Goal: Task Accomplishment & Management: Manage account settings

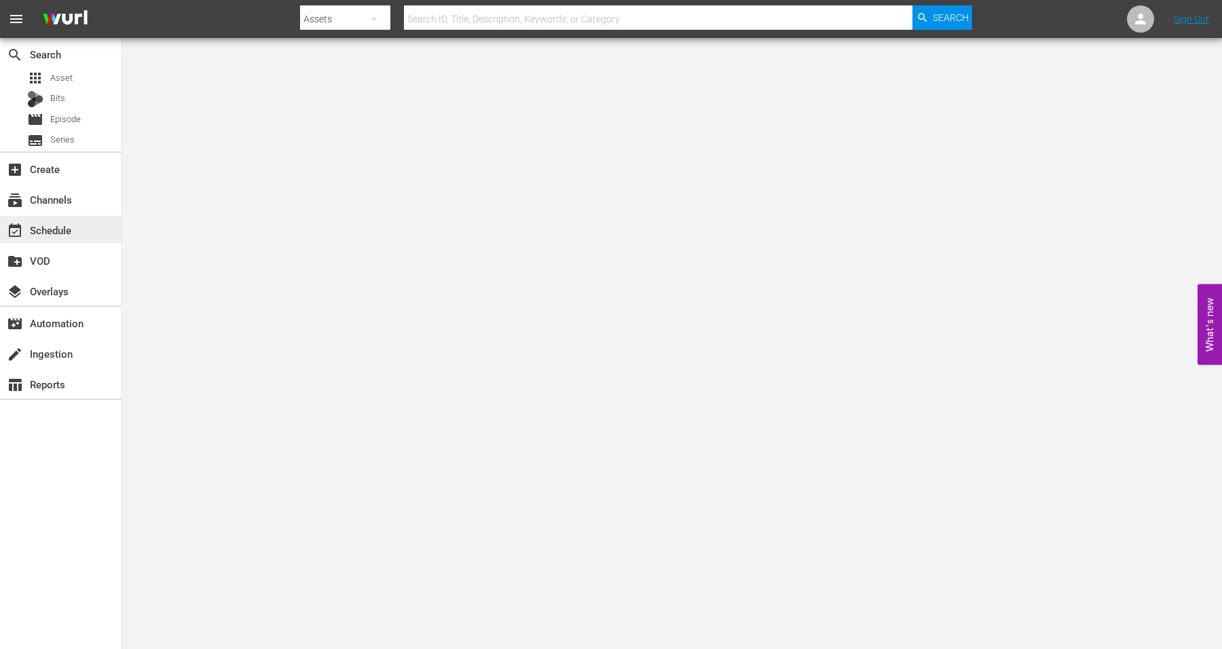
click at [58, 234] on div "event_available Schedule" at bounding box center [38, 228] width 76 height 12
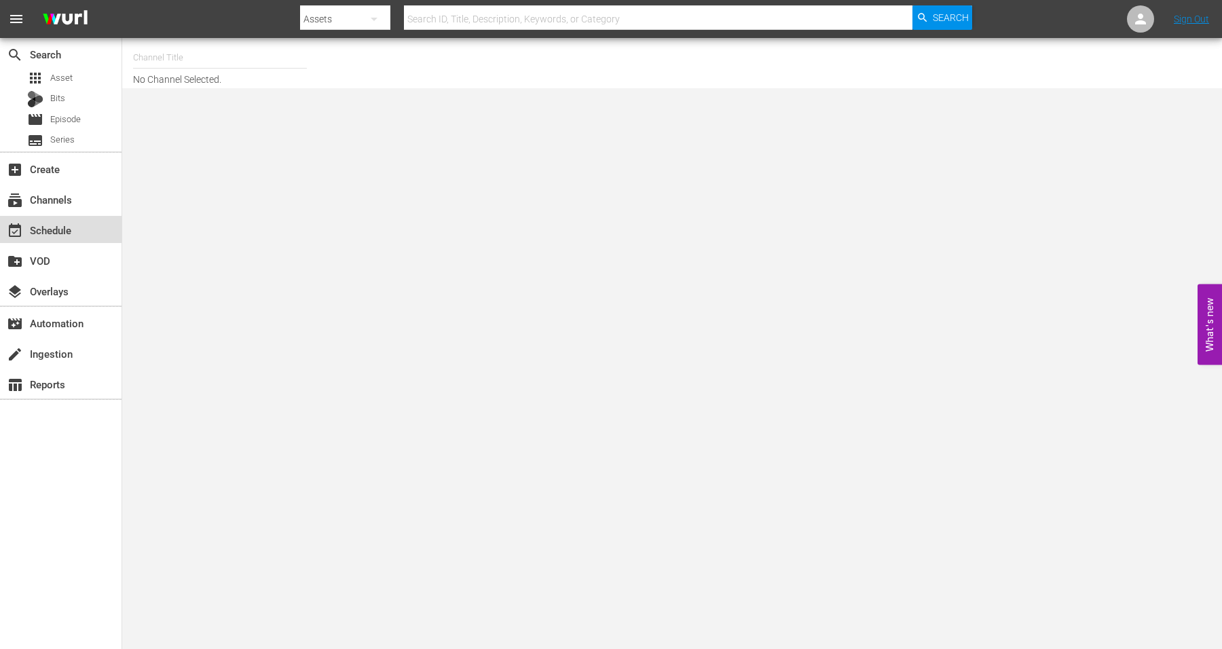
click at [58, 223] on div "event_available Schedule" at bounding box center [38, 228] width 76 height 12
click at [45, 234] on div "event_available Schedule" at bounding box center [38, 228] width 76 height 12
click at [215, 55] on input "text" at bounding box center [220, 57] width 174 height 33
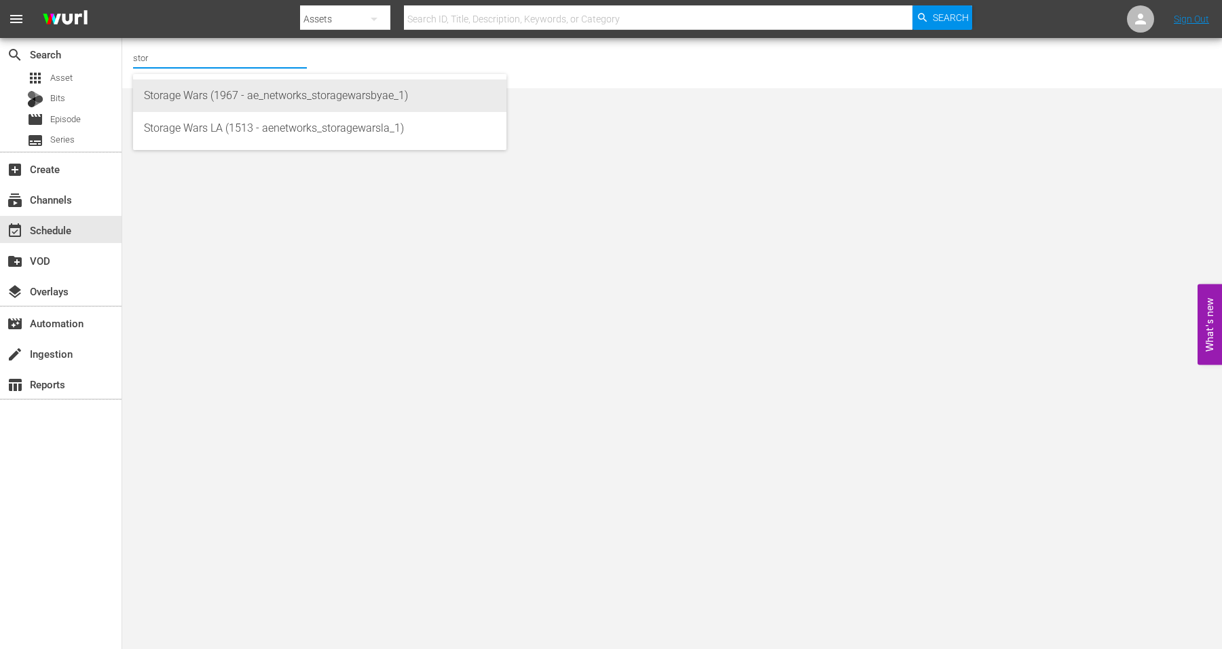
click at [181, 102] on div "Storage Wars (1967 - ae_networks_storagewarsbyae_1)" at bounding box center [320, 95] width 352 height 33
type input "Storage Wars (1967 - ae_networks_storagewarsbyae_1)"
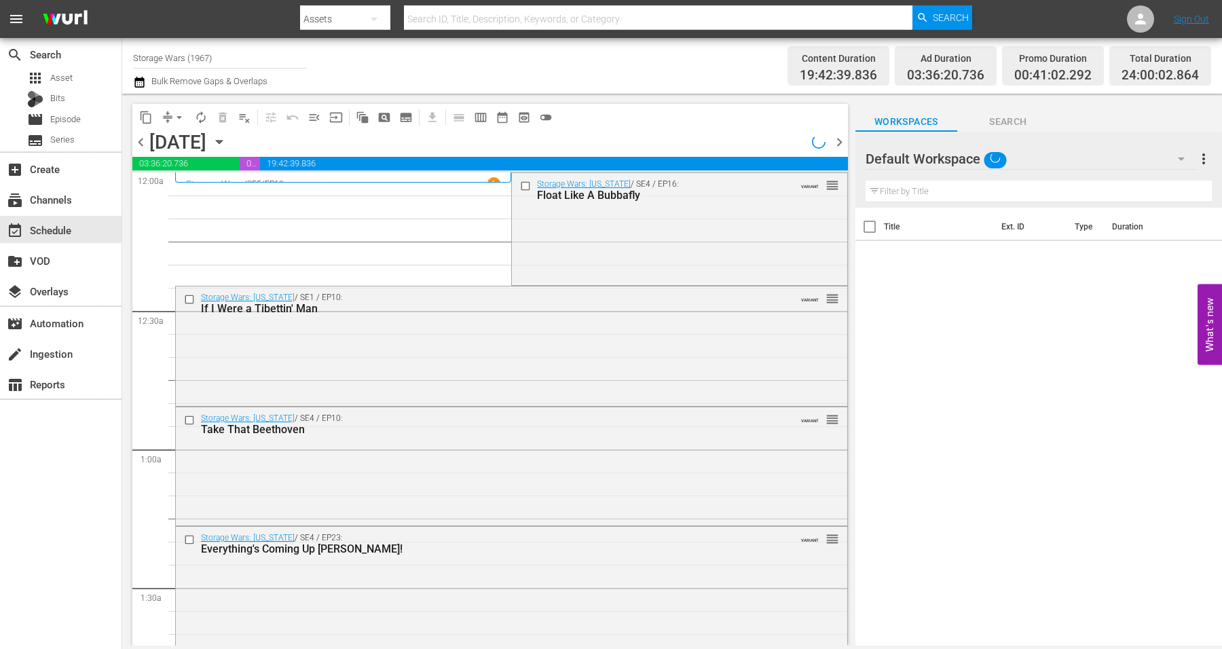
click at [227, 145] on icon "button" at bounding box center [219, 141] width 15 height 15
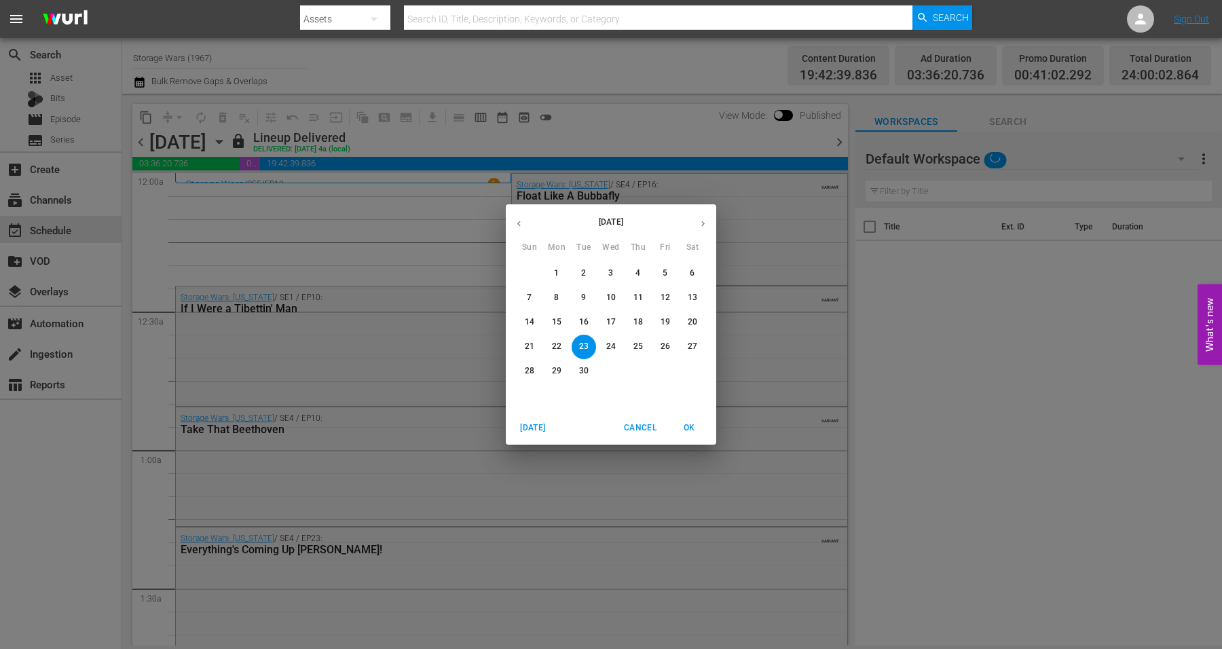
click at [703, 225] on icon "button" at bounding box center [703, 224] width 10 height 10
click at [550, 299] on span "6" at bounding box center [556, 298] width 24 height 12
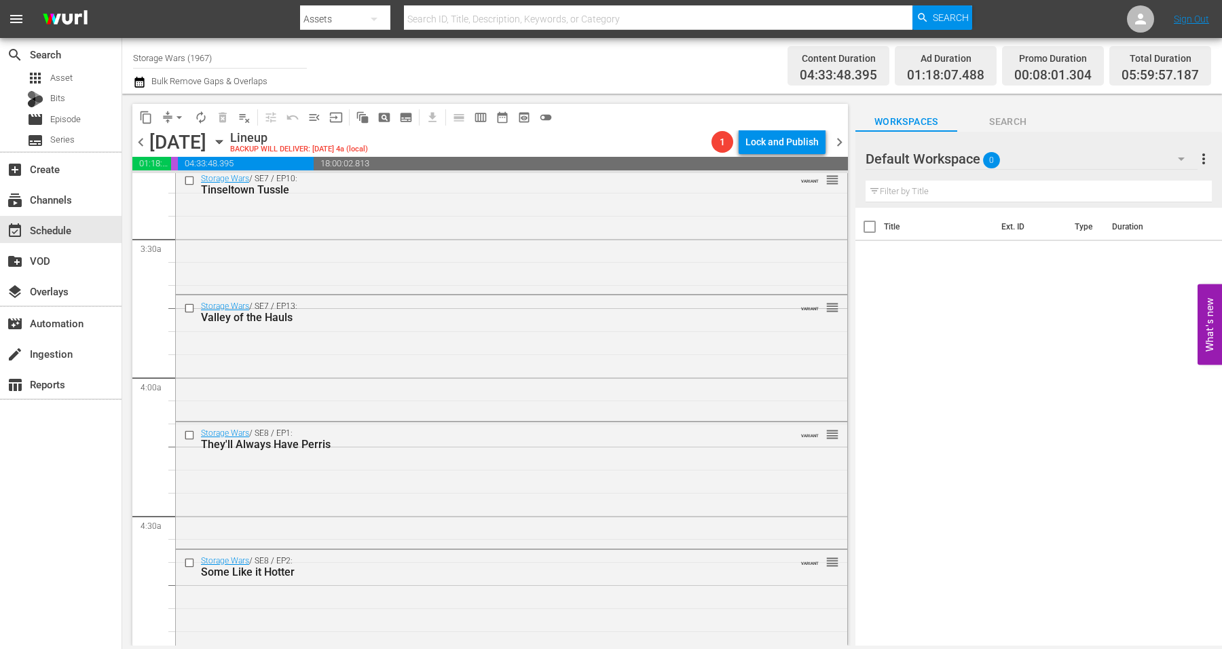
scroll to position [679, 0]
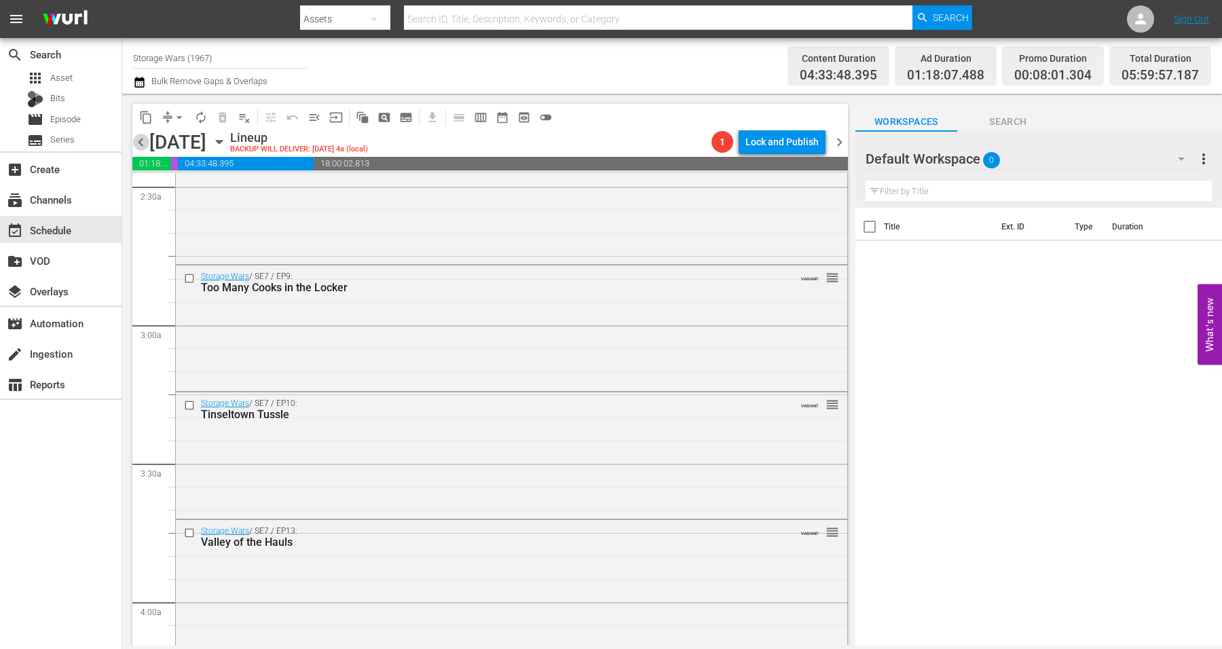
click at [141, 143] on span "chevron_left" at bounding box center [140, 142] width 17 height 17
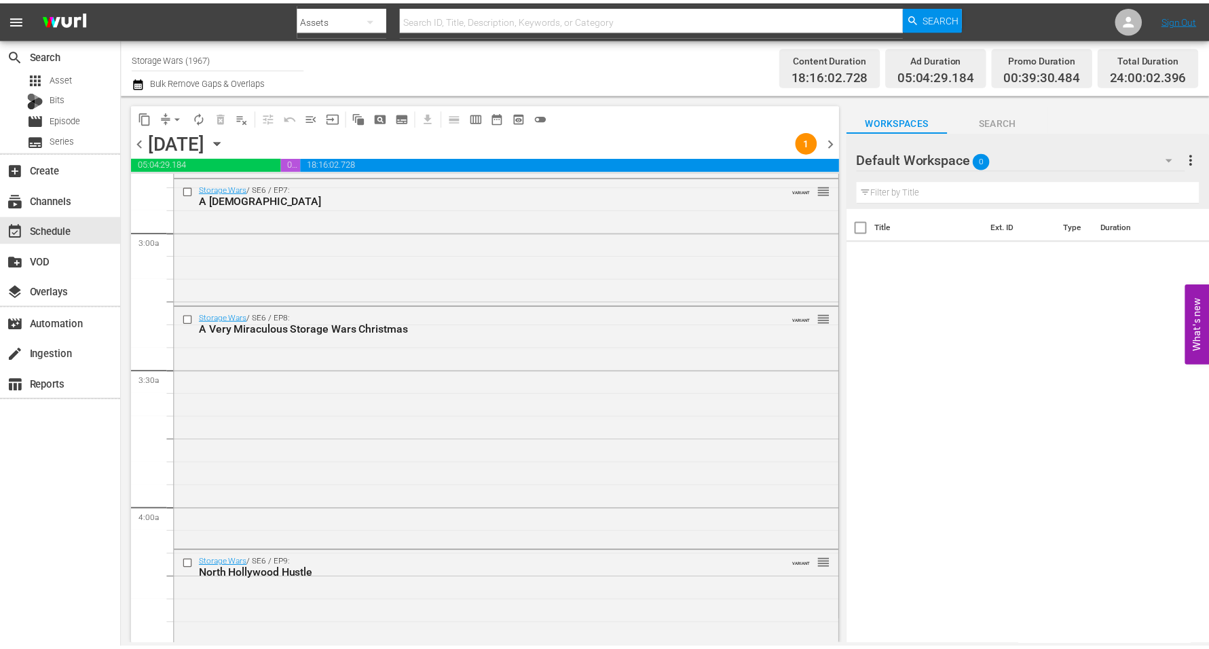
scroll to position [679, 0]
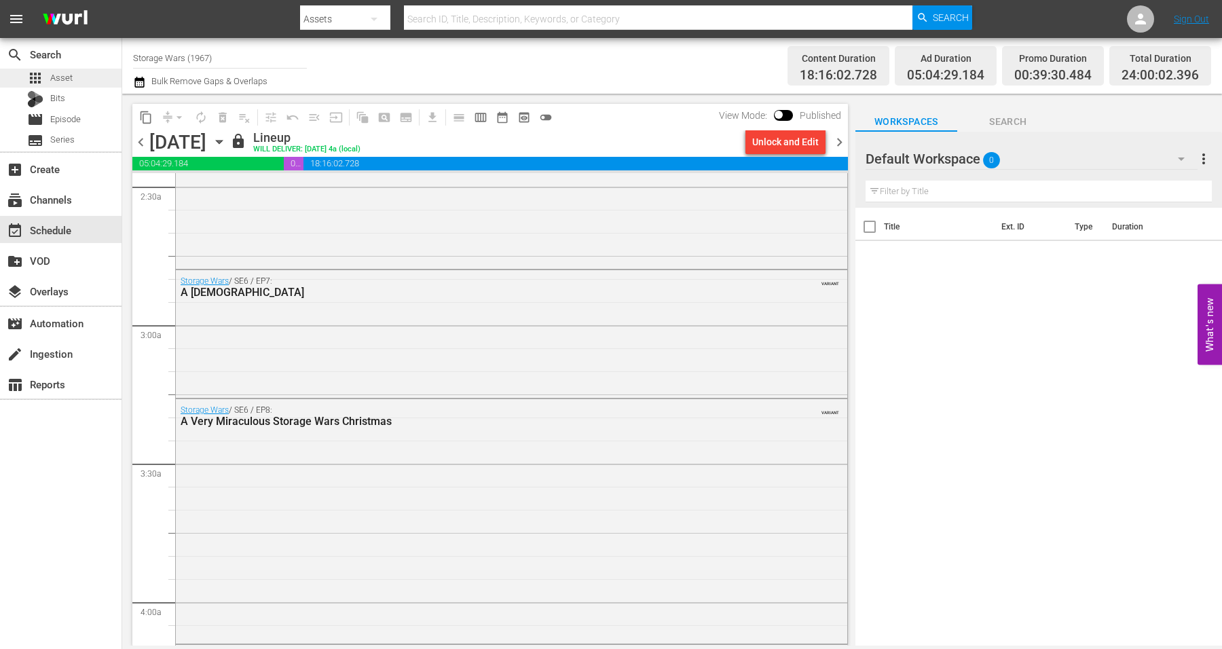
click at [68, 77] on span "Asset" at bounding box center [61, 78] width 22 height 14
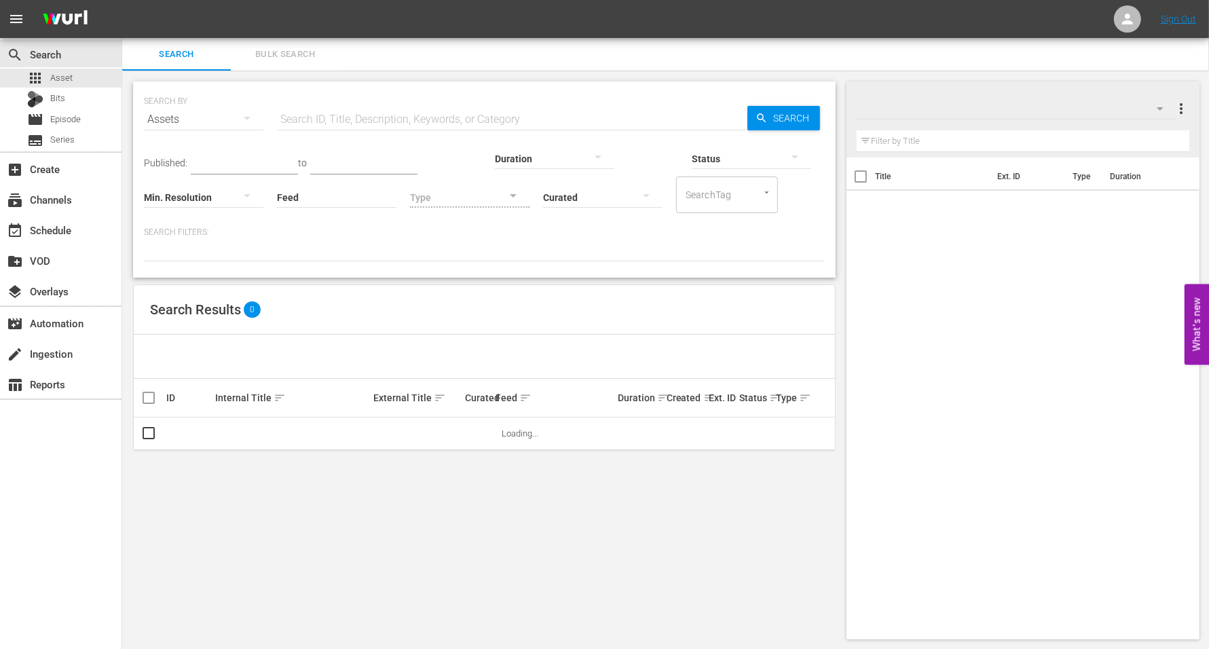
click at [288, 53] on span "Bulk Search" at bounding box center [285, 55] width 92 height 16
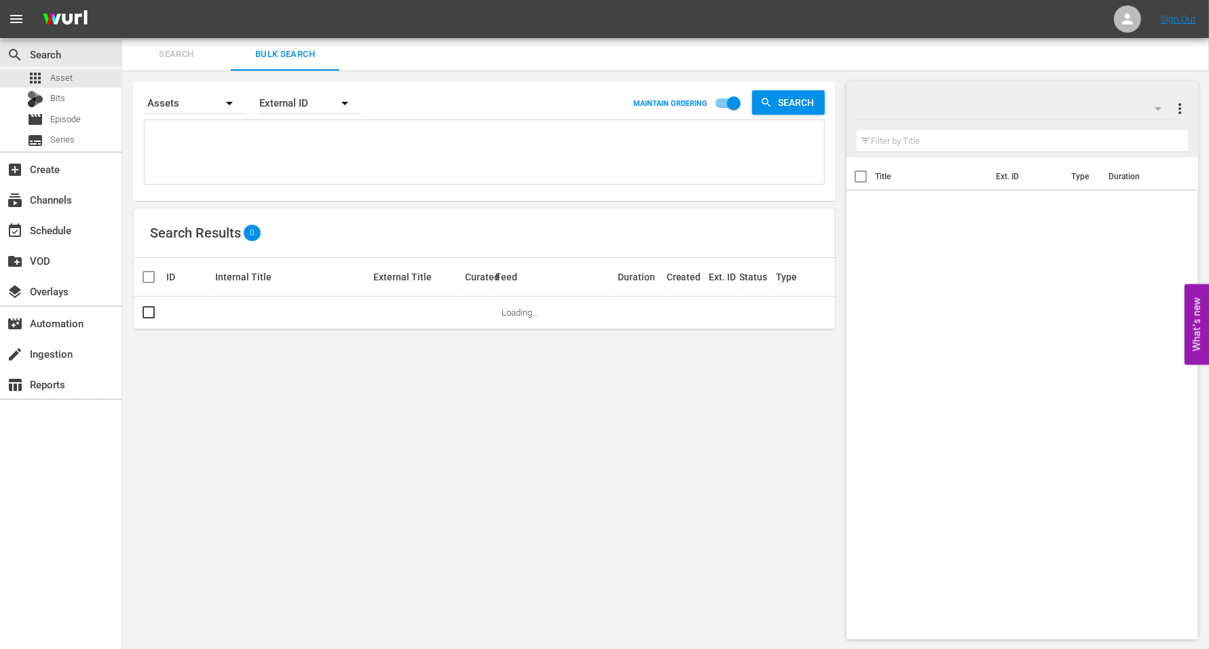
click at [235, 148] on textarea at bounding box center [486, 155] width 676 height 62
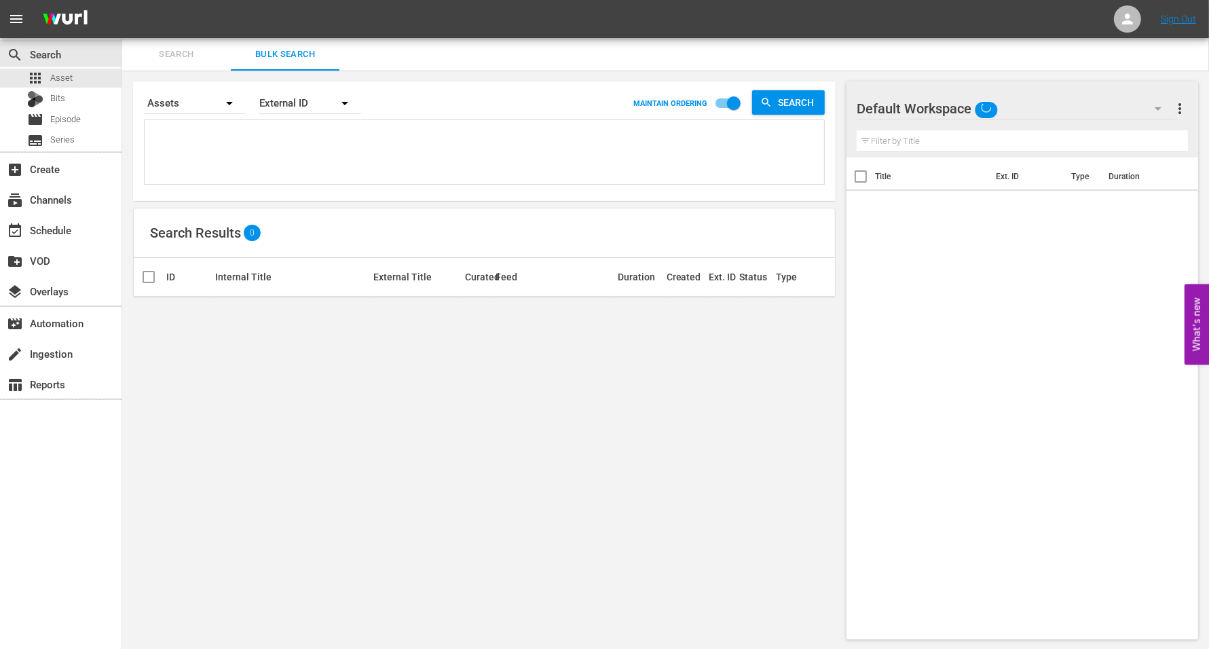
paste textarea "Title ID Product duration Type Trailer campaign title Storage Wars GM Make That…"
type textarea "Title ID Product duration Type Trailer campaign title Storage Wars GM Make That…"
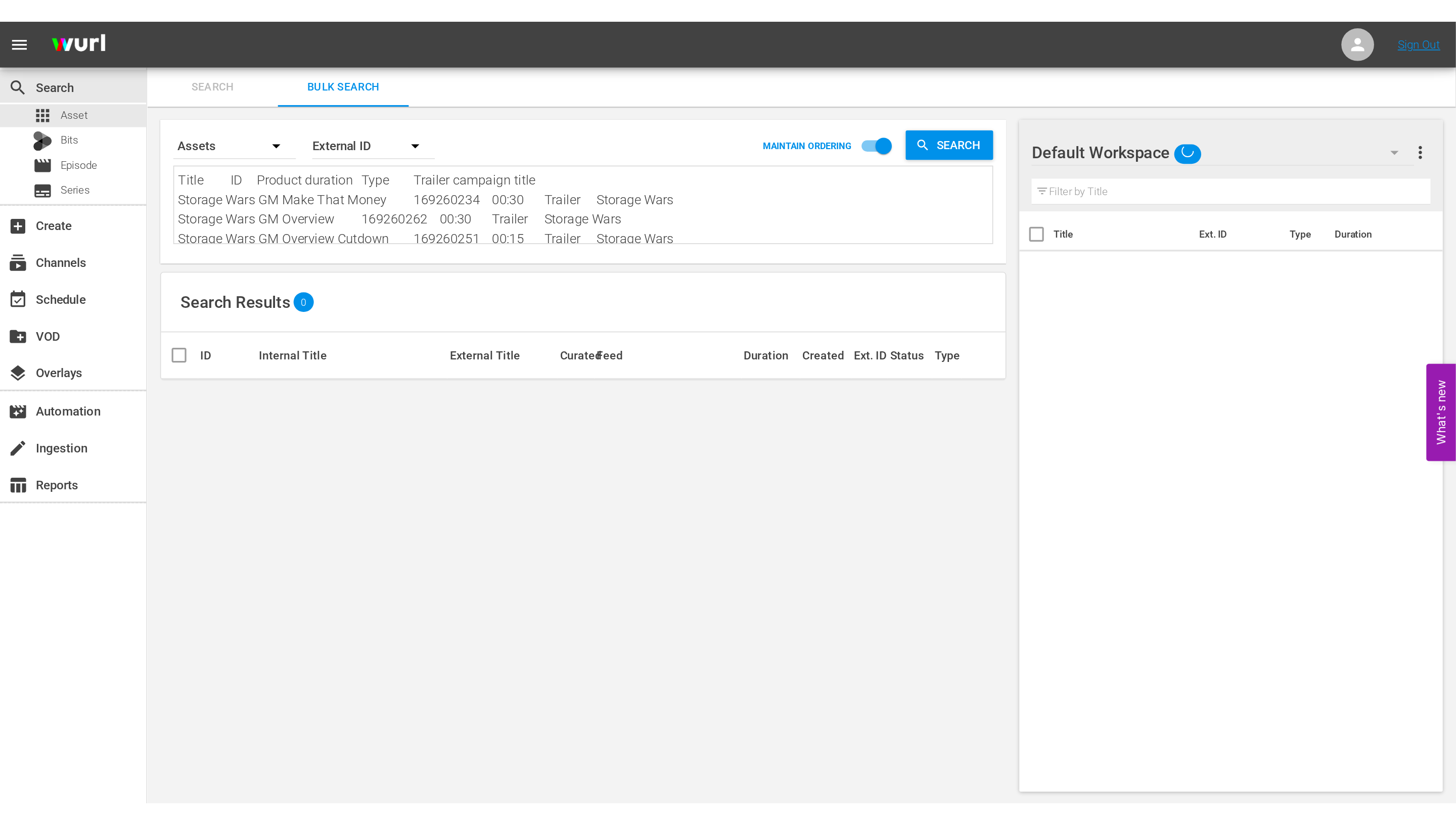
scroll to position [1, 0]
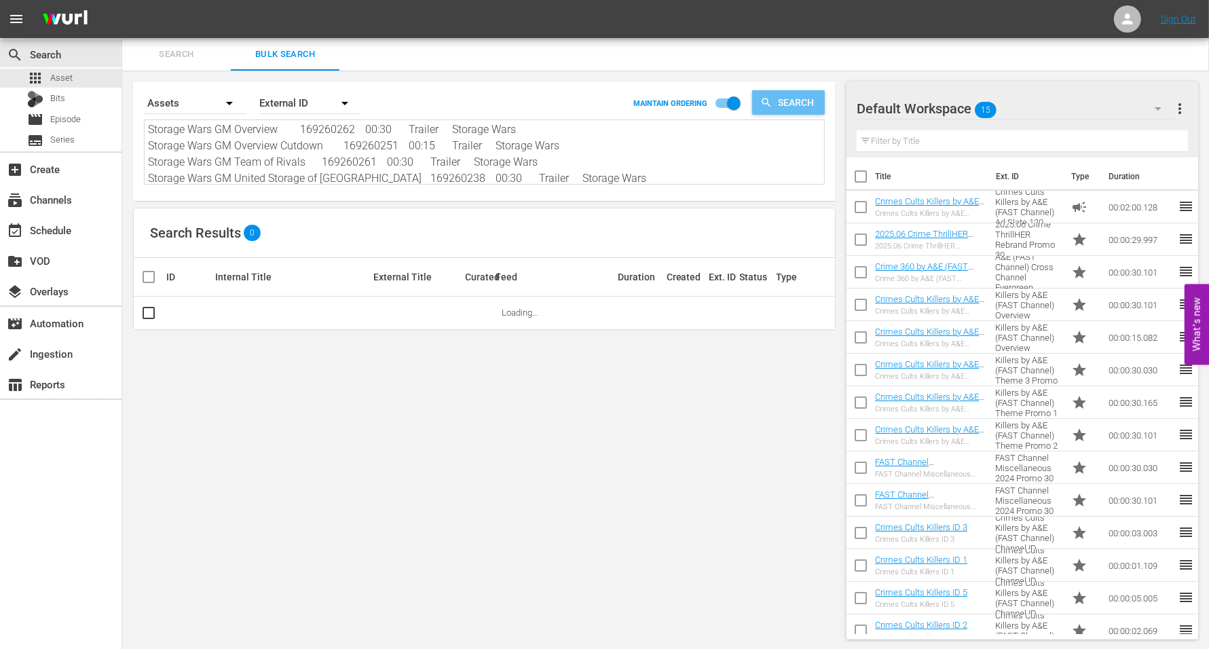
type textarea "Title ID Product duration Type Trailer campaign title Storage Wars GM Make That…"
click at [785, 100] on span "Search" at bounding box center [798, 102] width 52 height 24
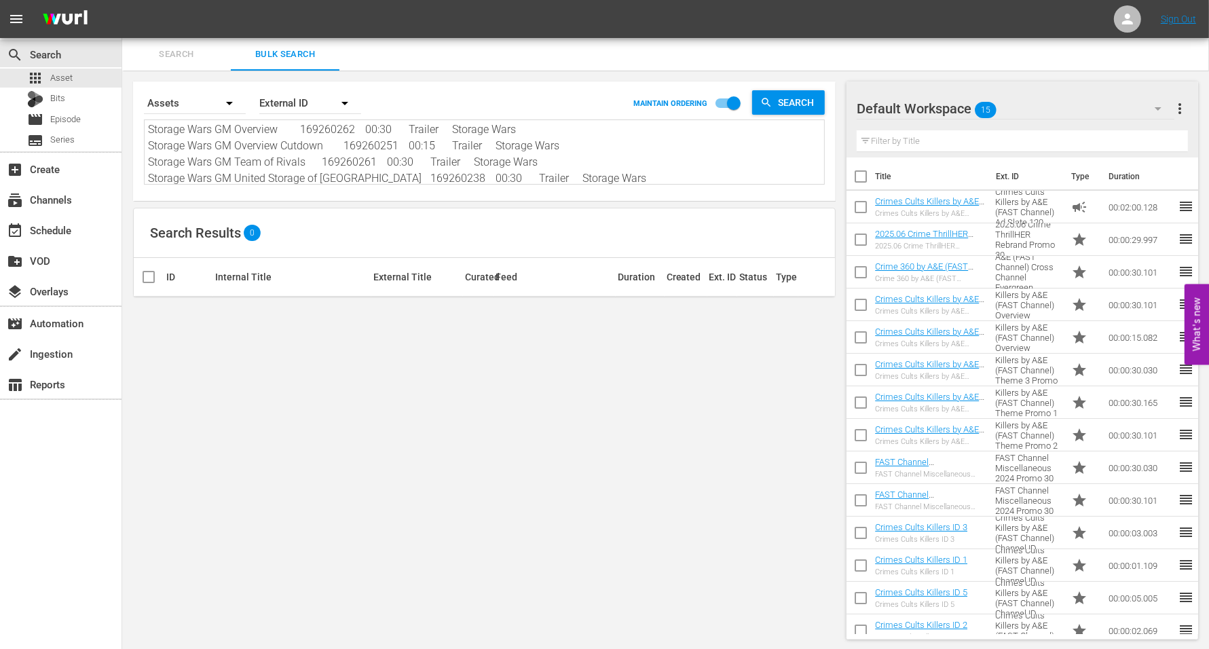
click at [344, 100] on icon "button" at bounding box center [345, 103] width 16 height 16
click at [280, 156] on div "Wurl ID" at bounding box center [303, 163] width 54 height 22
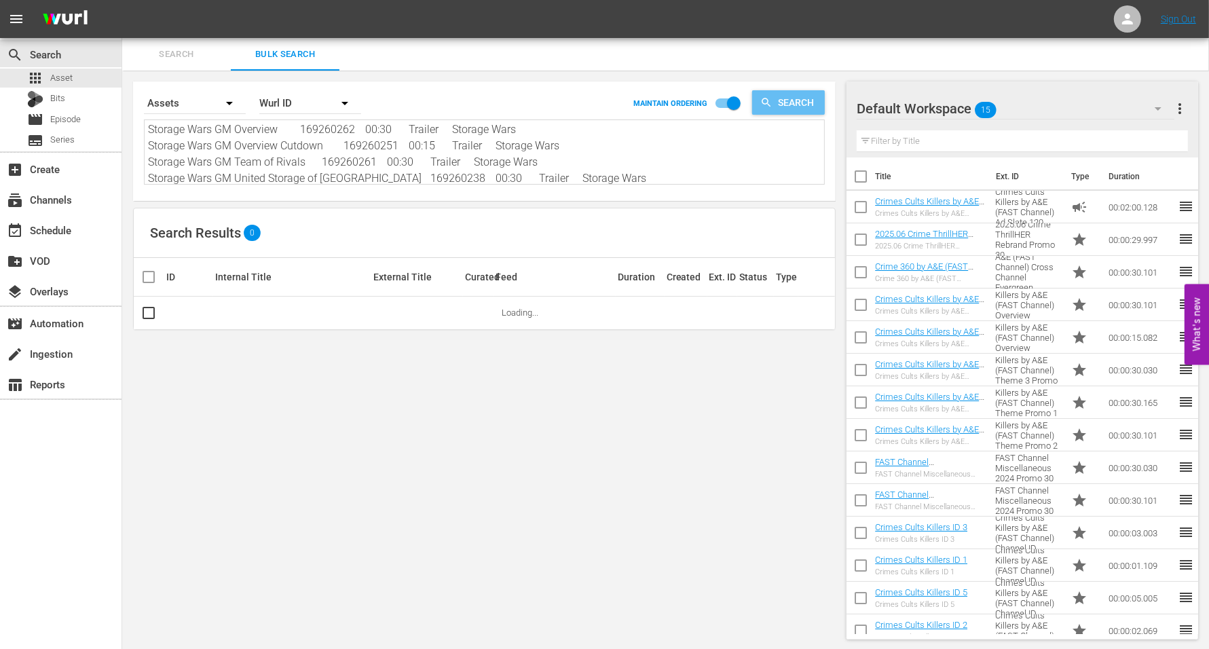
click at [779, 92] on span "Search" at bounding box center [798, 102] width 52 height 24
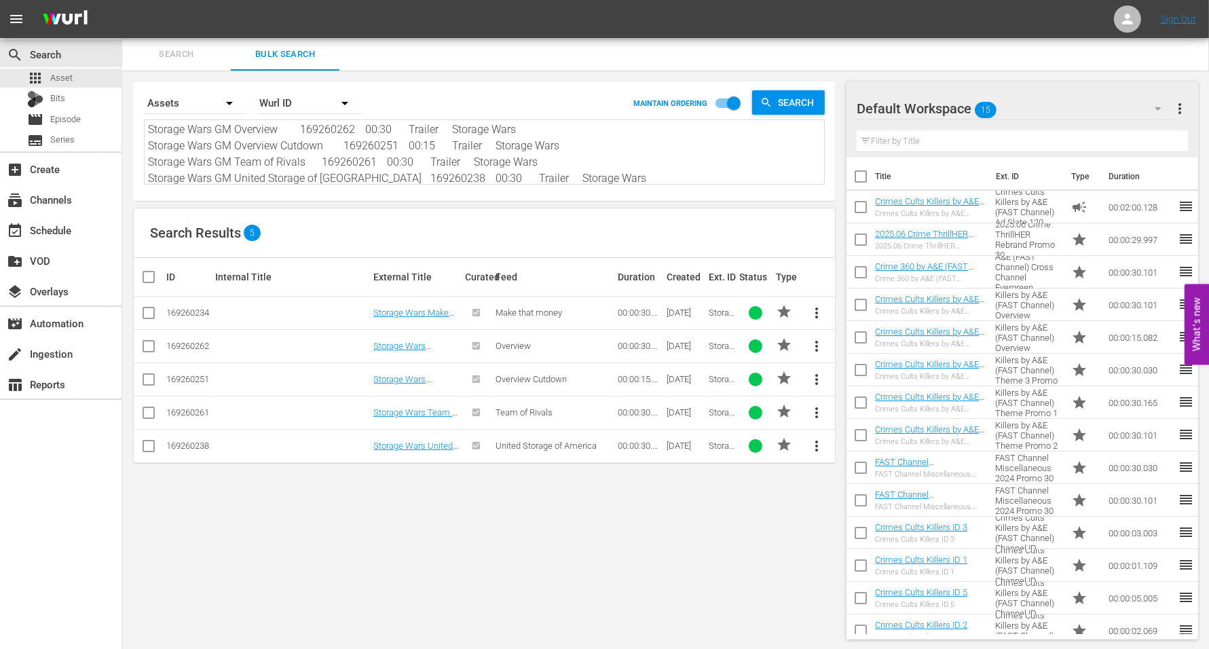
click at [149, 269] on input "checkbox" at bounding box center [154, 277] width 27 height 16
checkbox input "true"
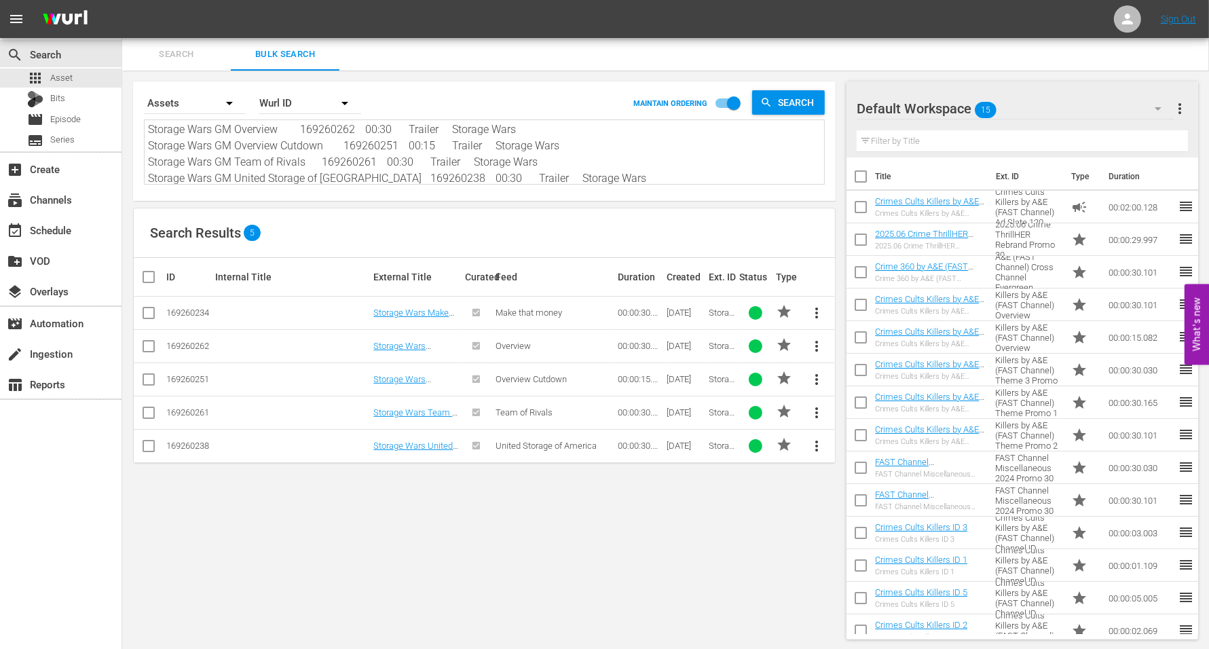
checkbox input "true"
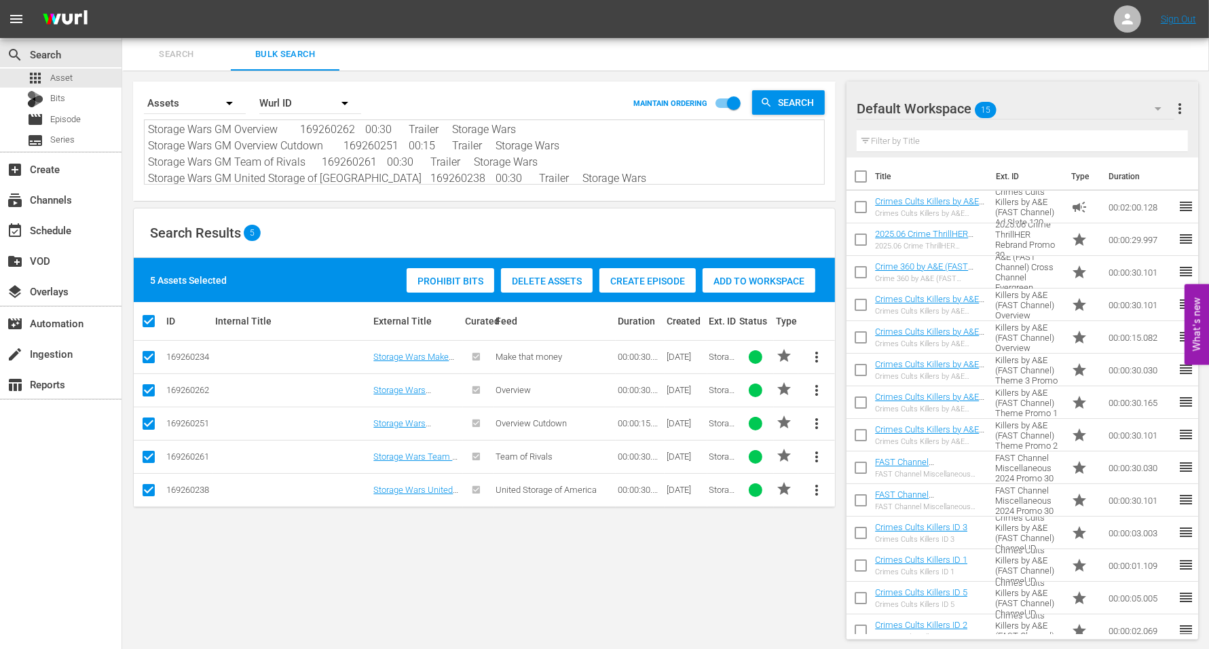
click at [741, 279] on span "Add to Workspace" at bounding box center [759, 281] width 113 height 11
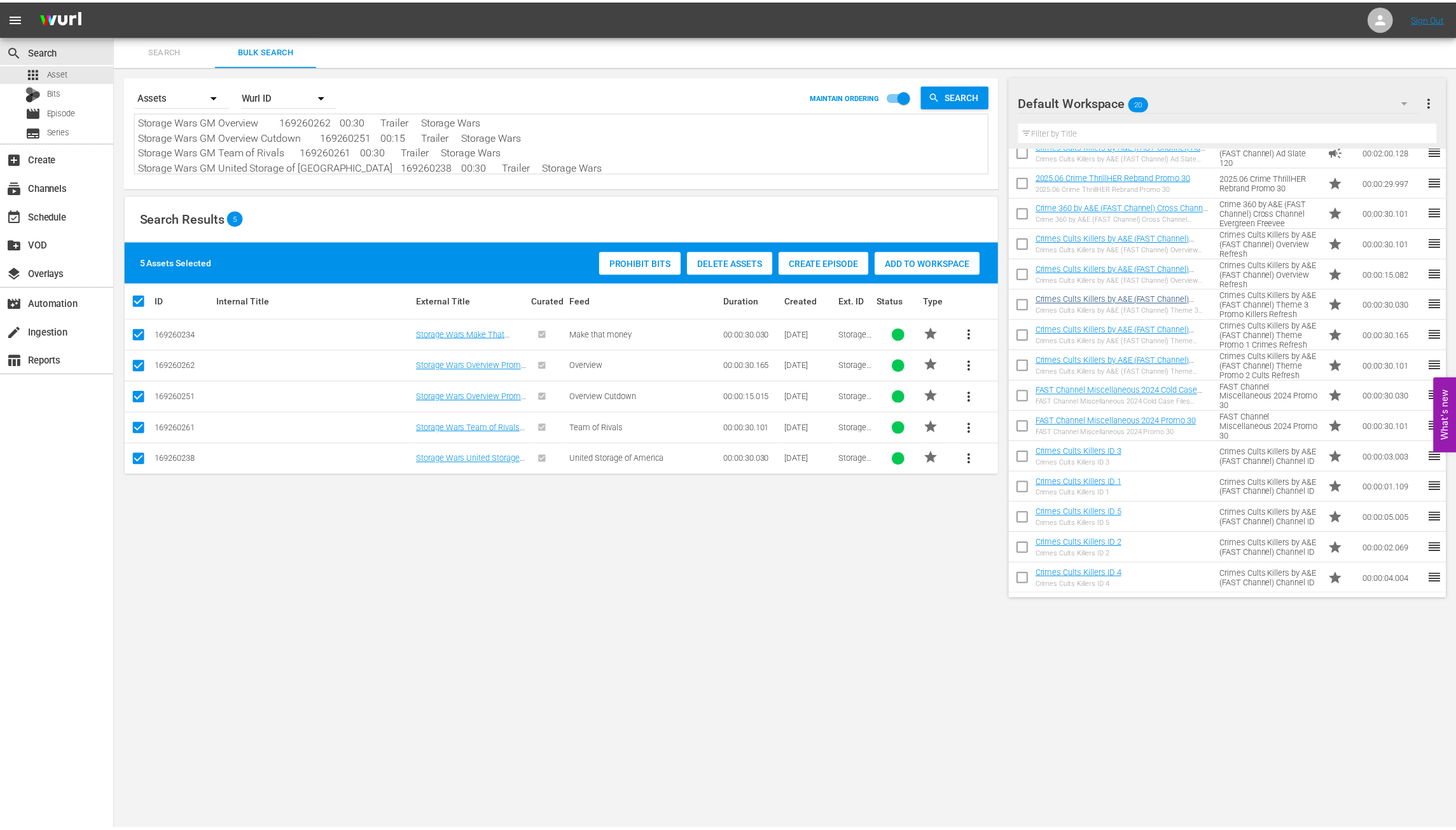
scroll to position [0, 0]
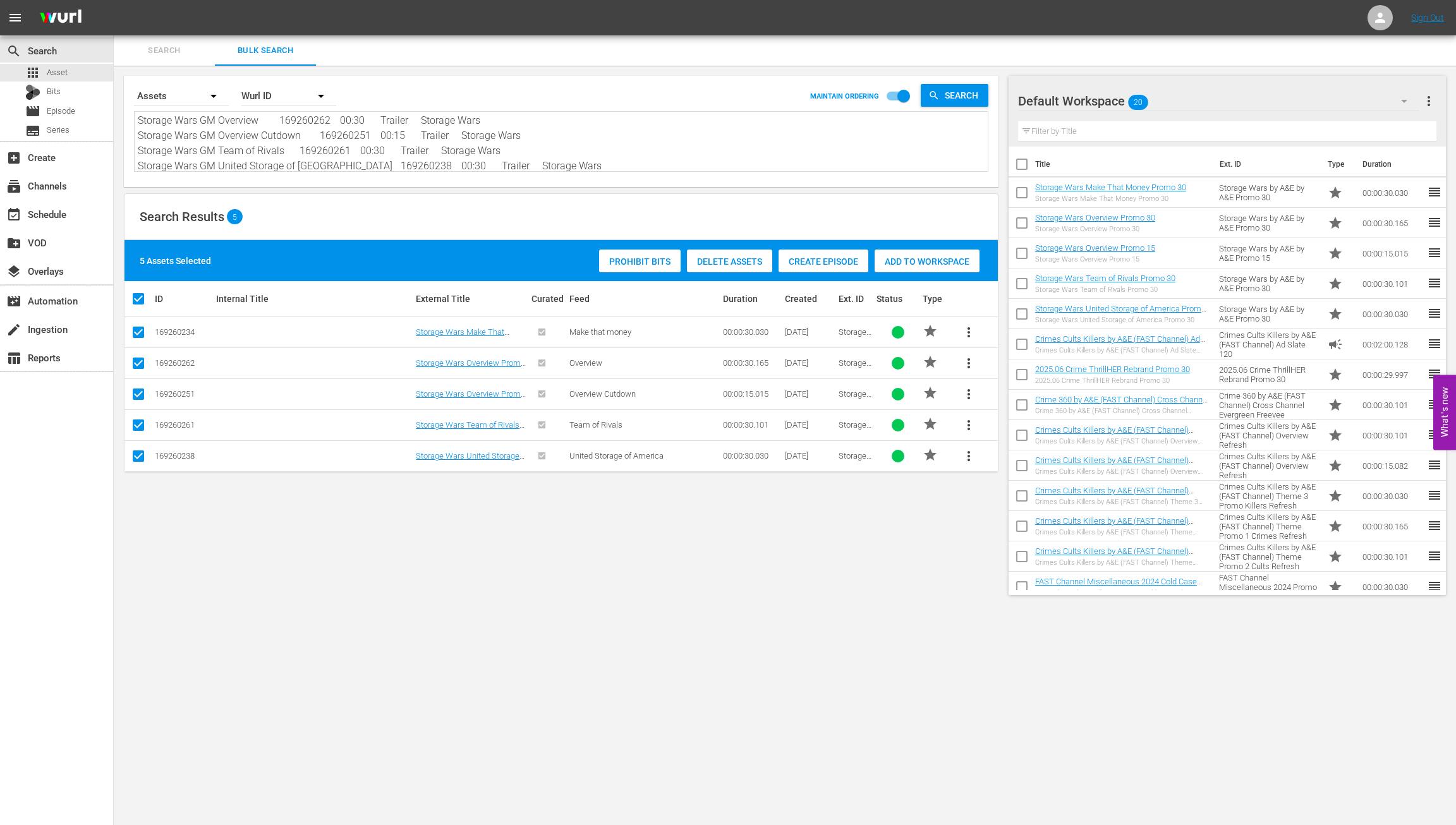
click at [1022, 194] on input "checkbox" at bounding box center [1021, 195] width 27 height 27
checkbox input "true"
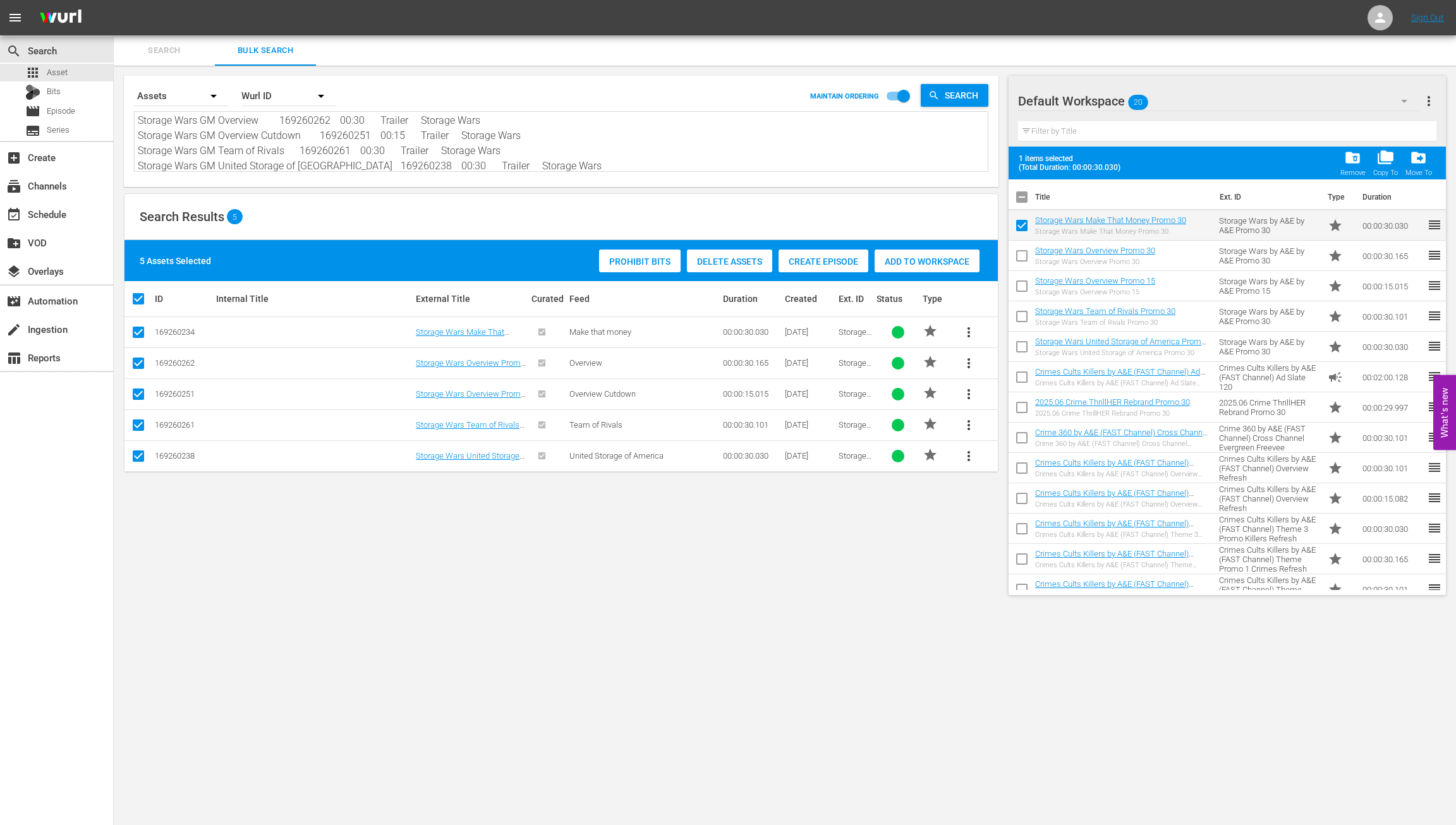
click at [1018, 253] on input "checkbox" at bounding box center [1021, 258] width 27 height 27
checkbox input "true"
click at [1023, 284] on input "checkbox" at bounding box center [1021, 289] width 27 height 27
checkbox input "true"
click at [1023, 313] on input "checkbox" at bounding box center [1021, 319] width 27 height 27
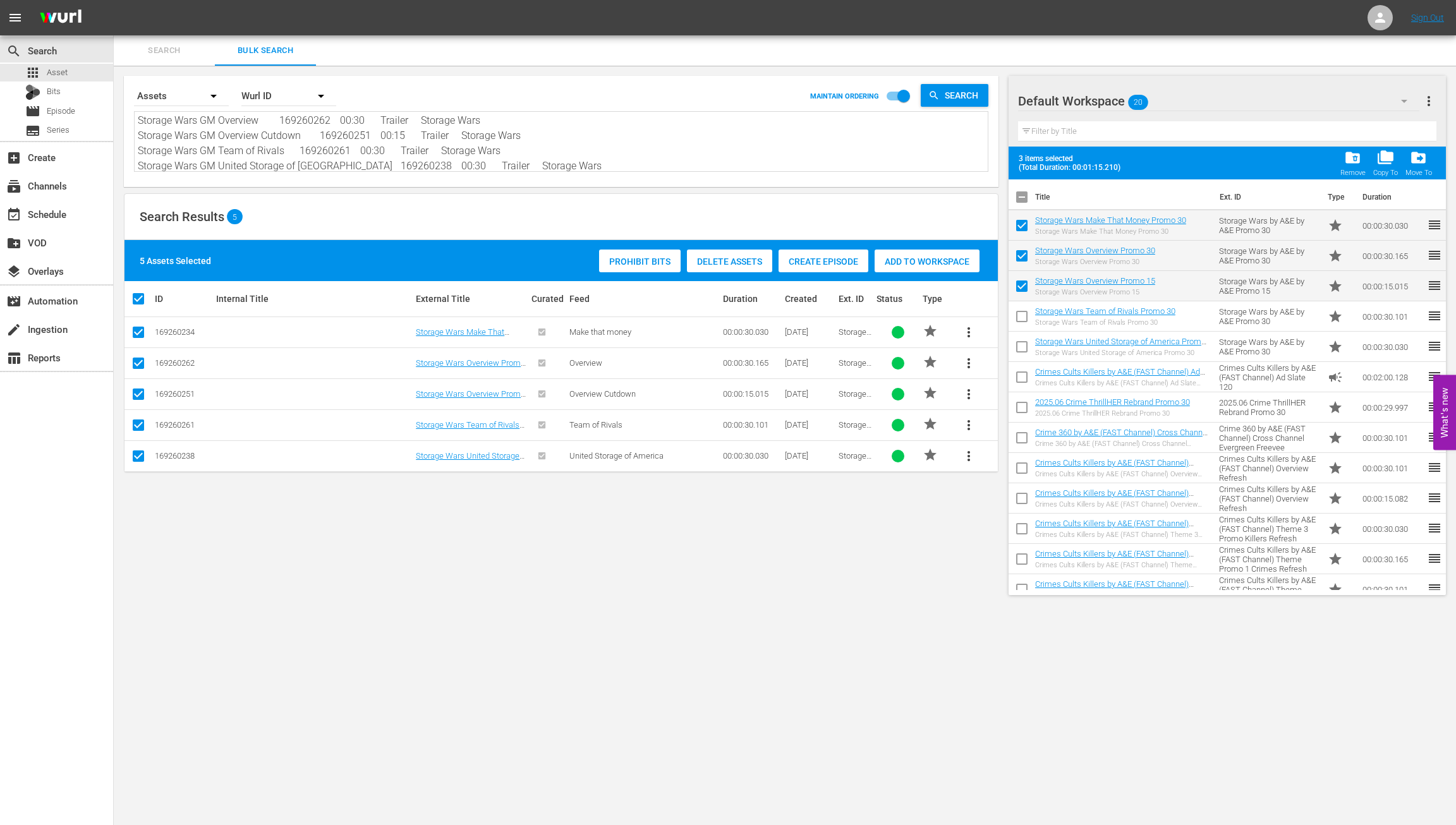
checkbox input "true"
click at [1018, 349] on input "checkbox" at bounding box center [1021, 349] width 27 height 27
checkbox input "true"
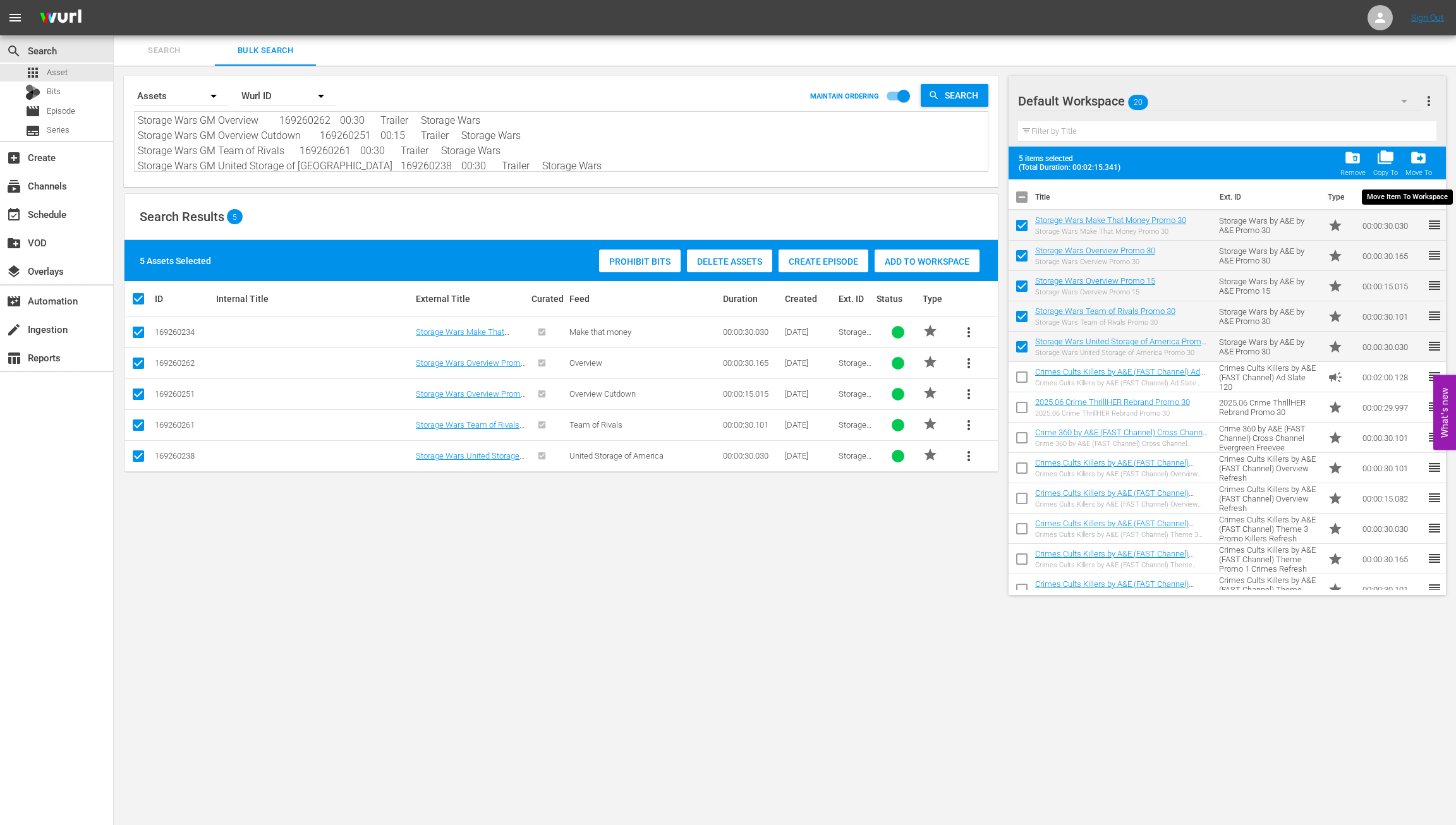
click at [1137, 157] on span "drive_file_move" at bounding box center [1418, 157] width 17 height 17
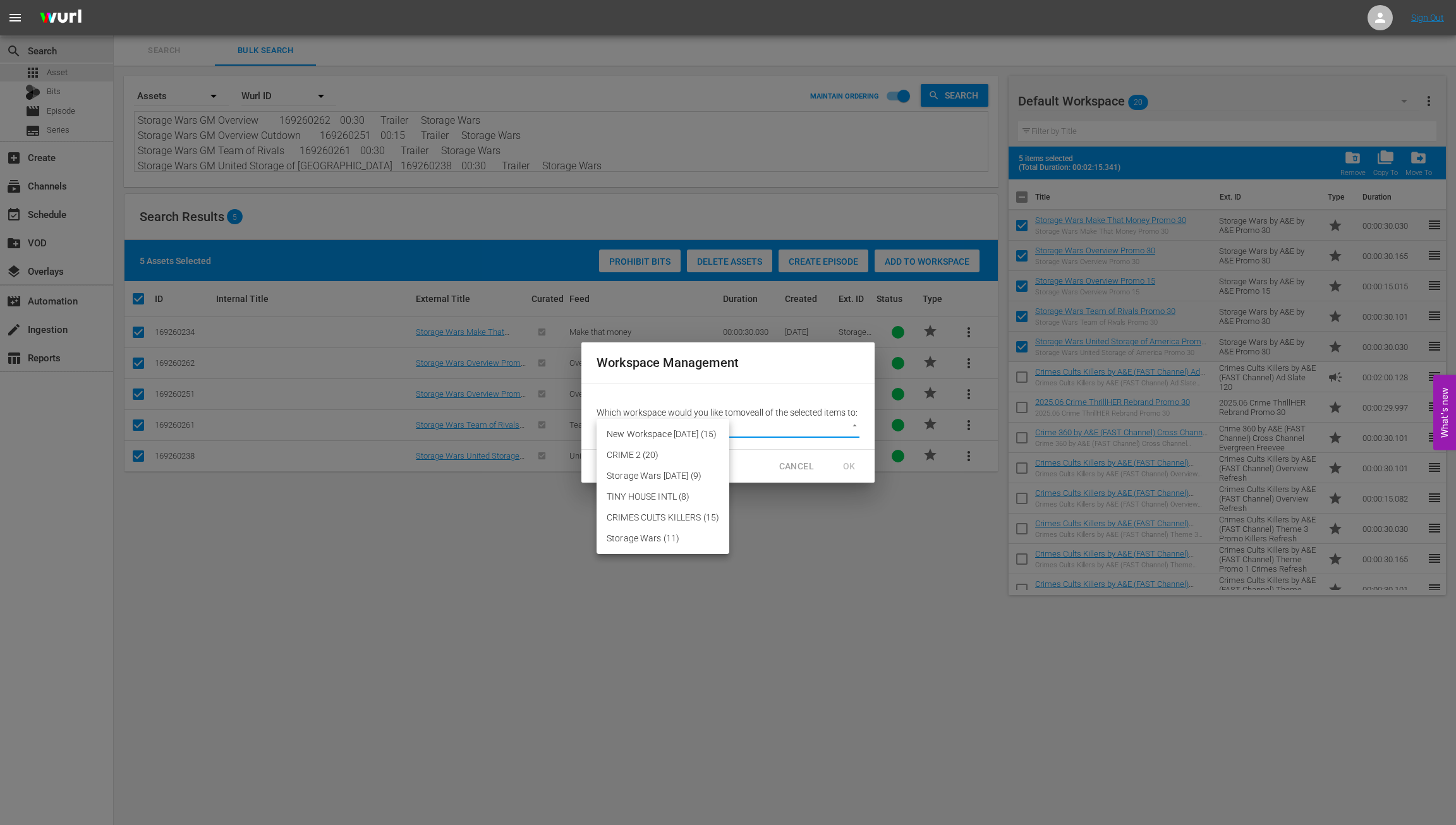
click at [856, 430] on body "menu Sign Out search Search apps Asset Bits movie Episode subtitles Series add_…" at bounding box center [728, 412] width 1456 height 825
click at [803, 476] on div at bounding box center [728, 412] width 1456 height 825
click at [803, 475] on span "CANCEL" at bounding box center [796, 467] width 34 height 16
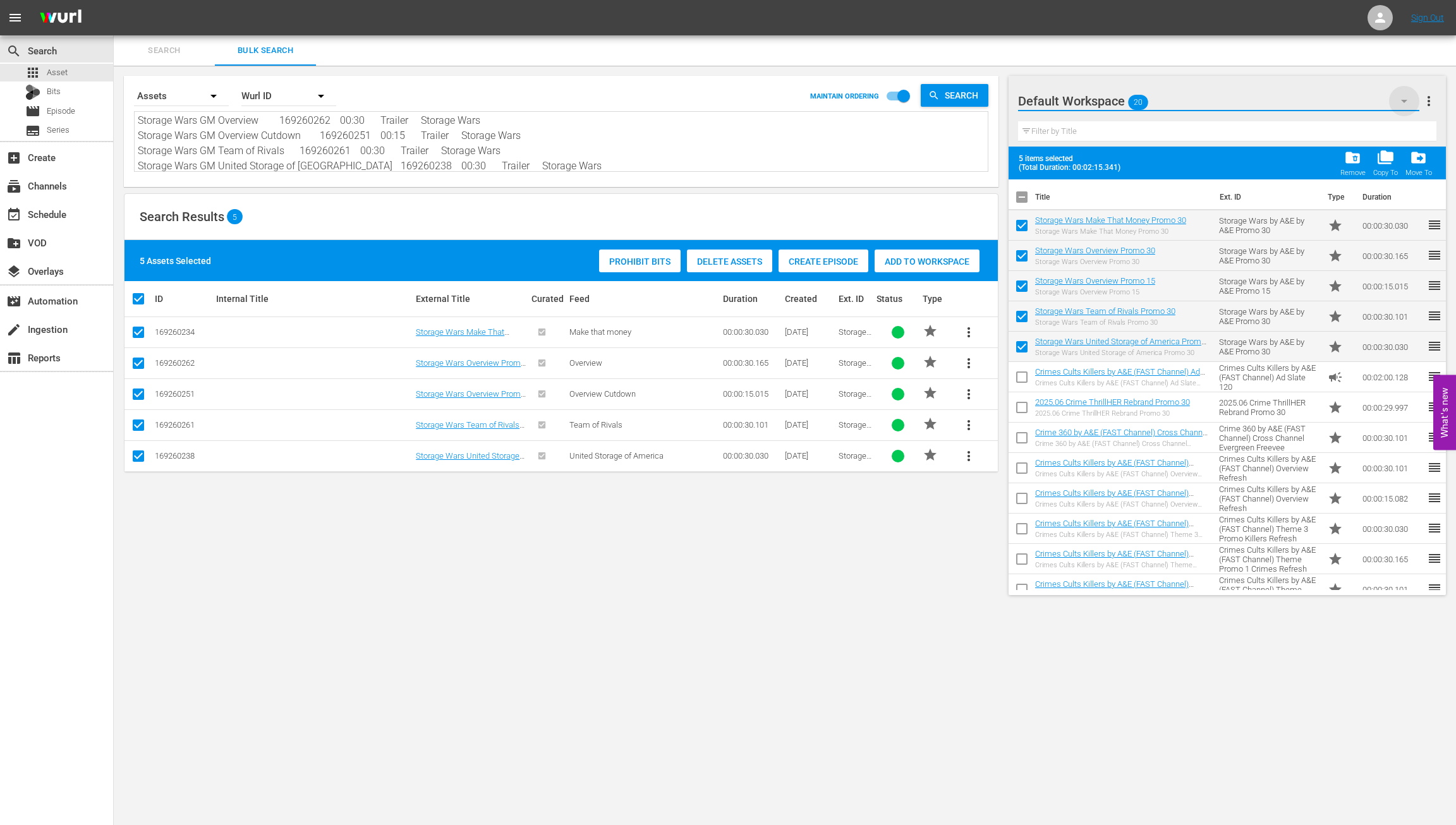
click at [1137, 101] on icon "button" at bounding box center [1404, 101] width 15 height 15
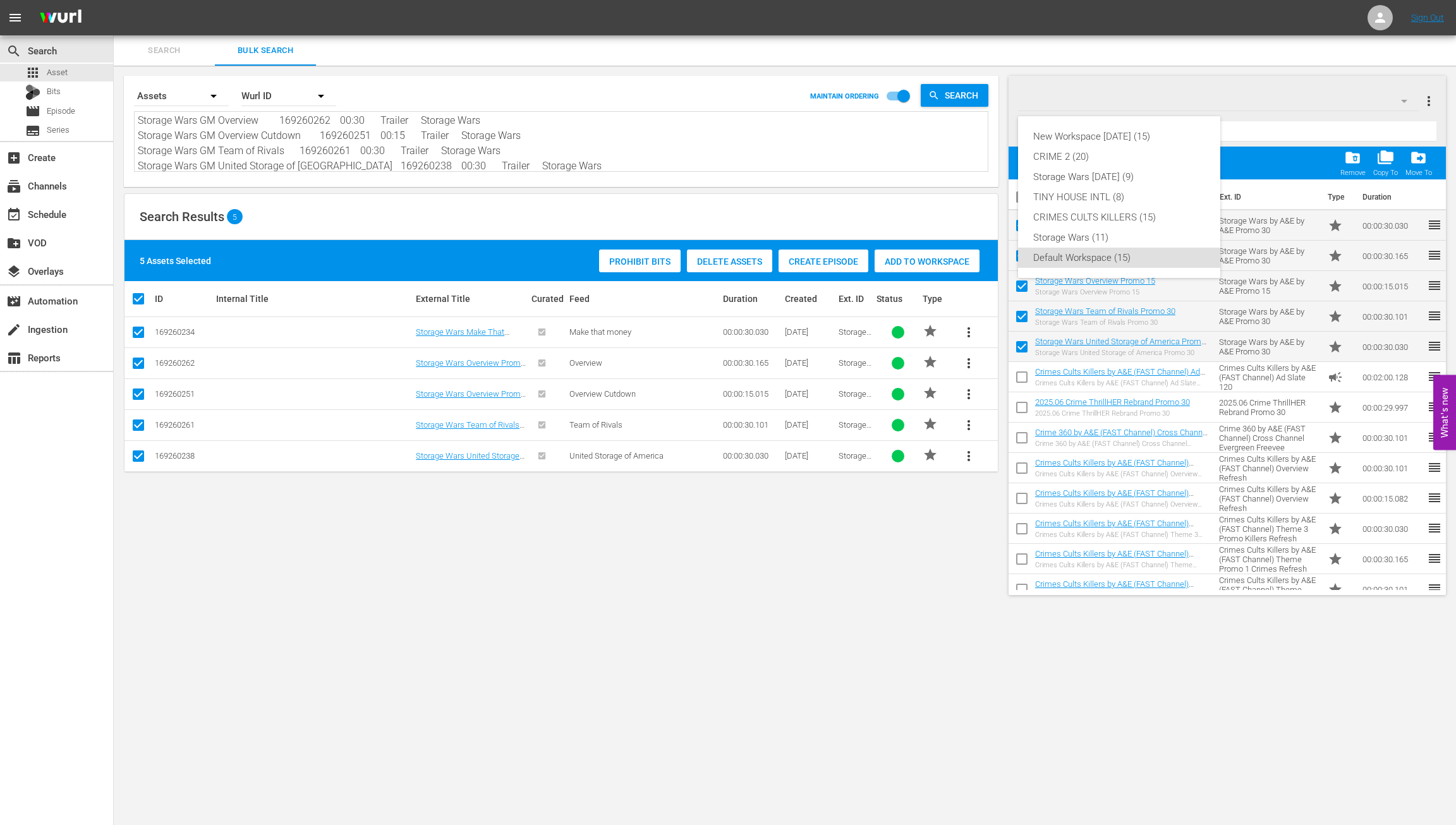
click at [1137, 101] on div "New Workspace Sat Sep 20 2025 (15) CRIME 2 (20) Storage Wars Wed Aug 20 (9) TIN…" at bounding box center [728, 412] width 1456 height 825
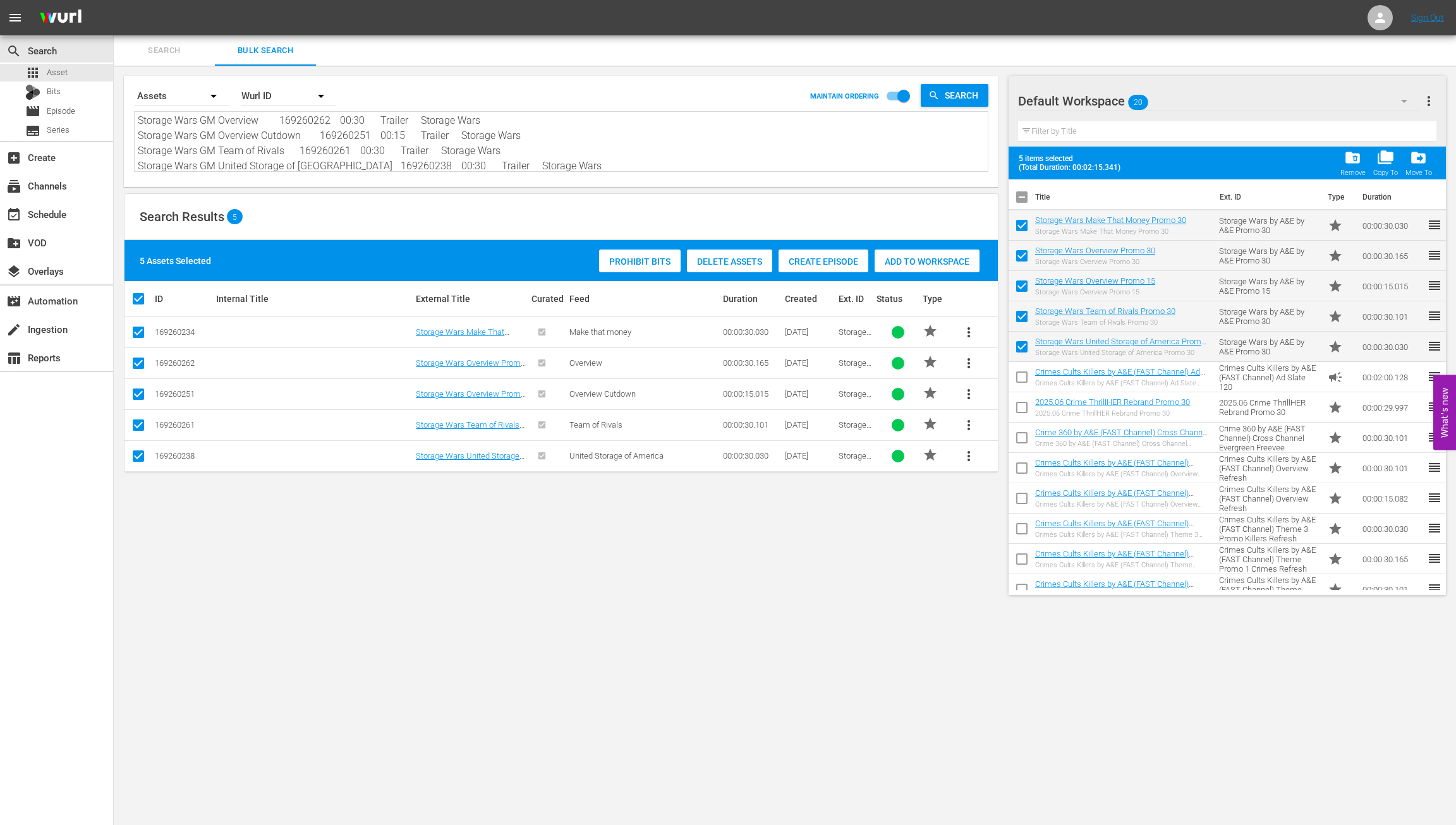
click at [1137, 100] on span "more_vert" at bounding box center [1429, 101] width 15 height 15
click at [1137, 102] on div "Add New Workspace" at bounding box center [1347, 102] width 149 height 22
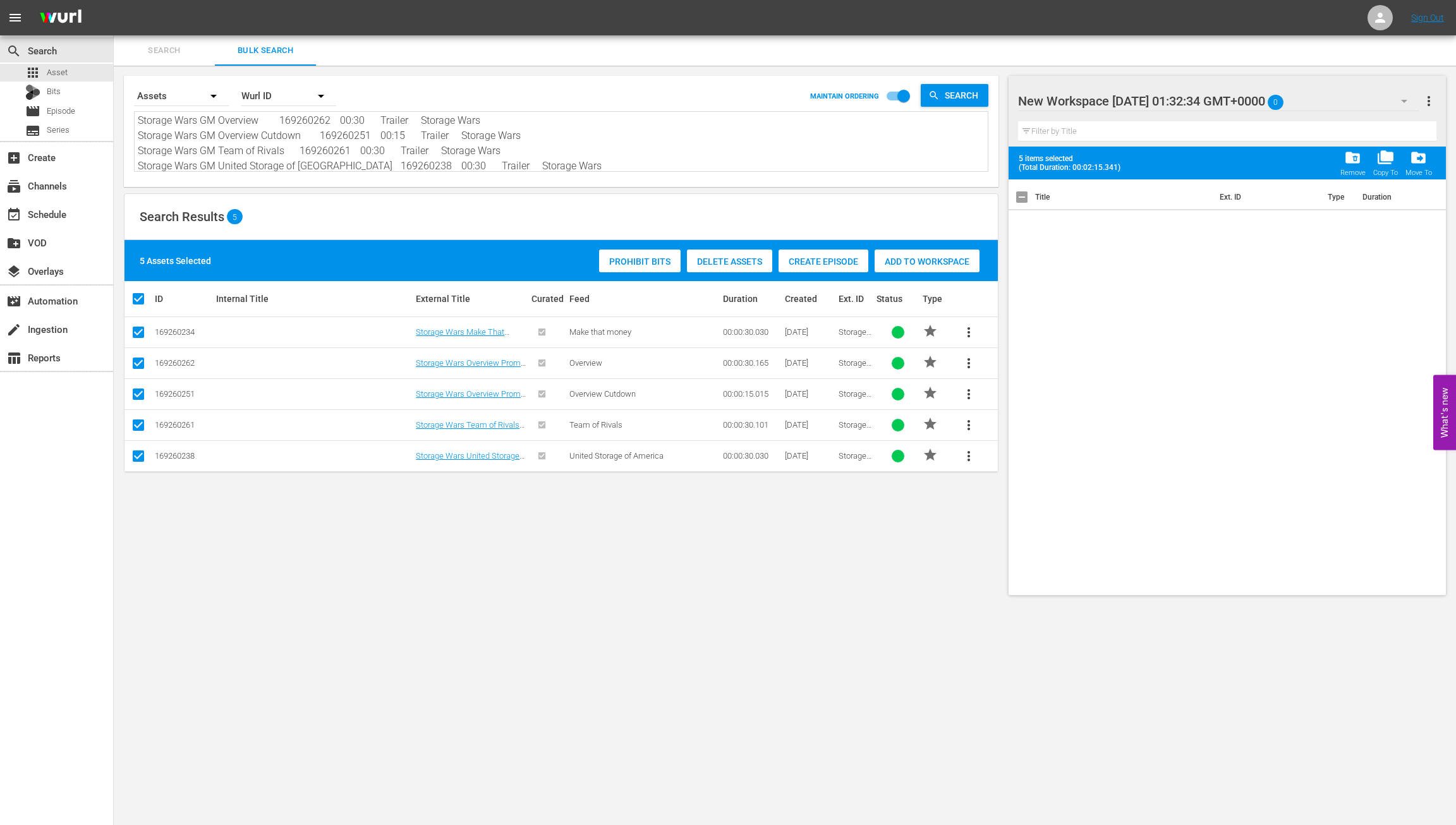
drag, startPoint x: 1020, startPoint y: 101, endPoint x: 1168, endPoint y: 107, distance: 148.1
click at [1137, 107] on div at bounding box center [1126, 101] width 215 height 32
drag, startPoint x: 1289, startPoint y: 107, endPoint x: 993, endPoint y: 94, distance: 296.3
click at [1004, 94] on div "Search Bulk Search Search By Assets Order By Wurl ID MAINTAIN ORDERING Search T…" at bounding box center [785, 320] width 1342 height 570
type input "STORAGE WARS [DATE]"
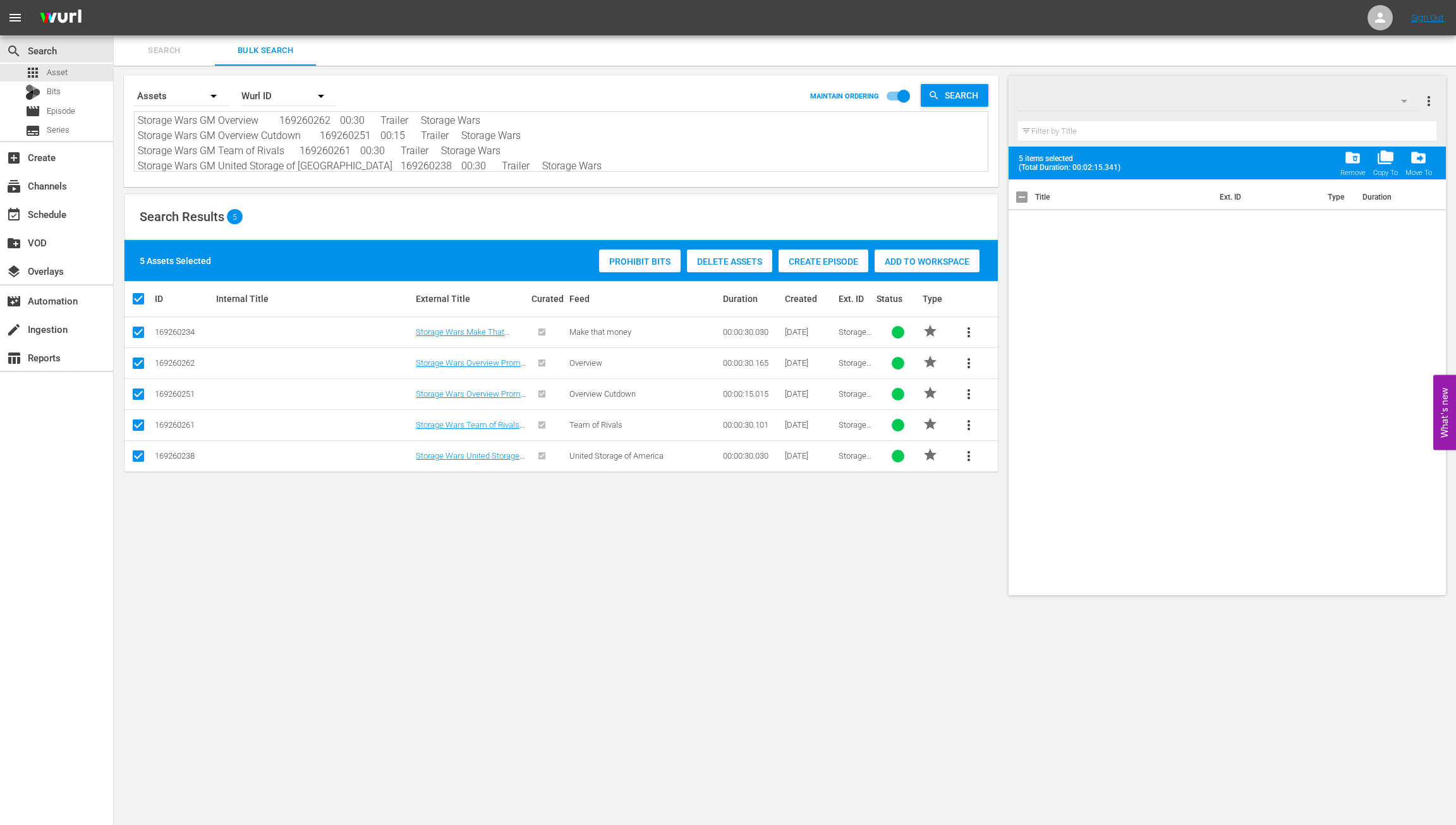
click at [1126, 359] on div "Title Ext. ID Type Duration" at bounding box center [1227, 385] width 438 height 411
click at [1137, 101] on icon "button" at bounding box center [1404, 101] width 15 height 15
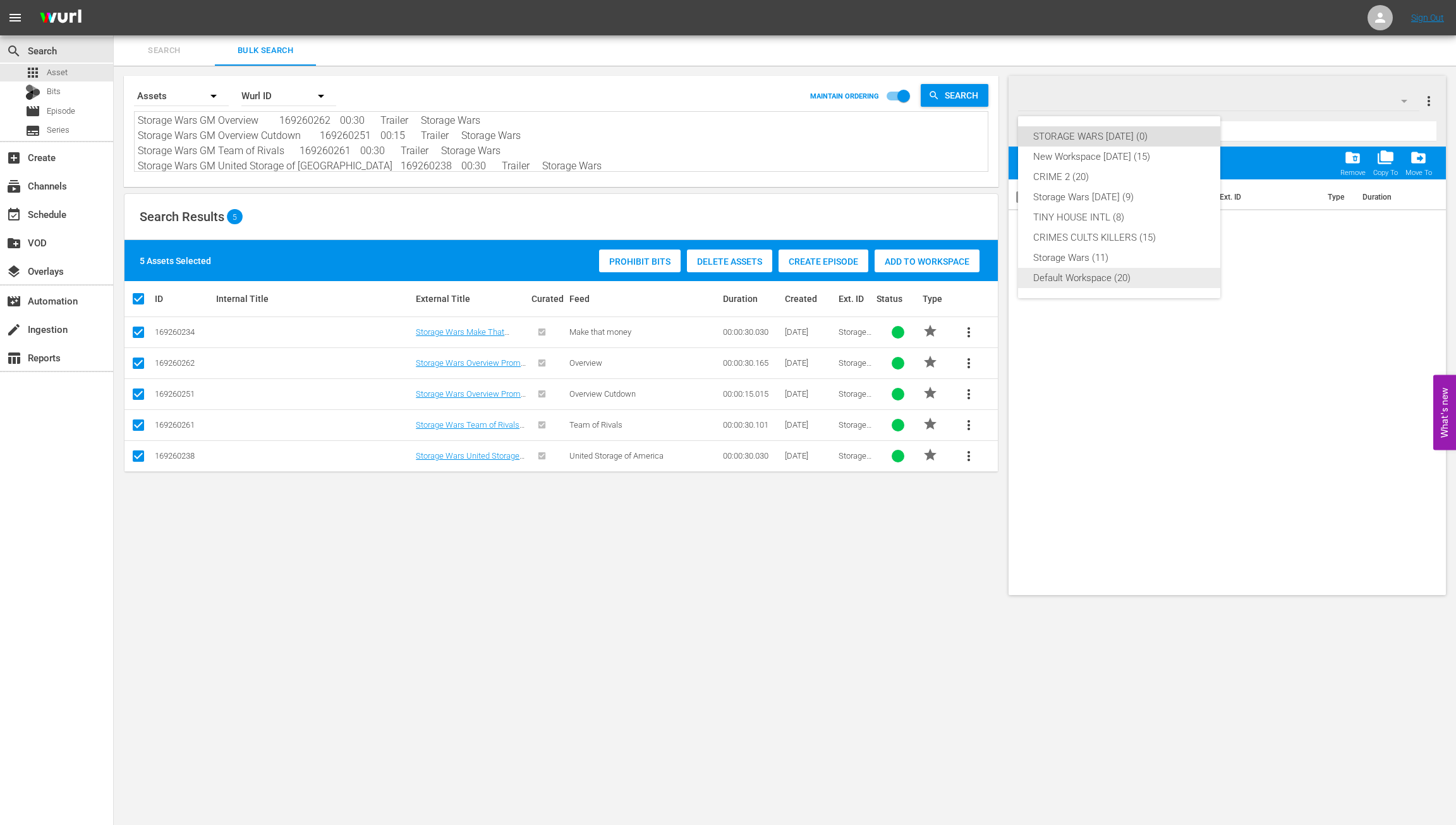
click at [1115, 273] on div "Default Workspace (20)" at bounding box center [1119, 278] width 172 height 20
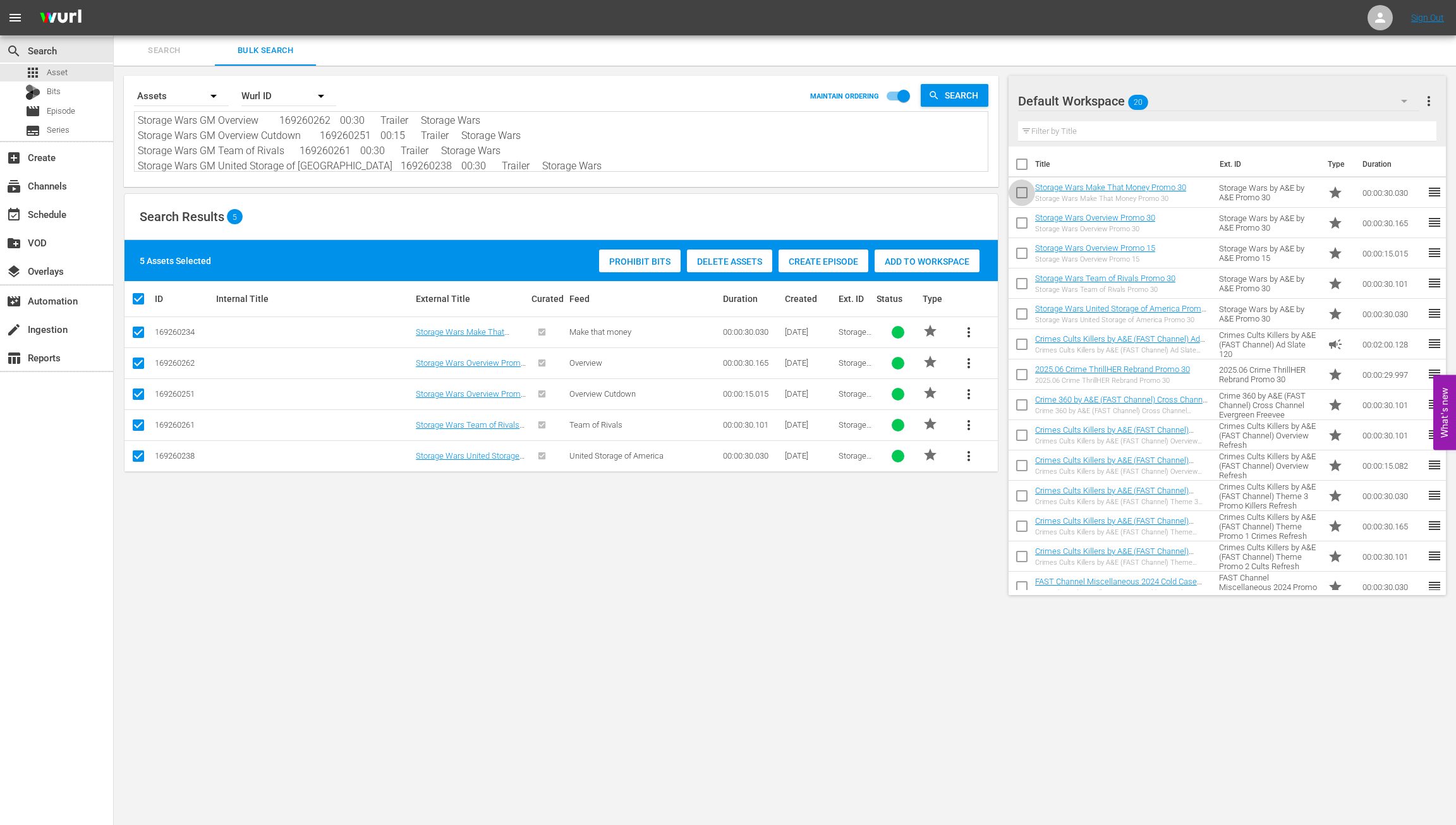
click at [1023, 197] on input "checkbox" at bounding box center [1021, 195] width 27 height 27
checkbox input "true"
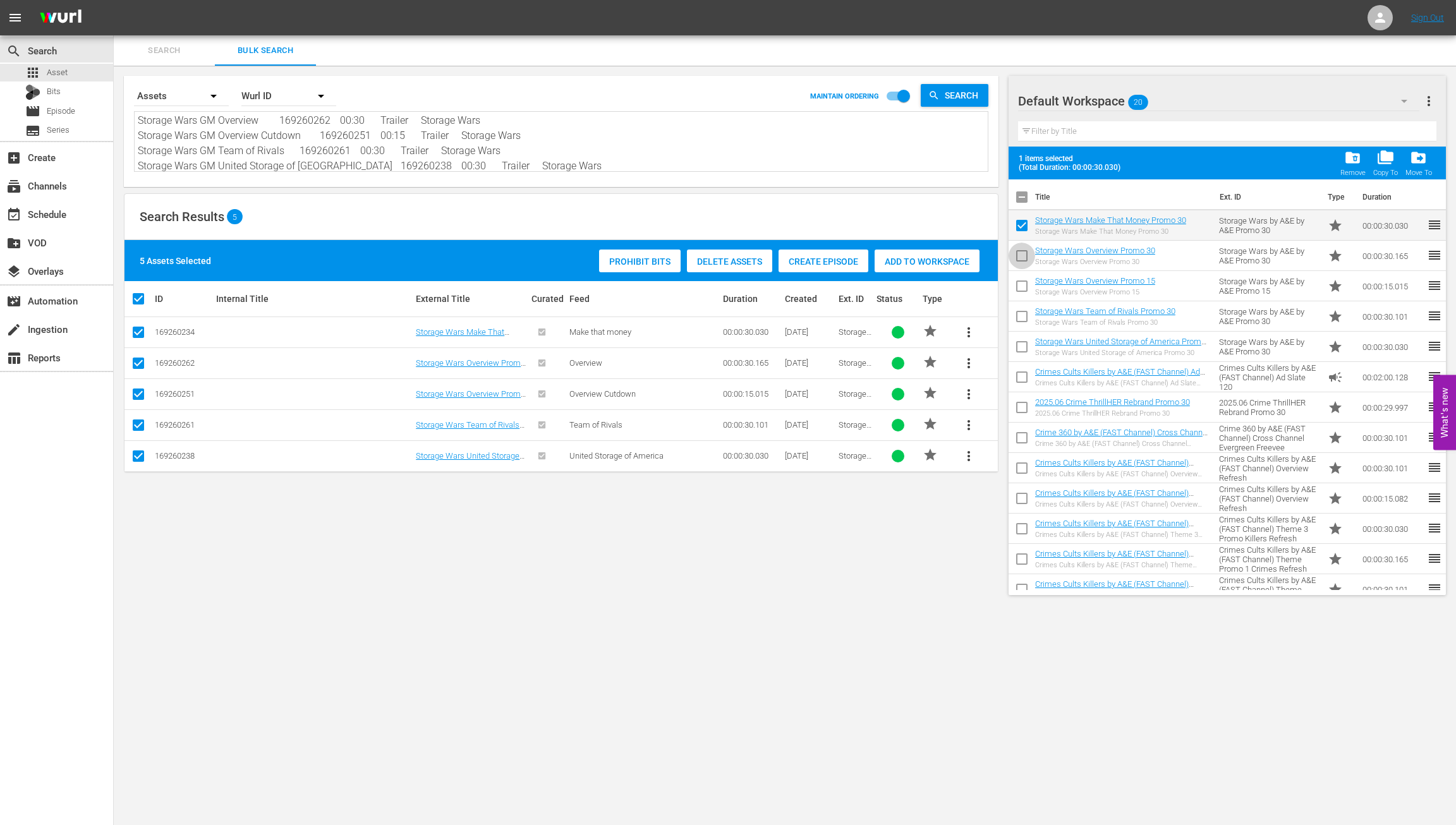
click at [1022, 260] on input "checkbox" at bounding box center [1021, 258] width 27 height 27
checkbox input "true"
click at [1024, 288] on input "checkbox" at bounding box center [1021, 289] width 27 height 27
checkbox input "true"
click at [1021, 322] on input "checkbox" at bounding box center [1021, 319] width 27 height 27
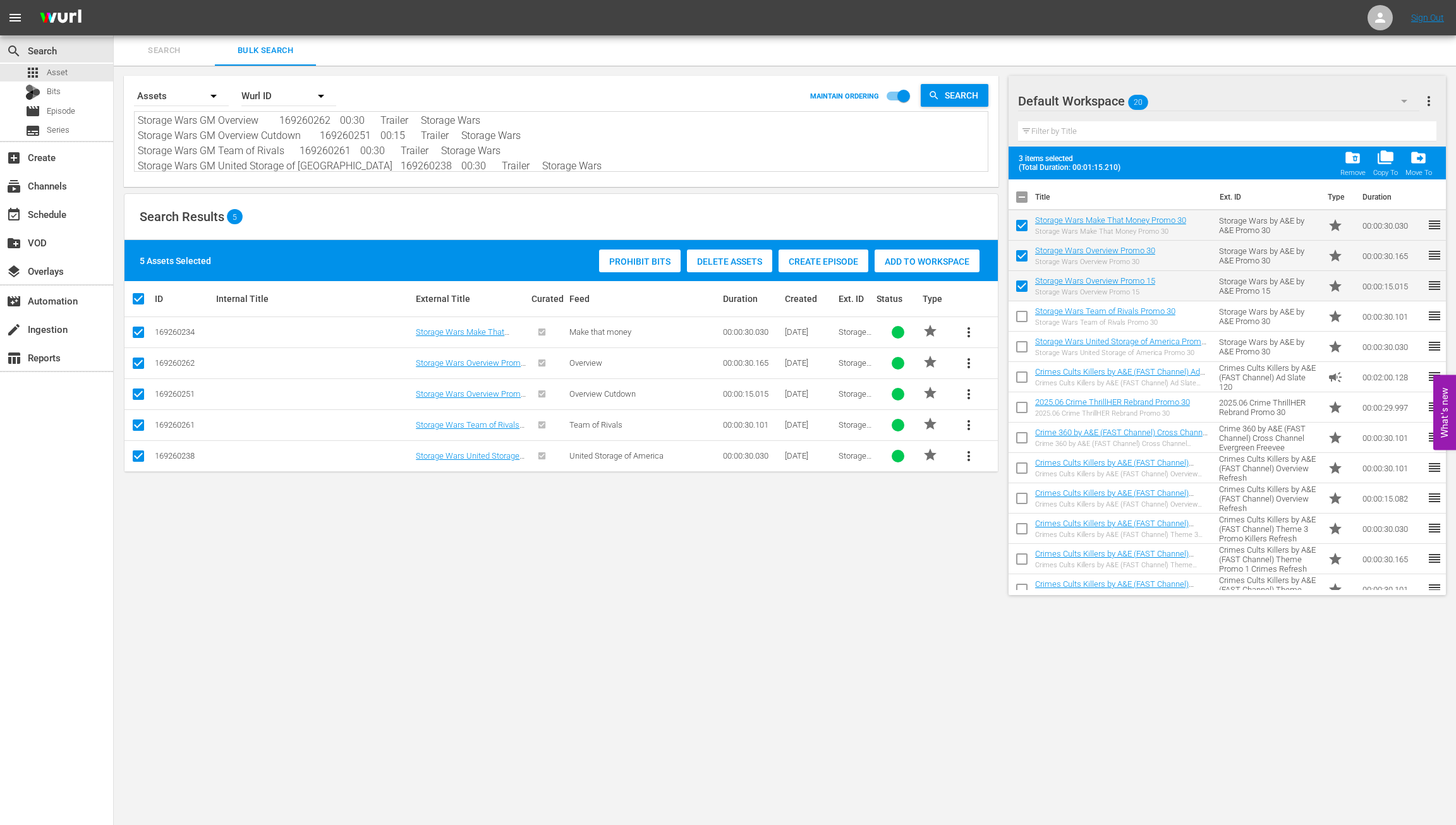
checkbox input "true"
click at [1021, 348] on input "checkbox" at bounding box center [1021, 349] width 27 height 27
checkbox input "true"
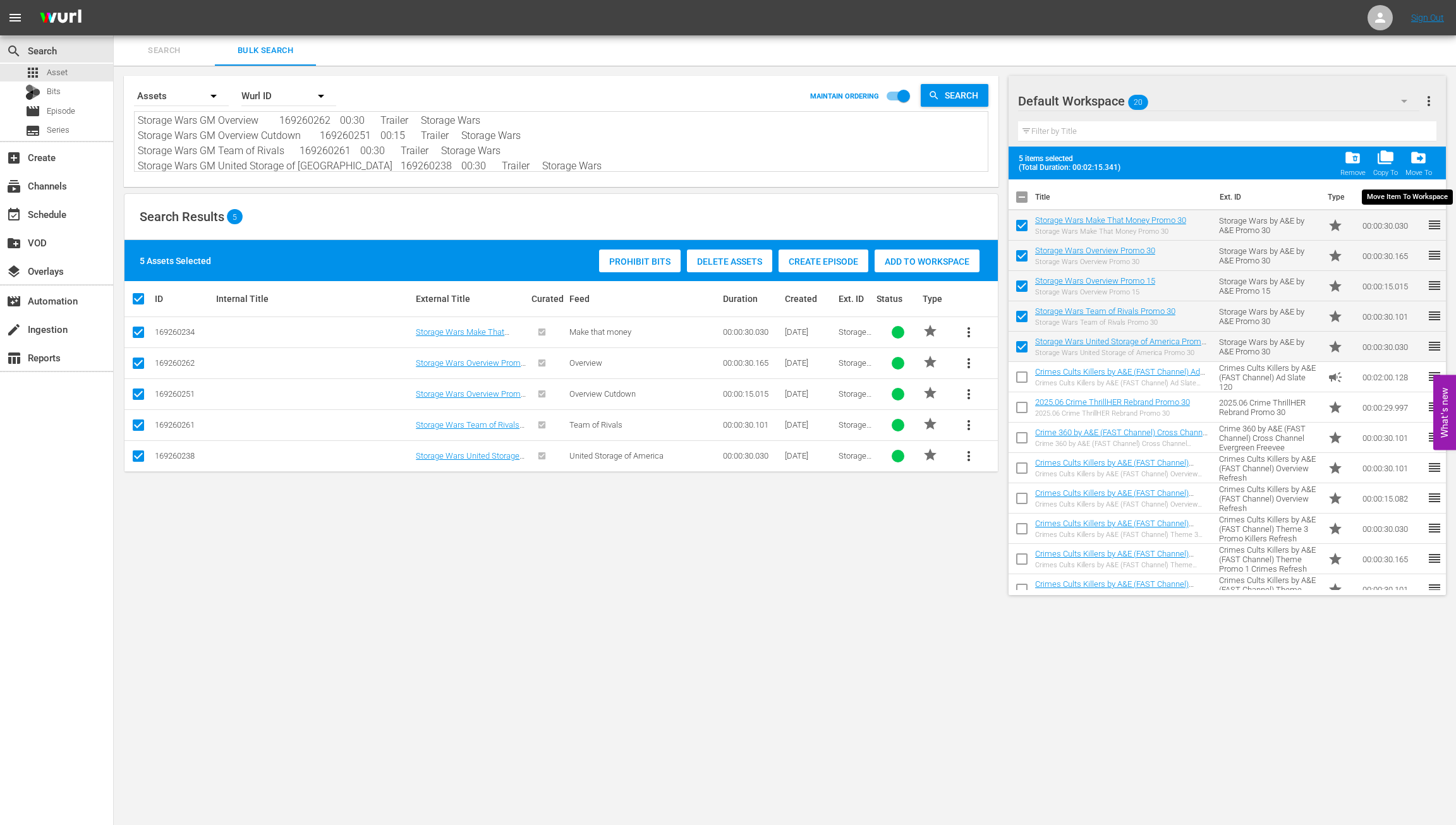
click at [1137, 157] on span "drive_file_move" at bounding box center [1418, 157] width 17 height 17
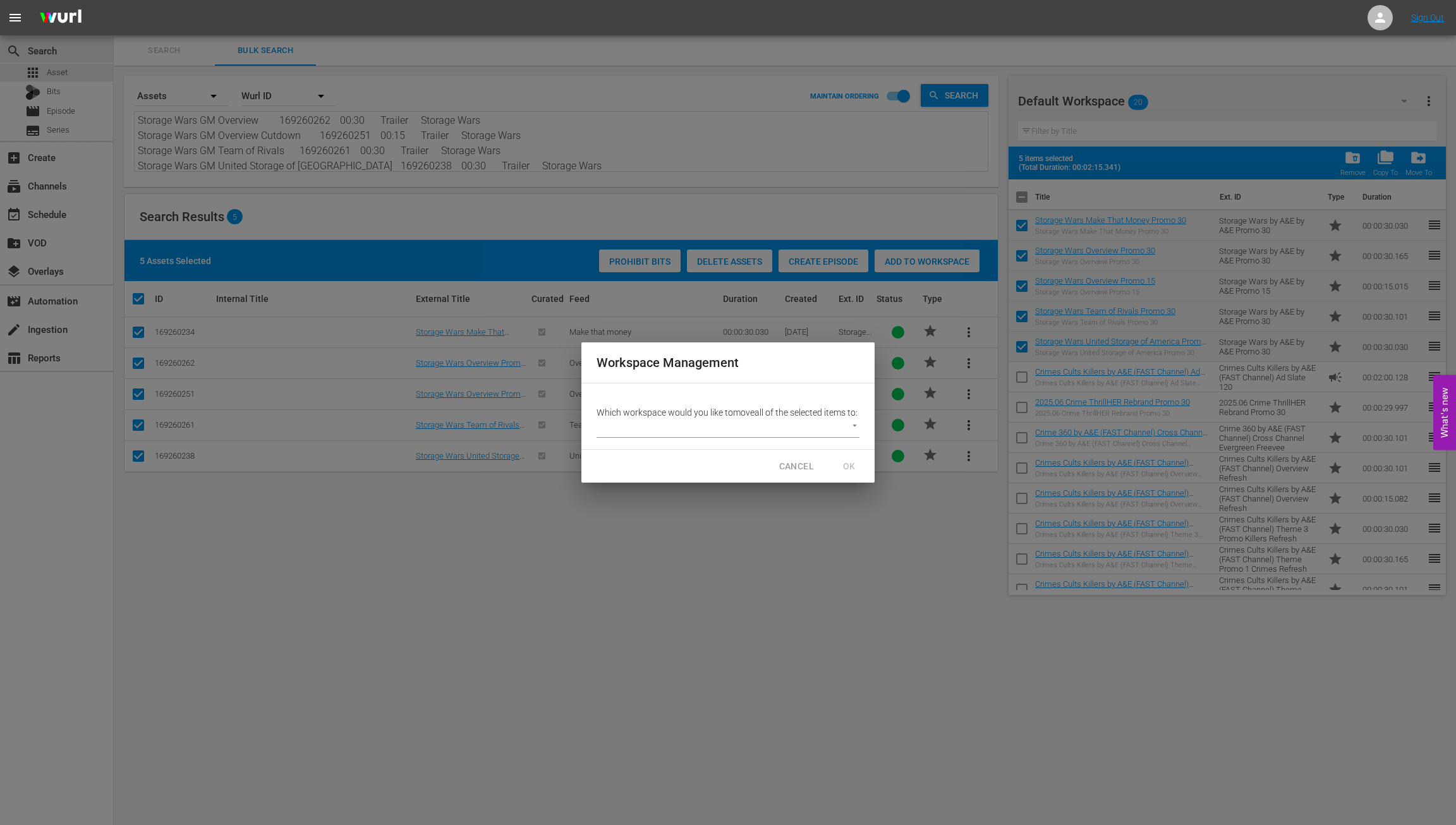
click at [853, 426] on body "menu Sign Out search Search apps Asset Bits movie Episode subtitles Series add_…" at bounding box center [728, 412] width 1456 height 825
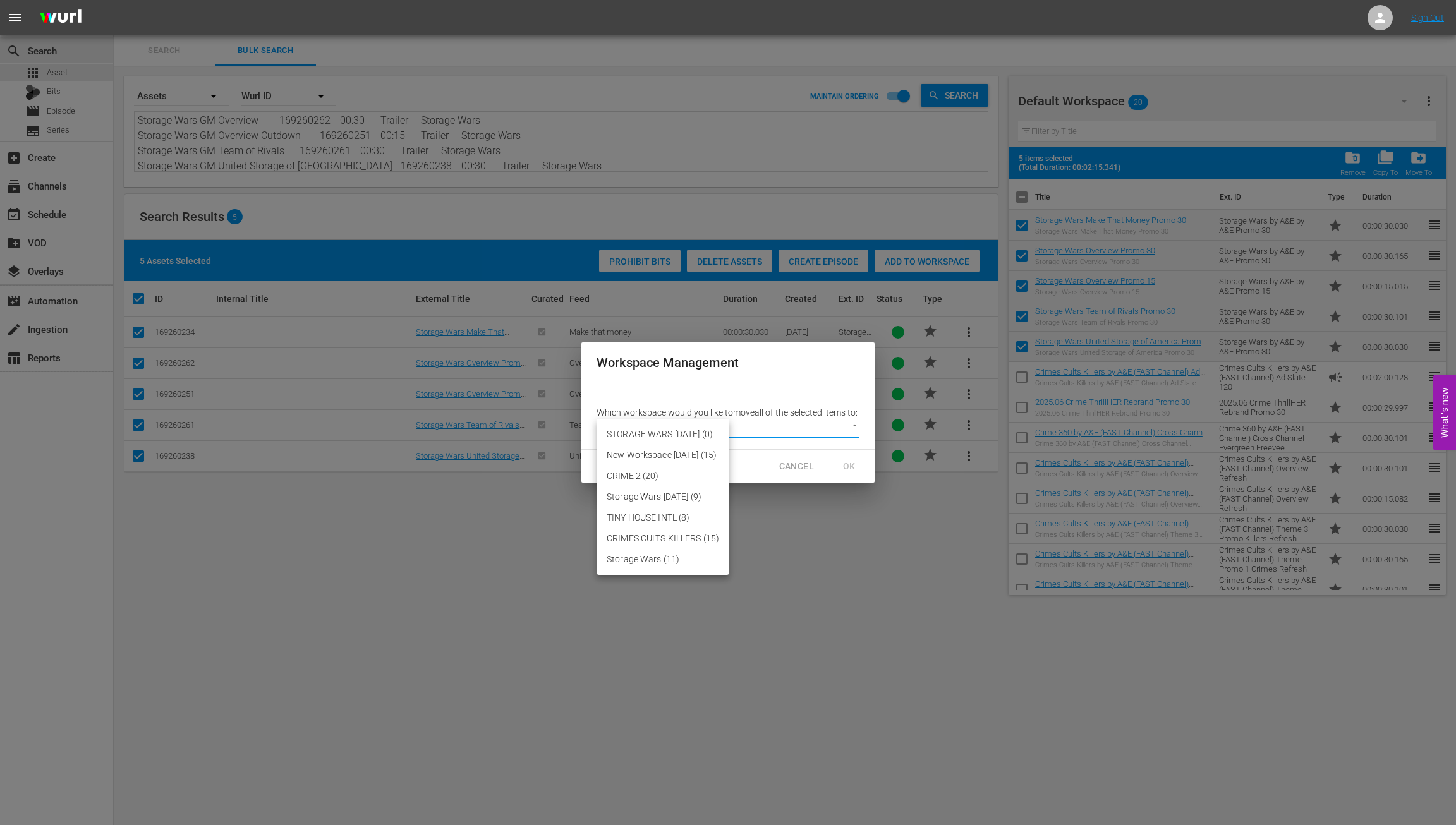
click at [666, 436] on li "STORAGE WARS SEPT 23 (0)" at bounding box center [663, 434] width 133 height 20
type input "3832"
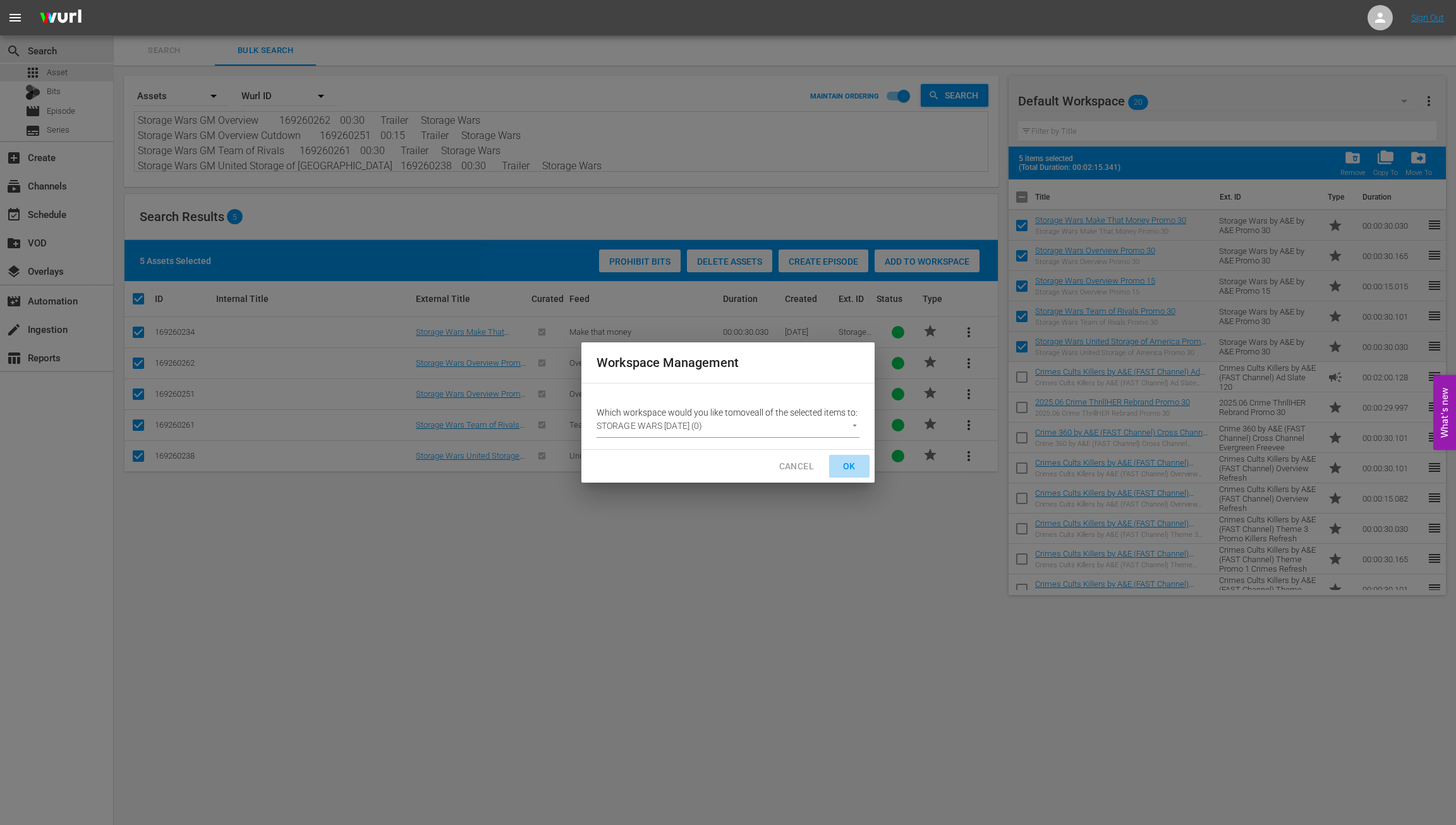
click at [844, 471] on span "OK" at bounding box center [849, 467] width 20 height 16
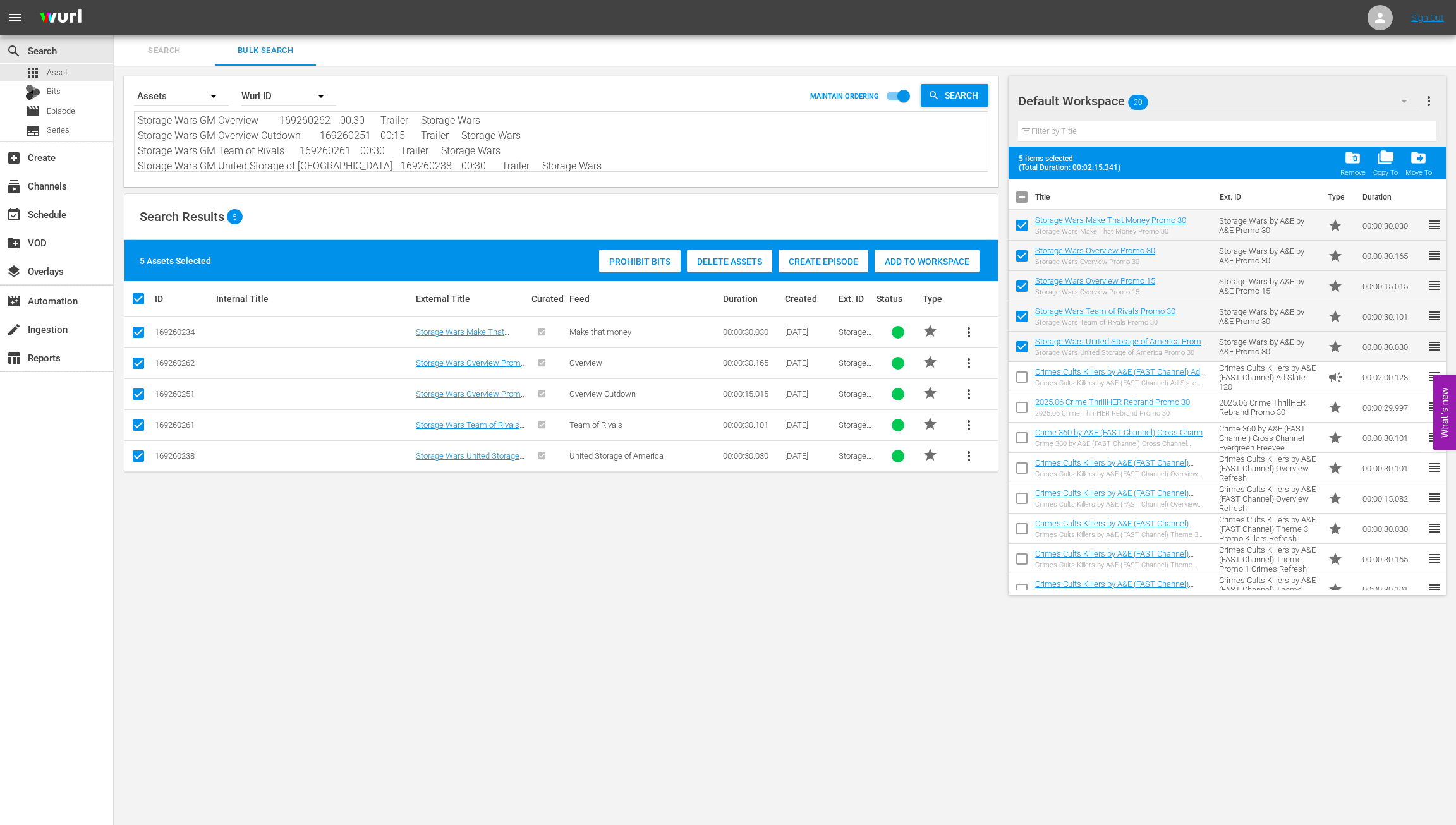
checkbox input "false"
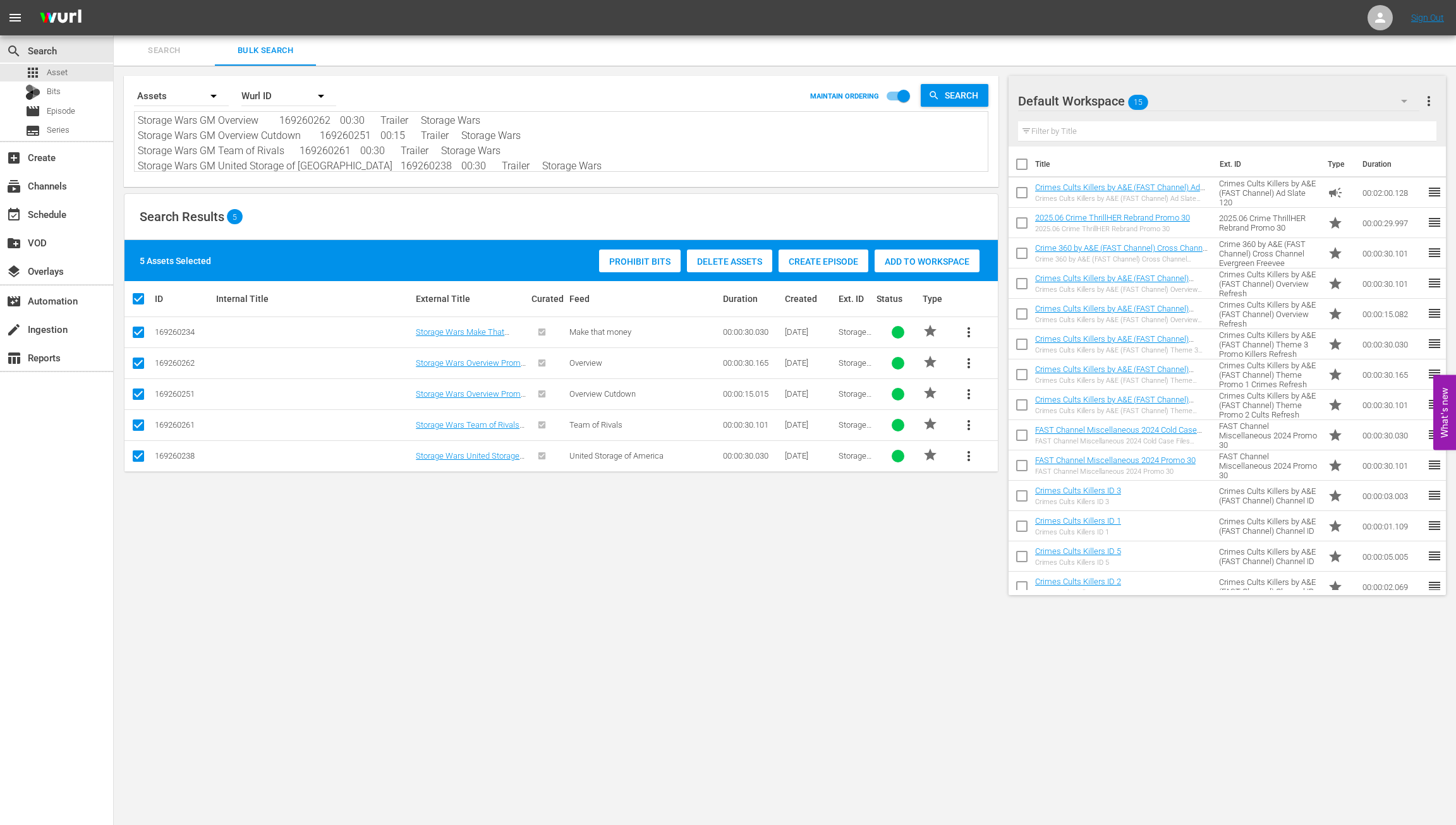
click at [169, 52] on span "Search" at bounding box center [164, 51] width 86 height 15
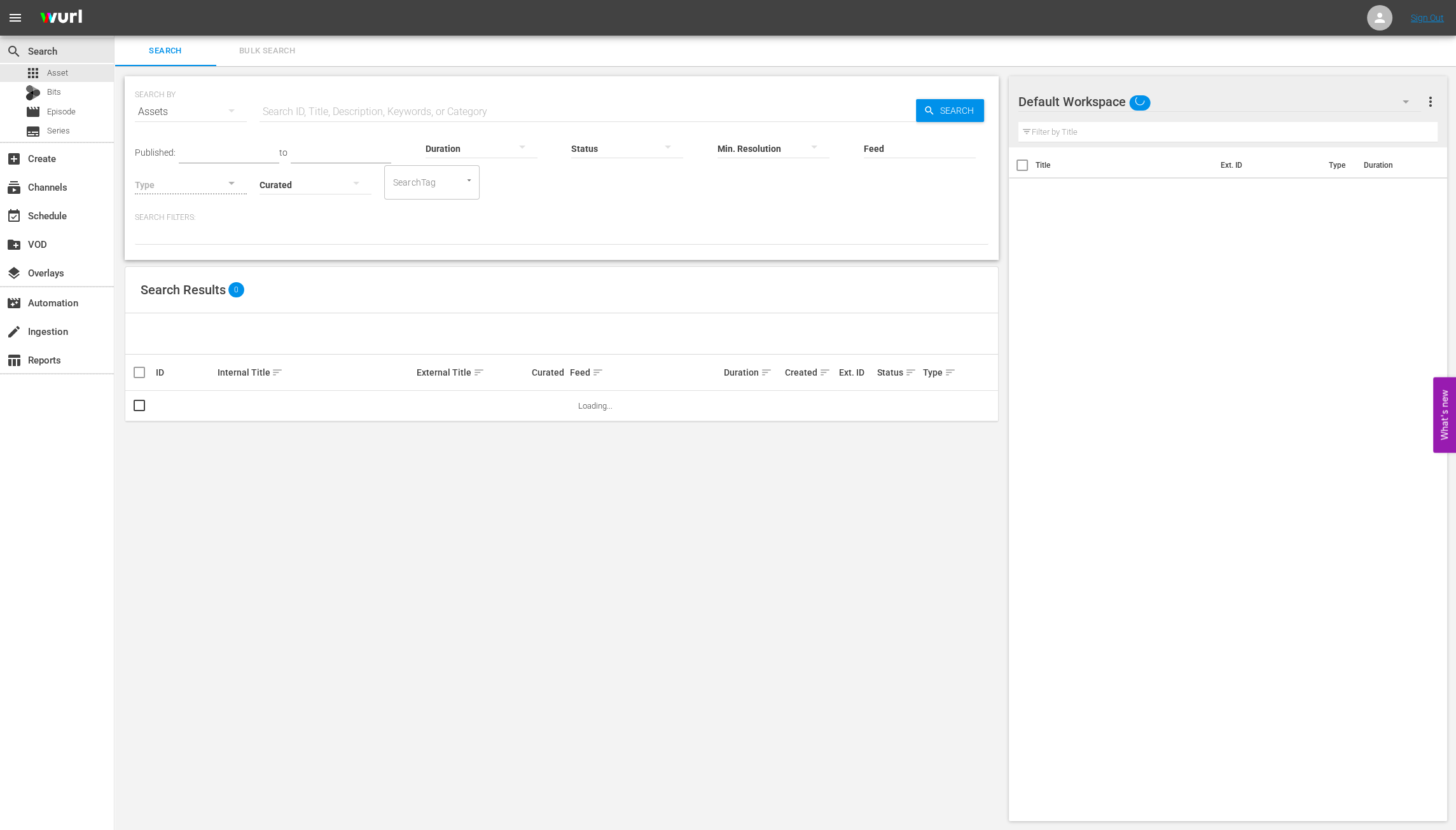
click at [205, 93] on div "Assets" at bounding box center [190, 112] width 111 height 46
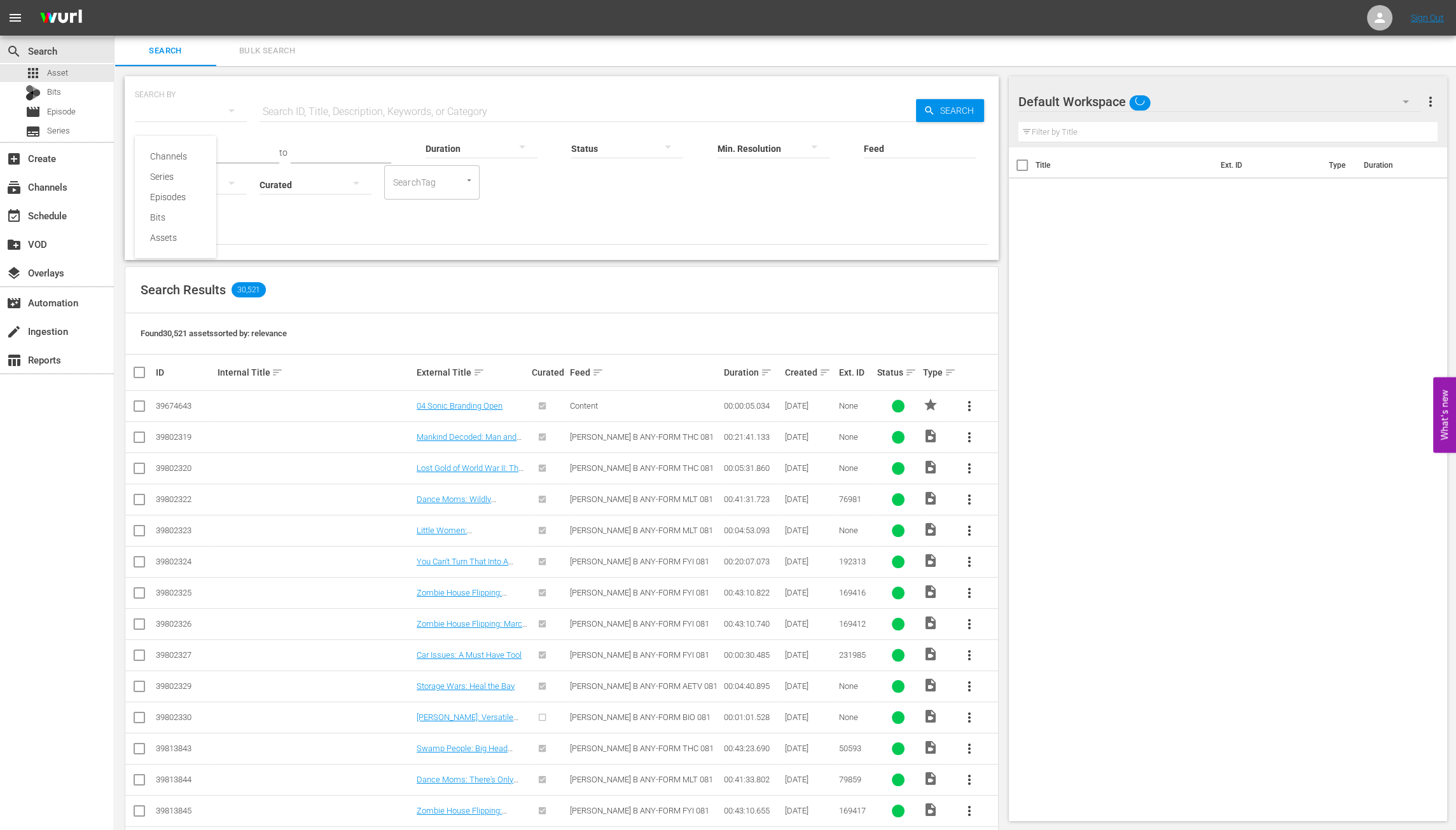
click at [274, 112] on div "Channels Series Episodes Bits Assets" at bounding box center [728, 415] width 1456 height 830
click at [285, 116] on input "text" at bounding box center [587, 111] width 656 height 31
type input "Storage Wars"
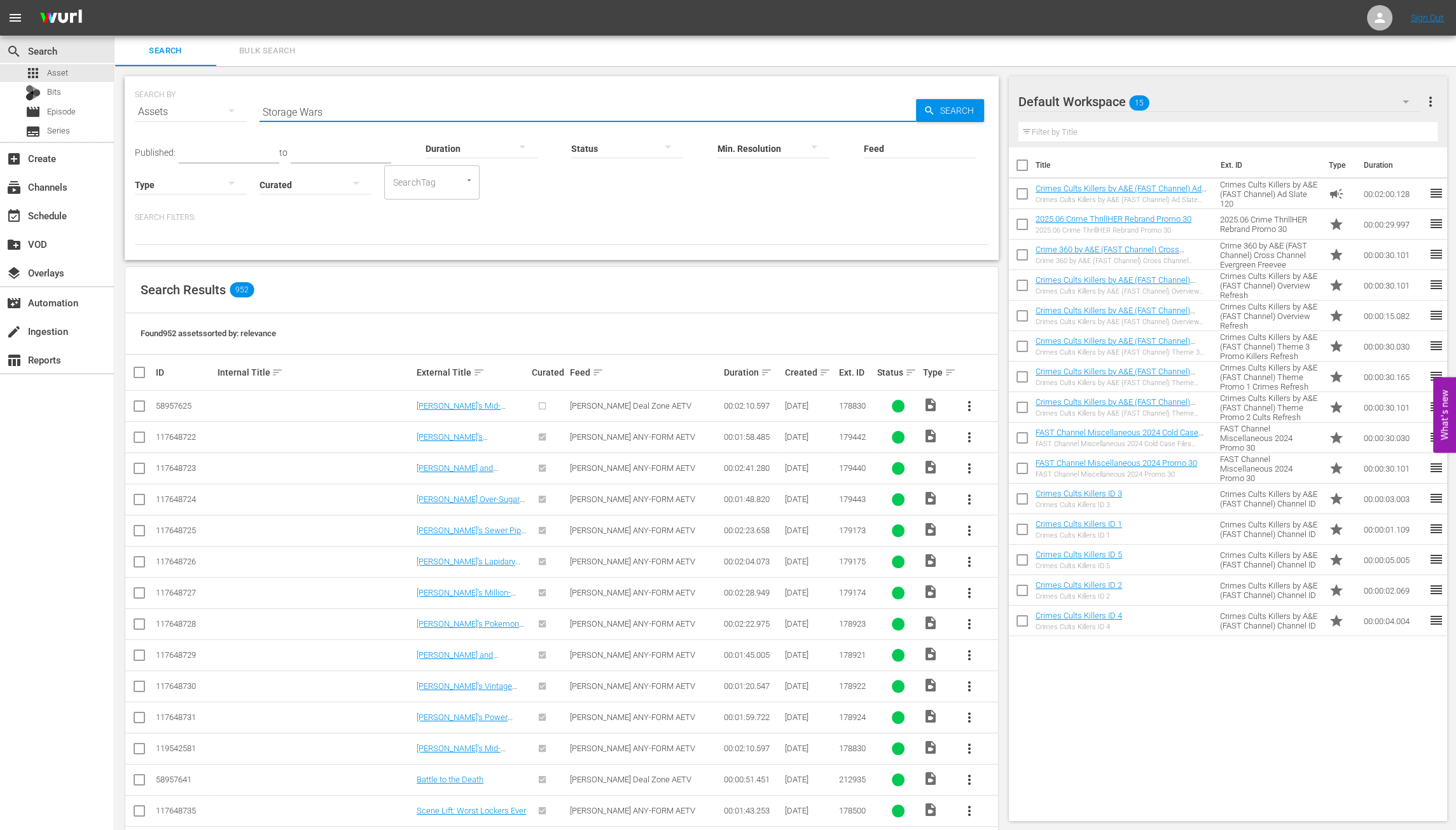
click at [470, 149] on div at bounding box center [481, 148] width 111 height 36
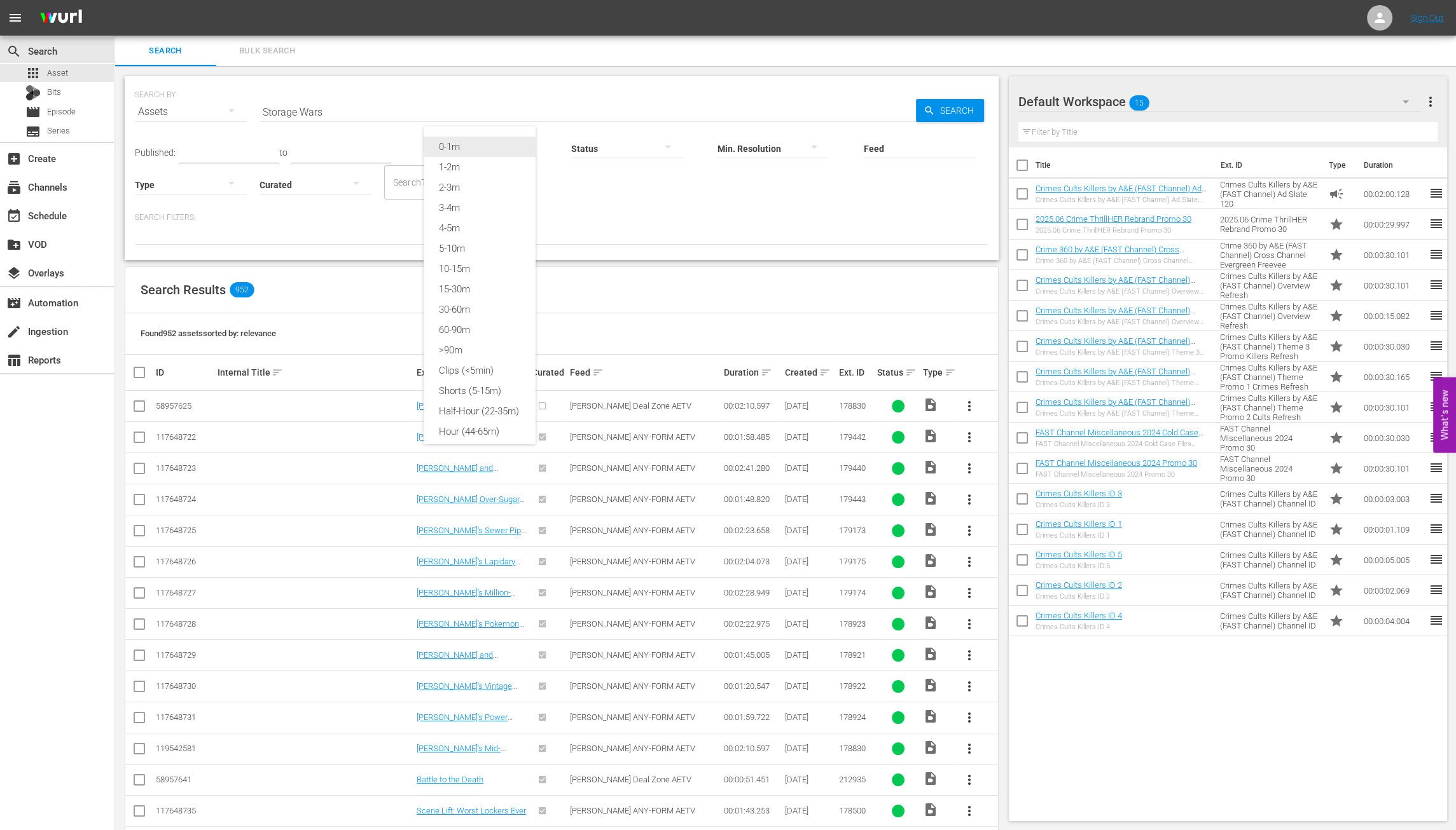
click at [454, 149] on div "0-1m" at bounding box center [479, 147] width 111 height 21
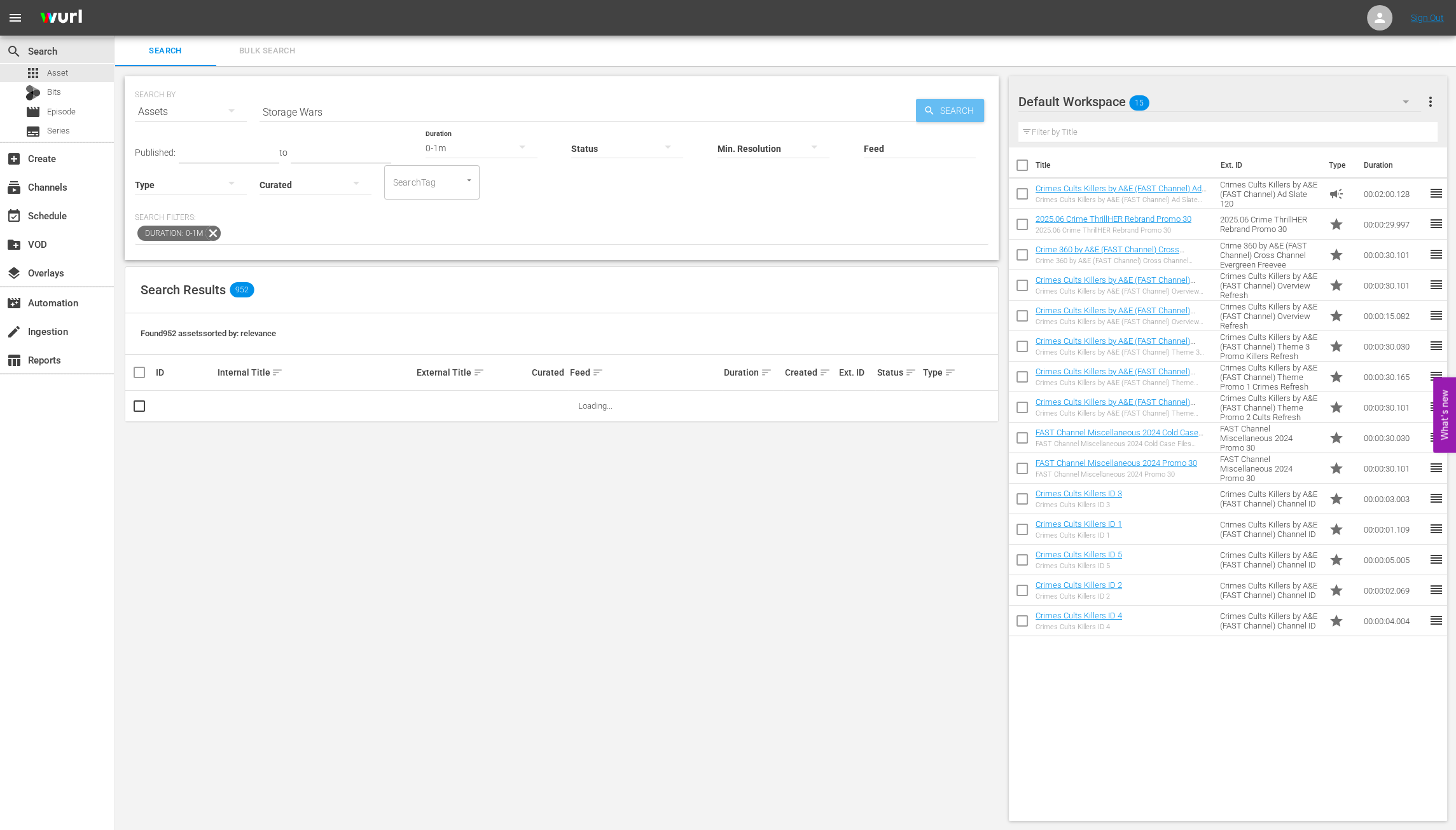
click at [940, 115] on span "Search" at bounding box center [959, 111] width 49 height 22
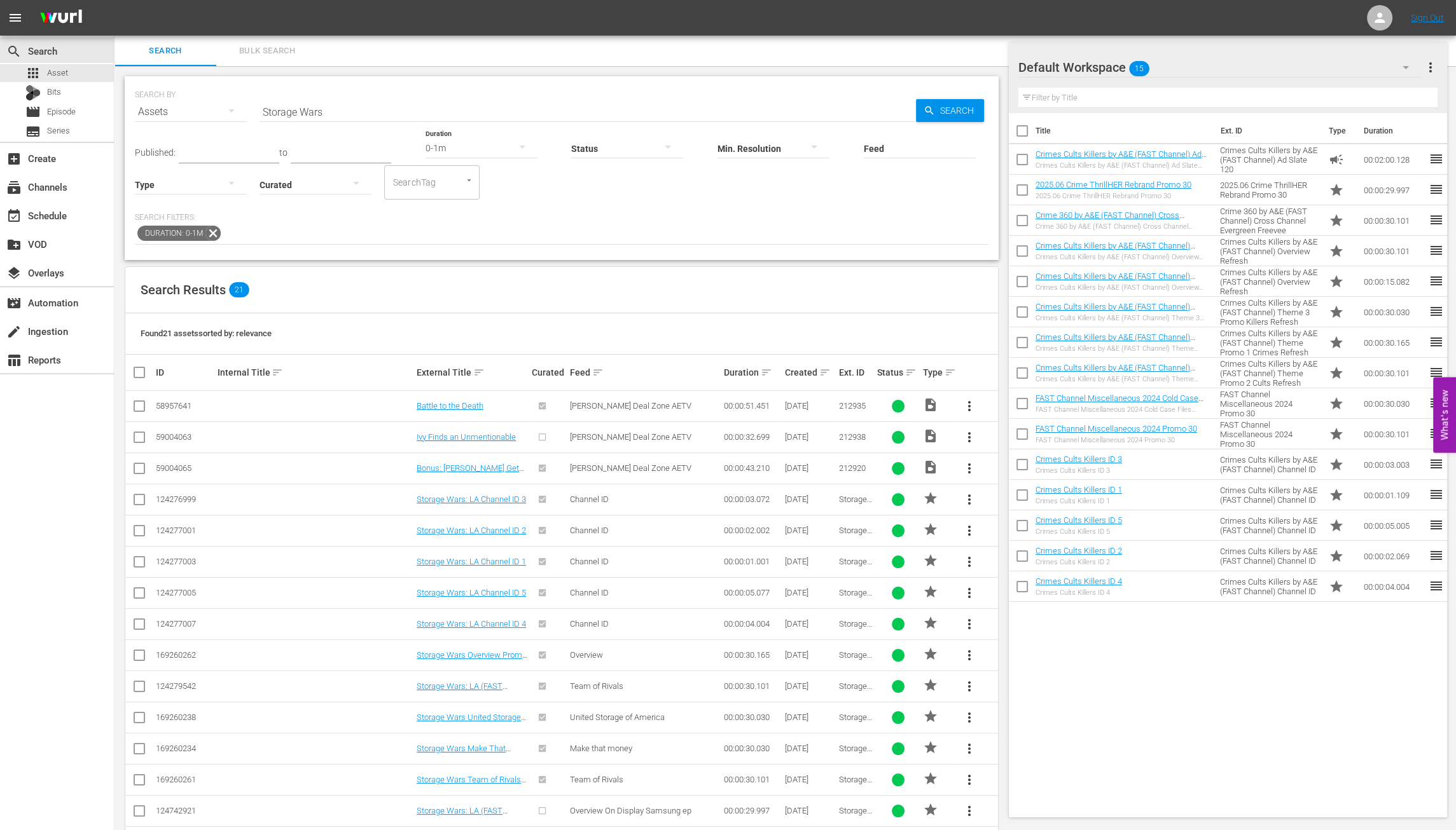
scroll to position [127, 0]
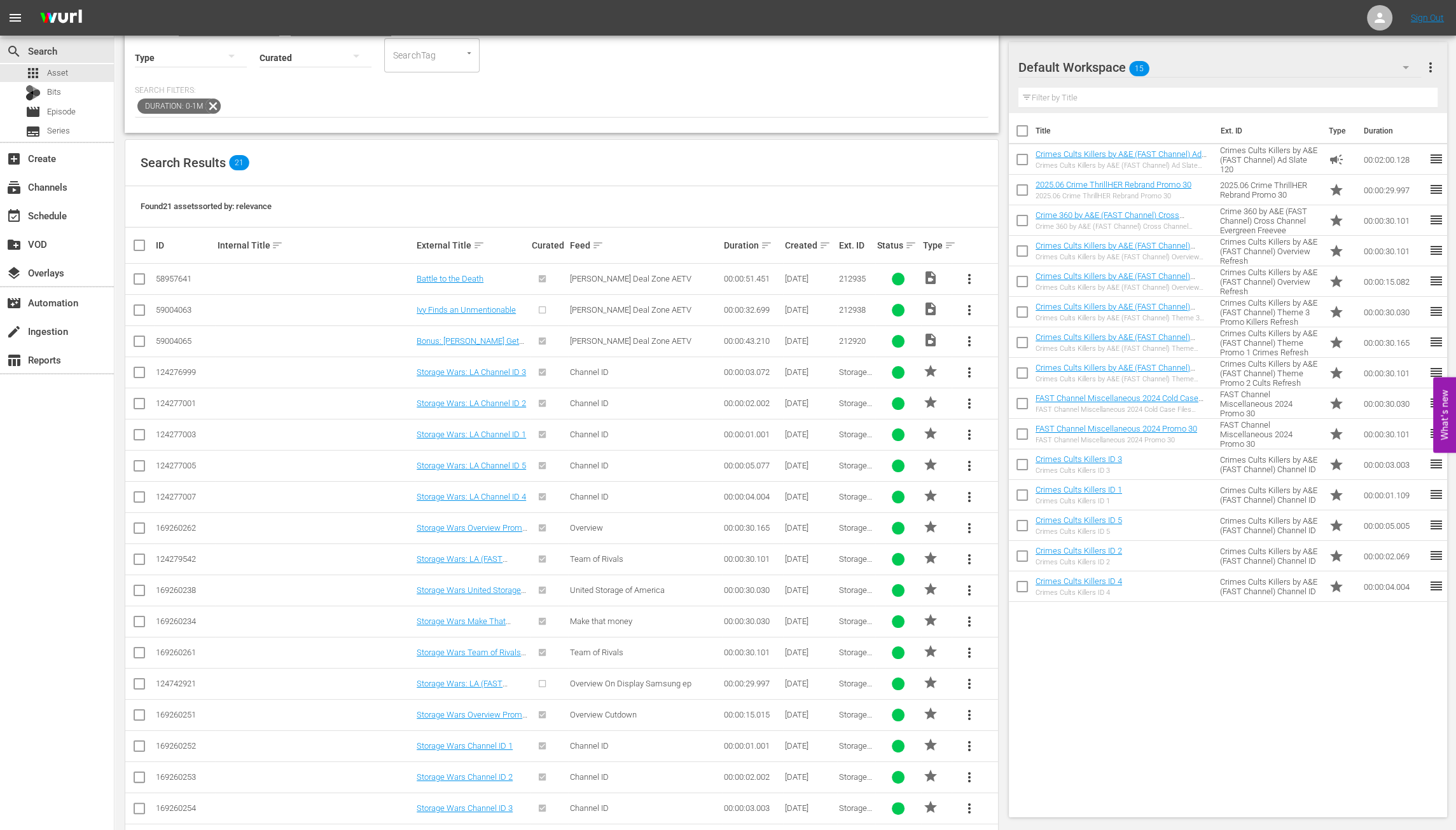
click at [140, 375] on input "checkbox" at bounding box center [140, 375] width 15 height 15
checkbox input "true"
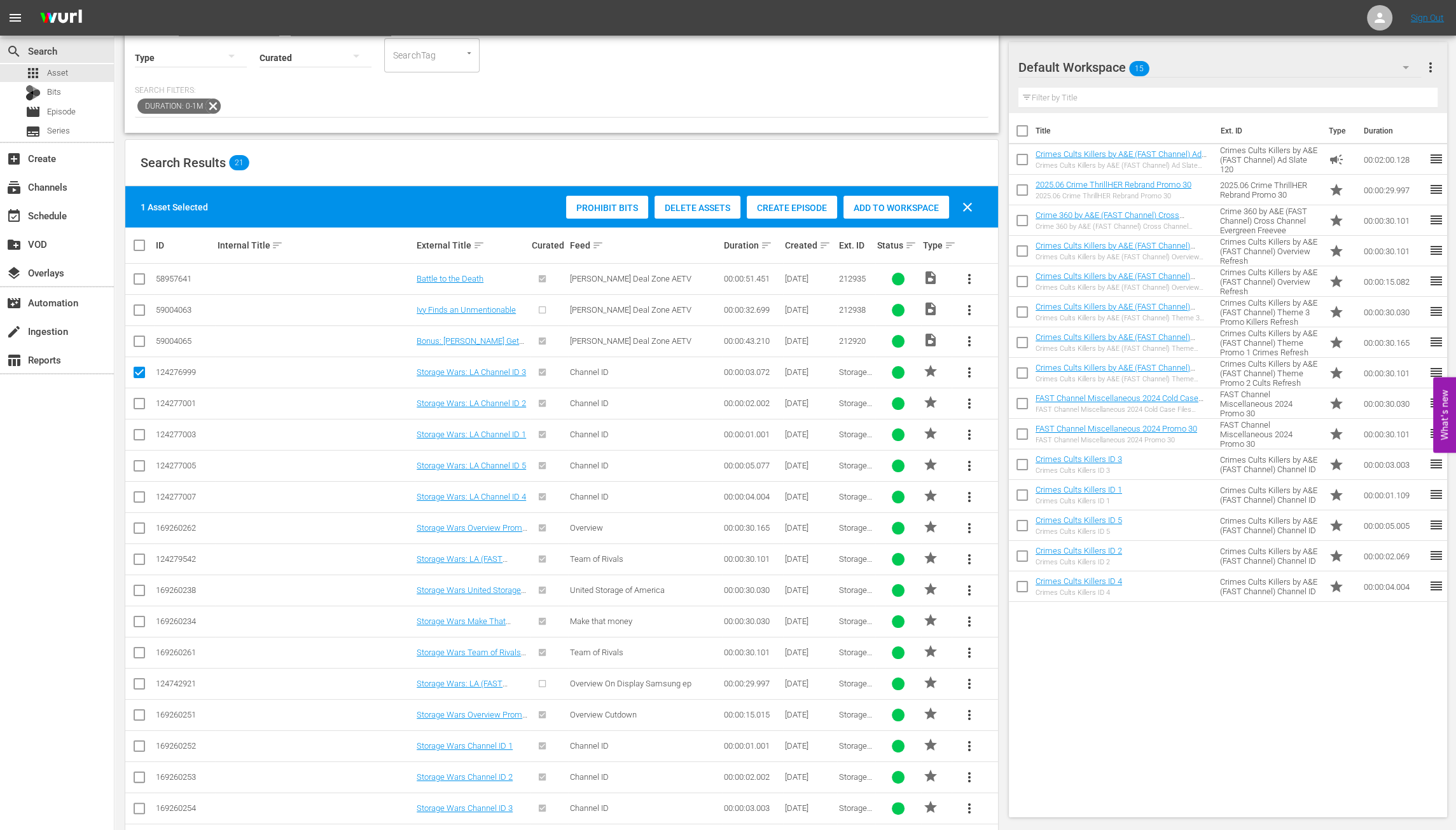
click at [141, 406] on input "checkbox" at bounding box center [140, 407] width 15 height 15
checkbox input "true"
click at [141, 435] on input "checkbox" at bounding box center [140, 437] width 15 height 15
checkbox input "true"
click at [140, 467] on input "checkbox" at bounding box center [140, 468] width 15 height 15
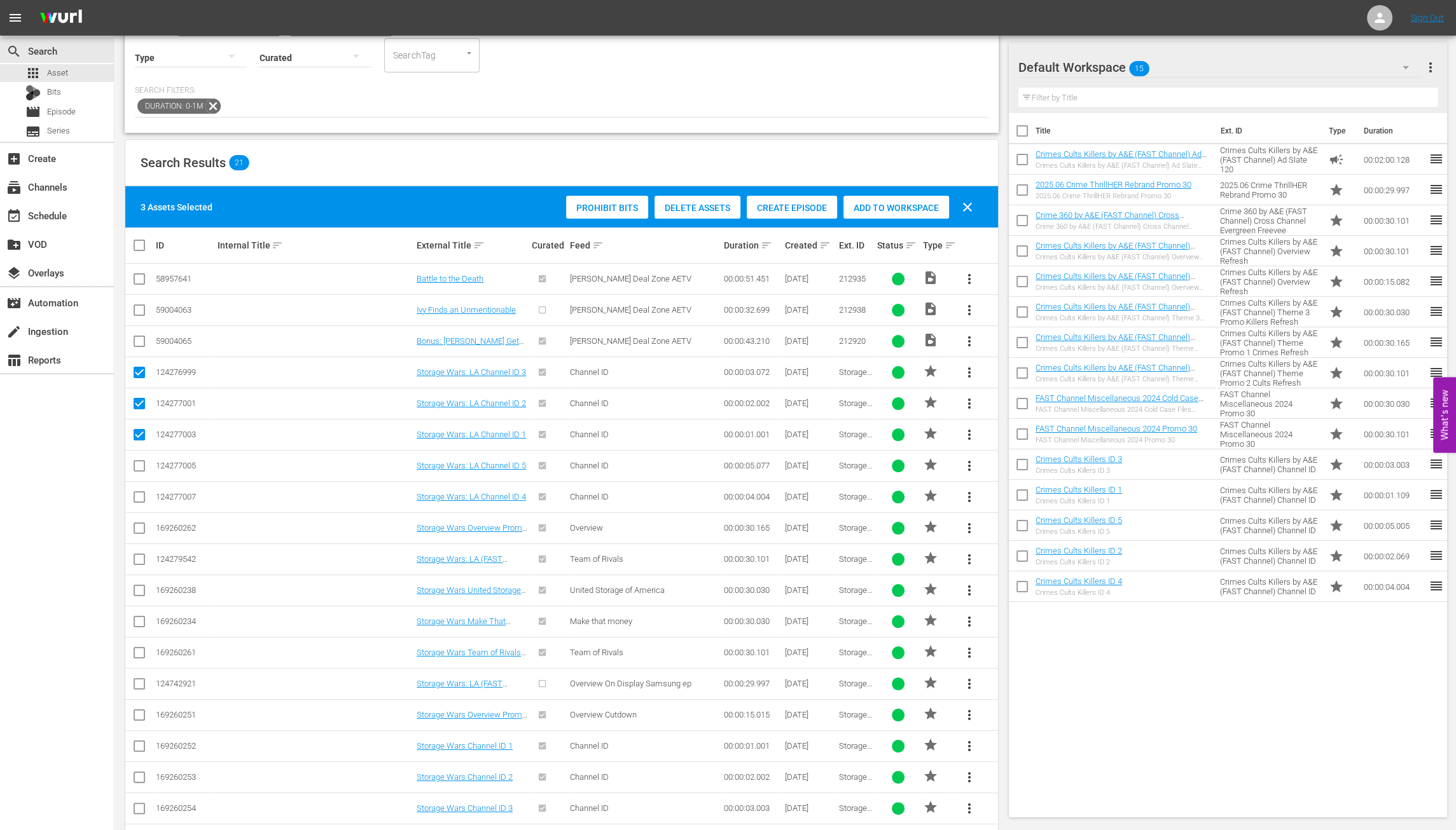
checkbox input "true"
click at [138, 496] on input "checkbox" at bounding box center [140, 499] width 15 height 15
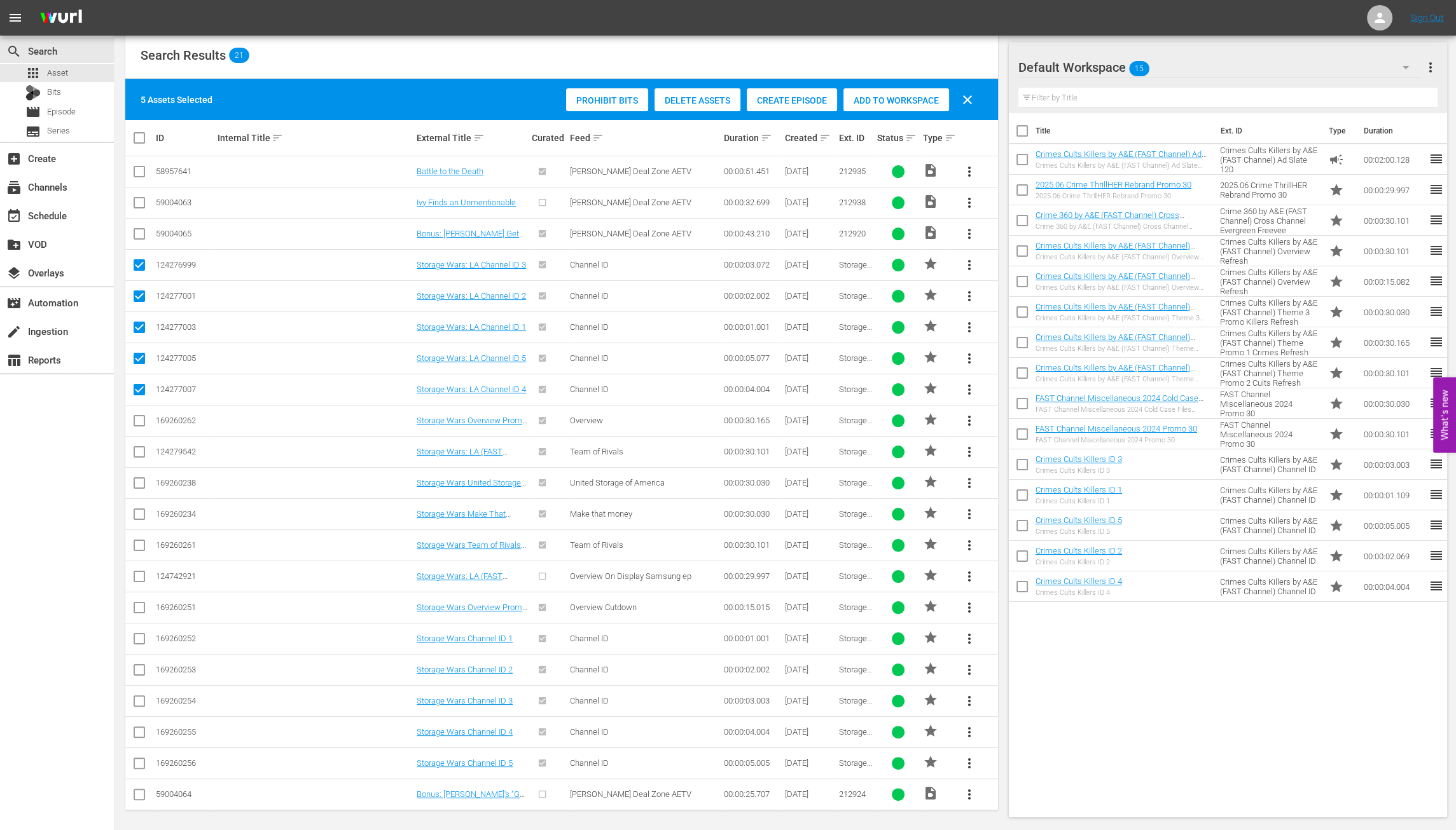
click at [142, 388] on input "checkbox" at bounding box center [140, 393] width 15 height 15
checkbox input "false"
click at [140, 357] on input "checkbox" at bounding box center [140, 361] width 15 height 15
checkbox input "false"
click at [136, 323] on input "checkbox" at bounding box center [140, 330] width 15 height 15
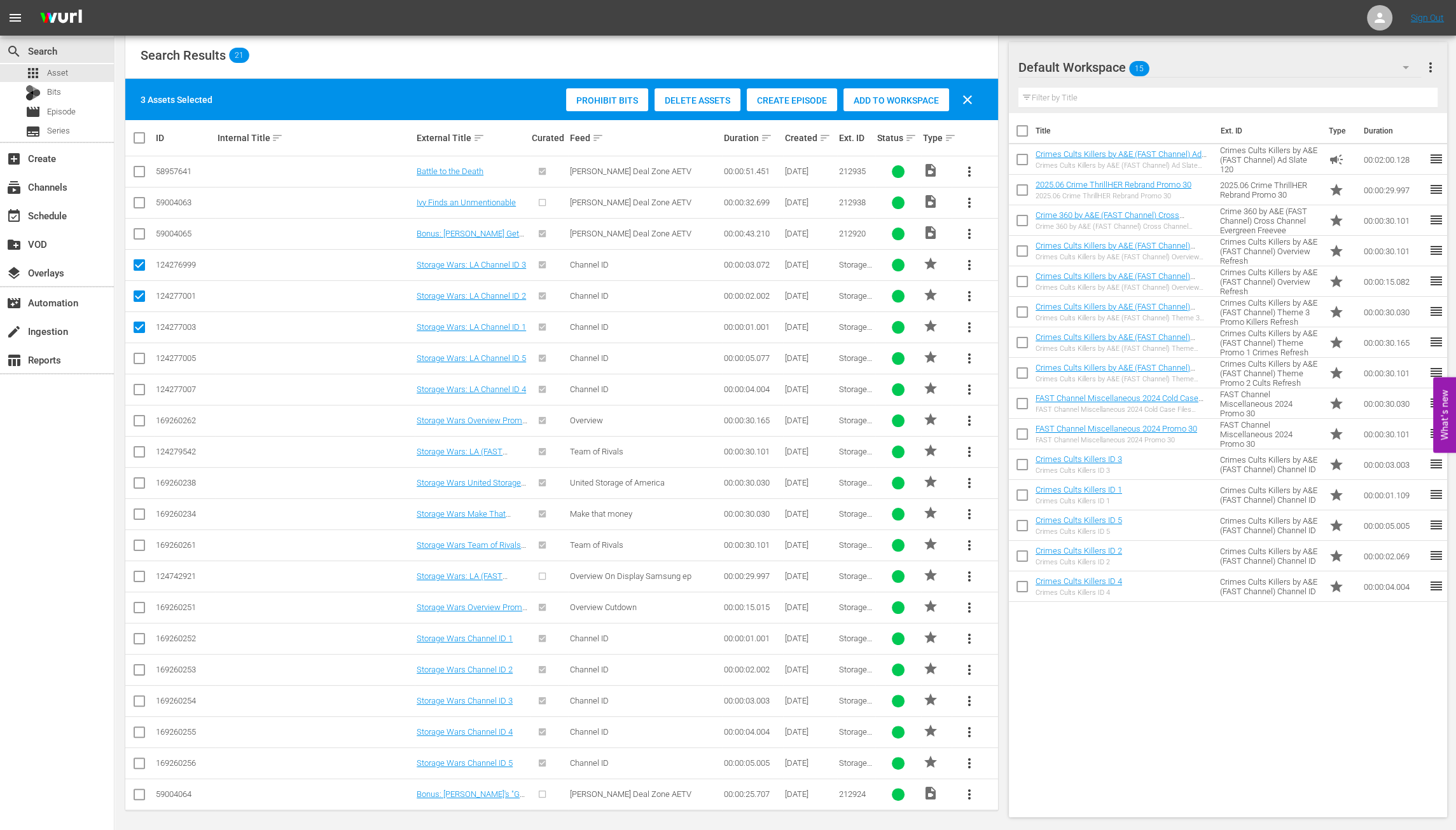
checkbox input "false"
click at [140, 301] on input "checkbox" at bounding box center [140, 299] width 15 height 15
checkbox input "false"
click at [140, 265] on input "checkbox" at bounding box center [140, 268] width 15 height 15
checkbox input "false"
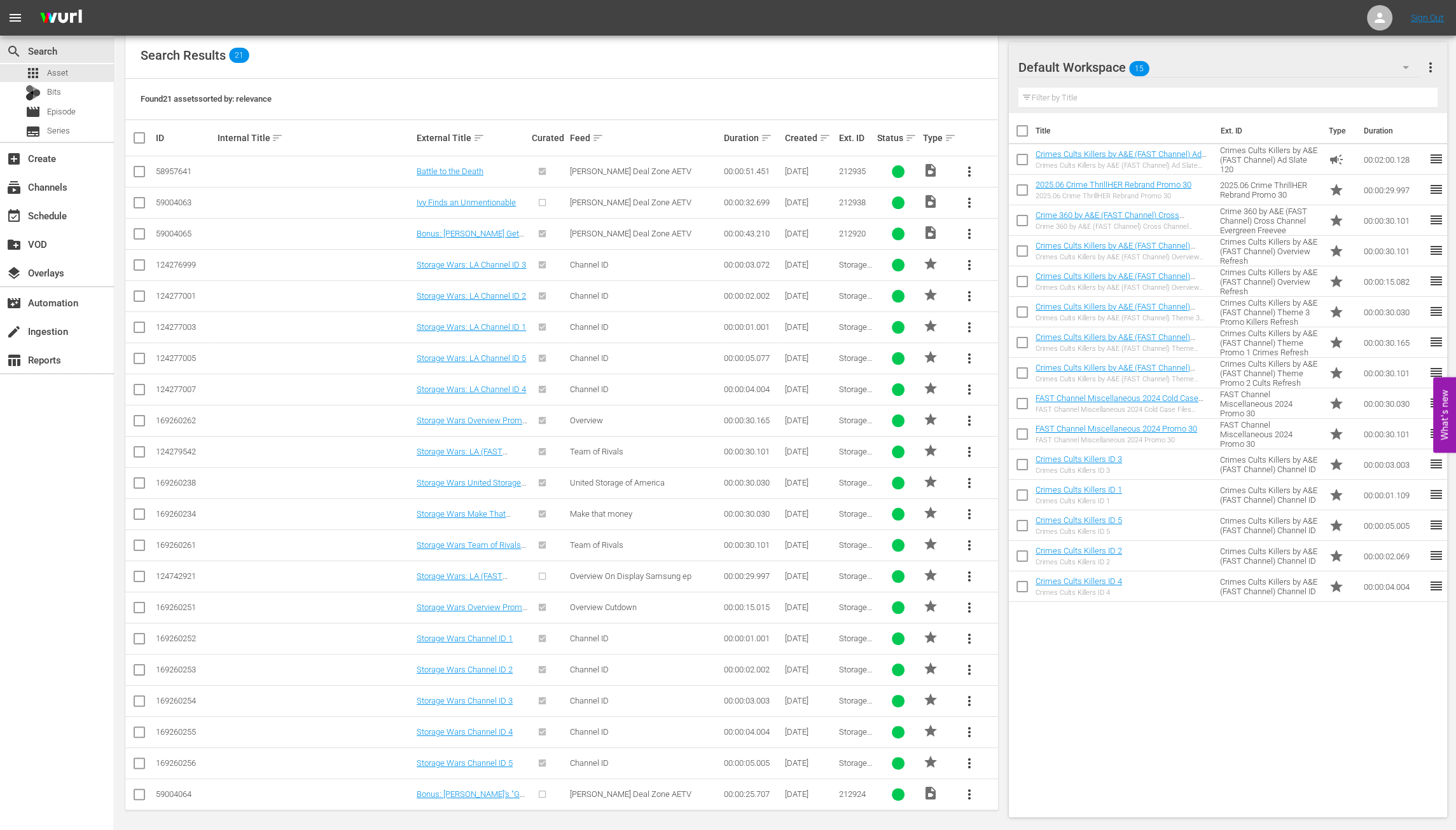
click at [138, 581] on input "checkbox" at bounding box center [140, 642] width 15 height 15
checkbox input "true"
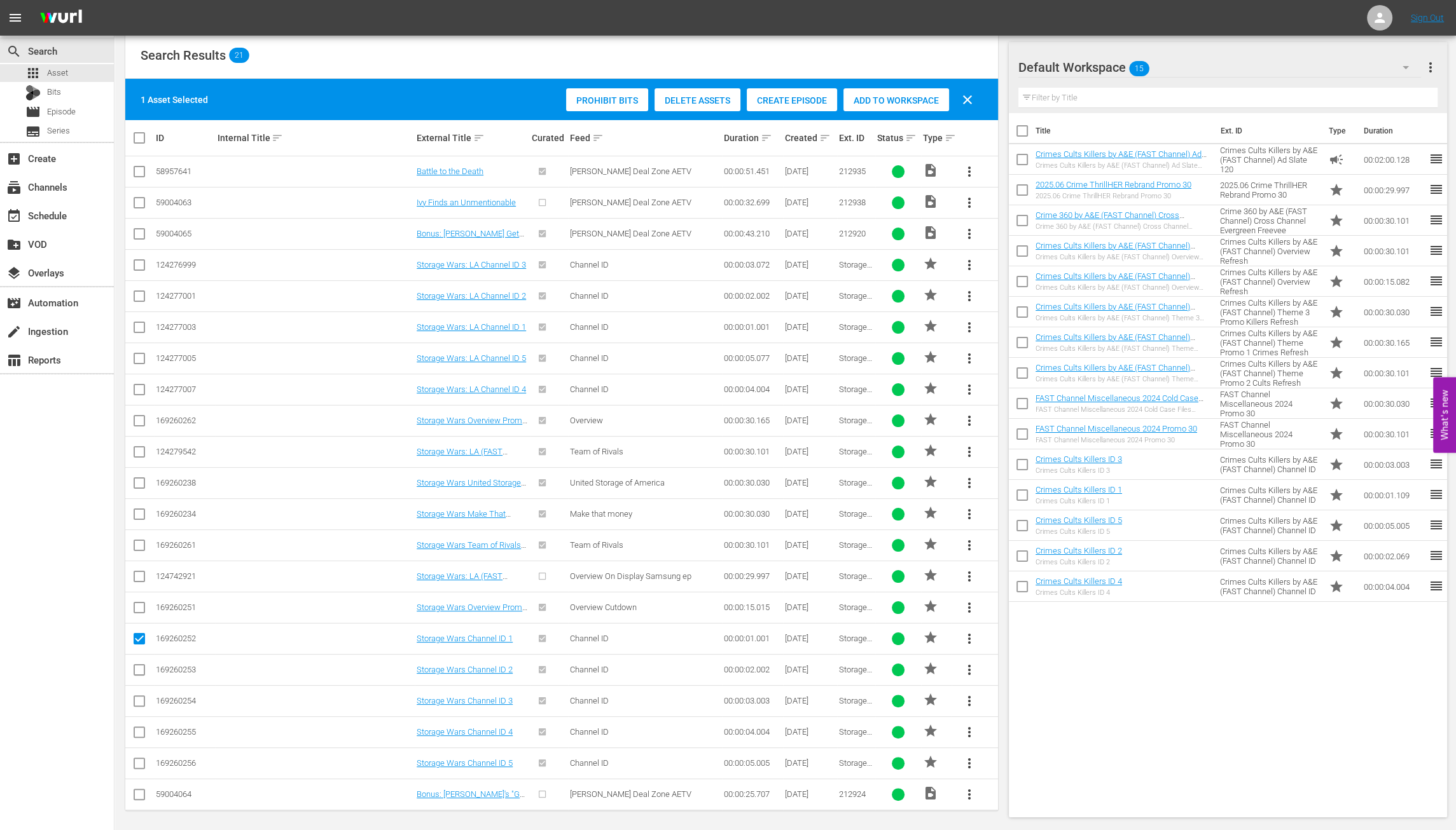
click at [135, 581] on input "checkbox" at bounding box center [140, 673] width 15 height 15
checkbox input "true"
click at [138, 581] on input "checkbox" at bounding box center [140, 704] width 15 height 15
checkbox input "true"
click at [135, 581] on input "checkbox" at bounding box center [140, 735] width 15 height 15
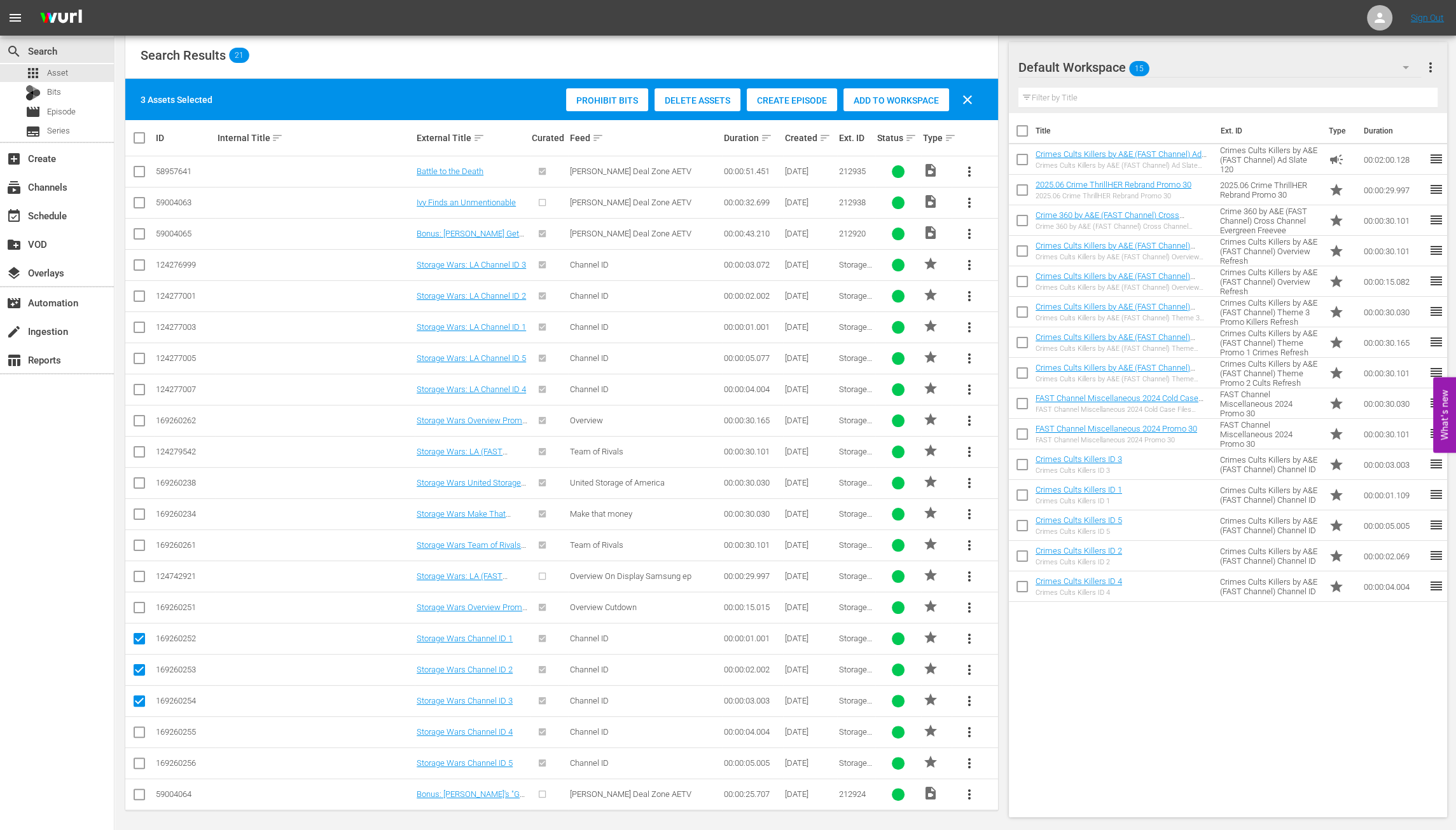
checkbox input "true"
click at [140, 581] on input "checkbox" at bounding box center [140, 766] width 15 height 15
checkbox input "true"
click at [904, 100] on span "Add to Workspace" at bounding box center [896, 100] width 106 height 10
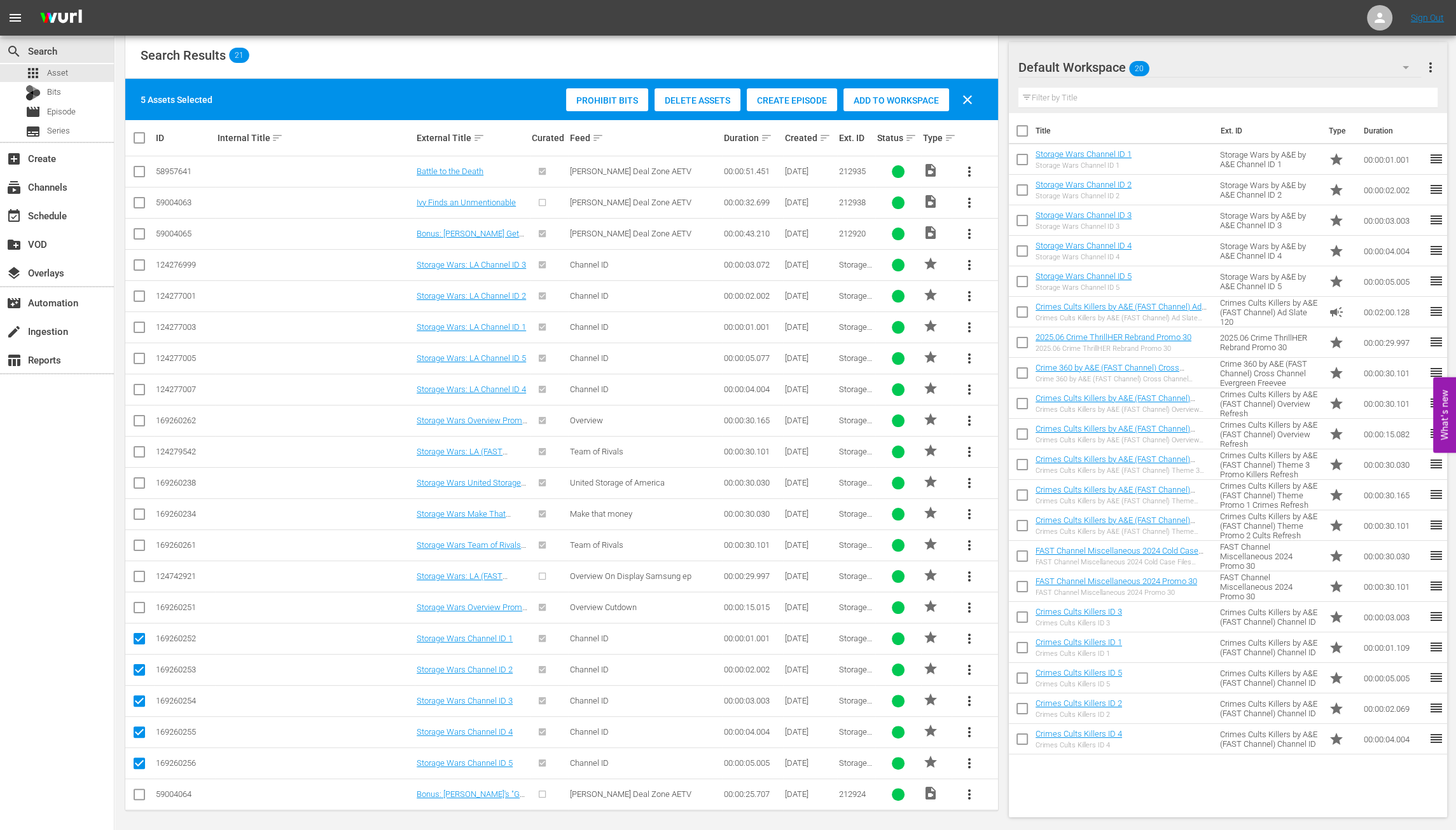
click at [1024, 161] on input "checkbox" at bounding box center [1022, 162] width 27 height 27
checkbox input "true"
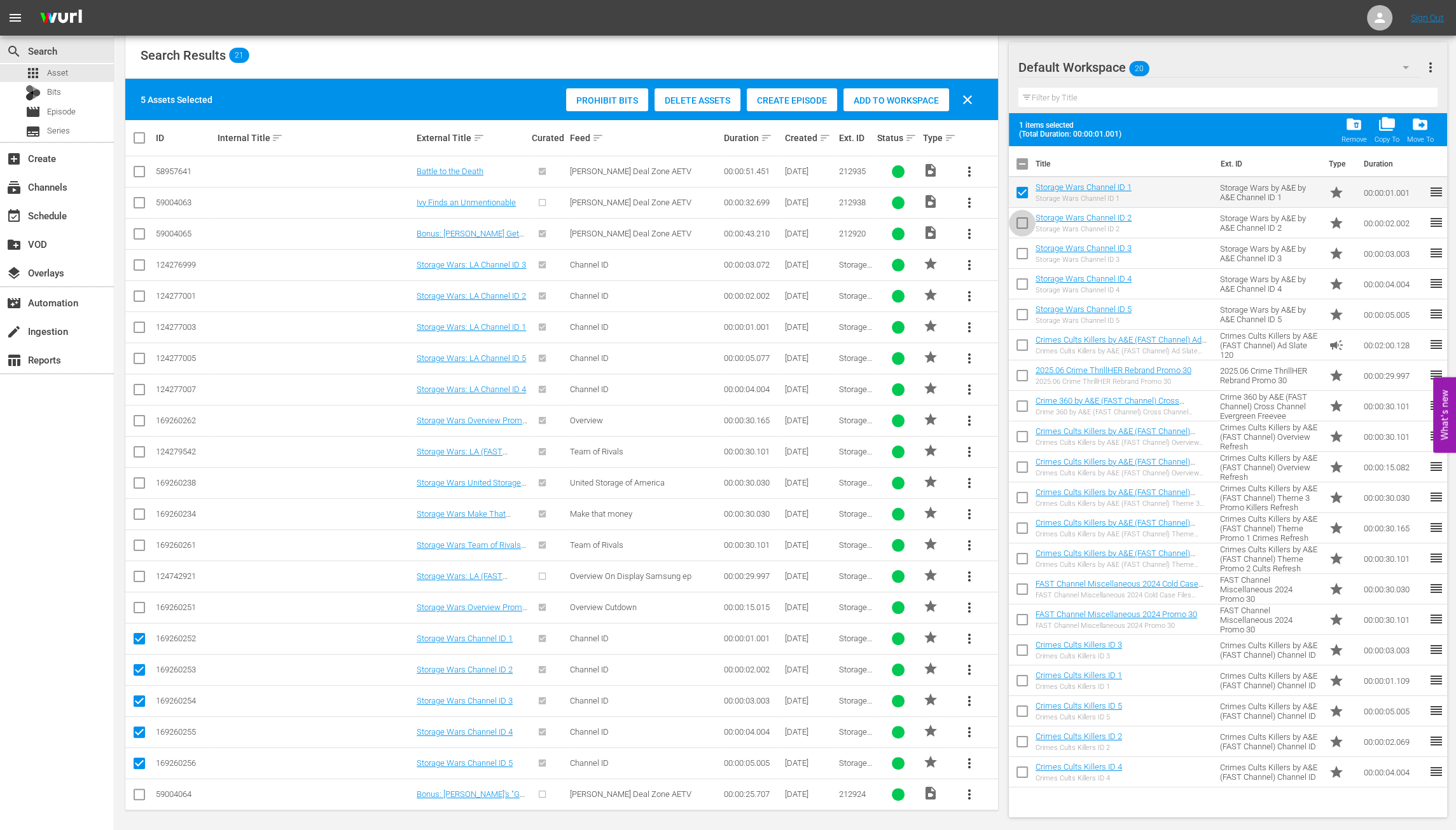
click at [1026, 223] on input "checkbox" at bounding box center [1022, 226] width 27 height 27
checkbox input "true"
click at [1025, 255] on input "checkbox" at bounding box center [1022, 256] width 27 height 27
checkbox input "true"
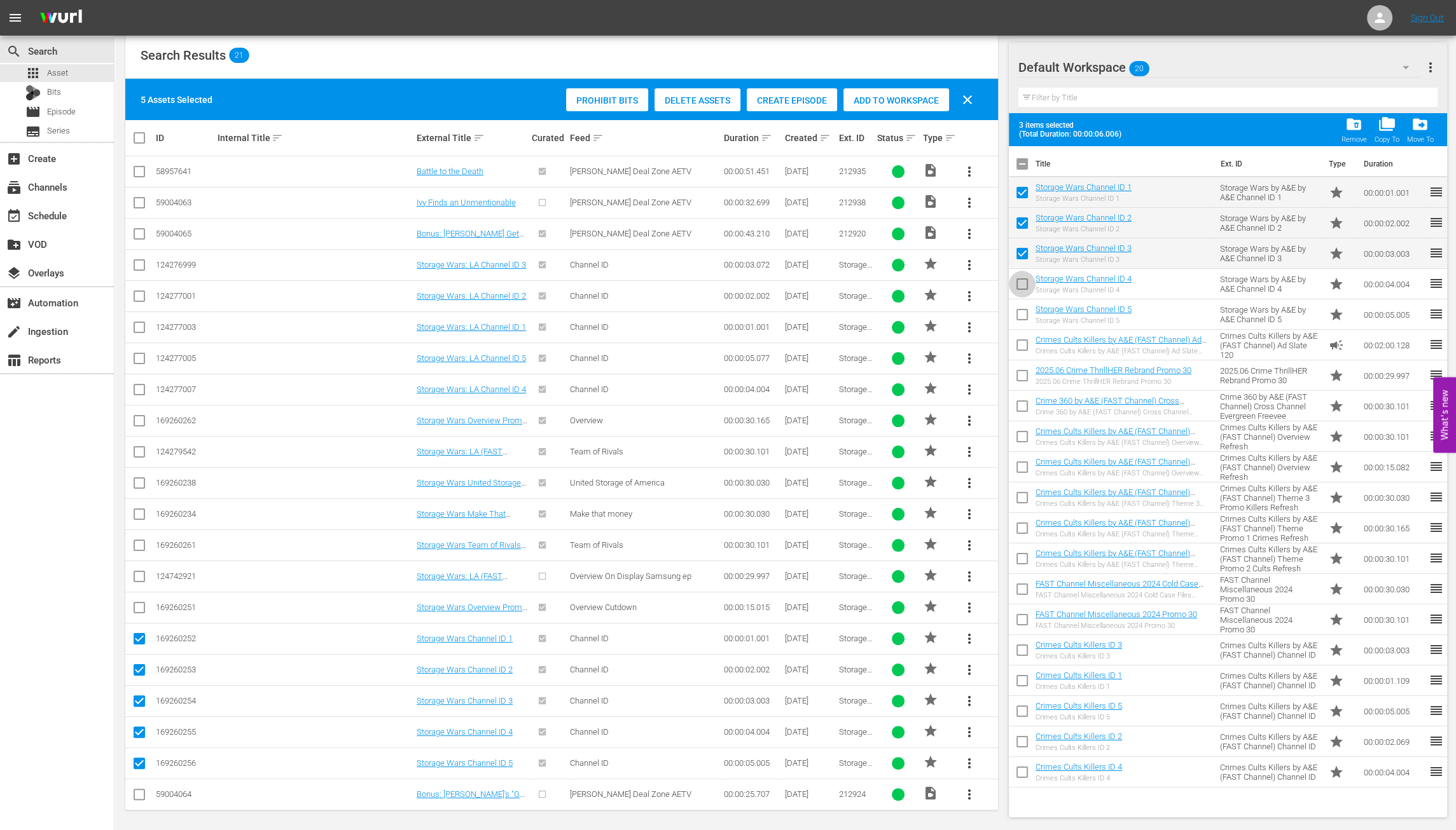
click at [1019, 284] on input "checkbox" at bounding box center [1022, 287] width 27 height 27
checkbox input "true"
click at [1027, 316] on input "checkbox" at bounding box center [1022, 317] width 27 height 27
checkbox input "true"
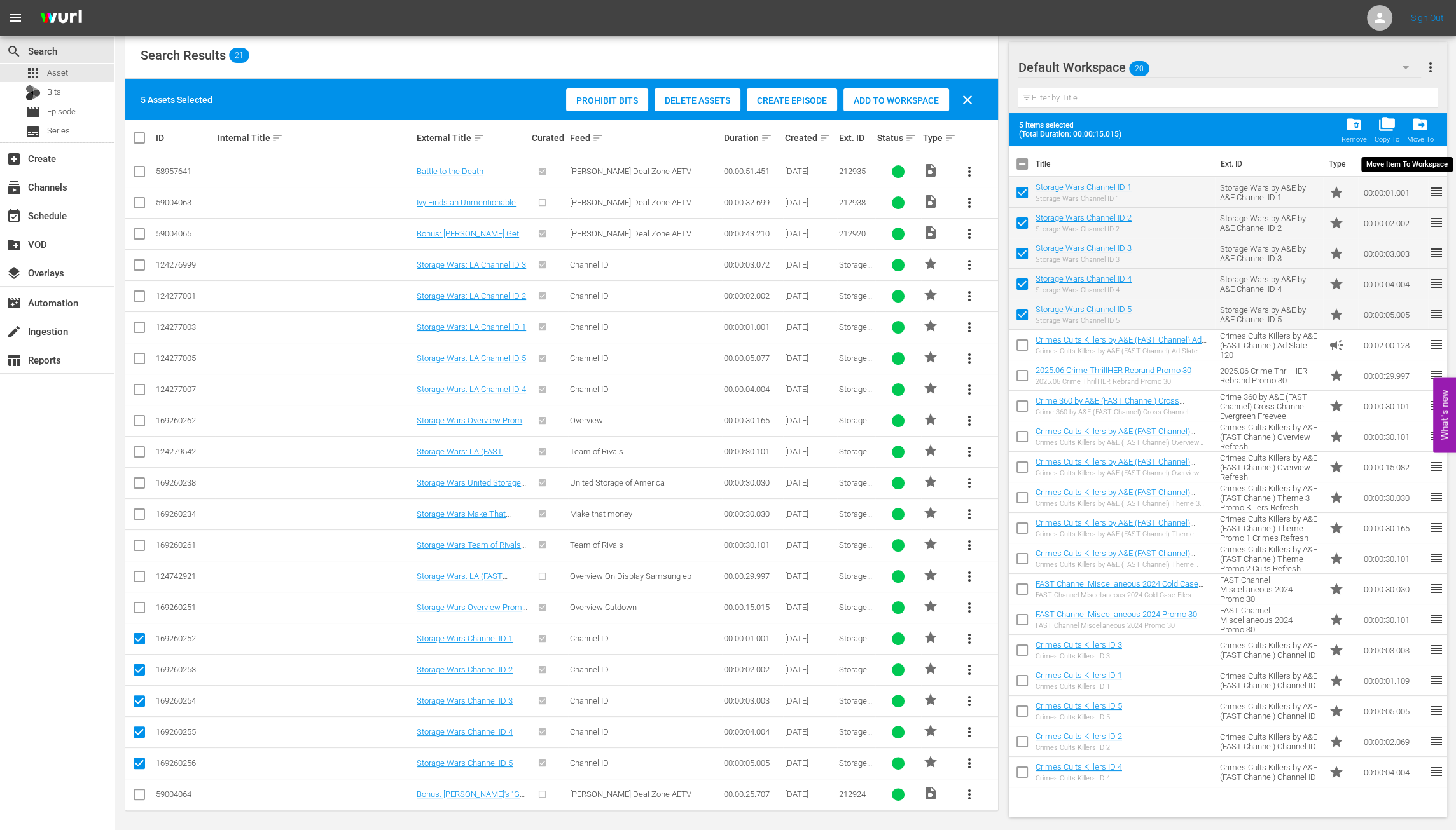
click at [1144, 122] on span "drive_file_move" at bounding box center [1419, 125] width 17 height 17
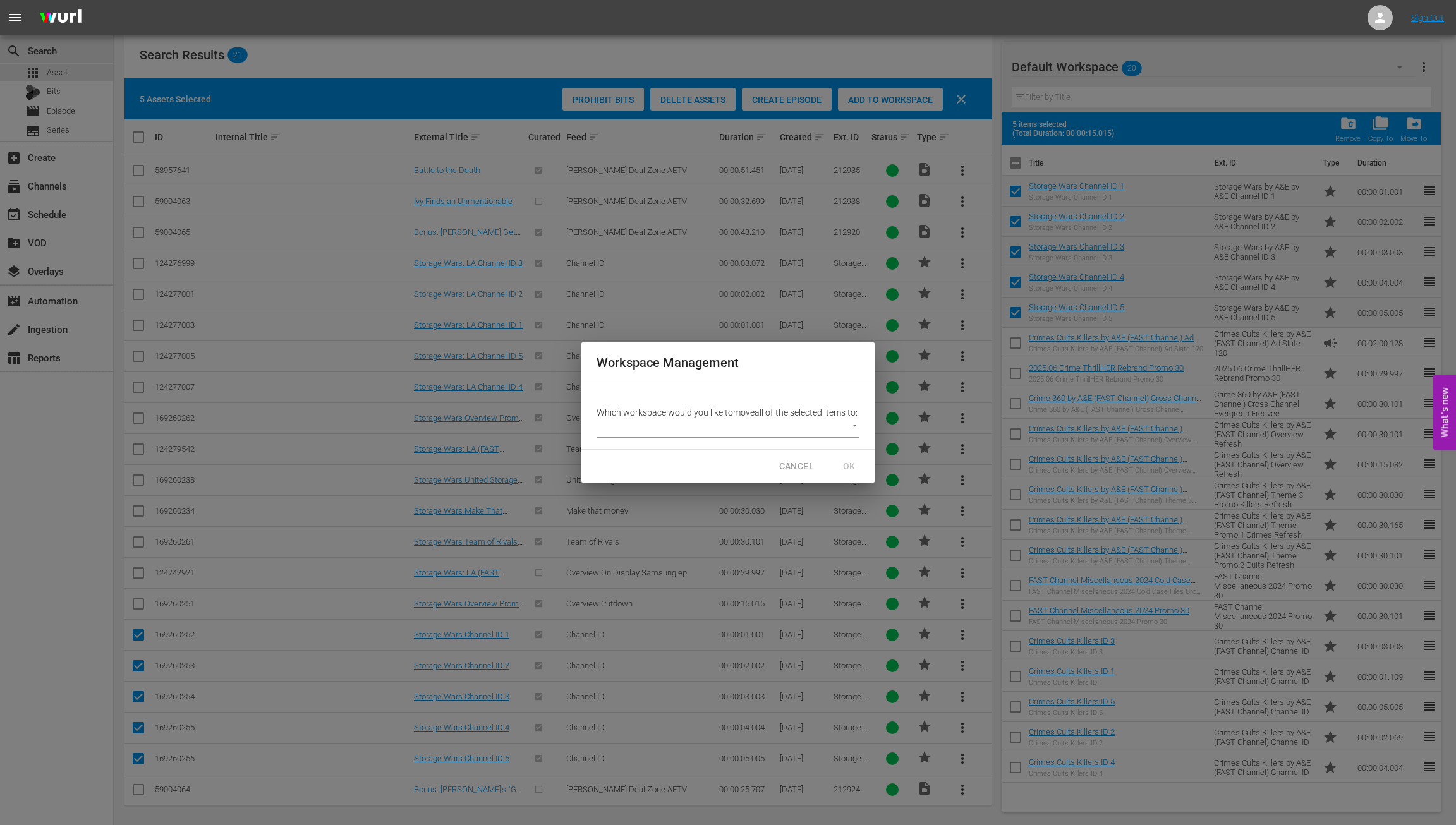
click at [847, 429] on body "menu Sign Out search Search apps Asset Bits movie Episode subtitles Series add_…" at bounding box center [728, 180] width 1456 height 825
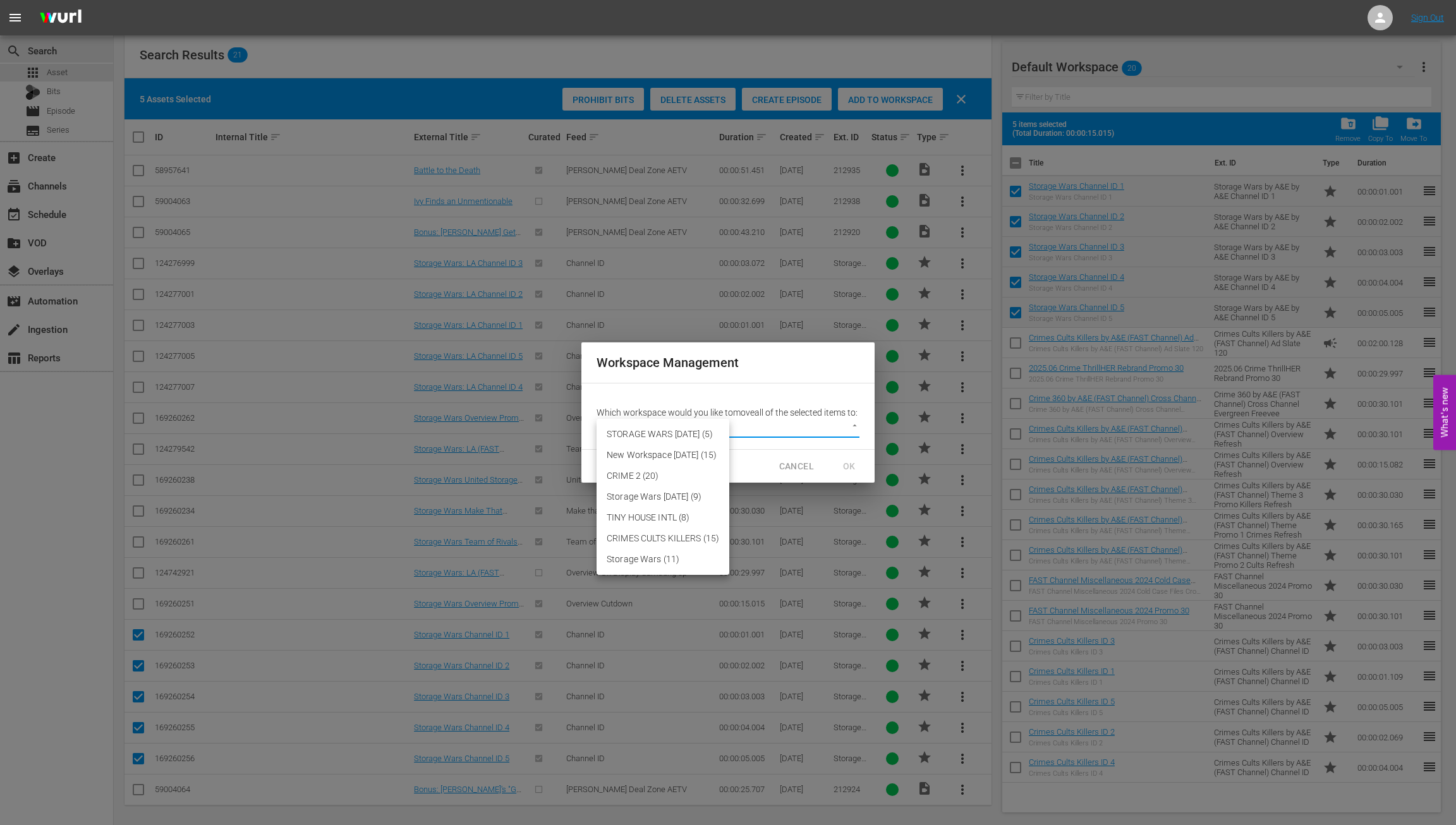
click at [665, 436] on li "STORAGE WARS SEPT 23 (5)" at bounding box center [663, 434] width 133 height 20
type input "3832"
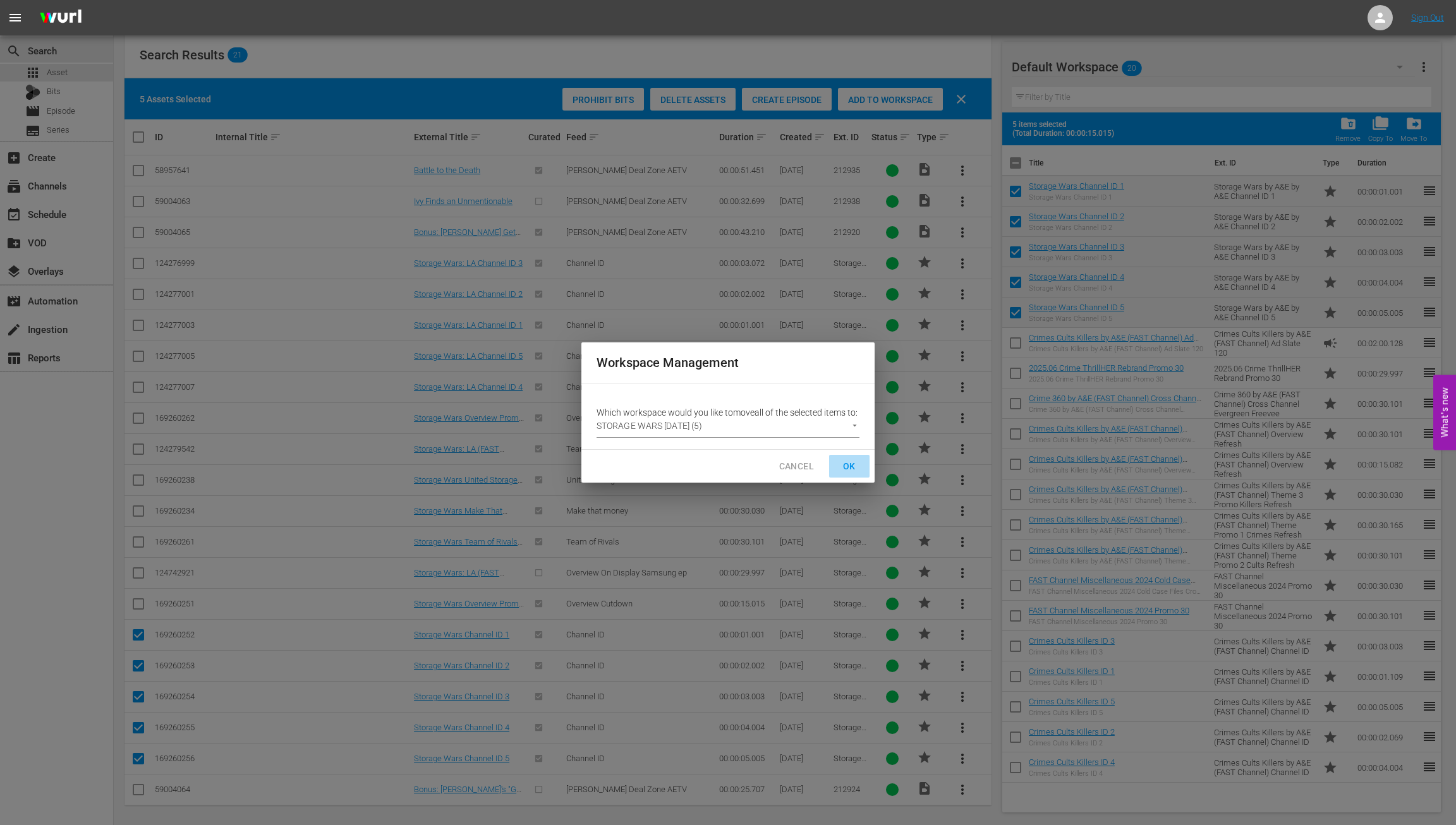
click at [854, 471] on span "OK" at bounding box center [849, 467] width 20 height 16
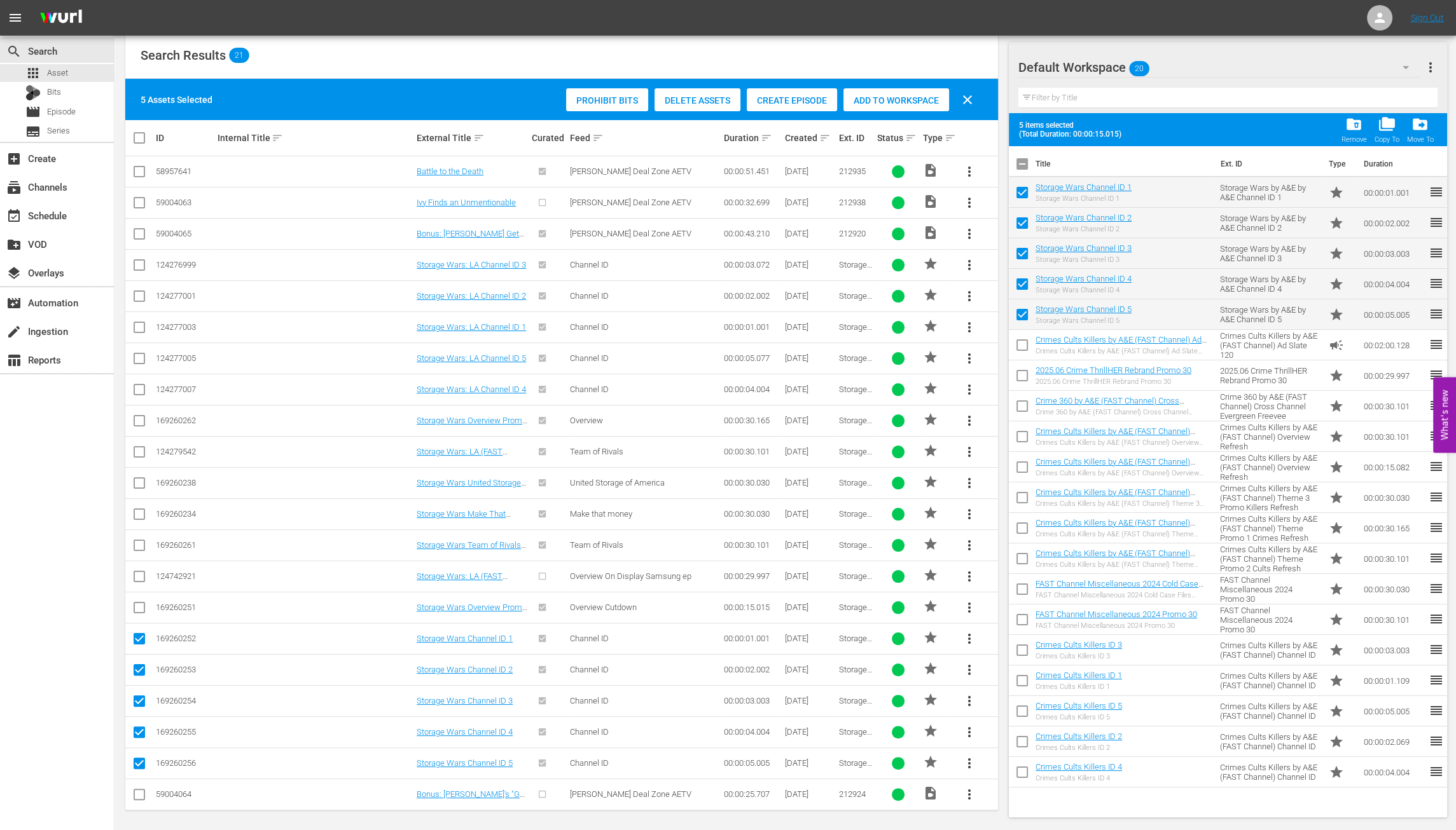
checkbox input "false"
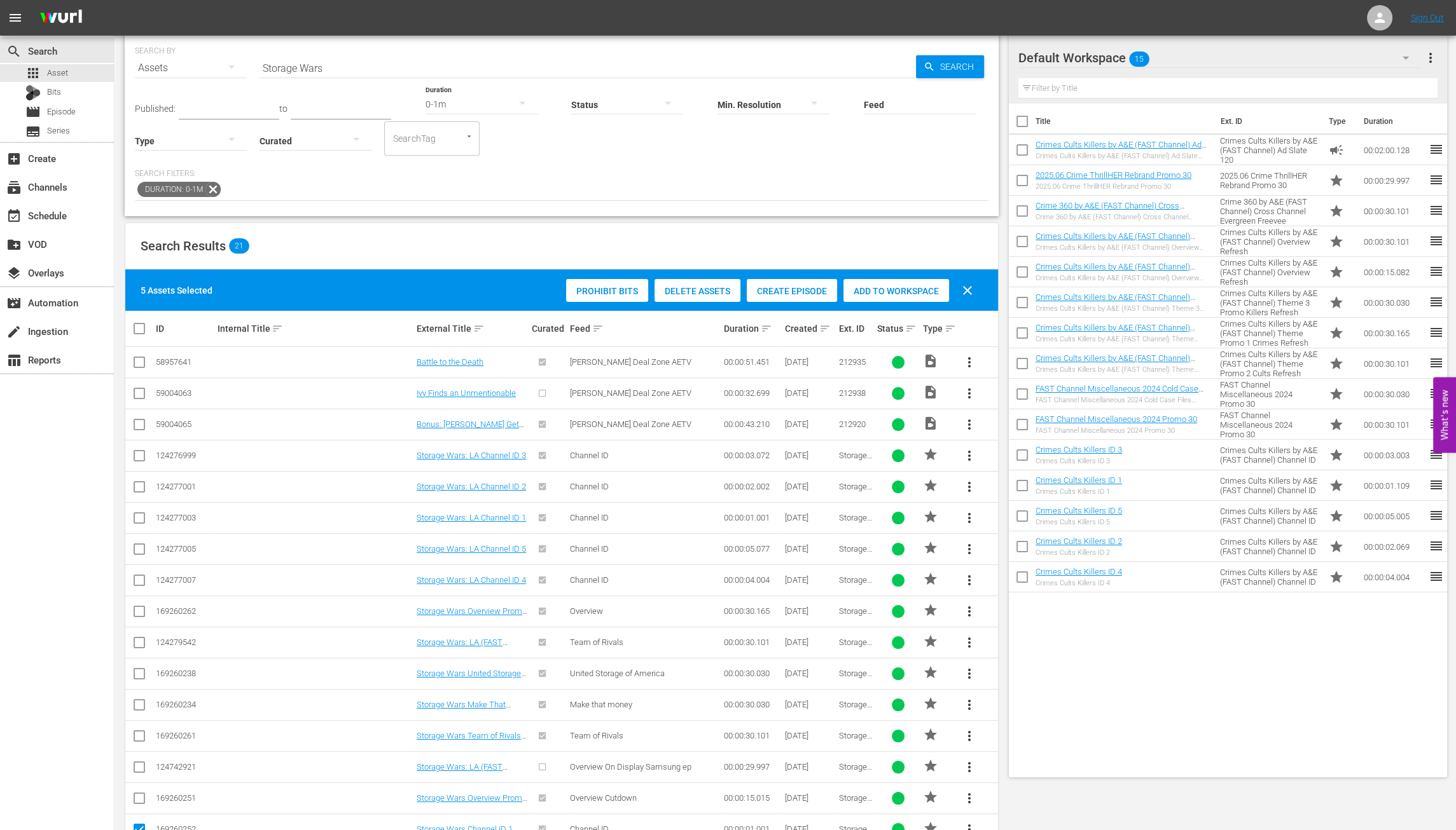
scroll to position [0, 0]
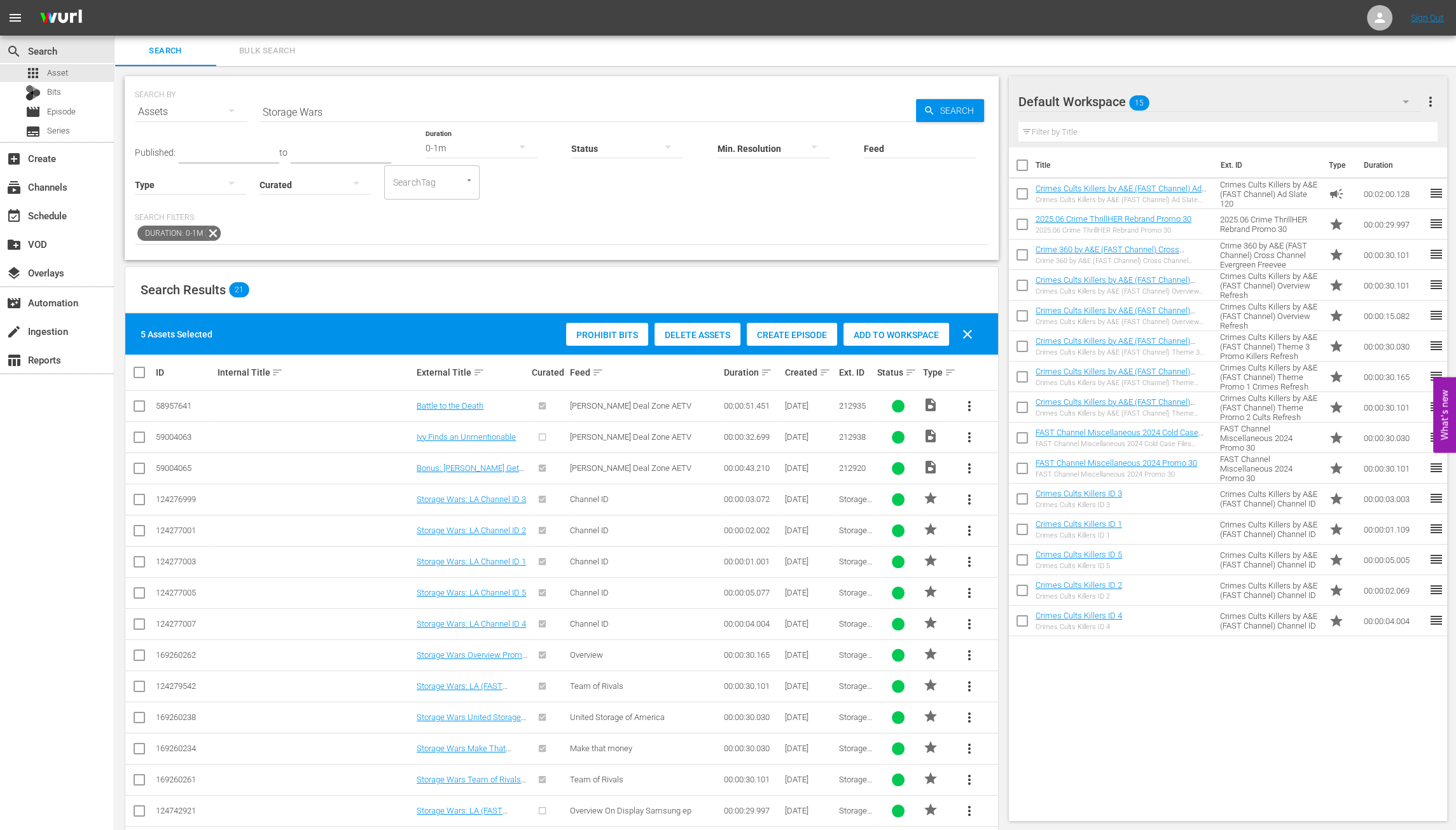
click at [451, 148] on div "0-1m" at bounding box center [481, 148] width 111 height 36
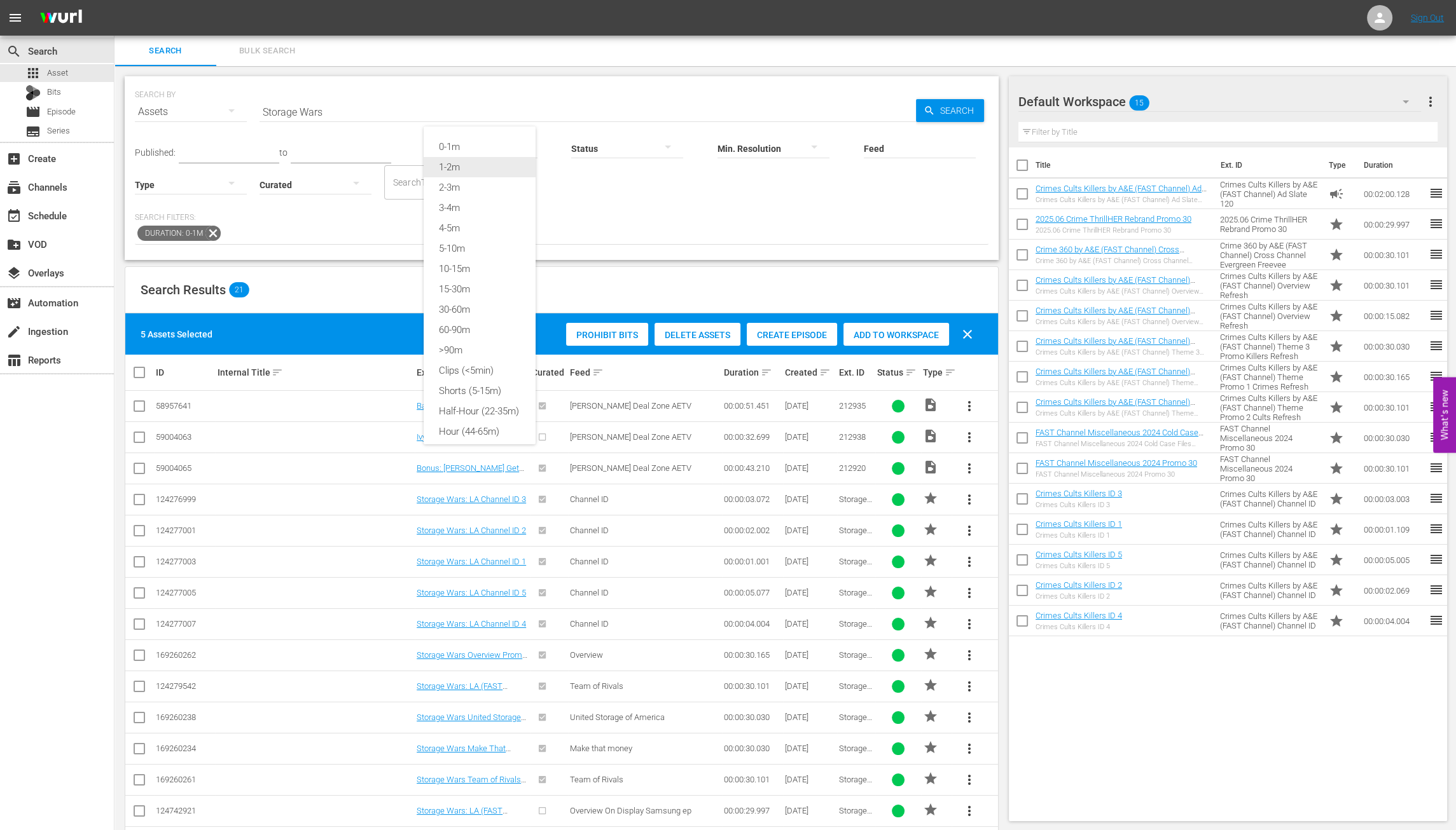
click at [444, 166] on div "1-2m" at bounding box center [479, 168] width 111 height 21
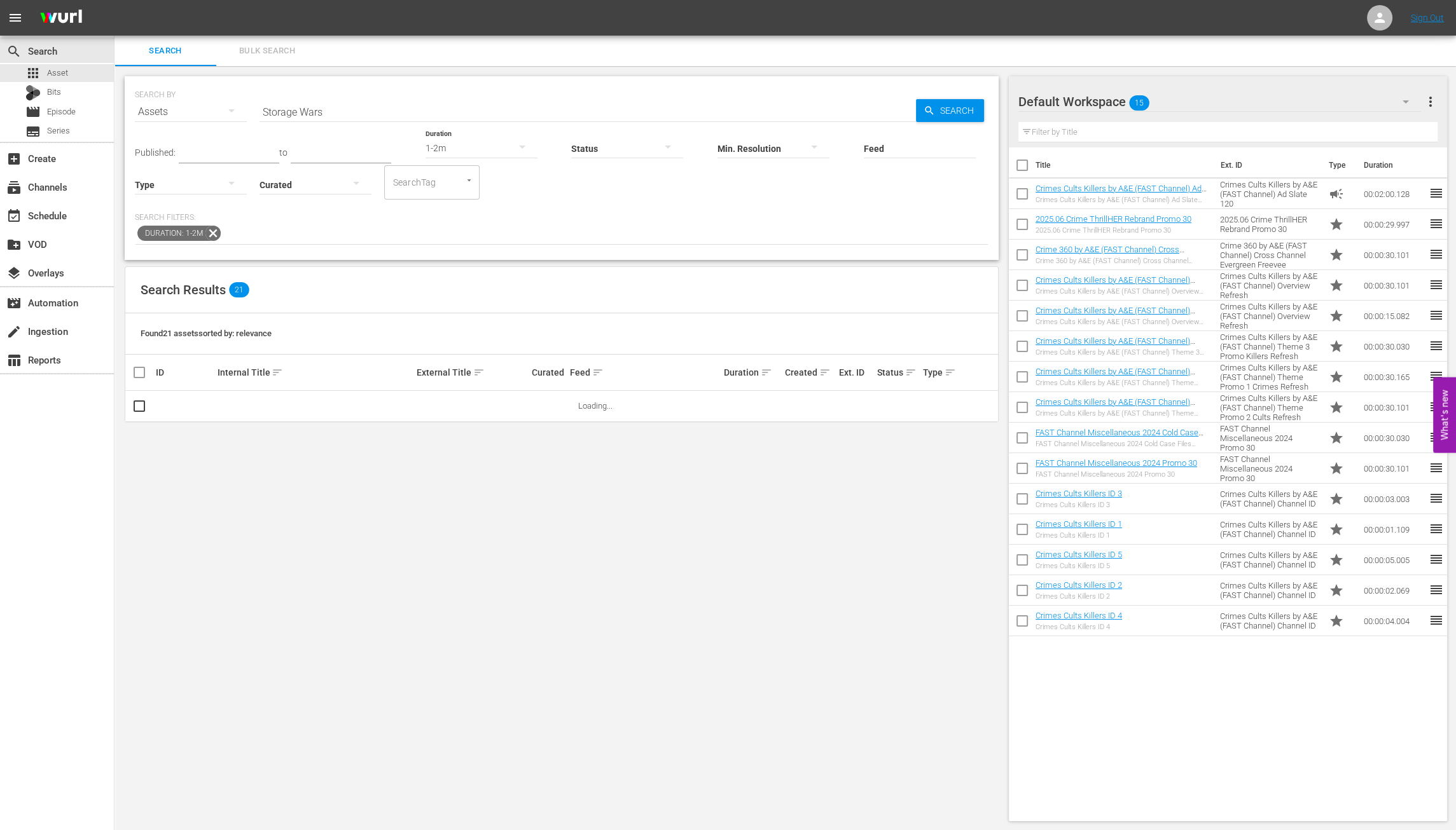
click at [940, 117] on span "Search" at bounding box center [959, 111] width 49 height 22
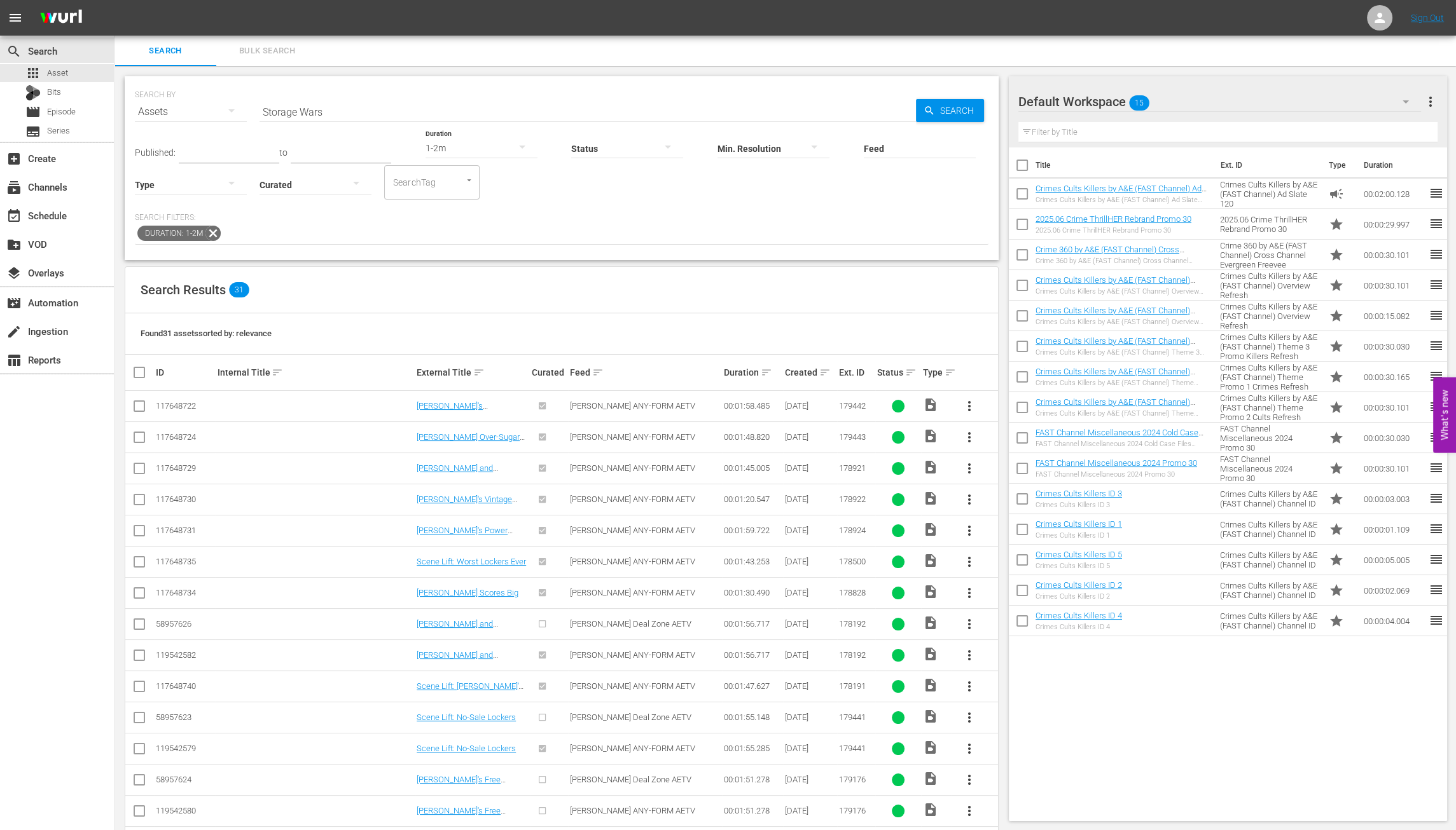
click at [190, 156] on div "Type" at bounding box center [190, 176] width 111 height 46
click at [227, 154] on input "text" at bounding box center [229, 154] width 100 height 19
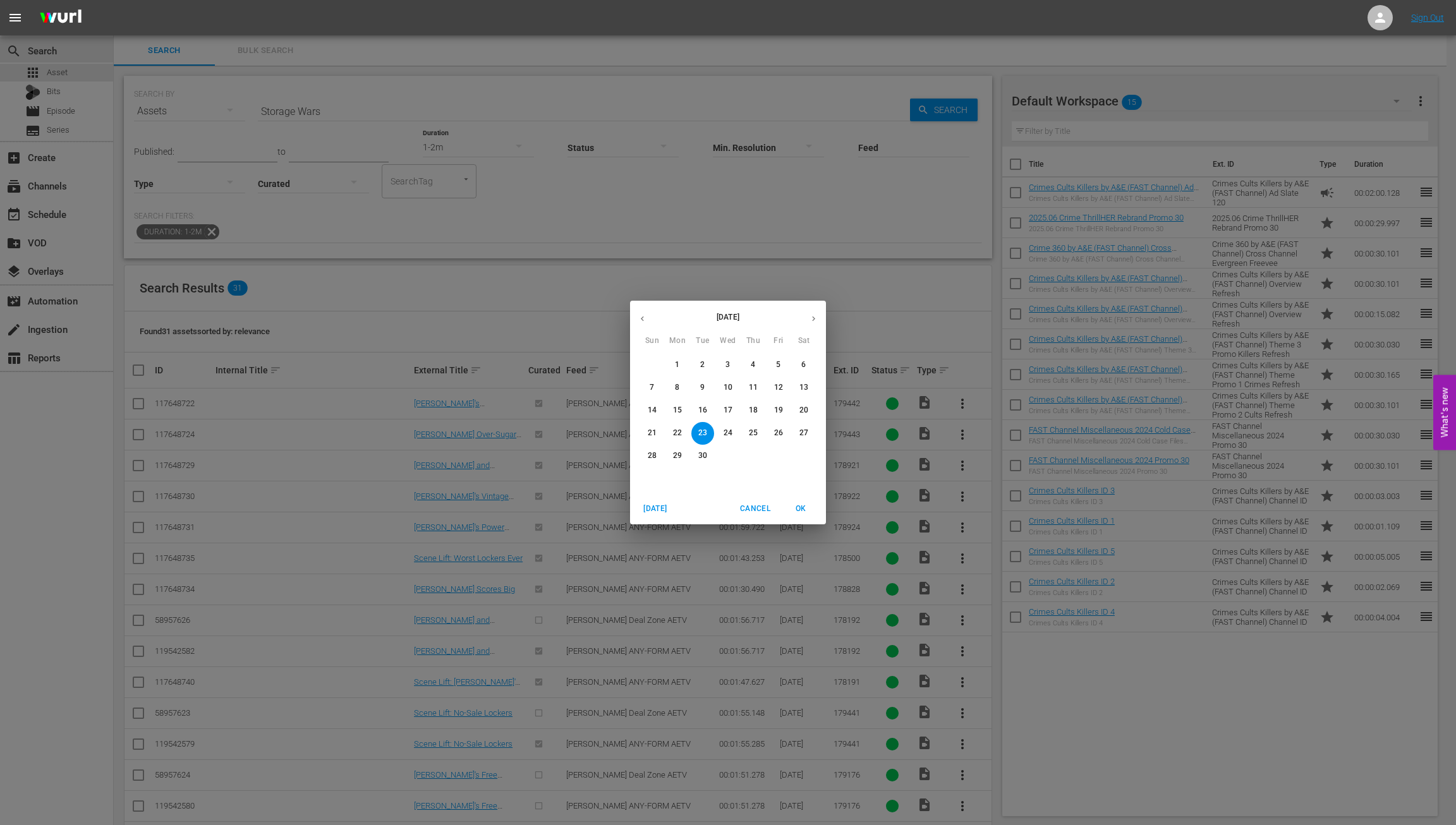
click at [700, 429] on p "23" at bounding box center [703, 434] width 9 height 11
type input "Sep 23, 2025"
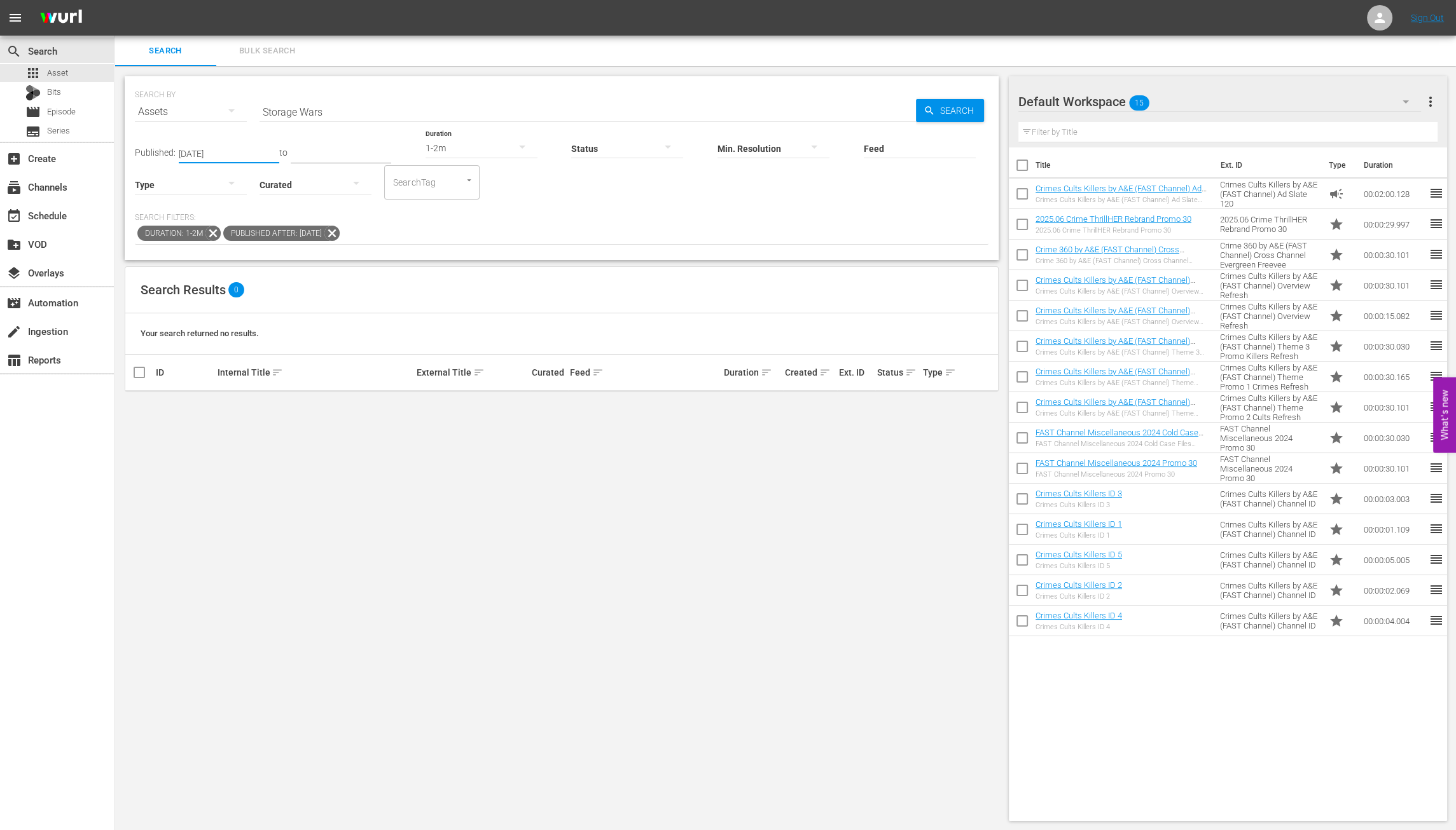
click at [951, 118] on div "Feed Feed Title" at bounding box center [919, 141] width 111 height 46
click at [340, 233] on icon at bounding box center [332, 233] width 17 height 17
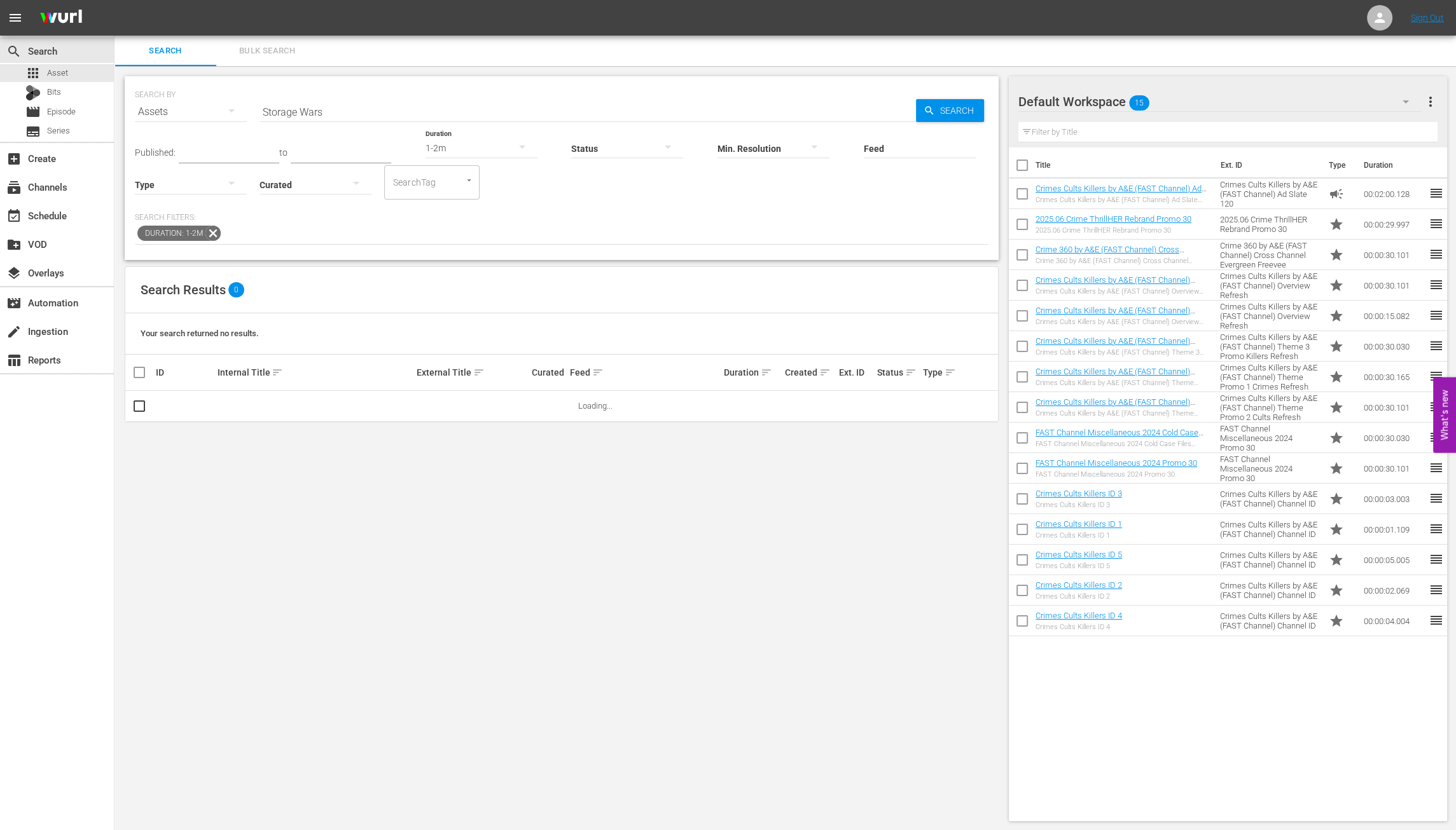
click at [187, 151] on input "text" at bounding box center [229, 154] width 100 height 19
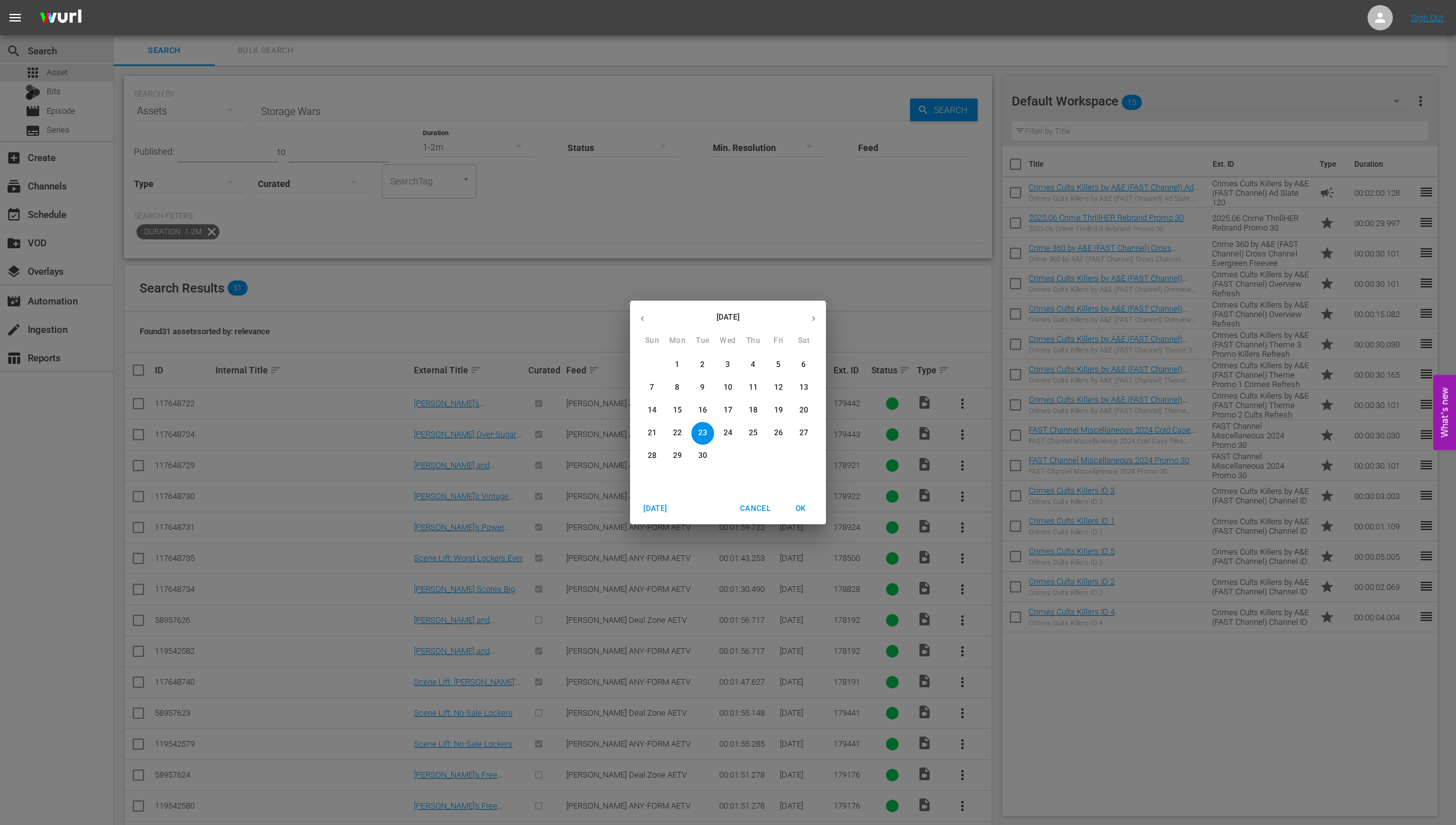
click at [676, 364] on p "1" at bounding box center [677, 365] width 5 height 11
type input "Sep 1, 2025"
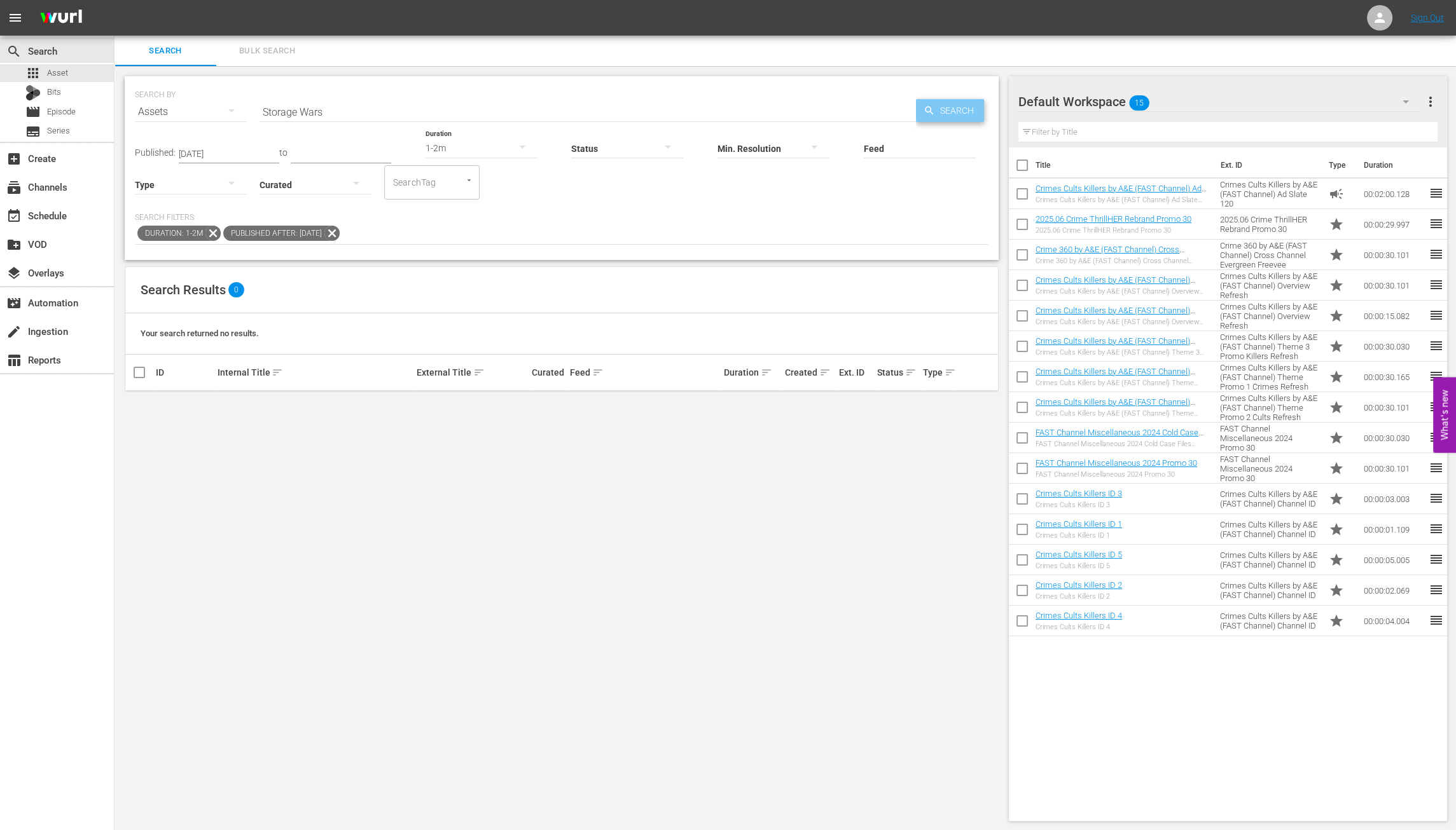
click at [953, 108] on span "Search" at bounding box center [959, 111] width 49 height 22
click at [343, 154] on div "Curated" at bounding box center [315, 176] width 111 height 46
click at [37, 212] on div "event_available Schedule" at bounding box center [36, 214] width 71 height 11
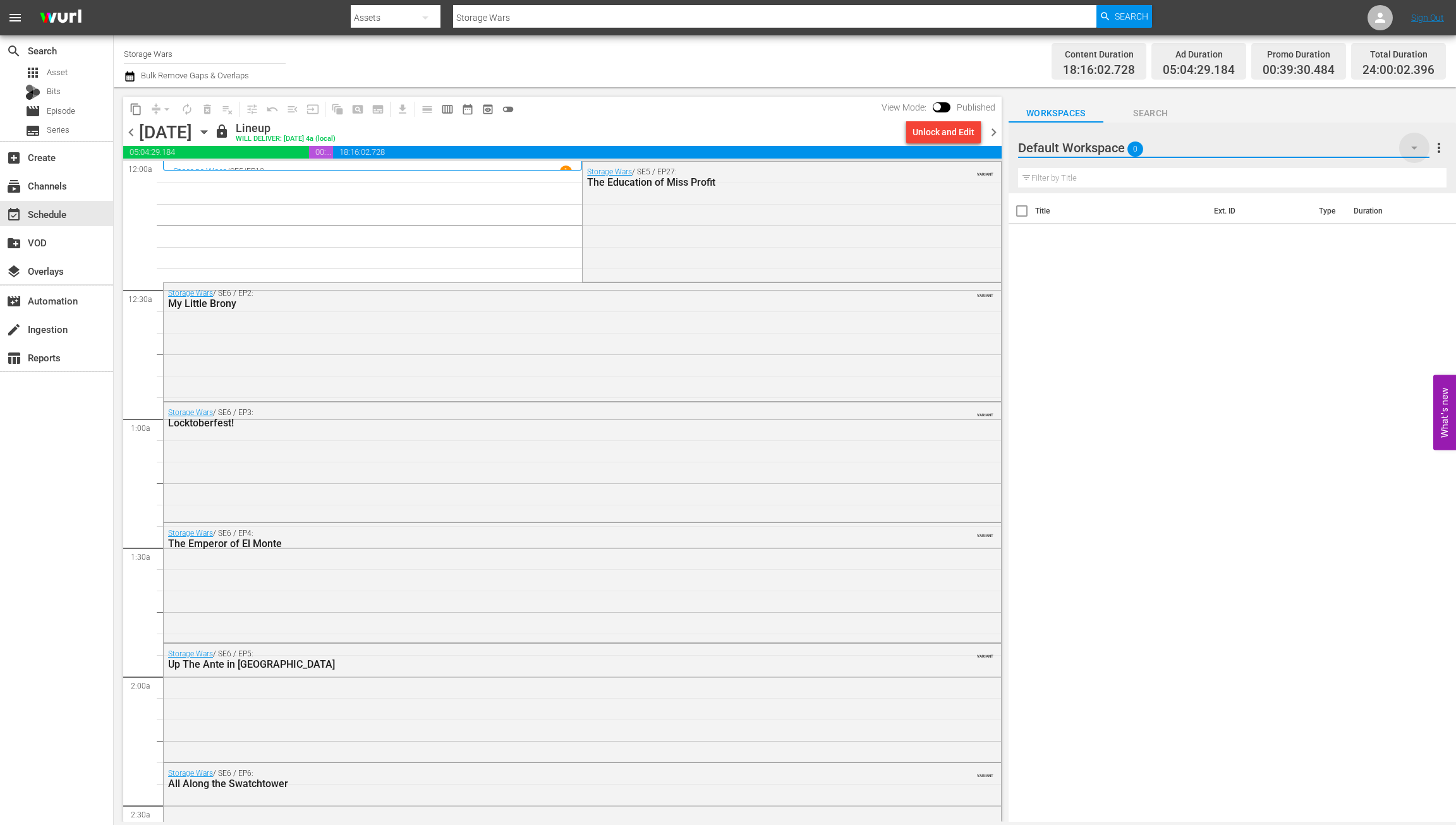
click at [1137, 149] on icon "button" at bounding box center [1414, 147] width 7 height 3
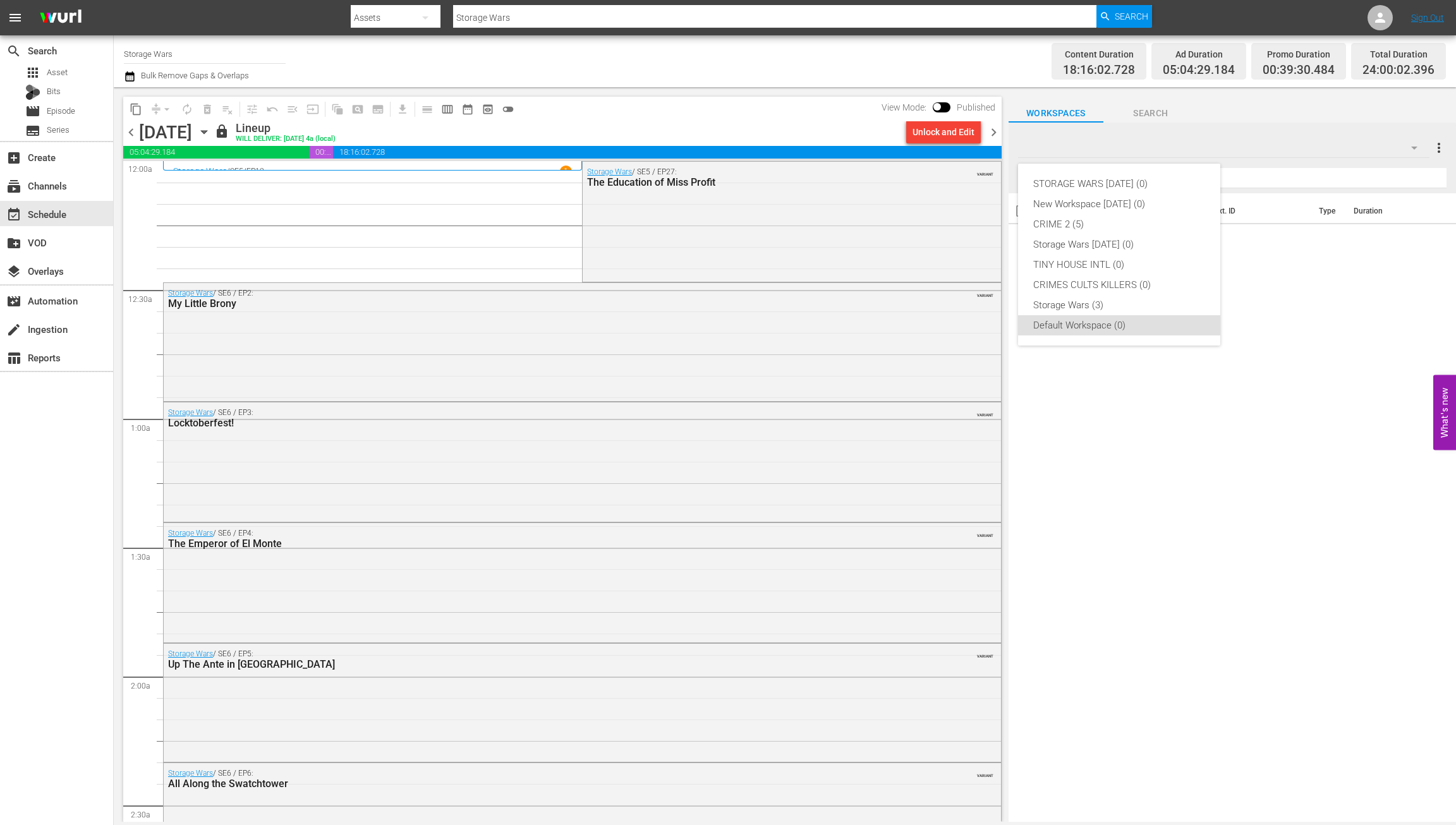
click at [994, 133] on div "STORAGE WARS SEPT 23 (0) New Workspace Sat Sep 20 2025 (0) CRIME 2 (5) Storage …" at bounding box center [728, 412] width 1456 height 825
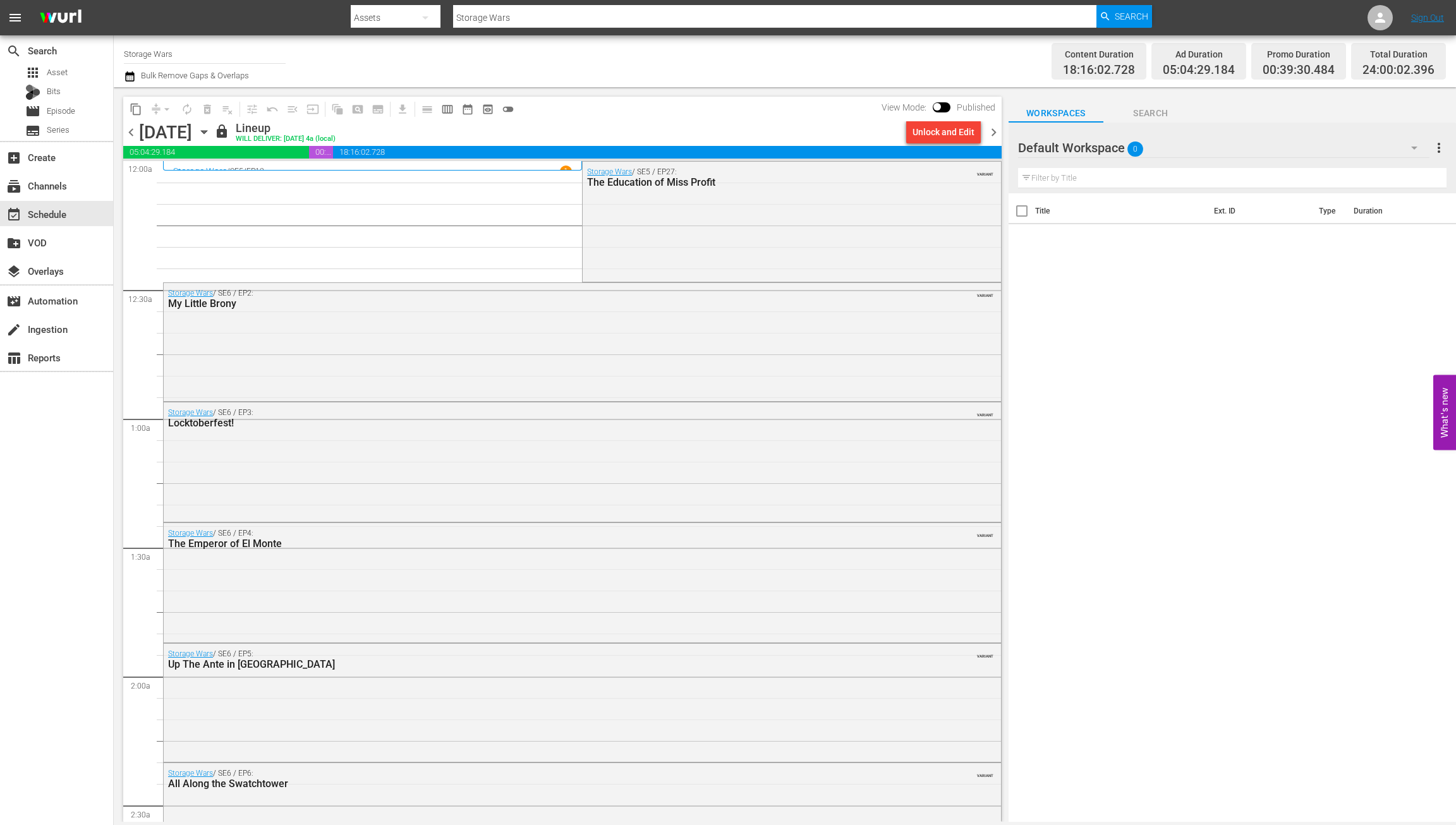
click at [994, 133] on span "chevron_right" at bounding box center [993, 132] width 16 height 16
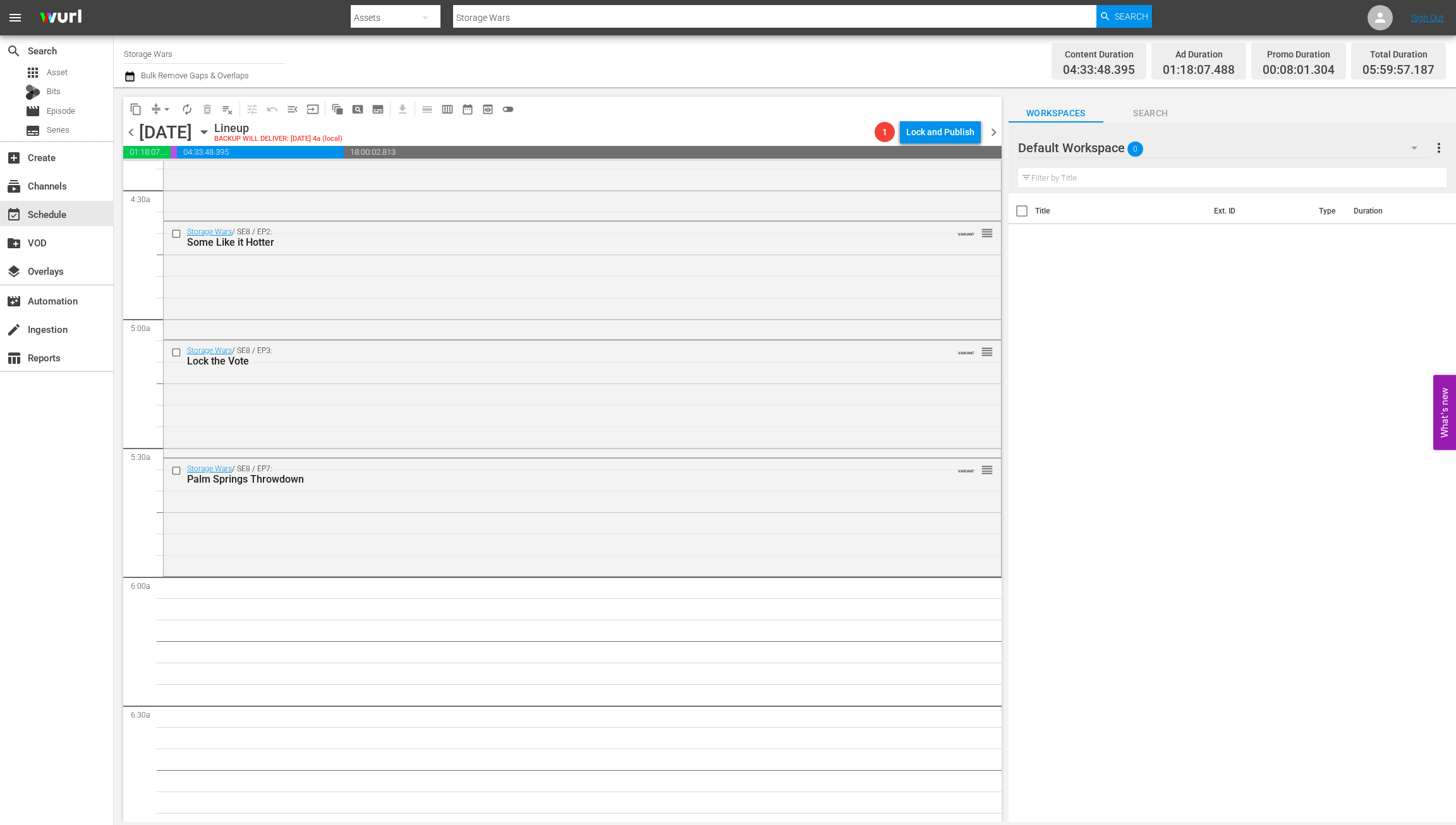
scroll to position [1181, 0]
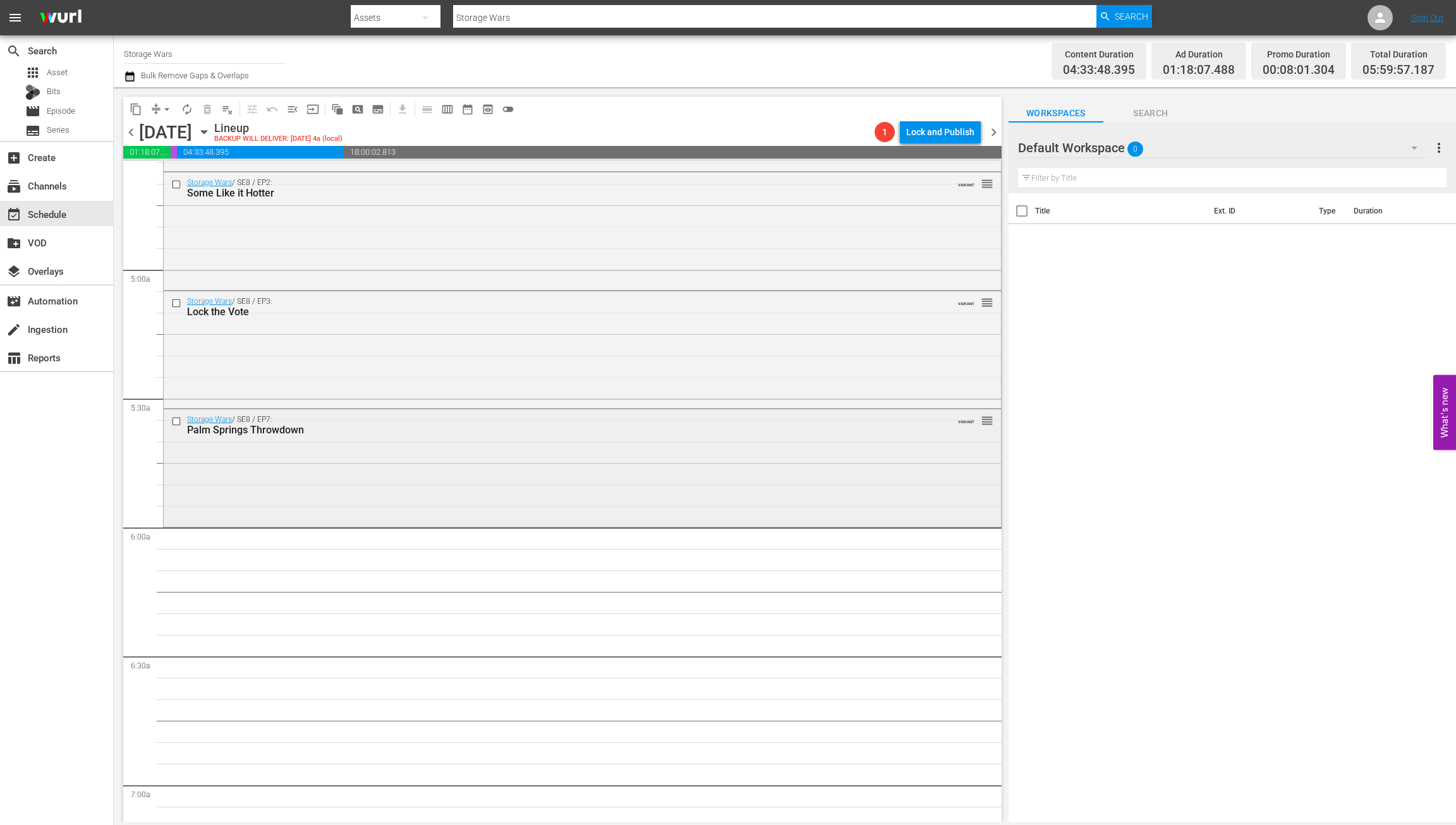
click at [445, 458] on div "Storage Wars / SE8 / EP7: Palm Springs Throwdown VARIANT reorder" at bounding box center [582, 467] width 837 height 115
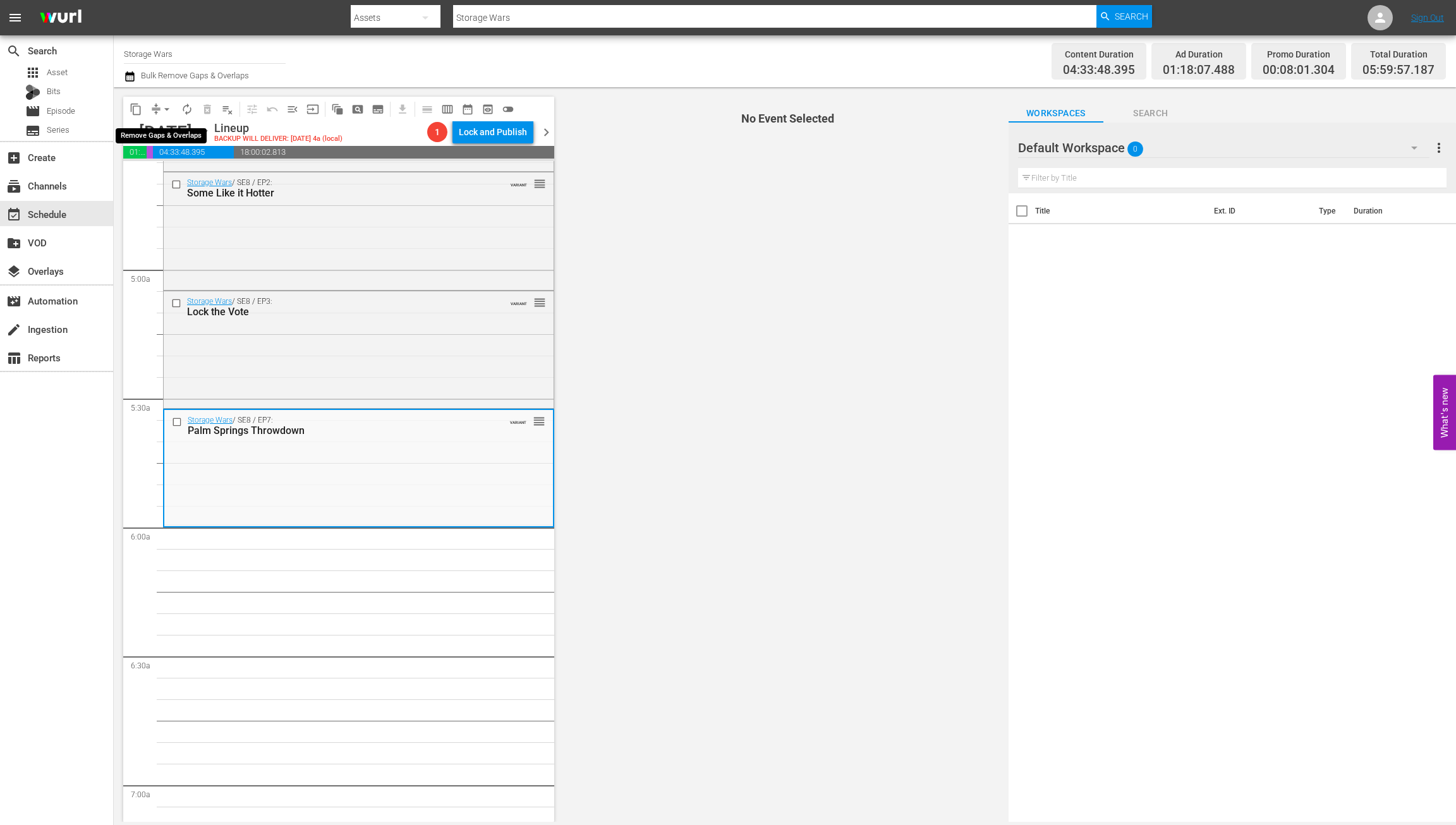
click at [167, 107] on span "arrow_drop_down" at bounding box center [167, 110] width 13 height 13
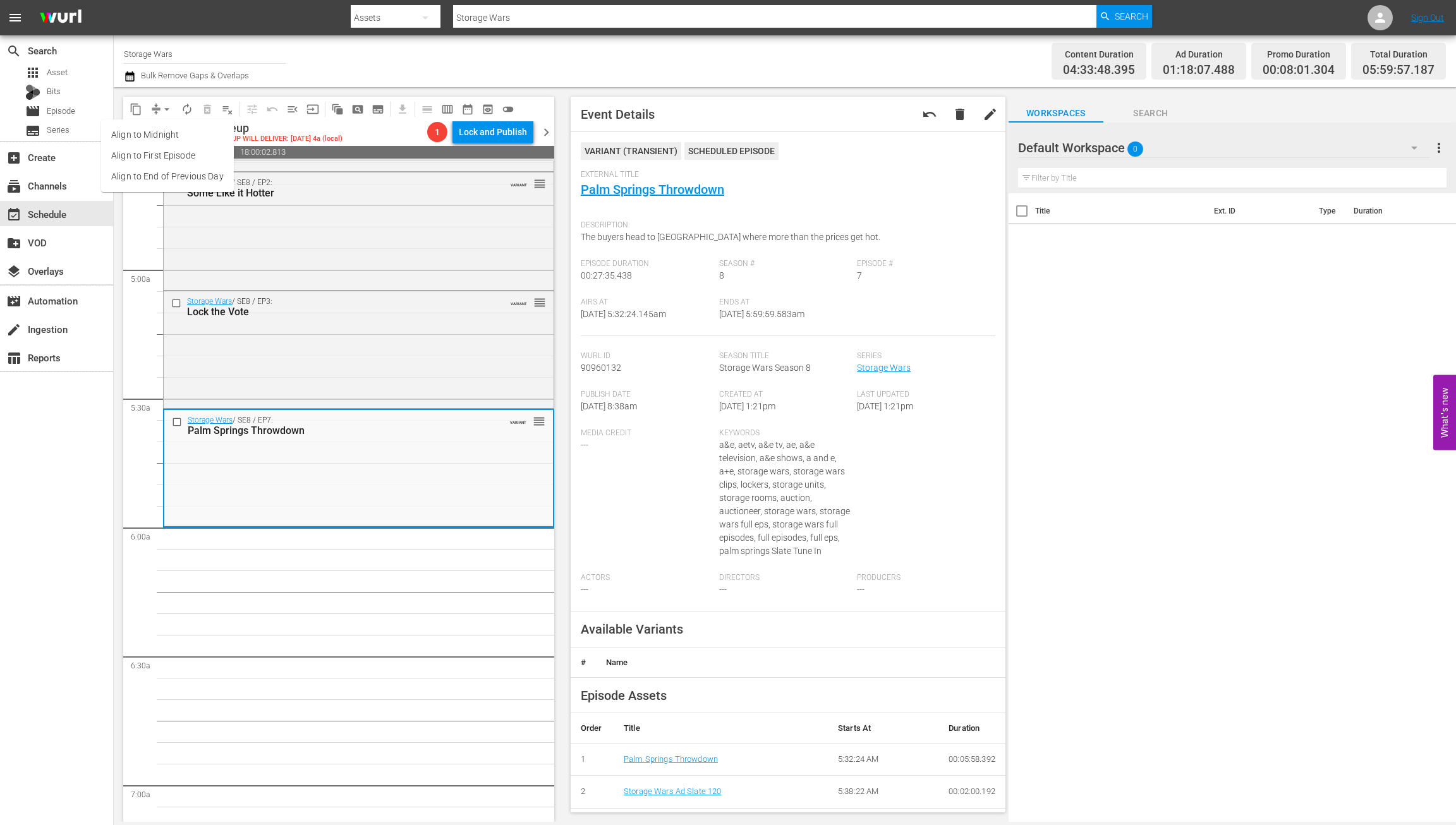
click at [163, 129] on li "Align to Midnight" at bounding box center [168, 135] width 133 height 20
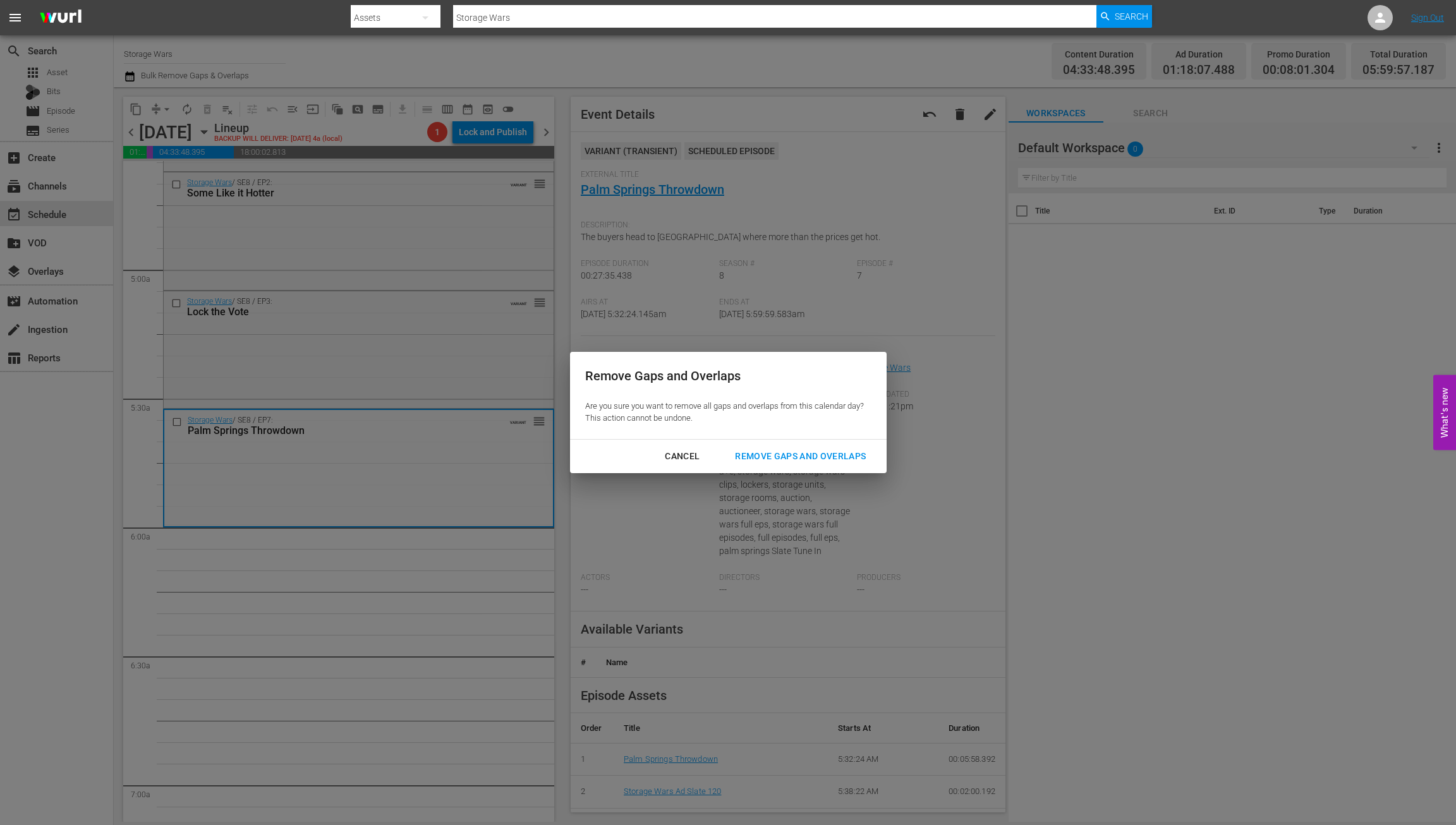
click at [819, 455] on div "Remove Gaps and Overlaps" at bounding box center [801, 456] width 151 height 16
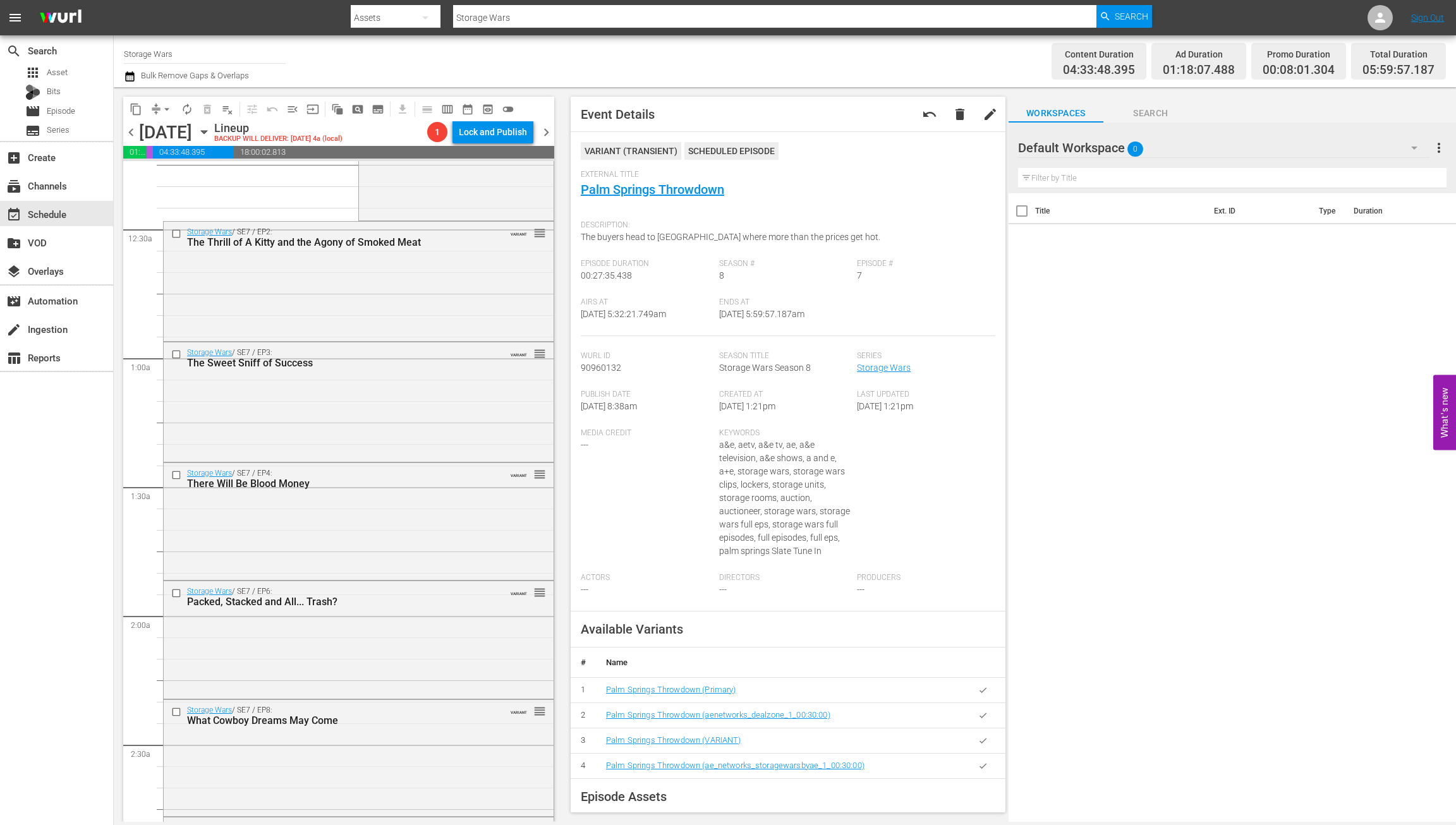
scroll to position [0, 0]
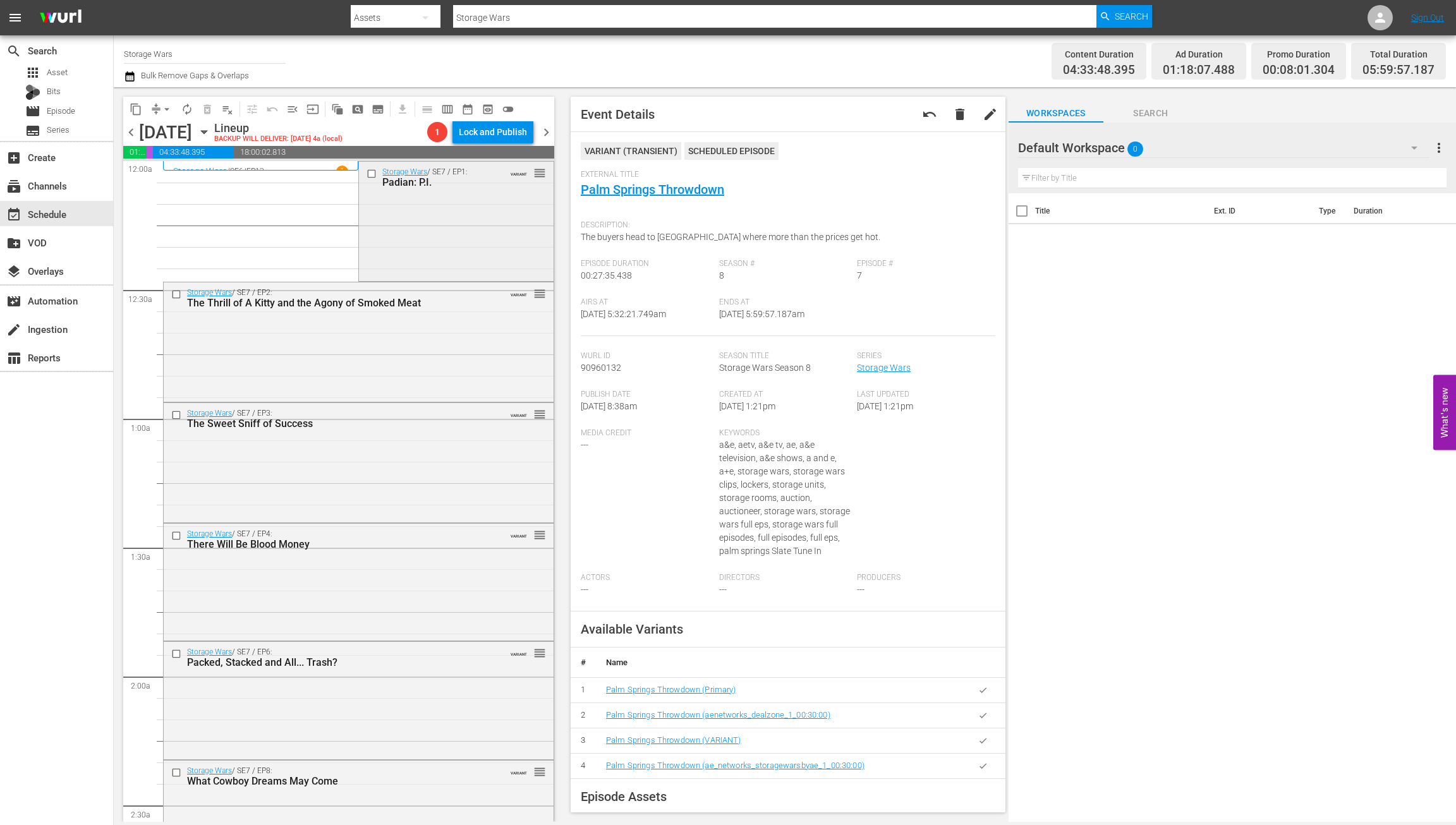
click at [466, 214] on div "Storage Wars / SE7 / EP1: Padian: P.I. VARIANT reorder" at bounding box center [456, 221] width 194 height 117
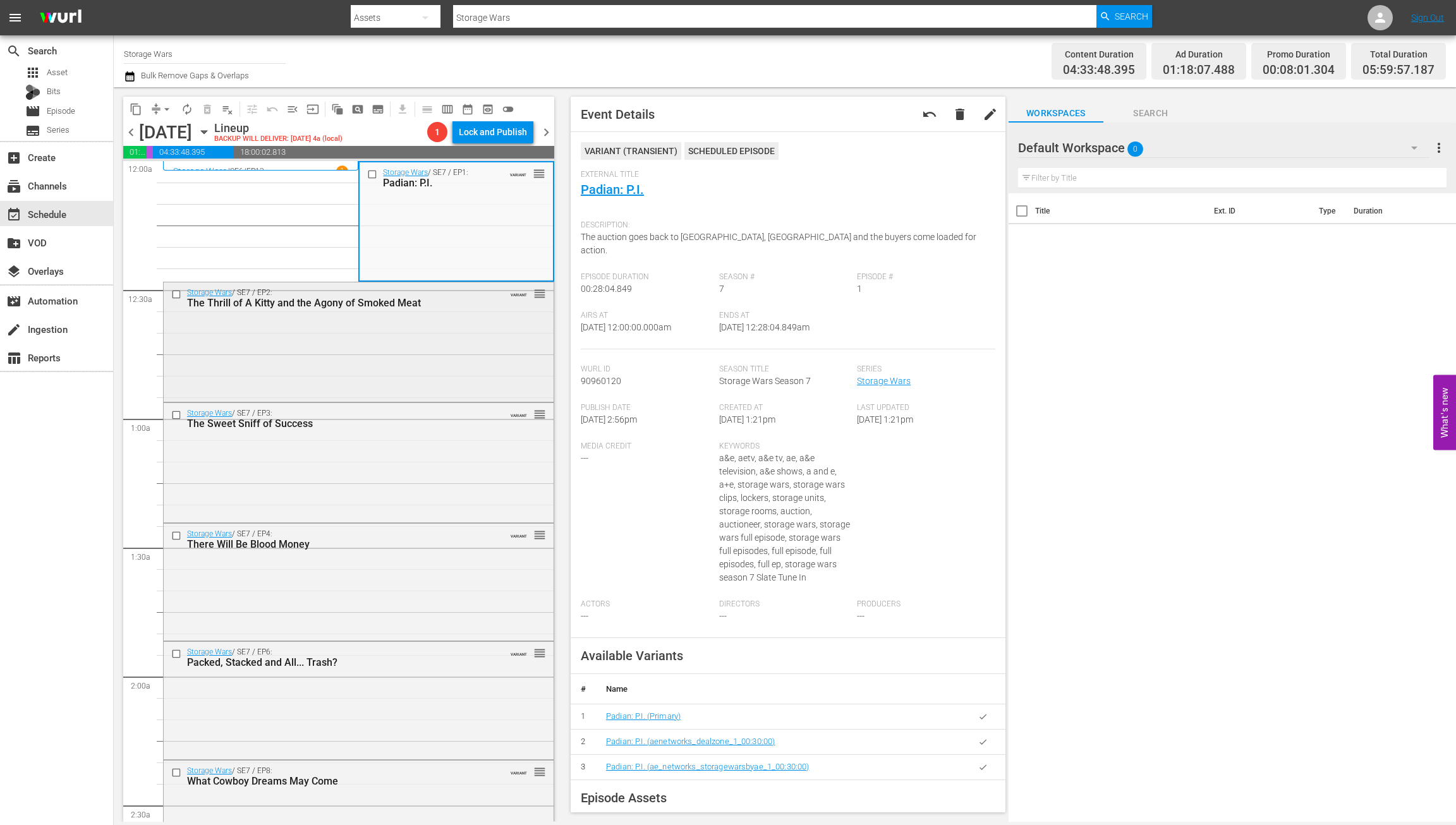
click at [370, 340] on div "Storage Wars / SE7 / EP2: The Thrill of A Kitty and the Agony of Smoked Meat VA…" at bounding box center [358, 341] width 390 height 117
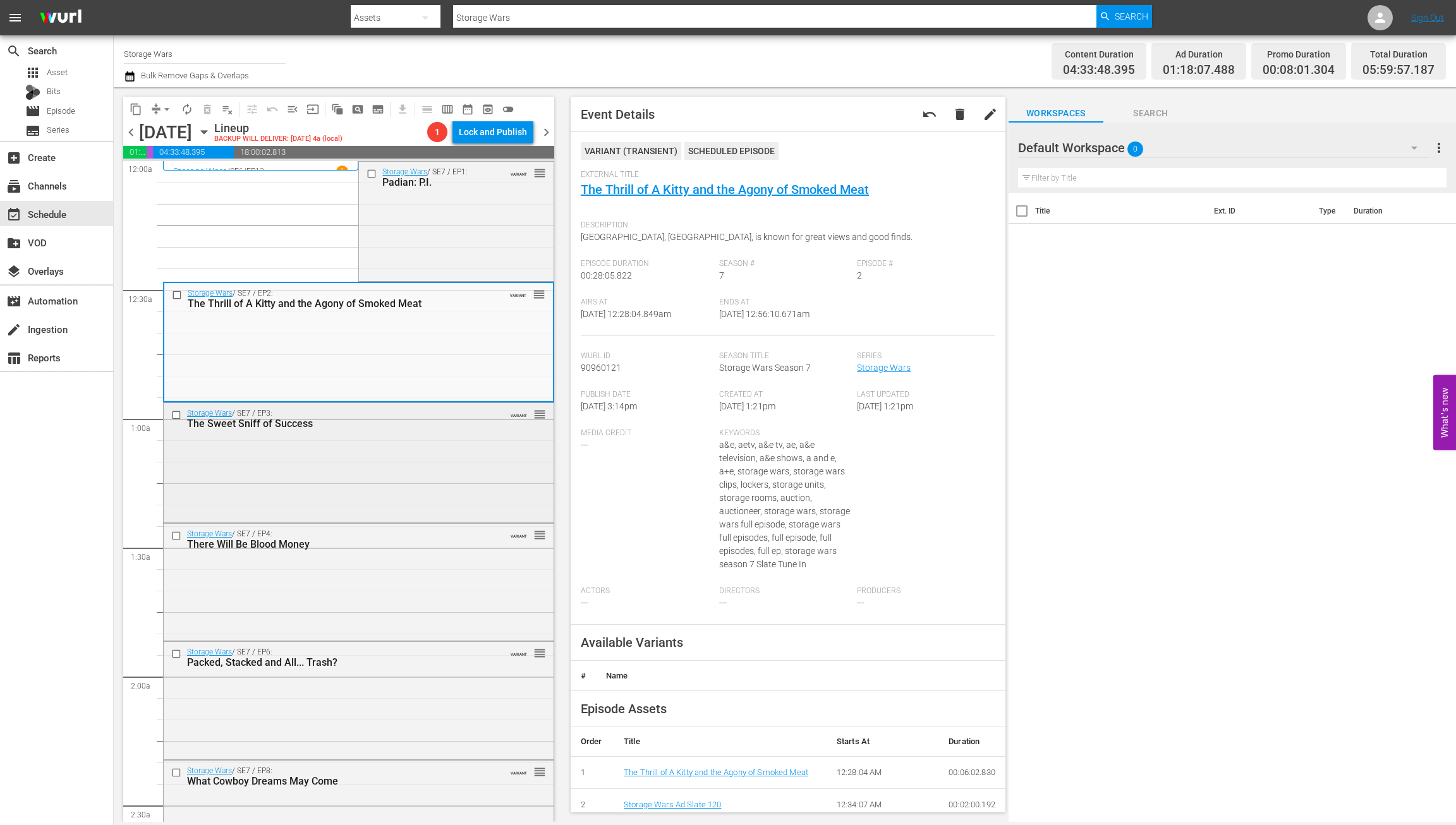
click at [389, 467] on div "Storage Wars / SE7 / EP3: The Sweet Sniff of Success VARIANT reorder" at bounding box center [358, 462] width 390 height 117
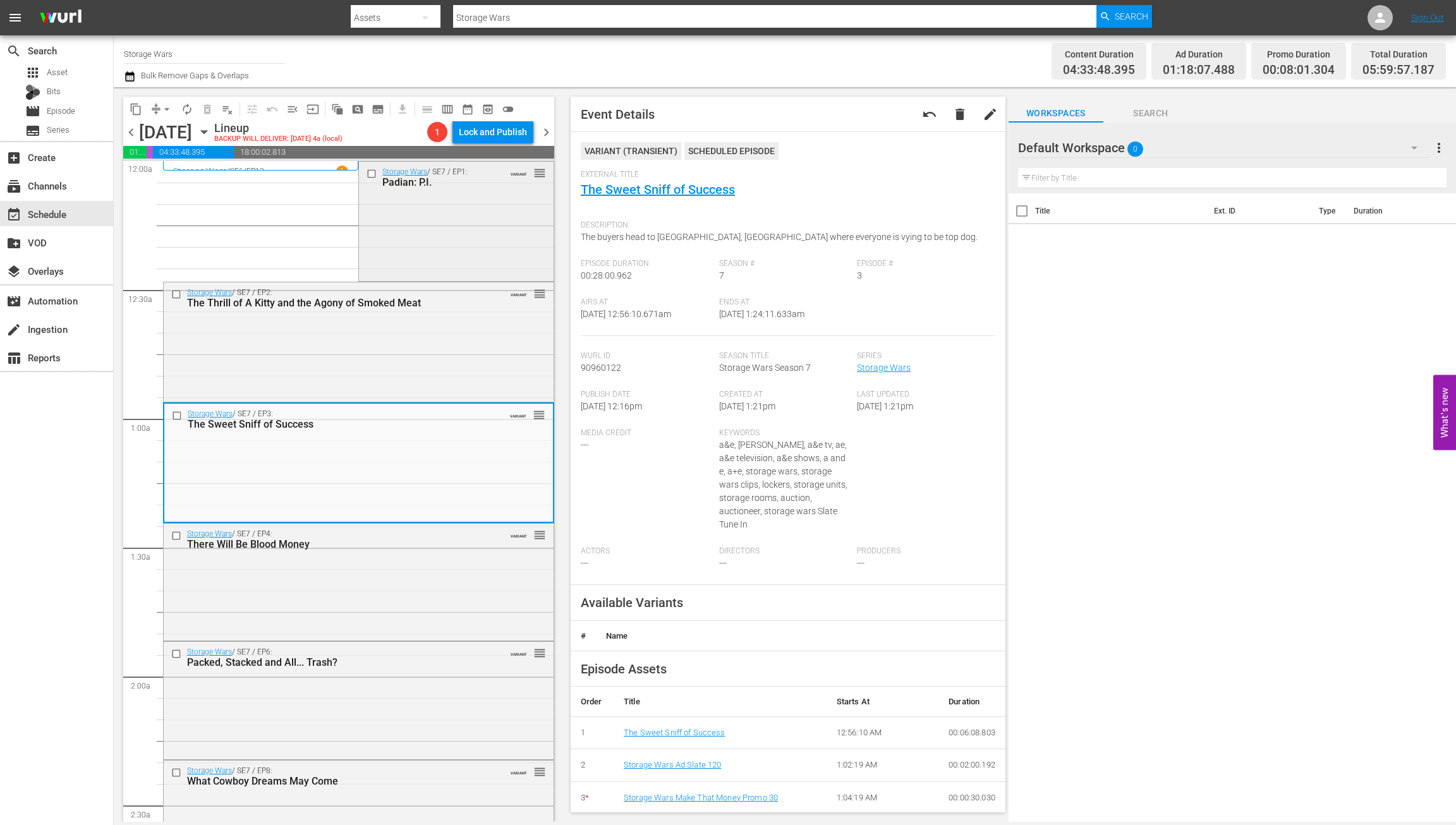
click at [485, 204] on div "Storage Wars / SE7 / EP1: Padian: P.I. VARIANT reorder" at bounding box center [456, 221] width 194 height 117
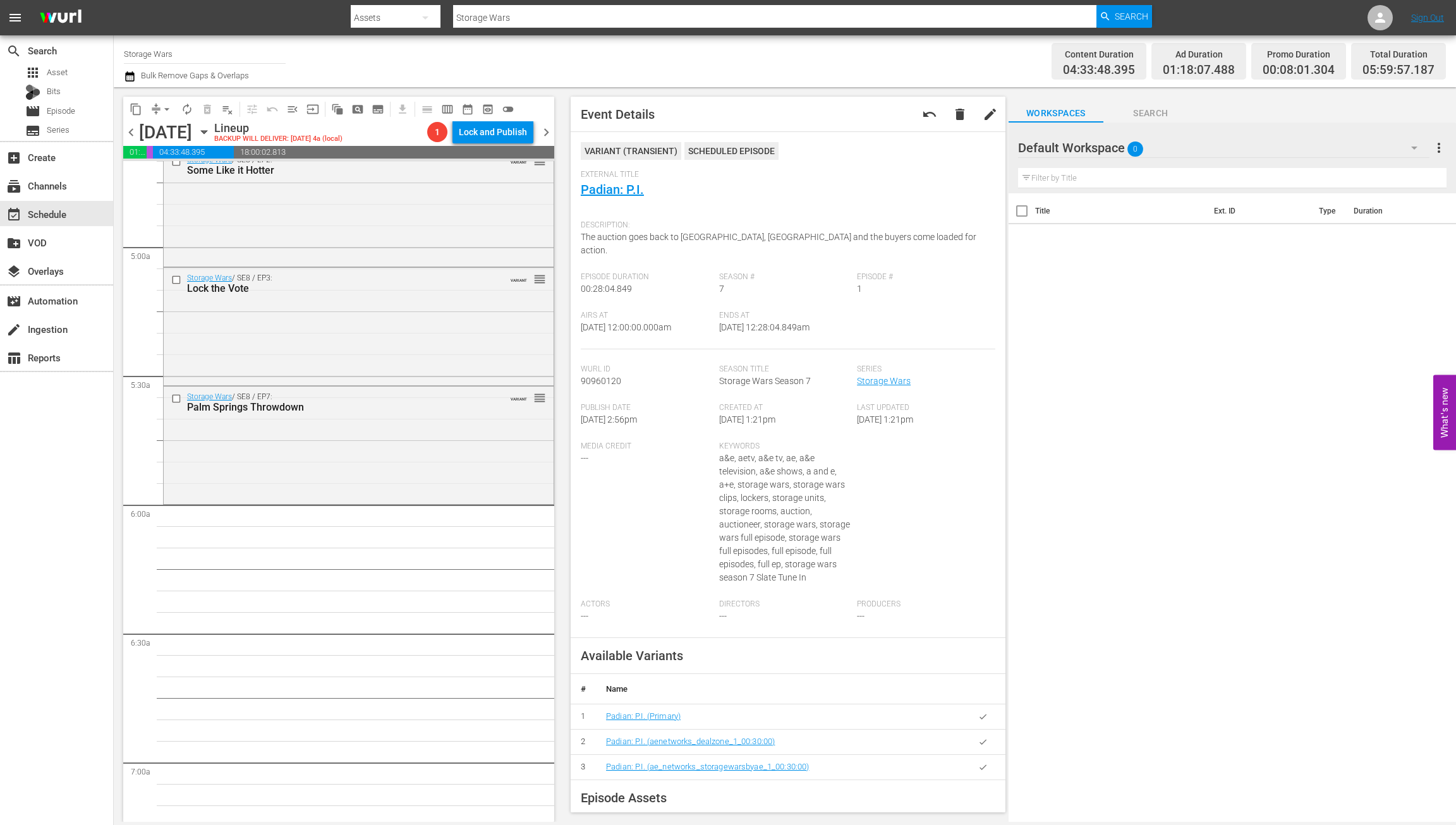
scroll to position [1201, 0]
click at [335, 441] on div "Storage Wars / SE8 / EP7: Palm Springs Throwdown VARIANT reorder" at bounding box center [358, 447] width 390 height 115
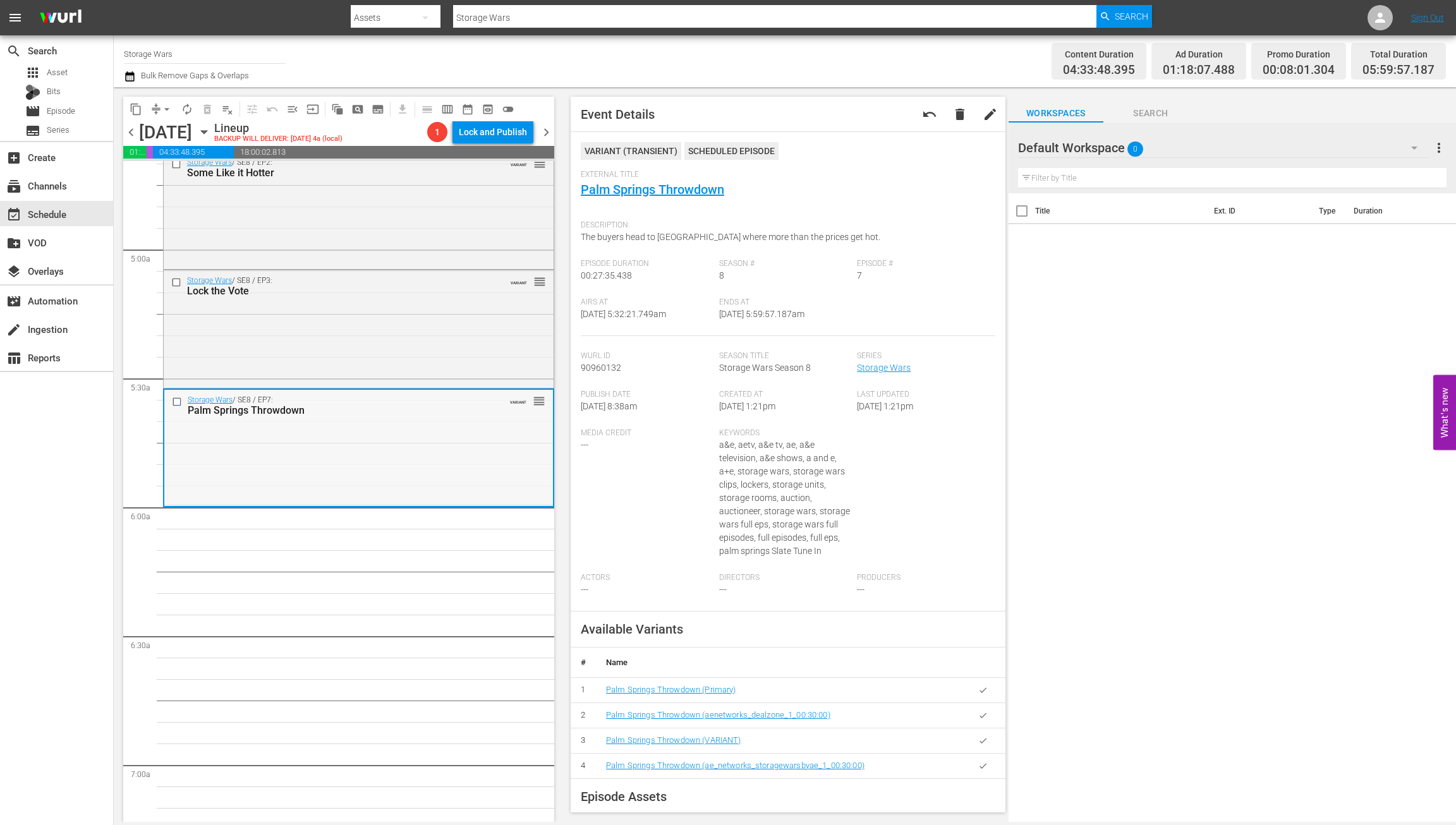
click at [384, 442] on div "Storage Wars / SE8 / EP7: Palm Springs Throwdown VARIANT reorder" at bounding box center [357, 448] width 388 height 115
click at [371, 457] on div "Storage Wars / SE8 / EP7: Palm Springs Throwdown VARIANT reorder" at bounding box center [357, 448] width 388 height 115
click at [168, 107] on span "arrow_drop_down" at bounding box center [167, 110] width 13 height 13
click at [161, 135] on li "Align to Midnight" at bounding box center [168, 135] width 133 height 20
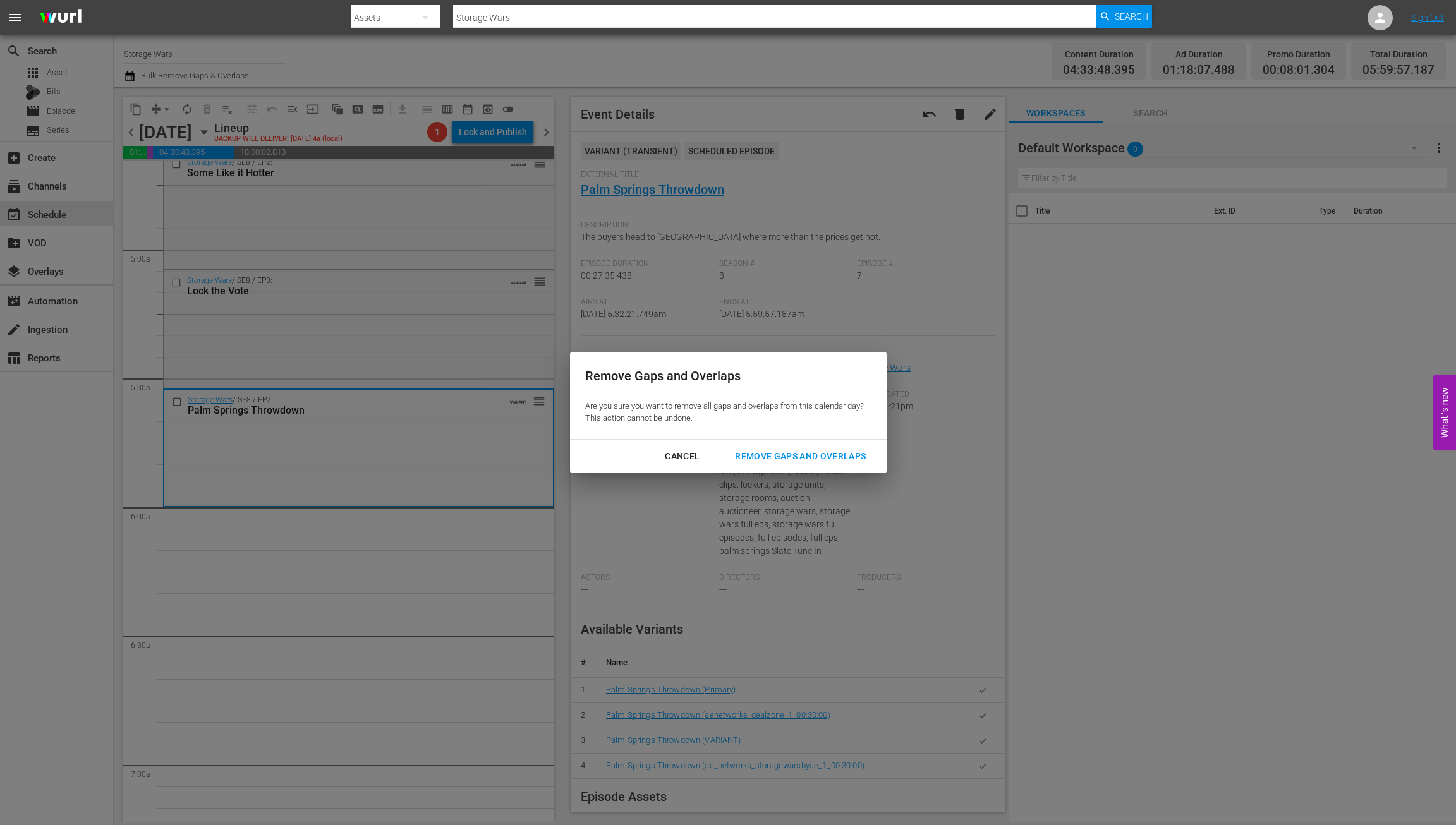
click at [771, 455] on div "Remove Gaps and Overlaps" at bounding box center [801, 456] width 151 height 16
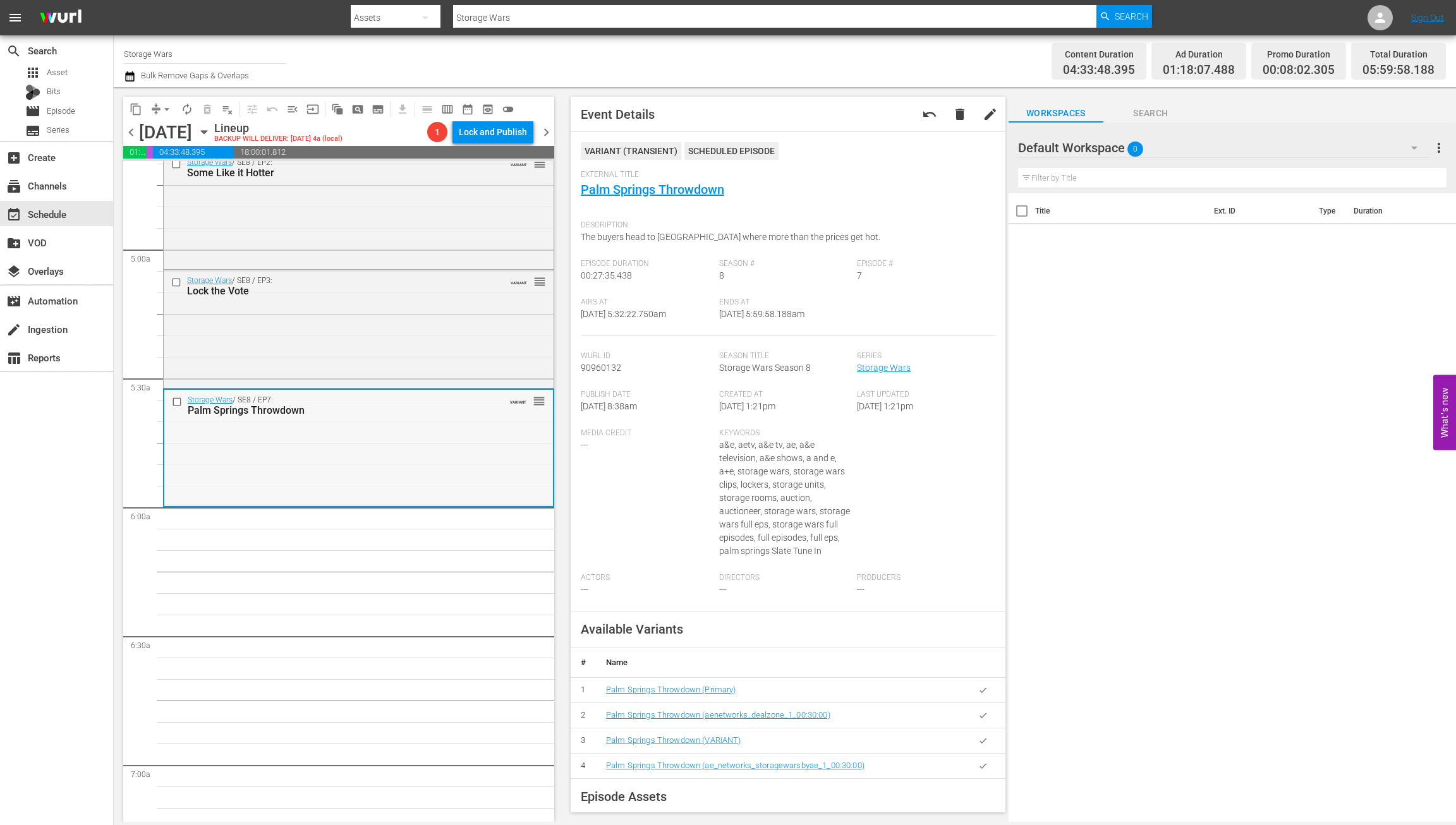
click at [373, 462] on div "Storage Wars / SE8 / EP7: Palm Springs Throwdown VARIANT reorder" at bounding box center [357, 448] width 388 height 115
click at [167, 111] on span "arrow_drop_down" at bounding box center [167, 110] width 13 height 13
click at [159, 132] on li "Align to Midnight" at bounding box center [168, 135] width 133 height 20
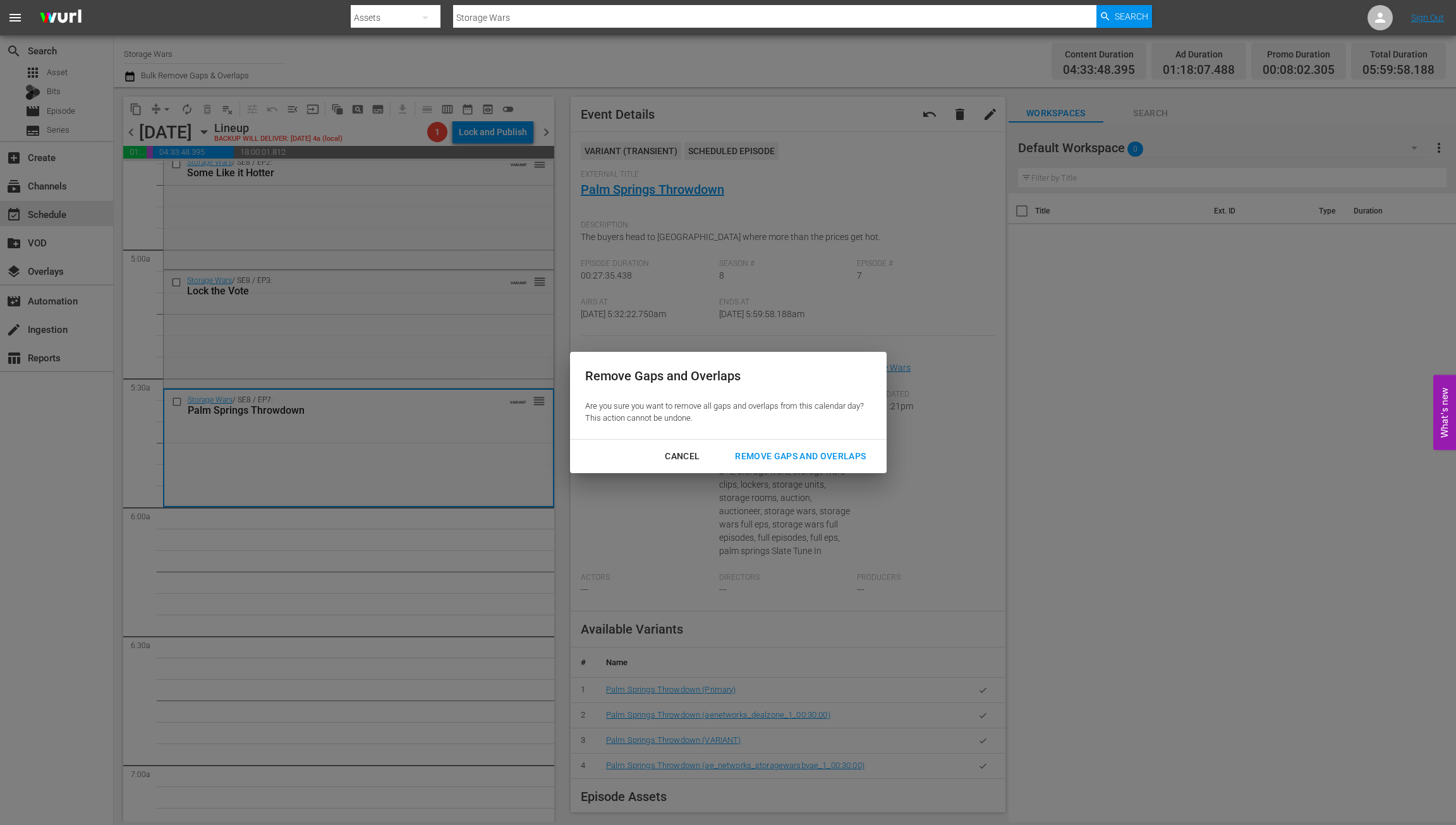
click at [810, 448] on button "Remove Gaps and Overlaps" at bounding box center [800, 456] width 161 height 23
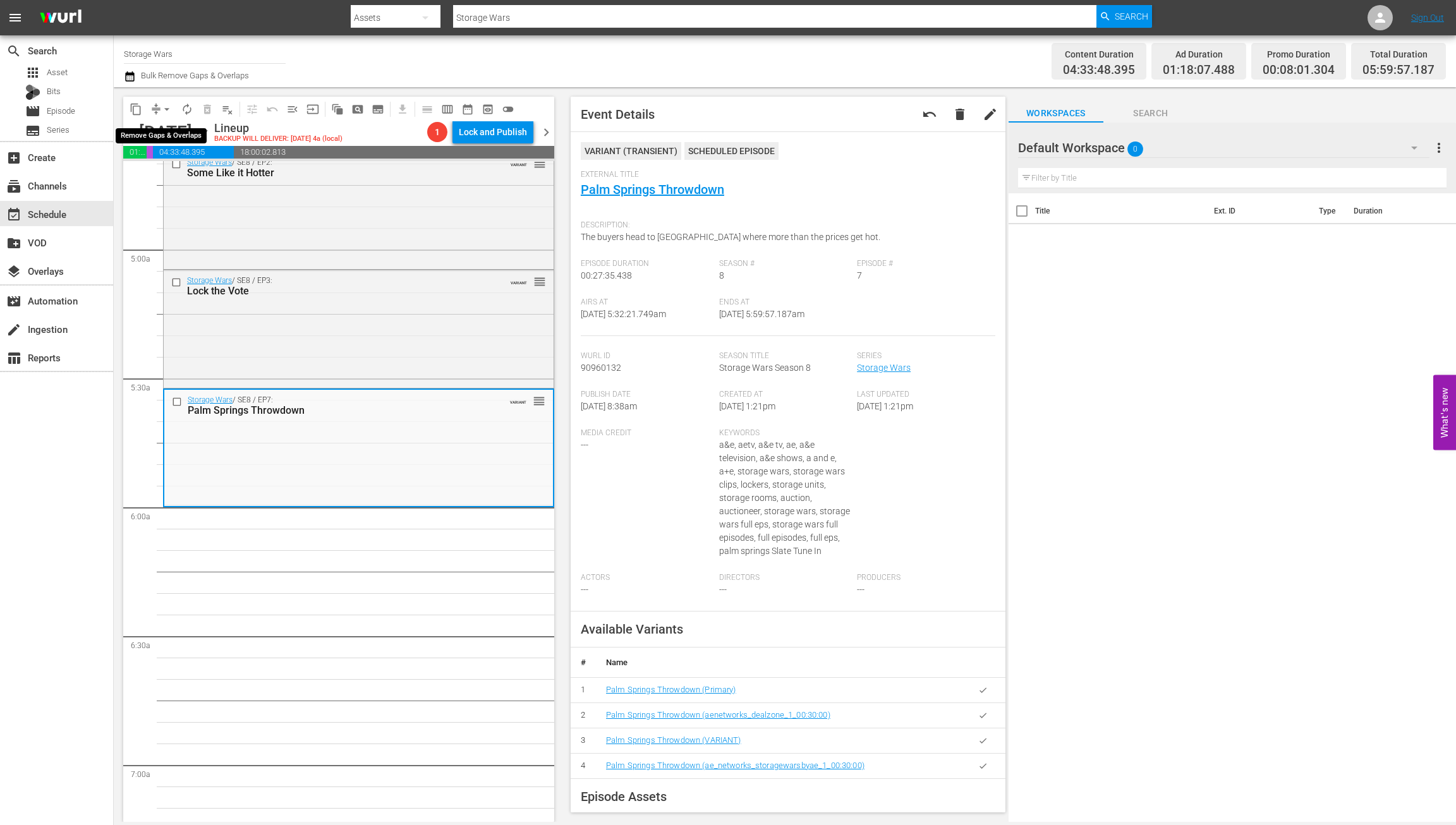
click at [167, 111] on span "arrow_drop_down" at bounding box center [167, 110] width 13 height 13
click at [160, 133] on li "Align to Midnight" at bounding box center [168, 135] width 133 height 20
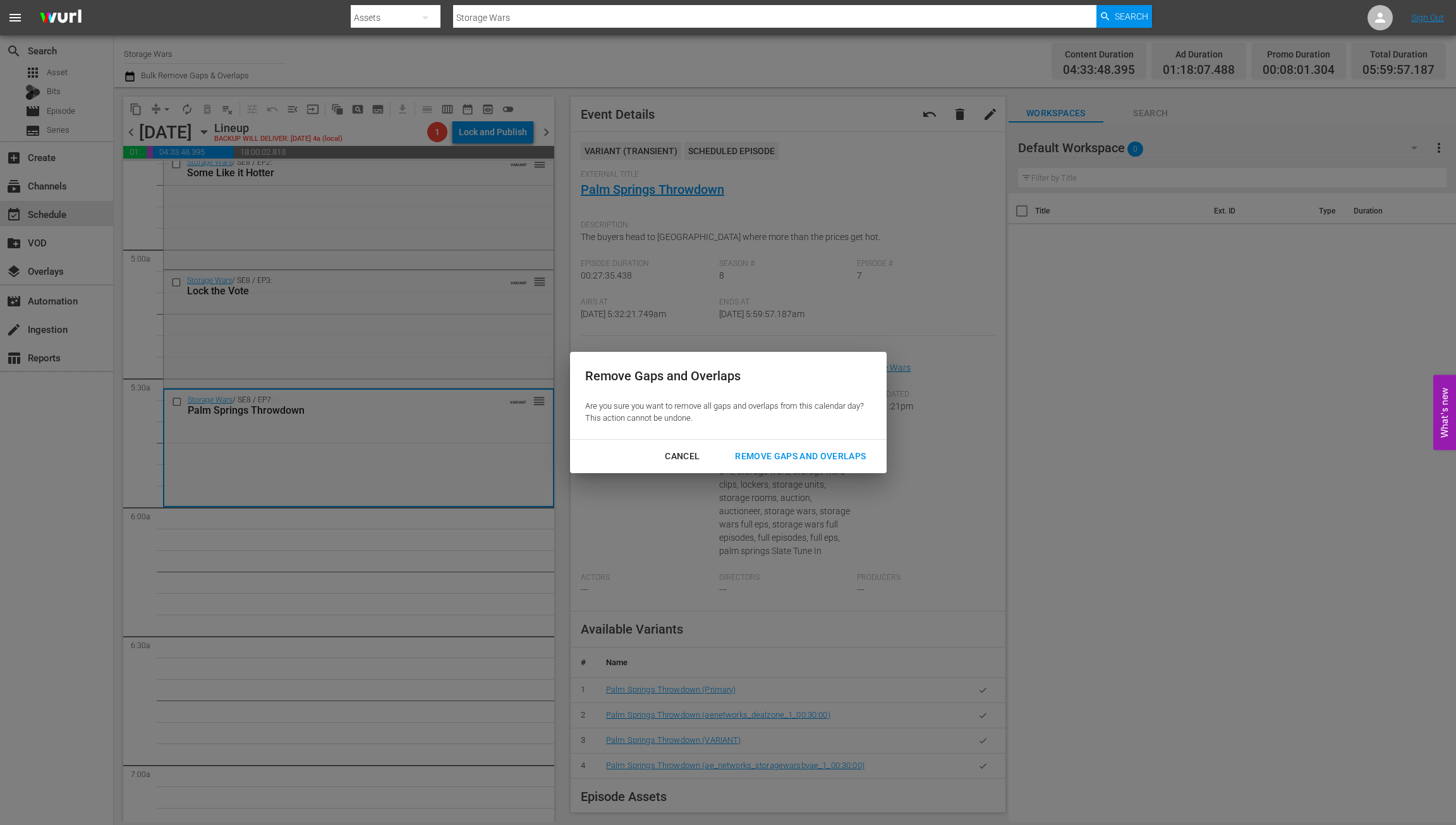
click at [792, 457] on div "Remove Gaps and Overlaps" at bounding box center [801, 456] width 151 height 16
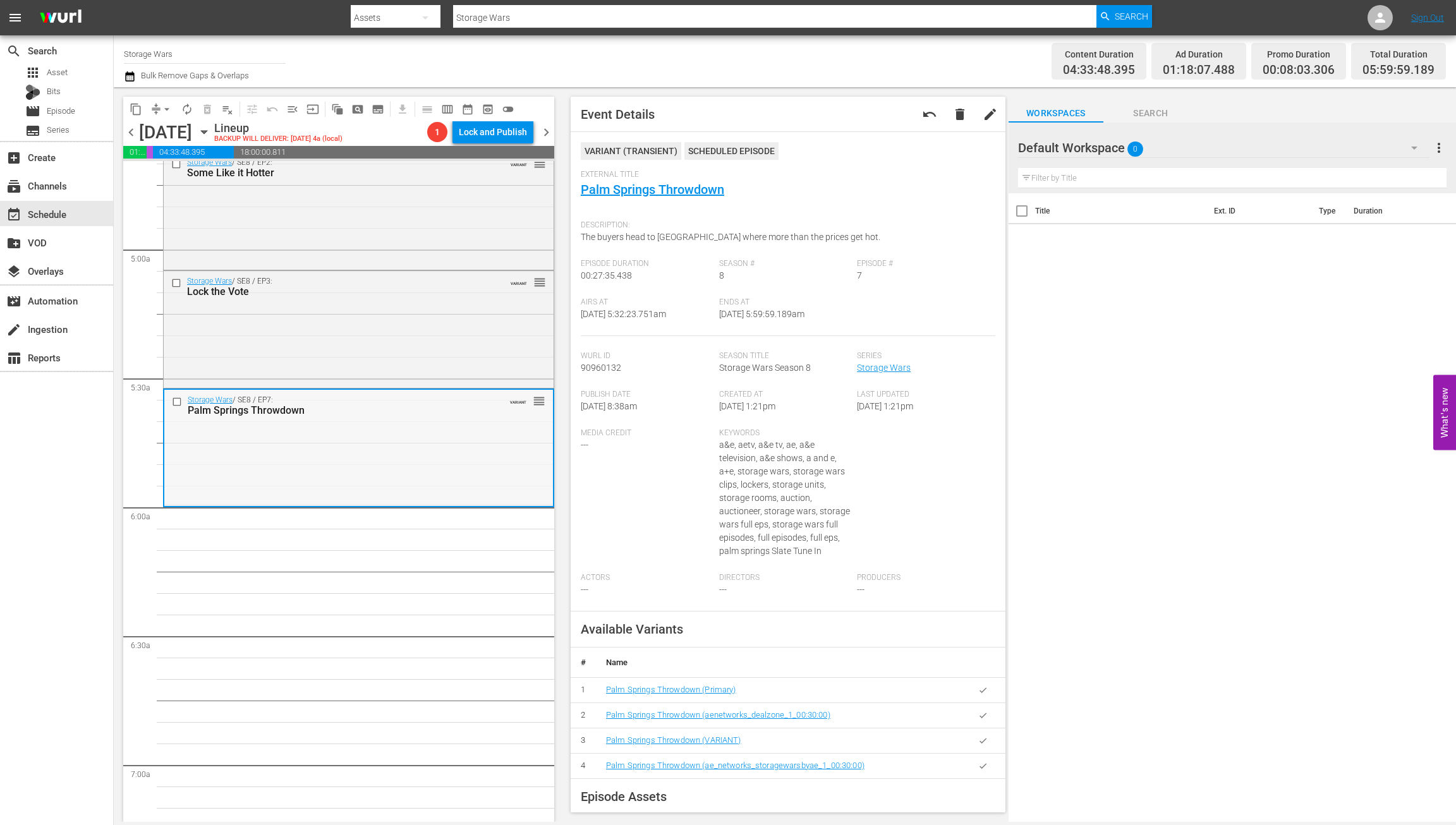
click at [322, 433] on div "Storage Wars / SE8 / EP7: Palm Springs Throwdown VARIANT reorder" at bounding box center [357, 448] width 388 height 115
click at [162, 107] on span "arrow_drop_down" at bounding box center [167, 110] width 13 height 13
click at [173, 139] on li "Align to Midnight" at bounding box center [168, 135] width 133 height 20
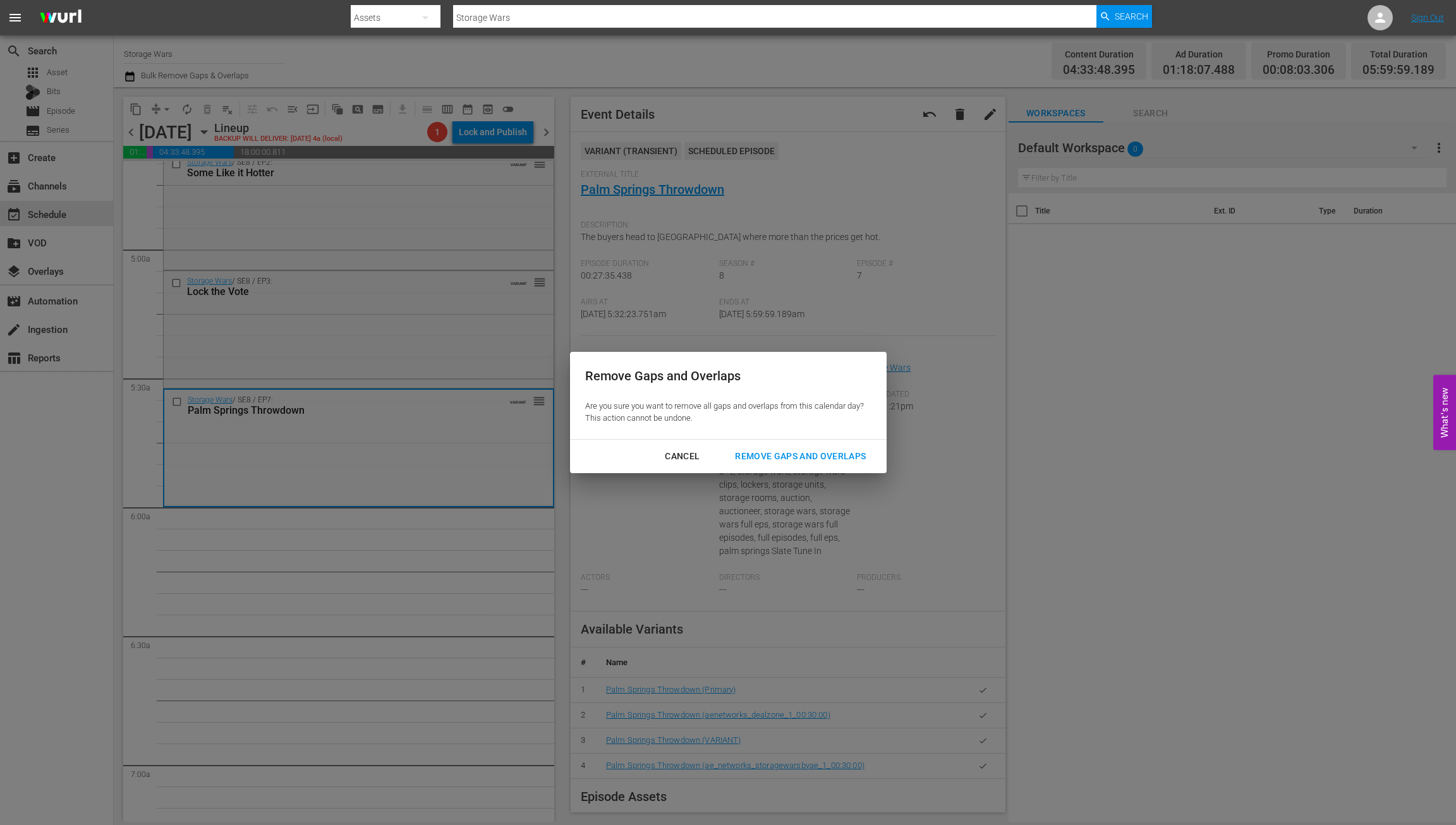
click at [799, 455] on div "Remove Gaps and Overlaps" at bounding box center [801, 456] width 151 height 16
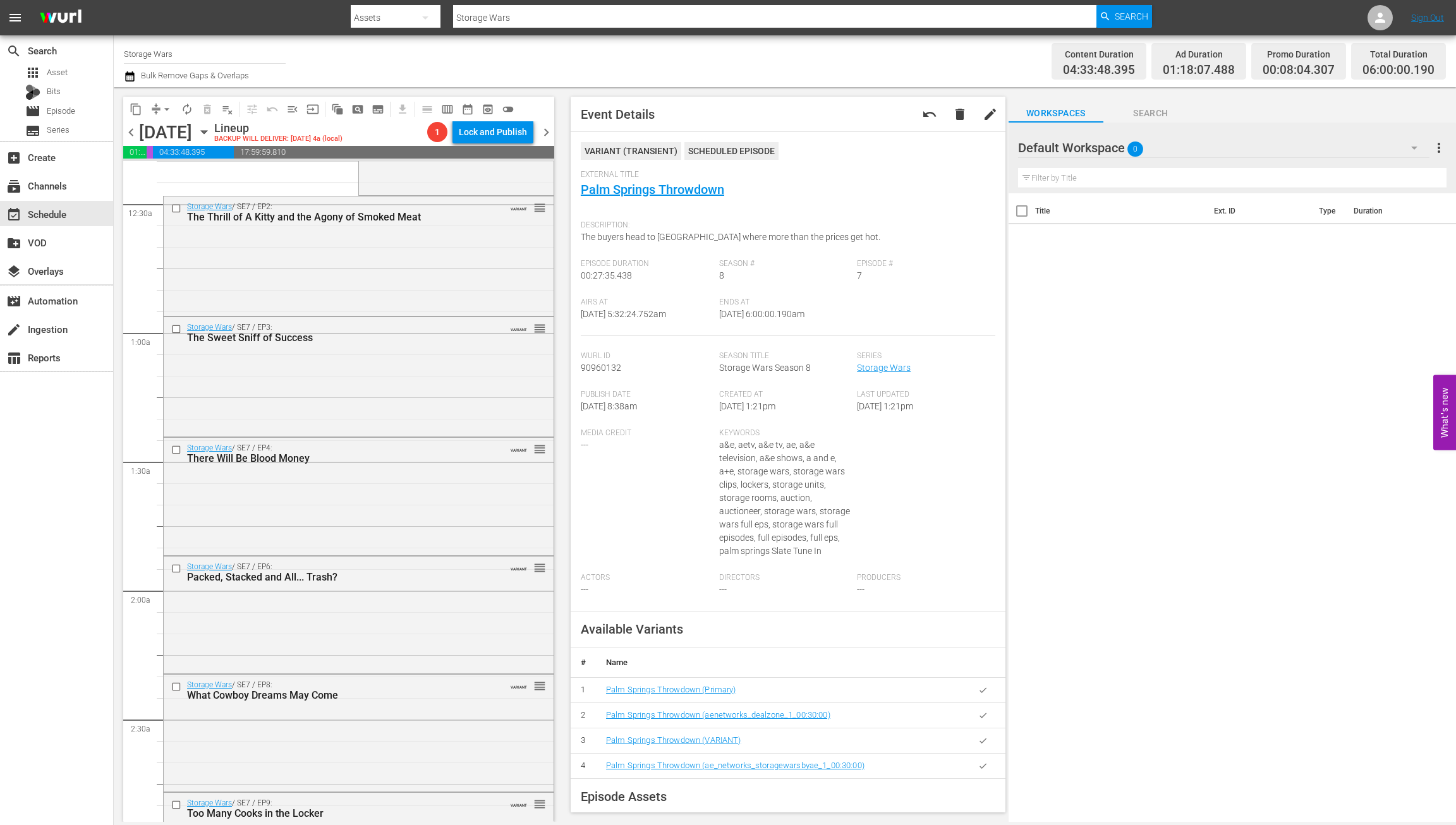
scroll to position [0, 0]
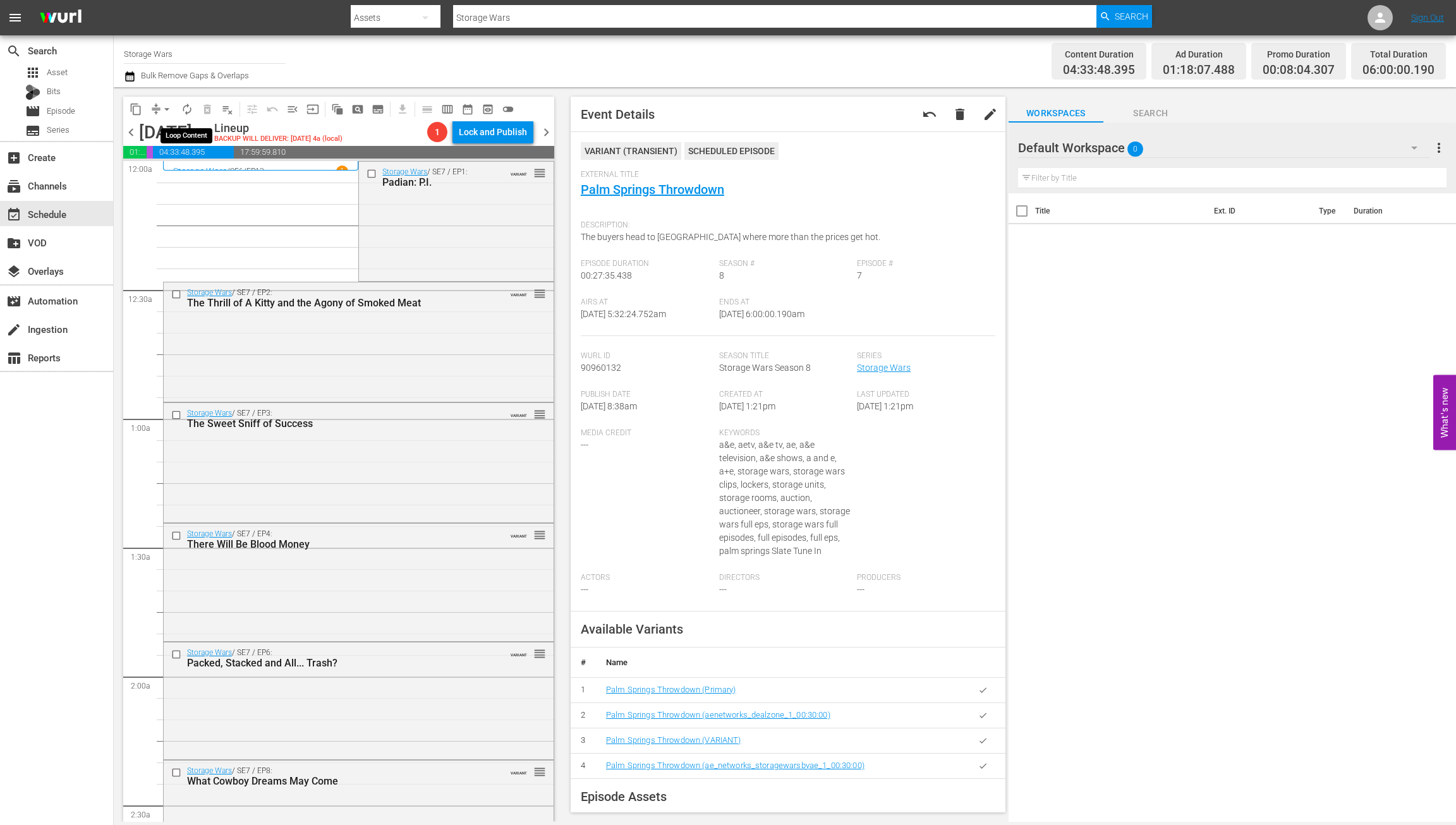
click at [184, 106] on span "autorenew_outlined" at bounding box center [187, 110] width 13 height 13
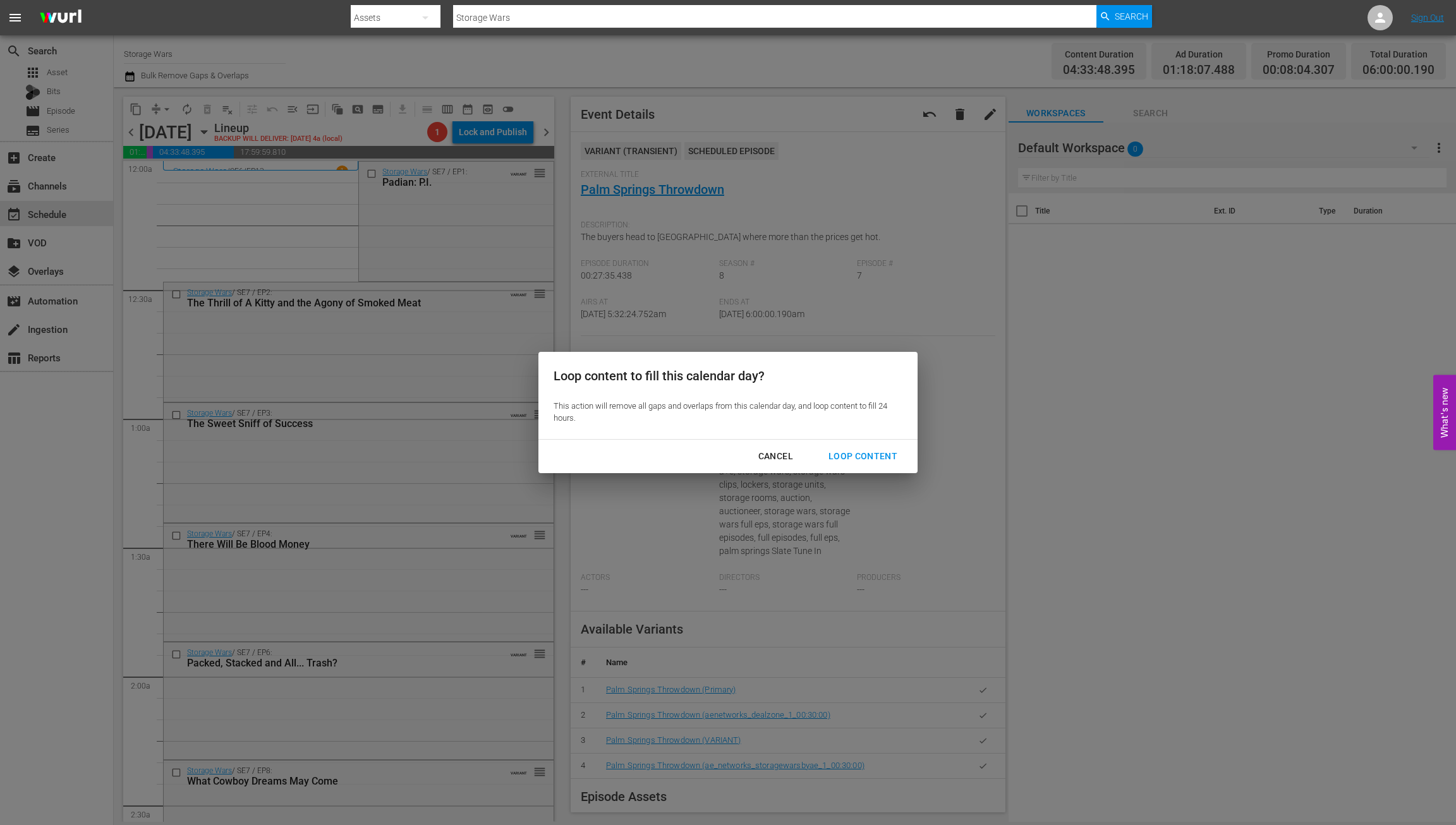
click at [837, 455] on div "Loop Content" at bounding box center [863, 456] width 89 height 16
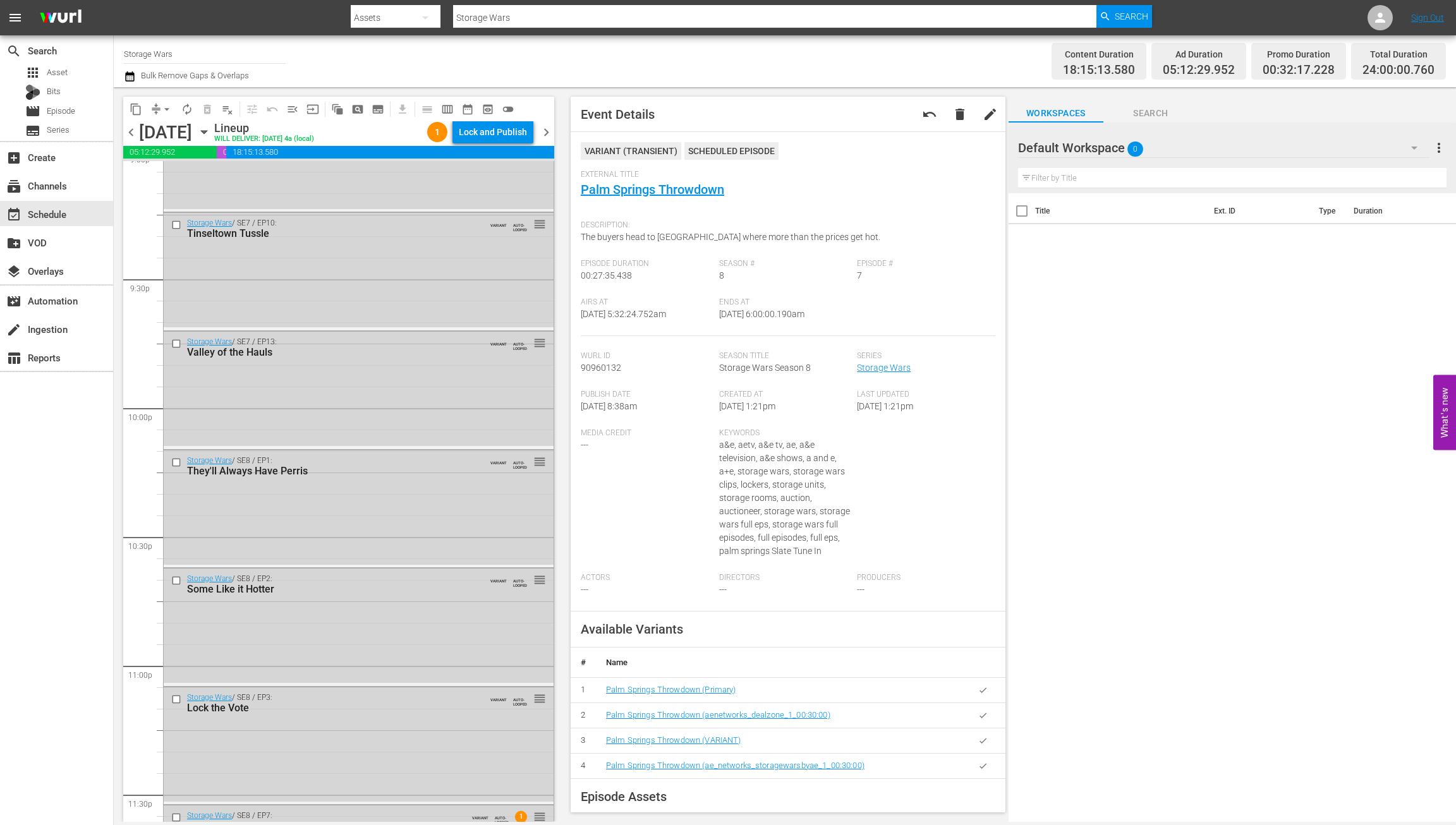
scroll to position [5527, 0]
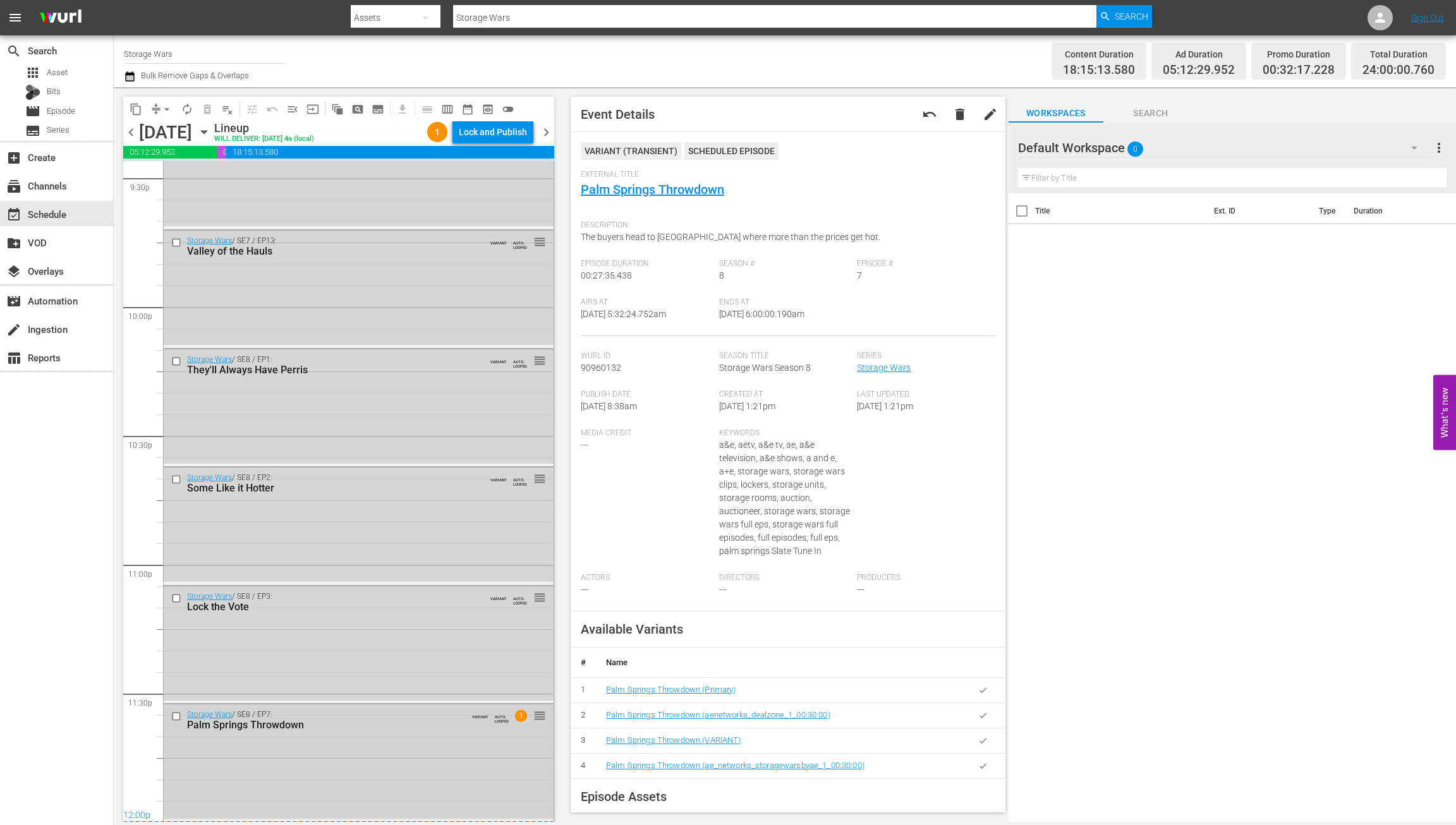
click at [392, 577] on div "Palm Springs Throwdown" at bounding box center [331, 724] width 290 height 12
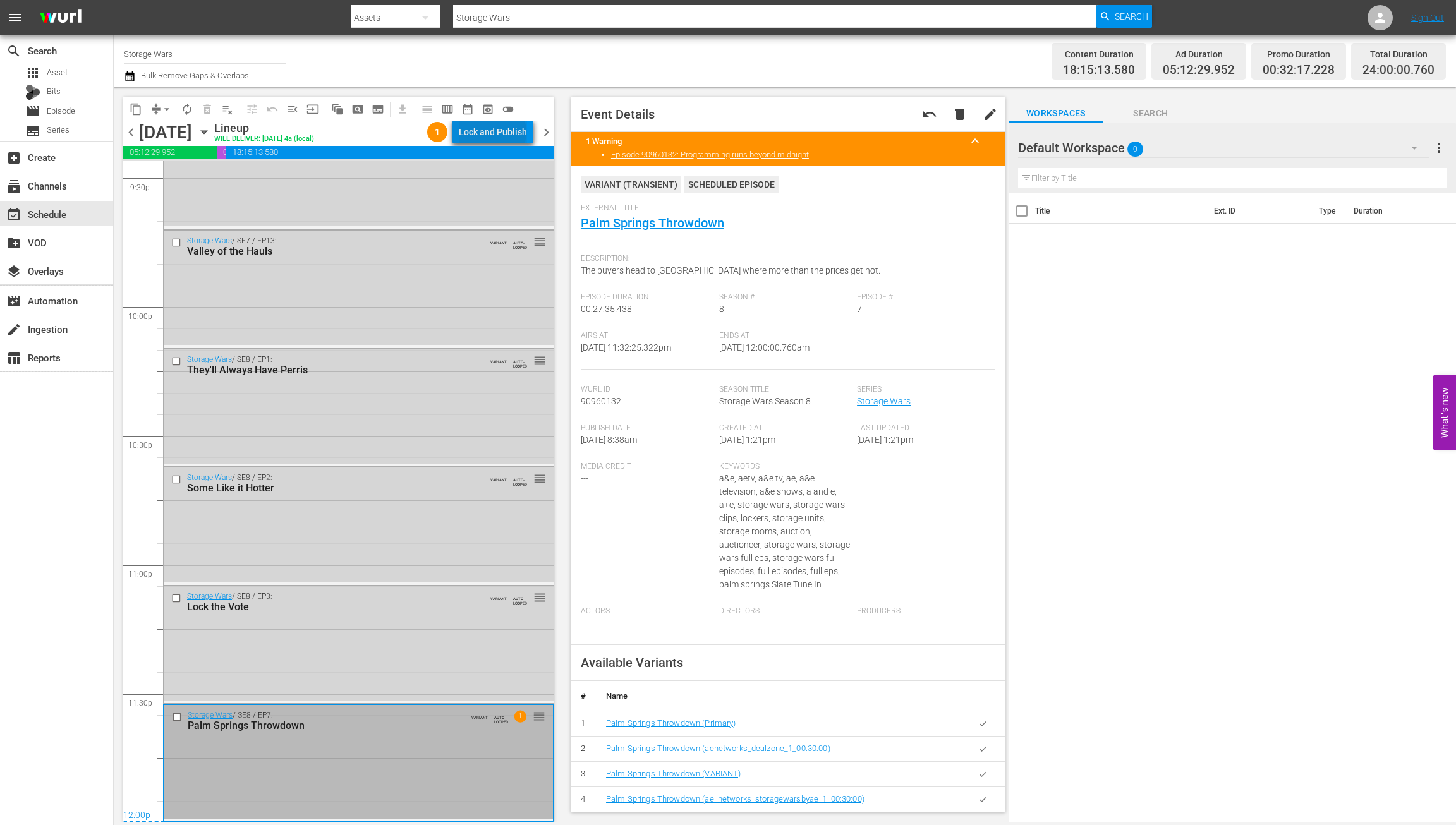
click at [495, 132] on div "Lock and Publish" at bounding box center [492, 132] width 68 height 22
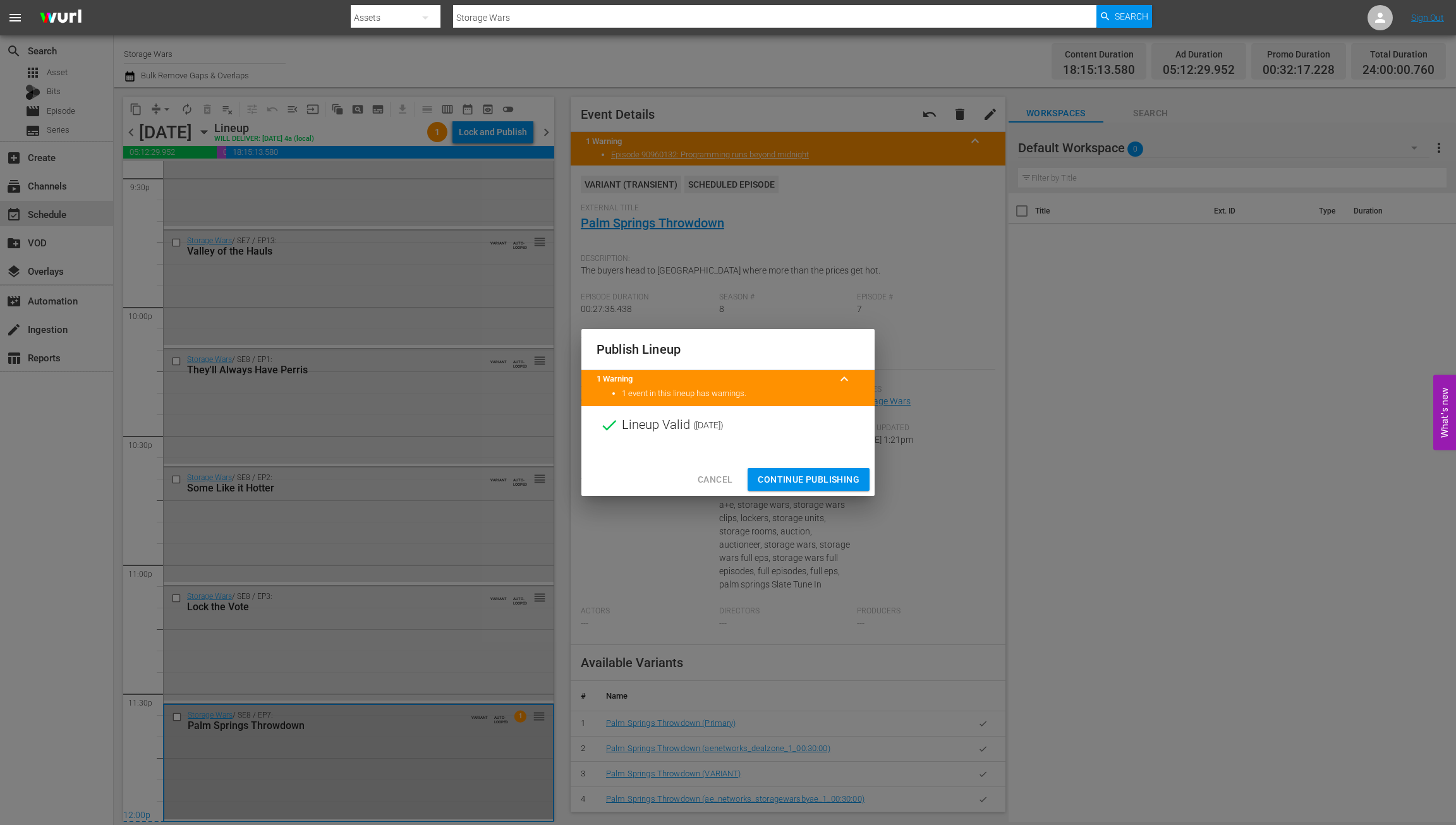
click at [814, 464] on div "Cancel Continue Publishing" at bounding box center [727, 480] width 293 height 34
click at [806, 481] on span "Continue Publishing" at bounding box center [808, 480] width 101 height 16
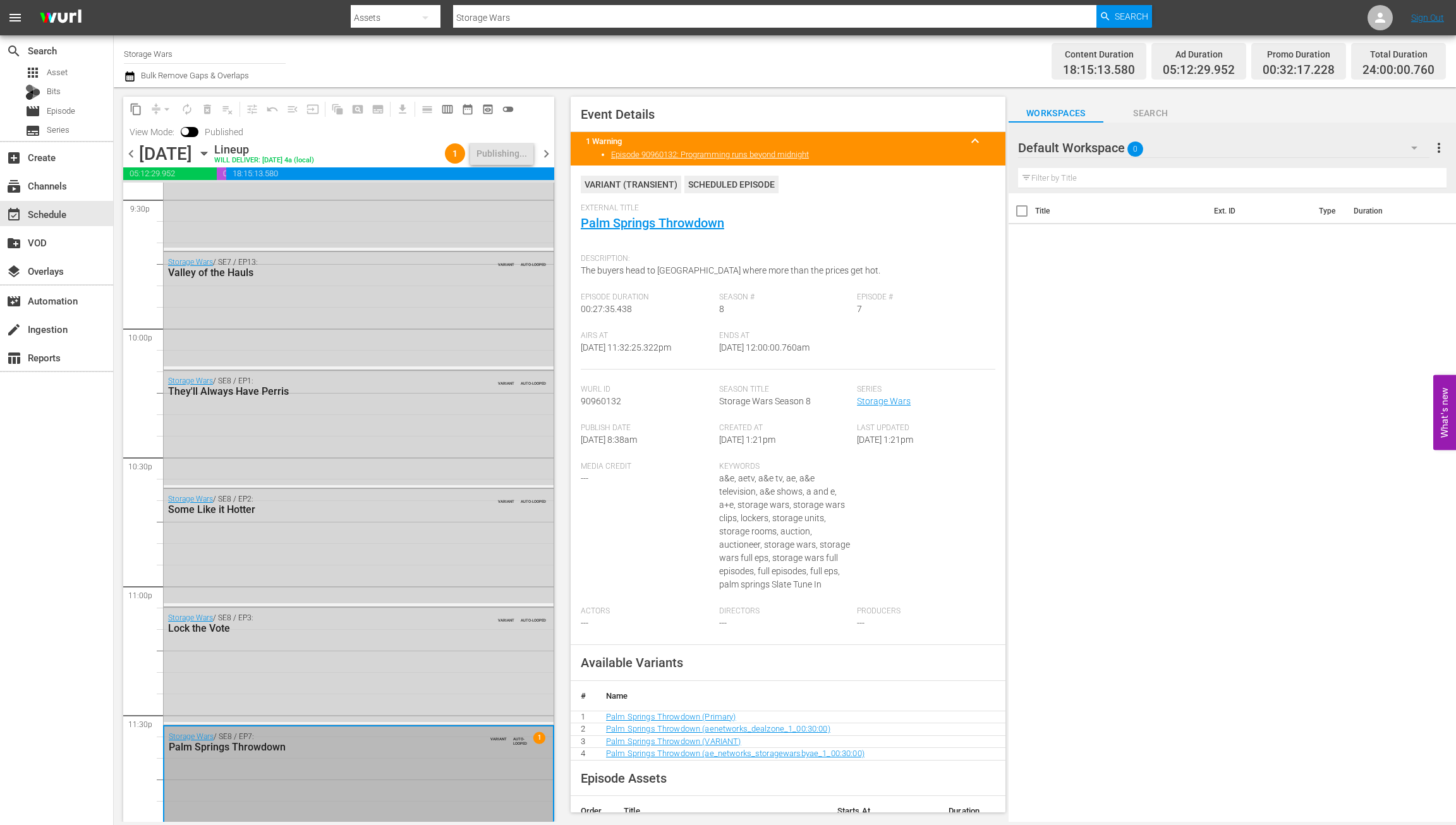
click at [541, 151] on span "chevron_right" at bounding box center [546, 154] width 16 height 16
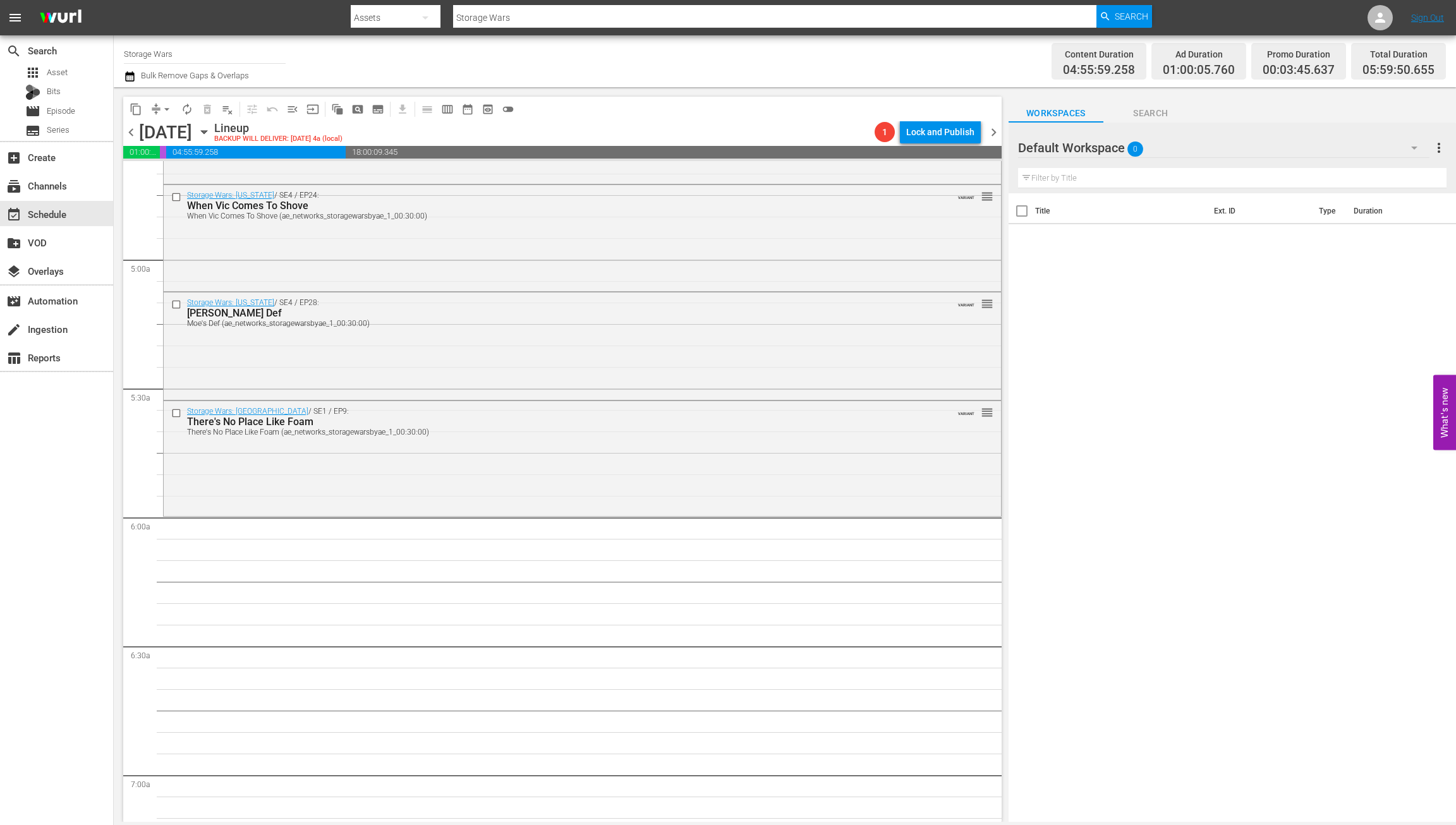
scroll to position [1185, 0]
click at [397, 465] on div "Storage Wars: Miami / SE1 / EP9: There's No Place Like Foam There's No Place Li…" at bounding box center [582, 462] width 837 height 113
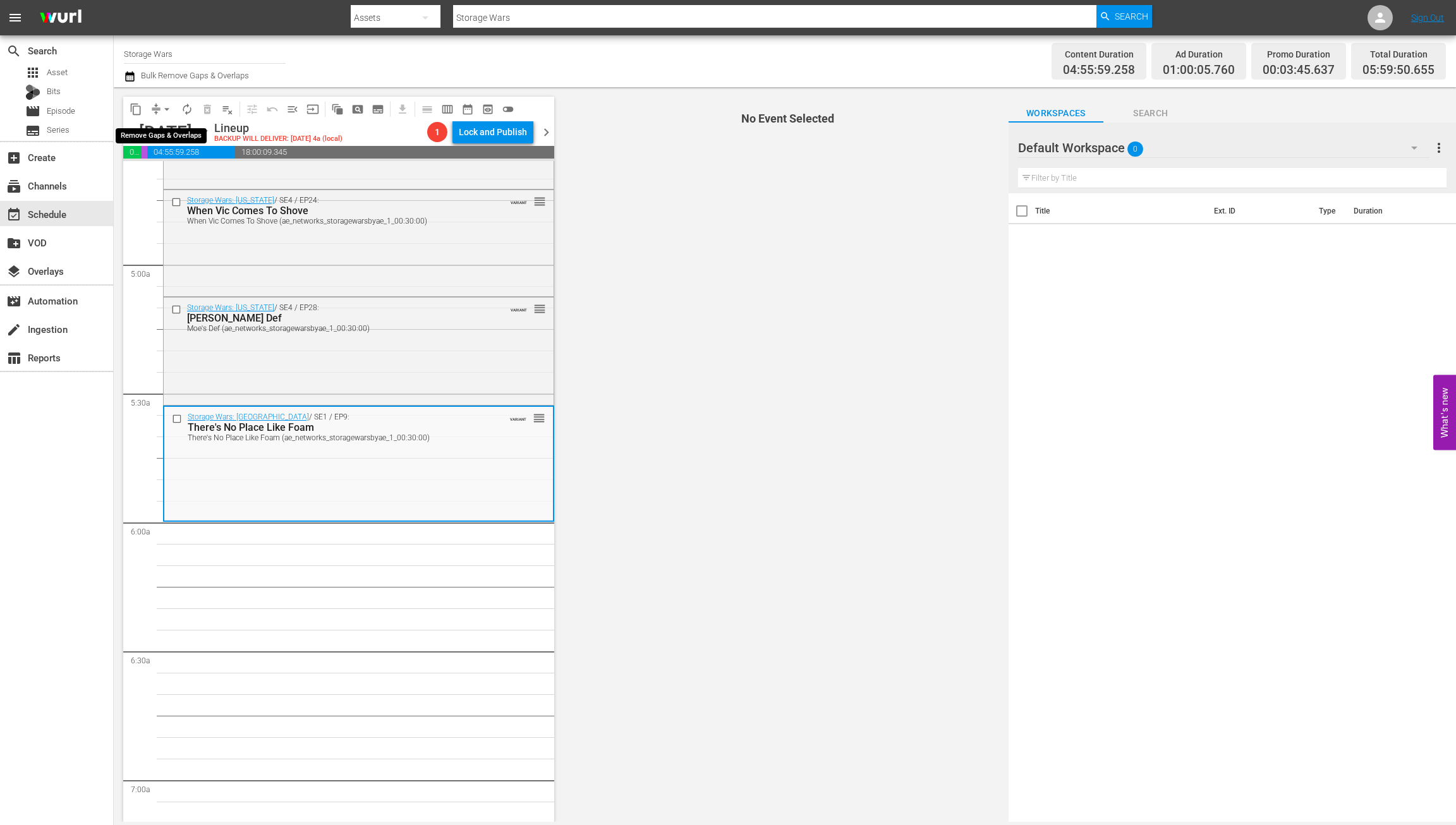
click at [162, 107] on span "arrow_drop_down" at bounding box center [167, 110] width 13 height 13
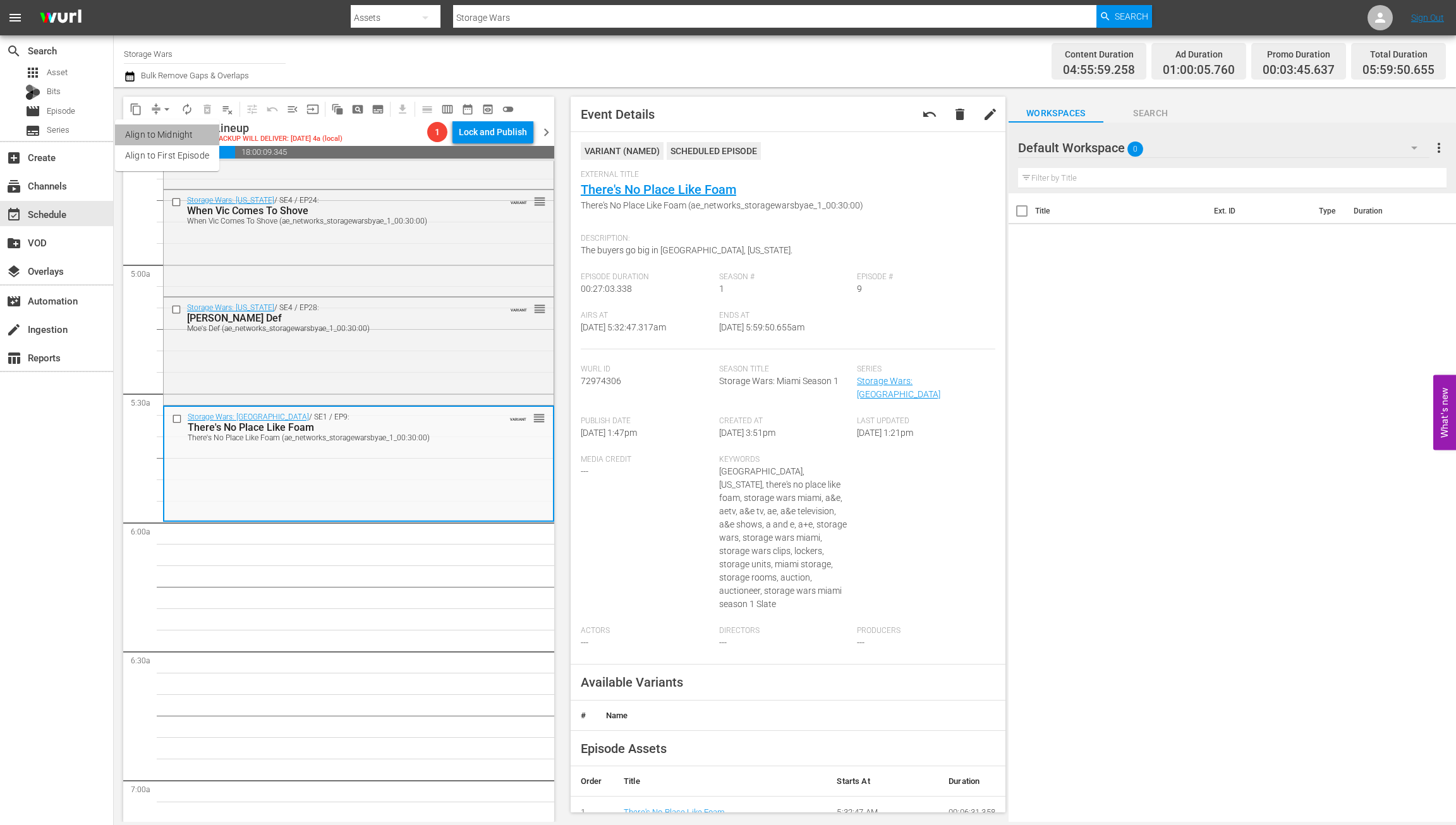
click at [153, 133] on li "Align to Midnight" at bounding box center [168, 135] width 104 height 20
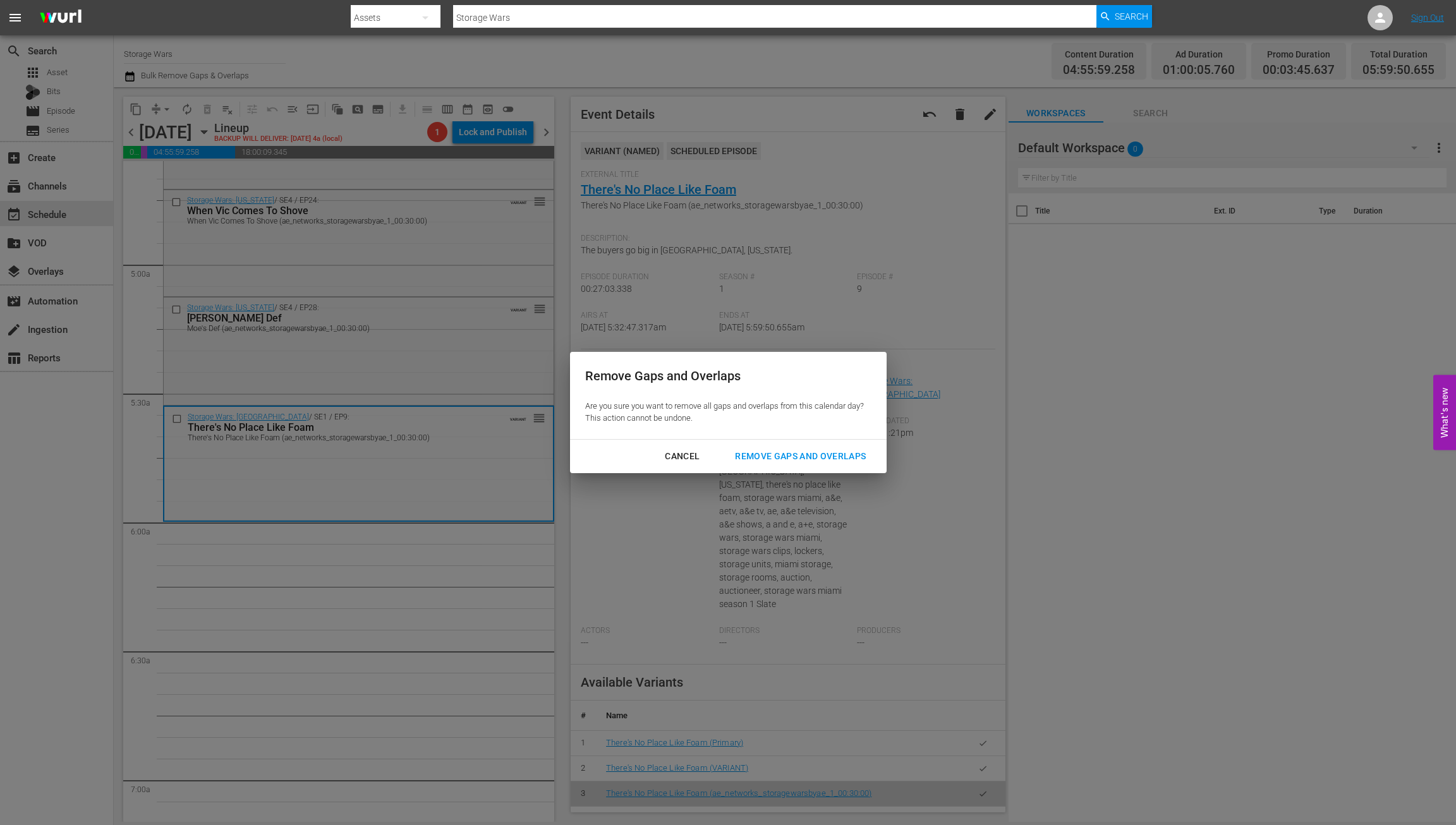
click at [773, 457] on div "Remove Gaps and Overlaps" at bounding box center [801, 456] width 151 height 16
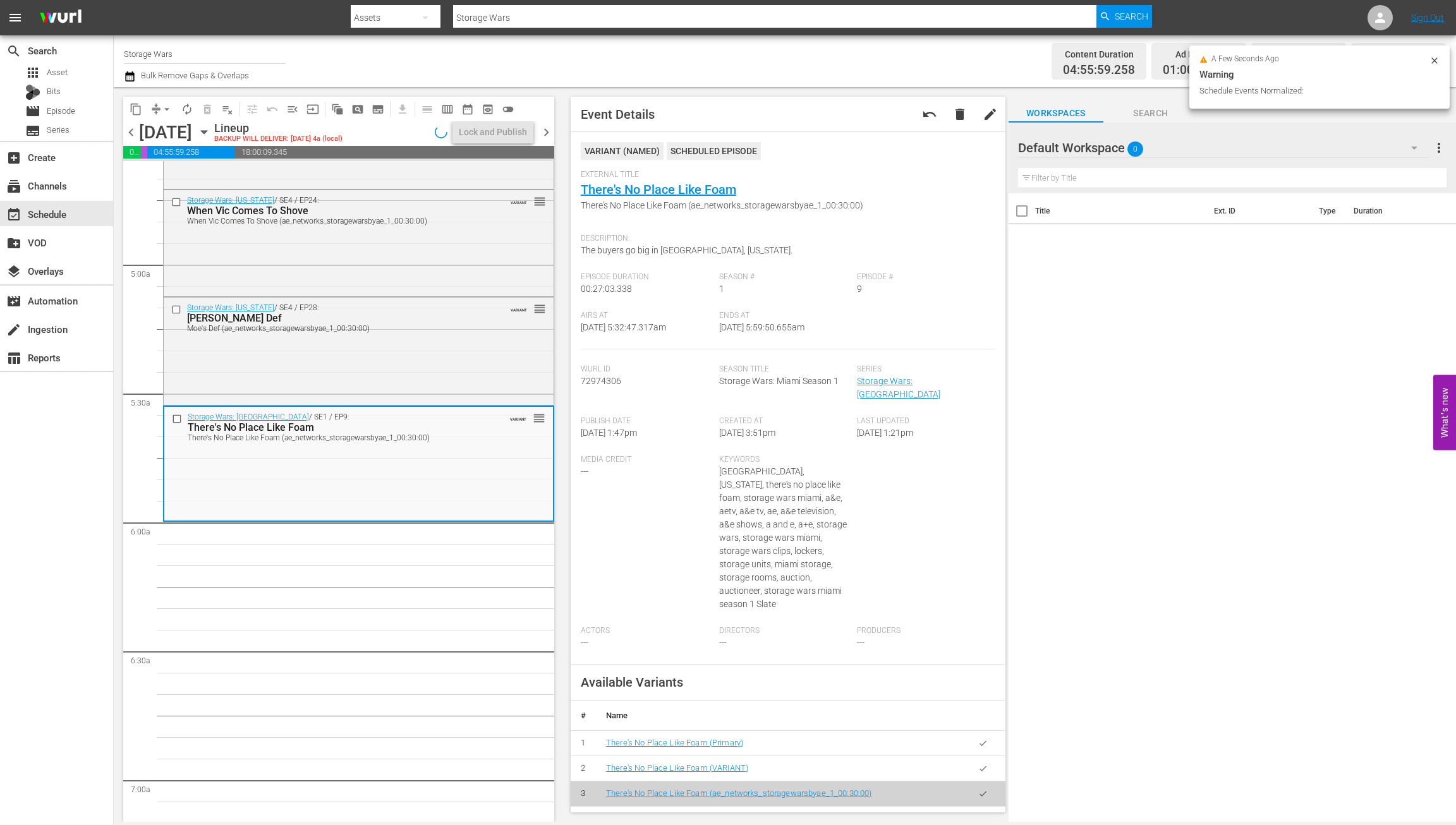
scroll to position [1165, 0]
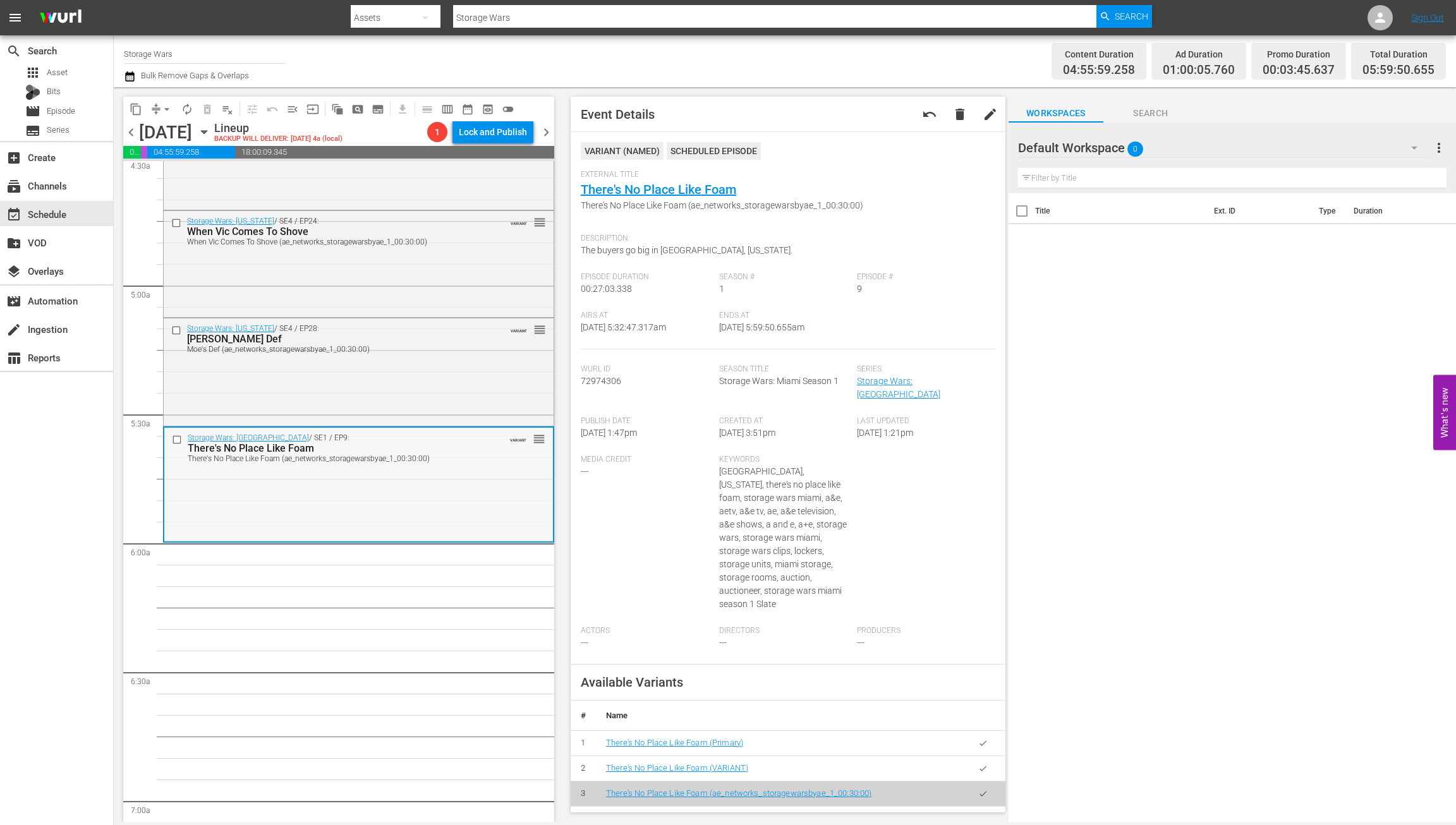
click at [416, 493] on div "Storage Wars: Miami / SE1 / EP9: There's No Place Like Foam There's No Place Li…" at bounding box center [357, 484] width 388 height 113
click at [162, 109] on span "arrow_drop_down" at bounding box center [167, 110] width 13 height 13
click at [152, 132] on li "Align to Midnight" at bounding box center [168, 135] width 133 height 20
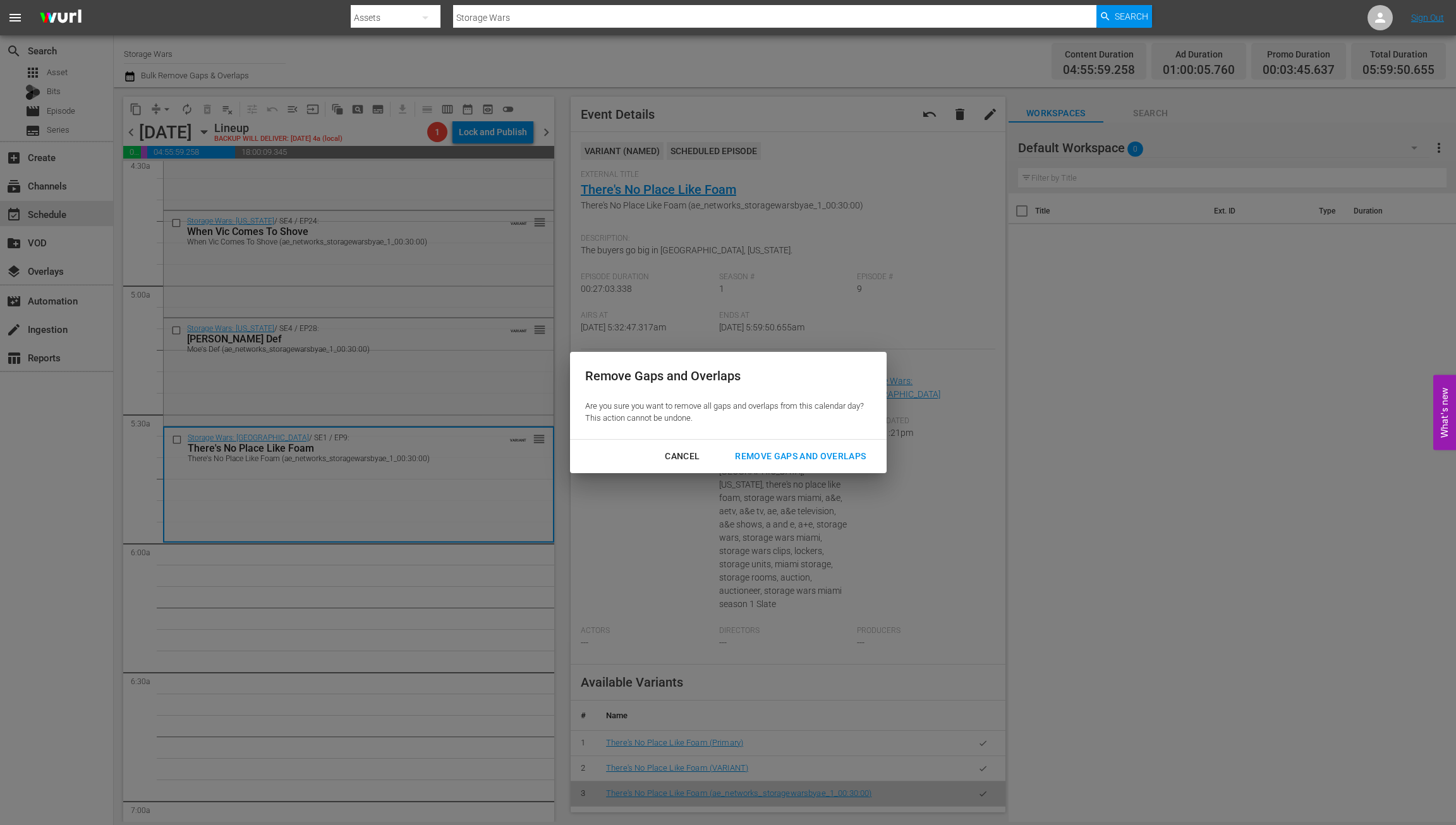
click at [826, 456] on div "Remove Gaps and Overlaps" at bounding box center [801, 456] width 151 height 16
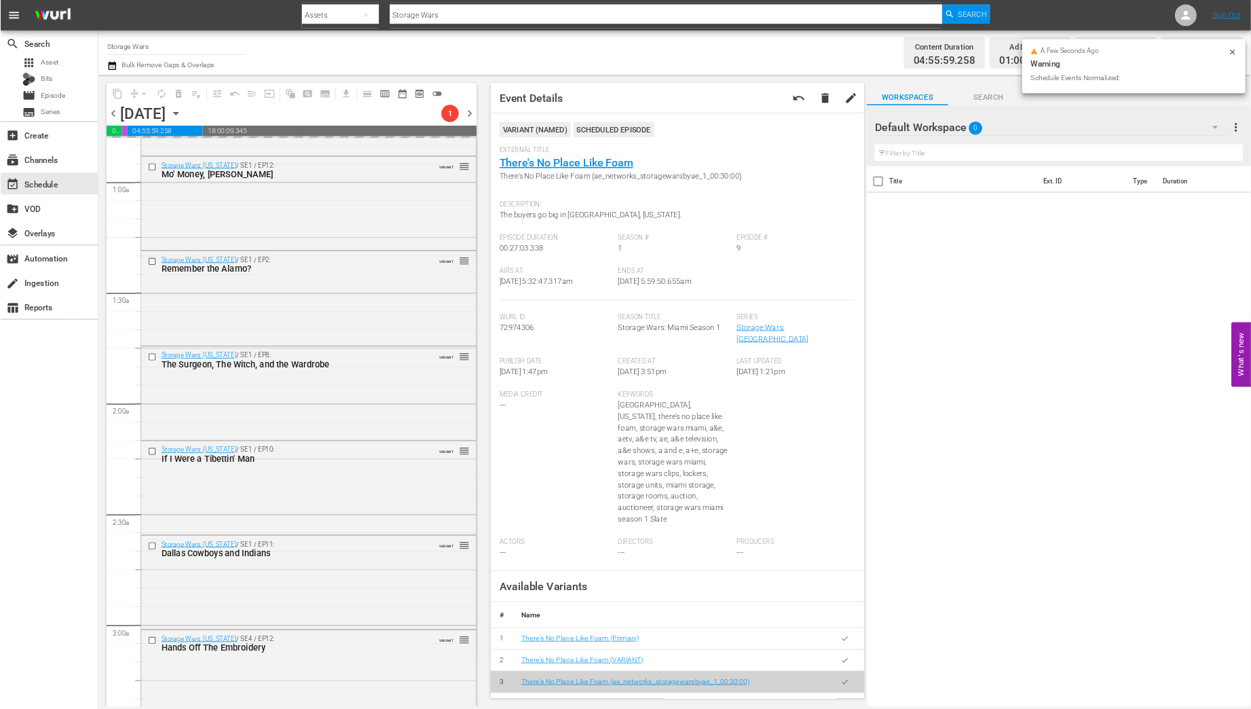
scroll to position [0, 0]
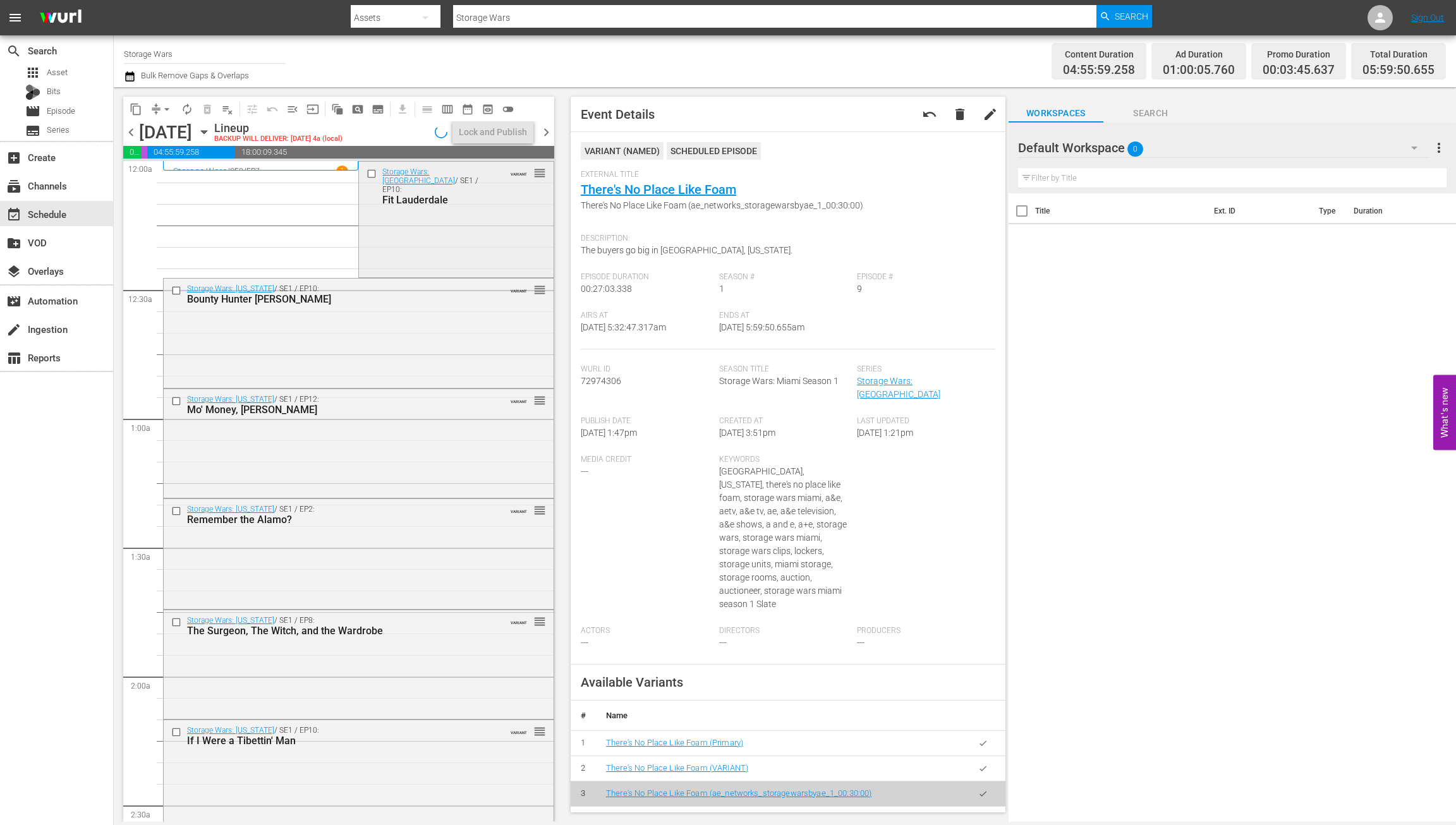
click at [410, 225] on div "Storage Wars: Miami / SE1 / EP10: Fit Lauderdale VARIANT reorder" at bounding box center [456, 219] width 194 height 114
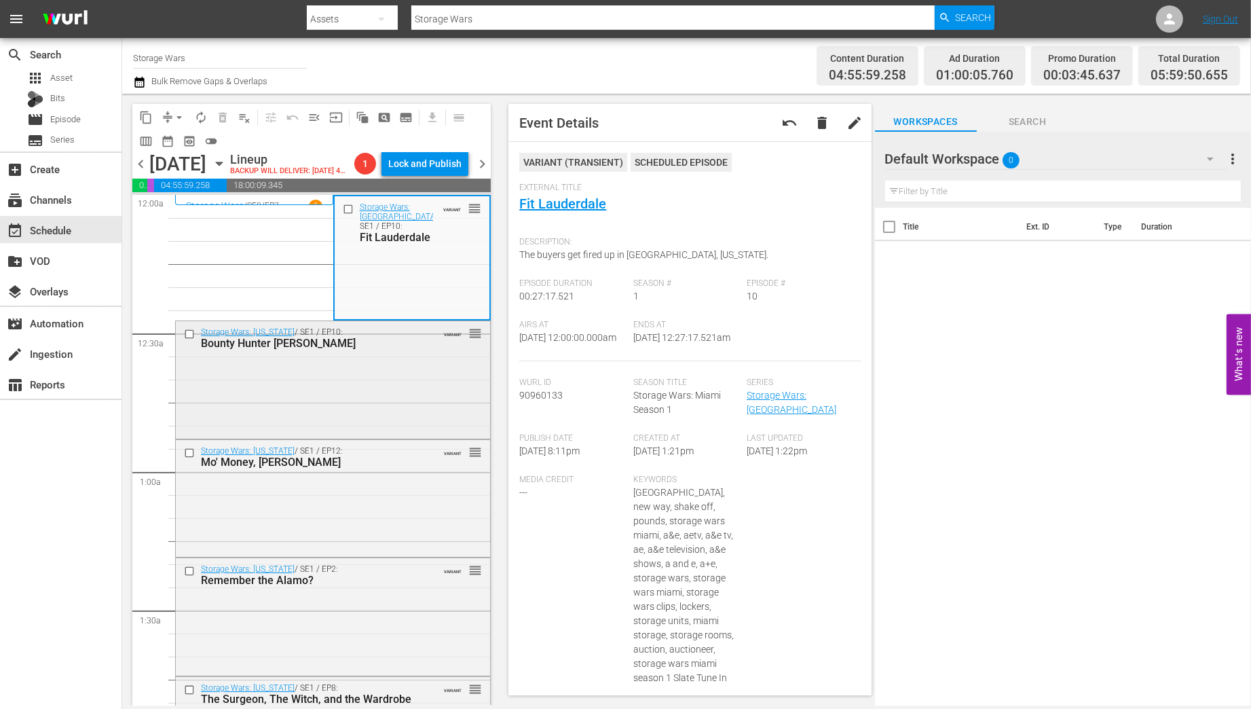
drag, startPoint x: 305, startPoint y: 367, endPoint x: 299, endPoint y: 361, distance: 8.2
click at [299, 361] on div "Storage Wars: Texas / SE1 / EP10: Bounty Hunter Bubba Fett VARIANT reorder" at bounding box center [333, 378] width 314 height 115
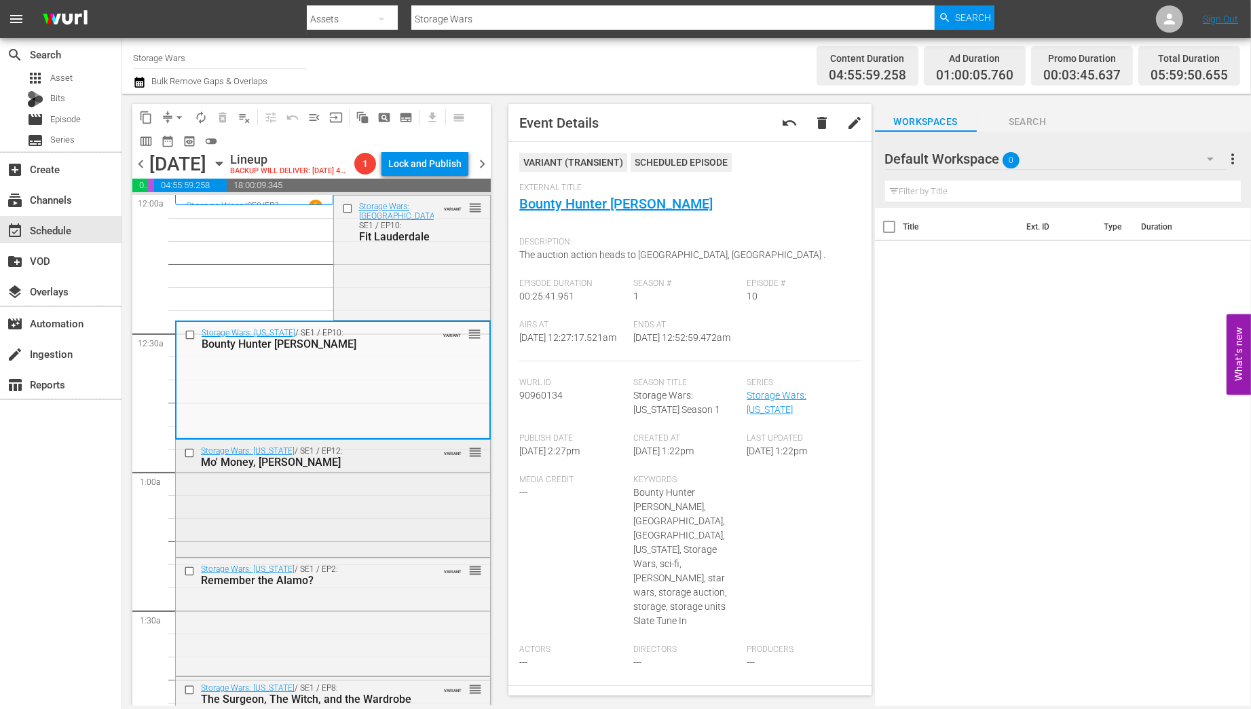
click at [341, 491] on div "Storage Wars: Texas / SE1 / EP12: Mo' Money, Moe Prigoff VARIANT reorder" at bounding box center [333, 497] width 314 height 115
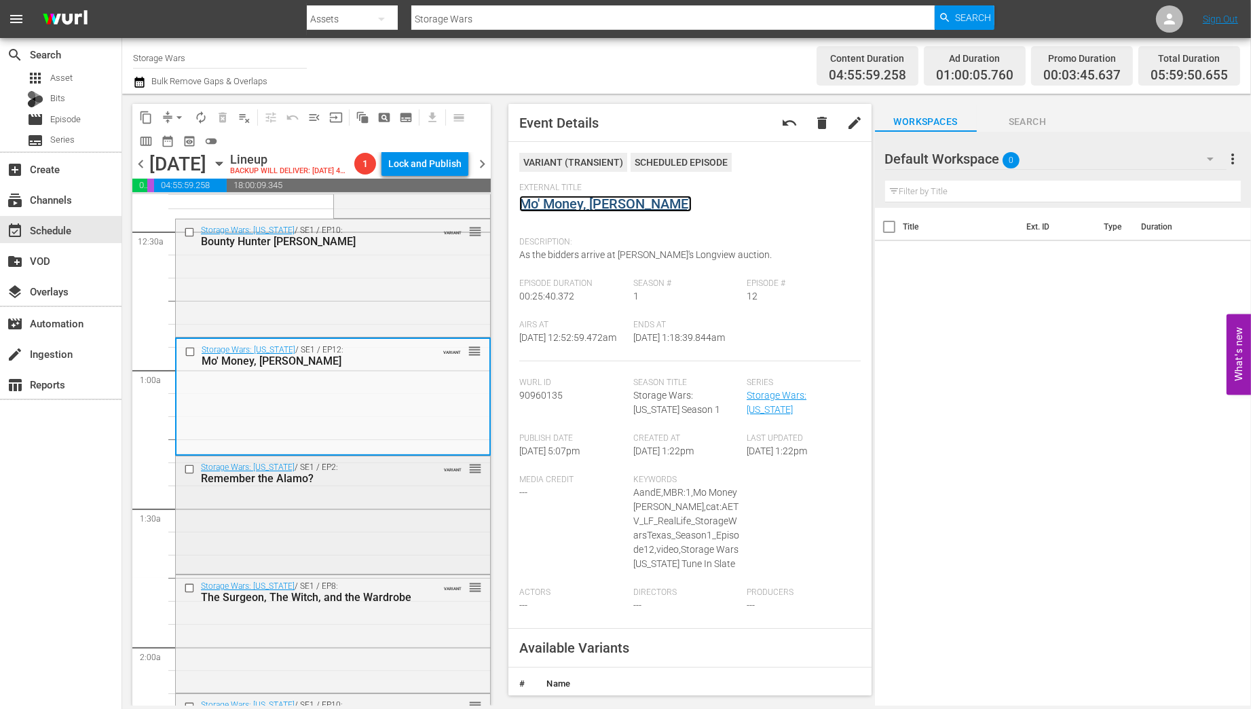
scroll to position [109, 0]
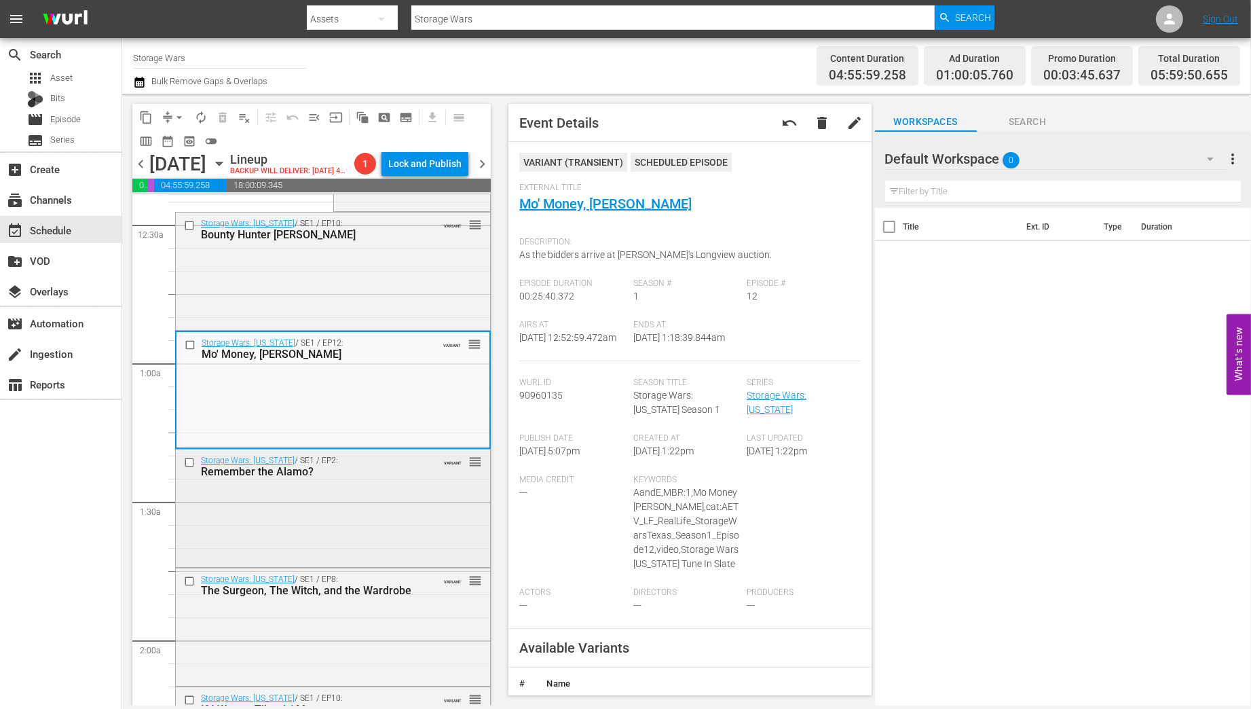
click at [368, 517] on div "Storage Wars: Texas / SE1 / EP2: Remember the Alamo? VARIANT reorder" at bounding box center [333, 506] width 314 height 115
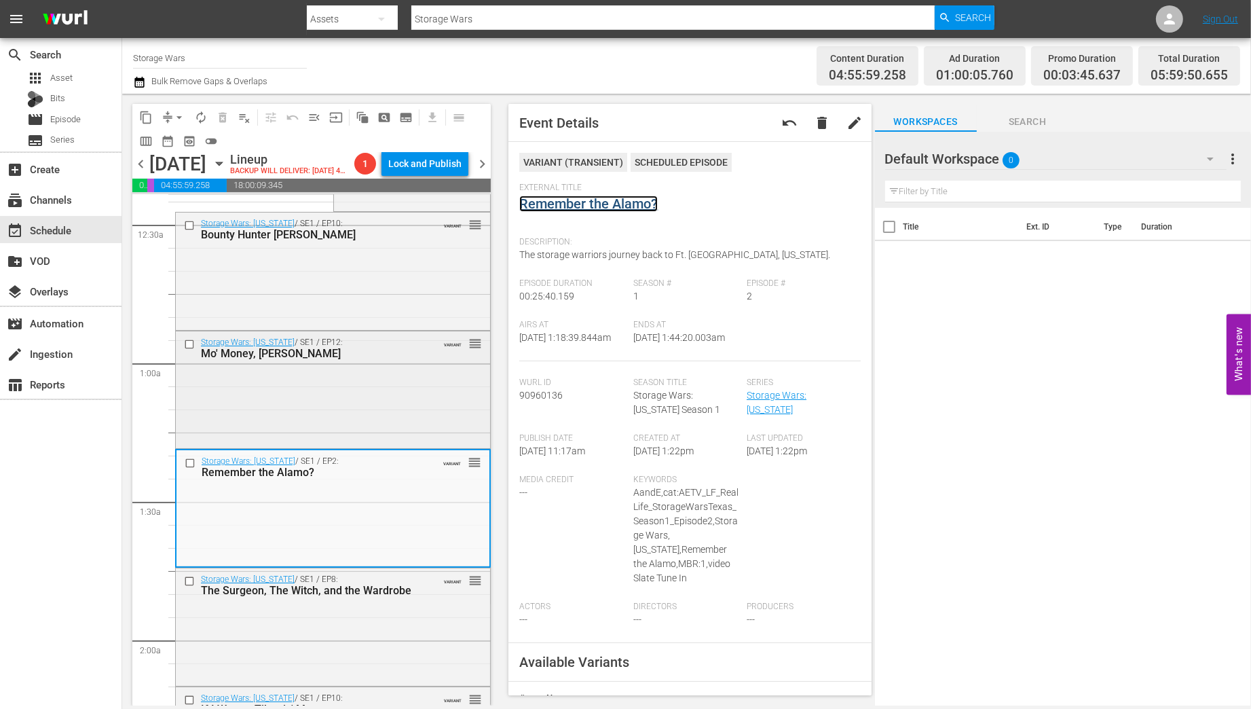
scroll to position [217, 0]
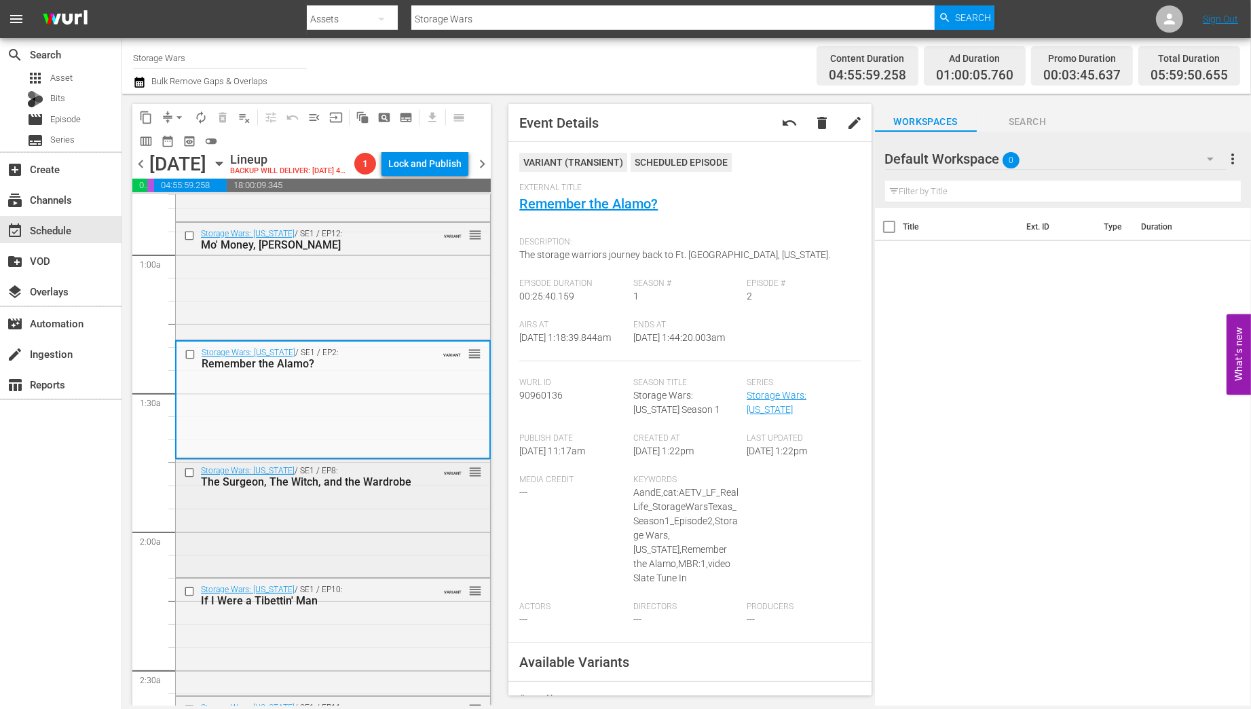
click at [366, 517] on div "Storage Wars: Texas / SE1 / EP8: The Surgeon, The Witch, and the Wardrobe VARIA…" at bounding box center [333, 517] width 314 height 115
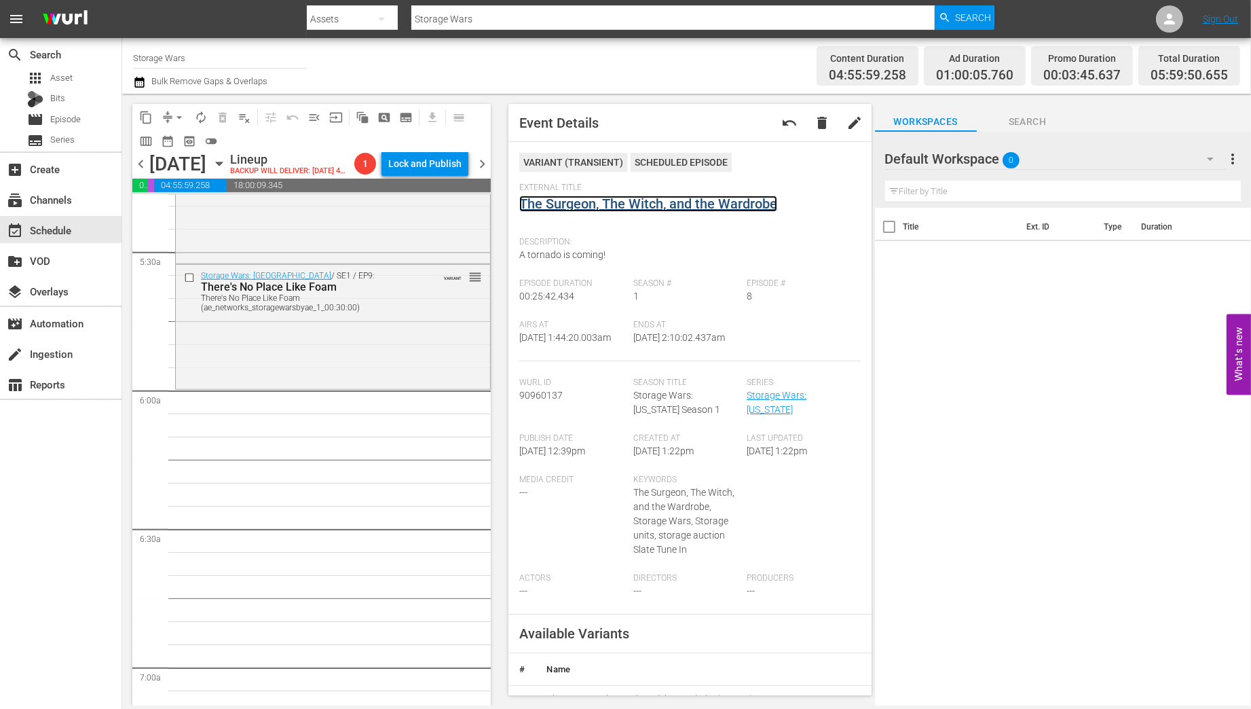
scroll to position [1303, 0]
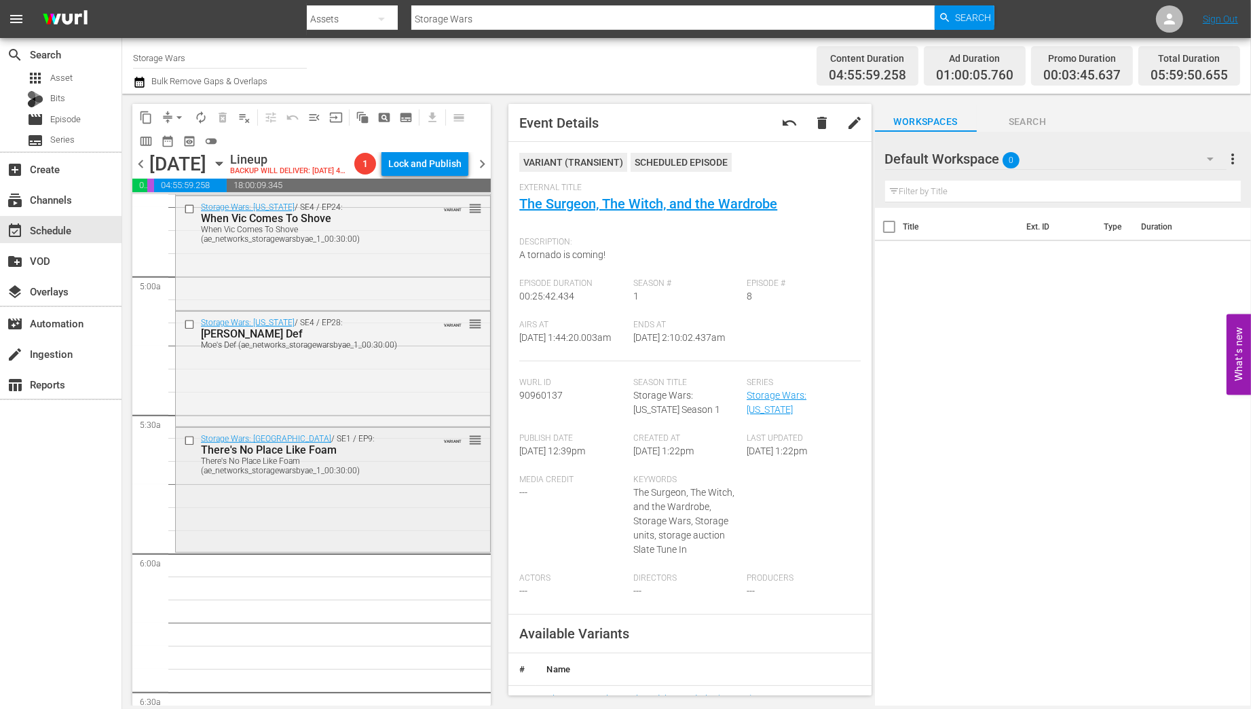
click at [423, 479] on div "Storage Wars: Miami / SE1 / EP9: There's No Place Like Foam There's No Place Li…" at bounding box center [333, 454] width 314 height 52
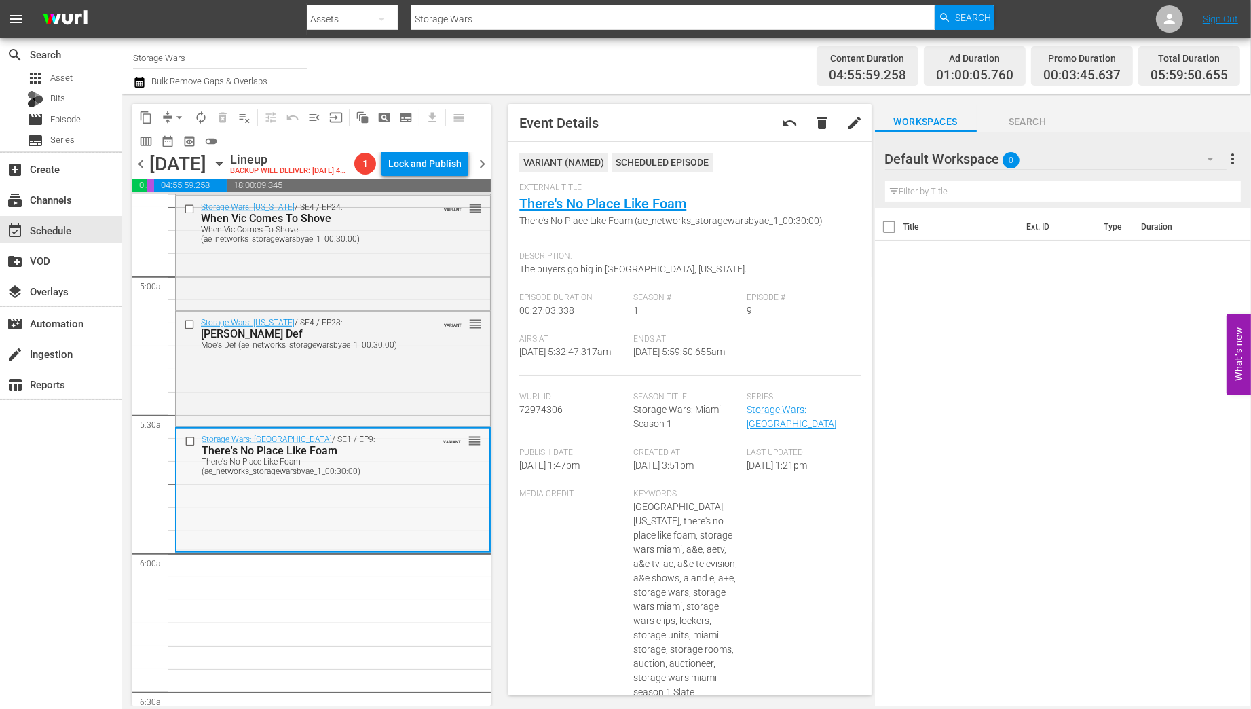
click at [383, 493] on div "Storage Wars: Miami / SE1 / EP9: There's No Place Like Foam There's No Place Li…" at bounding box center [332, 488] width 313 height 121
click at [179, 117] on span "arrow_drop_down" at bounding box center [179, 118] width 14 height 14
click at [168, 145] on li "Align to Midnight" at bounding box center [180, 145] width 143 height 22
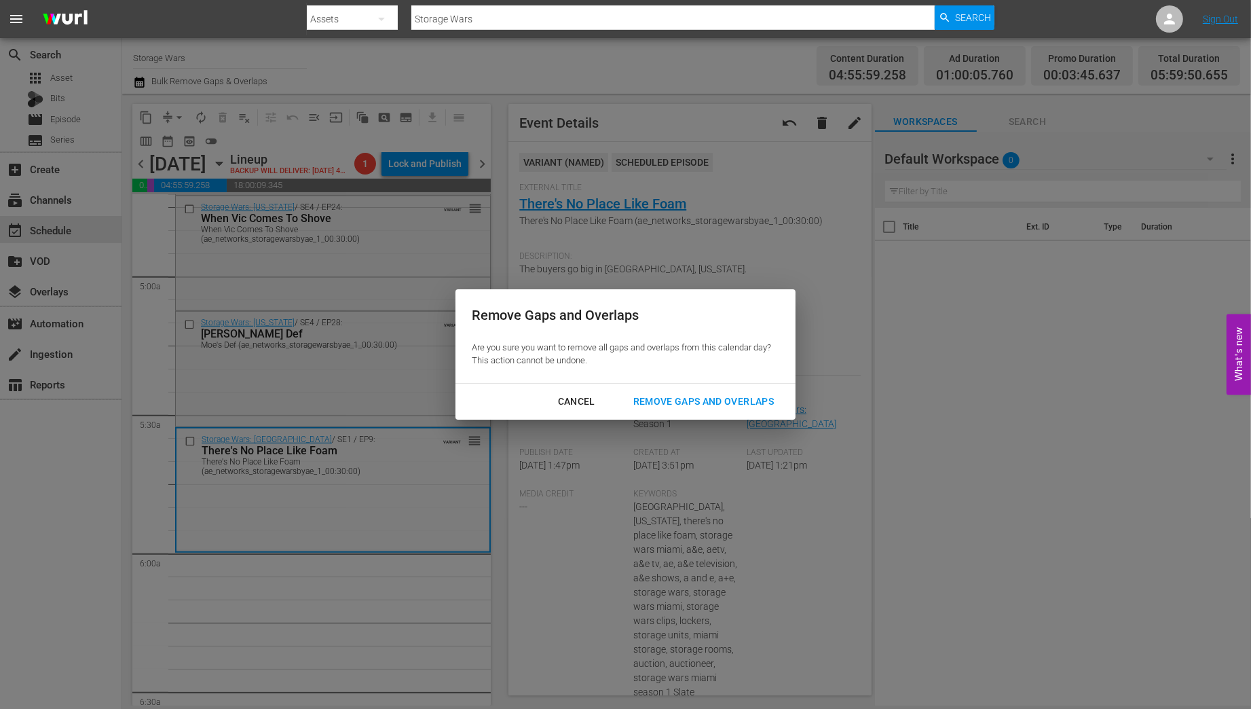
click at [720, 399] on div "Remove Gaps and Overlaps" at bounding box center [703, 401] width 162 height 17
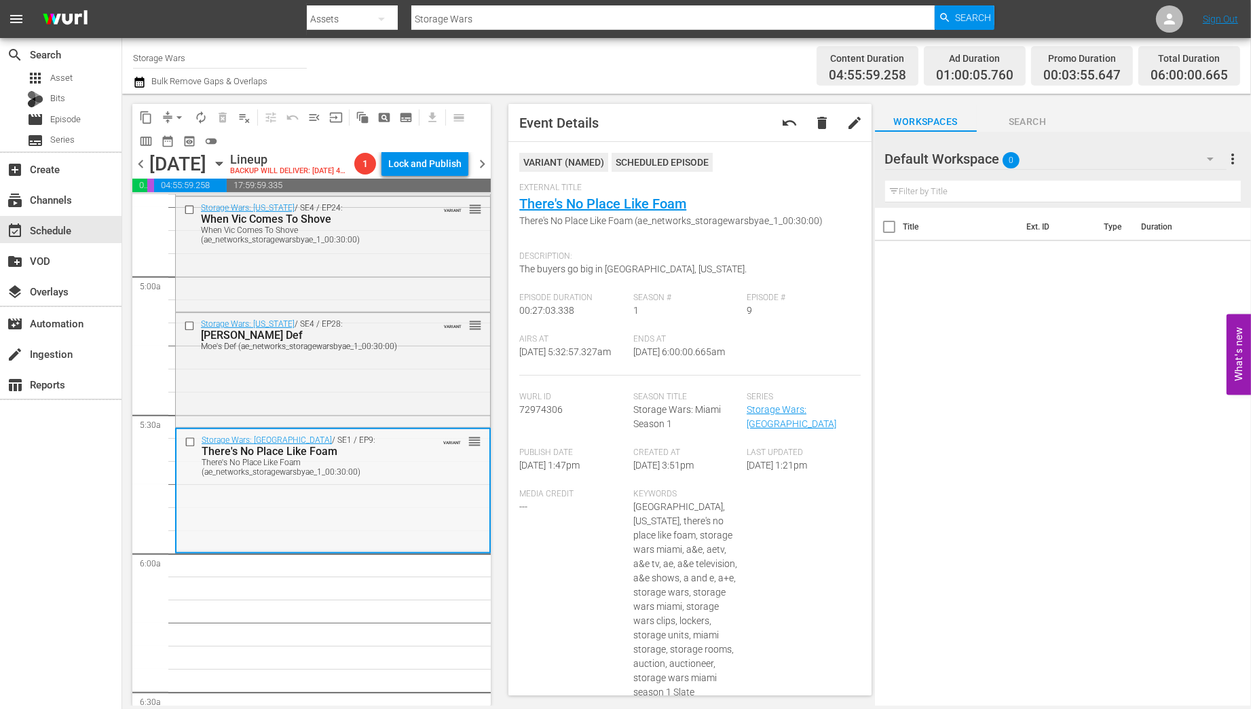
click at [398, 475] on div "There's No Place Like Foam (ae_networks_storagewarsbyae_1_00:30:00)" at bounding box center [312, 466] width 221 height 19
click at [201, 119] on span "autorenew_outlined" at bounding box center [201, 118] width 14 height 14
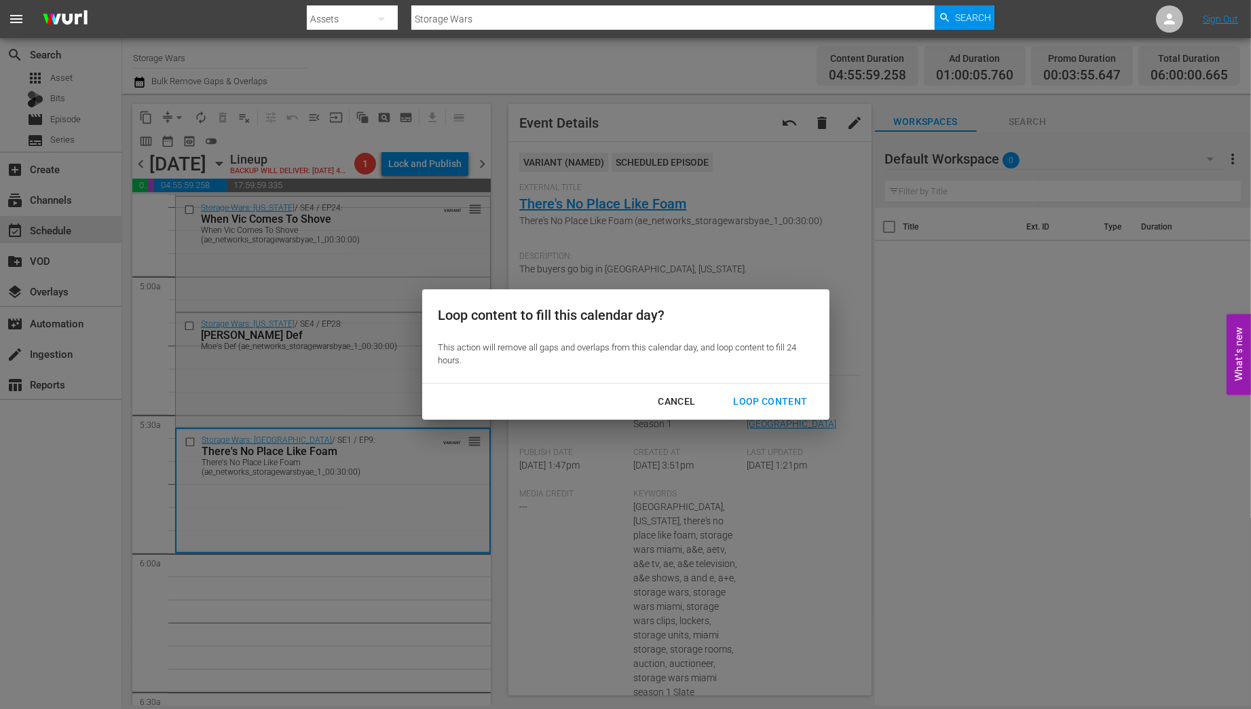
click at [747, 400] on div "Loop Content" at bounding box center [770, 401] width 96 height 17
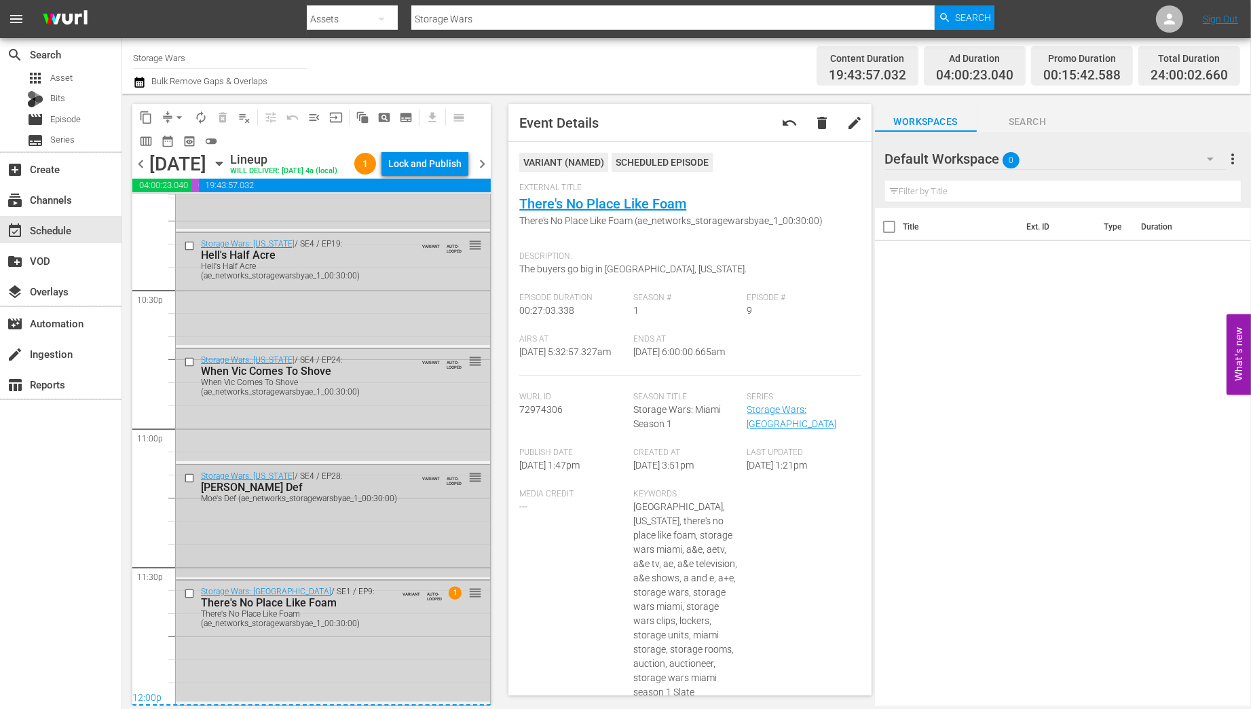
scroll to position [6158, 0]
click at [400, 620] on div "Storage Wars: Miami / SE1 / EP9: There's No Place Like Foam There's No Place Li…" at bounding box center [333, 640] width 314 height 121
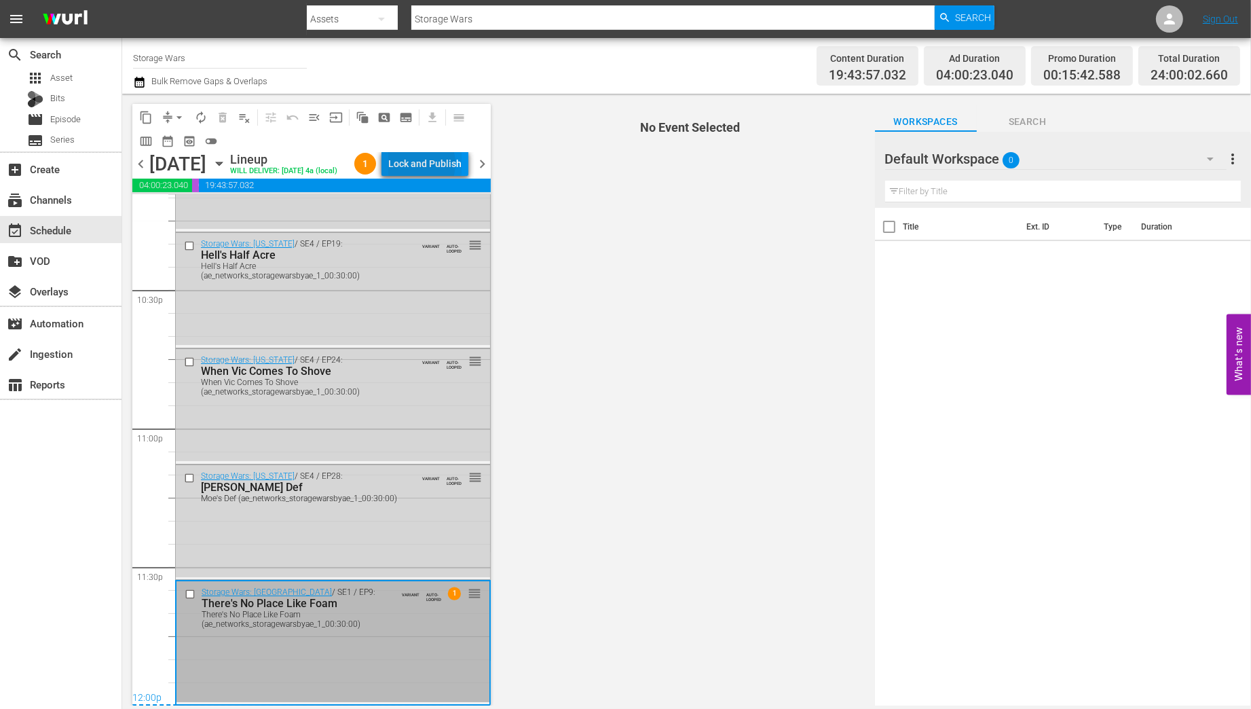
click at [419, 166] on div "Lock and Publish" at bounding box center [424, 163] width 73 height 24
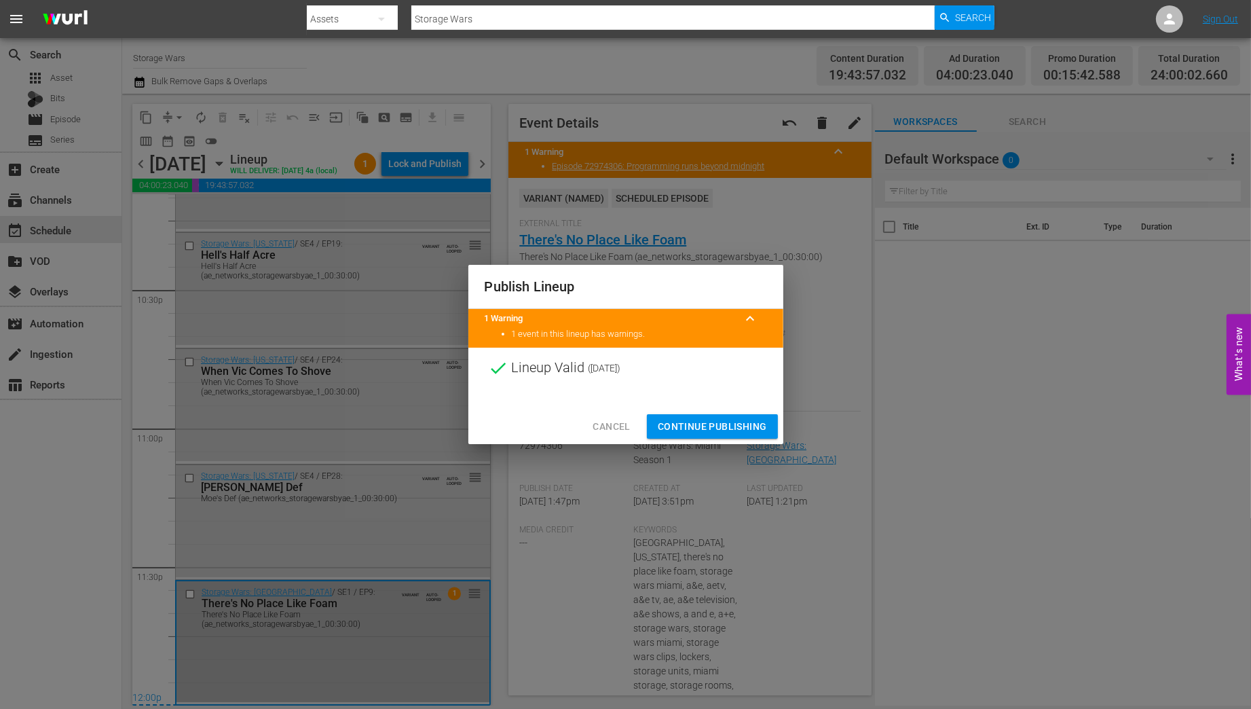
click at [728, 430] on span "Continue Publishing" at bounding box center [712, 426] width 109 height 17
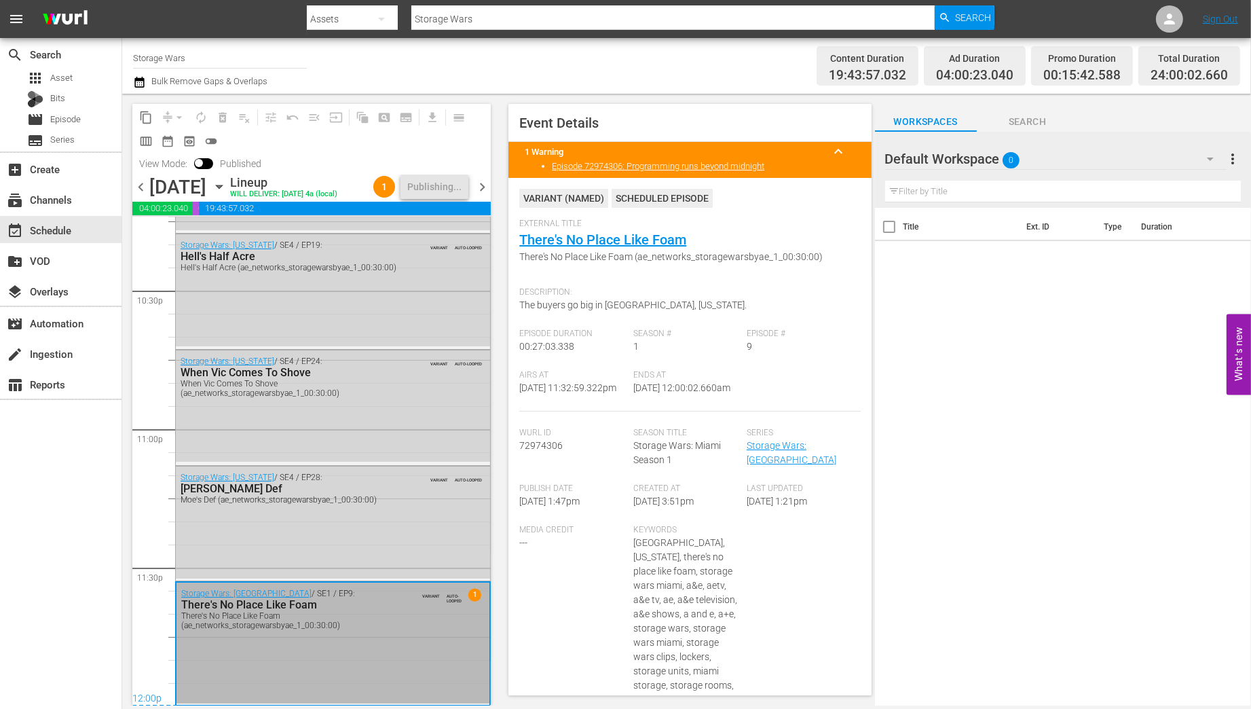
click at [485, 186] on span "chevron_right" at bounding box center [482, 187] width 17 height 17
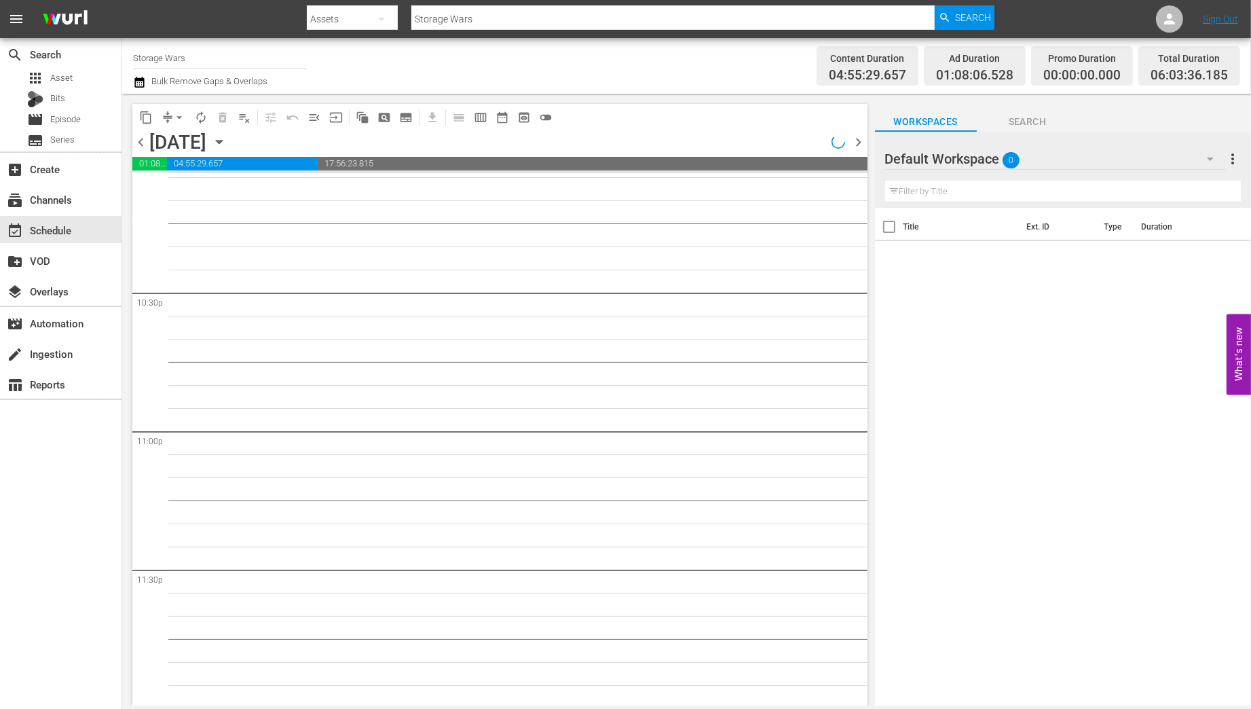
scroll to position [6114, 0]
drag, startPoint x: 858, startPoint y: 661, endPoint x: 871, endPoint y: 409, distance: 252.2
click at [871, 409] on div "content_copy compress arrow_drop_down autorenew_outlined delete_forever_outline…" at bounding box center [498, 400] width 753 height 612
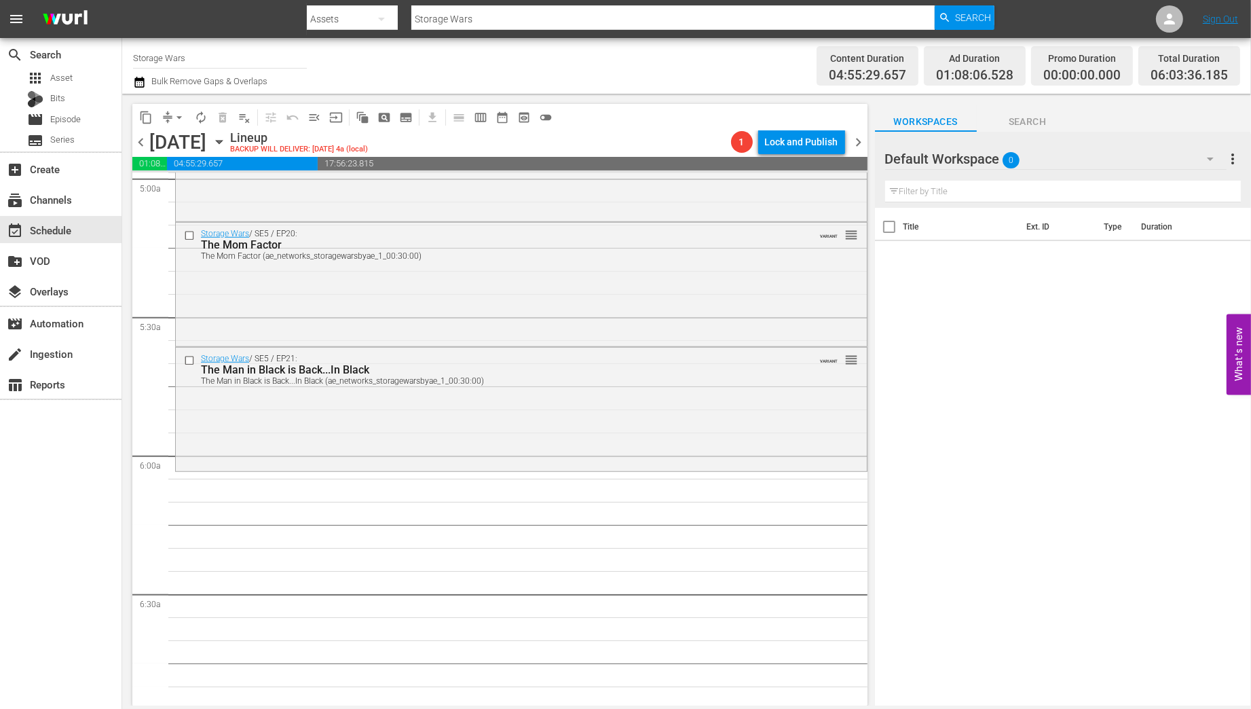
scroll to position [1294, 0]
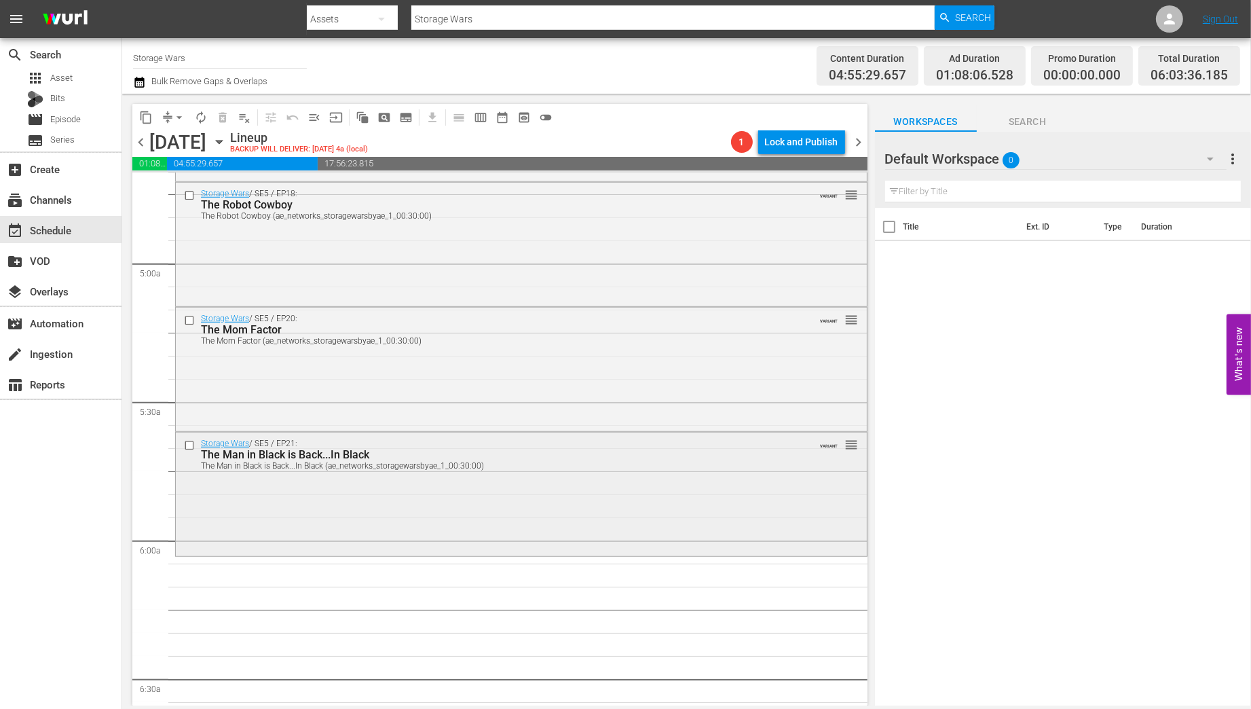
click at [292, 525] on div "Storage Wars / SE5 / EP21: The Man in Black is Back...In Black The Man in Black…" at bounding box center [521, 492] width 691 height 121
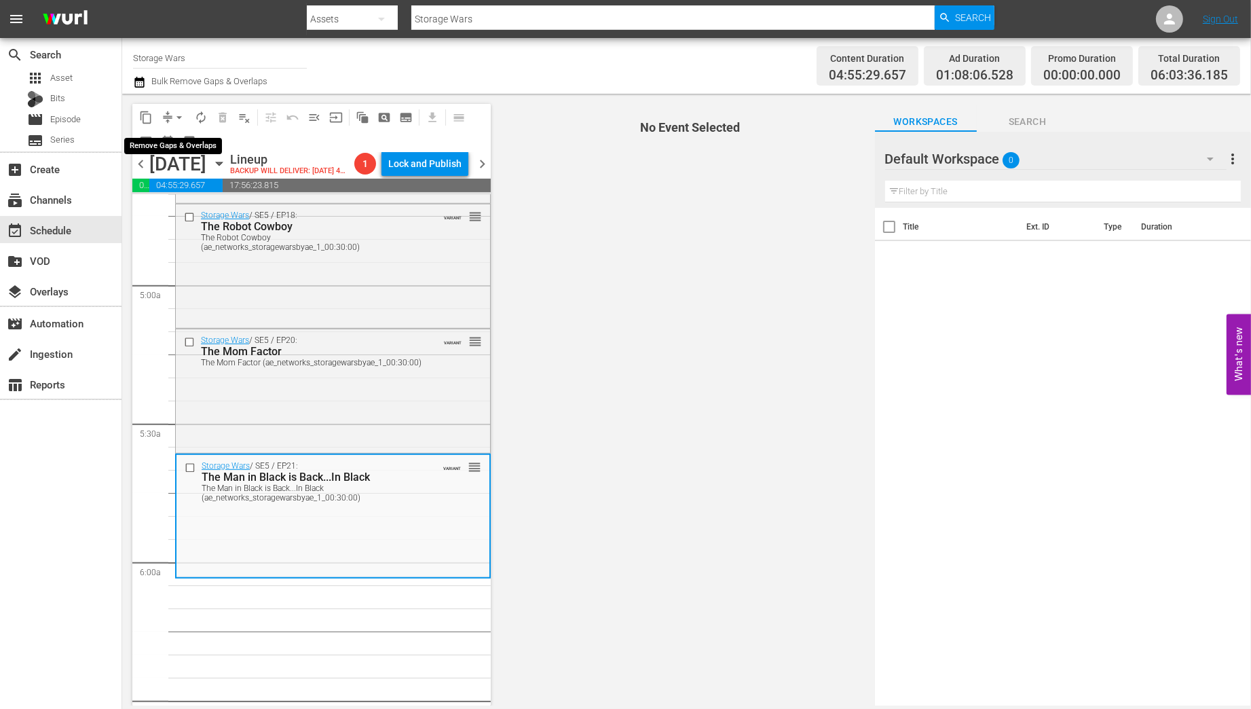
click at [174, 115] on span "arrow_drop_down" at bounding box center [179, 118] width 14 height 14
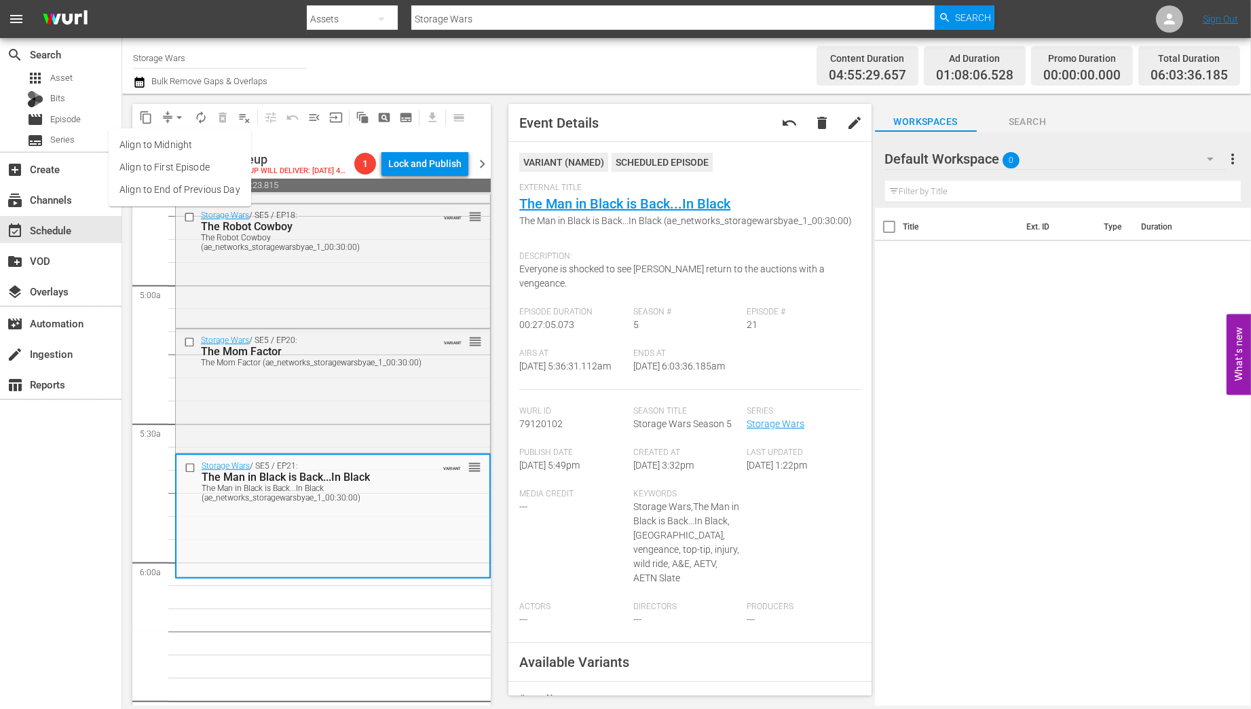
click at [181, 149] on li "Align to Midnight" at bounding box center [180, 145] width 143 height 22
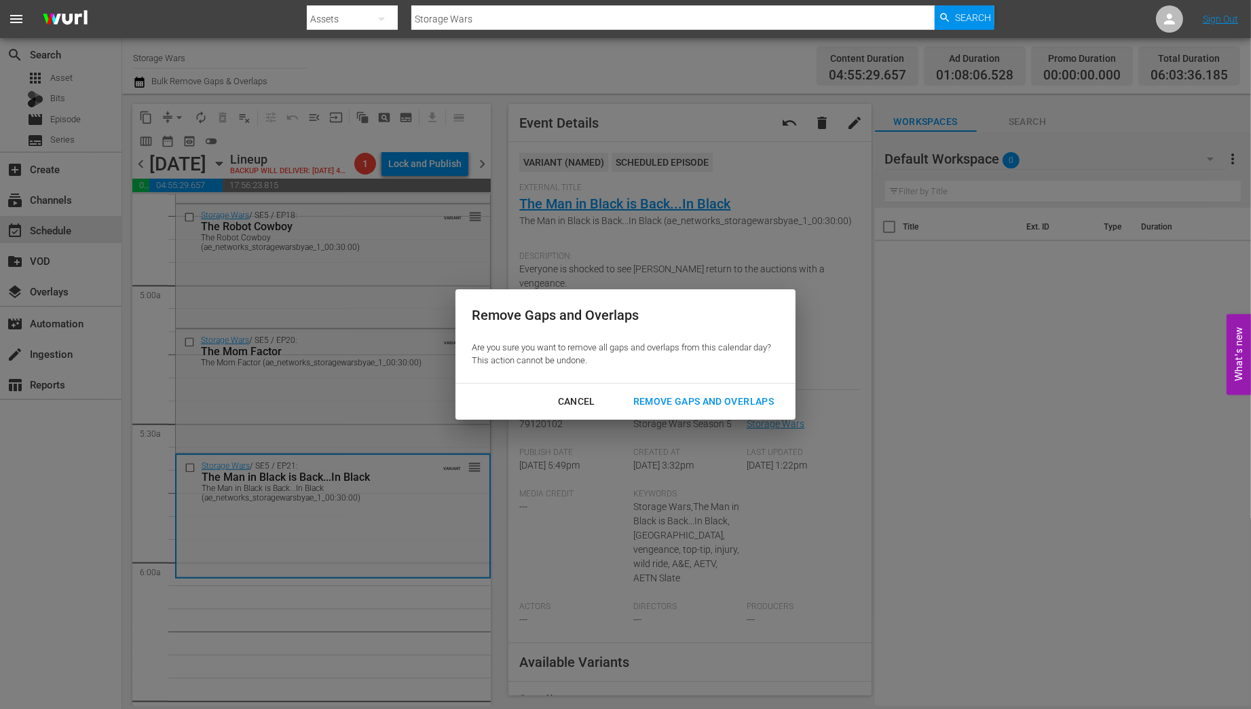
click at [698, 405] on div "Remove Gaps and Overlaps" at bounding box center [703, 401] width 162 height 17
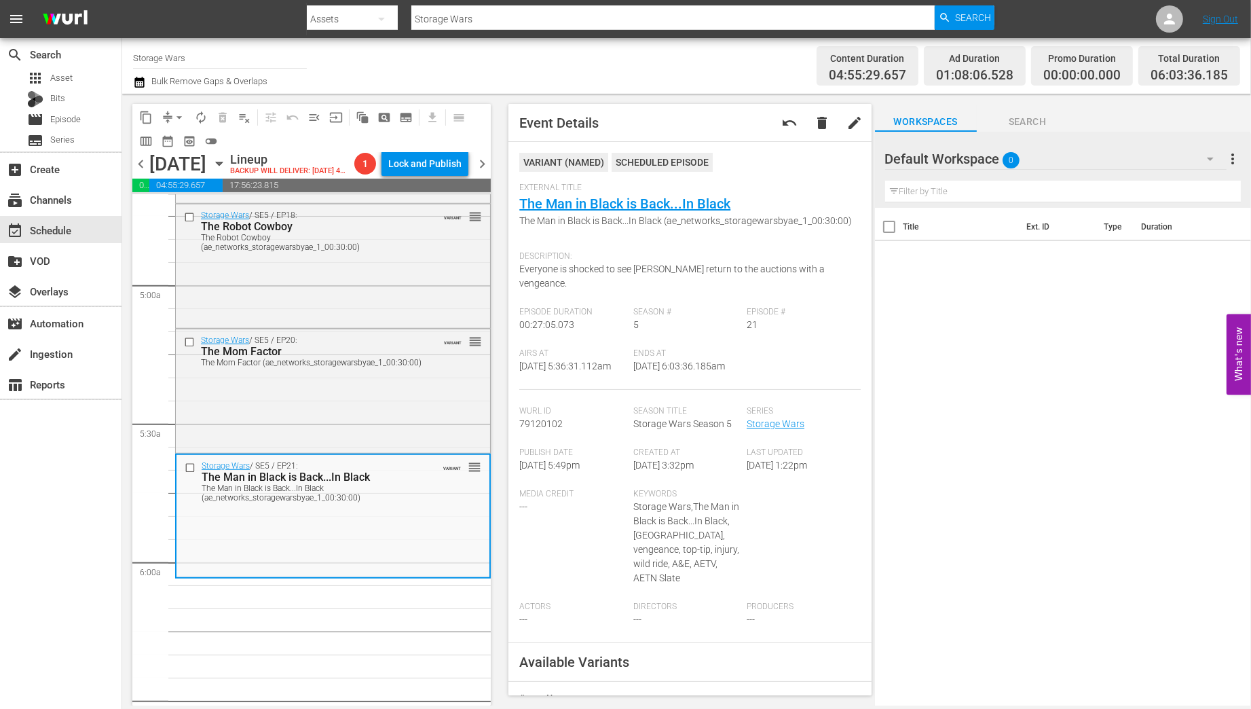
click at [483, 172] on span "chevron_right" at bounding box center [482, 163] width 17 height 17
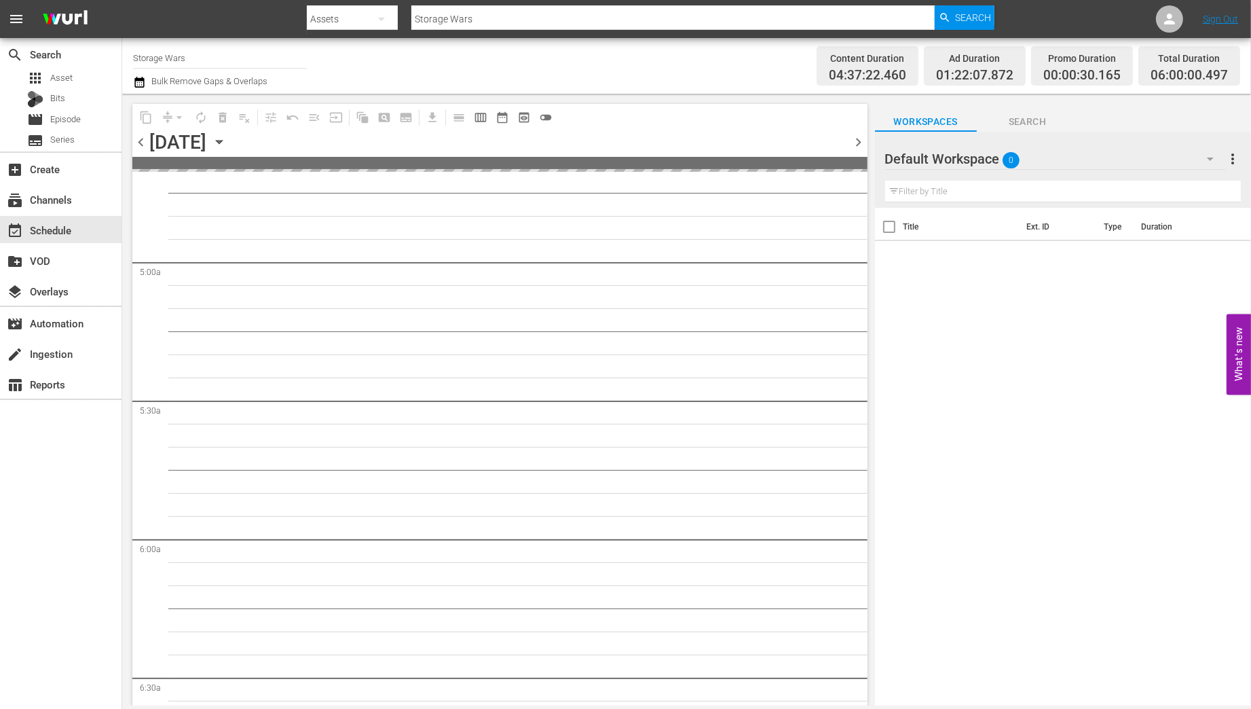
click at [138, 142] on span "chevron_left" at bounding box center [140, 142] width 17 height 17
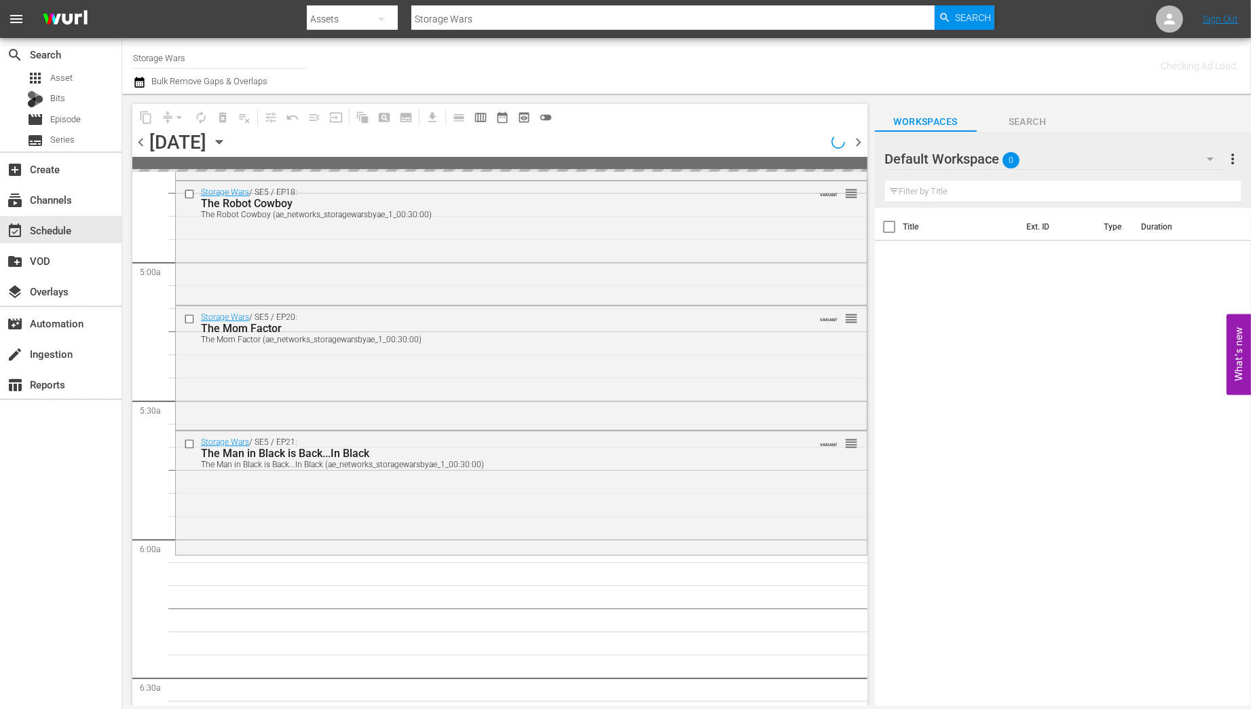
scroll to position [1201, 0]
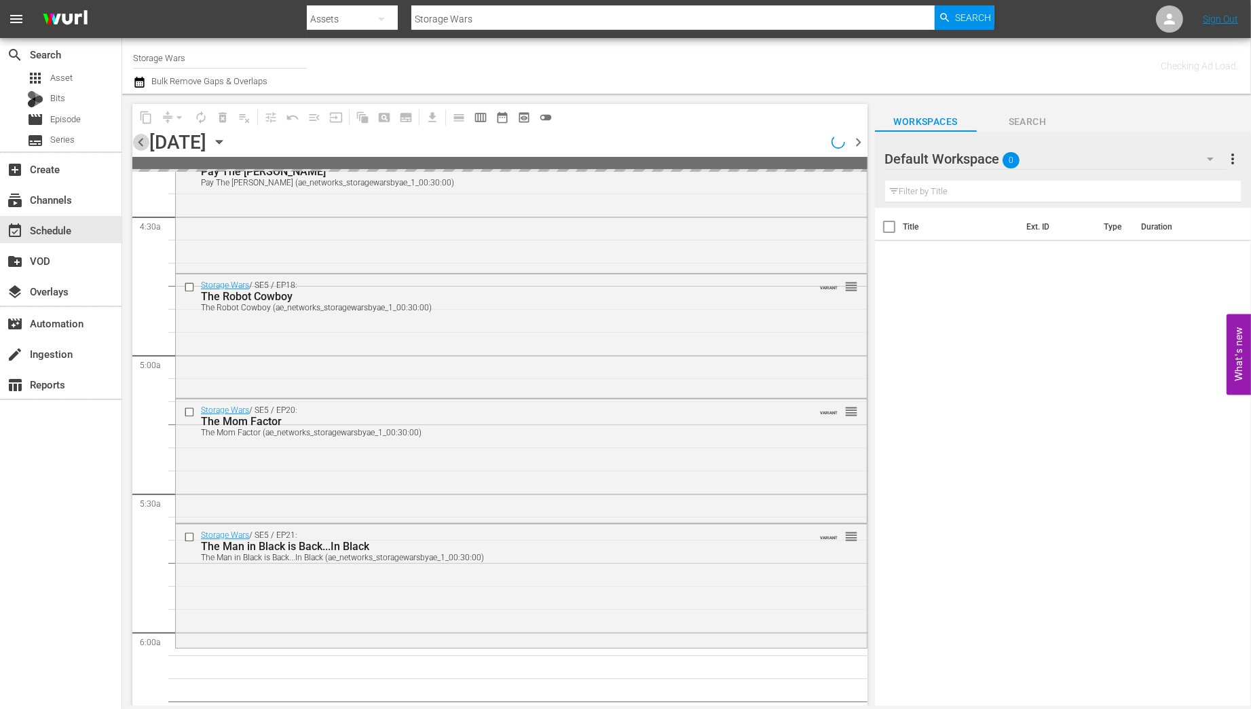
click at [138, 142] on span "chevron_left" at bounding box center [140, 142] width 17 height 17
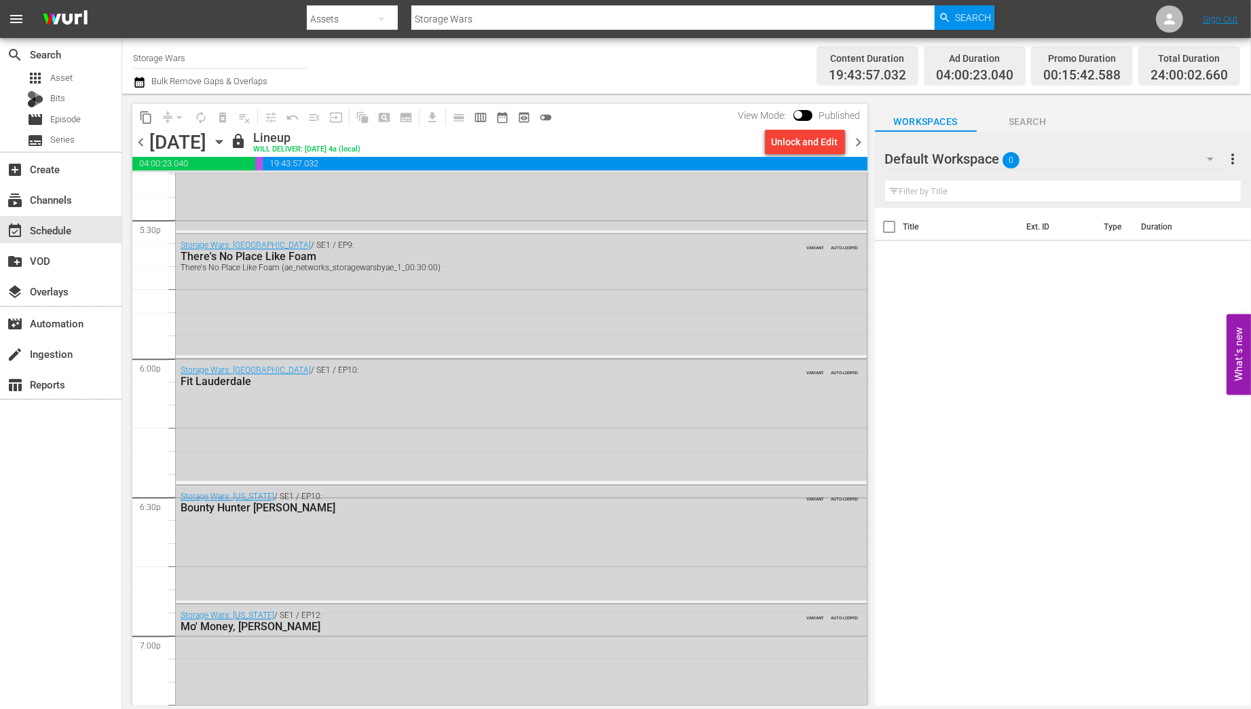
scroll to position [6114, 0]
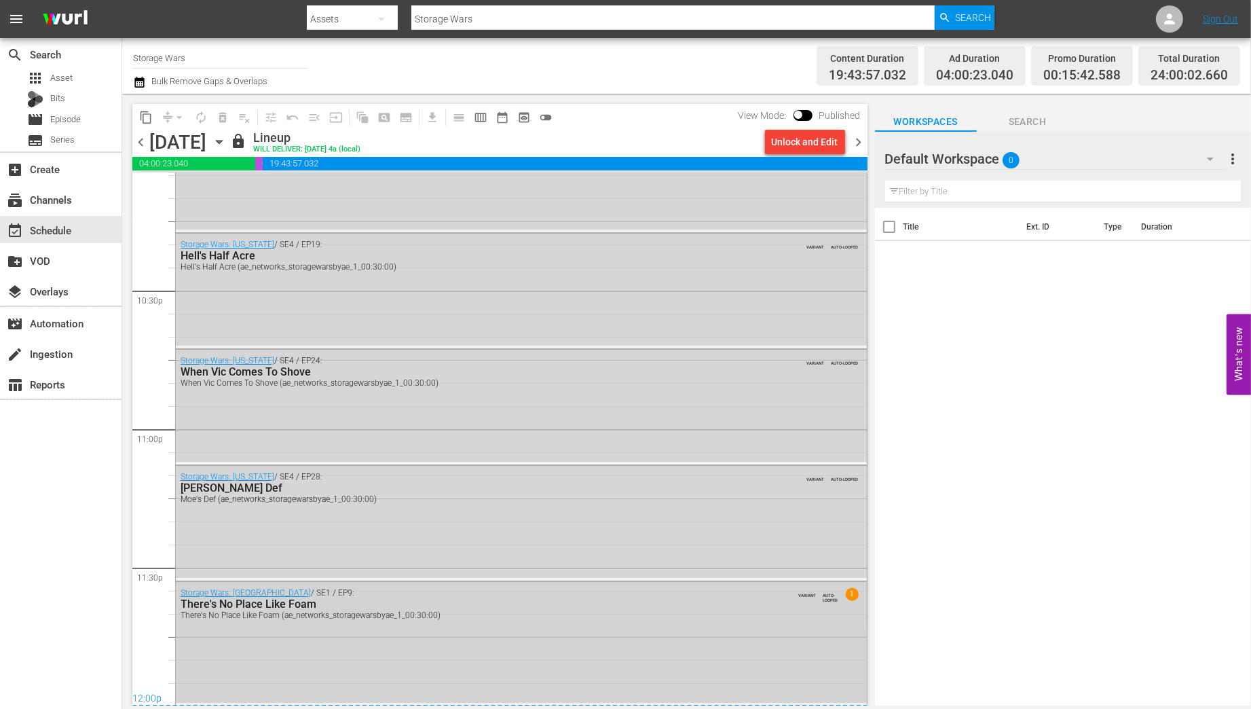
click at [555, 620] on div "Storage Wars: Miami / SE1 / EP9: There's No Place Like Foam There's No Place Li…" at bounding box center [521, 603] width 691 height 43
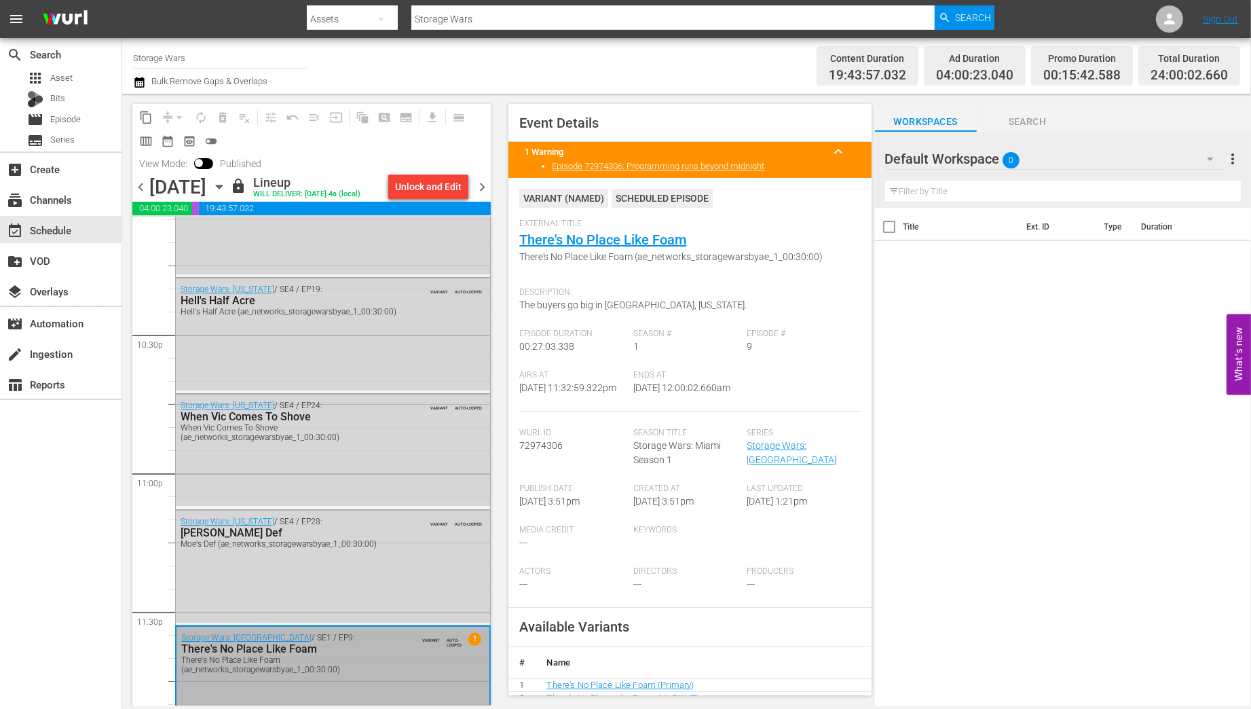
click at [483, 185] on span "chevron_right" at bounding box center [482, 187] width 17 height 17
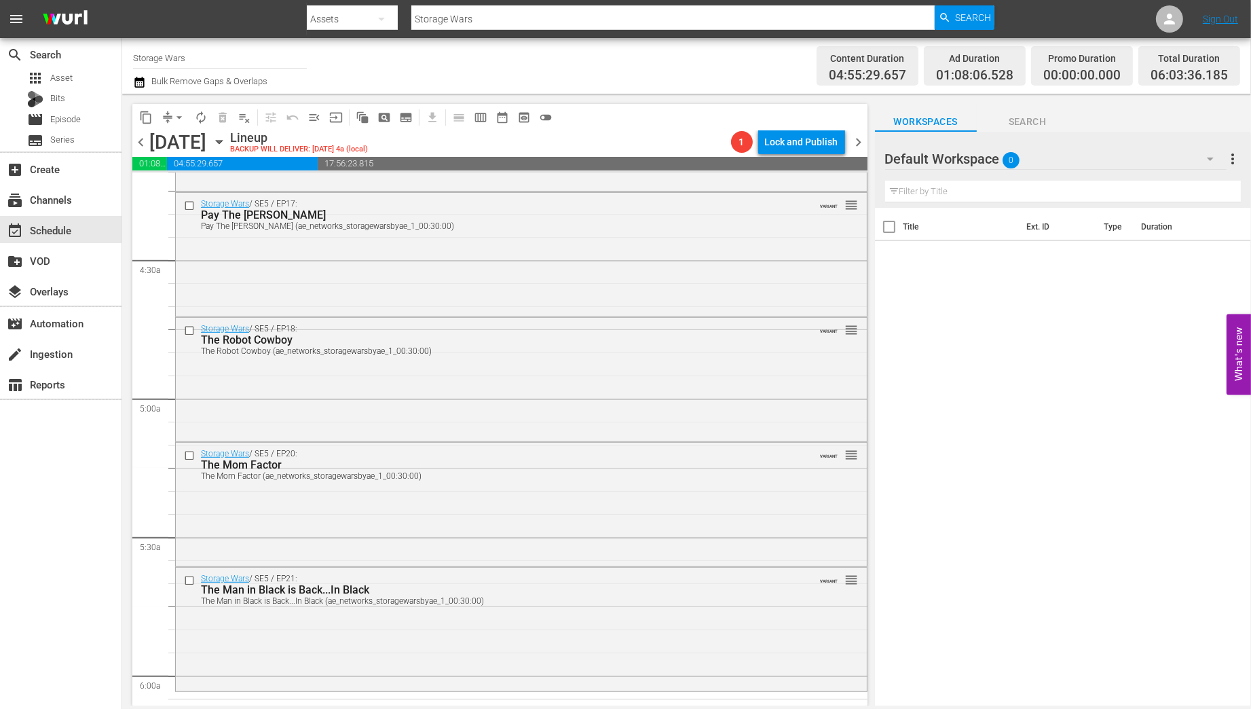
scroll to position [1356, 0]
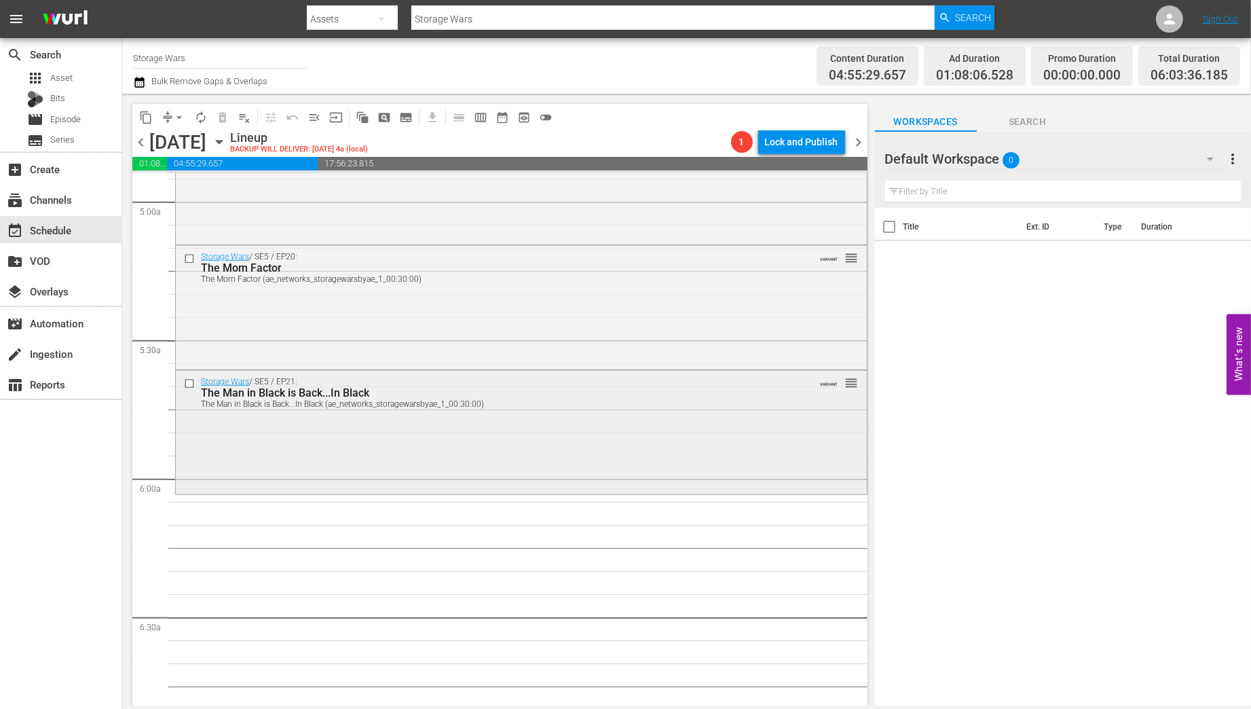
click at [306, 469] on div "Storage Wars / SE5 / EP21: The Man in Black is Back...In Black The Man in Black…" at bounding box center [521, 431] width 691 height 121
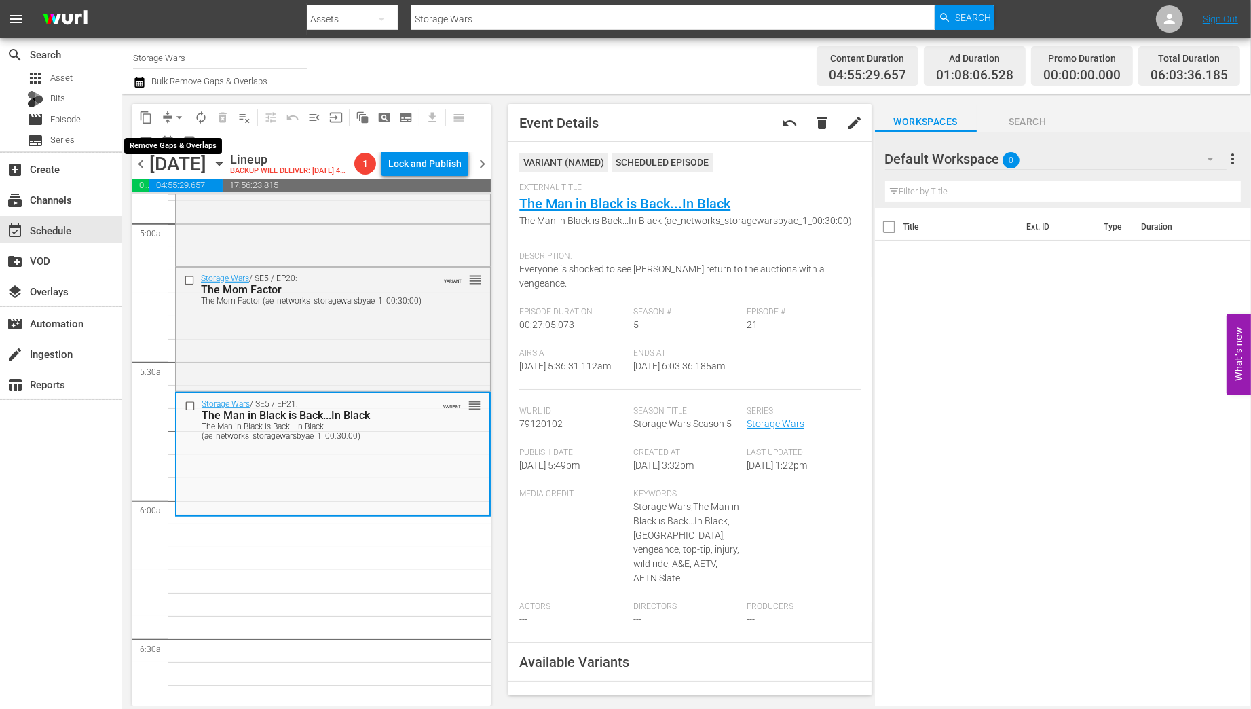
click at [179, 116] on span "arrow_drop_down" at bounding box center [179, 118] width 14 height 14
click at [161, 147] on li "Align to Midnight" at bounding box center [180, 145] width 143 height 22
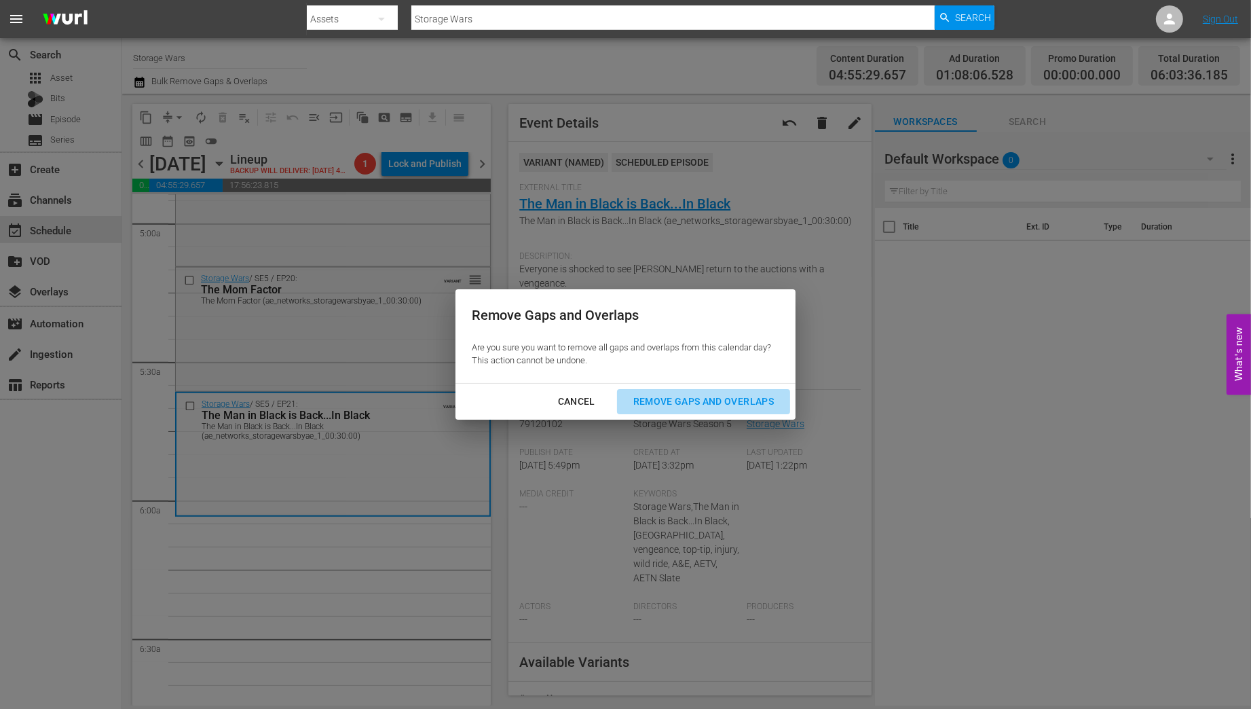
click at [698, 405] on div "Remove Gaps and Overlaps" at bounding box center [703, 401] width 162 height 17
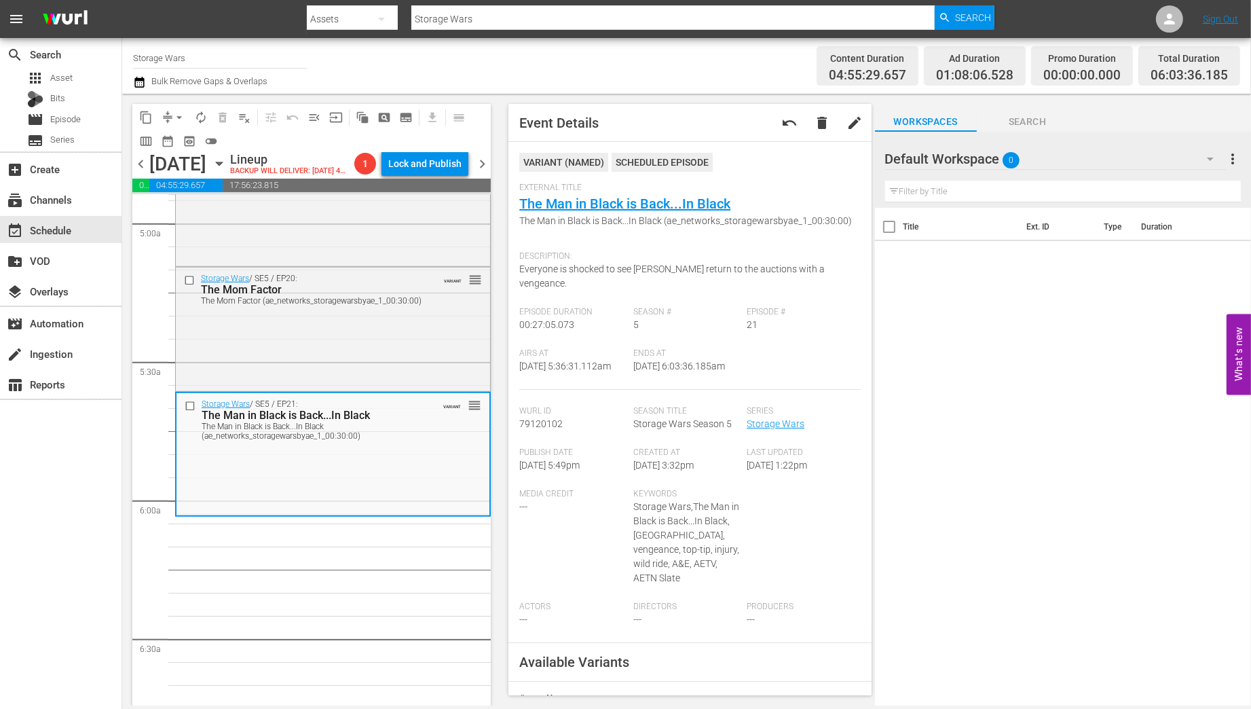
scroll to position [0, 0]
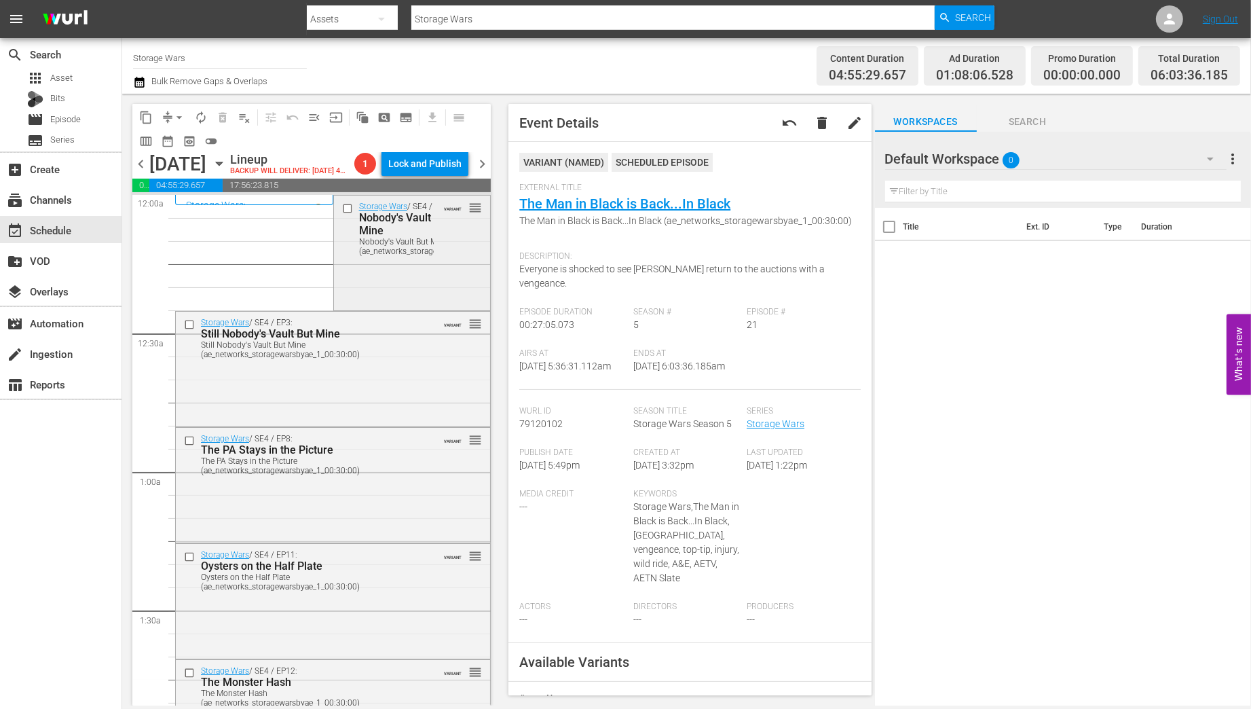
click at [466, 261] on div "Storage Wars / SE4 / EP4: Nobody's Vault But Mine Nobody's Vault But Mine (ae_n…" at bounding box center [412, 227] width 157 height 65
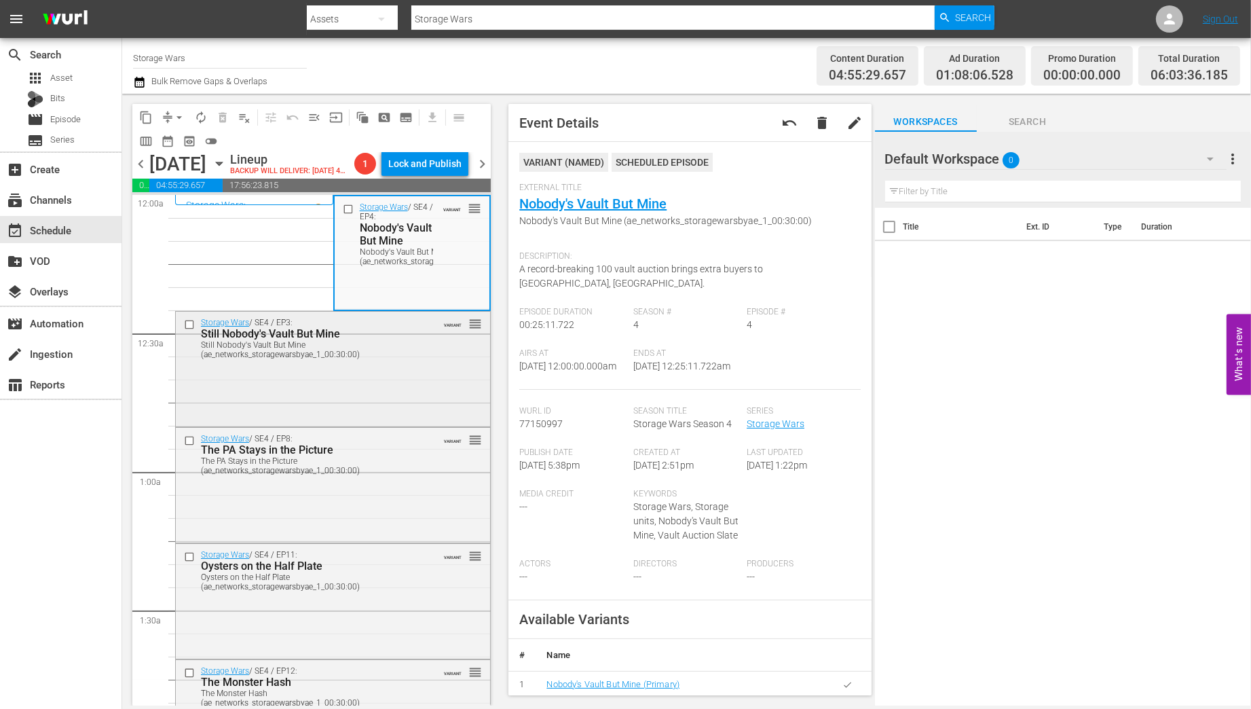
click at [427, 364] on div "Storage Wars / SE4 / EP3: Still Nobody's Vault But Mine Still Nobody's Vault Bu…" at bounding box center [333, 338] width 314 height 52
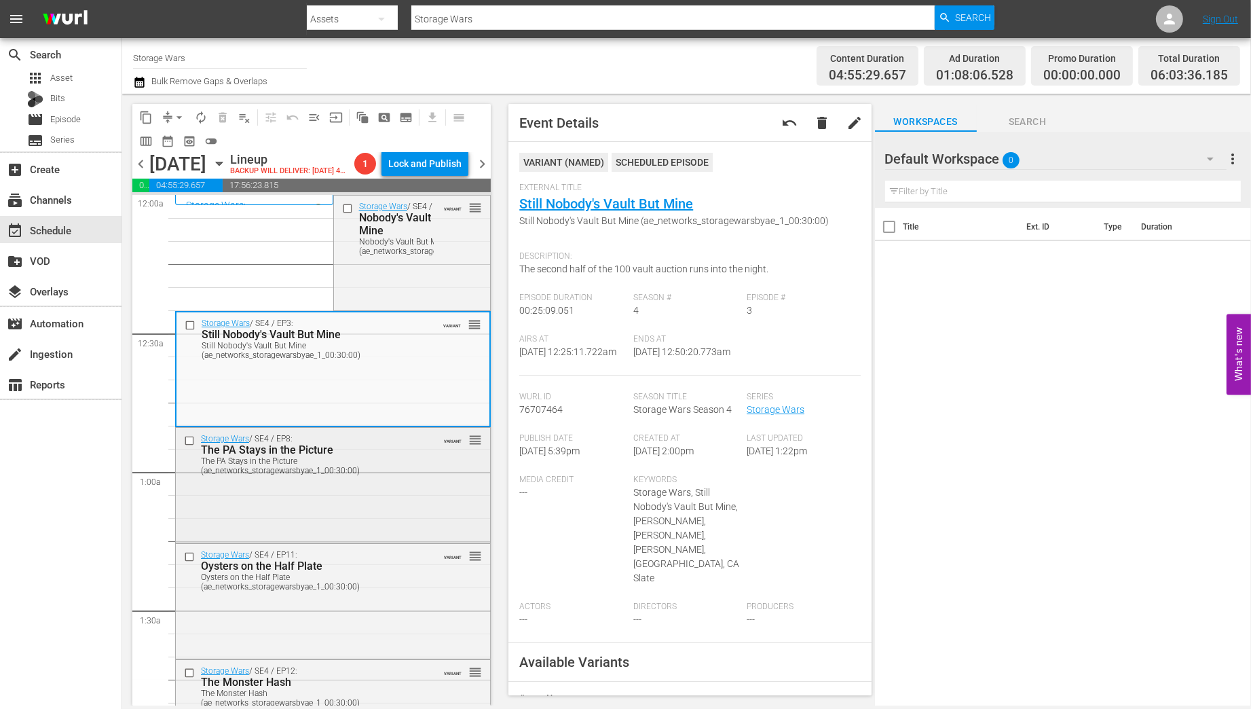
click at [380, 480] on div "Storage Wars / SE4 / EP8: The PA Stays in the Picture The PA Stays in the Pictu…" at bounding box center [333, 454] width 314 height 52
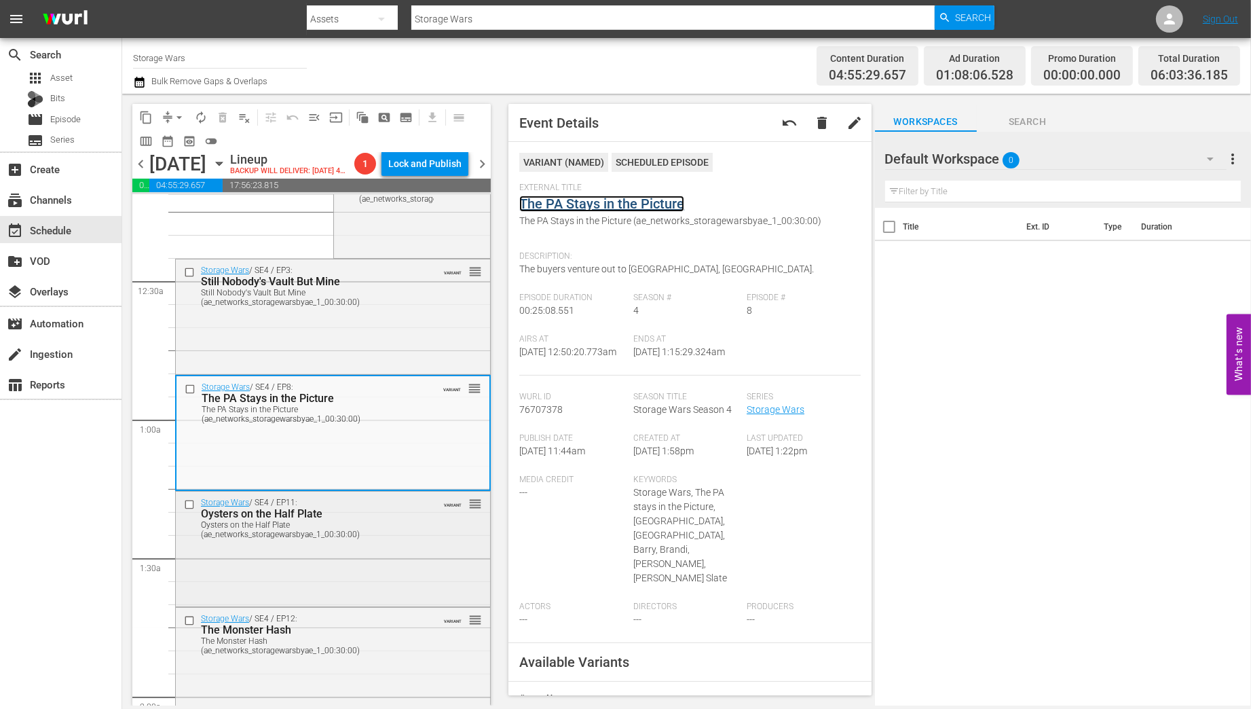
scroll to position [109, 0]
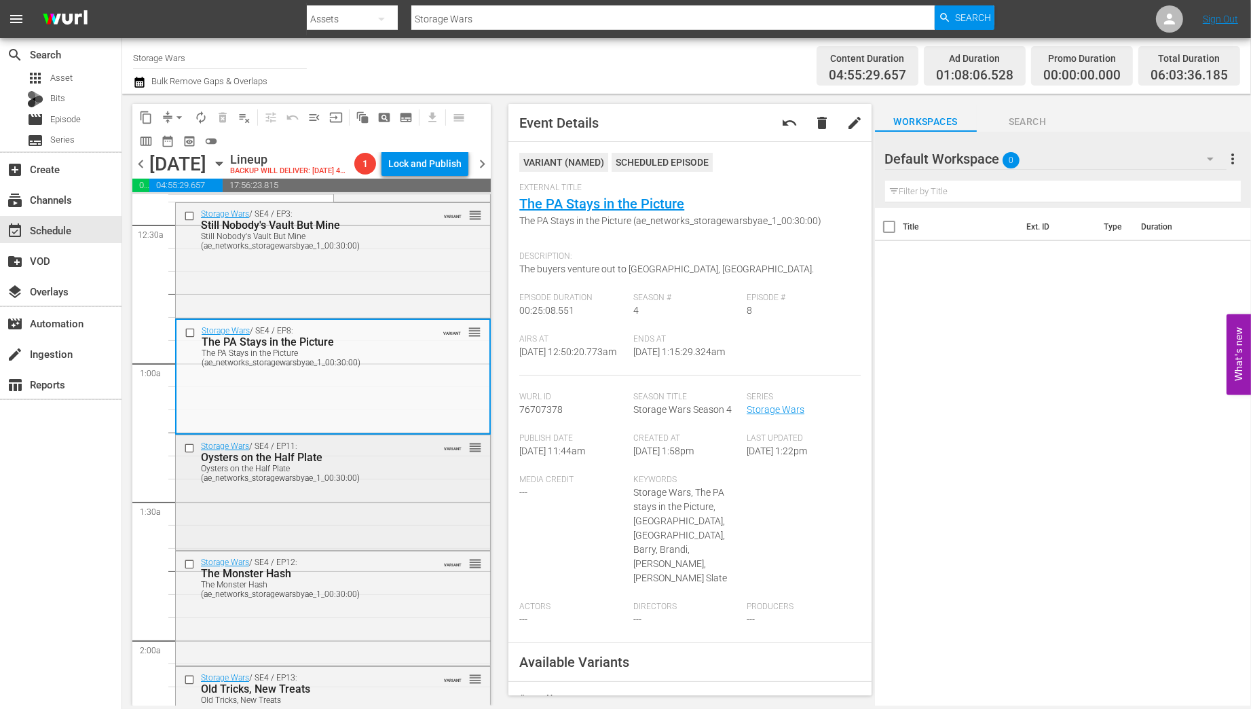
click at [383, 483] on div "Oysters on the Half Plate (ae_networks_storagewarsbyae_1_00:30:00)" at bounding box center [312, 473] width 222 height 19
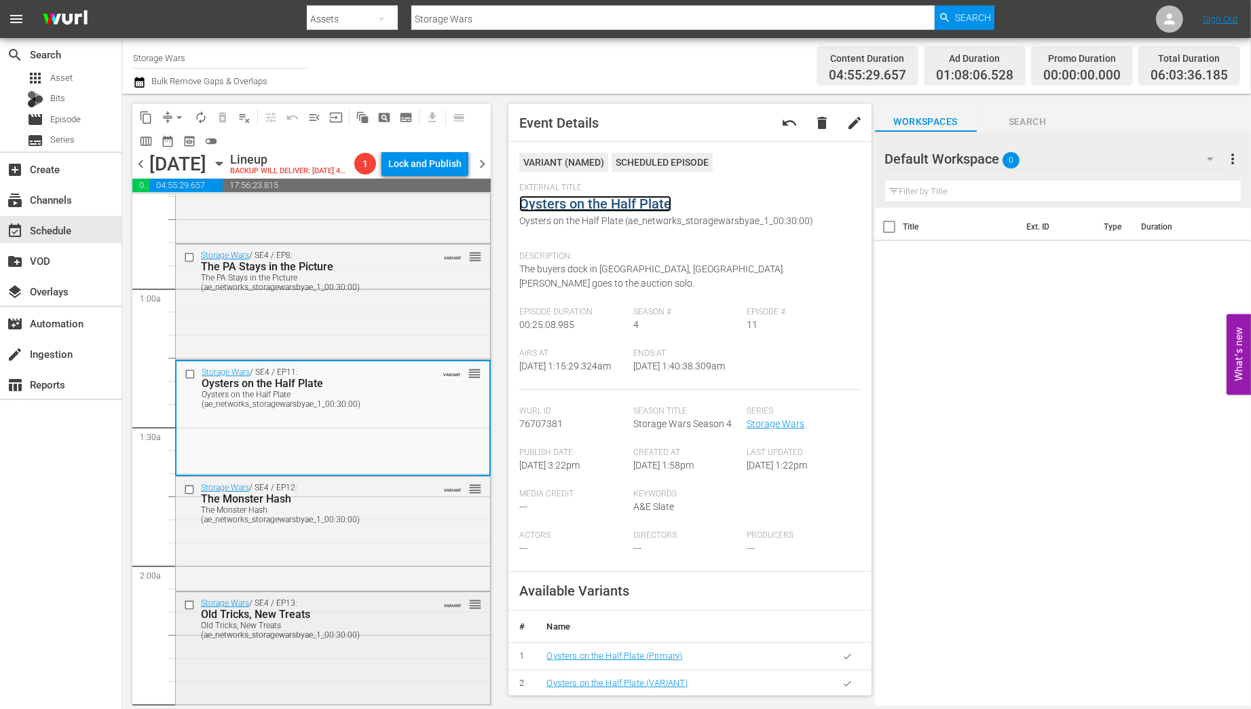
scroll to position [326, 0]
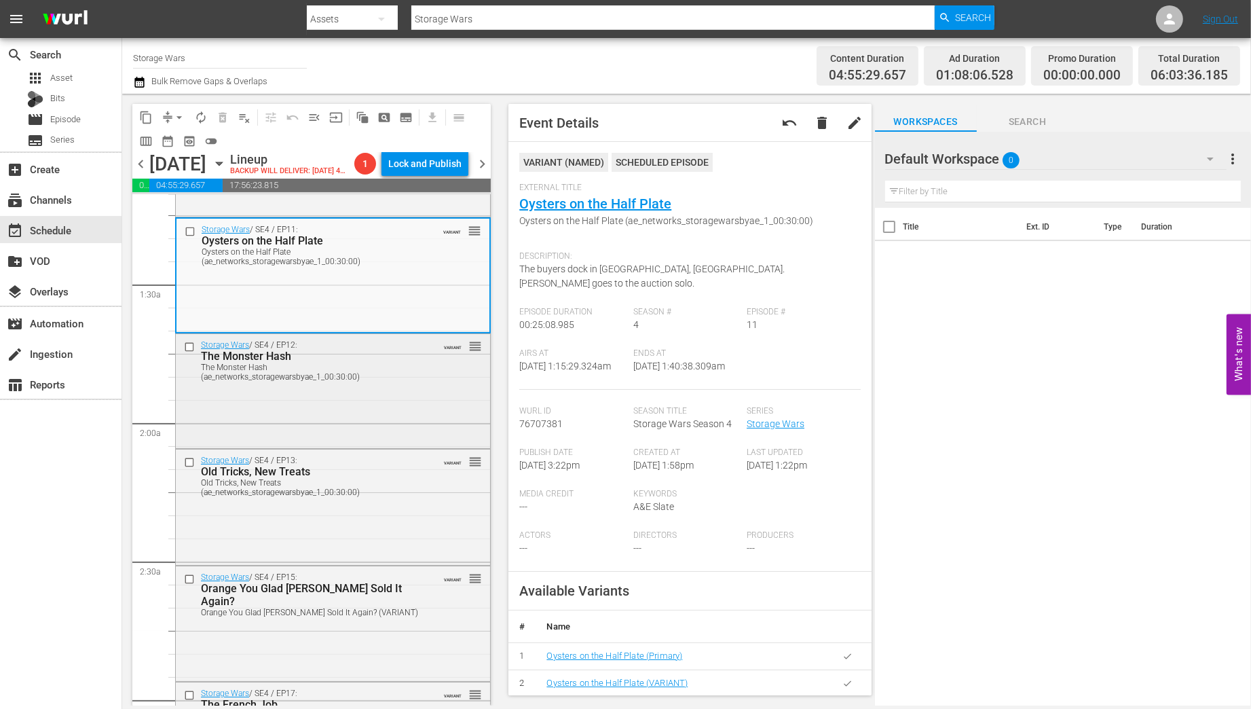
click at [404, 421] on div "Storage Wars / SE4 / EP12: The Monster Hash The Monster Hash (ae_networks_stora…" at bounding box center [333, 390] width 314 height 112
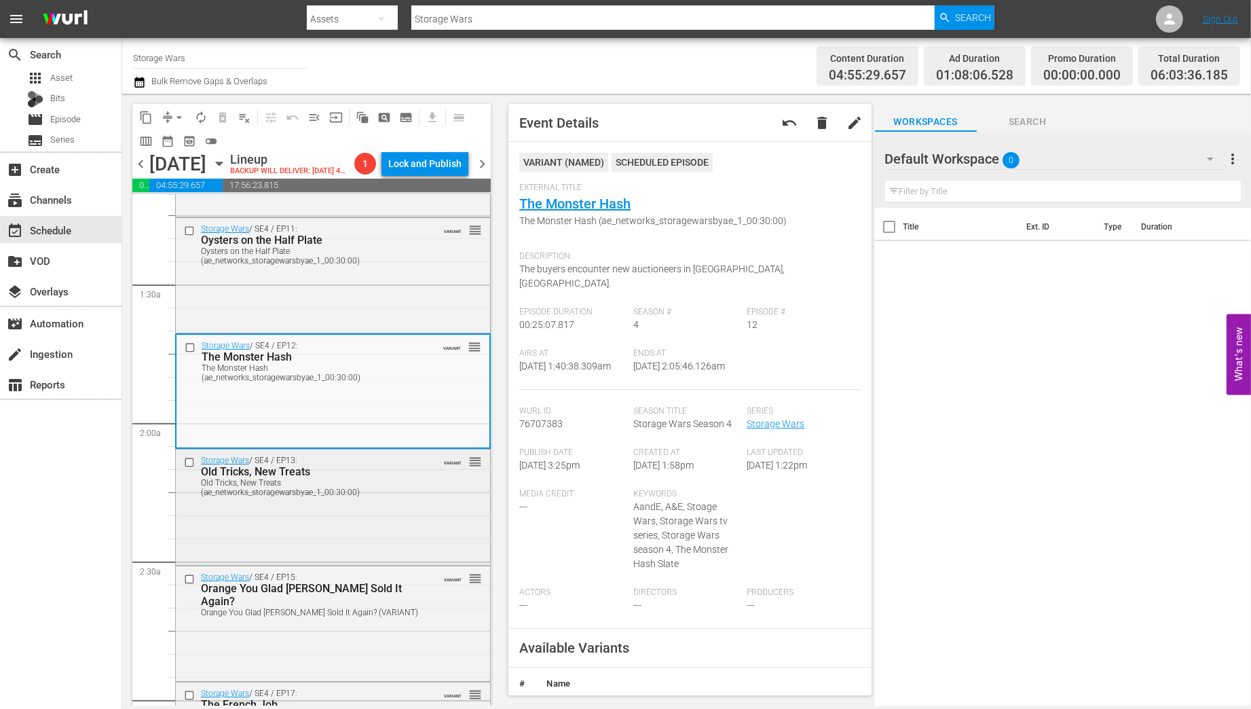
click at [407, 527] on div "Storage Wars / SE4 / EP13: Old Tricks, New Treats Old Tricks, New Treats (ae_ne…" at bounding box center [333, 505] width 314 height 112
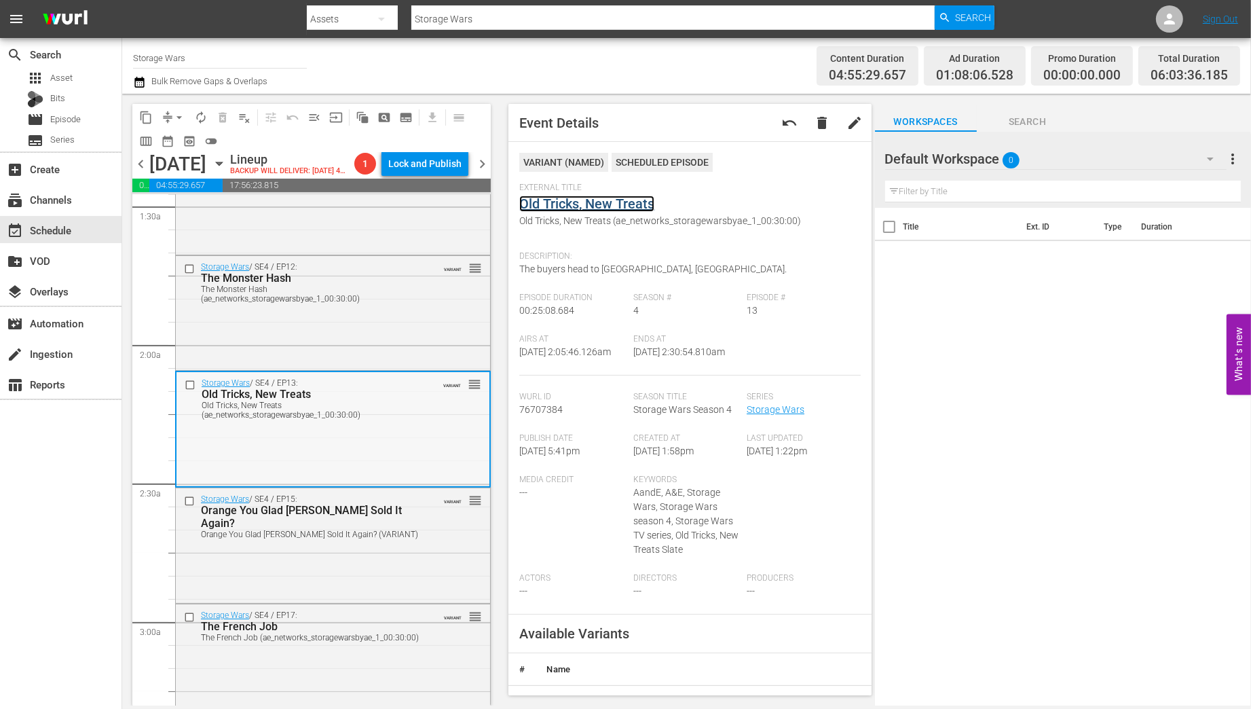
scroll to position [543, 0]
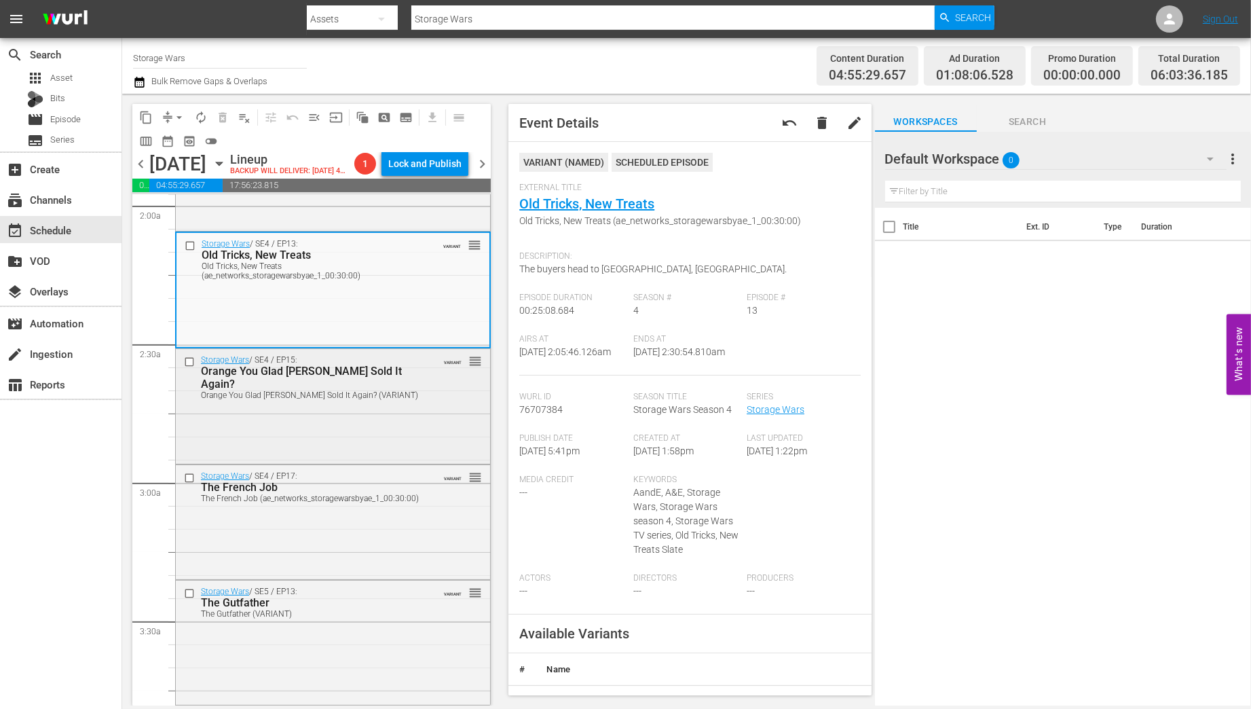
click at [407, 437] on div "Storage Wars / SE4 / EP15: Orange You Glad Dan Sold It Again? Orange You Glad D…" at bounding box center [333, 405] width 314 height 112
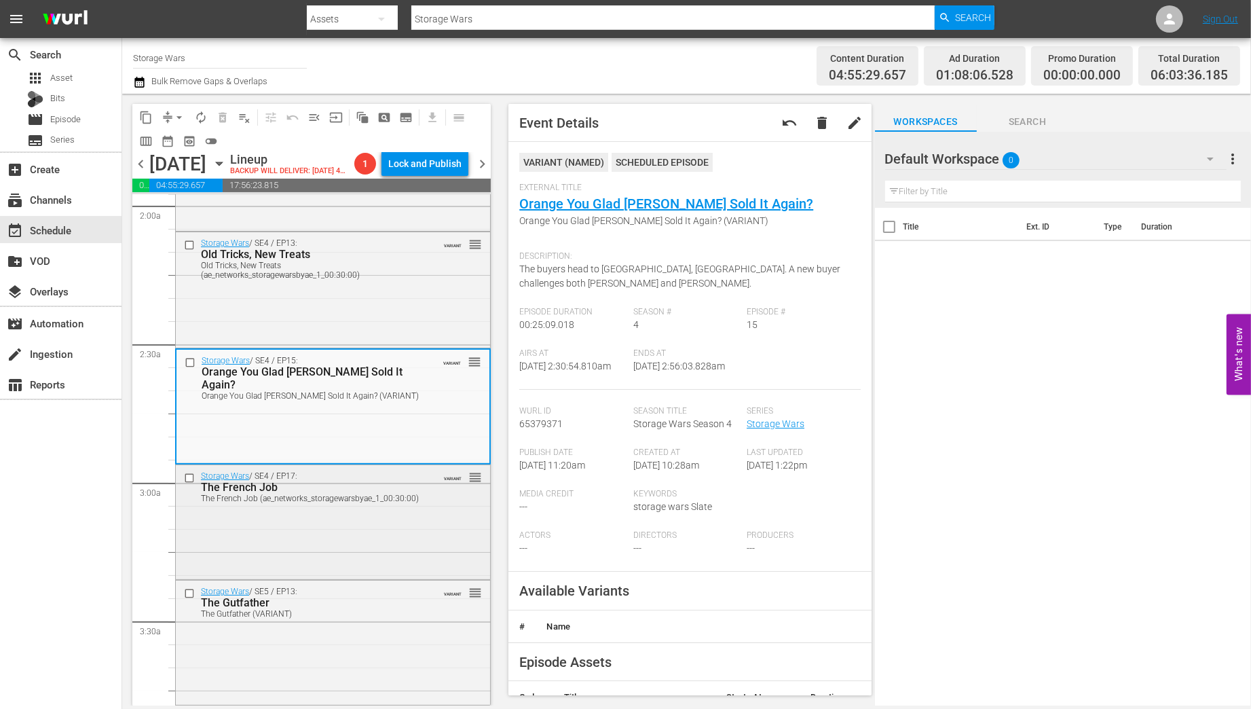
click at [359, 557] on div "Storage Wars / SE4 / EP17: The French Job The French Job (ae_networks_storagewa…" at bounding box center [333, 521] width 314 height 112
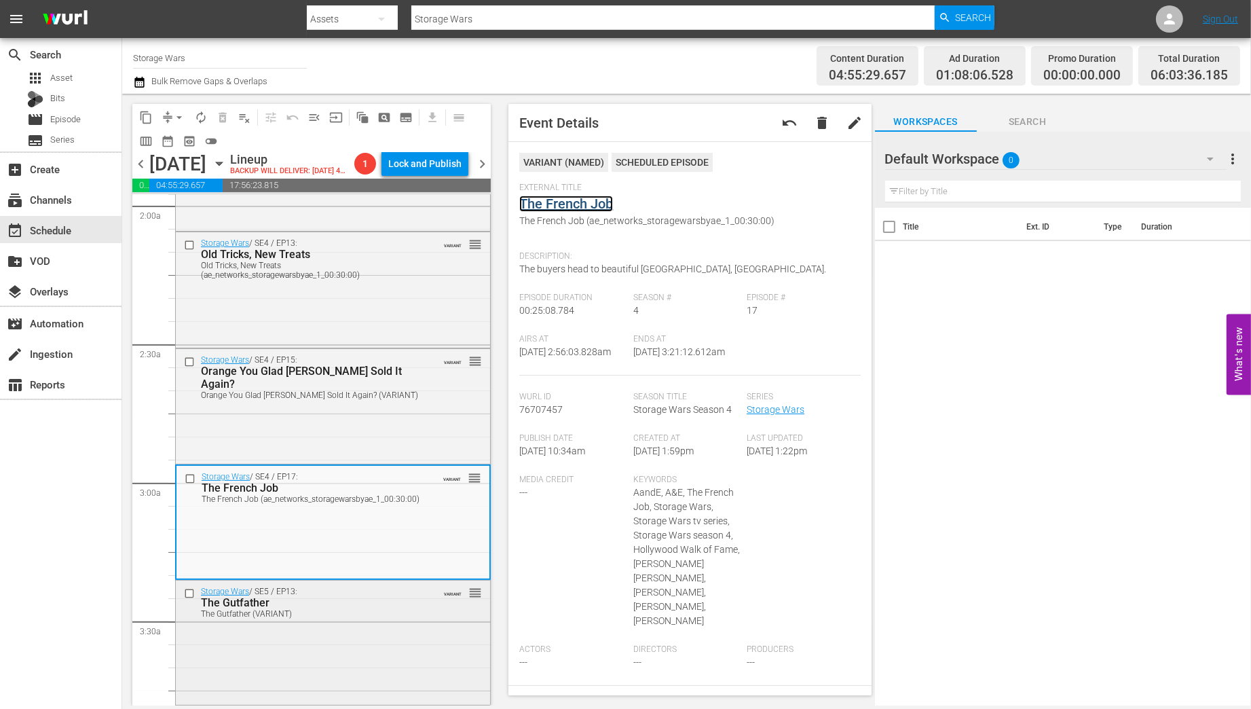
scroll to position [652, 0]
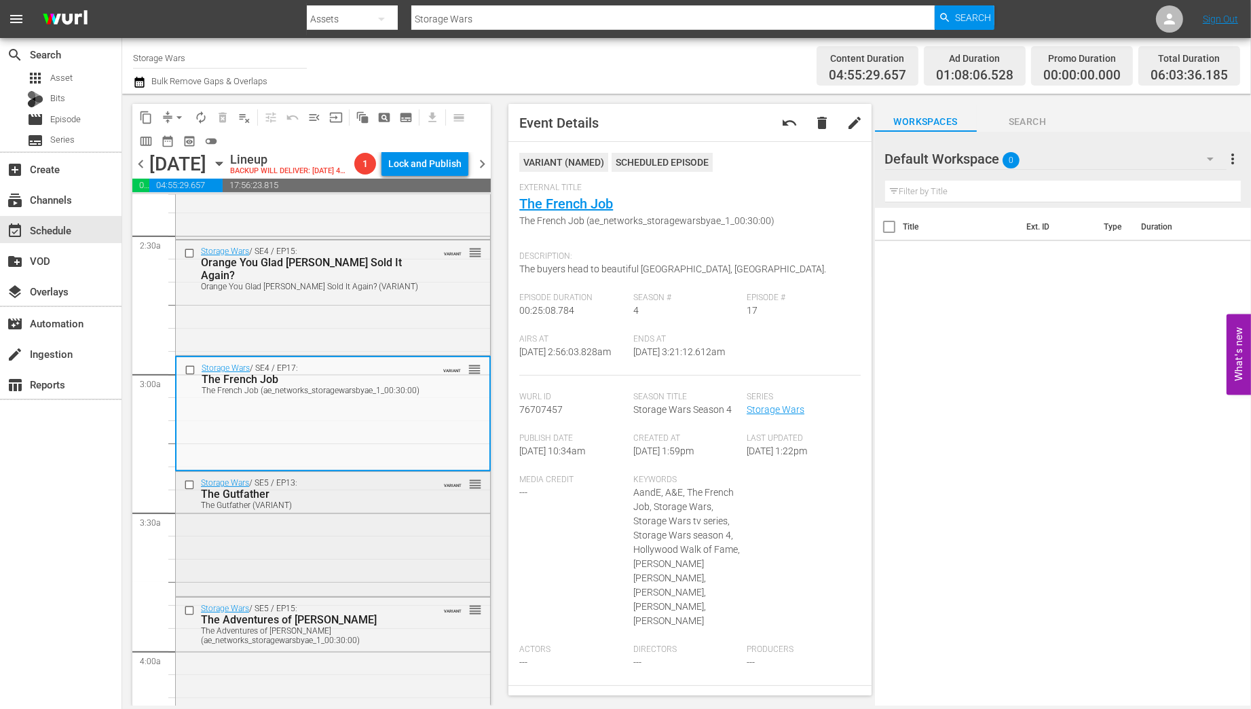
click at [344, 515] on div "Storage Wars / SE5 / EP13: The Gutfather The Gutfather (VARIANT) VARIANT reorder" at bounding box center [333, 493] width 314 height 43
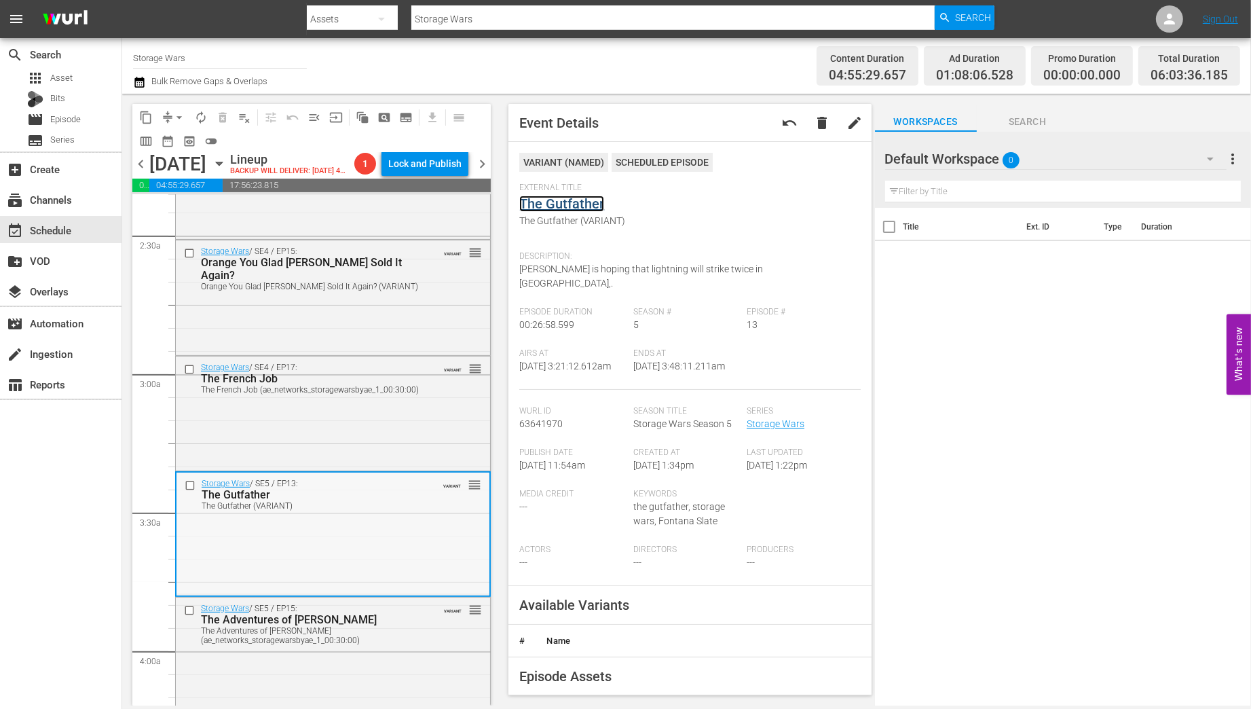
scroll to position [760, 0]
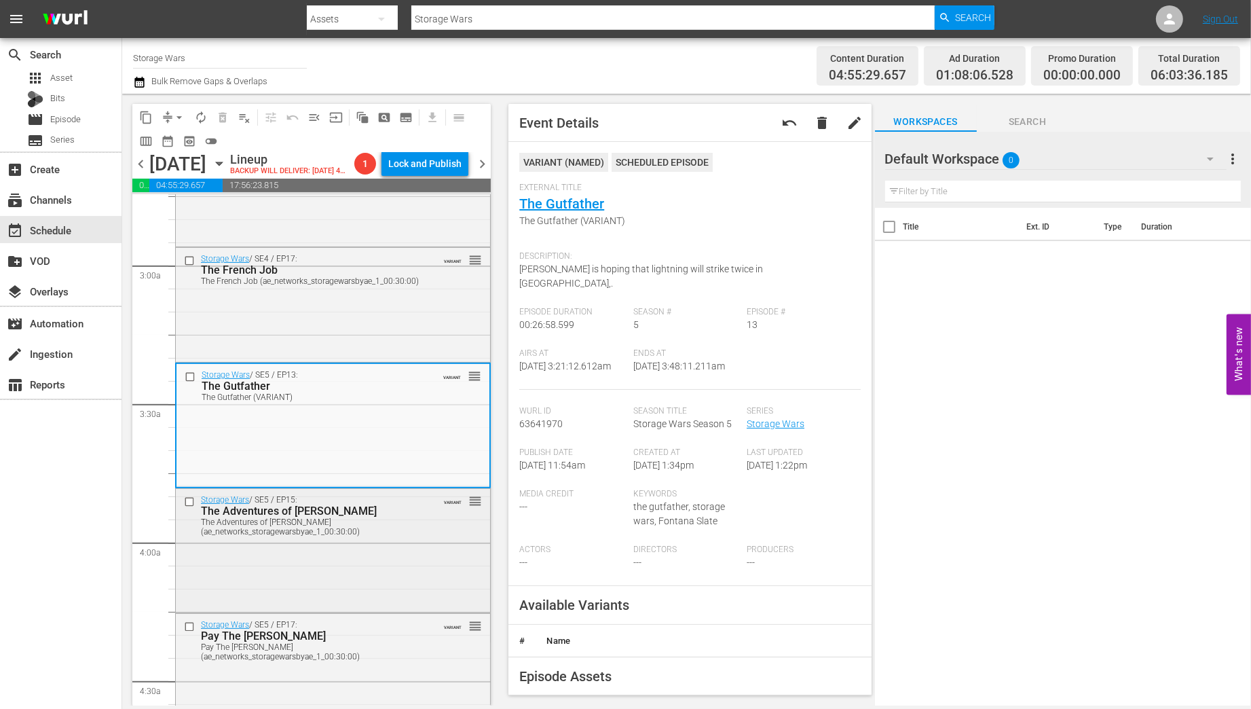
click at [392, 536] on div "The Adventures of Max Profit (ae_networks_storagewarsbyae_1_00:30:00)" at bounding box center [312, 526] width 222 height 19
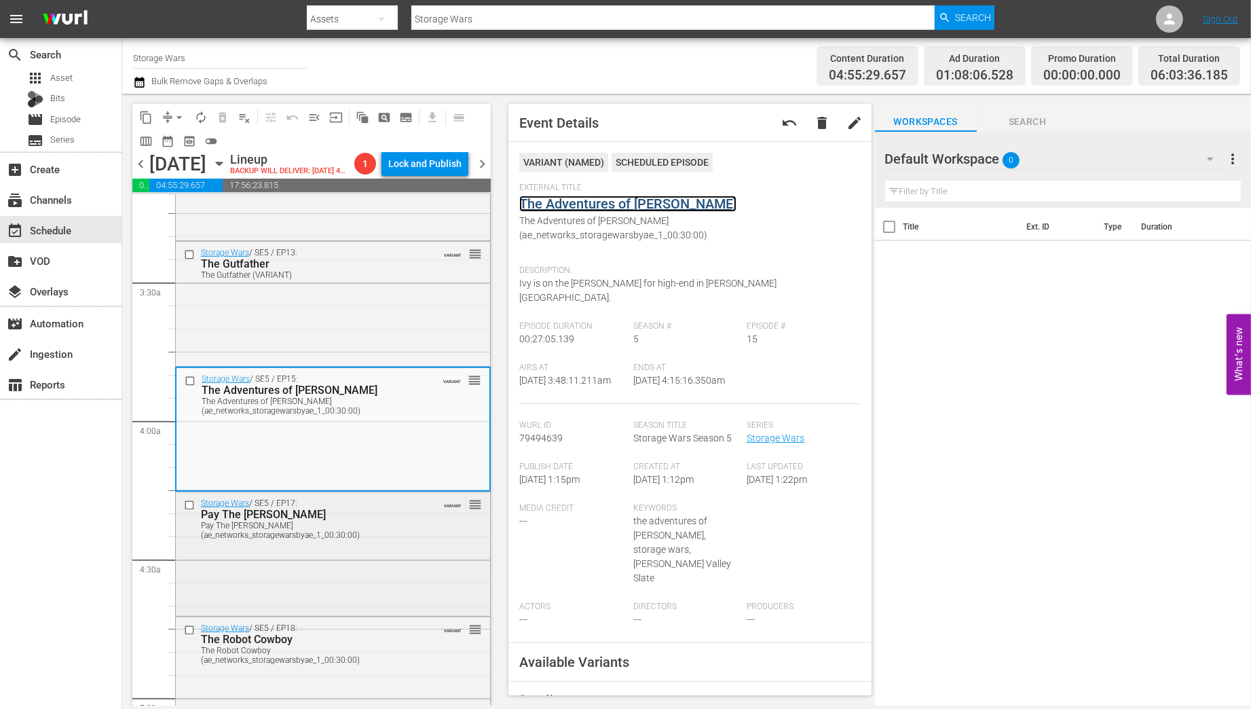
scroll to position [923, 0]
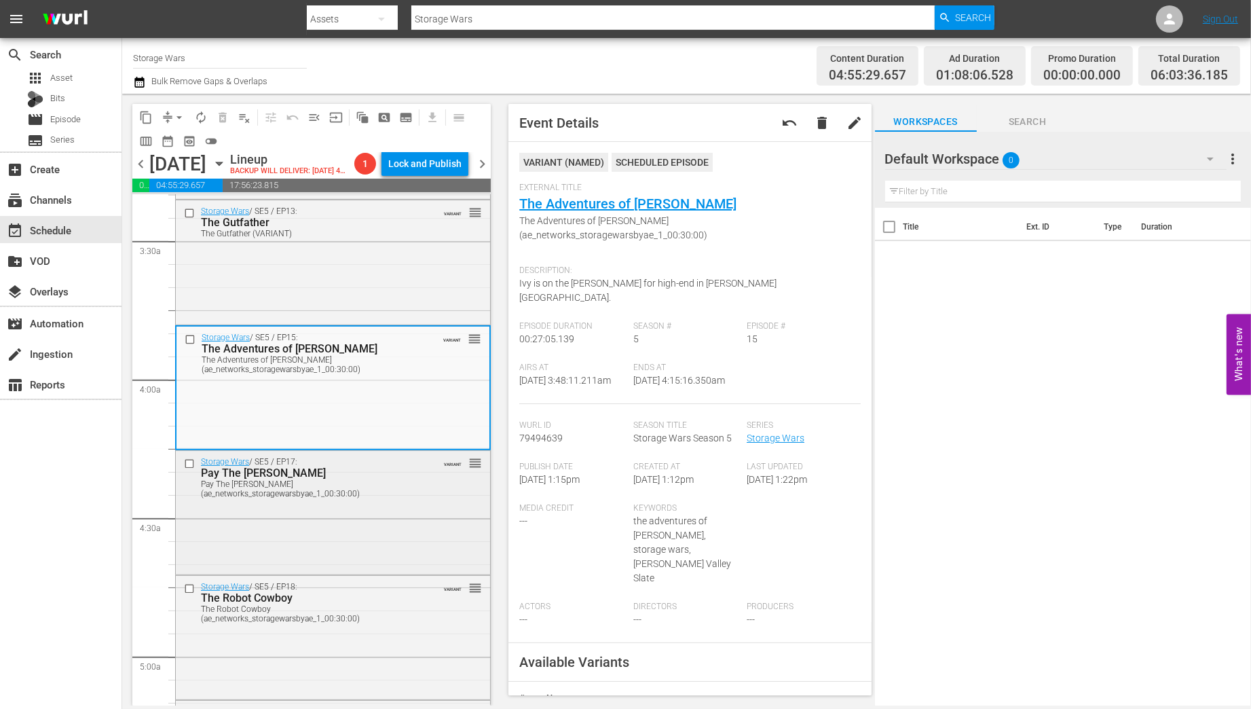
click at [419, 525] on div "Storage Wars / SE5 / EP17: Pay The Dan Pay The Dan (ae_networks_storagewarsbyae…" at bounding box center [333, 511] width 314 height 121
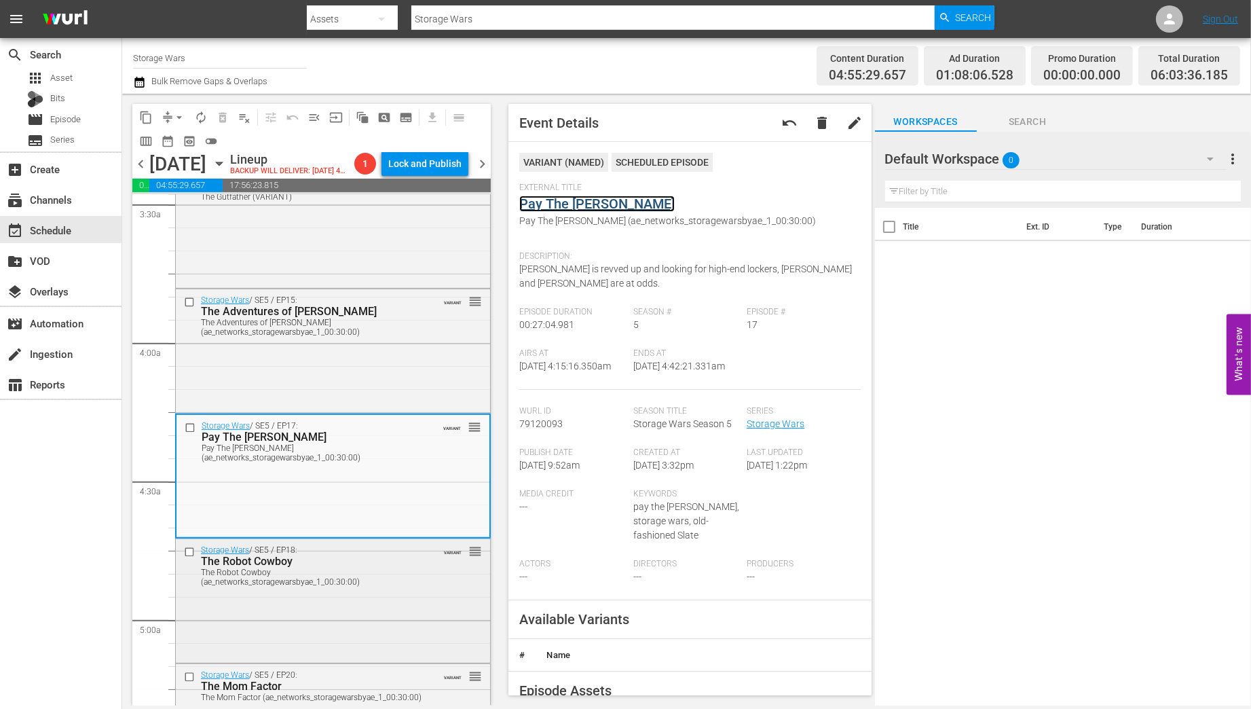
scroll to position [1032, 0]
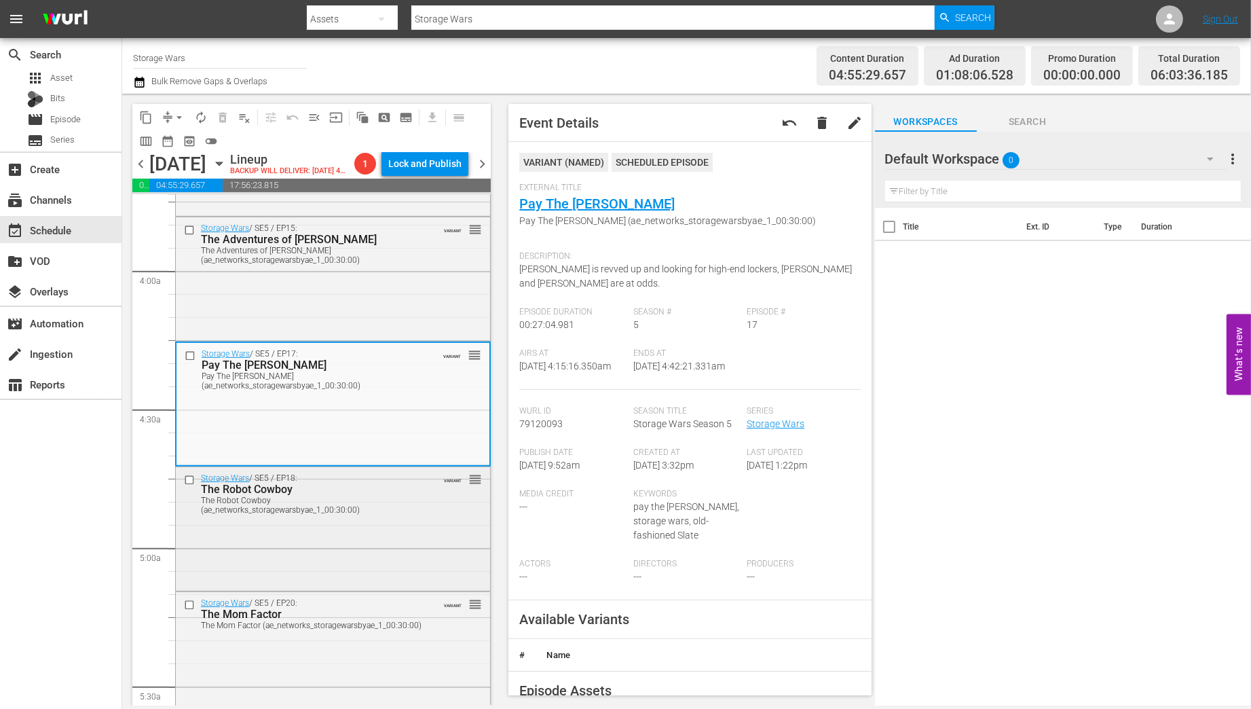
click at [384, 557] on div "Storage Wars / SE5 / EP18: The Robot Cowboy The Robot Cowboy (ae_networks_stora…" at bounding box center [333, 527] width 314 height 121
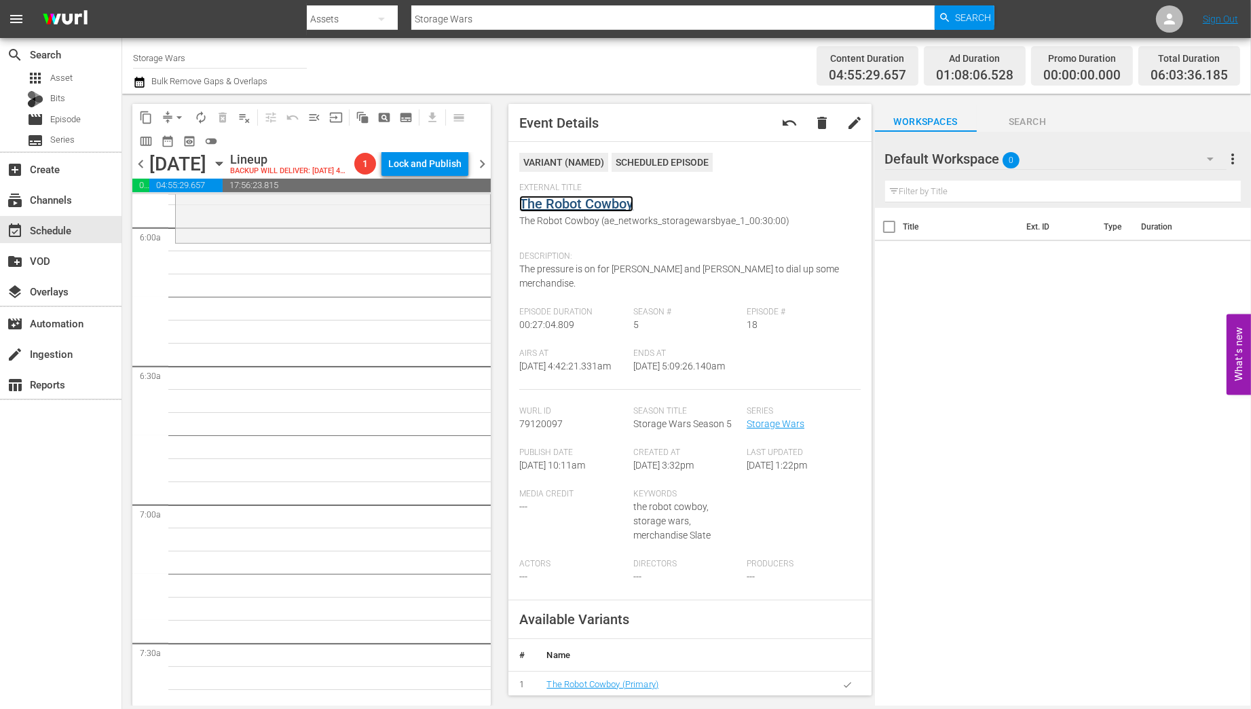
scroll to position [1466, 0]
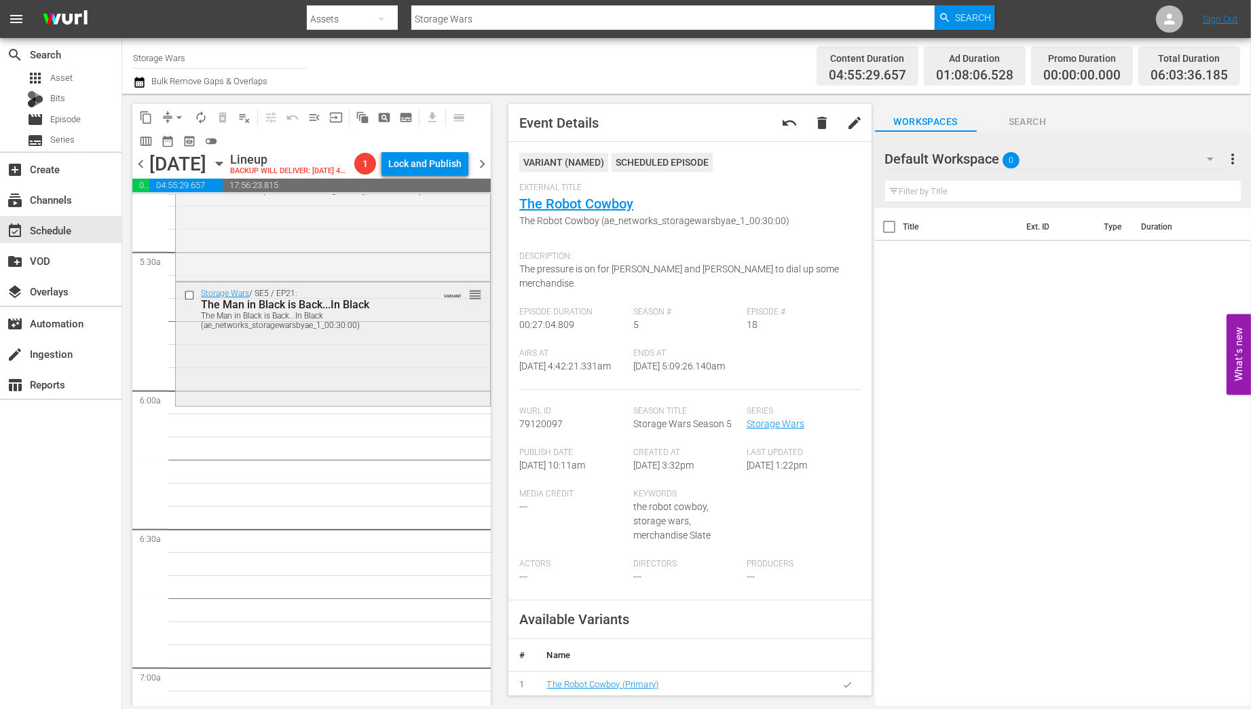
click at [426, 375] on div "Storage Wars / SE5 / EP21: The Man in Black is Back...In Black The Man in Black…" at bounding box center [333, 342] width 314 height 121
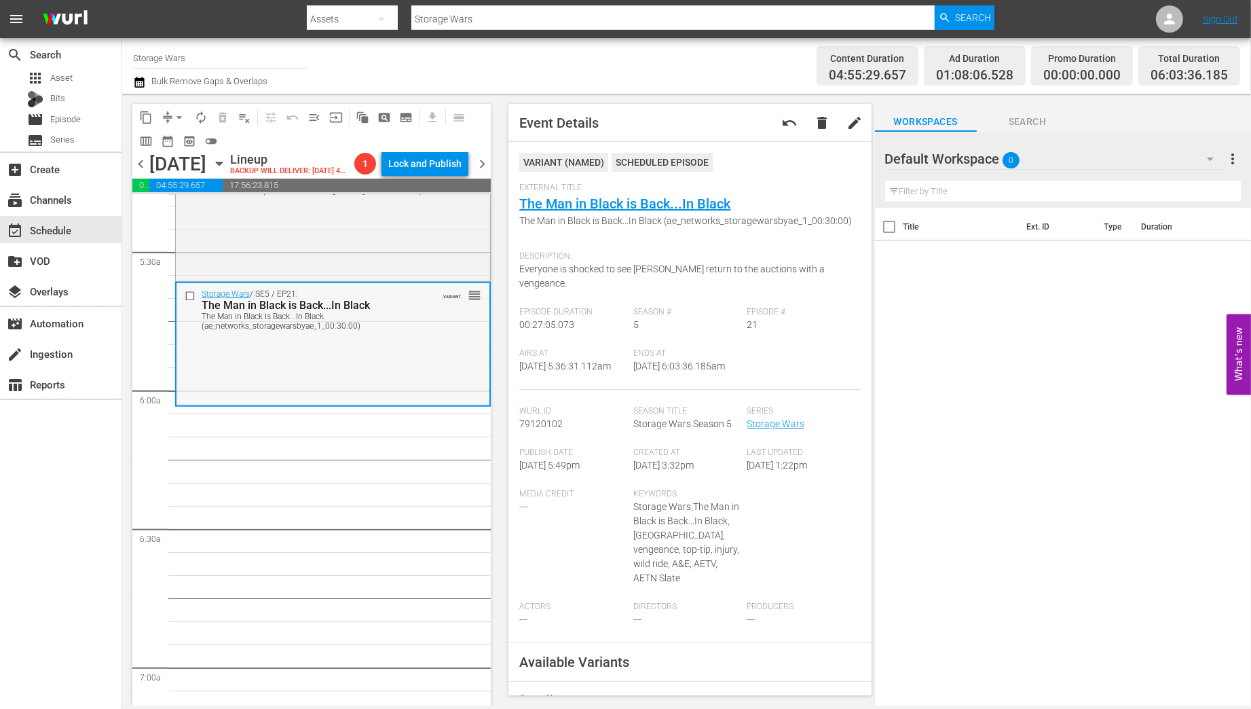
click at [387, 381] on div "Storage Wars / SE5 / EP21: The Man in Black is Back...In Black The Man in Black…" at bounding box center [332, 343] width 313 height 121
click at [177, 115] on span "arrow_drop_down" at bounding box center [179, 118] width 14 height 14
click at [160, 144] on li "Align to Midnight" at bounding box center [180, 145] width 143 height 22
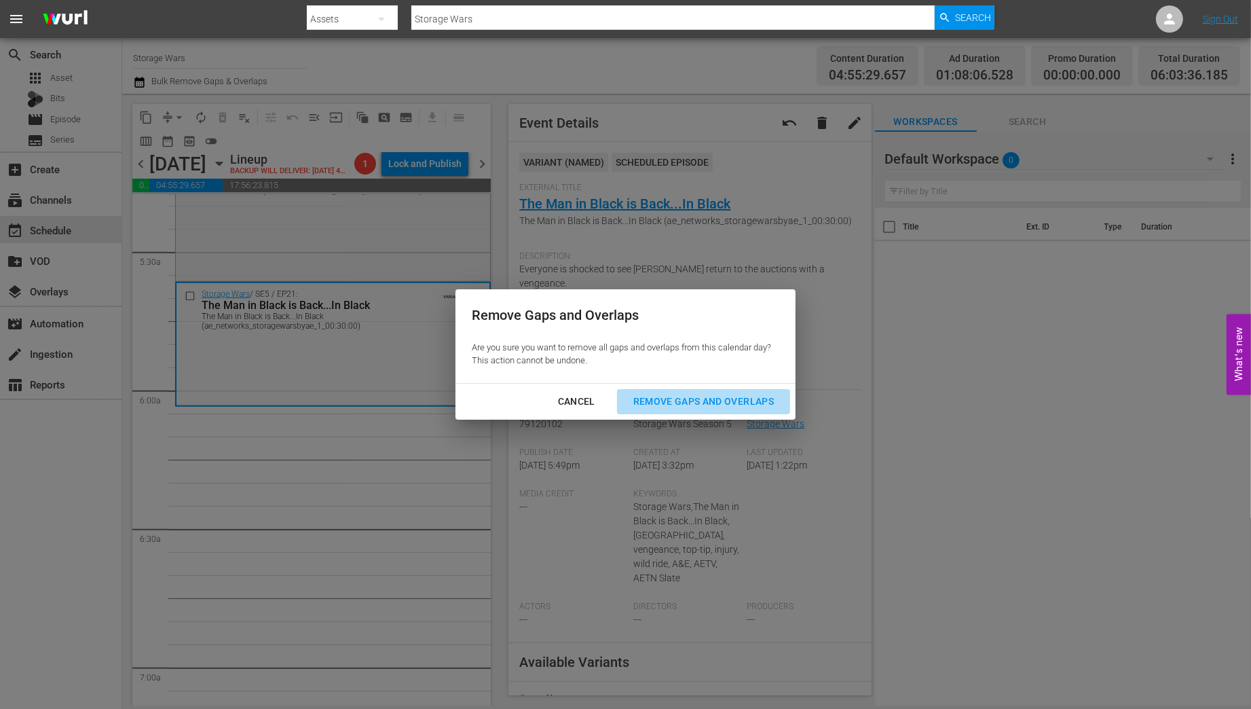
click at [681, 402] on div "Remove Gaps and Overlaps" at bounding box center [703, 401] width 162 height 17
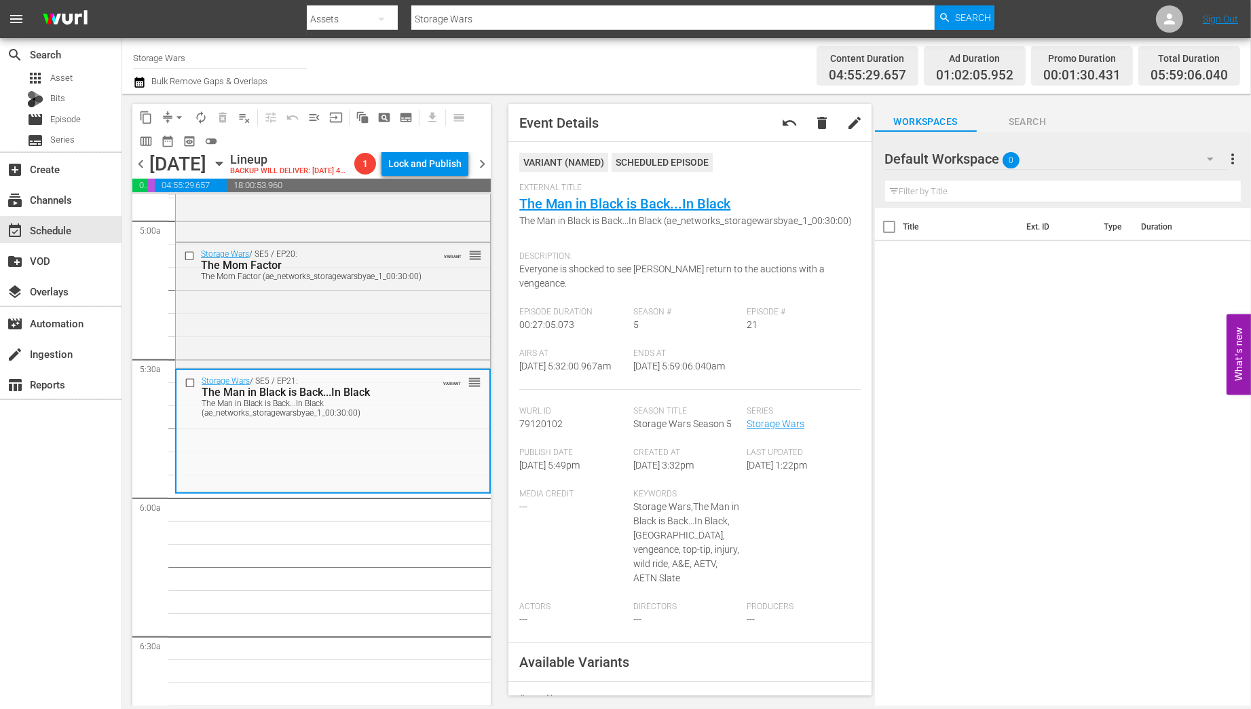
scroll to position [1358, 0]
click at [331, 479] on div "Storage Wars / SE5 / EP21: The Man in Black is Back...In Black The Man in Black…" at bounding box center [332, 431] width 313 height 121
click at [176, 117] on span "arrow_drop_down" at bounding box center [179, 118] width 14 height 14
click at [148, 145] on li "Align to Midnight" at bounding box center [180, 145] width 143 height 22
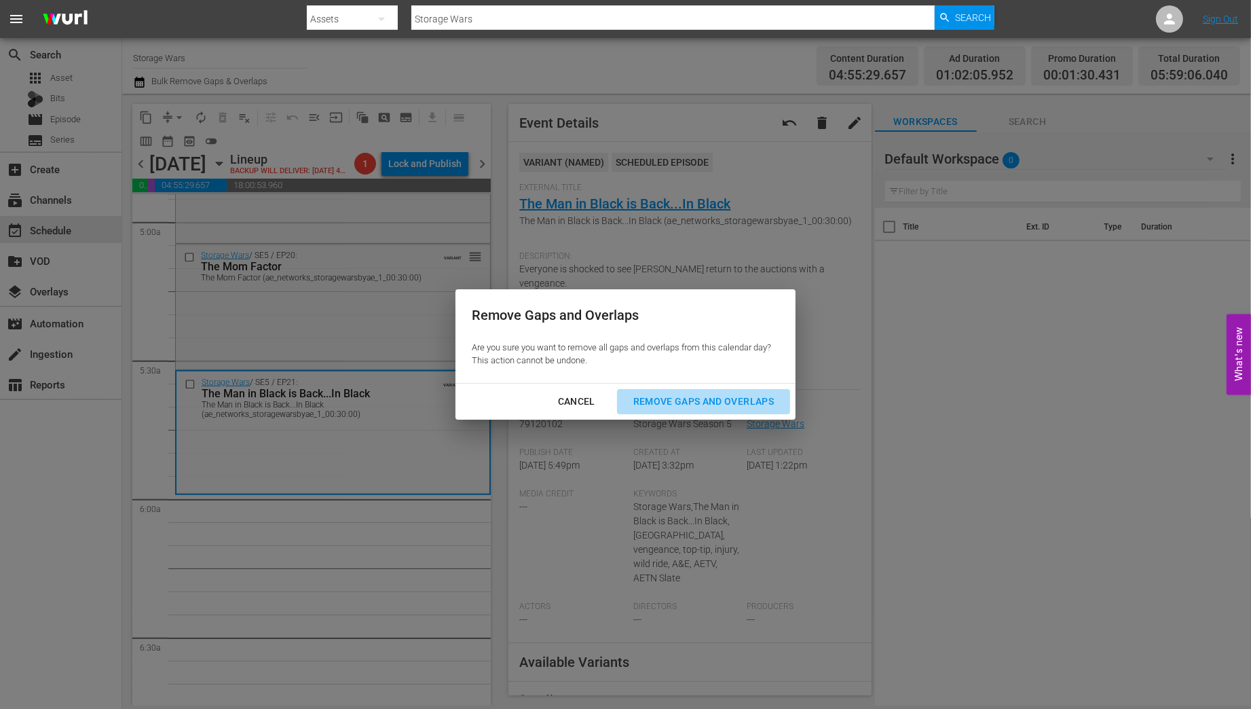
click at [703, 403] on div "Remove Gaps and Overlaps" at bounding box center [703, 401] width 162 height 17
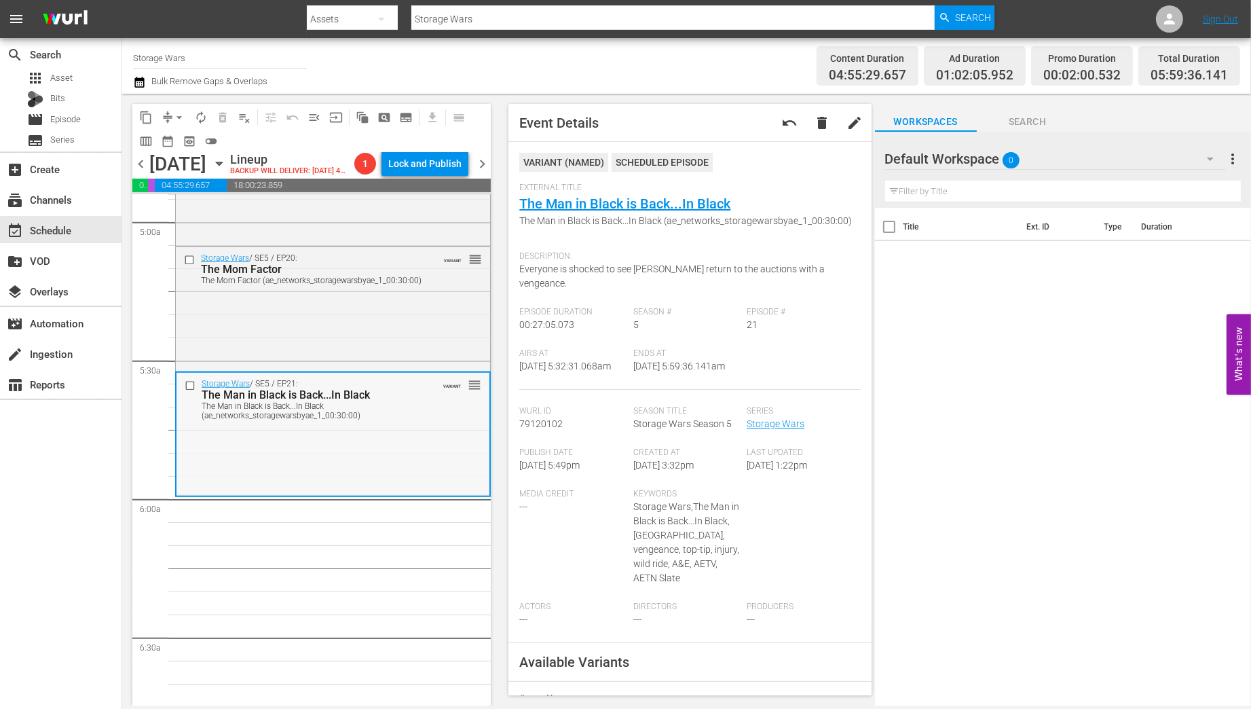
click at [320, 485] on div "Storage Wars / SE5 / EP21: The Man in Black is Back...In Black The Man in Black…" at bounding box center [332, 433] width 313 height 121
click at [169, 115] on button "arrow_drop_down" at bounding box center [179, 118] width 22 height 22
click at [160, 146] on li "Align to Midnight" at bounding box center [180, 145] width 143 height 22
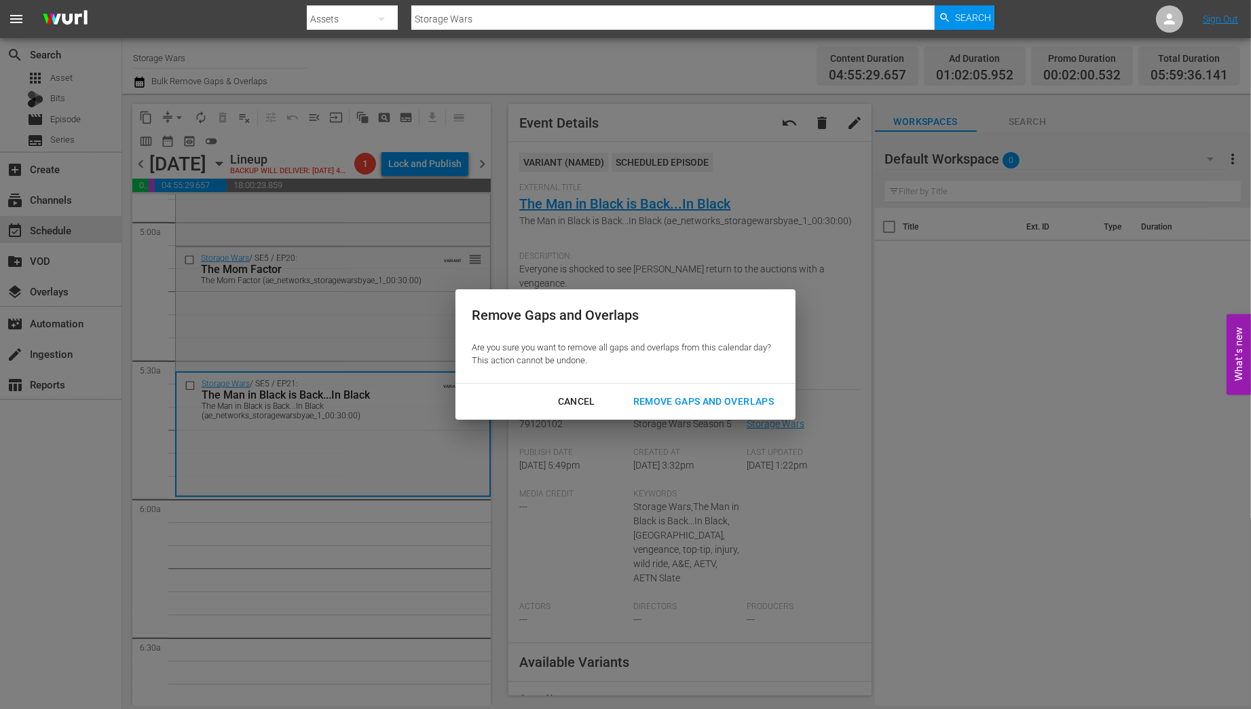
click at [715, 402] on div "Remove Gaps and Overlaps" at bounding box center [703, 401] width 162 height 17
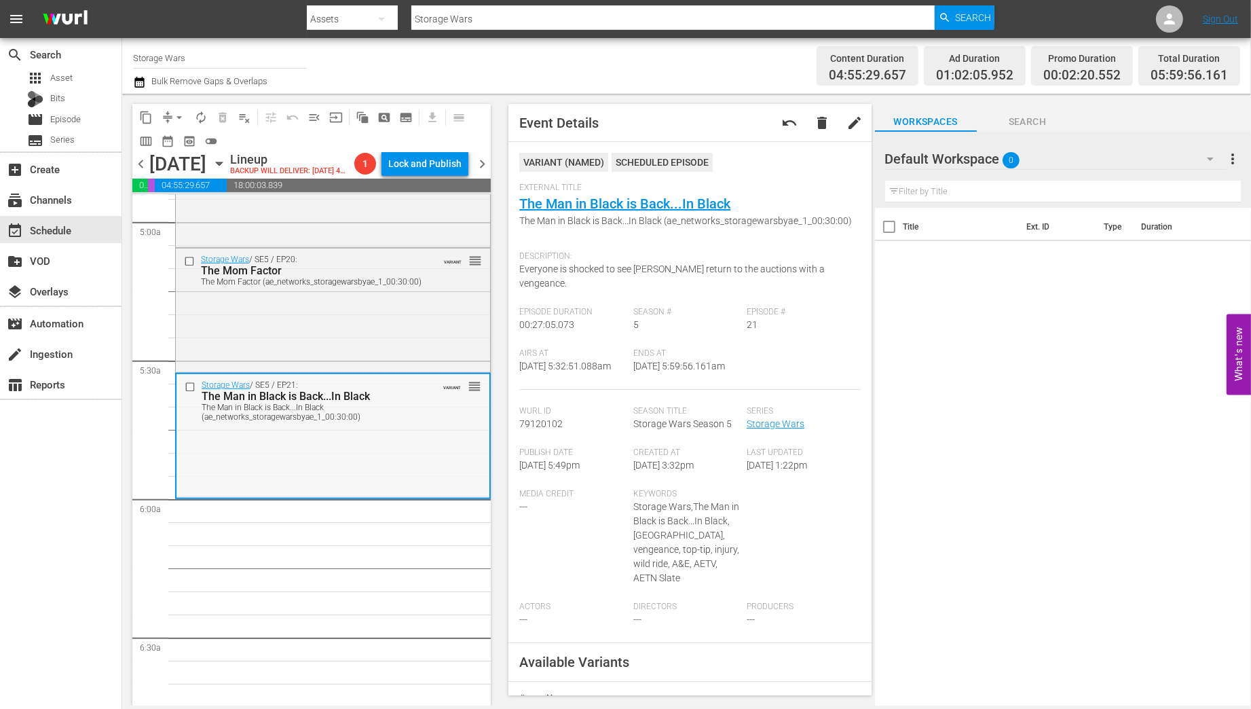
click at [422, 470] on div "Storage Wars / SE5 / EP21: The Man in Black is Back...In Black The Man in Black…" at bounding box center [332, 434] width 313 height 121
click at [179, 111] on span "arrow_drop_down" at bounding box center [179, 118] width 14 height 14
click at [156, 143] on li "Align to Midnight" at bounding box center [180, 145] width 143 height 22
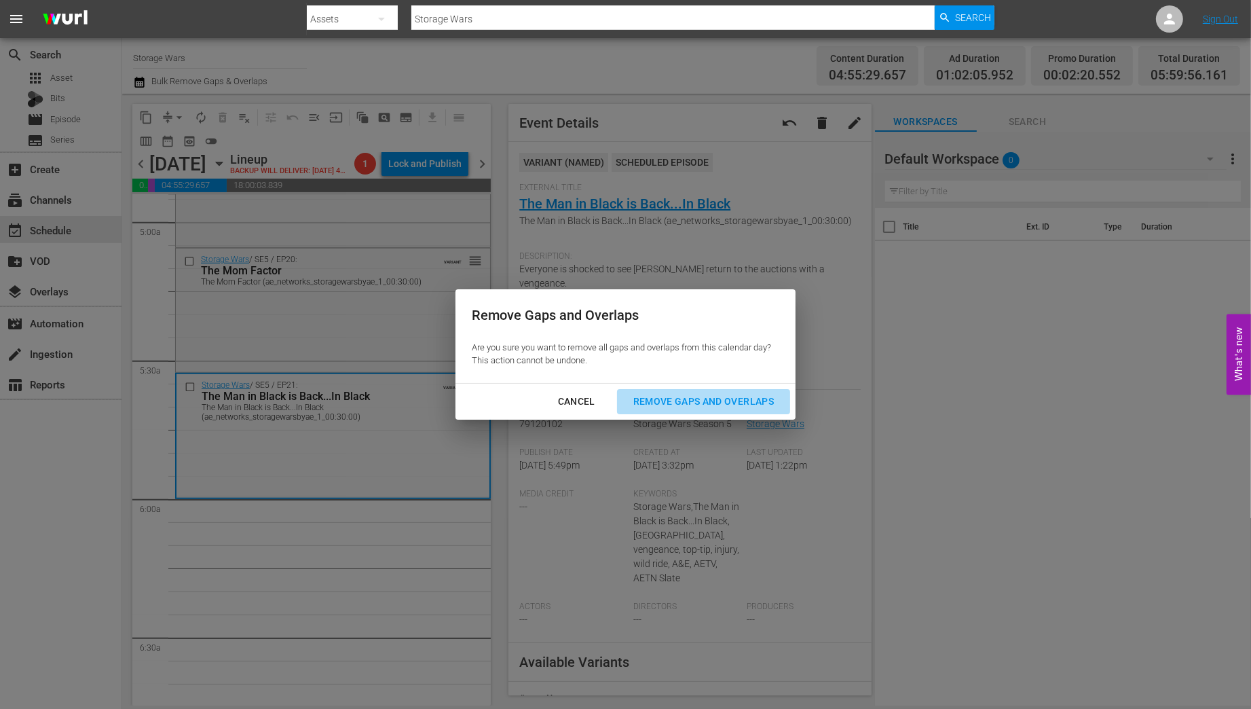
click at [694, 401] on div "Remove Gaps and Overlaps" at bounding box center [703, 401] width 162 height 17
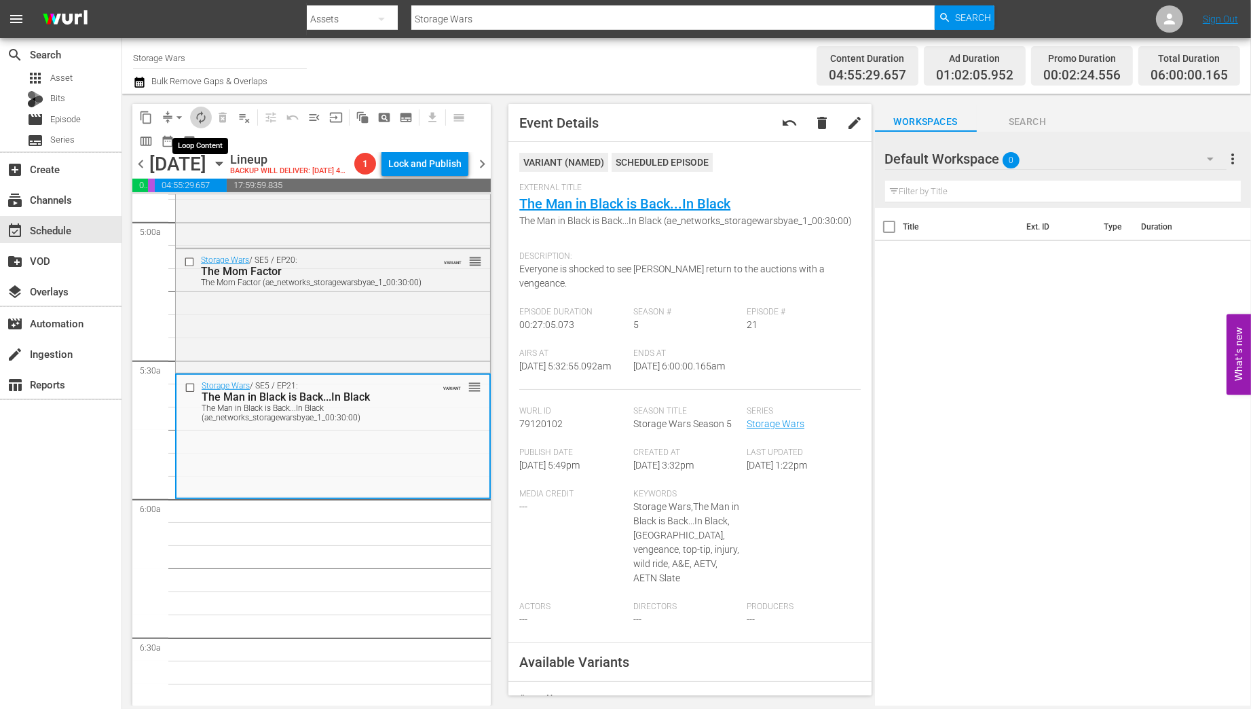
click at [201, 120] on span "autorenew_outlined" at bounding box center [201, 118] width 14 height 14
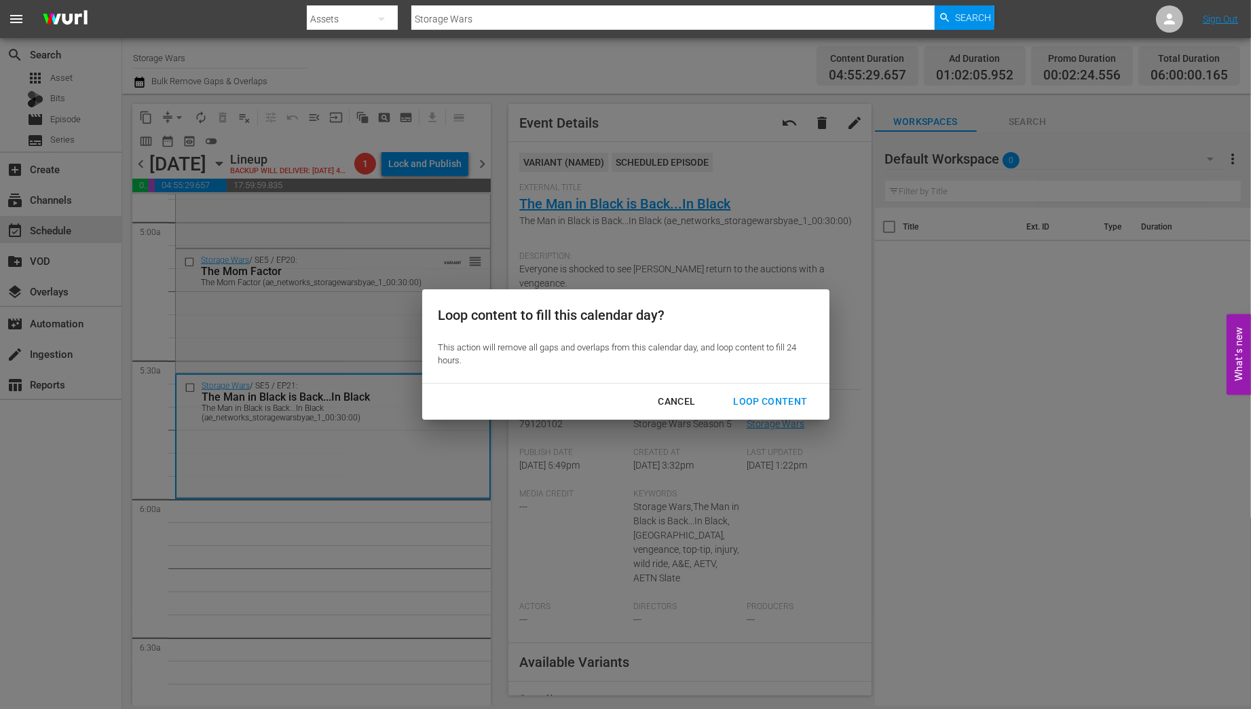
click at [751, 399] on div "Loop Content" at bounding box center [770, 401] width 96 height 17
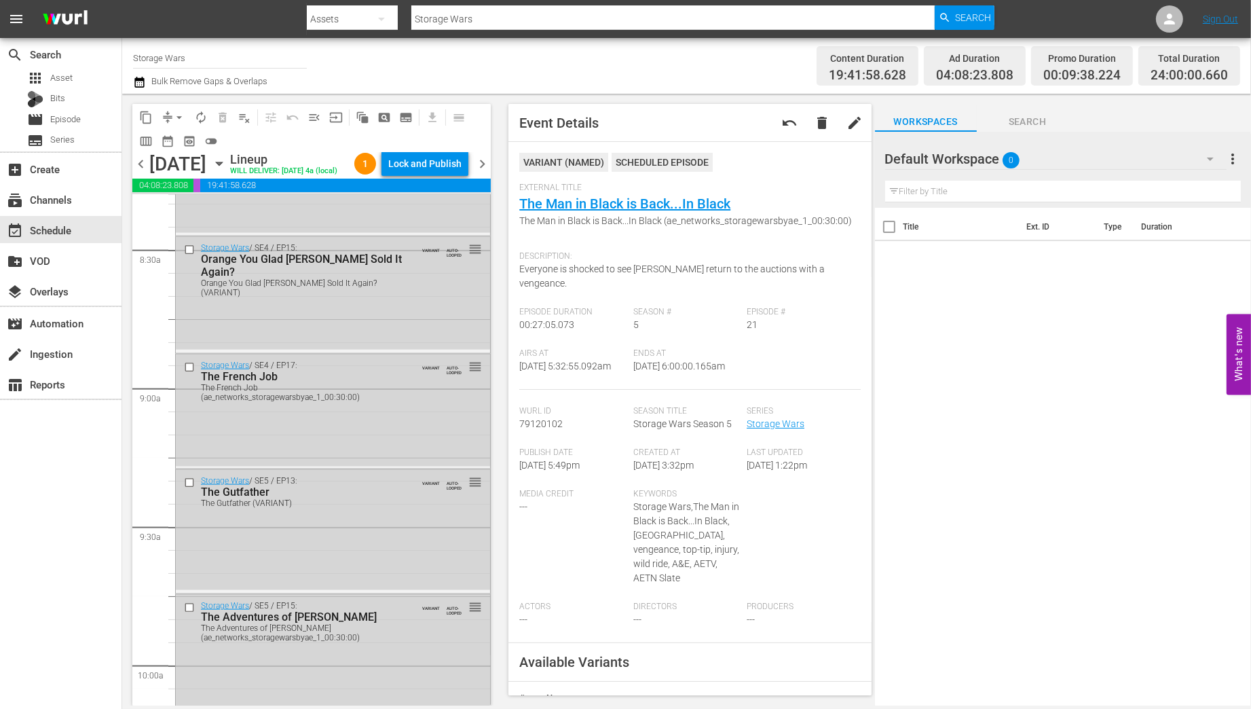
scroll to position [6158, 0]
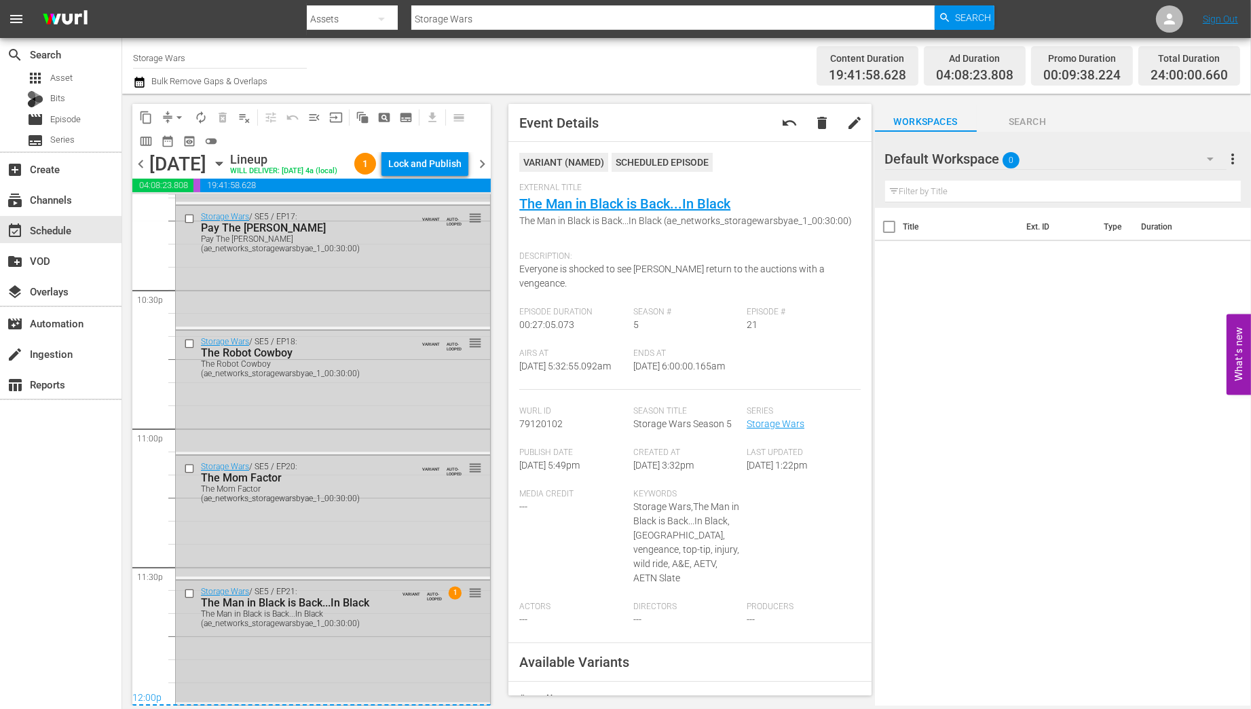
click at [400, 620] on div "Storage Wars / SE5 / EP21: The Man in Black is Back...In Black The Man in Black…" at bounding box center [333, 640] width 314 height 121
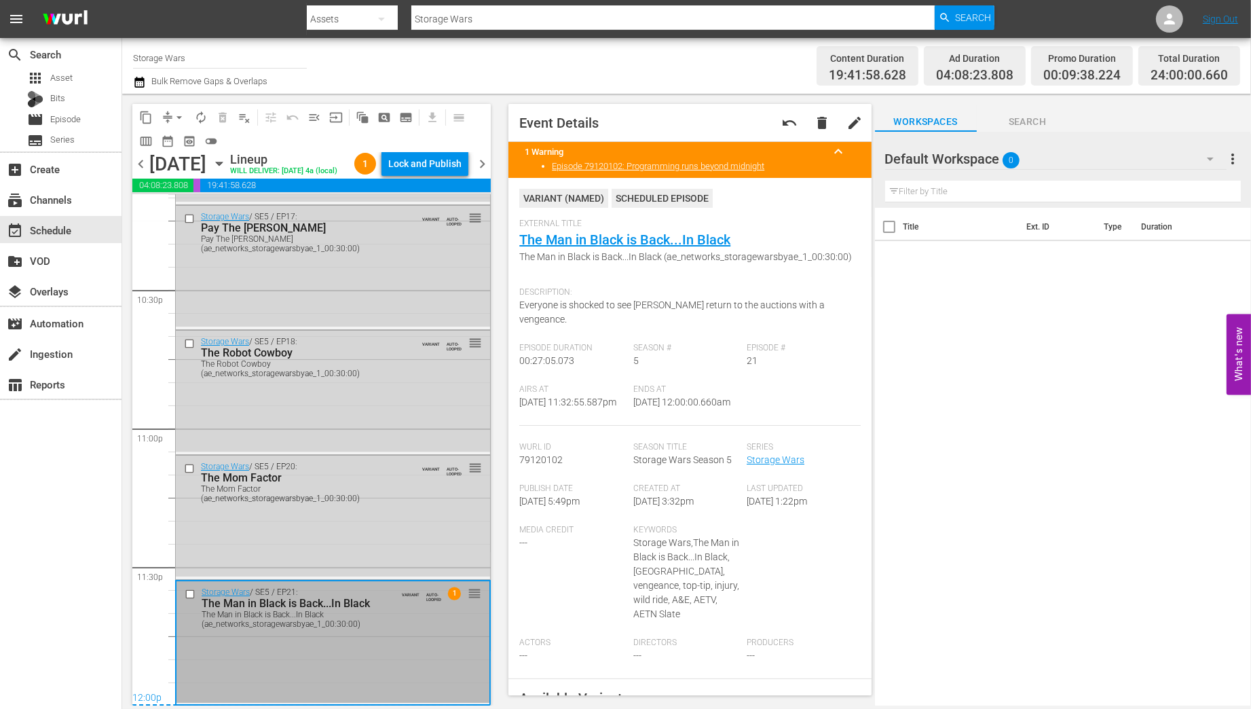
click at [432, 170] on div "Lock and Publish" at bounding box center [424, 163] width 73 height 24
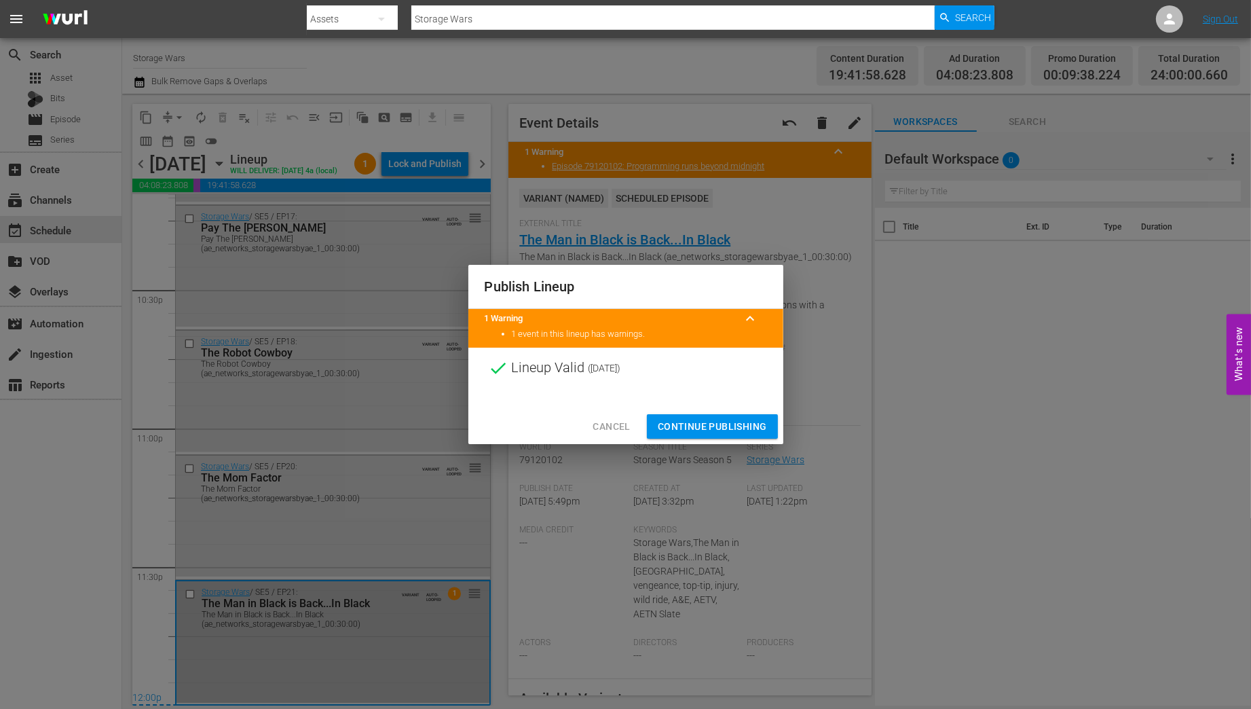
click at [694, 426] on span "Continue Publishing" at bounding box center [712, 426] width 109 height 17
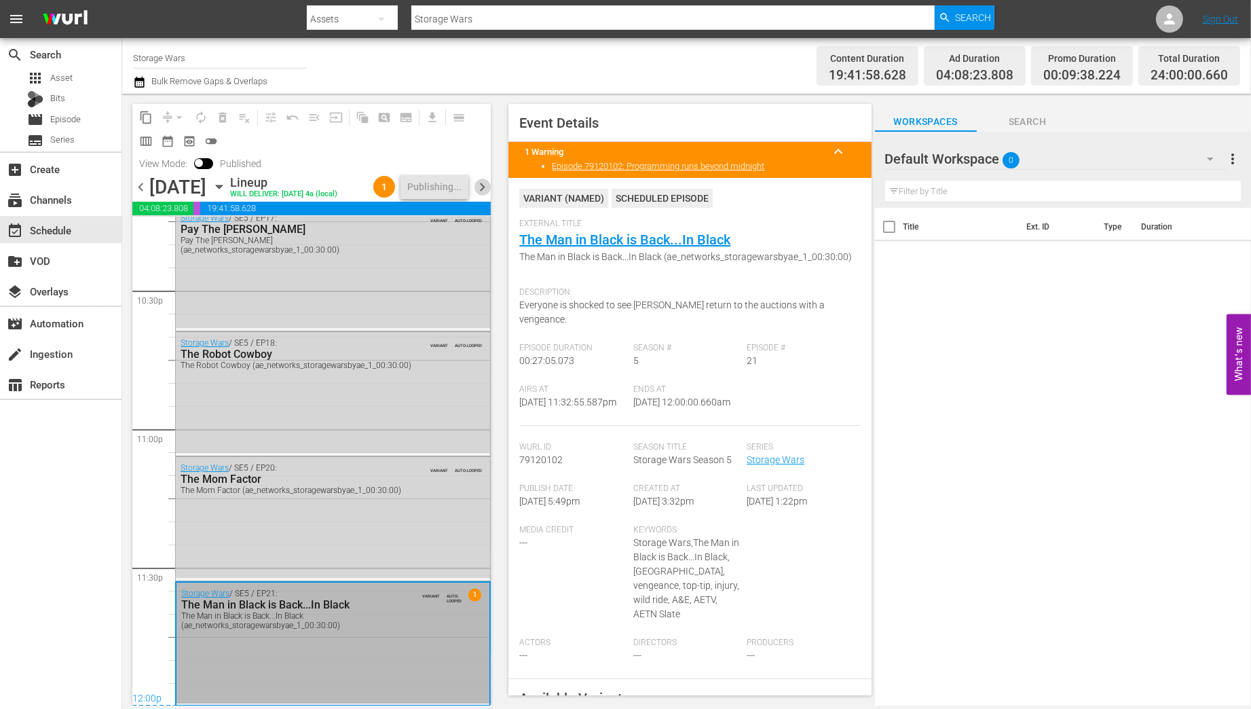
click at [489, 195] on span "chevron_right" at bounding box center [482, 187] width 17 height 17
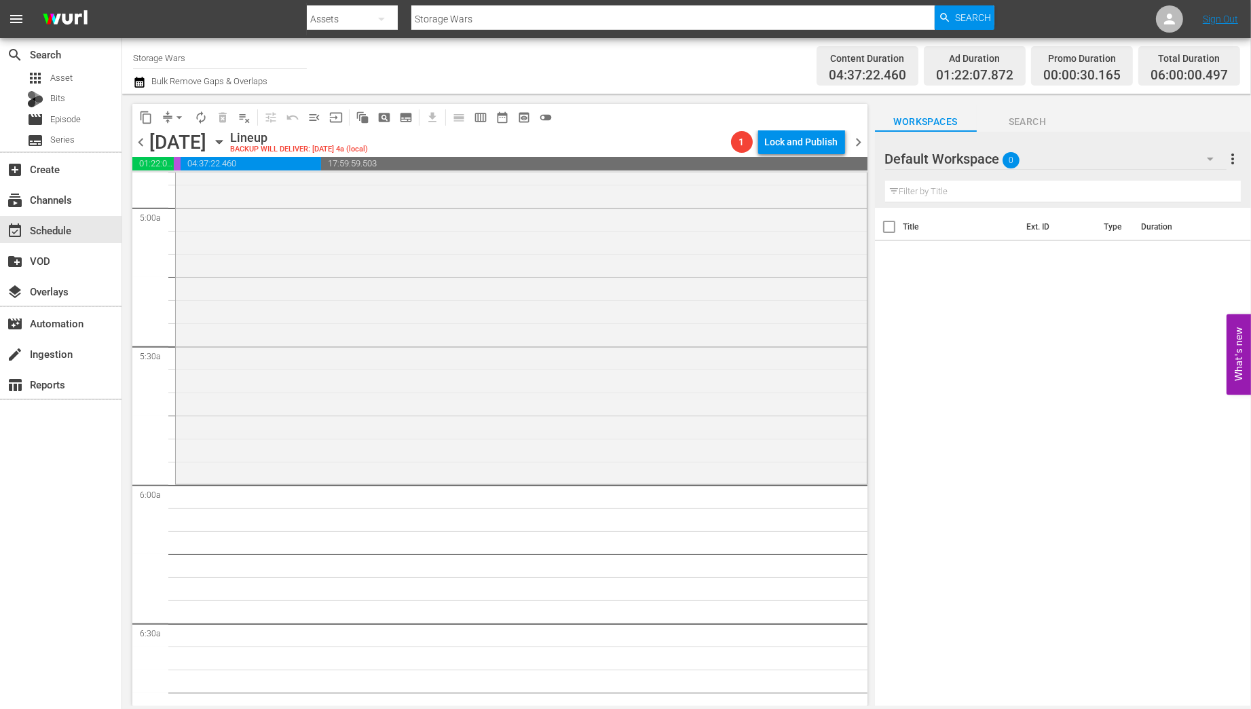
scroll to position [1484, 0]
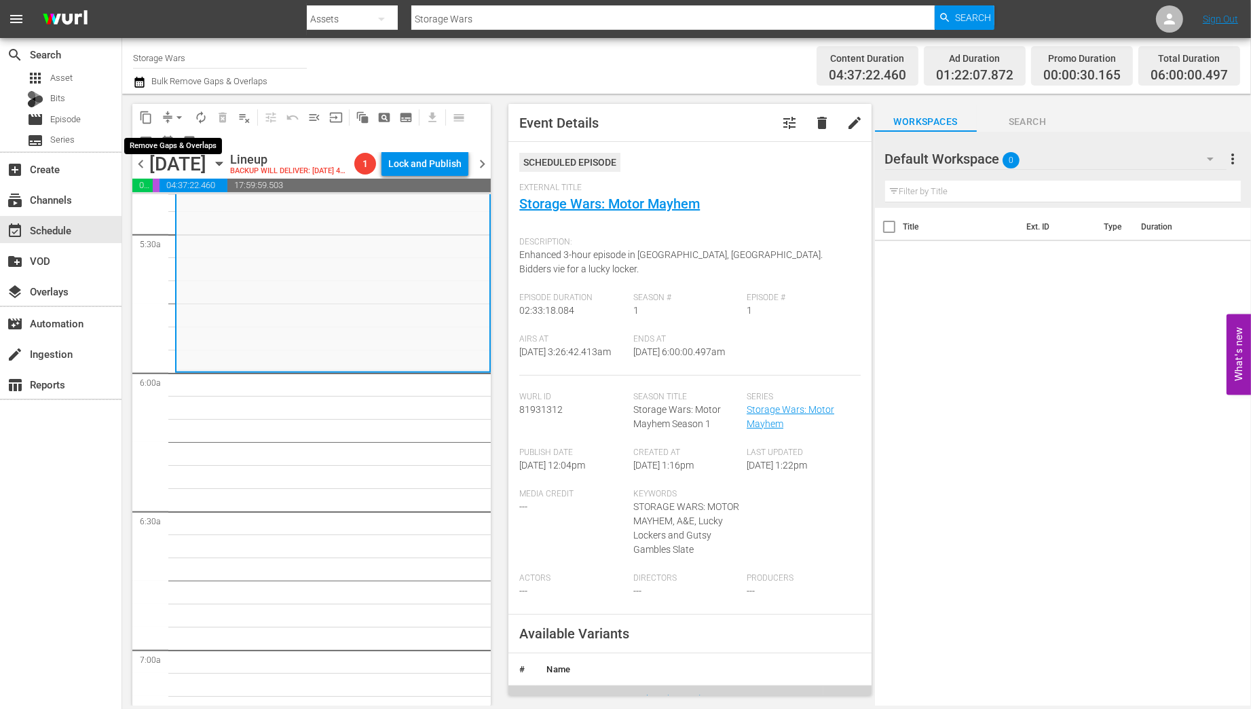
click at [176, 115] on span "arrow_drop_down" at bounding box center [179, 118] width 14 height 14
click at [166, 140] on li "Align to Midnight" at bounding box center [180, 145] width 143 height 22
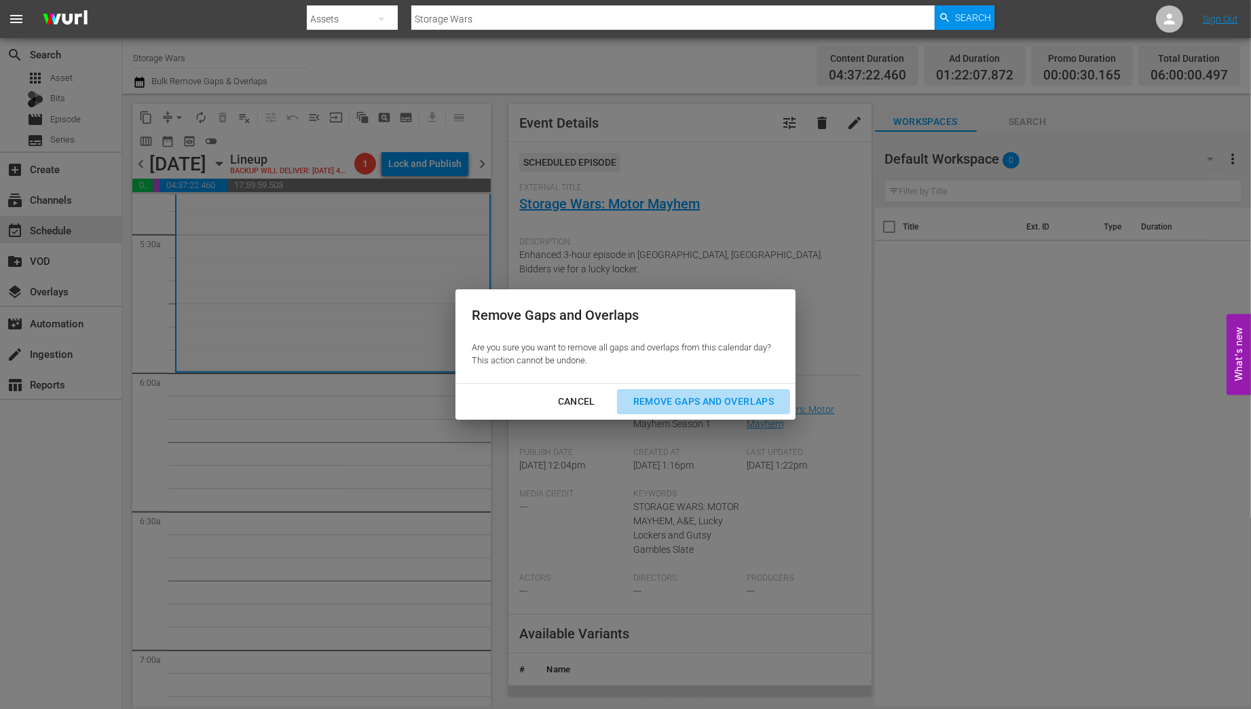
click at [669, 398] on div "Remove Gaps and Overlaps" at bounding box center [703, 401] width 162 height 17
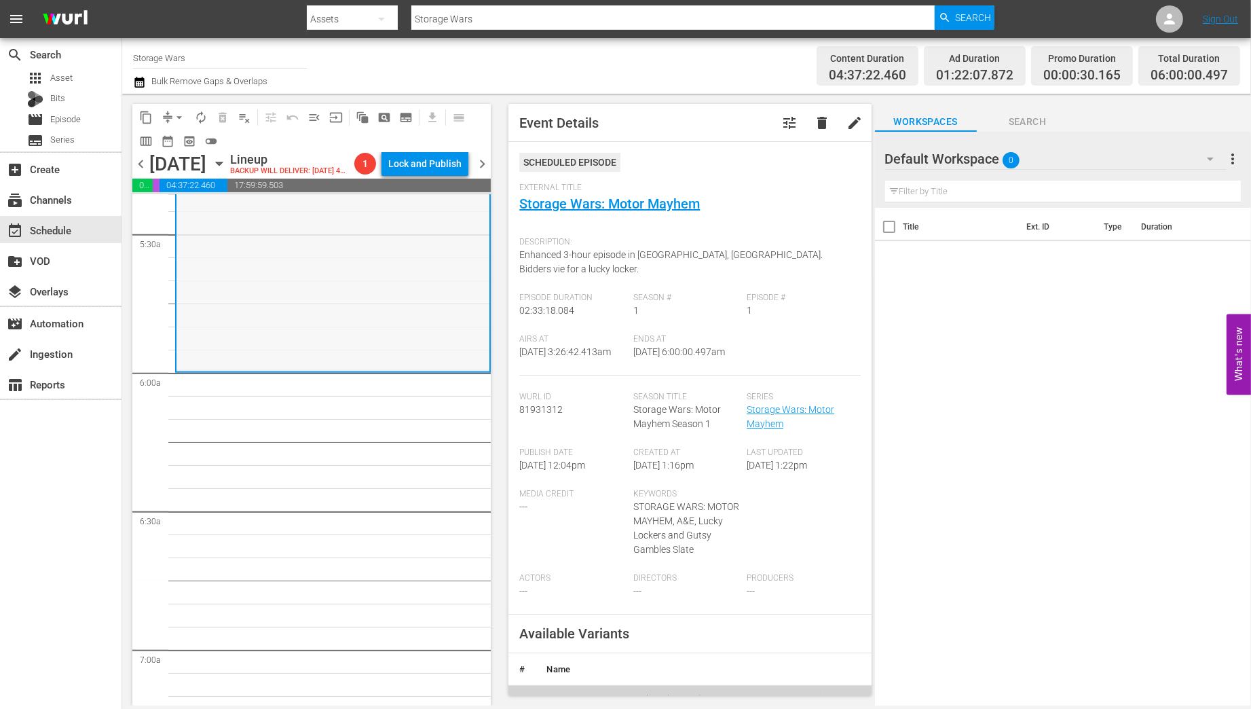
click at [342, 341] on div "Storage Wars: Motor Mayhem / SE1 / EP1: Storage Wars: Motor Mayhem reorder" at bounding box center [332, 17] width 313 height 703
click at [198, 113] on span "autorenew_outlined" at bounding box center [201, 118] width 14 height 14
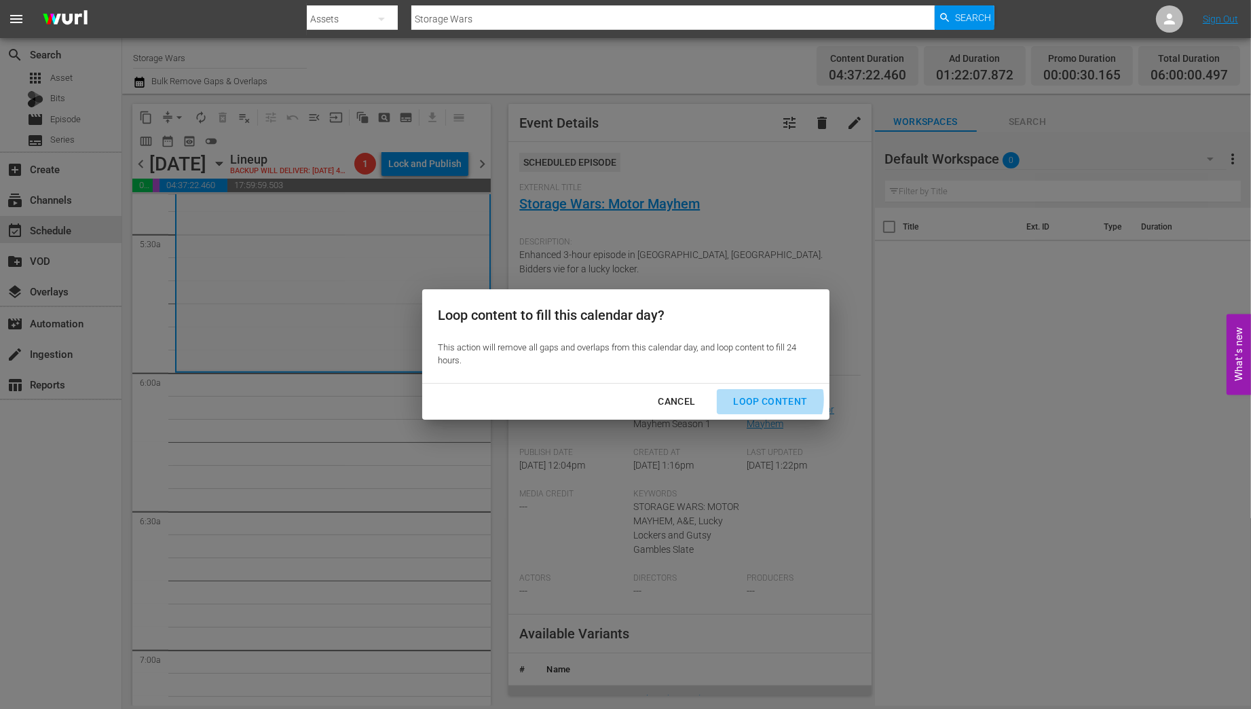
click at [767, 399] on div "Loop Content" at bounding box center [770, 401] width 96 height 17
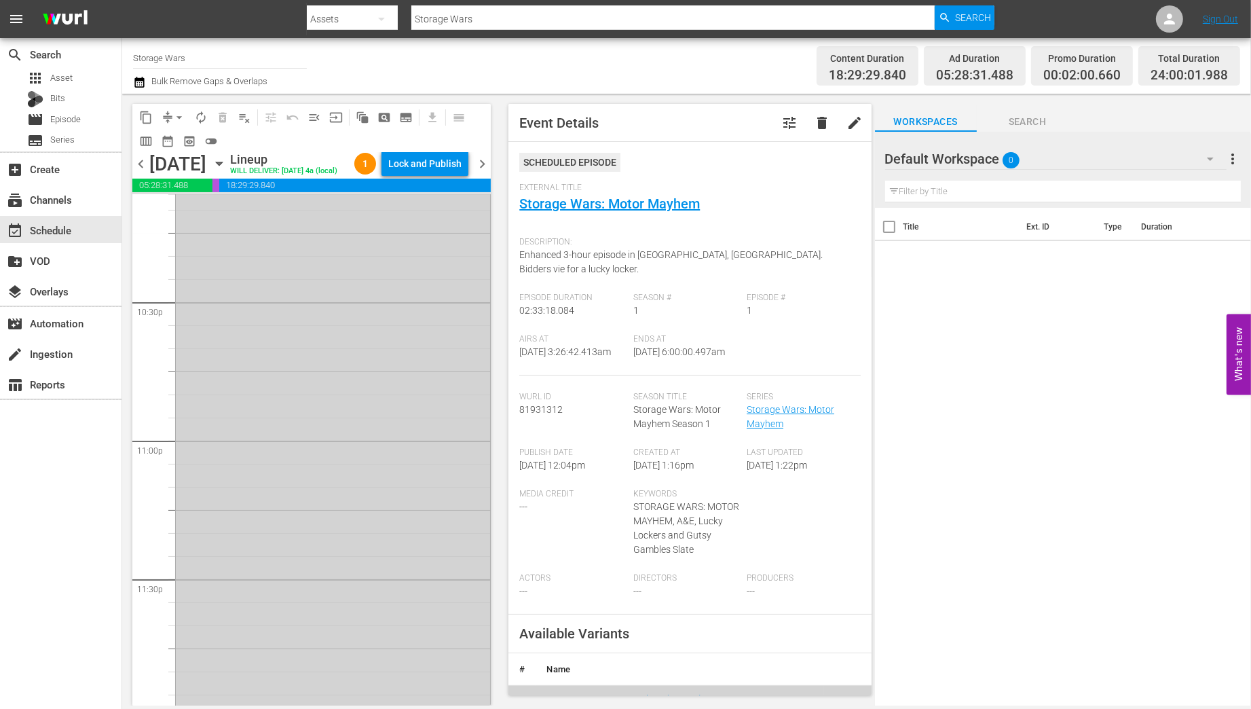
scroll to position [6158, 0]
click at [387, 613] on div "Storage Wars: Motor Mayhem / SE1 / EP1: Storage Wars: Motor Mayhem AUTO-LOOPED …" at bounding box center [333, 350] width 314 height 703
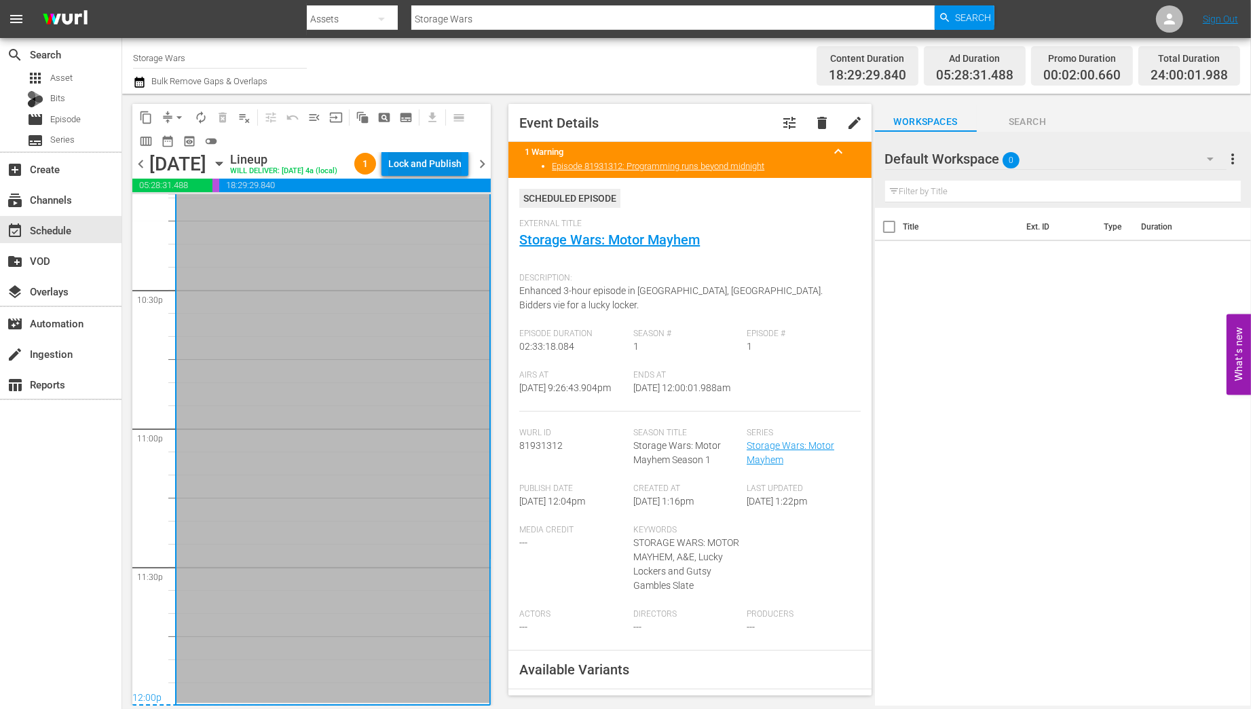
click at [422, 161] on div "Lock and Publish" at bounding box center [424, 163] width 73 height 24
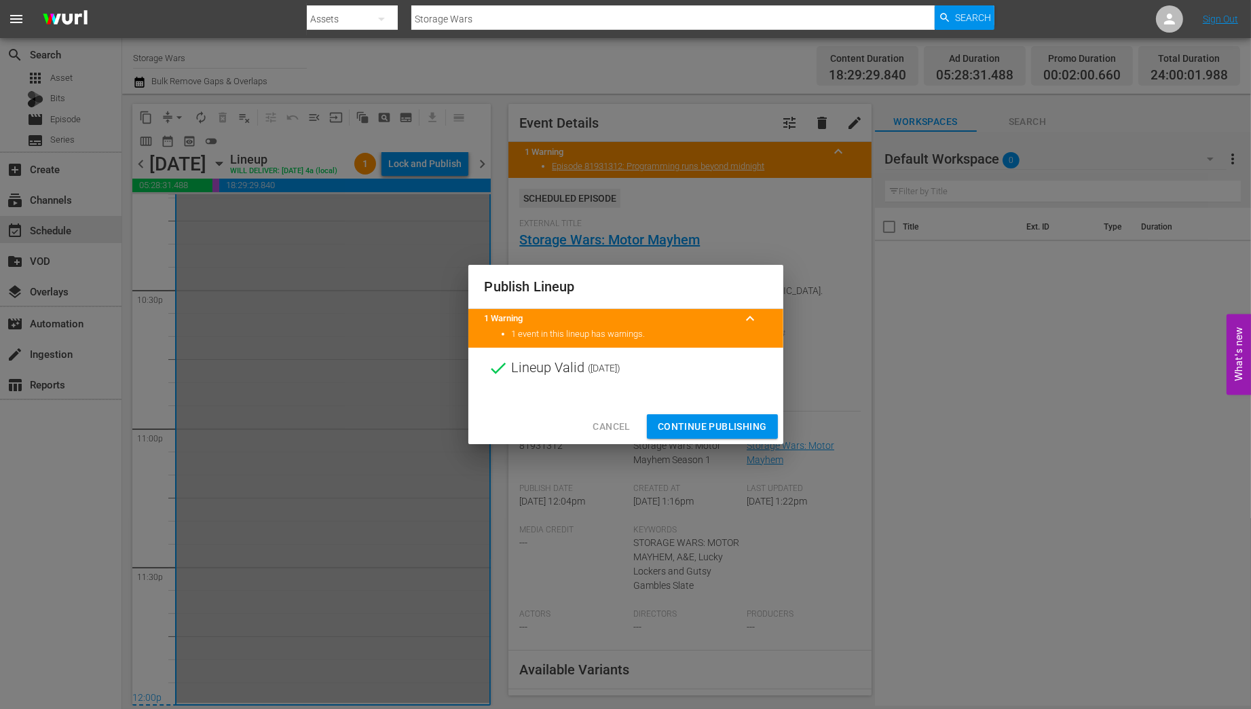
click at [710, 426] on span "Continue Publishing" at bounding box center [712, 426] width 109 height 17
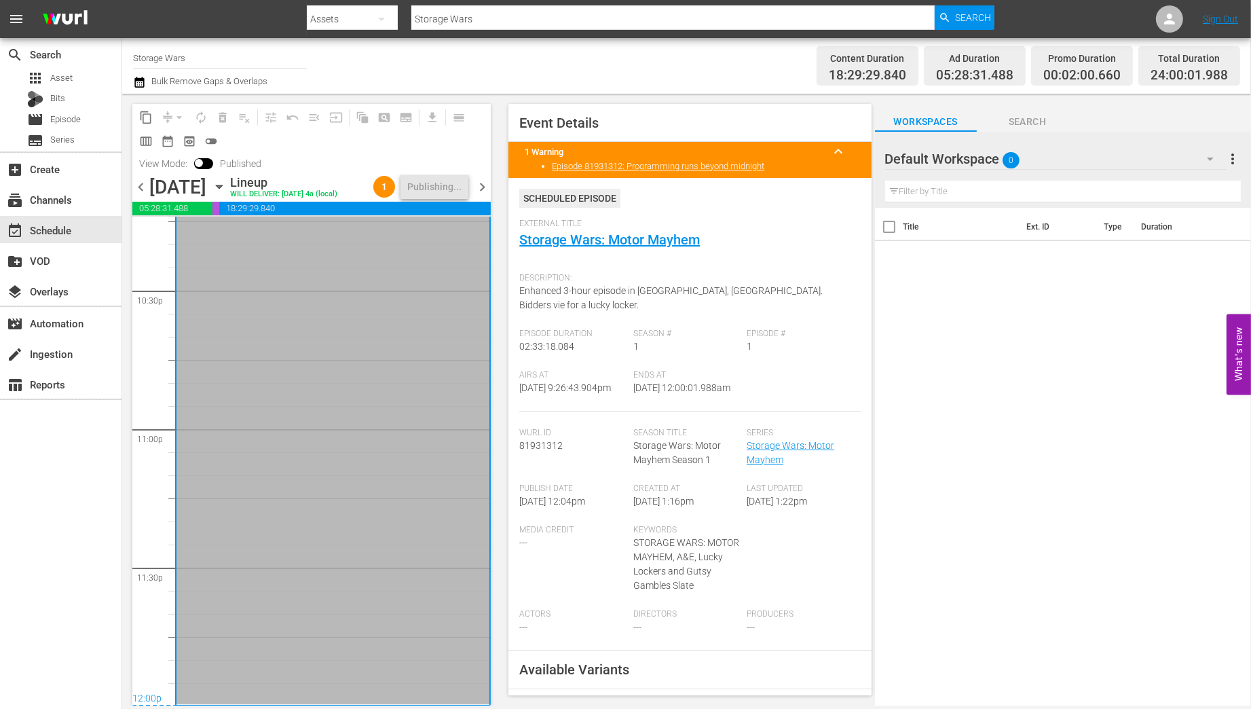
click at [483, 183] on span "chevron_right" at bounding box center [482, 187] width 17 height 17
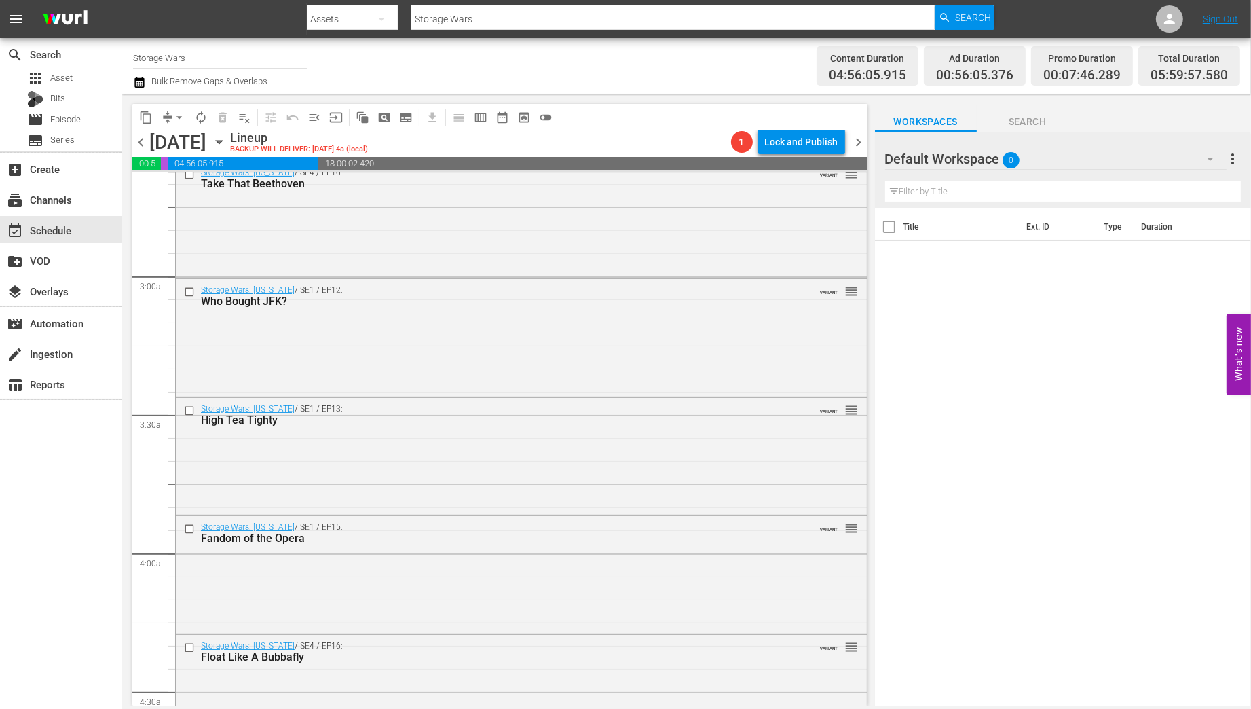
scroll to position [1578, 0]
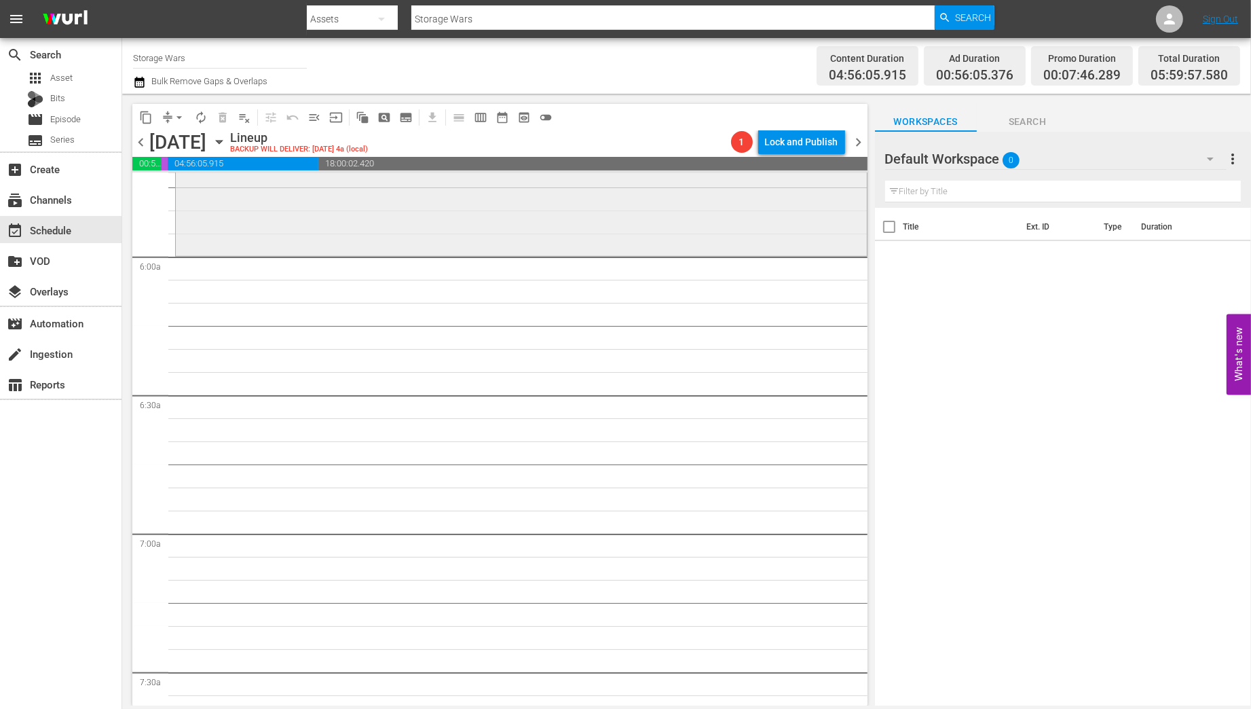
click at [233, 231] on div "Storage Wars: Texas / SE4 / EP3: British Invasion VARIANT reorder" at bounding box center [521, 195] width 691 height 114
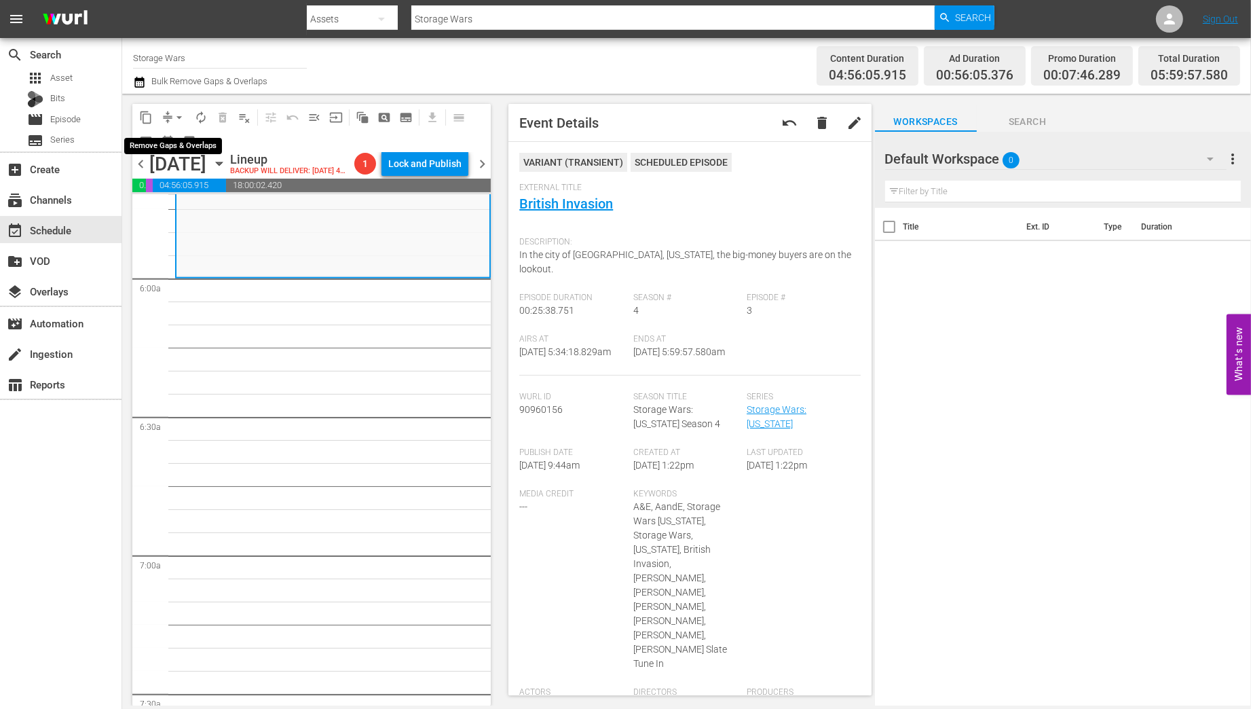
click at [179, 116] on span "arrow_drop_down" at bounding box center [179, 118] width 14 height 14
click at [174, 146] on li "Align to Midnight" at bounding box center [180, 145] width 143 height 22
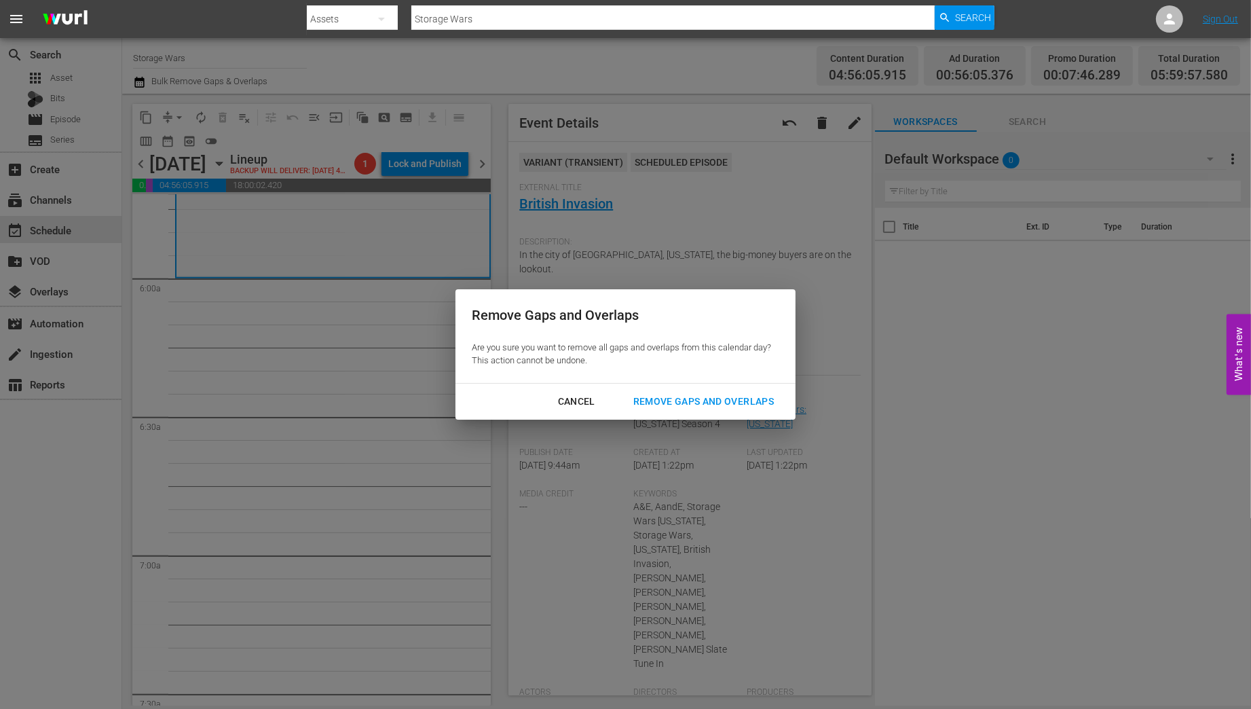
click at [691, 398] on div "Remove Gaps and Overlaps" at bounding box center [703, 401] width 162 height 17
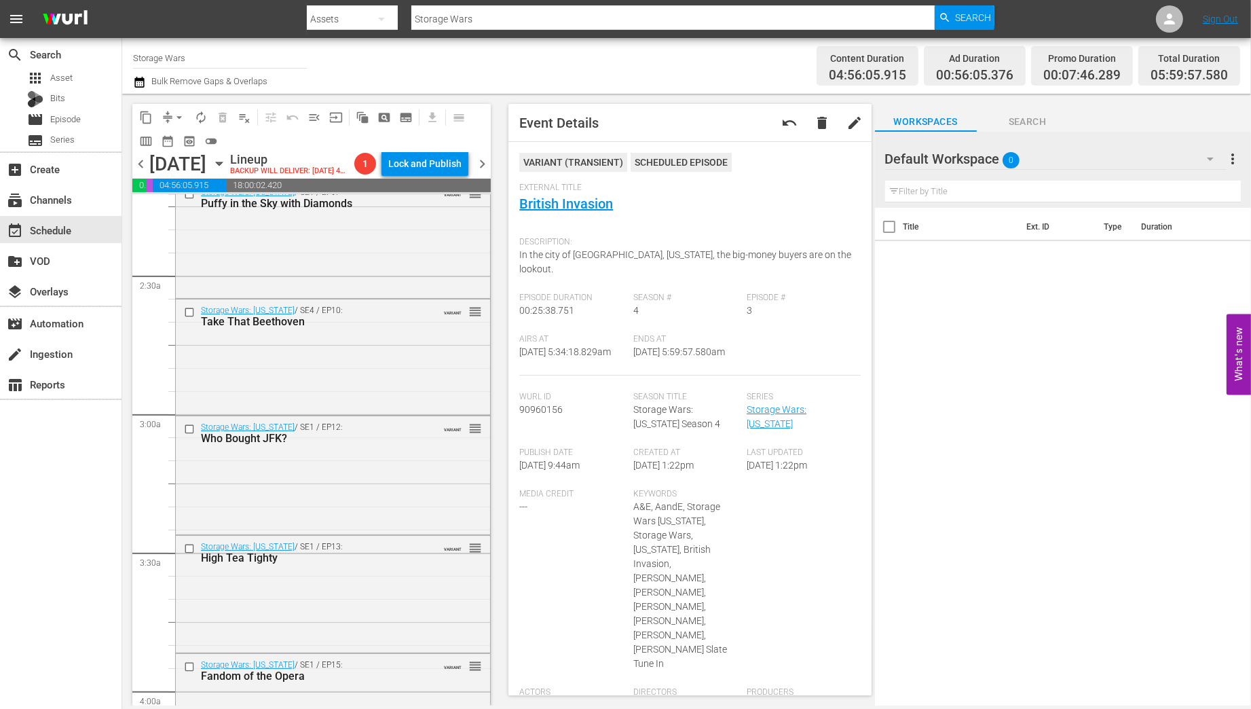
scroll to position [0, 0]
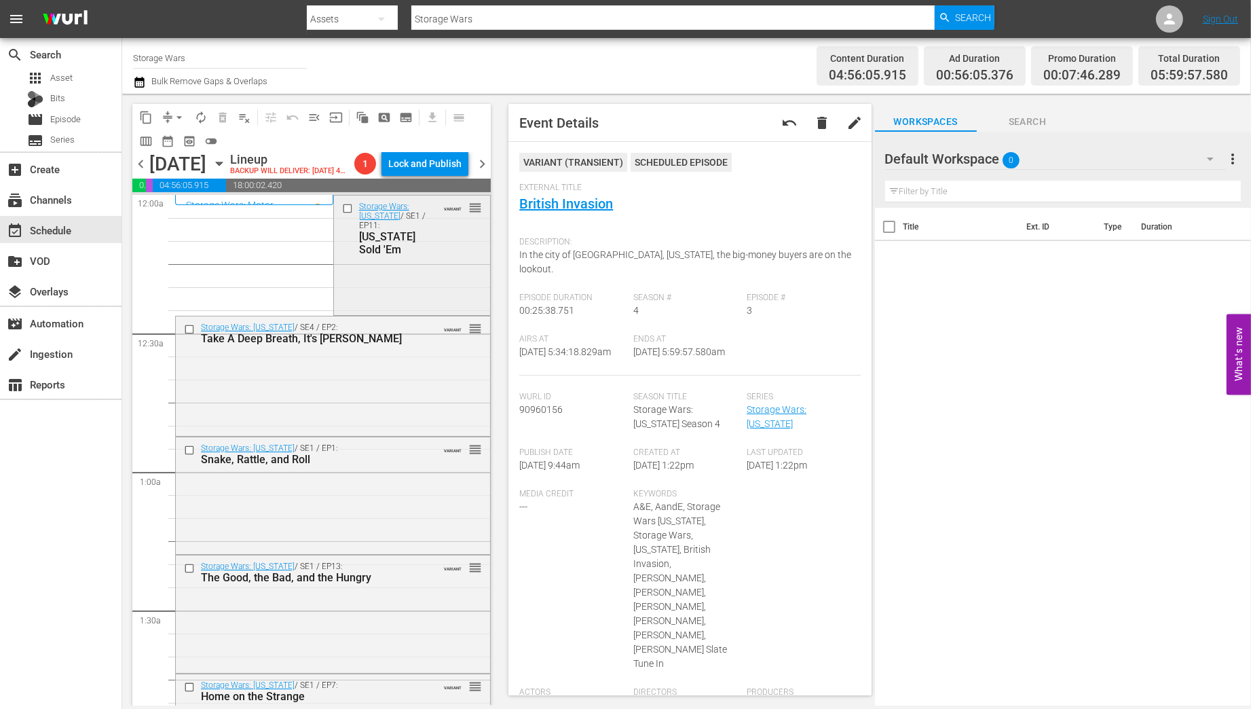
click at [364, 277] on div "Storage Wars: Texas / SE1 / EP11: Texas Sold 'Em VARIANT reorder" at bounding box center [412, 253] width 157 height 117
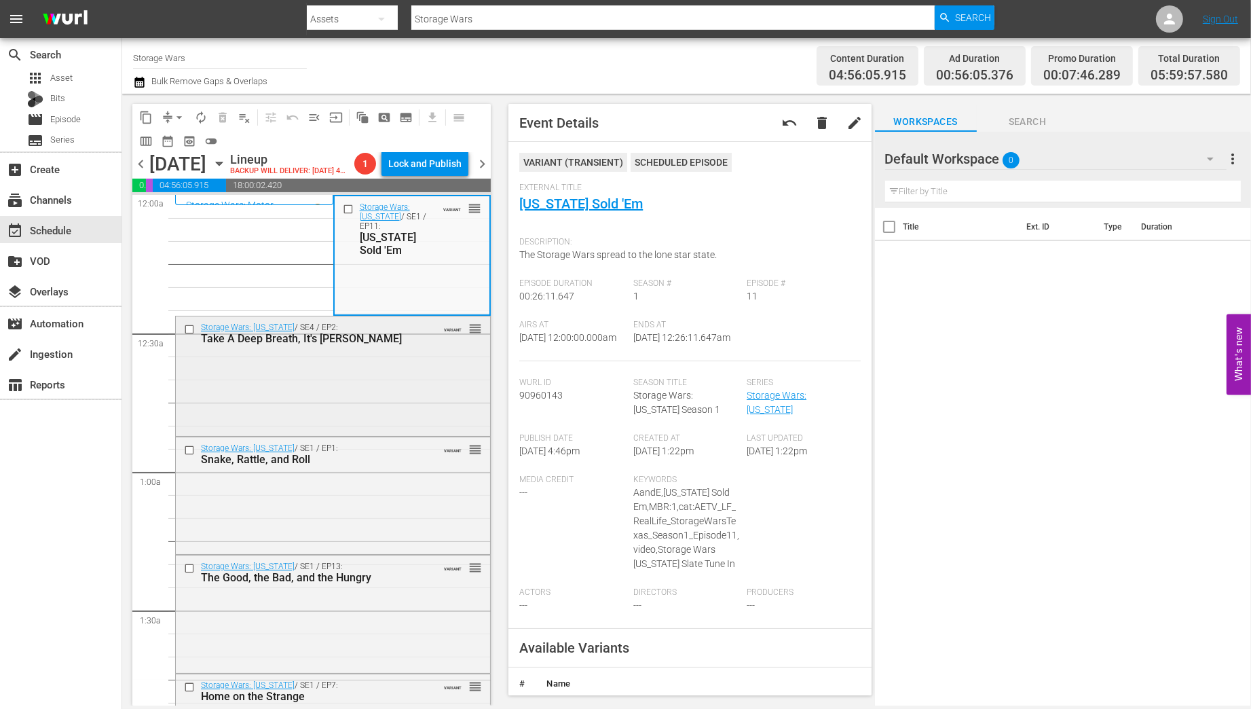
click at [350, 390] on div "Storage Wars: Texas / SE4 / EP2: Take A Deep Breath, It's Lesa VARIANT reorder" at bounding box center [333, 374] width 314 height 117
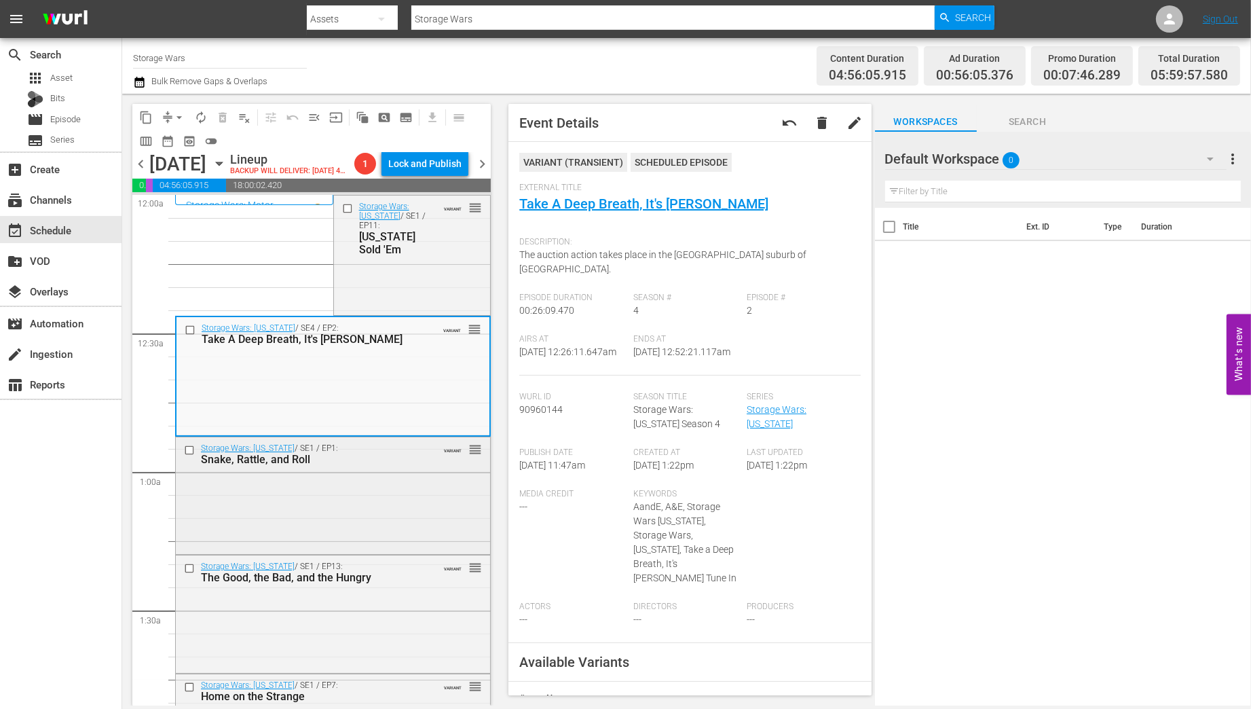
click at [395, 479] on div "Storage Wars: Texas / SE1 / EP1: Snake, Rattle, and Roll VARIANT reorder" at bounding box center [333, 494] width 314 height 115
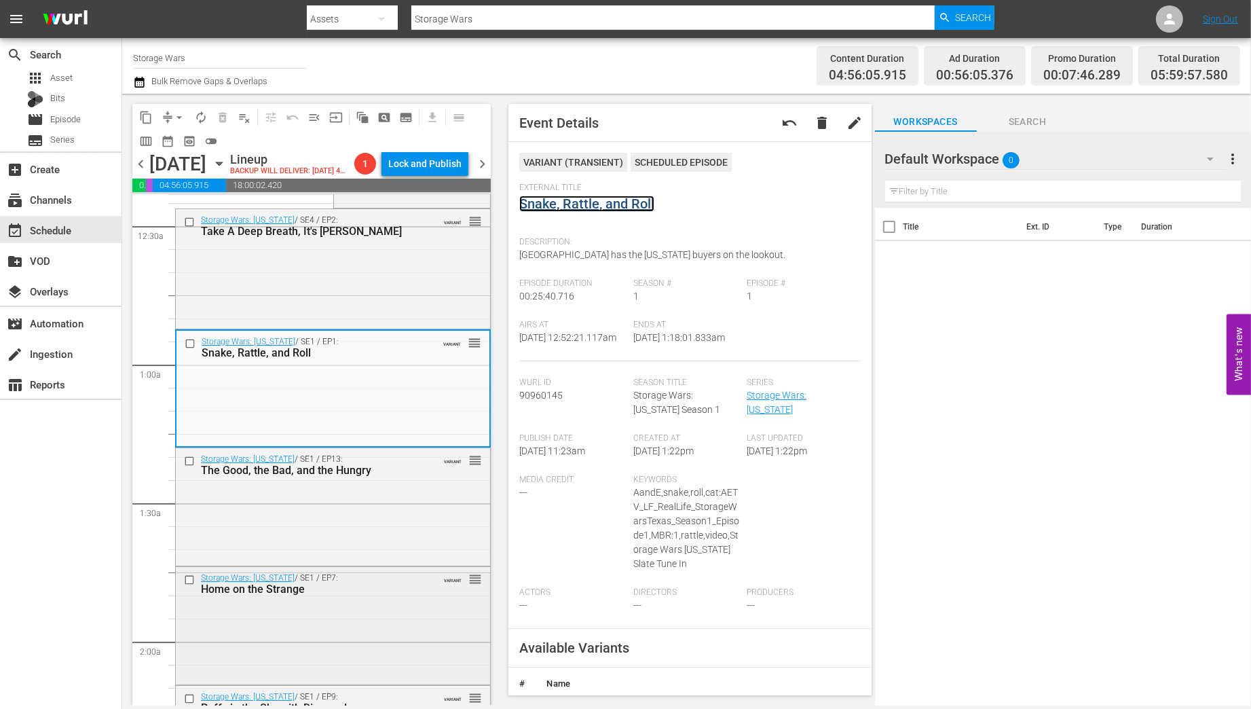
scroll to position [109, 0]
click at [404, 517] on div "Storage Wars: Texas / SE1 / EP13: The Good, the Bad, and the Hungry VARIANT reo…" at bounding box center [333, 504] width 314 height 115
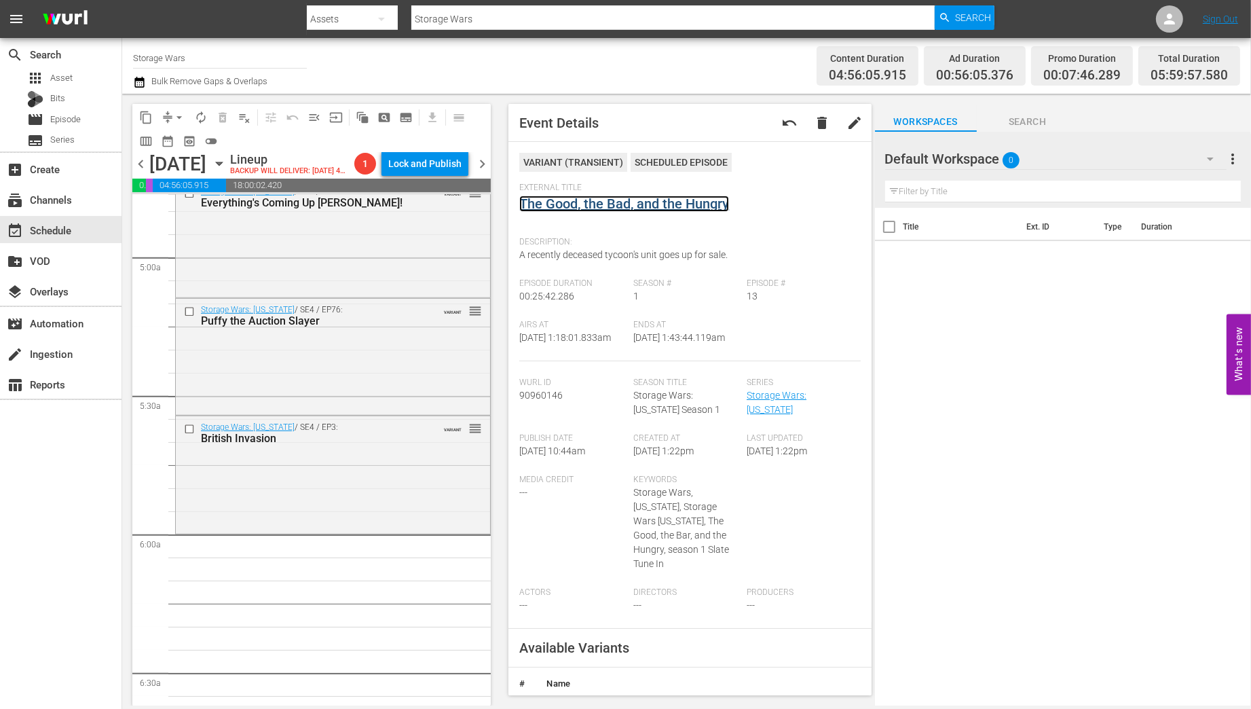
scroll to position [1412, 0]
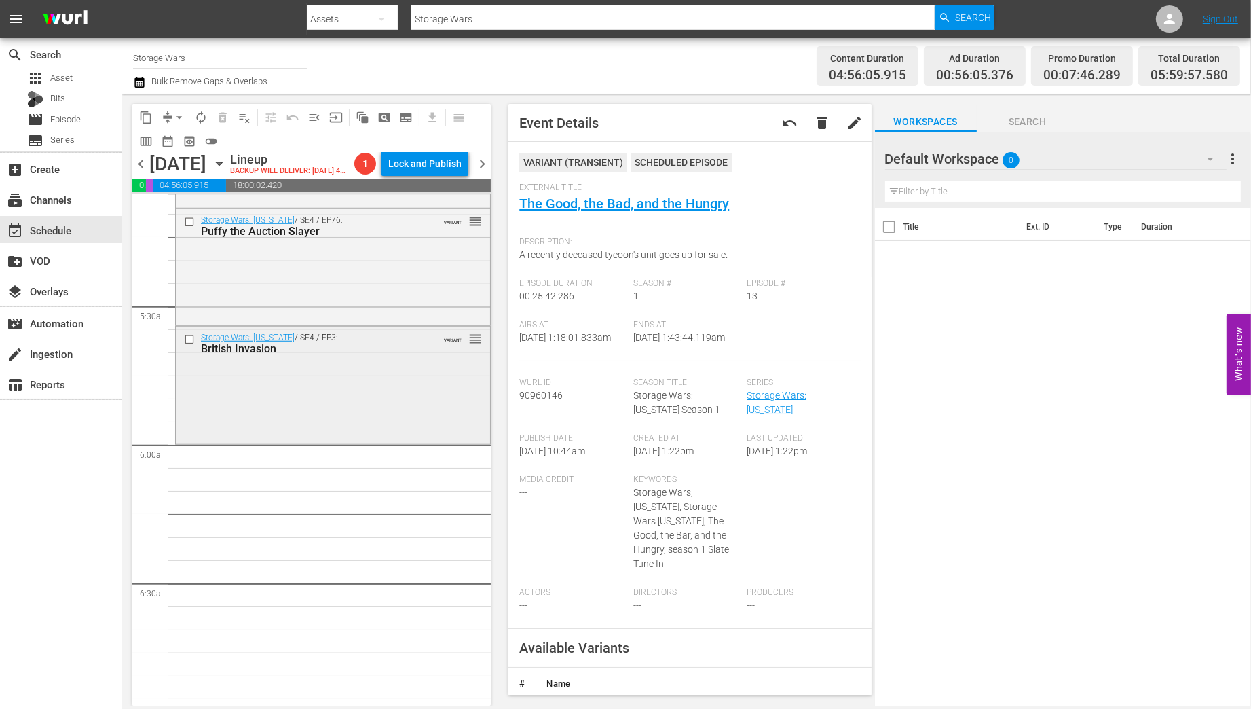
click at [326, 394] on div "Storage Wars: Texas / SE4 / EP3: British Invasion VARIANT reorder" at bounding box center [333, 383] width 314 height 114
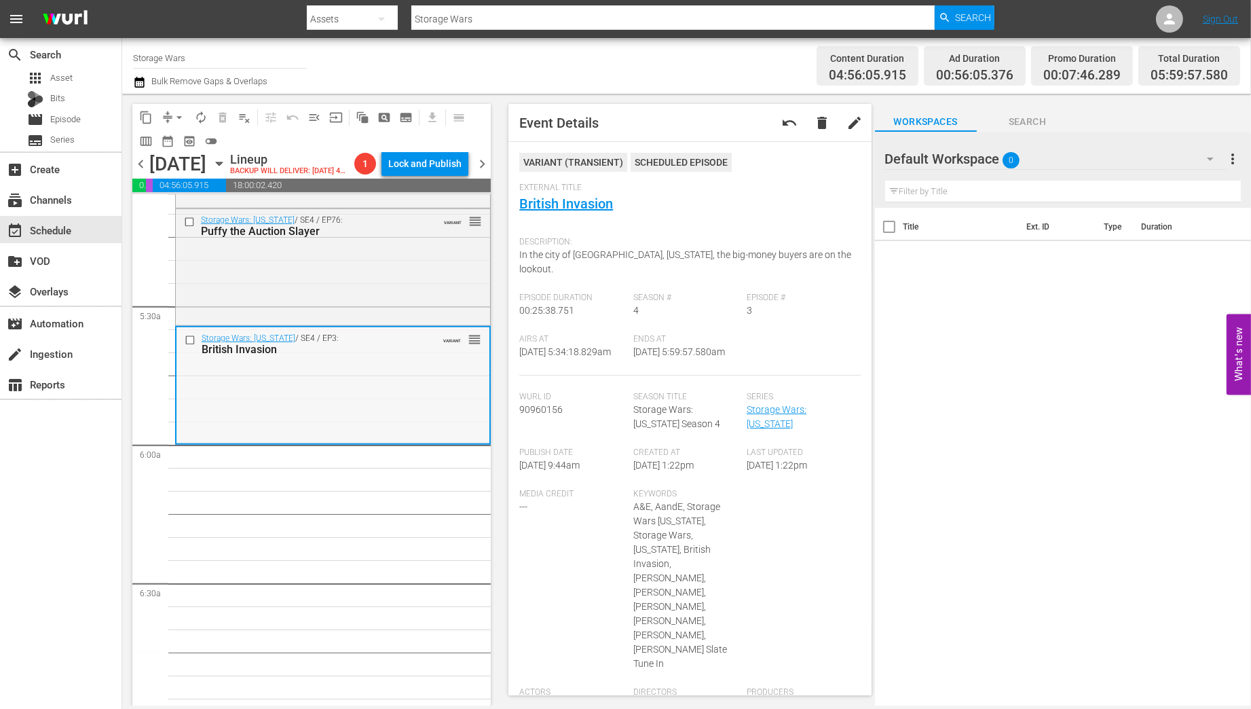
click at [315, 391] on div "Storage Wars: Texas / SE4 / EP3: British Invasion VARIANT reorder" at bounding box center [332, 384] width 313 height 114
click at [179, 118] on span "arrow_drop_down" at bounding box center [179, 118] width 14 height 14
click at [159, 149] on li "Align to Midnight" at bounding box center [180, 145] width 143 height 22
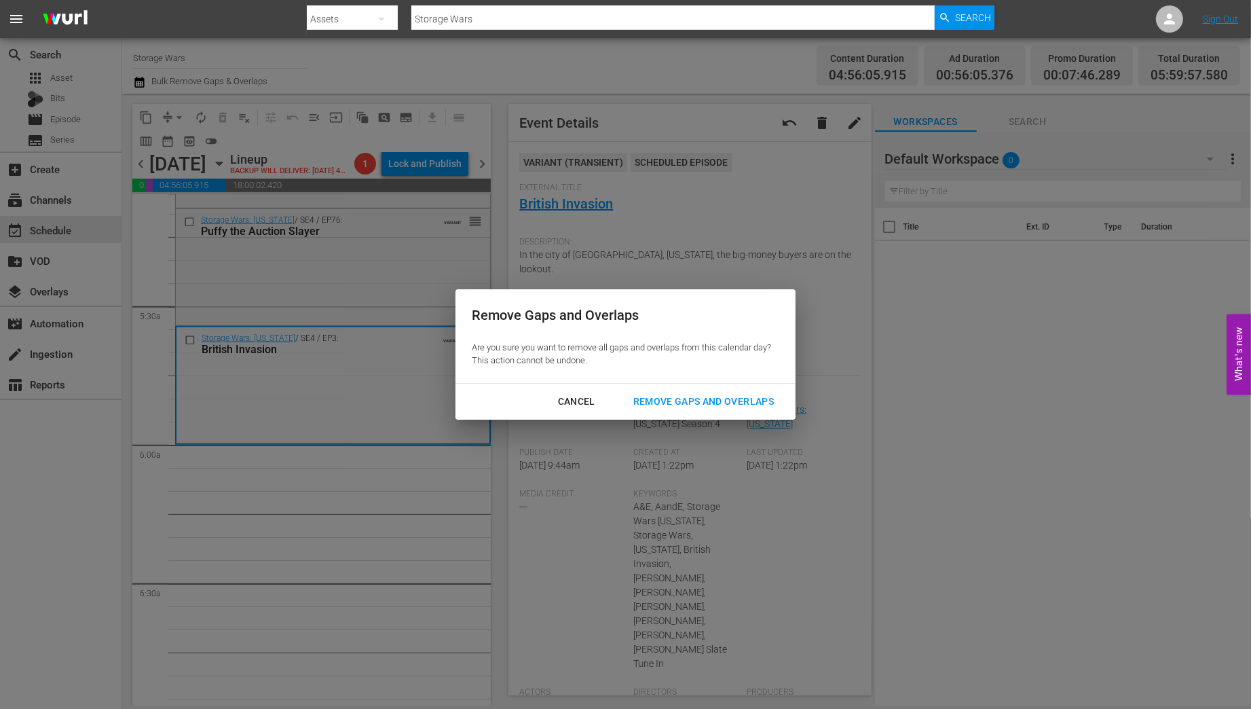
click at [673, 399] on div "Remove Gaps and Overlaps" at bounding box center [703, 401] width 162 height 17
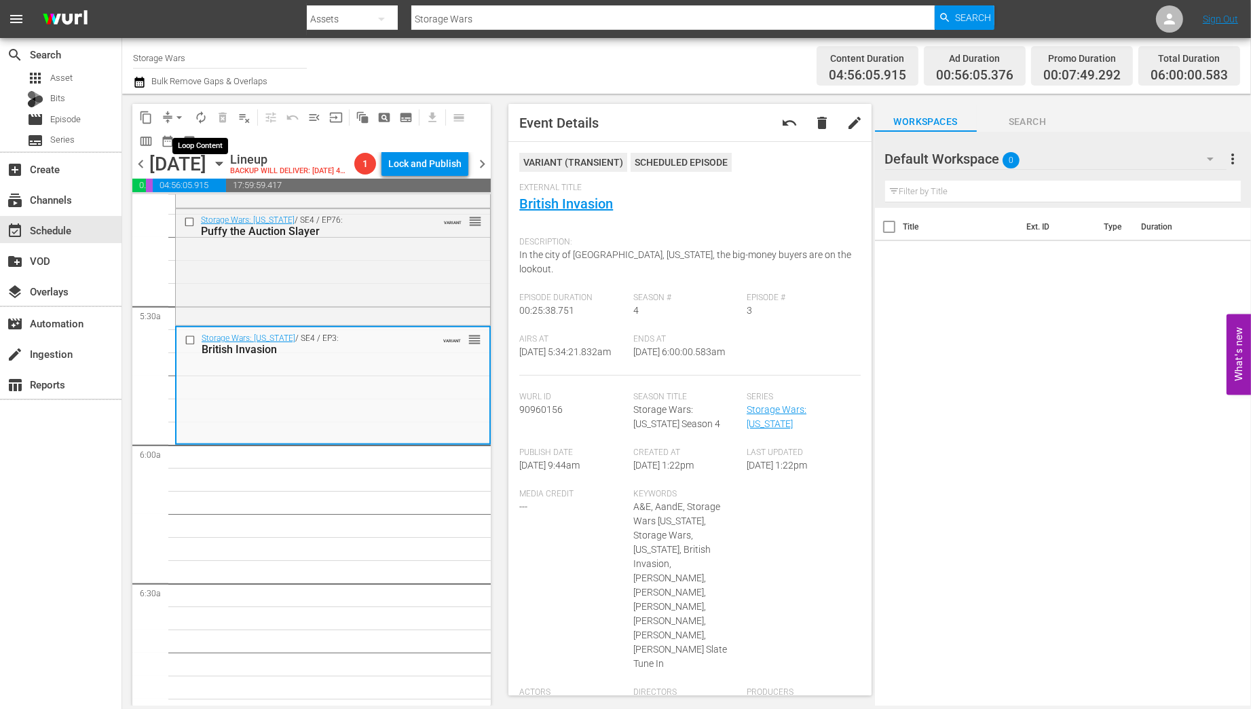
click at [201, 115] on span "autorenew_outlined" at bounding box center [201, 118] width 14 height 14
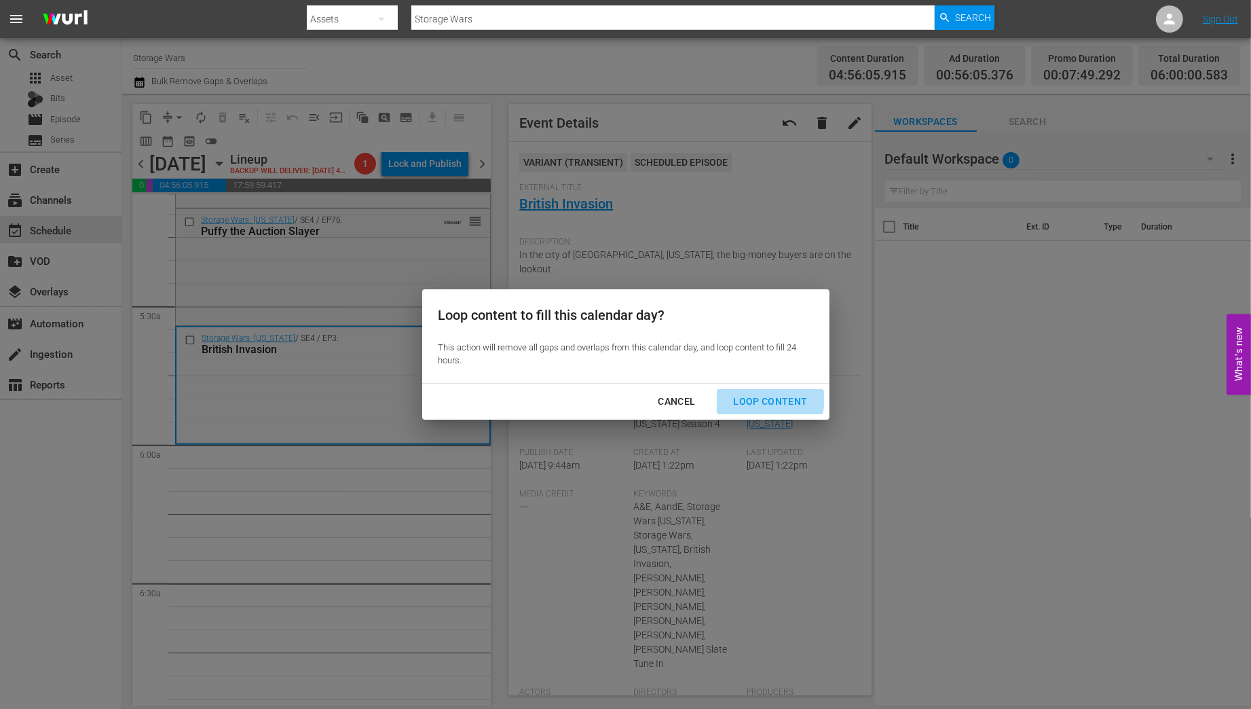
click at [758, 397] on div "Loop Content" at bounding box center [770, 401] width 96 height 17
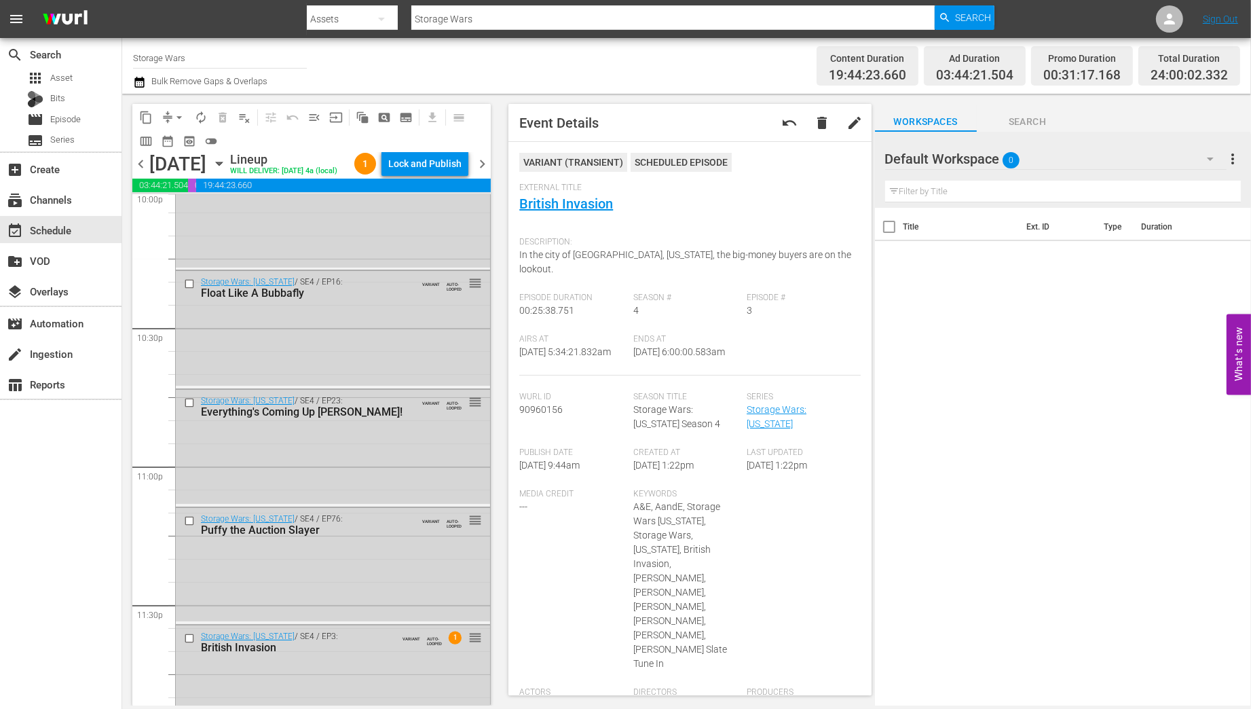
scroll to position [6135, 0]
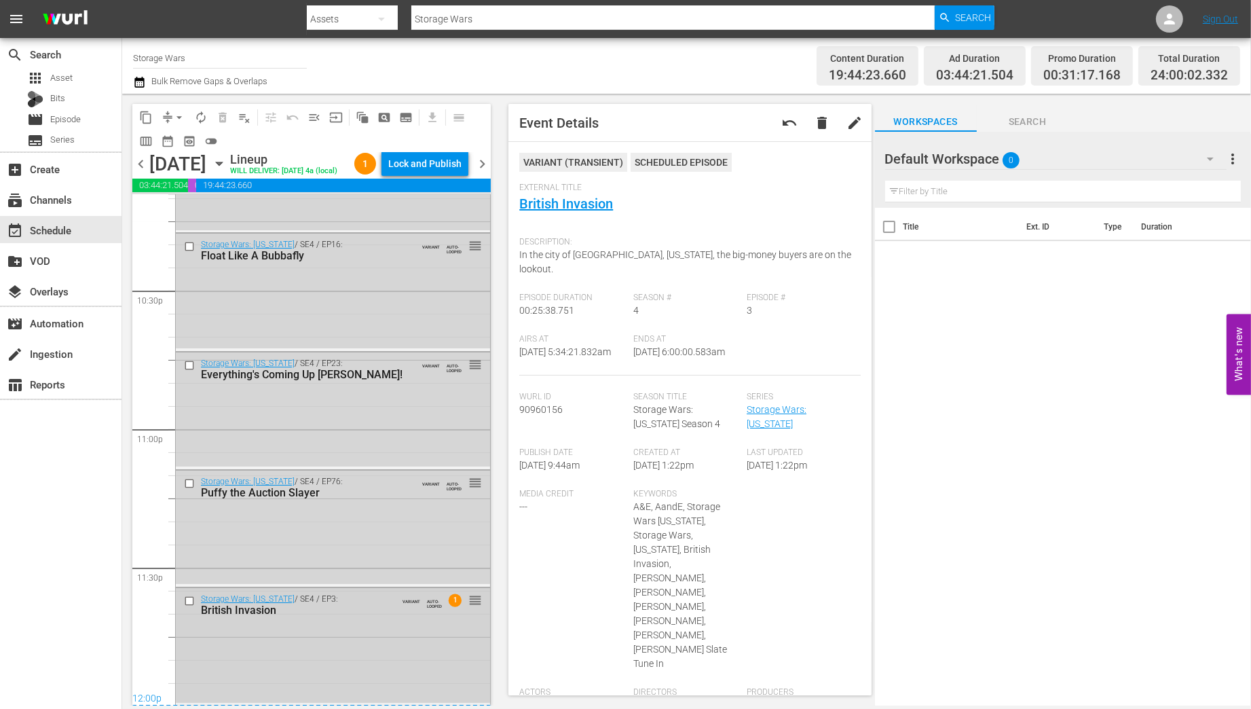
click at [336, 620] on div "Storage Wars: Texas / SE4 / EP3: British Invasion VARIANT AUTO-LOOPED 1 reorder" at bounding box center [333, 645] width 314 height 114
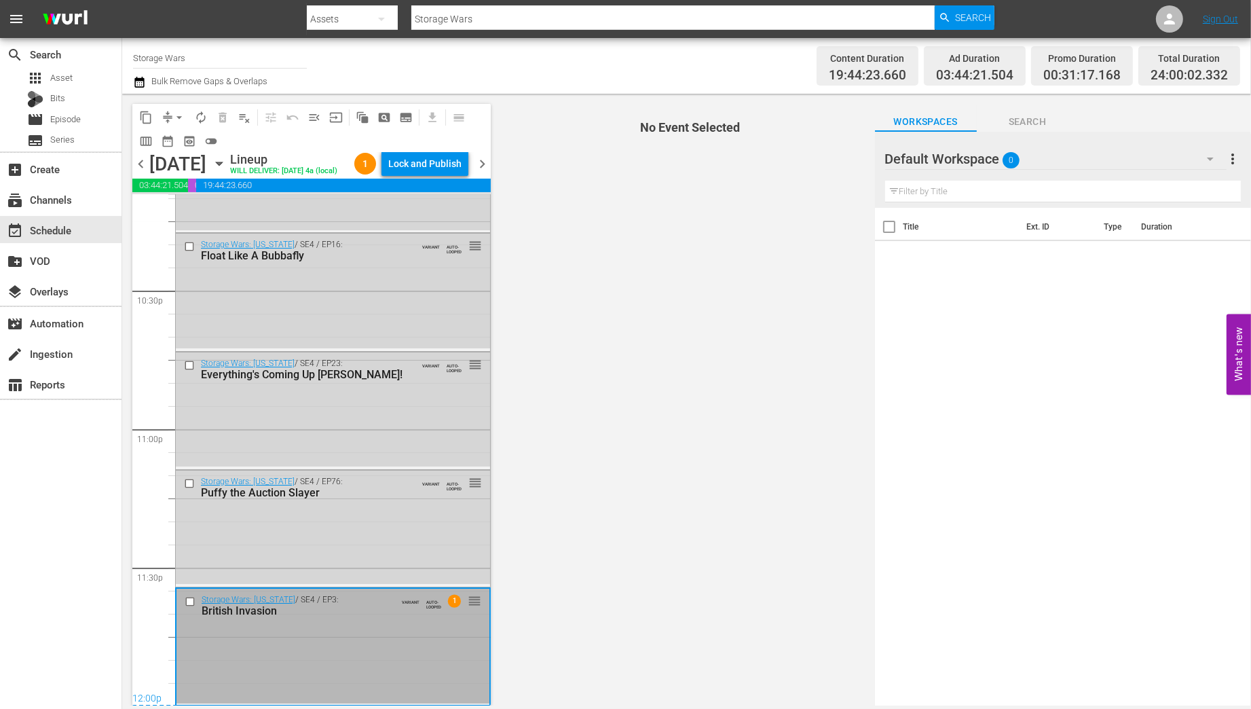
click at [347, 620] on div "Storage Wars: Texas / SE4 / EP3: British Invasion VARIANT AUTO-LOOPED 1 reorder" at bounding box center [332, 645] width 313 height 114
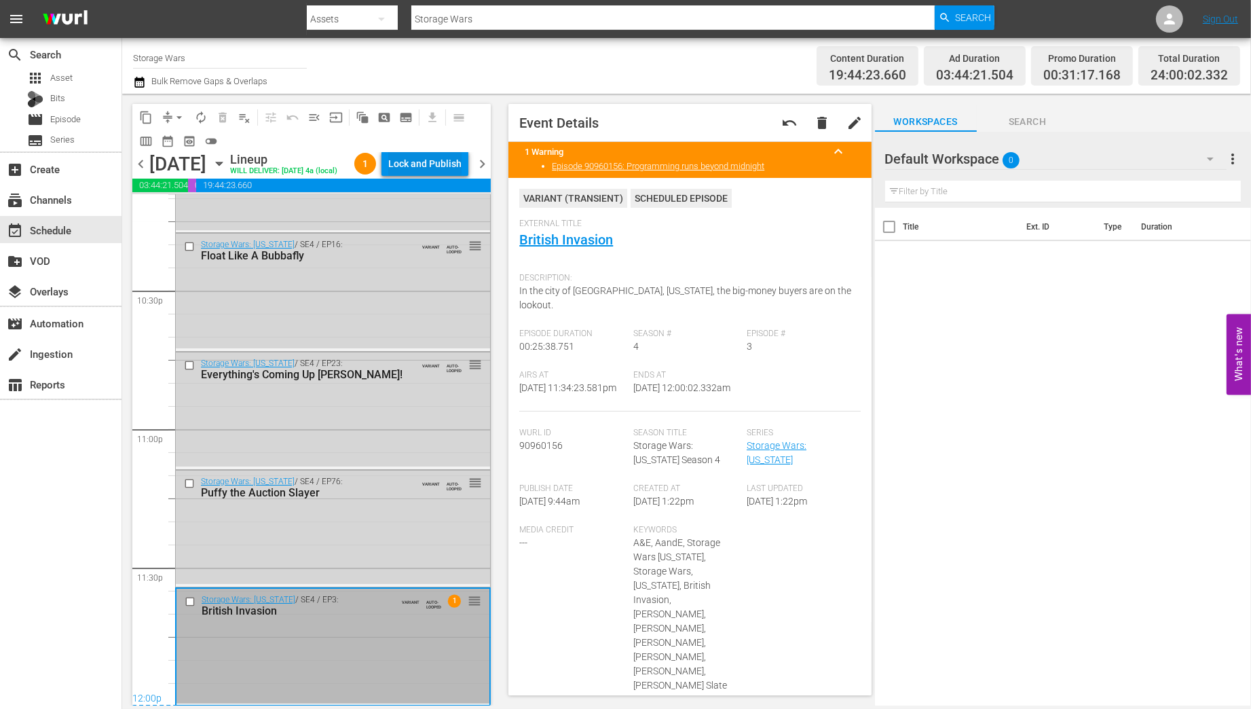
click at [424, 168] on div "Lock and Publish" at bounding box center [424, 163] width 73 height 24
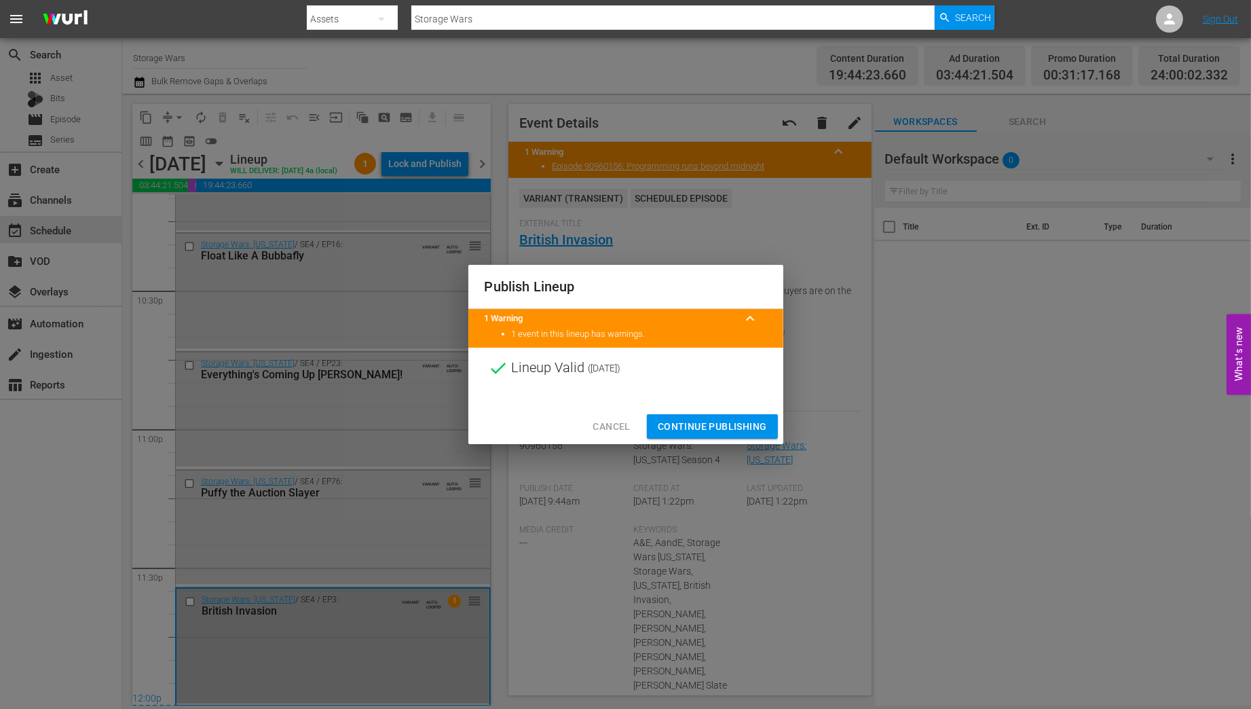
click at [698, 428] on span "Continue Publishing" at bounding box center [712, 426] width 109 height 17
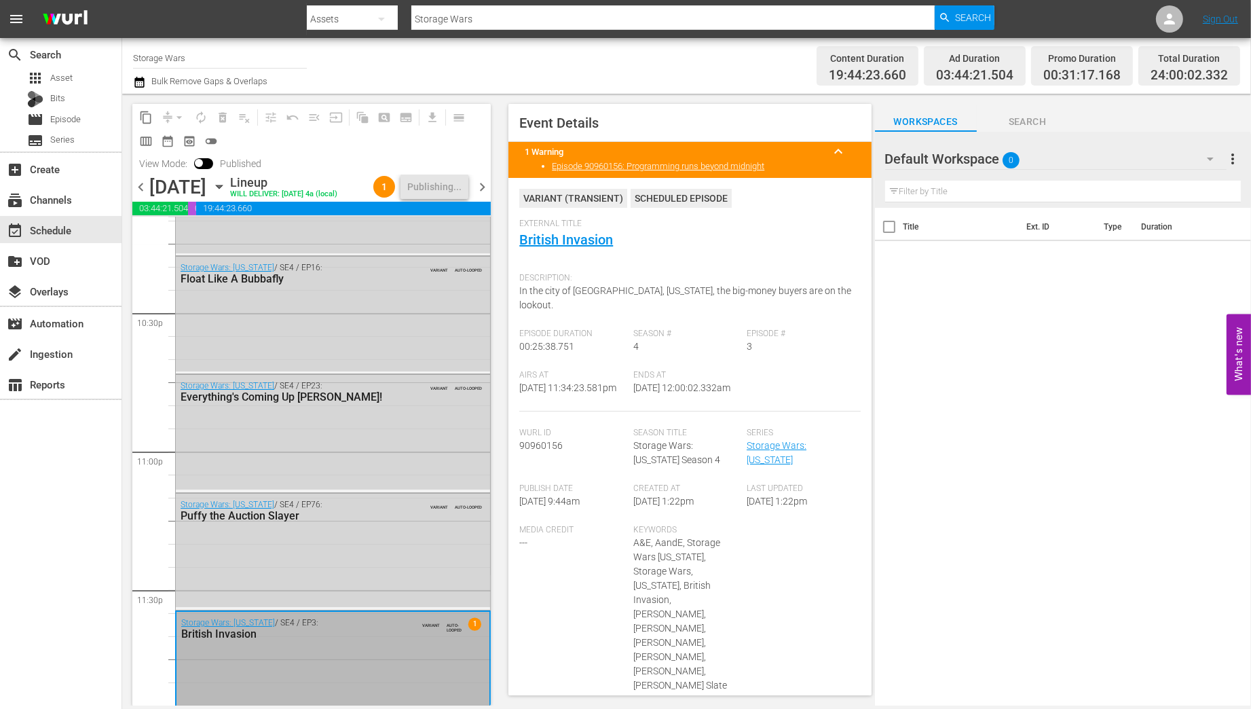
click at [486, 185] on span "chevron_right" at bounding box center [482, 187] width 17 height 17
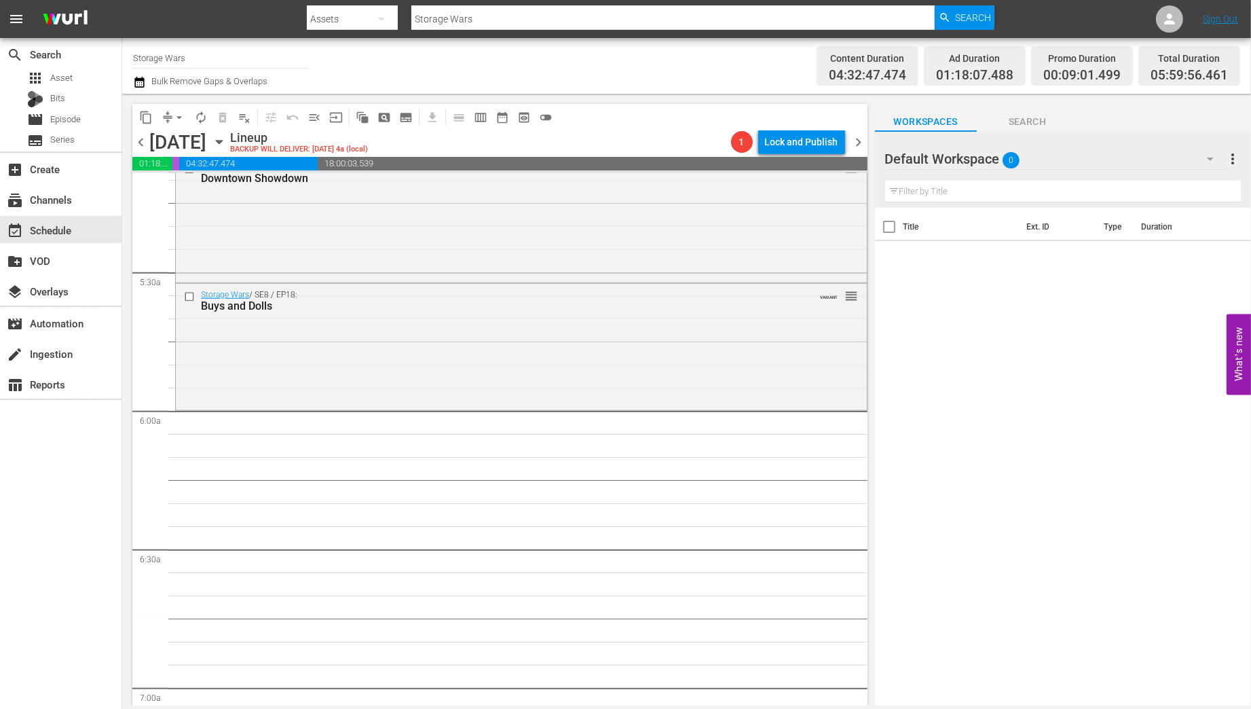
scroll to position [1339, 0]
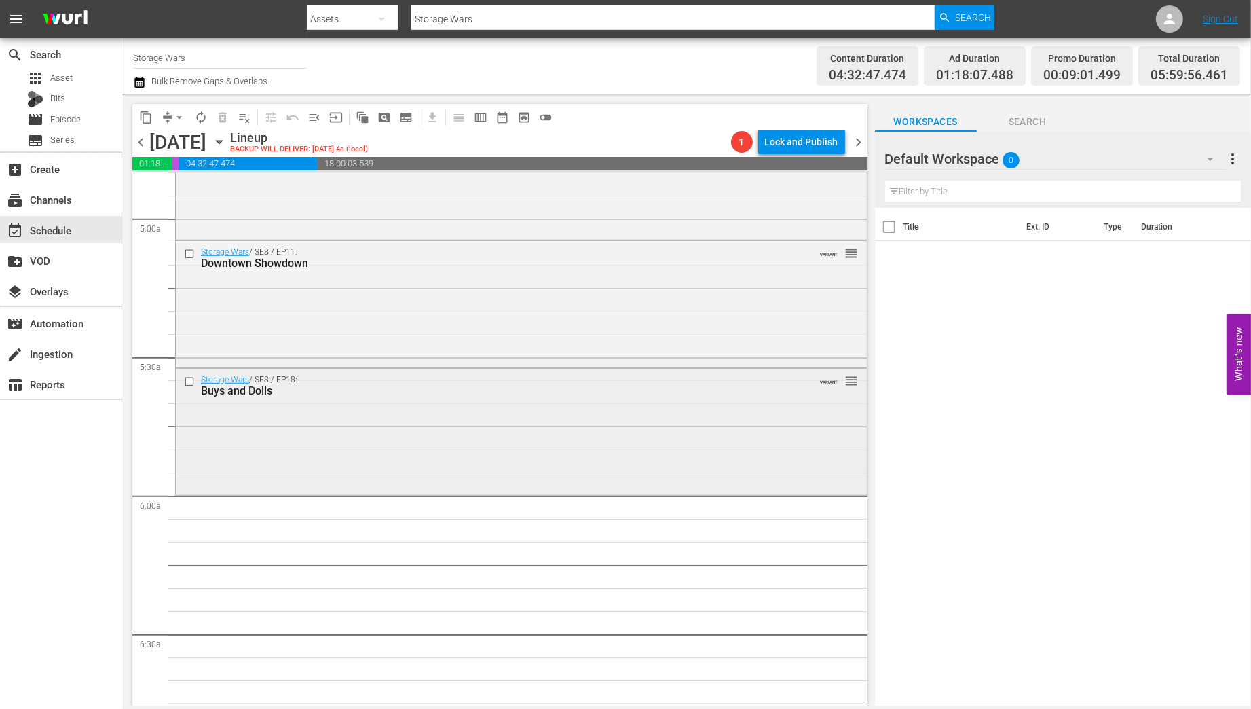
click at [373, 434] on div "Storage Wars / SE8 / EP18: Buys and Dolls VARIANT reorder" at bounding box center [521, 431] width 691 height 124
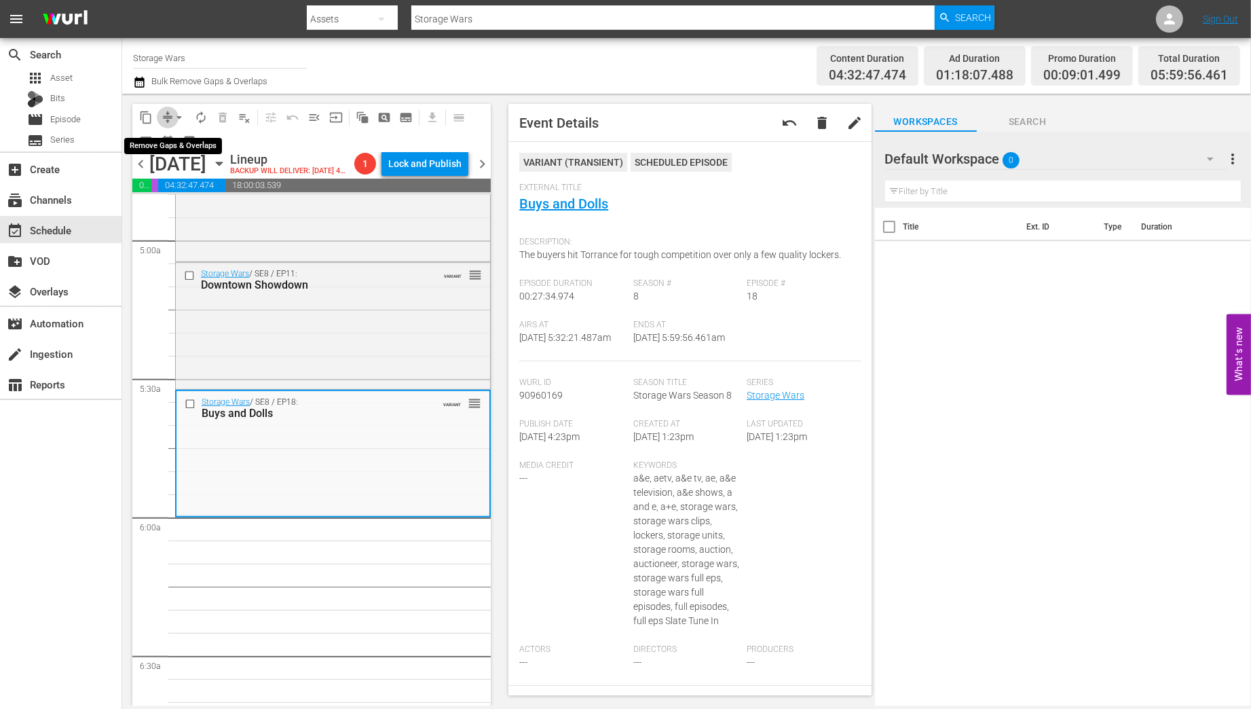
click at [165, 115] on span "compress" at bounding box center [168, 118] width 14 height 14
click at [181, 113] on span "arrow_drop_down" at bounding box center [179, 118] width 14 height 14
click at [174, 147] on li "Align to Midnight" at bounding box center [180, 145] width 143 height 22
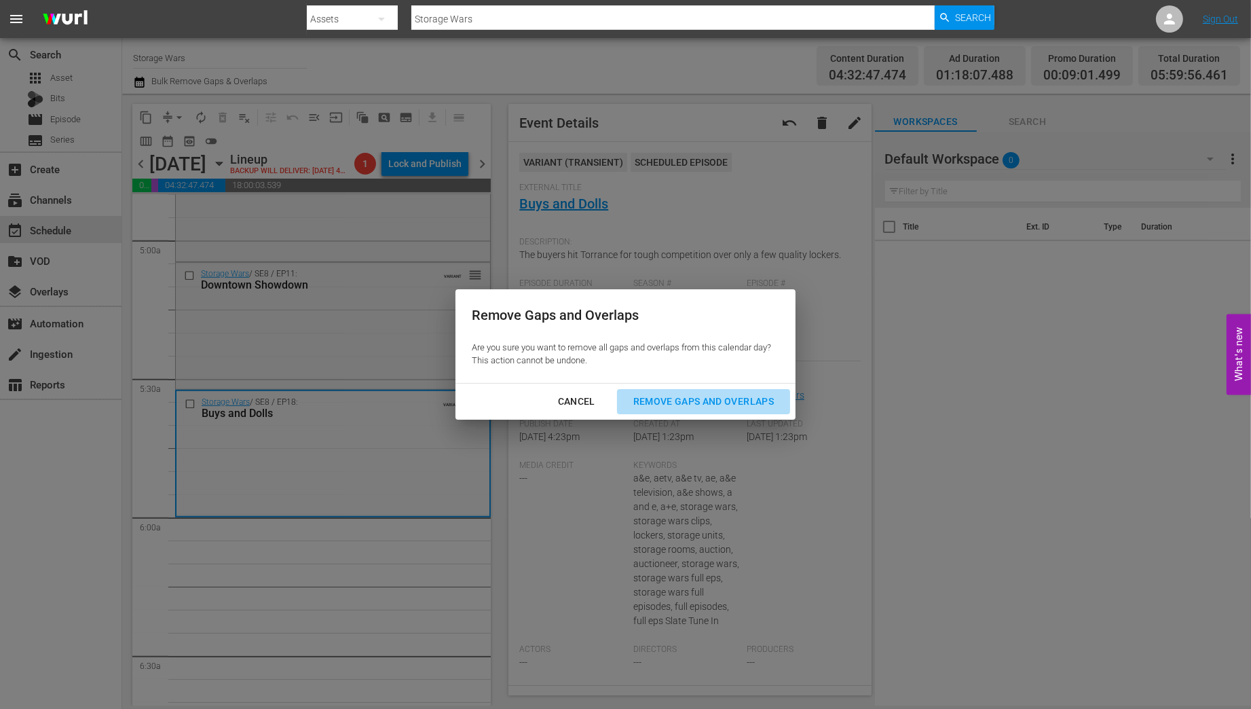
click at [696, 405] on div "Remove Gaps and Overlaps" at bounding box center [703, 401] width 162 height 17
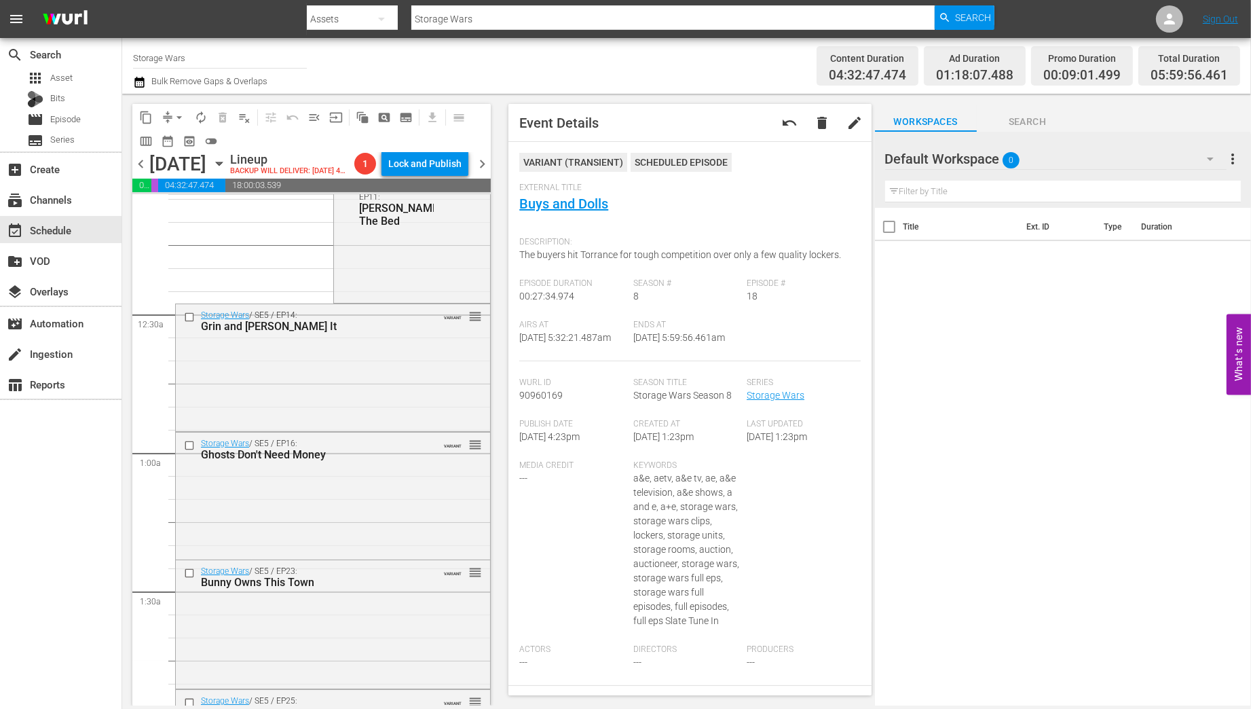
scroll to position [0, 0]
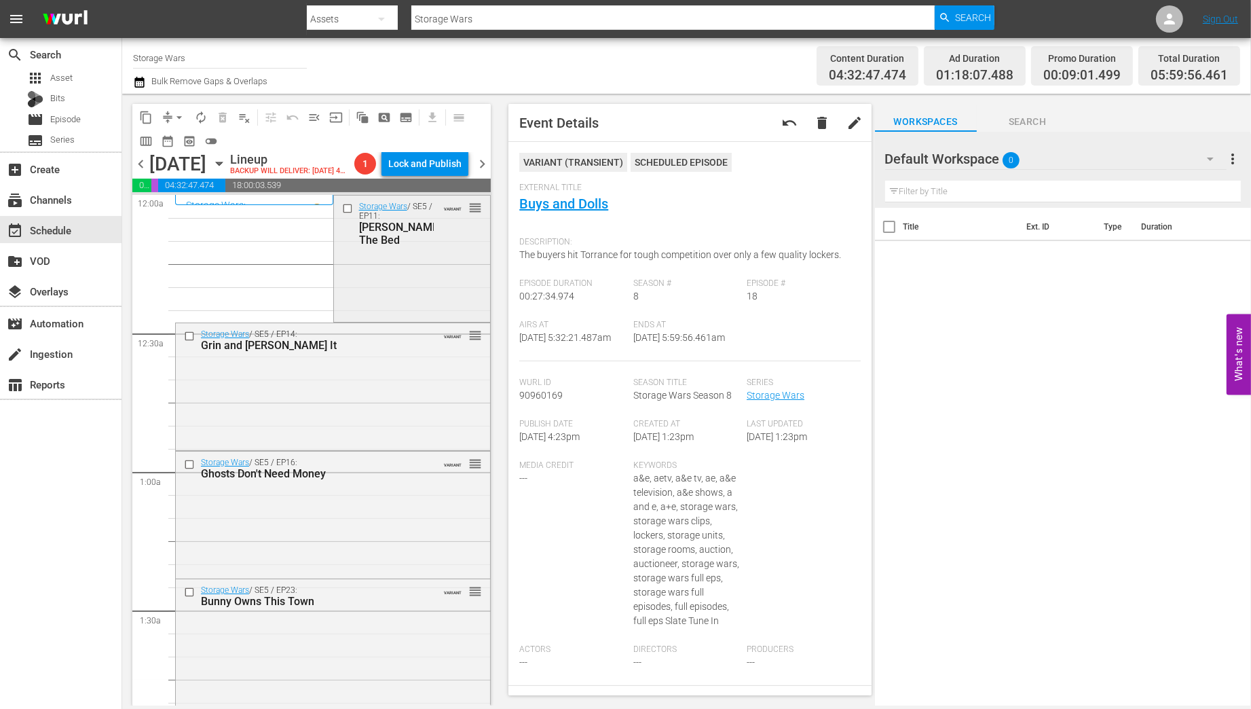
click at [382, 312] on div "Storage Wars / SE5 / EP11: Darrell Sheets The Bed VARIANT reorder" at bounding box center [412, 257] width 157 height 124
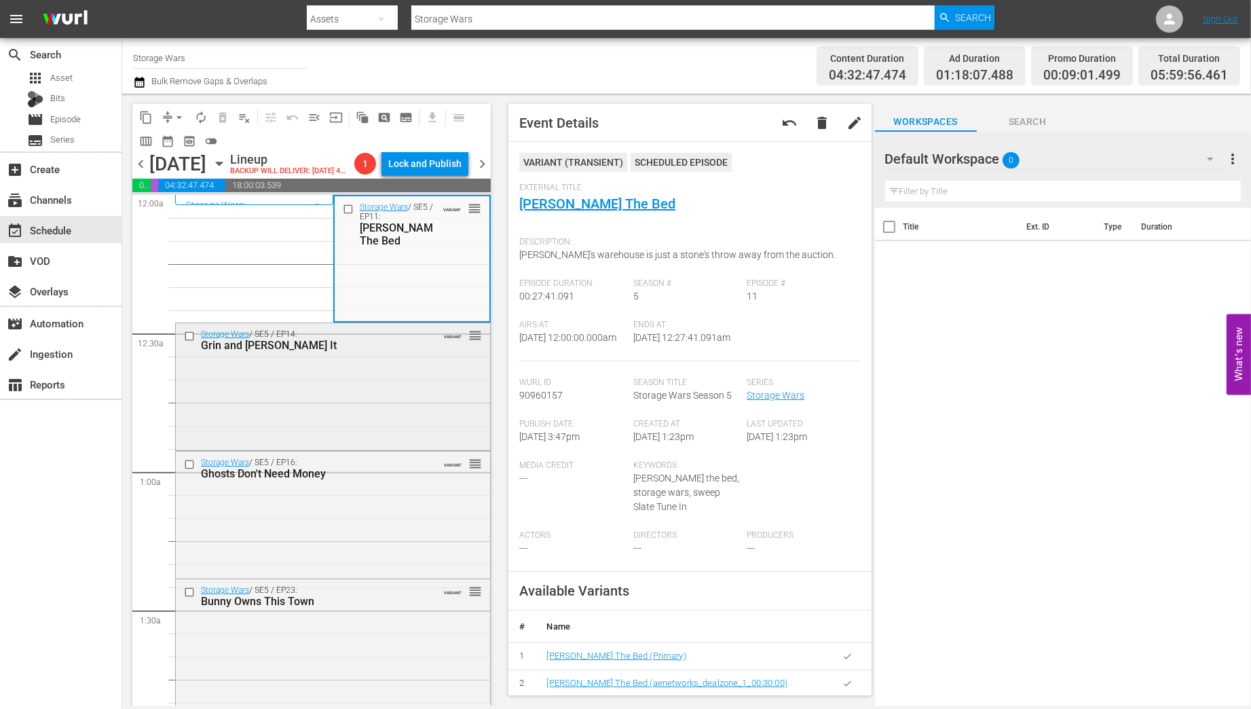
click at [379, 391] on div "Storage Wars / SE5 / EP14: Grin and Barry It VARIANT reorder" at bounding box center [333, 385] width 314 height 124
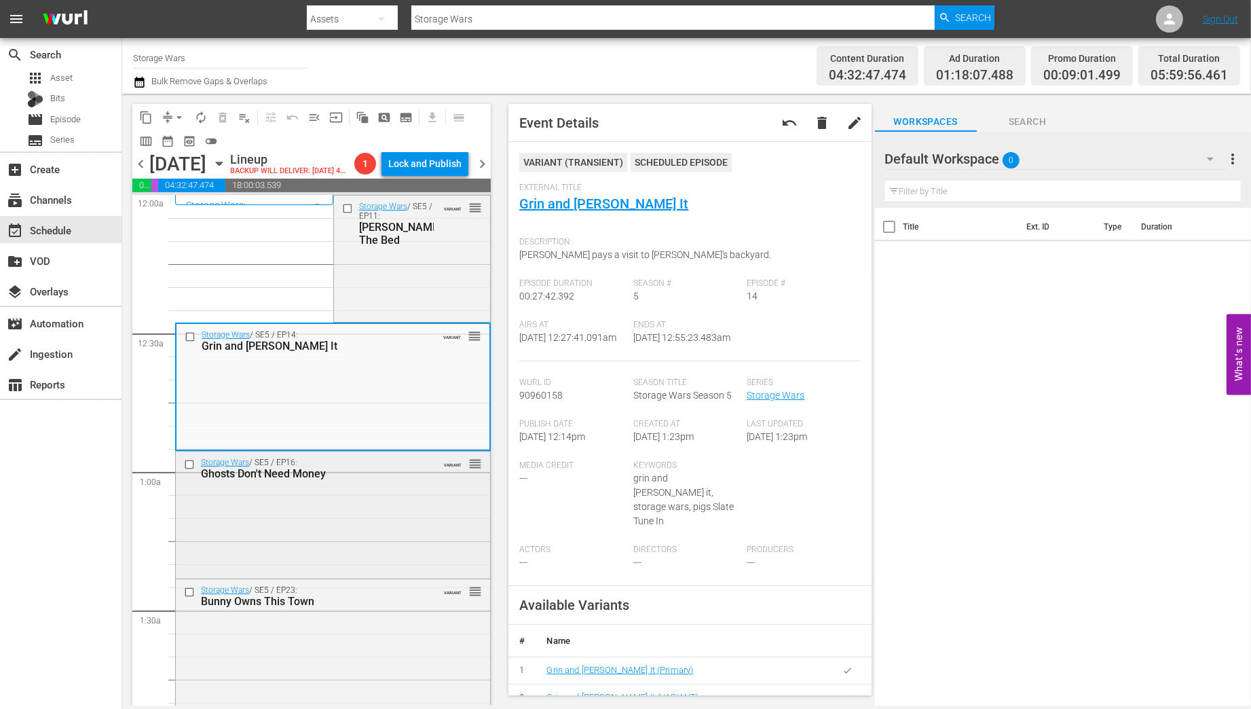
click at [367, 531] on div "Storage Wars / SE5 / EP16: Ghosts Don't Need Money VARIANT reorder" at bounding box center [333, 513] width 314 height 124
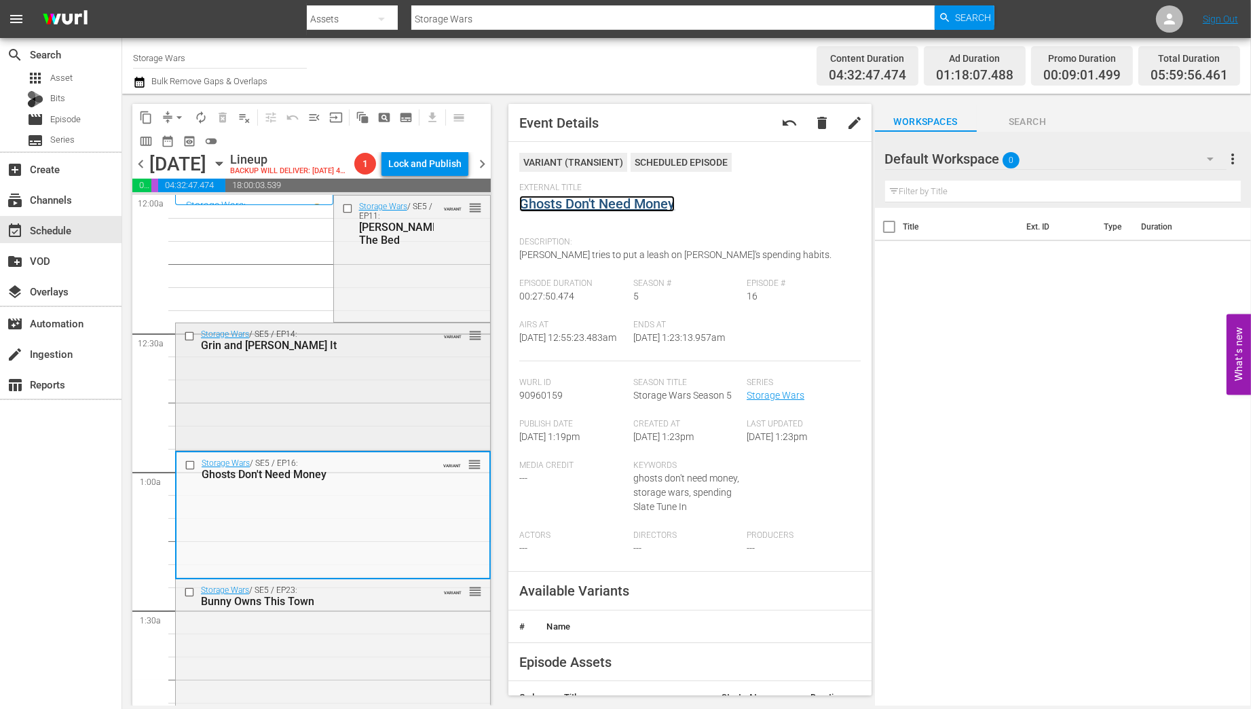
scroll to position [109, 0]
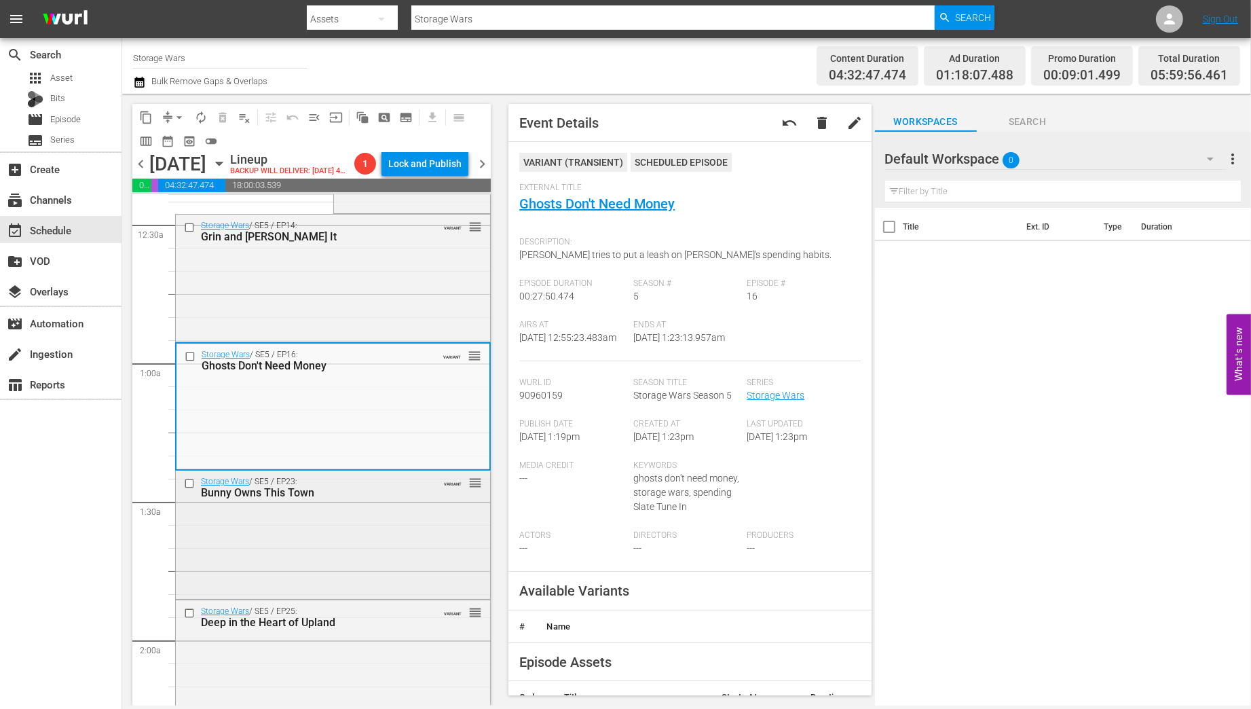
click at [361, 554] on div "Storage Wars / SE5 / EP23: Bunny Owns This Town VARIANT reorder" at bounding box center [333, 533] width 314 height 126
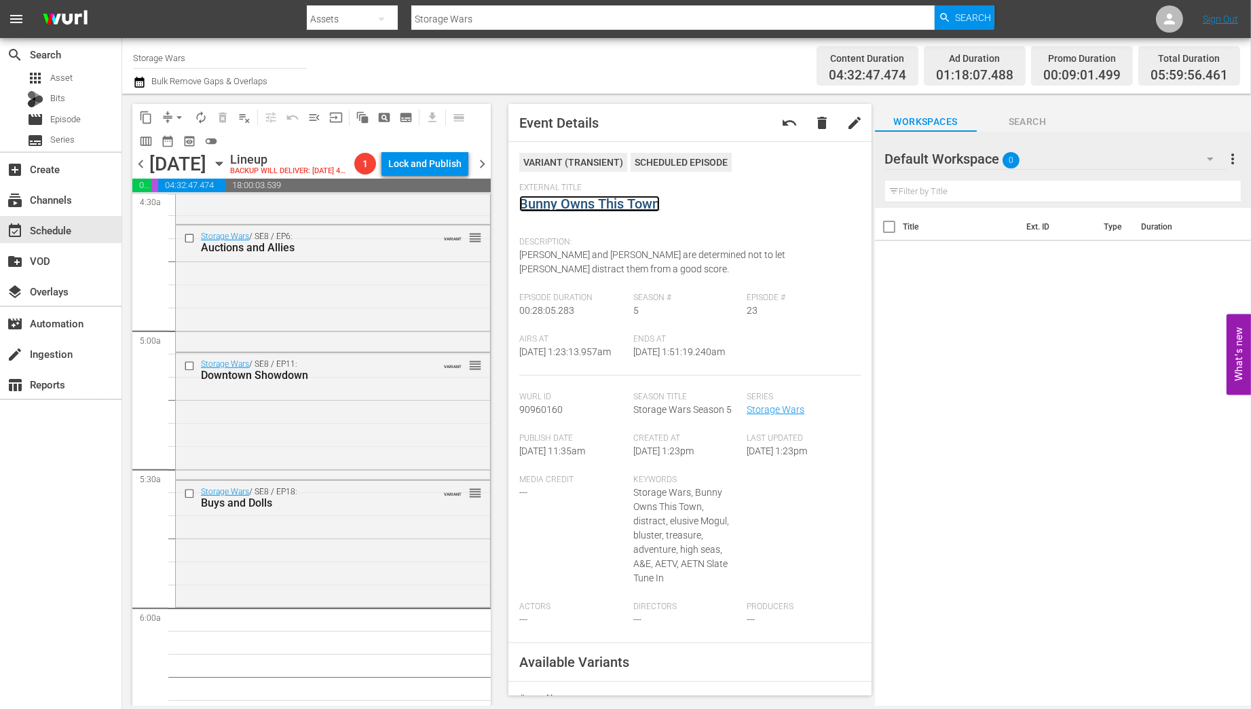
scroll to position [1466, 0]
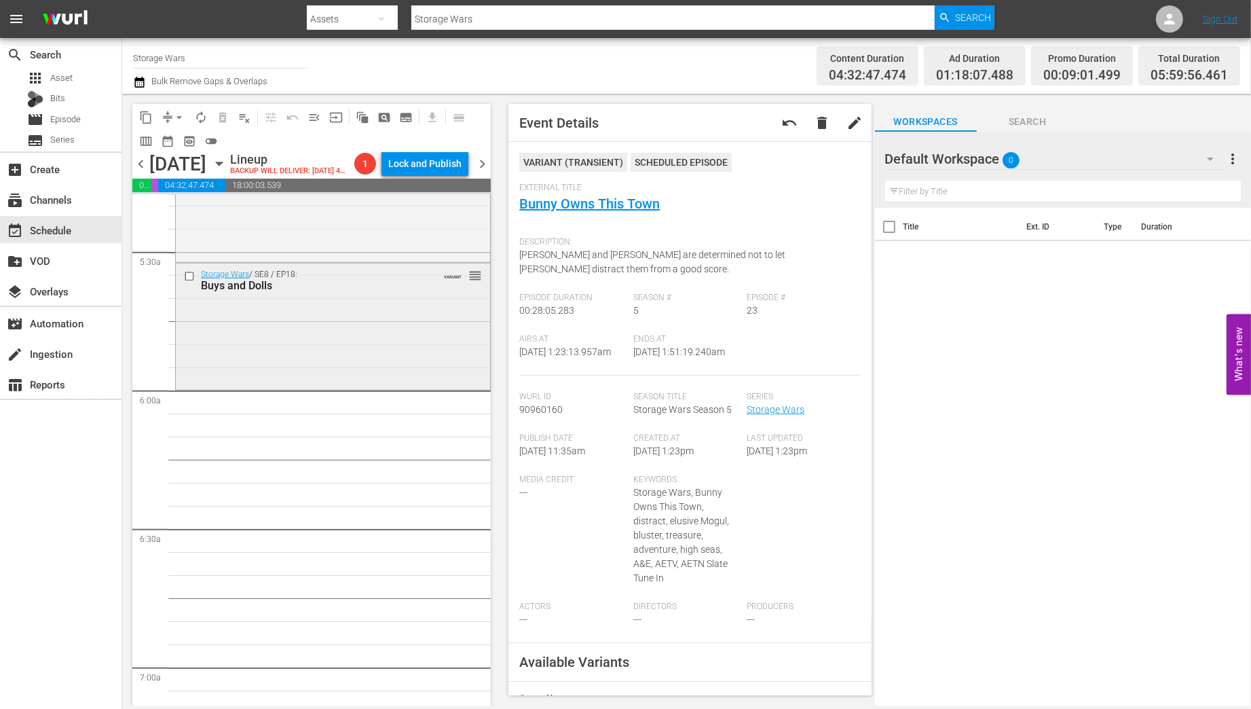
click at [331, 379] on div "Storage Wars / SE8 / EP18: Buys and Dolls VARIANT reorder" at bounding box center [333, 325] width 314 height 124
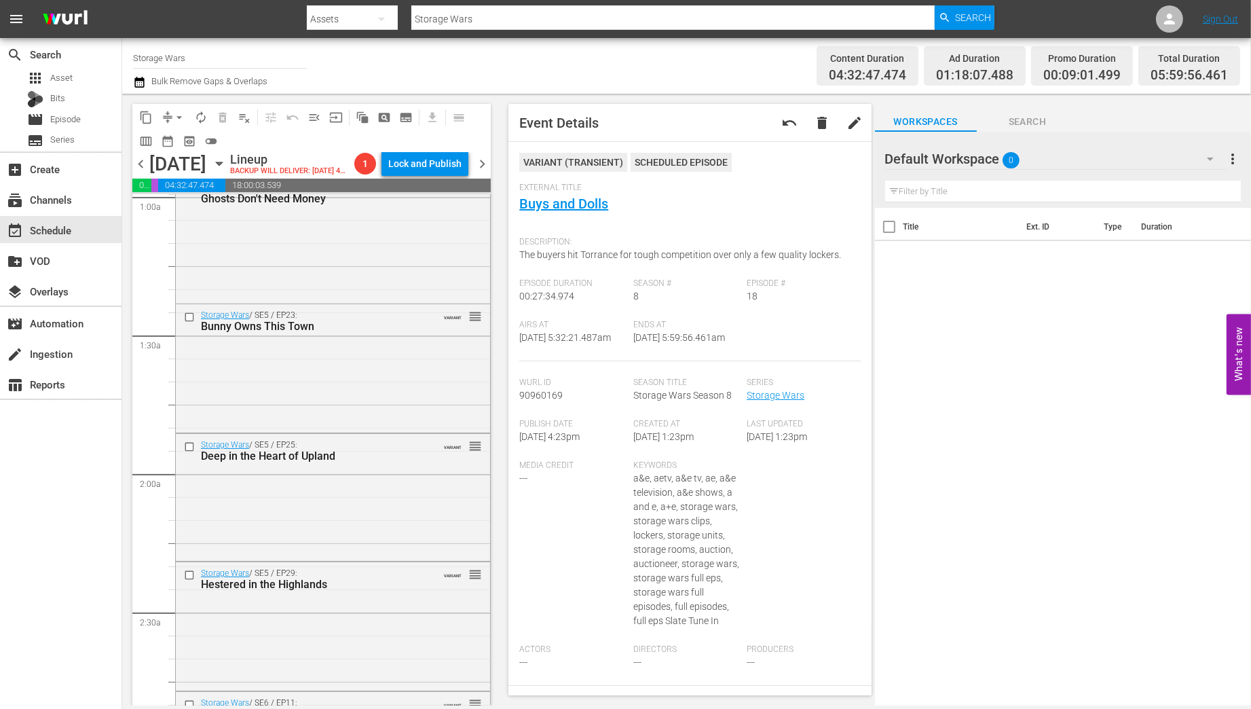
scroll to position [0, 0]
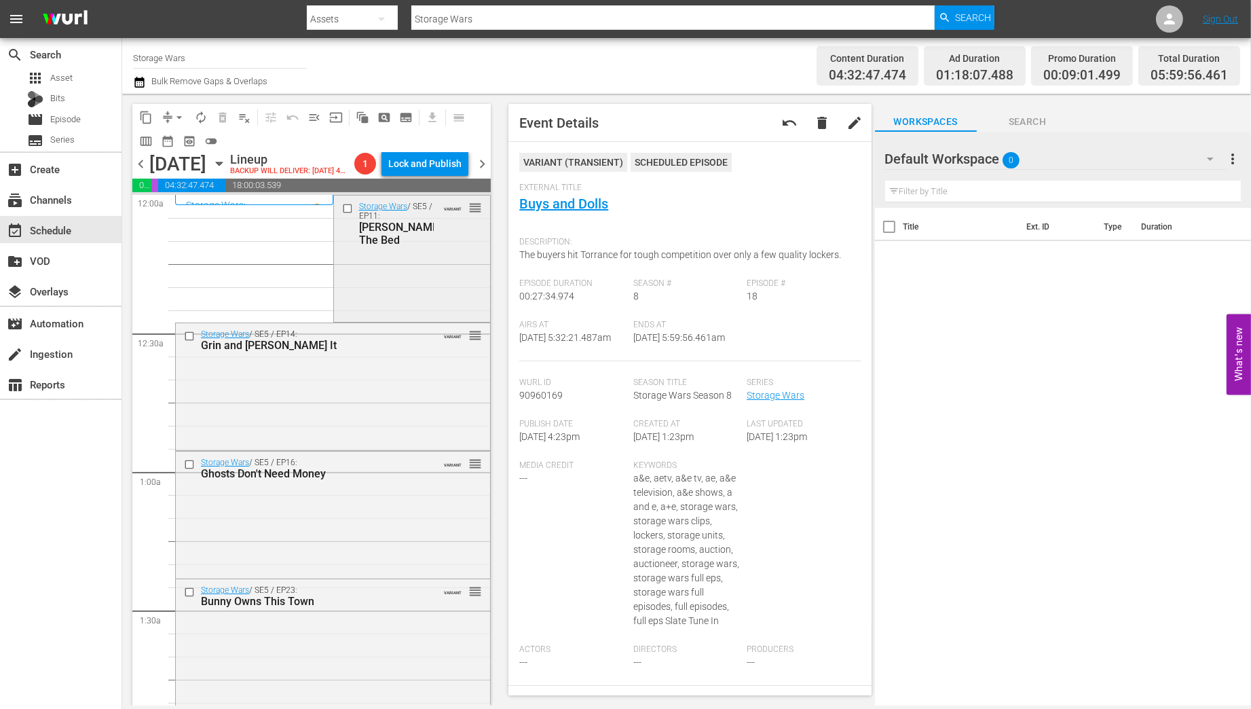
click at [441, 251] on div "Storage Wars / SE5 / EP11: Darrell Sheets The Bed VARIANT reorder" at bounding box center [412, 223] width 157 height 56
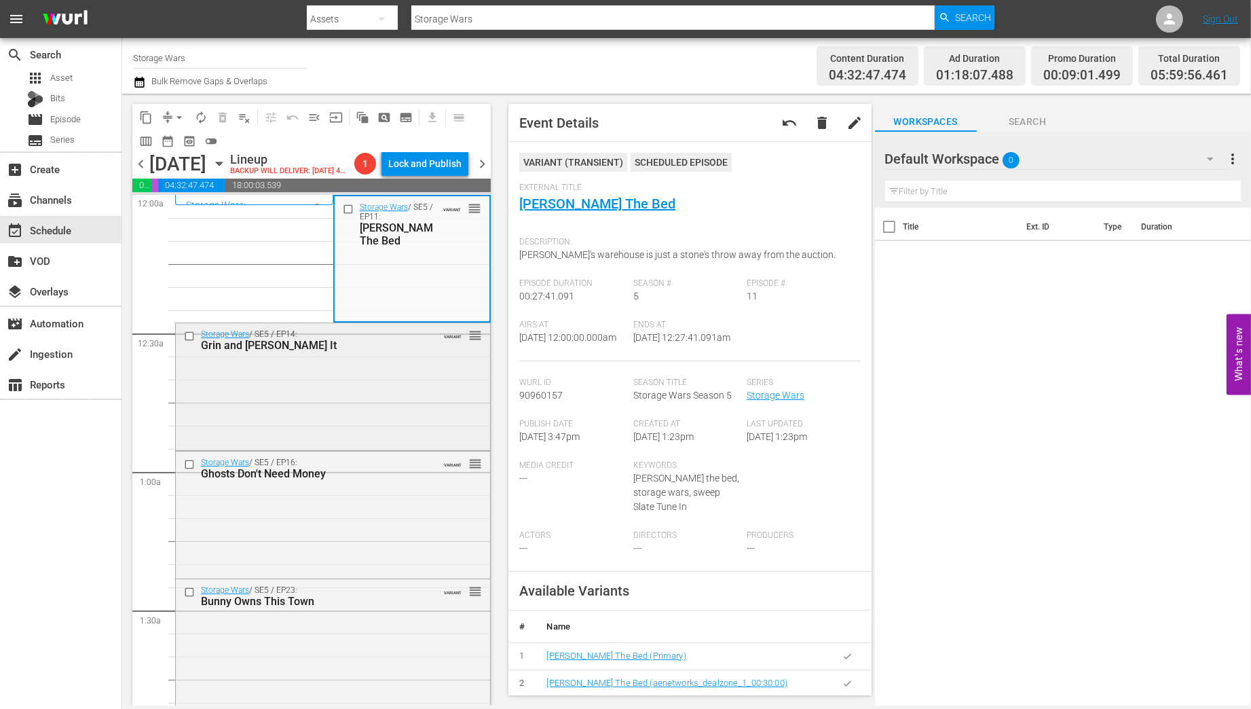
click at [390, 414] on div "Storage Wars / SE5 / EP14: Grin and Barry It VARIANT reorder" at bounding box center [333, 385] width 314 height 124
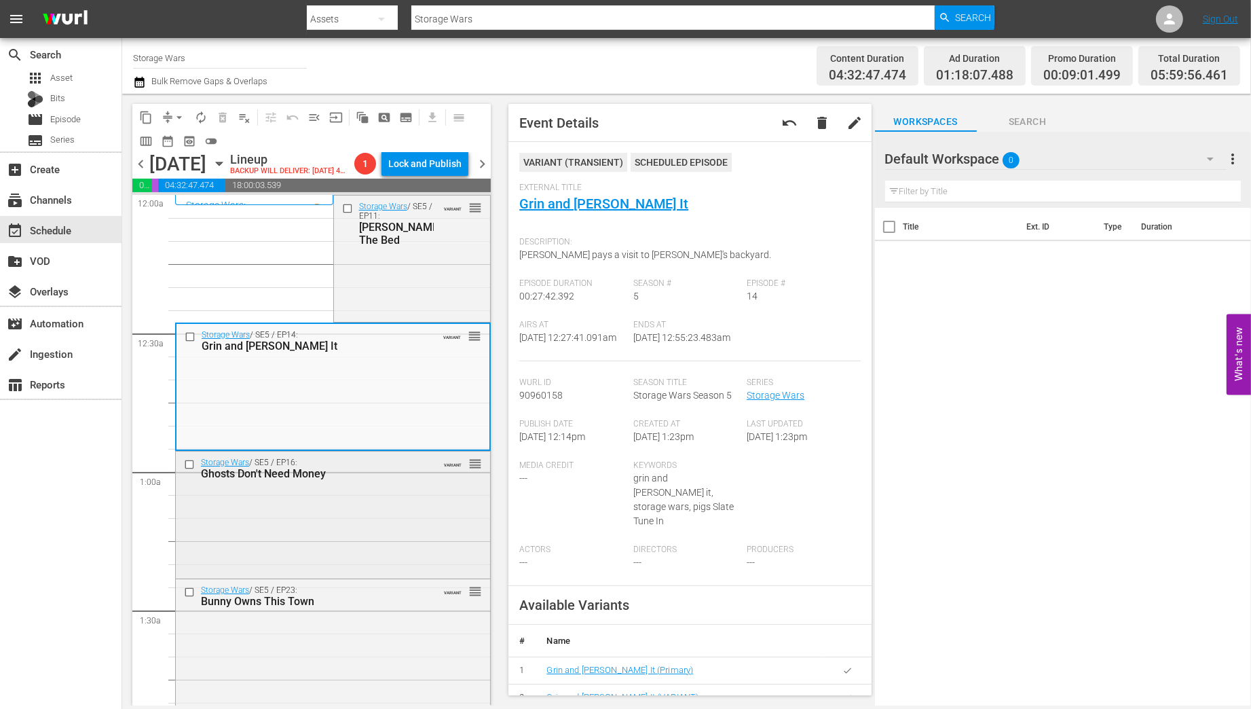
click at [360, 527] on div "Storage Wars / SE5 / EP16: Ghosts Don't Need Money VARIANT reorder" at bounding box center [333, 513] width 314 height 124
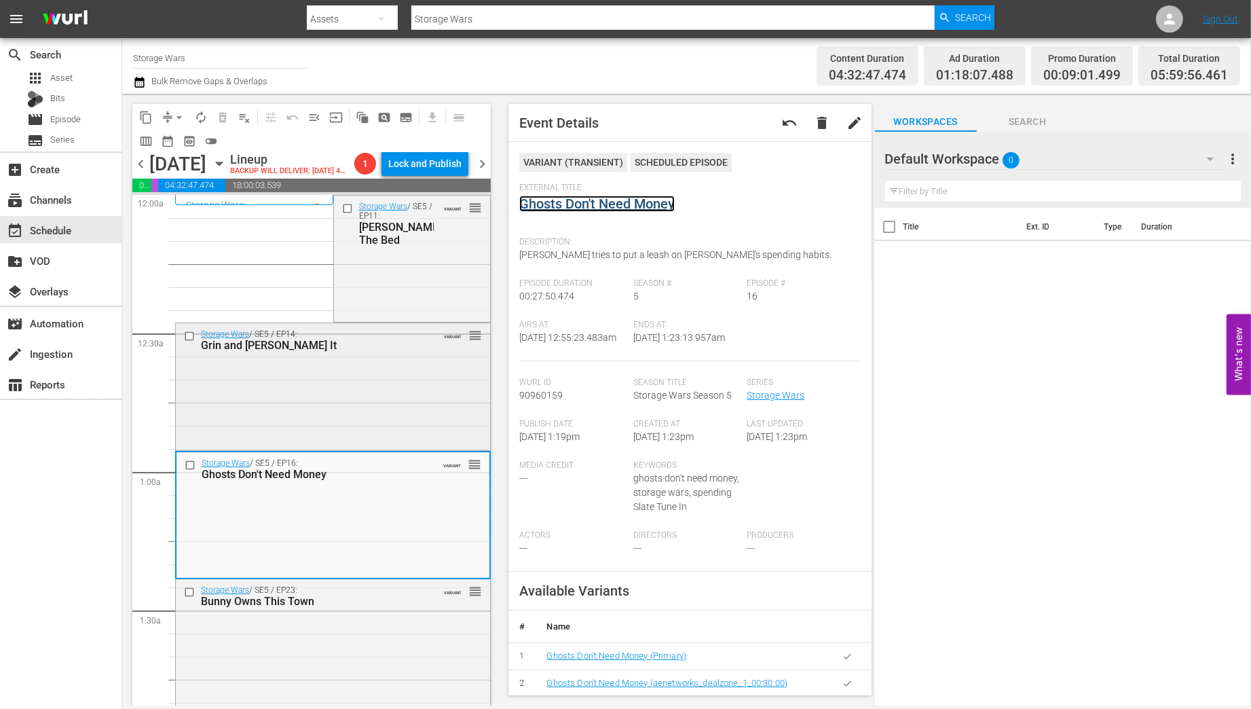
scroll to position [109, 0]
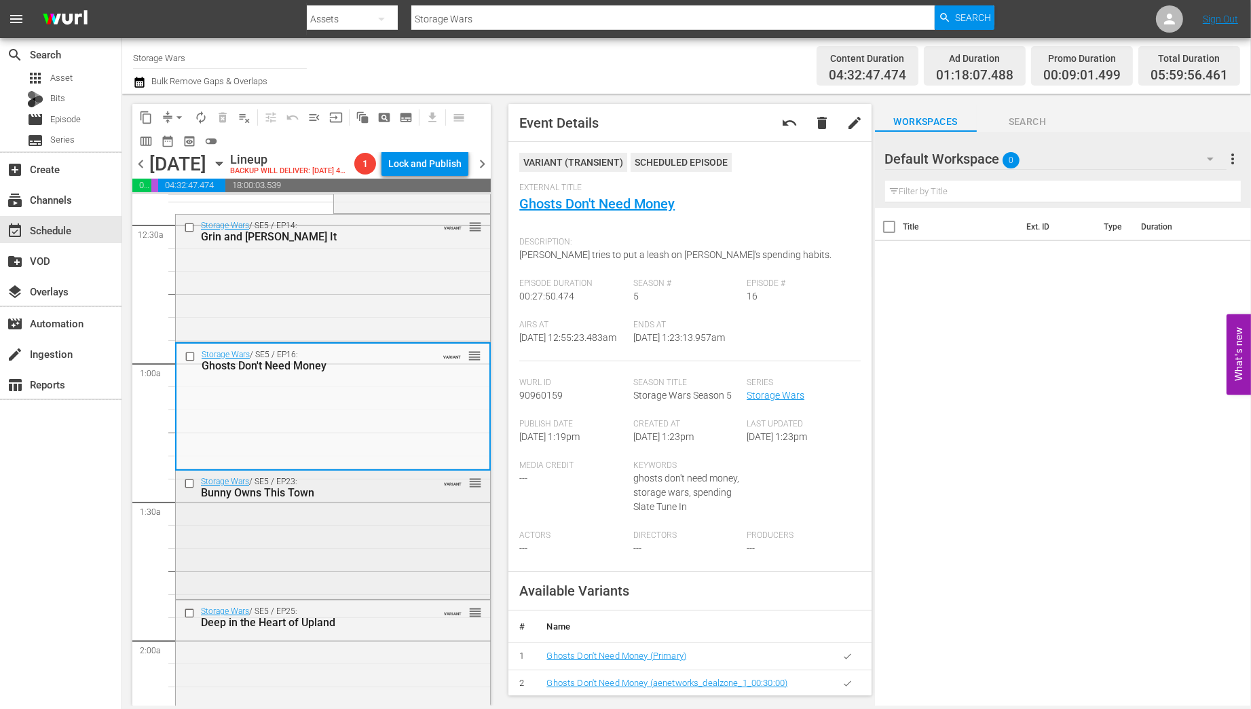
click at [381, 499] on div "Bunny Owns This Town" at bounding box center [312, 492] width 222 height 13
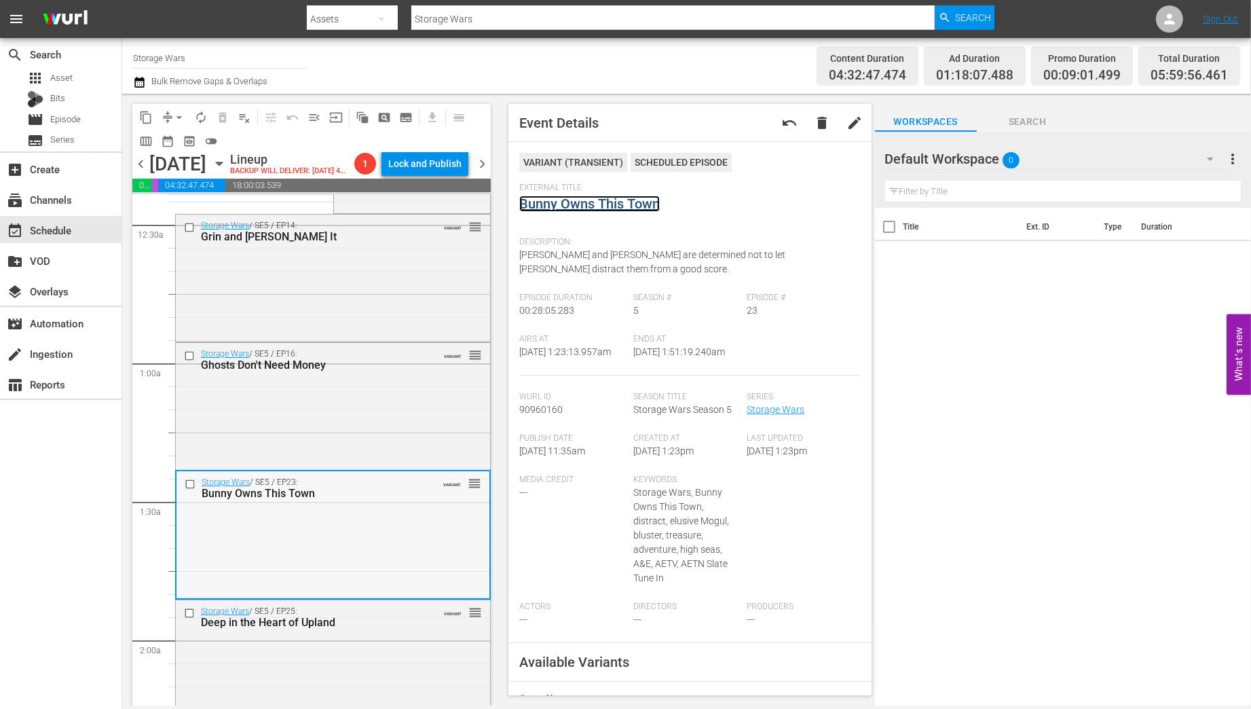
scroll to position [217, 0]
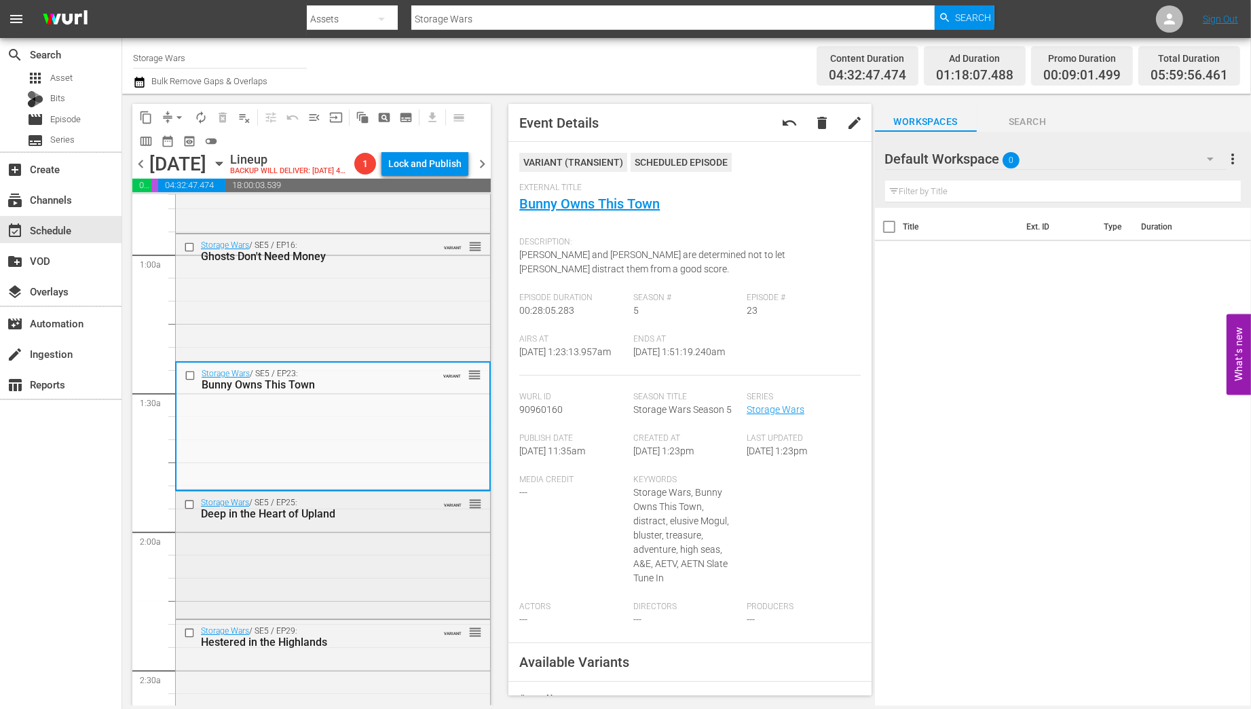
click at [367, 562] on div "Storage Wars / SE5 / EP25: Deep in the Heart of Upland VARIANT reorder" at bounding box center [333, 553] width 314 height 124
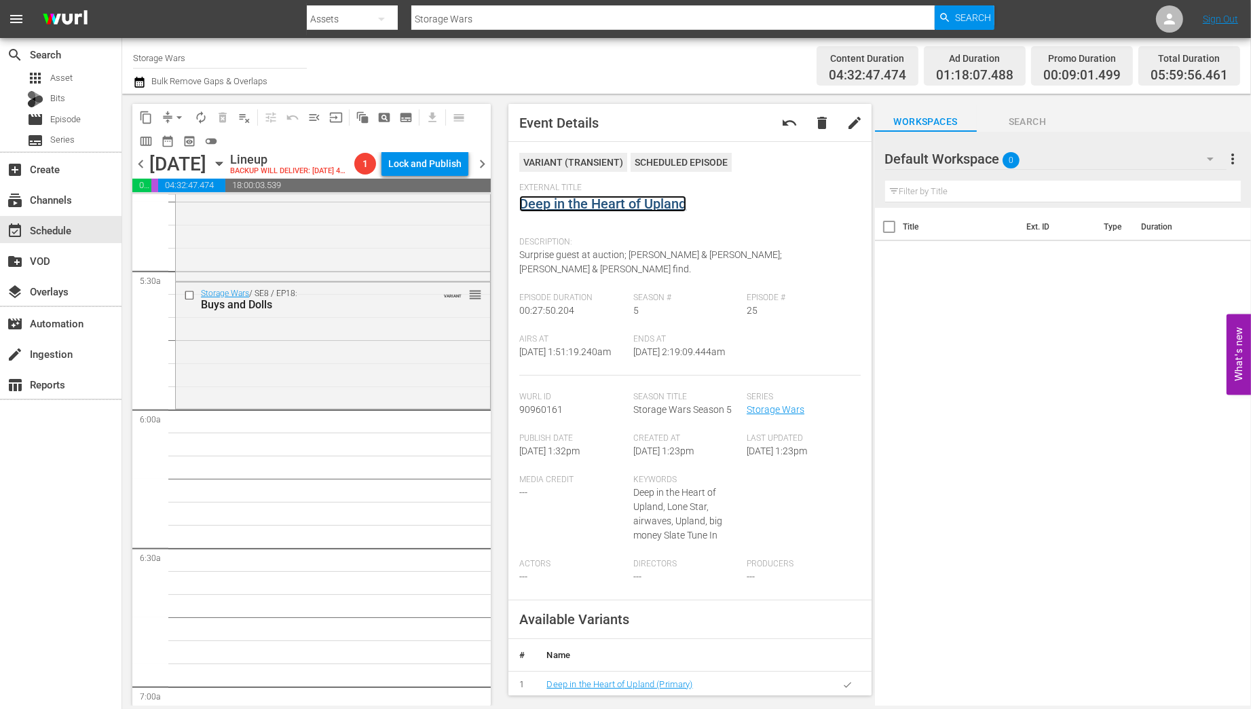
scroll to position [1520, 0]
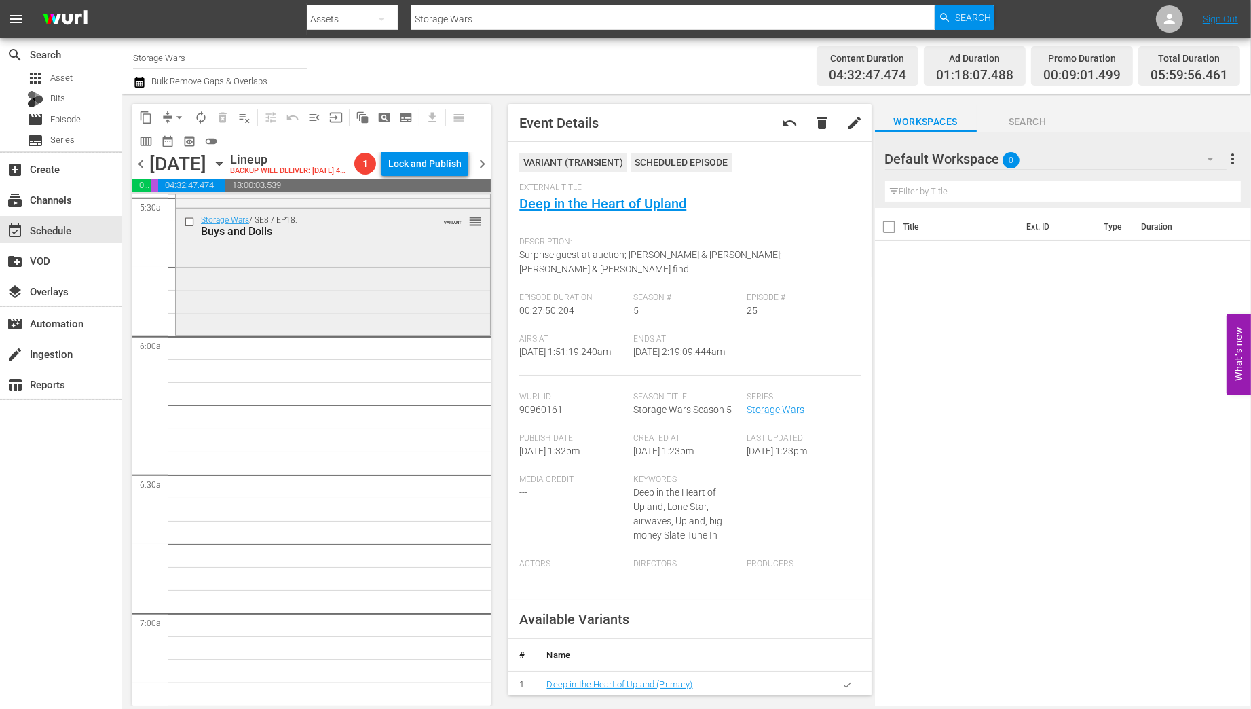
click at [287, 322] on div "Storage Wars / SE8 / EP18: Buys and Dolls VARIANT reorder" at bounding box center [333, 271] width 314 height 124
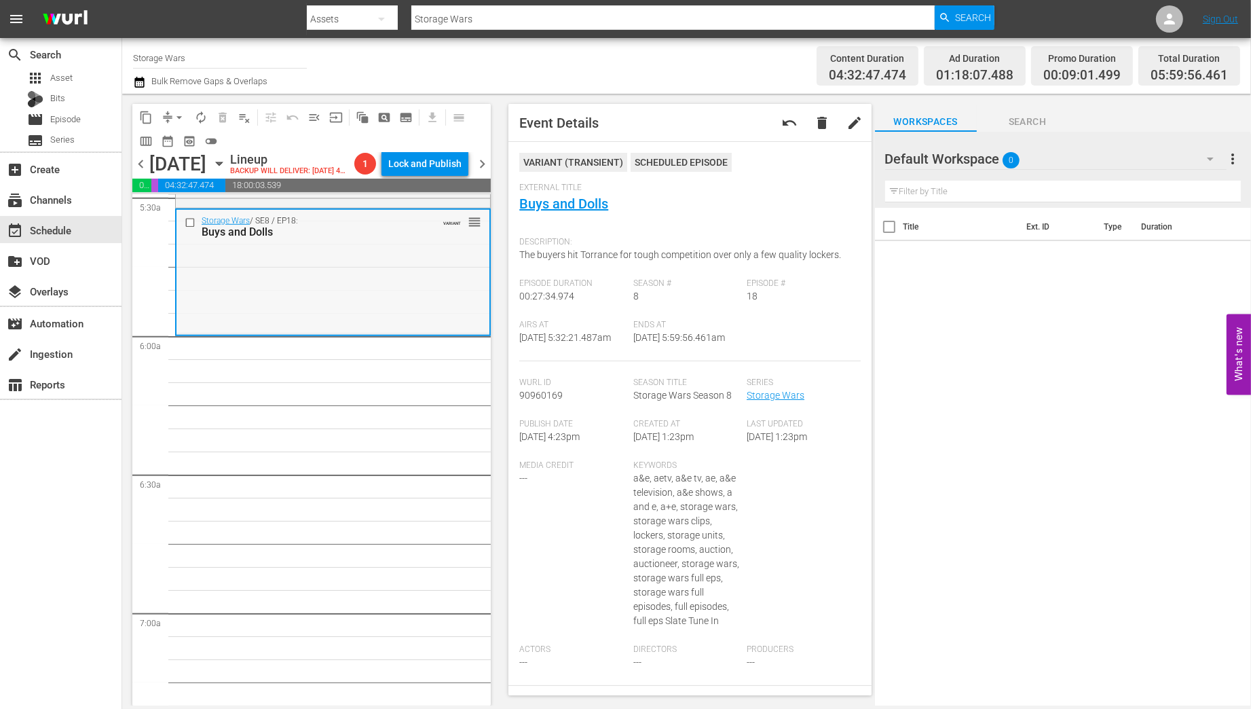
click at [303, 296] on div "Storage Wars / SE8 / EP18: Buys and Dolls VARIANT reorder" at bounding box center [332, 272] width 313 height 124
click at [179, 118] on span "arrow_drop_down" at bounding box center [179, 118] width 14 height 14
click at [176, 145] on li "Align to Midnight" at bounding box center [180, 145] width 143 height 22
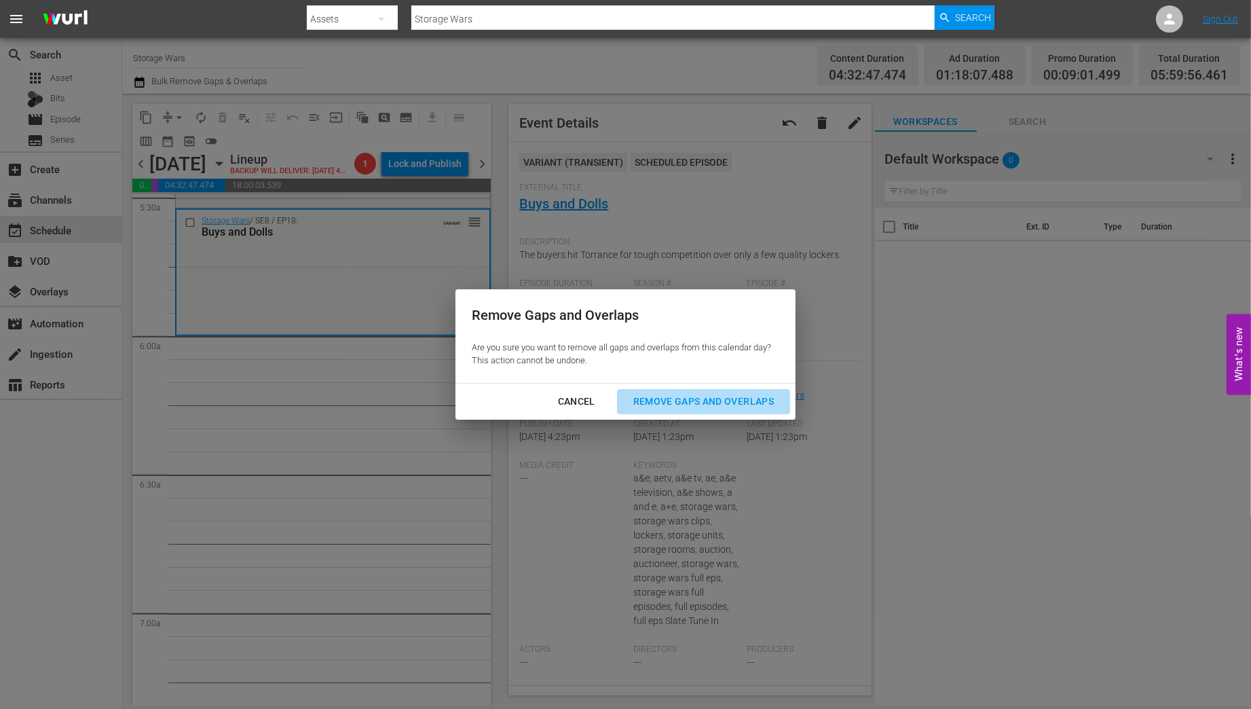
click at [717, 407] on div "Remove Gaps and Overlaps" at bounding box center [703, 401] width 162 height 17
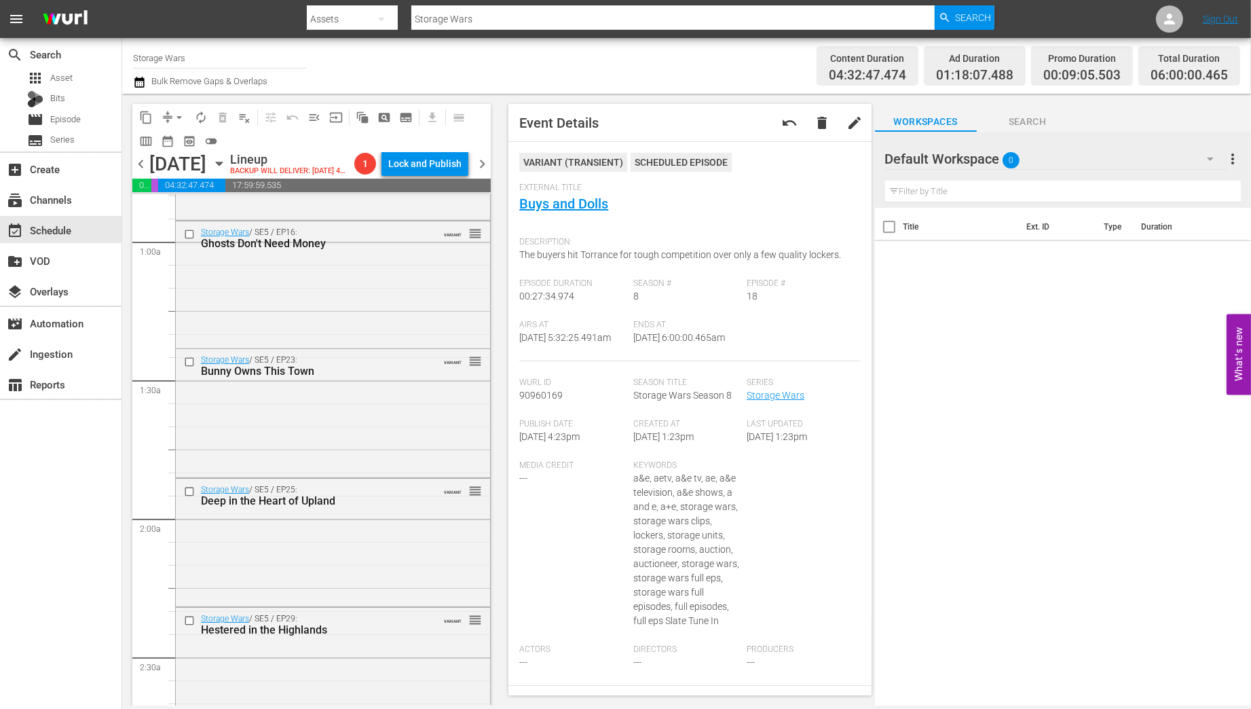
scroll to position [0, 0]
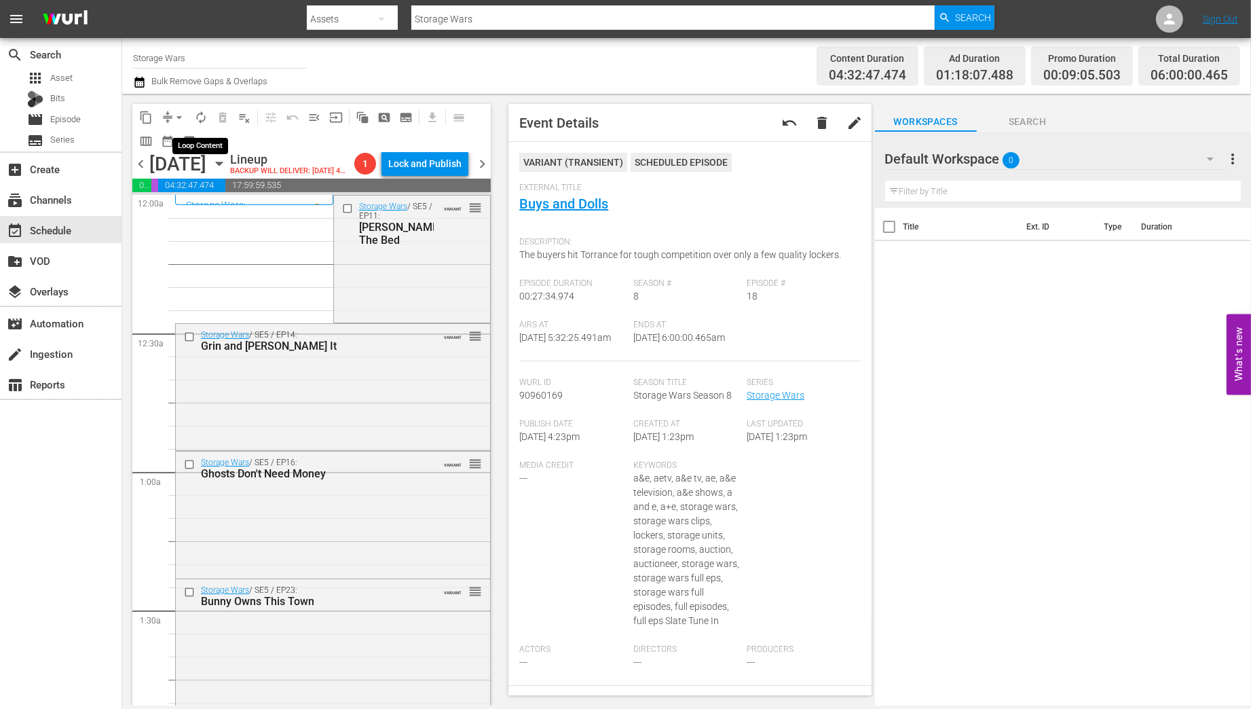
click at [199, 115] on span "autorenew_outlined" at bounding box center [201, 118] width 14 height 14
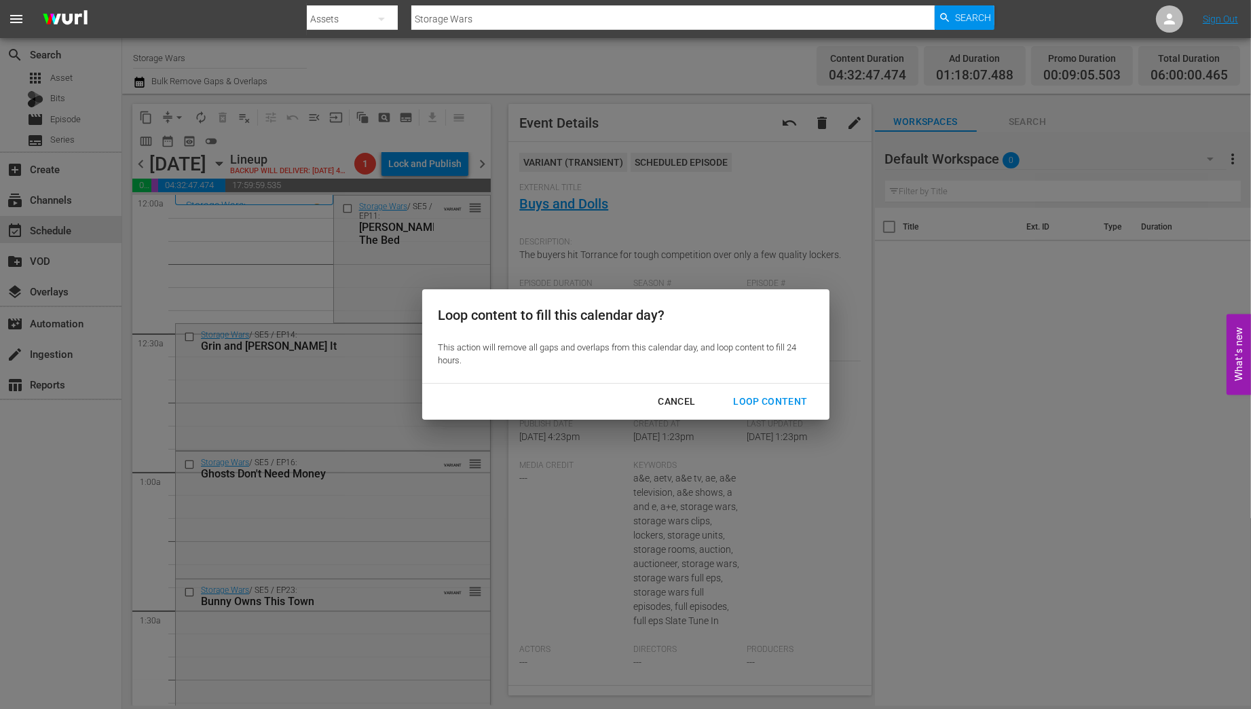
click at [793, 398] on div "Loop Content" at bounding box center [770, 401] width 96 height 17
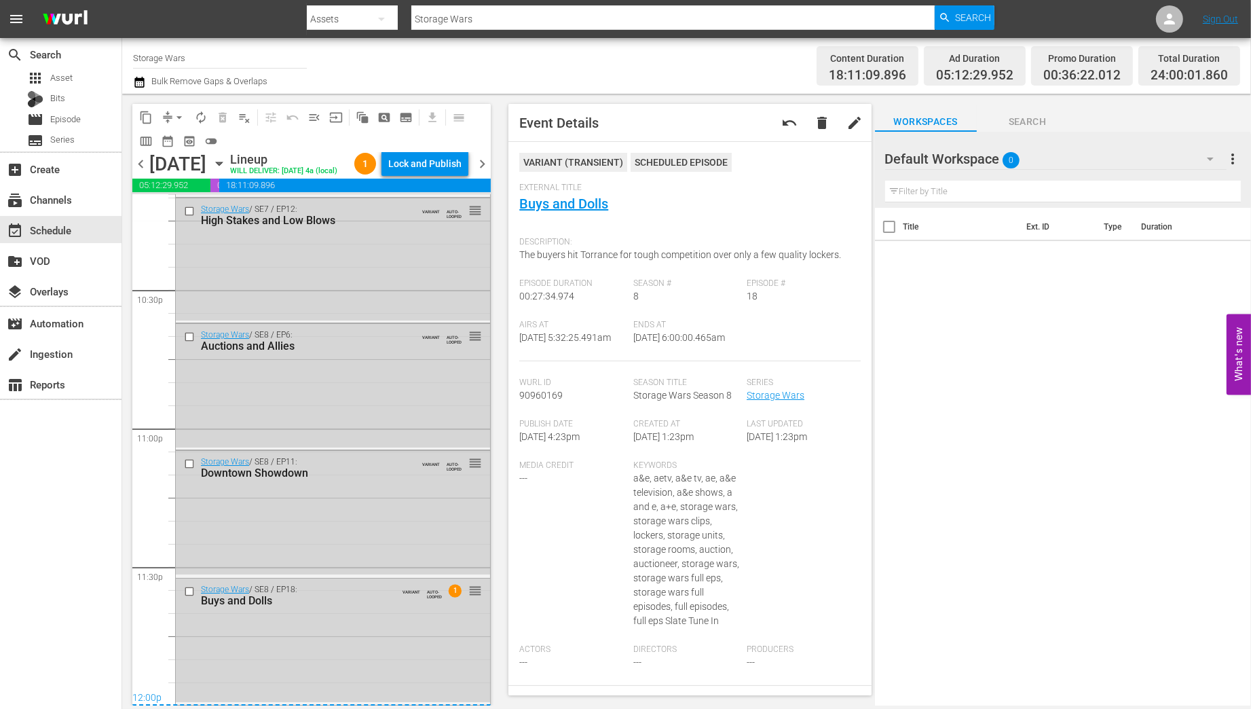
scroll to position [6150, 0]
click at [350, 620] on div "Storage Wars / SE8 / EP18: Buys and Dolls VARIANT AUTO-LOOPED 1 reorder" at bounding box center [333, 640] width 314 height 124
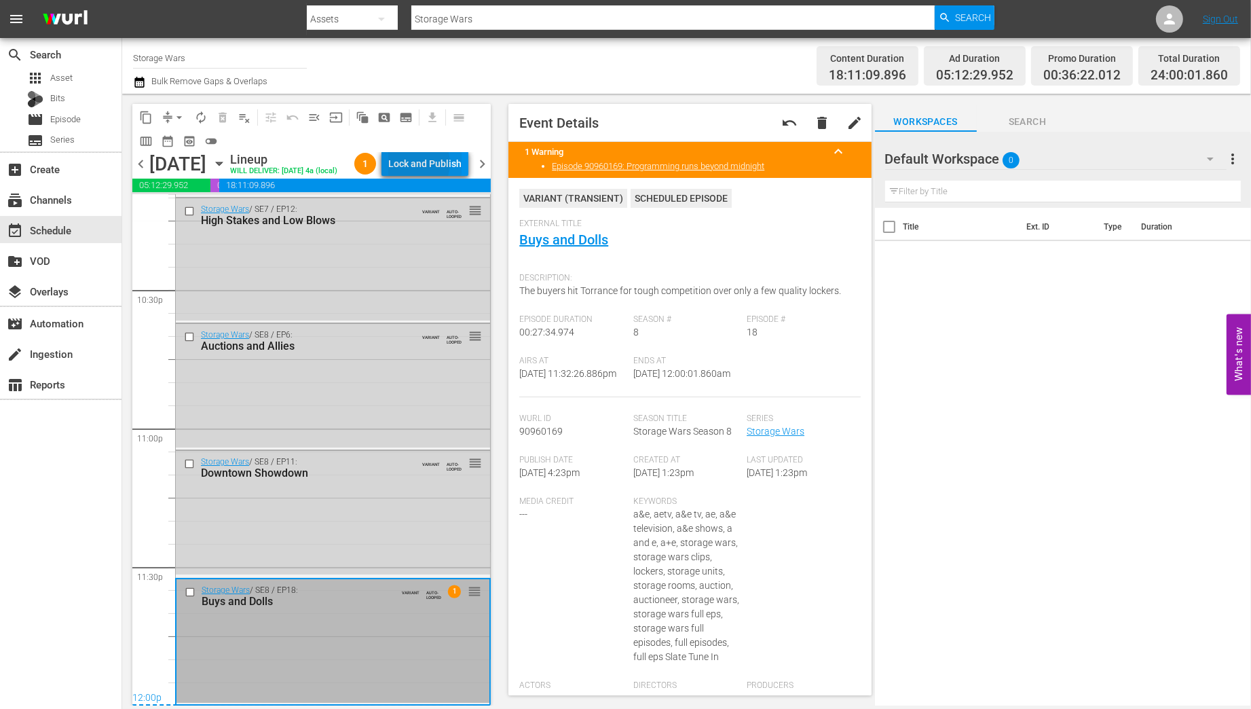
click at [423, 166] on div "Lock and Publish" at bounding box center [424, 163] width 73 height 24
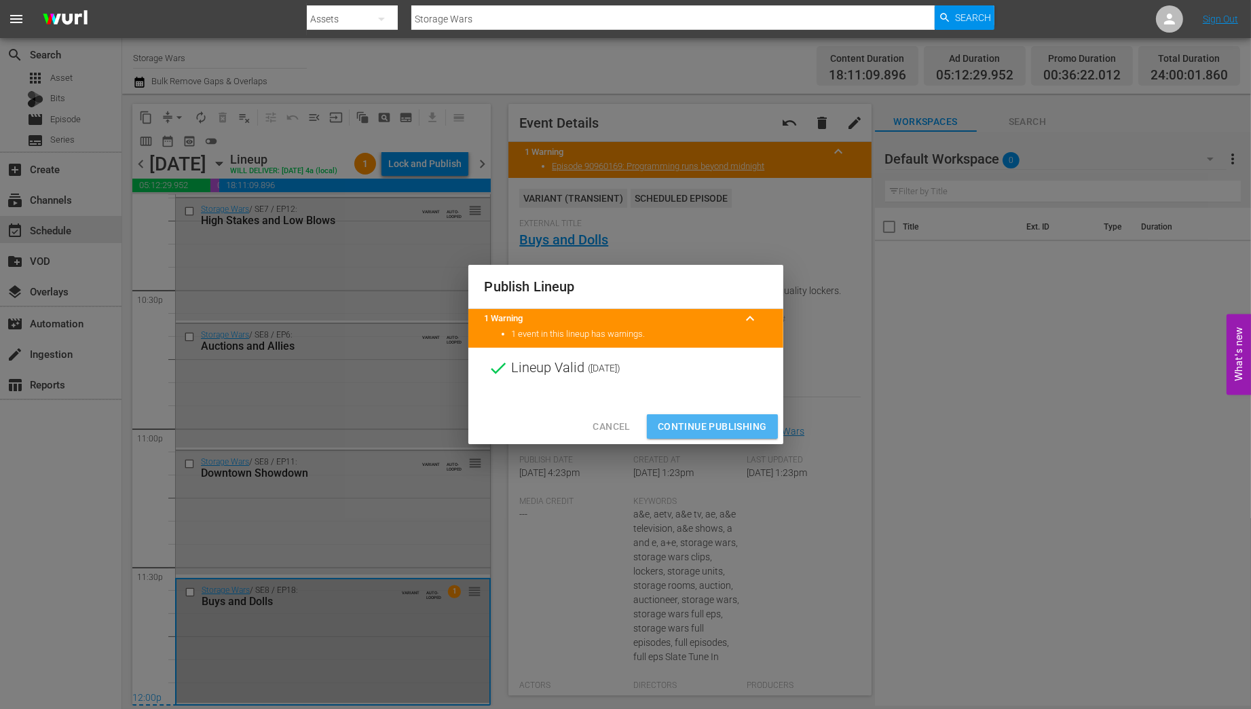
click at [731, 424] on span "Continue Publishing" at bounding box center [712, 426] width 109 height 17
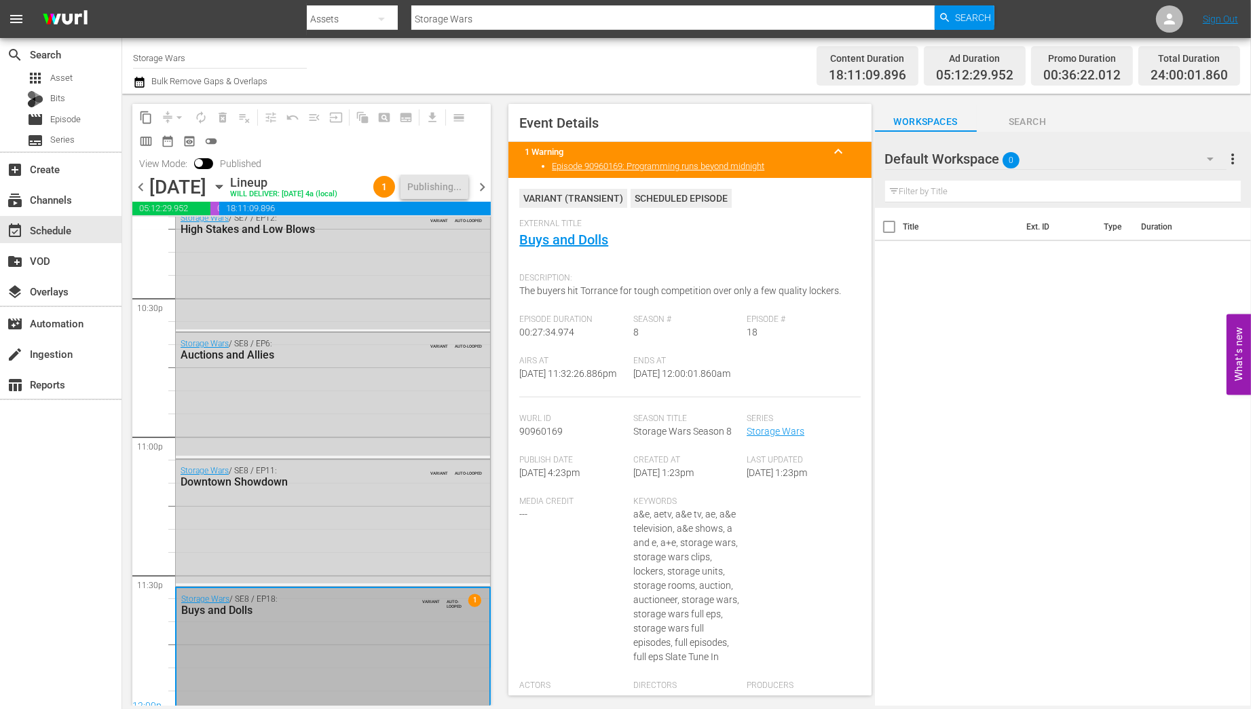
click at [483, 187] on span "chevron_right" at bounding box center [482, 187] width 17 height 17
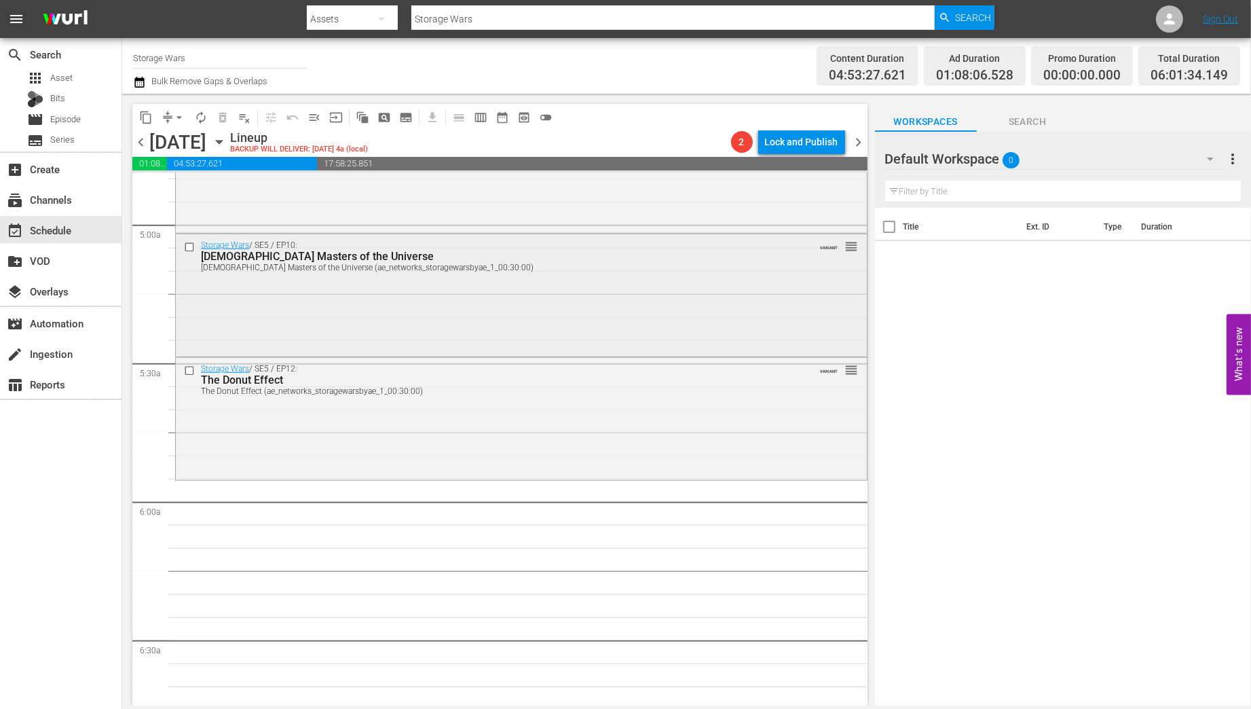
scroll to position [1334, 0]
click at [426, 425] on div "Storage Wars / SE5 / EP12: The Donut Effect The Donut Effect (ae_networks_stora…" at bounding box center [521, 416] width 691 height 120
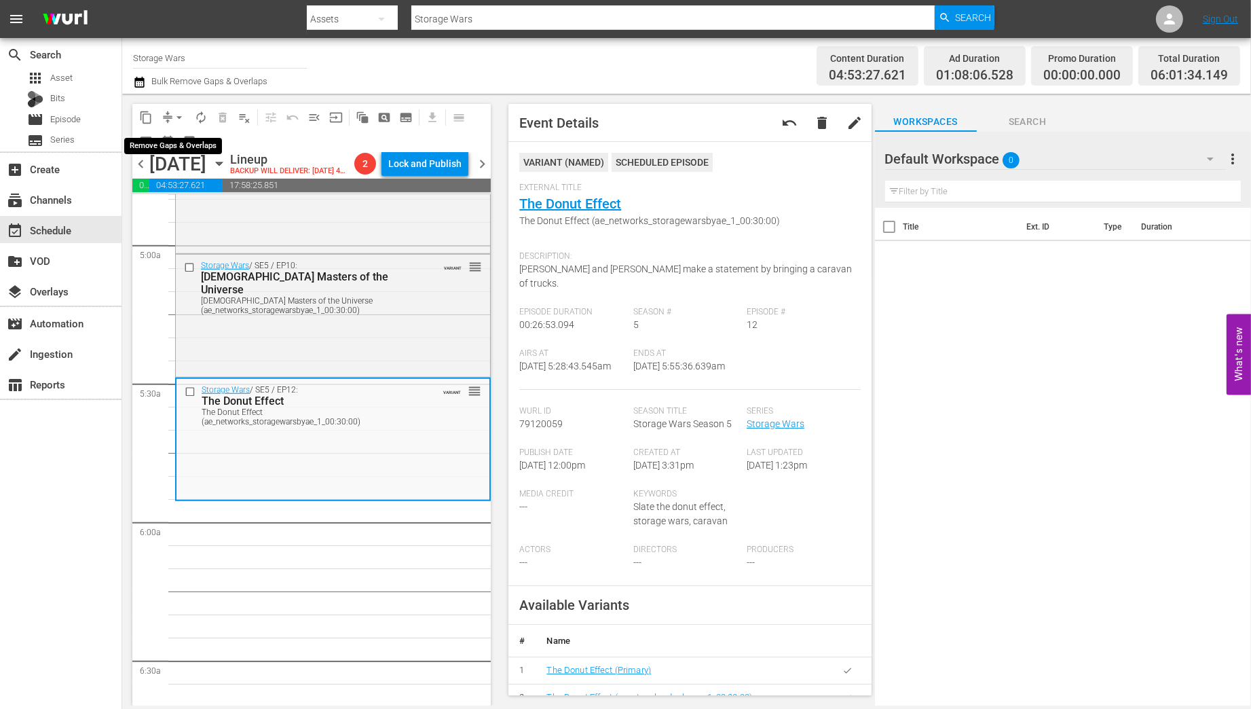
click at [176, 115] on span "arrow_drop_down" at bounding box center [179, 118] width 14 height 14
click at [174, 143] on li "Align to Midnight" at bounding box center [180, 145] width 143 height 22
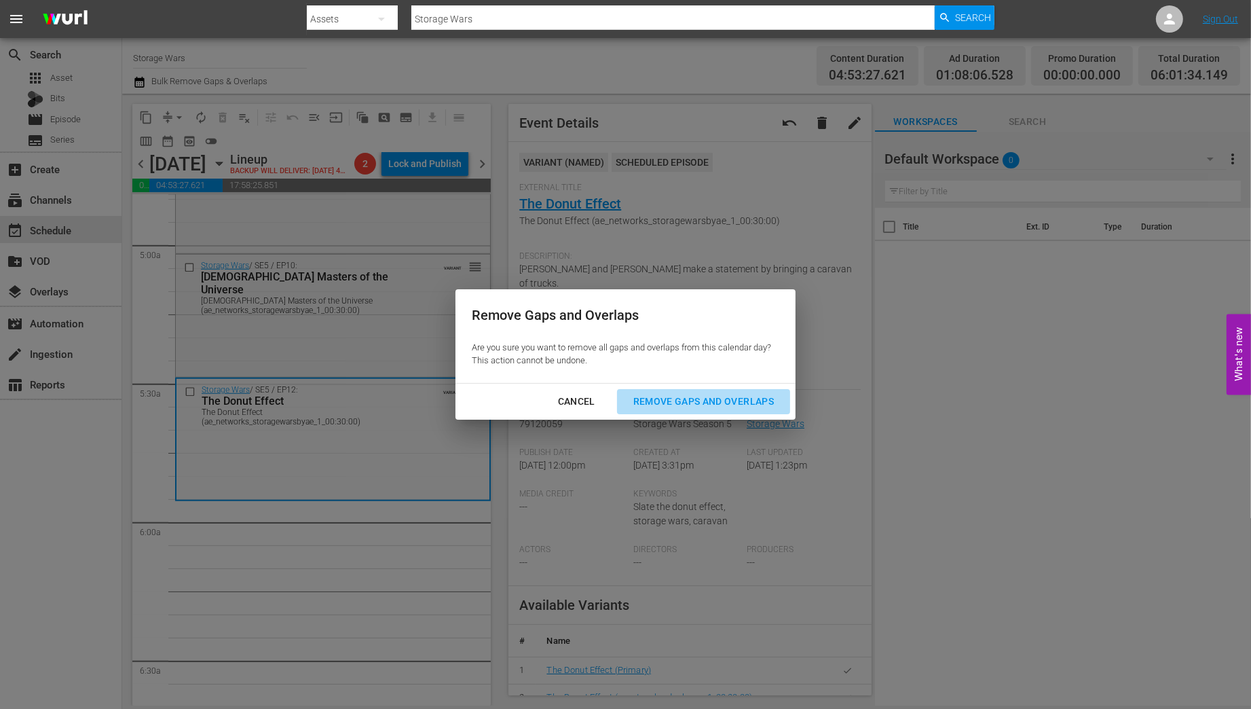
click at [745, 404] on div "Remove Gaps and Overlaps" at bounding box center [703, 401] width 162 height 17
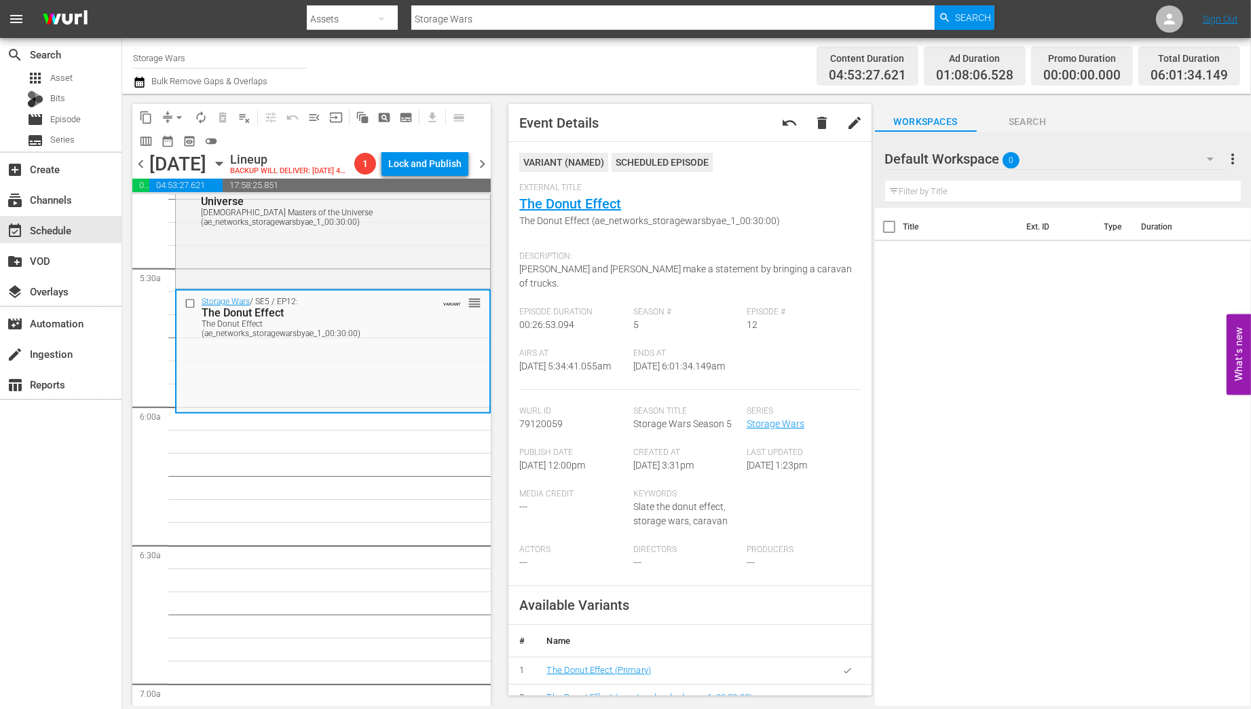
scroll to position [0, 0]
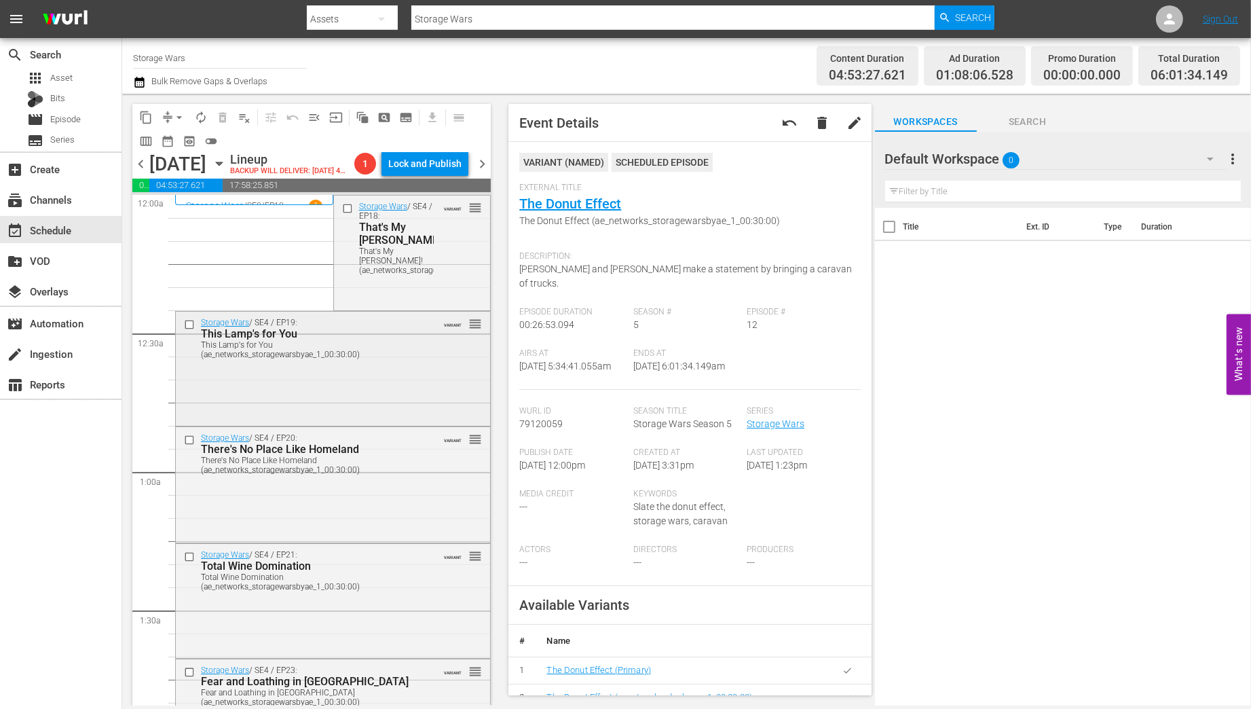
click at [443, 405] on div "Storage Wars / SE4 / EP19: This Lamp's for You This Lamp's for You (ae_networks…" at bounding box center [333, 368] width 314 height 112
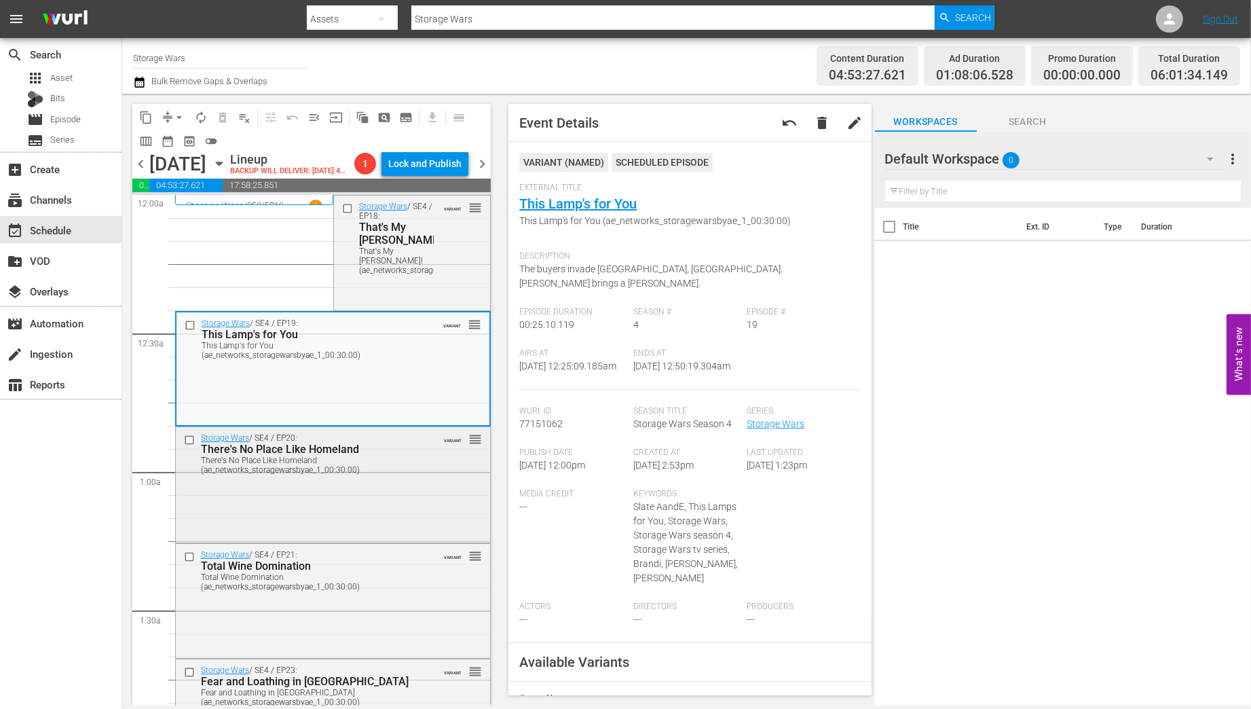
click at [395, 474] on div "There's No Place Like Homeland (ae_networks_storagewarsbyae_1_00:30:00)" at bounding box center [312, 464] width 222 height 19
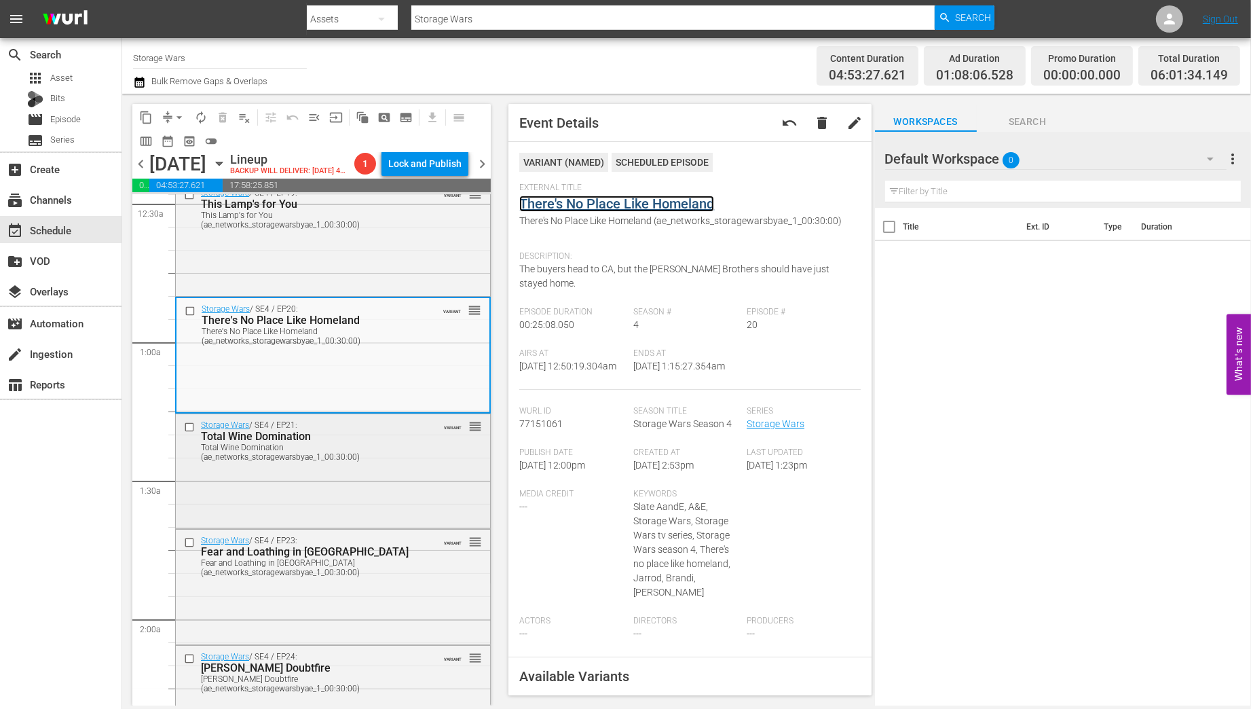
scroll to position [163, 0]
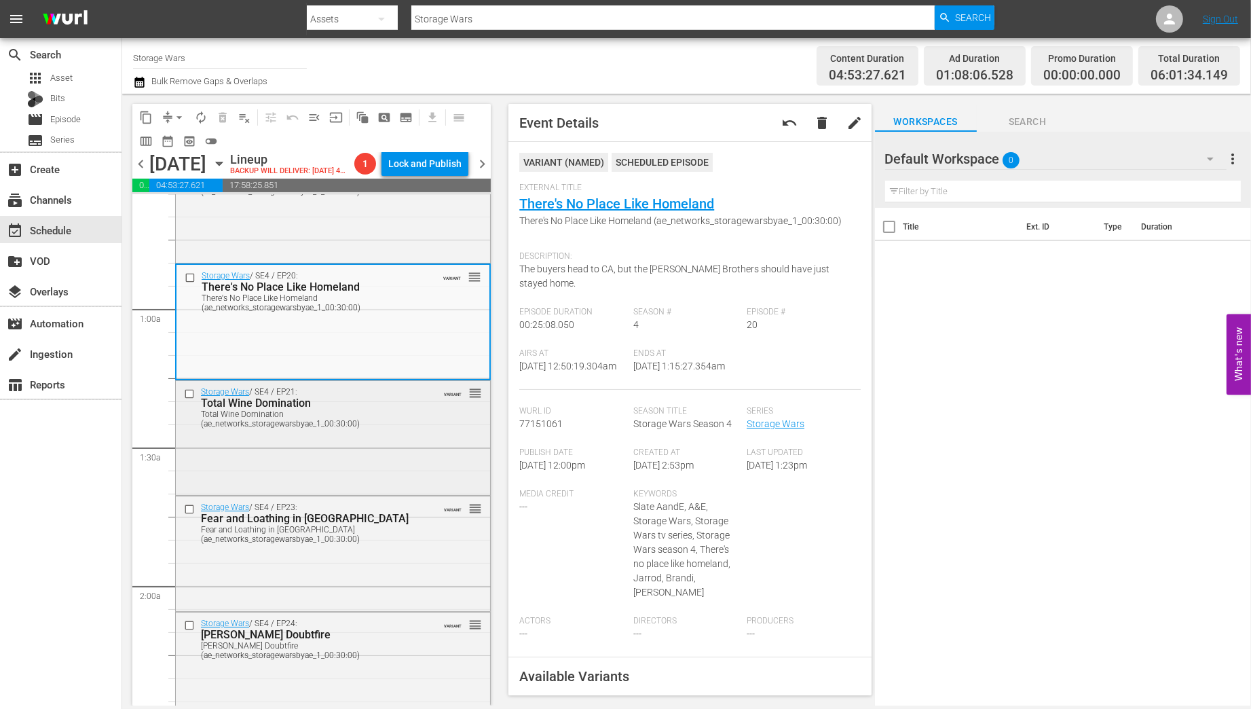
click at [391, 472] on div "Storage Wars / SE4 / EP21: Total Wine Domination Total Wine Domination (ae_netw…" at bounding box center [333, 437] width 314 height 112
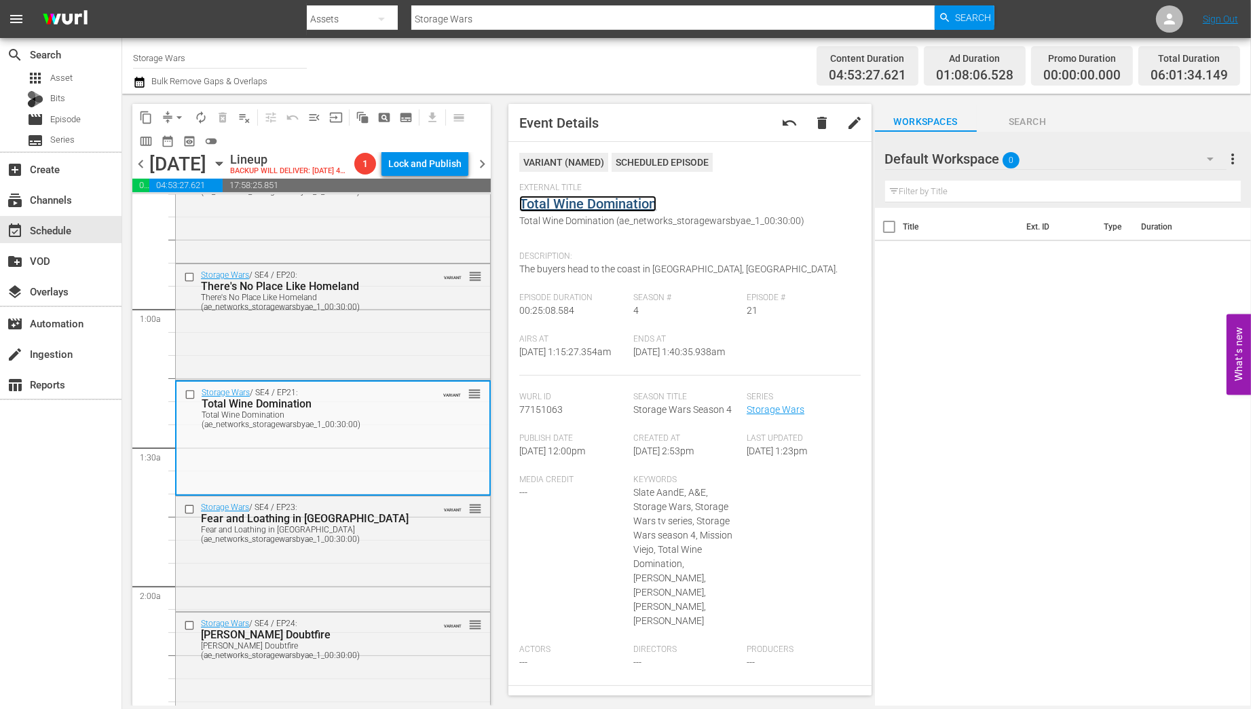
scroll to position [326, 0]
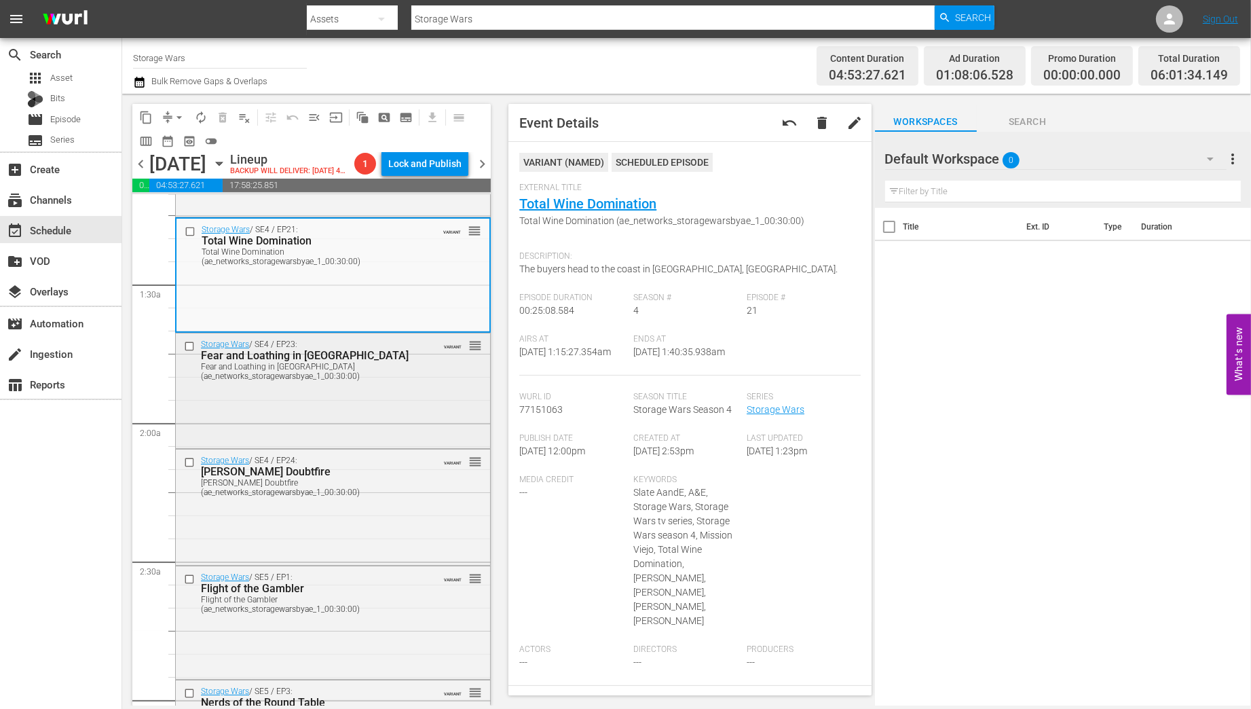
click at [418, 381] on div "Fear and Loathing in Placentia (ae_networks_storagewarsbyae_1_00:30:00)" at bounding box center [312, 371] width 222 height 19
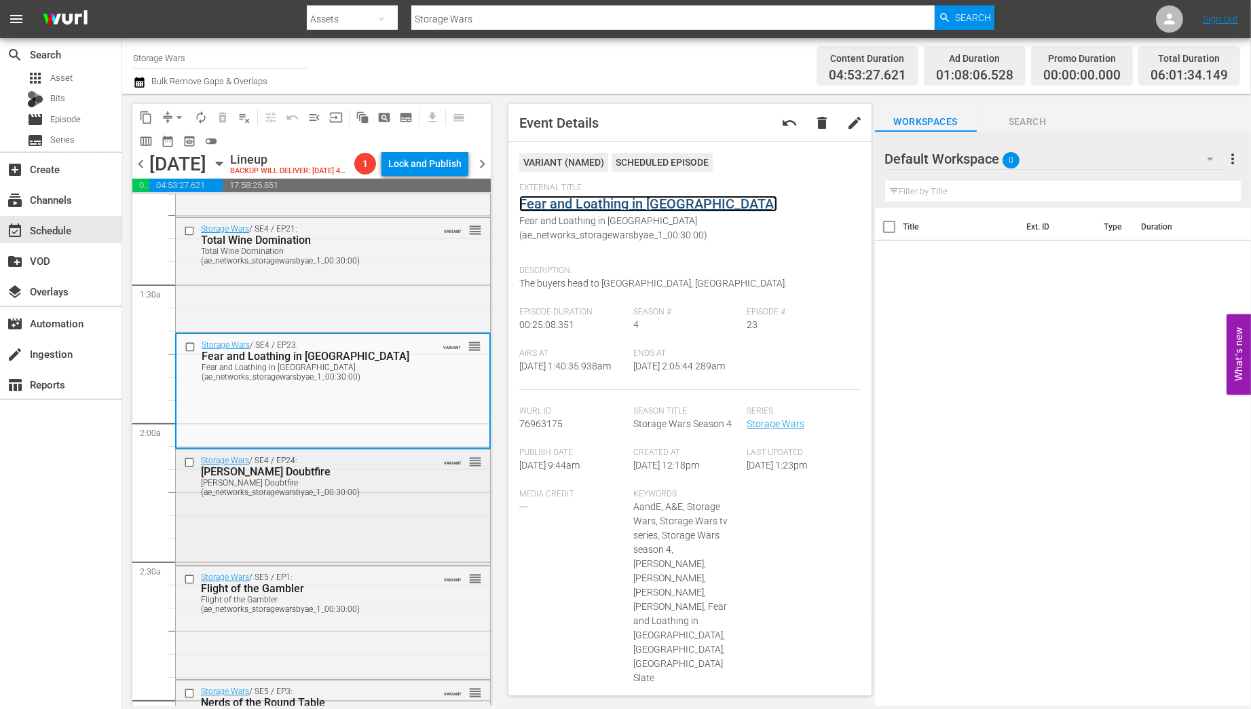
scroll to position [380, 0]
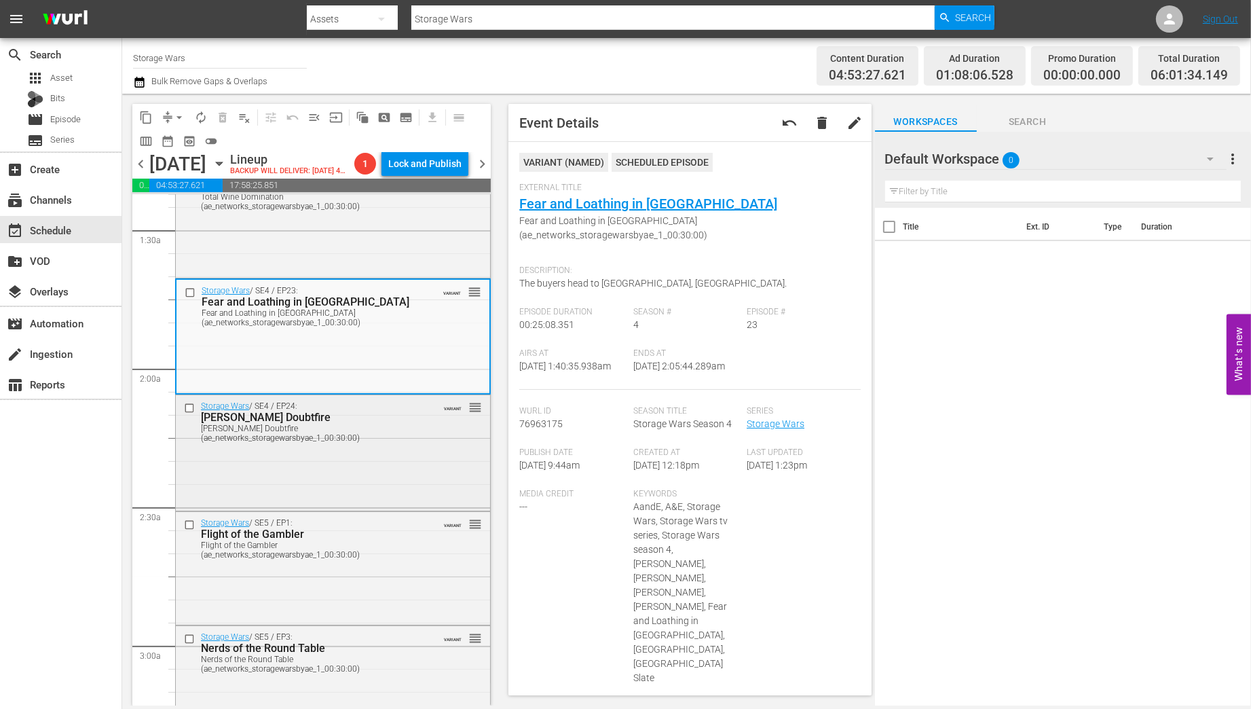
click at [382, 492] on div "Storage Wars / SE4 / EP24: Barry Doubtfire Barry Doubtfire (ae_networks_storage…" at bounding box center [333, 451] width 314 height 112
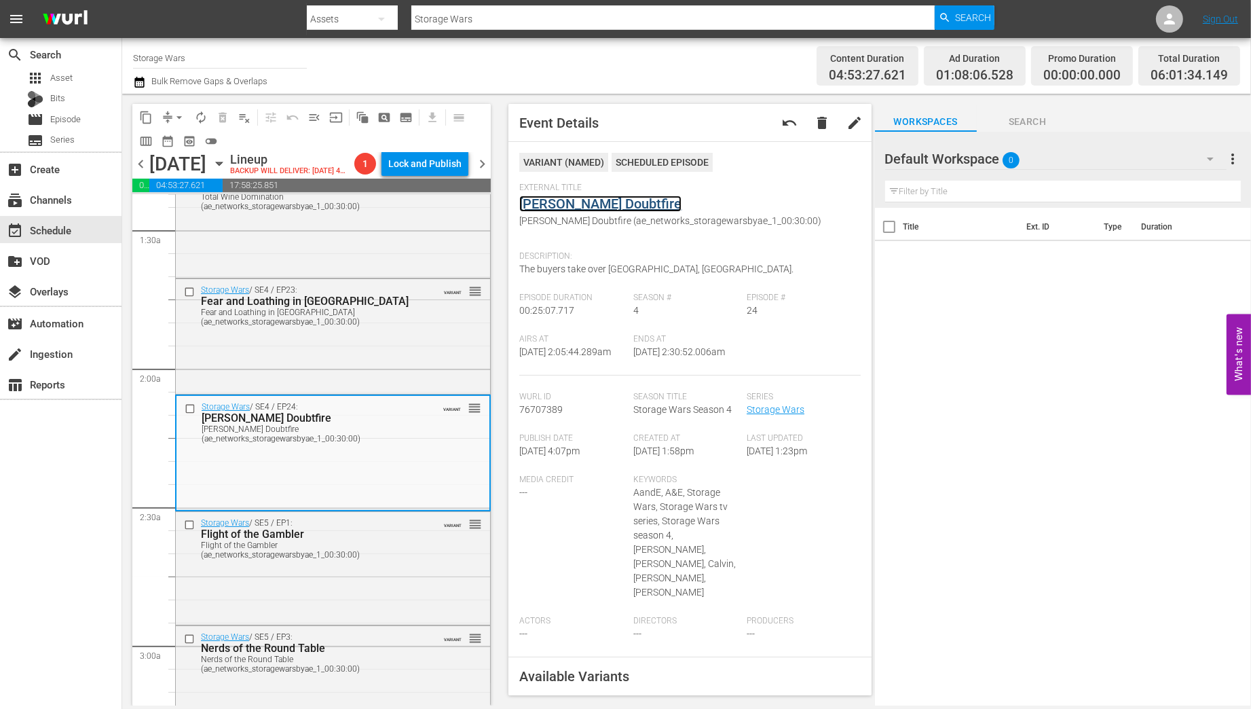
click at [580, 207] on link "Barry Doubtfire" at bounding box center [600, 203] width 162 height 16
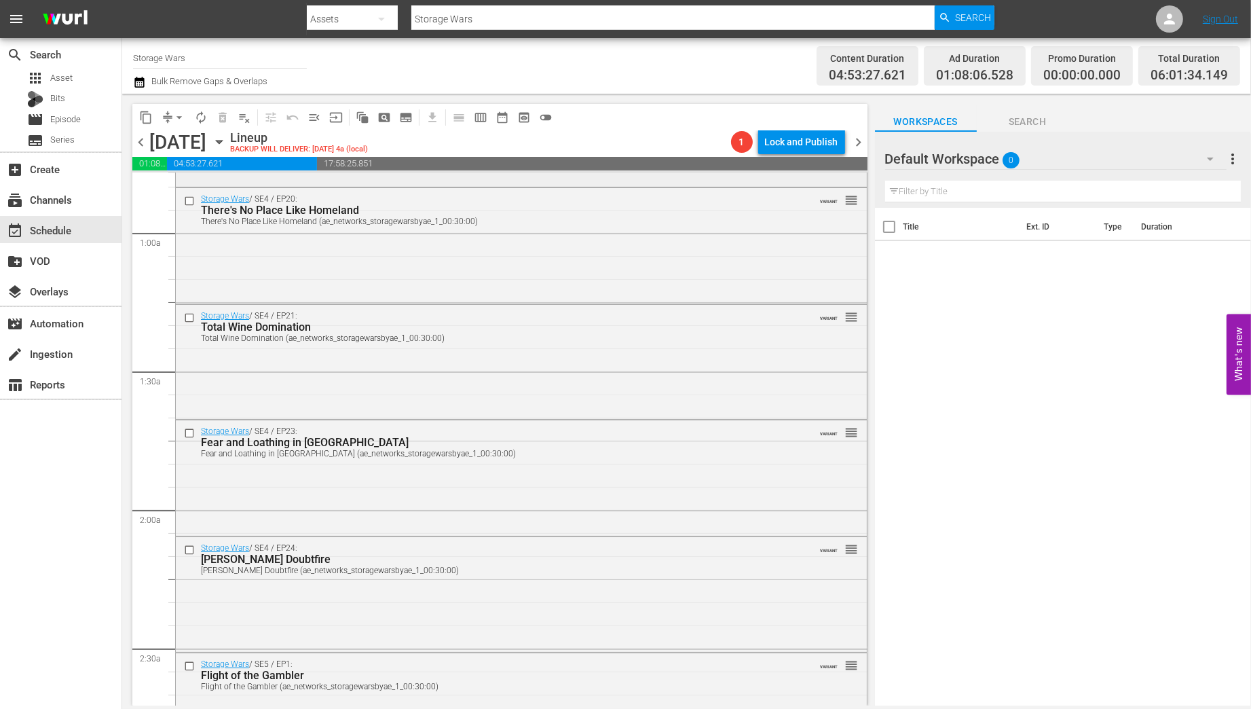
scroll to position [326, 0]
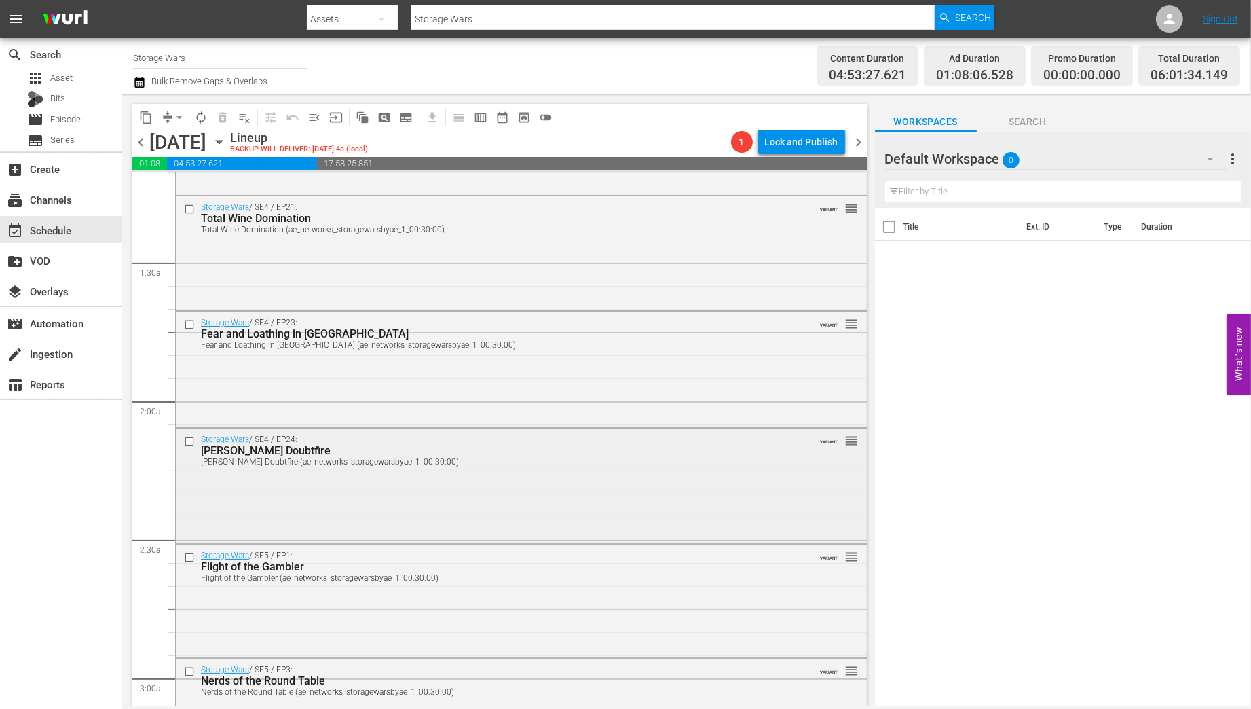
click at [352, 534] on div "Storage Wars / SE4 / EP24: Barry Doubtfire Barry Doubtfire (ae_networks_storage…" at bounding box center [521, 484] width 691 height 112
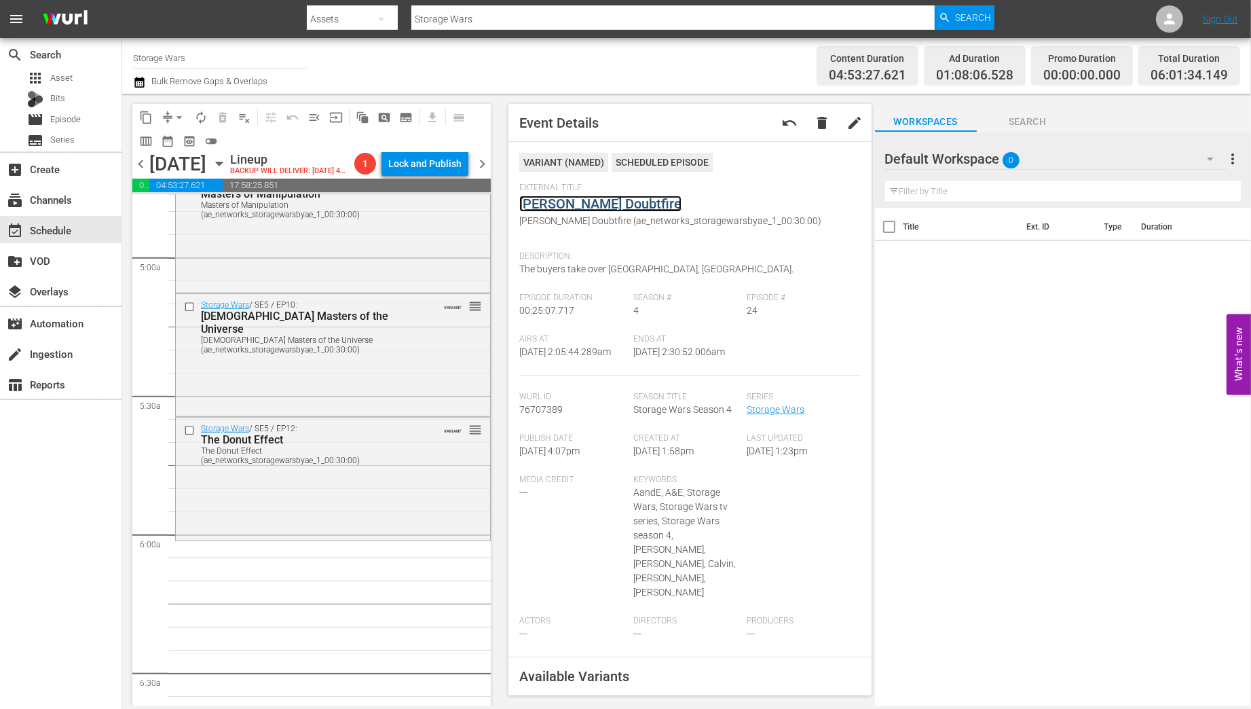
scroll to position [1243, 0]
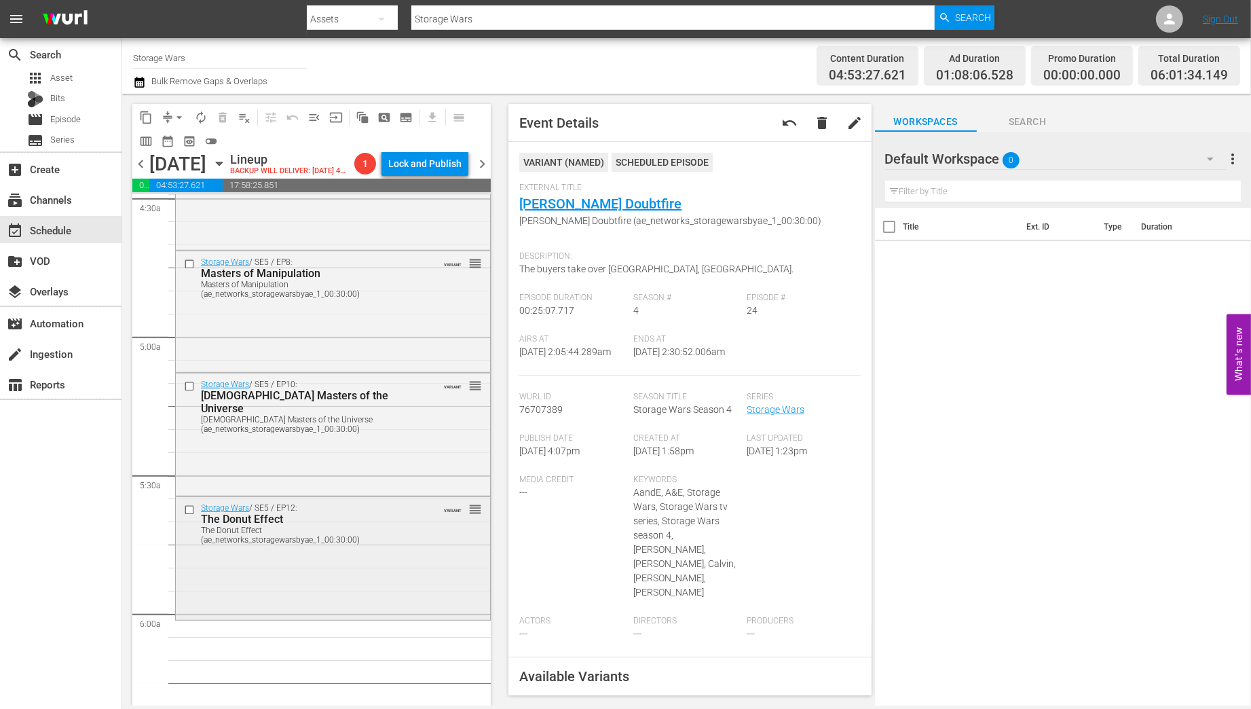
click at [287, 549] on div "Storage Wars / SE5 / EP12: The Donut Effect The Donut Effect (ae_networks_stora…" at bounding box center [333, 523] width 314 height 52
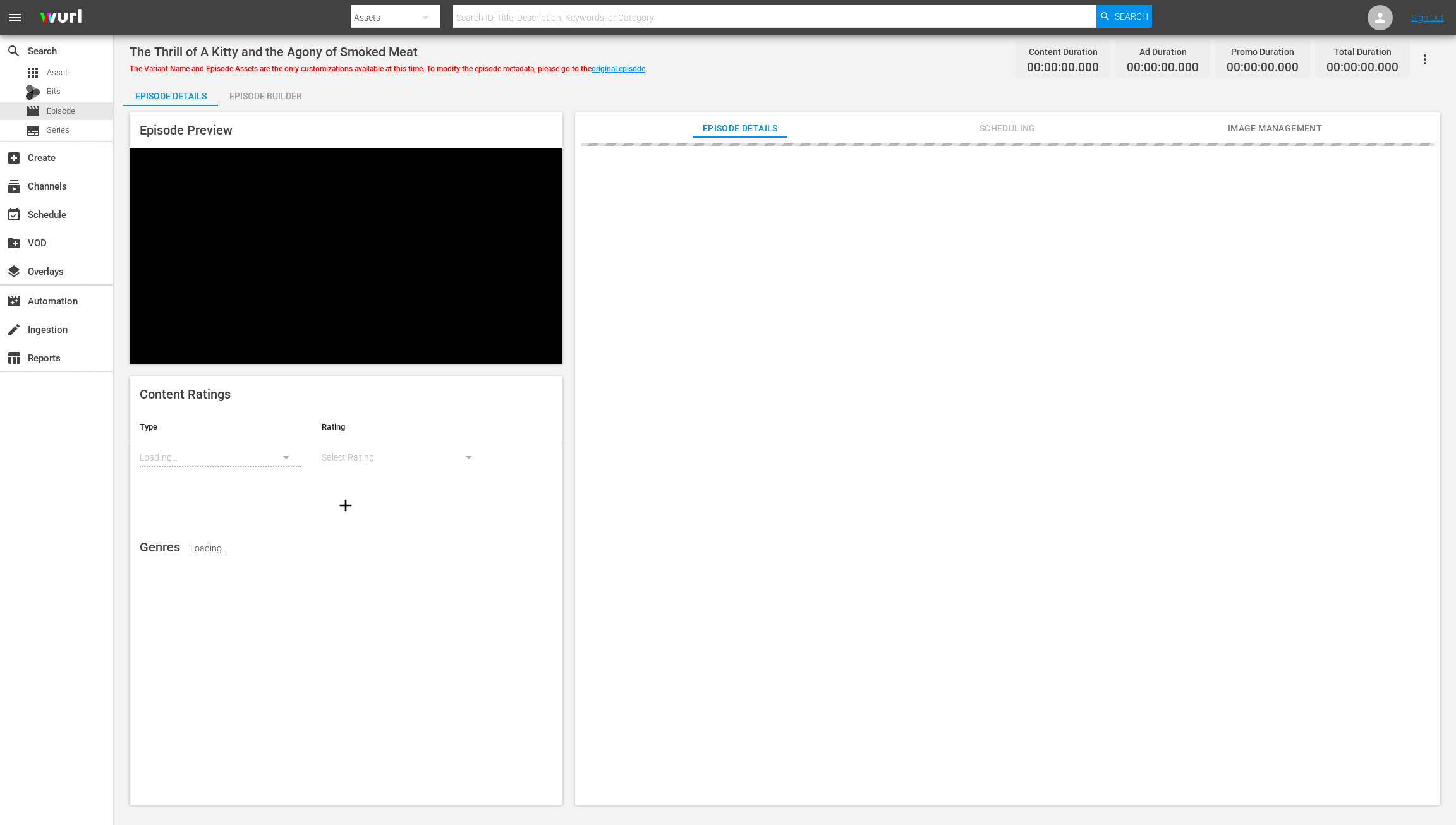
click at [271, 100] on div "Episode Builder" at bounding box center [265, 96] width 95 height 31
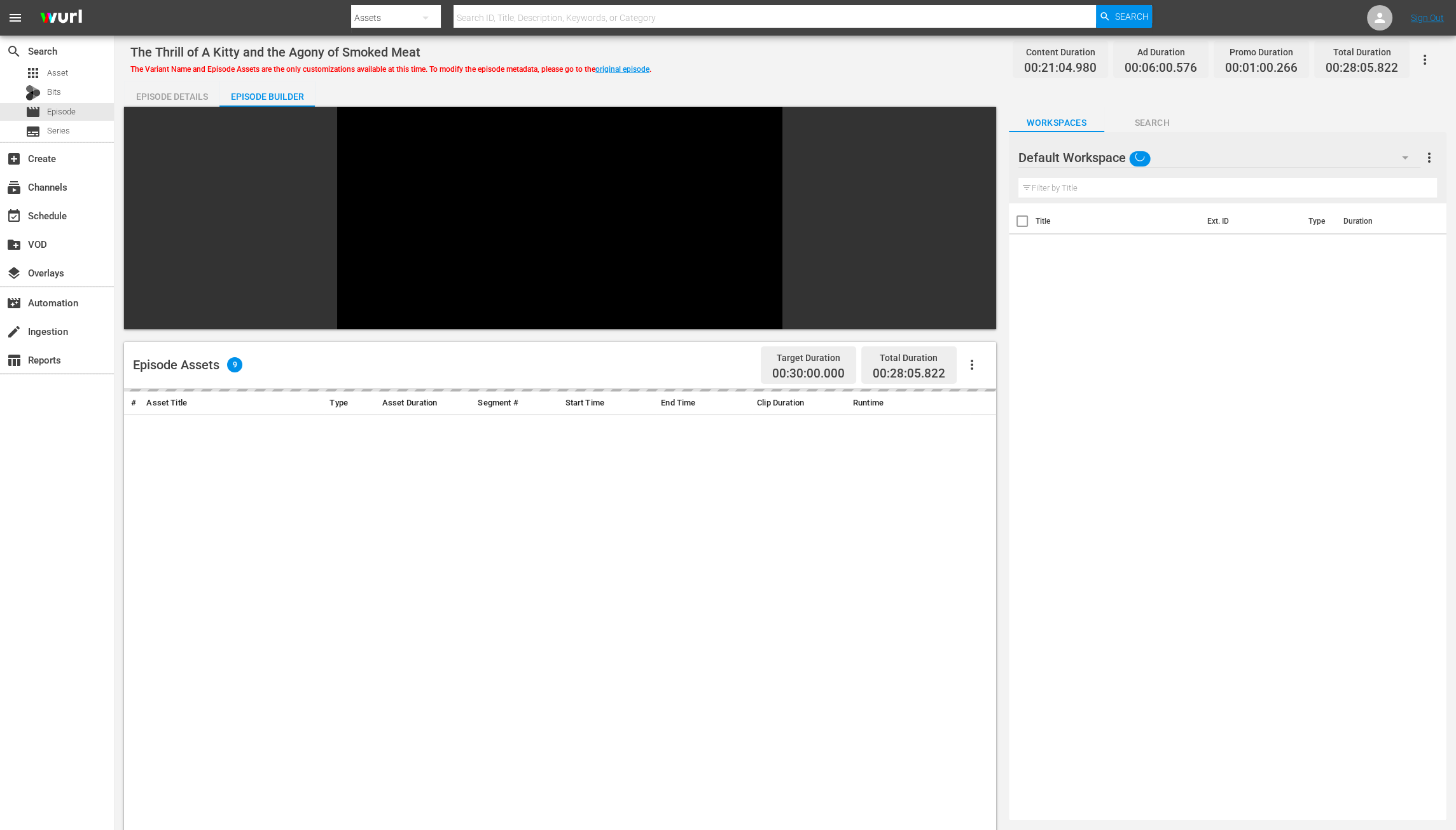
click at [267, 97] on div "Episode Builder" at bounding box center [267, 96] width 96 height 31
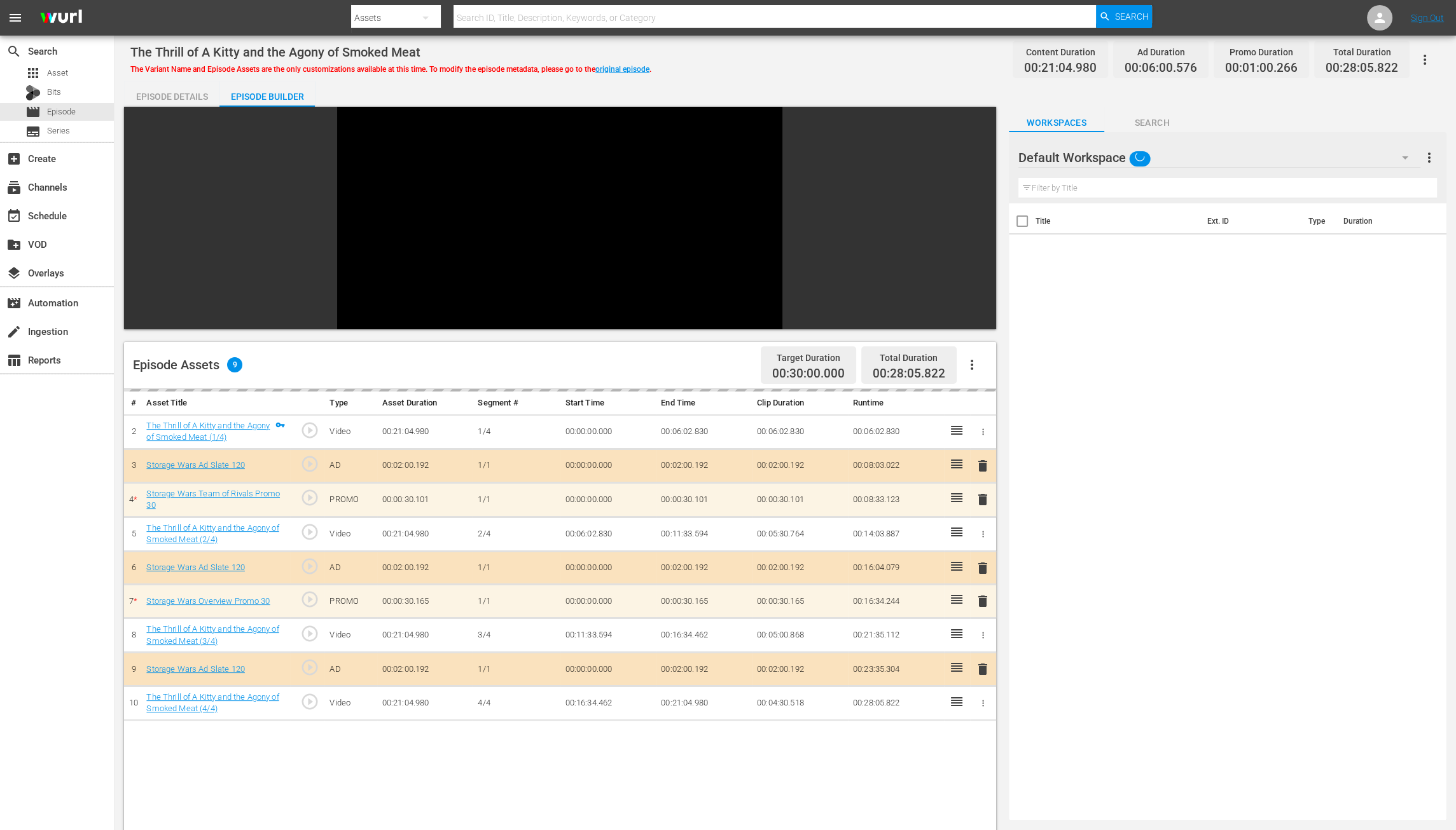
click at [1402, 159] on icon "button" at bounding box center [1404, 157] width 15 height 15
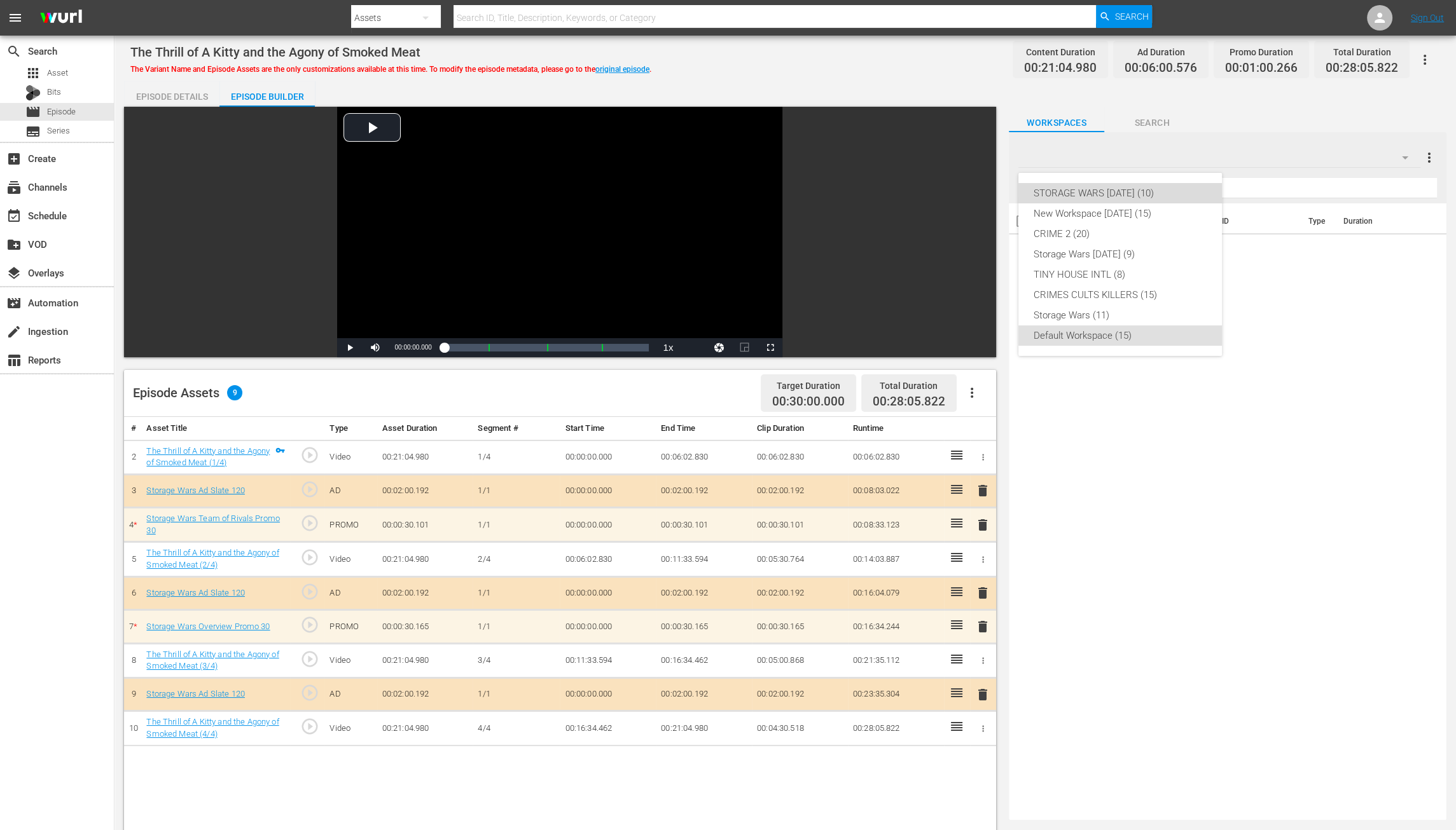
click at [1108, 195] on div "STORAGE WARS SEPT 23 (10)" at bounding box center [1120, 193] width 173 height 21
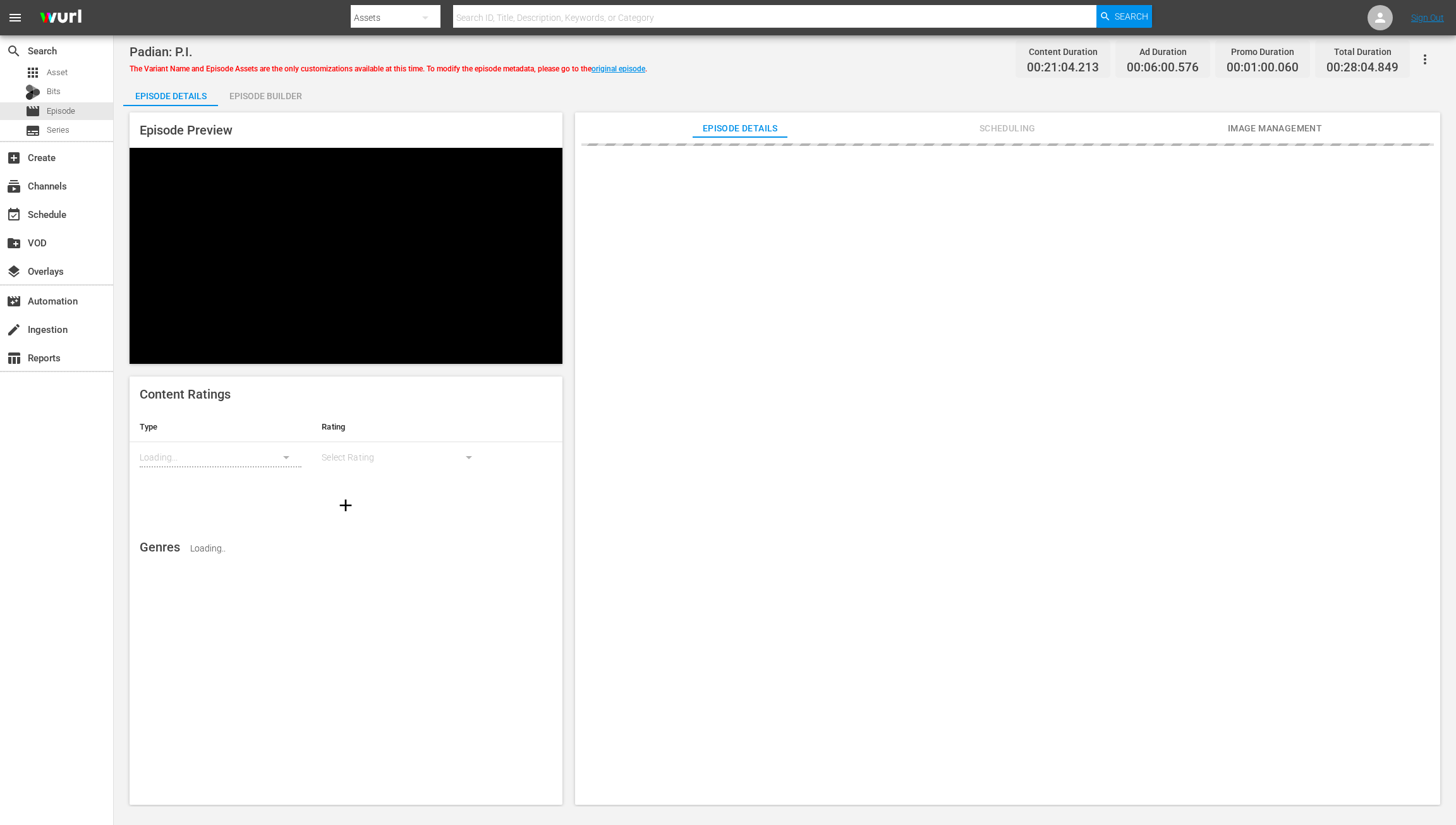
click at [275, 97] on div "Episode Builder" at bounding box center [265, 96] width 95 height 31
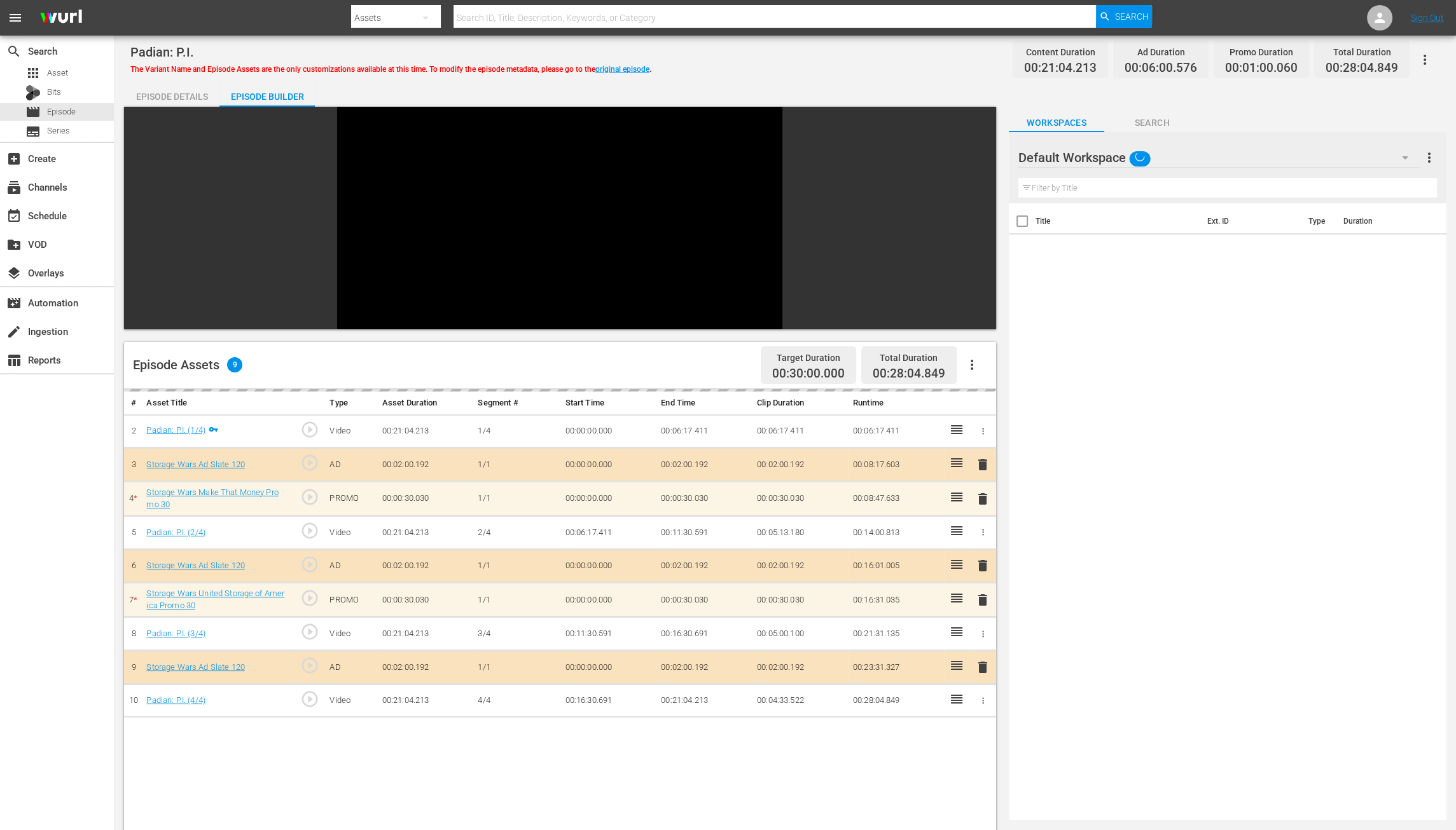
click at [1404, 157] on icon "button" at bounding box center [1404, 157] width 7 height 3
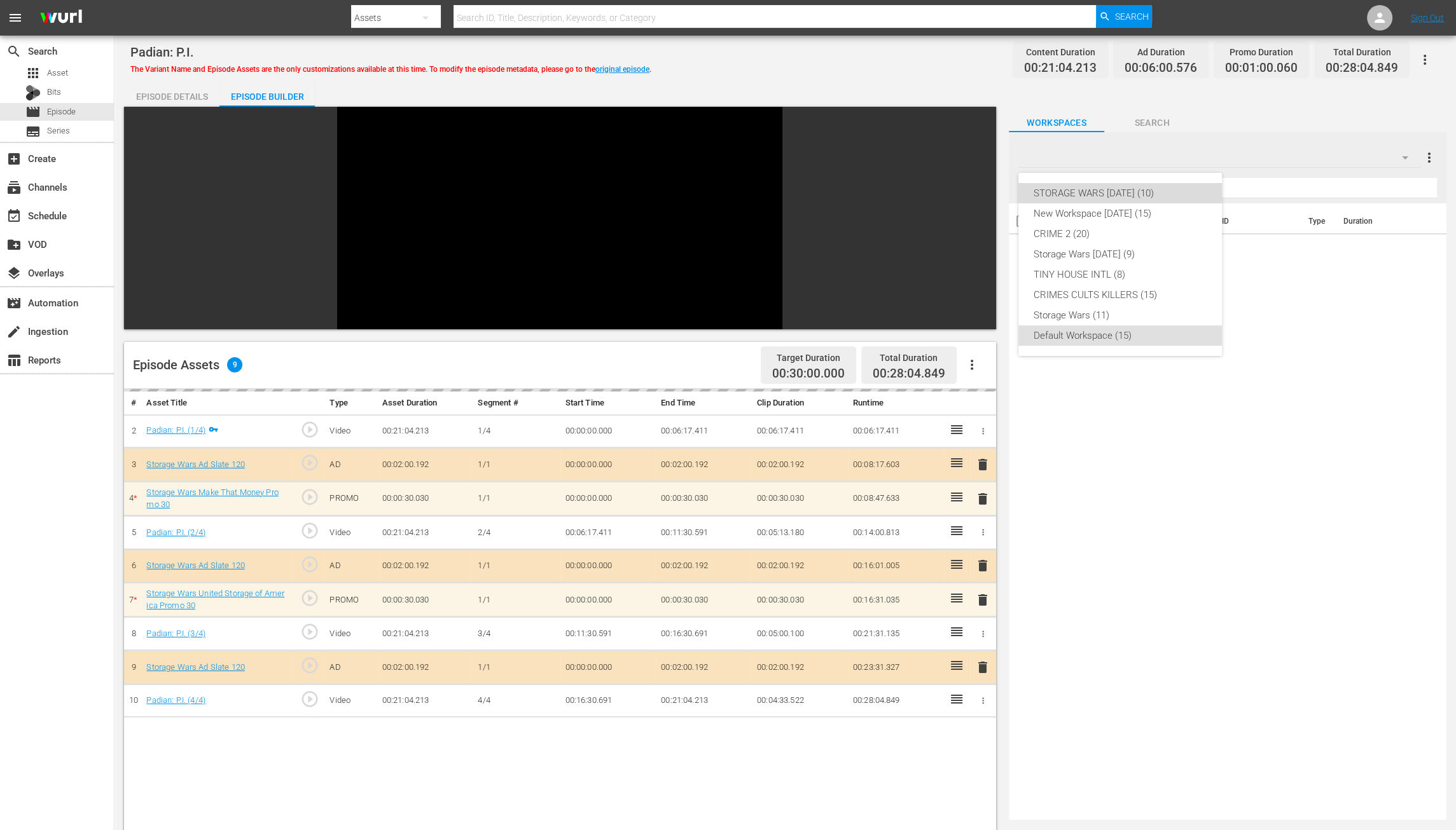
click at [1125, 194] on div "STORAGE WARS [DATE] (10)" at bounding box center [1120, 193] width 173 height 21
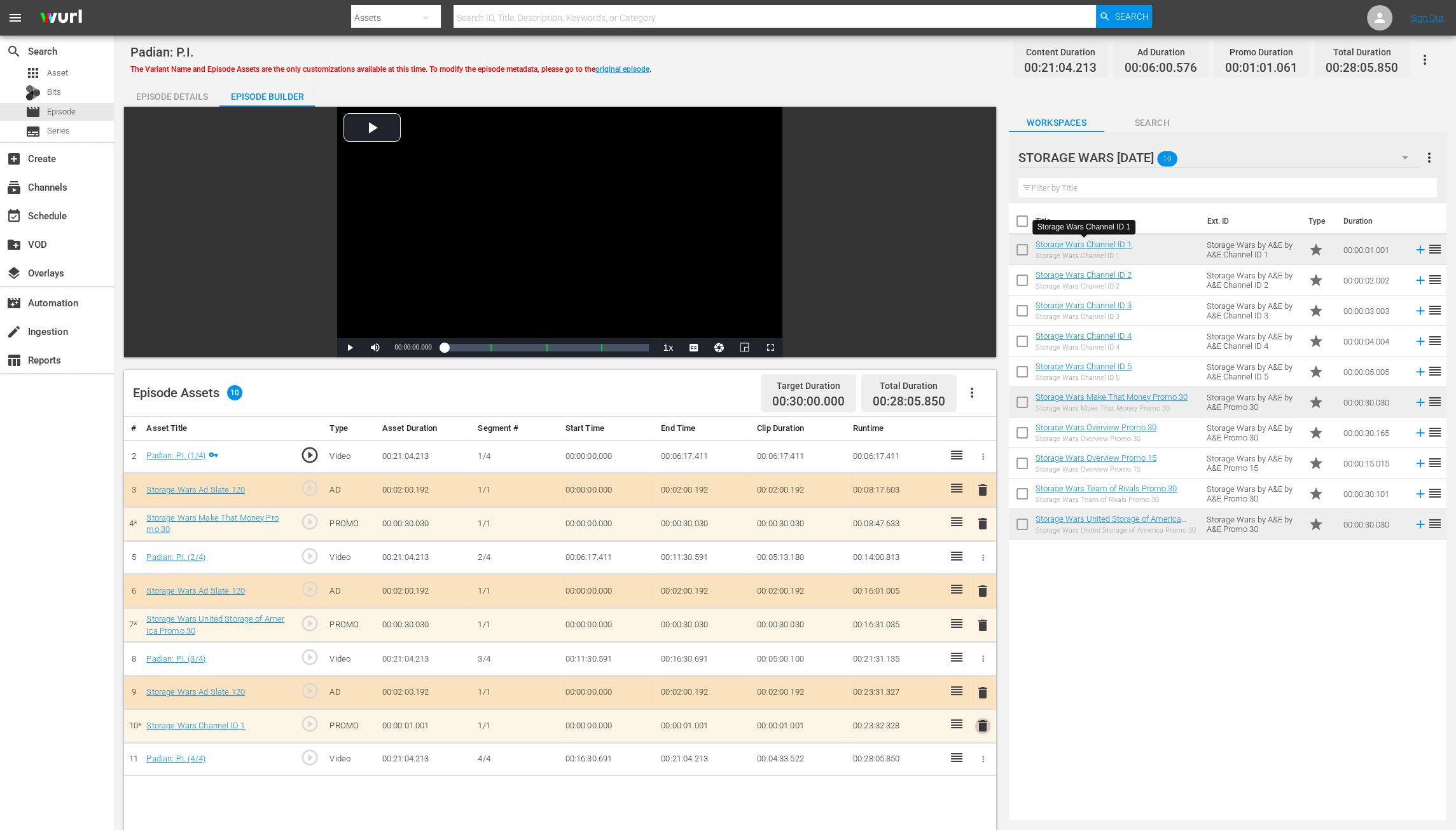
click at [985, 720] on span "delete" at bounding box center [983, 726] width 15 height 15
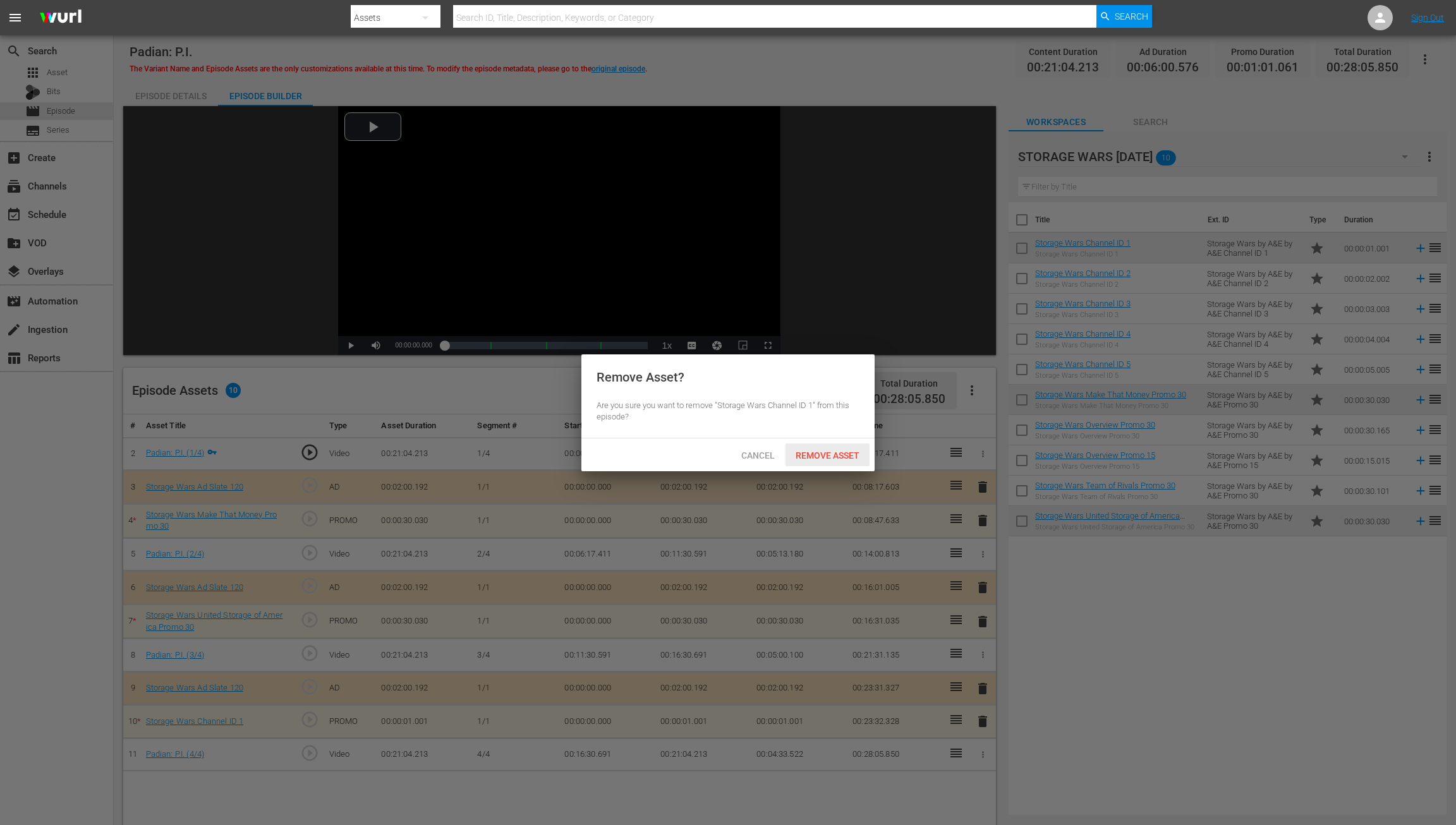
click at [831, 453] on span "Remove Asset" at bounding box center [828, 455] width 84 height 10
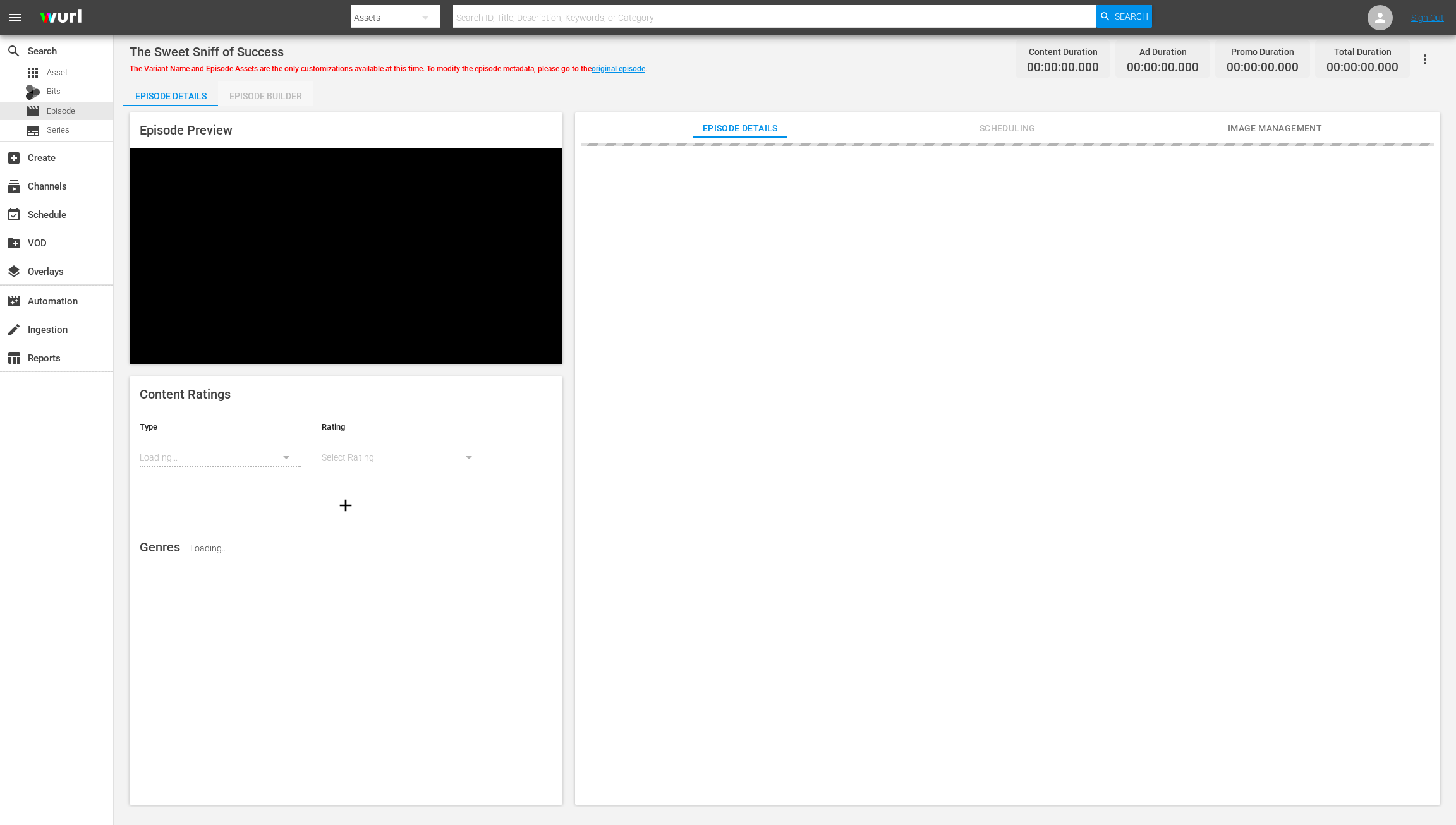
click at [264, 96] on div "Episode Builder" at bounding box center [265, 96] width 95 height 31
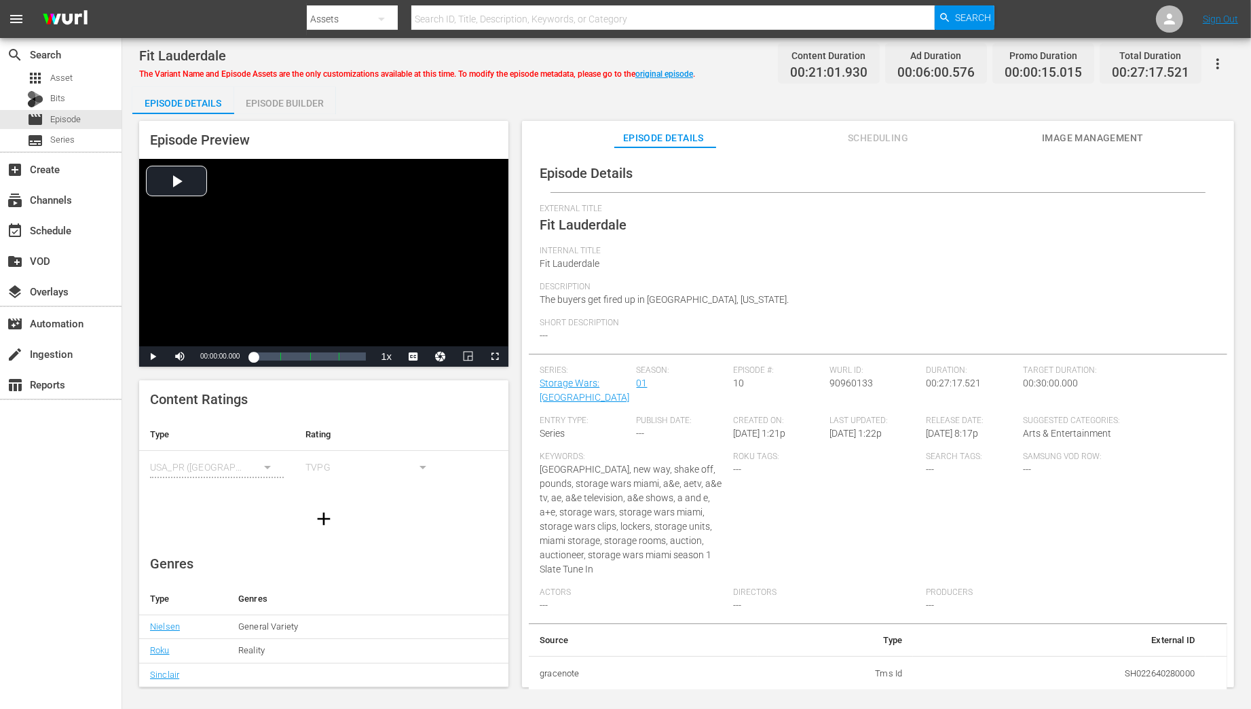
click at [270, 105] on div "Episode Builder" at bounding box center [285, 103] width 102 height 33
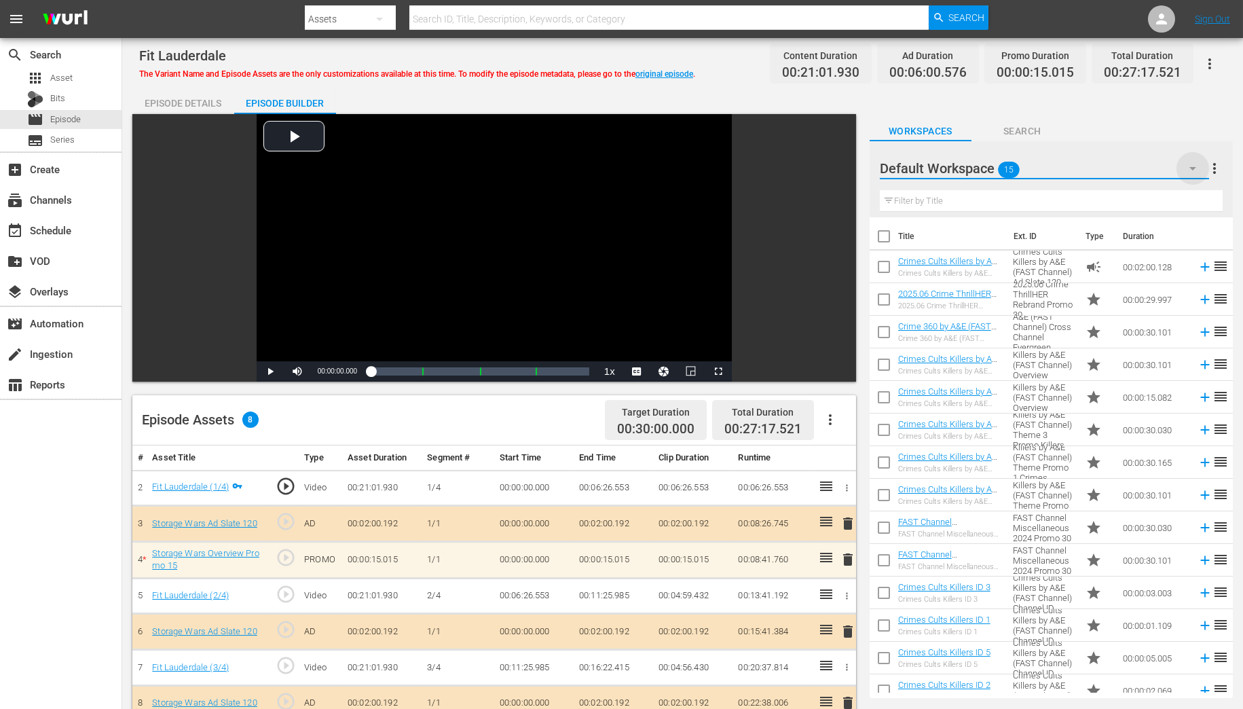
click at [1190, 168] on icon "button" at bounding box center [1192, 168] width 16 height 16
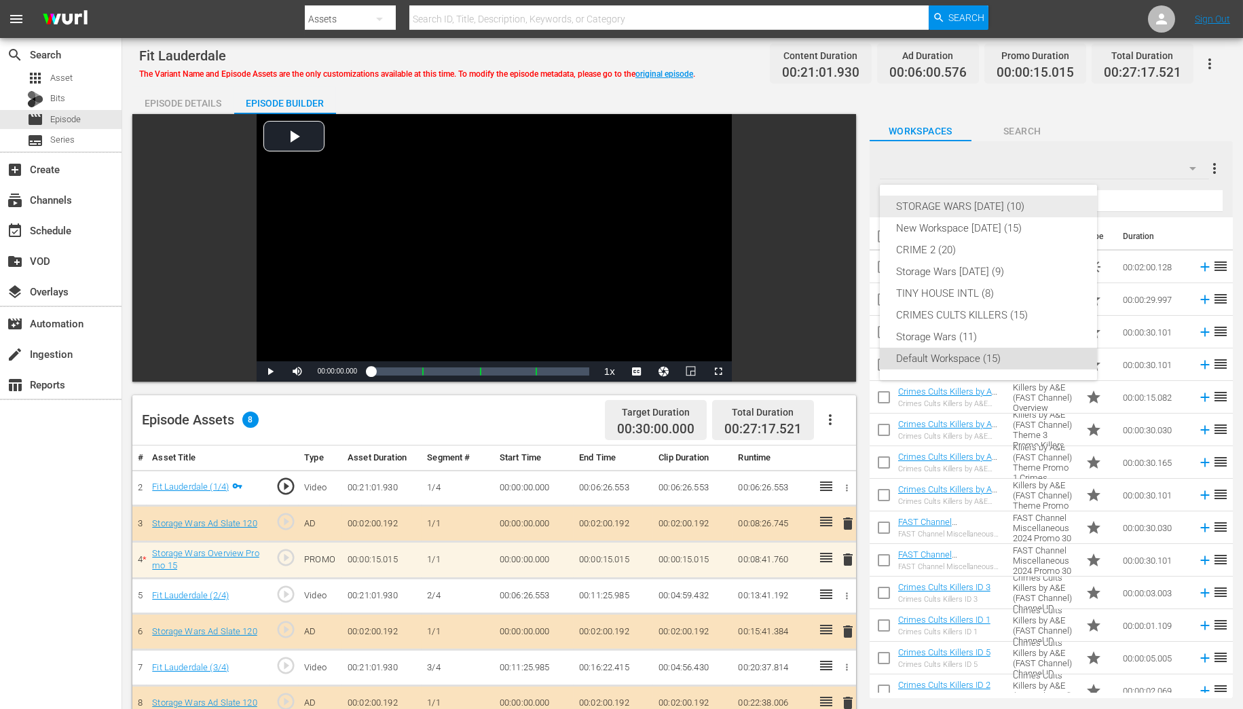
drag, startPoint x: 965, startPoint y: 204, endPoint x: 944, endPoint y: 181, distance: 31.2
click at [965, 204] on div "STORAGE WARS [DATE] (10)" at bounding box center [988, 206] width 185 height 22
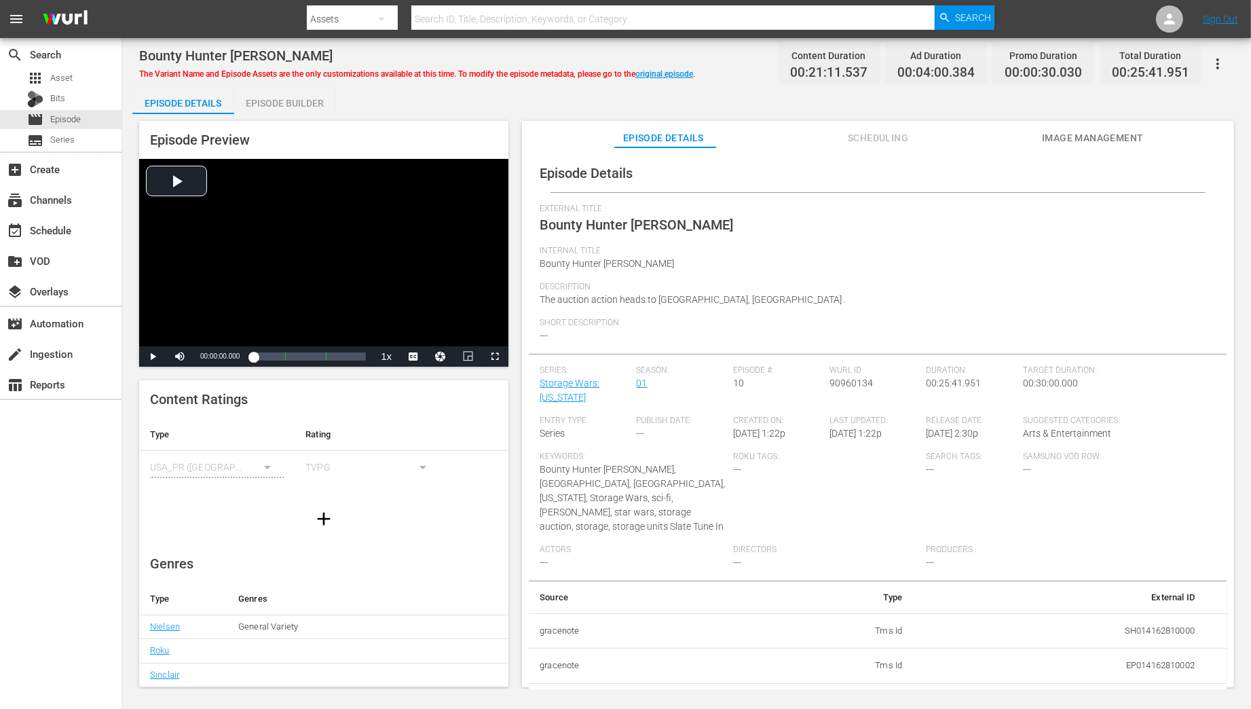
click at [280, 102] on div "Episode Builder" at bounding box center [285, 103] width 102 height 33
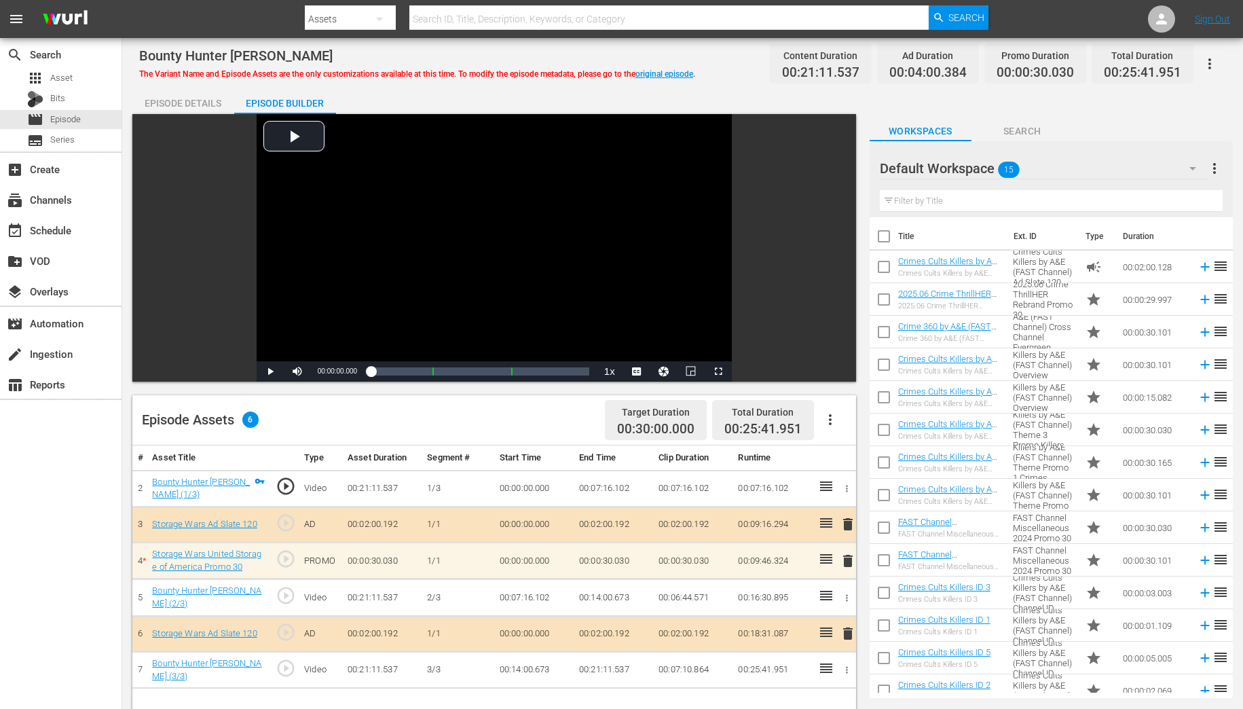
click at [1192, 166] on icon "button" at bounding box center [1192, 168] width 16 height 16
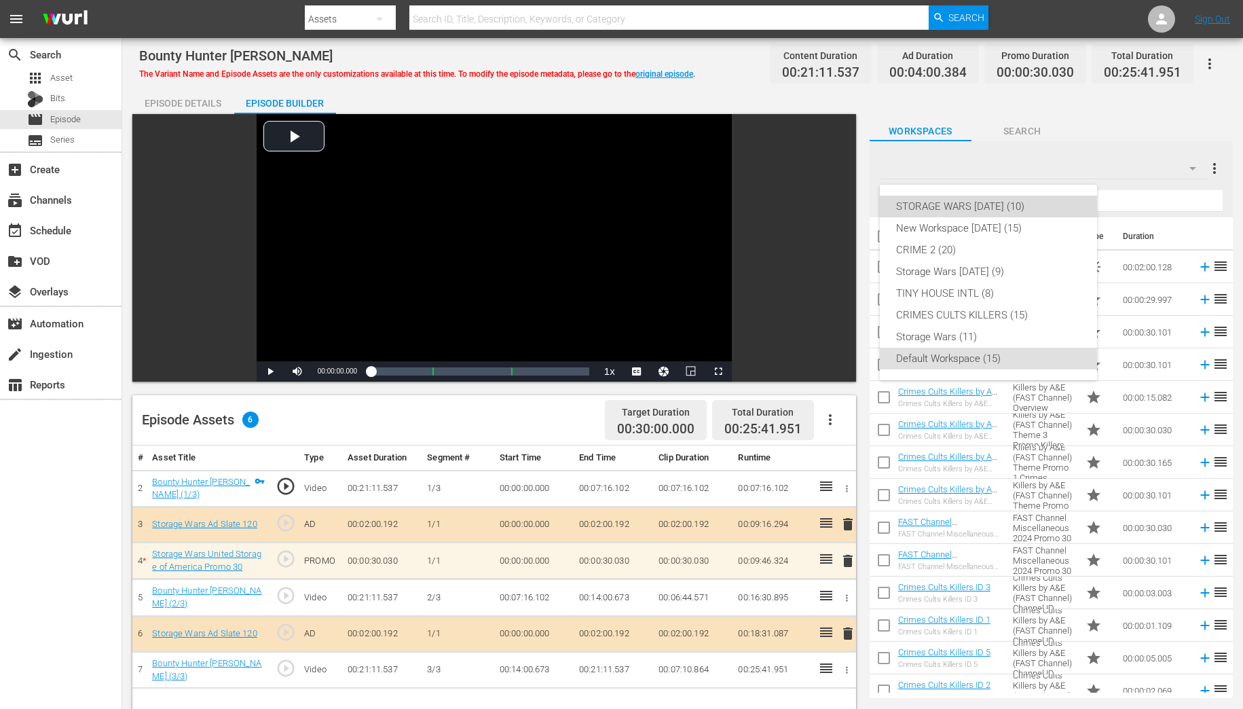
click at [1006, 200] on div "STORAGE WARS [DATE] (10)" at bounding box center [988, 206] width 185 height 22
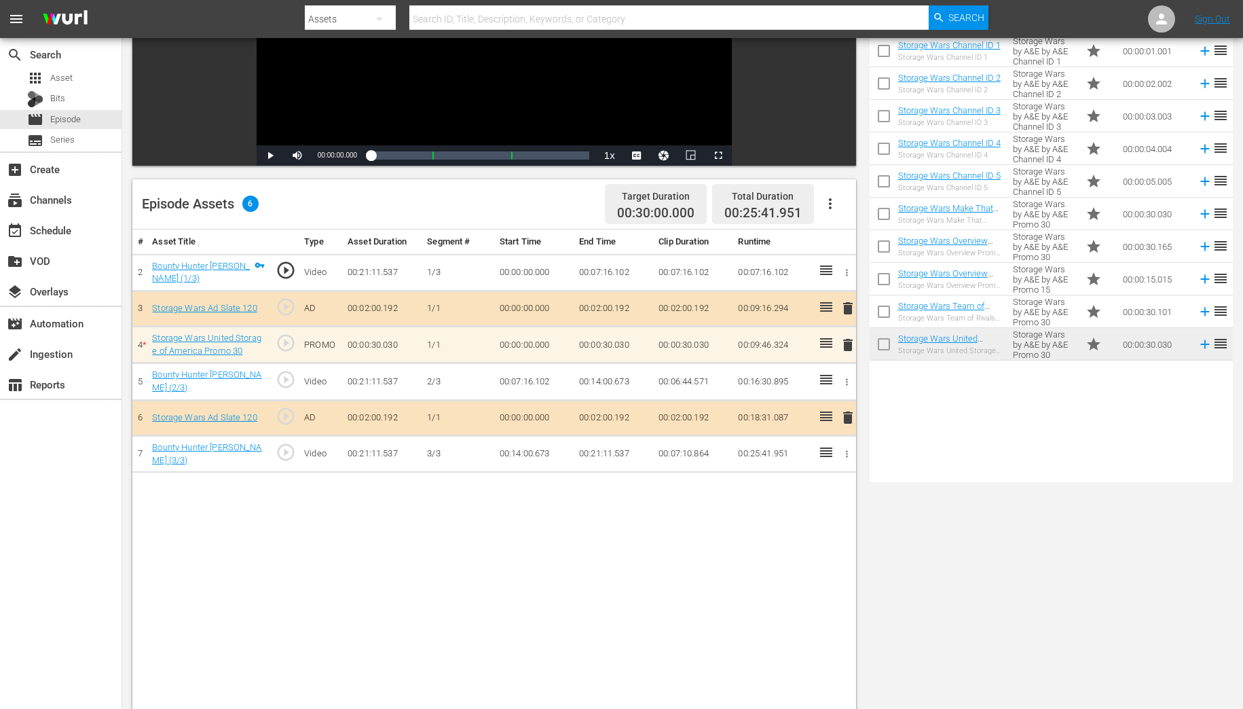
scroll to position [217, 0]
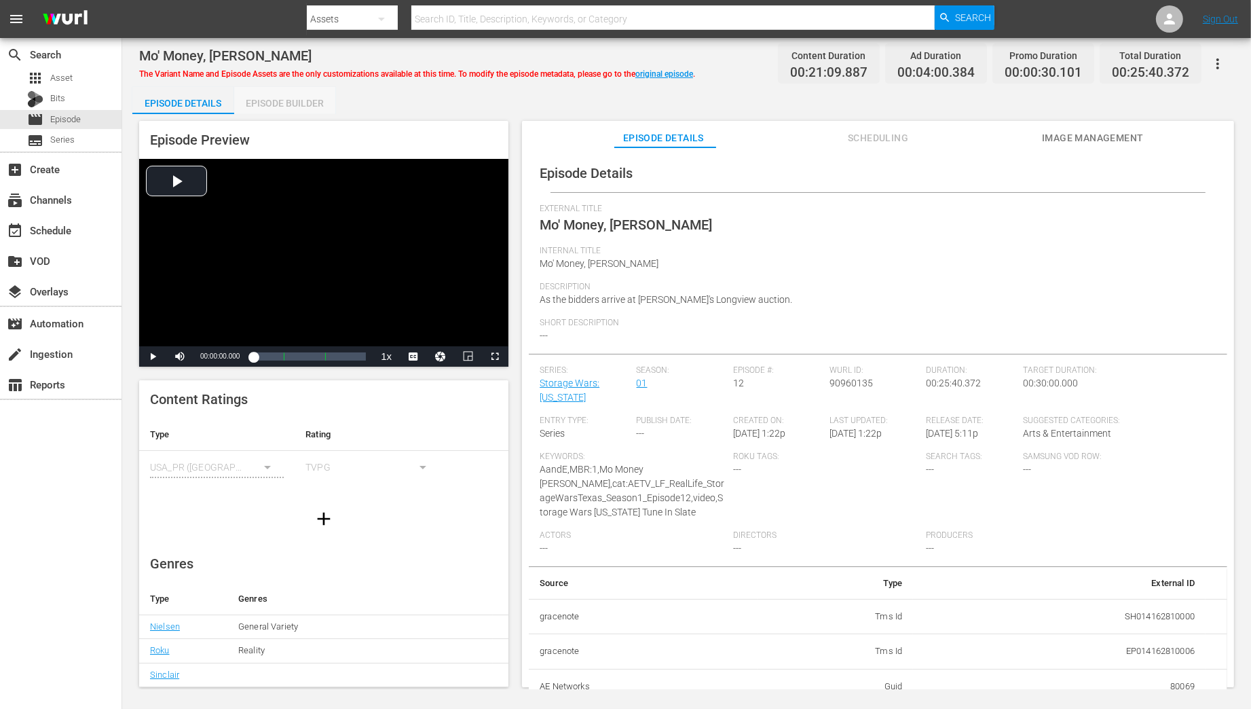
click at [291, 104] on div "Episode Builder" at bounding box center [285, 103] width 102 height 33
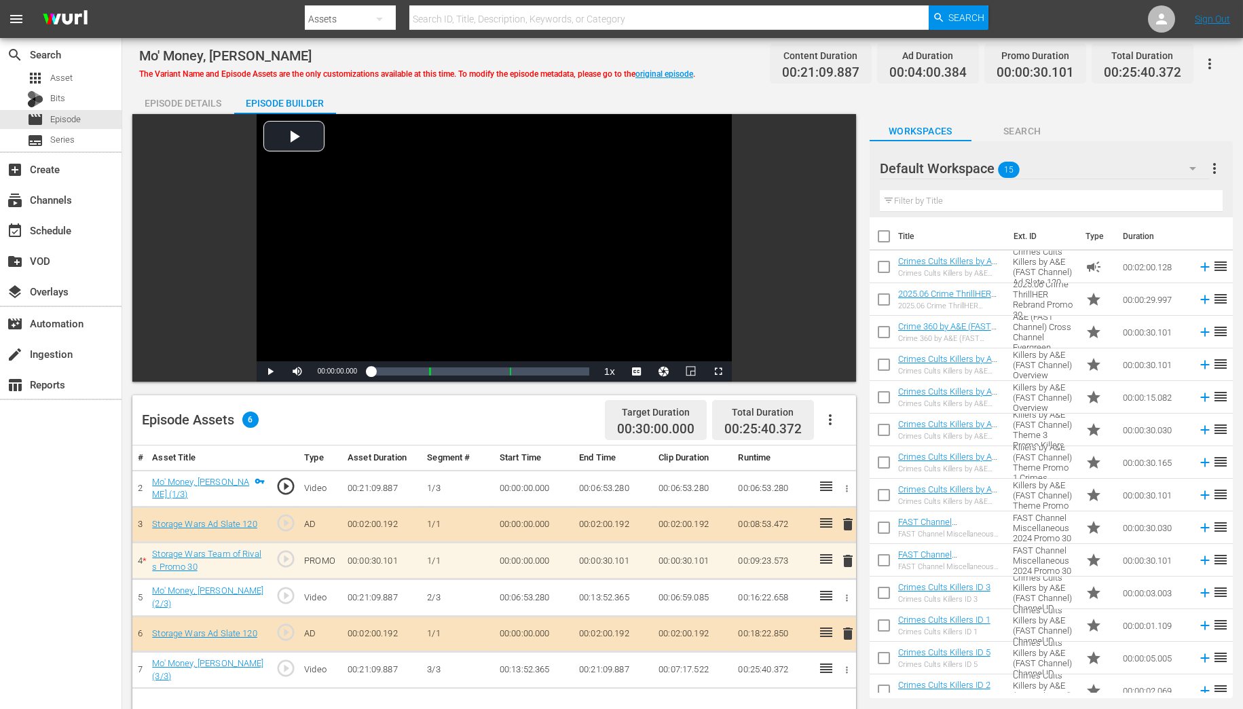
click at [1187, 166] on icon "button" at bounding box center [1192, 168] width 16 height 16
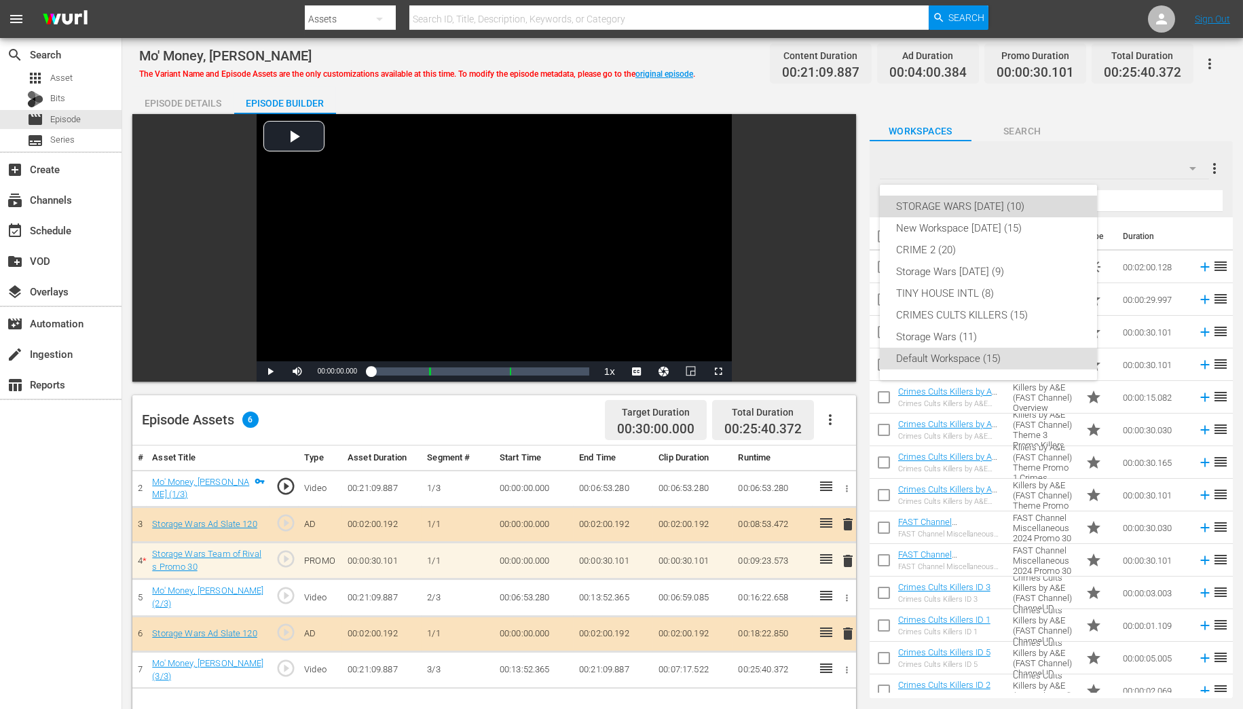
click at [990, 204] on div "STORAGE WARS [DATE] (10)" at bounding box center [988, 206] width 185 height 22
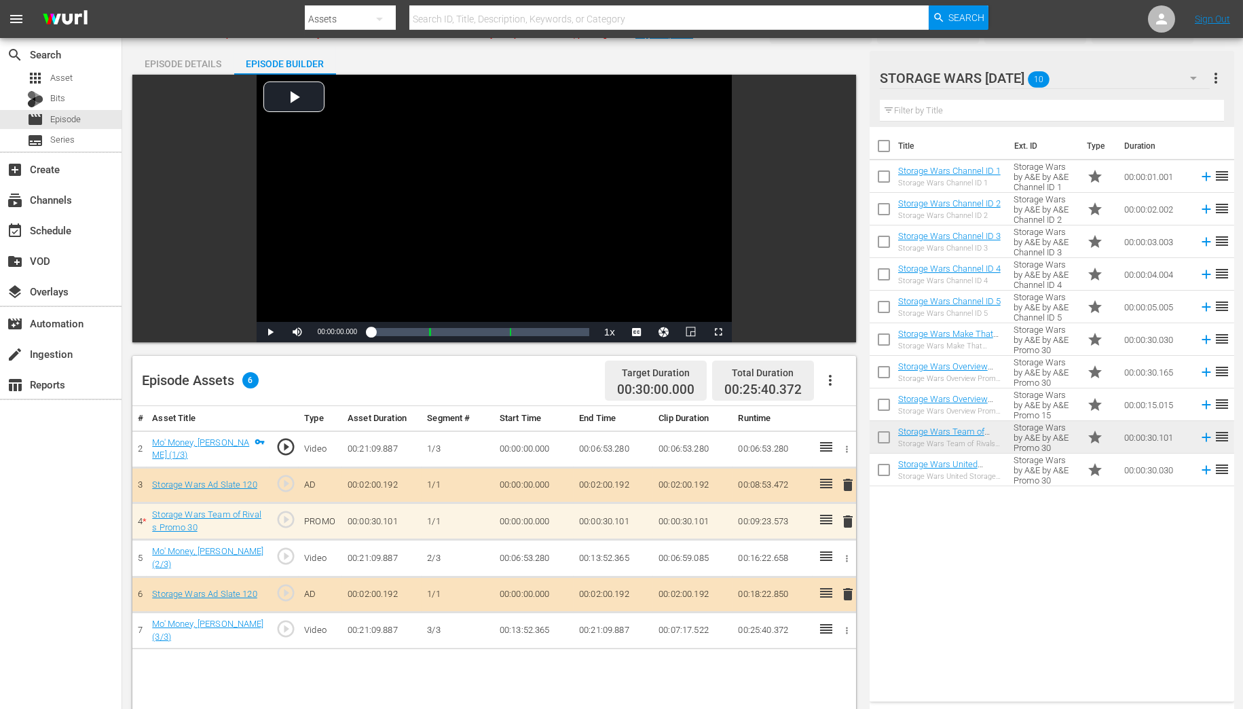
scroll to position [109, 0]
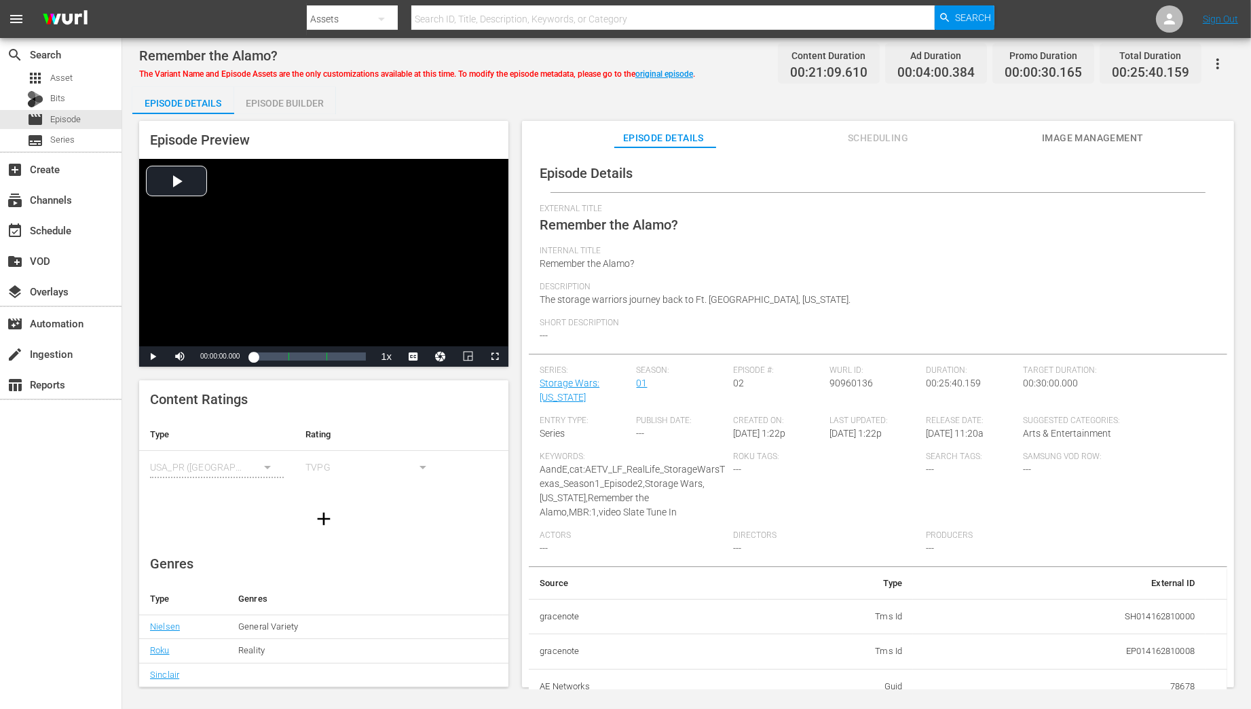
click at [304, 102] on div "Episode Builder" at bounding box center [285, 103] width 102 height 33
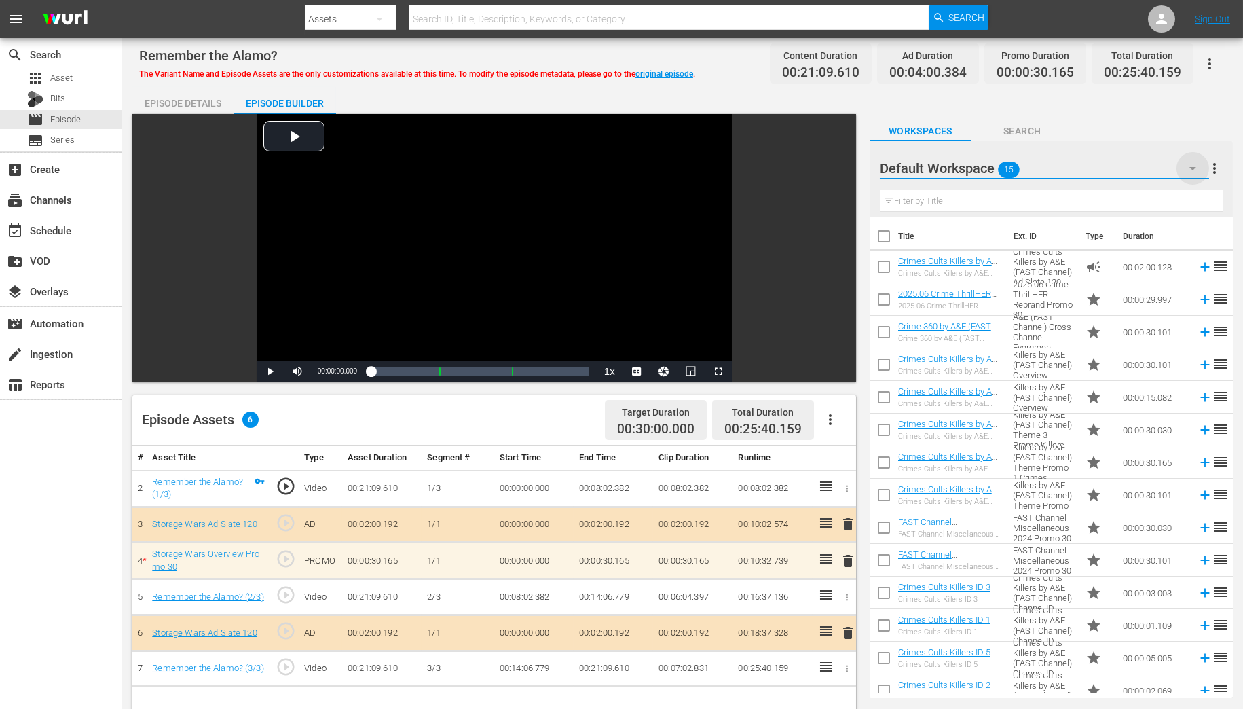
click at [1189, 169] on icon "button" at bounding box center [1192, 168] width 16 height 16
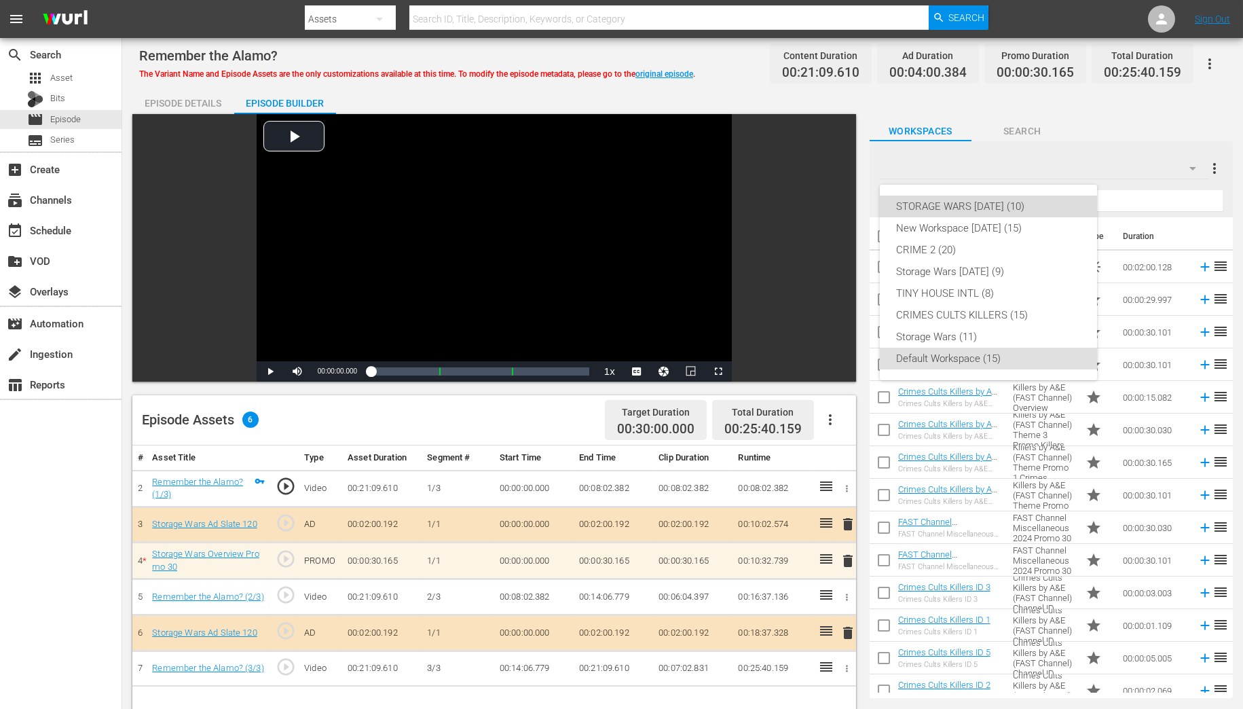
click at [1015, 207] on div "STORAGE WARS [DATE] (10)" at bounding box center [988, 206] width 185 height 22
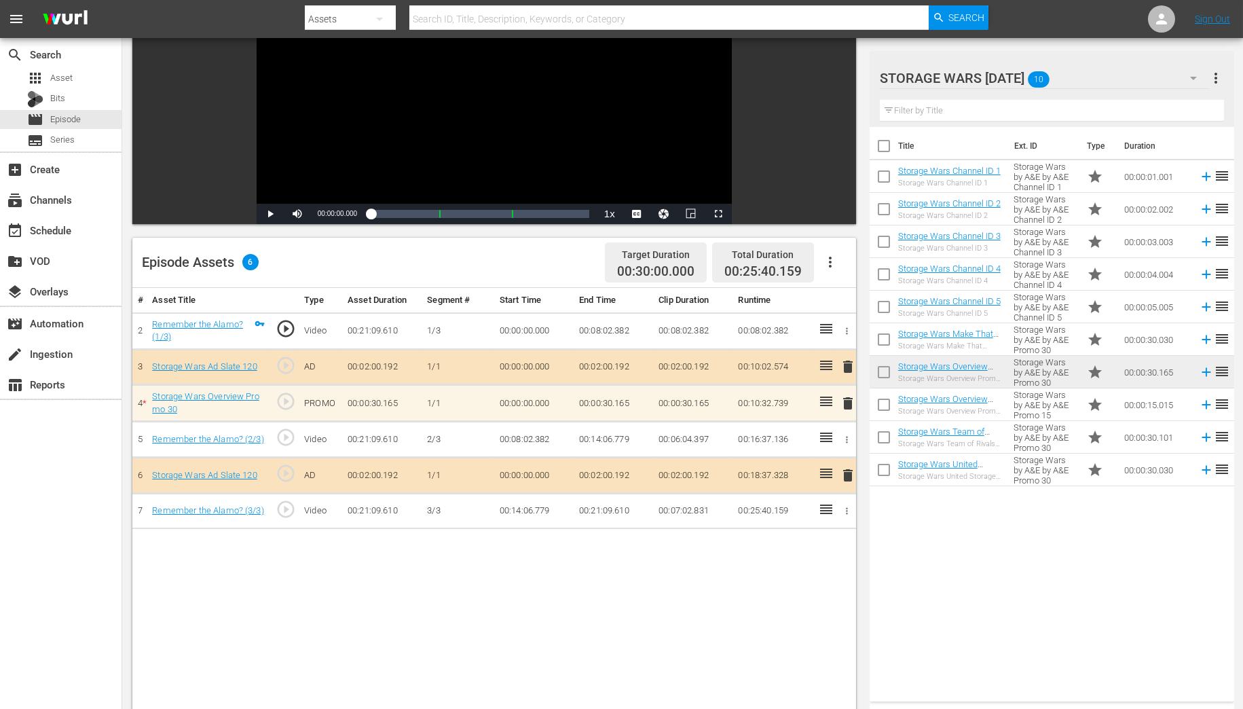
scroll to position [163, 0]
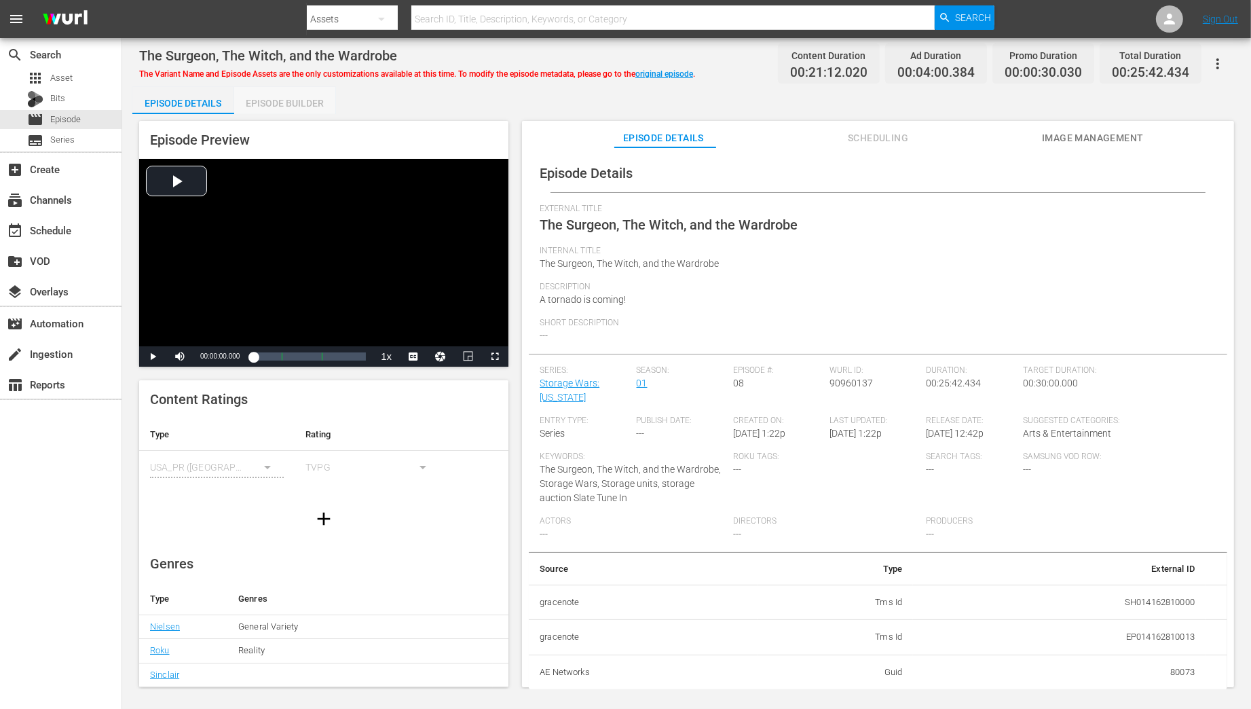
click at [291, 104] on div "Episode Builder" at bounding box center [285, 103] width 102 height 33
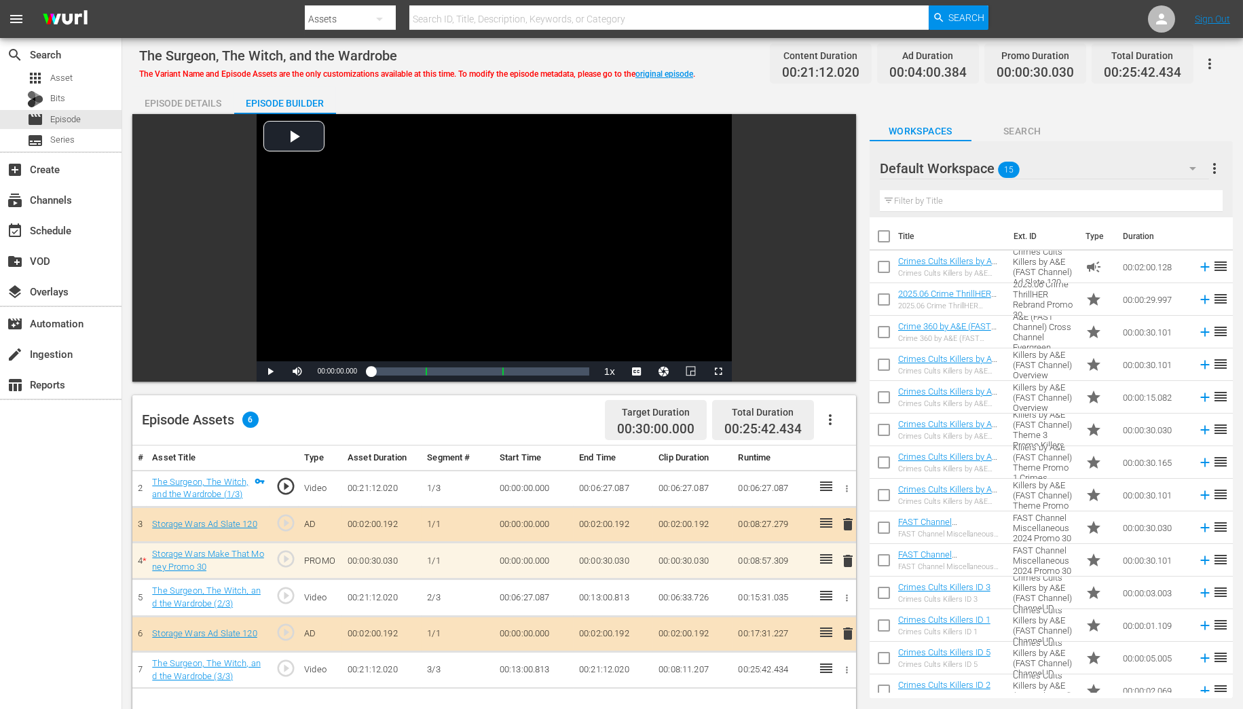
click at [1187, 169] on icon "button" at bounding box center [1192, 168] width 16 height 16
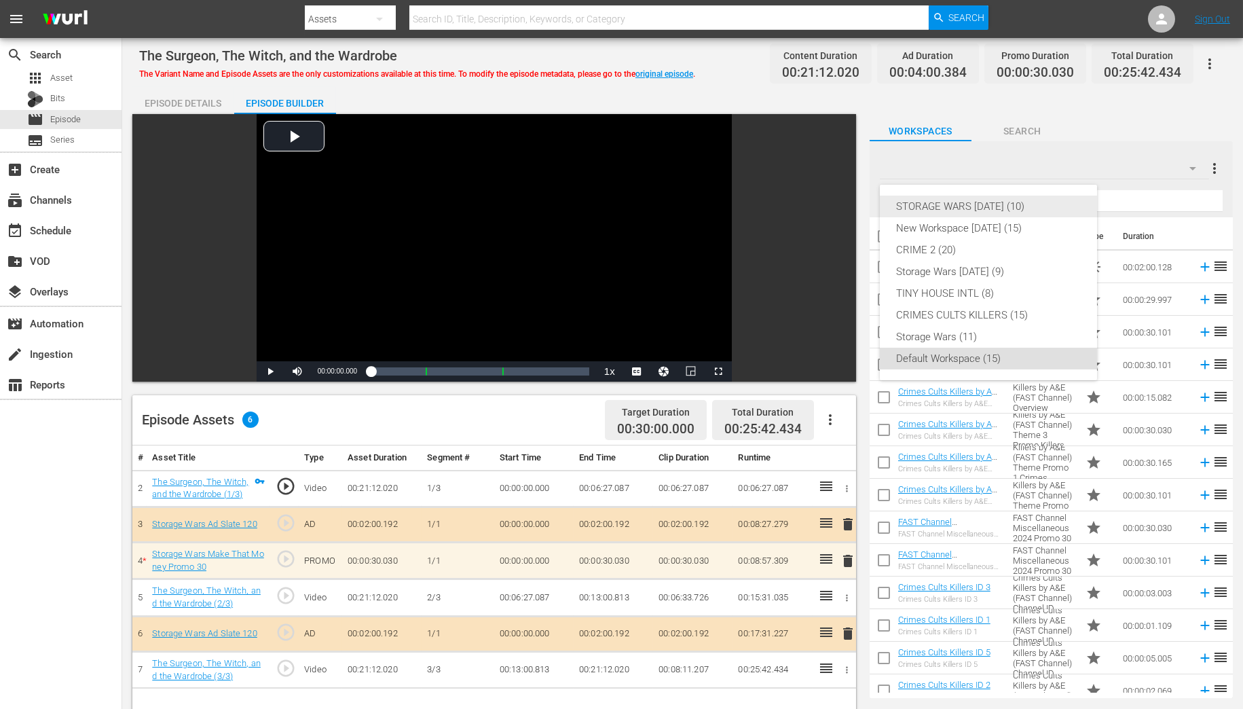
click at [986, 204] on div "STORAGE WARS [DATE] (10)" at bounding box center [988, 206] width 185 height 22
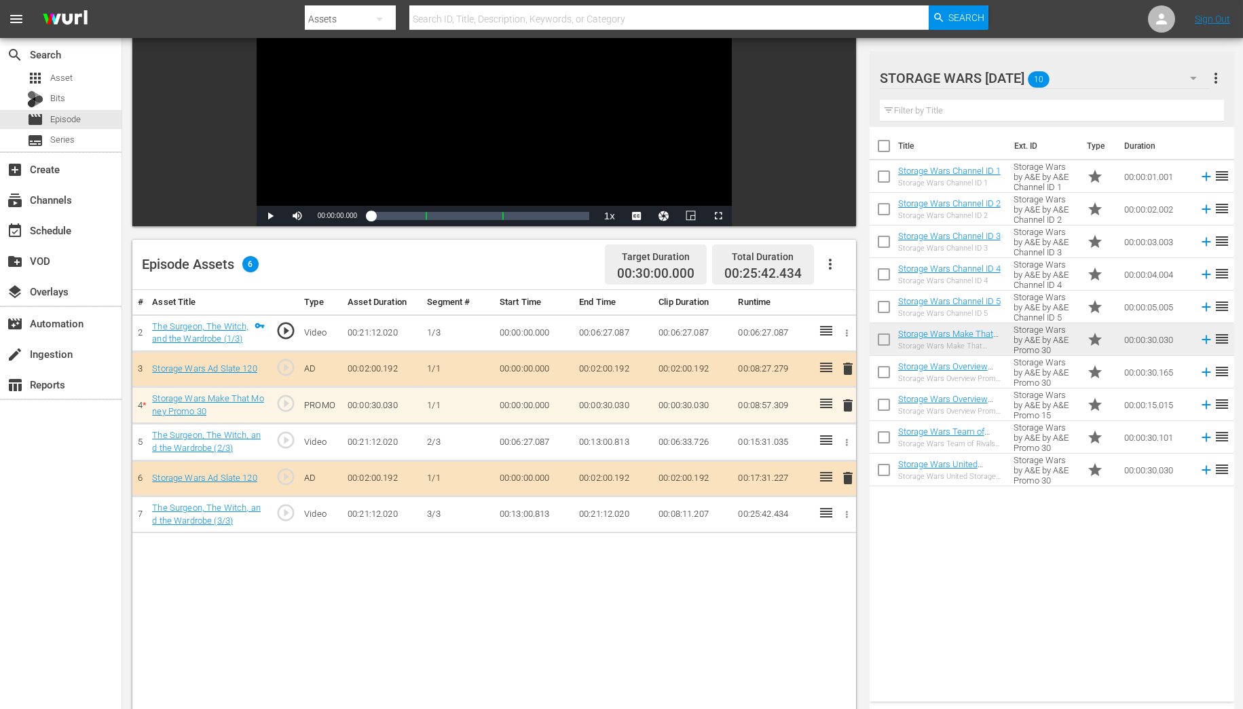
scroll to position [163, 0]
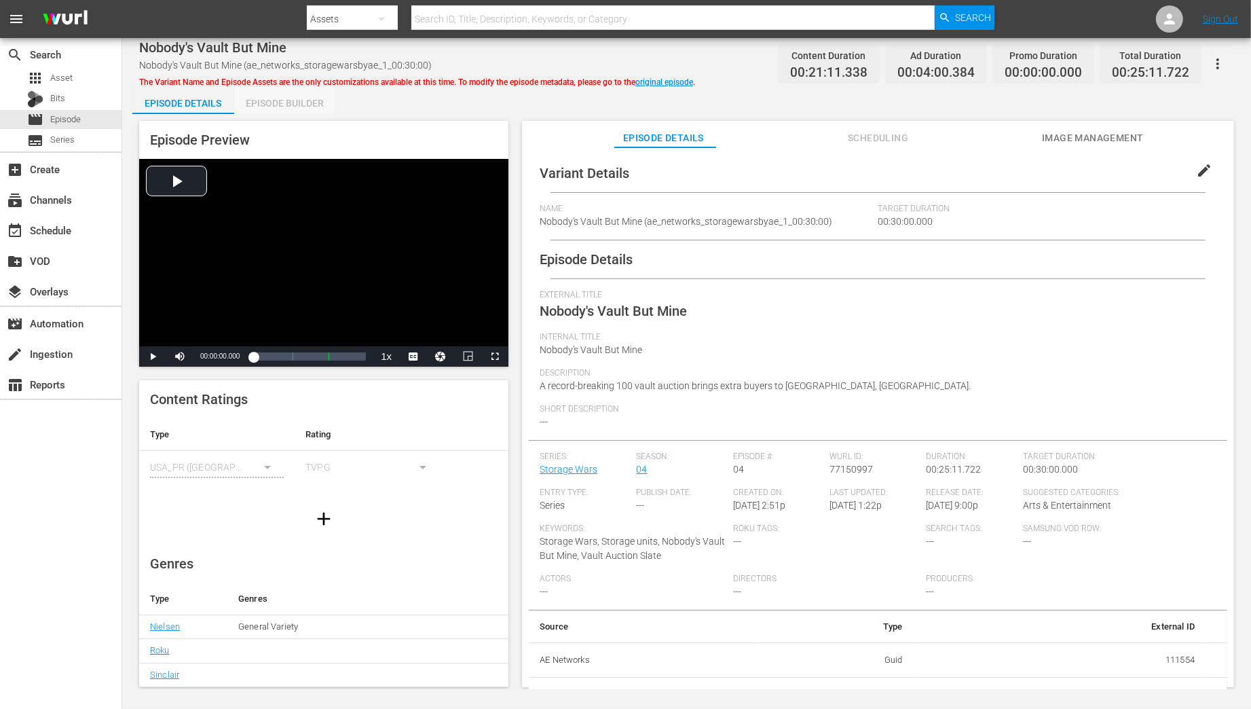
click at [275, 102] on div "Episode Builder" at bounding box center [285, 103] width 102 height 33
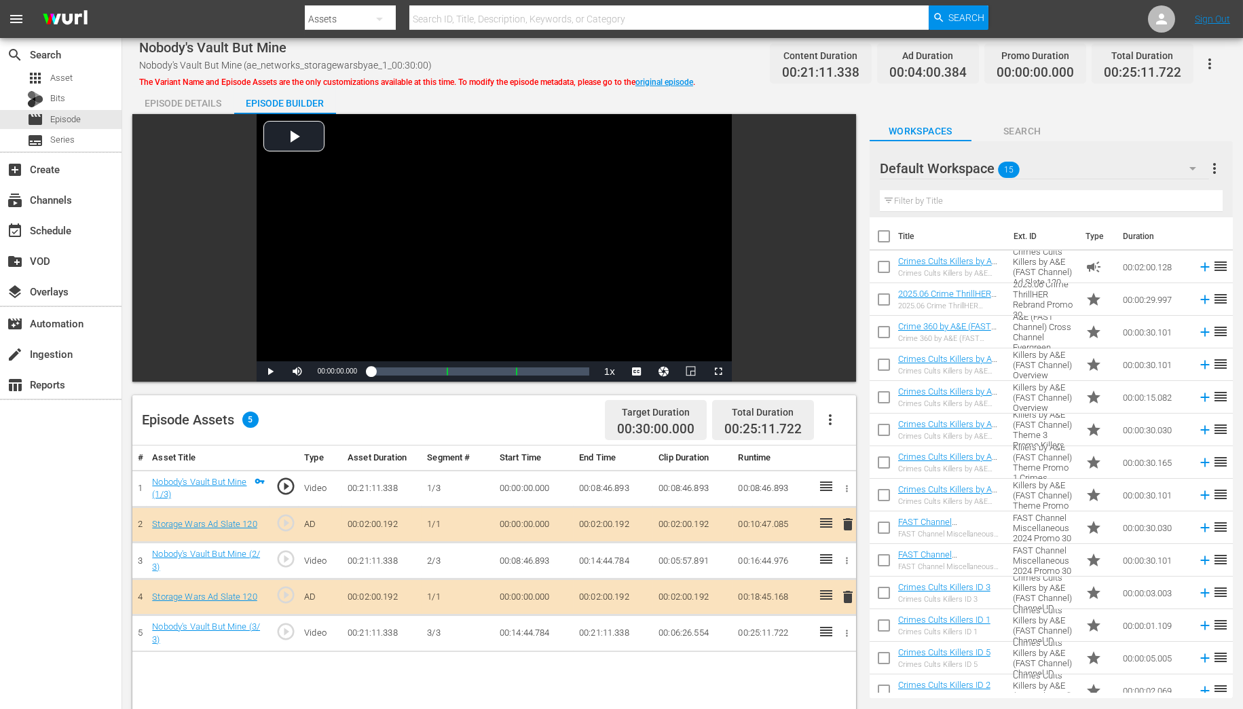
scroll to position [54, 0]
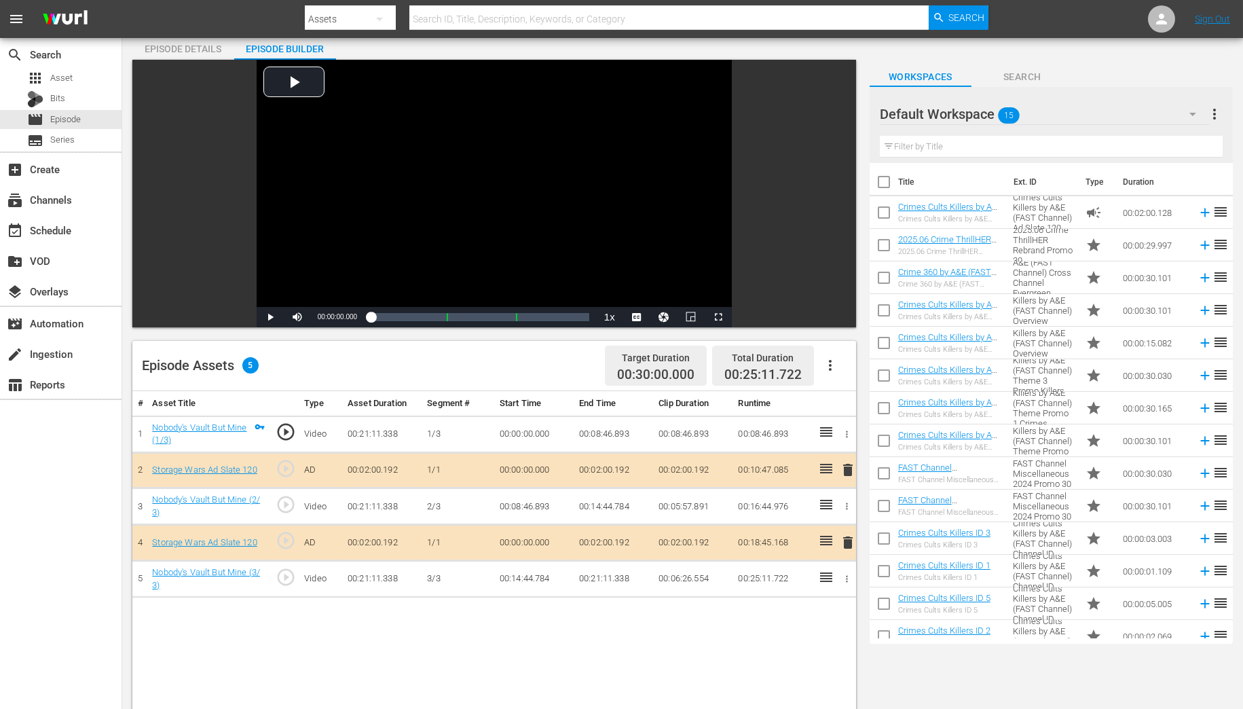
click at [851, 469] on span "delete" at bounding box center [848, 470] width 16 height 16
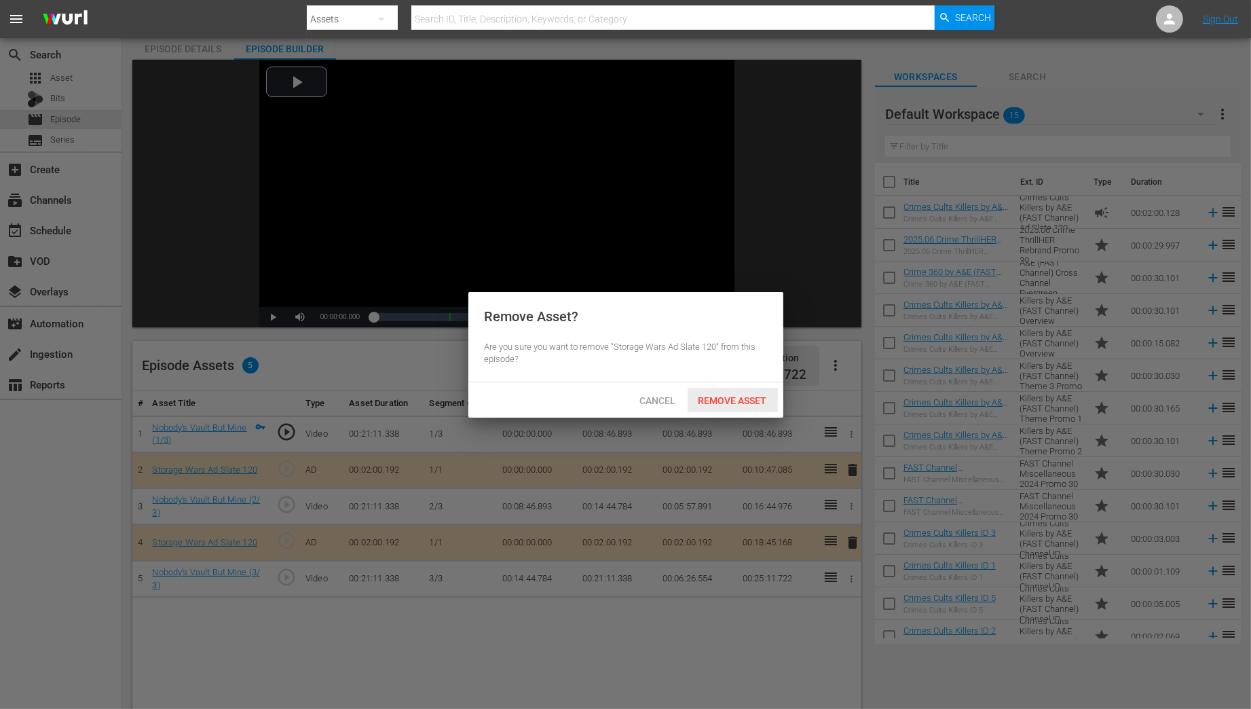
click at [740, 403] on span "Remove Asset" at bounding box center [733, 400] width 90 height 11
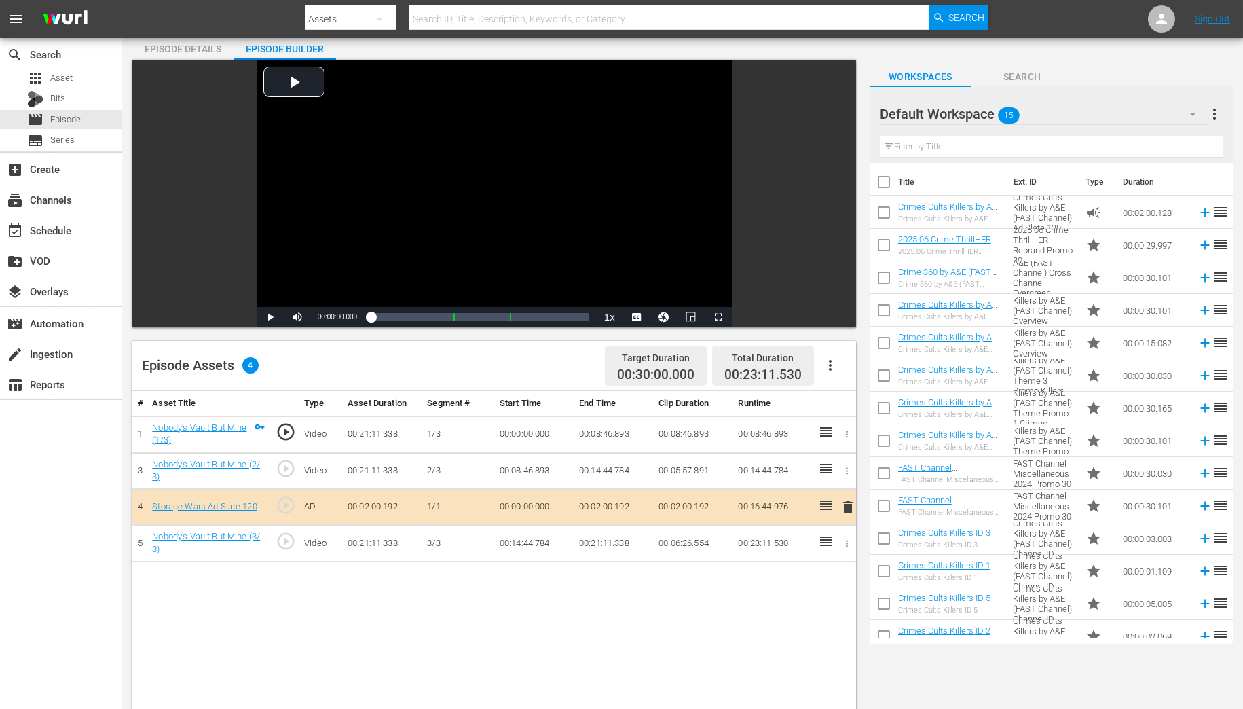
click at [1190, 111] on icon "button" at bounding box center [1192, 114] width 16 height 16
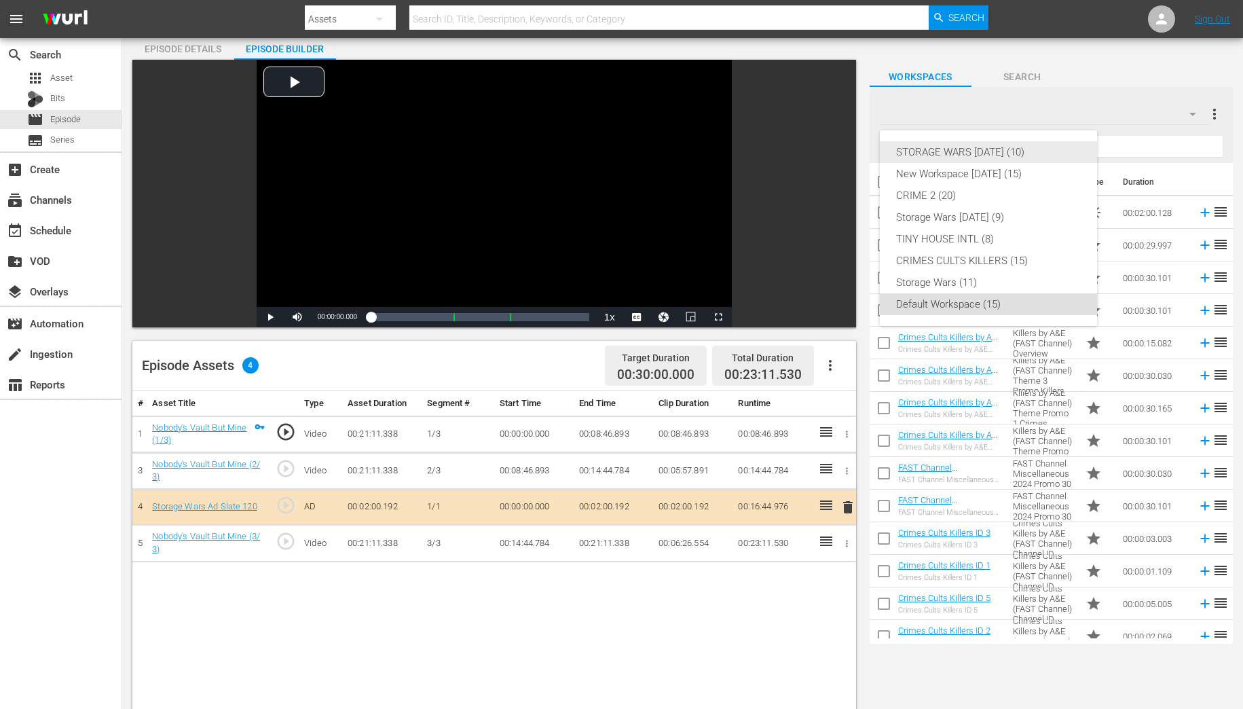
click at [965, 149] on div "STORAGE WARS [DATE] (10)" at bounding box center [988, 152] width 185 height 22
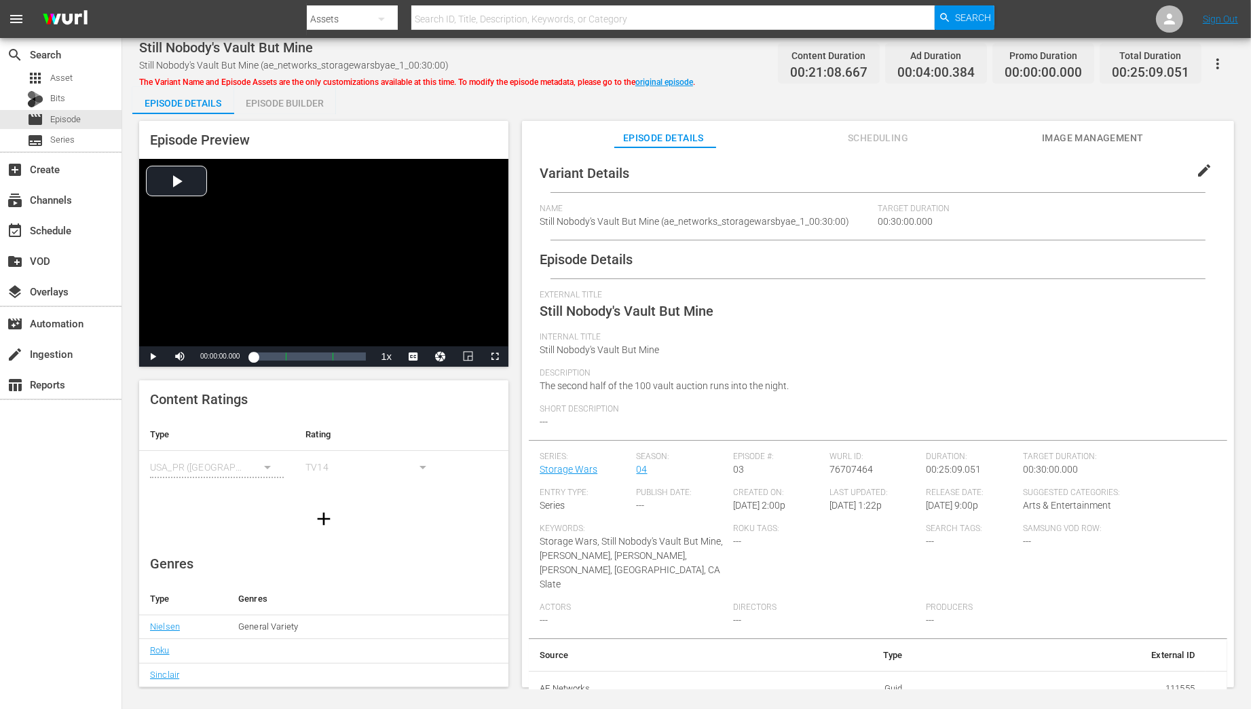
click at [297, 105] on div "Episode Builder" at bounding box center [285, 103] width 102 height 33
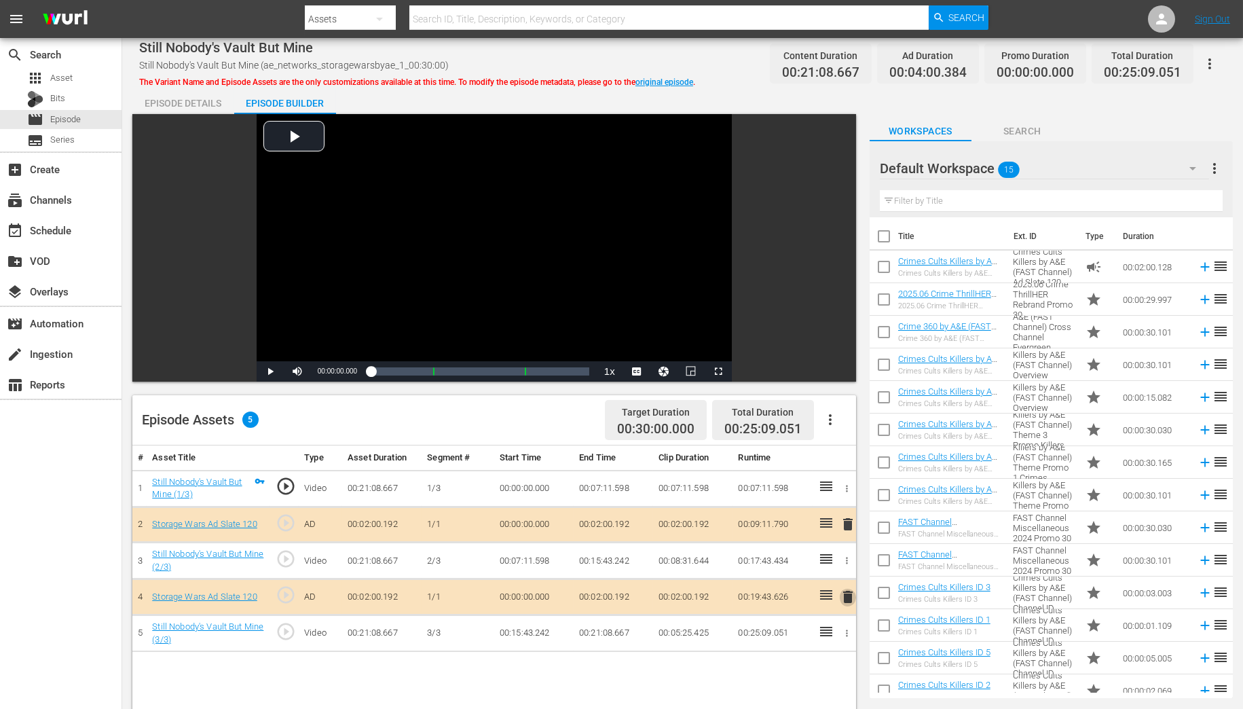
click at [843, 588] on span "delete" at bounding box center [848, 596] width 16 height 16
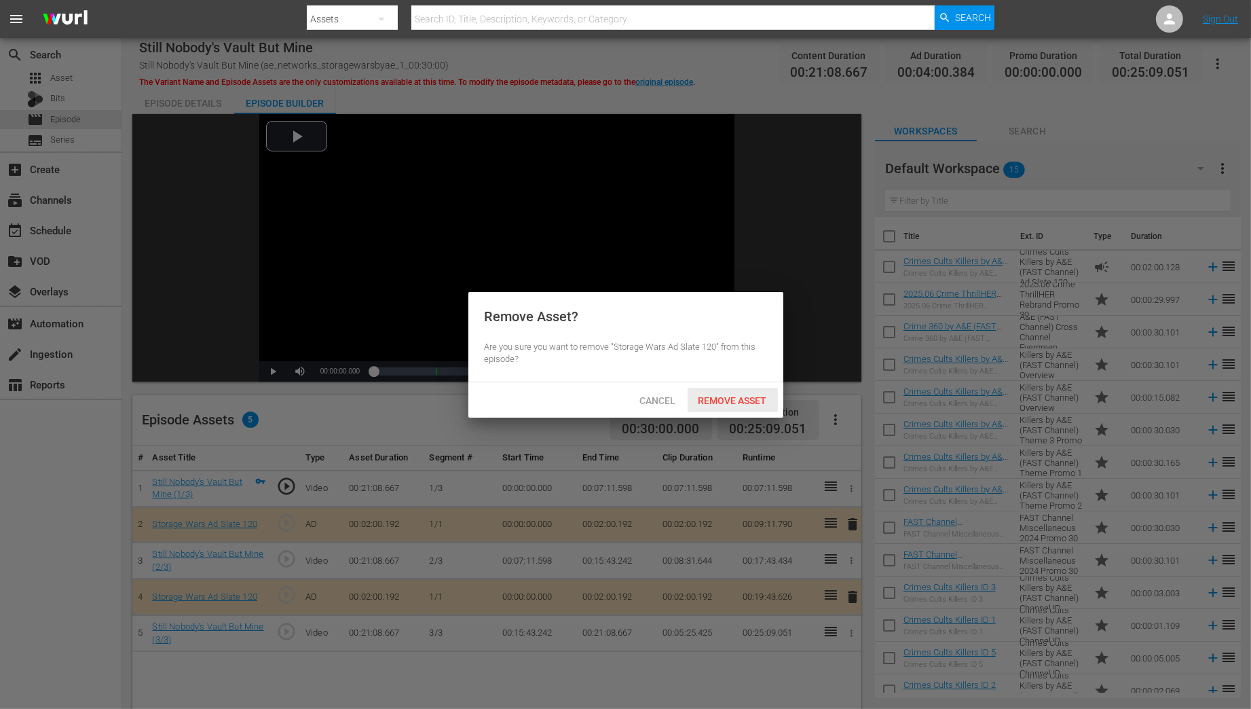
click at [726, 404] on span "Remove Asset" at bounding box center [733, 400] width 90 height 11
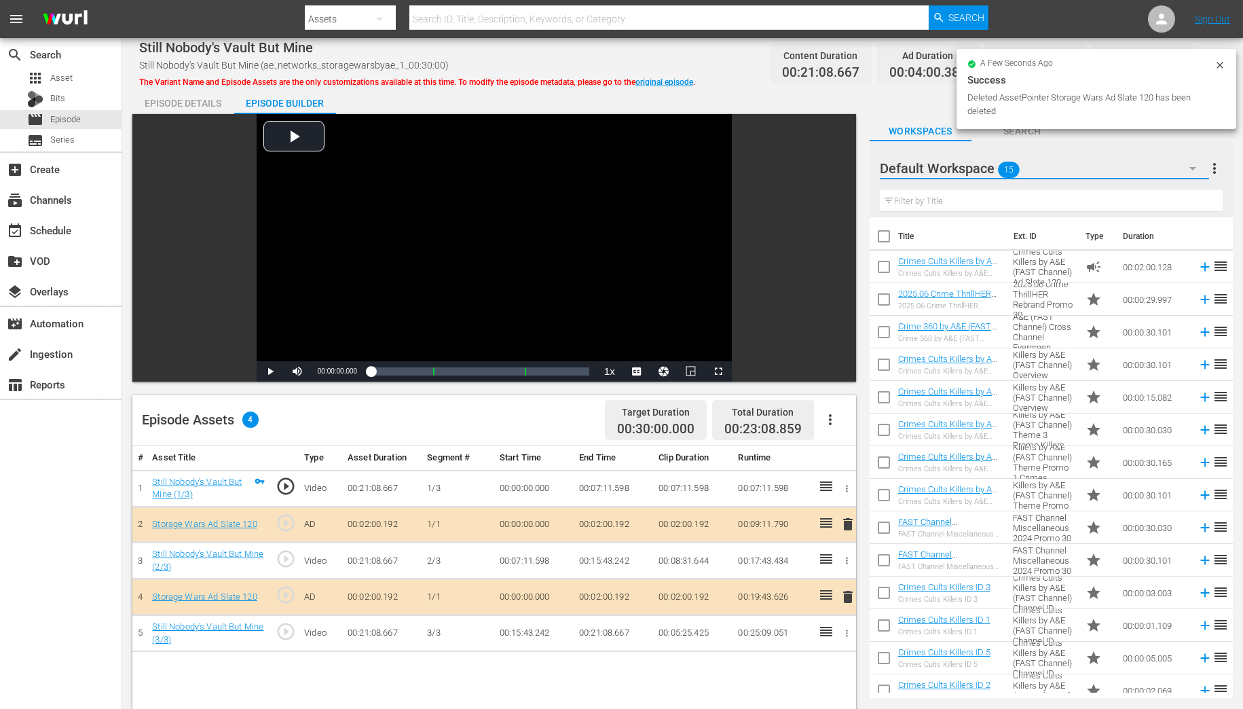
click at [1186, 166] on icon "button" at bounding box center [1192, 168] width 16 height 16
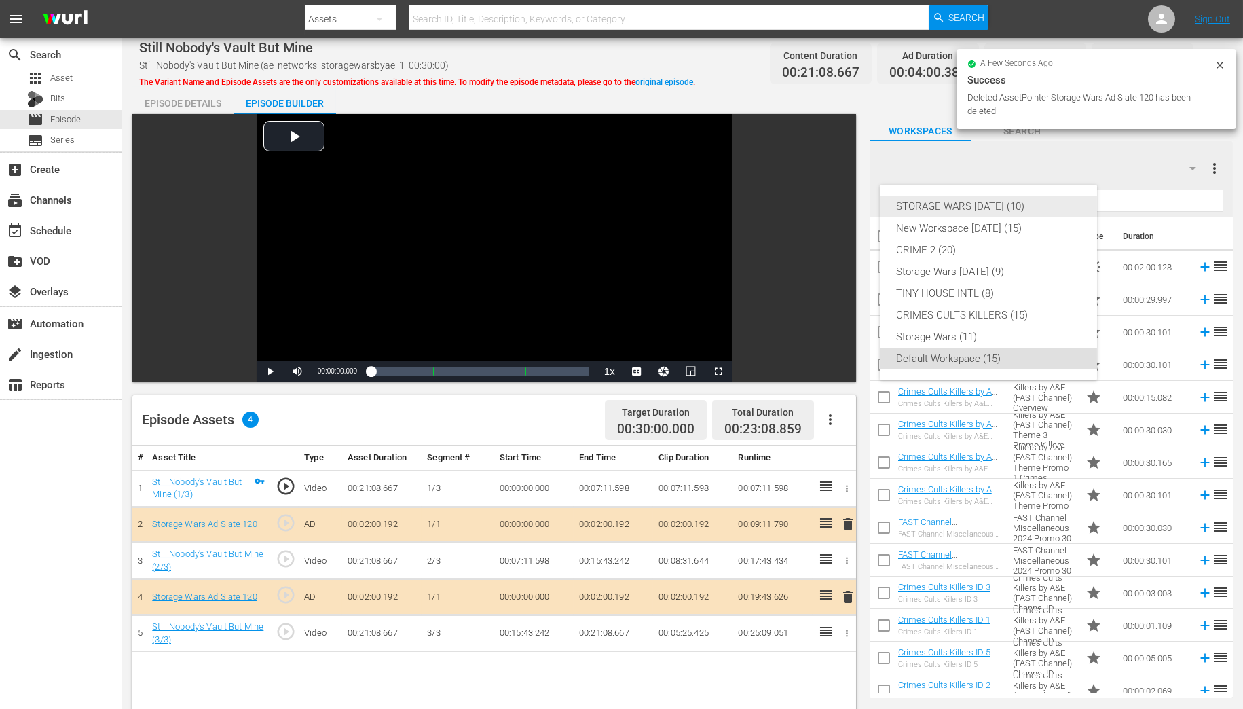
click at [947, 206] on div "STORAGE WARS [DATE] (10)" at bounding box center [988, 206] width 185 height 22
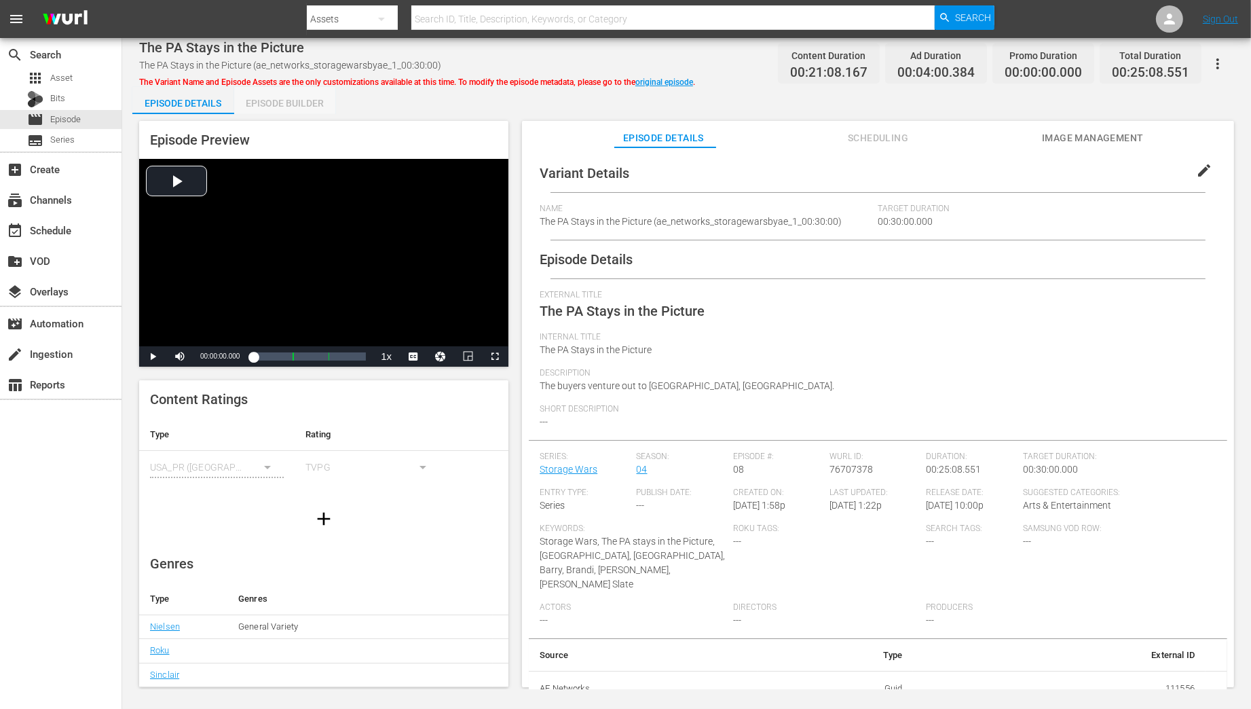
click at [297, 102] on div "Episode Builder" at bounding box center [285, 103] width 102 height 33
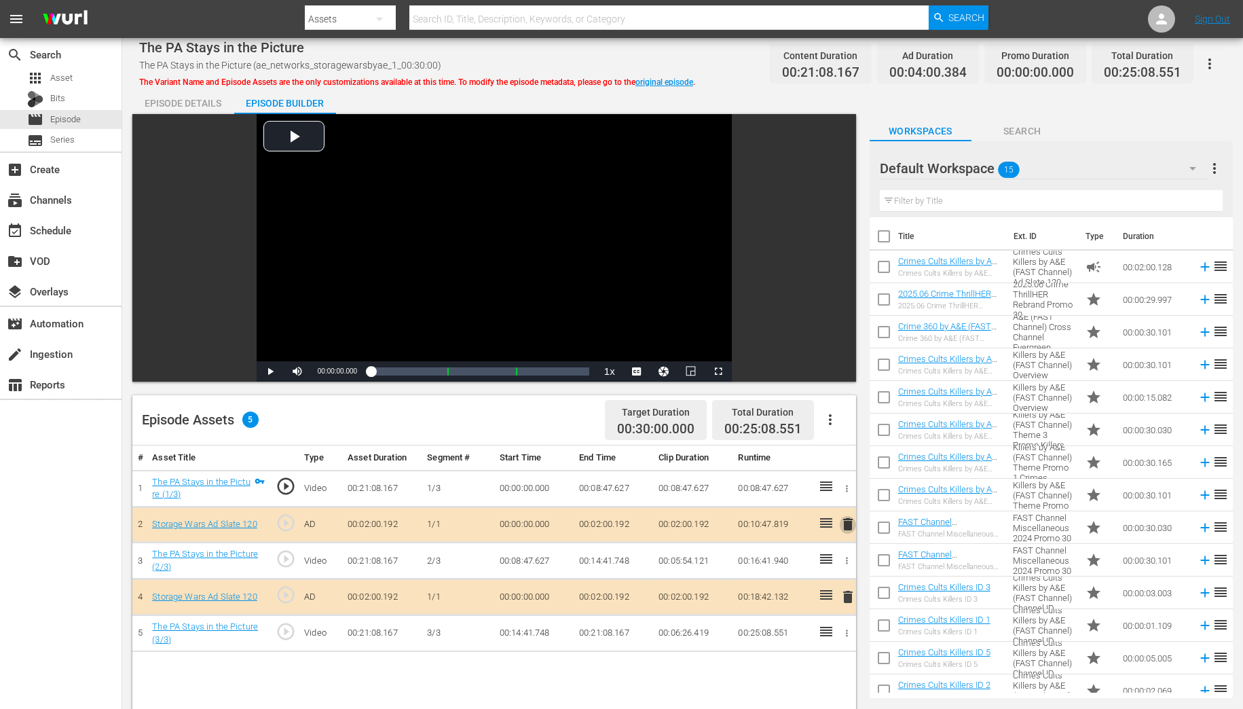
click at [848, 524] on span "delete" at bounding box center [848, 524] width 16 height 16
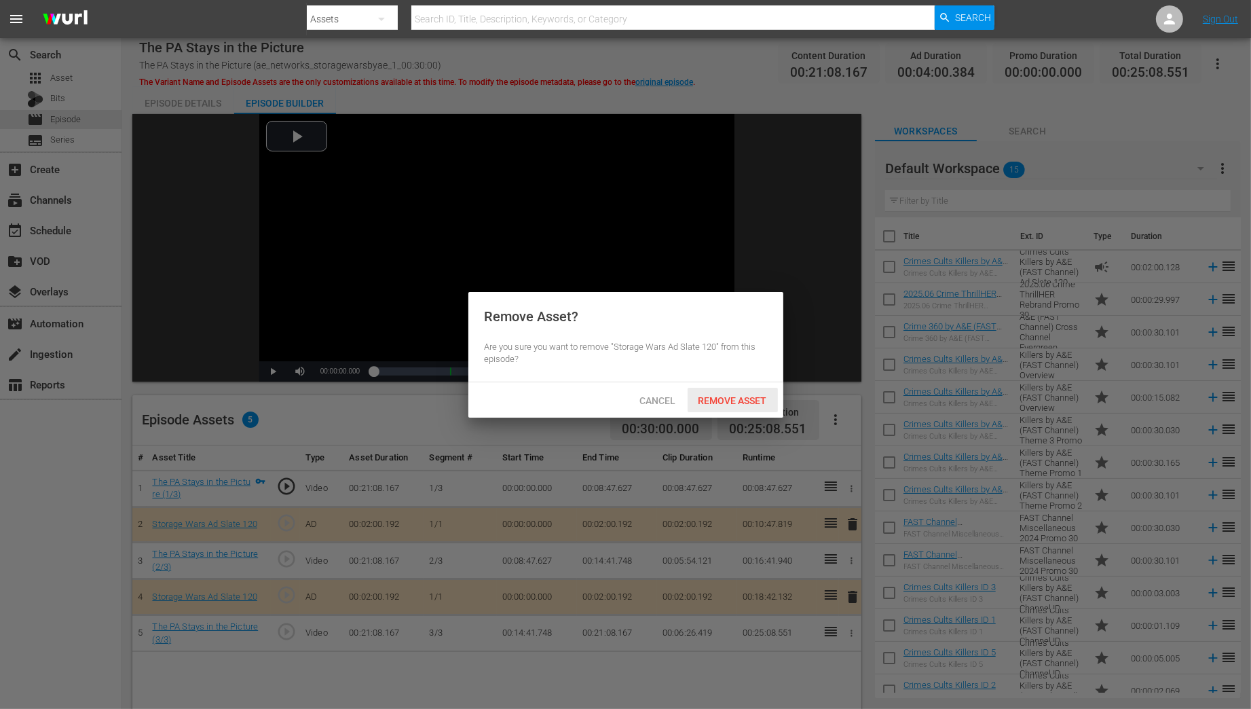
click at [717, 395] on span "Remove Asset" at bounding box center [733, 400] width 90 height 11
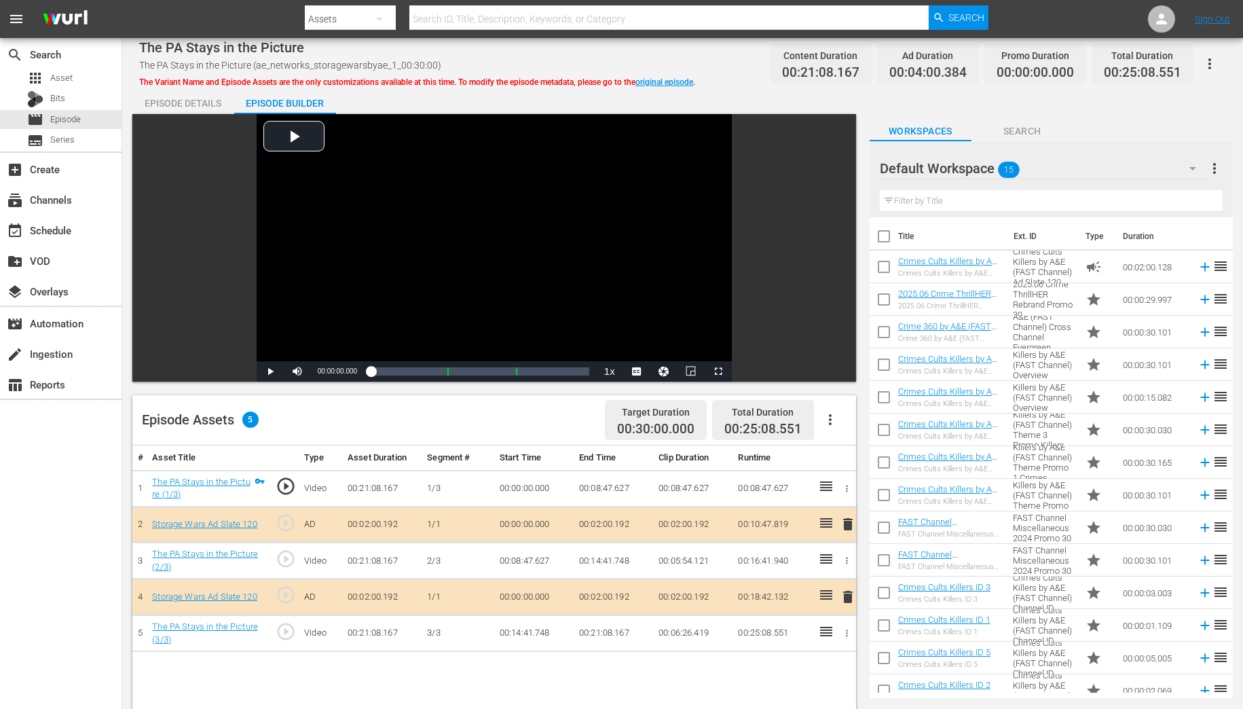
click at [1189, 168] on icon "button" at bounding box center [1192, 168] width 16 height 16
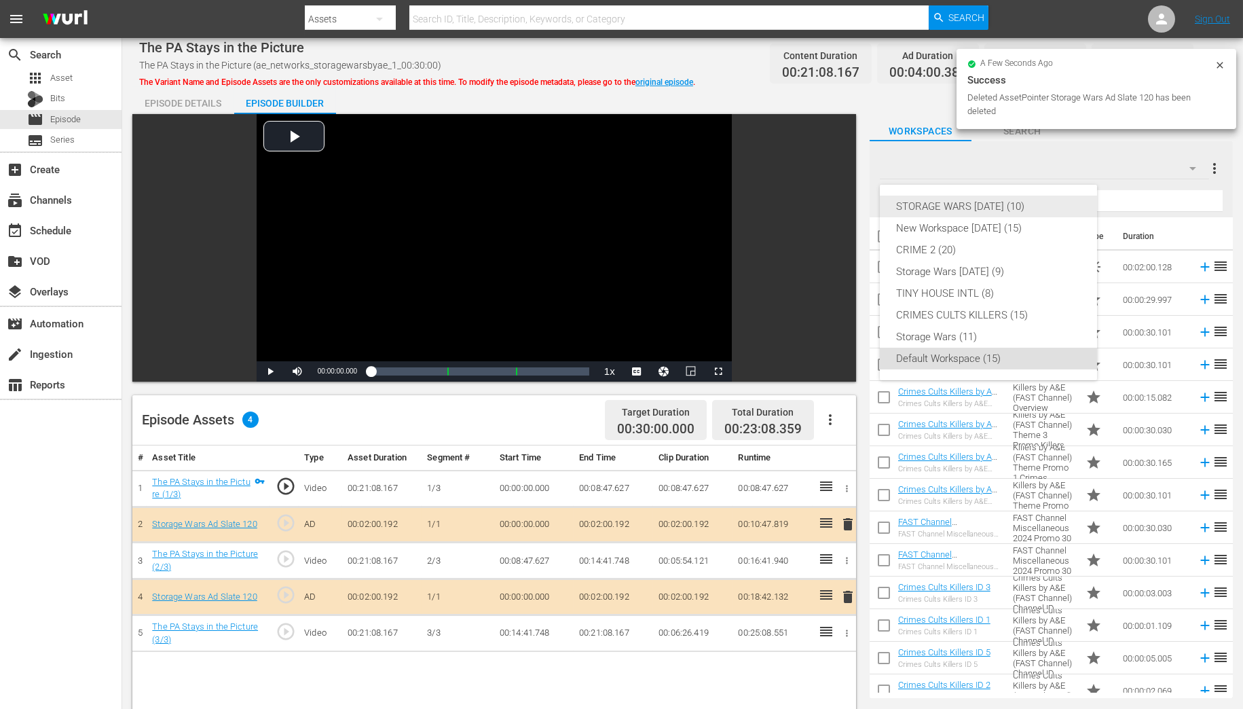
click at [1007, 203] on div "STORAGE WARS [DATE] (10)" at bounding box center [988, 206] width 185 height 22
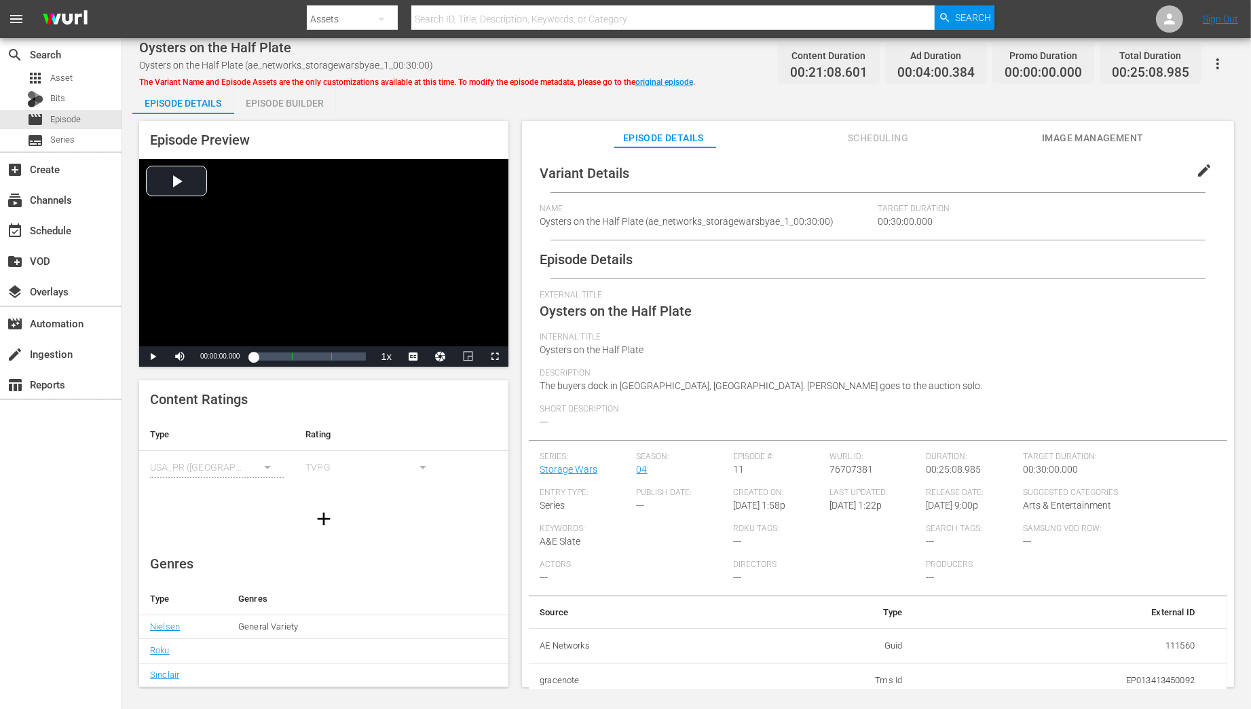
click at [293, 107] on div "Episode Builder" at bounding box center [285, 103] width 102 height 33
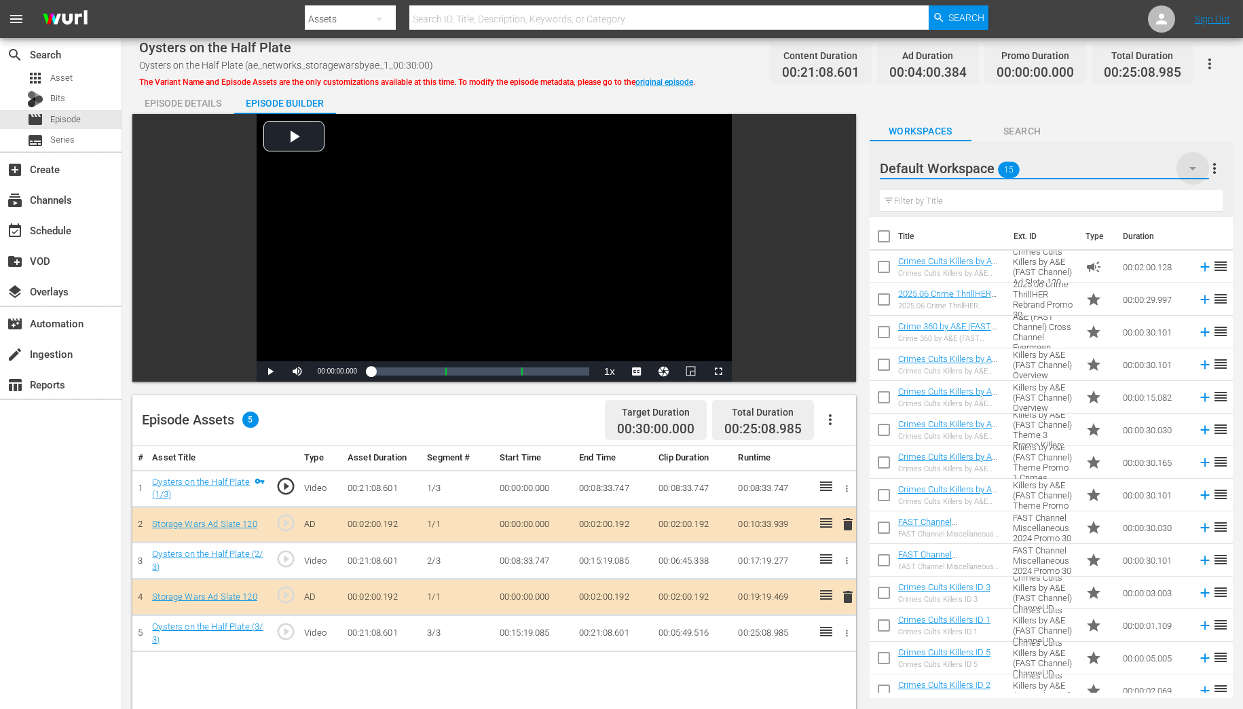
click at [1189, 171] on icon "button" at bounding box center [1192, 168] width 16 height 16
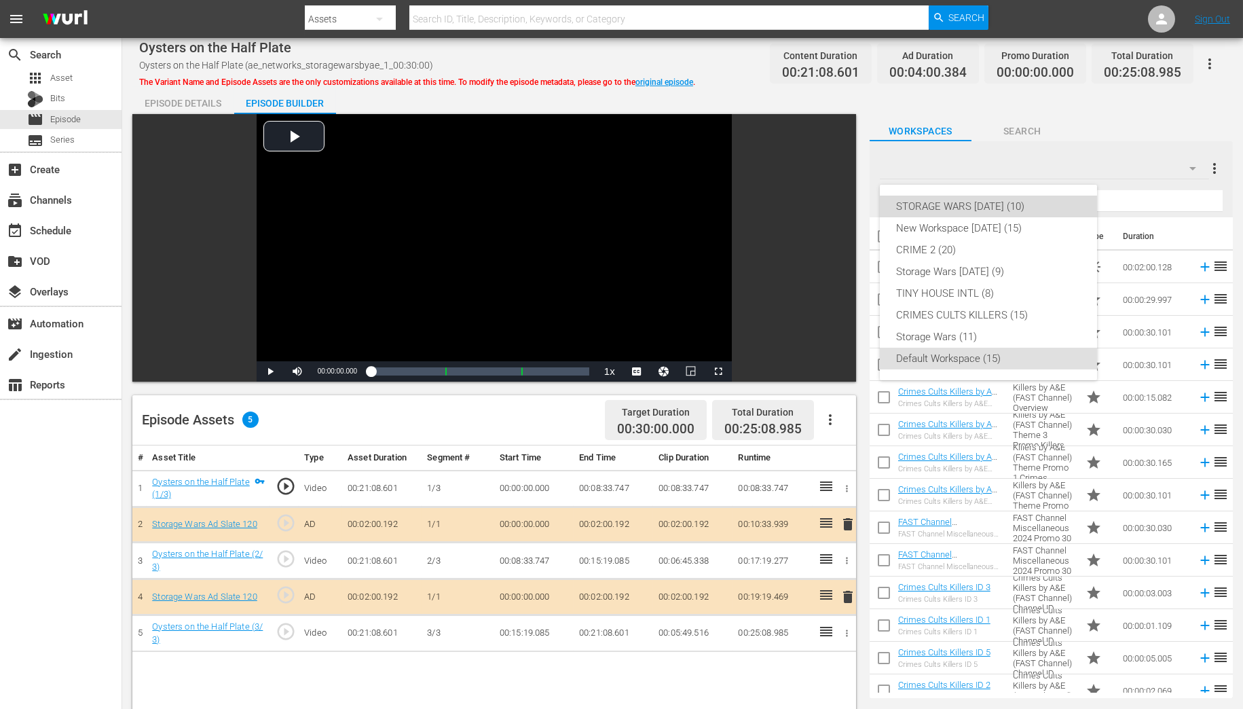
click at [1011, 204] on div "STORAGE WARS [DATE] (10)" at bounding box center [988, 206] width 185 height 22
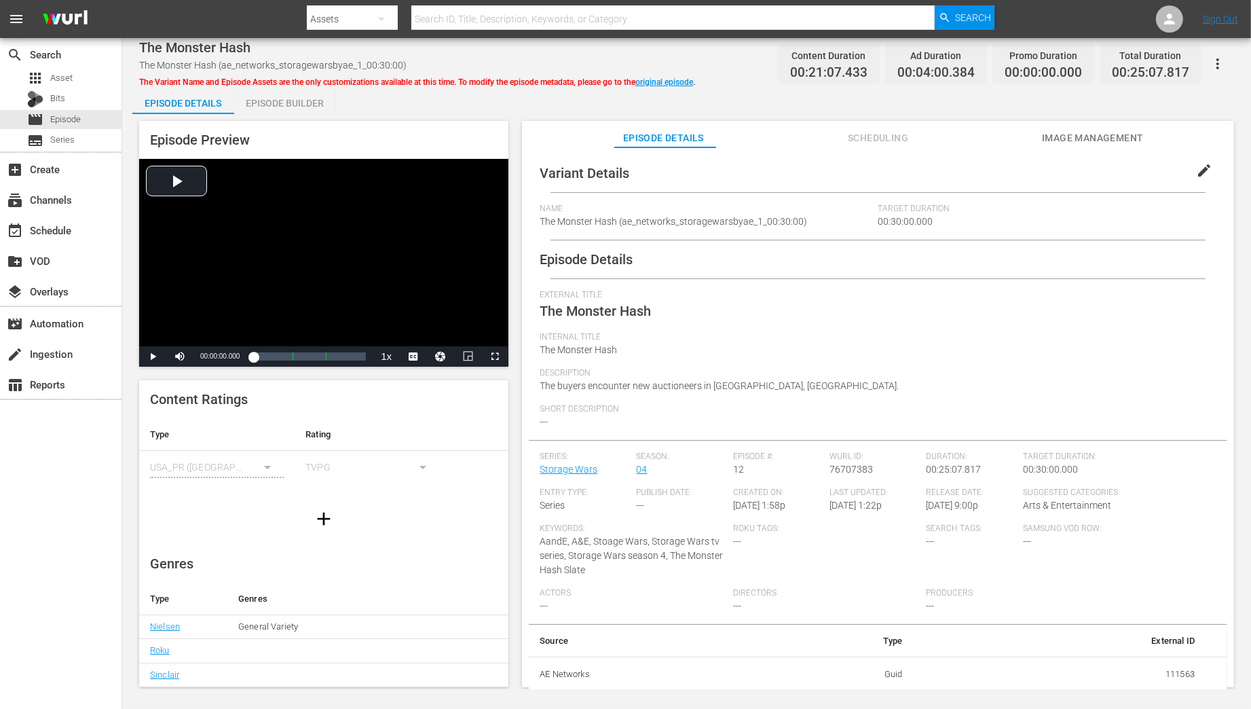
click at [297, 102] on div "Episode Builder" at bounding box center [285, 103] width 102 height 33
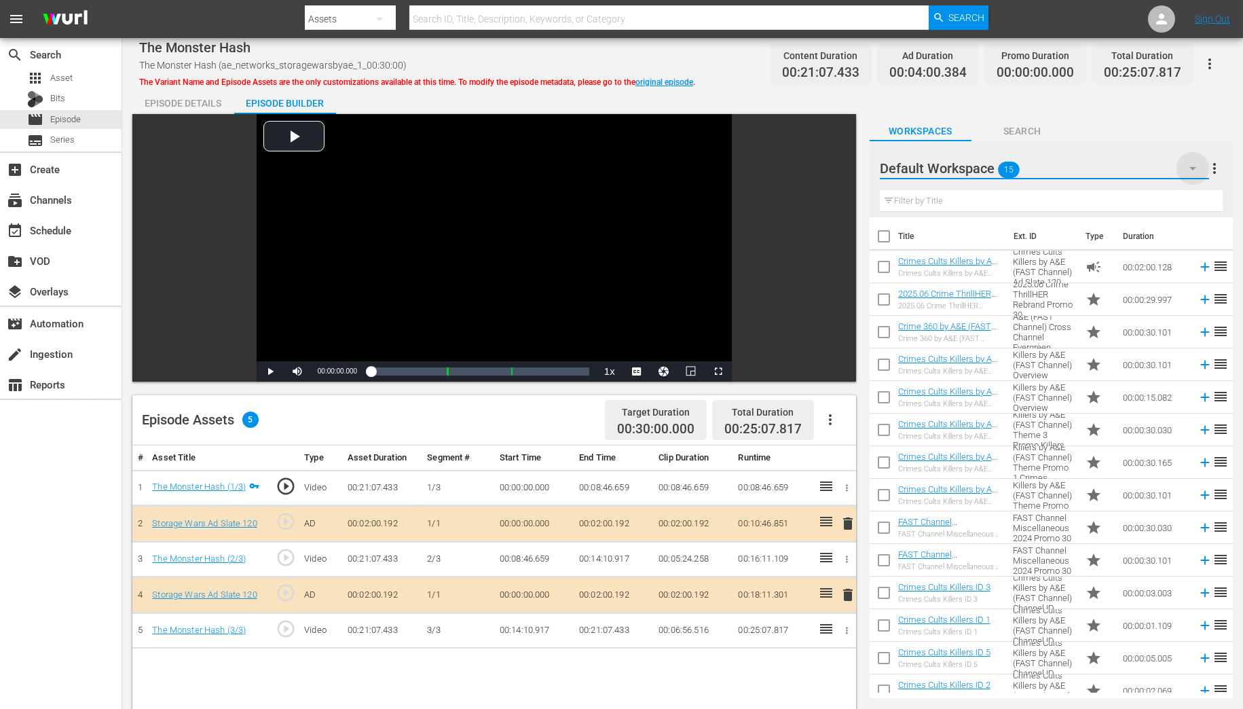
click at [1186, 168] on icon "button" at bounding box center [1192, 168] width 16 height 16
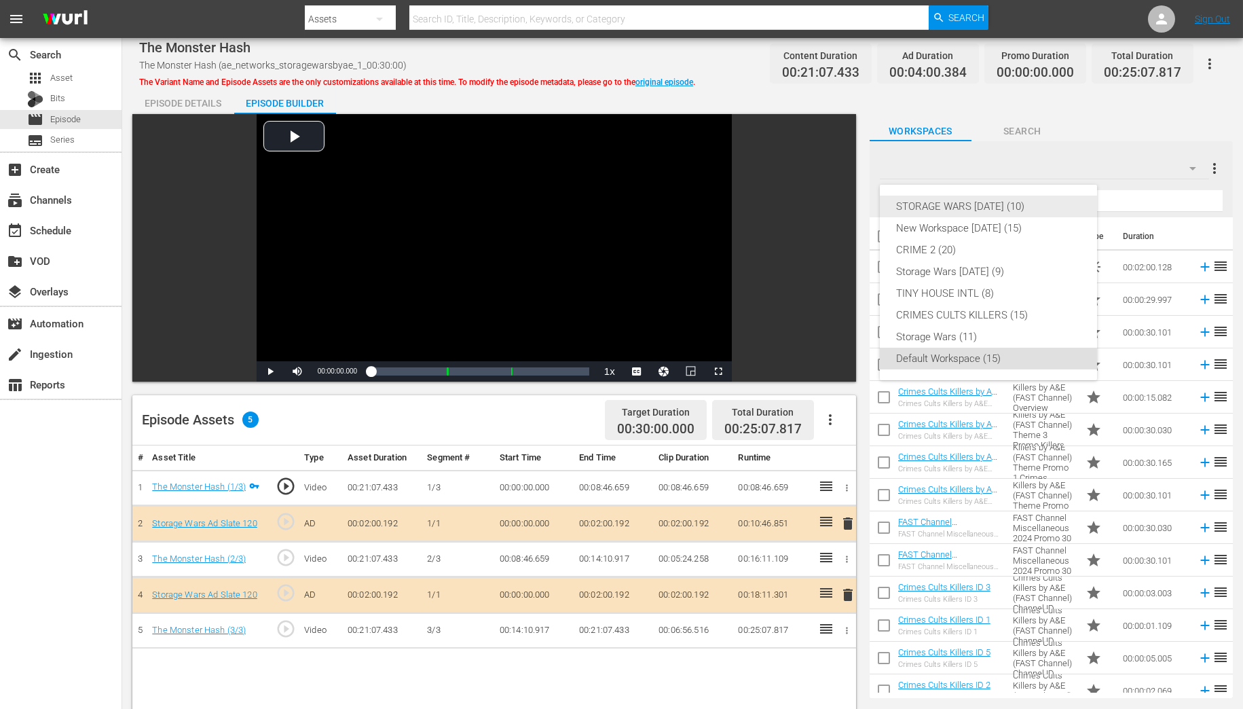
click at [1030, 208] on div "STORAGE WARS [DATE] (10)" at bounding box center [988, 206] width 185 height 22
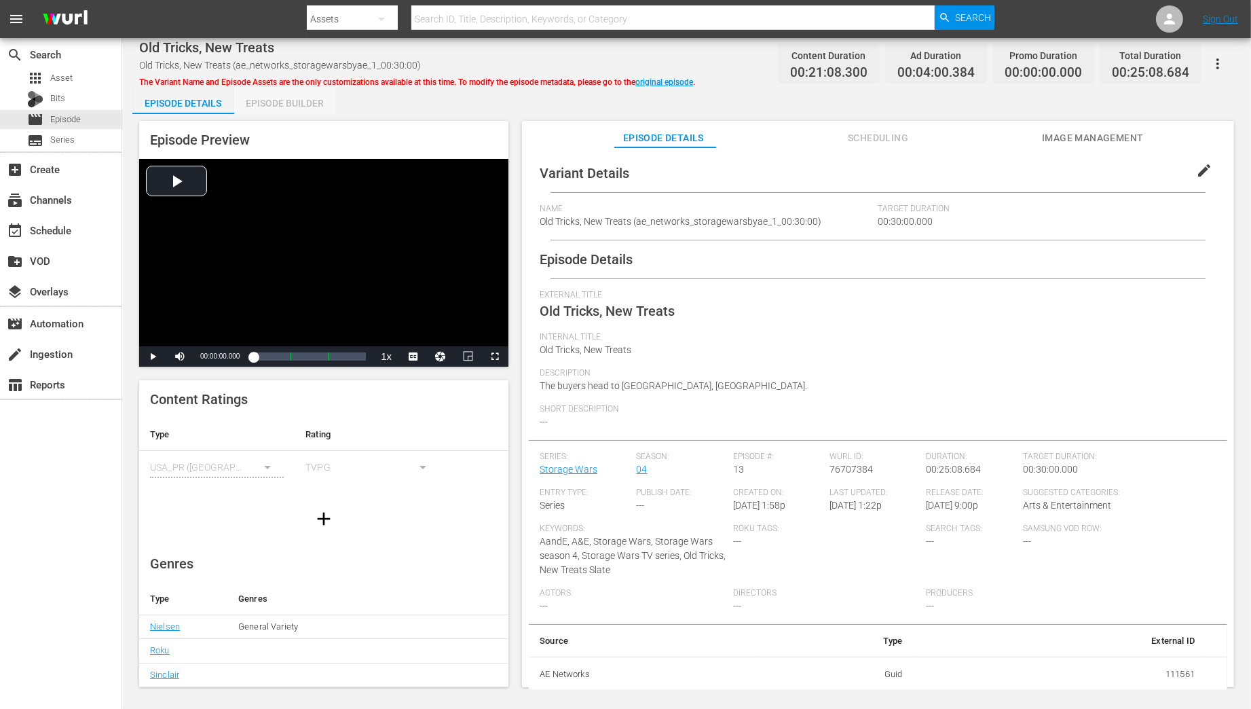
click at [290, 100] on div "Episode Builder" at bounding box center [285, 103] width 102 height 33
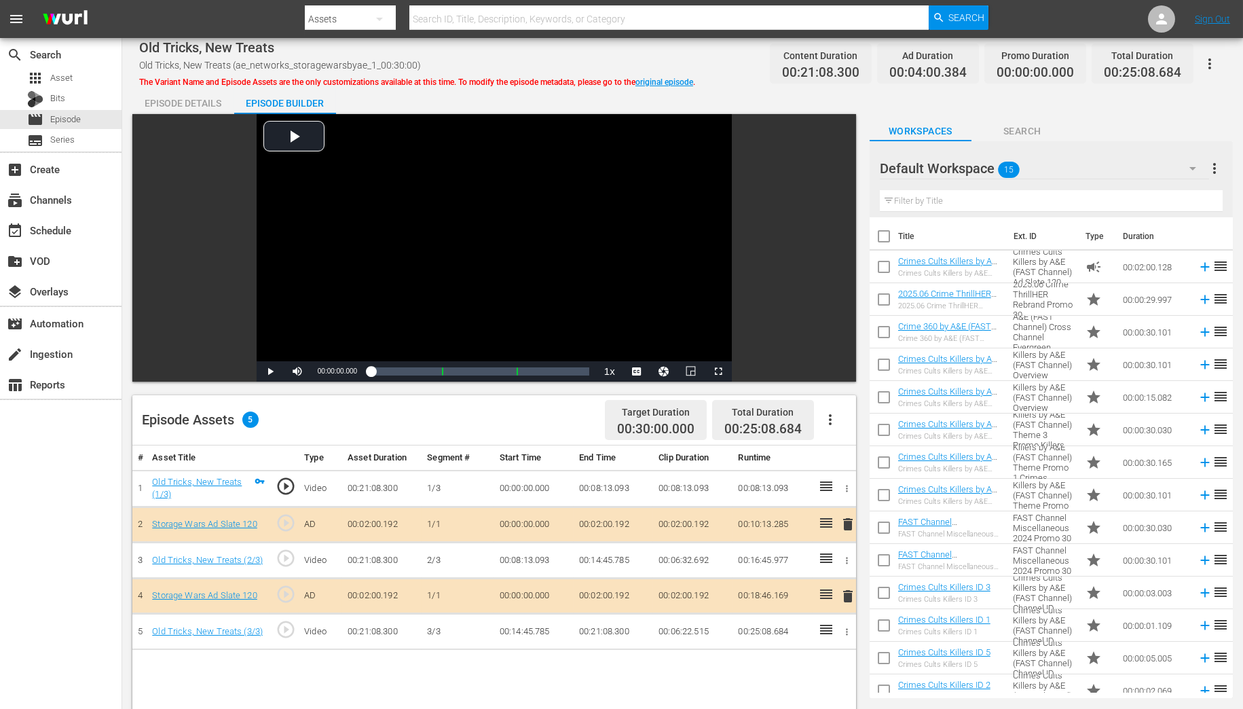
click at [1193, 166] on icon "button" at bounding box center [1192, 168] width 16 height 16
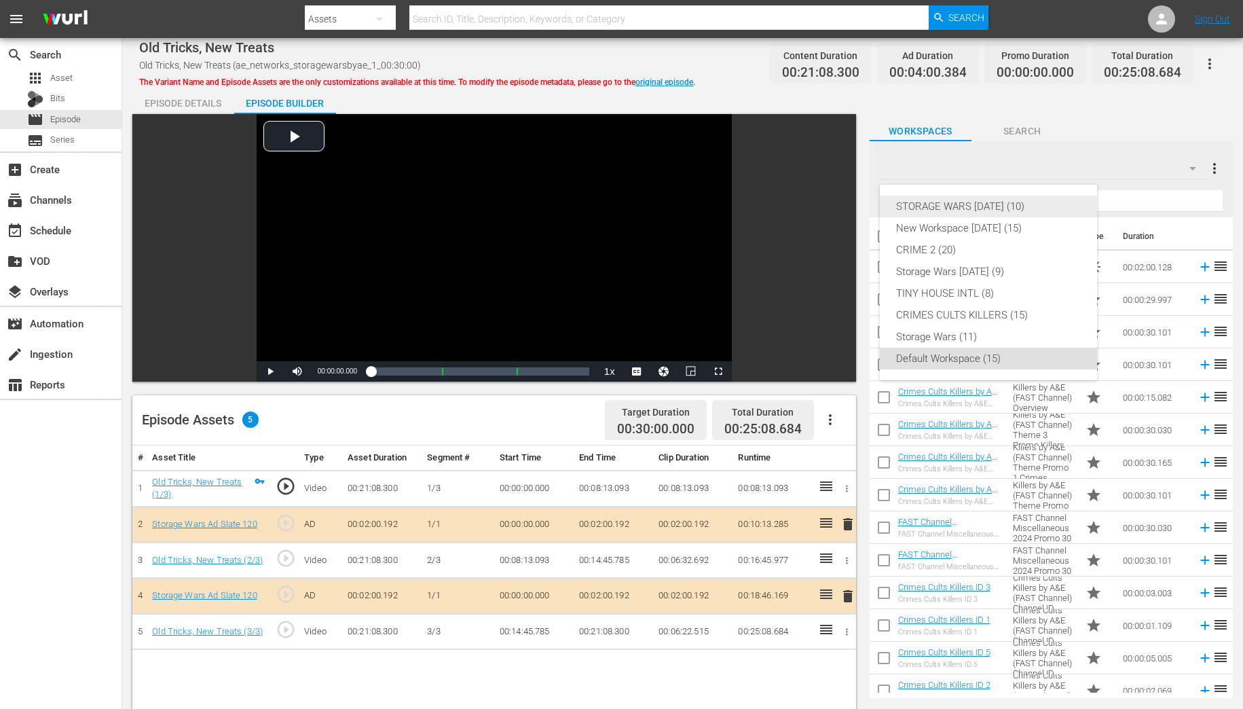
click at [1013, 205] on div "STORAGE WARS [DATE] (10)" at bounding box center [988, 206] width 185 height 22
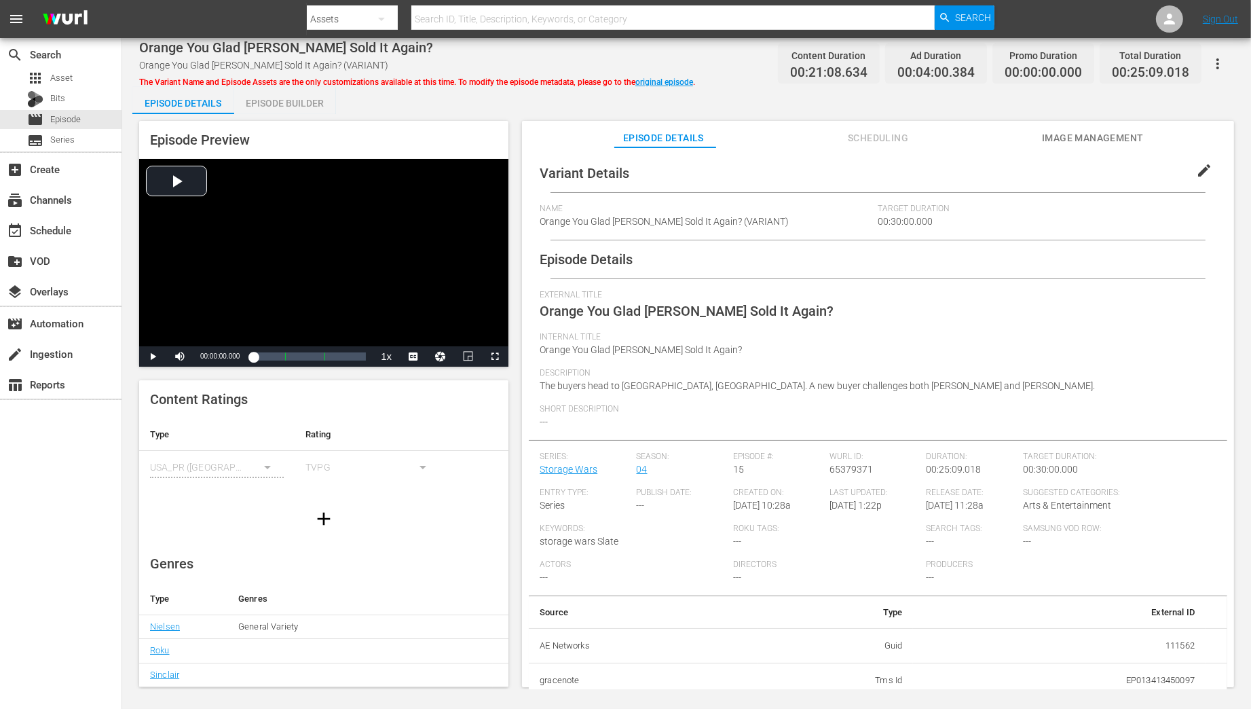
click at [264, 104] on div "Episode Builder" at bounding box center [285, 103] width 102 height 33
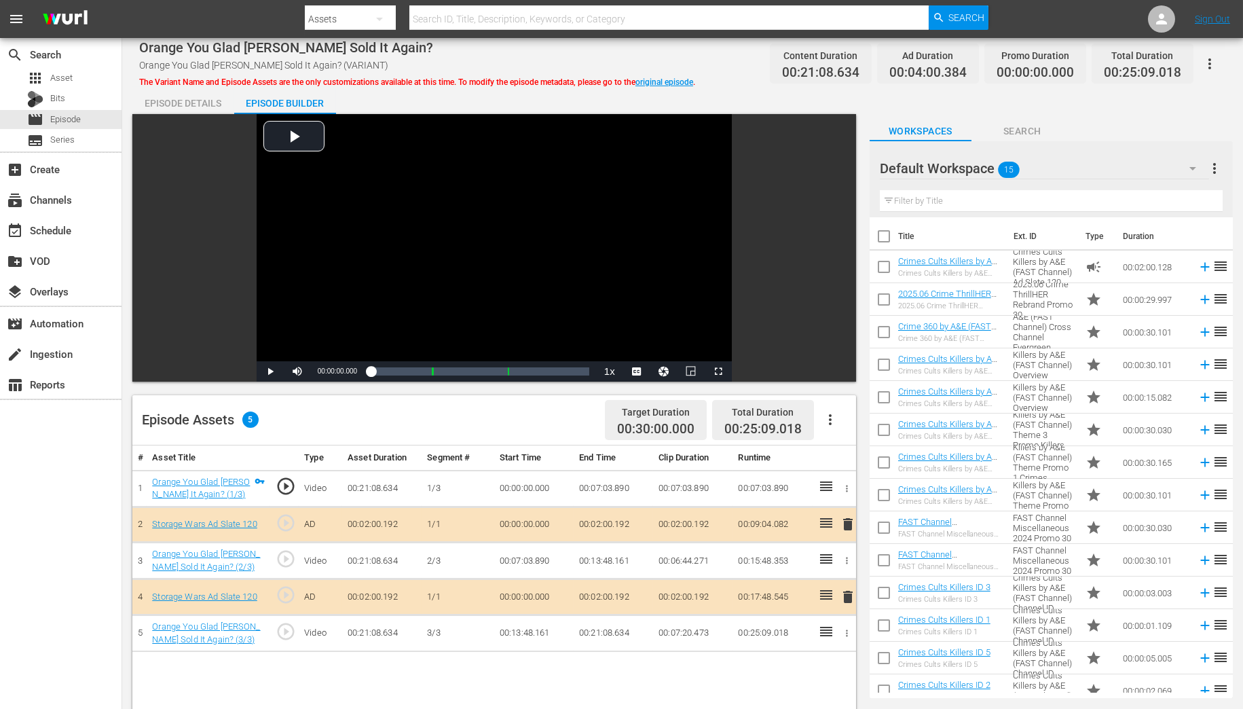
click at [1192, 169] on icon "button" at bounding box center [1192, 168] width 7 height 3
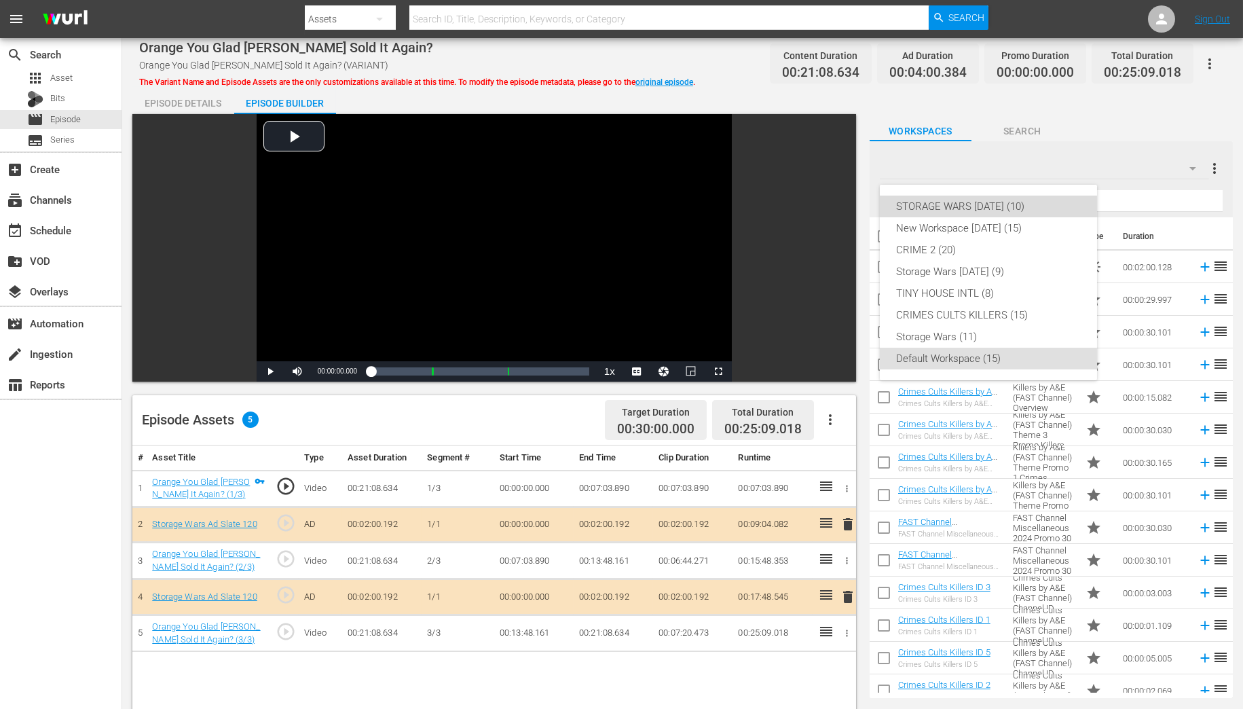
click at [956, 203] on div "STORAGE WARS SEPT 23 (10)" at bounding box center [988, 206] width 185 height 22
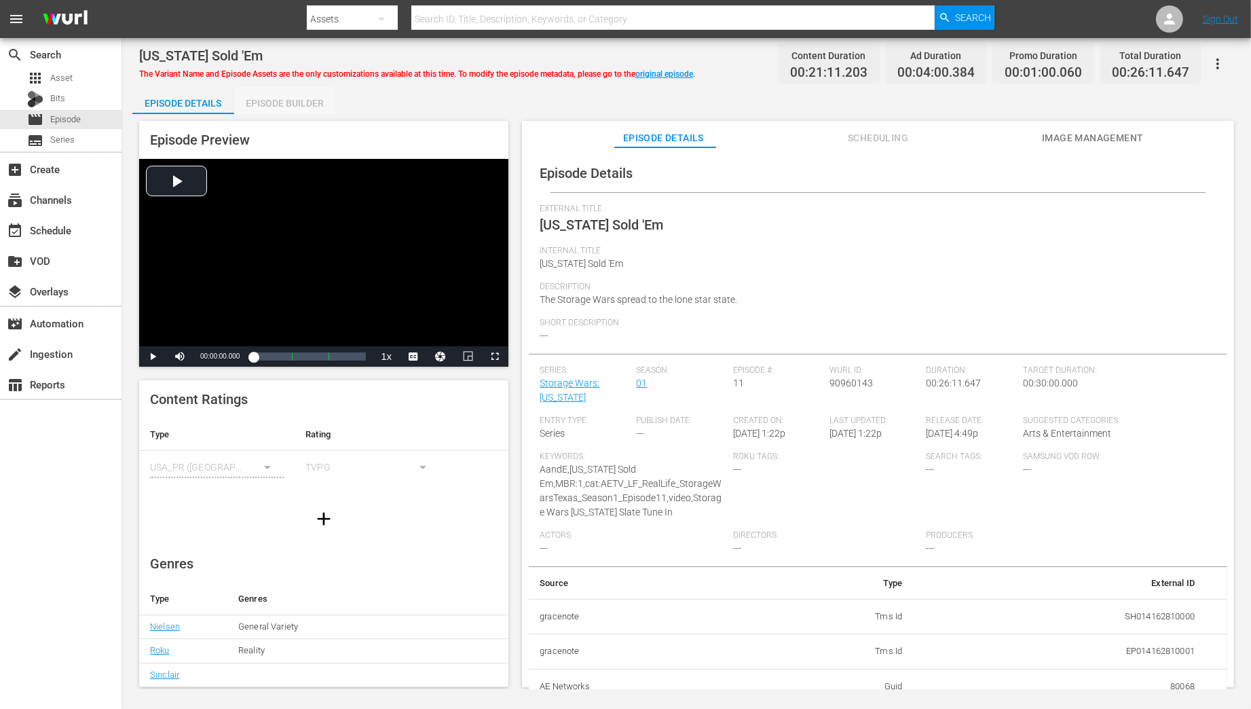
click at [265, 101] on div "Episode Builder" at bounding box center [285, 103] width 102 height 33
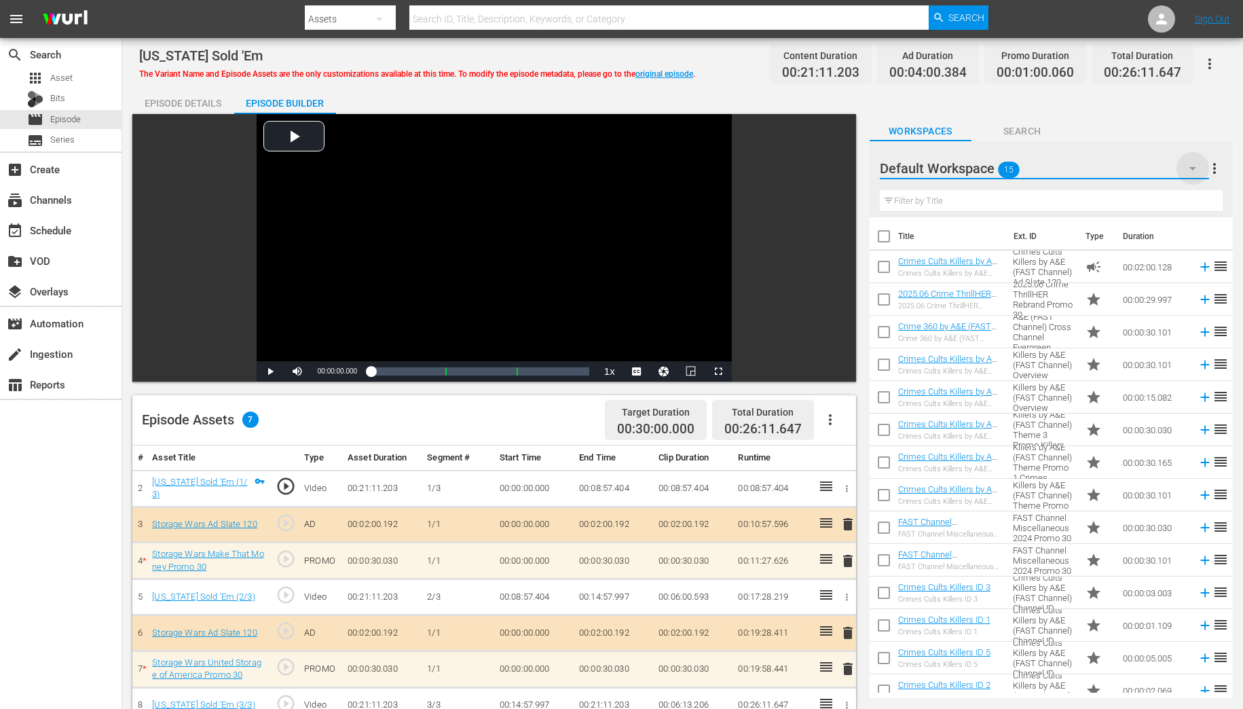
click at [1196, 165] on icon "button" at bounding box center [1192, 168] width 16 height 16
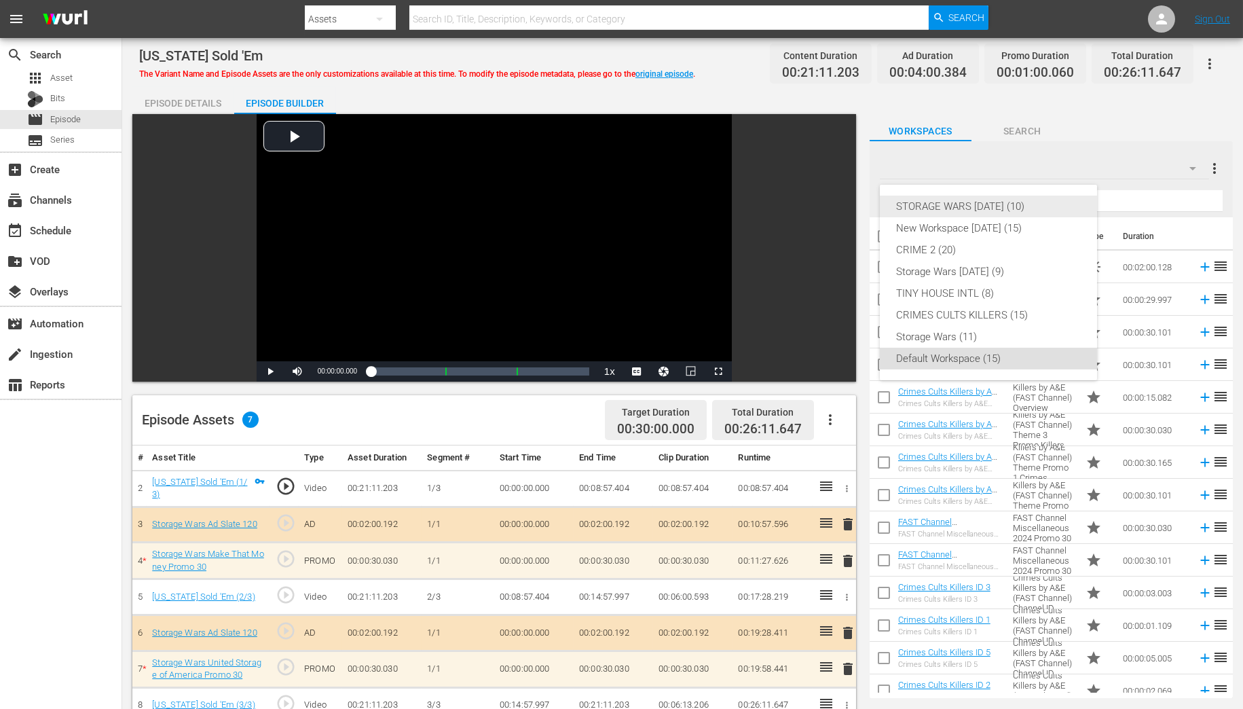
click at [998, 209] on div "STORAGE WARS [DATE] (10)" at bounding box center [988, 206] width 185 height 22
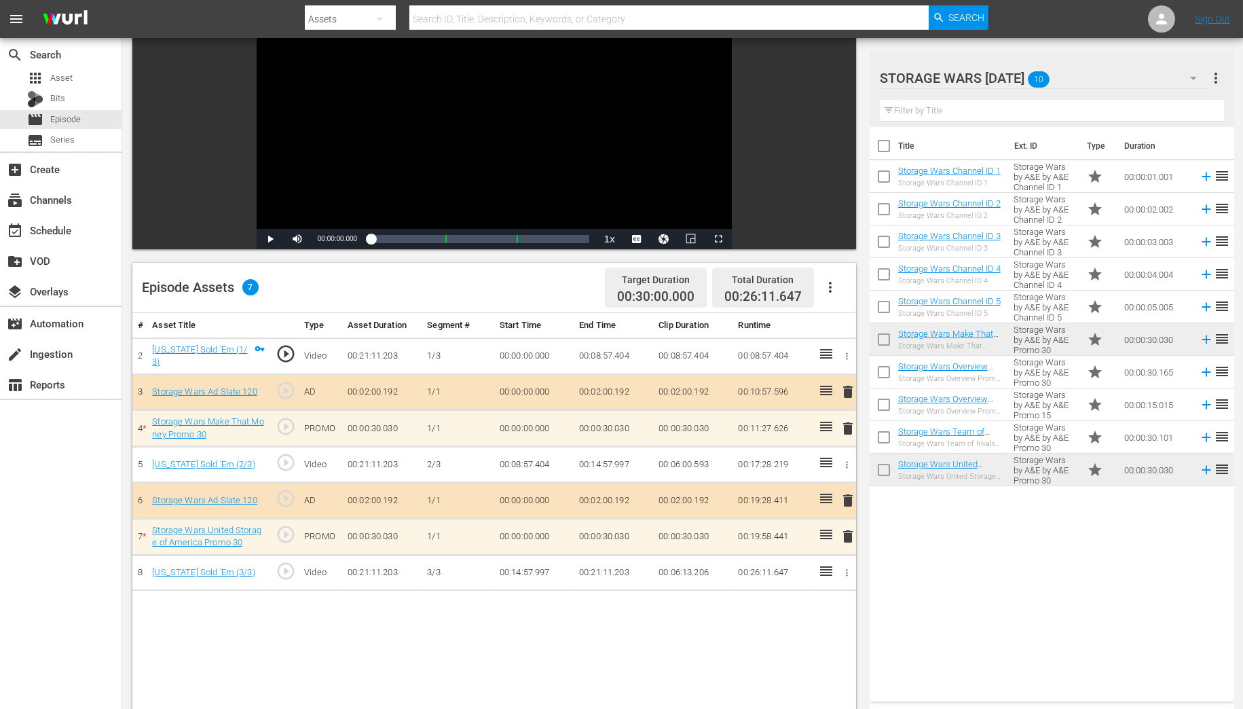
scroll to position [109, 0]
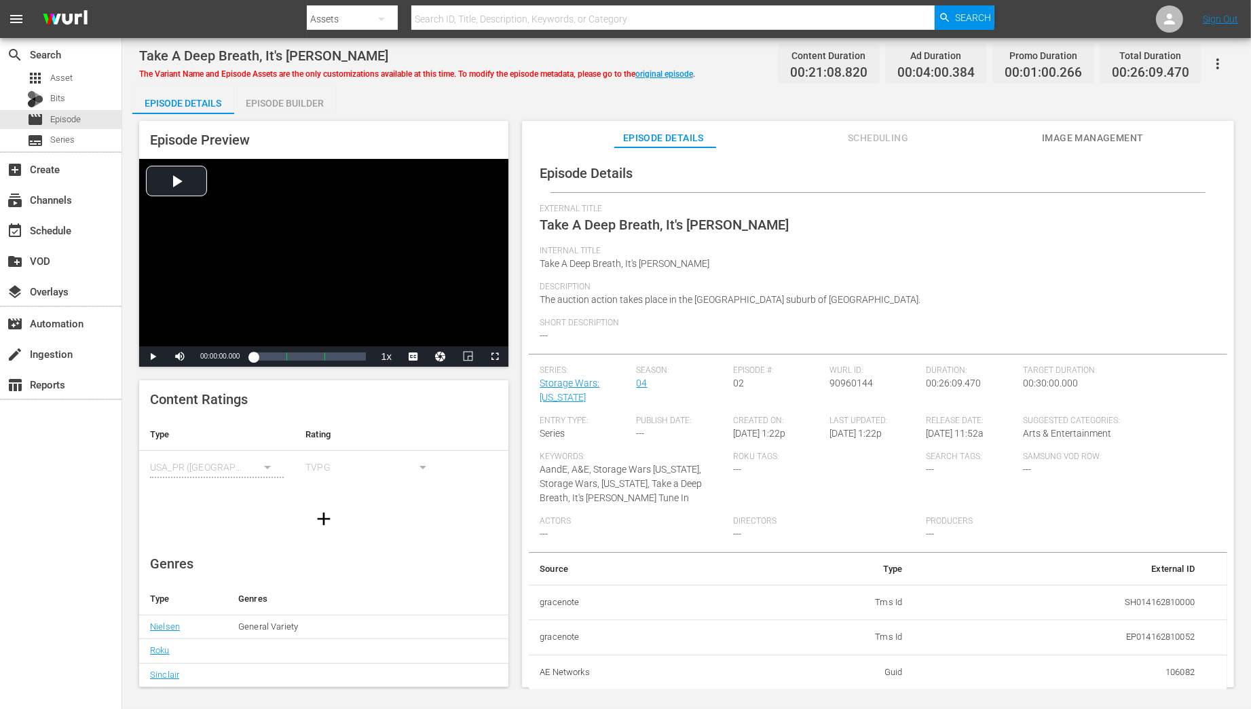
click at [283, 105] on div "Episode Builder" at bounding box center [285, 103] width 102 height 33
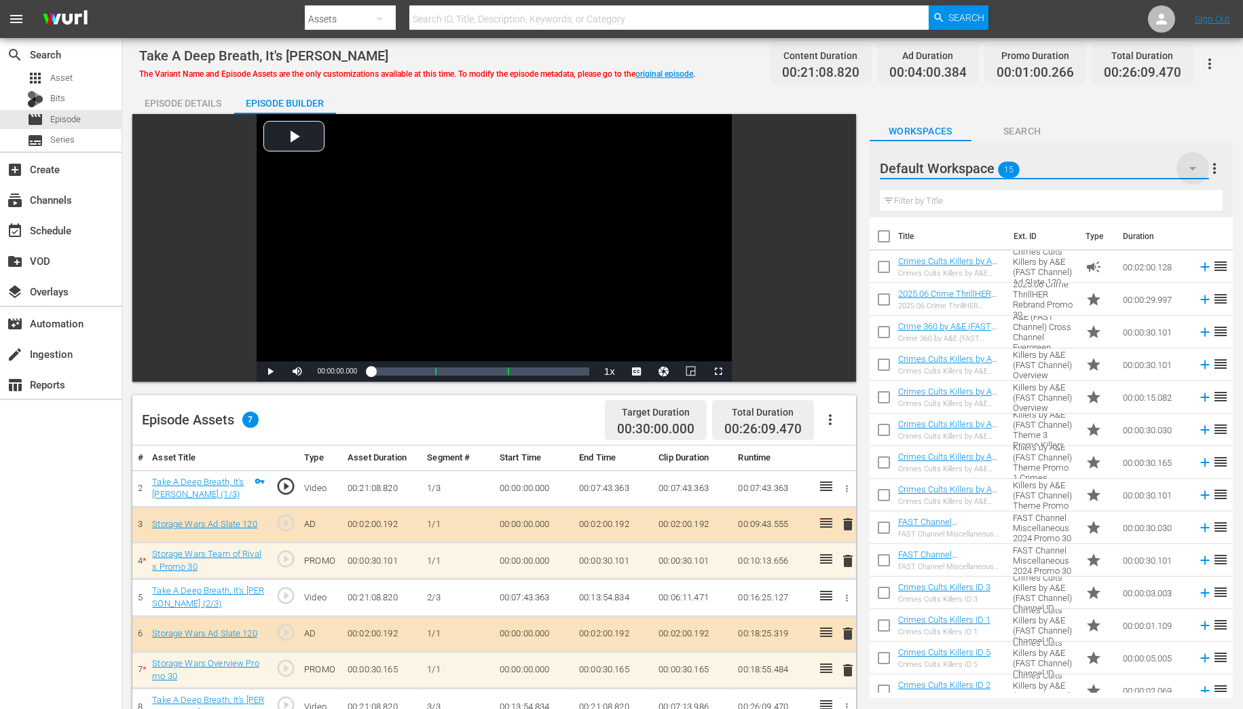
click at [1193, 168] on icon "button" at bounding box center [1192, 168] width 7 height 3
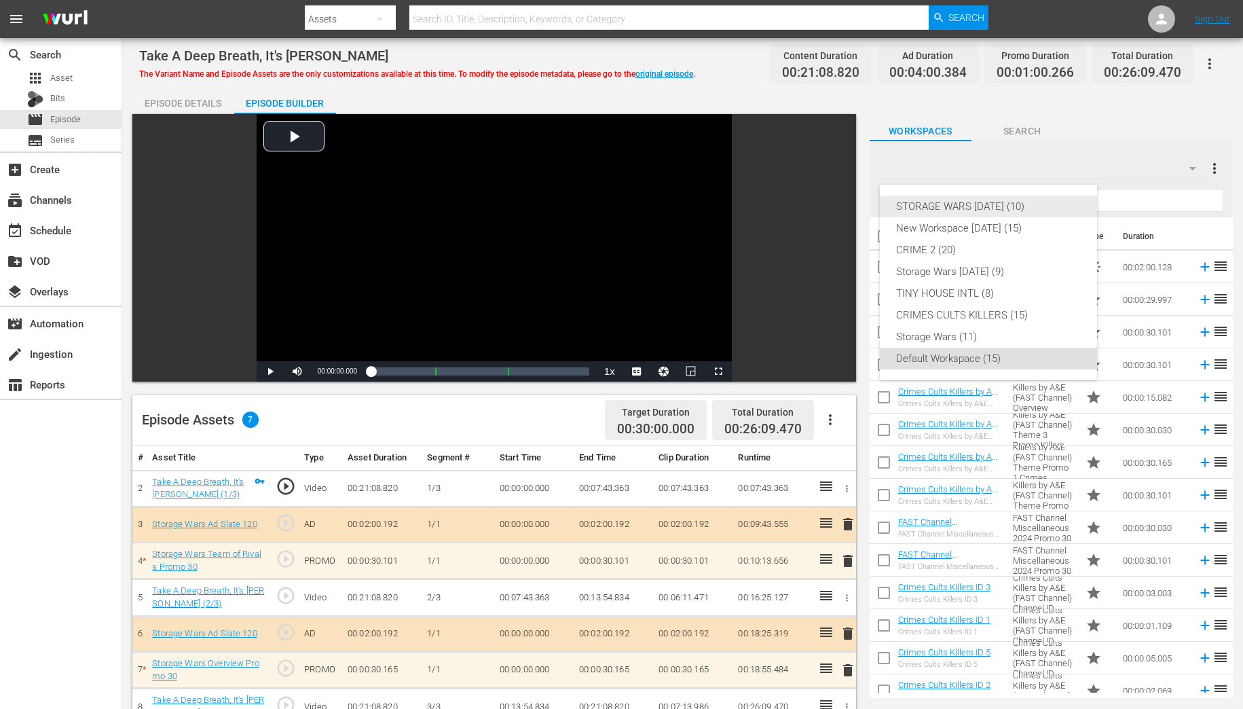
click at [1009, 206] on div "STORAGE WARS [DATE] (10)" at bounding box center [988, 206] width 185 height 22
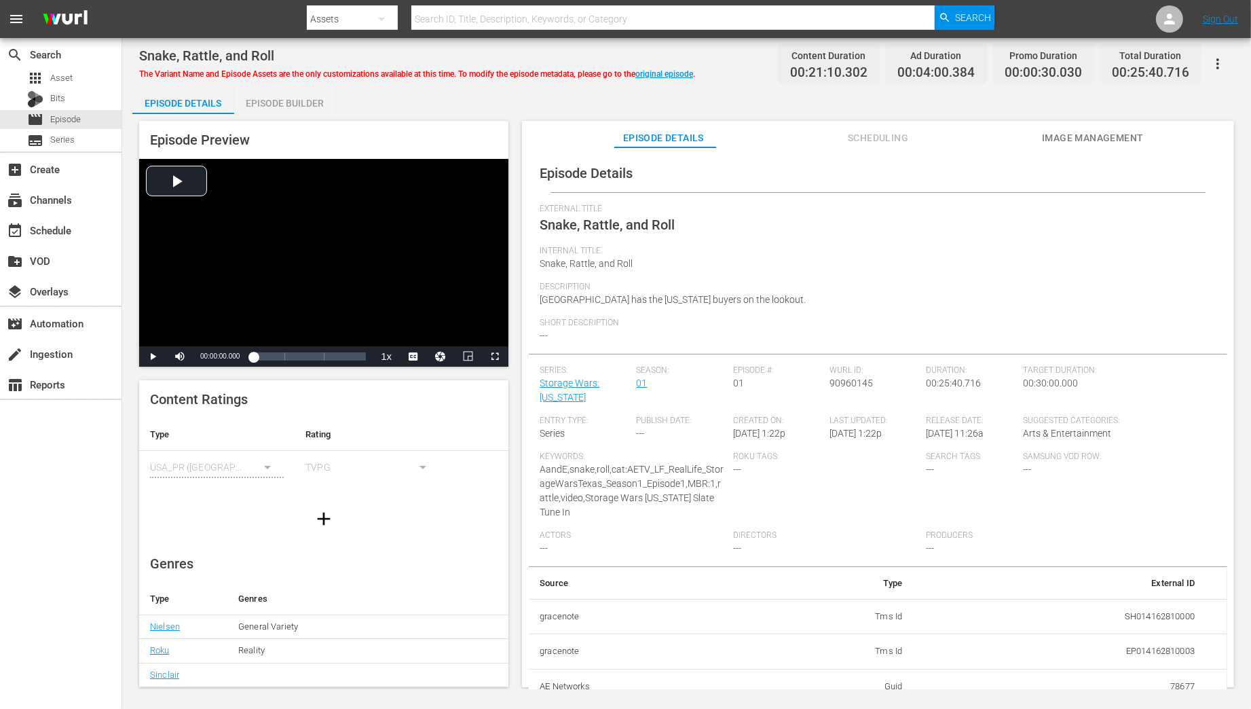
click at [272, 102] on div "Episode Builder" at bounding box center [285, 103] width 102 height 33
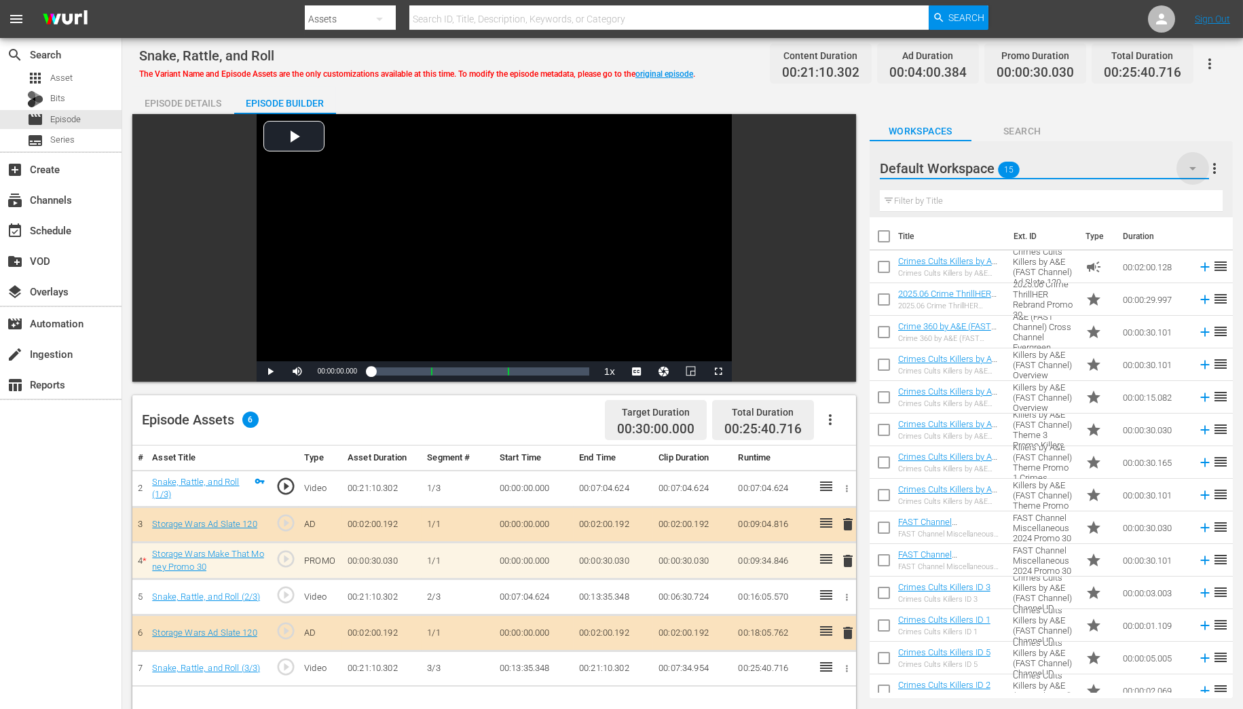
click at [1195, 170] on icon "button" at bounding box center [1192, 168] width 16 height 16
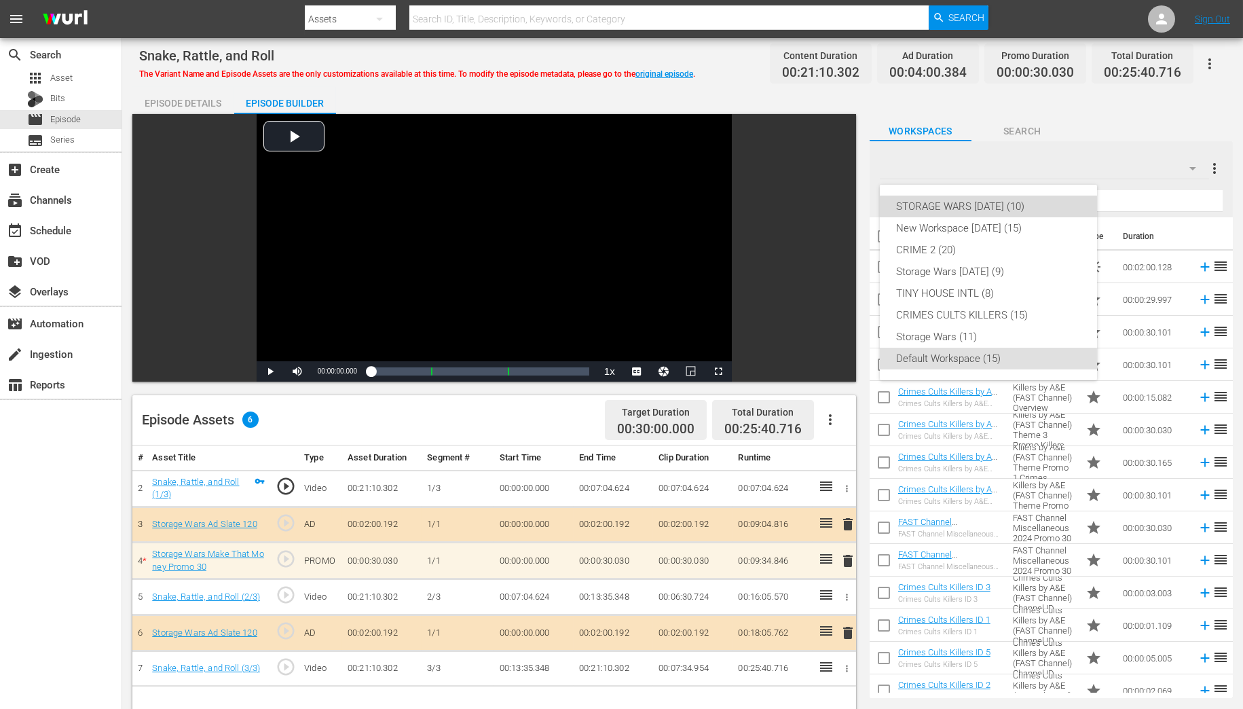
click at [986, 208] on div "STORAGE WARS SEPT 23 (10)" at bounding box center [988, 206] width 185 height 22
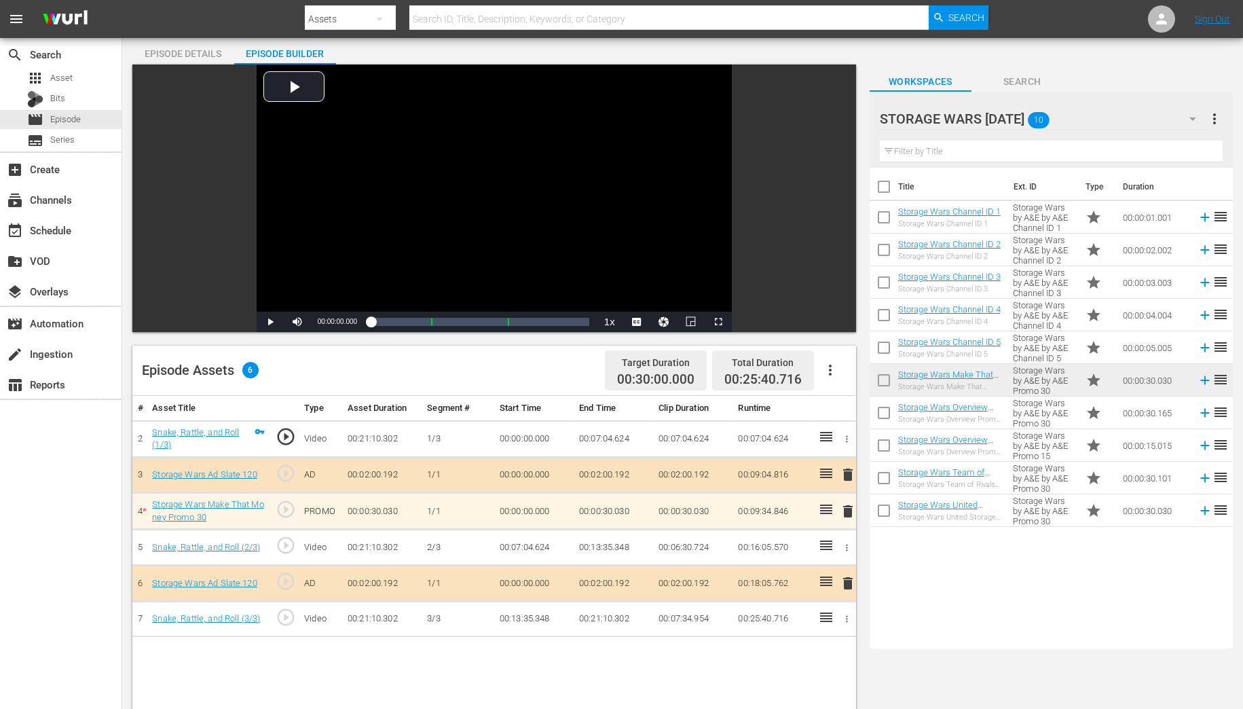
scroll to position [109, 0]
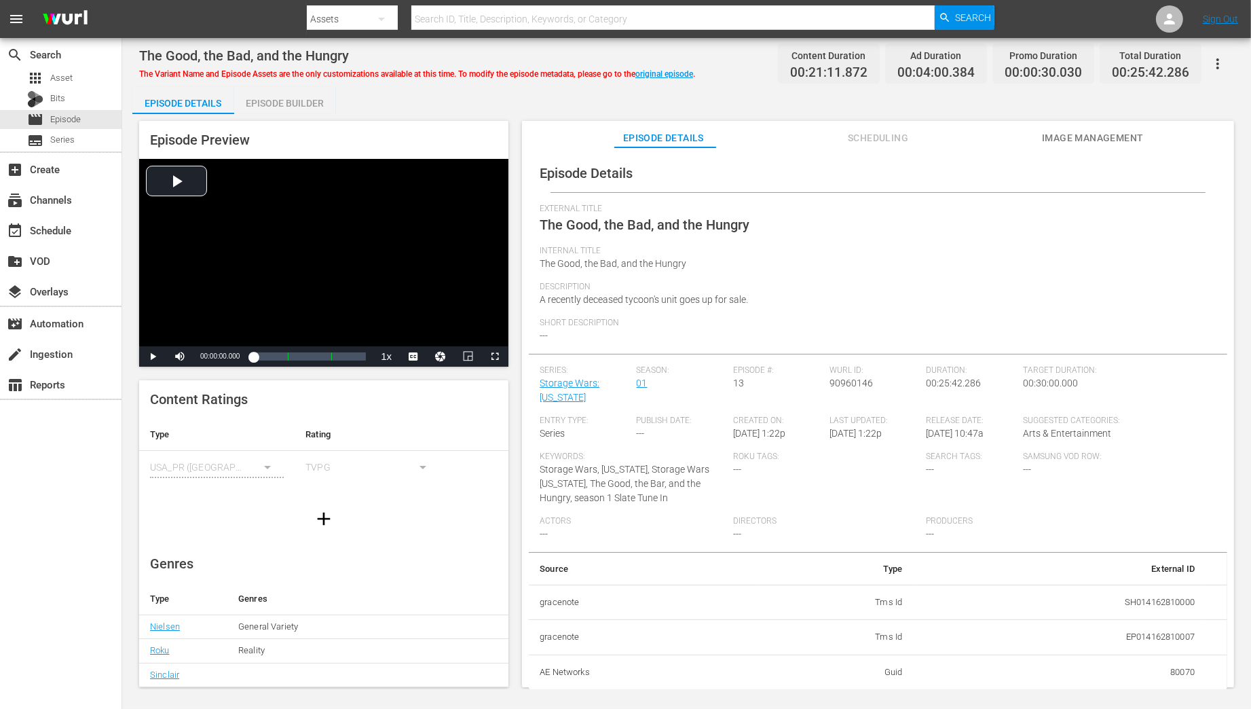
click at [279, 109] on div "Episode Builder" at bounding box center [285, 103] width 102 height 33
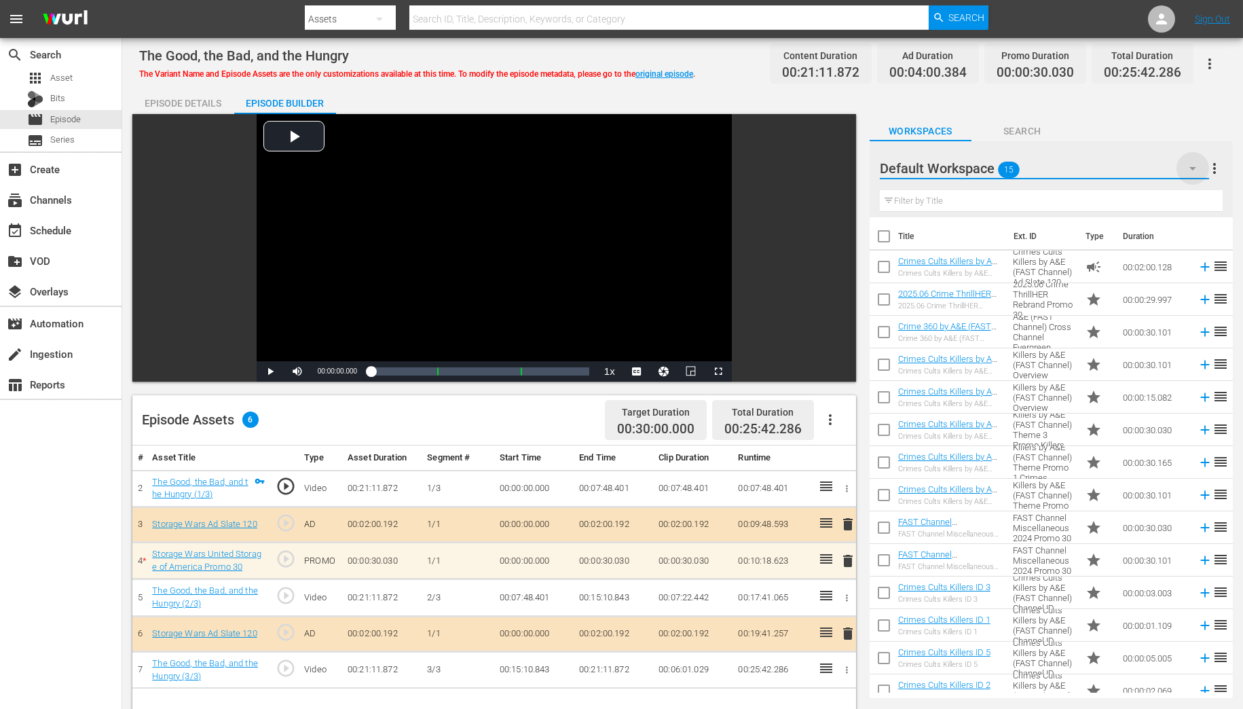
click at [1191, 170] on icon "button" at bounding box center [1192, 168] width 16 height 16
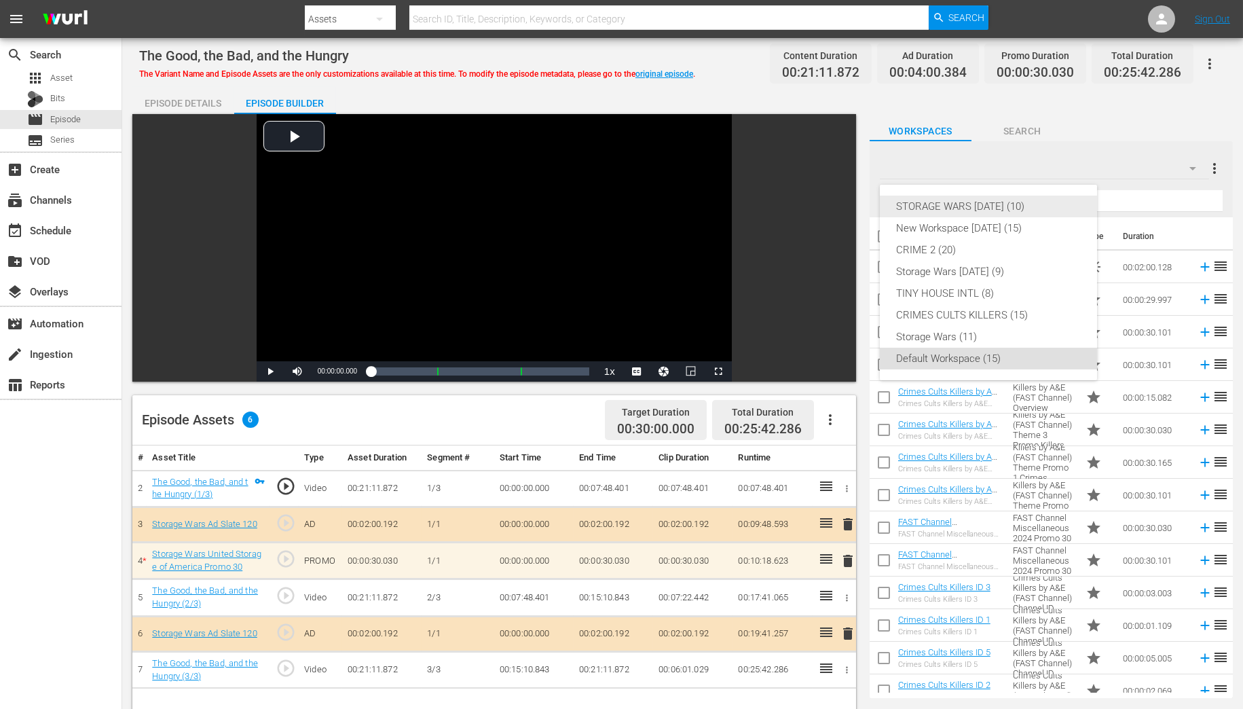
click at [978, 210] on div "STORAGE WARS [DATE] (10)" at bounding box center [988, 206] width 185 height 22
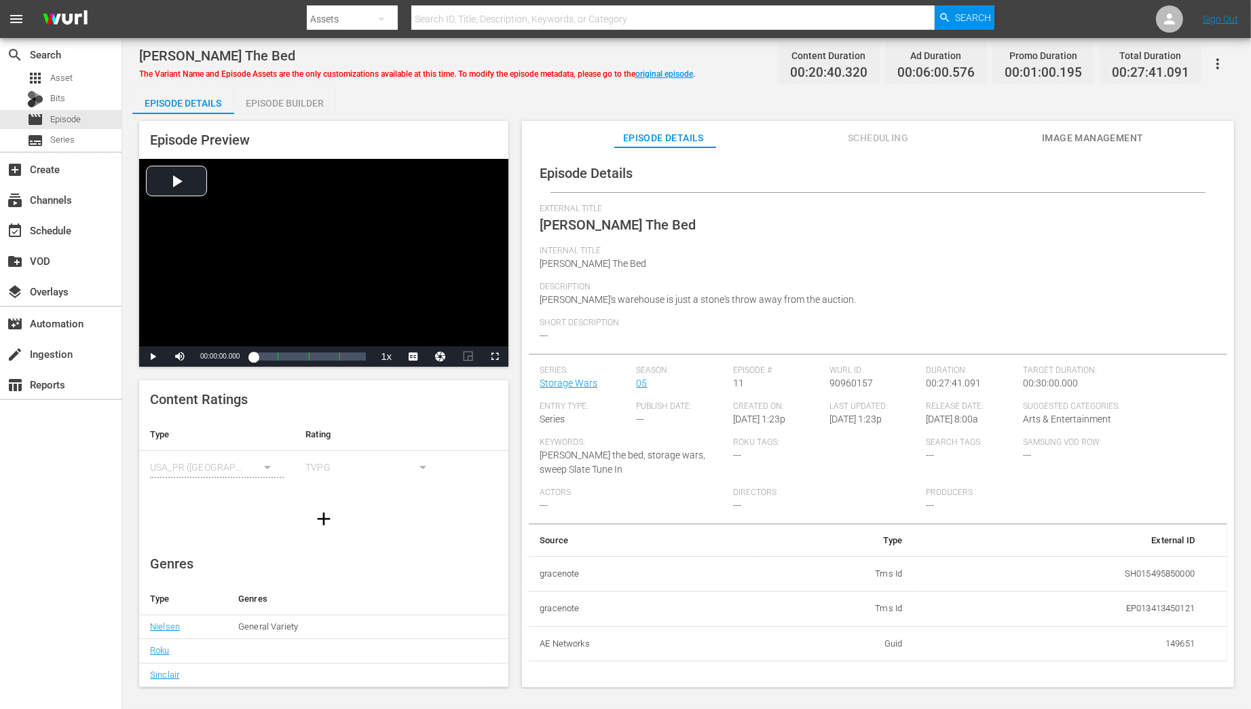
click at [277, 102] on div "Episode Builder" at bounding box center [285, 103] width 102 height 33
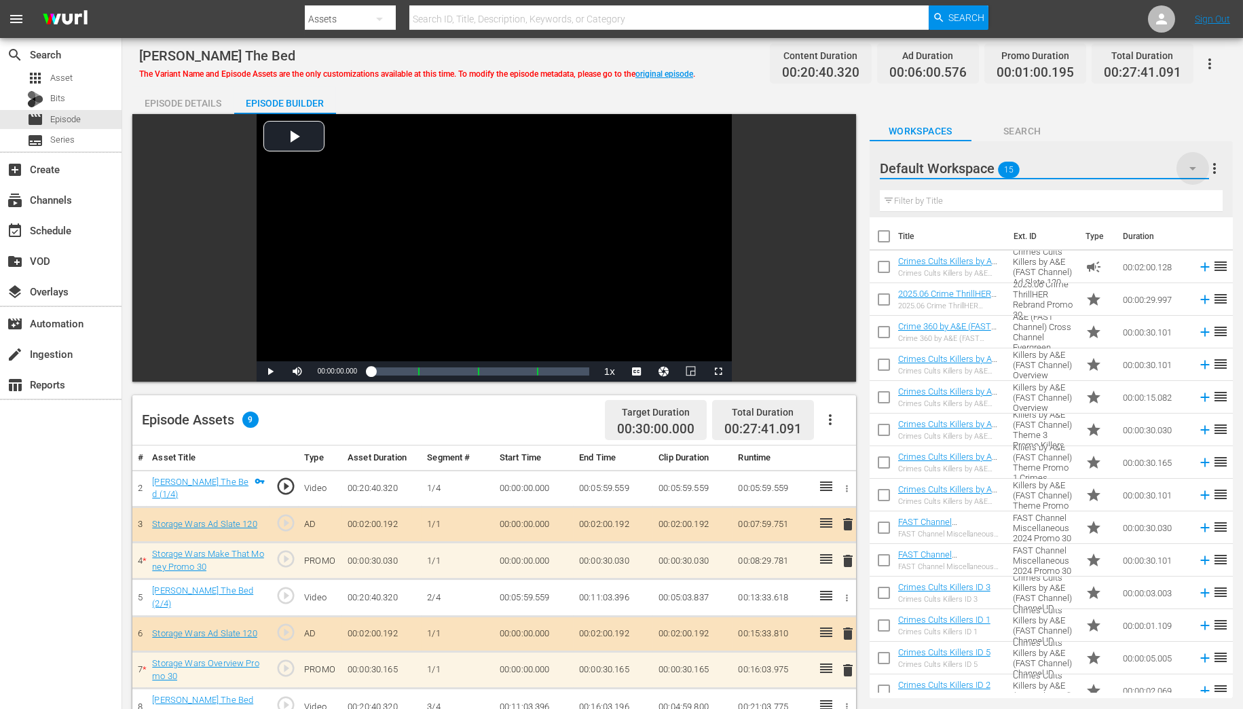
click at [1194, 168] on icon "button" at bounding box center [1192, 168] width 16 height 16
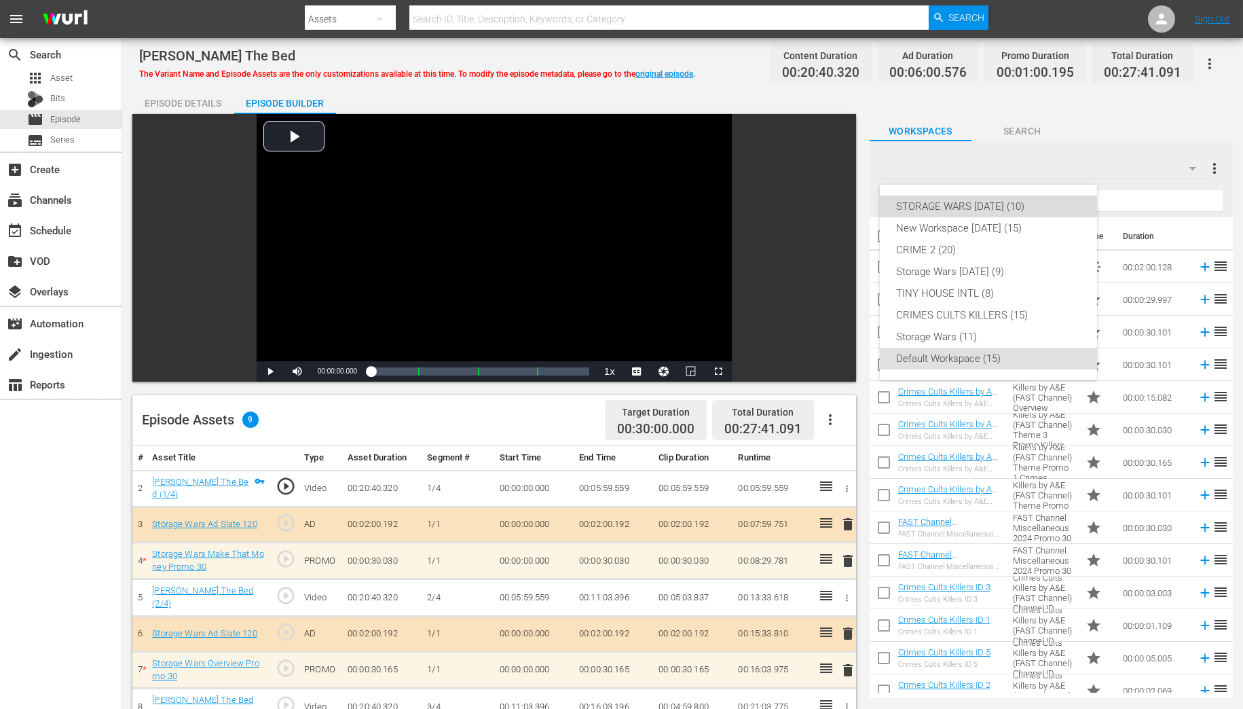
click at [1024, 200] on div "STORAGE WARS SEPT 23 (10)" at bounding box center [988, 206] width 185 height 22
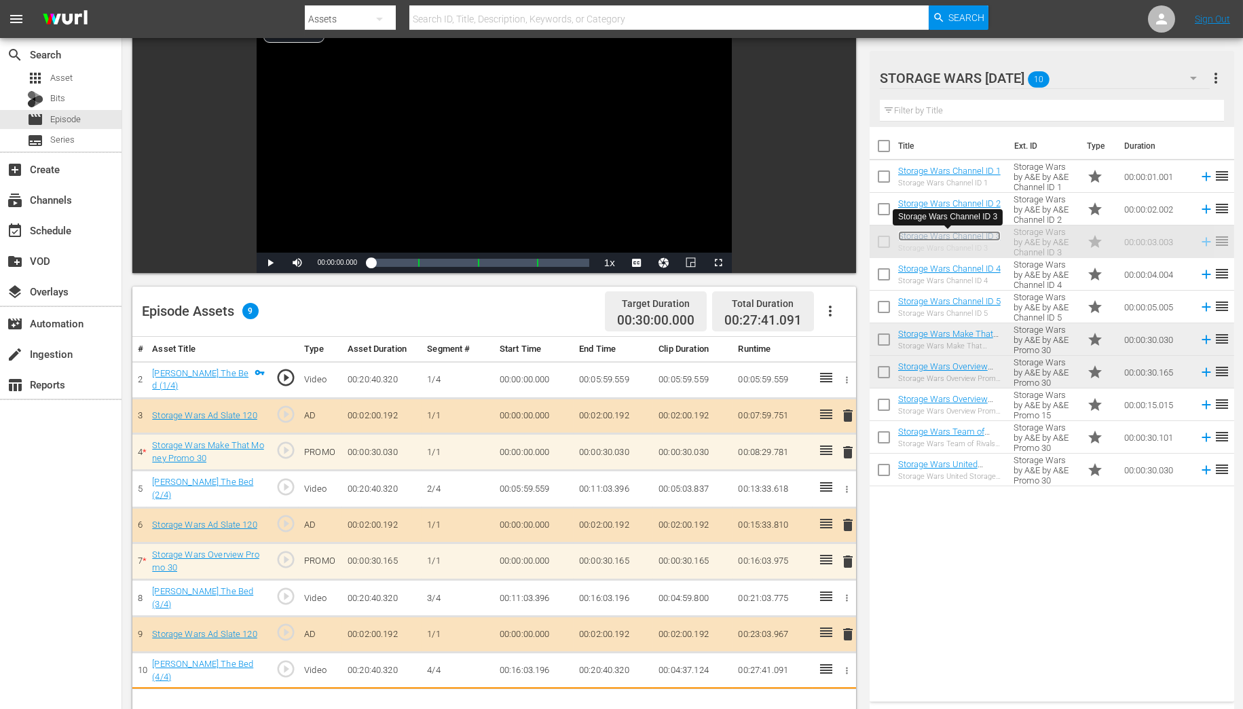
scroll to position [117, 0]
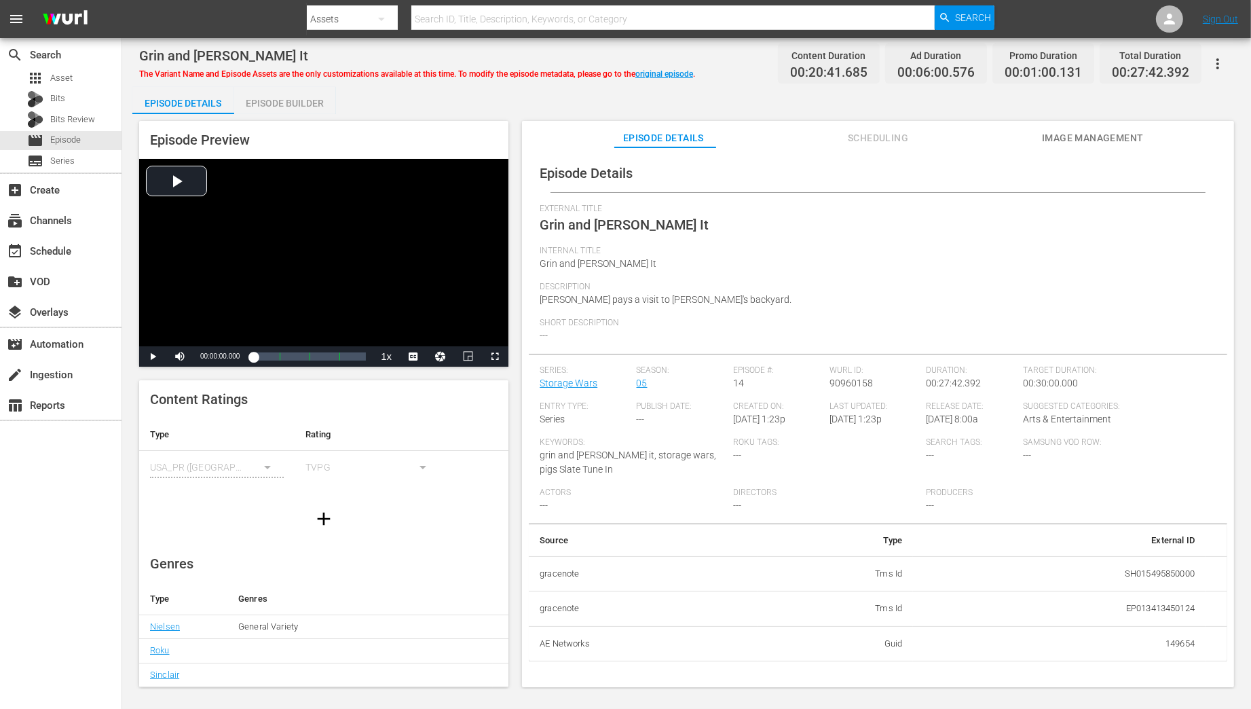
click at [288, 105] on div "Episode Builder" at bounding box center [285, 103] width 102 height 33
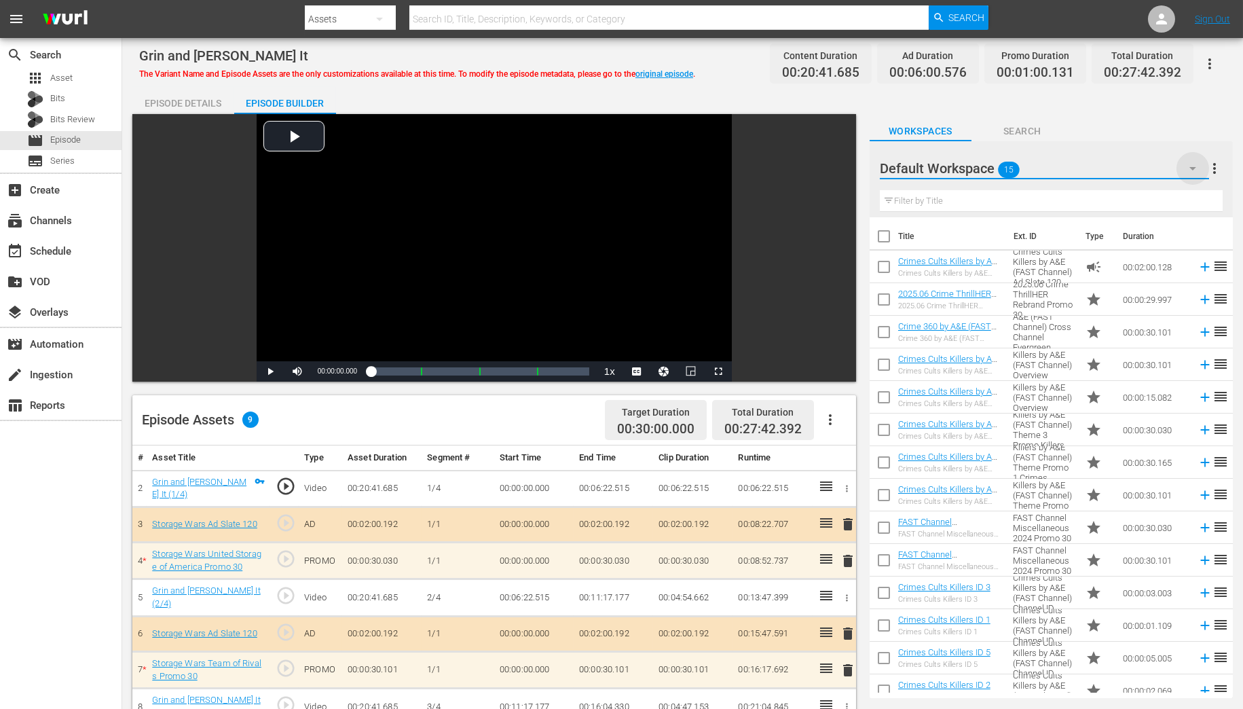
click at [1184, 168] on icon "button" at bounding box center [1192, 168] width 16 height 16
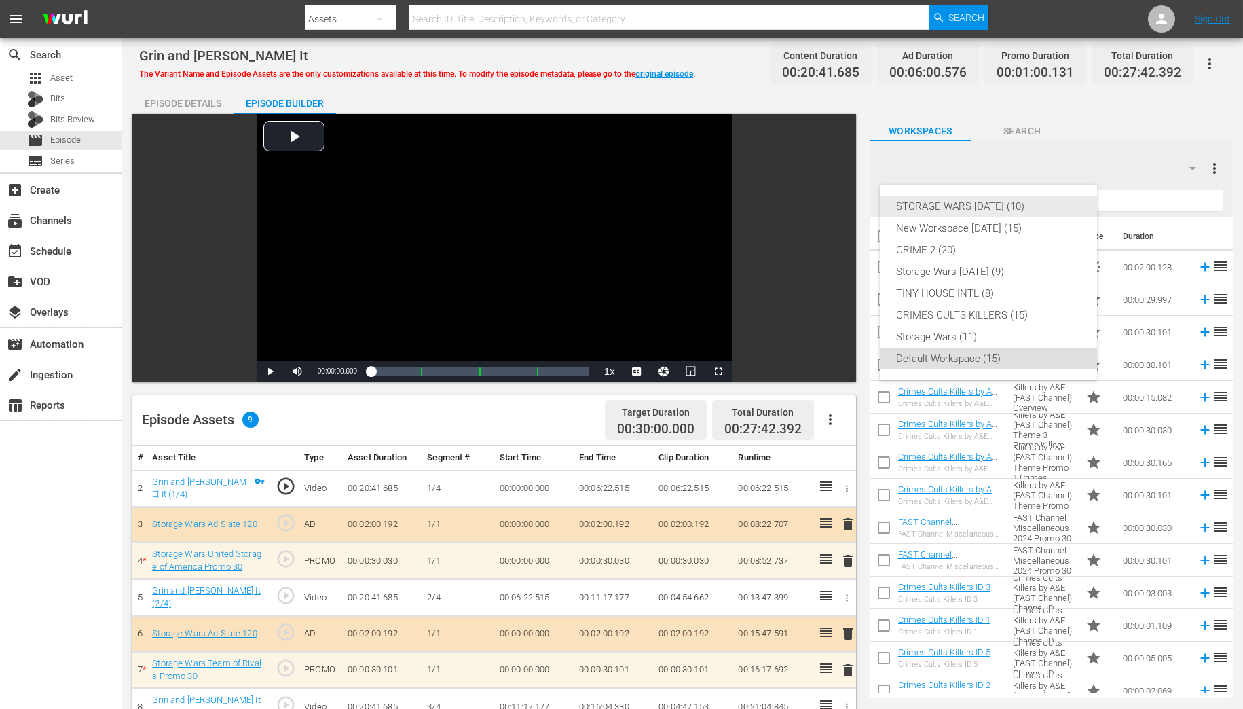
click at [1010, 204] on div "STORAGE WARS [DATE] (10)" at bounding box center [988, 206] width 185 height 22
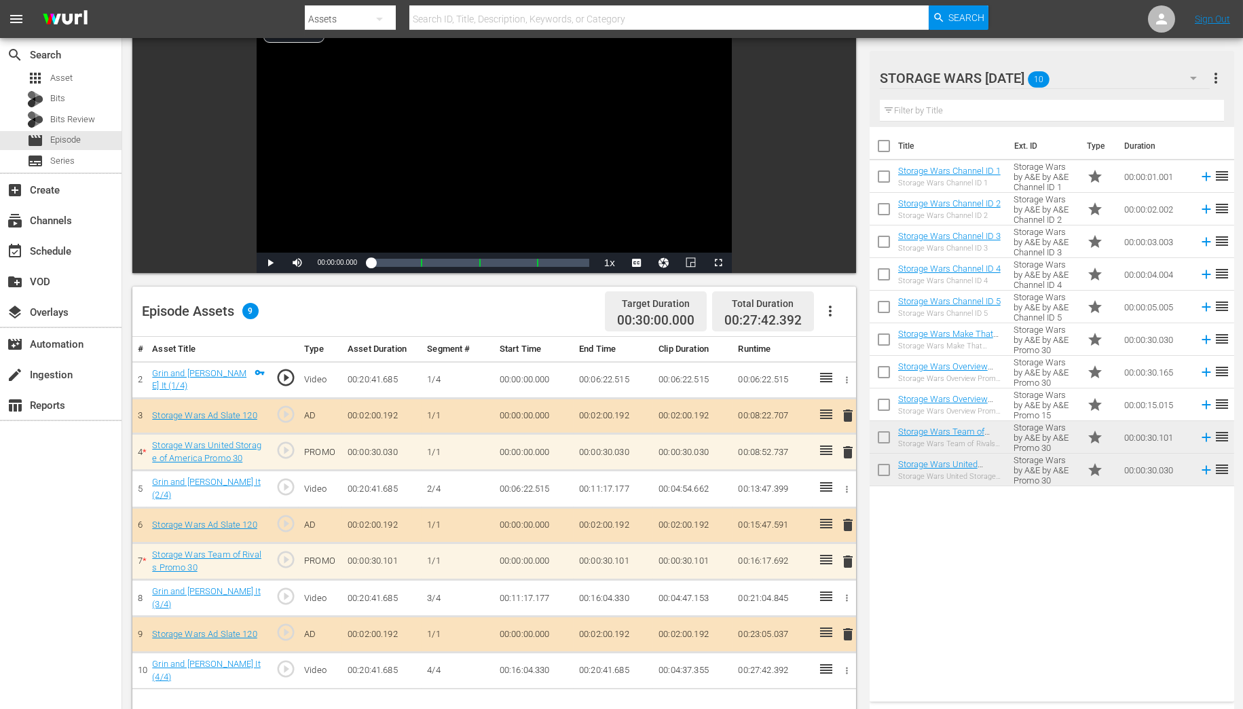
scroll to position [217, 0]
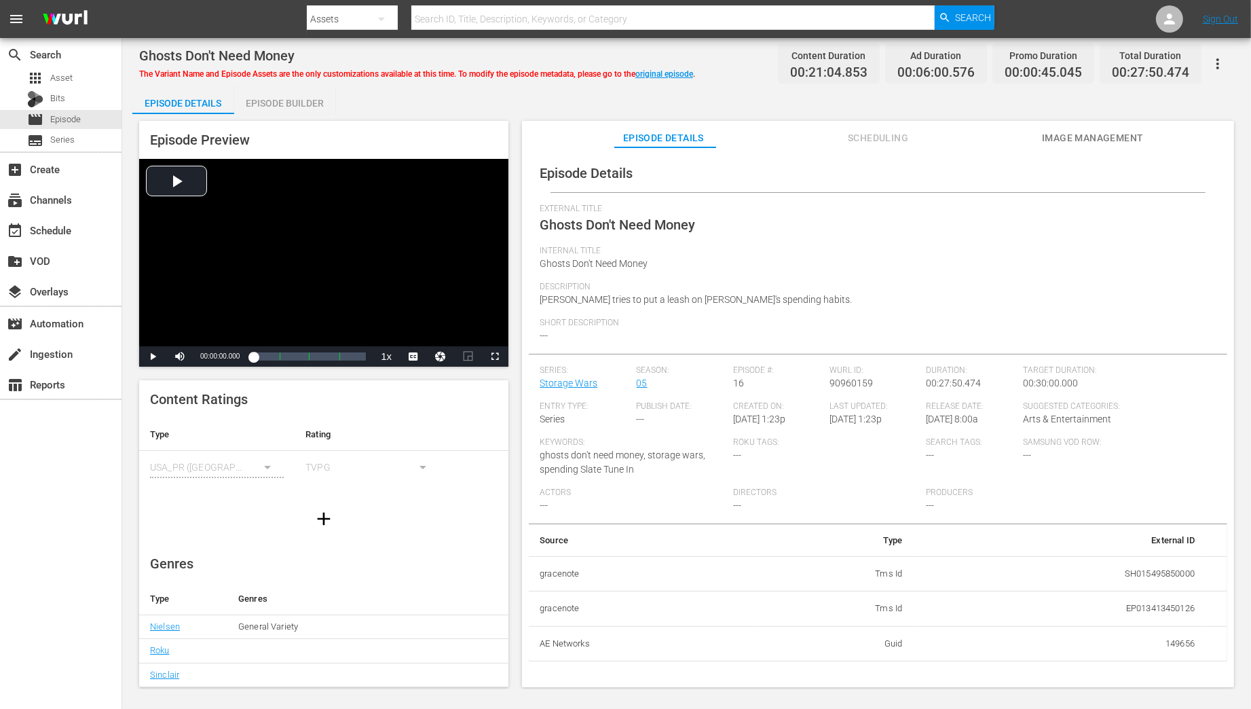
drag, startPoint x: 294, startPoint y: 105, endPoint x: 335, endPoint y: 91, distance: 42.9
click at [293, 105] on div "Episode Builder" at bounding box center [285, 103] width 102 height 33
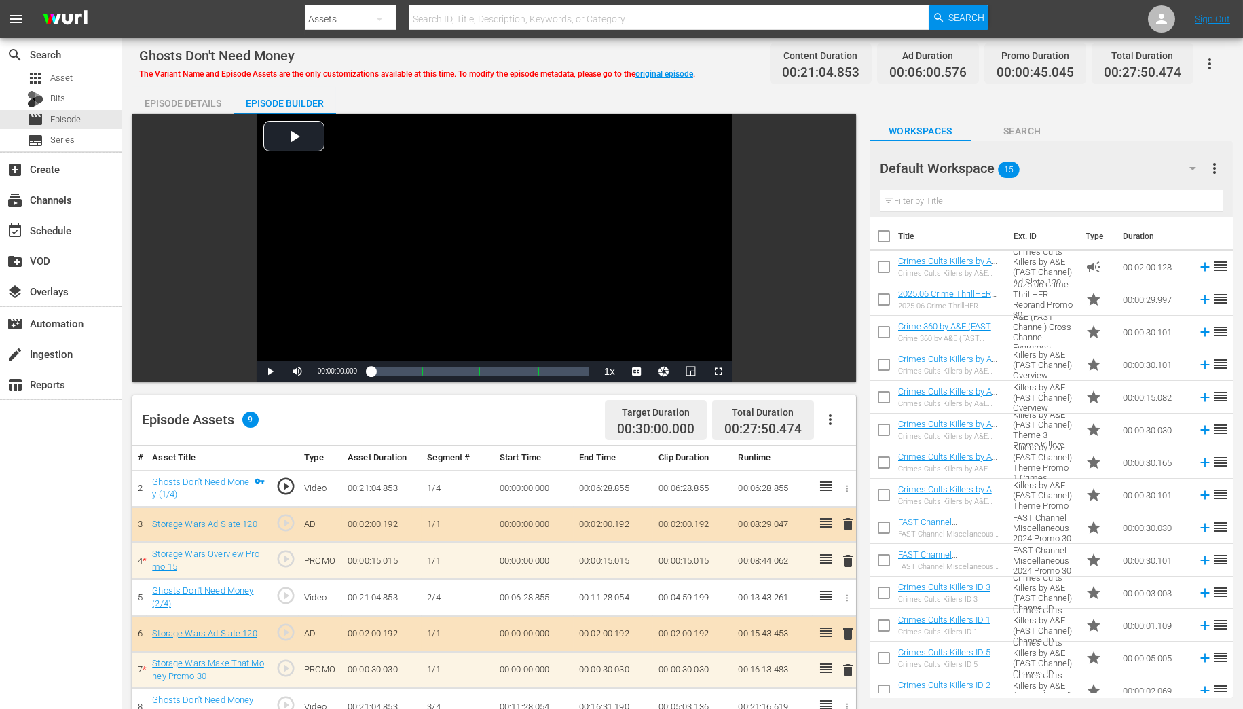
click at [1195, 168] on icon "button" at bounding box center [1192, 168] width 16 height 16
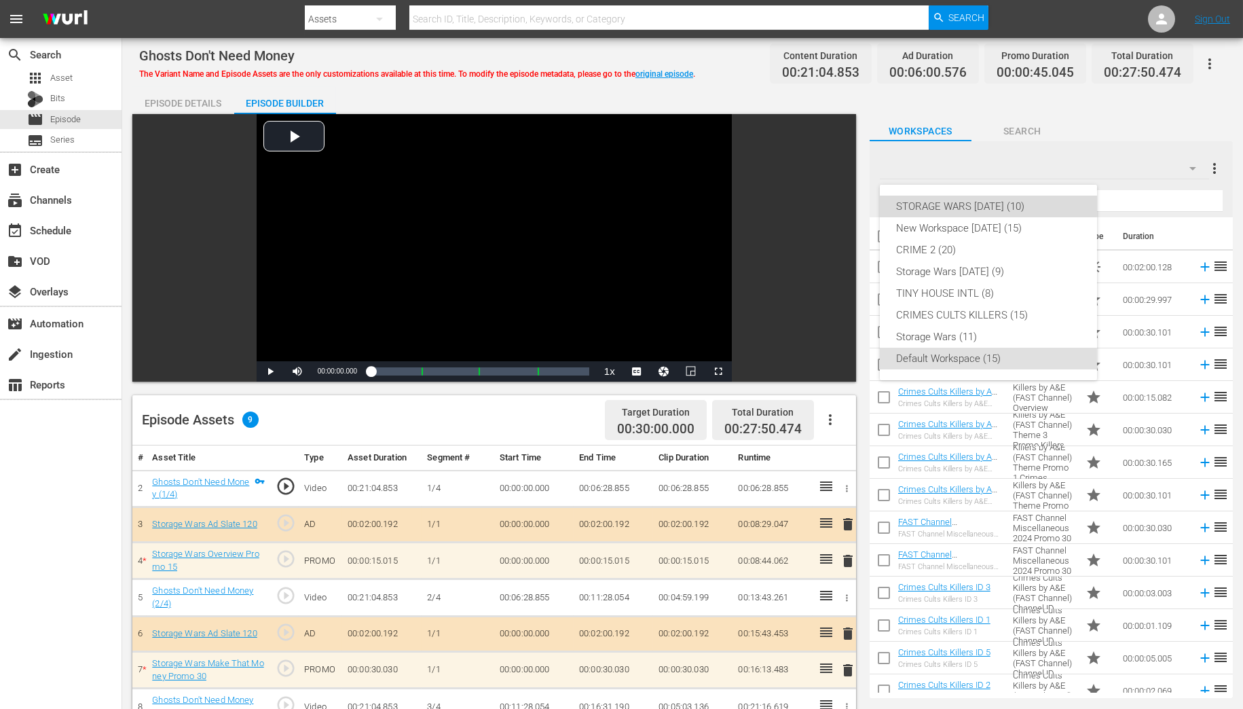
click at [984, 204] on div "STORAGE WARS [DATE] (10)" at bounding box center [988, 206] width 185 height 22
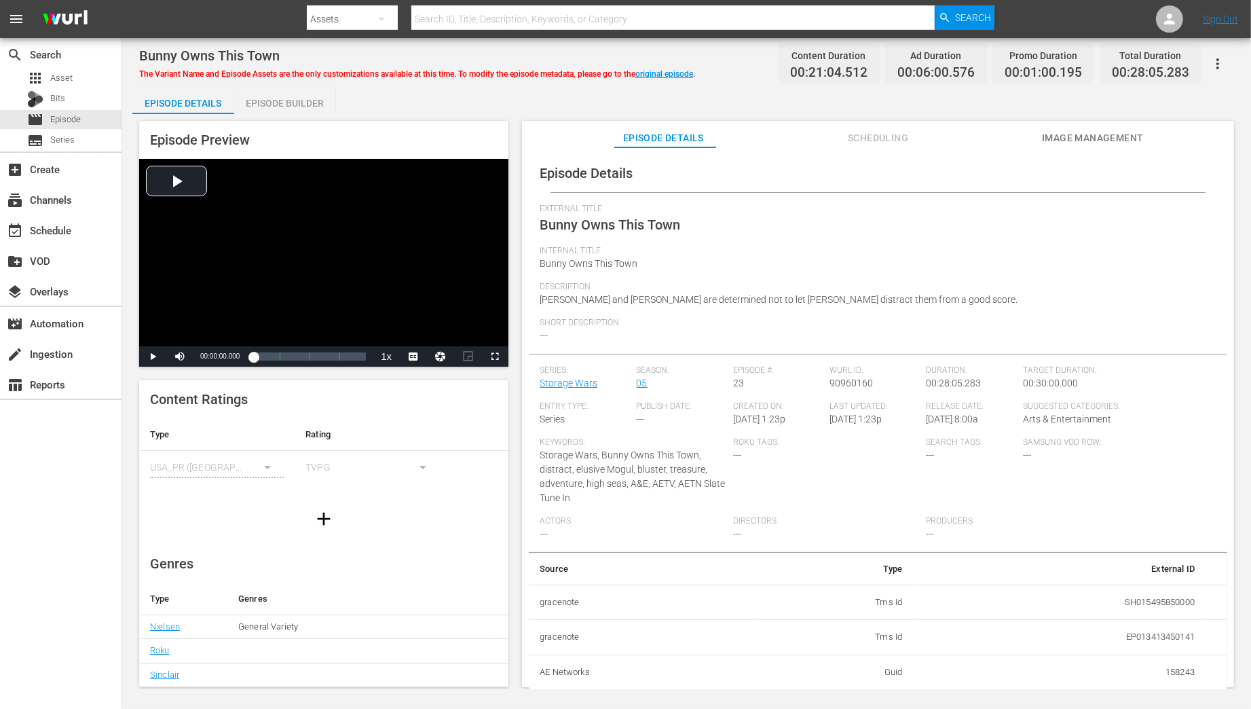
click at [279, 100] on div "Episode Builder" at bounding box center [285, 103] width 102 height 33
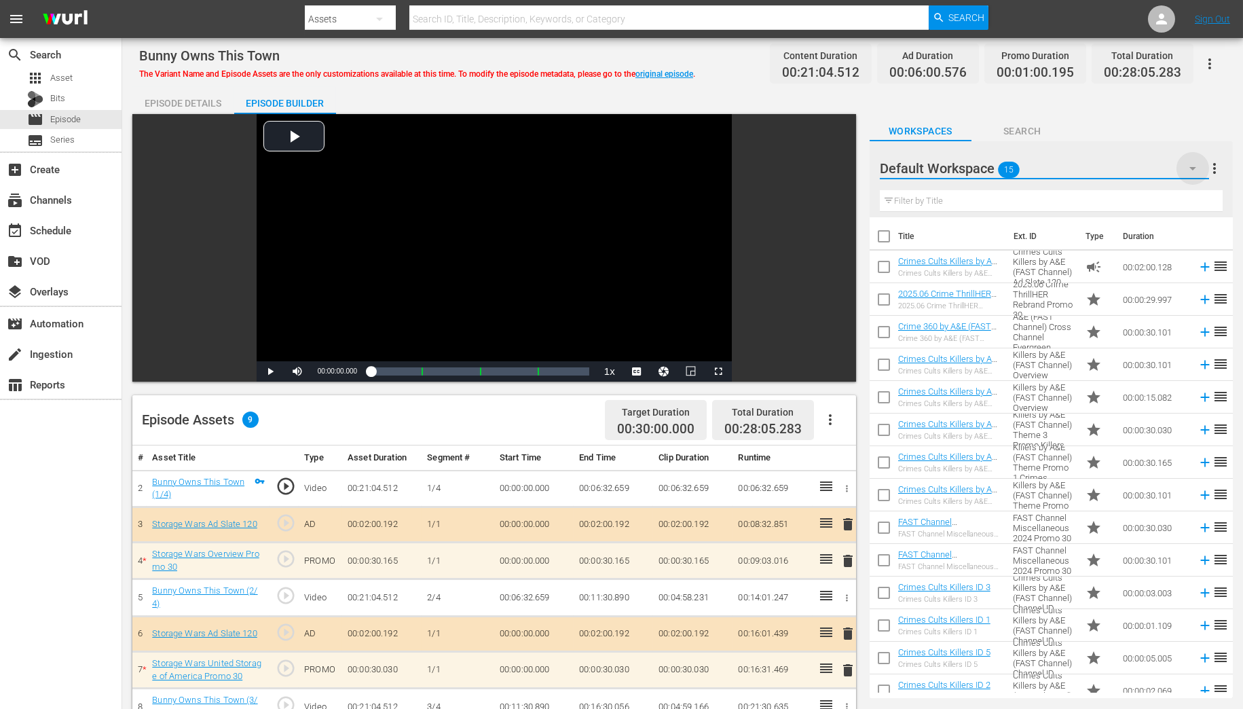
click at [1184, 166] on icon "button" at bounding box center [1192, 168] width 16 height 16
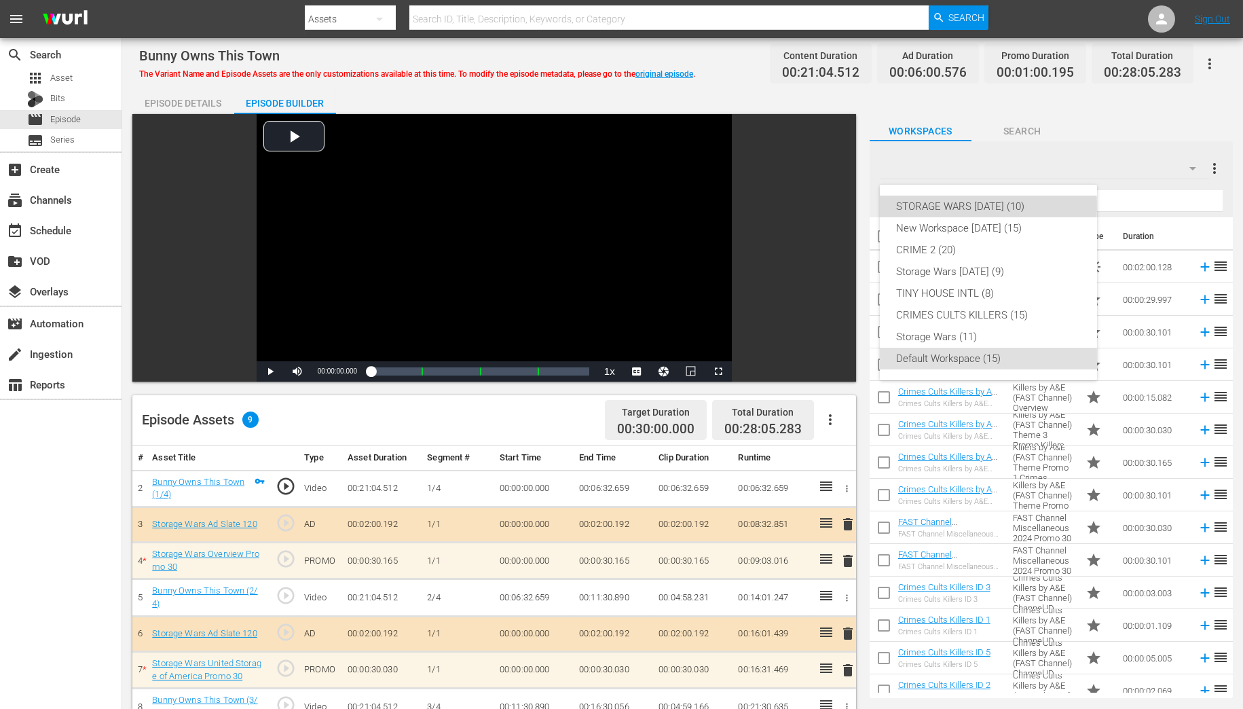
click at [972, 205] on div "STORAGE WARS [DATE] (10)" at bounding box center [988, 206] width 185 height 22
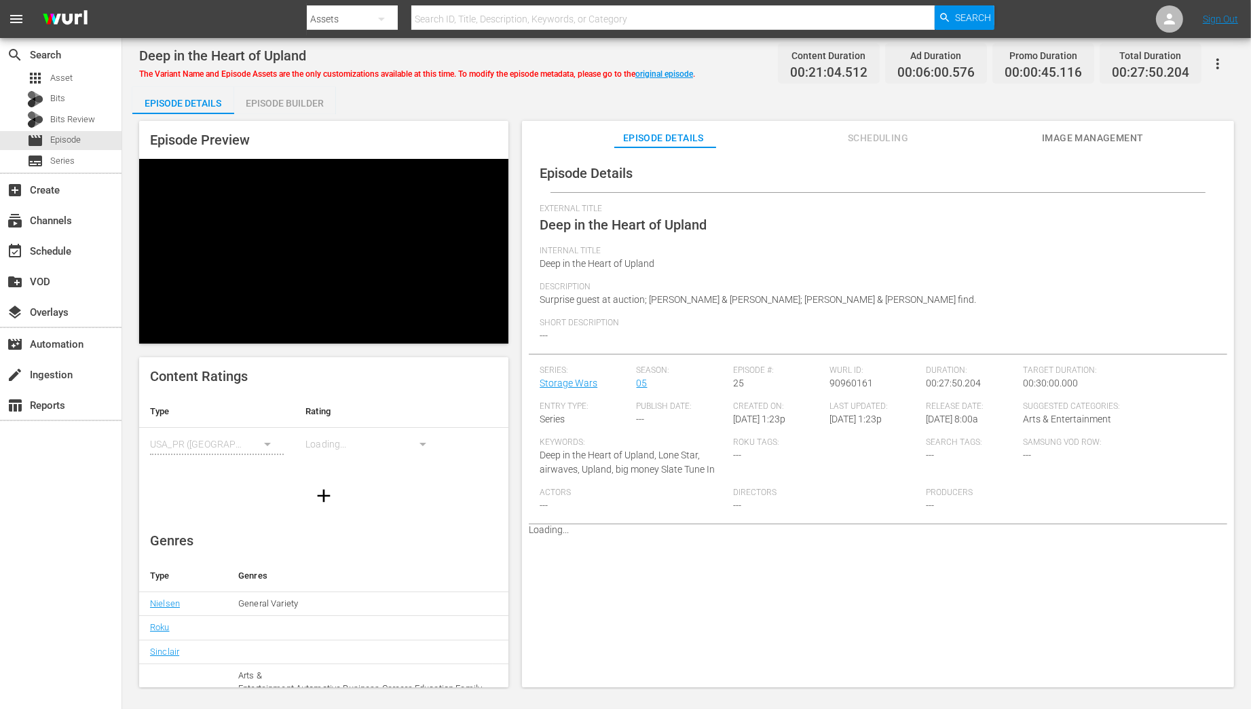
click at [286, 102] on div "Episode Builder" at bounding box center [285, 103] width 102 height 33
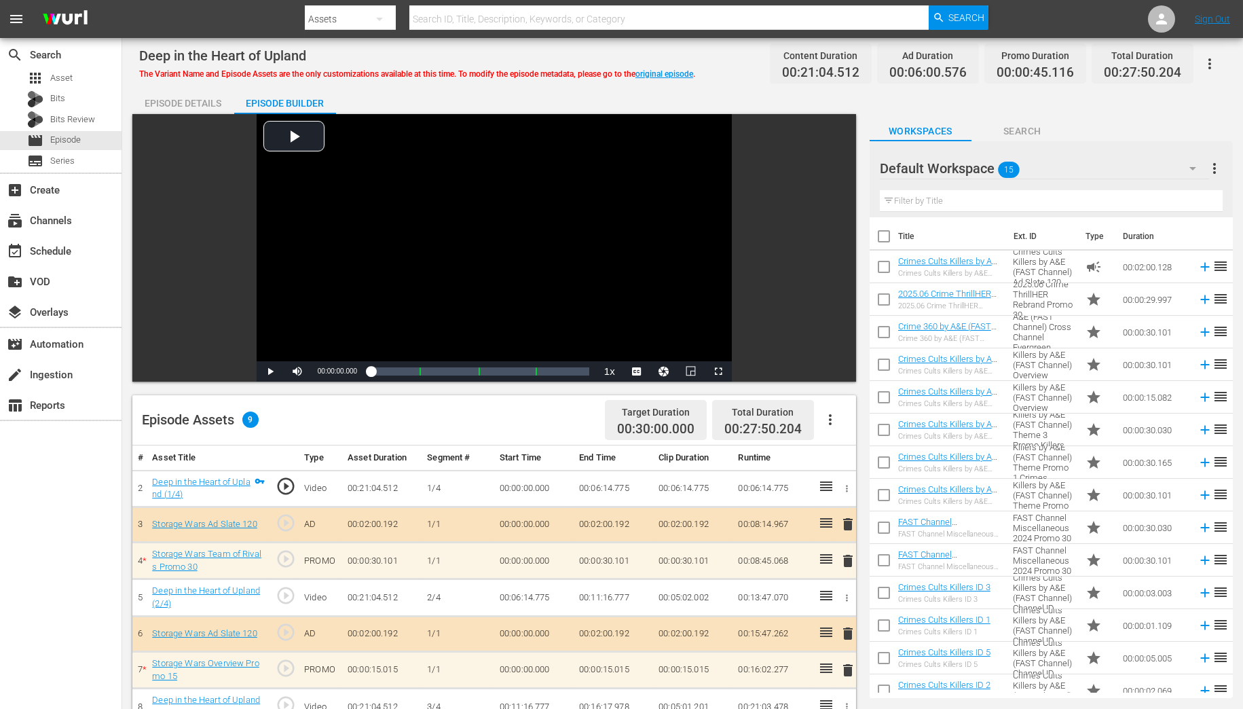
click at [1195, 166] on icon "button" at bounding box center [1192, 168] width 16 height 16
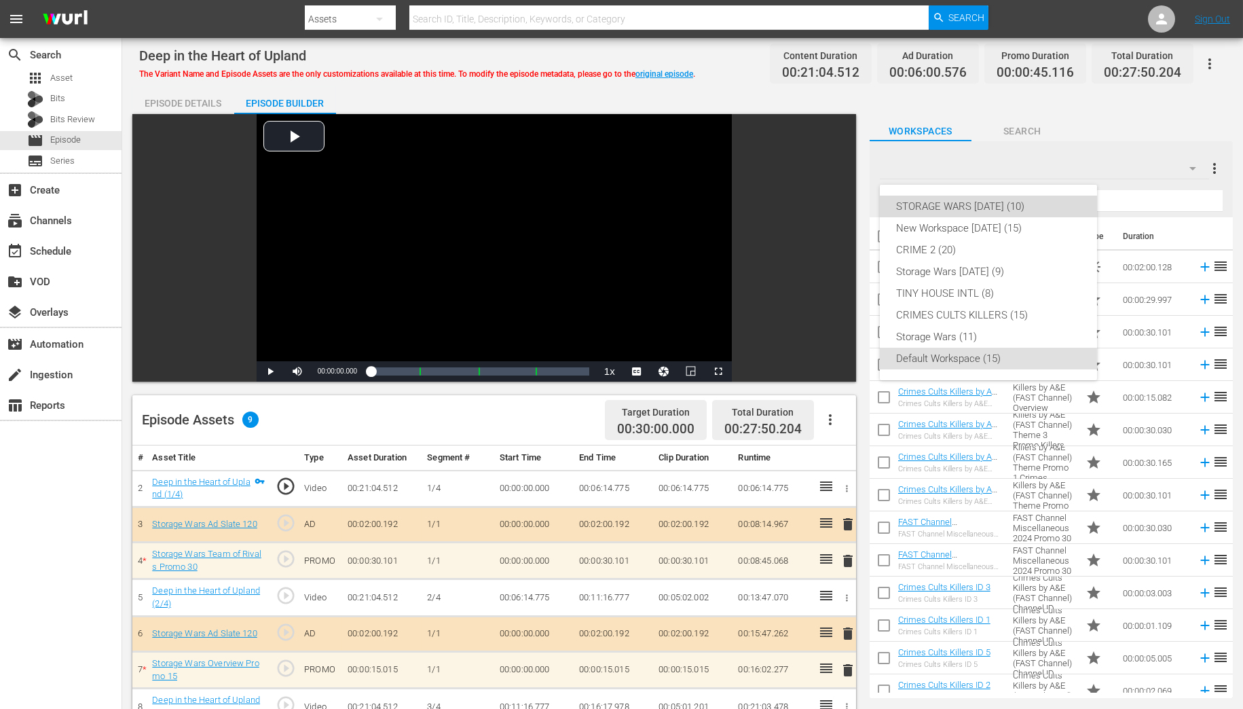
click at [1005, 205] on div "STORAGE WARS [DATE] (10)" at bounding box center [988, 206] width 185 height 22
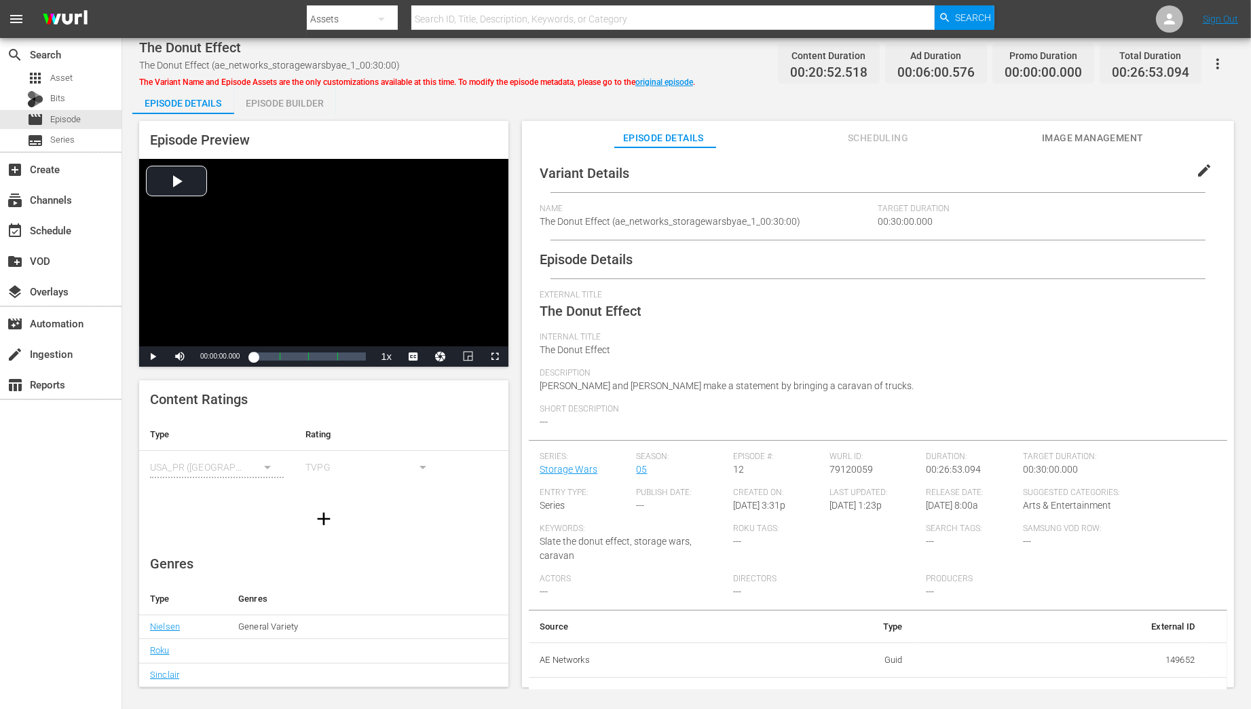
click at [263, 105] on div "Episode Builder" at bounding box center [285, 103] width 102 height 33
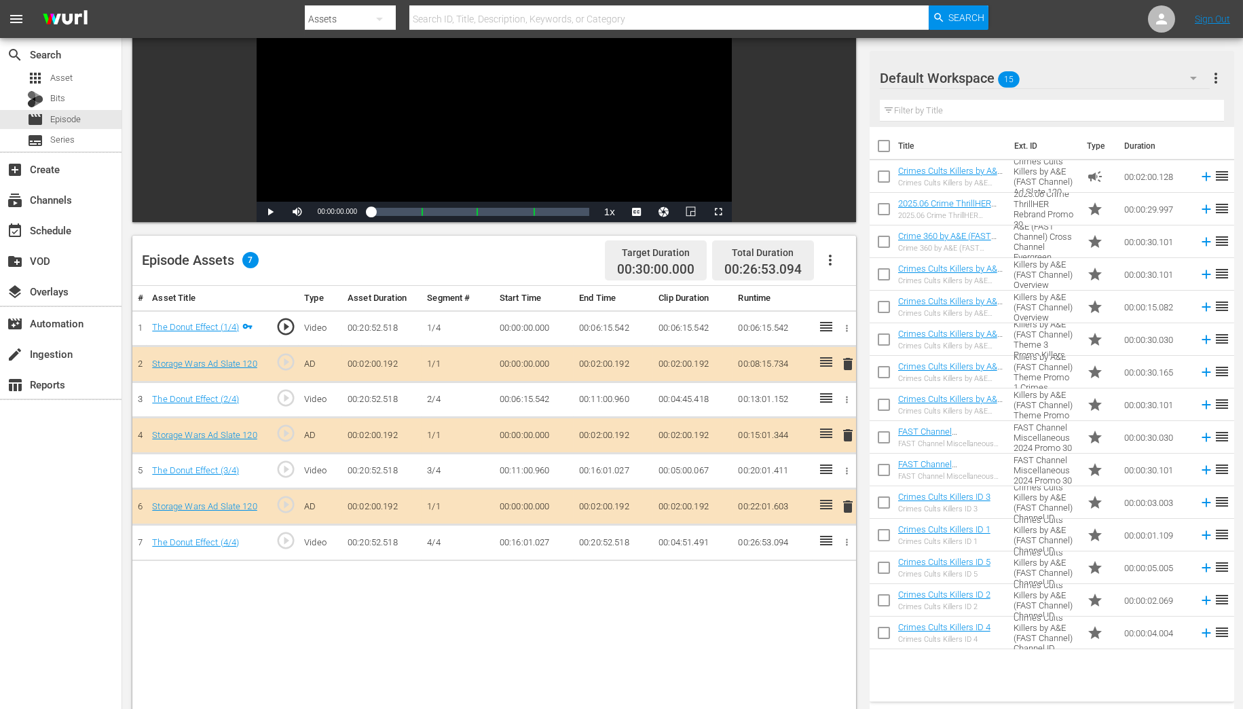
scroll to position [163, 0]
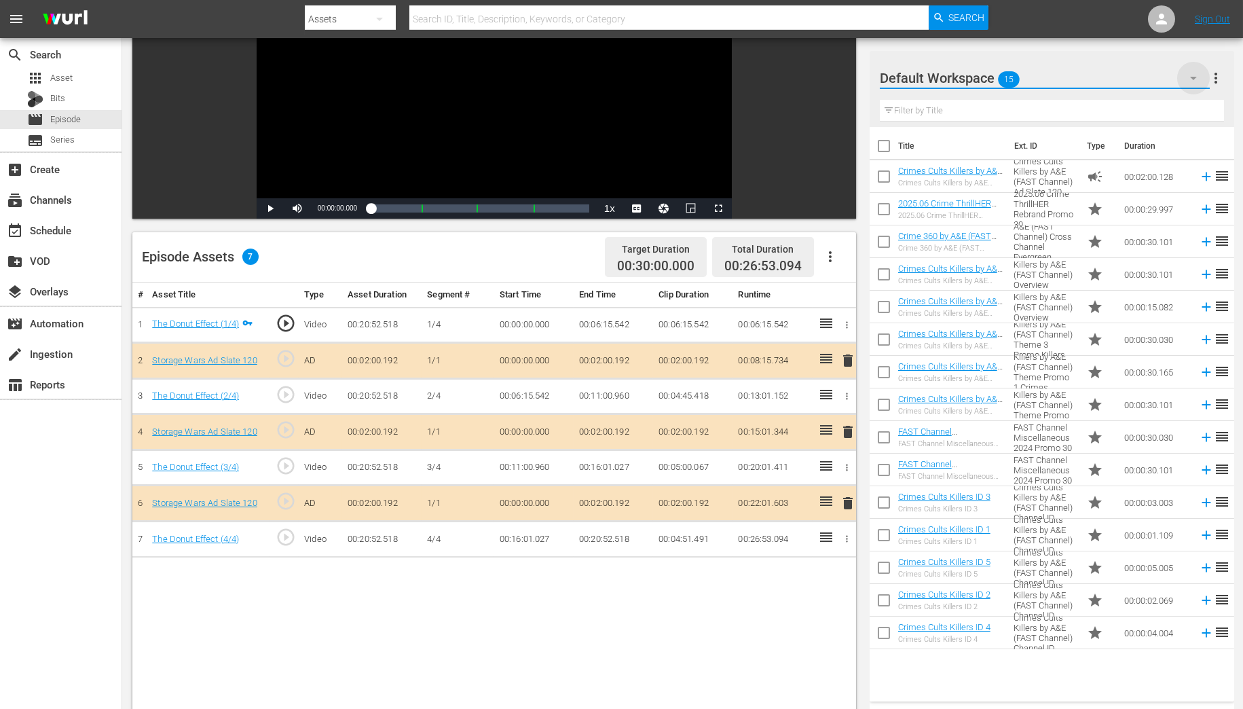
click at [1189, 78] on icon "button" at bounding box center [1193, 78] width 16 height 16
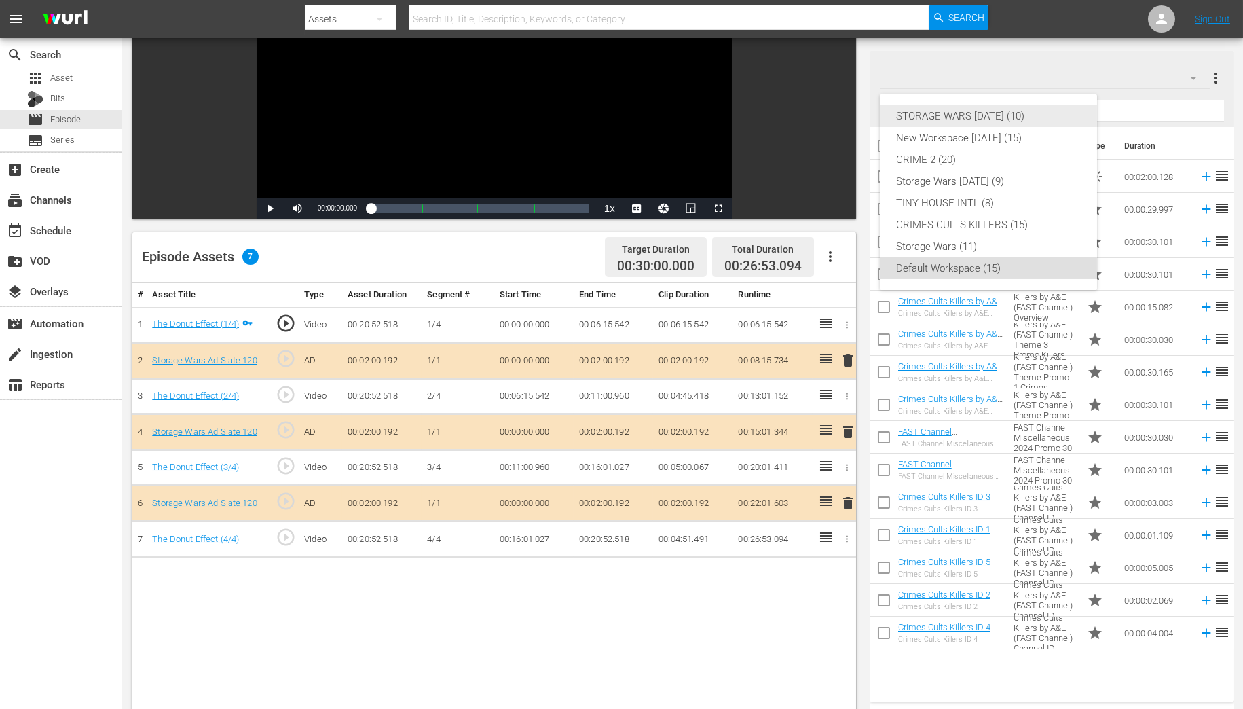
click at [1004, 110] on div "STORAGE WARS [DATE] (10)" at bounding box center [988, 116] width 185 height 22
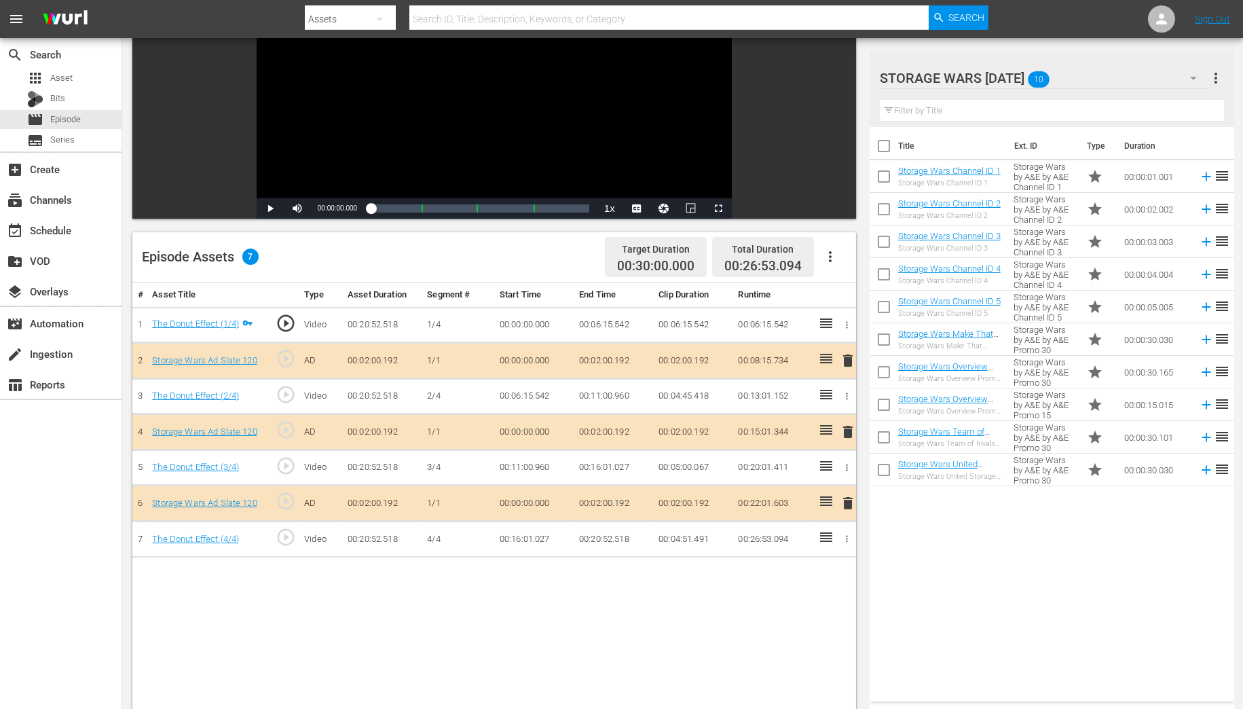
click at [848, 358] on span "delete" at bounding box center [848, 360] width 16 height 16
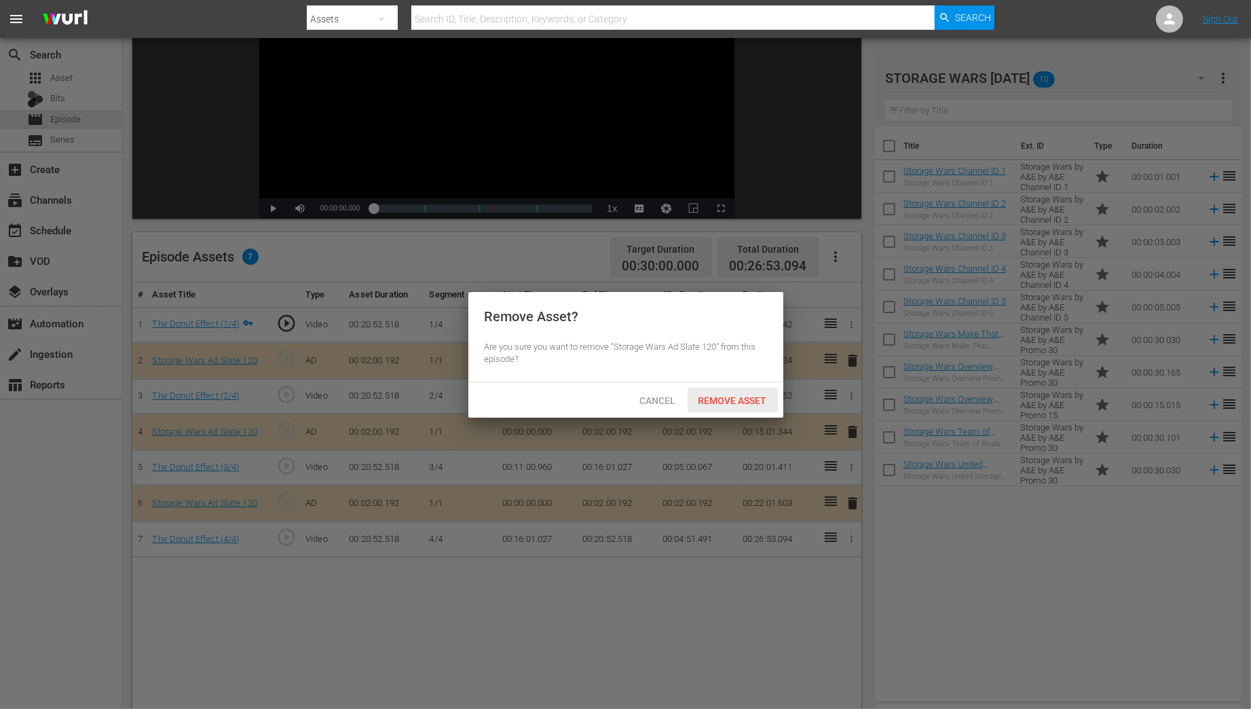
click at [726, 397] on span "Remove Asset" at bounding box center [733, 400] width 90 height 11
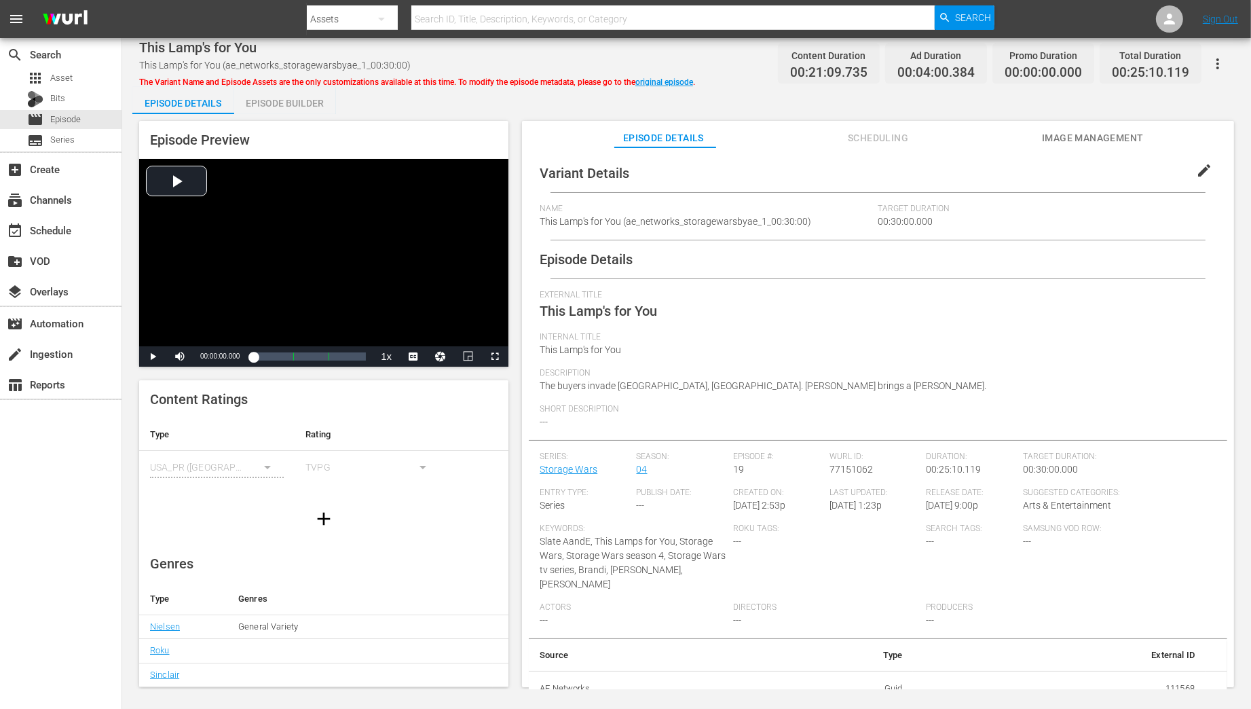
click at [286, 101] on div "Episode Builder" at bounding box center [285, 103] width 102 height 33
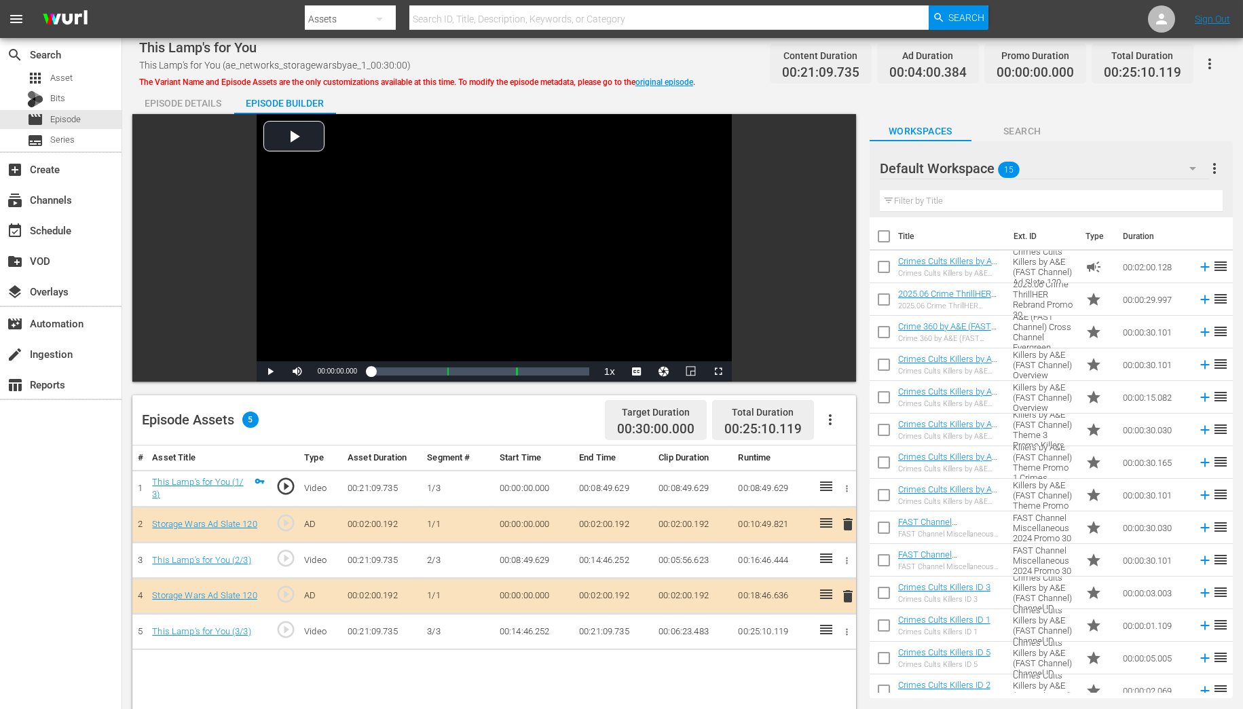
click at [1193, 170] on icon "button" at bounding box center [1192, 168] width 16 height 16
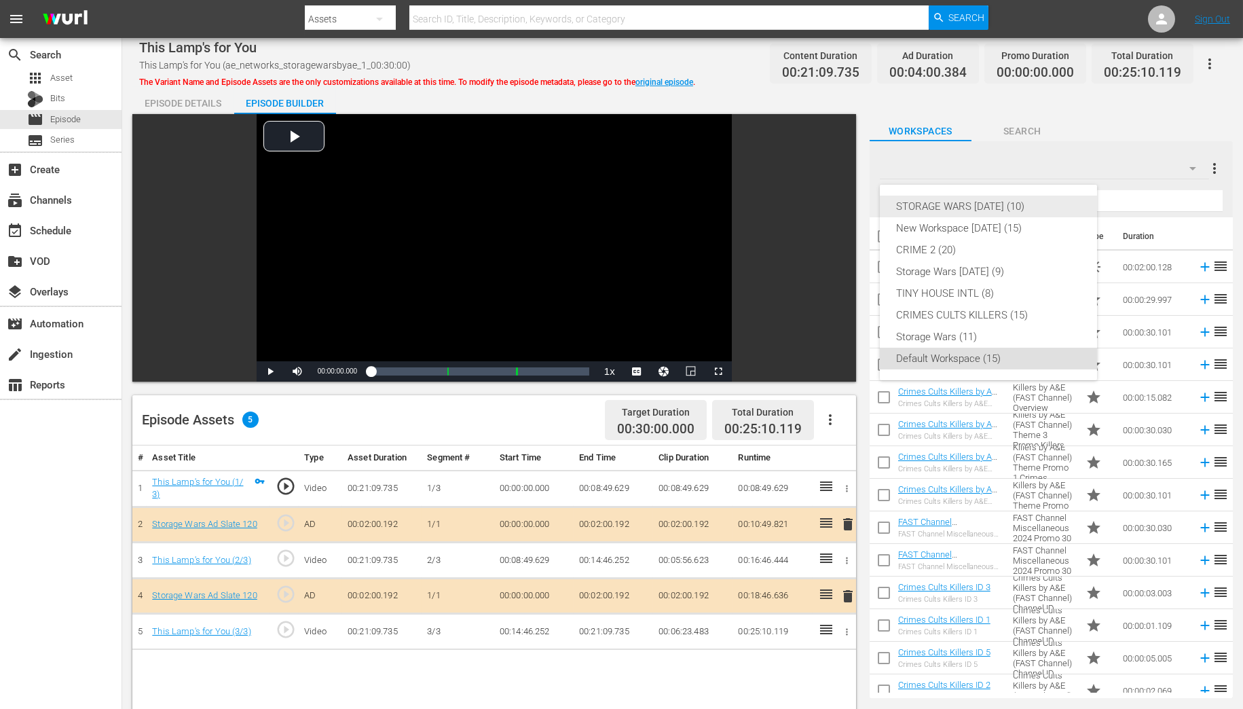
click at [996, 206] on div "STORAGE WARS [DATE] (10)" at bounding box center [988, 206] width 185 height 22
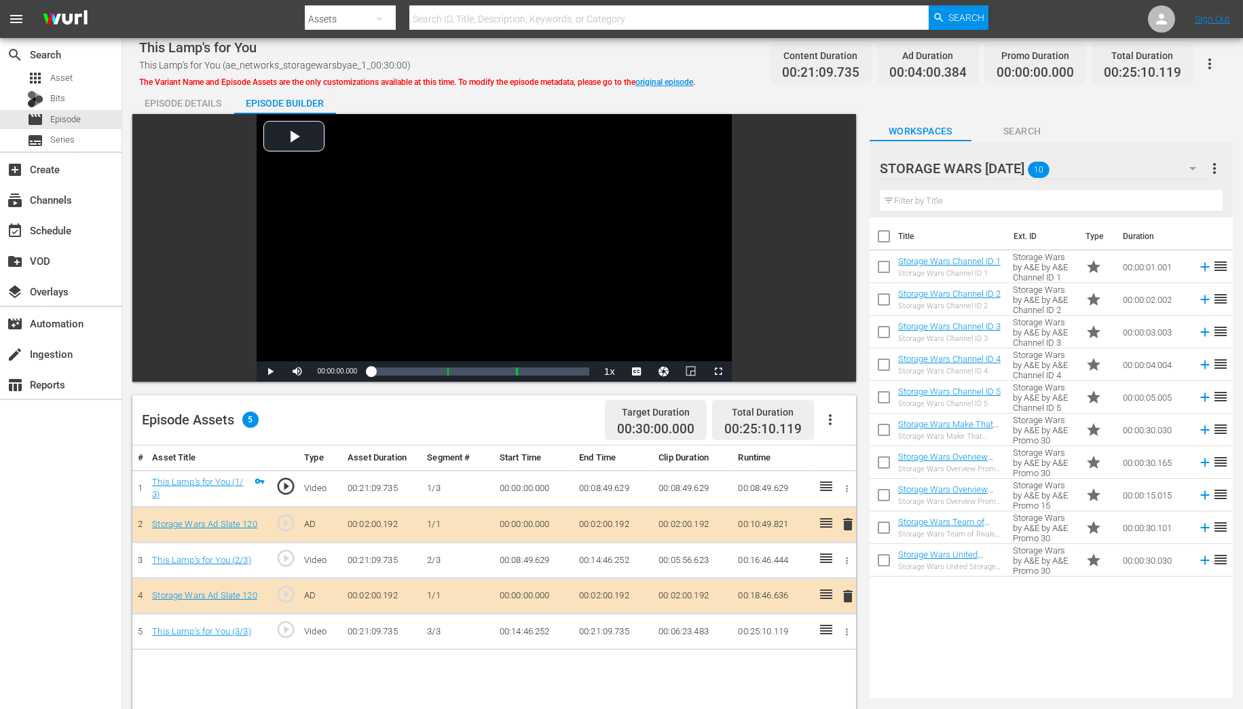
click at [850, 591] on span "delete" at bounding box center [848, 596] width 16 height 16
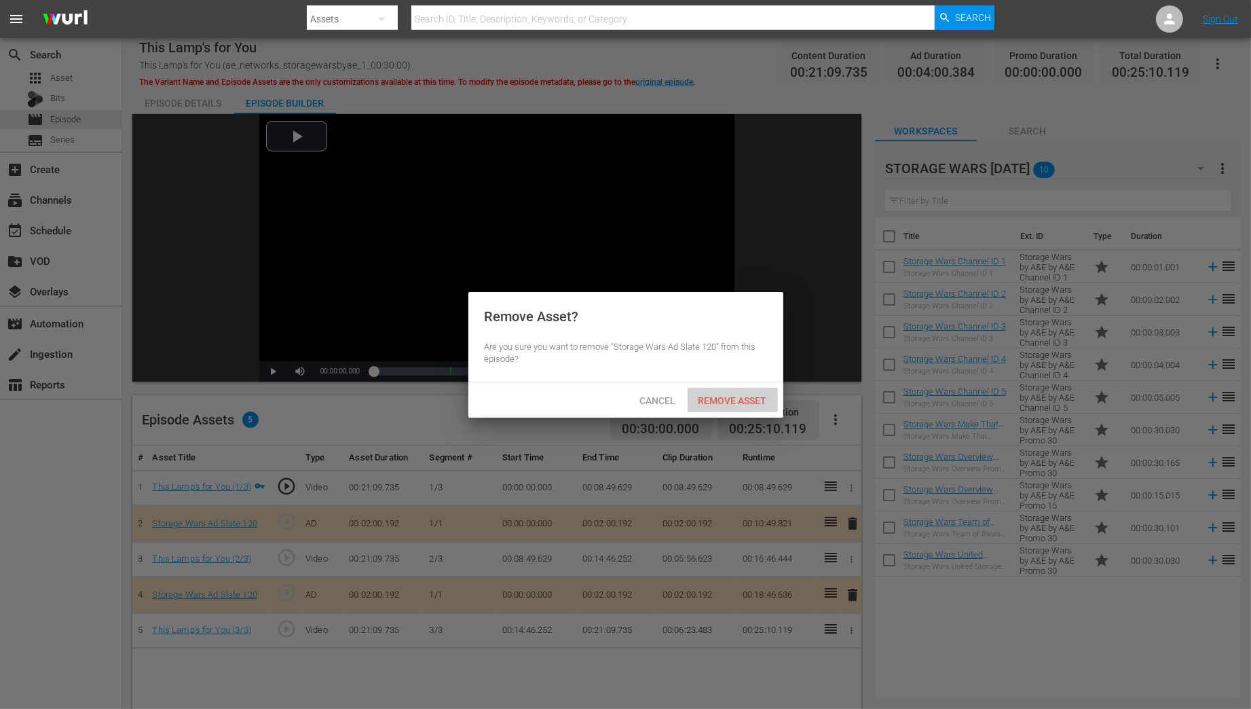
click at [725, 402] on span "Remove Asset" at bounding box center [733, 400] width 90 height 11
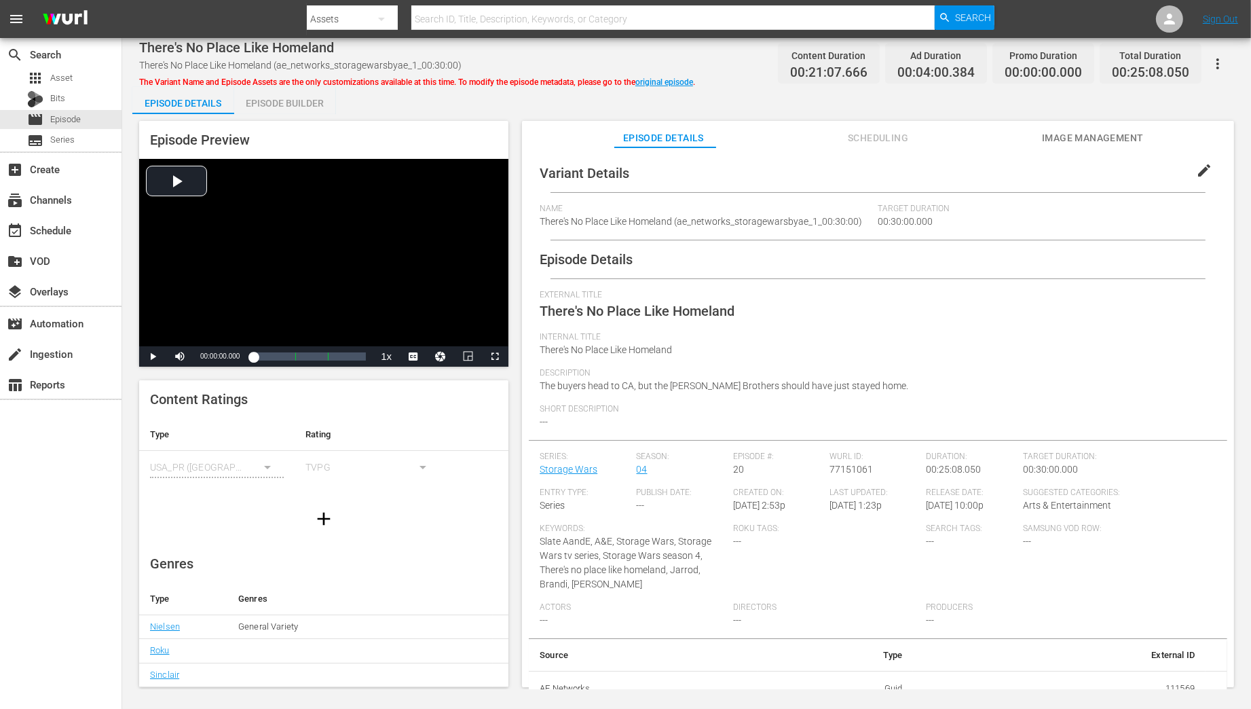
click at [287, 102] on div "Episode Builder" at bounding box center [285, 103] width 102 height 33
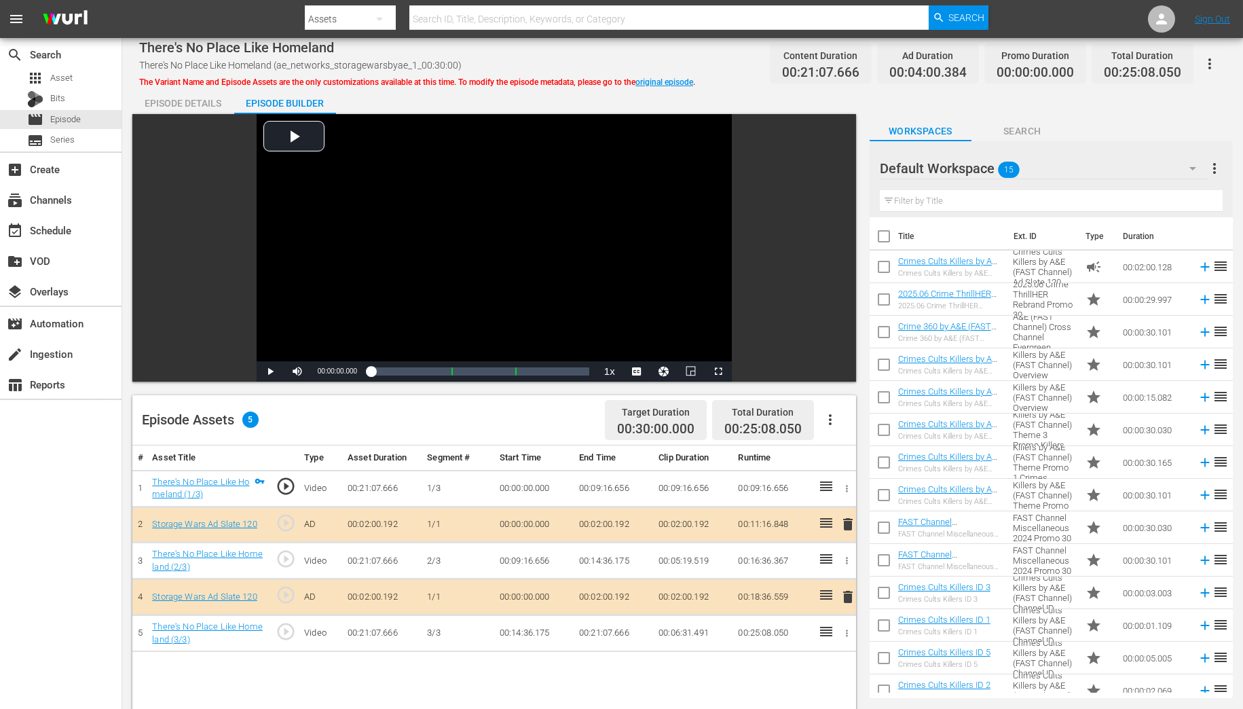
click at [1197, 169] on icon "button" at bounding box center [1192, 168] width 16 height 16
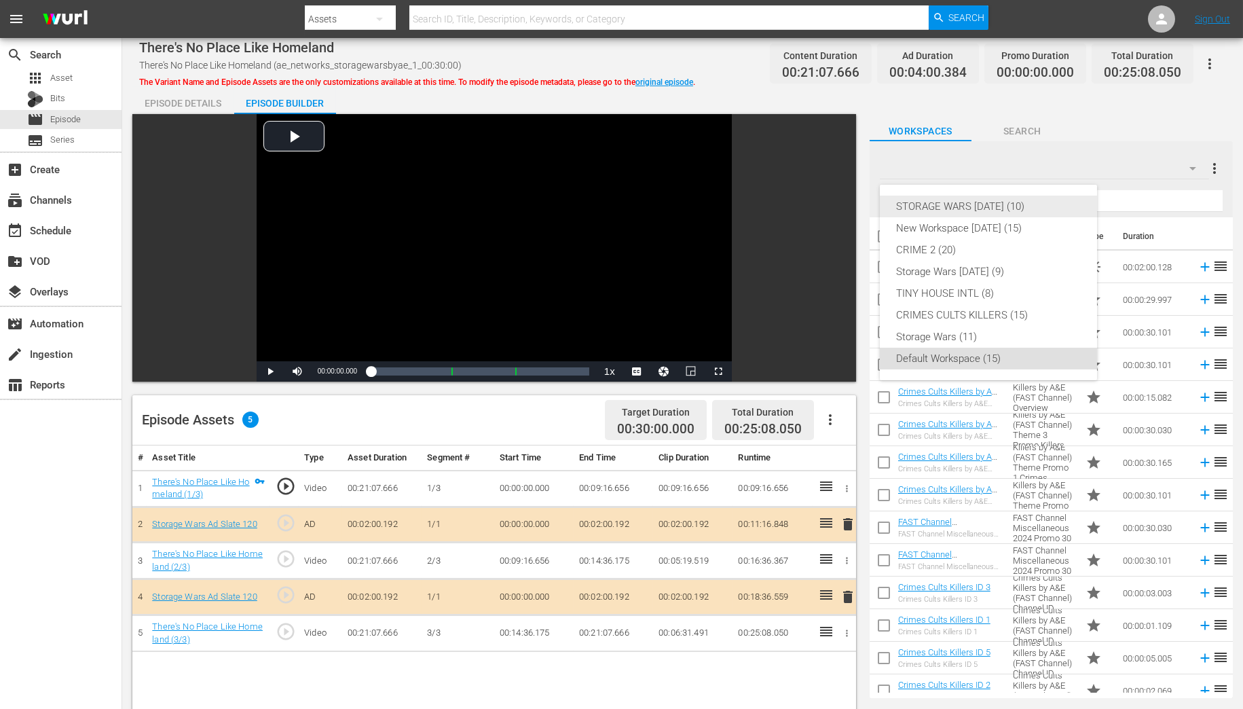
click at [995, 209] on div "STORAGE WARS [DATE] (10)" at bounding box center [988, 206] width 185 height 22
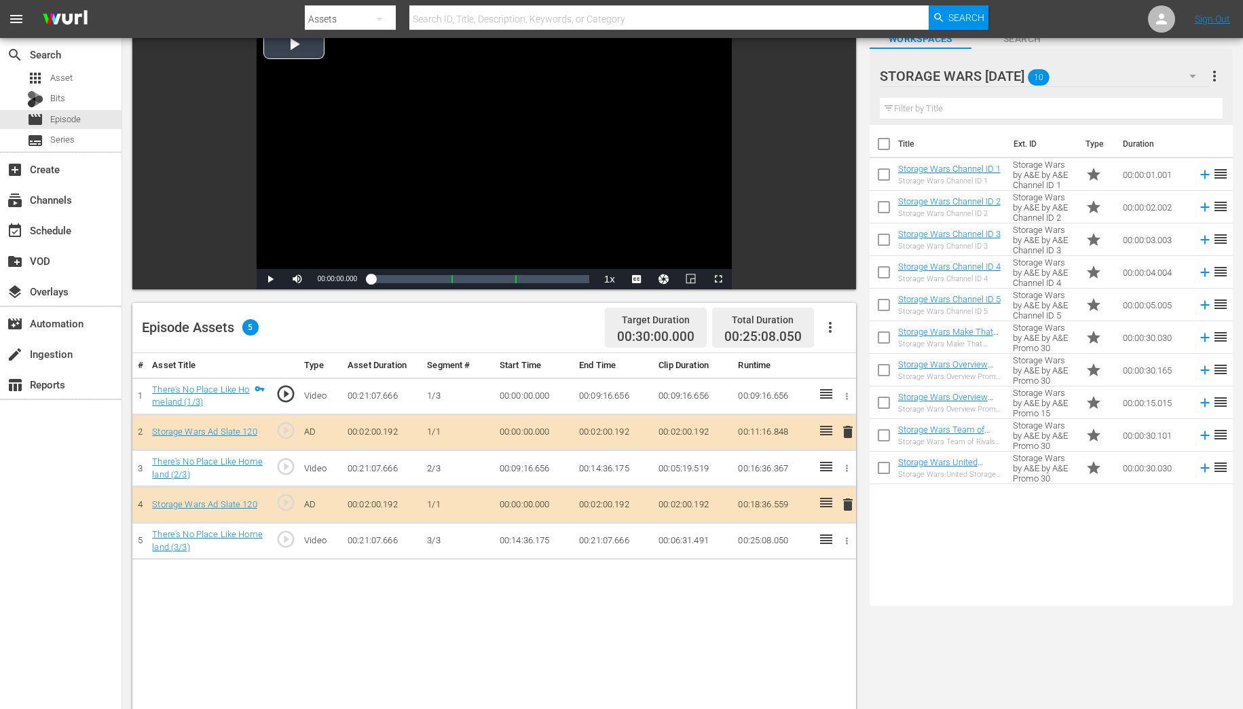
scroll to position [109, 0]
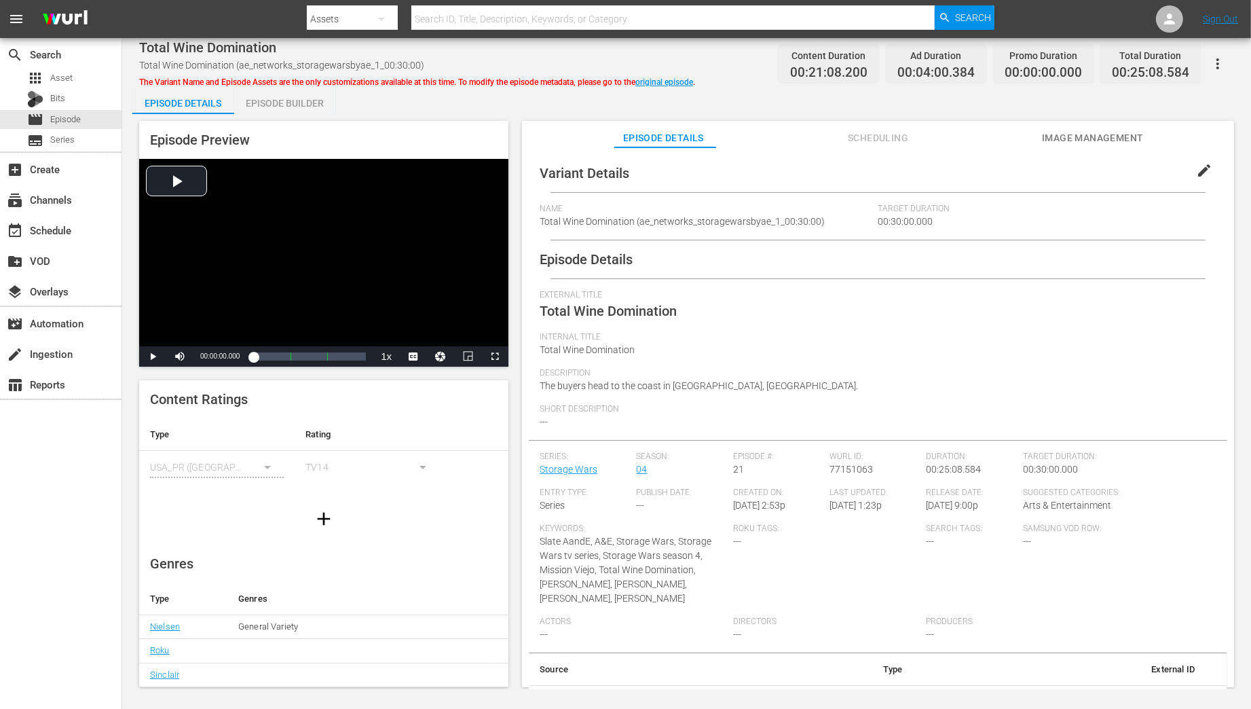
click at [260, 104] on div "Episode Builder" at bounding box center [285, 103] width 102 height 33
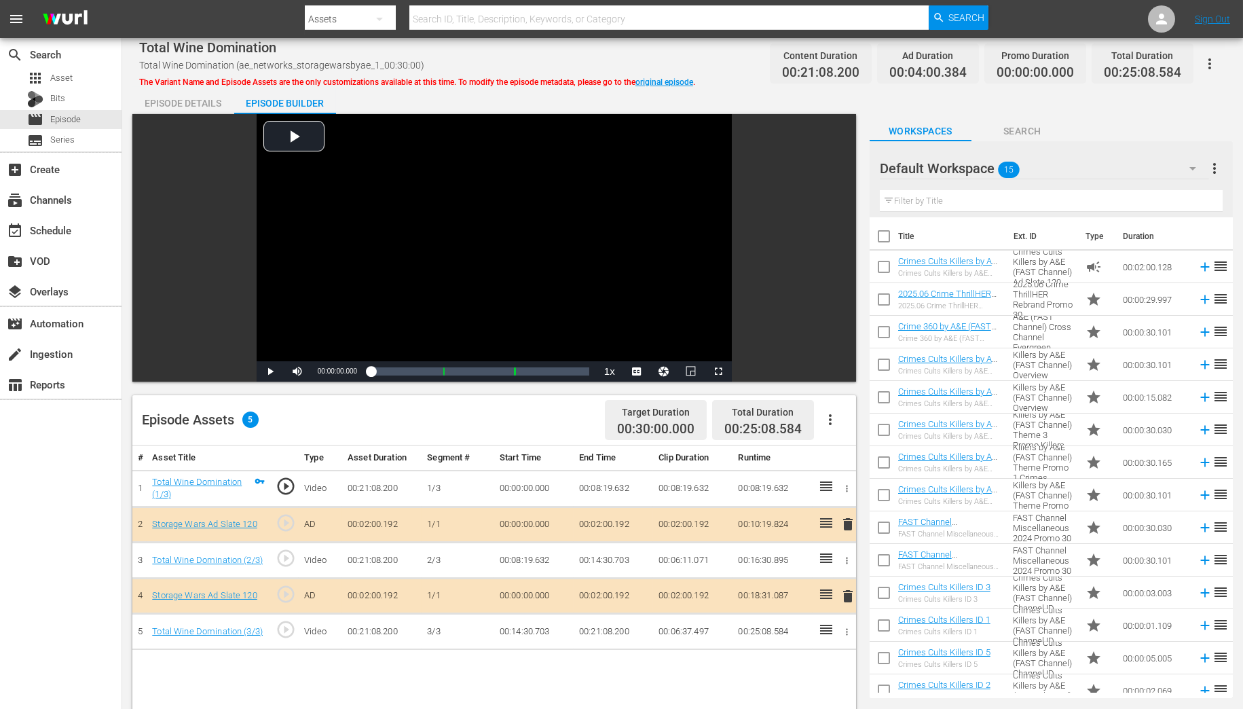
click at [1199, 168] on icon "button" at bounding box center [1192, 168] width 16 height 16
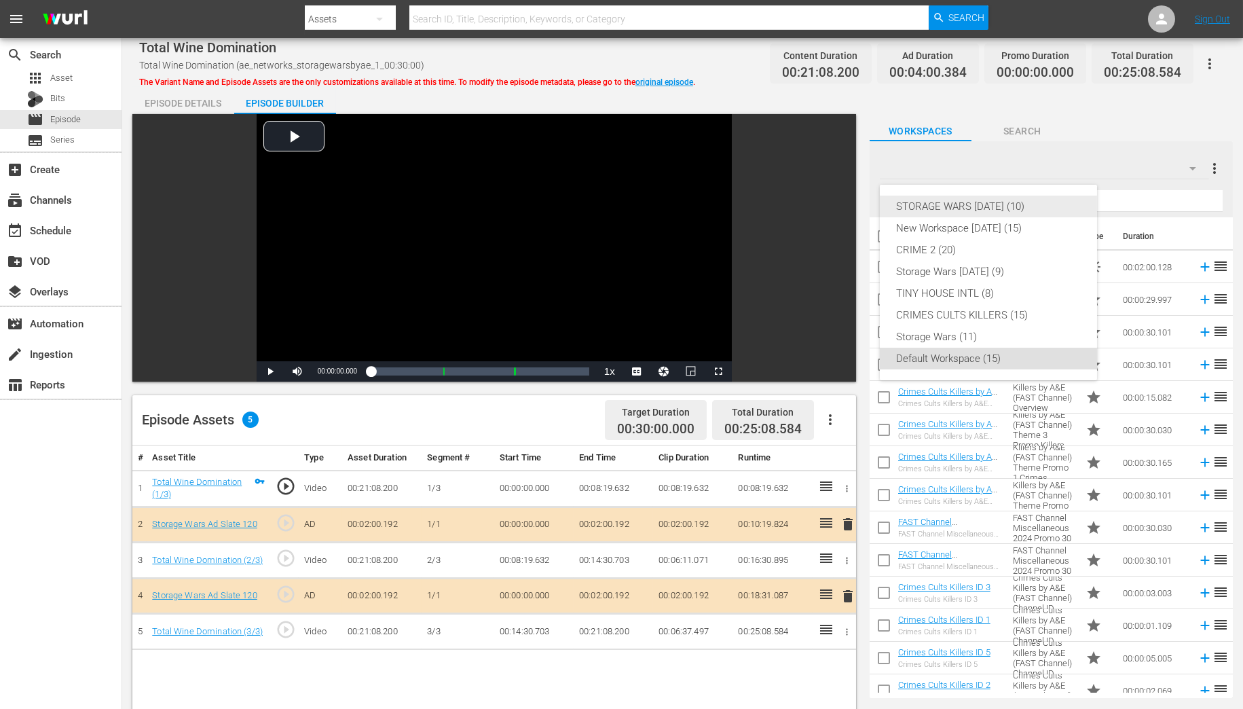
click at [1024, 207] on div "STORAGE WARS [DATE] (10)" at bounding box center [988, 206] width 185 height 22
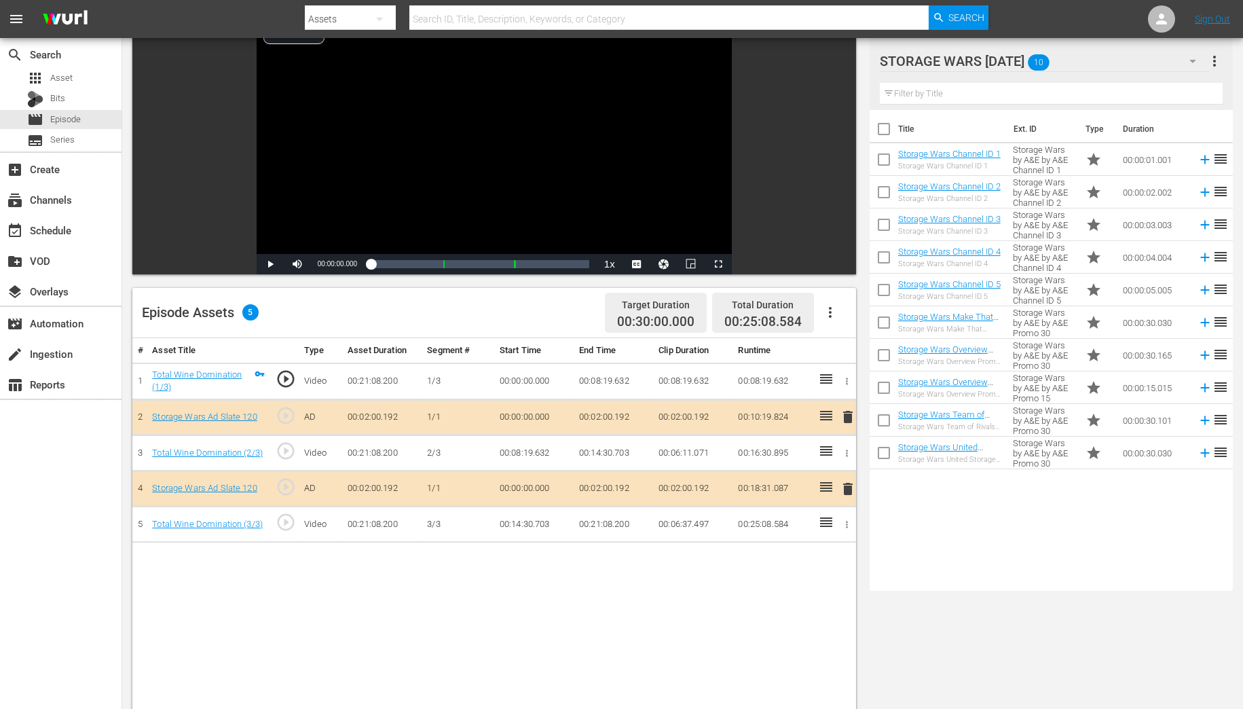
scroll to position [109, 0]
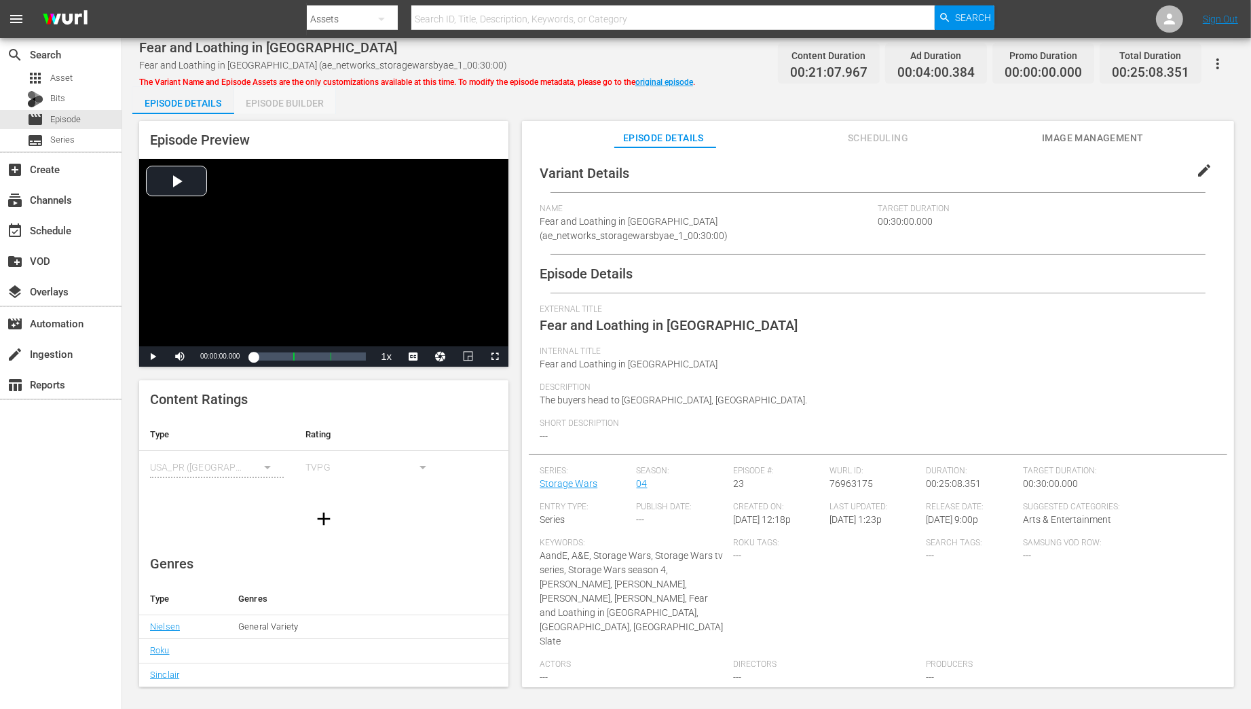
click at [273, 100] on div "Episode Builder" at bounding box center [285, 103] width 102 height 33
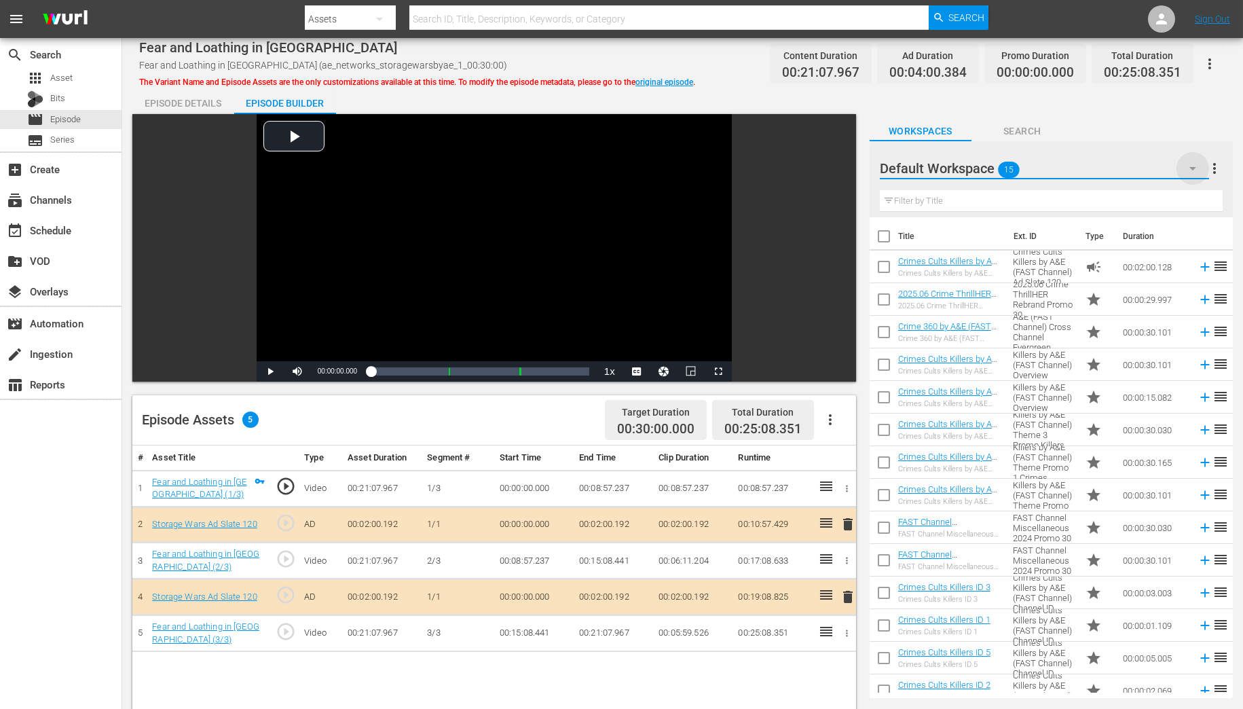
click at [1197, 166] on icon "button" at bounding box center [1192, 168] width 16 height 16
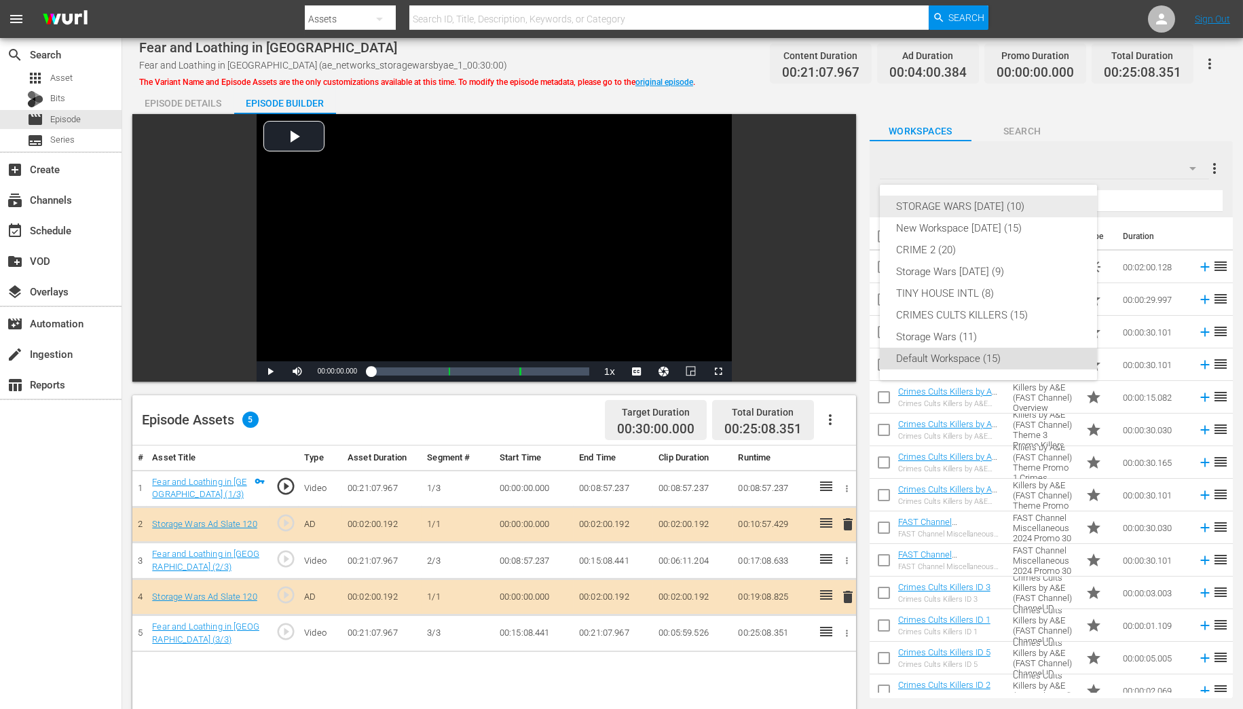
click at [994, 202] on div "STORAGE WARS [DATE] (10)" at bounding box center [988, 206] width 185 height 22
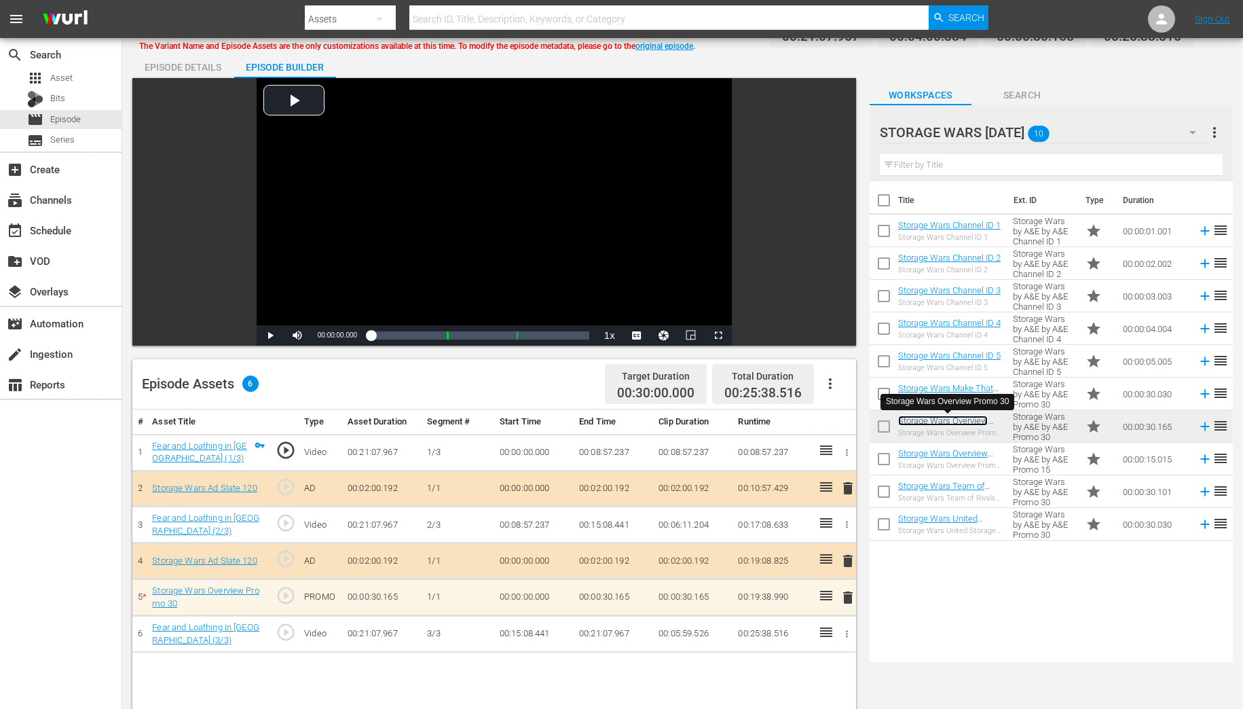
scroll to position [54, 0]
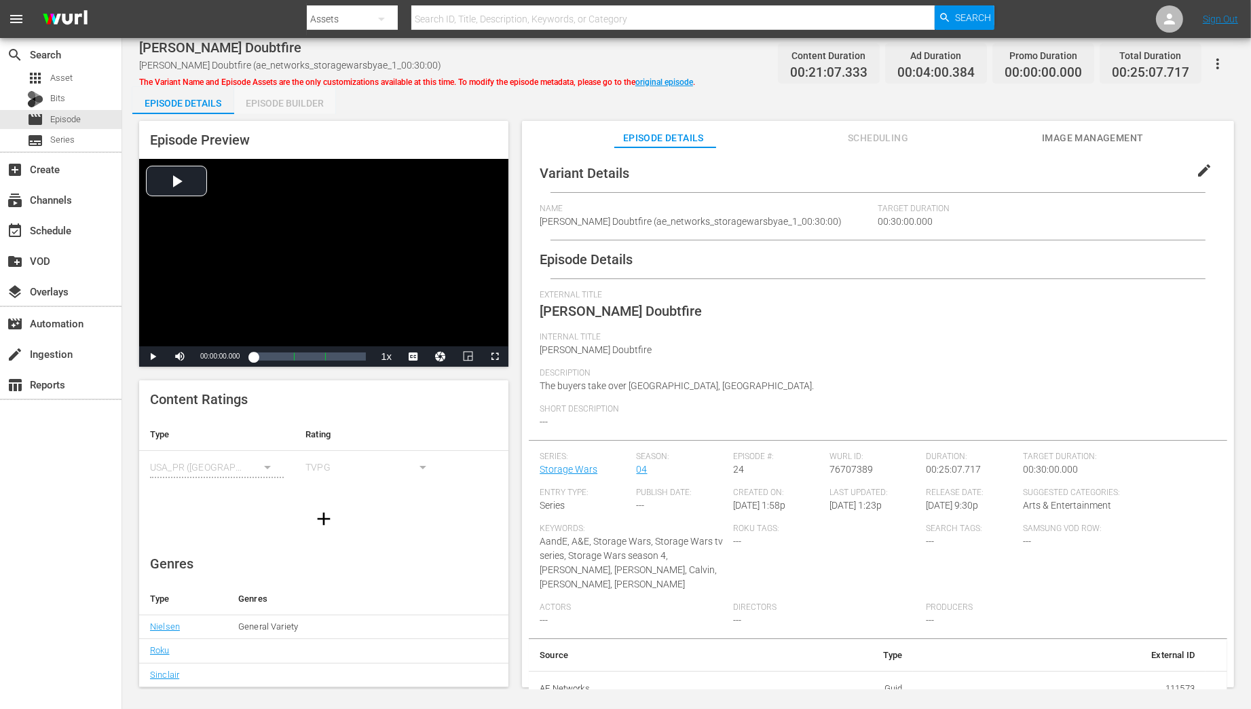
click at [299, 109] on div "Episode Builder" at bounding box center [285, 103] width 102 height 33
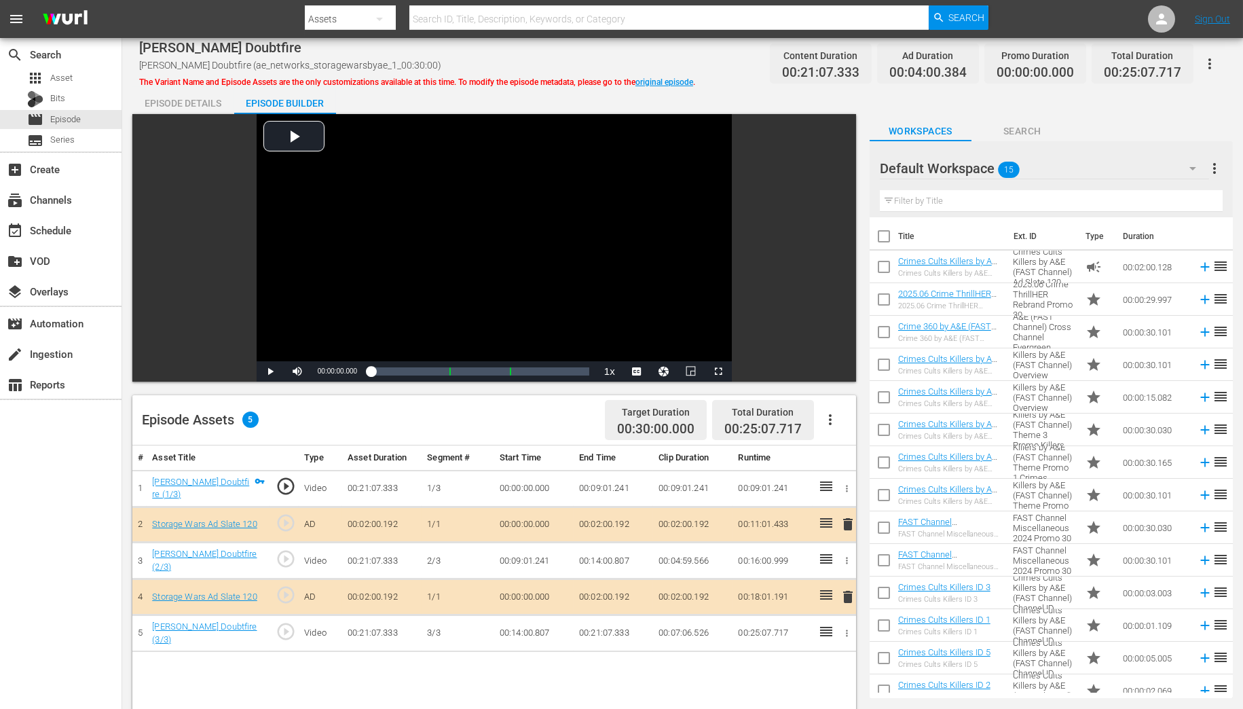
click at [1195, 164] on icon "button" at bounding box center [1192, 168] width 16 height 16
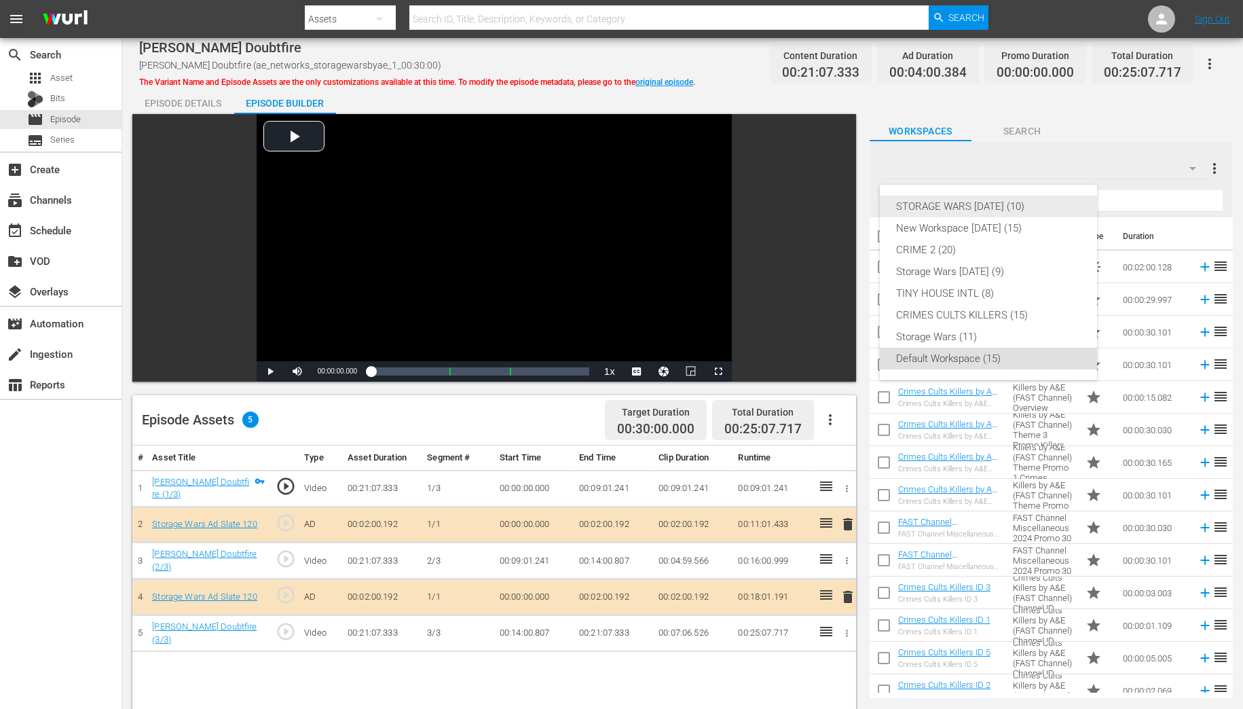
click at [1001, 205] on div "STORAGE WARS [DATE] (10)" at bounding box center [988, 206] width 185 height 22
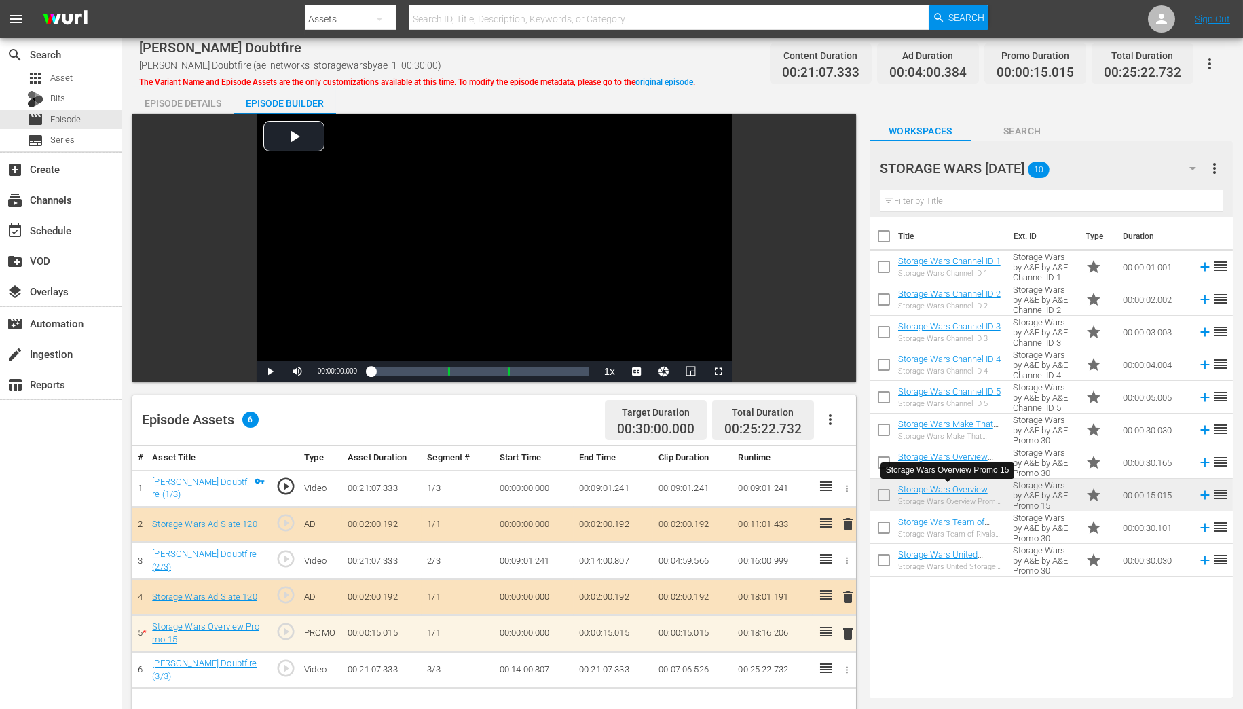
click at [848, 627] on span "delete" at bounding box center [848, 633] width 16 height 16
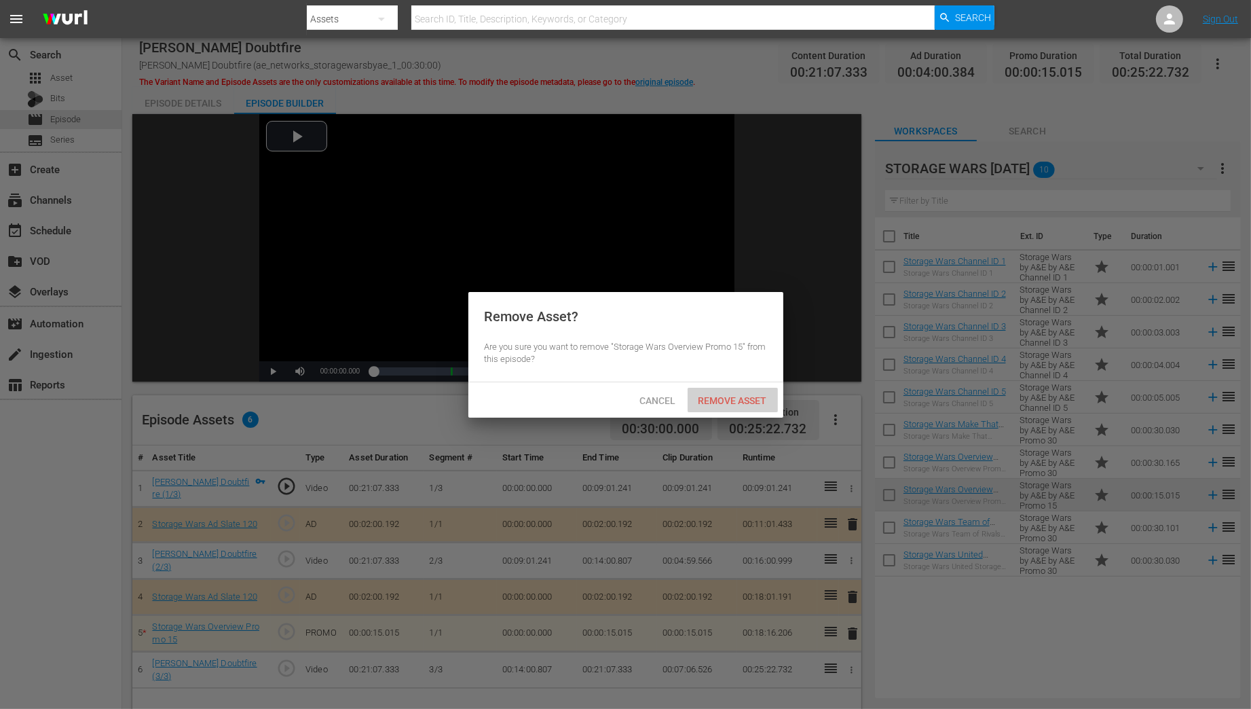
click at [743, 403] on span "Remove Asset" at bounding box center [733, 400] width 90 height 11
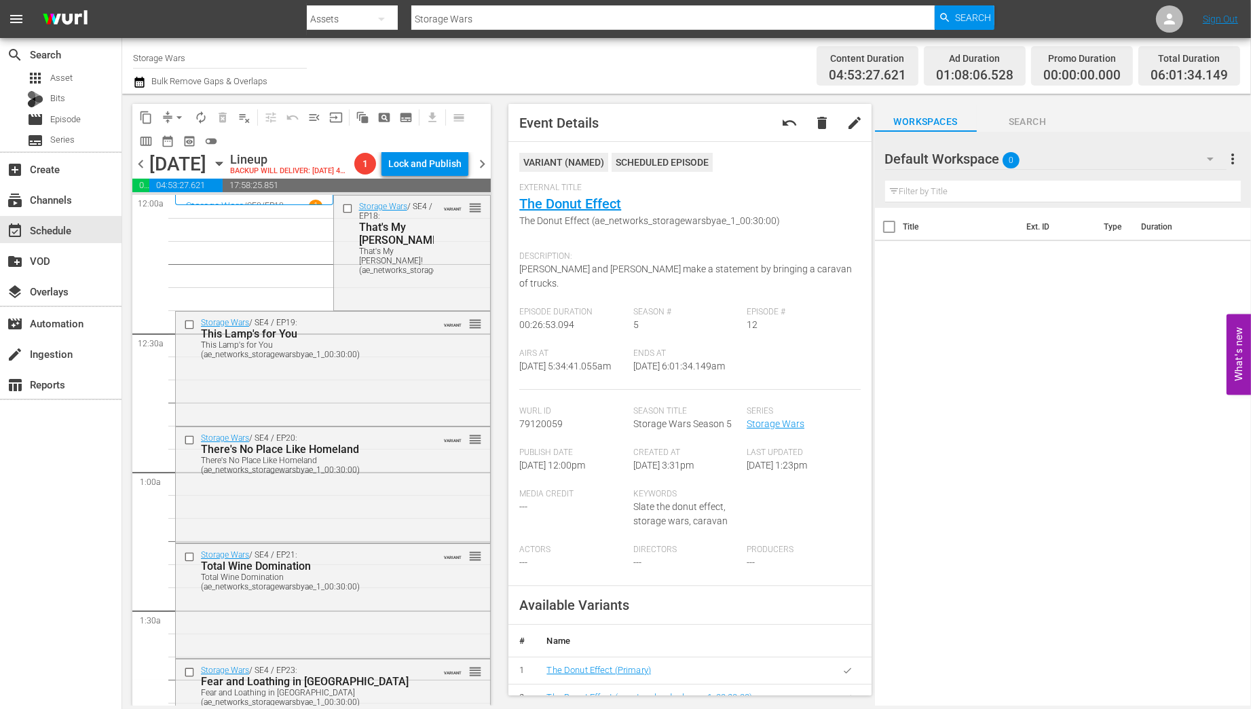
scroll to position [1243, 0]
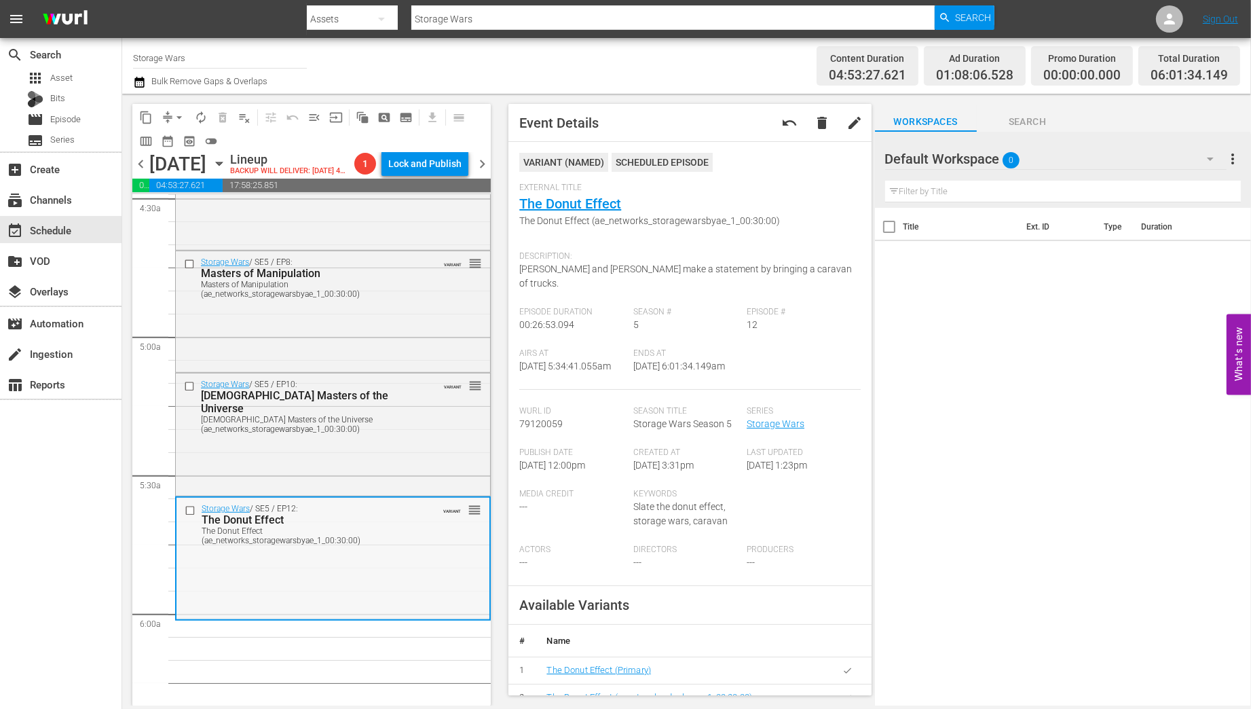
click at [400, 545] on div "The Donut Effect (ae_networks_storagewarsbyae_1_00:30:00)" at bounding box center [312, 535] width 221 height 19
click at [170, 115] on button "arrow_drop_down" at bounding box center [179, 118] width 22 height 22
click at [172, 143] on li "Align to Midnight" at bounding box center [180, 145] width 143 height 22
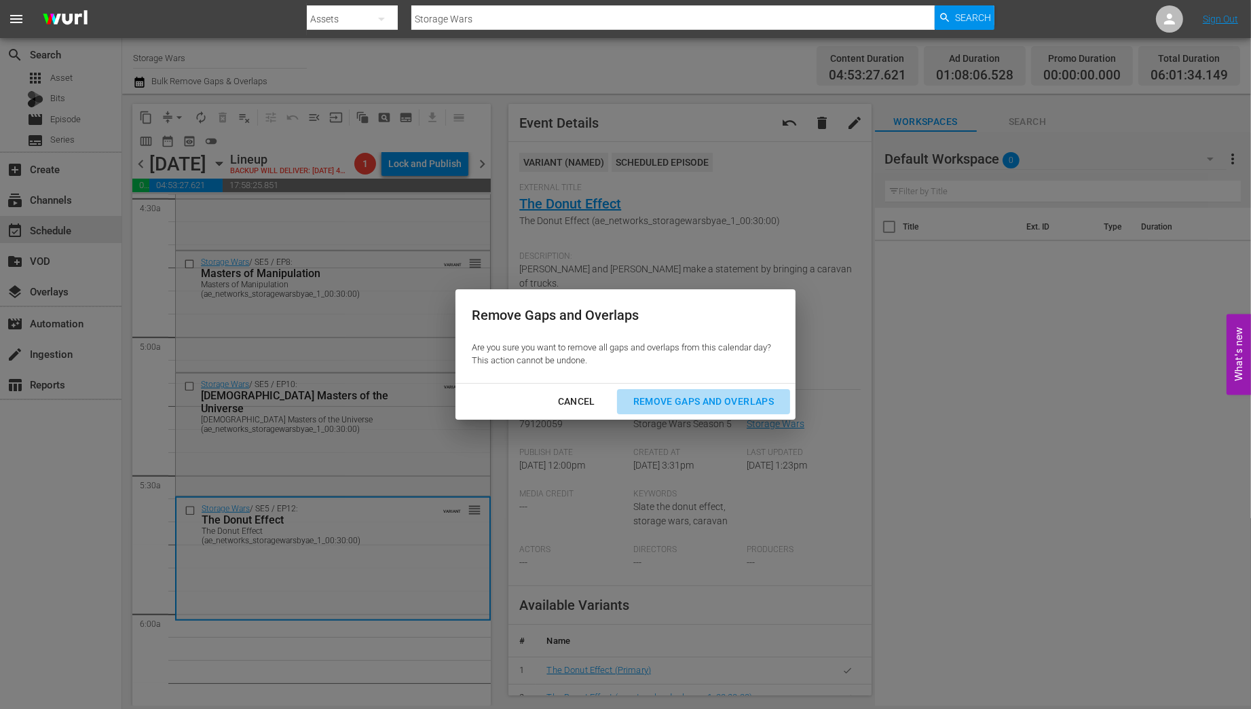
click at [686, 399] on div "Remove Gaps and Overlaps" at bounding box center [703, 401] width 162 height 17
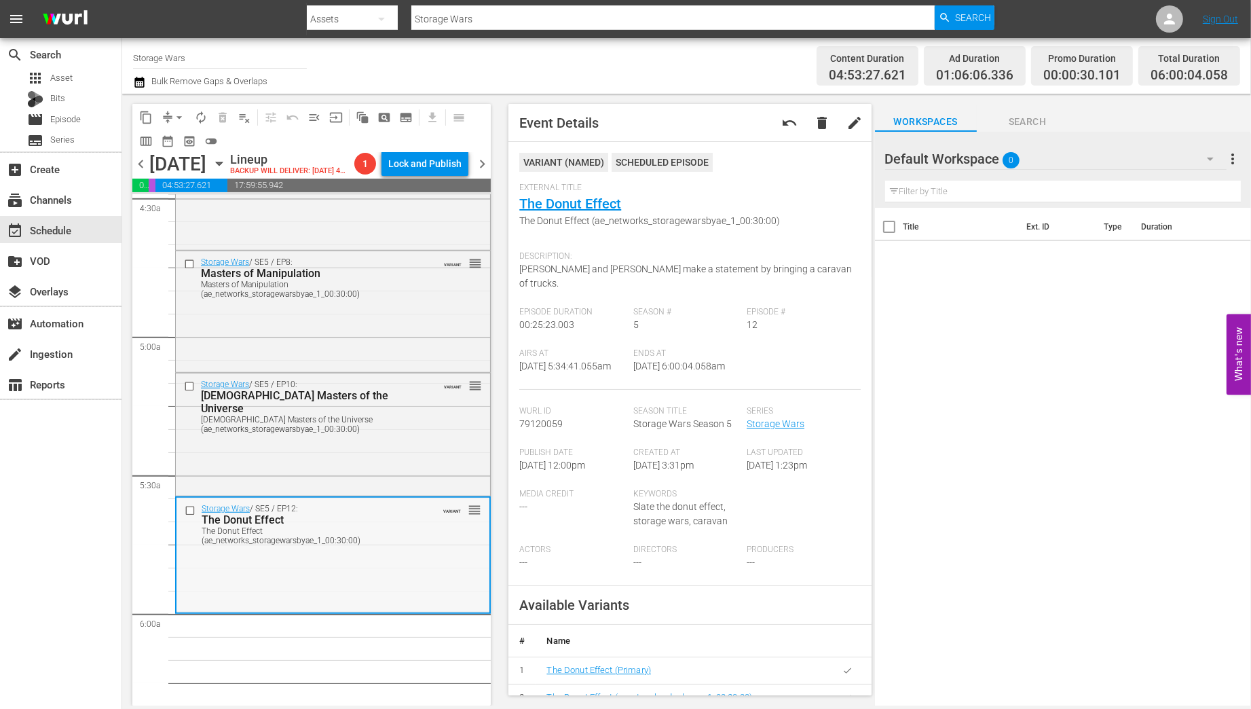
click at [294, 599] on div "Storage Wars / SE5 / EP12: The Donut Effect The Donut Effect (ae_networks_stora…" at bounding box center [332, 554] width 313 height 113
click at [179, 115] on span "arrow_drop_down" at bounding box center [179, 118] width 14 height 14
click at [171, 145] on li "Align to Midnight" at bounding box center [180, 145] width 143 height 22
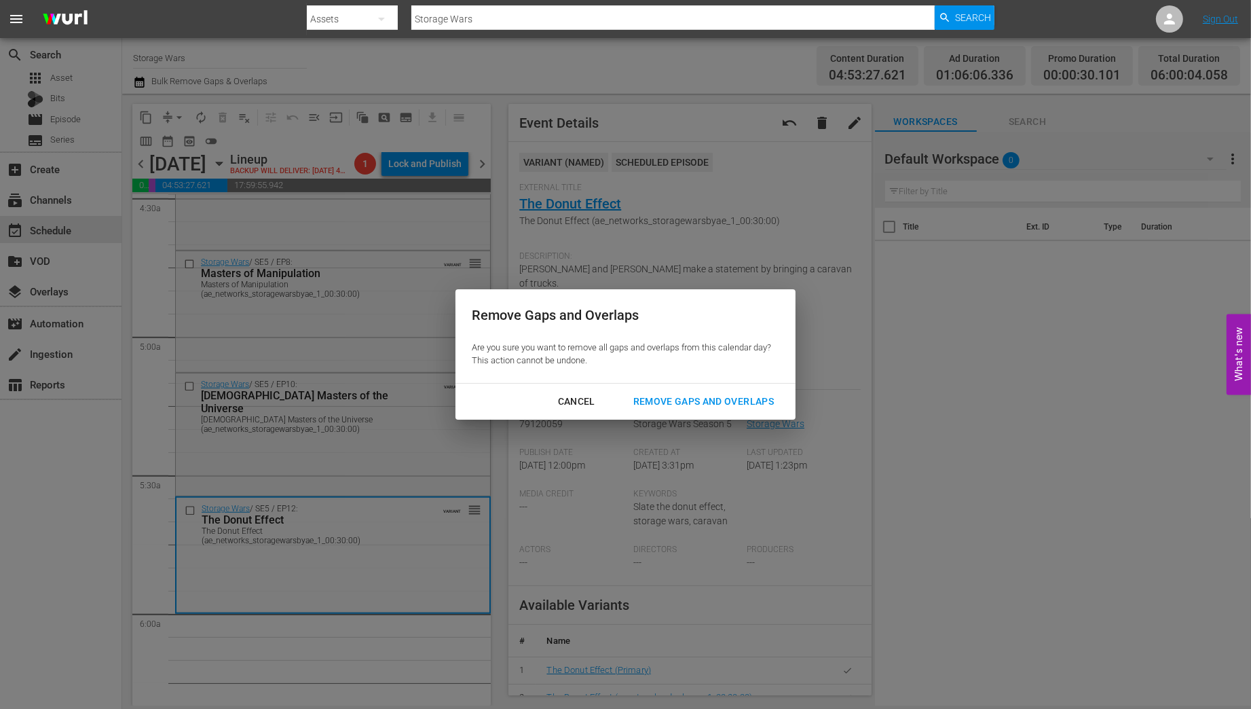
click at [675, 399] on div "Remove Gaps and Overlaps" at bounding box center [703, 401] width 162 height 17
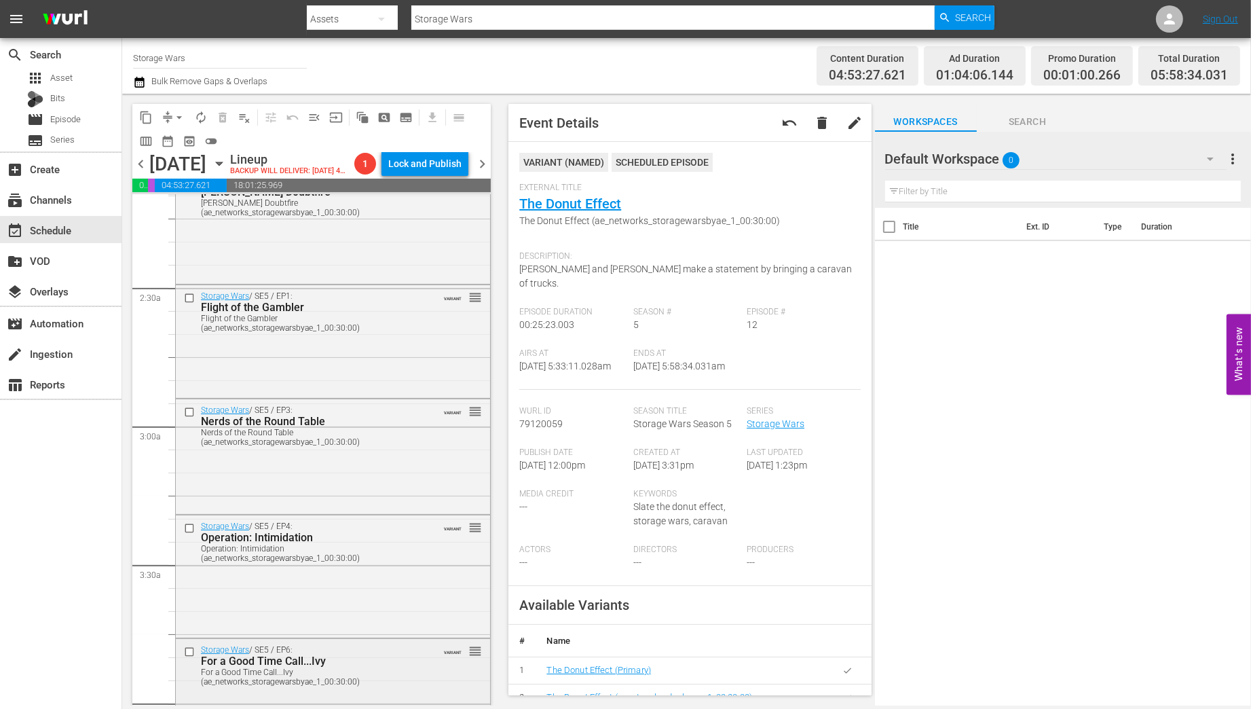
scroll to position [491, 0]
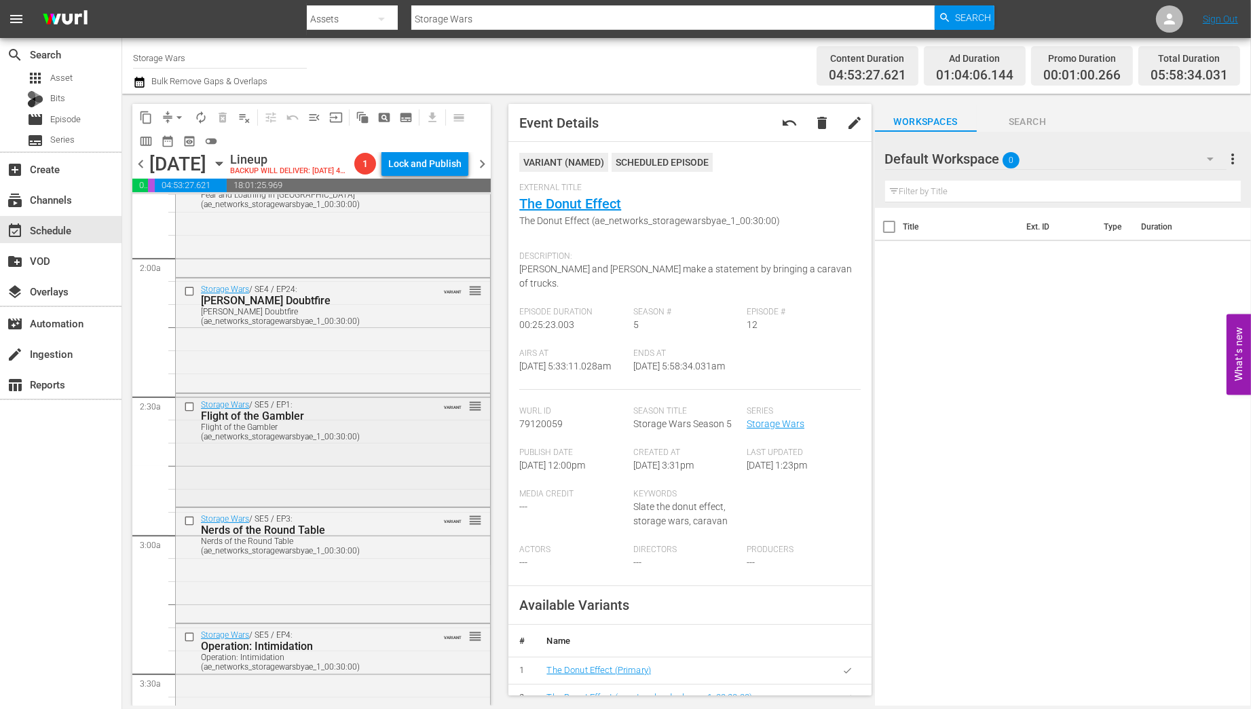
click at [299, 496] on div "Storage Wars / SE5 / EP1: Flight of the Gambler Flight of the Gambler (ae_netwo…" at bounding box center [333, 449] width 314 height 110
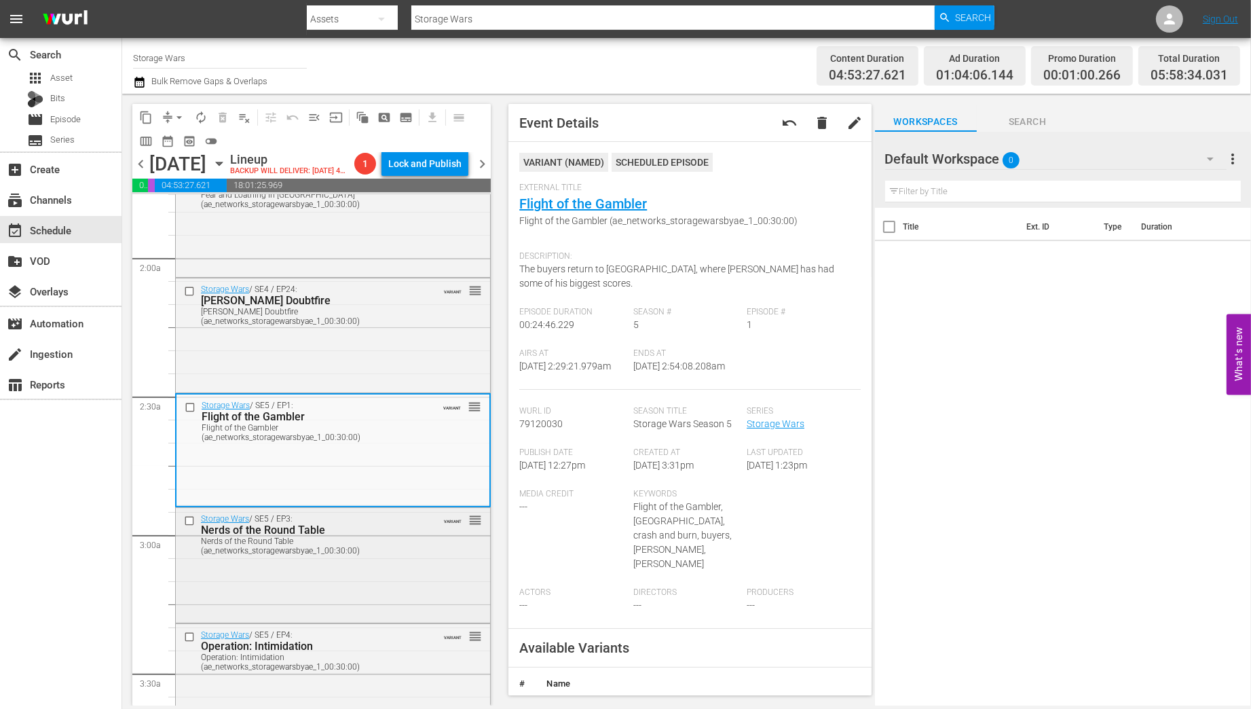
click at [369, 560] on div "Storage Wars / SE5 / EP3: Nerds of the Round Table Nerds of the Round Table (ae…" at bounding box center [333, 534] width 314 height 52
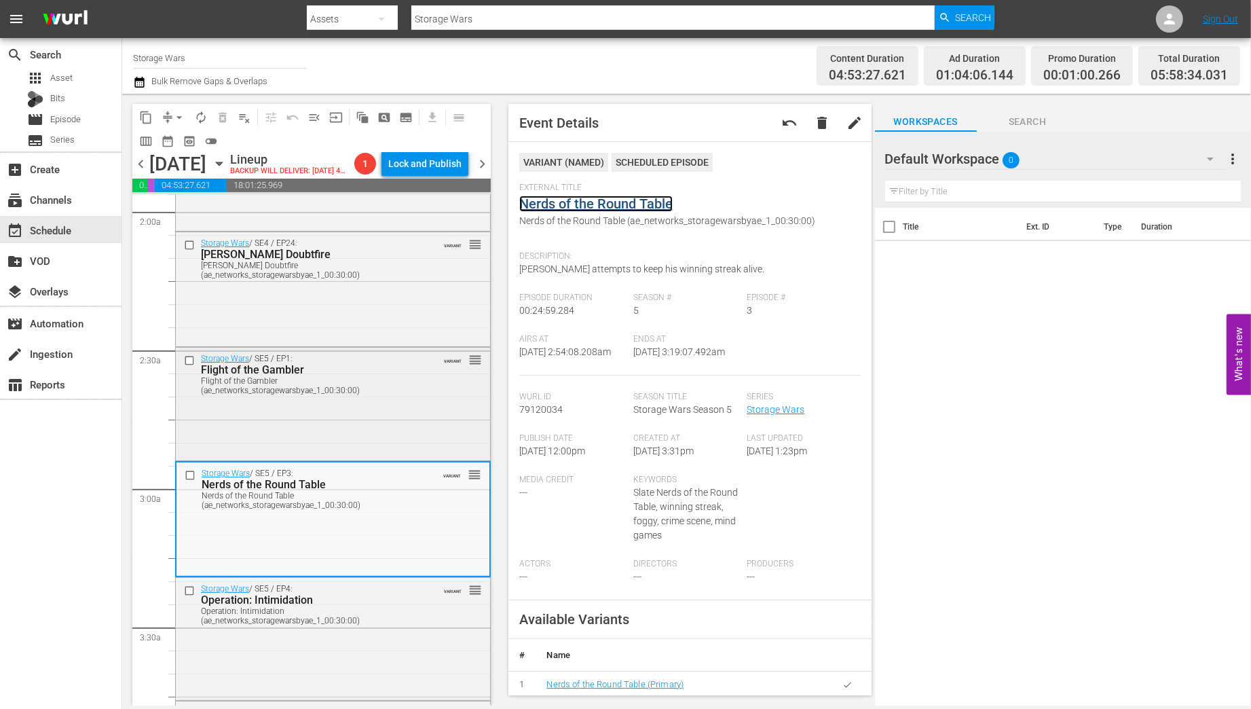
scroll to position [599, 0]
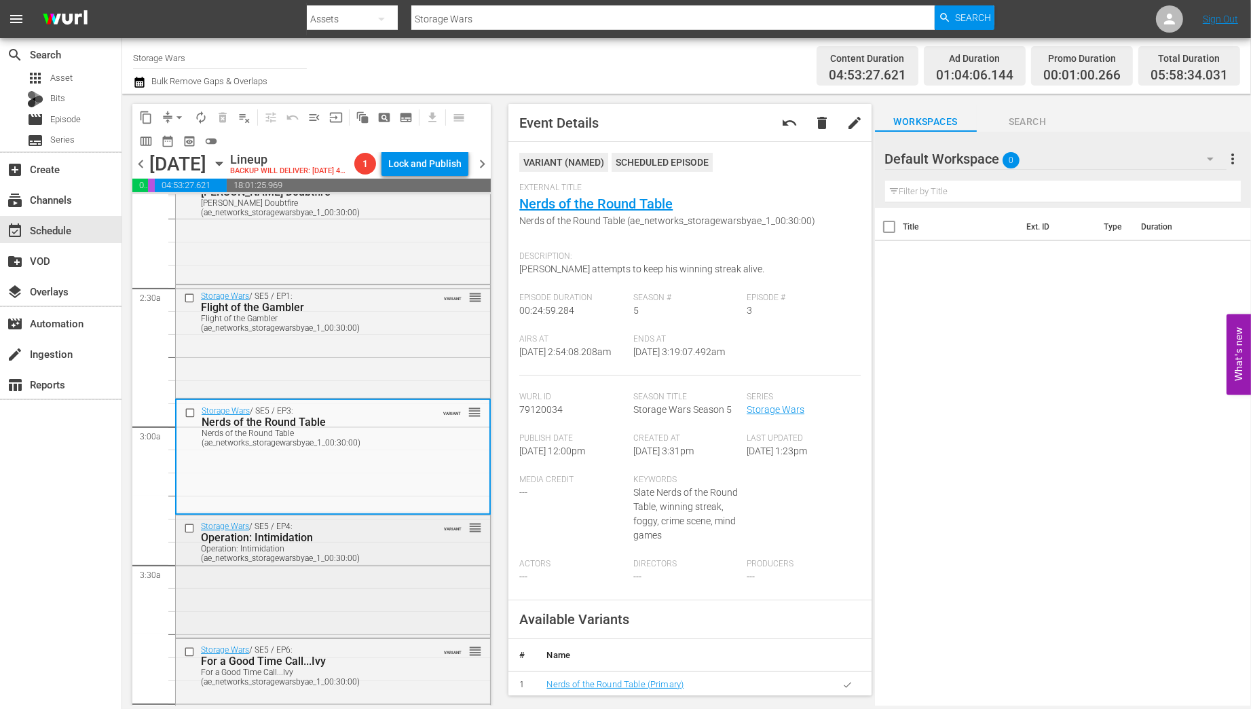
click at [373, 563] on div "Operation: Intimidation (ae_networks_storagewarsbyae_1_00:30:00)" at bounding box center [312, 553] width 222 height 19
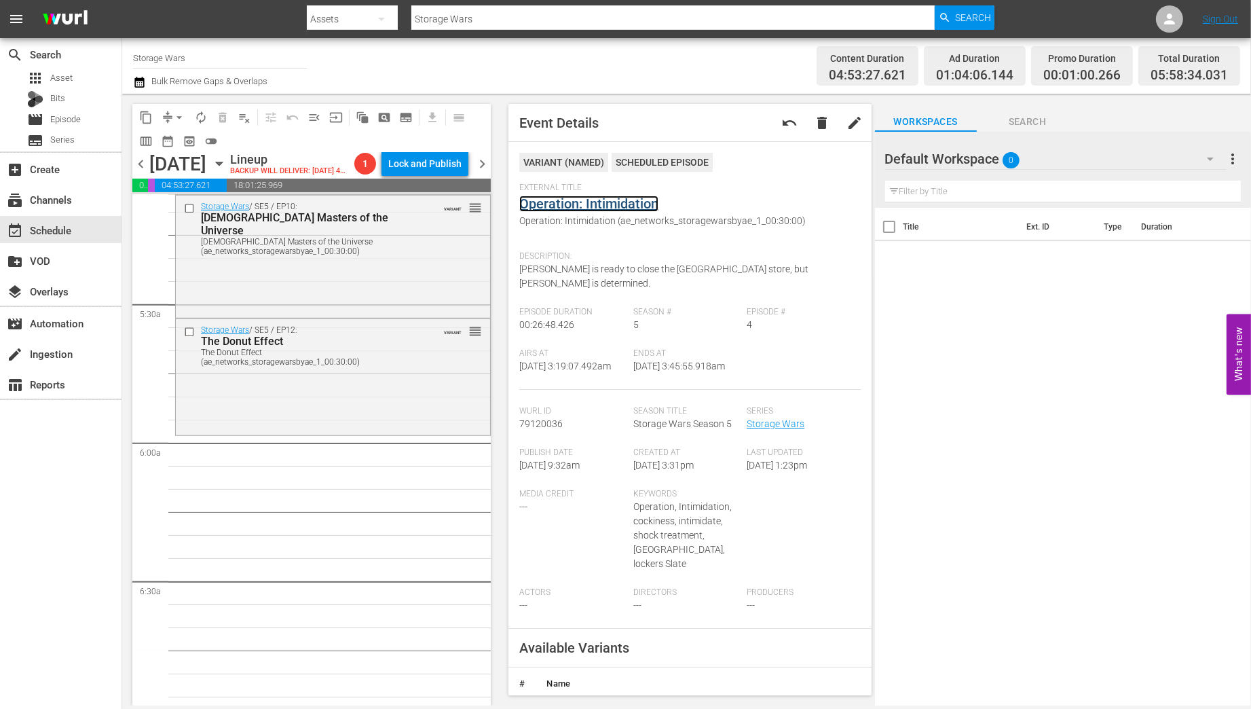
scroll to position [1251, 0]
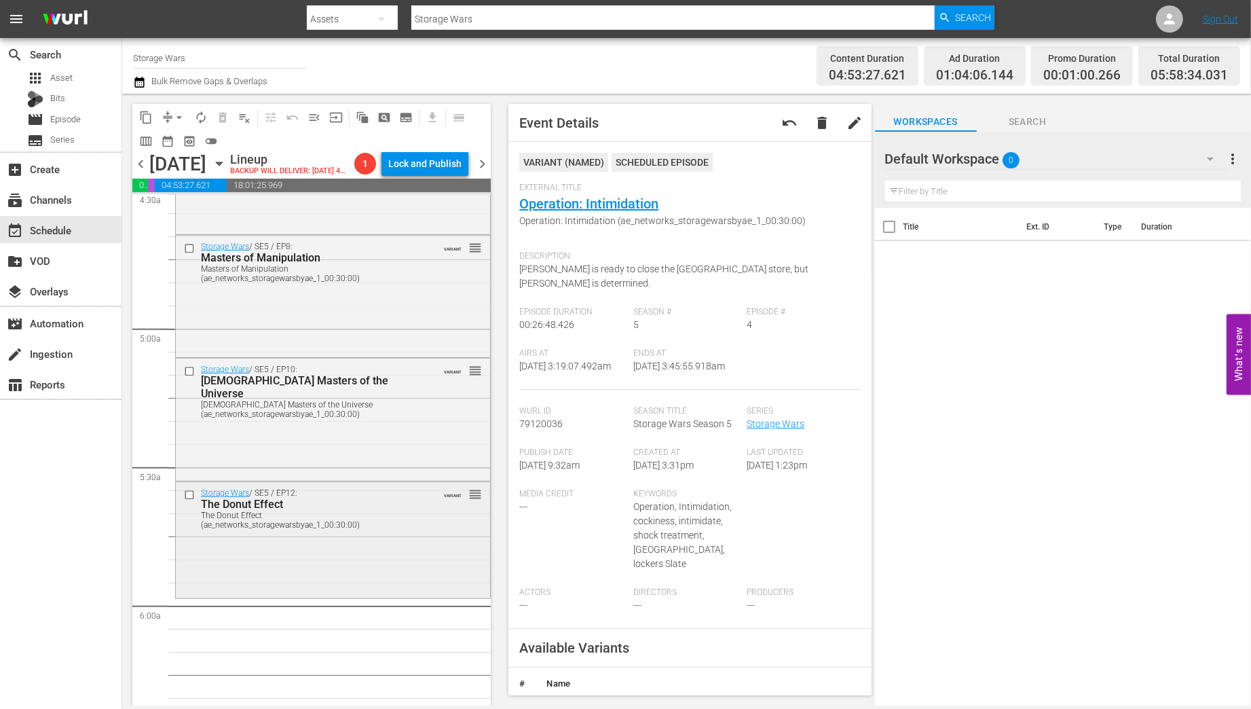
click at [400, 534] on div "Storage Wars / SE5 / EP12: The Donut Effect The Donut Effect (ae_networks_stora…" at bounding box center [333, 508] width 314 height 52
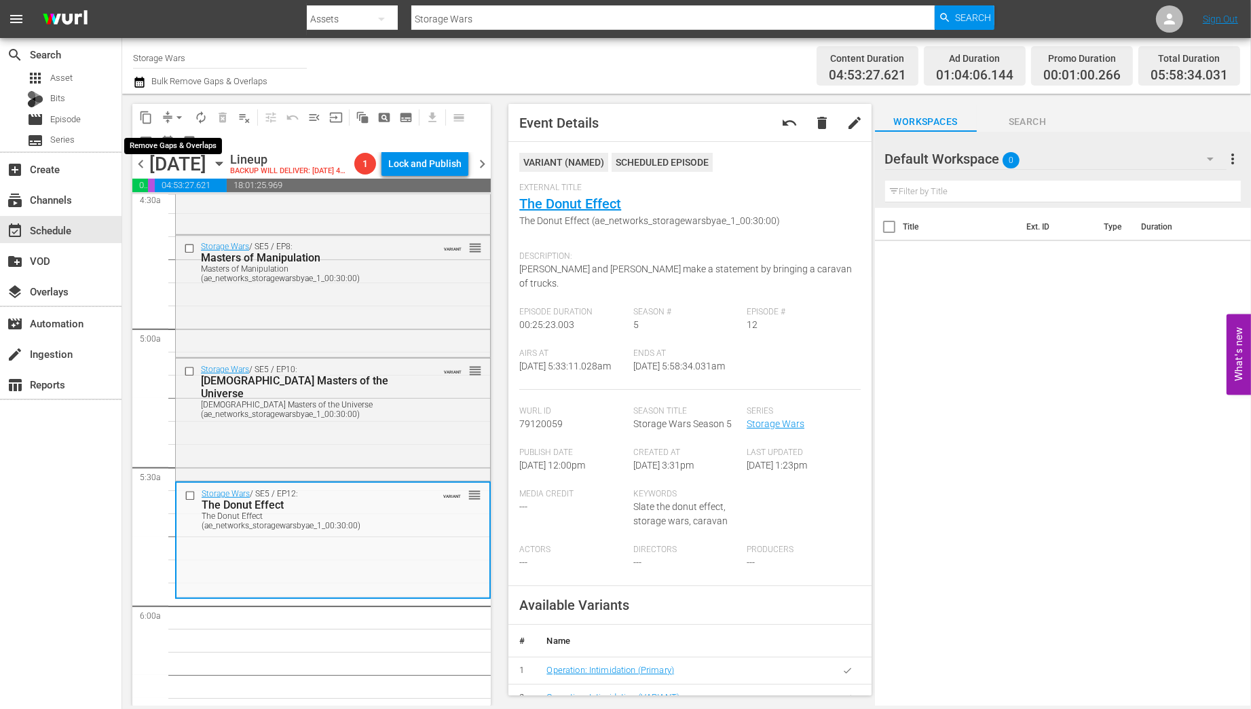
click at [168, 117] on button "arrow_drop_down" at bounding box center [179, 118] width 22 height 22
click at [172, 145] on li "Align to Midnight" at bounding box center [180, 145] width 143 height 22
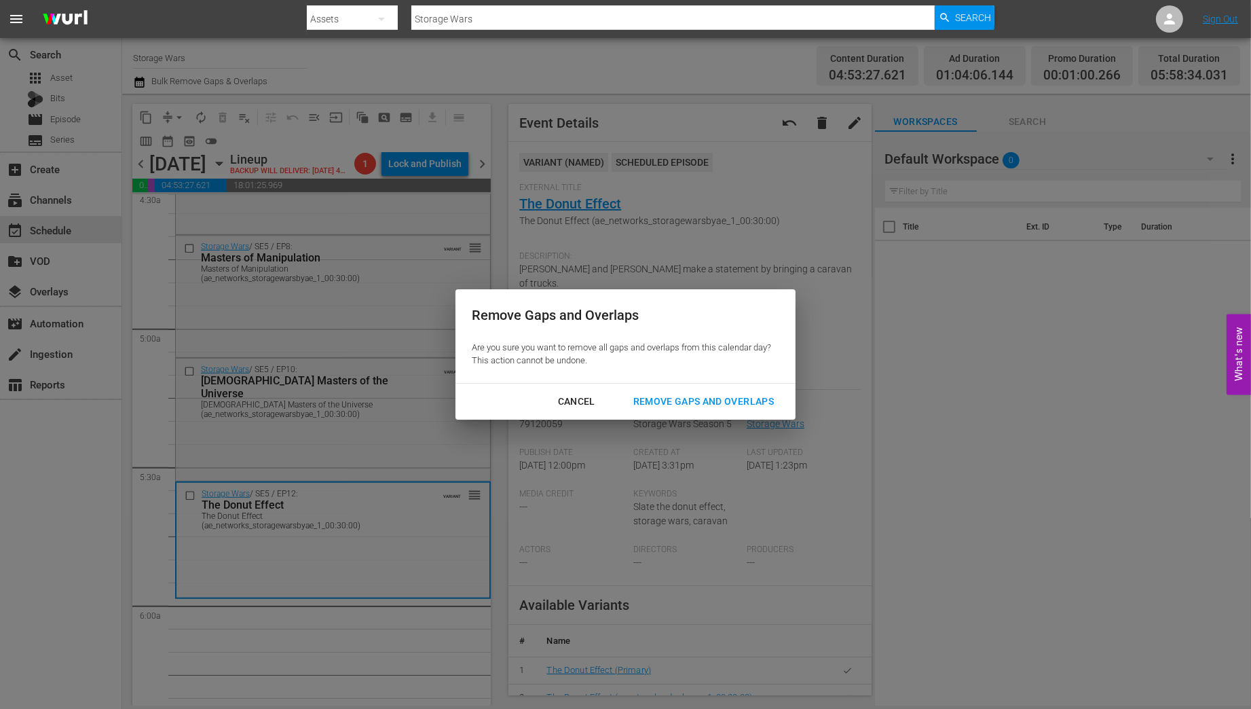
click at [703, 401] on div "Remove Gaps and Overlaps" at bounding box center [703, 401] width 162 height 17
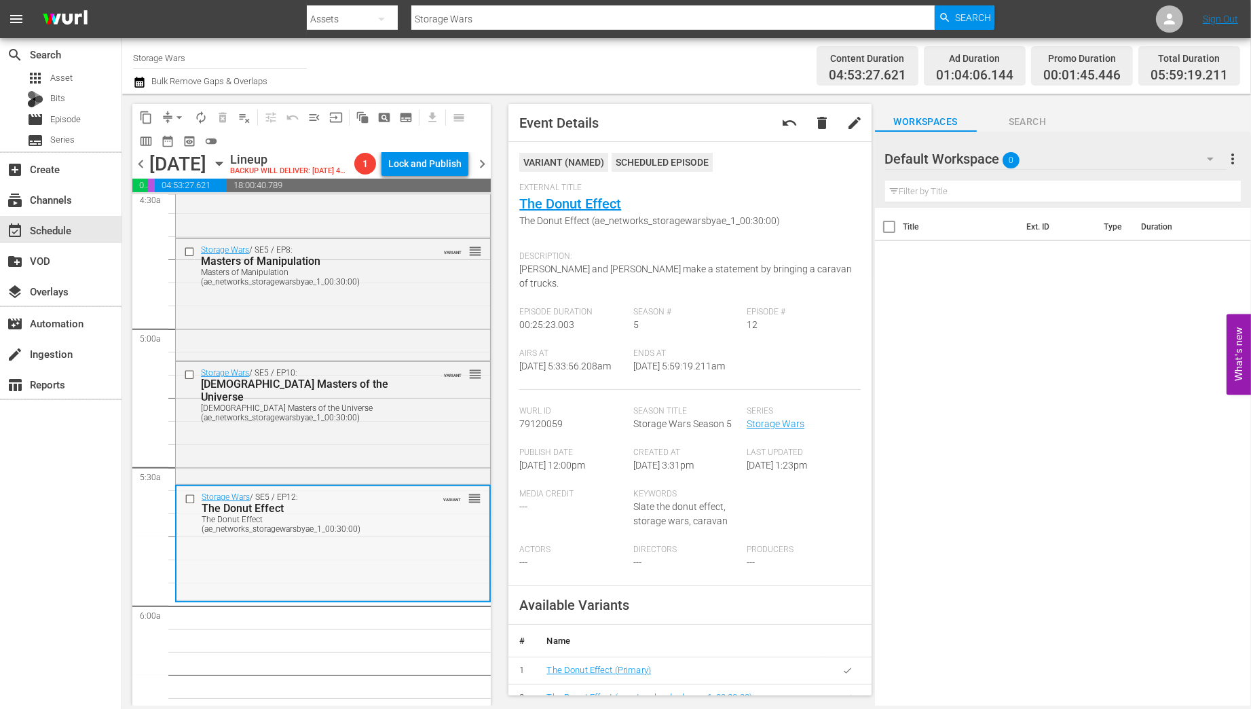
click at [380, 586] on div "Storage Wars / SE5 / EP12: The Donut Effect The Donut Effect (ae_networks_stora…" at bounding box center [332, 542] width 313 height 113
click at [179, 113] on span "arrow_drop_down" at bounding box center [179, 118] width 14 height 14
click at [164, 140] on li "Align to Midnight" at bounding box center [180, 145] width 143 height 22
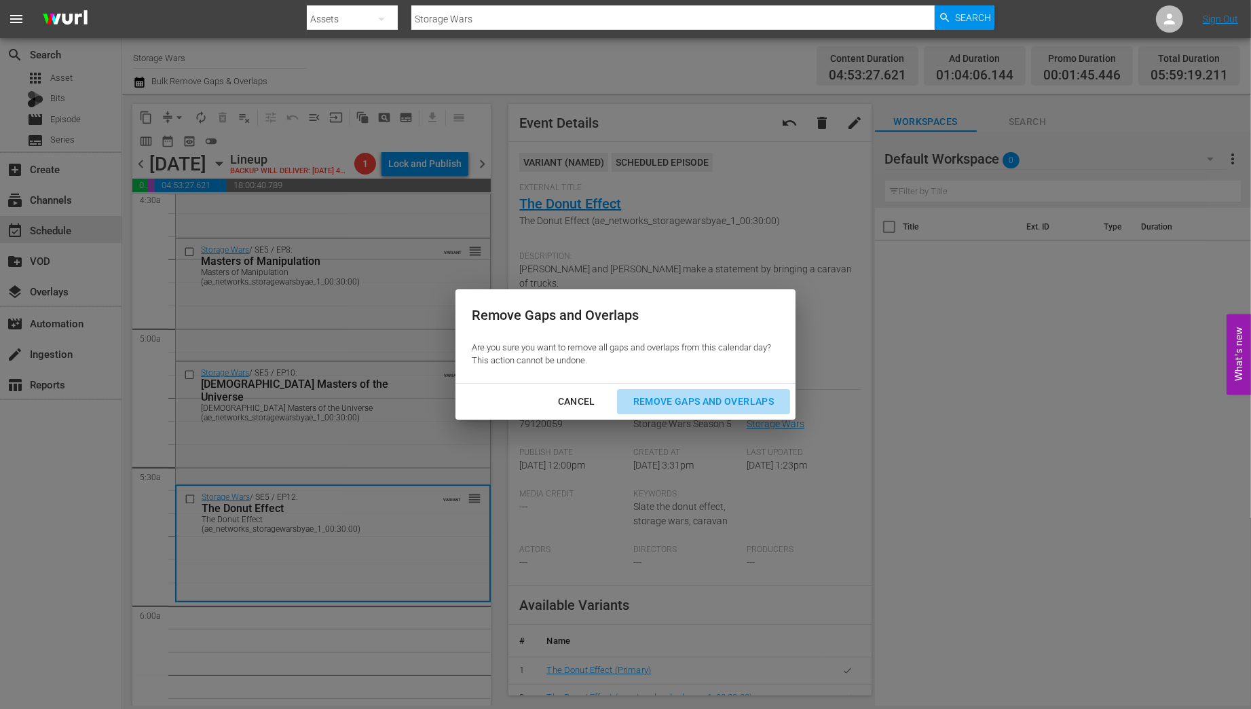
click at [669, 400] on div "Remove Gaps and Overlaps" at bounding box center [703, 401] width 162 height 17
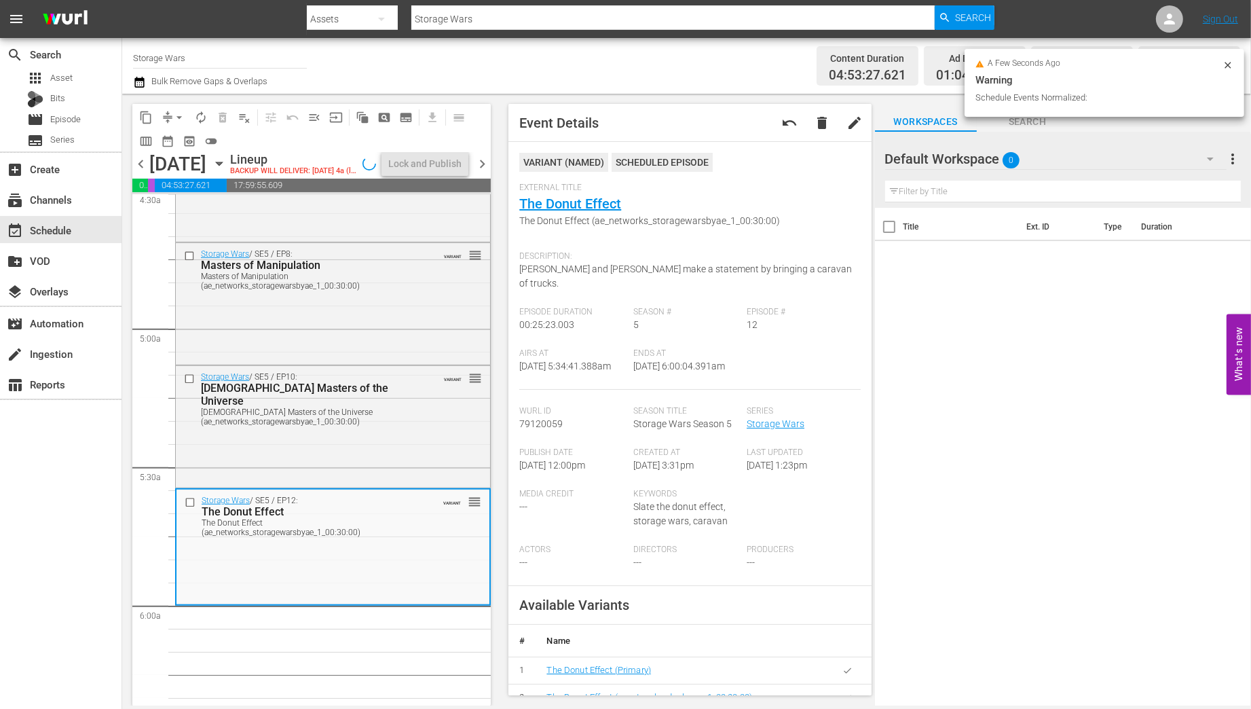
scroll to position [1274, 0]
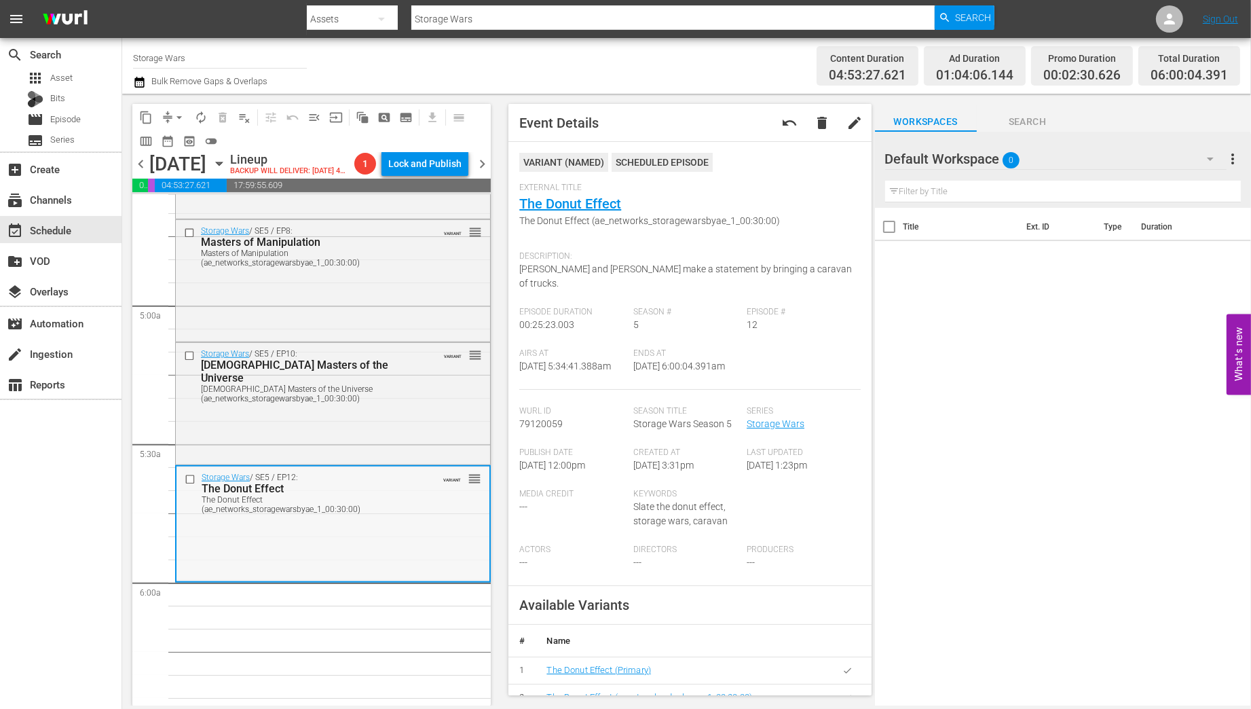
click at [379, 565] on div "Storage Wars / SE5 / EP12: The Donut Effect The Donut Effect (ae_networks_stora…" at bounding box center [332, 522] width 313 height 113
click at [422, 519] on div "Storage Wars / SE5 / EP12: The Donut Effect The Donut Effect (ae_networks_stora…" at bounding box center [332, 492] width 313 height 52
click at [167, 116] on span "compress" at bounding box center [168, 118] width 14 height 14
click at [181, 116] on span "arrow_drop_down" at bounding box center [179, 118] width 14 height 14
click at [190, 149] on li "Align to Midnight" at bounding box center [180, 145] width 143 height 22
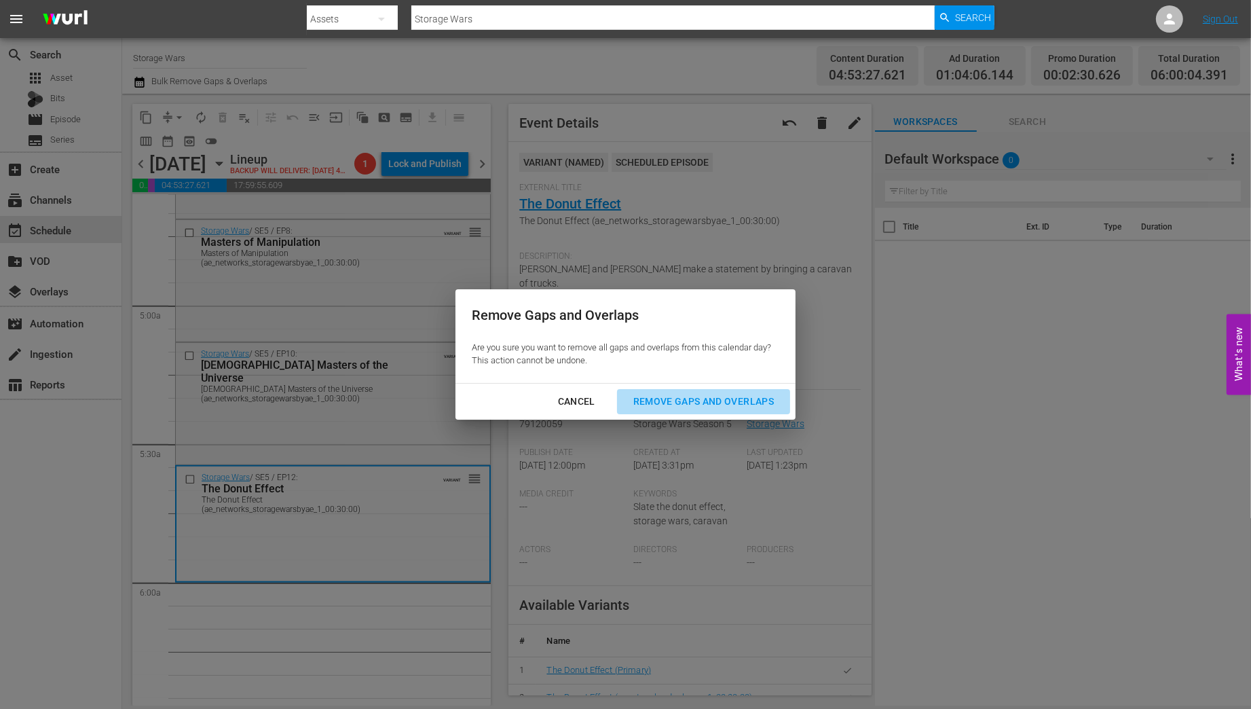
click at [722, 400] on div "Remove Gaps and Overlaps" at bounding box center [703, 401] width 162 height 17
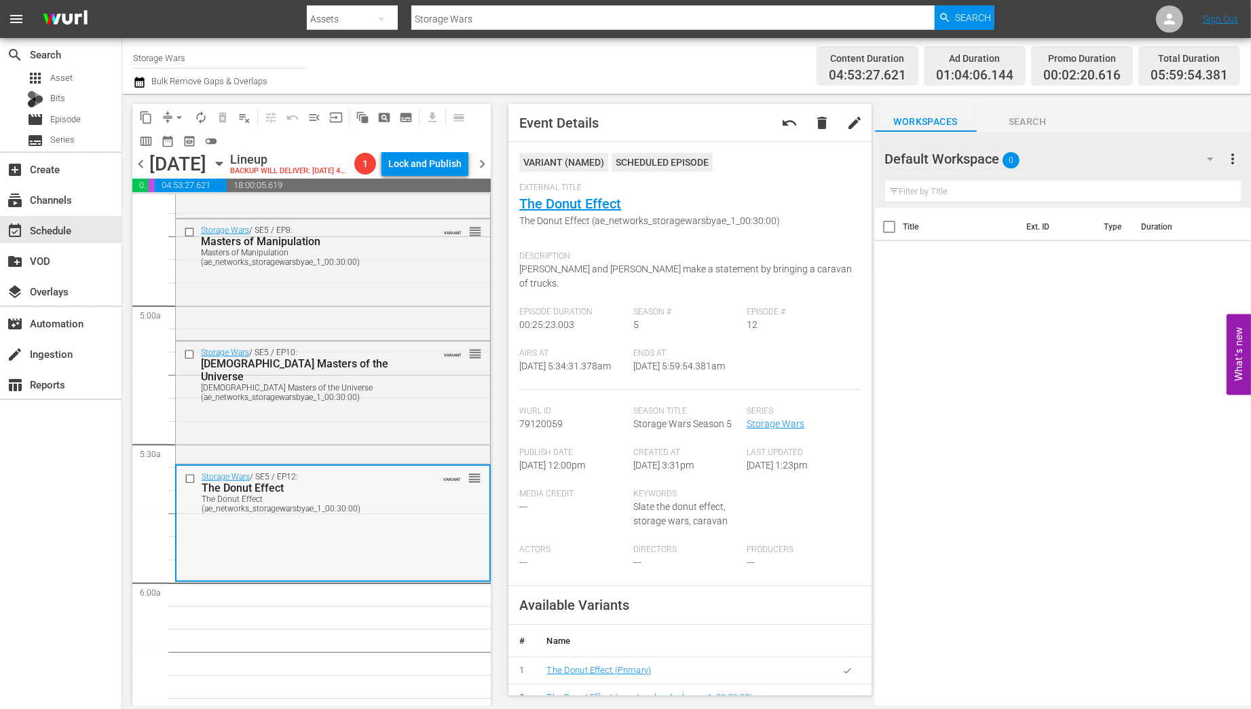
click at [447, 576] on div "Storage Wars / SE5 / EP12: The Donut Effect The Donut Effect (ae_networks_stora…" at bounding box center [332, 522] width 313 height 113
click at [173, 116] on span "arrow_drop_down" at bounding box center [179, 118] width 14 height 14
click at [177, 145] on li "Align to Midnight" at bounding box center [180, 145] width 143 height 22
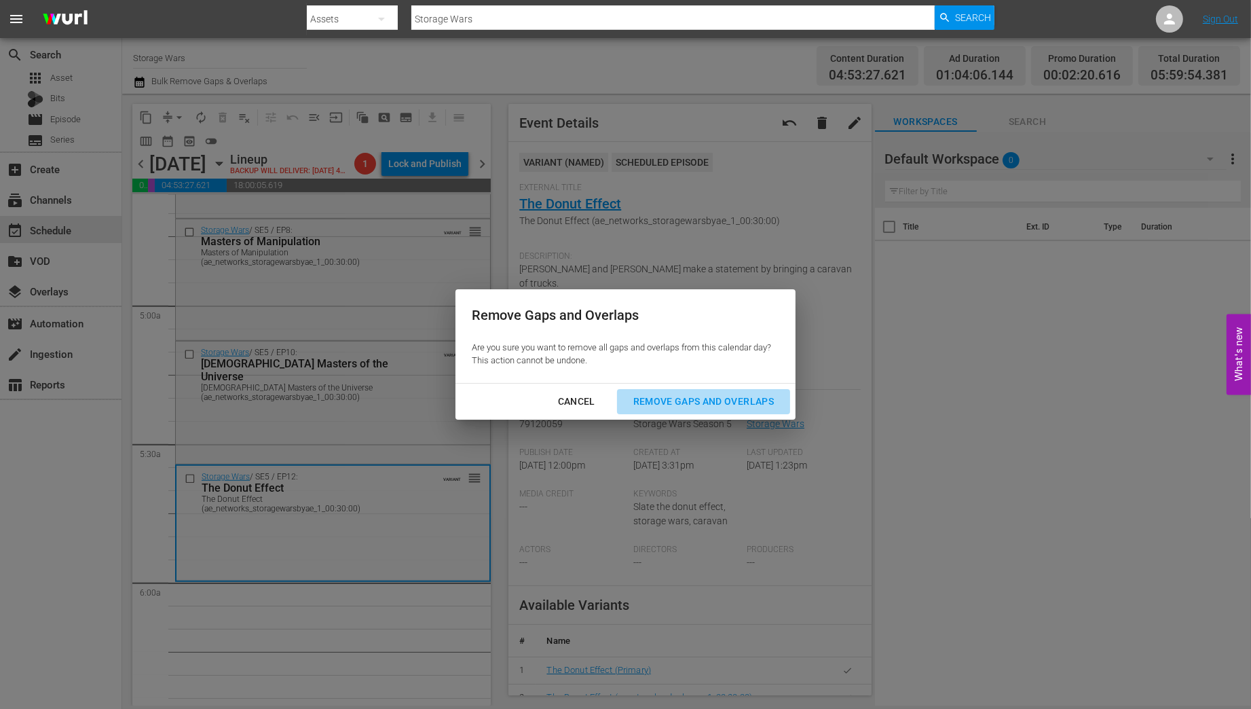
click at [720, 404] on div "Remove Gaps and Overlaps" at bounding box center [703, 401] width 162 height 17
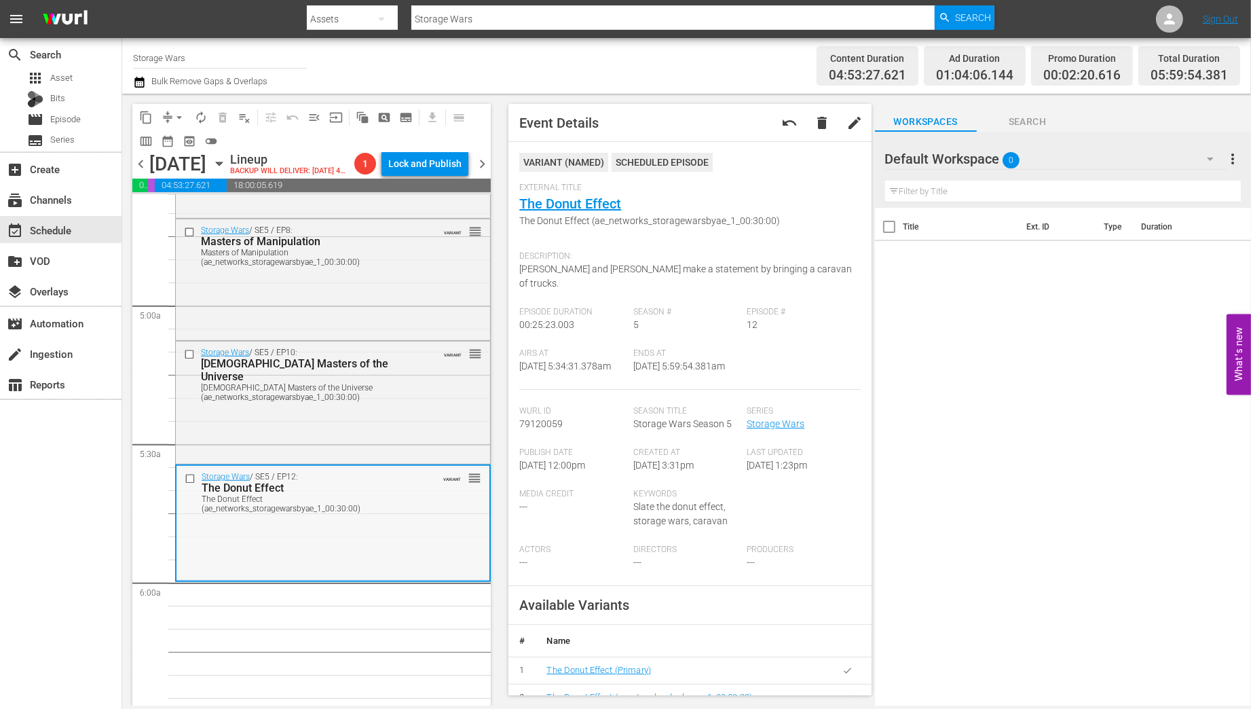
click at [397, 513] on div "The Donut Effect (ae_networks_storagewarsbyae_1_00:30:00)" at bounding box center [312, 503] width 221 height 19
click at [179, 117] on span "arrow_drop_down" at bounding box center [179, 118] width 14 height 14
click at [166, 143] on li "Align to Midnight" at bounding box center [180, 145] width 143 height 22
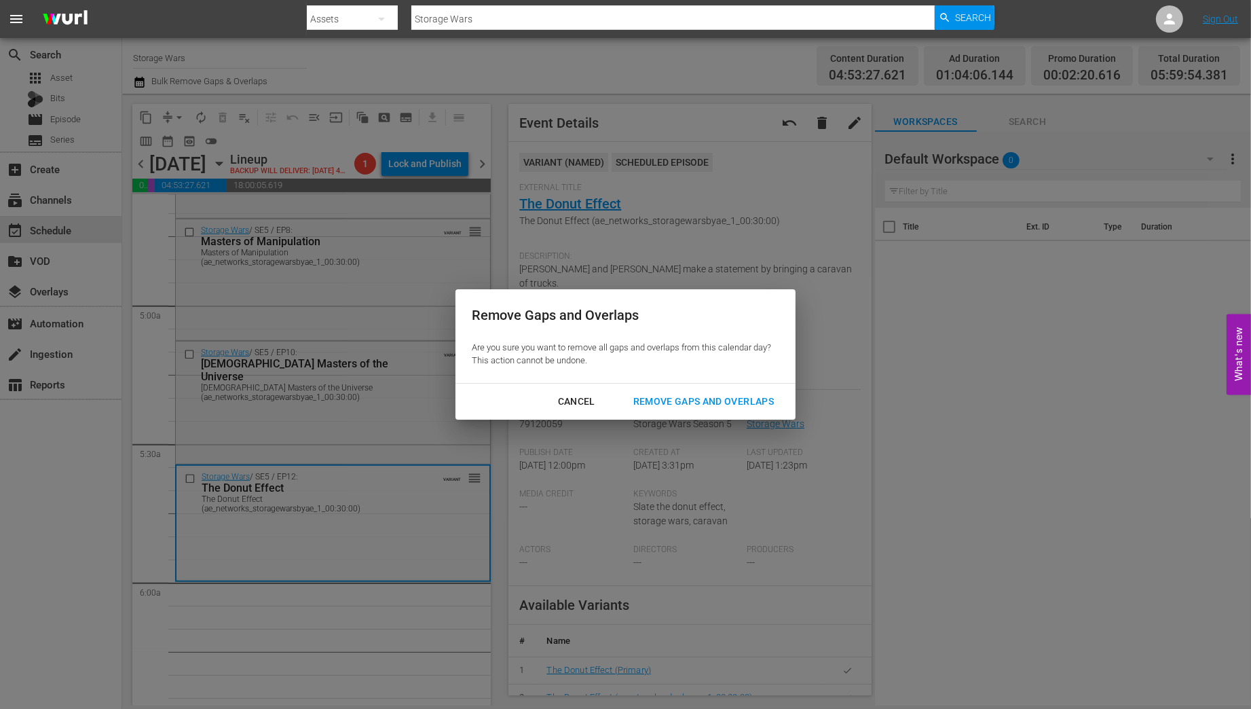
click at [713, 397] on div "Remove Gaps and Overlaps" at bounding box center [703, 401] width 162 height 17
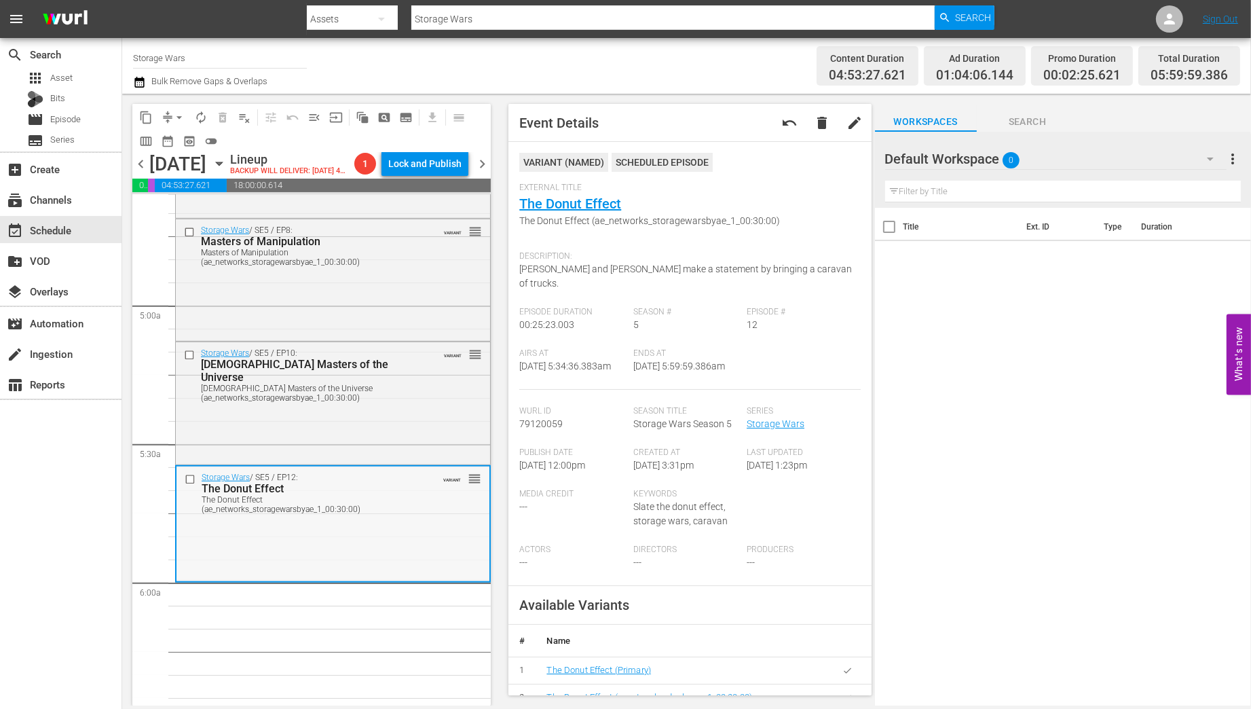
click at [371, 544] on div "Storage Wars / SE5 / EP12: The Donut Effect The Donut Effect (ae_networks_stora…" at bounding box center [332, 522] width 313 height 113
click at [183, 115] on span "arrow_drop_down" at bounding box center [179, 118] width 14 height 14
click at [159, 146] on li "Align to Midnight" at bounding box center [180, 145] width 143 height 22
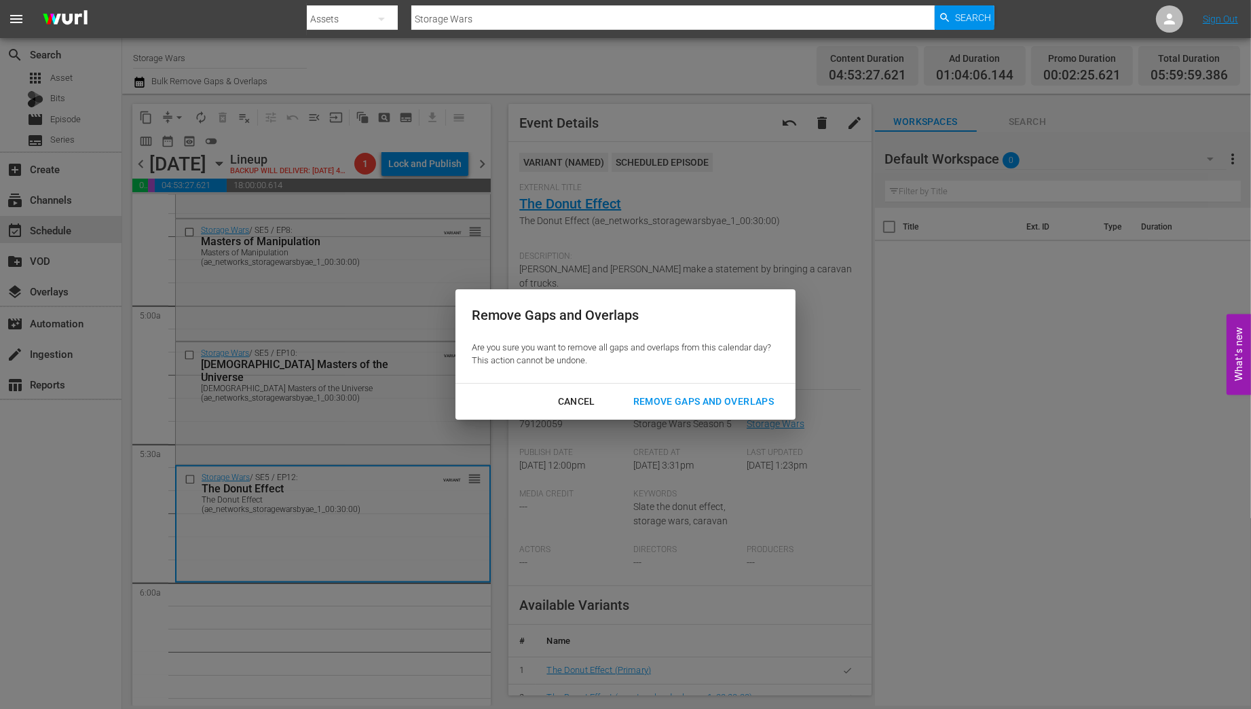
click at [711, 400] on div "Remove Gaps and Overlaps" at bounding box center [703, 401] width 162 height 17
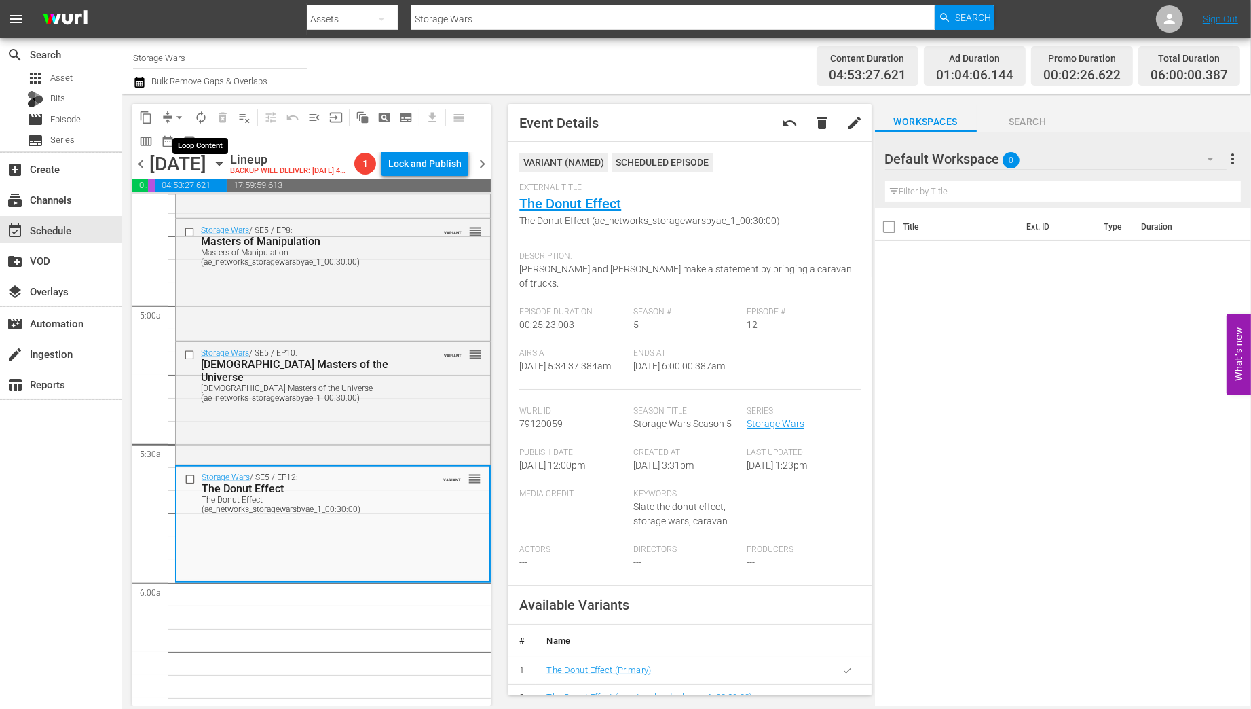
click at [204, 113] on span "autorenew_outlined" at bounding box center [201, 118] width 14 height 14
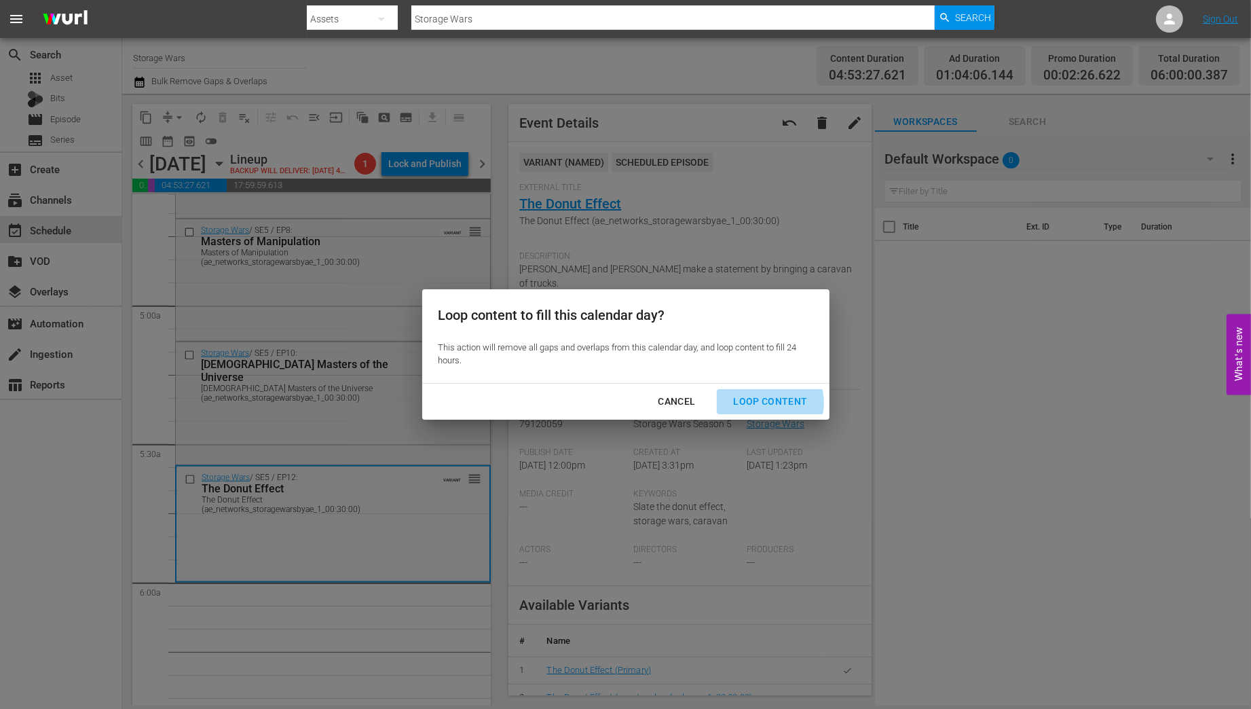
click at [766, 403] on div "Loop Content" at bounding box center [770, 401] width 96 height 17
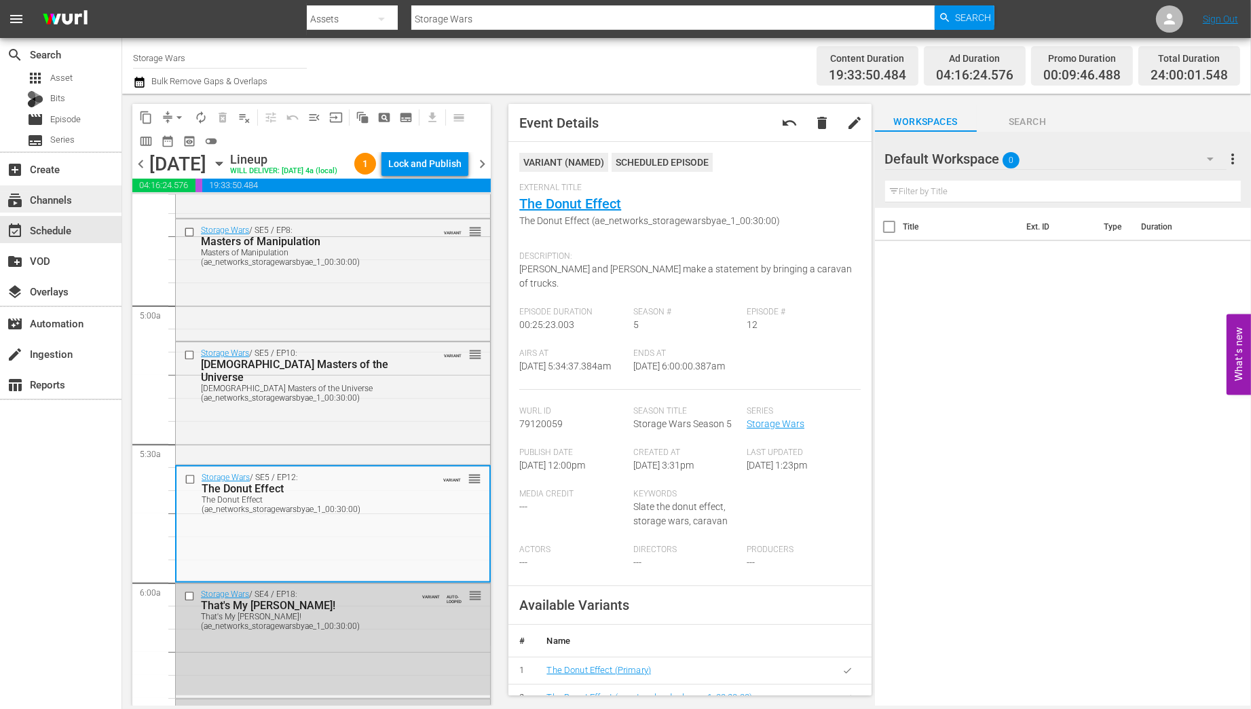
click at [49, 203] on div "subscriptions Channels" at bounding box center [38, 197] width 76 height 12
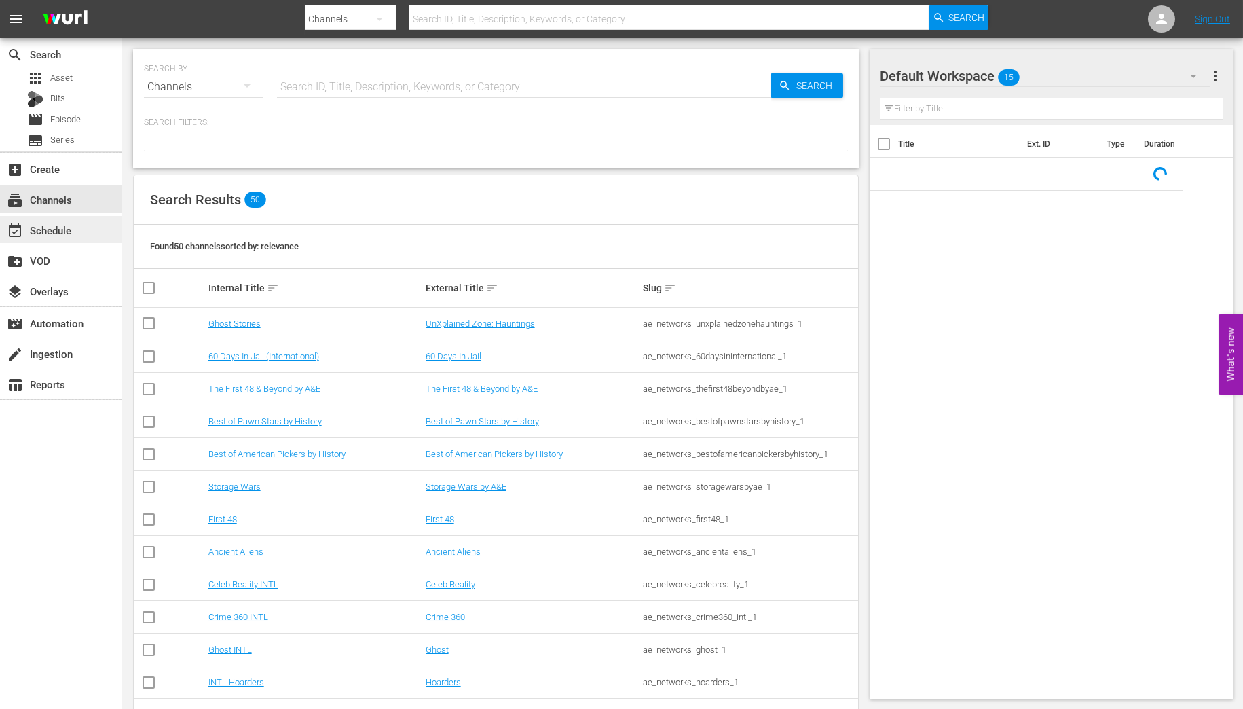
click at [52, 230] on div "event_available Schedule" at bounding box center [38, 228] width 76 height 12
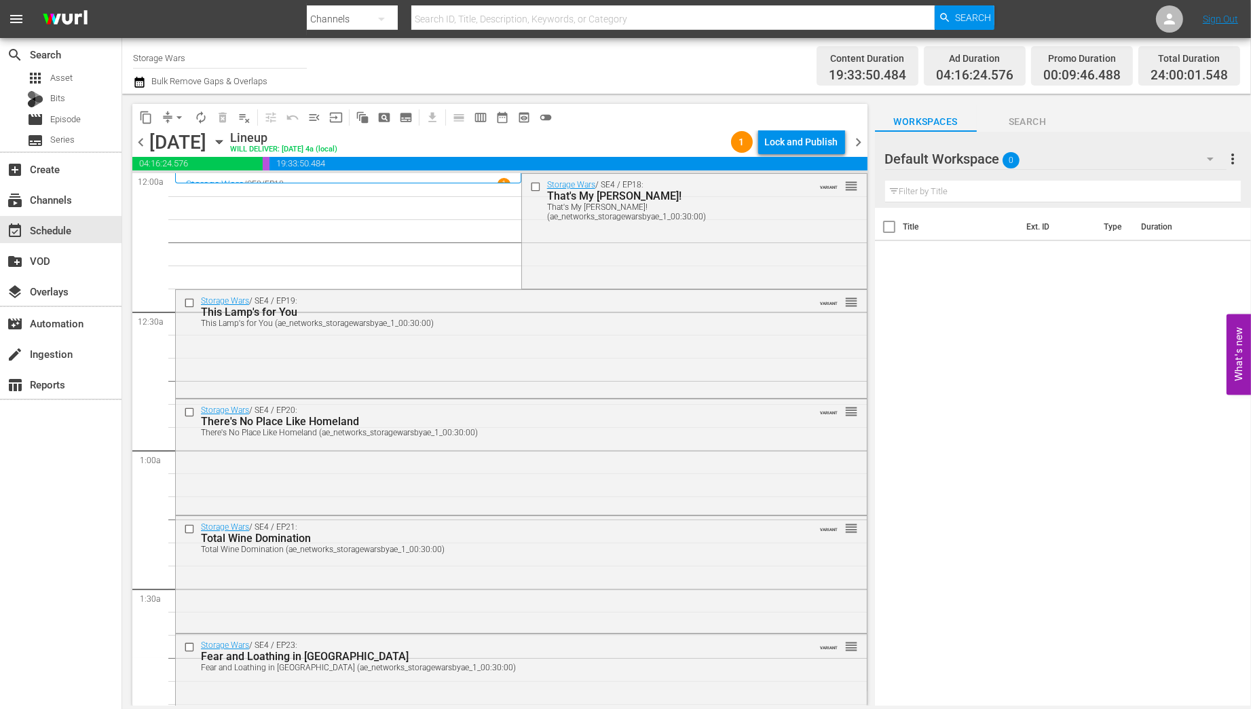
drag, startPoint x: 48, startPoint y: 228, endPoint x: 195, endPoint y: 35, distance: 242.6
click at [48, 228] on div "event_available Schedule" at bounding box center [38, 228] width 76 height 12
drag, startPoint x: 187, startPoint y: 58, endPoint x: 123, endPoint y: 52, distance: 64.8
click at [123, 52] on div "Channel Title Storage Wars Bulk Remove Gaps & Overlaps Content Duration 19:33:5…" at bounding box center [686, 66] width 1129 height 56
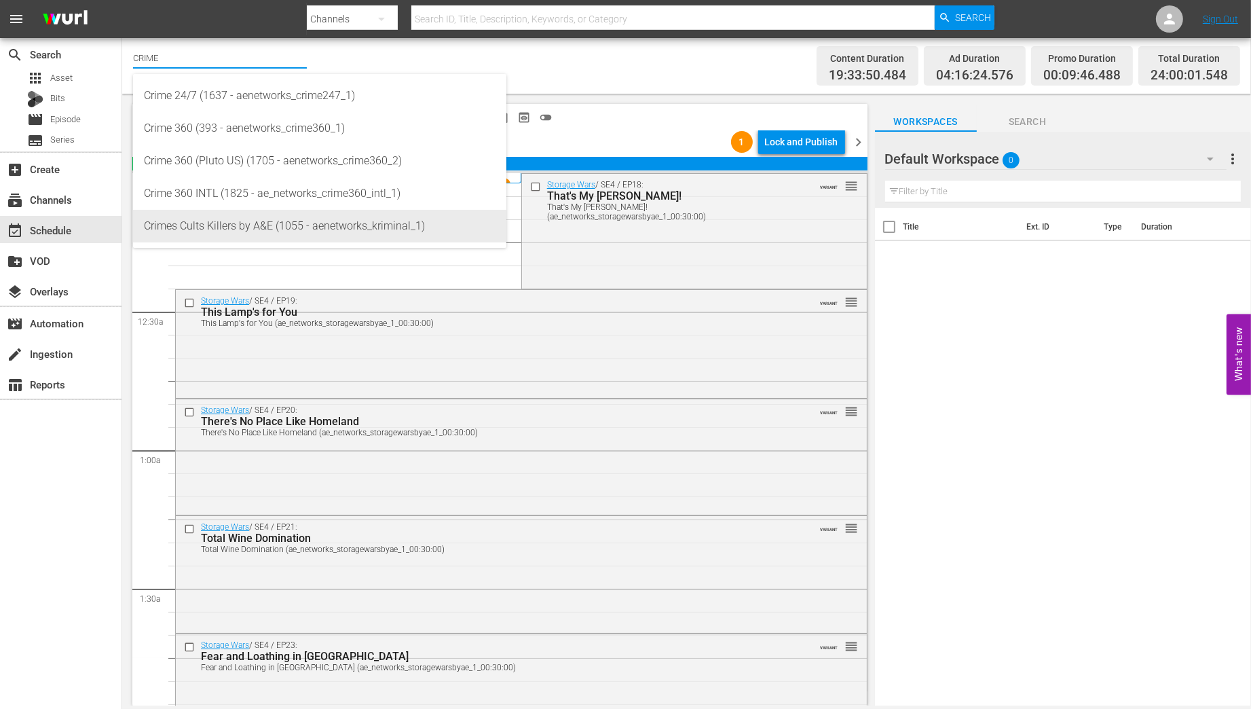
click at [200, 229] on div "Crimes Cults Killers by A&E (1055 - aenetworks_kriminal_1)" at bounding box center [320, 226] width 352 height 33
type input "Crimes Cults Killers by A&E (1055 - aenetworks_kriminal_1)"
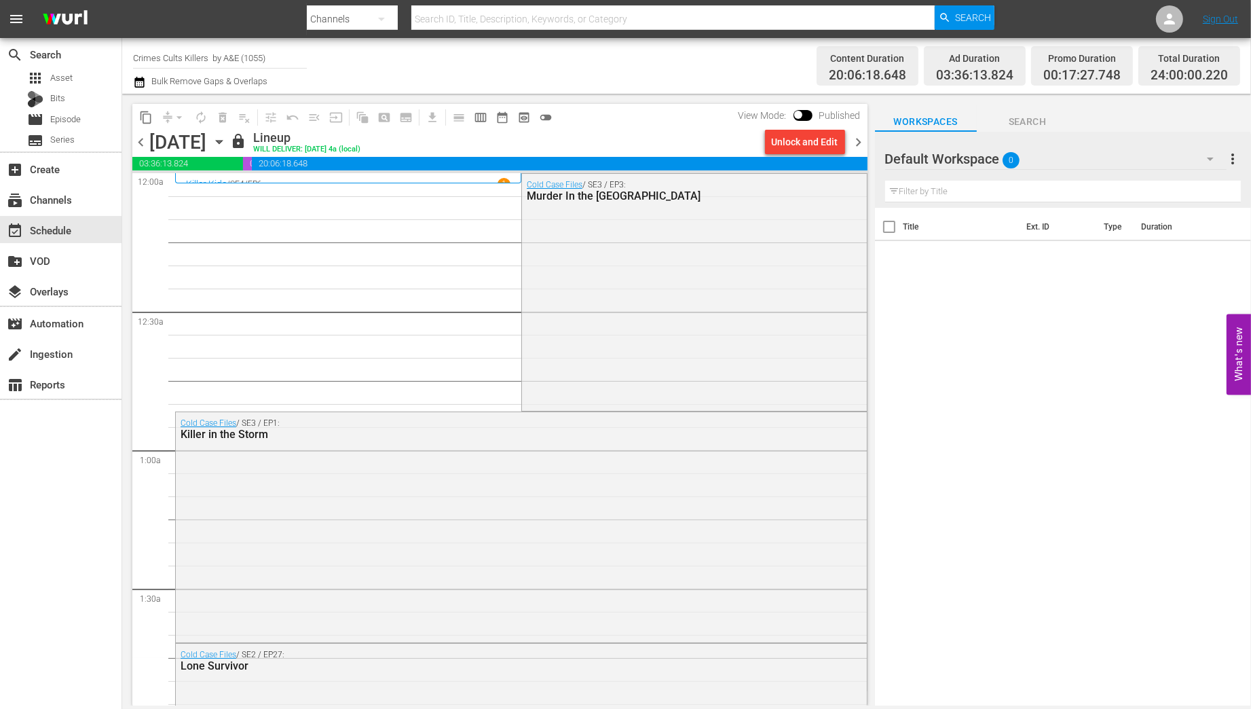
click at [141, 145] on span "chevron_left" at bounding box center [140, 142] width 17 height 17
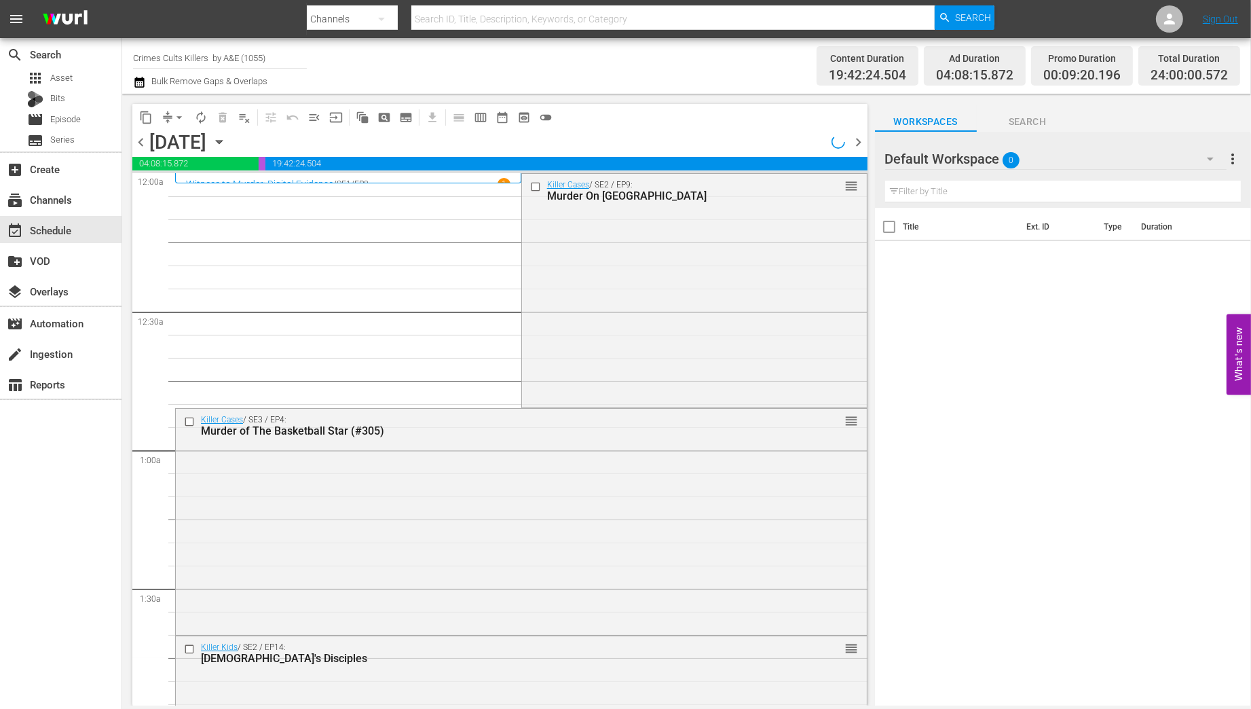
click at [141, 145] on span "chevron_left" at bounding box center [140, 142] width 17 height 17
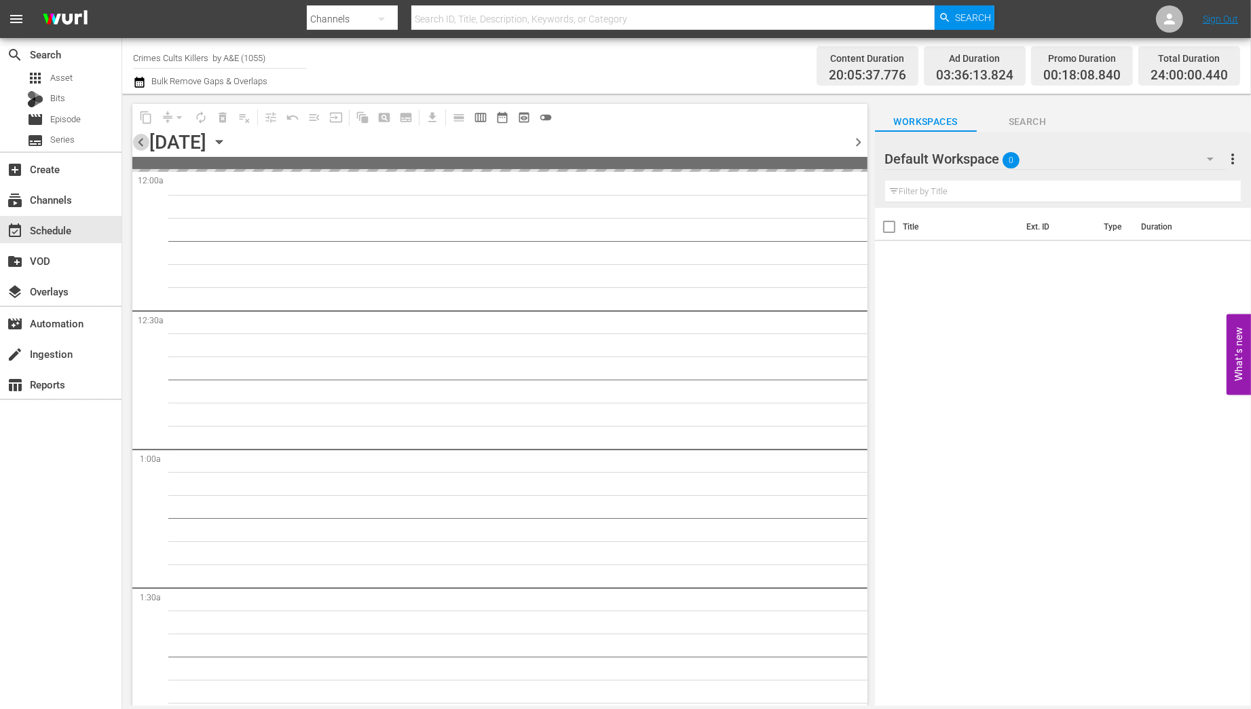
click at [141, 145] on span "chevron_left" at bounding box center [140, 142] width 17 height 17
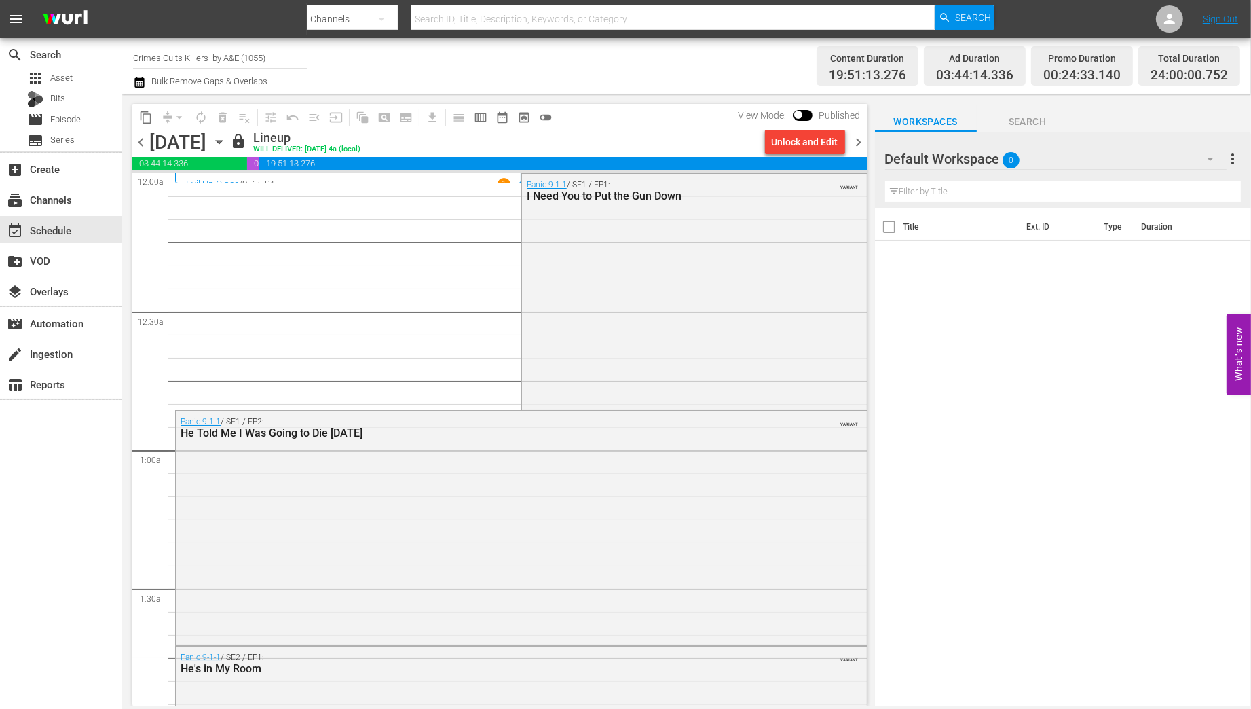
click at [141, 145] on span "chevron_left" at bounding box center [140, 142] width 17 height 17
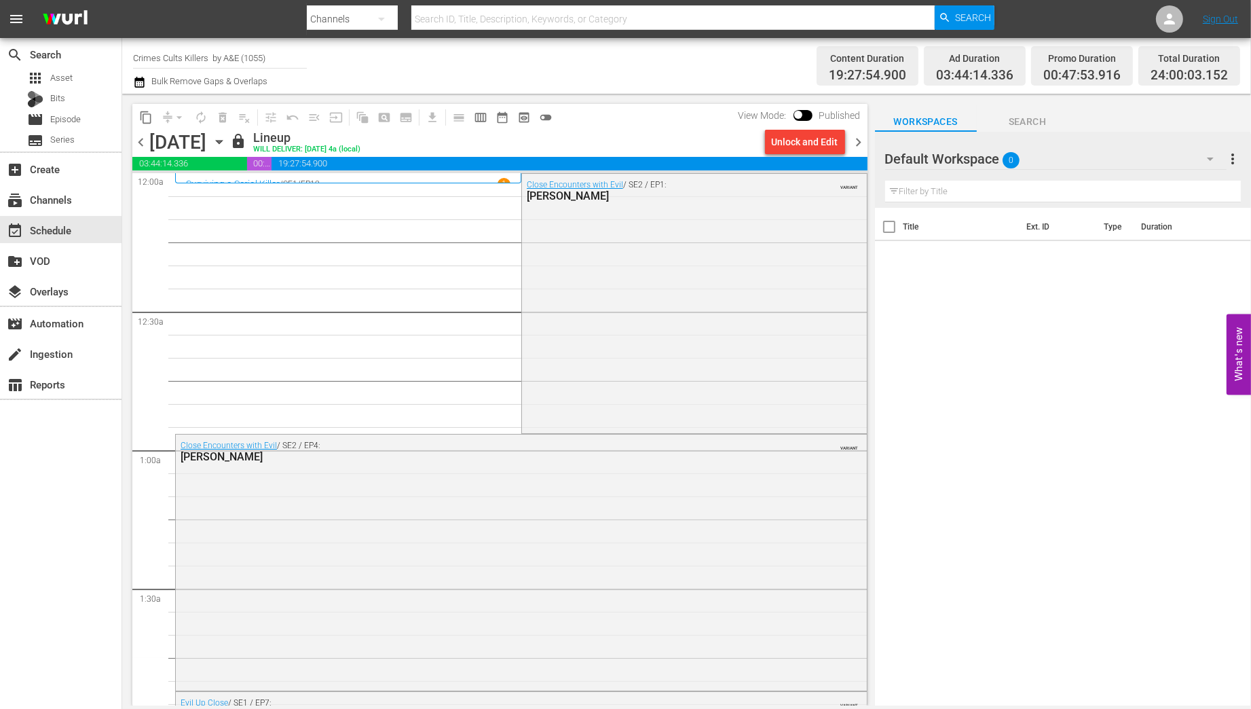
click at [141, 145] on span "chevron_left" at bounding box center [140, 142] width 17 height 17
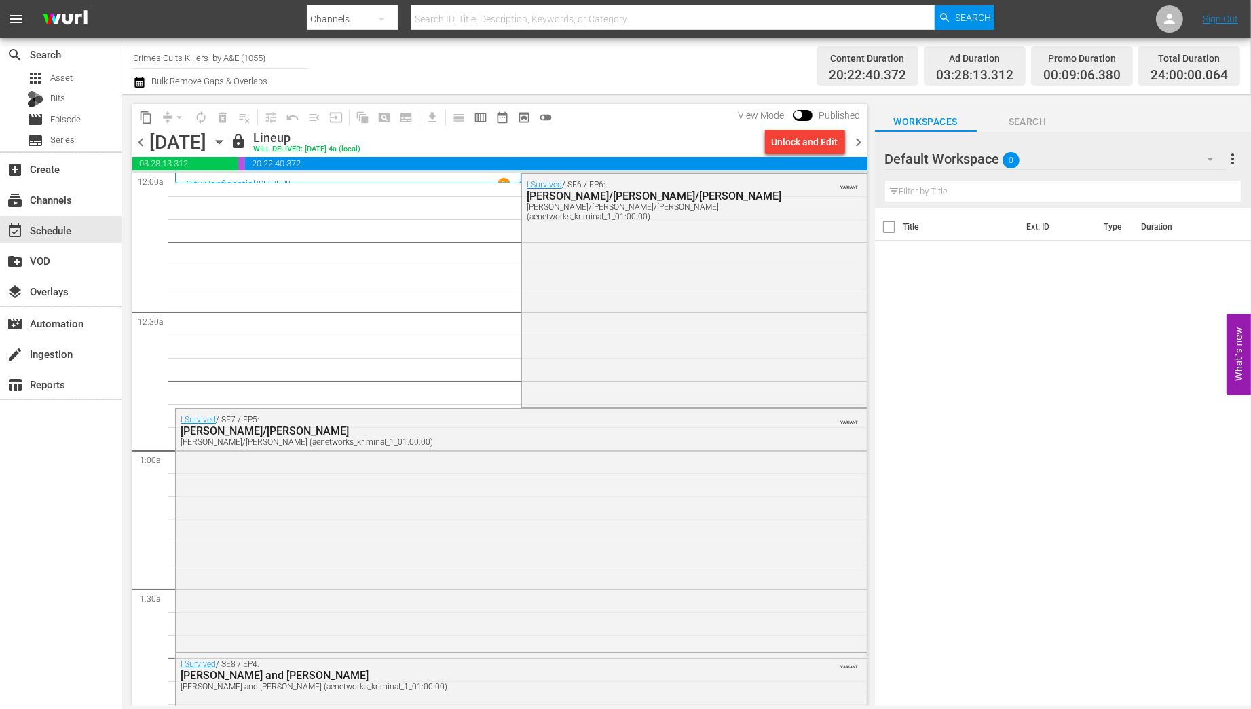
click at [141, 145] on span "chevron_left" at bounding box center [140, 142] width 17 height 17
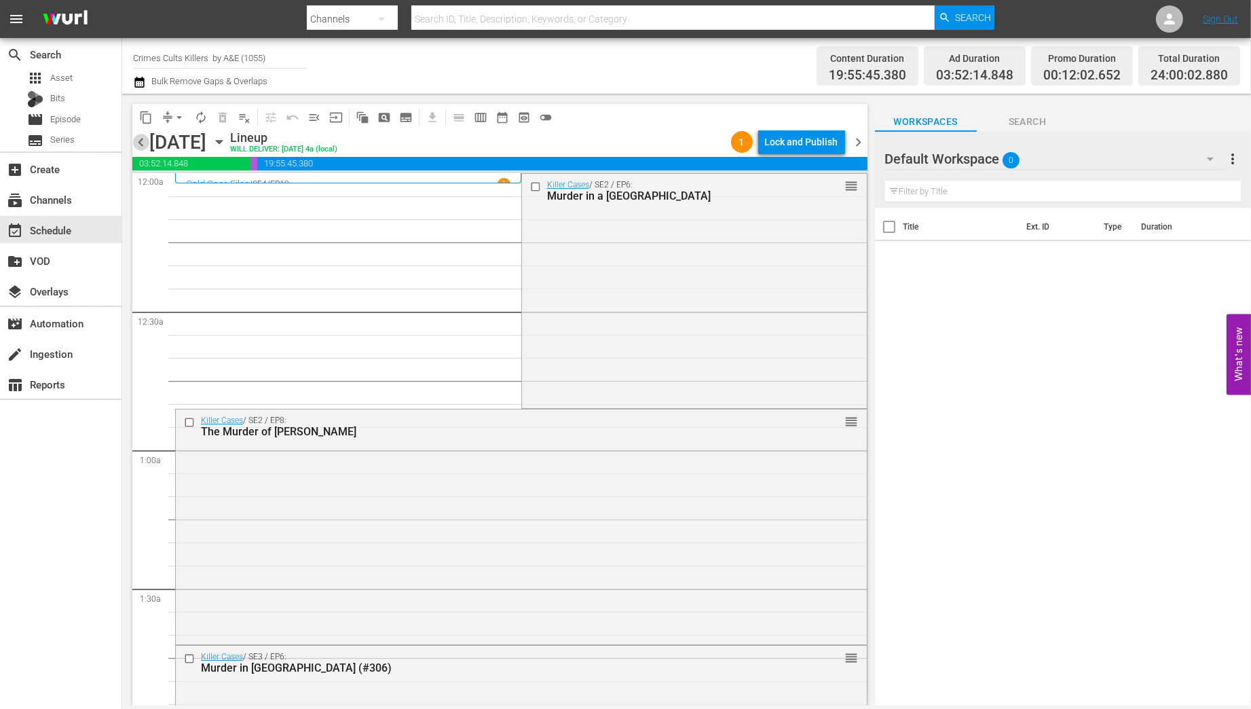
click at [141, 145] on span "chevron_left" at bounding box center [140, 142] width 17 height 17
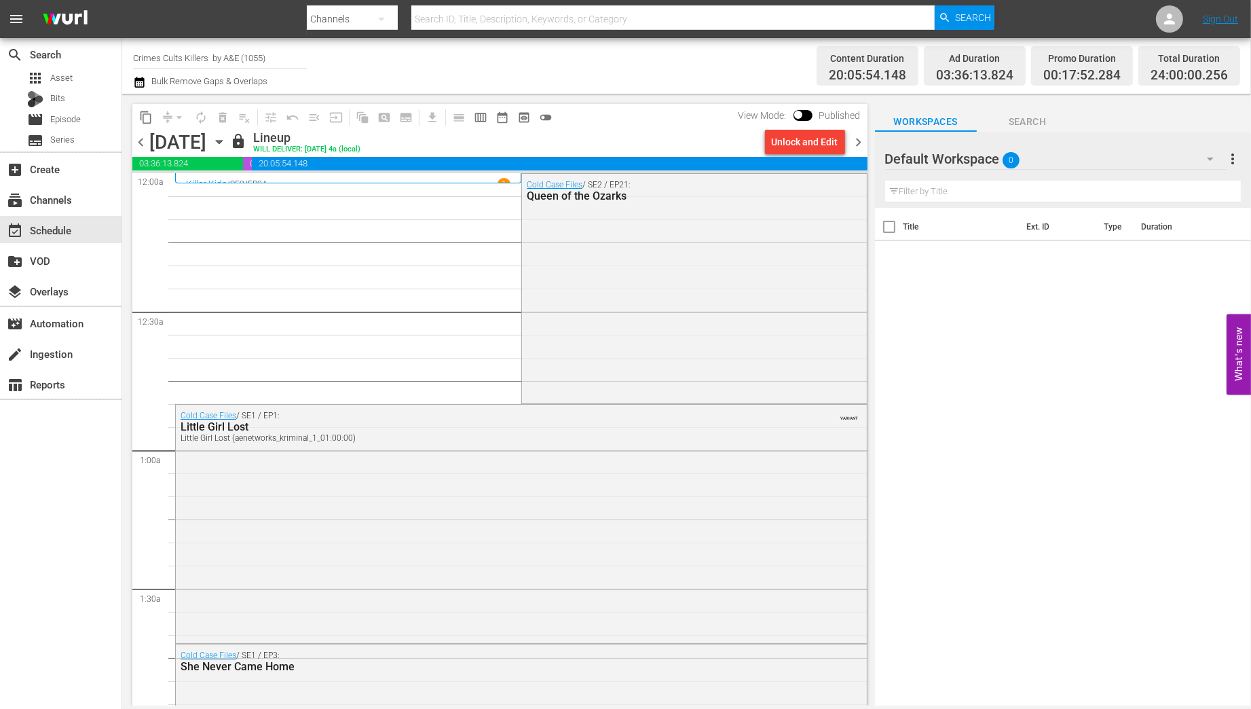
click at [861, 143] on span "chevron_right" at bounding box center [859, 142] width 17 height 17
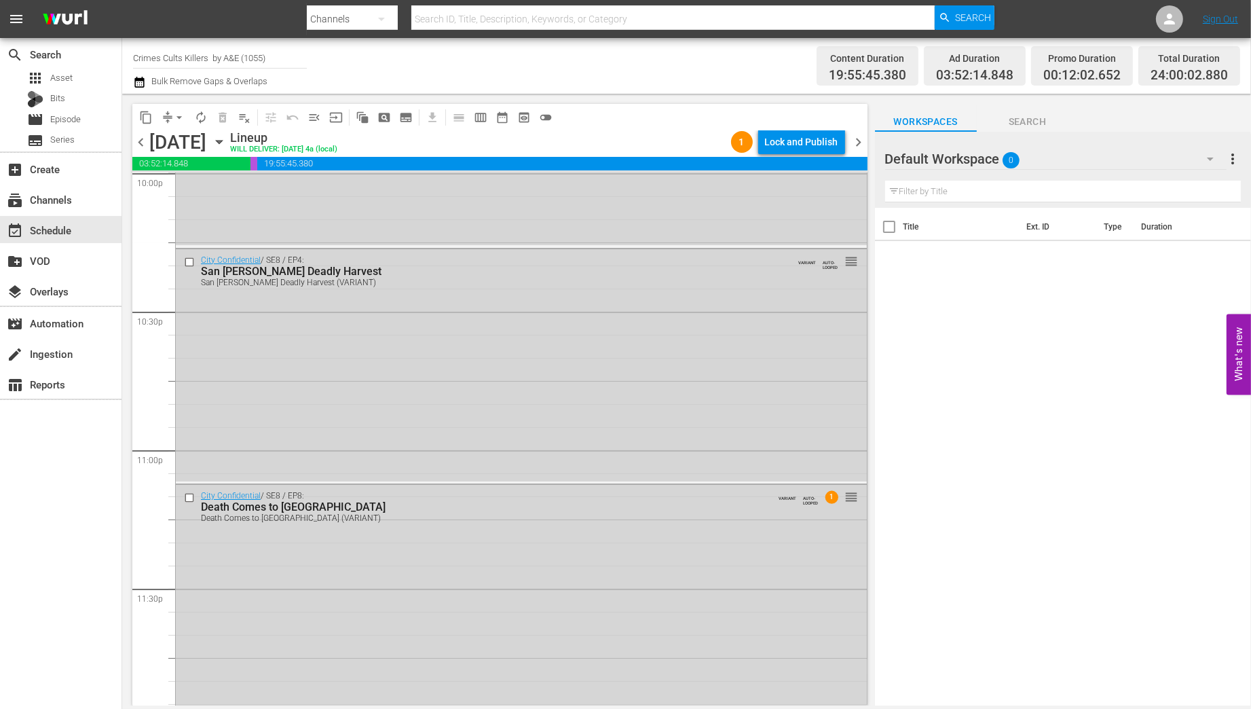
scroll to position [6114, 0]
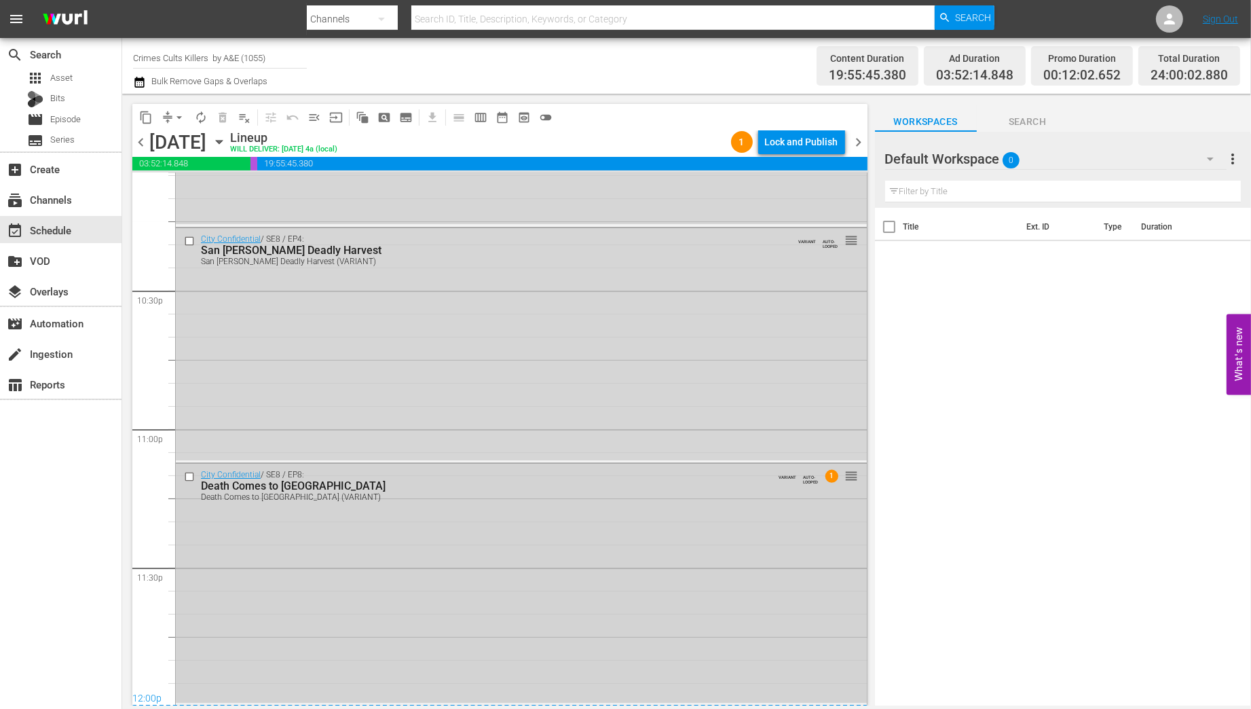
click at [742, 641] on div "City Confidential / SE8 / EP8: Death Comes to Battletown Death Comes to Battlet…" at bounding box center [521, 583] width 691 height 239
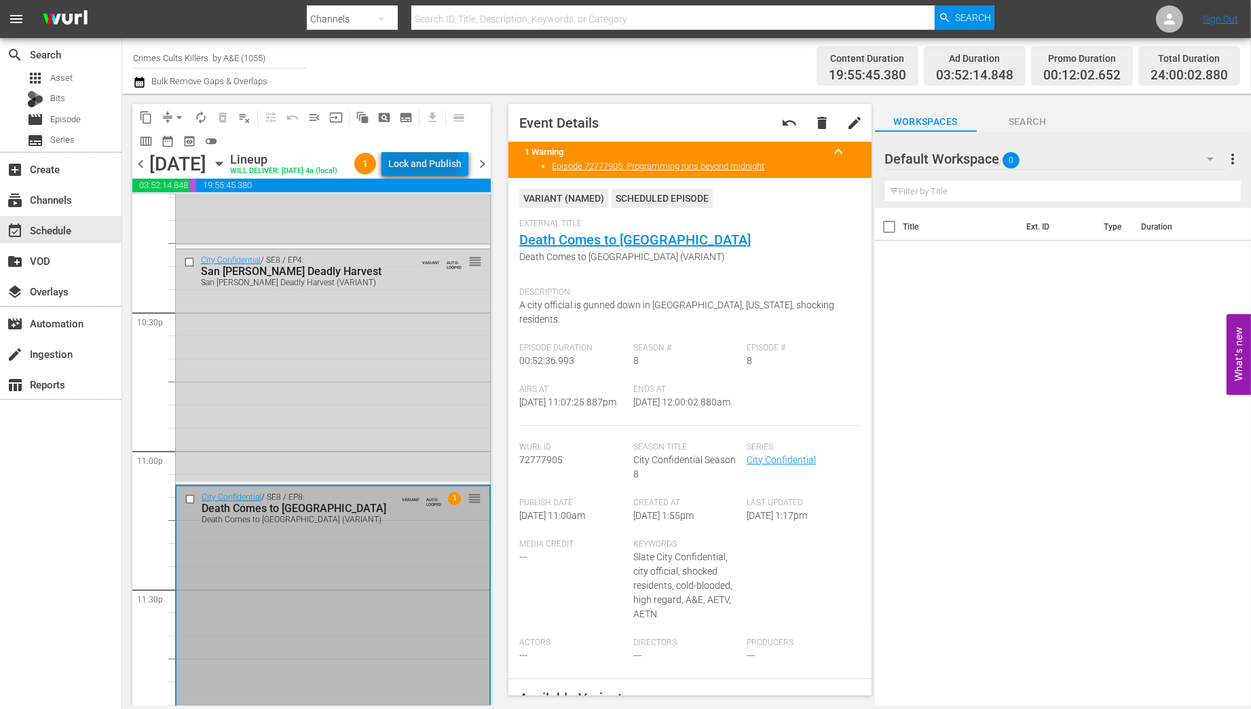
click at [419, 158] on div "Lock and Publish" at bounding box center [424, 163] width 73 height 24
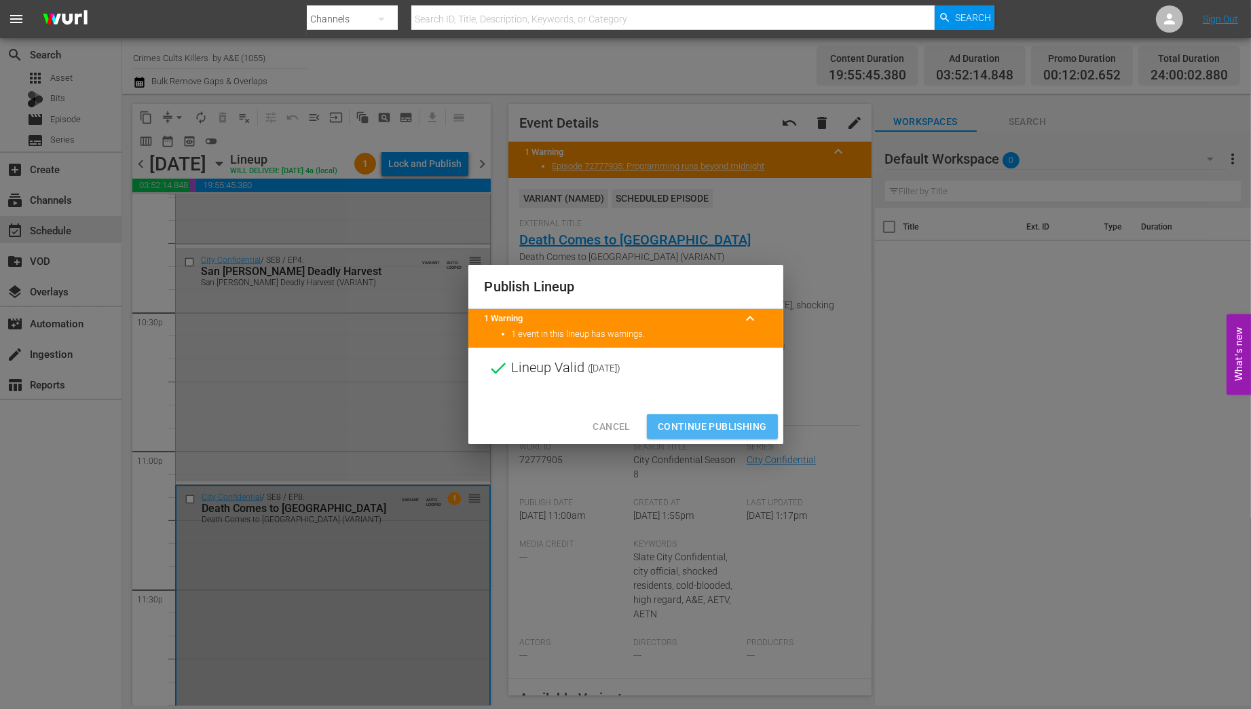
click at [721, 431] on span "Continue Publishing" at bounding box center [712, 426] width 109 height 17
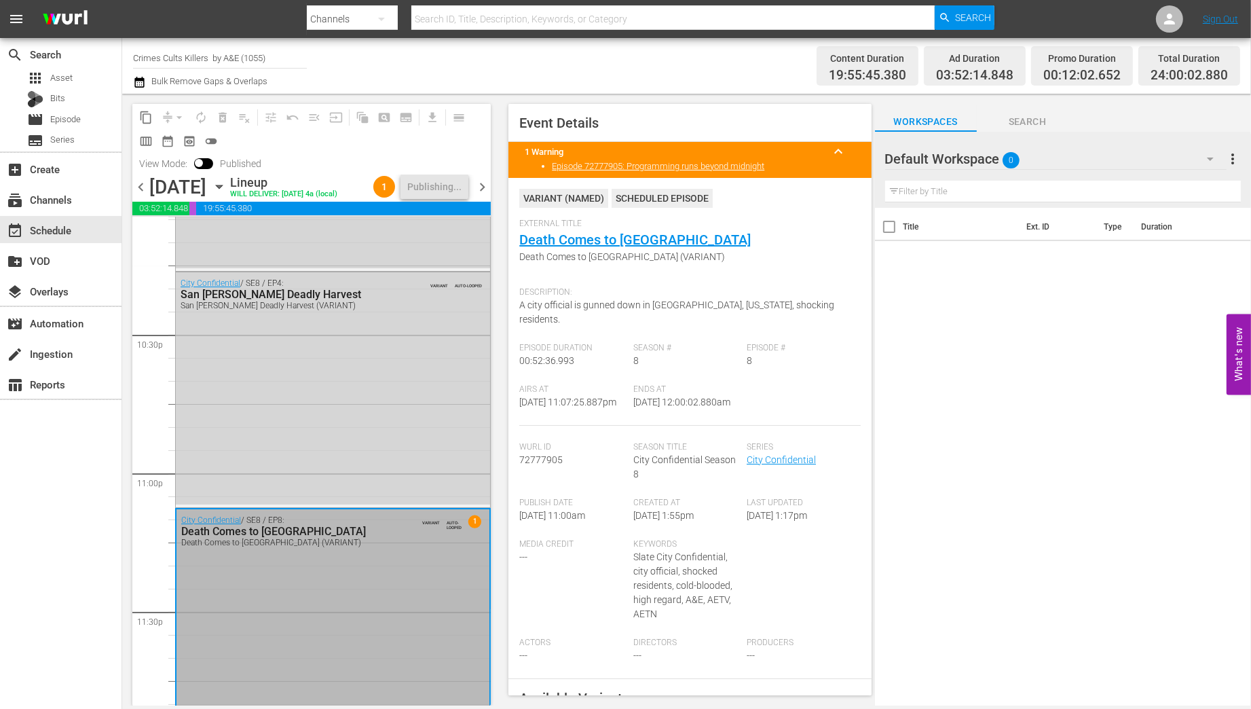
click at [145, 189] on span "chevron_left" at bounding box center [140, 187] width 17 height 17
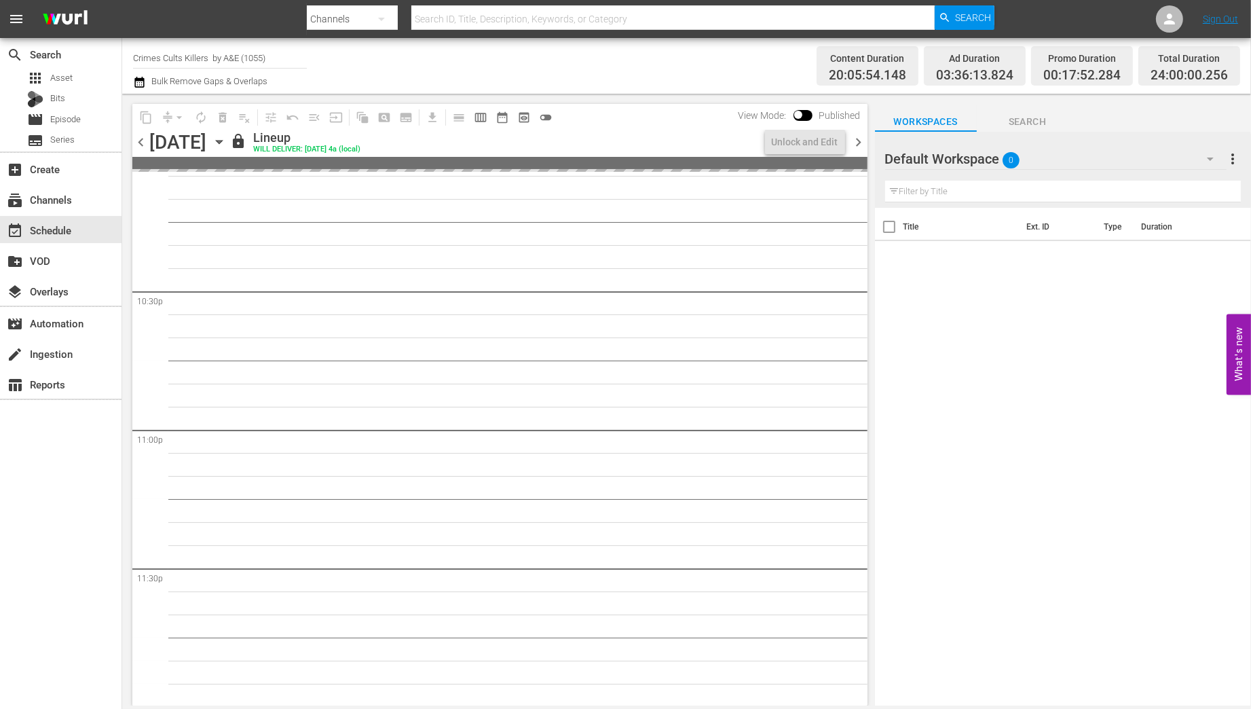
scroll to position [6112, 0]
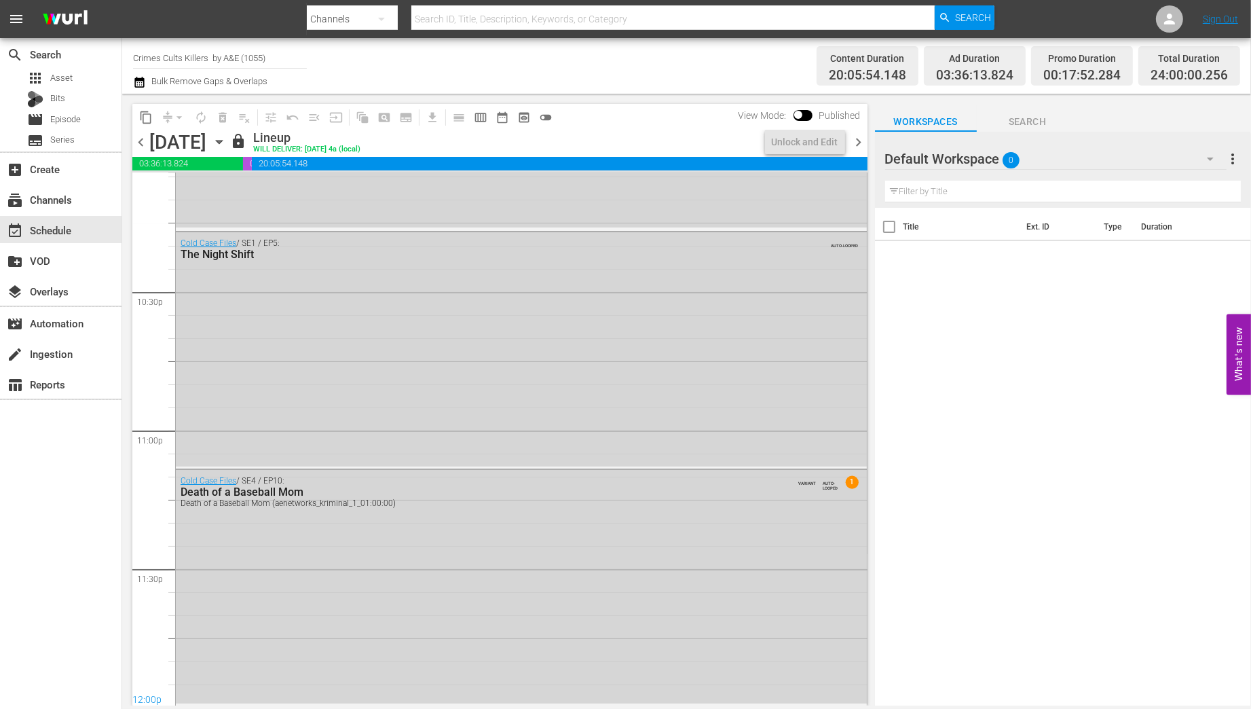
click at [227, 142] on icon "button" at bounding box center [219, 141] width 15 height 15
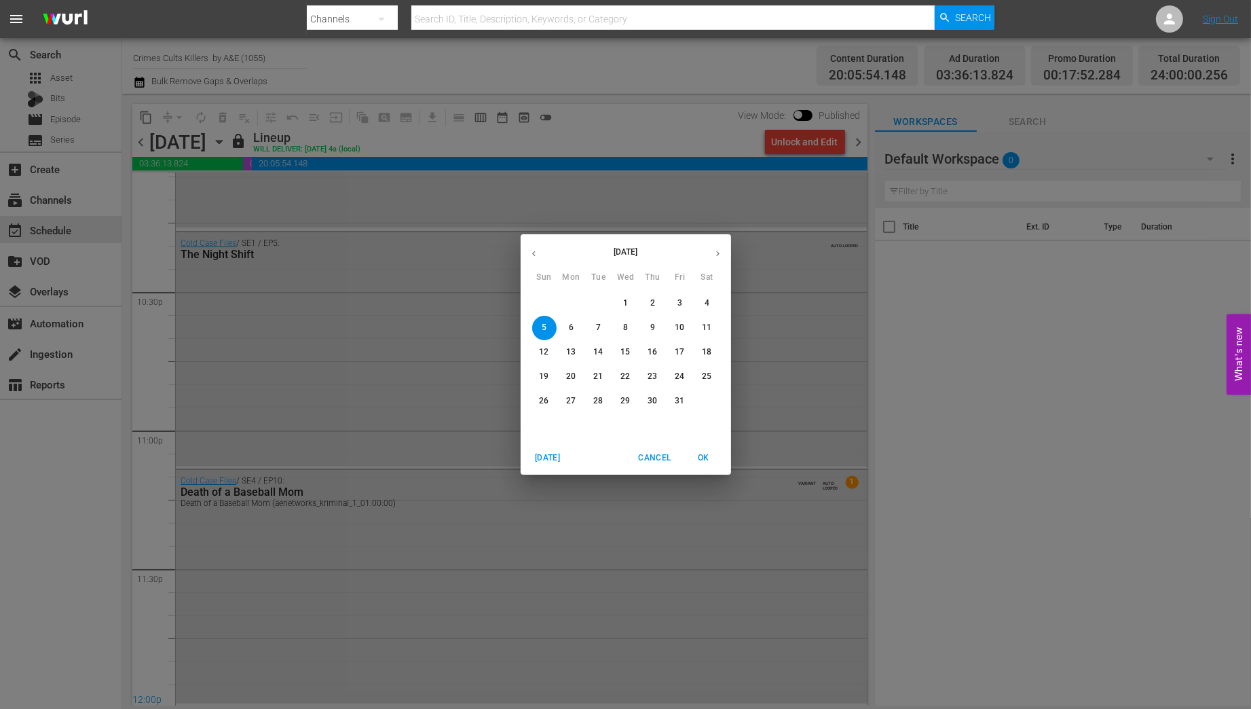
click at [534, 253] on icon "button" at bounding box center [534, 253] width 10 height 10
click at [572, 399] on p "29" at bounding box center [571, 401] width 10 height 12
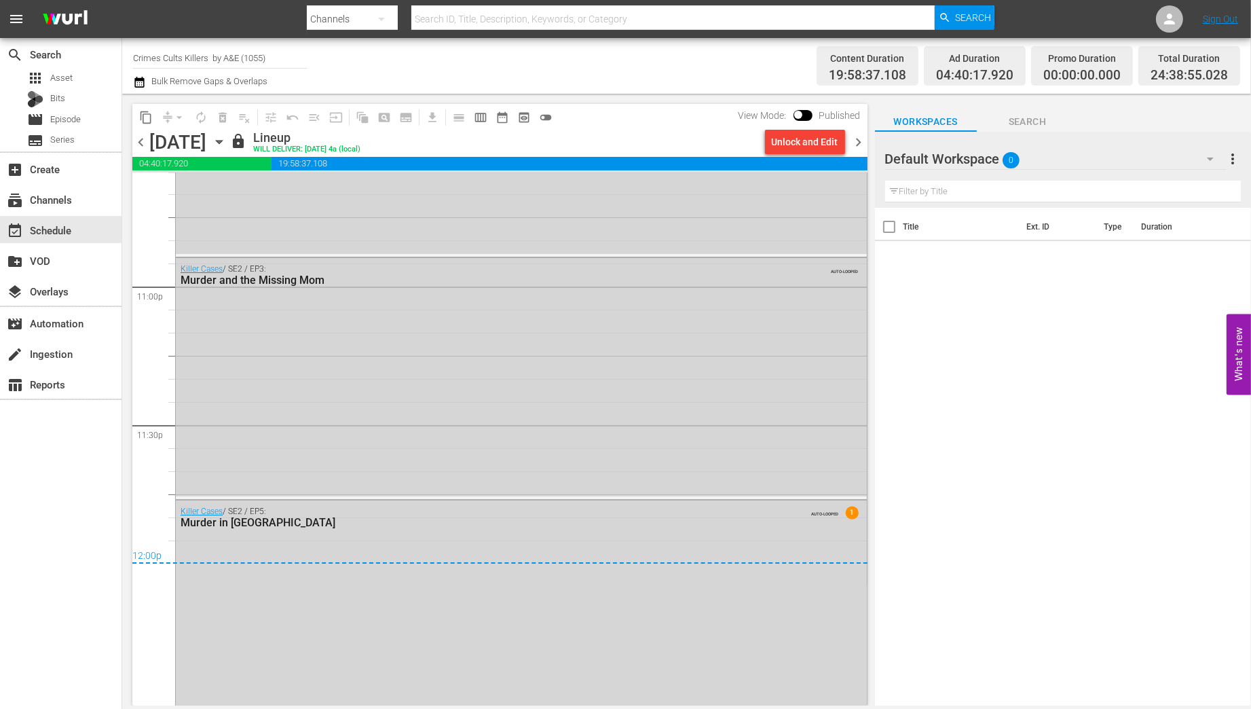
scroll to position [6293, 0]
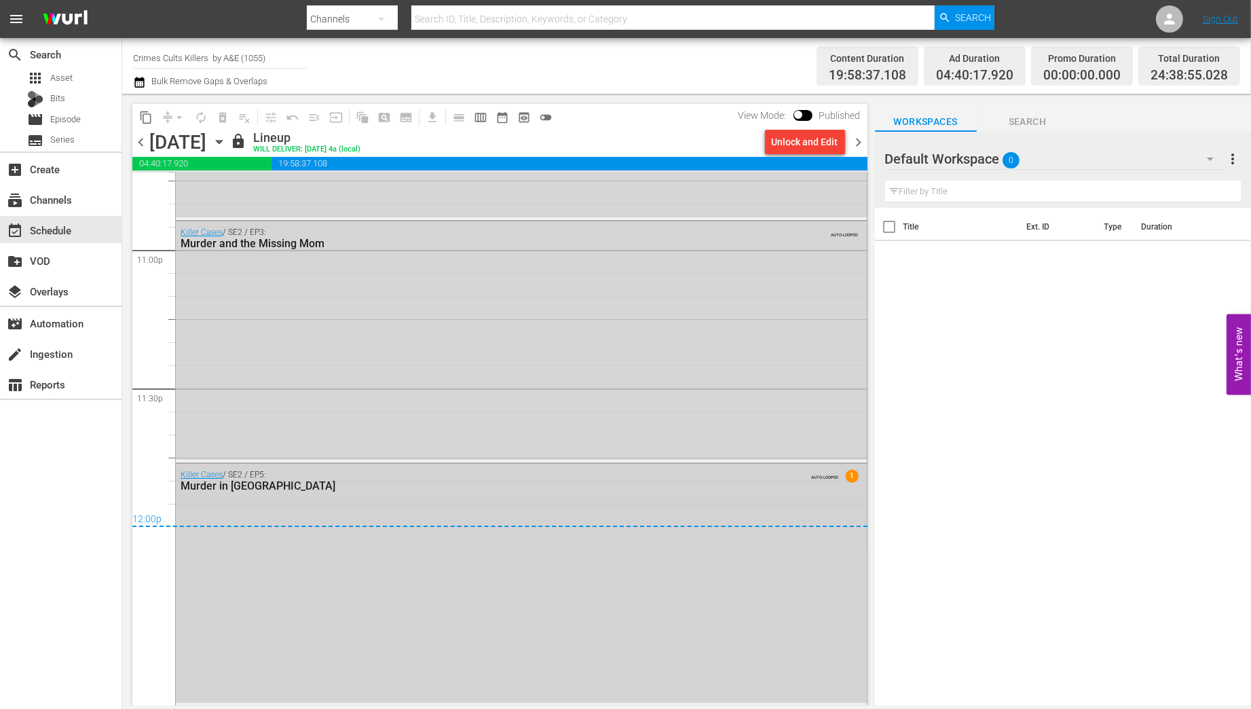
click at [546, 616] on div "Killer Cases / SE2 / EP5: Murder in Tallahassee AUTO-LOOPED 1" at bounding box center [521, 583] width 691 height 239
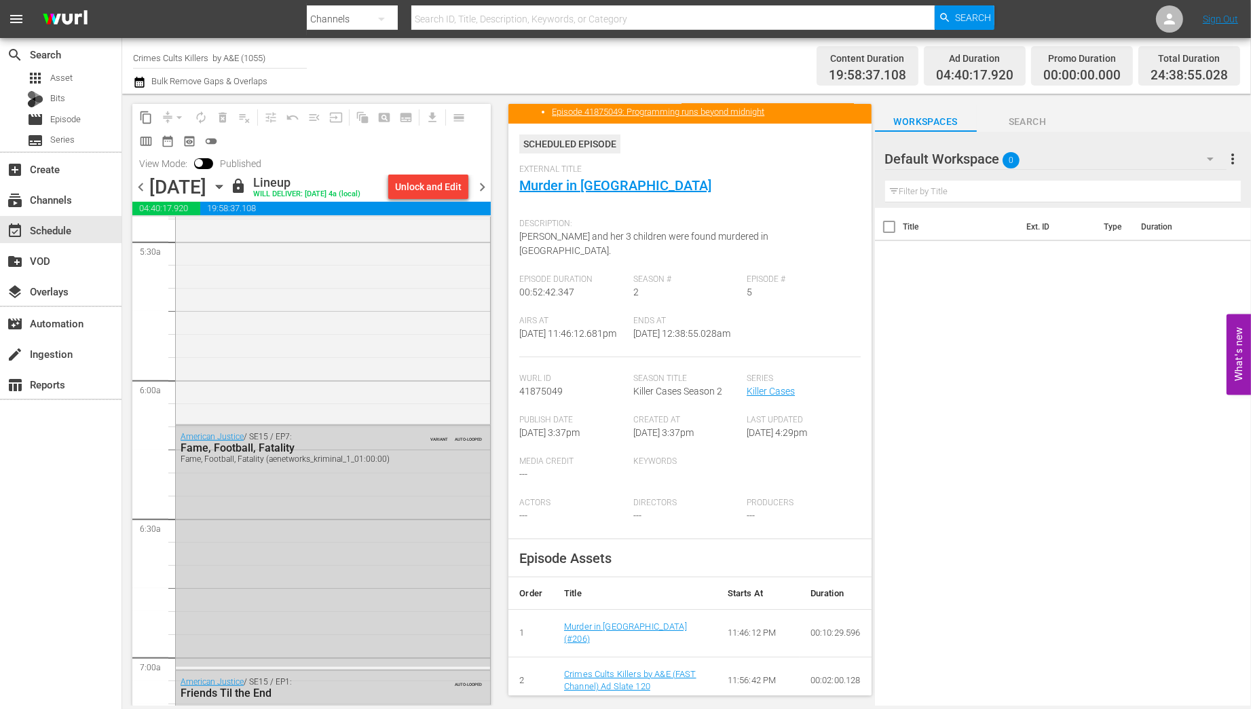
scroll to position [1392, 0]
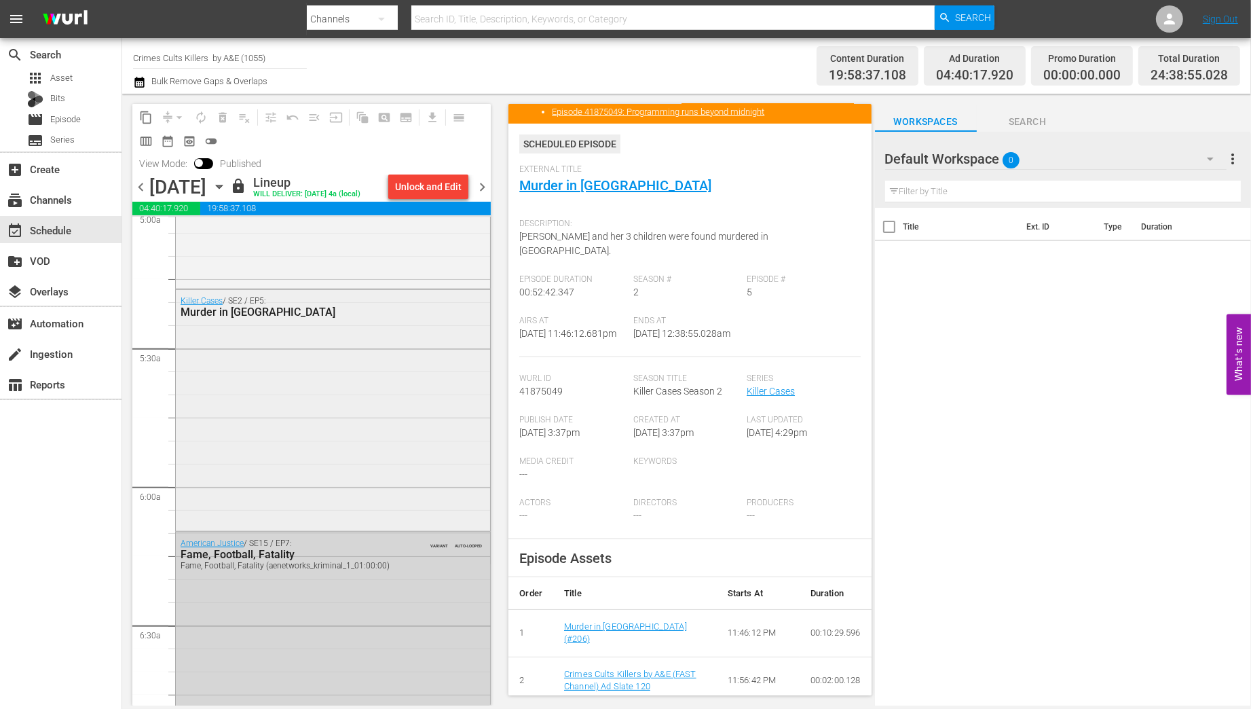
click at [356, 461] on div "Killer Cases / SE2 / EP5: Murder in Tallahassee" at bounding box center [333, 409] width 314 height 239
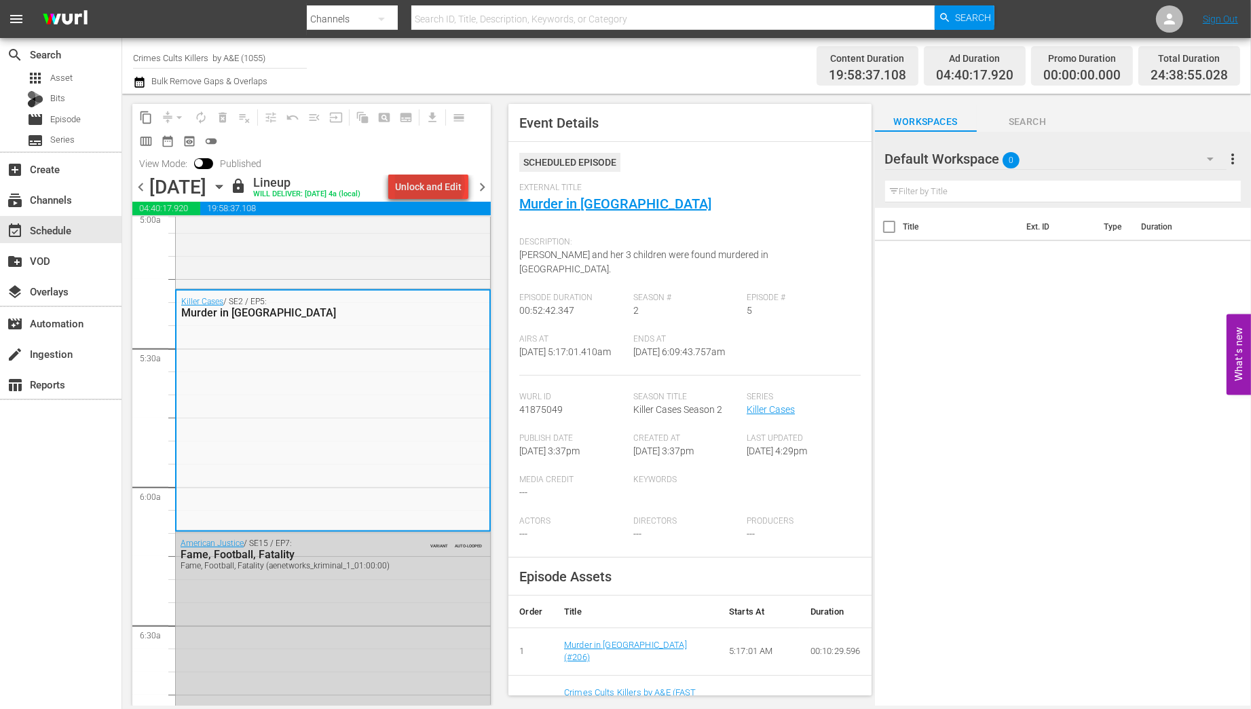
click at [433, 187] on div "Unlock and Edit" at bounding box center [428, 186] width 67 height 24
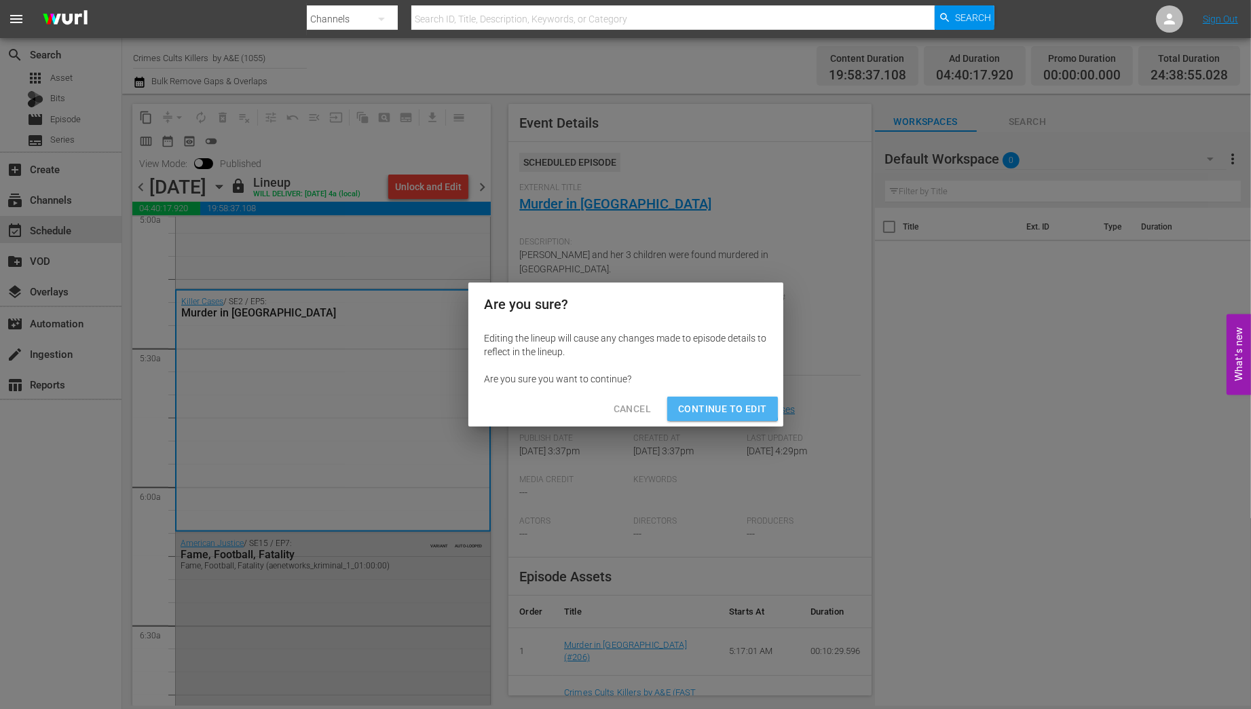
click at [708, 403] on span "Continue to Edit" at bounding box center [722, 408] width 88 height 17
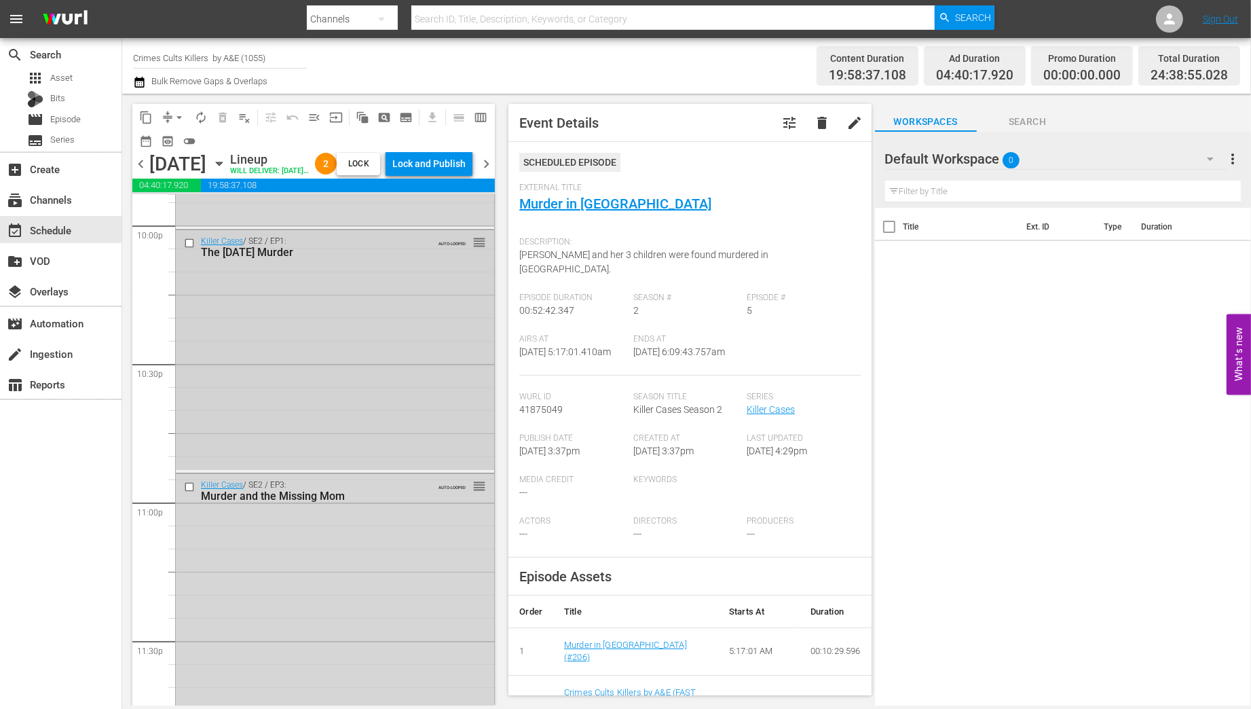
scroll to position [6337, 0]
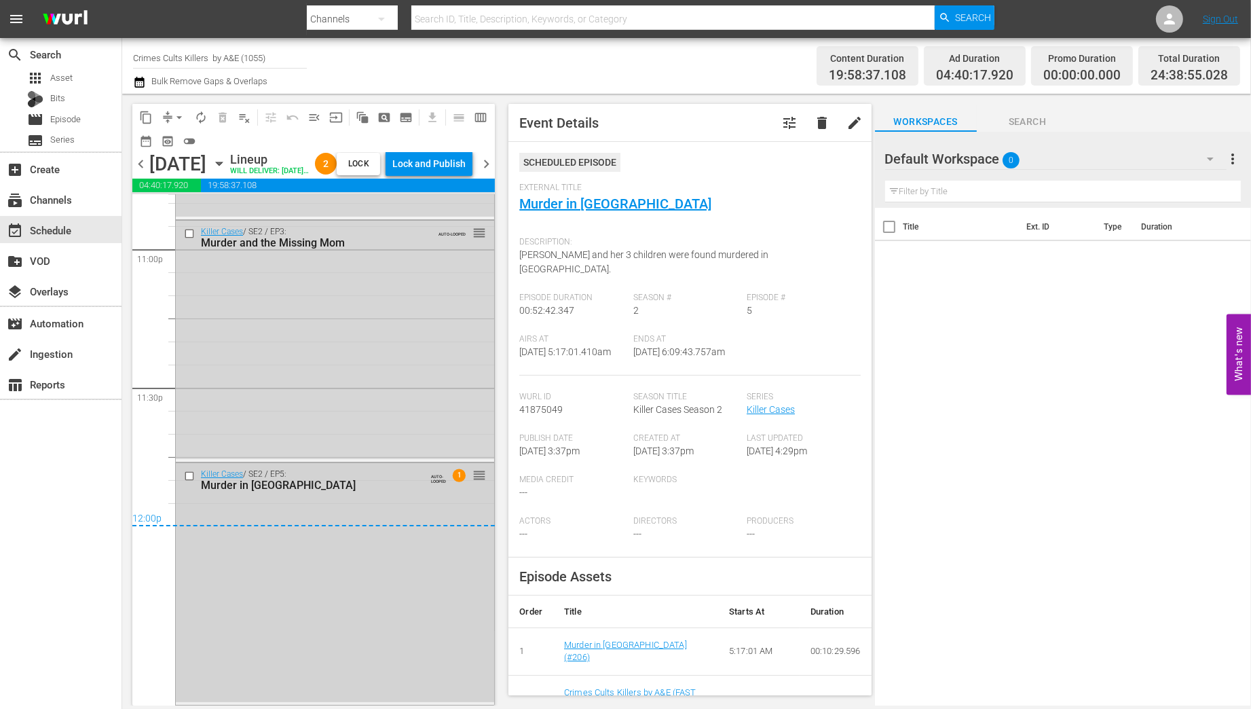
click at [187, 474] on input "checkbox" at bounding box center [191, 476] width 14 height 12
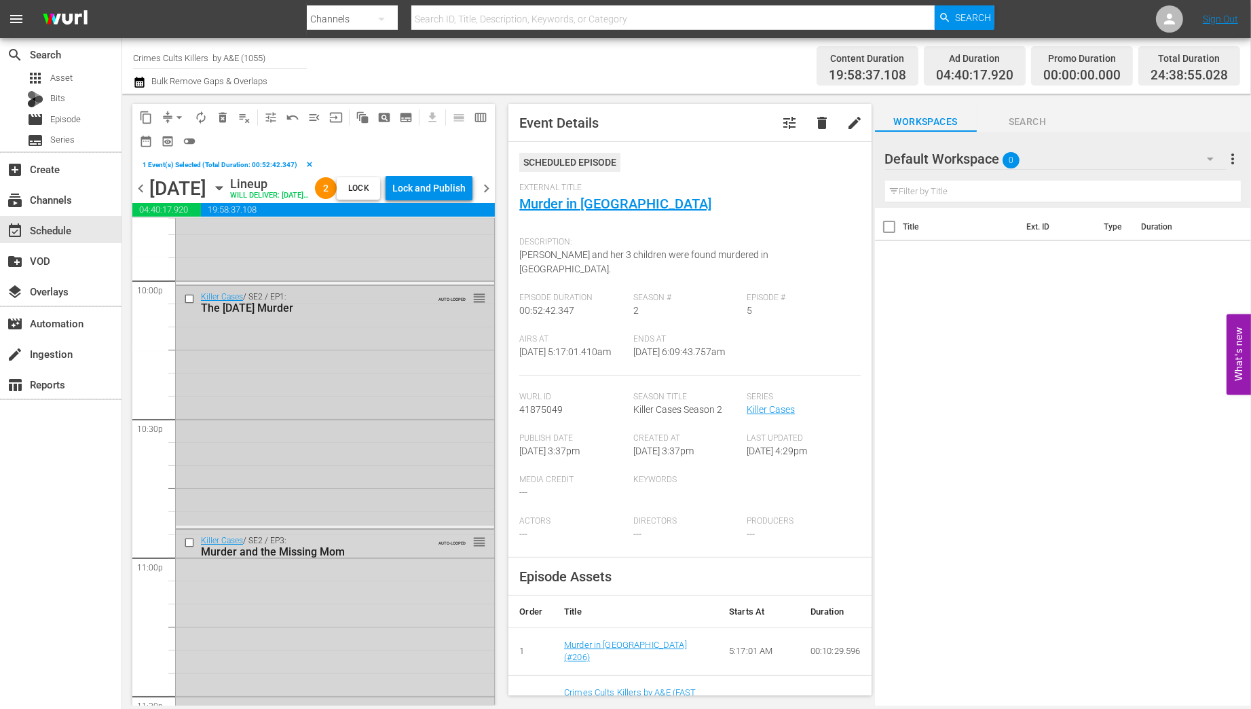
scroll to position [6011, 0]
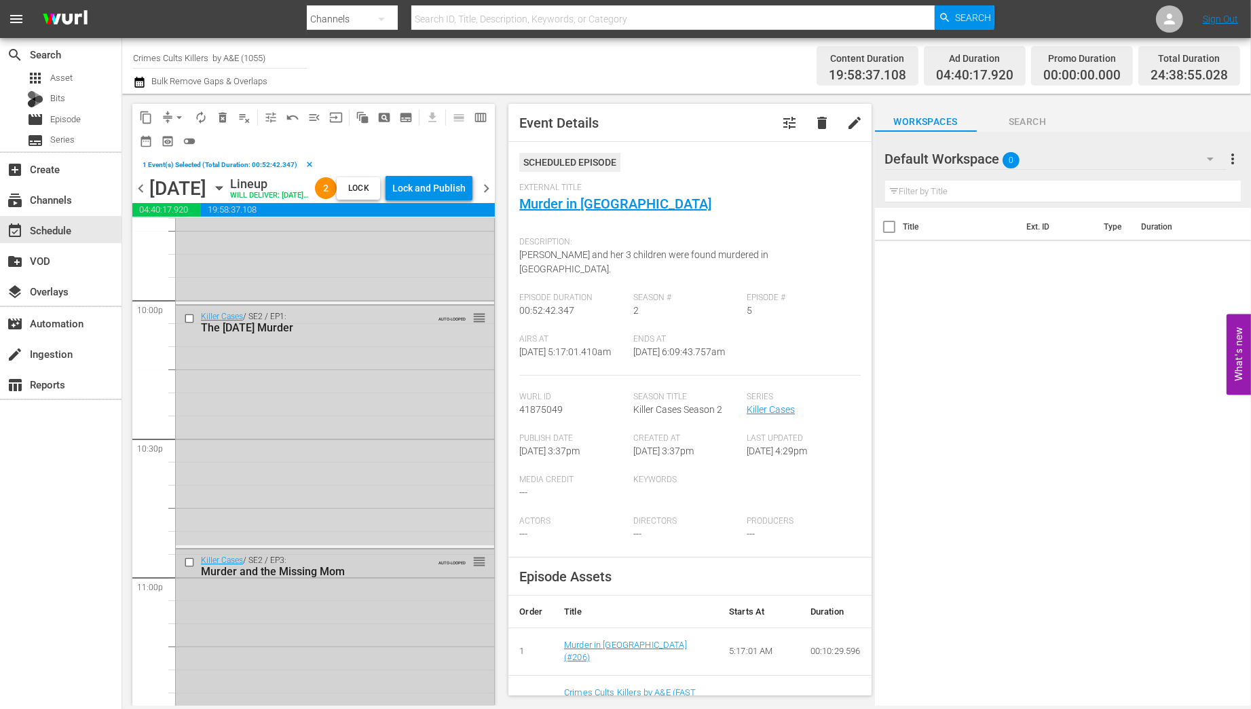
click at [190, 568] on input "checkbox" at bounding box center [191, 563] width 14 height 12
click at [189, 324] on input "checkbox" at bounding box center [191, 318] width 14 height 12
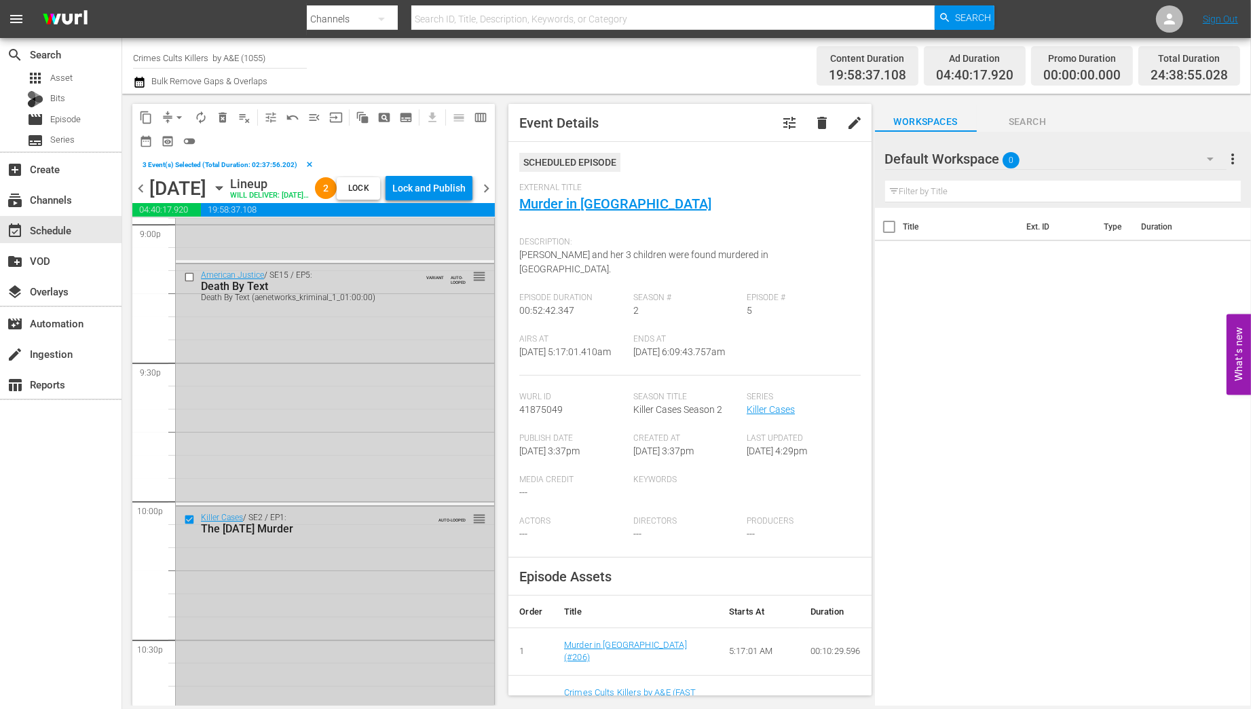
scroll to position [5794, 0]
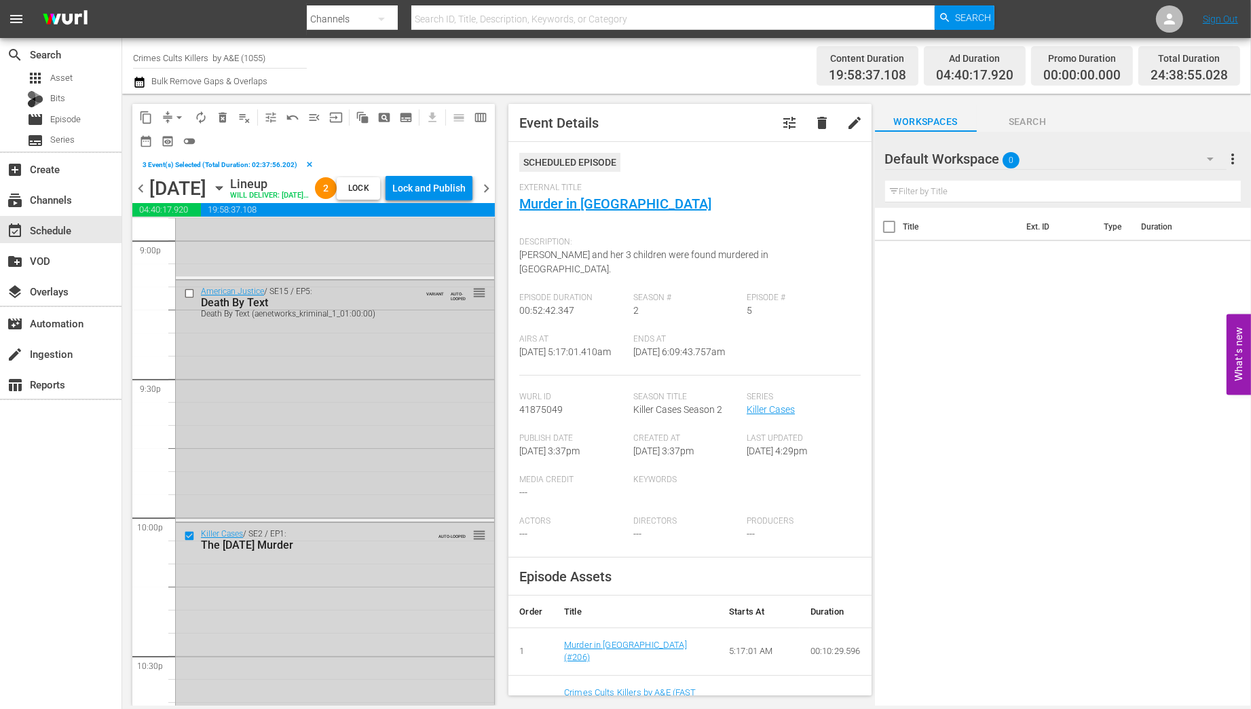
click at [188, 299] on input "checkbox" at bounding box center [191, 294] width 14 height 12
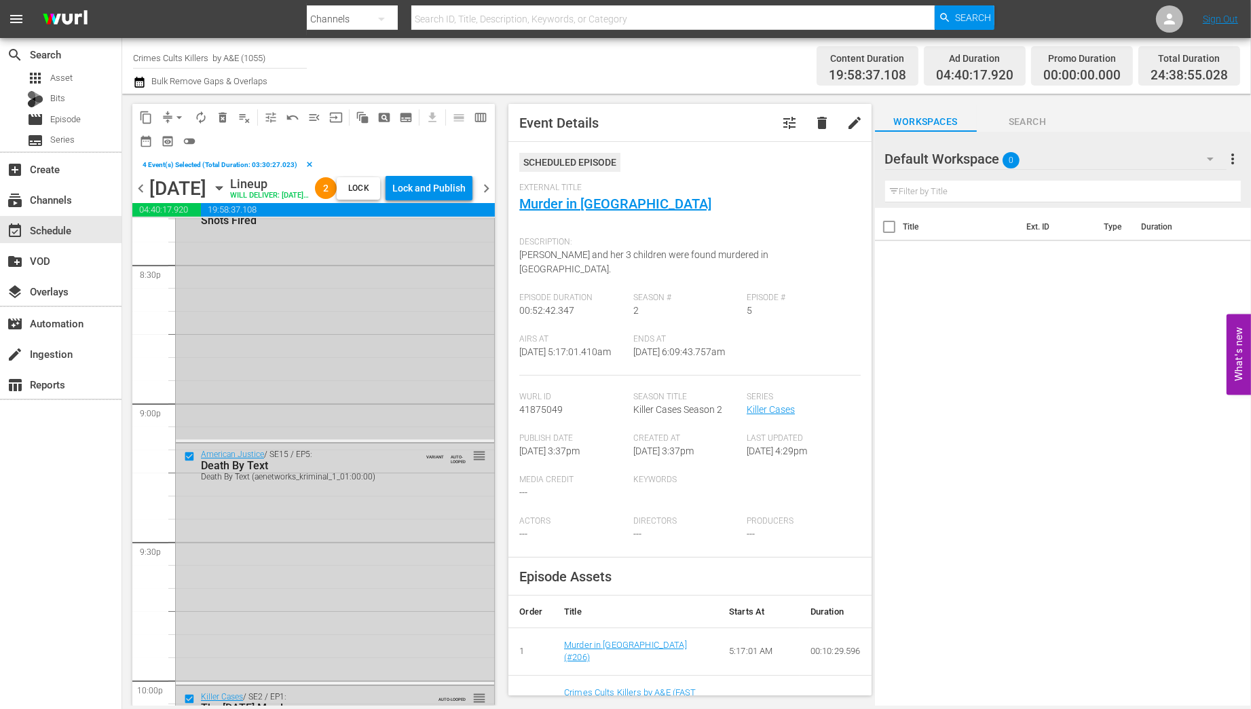
scroll to position [5522, 0]
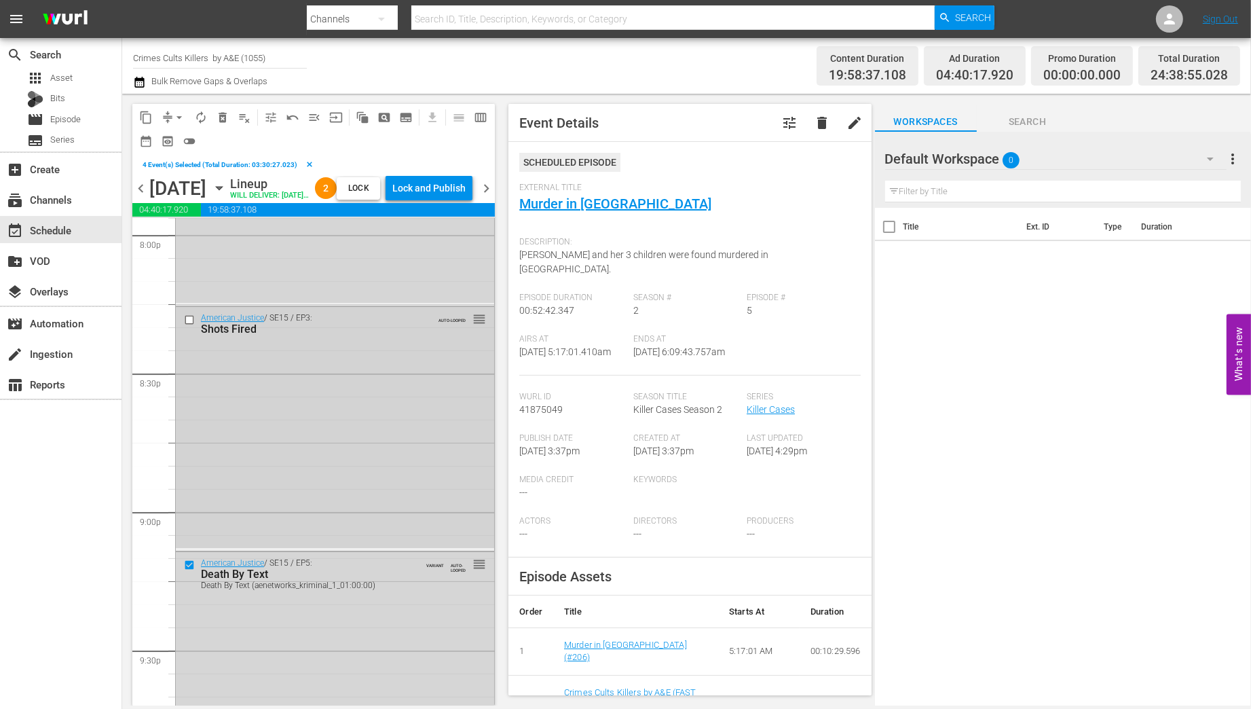
click at [187, 325] on input "checkbox" at bounding box center [191, 320] width 14 height 12
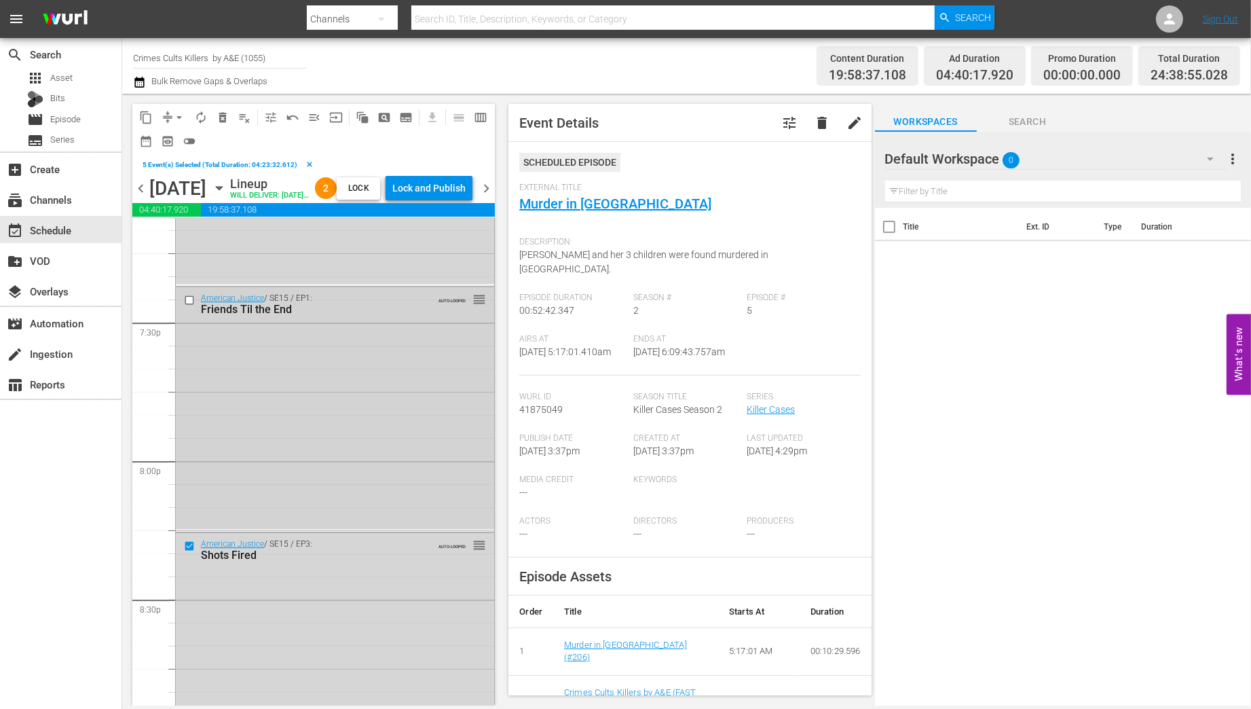
scroll to position [5197, 0]
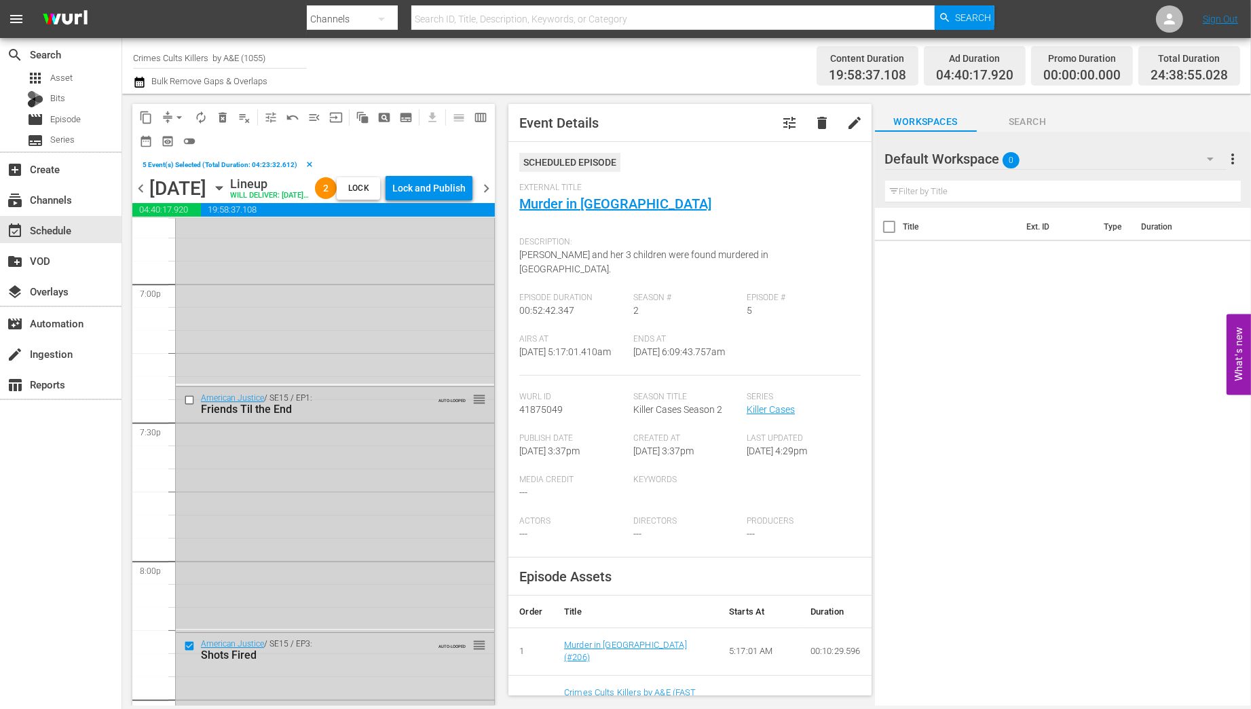
click at [189, 406] on input "checkbox" at bounding box center [191, 400] width 14 height 12
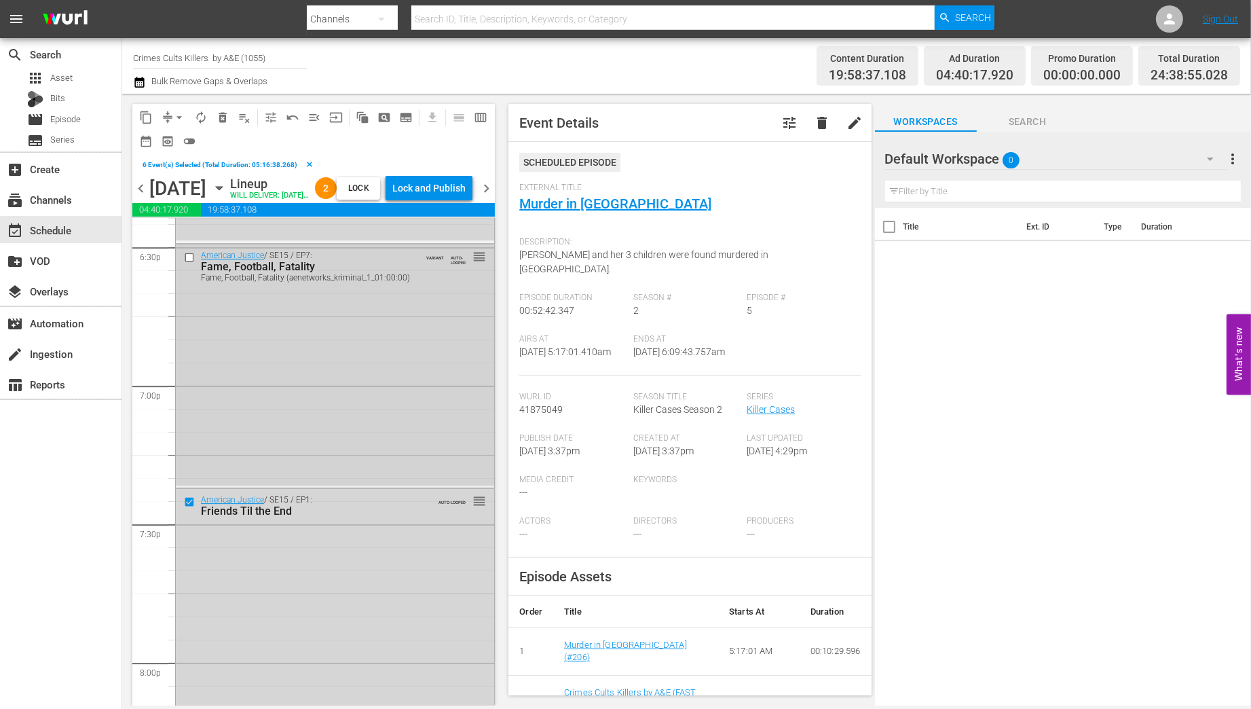
scroll to position [5034, 0]
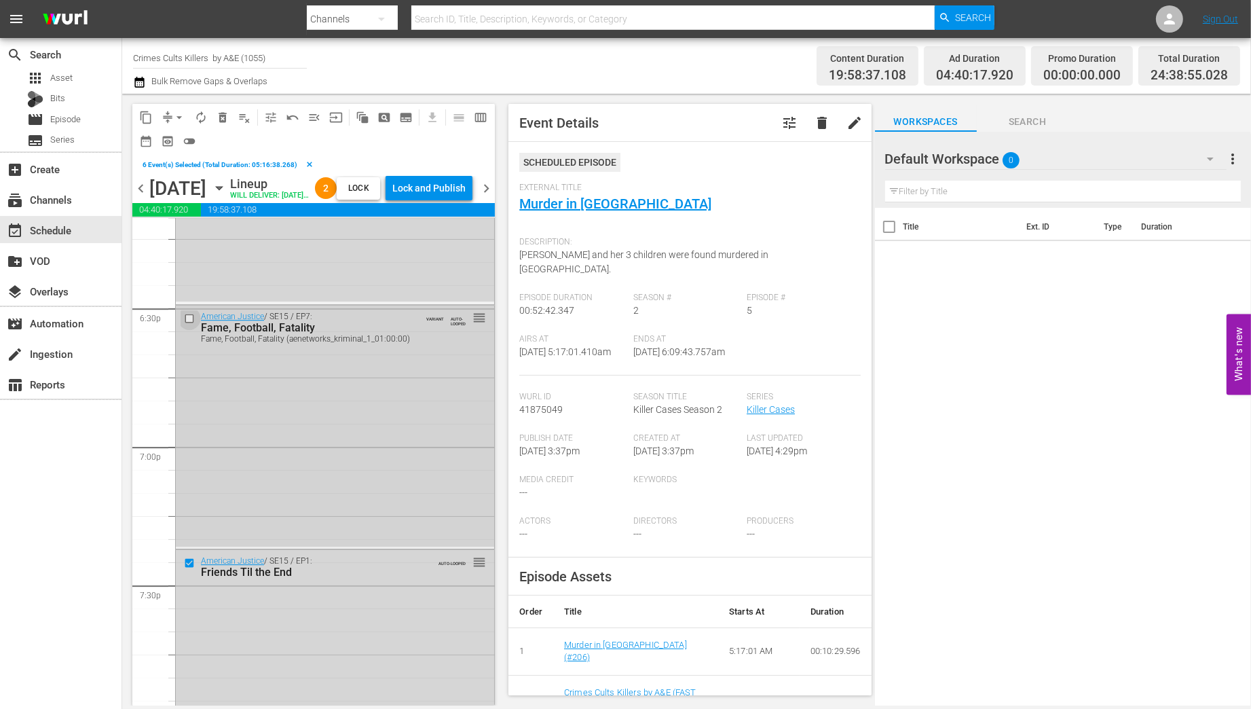
click at [191, 324] on input "checkbox" at bounding box center [191, 319] width 14 height 12
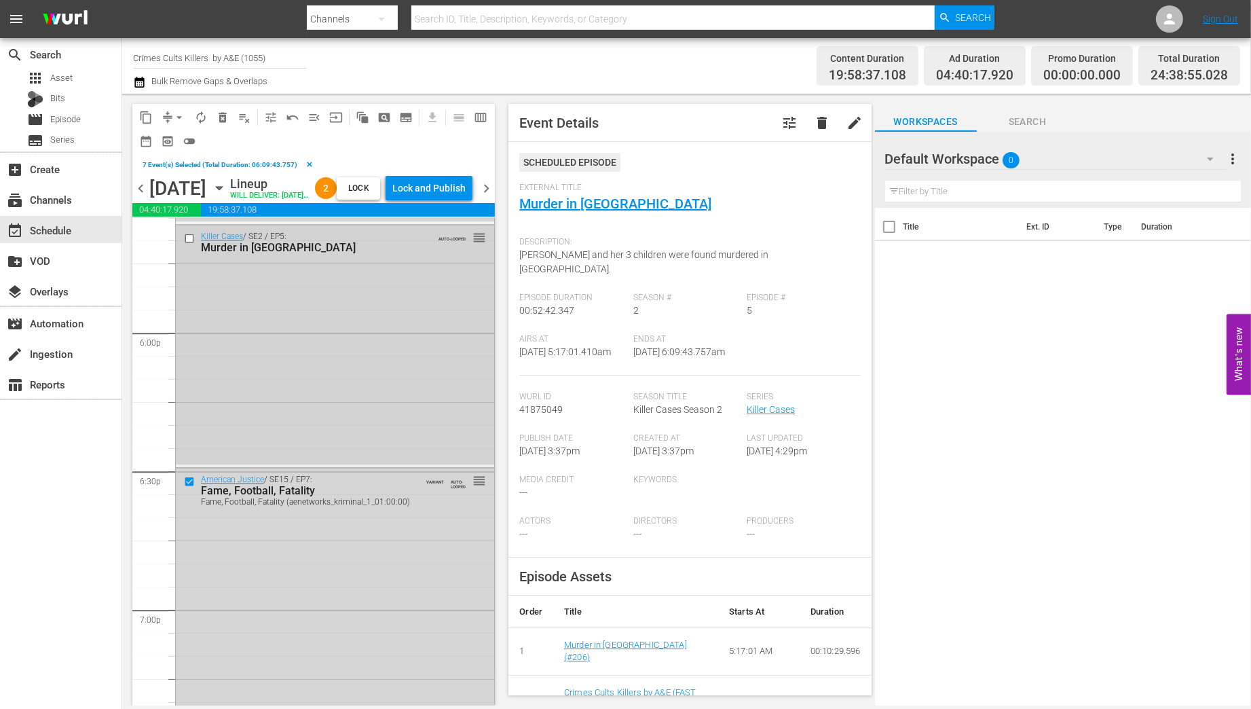
scroll to position [4762, 0]
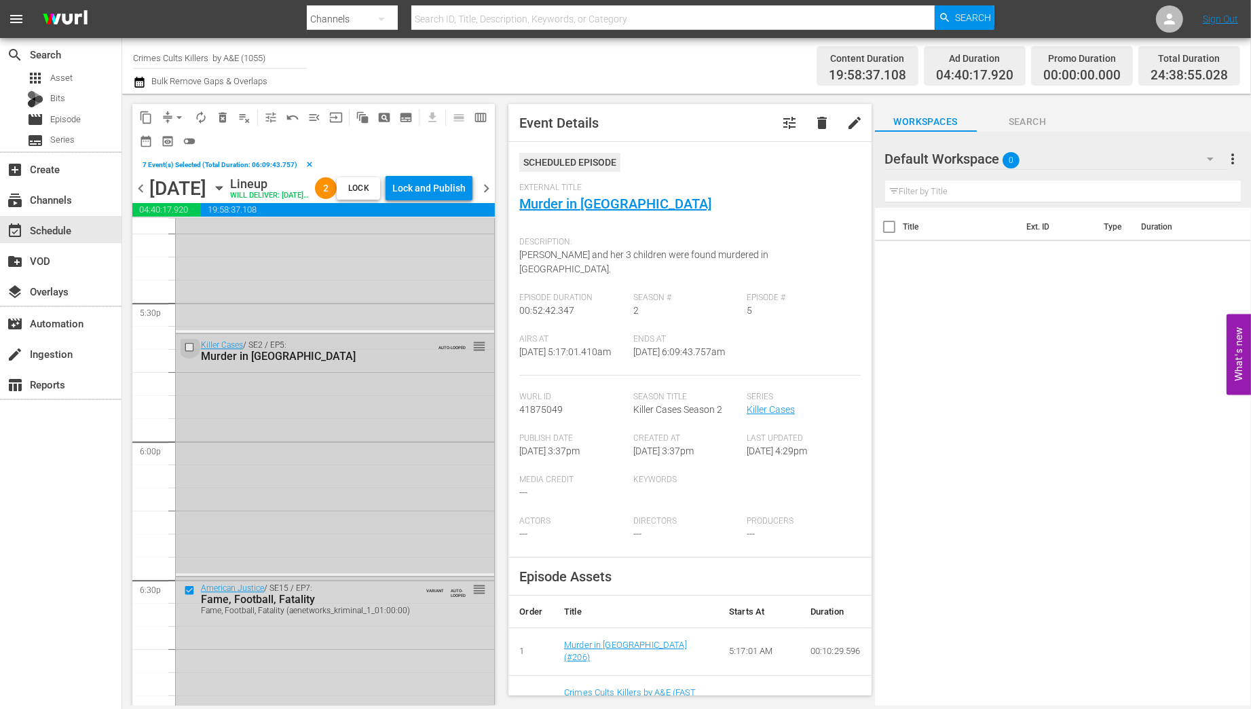
click at [187, 352] on input "checkbox" at bounding box center [191, 347] width 14 height 12
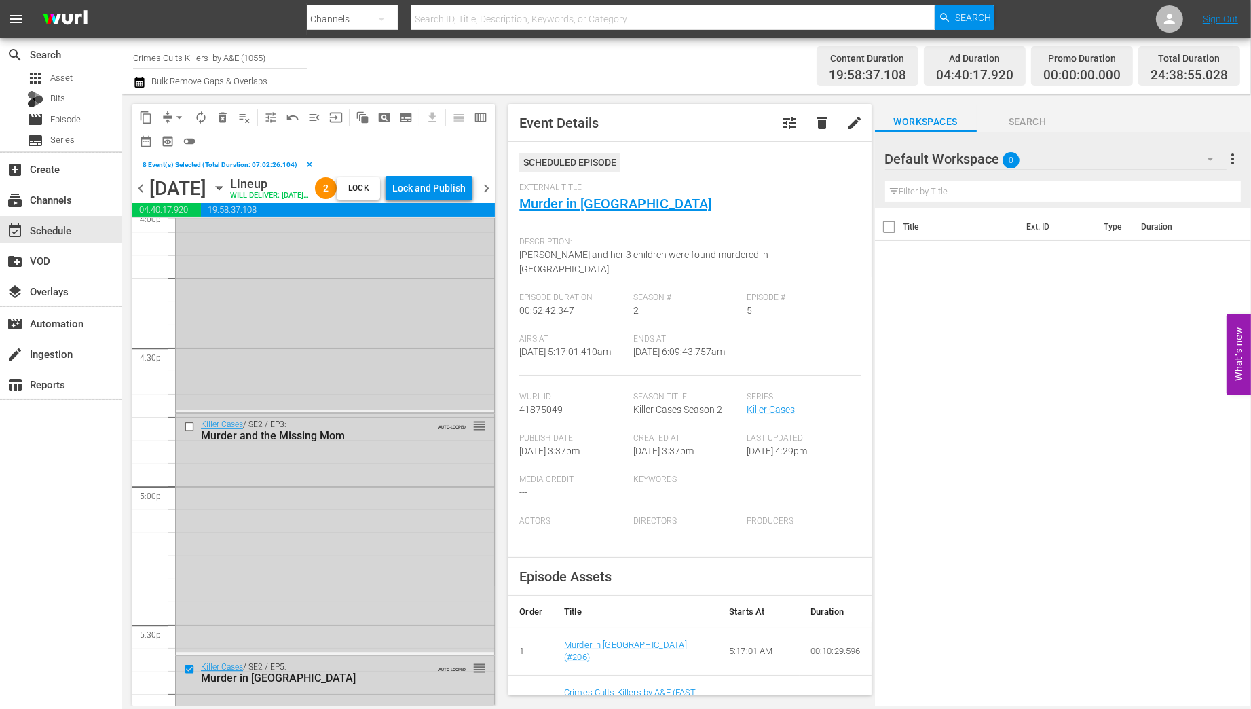
scroll to position [4436, 0]
click at [184, 436] on input "checkbox" at bounding box center [191, 431] width 14 height 12
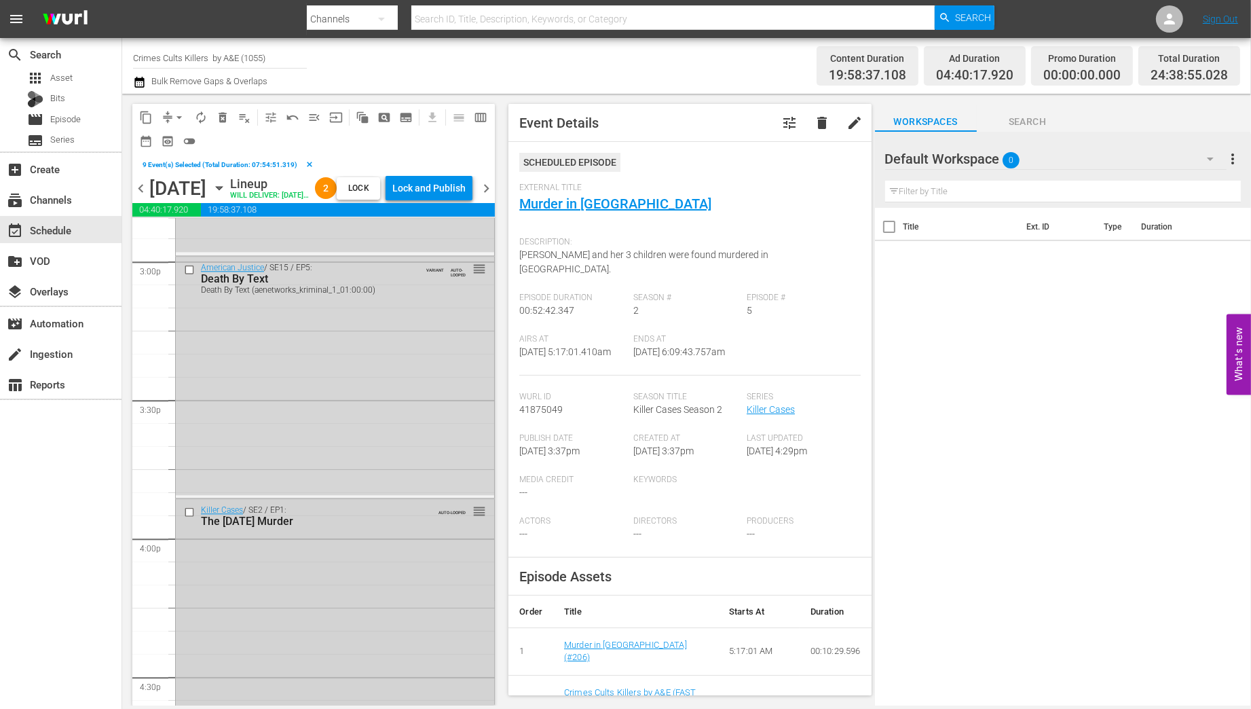
scroll to position [4111, 0]
click at [187, 519] on input "checkbox" at bounding box center [191, 513] width 14 height 12
click at [189, 276] on input "checkbox" at bounding box center [191, 270] width 14 height 12
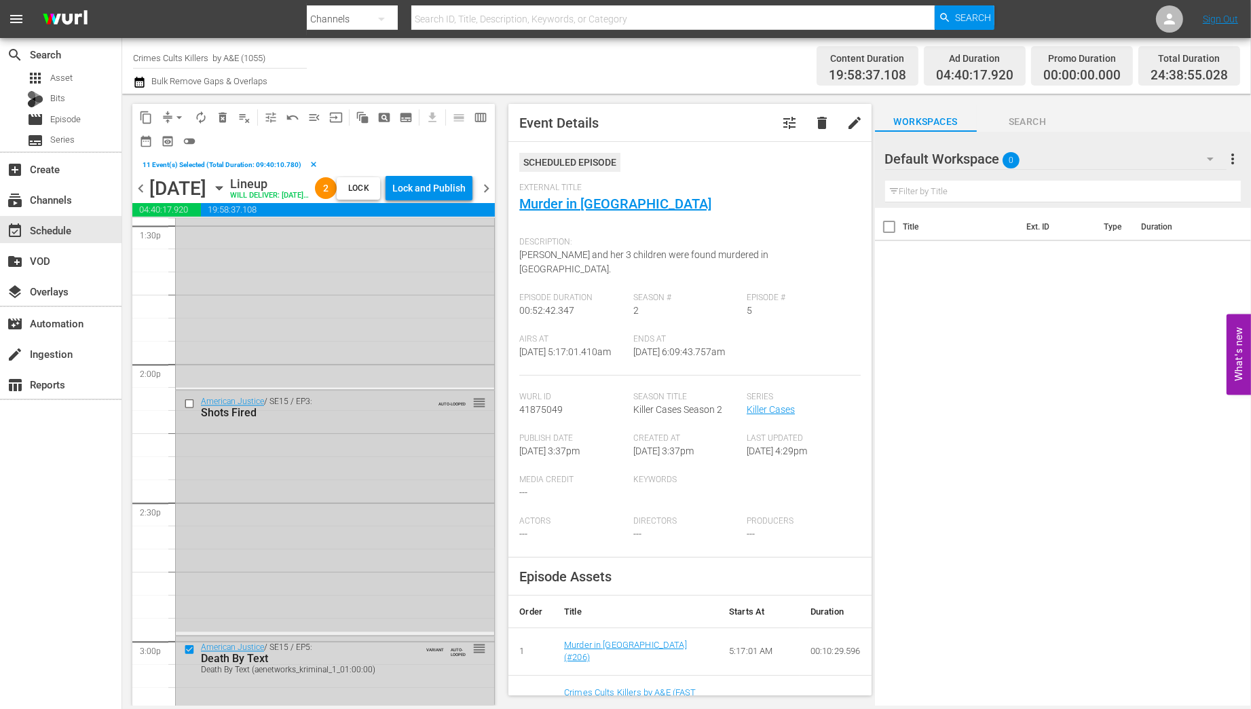
scroll to position [3731, 0]
click at [187, 411] on input "checkbox" at bounding box center [191, 405] width 14 height 12
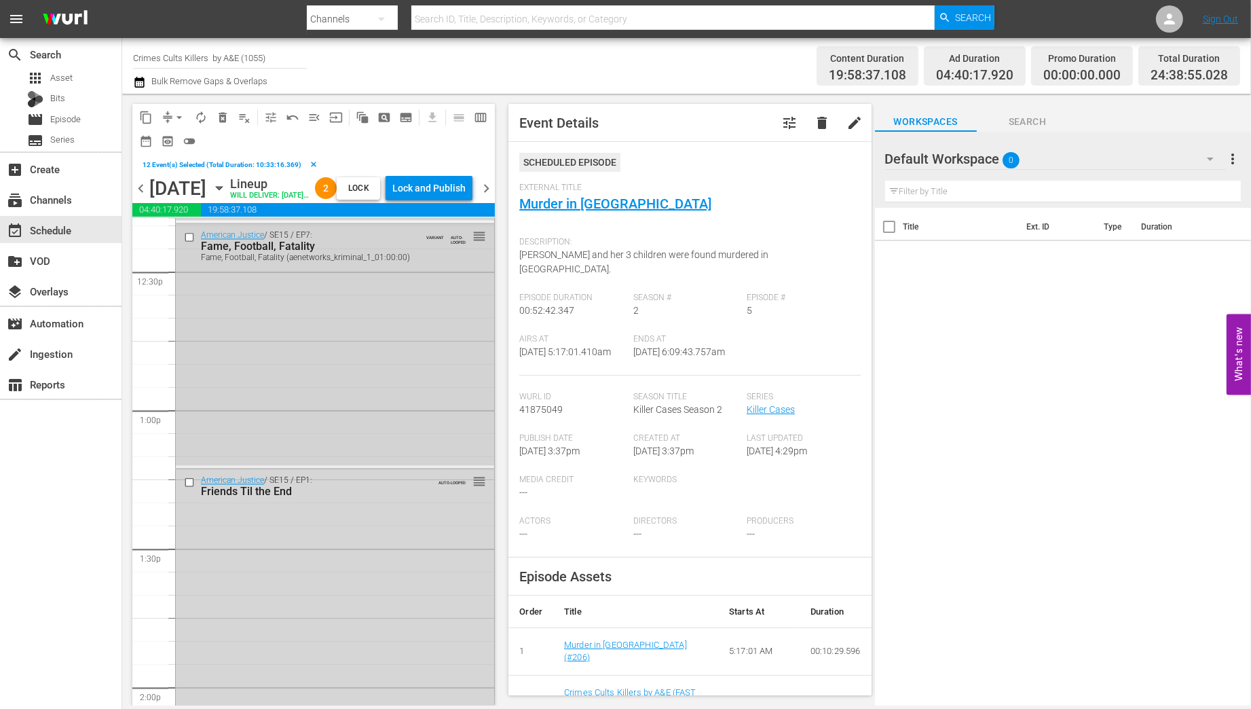
scroll to position [3405, 0]
click at [189, 491] on input "checkbox" at bounding box center [191, 486] width 14 height 12
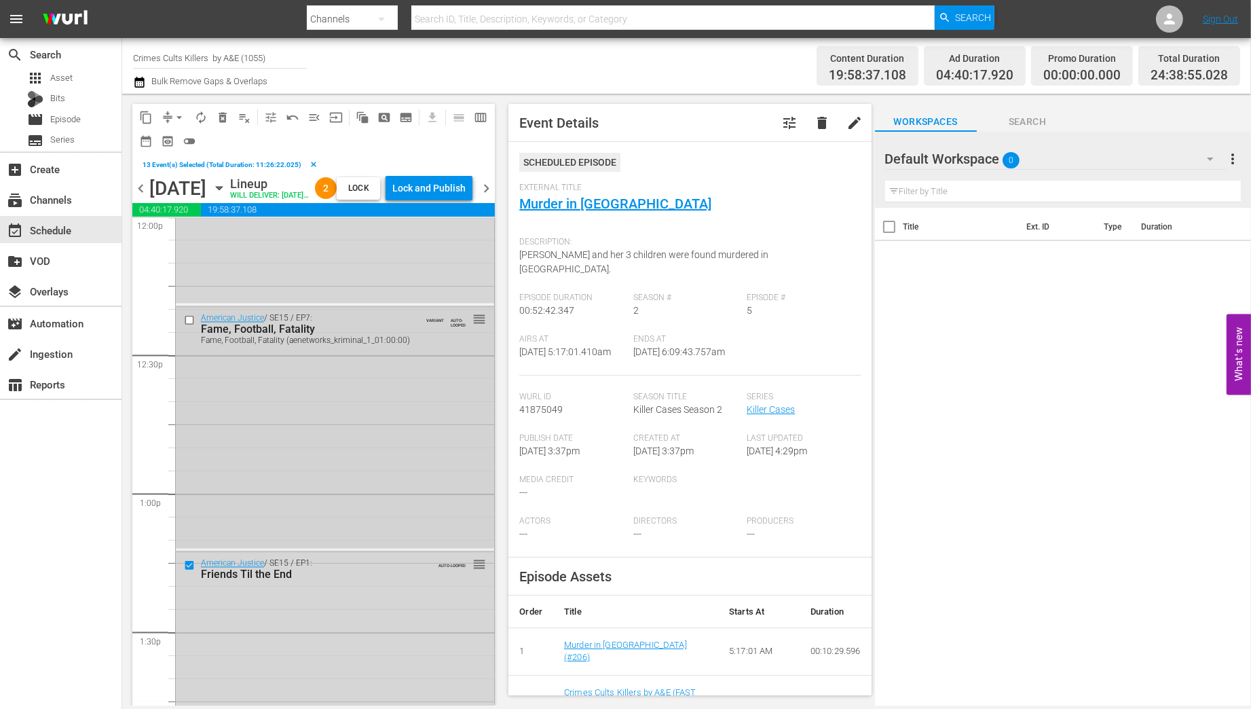
scroll to position [3242, 0]
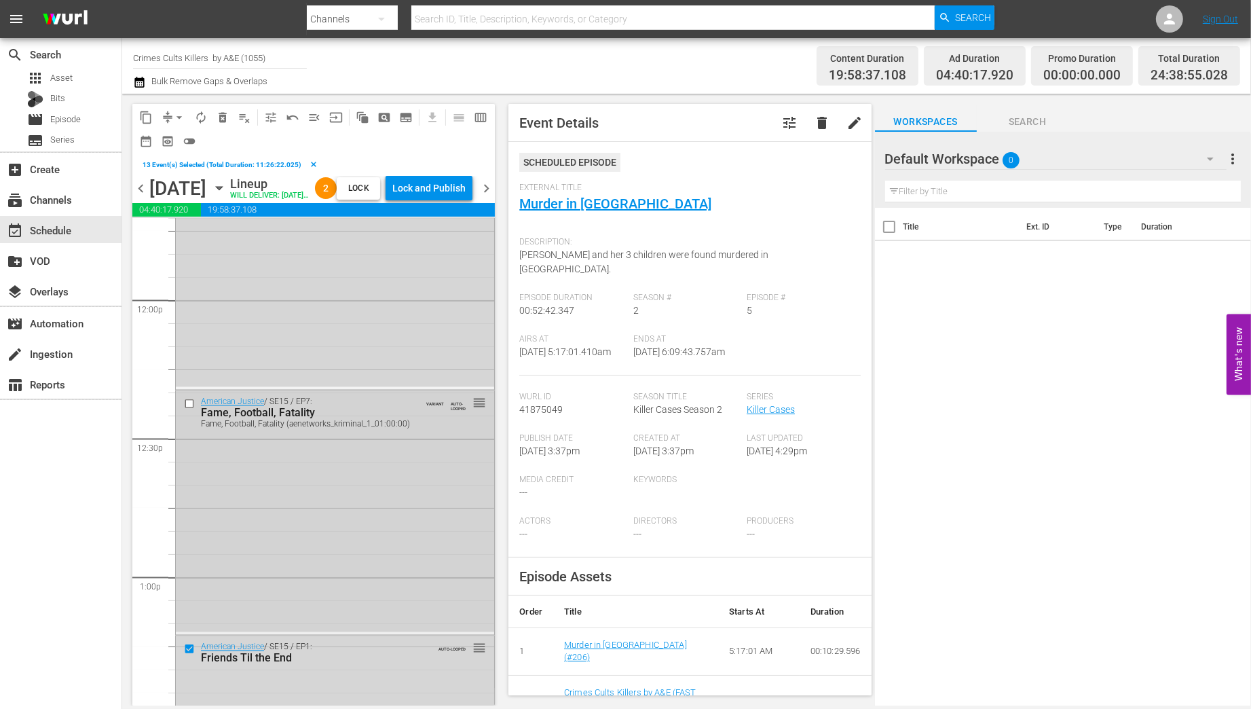
click at [187, 409] on input "checkbox" at bounding box center [191, 404] width 14 height 12
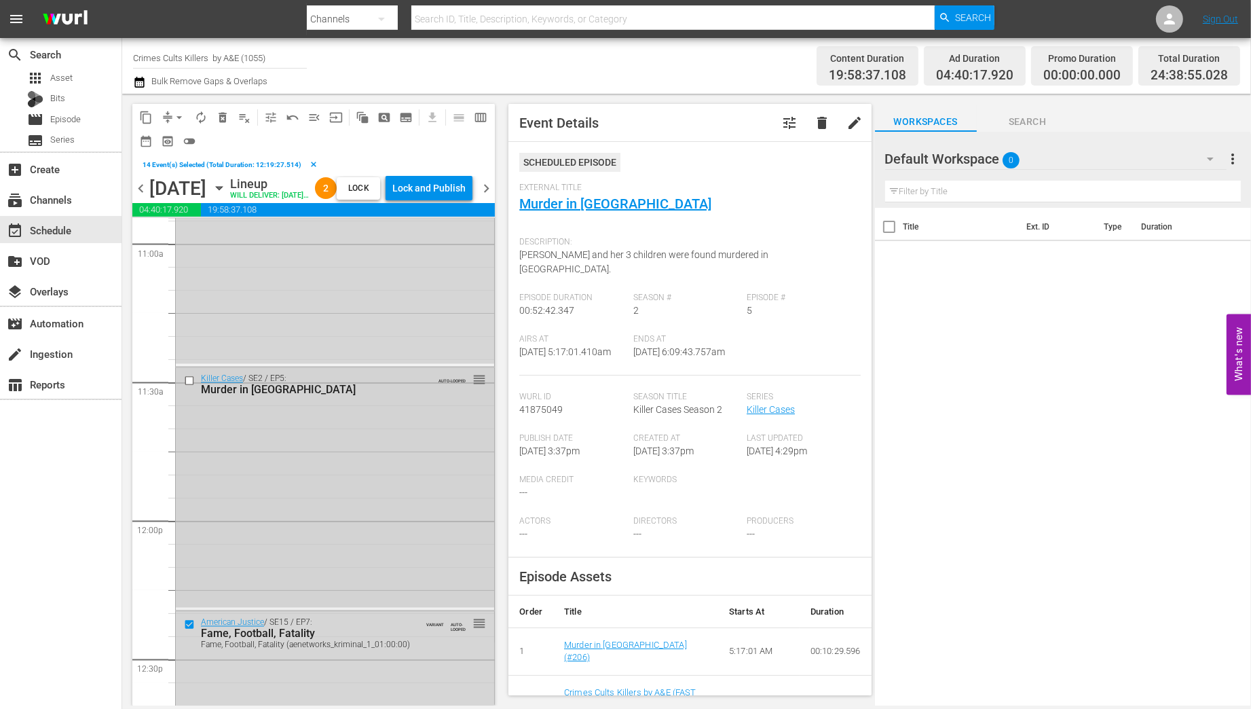
scroll to position [2916, 0]
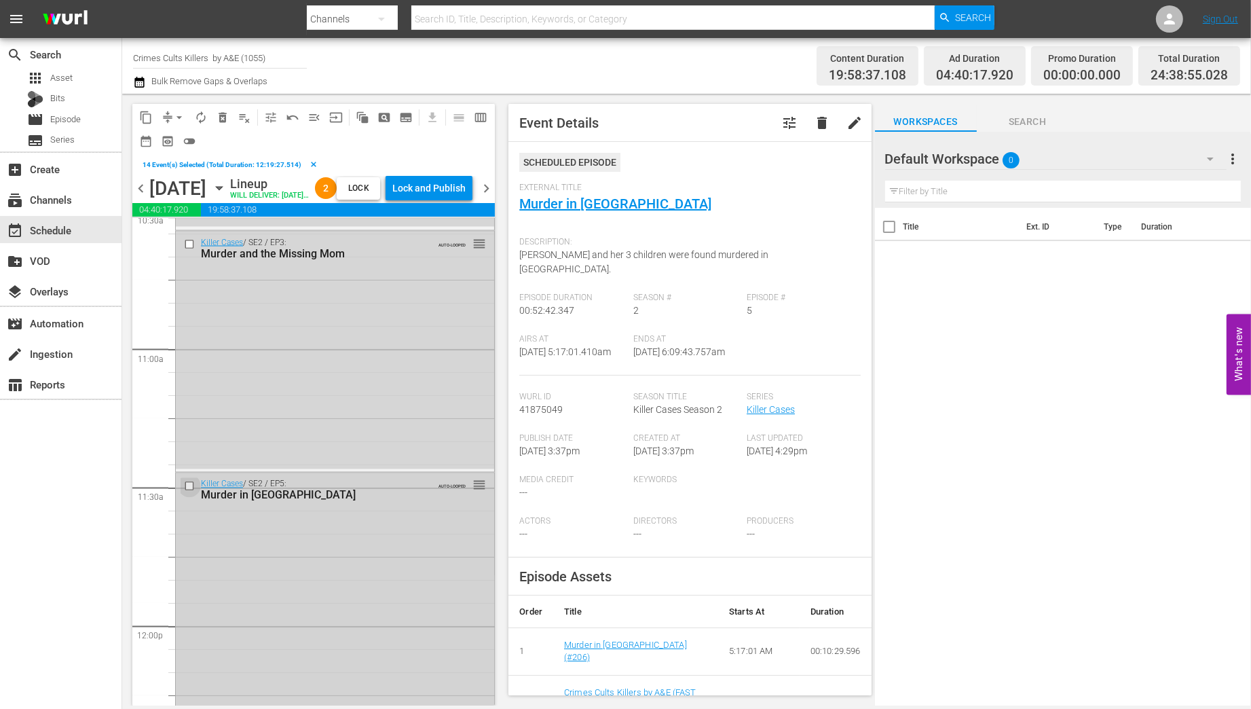
click at [189, 492] on input "checkbox" at bounding box center [191, 487] width 14 height 12
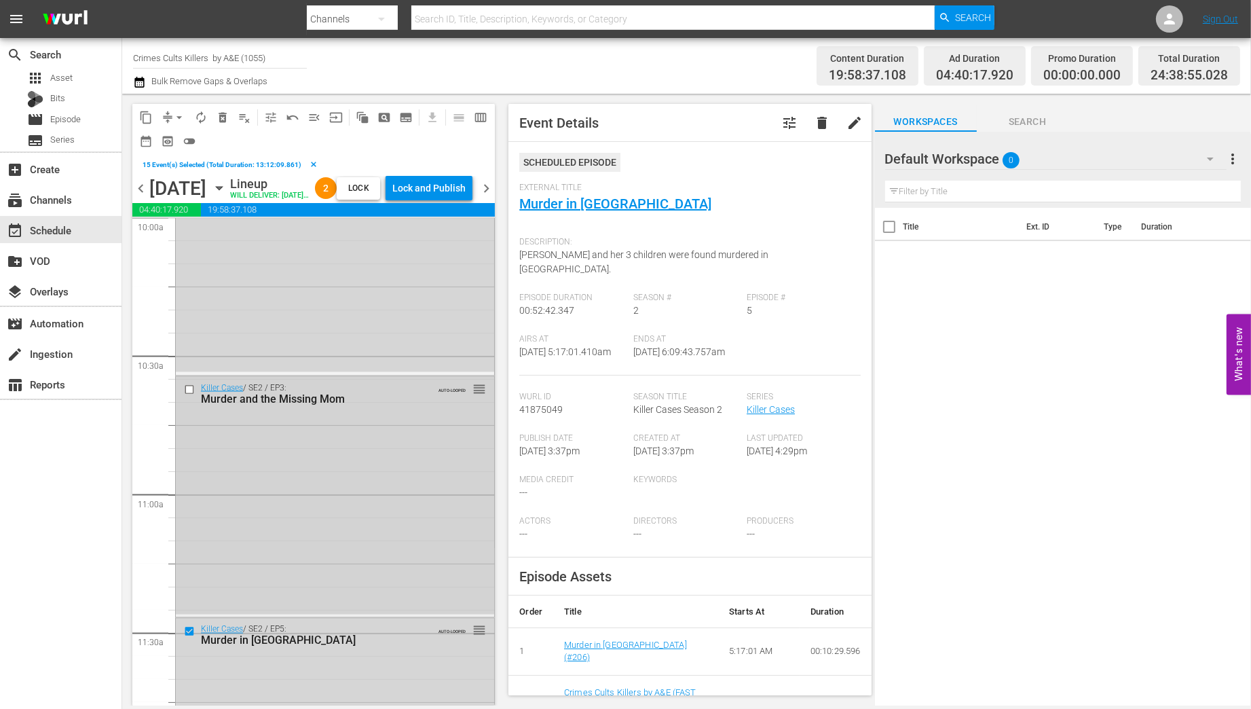
scroll to position [2753, 0]
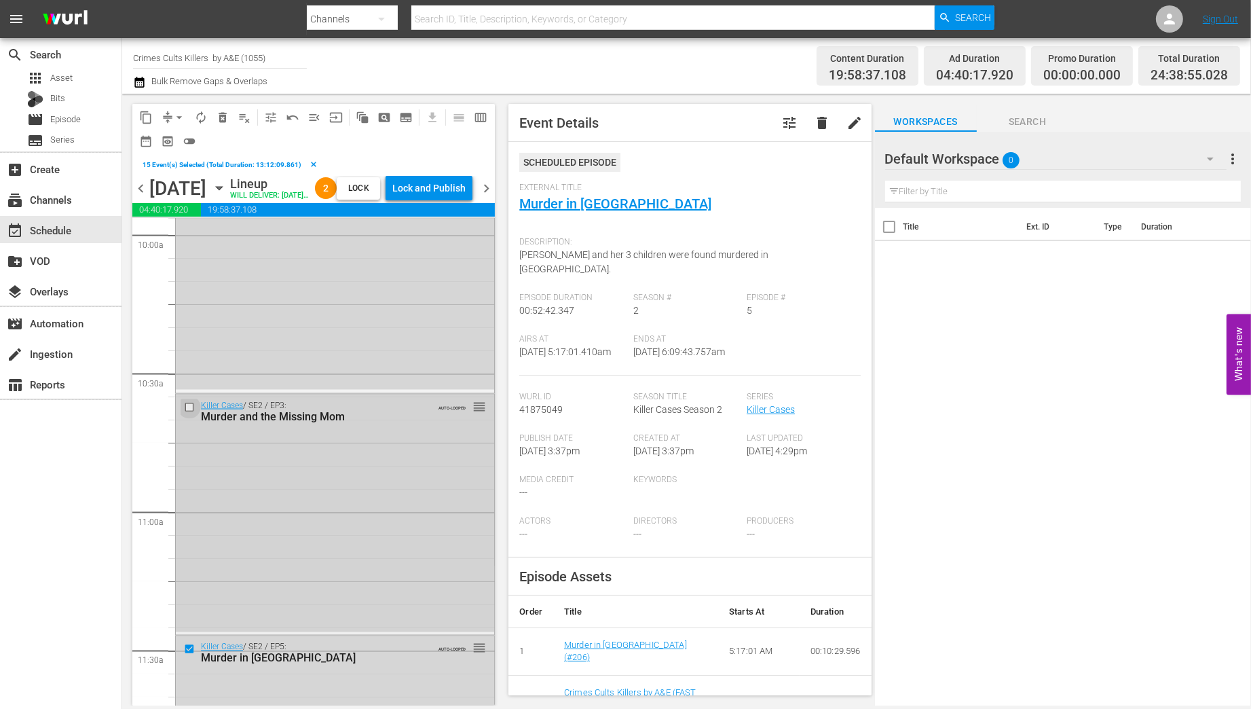
click at [189, 413] on input "checkbox" at bounding box center [191, 407] width 14 height 12
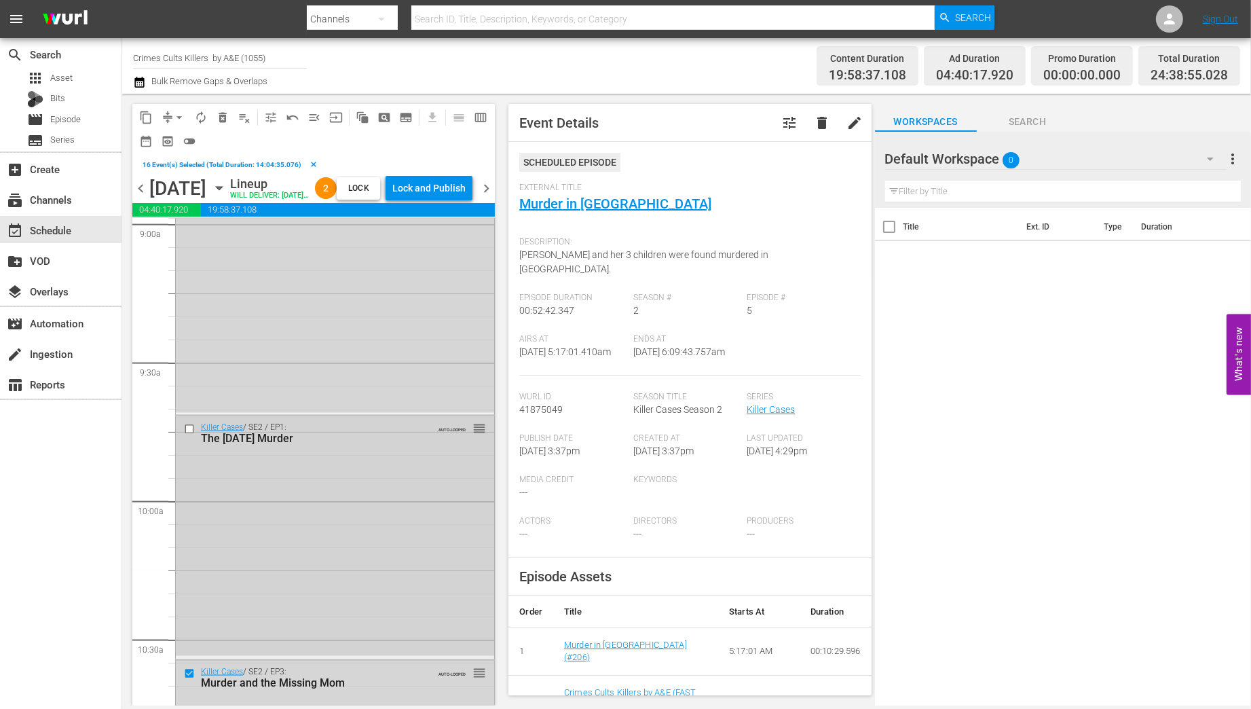
scroll to position [2482, 0]
click at [187, 441] on input "checkbox" at bounding box center [191, 435] width 14 height 12
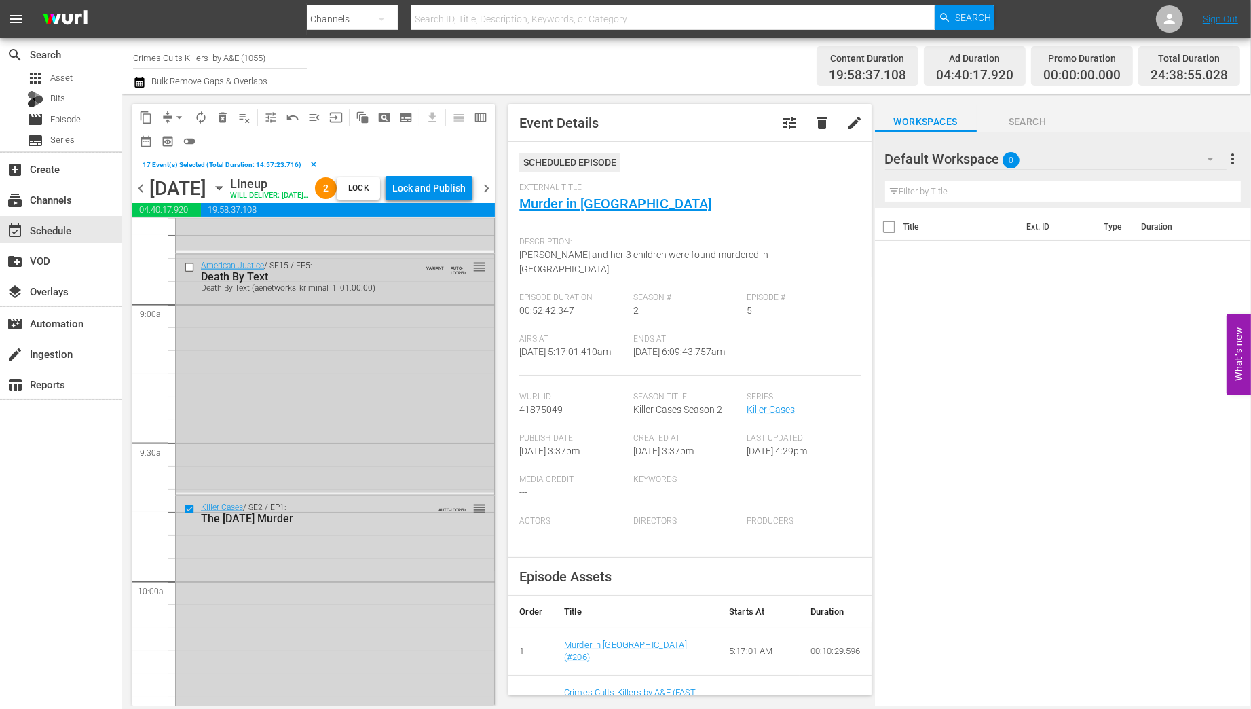
scroll to position [2319, 0]
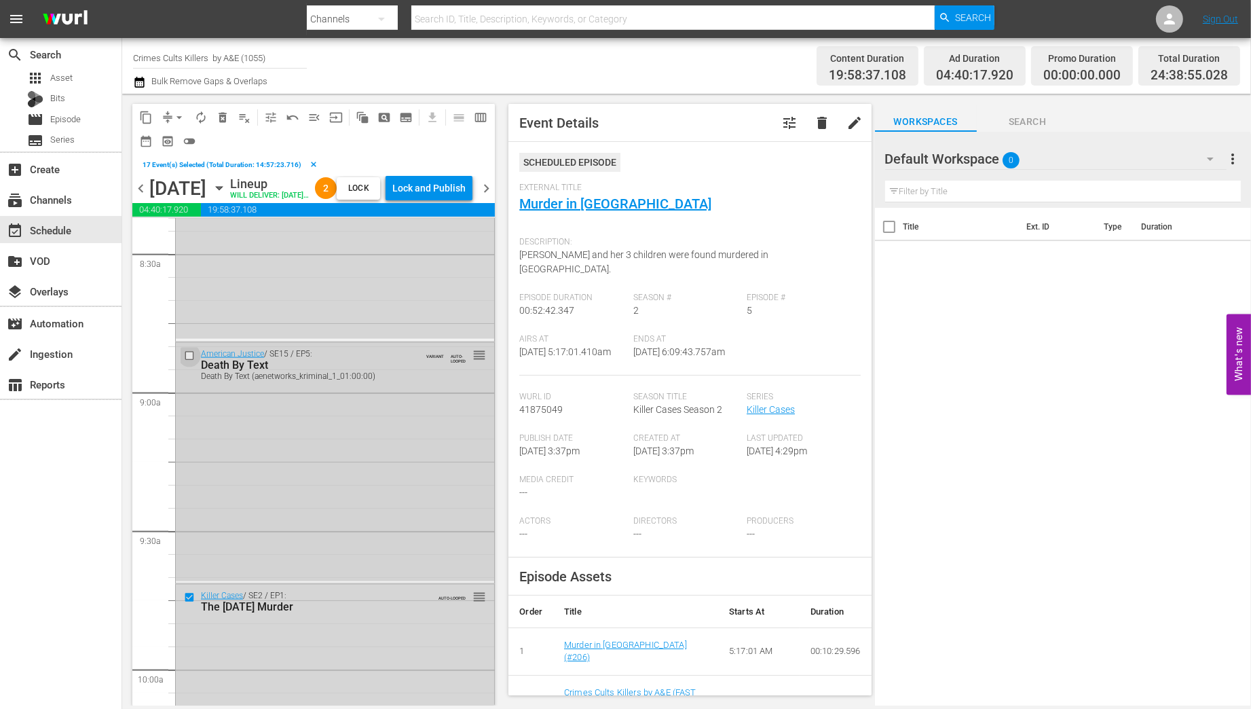
click at [188, 362] on input "checkbox" at bounding box center [191, 356] width 14 height 12
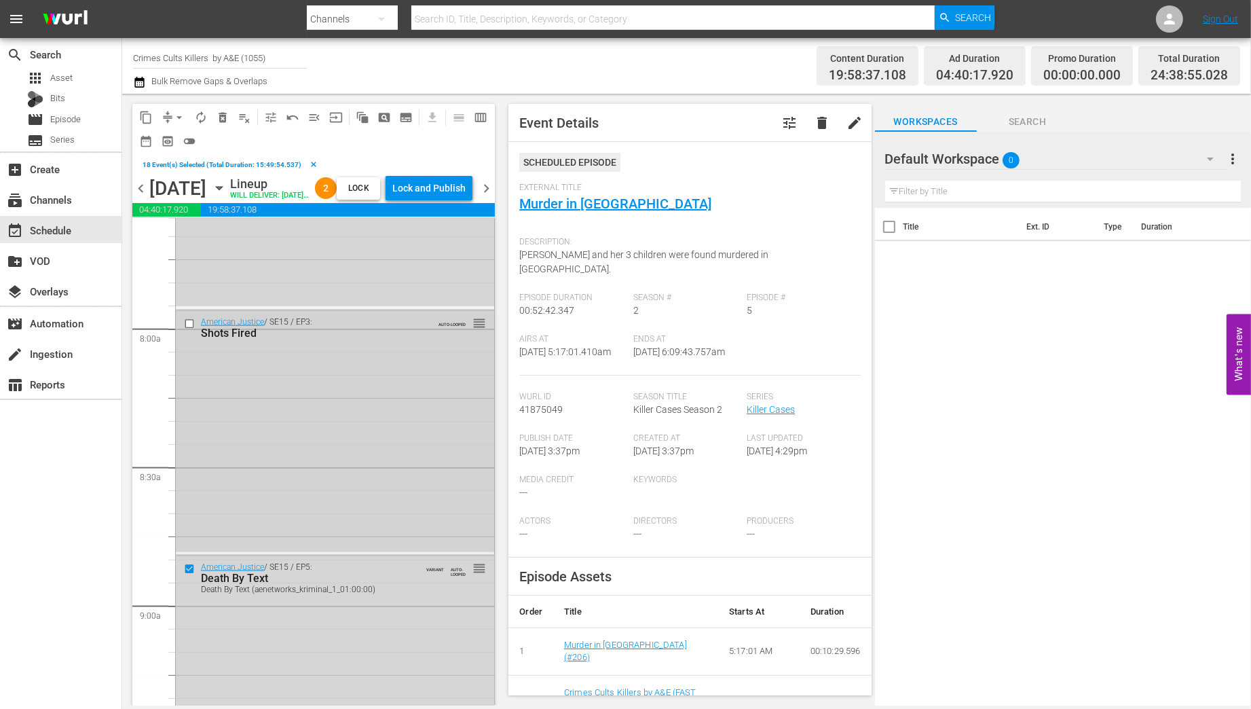
scroll to position [2047, 0]
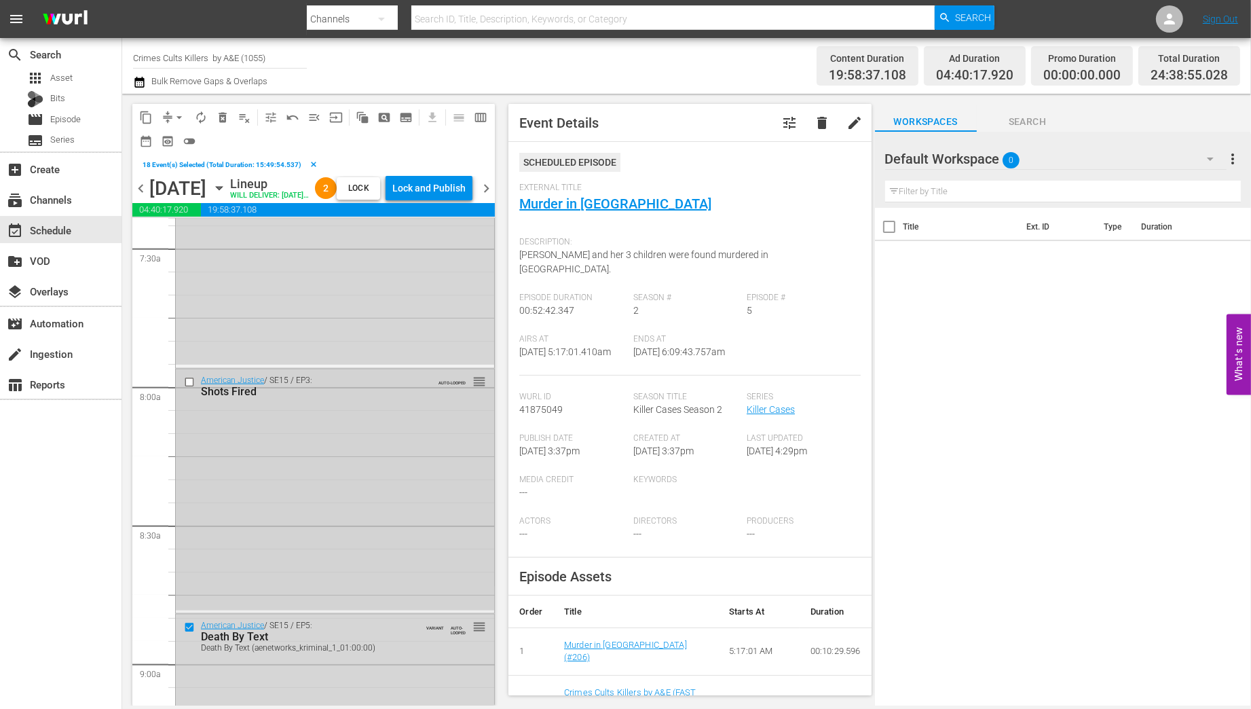
click at [190, 388] on input "checkbox" at bounding box center [191, 382] width 14 height 12
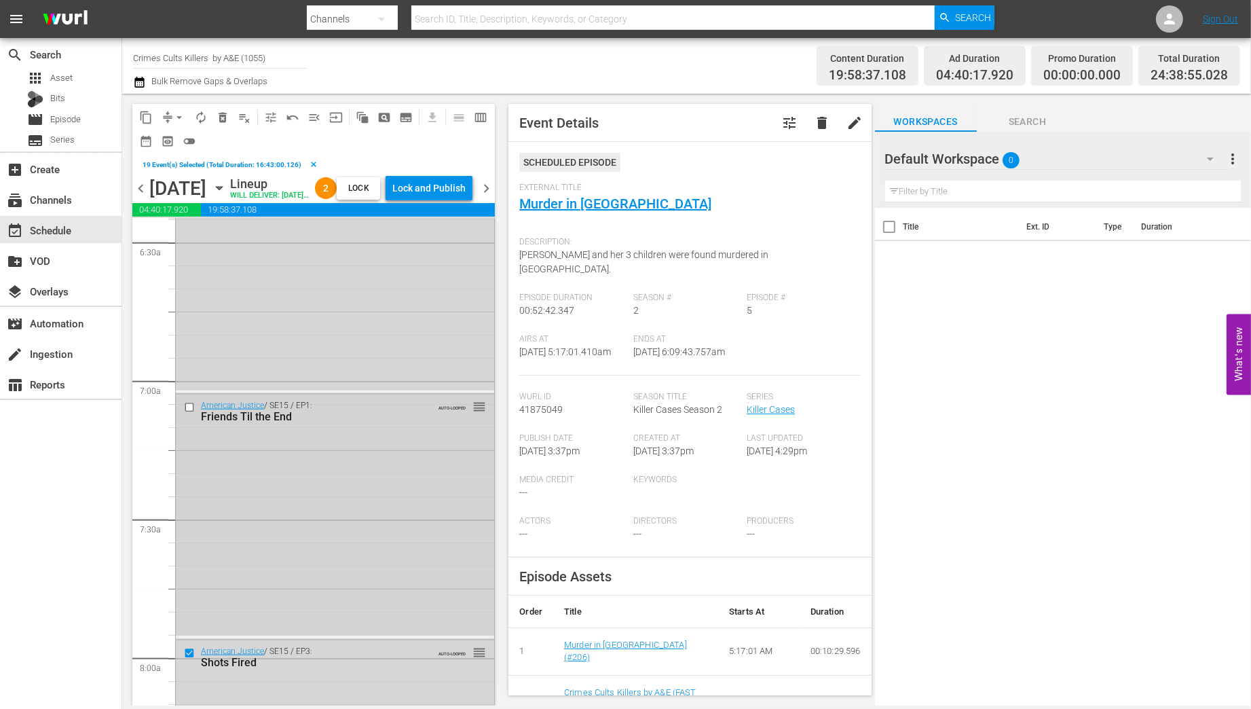
scroll to position [1776, 0]
click at [187, 414] on input "checkbox" at bounding box center [191, 409] width 14 height 12
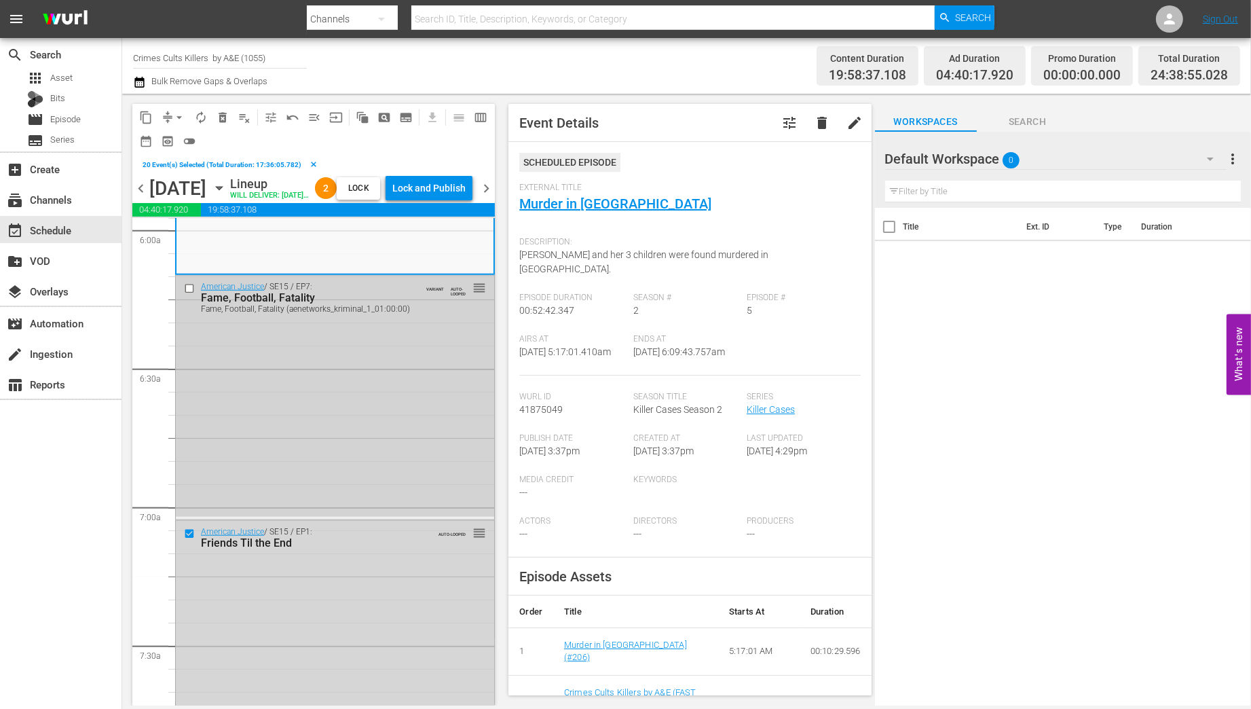
scroll to position [1613, 0]
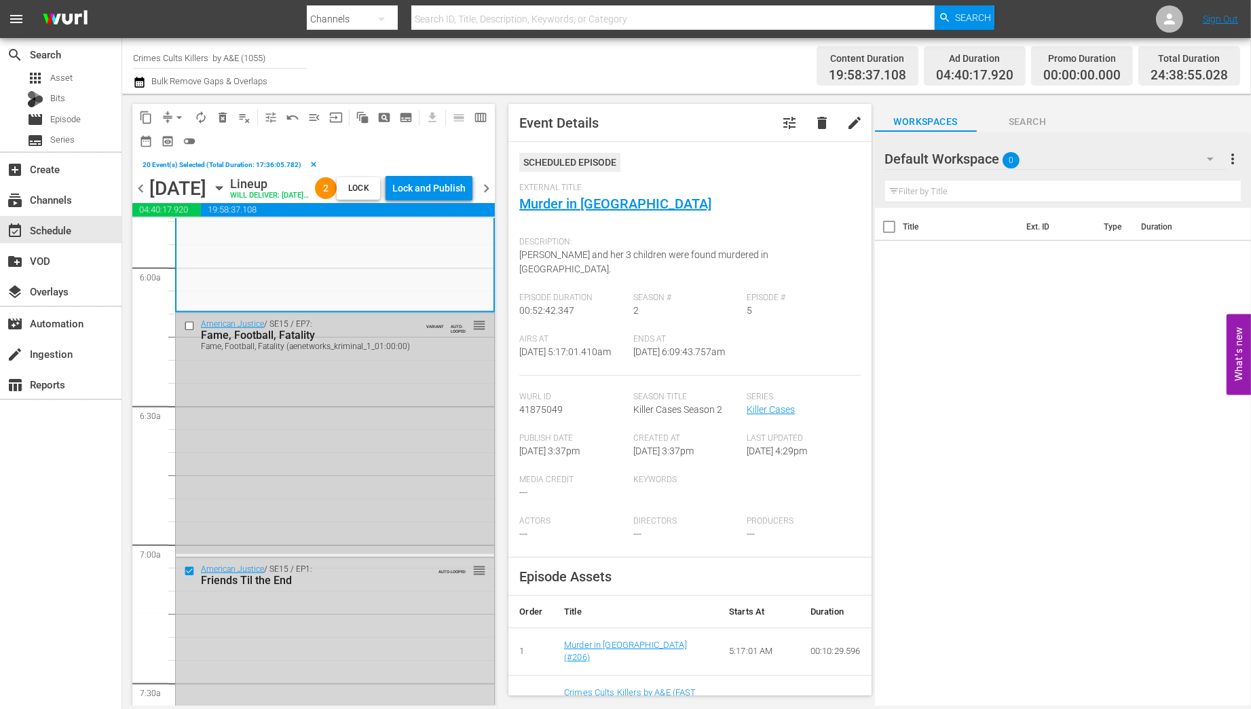
click at [189, 332] on input "checkbox" at bounding box center [191, 326] width 14 height 12
click at [222, 116] on span "delete_forever_outlined" at bounding box center [223, 118] width 14 height 14
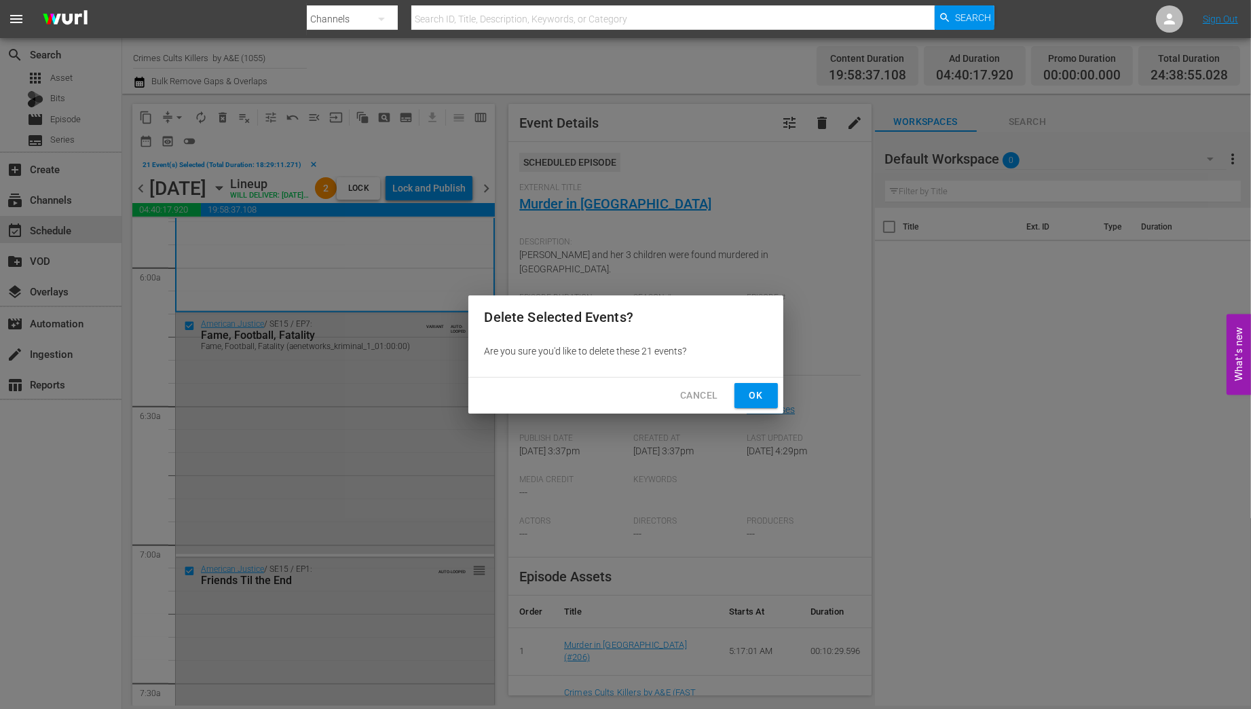
click at [745, 393] on span "Ok" at bounding box center [756, 395] width 22 height 17
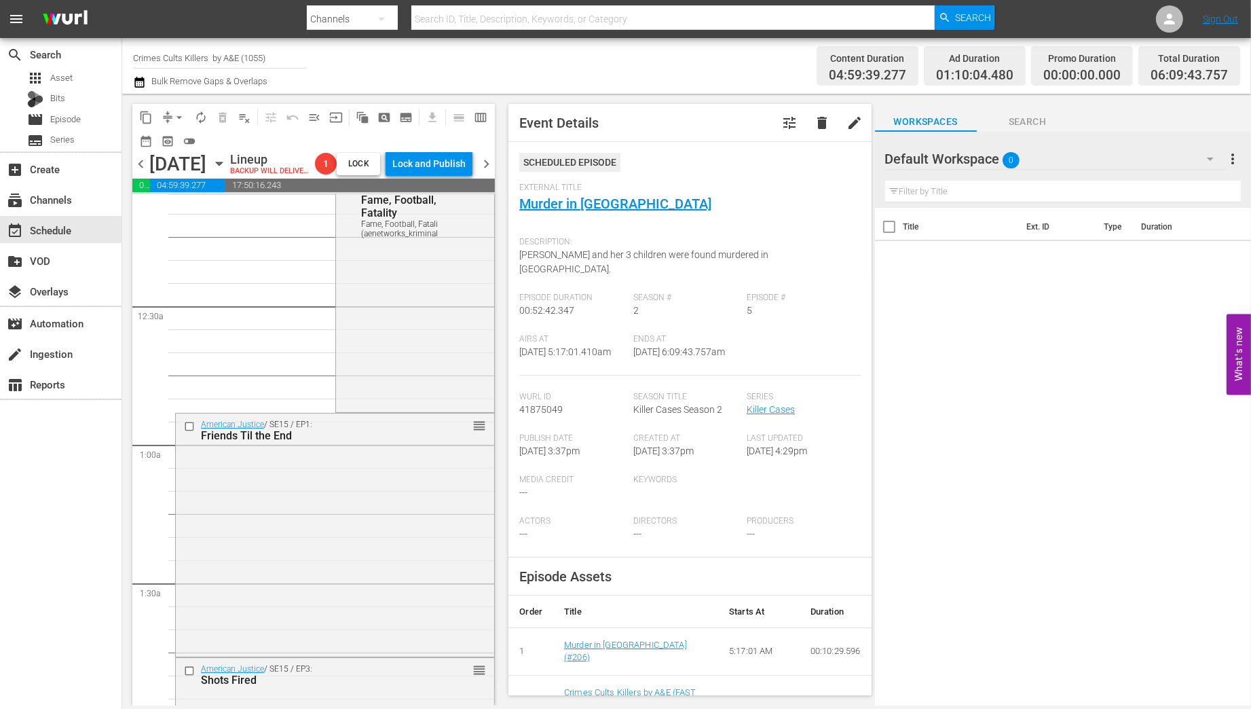
scroll to position [0, 0]
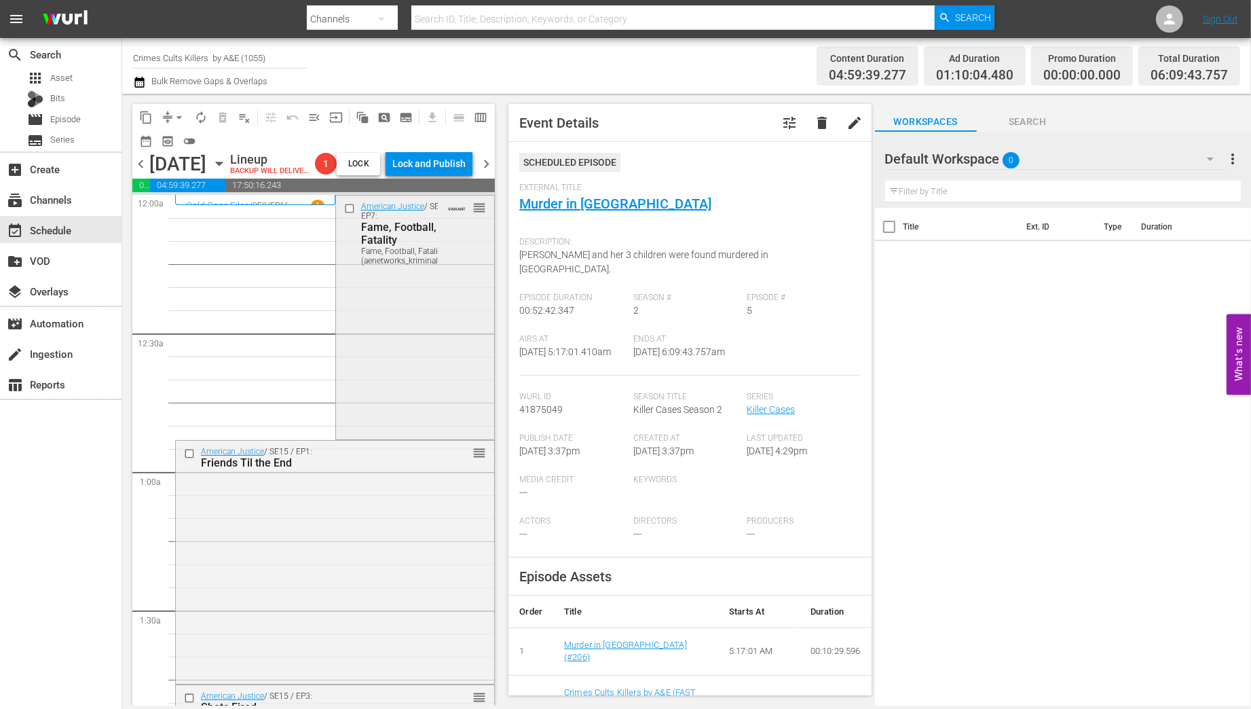
click at [383, 355] on div "American Justice / SE15 / EP7: Fame, Football, Fatality Fame, Football, Fatalit…" at bounding box center [415, 315] width 159 height 241
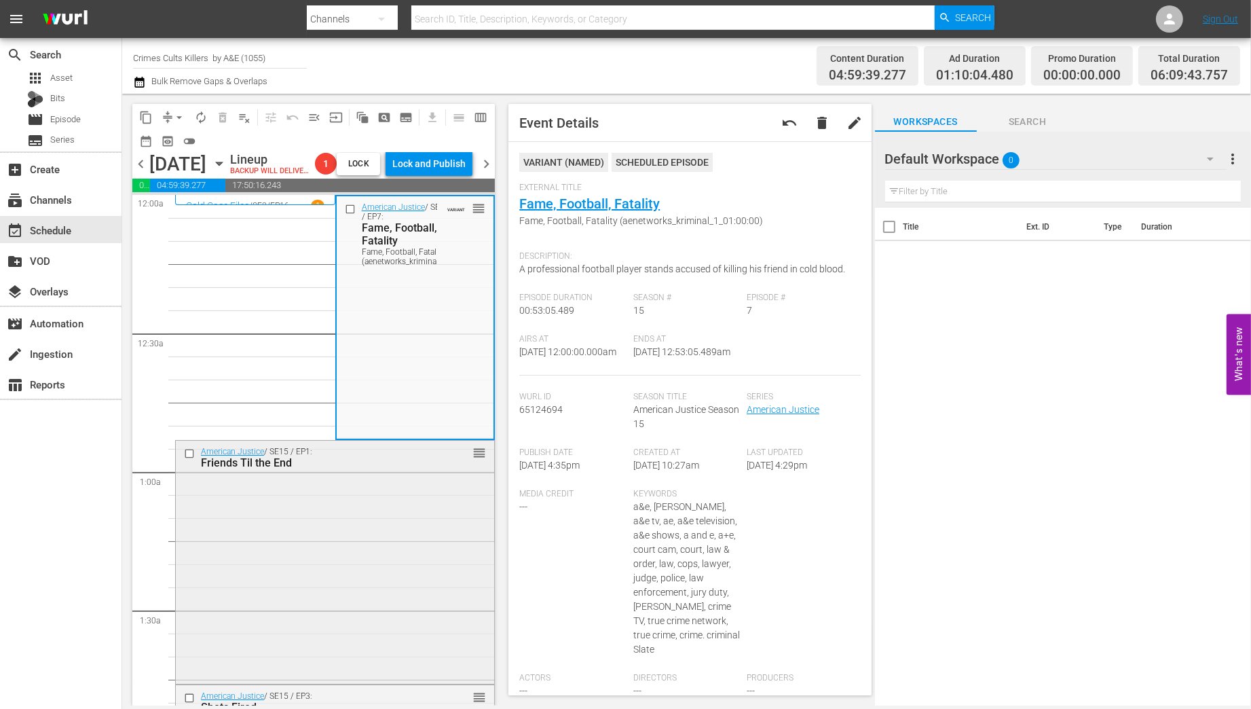
click at [386, 535] on div "American Justice / SE15 / EP1: Friends Til the End reorder" at bounding box center [335, 561] width 318 height 241
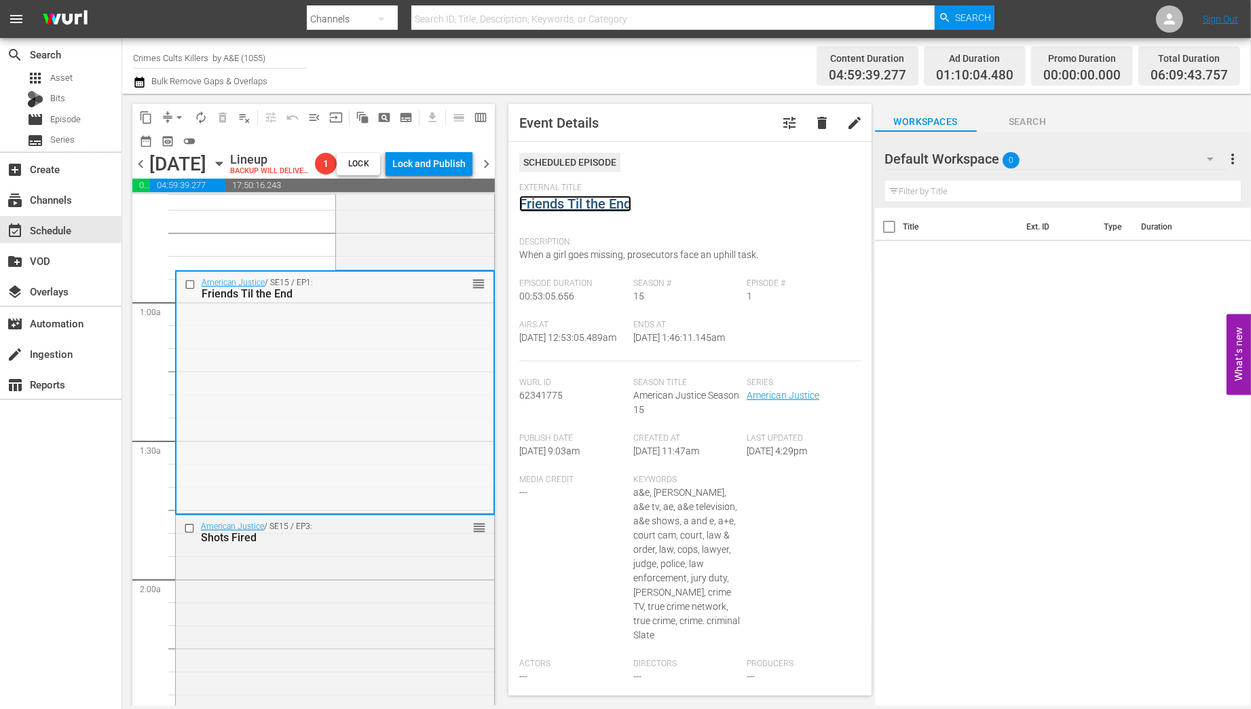
scroll to position [217, 0]
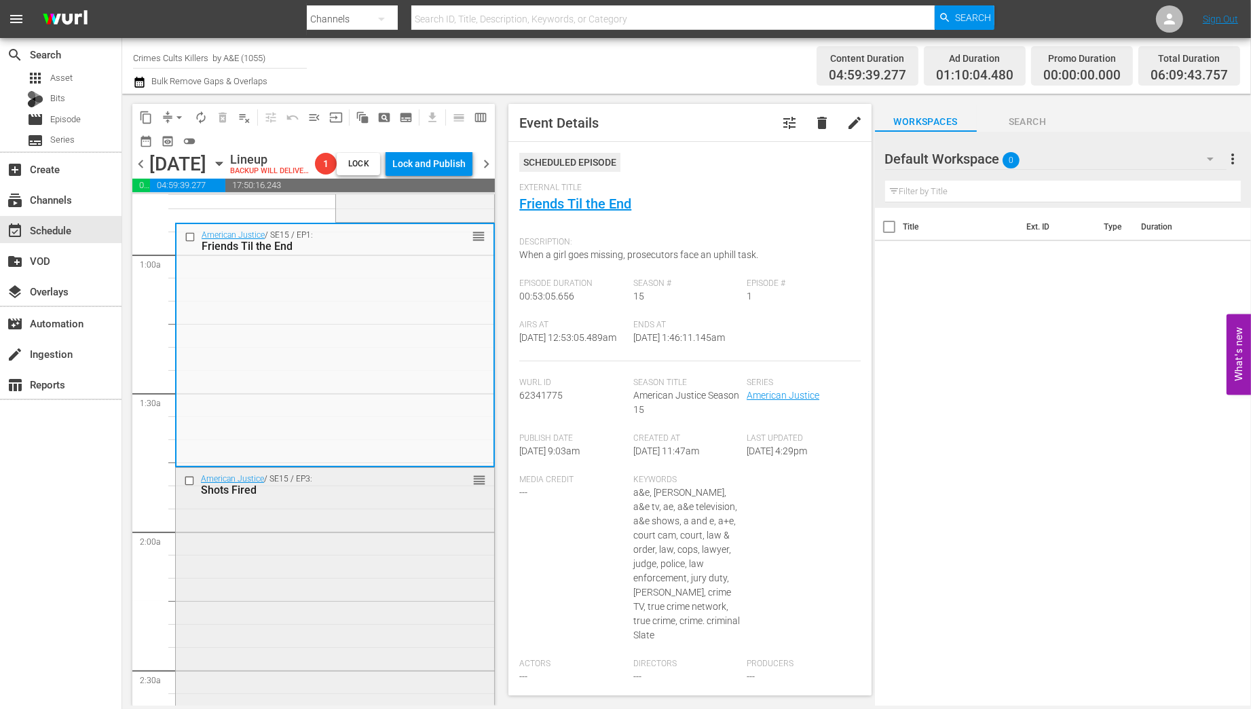
click at [380, 545] on div "American Justice / SE15 / EP3: Shots Fired reorder" at bounding box center [335, 588] width 318 height 241
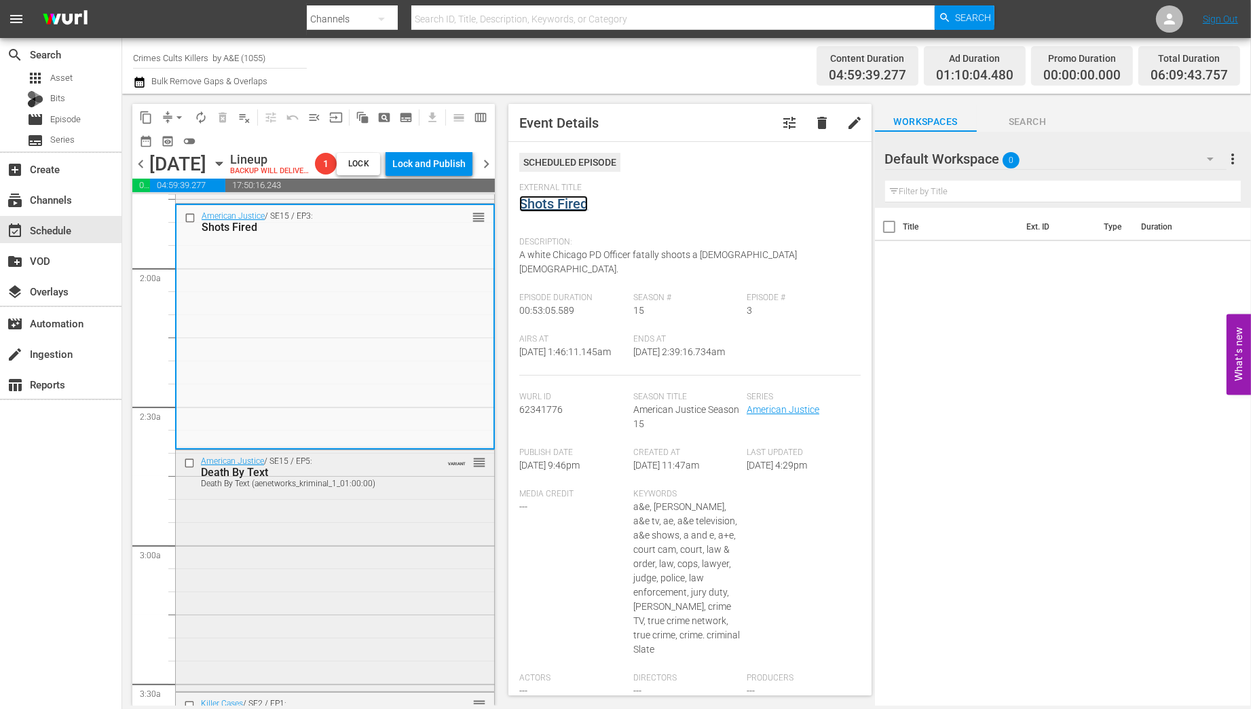
scroll to position [597, 0]
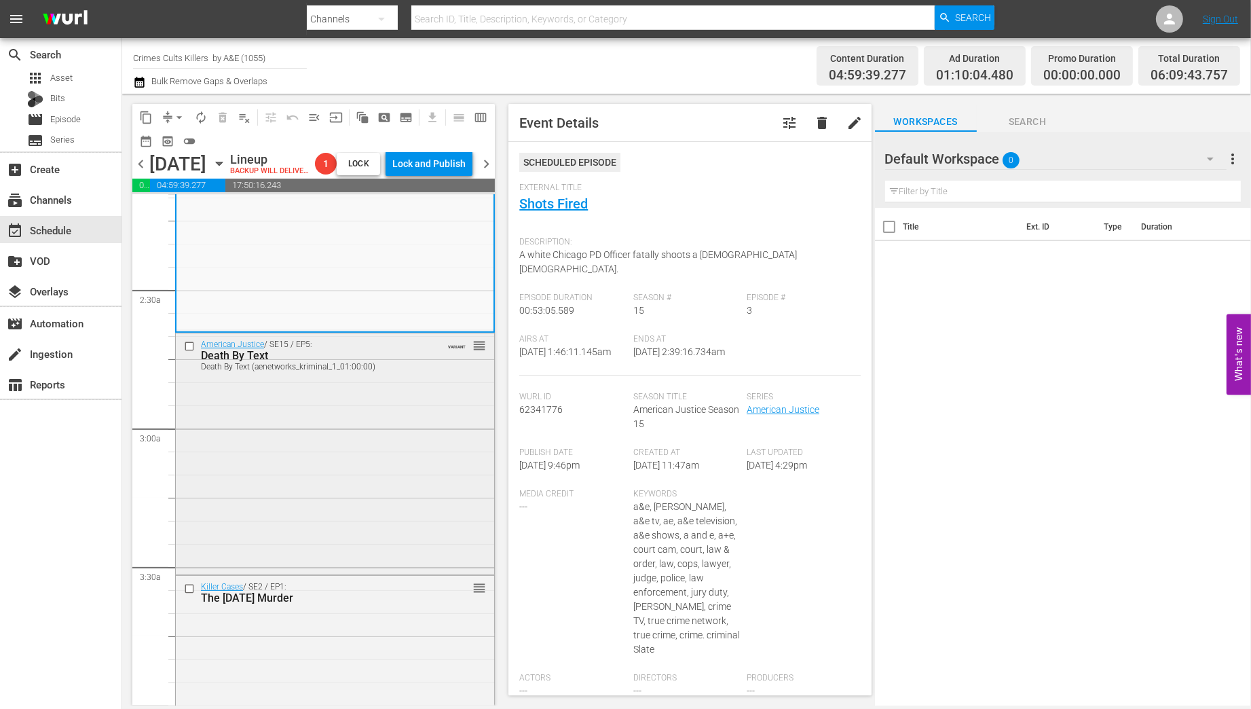
click at [396, 465] on div "American Justice / SE15 / EP5: Death By Text Death By Text (aenetworks_kriminal…" at bounding box center [335, 452] width 318 height 238
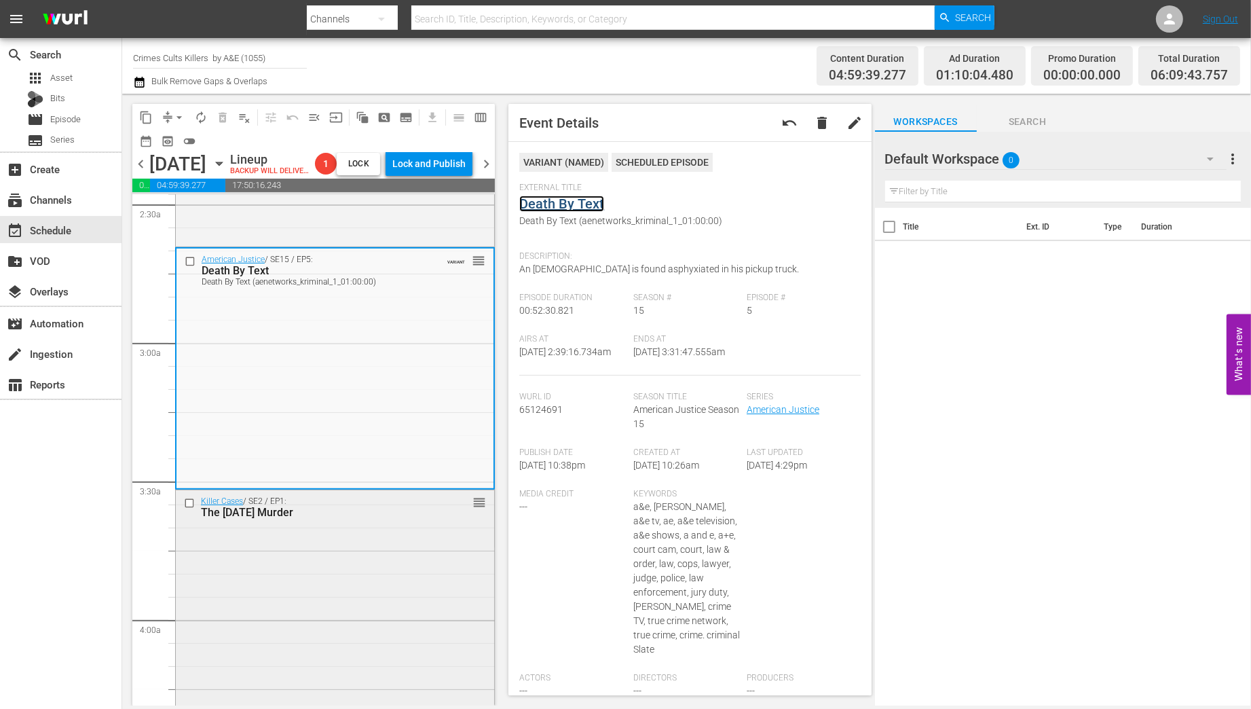
scroll to position [869, 0]
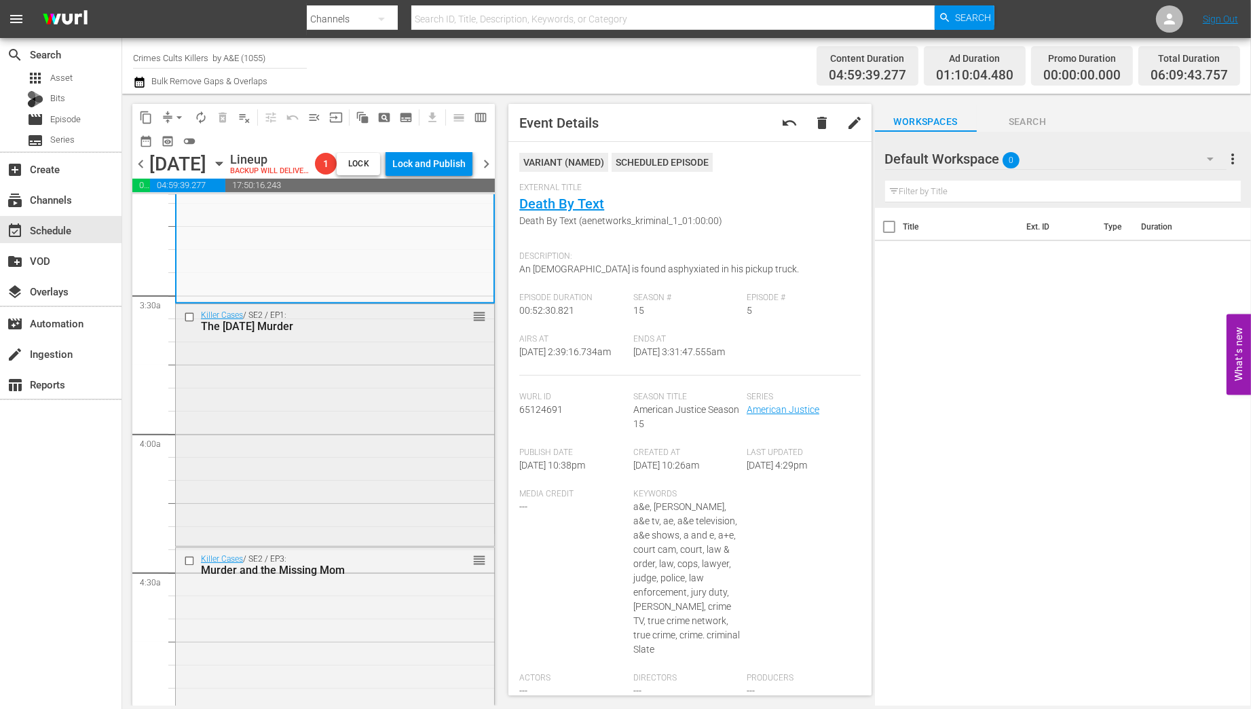
click at [372, 424] on div "Killer Cases / SE2 / EP1: The New Year's Eve Murder reorder" at bounding box center [335, 424] width 318 height 240
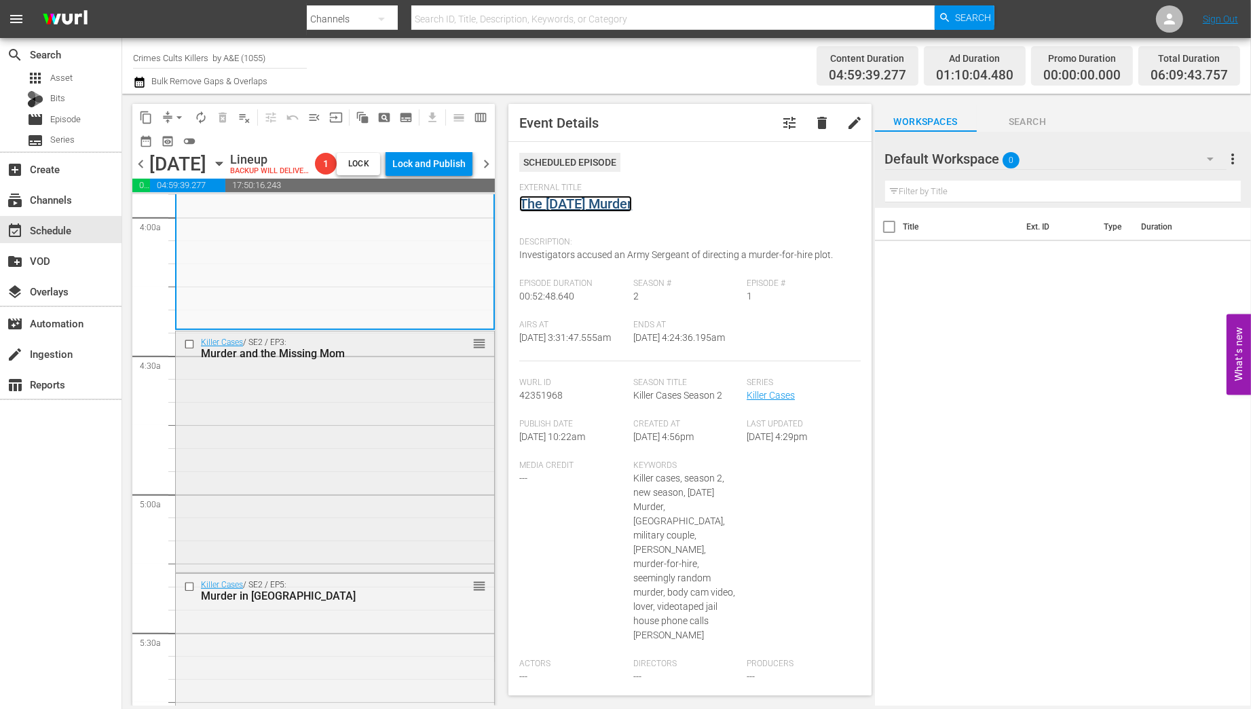
scroll to position [1140, 0]
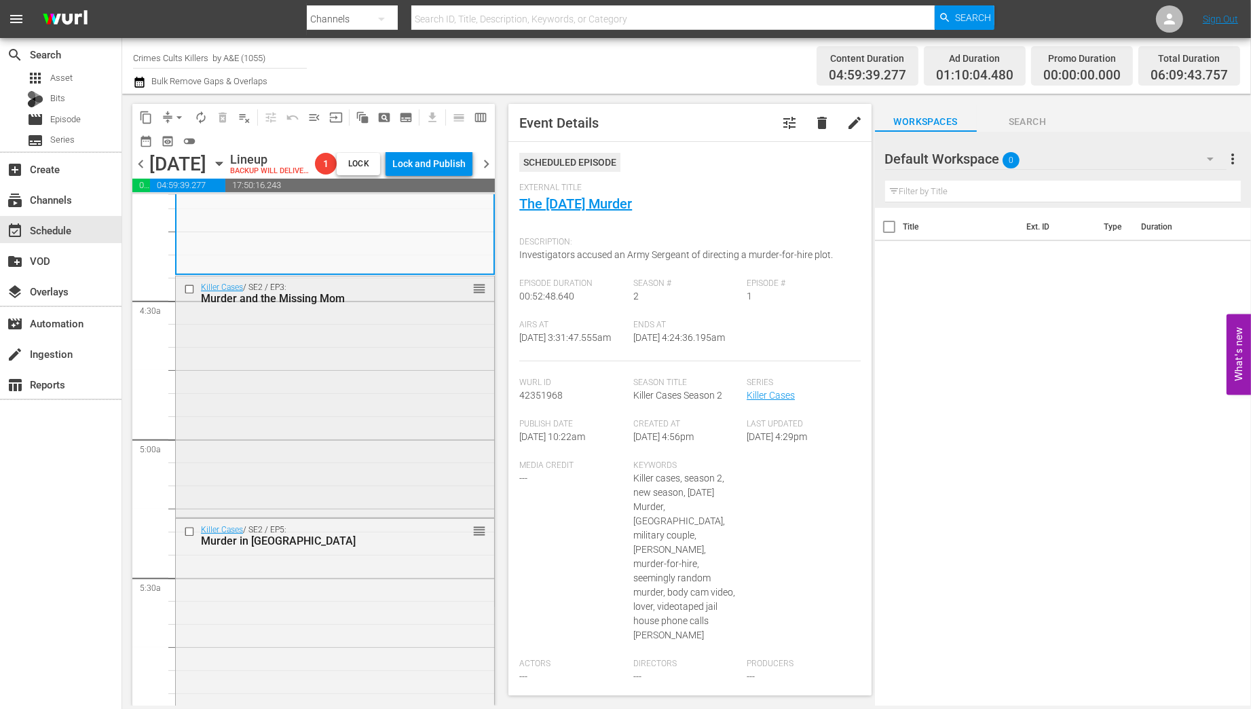
click at [393, 412] on div "Killer Cases / SE2 / EP3: Murder and the Missing Mom reorder" at bounding box center [335, 395] width 318 height 238
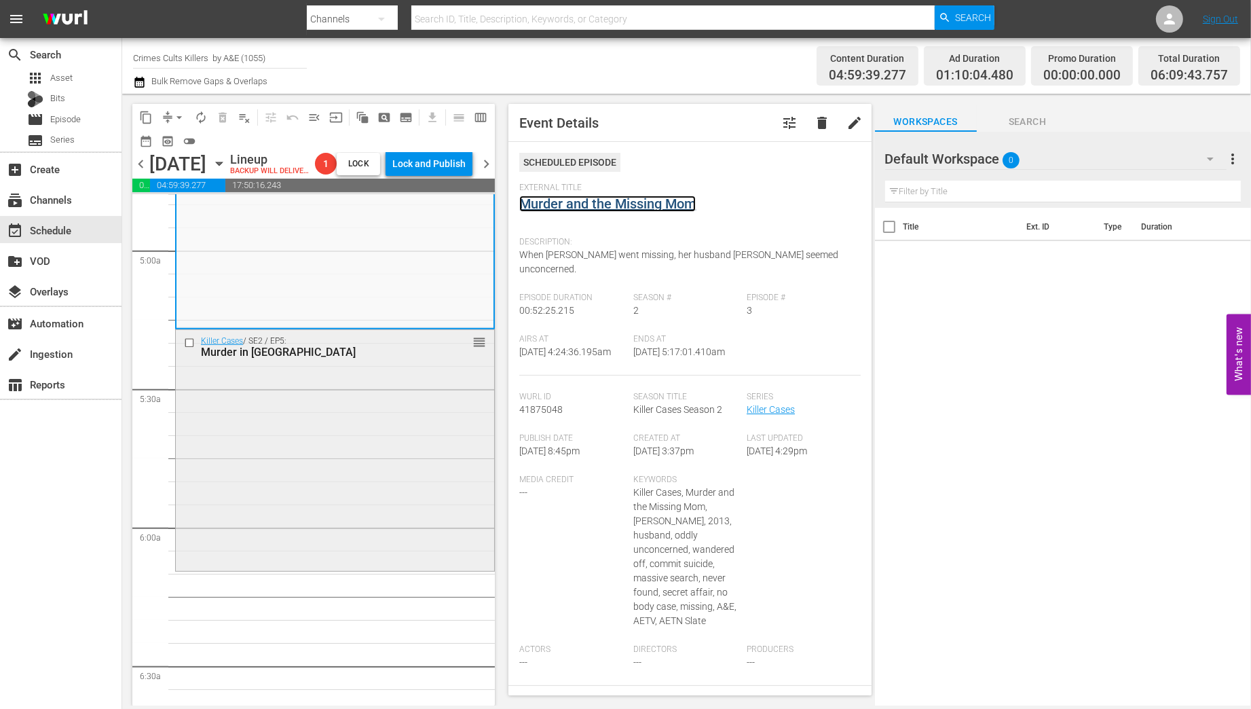
scroll to position [1358, 0]
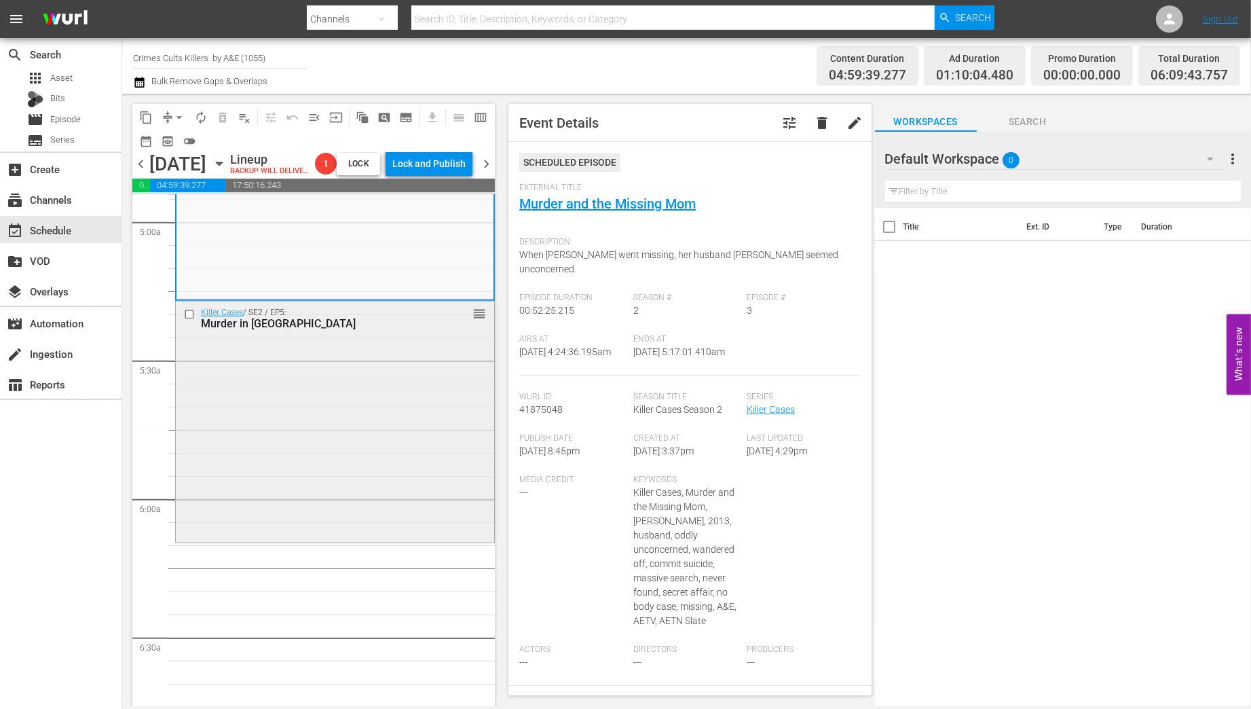
click at [390, 422] on div "Killer Cases / SE2 / EP5: Murder in Tallahassee reorder" at bounding box center [335, 420] width 318 height 239
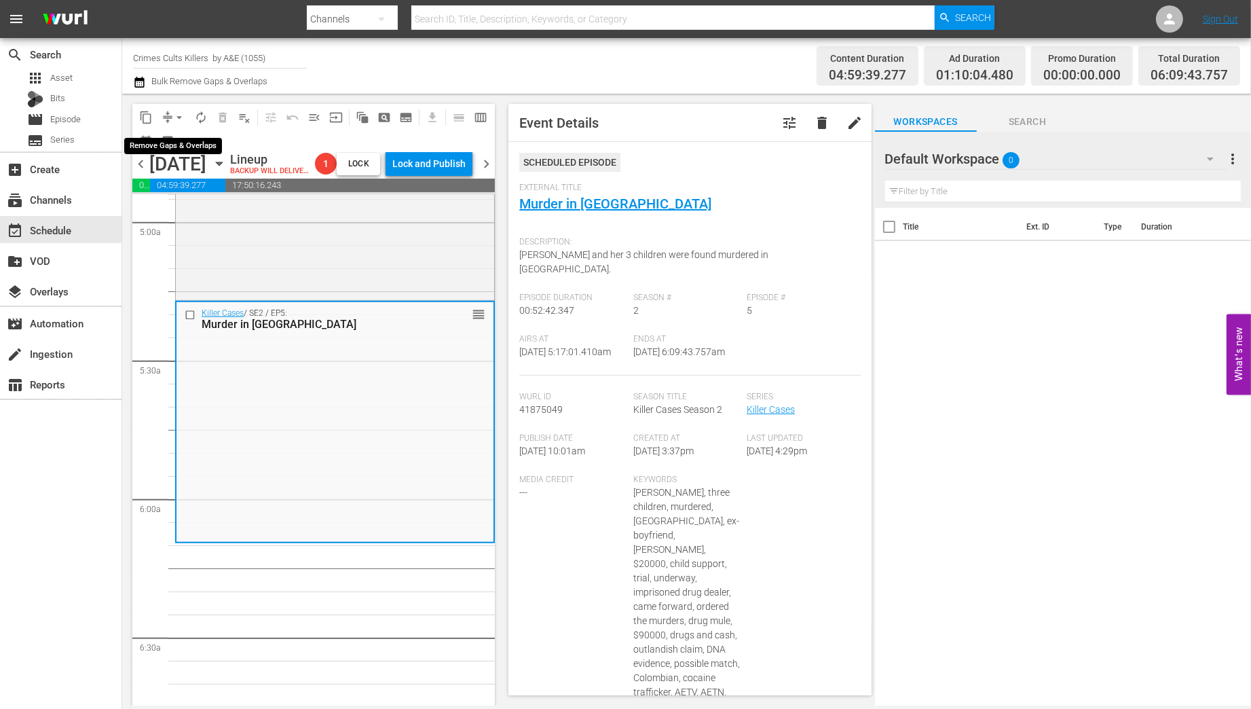
click at [175, 117] on span "arrow_drop_down" at bounding box center [179, 118] width 14 height 14
click at [164, 146] on li "Align to Midnight" at bounding box center [180, 145] width 143 height 22
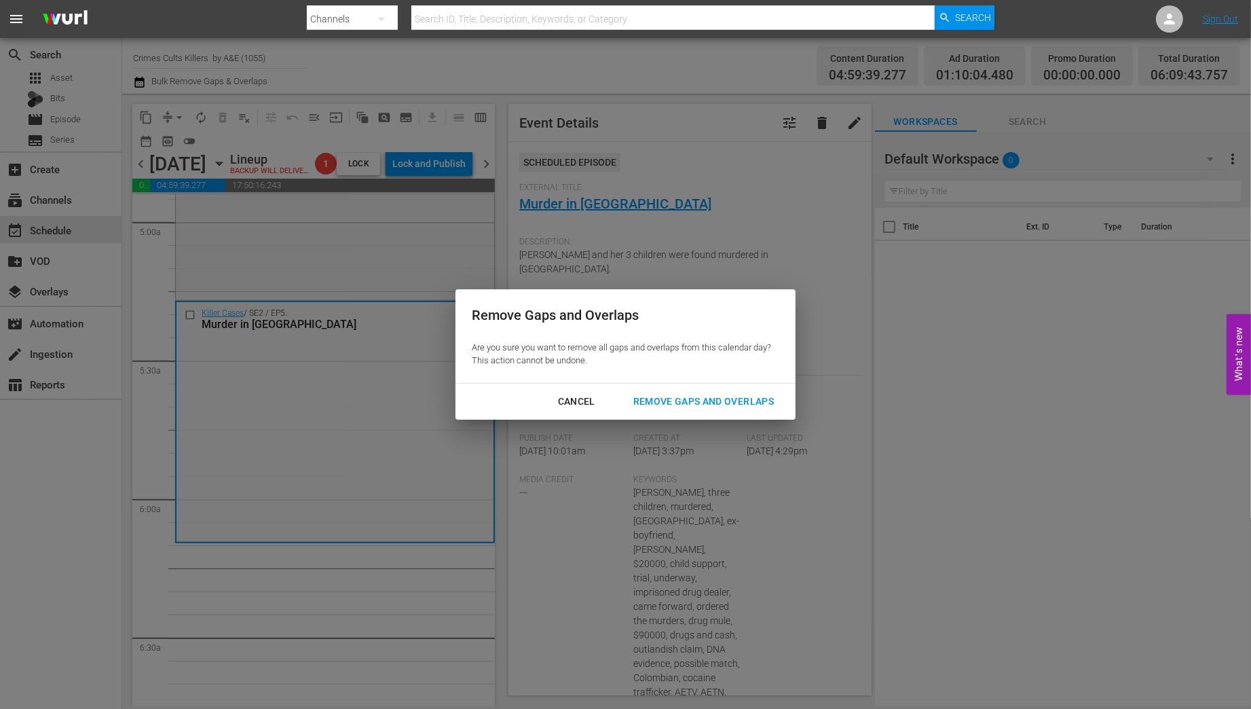
click at [670, 405] on div "Remove Gaps and Overlaps" at bounding box center [703, 401] width 162 height 17
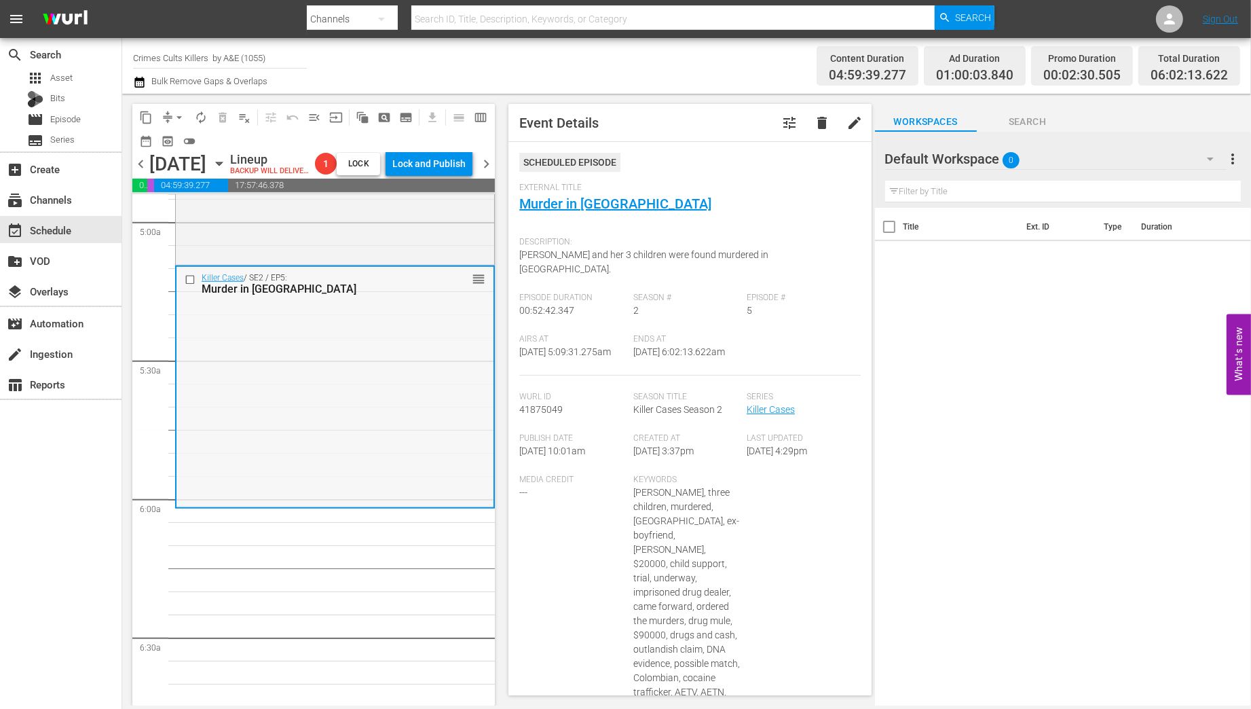
click at [351, 438] on div "Killer Cases / SE2 / EP5: Murder in Tallahassee reorder" at bounding box center [334, 386] width 317 height 239
click at [179, 117] on span "arrow_drop_down" at bounding box center [179, 118] width 14 height 14
click at [166, 141] on li "Align to Midnight" at bounding box center [180, 145] width 143 height 22
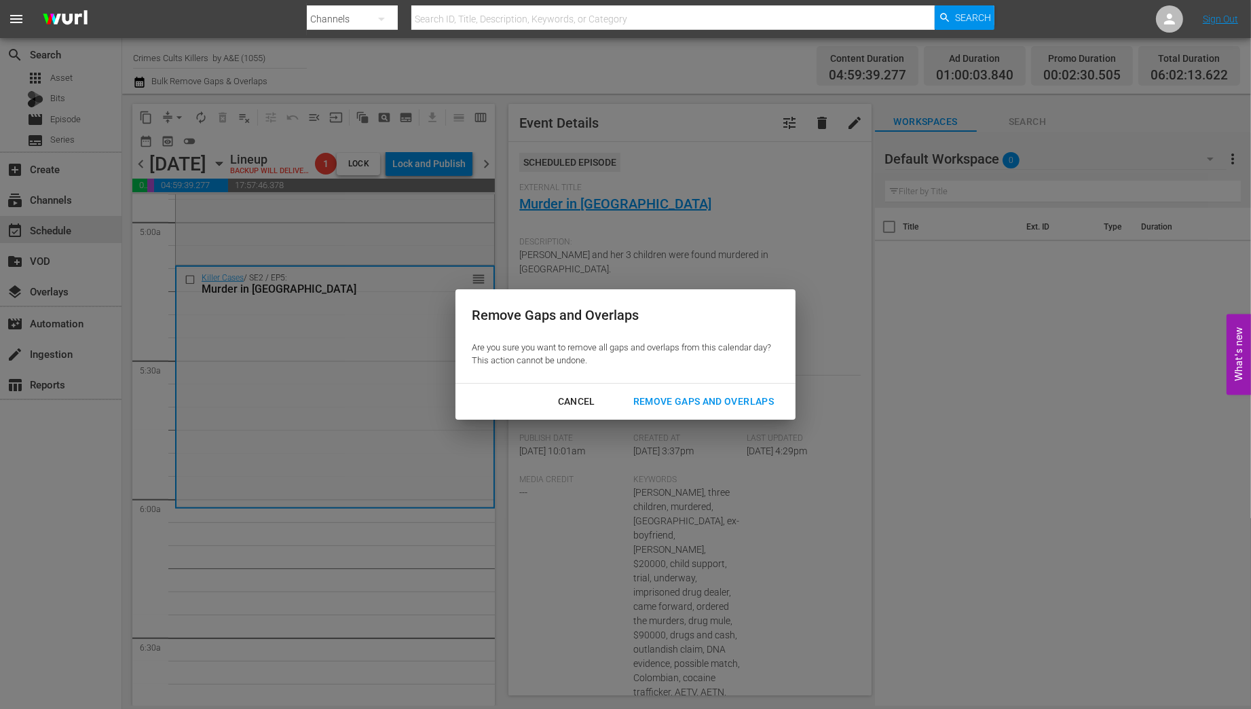
click at [691, 399] on div "Remove Gaps and Overlaps" at bounding box center [703, 401] width 162 height 17
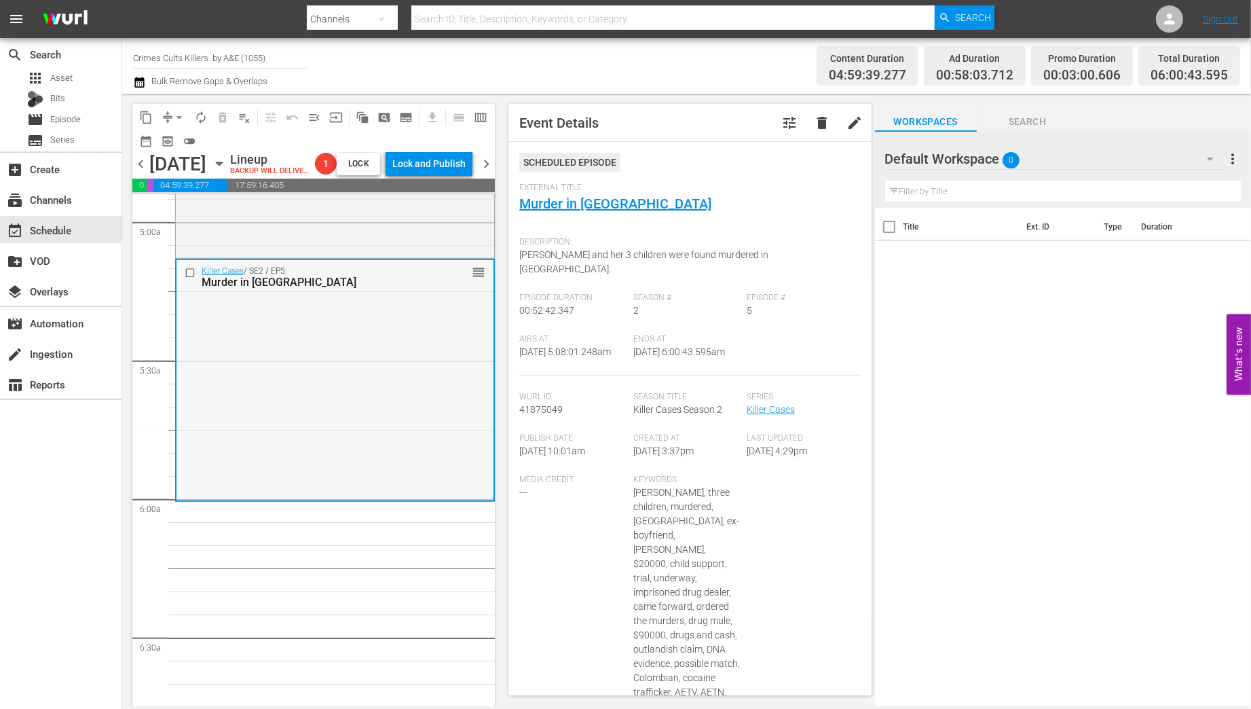
click at [274, 394] on div "Killer Cases / SE2 / EP5: Murder in Tallahassee reorder" at bounding box center [334, 379] width 317 height 239
click at [182, 112] on span "arrow_drop_down" at bounding box center [179, 118] width 14 height 14
click at [157, 143] on li "Align to Midnight" at bounding box center [180, 145] width 143 height 22
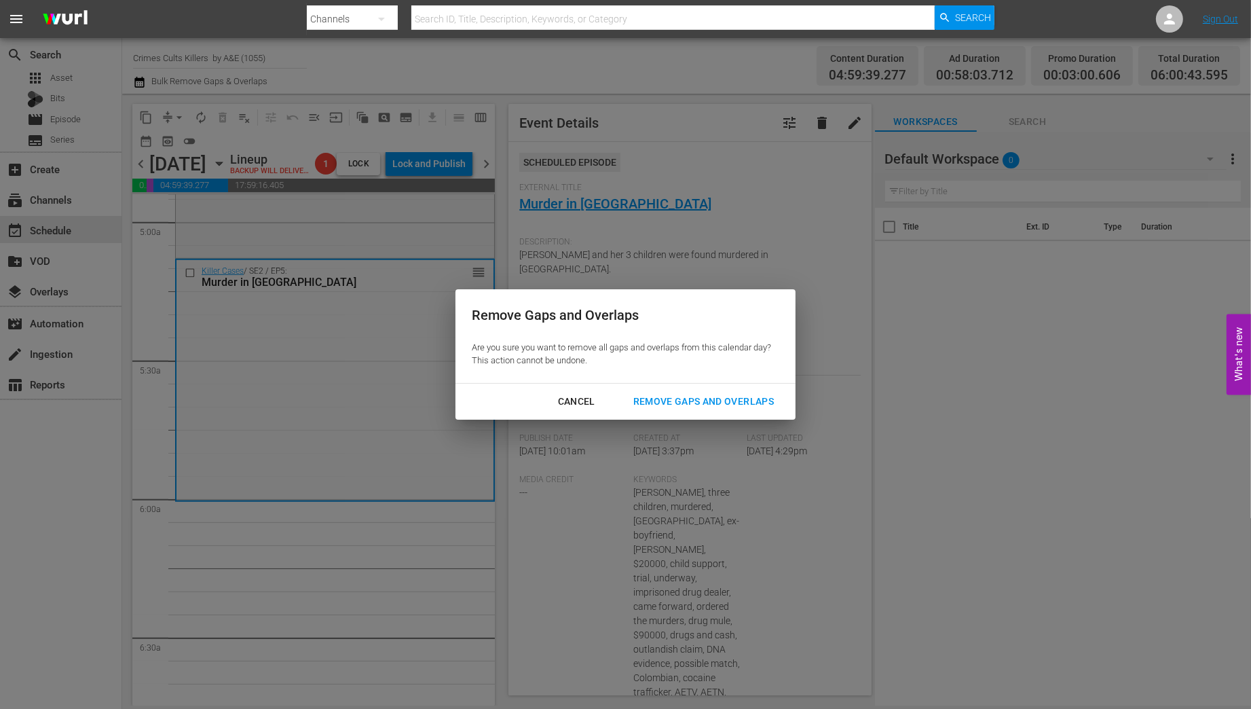
click at [722, 394] on div "Remove Gaps and Overlaps" at bounding box center [703, 401] width 162 height 17
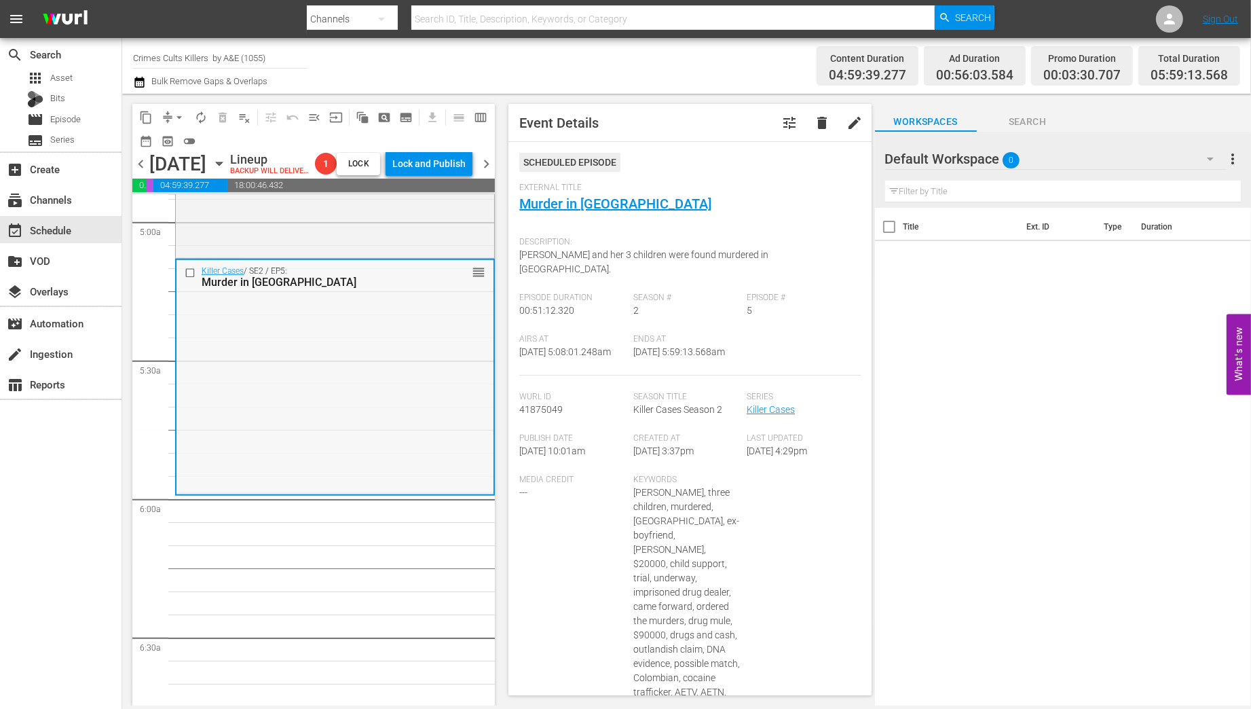
click at [410, 400] on div "Killer Cases / SE2 / EP5: Murder in Tallahassee reorder" at bounding box center [334, 376] width 317 height 232
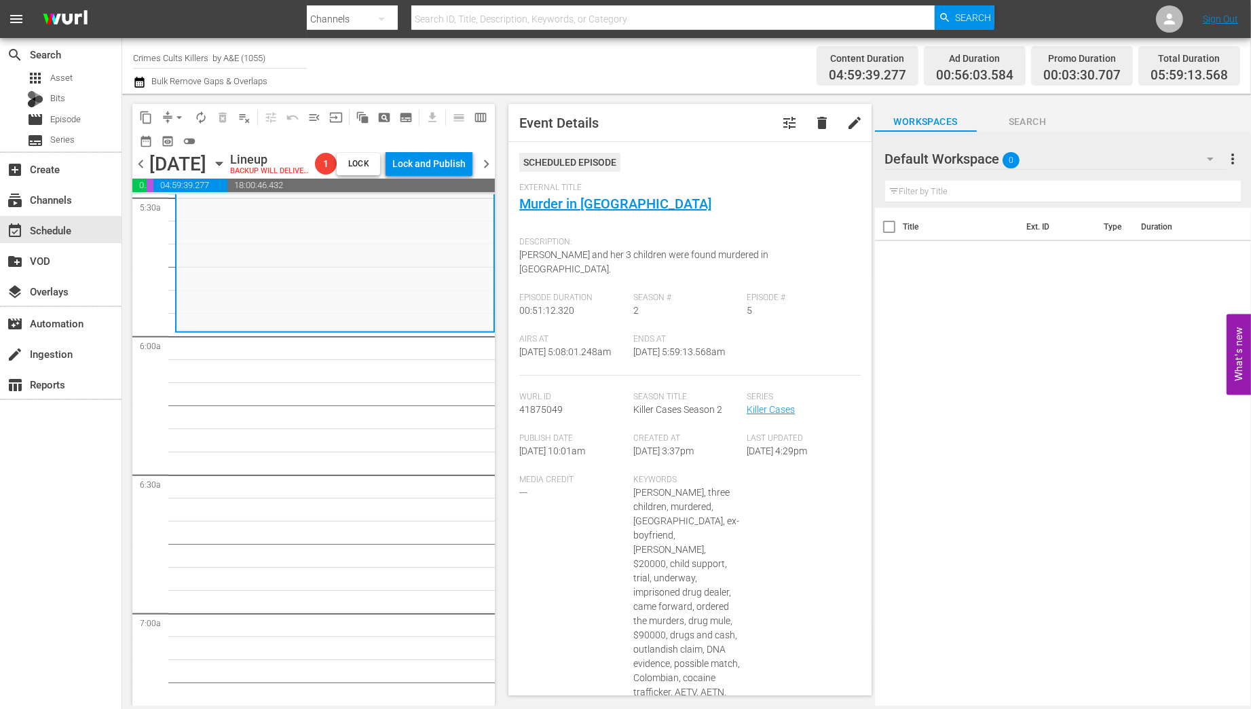
scroll to position [1303, 0]
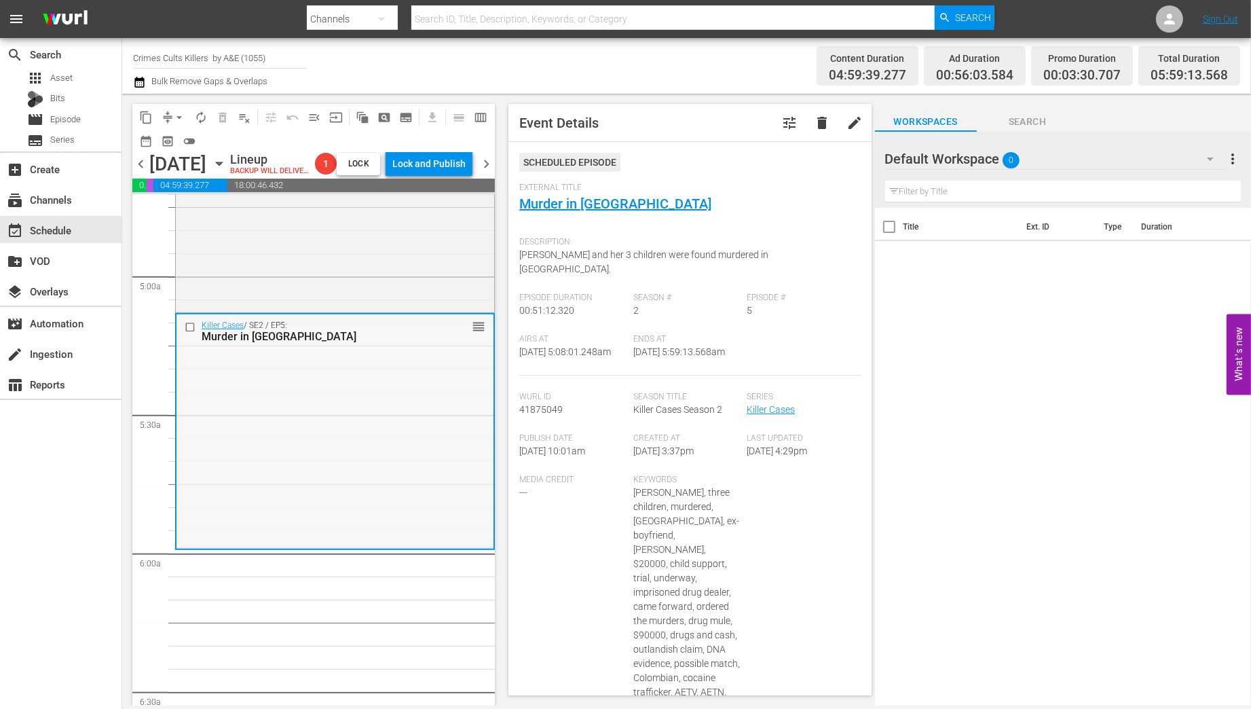
click at [341, 475] on div "Killer Cases / SE2 / EP5: Murder in Tallahassee reorder" at bounding box center [334, 430] width 317 height 232
click at [172, 113] on span "arrow_drop_down" at bounding box center [179, 118] width 14 height 14
click at [171, 149] on li "Align to Midnight" at bounding box center [180, 145] width 143 height 22
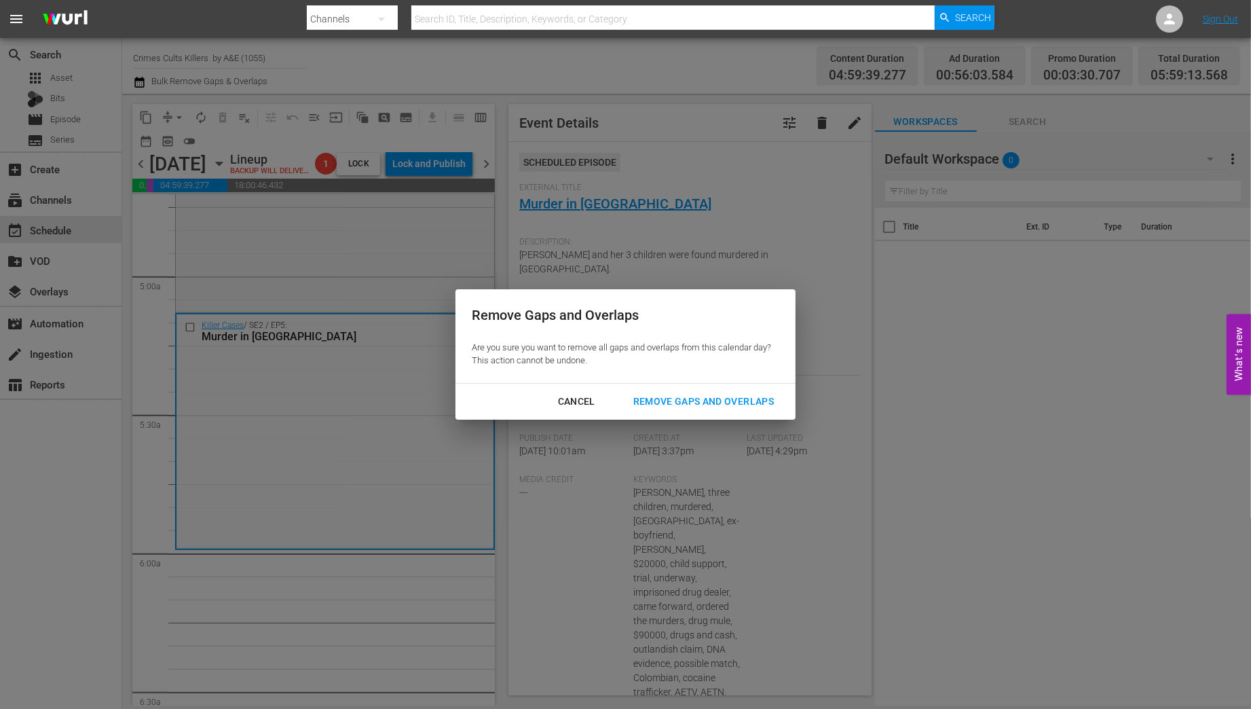
click at [706, 406] on div "Remove Gaps and Overlaps" at bounding box center [703, 401] width 162 height 17
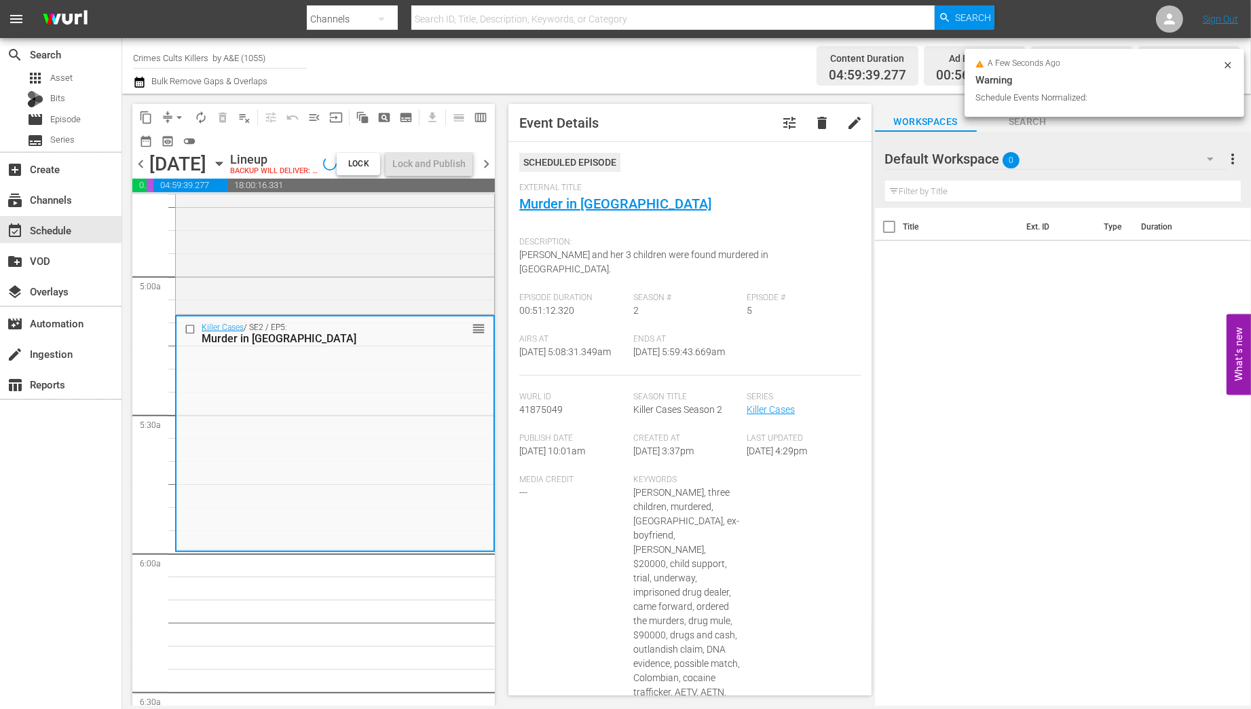
scroll to position [1280, 0]
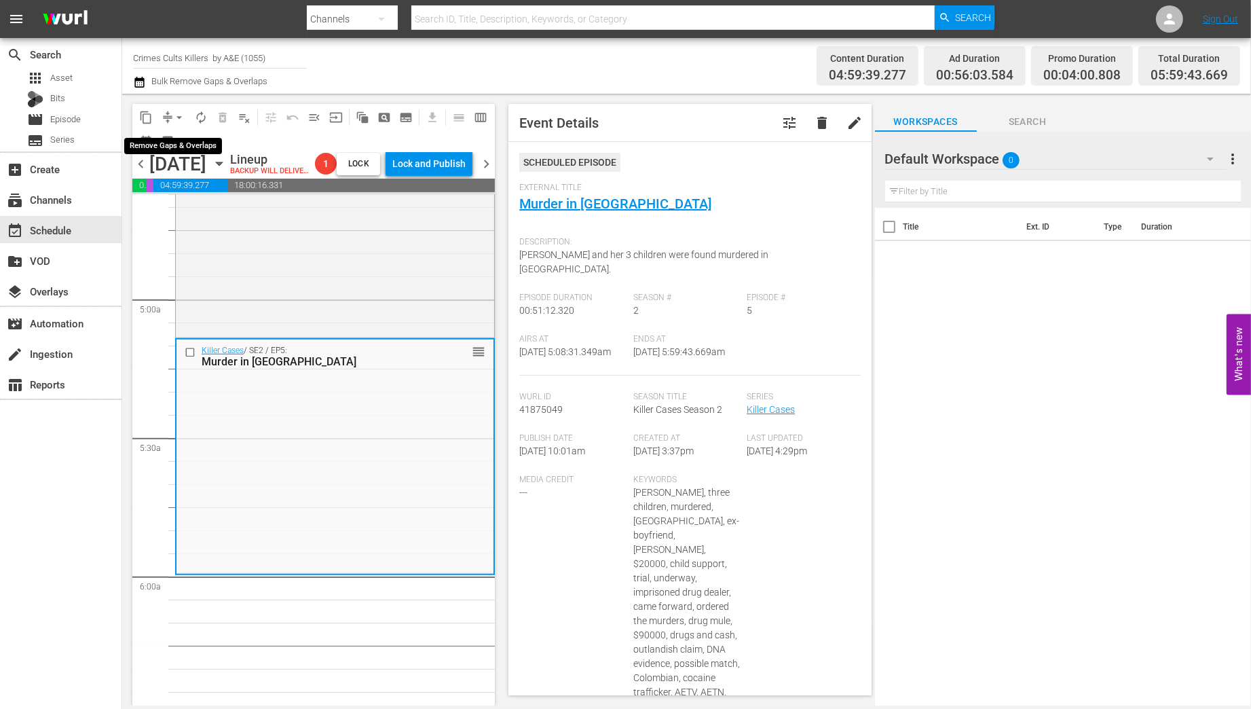
click at [175, 115] on span "arrow_drop_down" at bounding box center [179, 118] width 14 height 14
click at [176, 146] on li "Align to Midnight" at bounding box center [180, 145] width 143 height 22
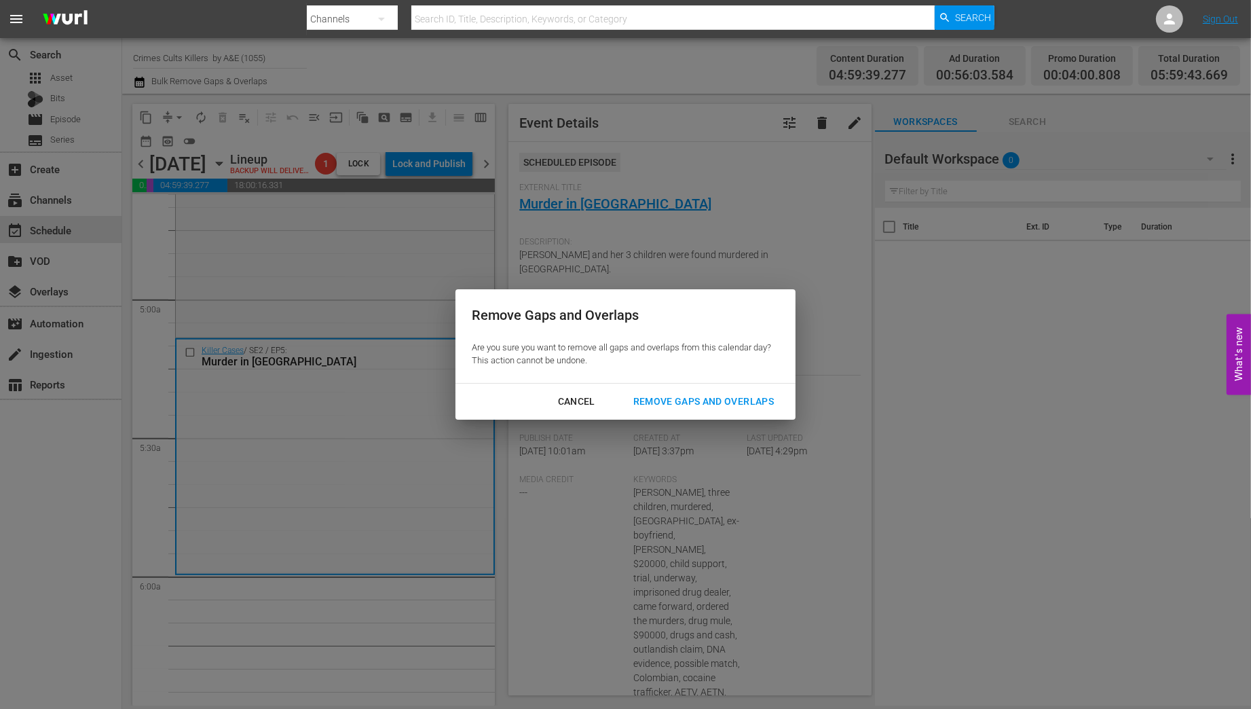
click at [723, 398] on div "Remove Gaps and Overlaps" at bounding box center [703, 401] width 162 height 17
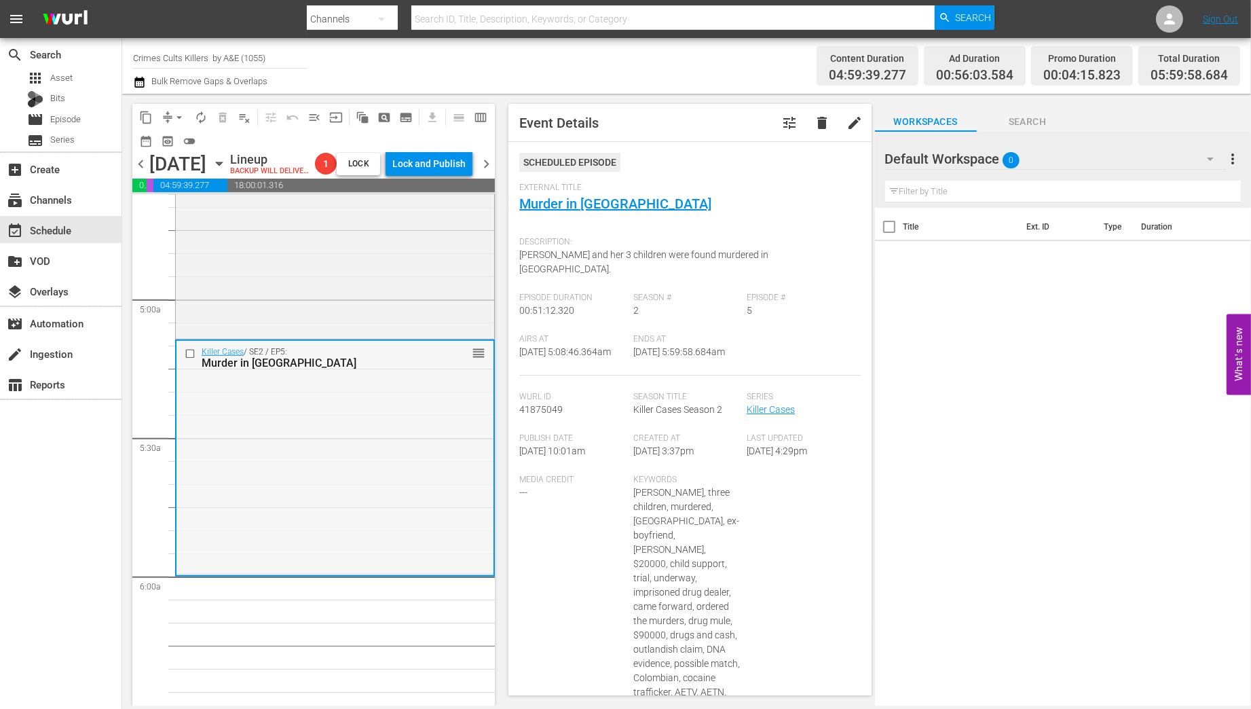
click at [434, 467] on div "Killer Cases / SE2 / EP5: Murder in Tallahassee reorder" at bounding box center [334, 457] width 317 height 232
click at [183, 116] on span "arrow_drop_down" at bounding box center [179, 118] width 14 height 14
click at [173, 141] on li "Align to Midnight" at bounding box center [180, 145] width 143 height 22
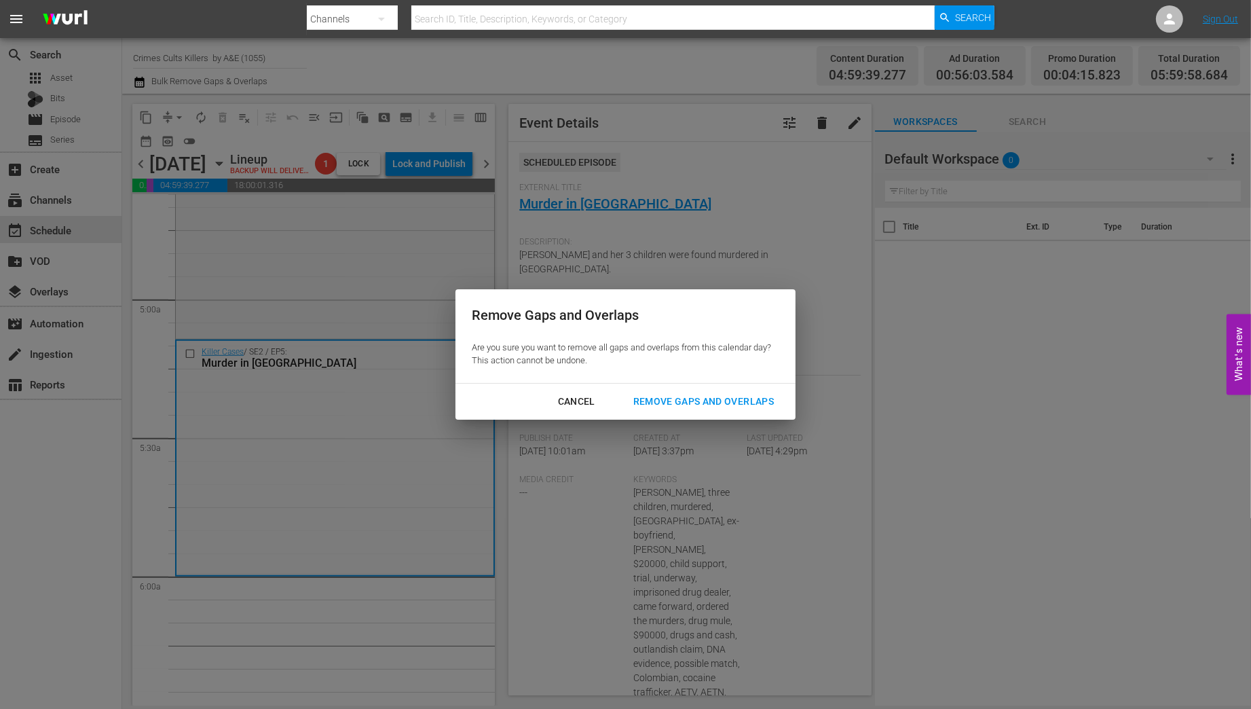
click at [748, 402] on div "Remove Gaps and Overlaps" at bounding box center [703, 401] width 162 height 17
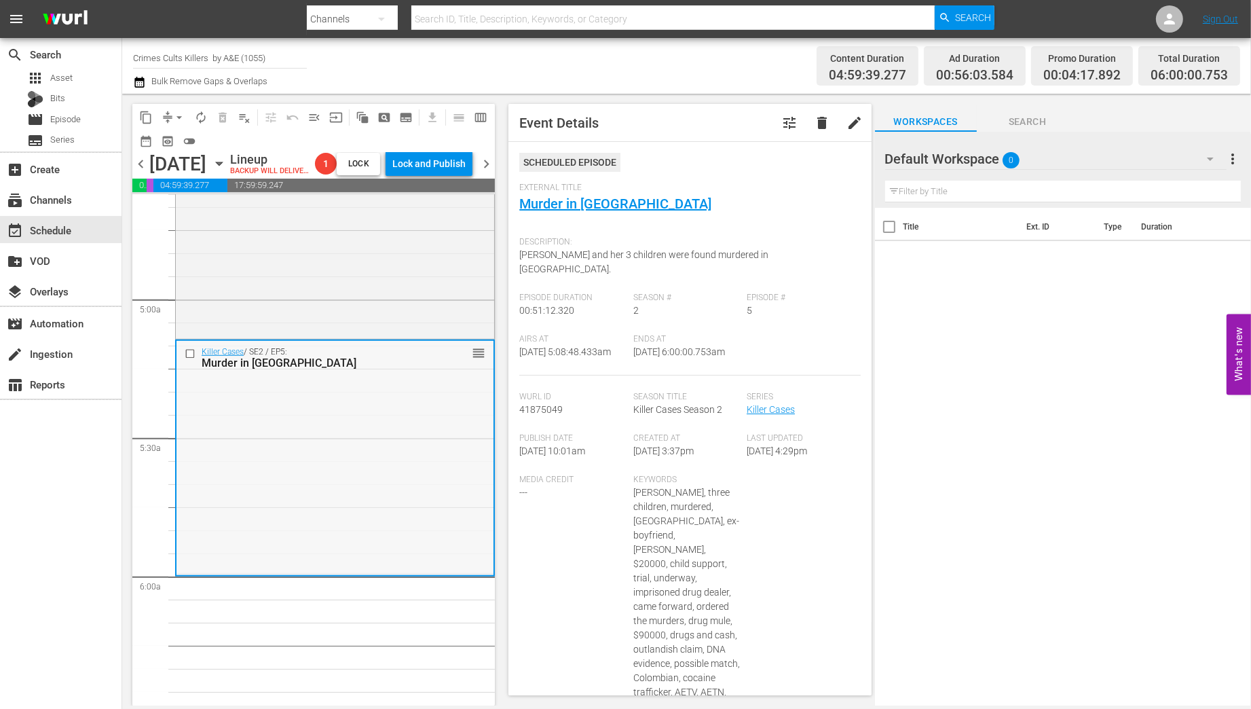
click at [443, 487] on div "Killer Cases / SE2 / EP5: Murder in Tallahassee reorder" at bounding box center [334, 457] width 317 height 232
click at [419, 426] on div "Killer Cases / SE2 / EP5: Murder in Tallahassee reorder" at bounding box center [334, 457] width 317 height 232
click at [199, 117] on span "autorenew_outlined" at bounding box center [201, 118] width 14 height 14
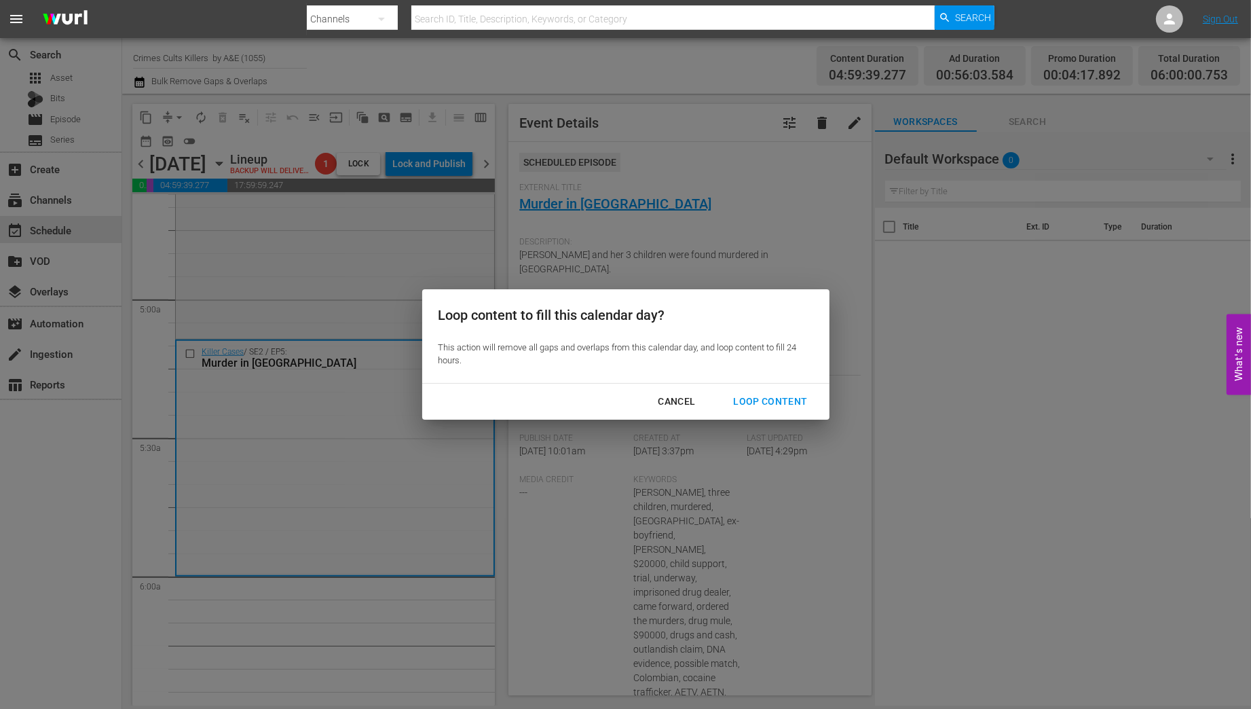
click at [764, 405] on div "Loop Content" at bounding box center [770, 401] width 96 height 17
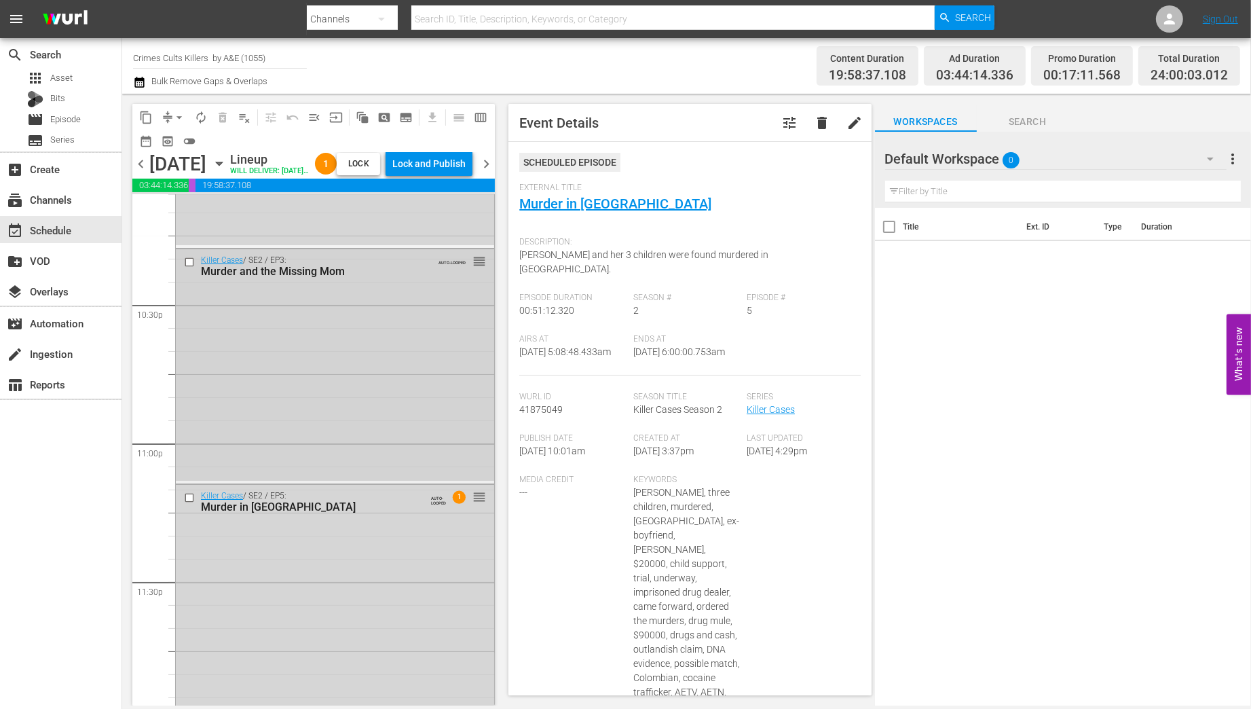
scroll to position [6158, 0]
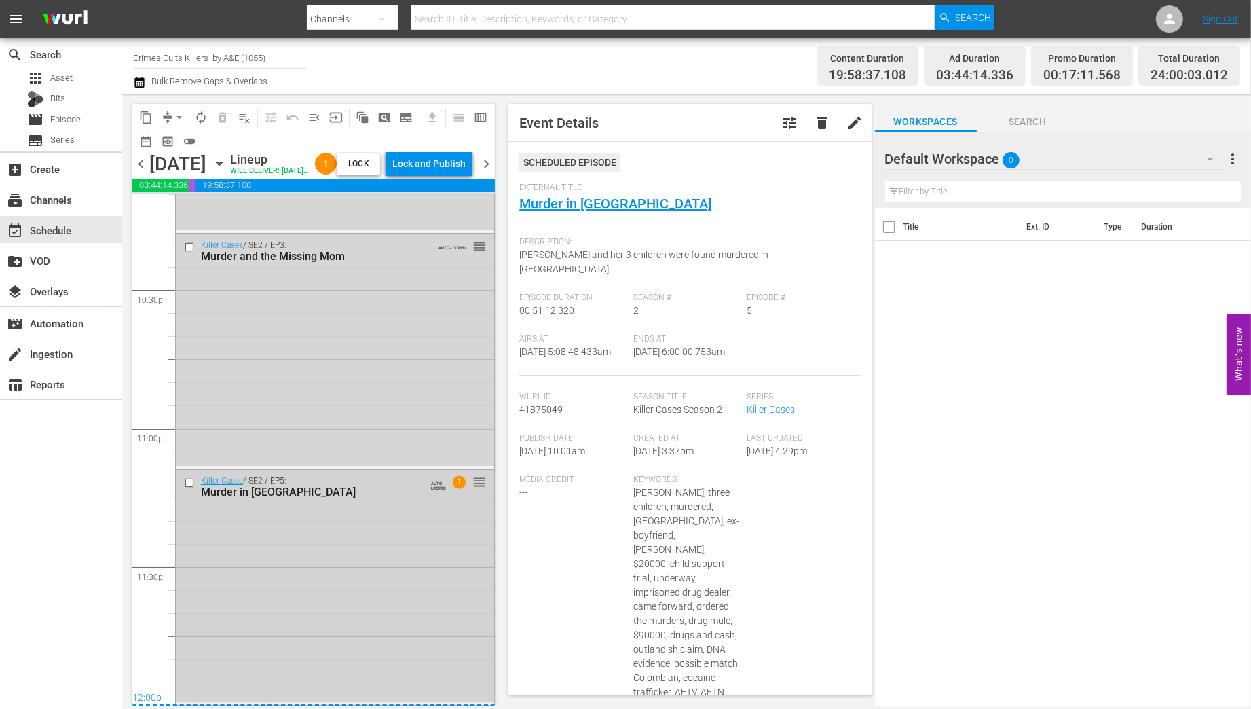
click at [392, 605] on div "Killer Cases / SE2 / EP5: Murder in Tallahassee AUTO-LOOPED 1 reorder" at bounding box center [335, 586] width 318 height 232
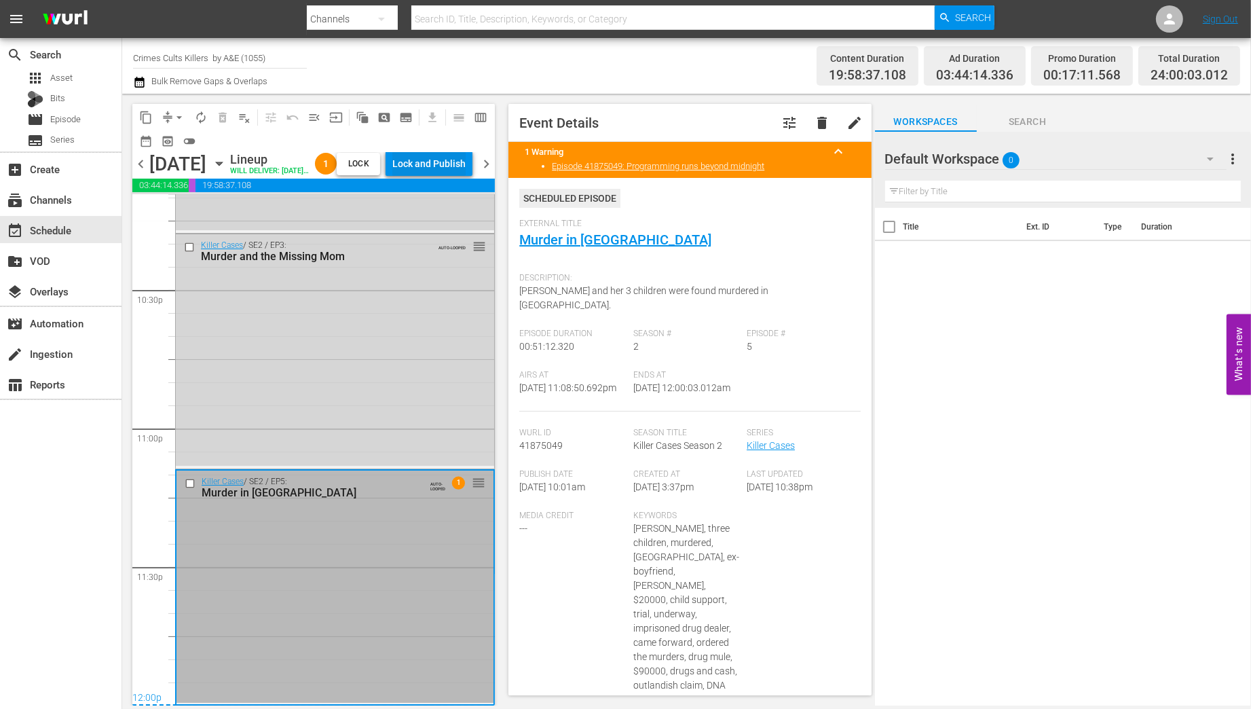
click at [454, 168] on div "Lock and Publish" at bounding box center [428, 163] width 73 height 24
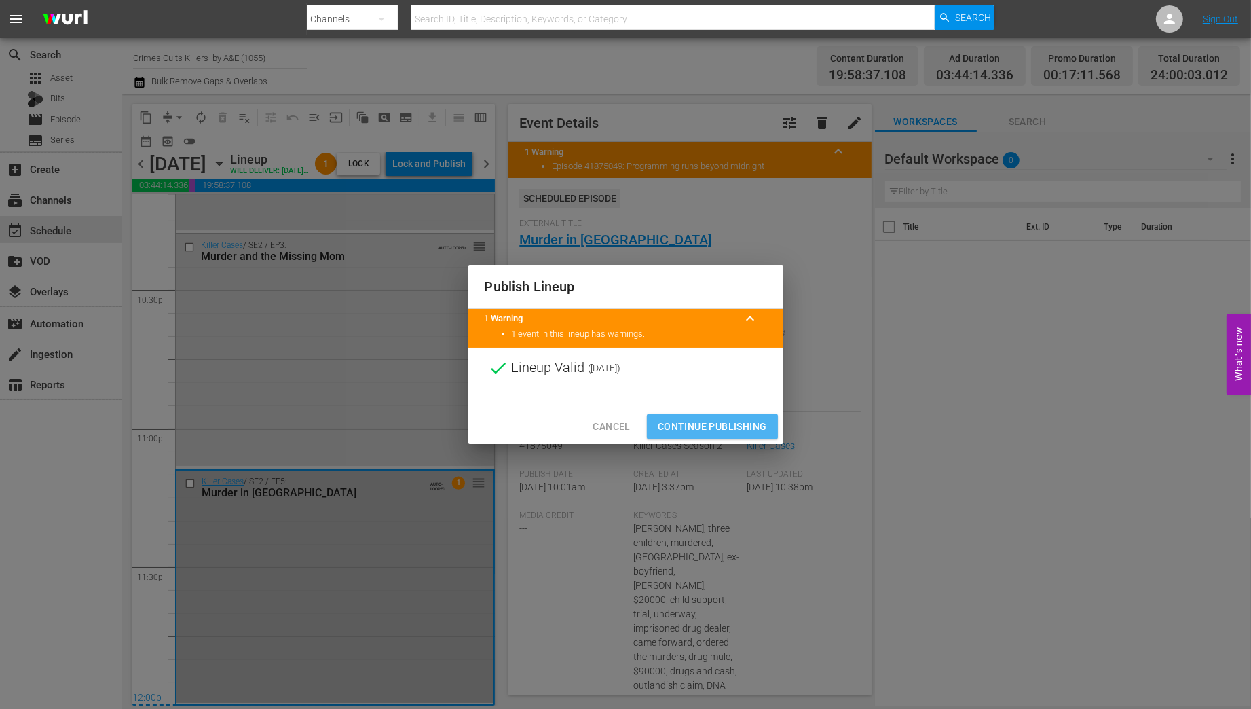
click at [713, 426] on span "Continue Publishing" at bounding box center [712, 426] width 109 height 17
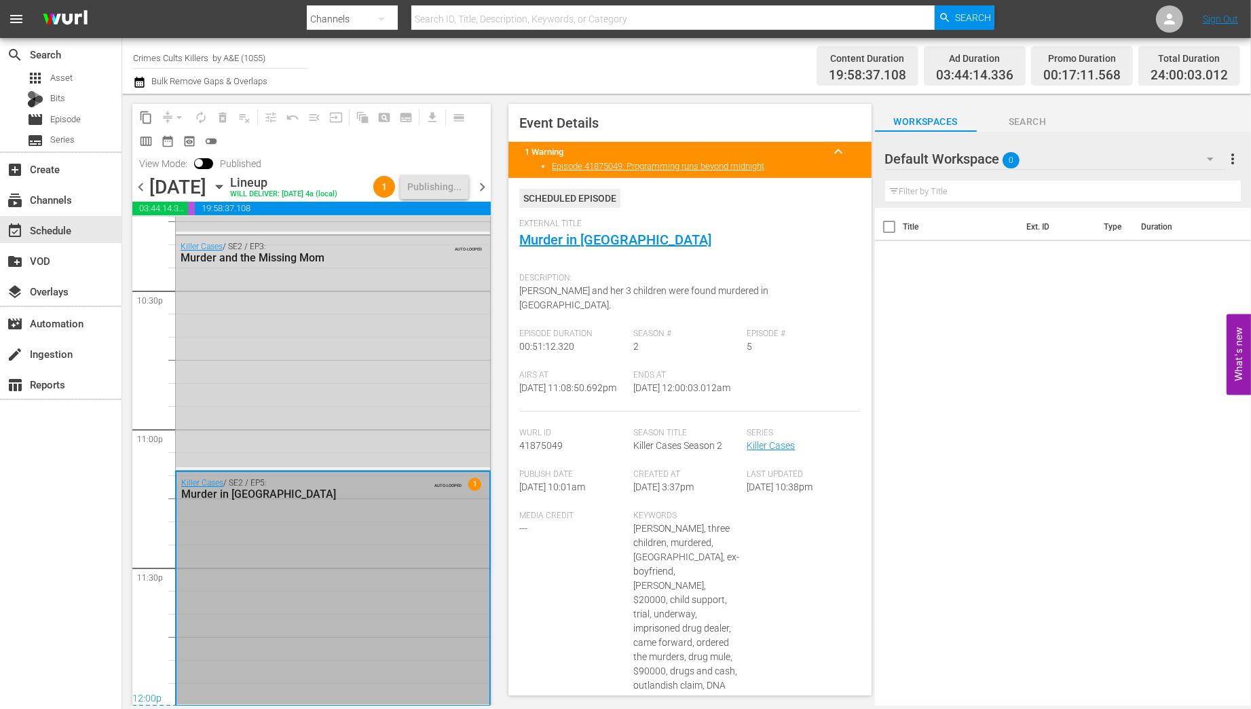
click at [488, 195] on span "chevron_right" at bounding box center [482, 187] width 17 height 17
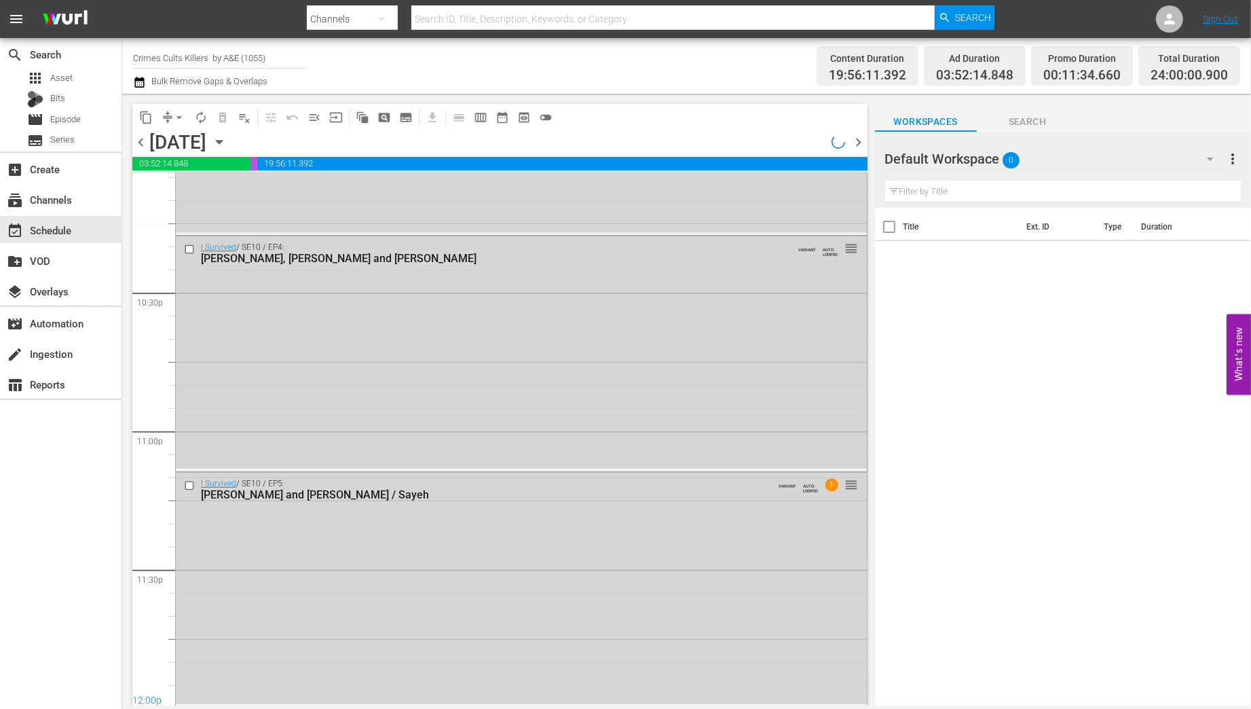
scroll to position [6114, 0]
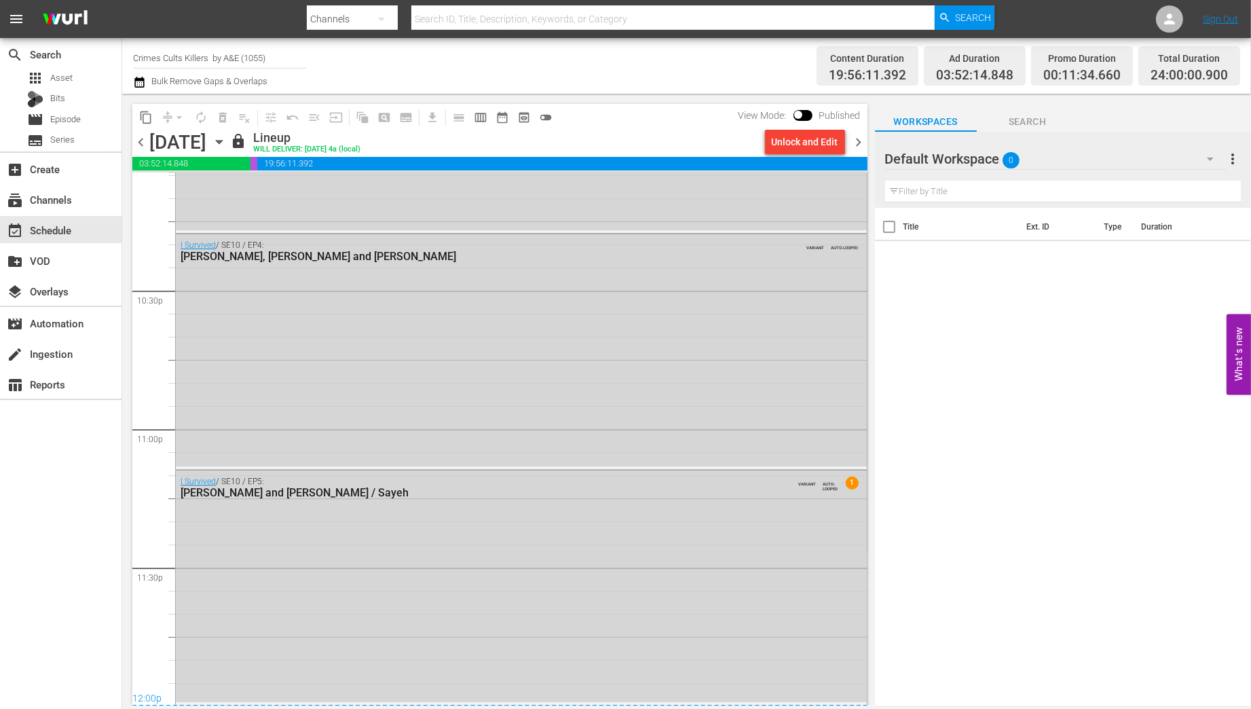
click at [138, 144] on span "chevron_left" at bounding box center [140, 142] width 17 height 17
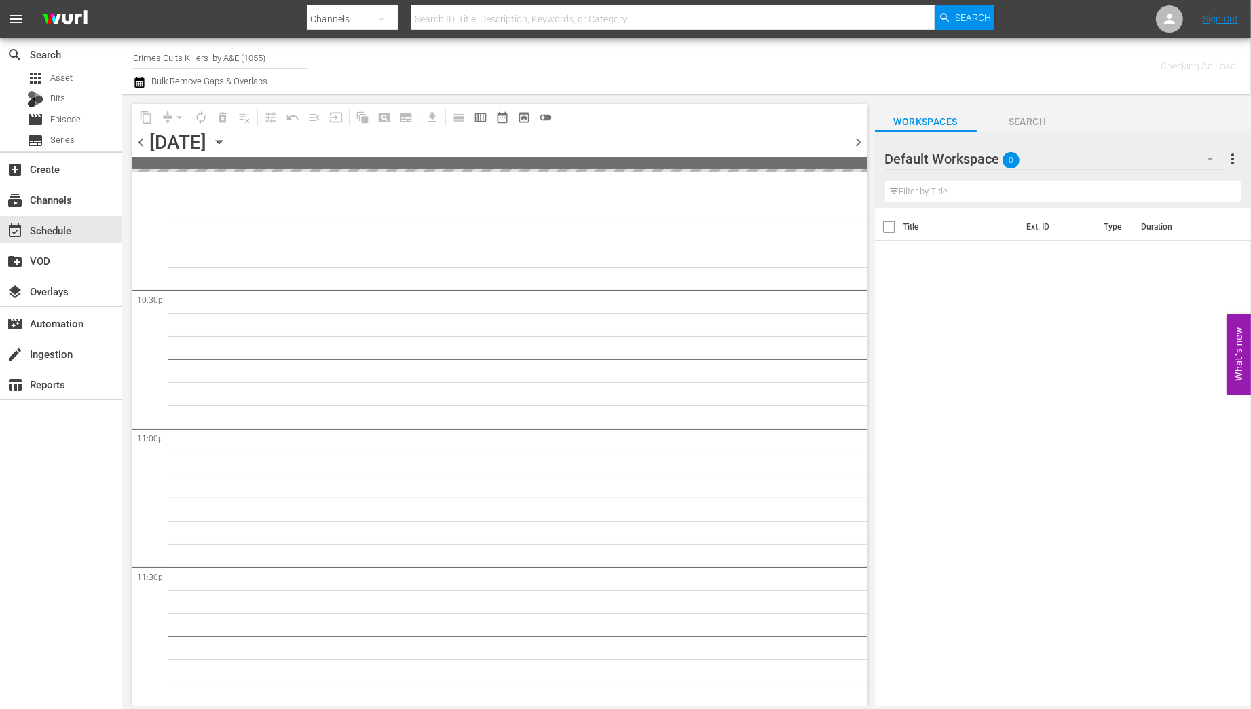
scroll to position [6112, 0]
click at [222, 141] on icon "button" at bounding box center [219, 142] width 6 height 3
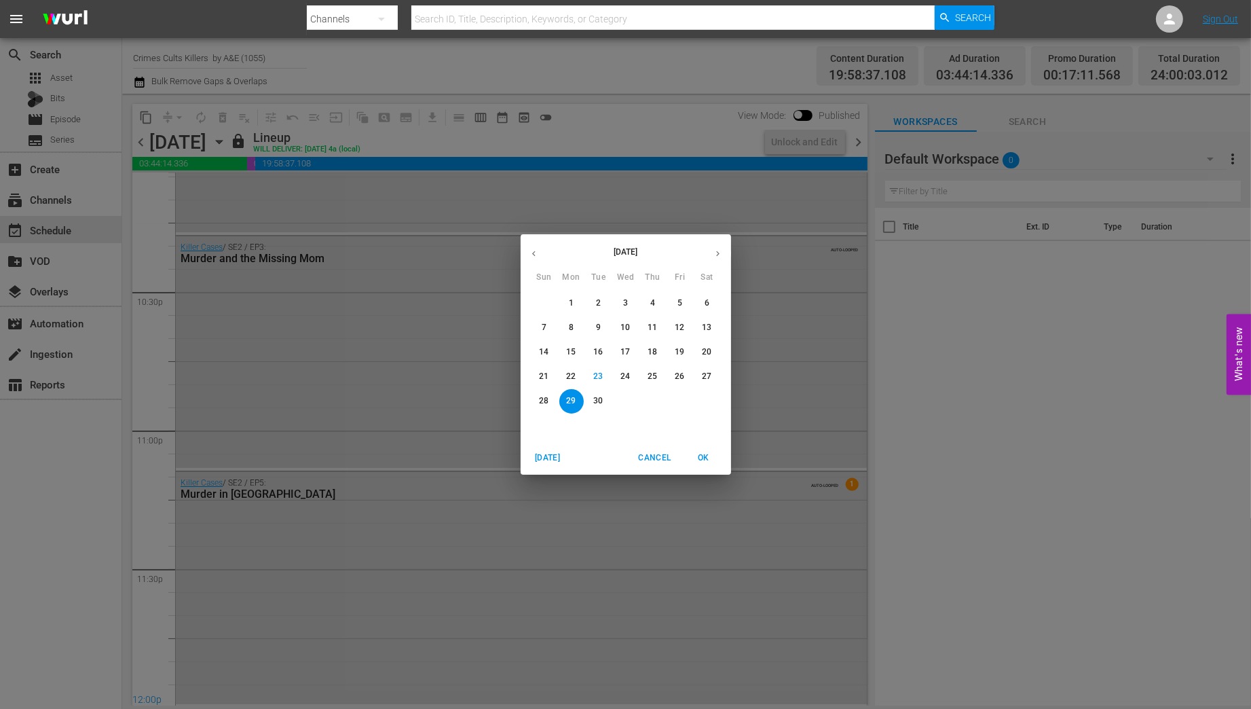
scroll to position [6114, 0]
click at [715, 250] on icon "button" at bounding box center [718, 253] width 10 height 10
click at [570, 331] on p "6" at bounding box center [571, 328] width 5 height 12
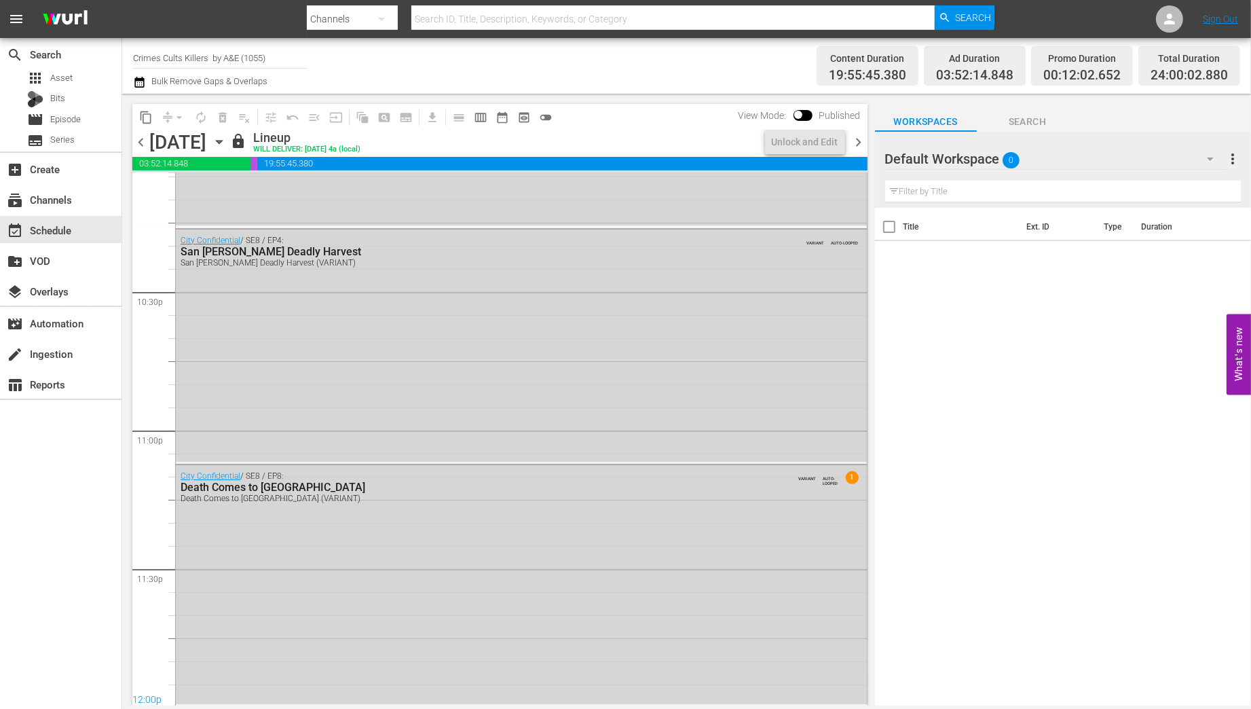
scroll to position [6114, 0]
click at [859, 147] on span "chevron_right" at bounding box center [859, 142] width 17 height 17
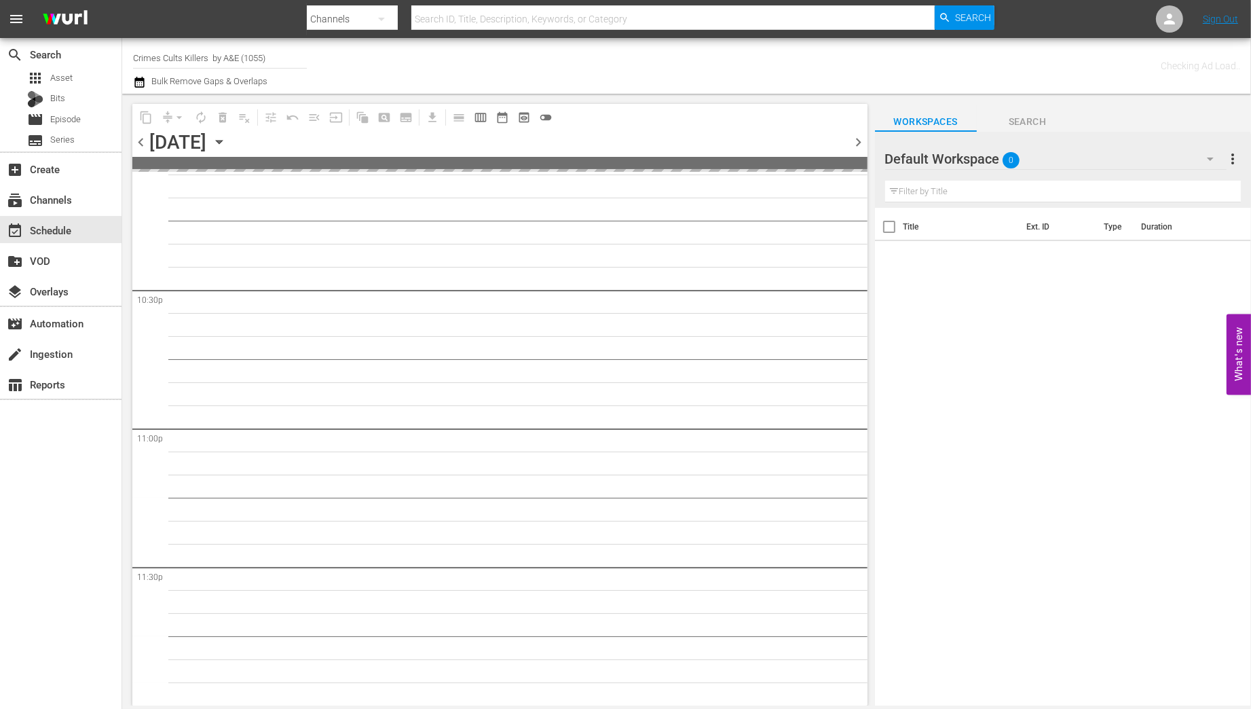
scroll to position [6112, 0]
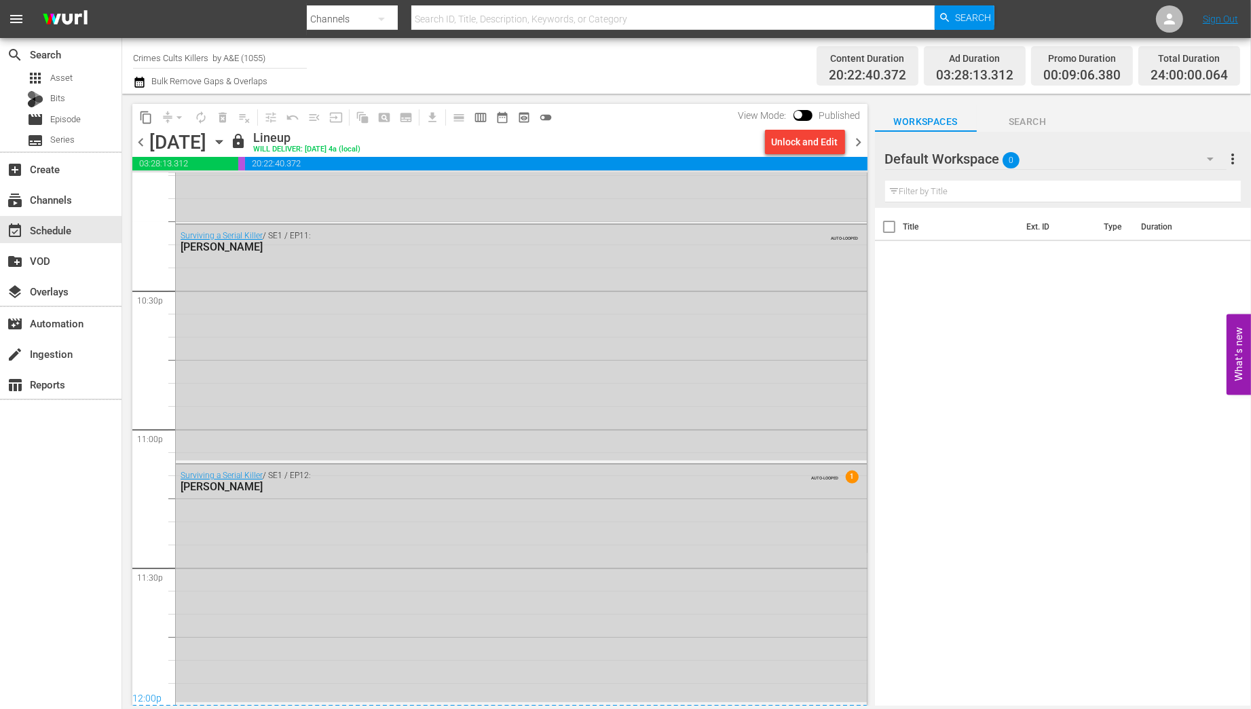
click at [859, 143] on span "chevron_right" at bounding box center [859, 142] width 17 height 17
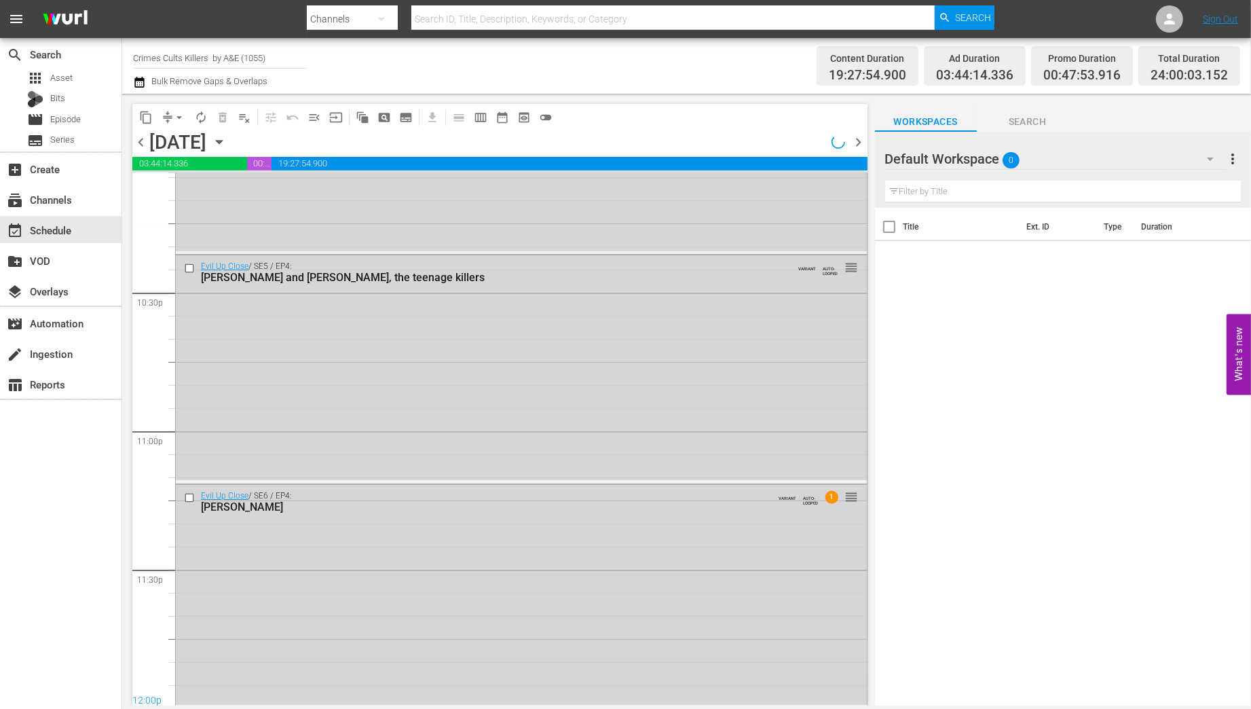
scroll to position [6114, 0]
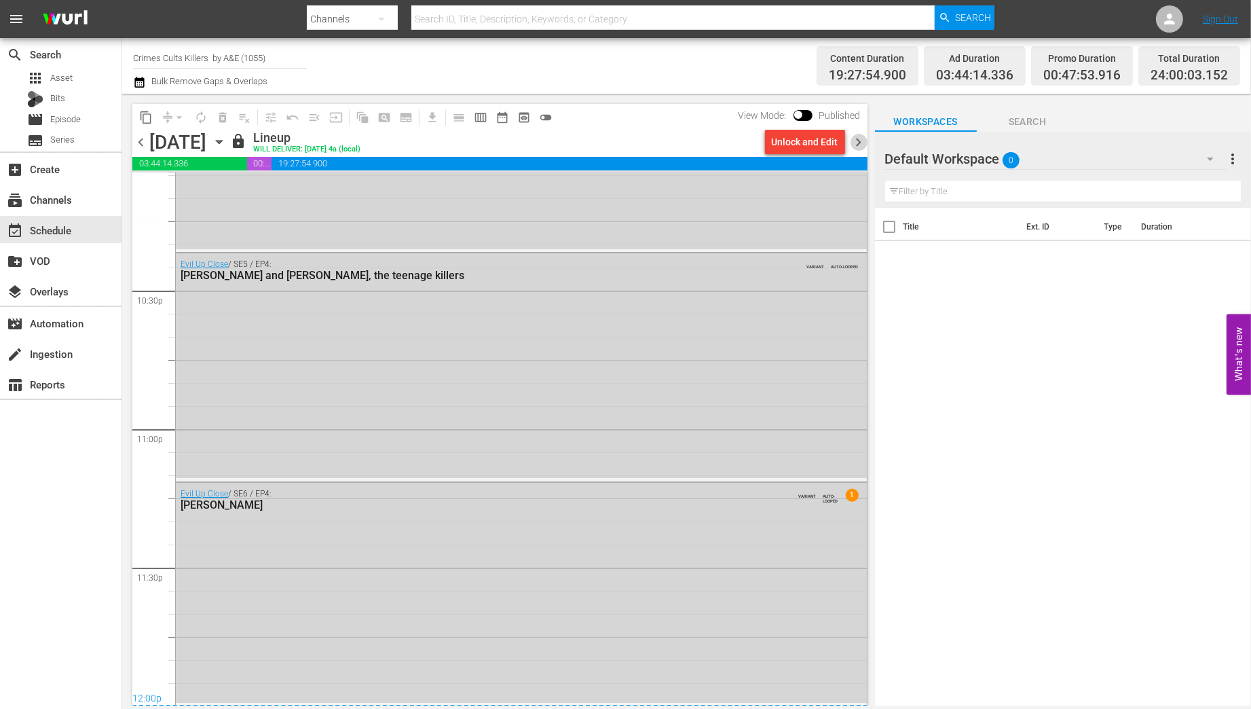
click at [858, 143] on span "chevron_right" at bounding box center [859, 142] width 17 height 17
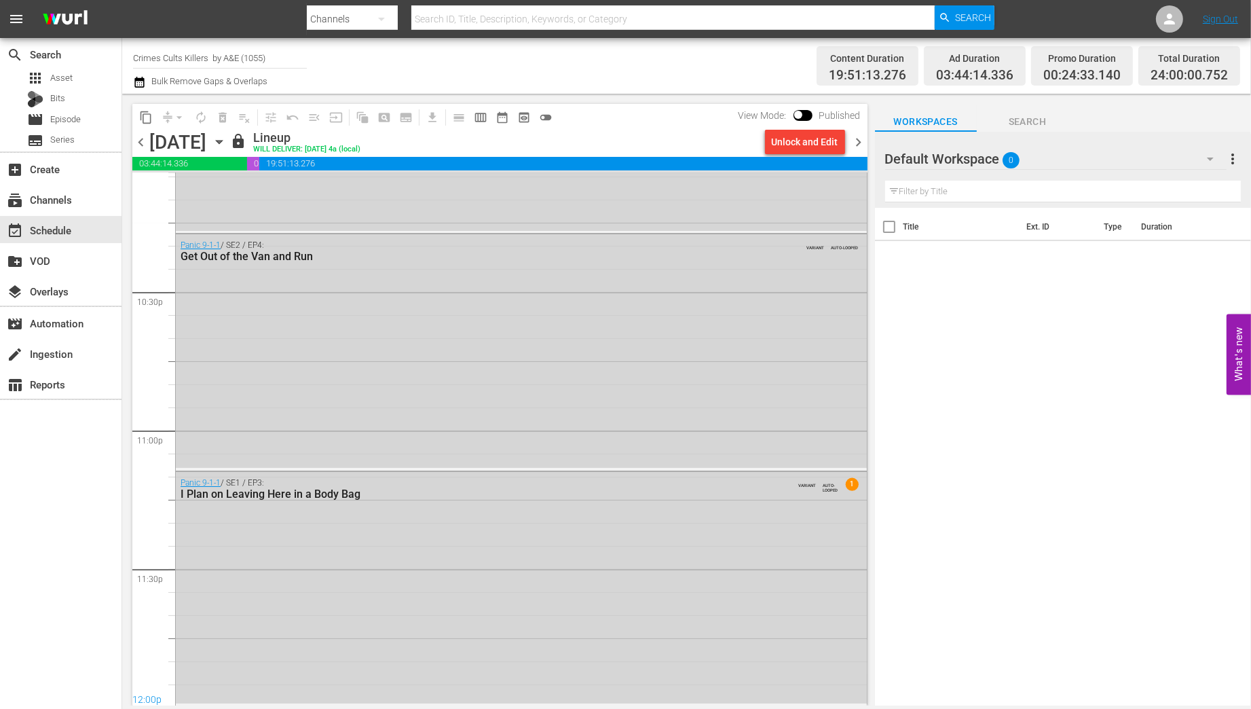
scroll to position [6114, 0]
click at [858, 143] on span "chevron_right" at bounding box center [859, 142] width 17 height 17
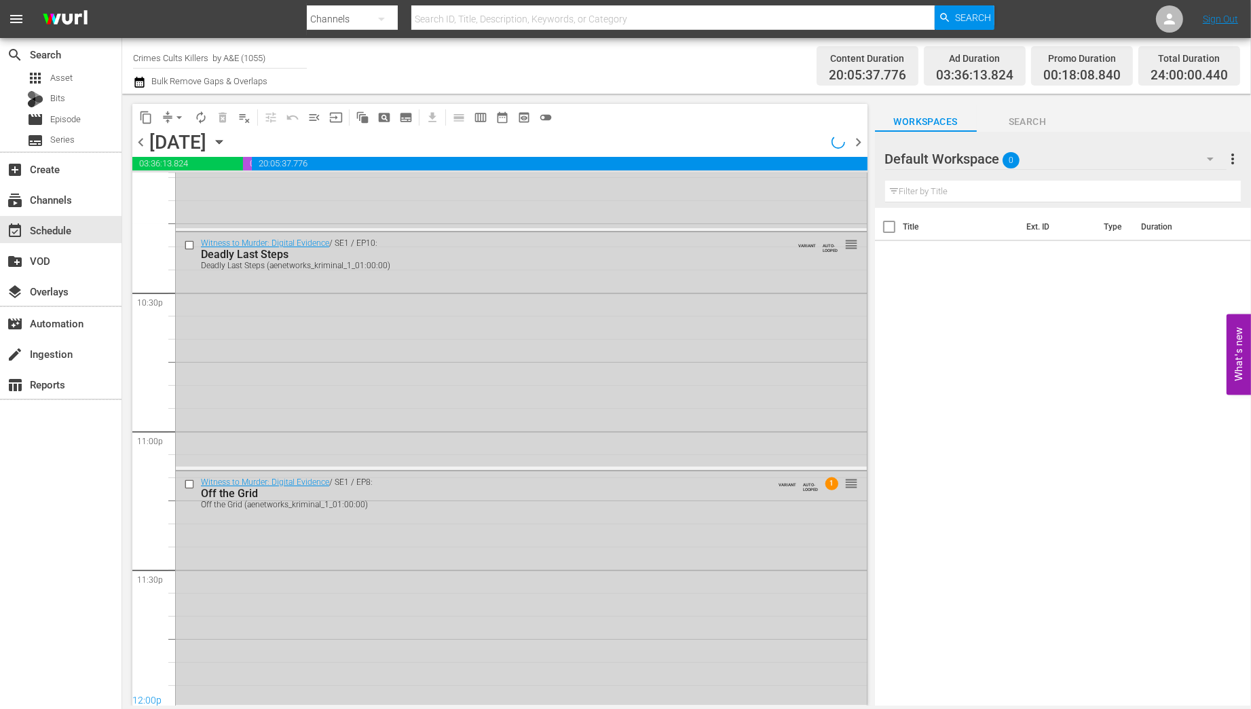
scroll to position [6114, 0]
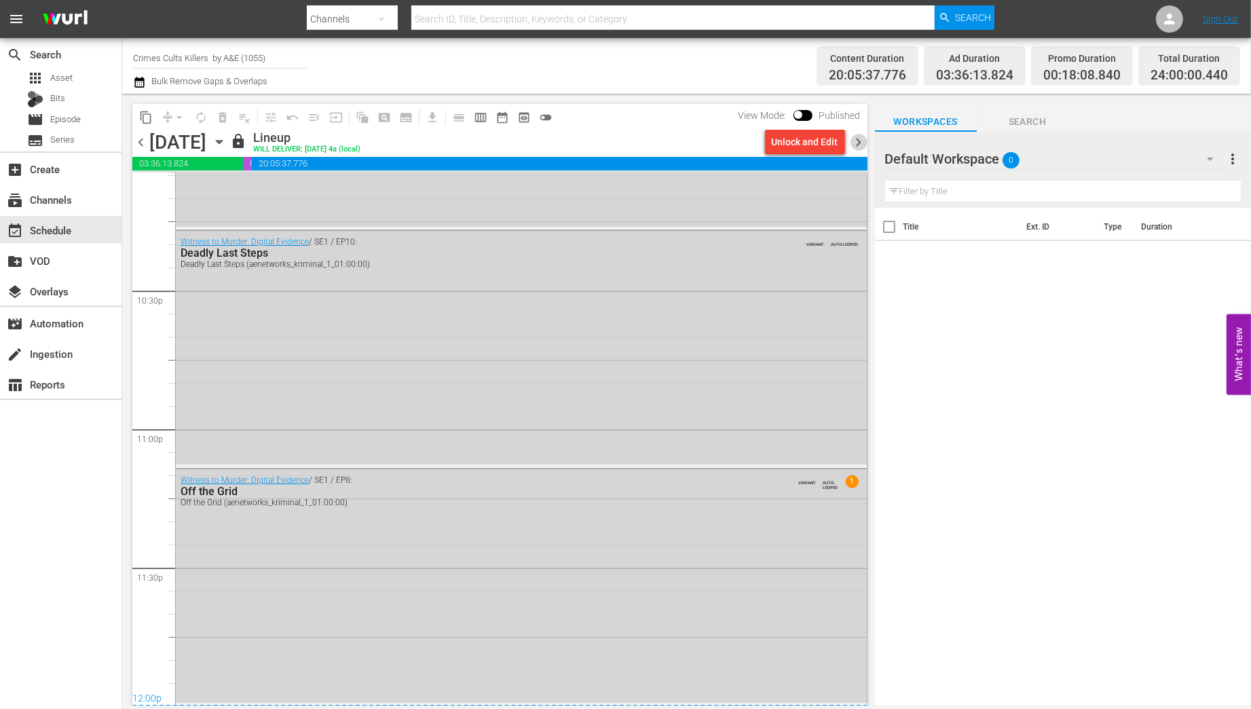
click at [857, 143] on span "chevron_right" at bounding box center [859, 142] width 17 height 17
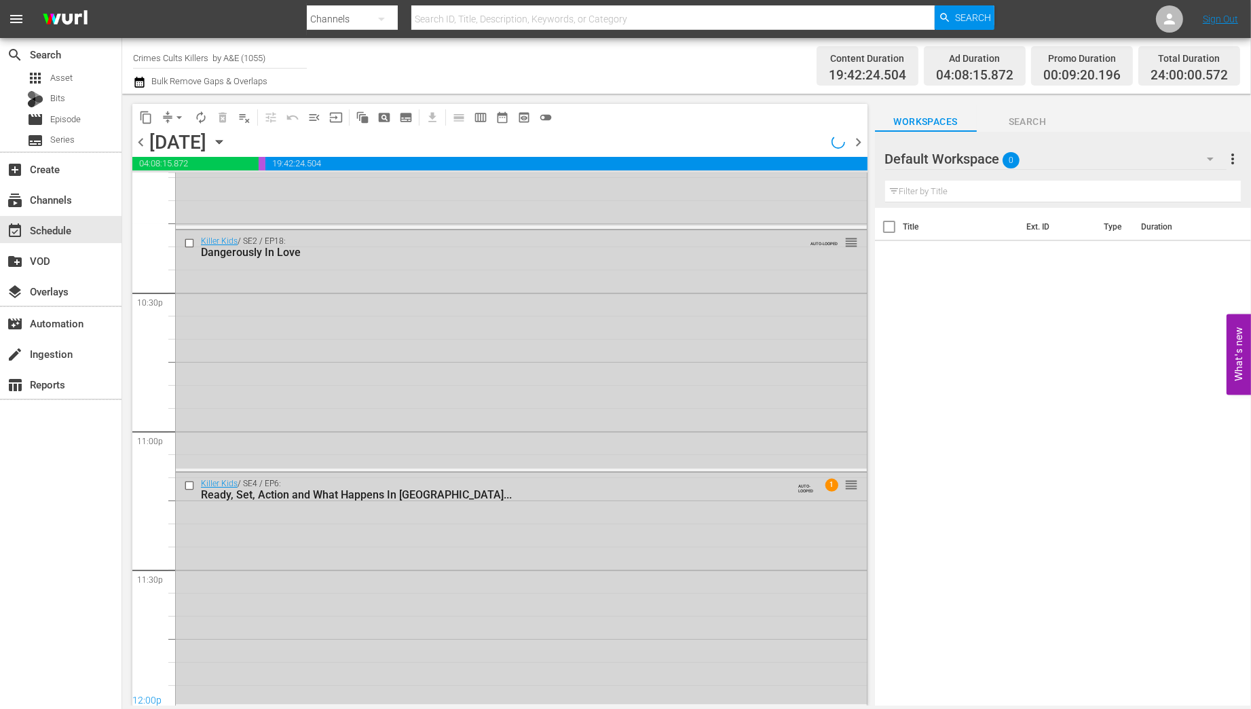
scroll to position [6114, 0]
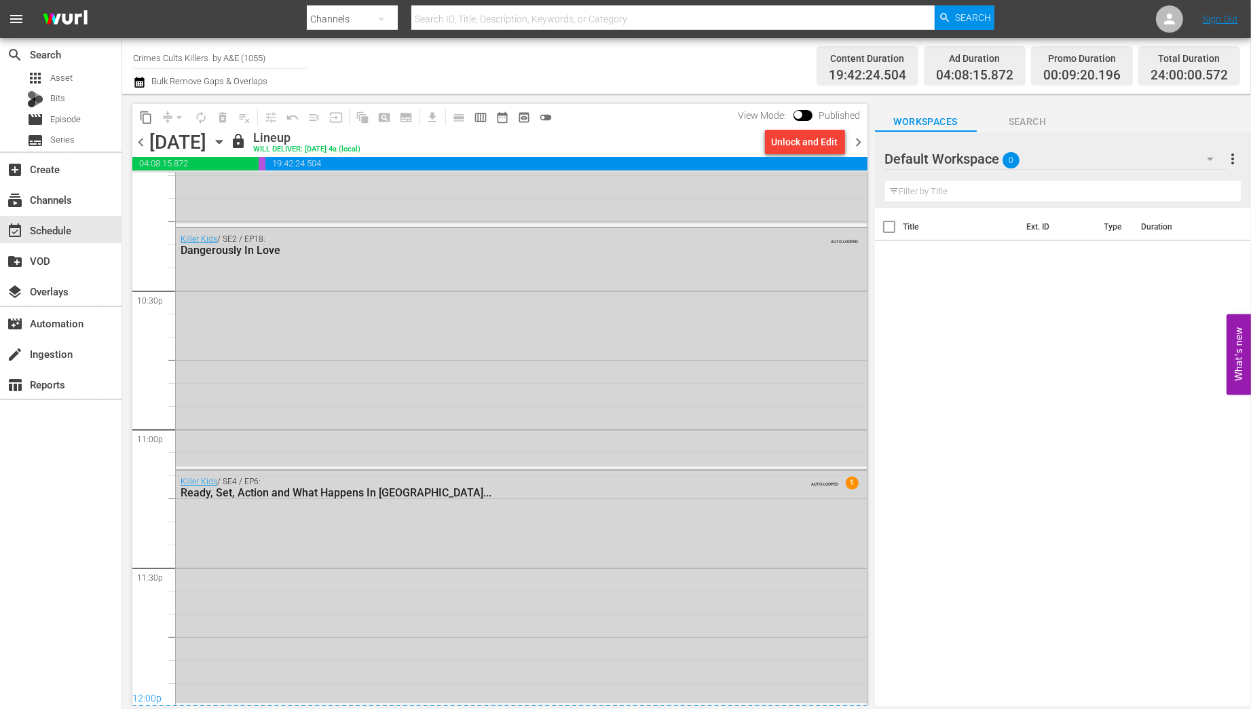
click at [857, 143] on span "chevron_right" at bounding box center [859, 142] width 17 height 17
drag, startPoint x: 263, startPoint y: 59, endPoint x: 128, endPoint y: 51, distance: 135.3
click at [128, 51] on div "Channel Title Crimes Cults Killers by A&E (1055) Bulk Remove Gaps & Overlaps Co…" at bounding box center [686, 66] width 1129 height 56
drag, startPoint x: 170, startPoint y: 59, endPoint x: 126, endPoint y: 56, distance: 44.9
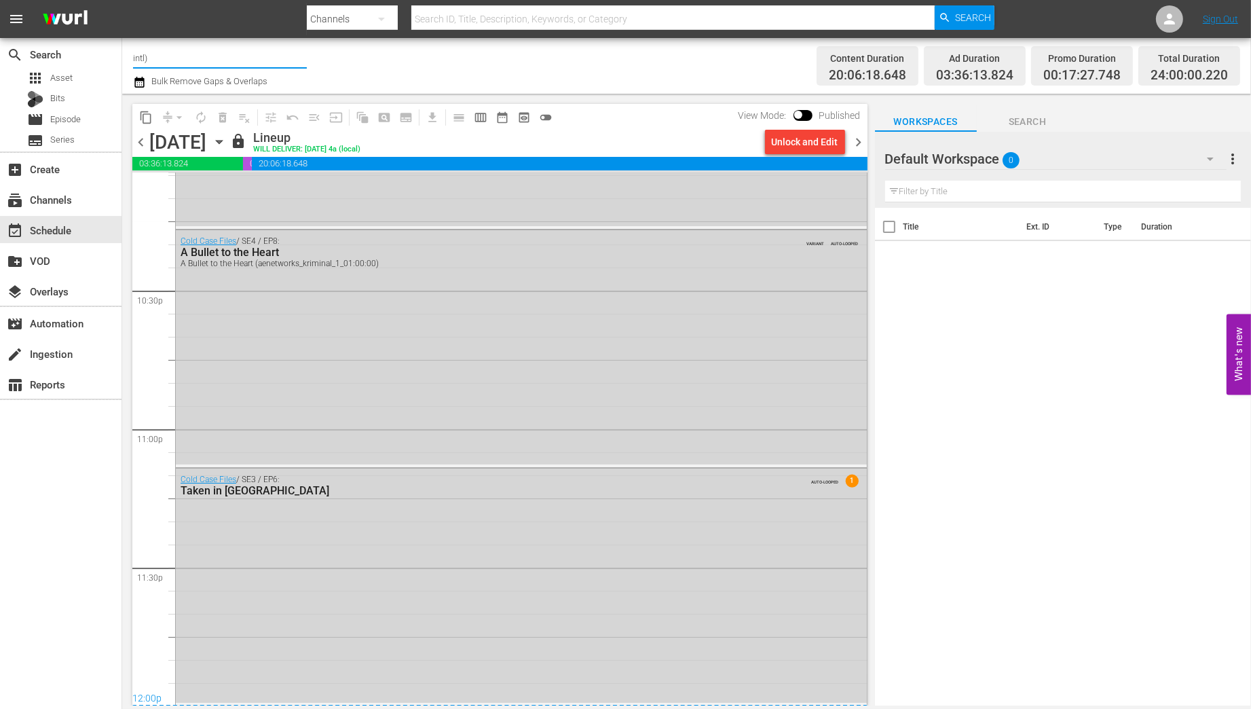
click at [125, 56] on div "Channel Title intl) Bulk Remove Gaps & Overlaps Content Duration 20:06:18.648 A…" at bounding box center [686, 66] width 1129 height 56
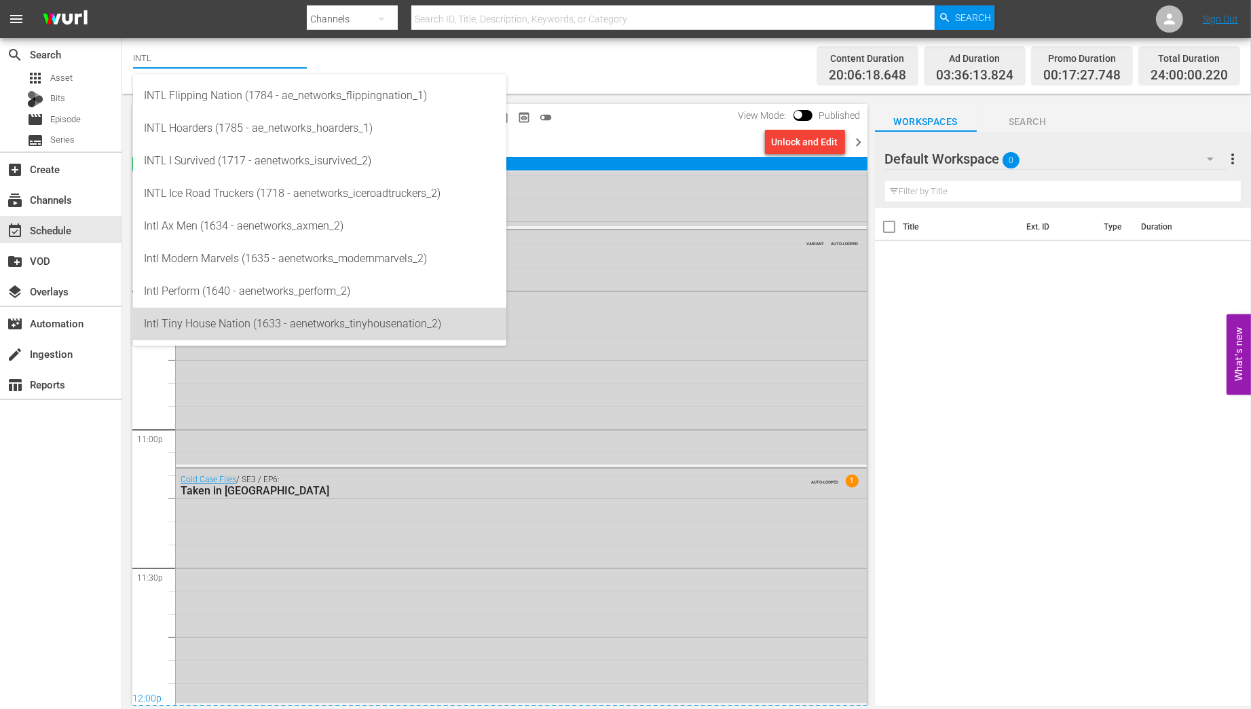
click at [223, 326] on div "Intl Tiny House Nation (1633 - aenetworks_tinyhousenation_2)" at bounding box center [320, 323] width 352 height 33
type input "Intl Tiny House Nation (1633 - aenetworks_tinyhousenation_2)"
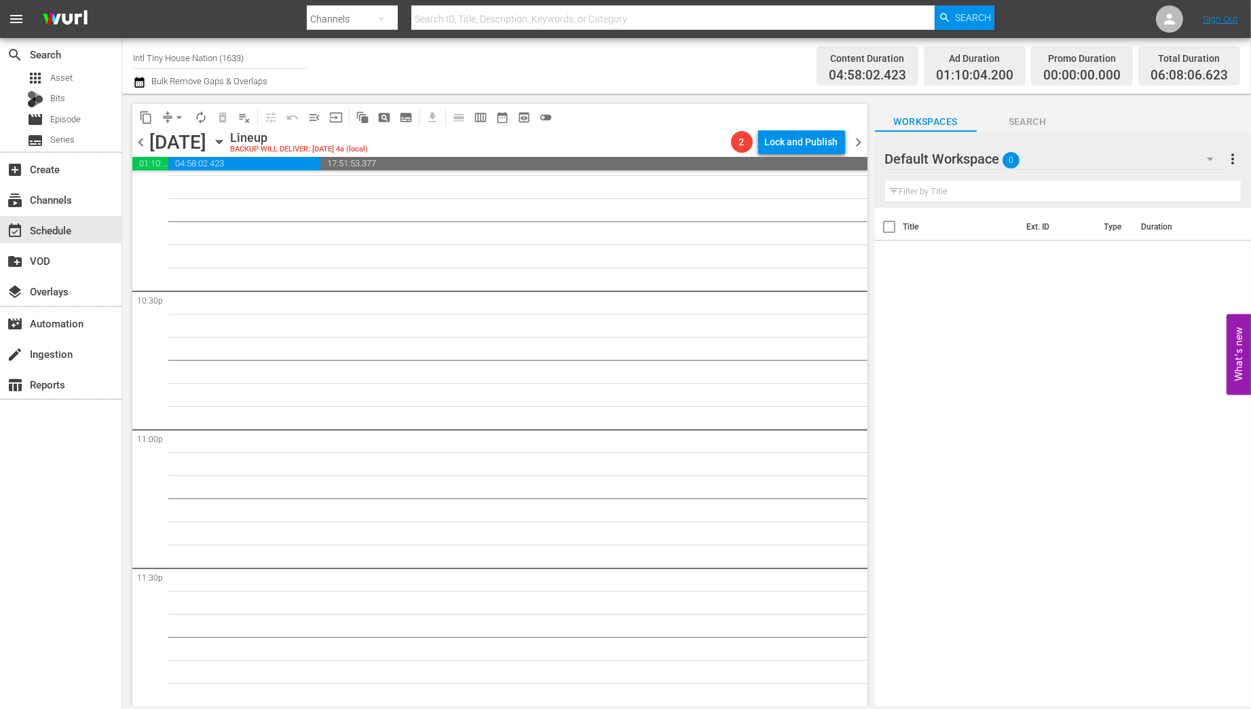
click at [139, 140] on span "chevron_left" at bounding box center [140, 142] width 17 height 17
click at [222, 141] on icon "button" at bounding box center [219, 142] width 6 height 3
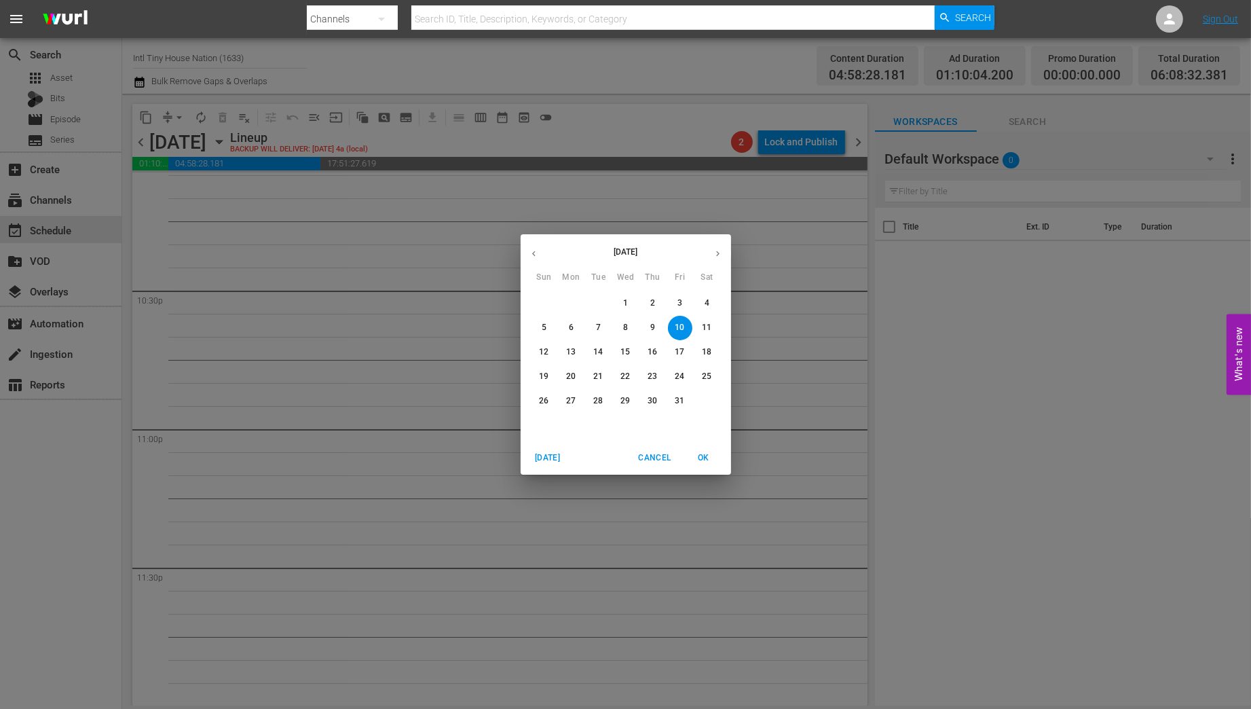
click at [565, 329] on span "6" at bounding box center [571, 328] width 24 height 12
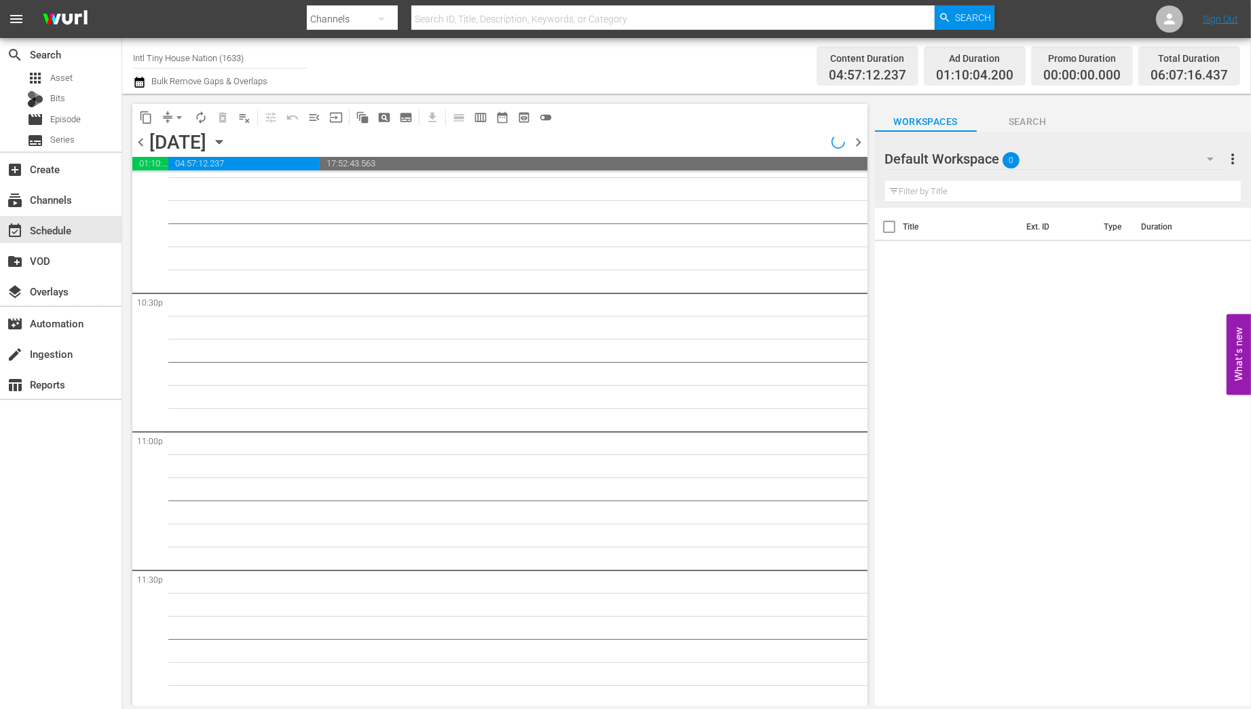
scroll to position [6114, 0]
click at [137, 143] on span "chevron_left" at bounding box center [140, 142] width 17 height 17
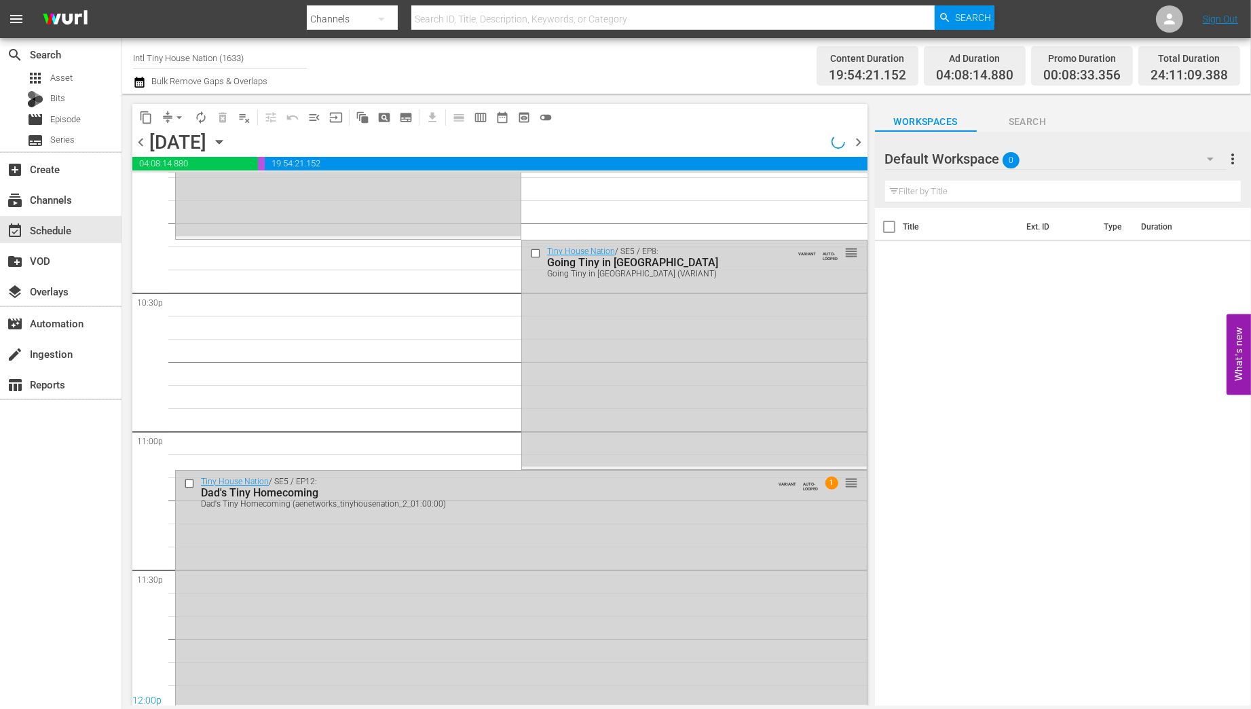
scroll to position [6114, 0]
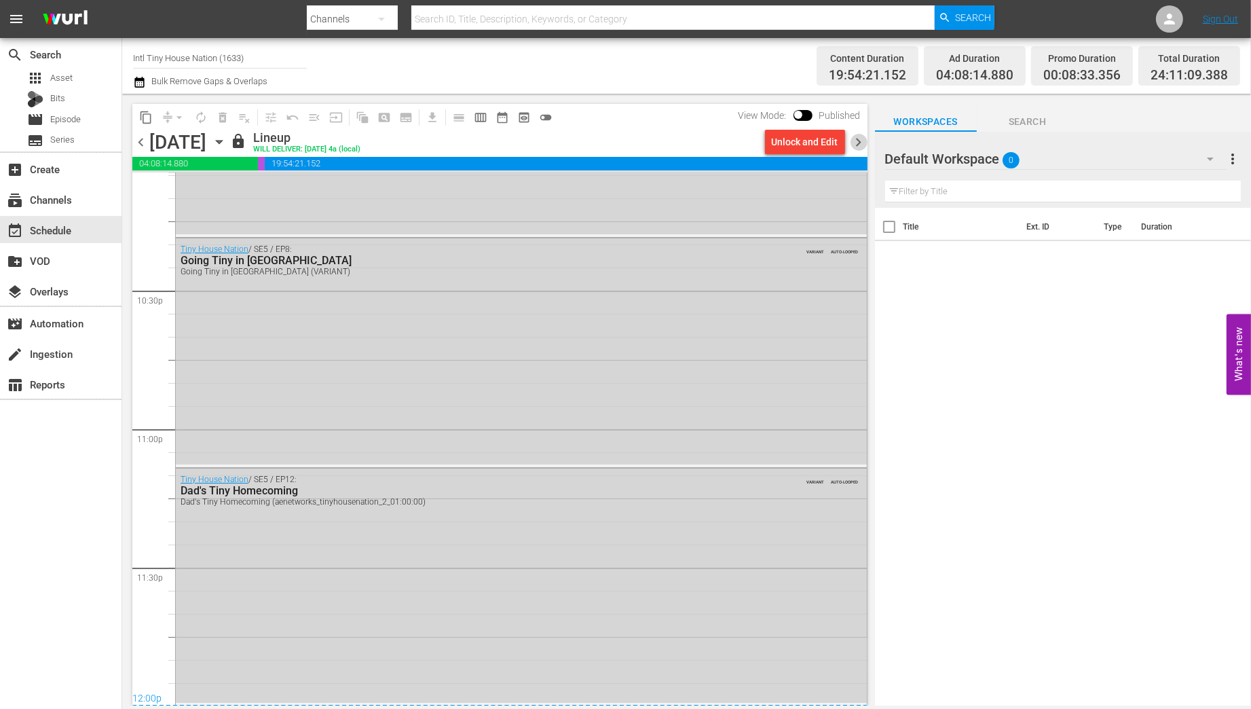
click at [857, 143] on span "chevron_right" at bounding box center [859, 142] width 17 height 17
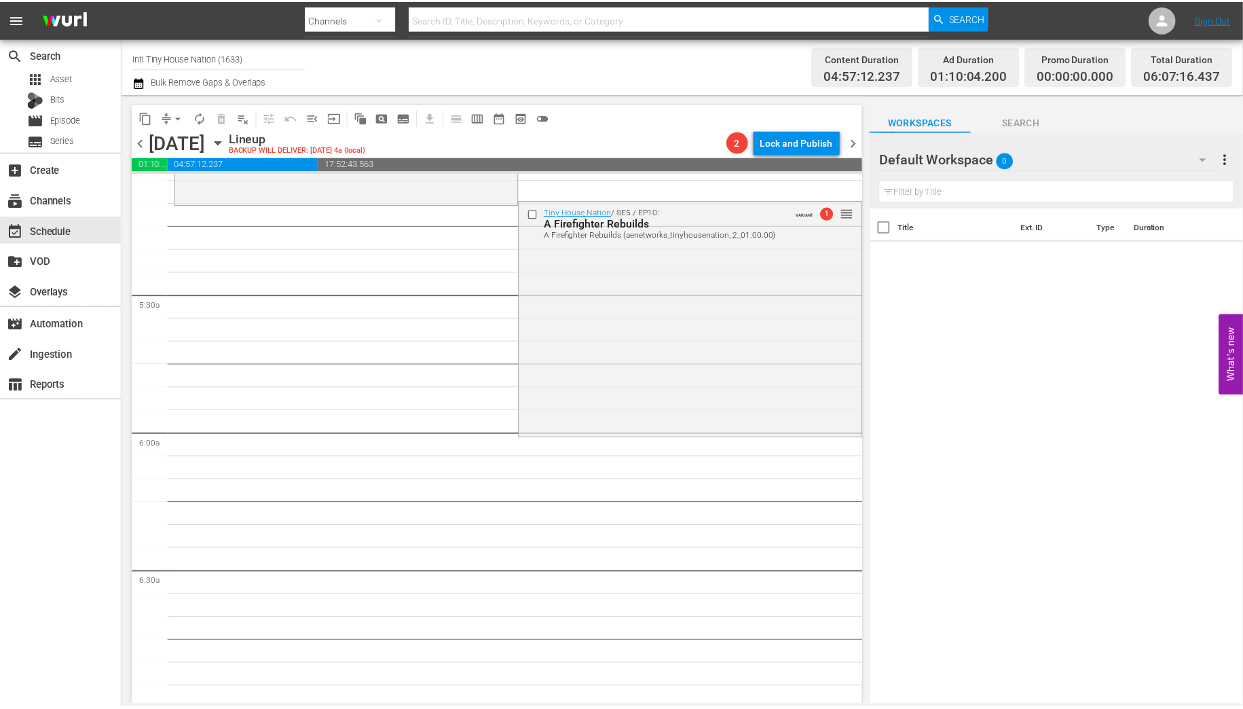
scroll to position [1396, 0]
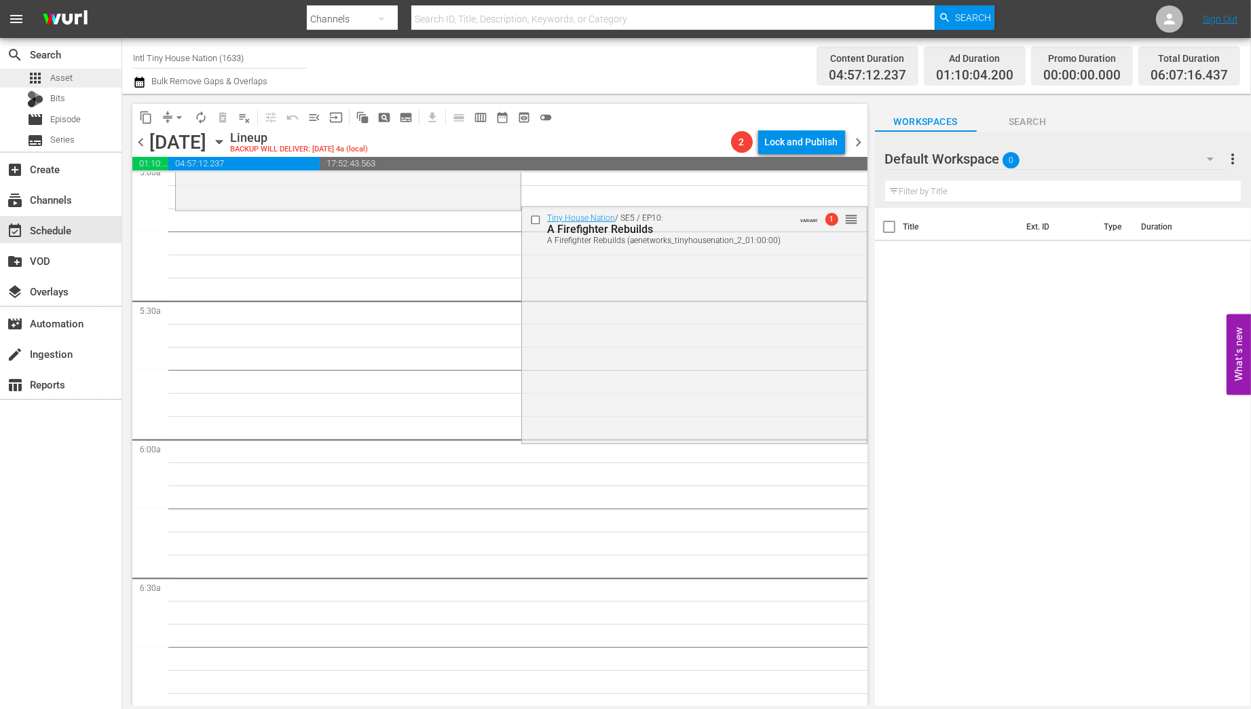
click at [62, 79] on span "Asset" at bounding box center [61, 78] width 22 height 14
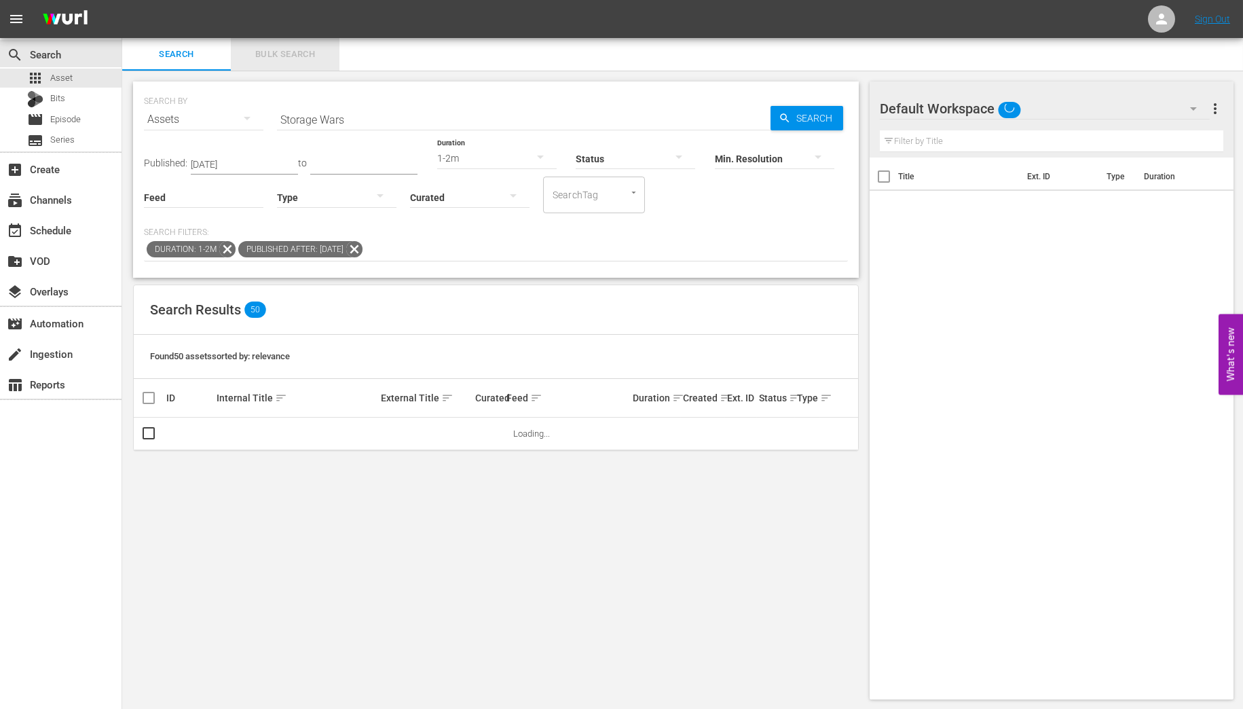
click at [286, 56] on span "Bulk Search" at bounding box center [285, 55] width 92 height 16
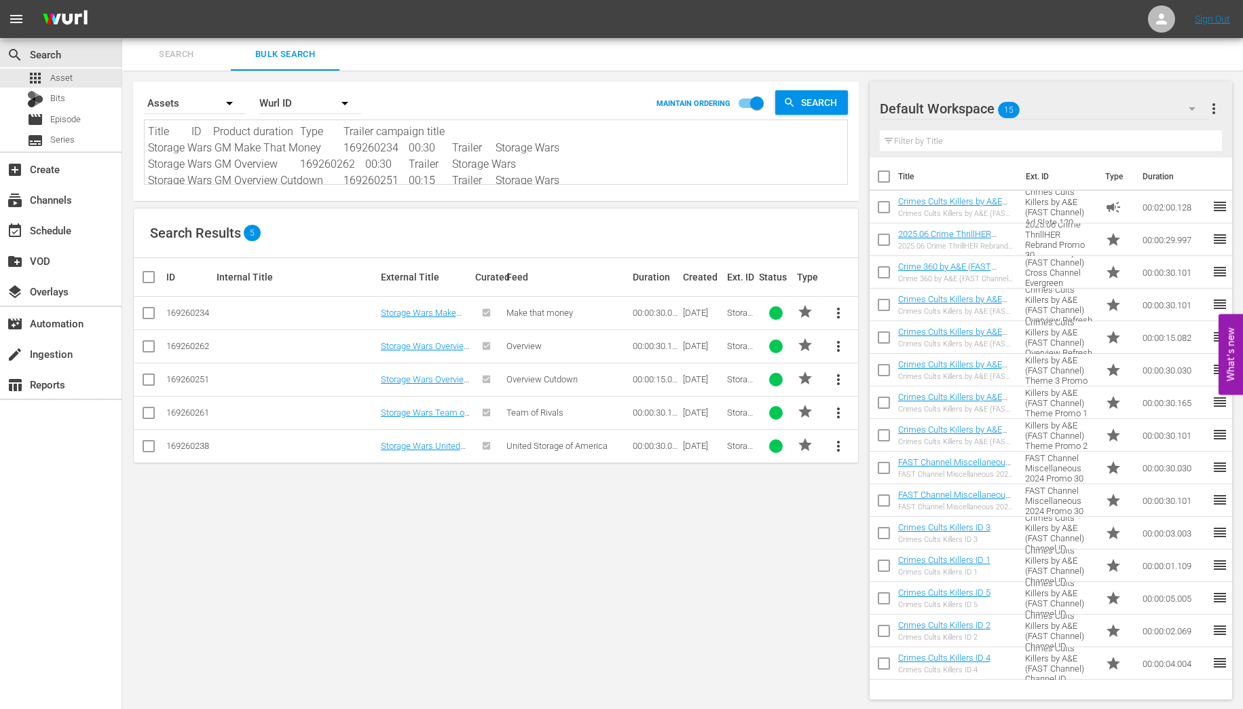
drag, startPoint x: 566, startPoint y: 180, endPoint x: 128, endPoint y: 117, distance: 443.0
click at [128, 117] on div "Search By Assets Order By Wurl ID MAINTAIN ORDERING Search Title ID Product dur…" at bounding box center [495, 390] width 747 height 639
type textarea "Storage Wars GM Team of Rivals 169260261 00:30 Trailer Storage Wars Storage War…"
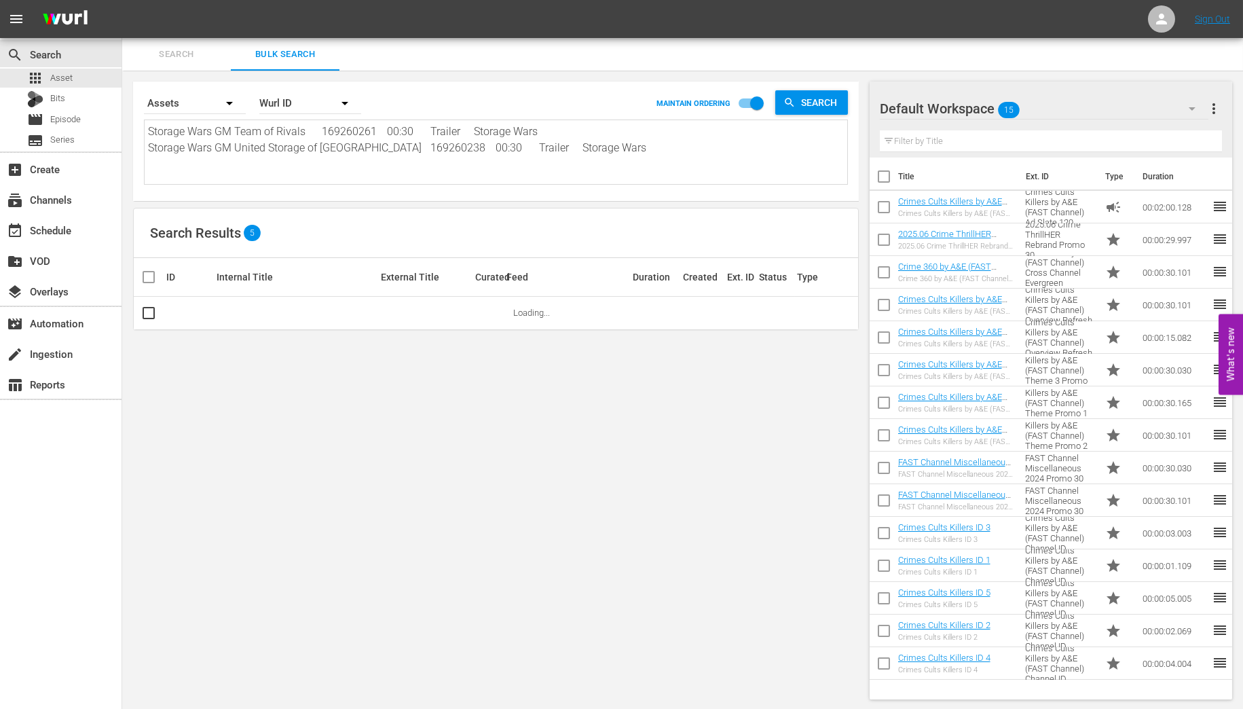
paste textarea "Title ID Product duration Type Trailer campaign title INTL_30_Emotional_Tiny Ho…"
type textarea "Title ID Product duration Type Trailer campaign title INTL_30_Emotional_Tiny Ho…"
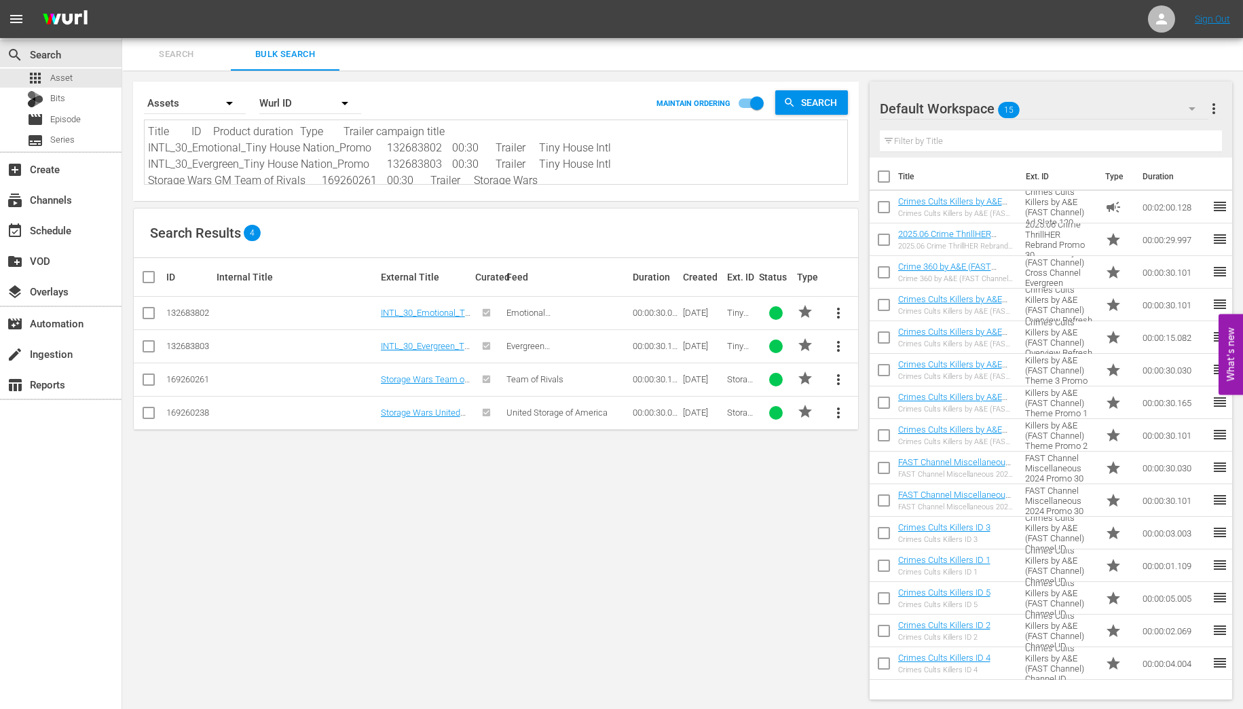
type textarea "Title ID Product duration Type Trailer campaign title INTL_30_Emotional_Tiny Ho…"
click at [149, 279] on input "checkbox" at bounding box center [154, 277] width 27 height 16
checkbox input "true"
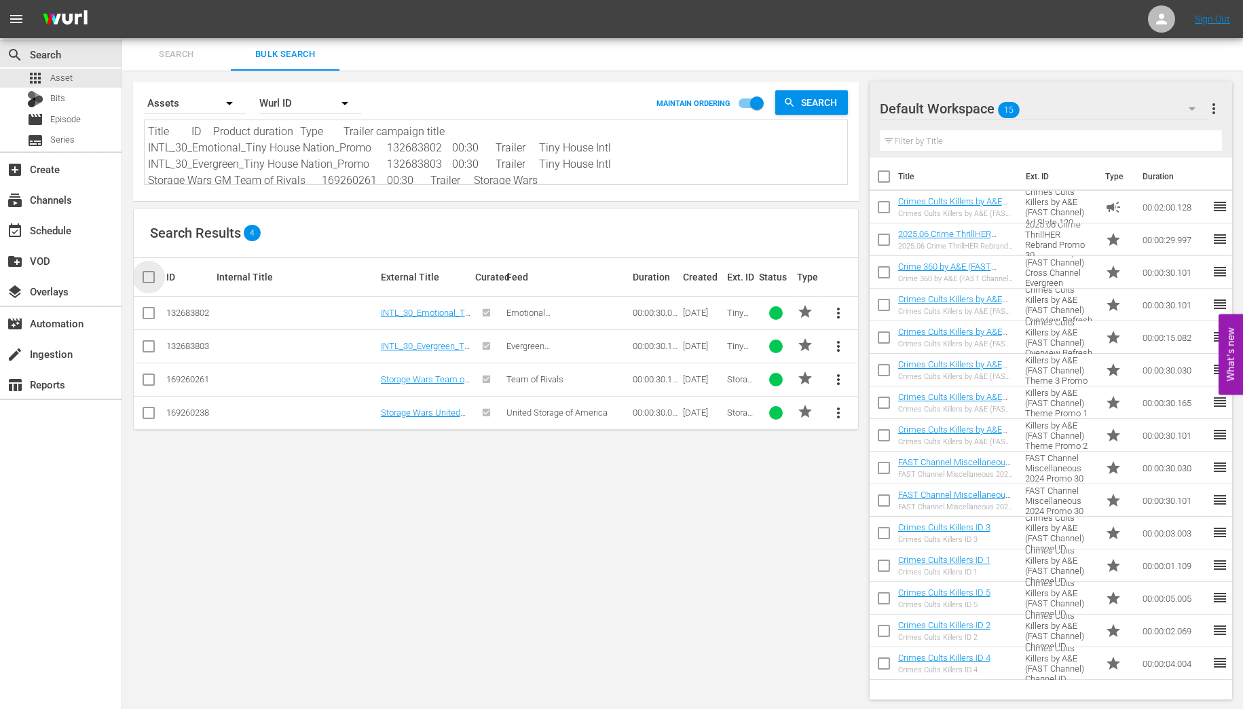
checkbox input "true"
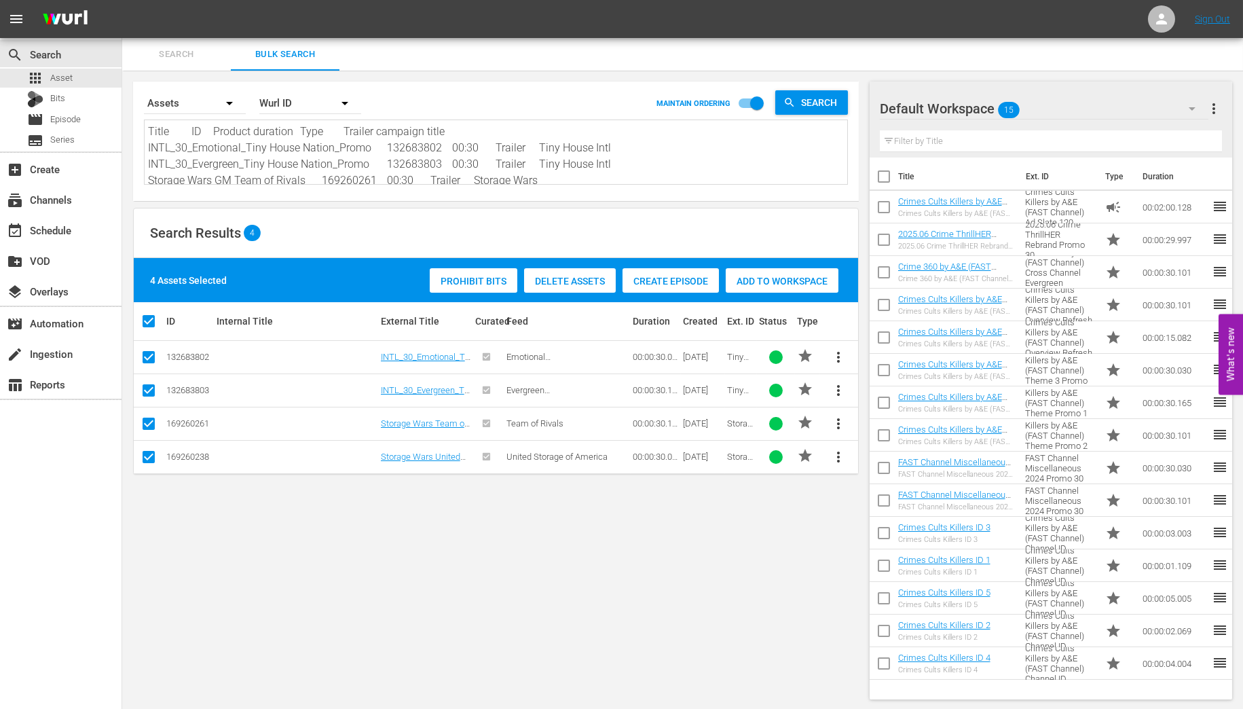
click at [147, 457] on input "checkbox" at bounding box center [149, 459] width 16 height 16
checkbox input "false"
click at [151, 420] on input "checkbox" at bounding box center [149, 426] width 16 height 16
checkbox input "false"
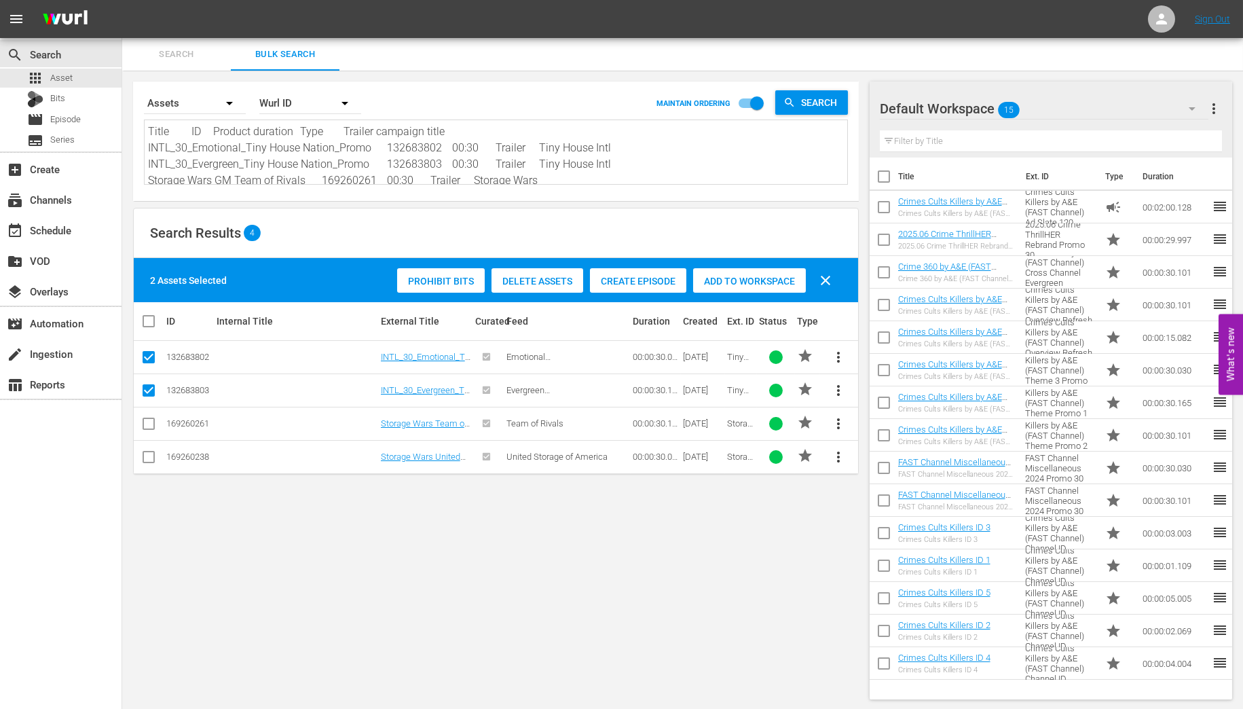
click at [747, 278] on span "Add to Workspace" at bounding box center [749, 281] width 113 height 11
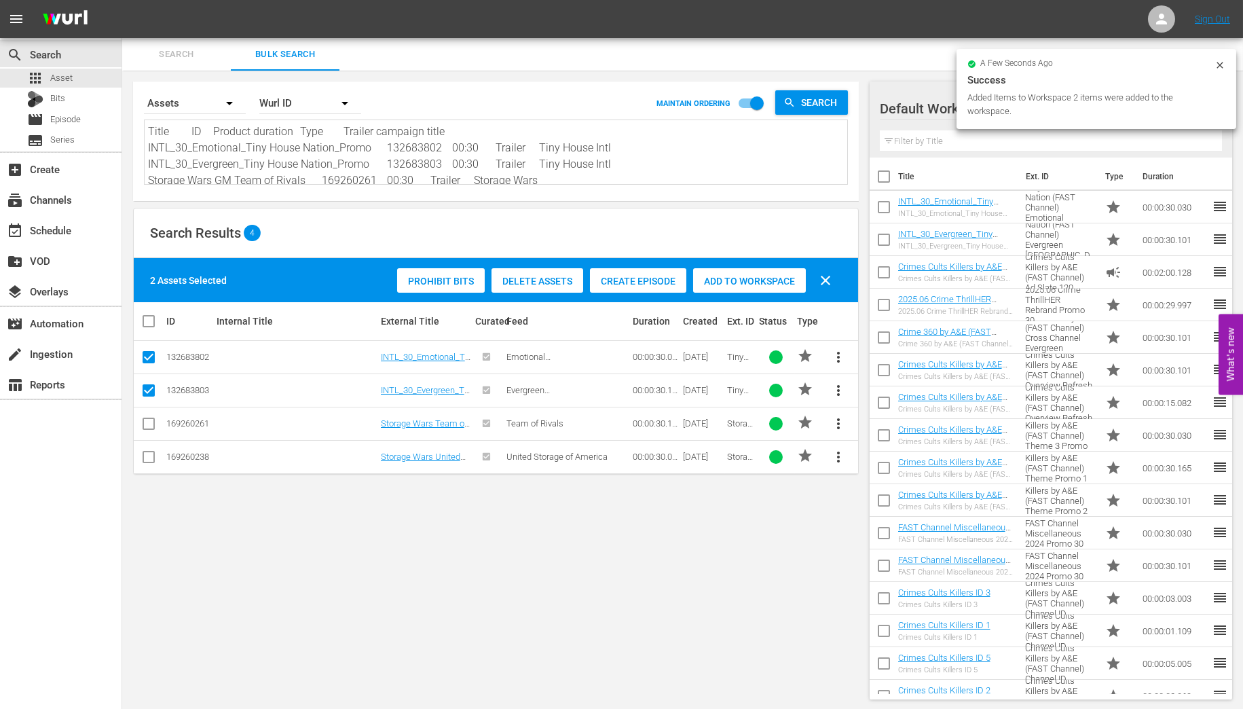
click at [185, 53] on span "Search" at bounding box center [176, 55] width 92 height 16
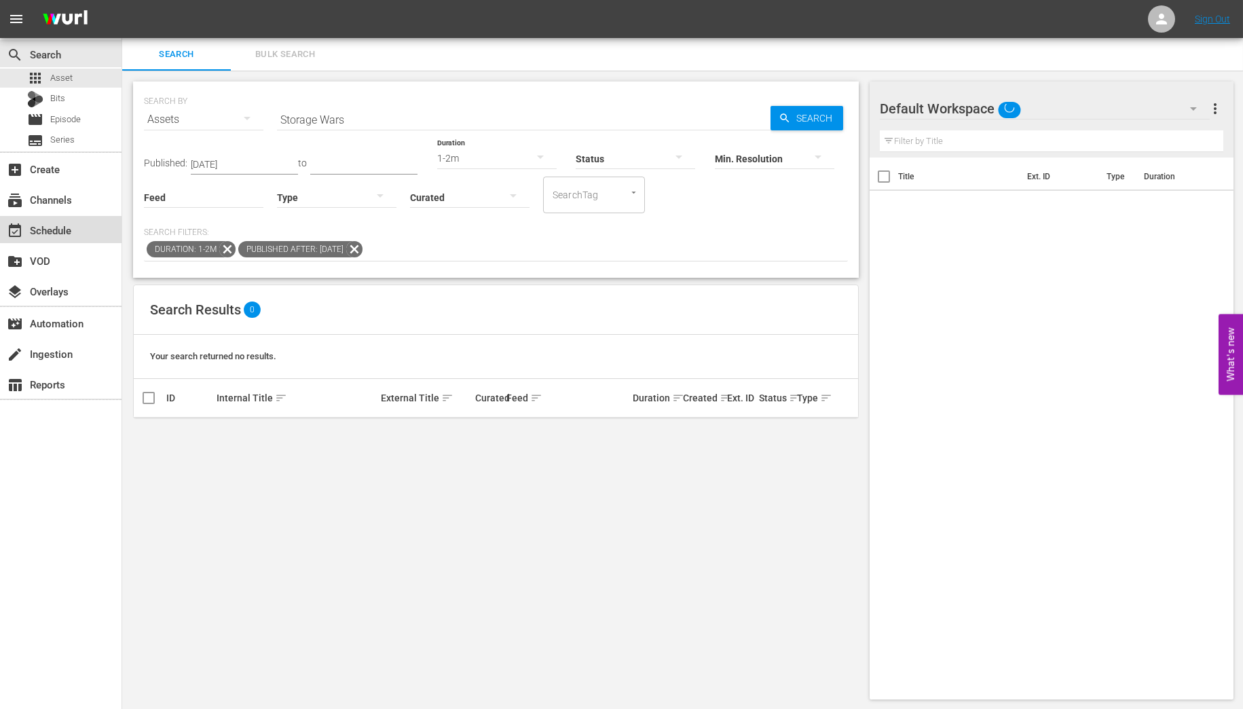
click at [40, 228] on div "event_available Schedule" at bounding box center [38, 228] width 76 height 12
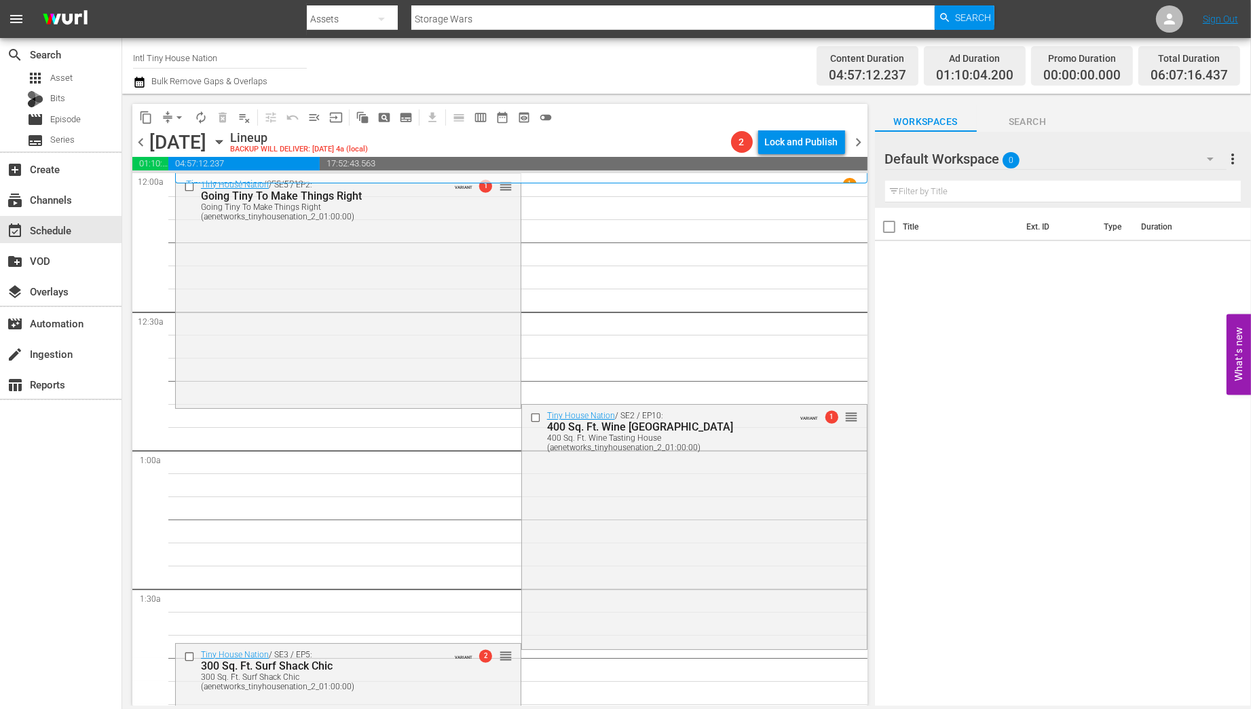
click at [1207, 156] on icon "button" at bounding box center [1210, 159] width 16 height 16
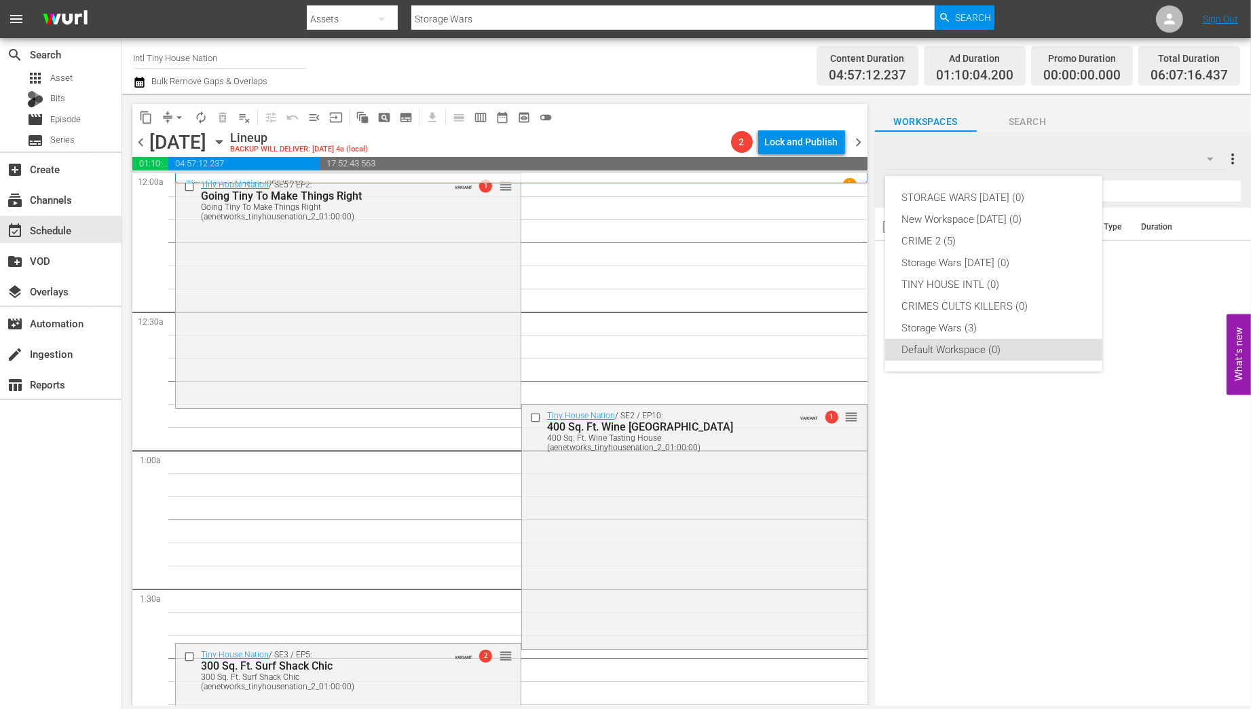
drag, startPoint x: 861, startPoint y: 197, endPoint x: 850, endPoint y: 339, distance: 143.0
click at [850, 339] on div "STORAGE WARS SEPT 23 (0) New Workspace Sat Sep 20 2025 (0) CRIME 2 (5) Storage …" at bounding box center [625, 354] width 1251 height 709
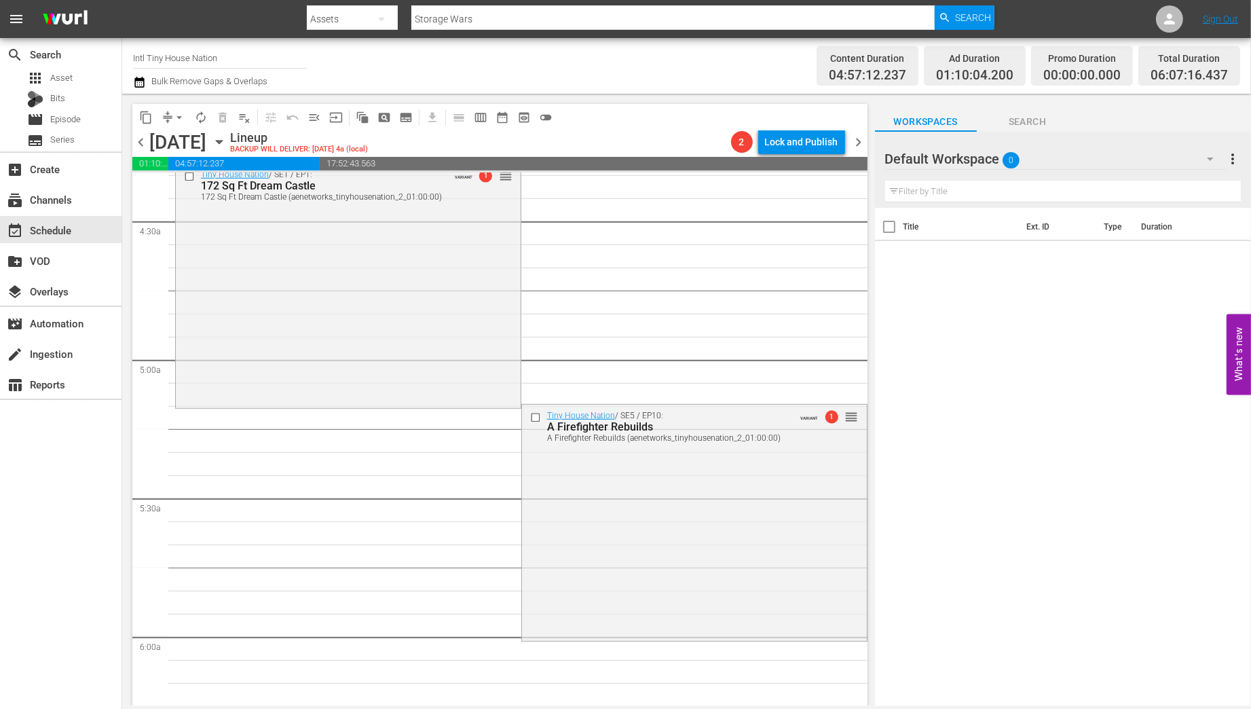
scroll to position [1360, 0]
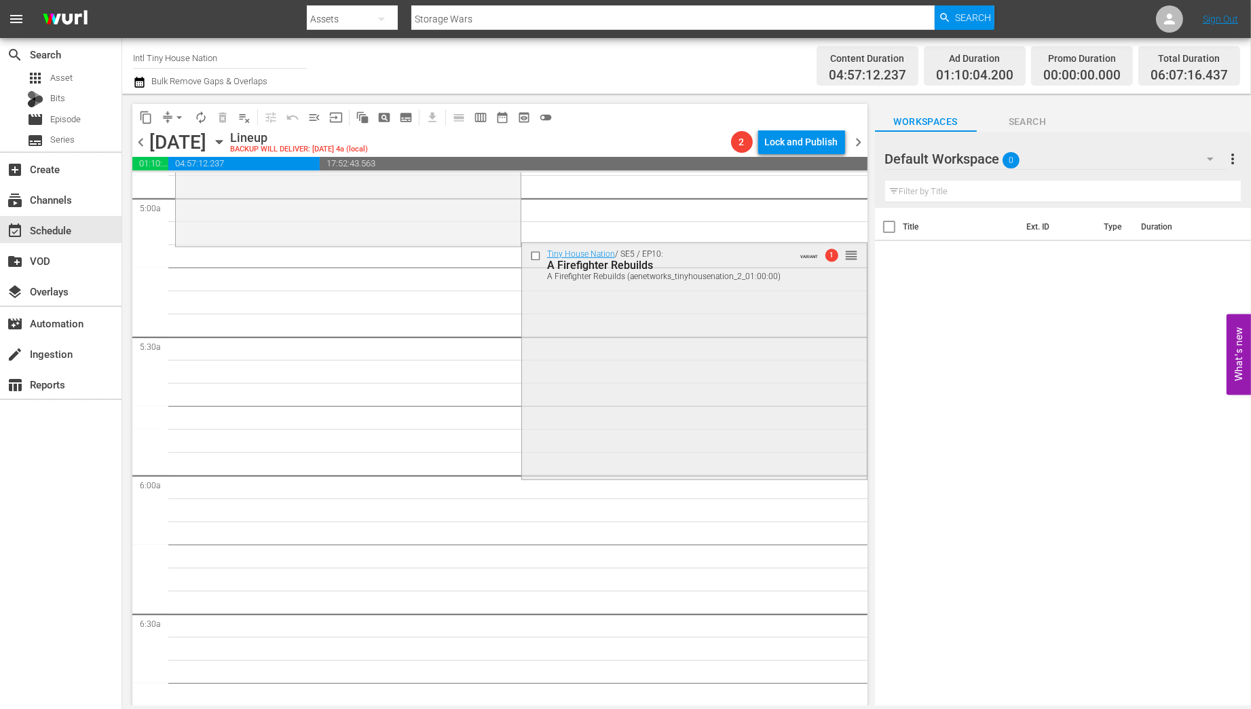
click at [593, 388] on div "Tiny House Nation / SE5 / EP10: A Firefighter Rebuilds A Firefighter Rebuilds (…" at bounding box center [694, 359] width 345 height 233
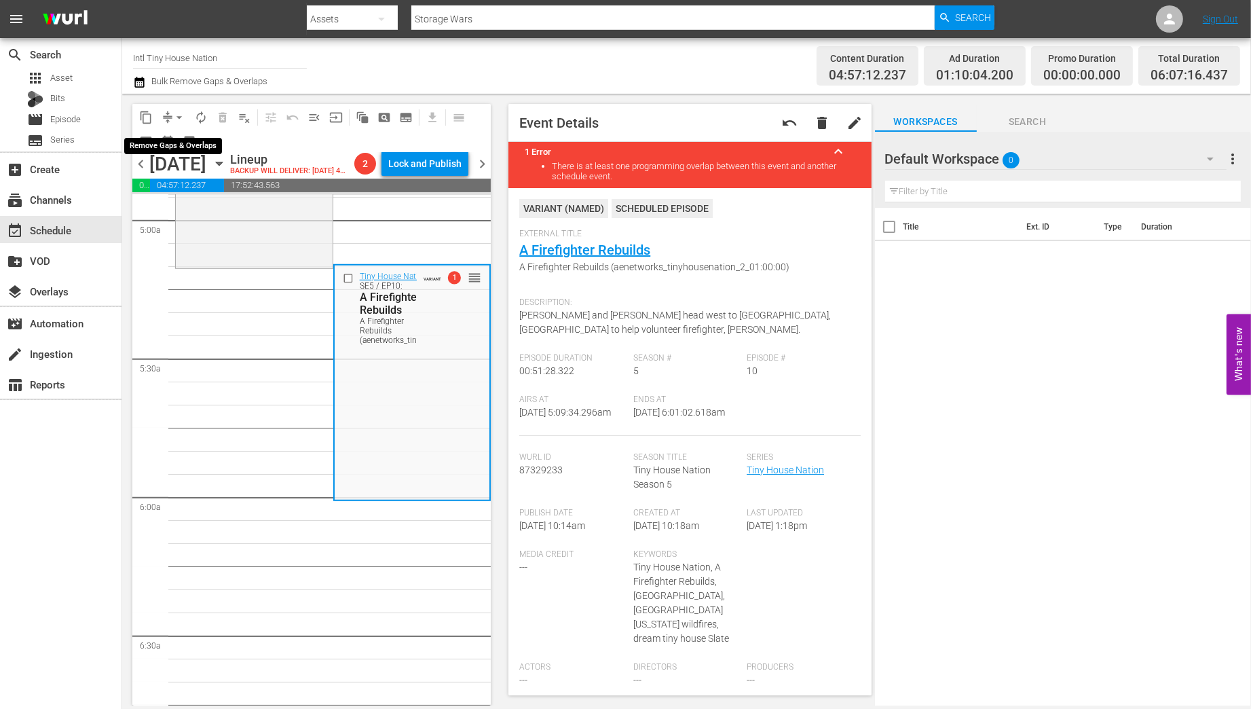
click at [181, 118] on span "arrow_drop_down" at bounding box center [179, 118] width 14 height 14
click at [176, 145] on li "Align to Midnight" at bounding box center [180, 145] width 143 height 22
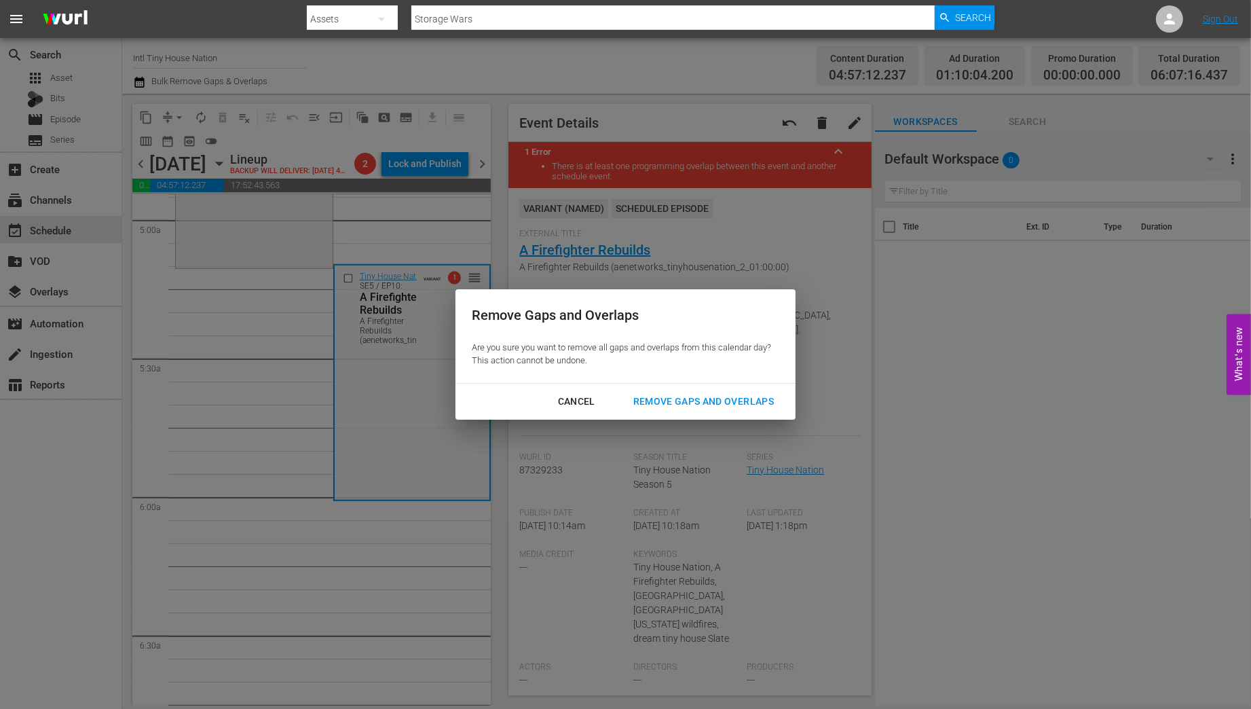
click at [666, 399] on div "Remove Gaps and Overlaps" at bounding box center [703, 401] width 162 height 17
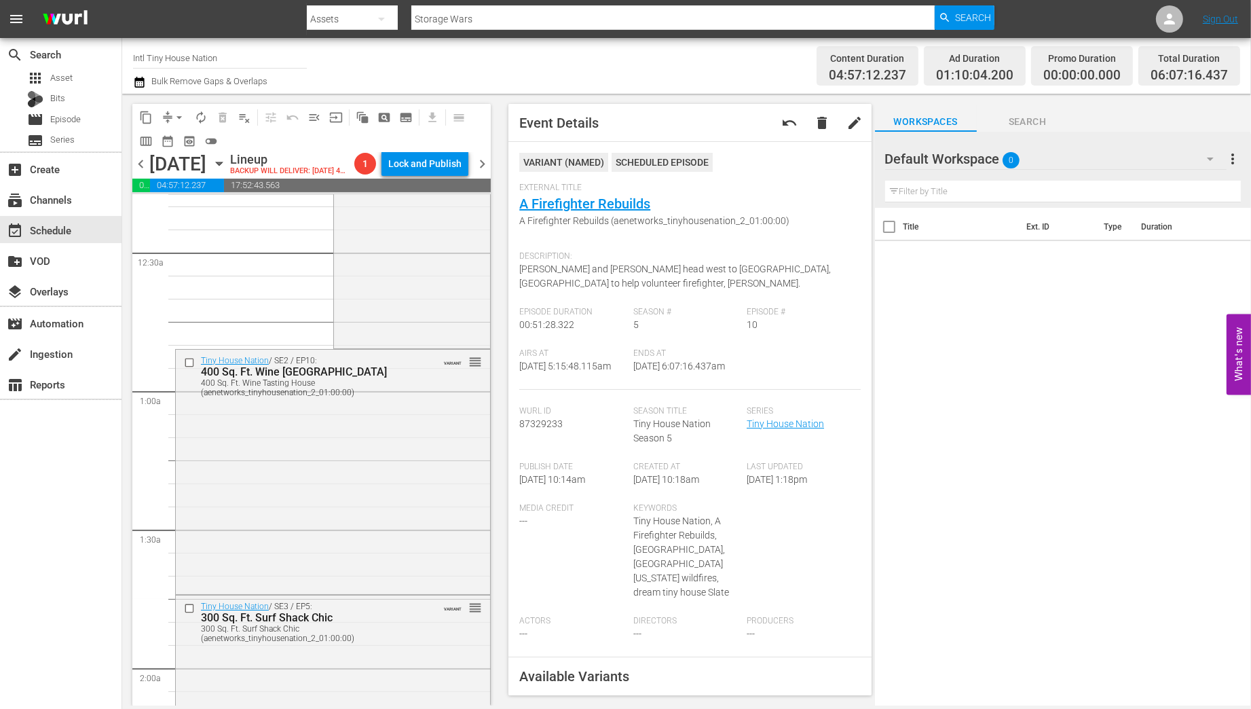
scroll to position [45, 0]
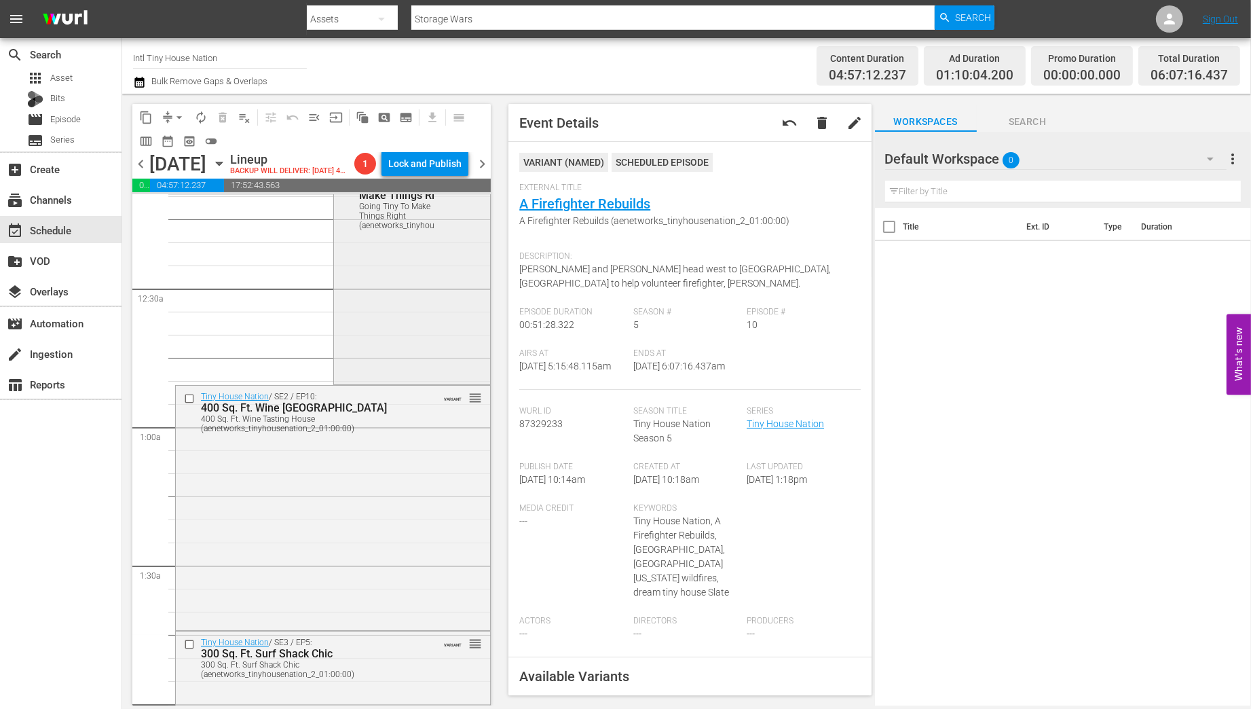
click at [400, 291] on div "Tiny House Nation / SE5 / EP2: Going Tiny To Make Things Right Going Tiny To Ma…" at bounding box center [412, 266] width 157 height 231
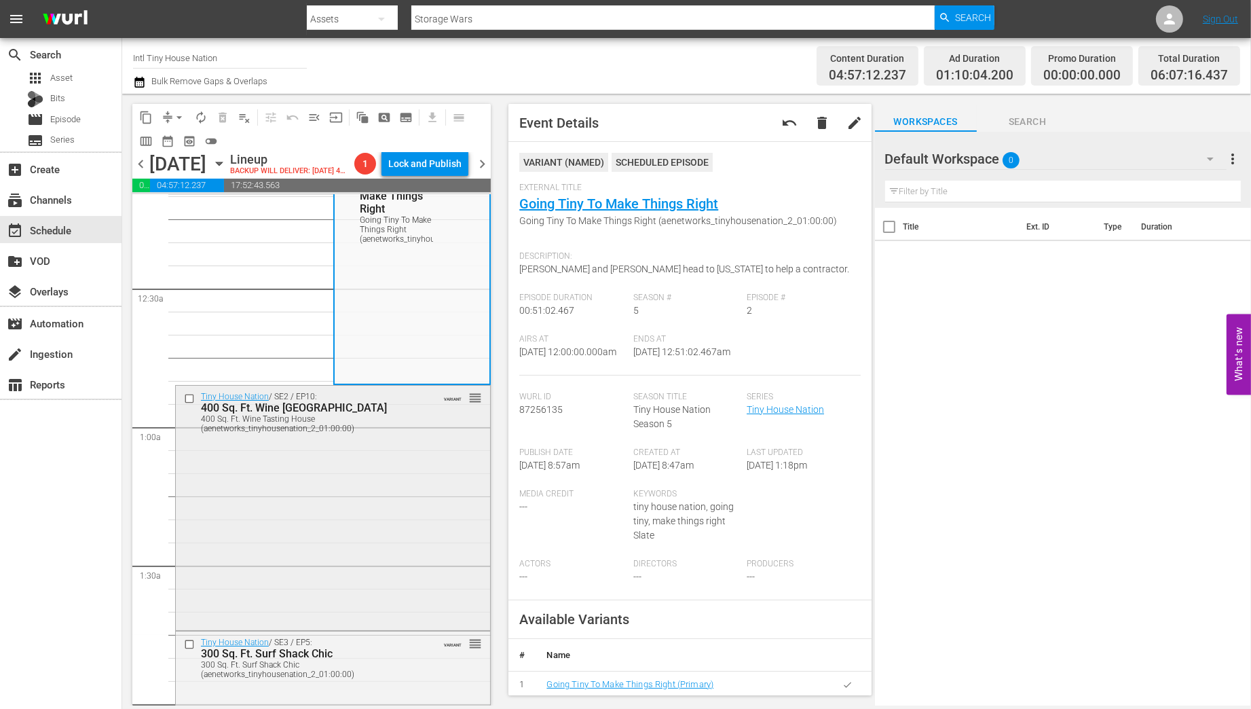
click at [385, 449] on div "Tiny House Nation / SE2 / EP10: 400 Sq. Ft. Wine Tasting House 400 Sq. Ft. Wine…" at bounding box center [333, 507] width 314 height 242
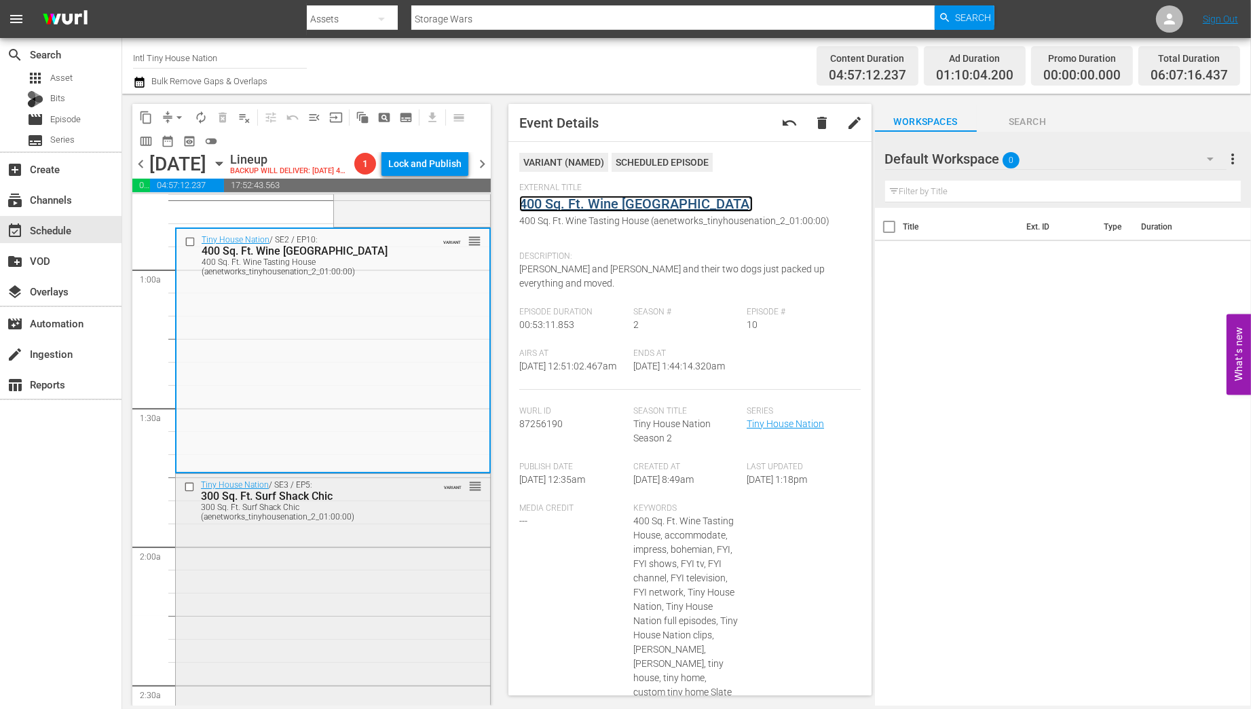
scroll to position [208, 0]
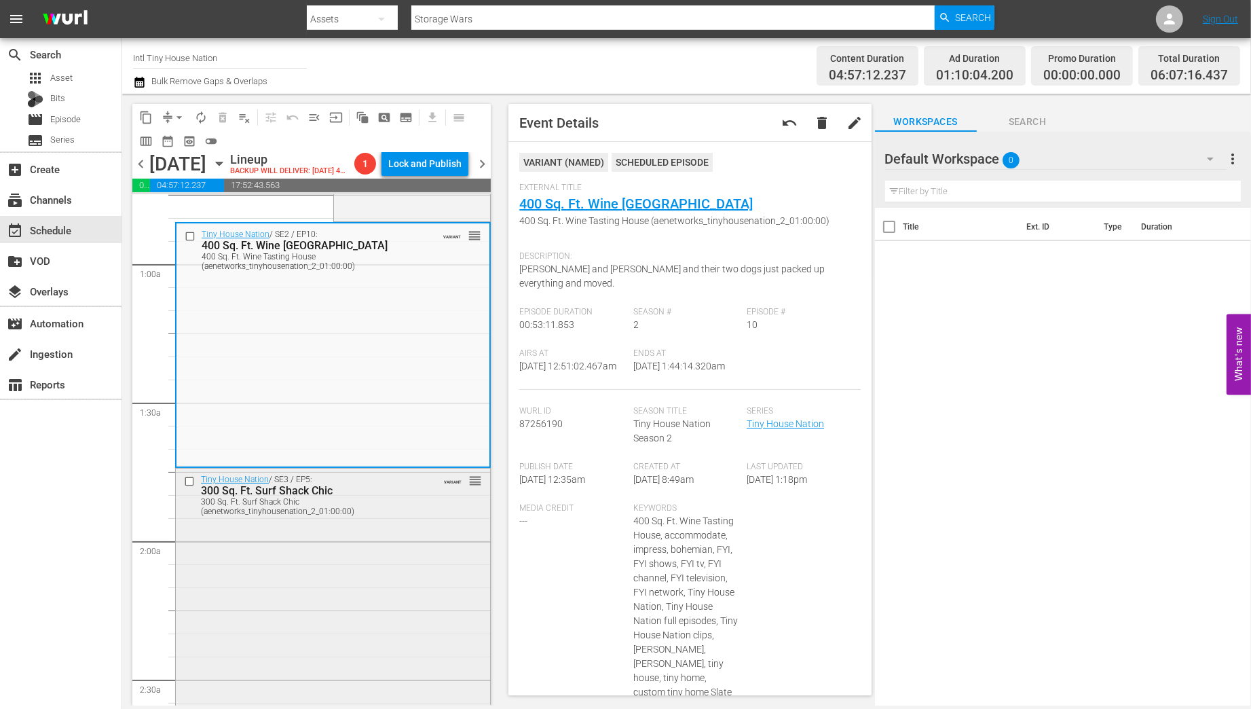
click at [372, 514] on div "300 Sq. Ft. Surf Shack Chic (aenetworks_tinyhousenation_2_01:00:00)" at bounding box center [312, 506] width 222 height 19
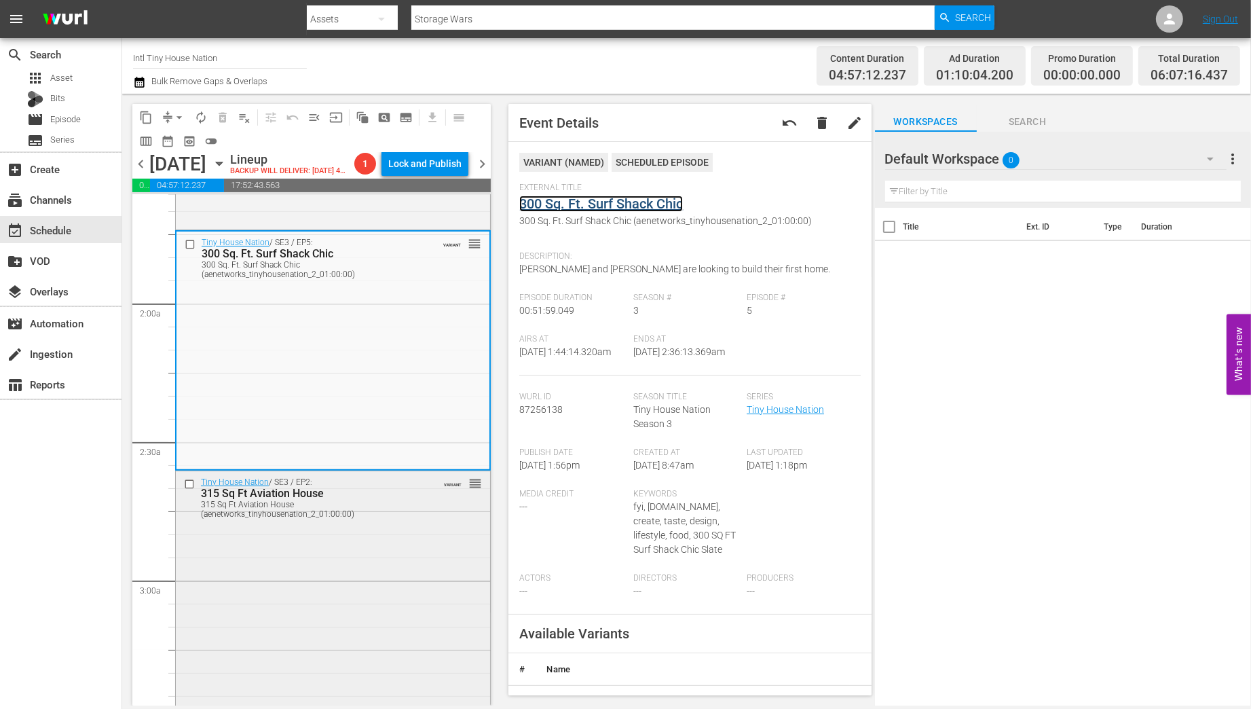
scroll to position [534, 0]
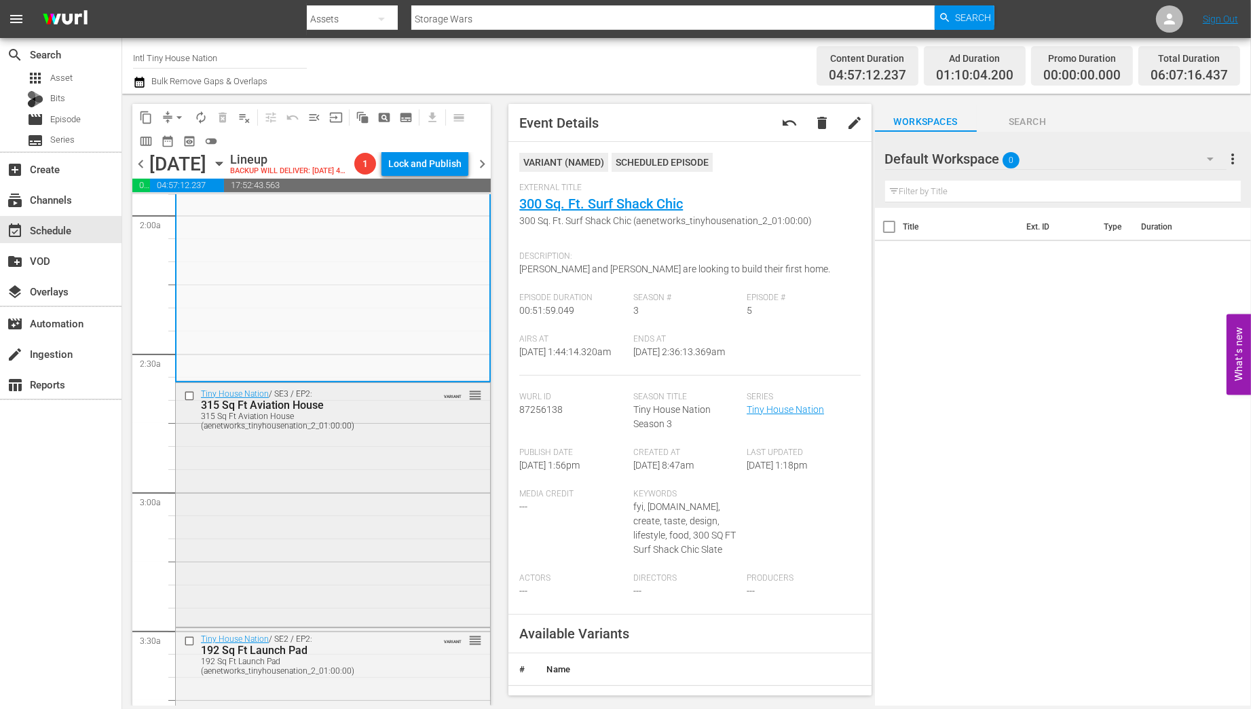
click at [400, 459] on div "Tiny House Nation / SE3 / EP2: 315 Sq Ft Aviation House 315 Sq Ft Aviation Hous…" at bounding box center [333, 504] width 314 height 242
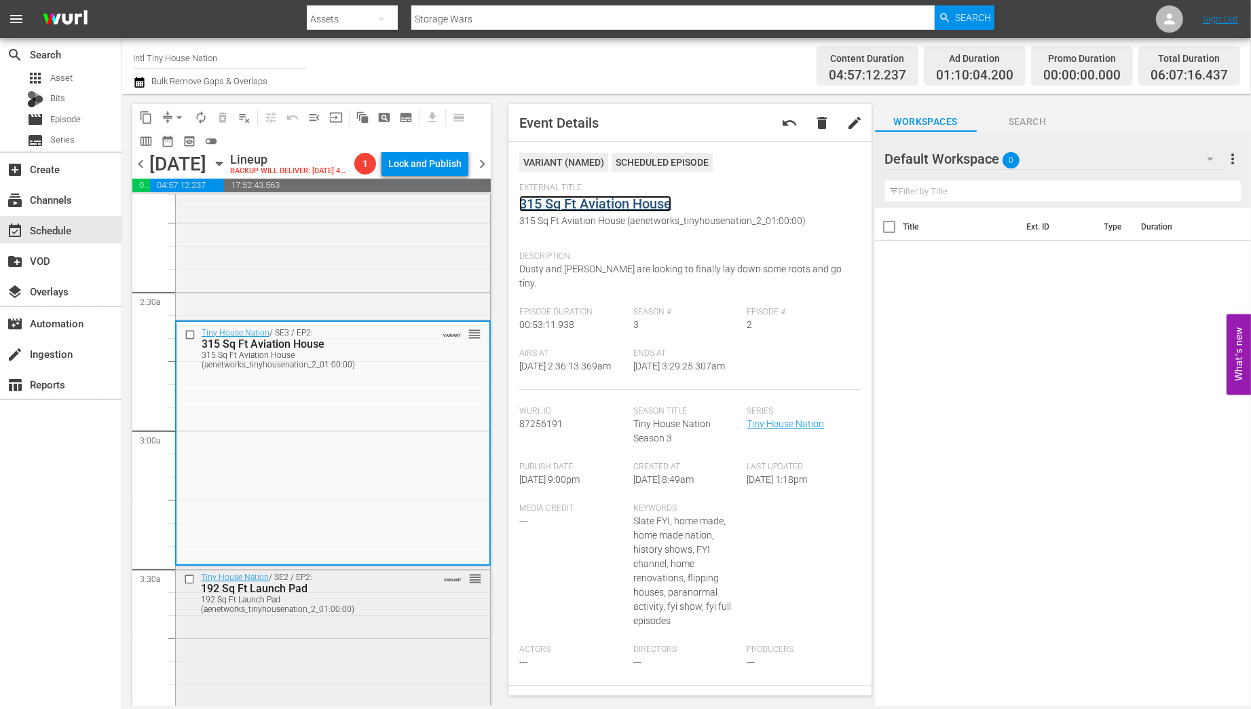
scroll to position [696, 0]
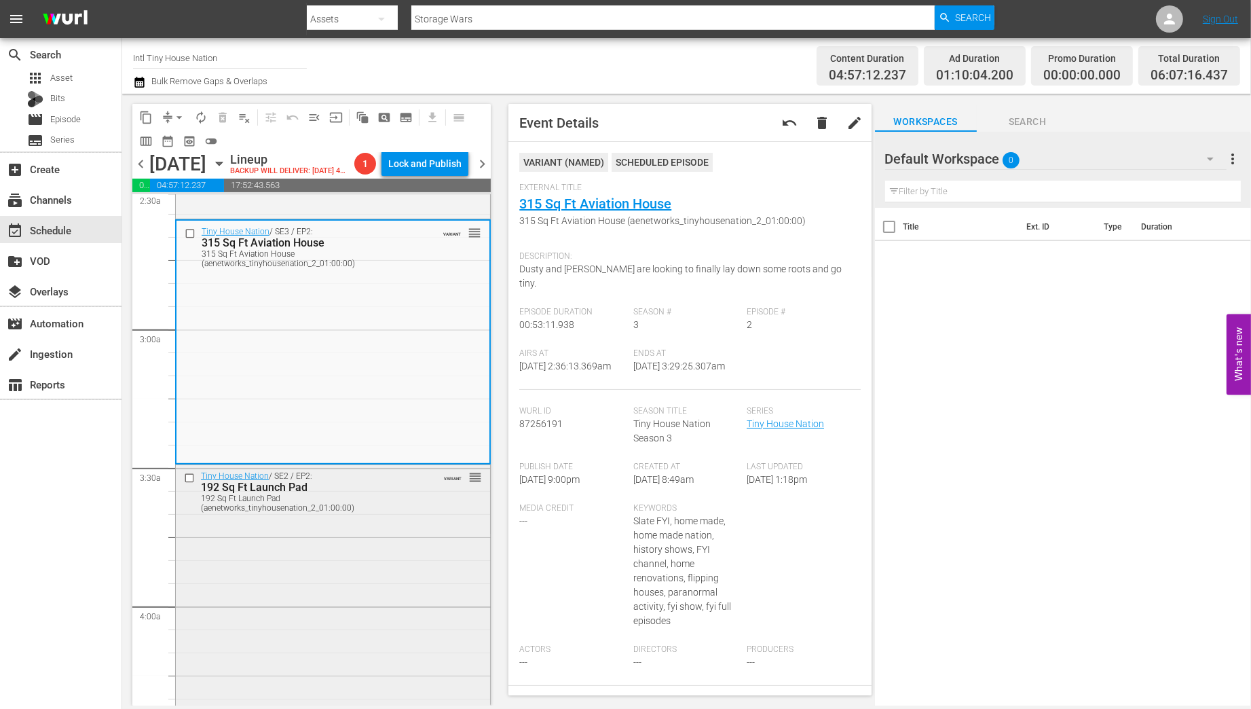
click at [395, 540] on div "Tiny House Nation / SE2 / EP2: 192 Sq Ft Launch Pad 192 Sq Ft Launch Pad (aenet…" at bounding box center [333, 586] width 314 height 242
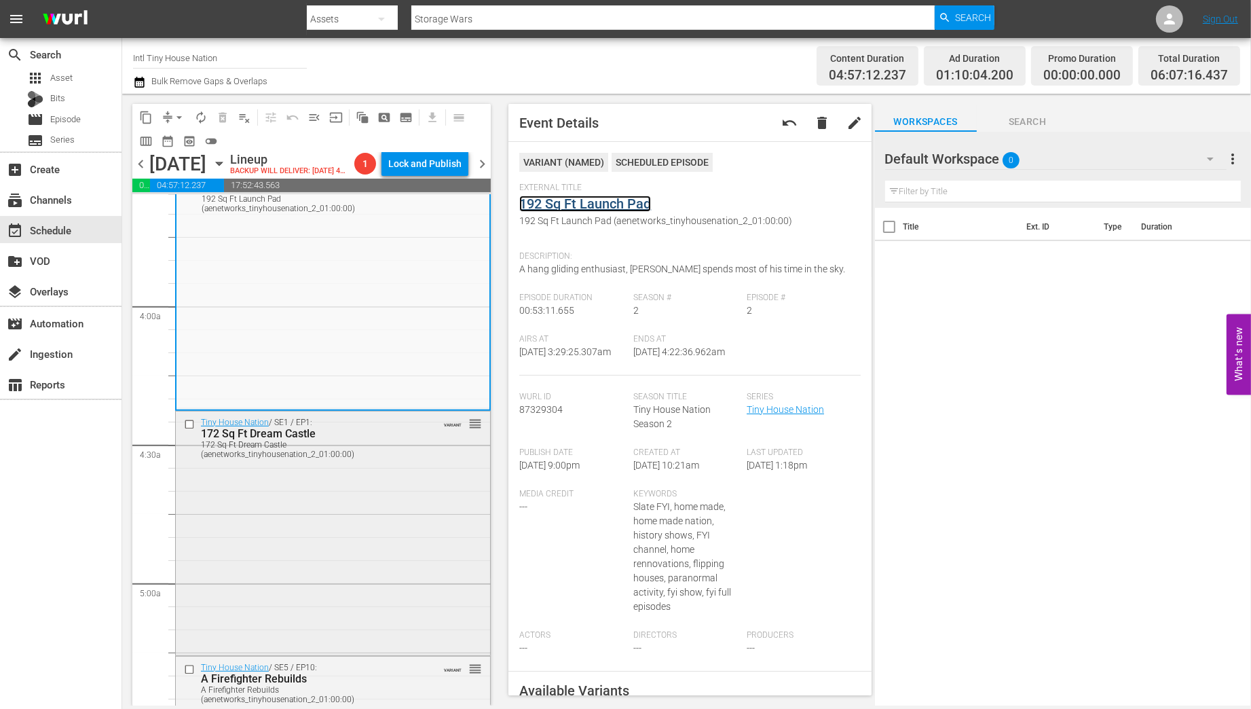
scroll to position [1022, 0]
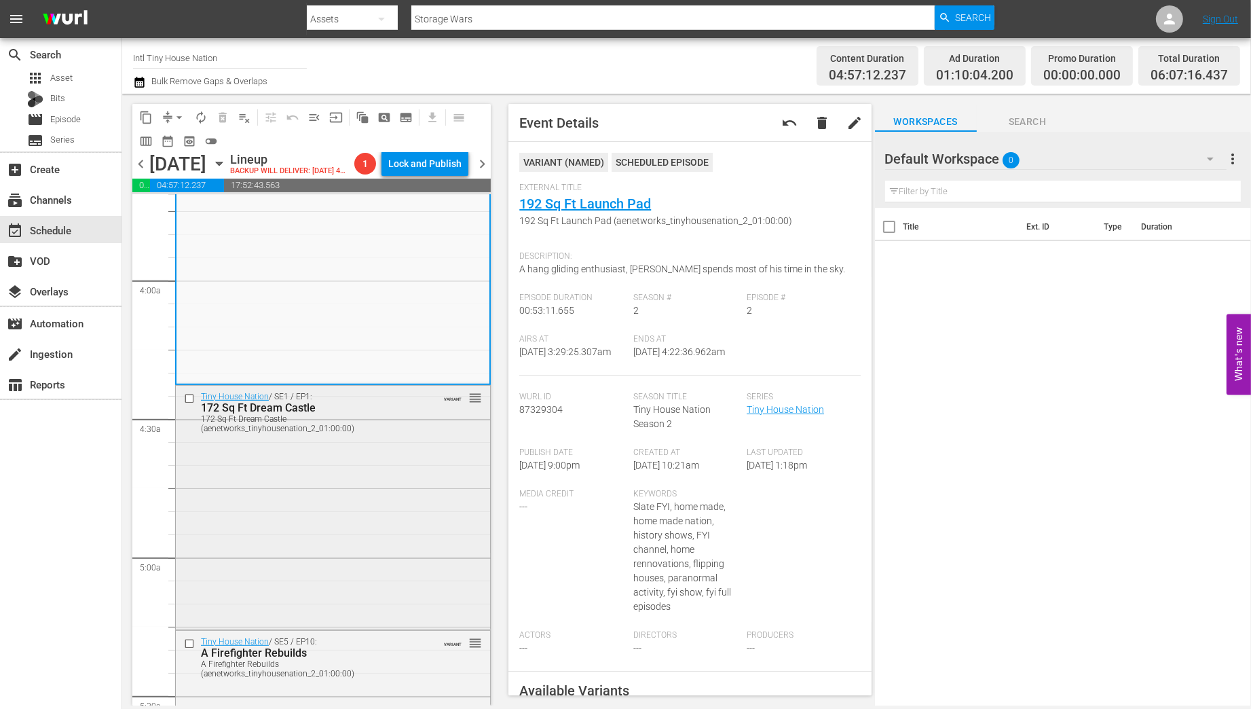
click at [390, 507] on div "Tiny House Nation / SE1 / EP1: 172 Sq Ft Dream Castle 172 Sq Ft Dream Castle (a…" at bounding box center [333, 507] width 314 height 242
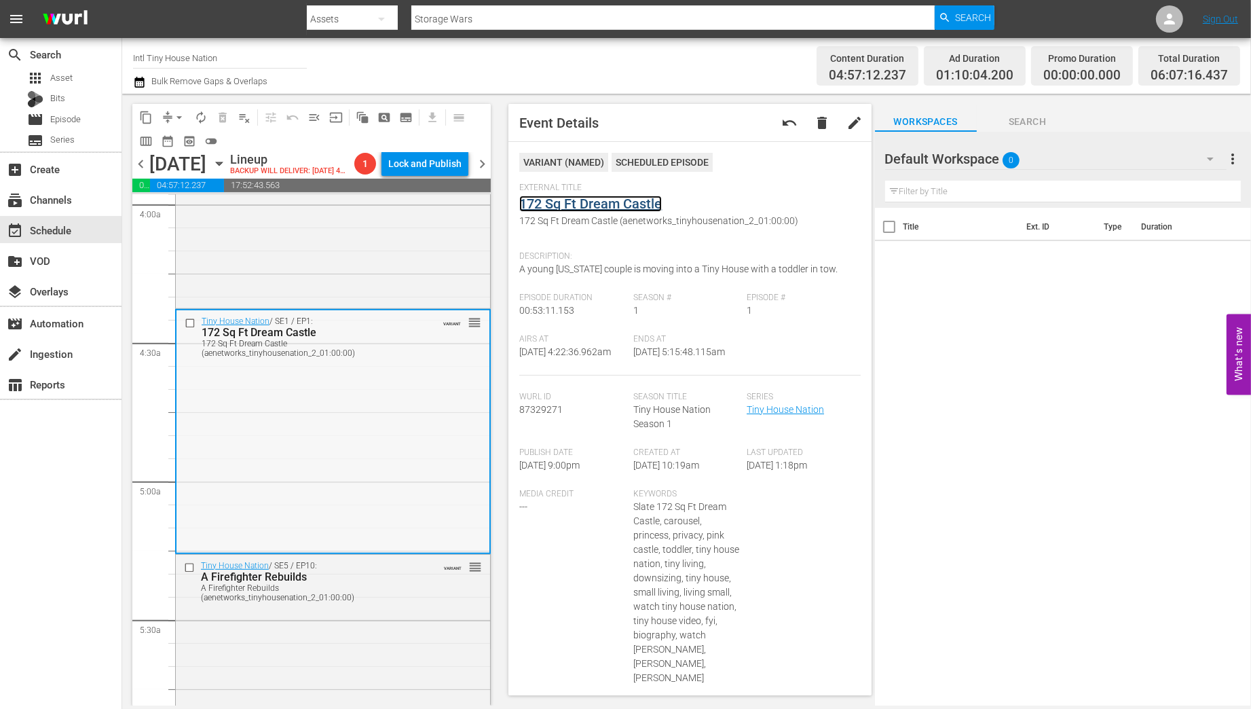
scroll to position [1239, 0]
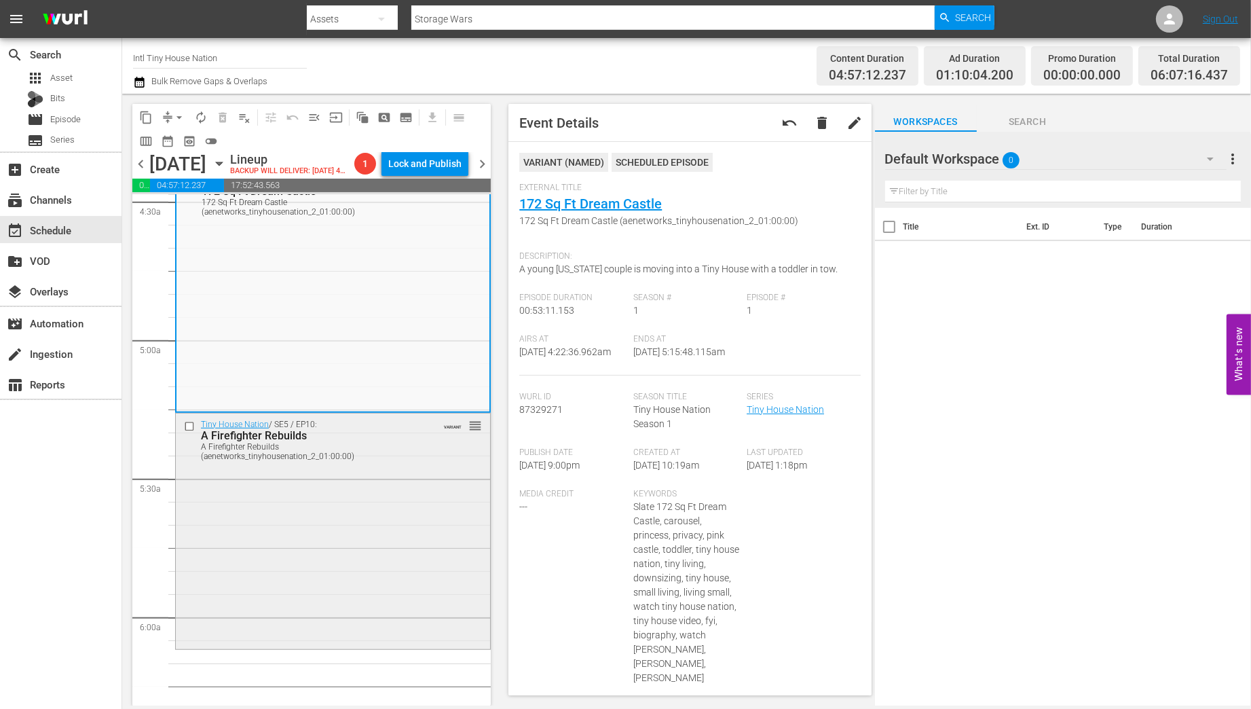
click at [352, 447] on div "A Firefighter Rebuilds (aenetworks_tinyhousenation_2_01:00:00)" at bounding box center [312, 451] width 222 height 19
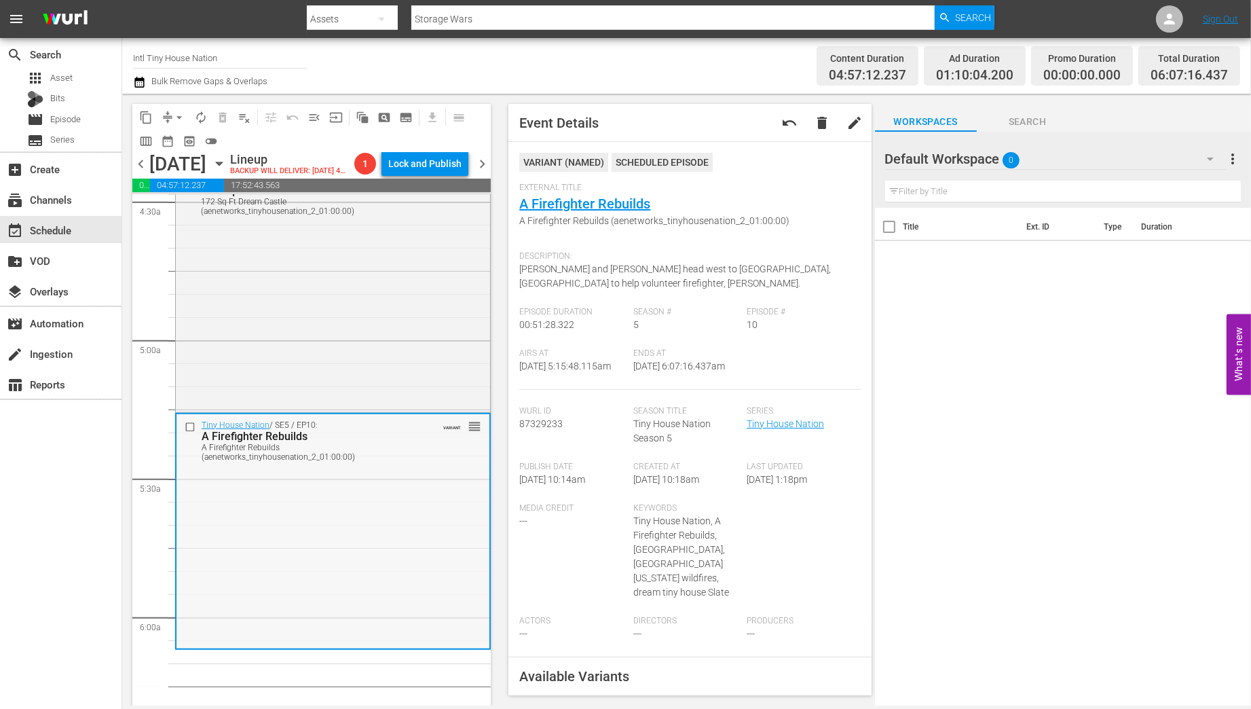
click at [389, 521] on div "Tiny House Nation / SE5 / EP10: A Firefighter Rebuilds A Firefighter Rebuilds (…" at bounding box center [332, 530] width 313 height 233
click at [174, 113] on span "arrow_drop_down" at bounding box center [179, 118] width 14 height 14
click at [179, 151] on li "Align to Midnight" at bounding box center [180, 145] width 143 height 22
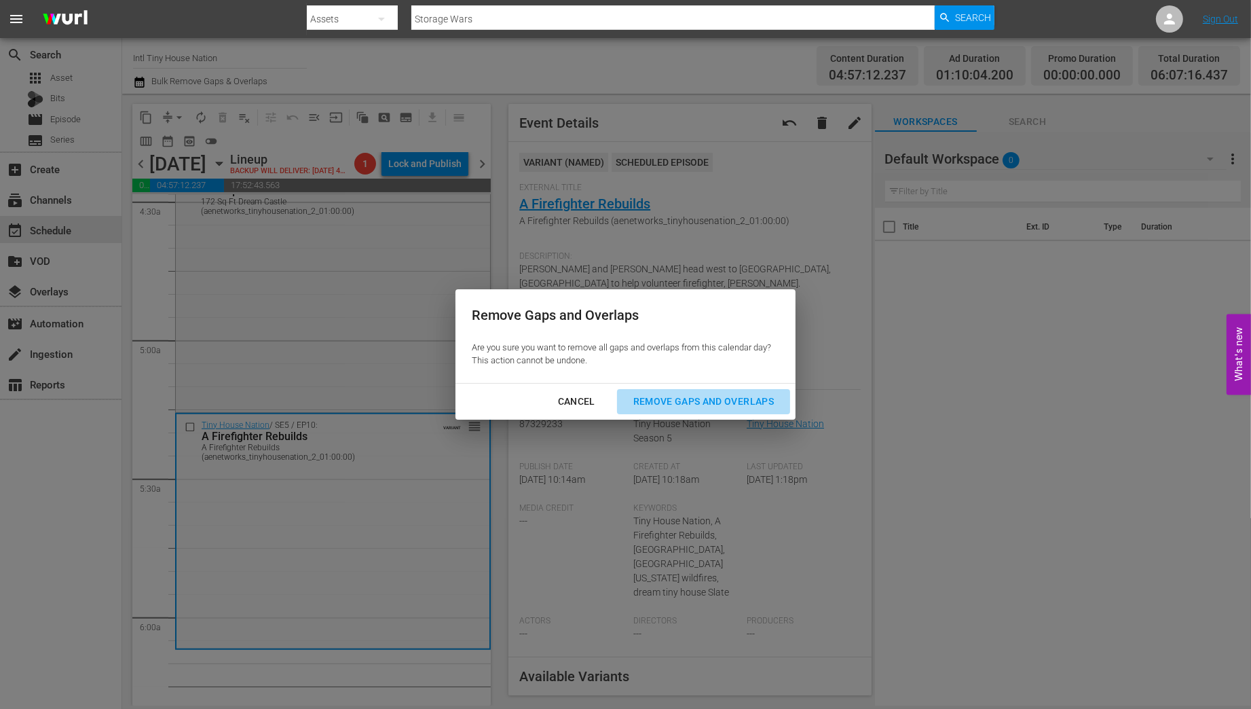
click at [675, 405] on div "Remove Gaps and Overlaps" at bounding box center [703, 401] width 162 height 17
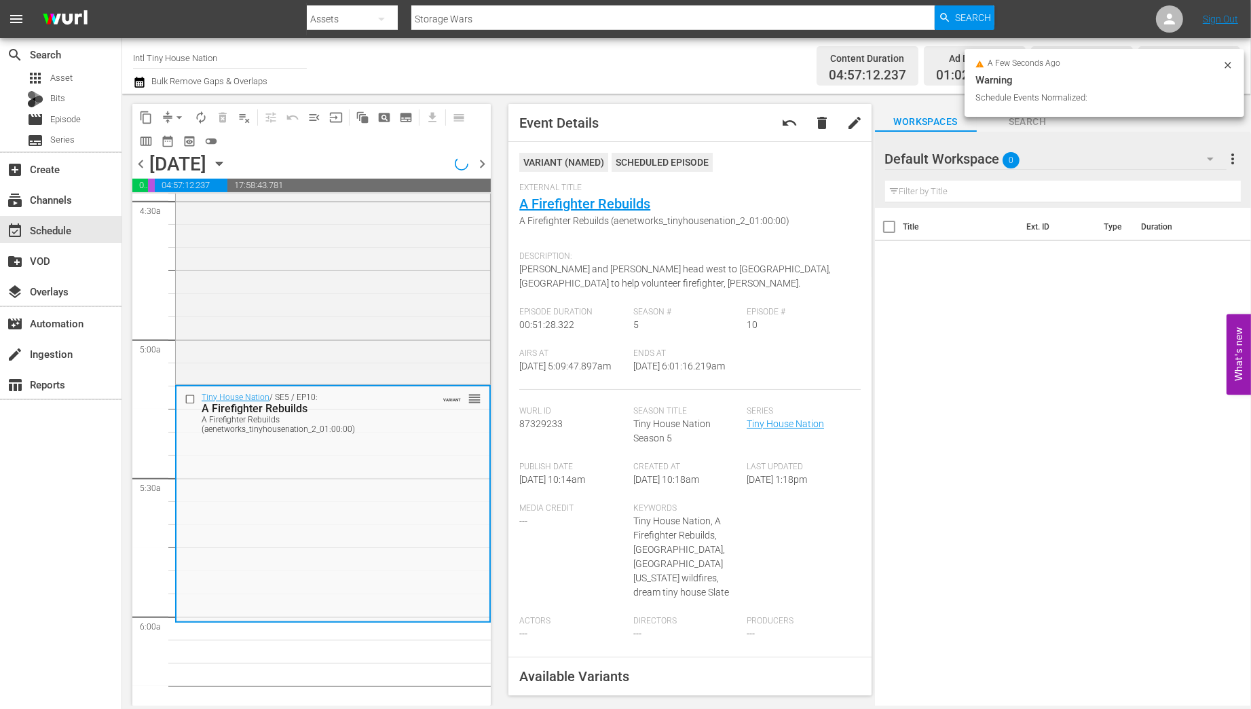
scroll to position [1216, 0]
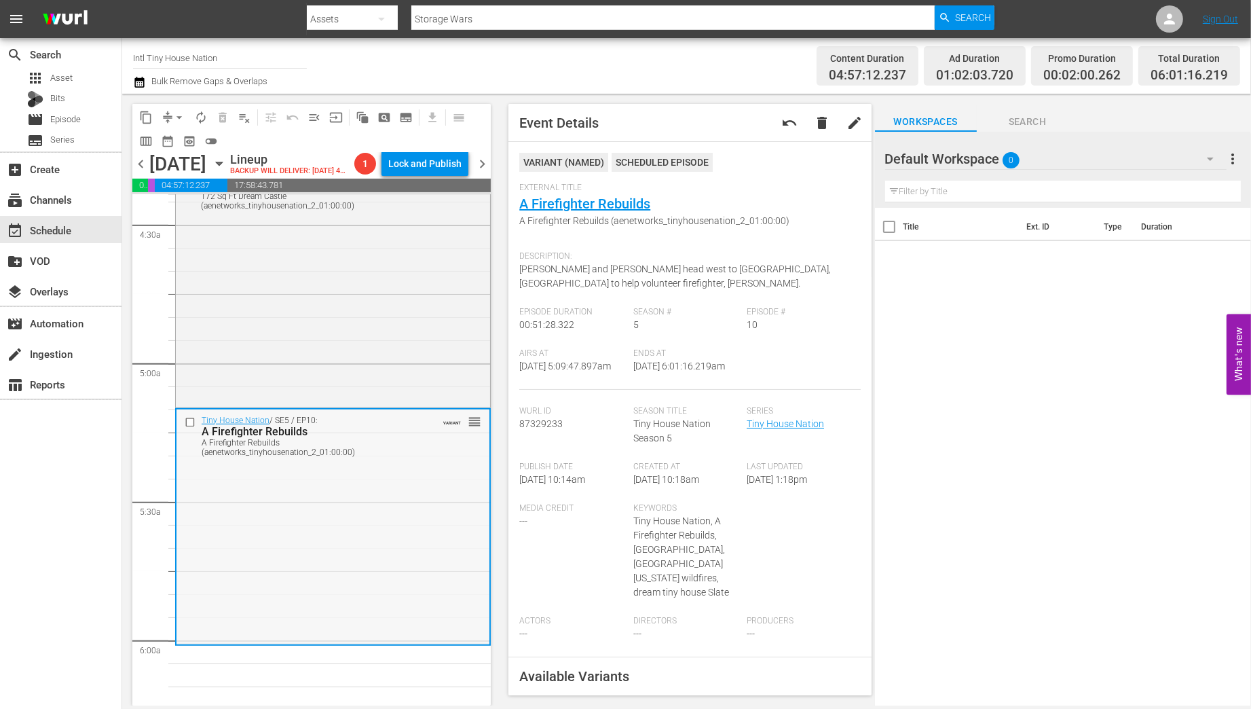
click at [326, 513] on div "Tiny House Nation / SE5 / EP10: A Firefighter Rebuilds A Firefighter Rebuilds (…" at bounding box center [332, 525] width 313 height 233
click at [183, 119] on span "arrow_drop_down" at bounding box center [179, 118] width 14 height 14
click at [179, 143] on li "Align to Midnight" at bounding box center [180, 145] width 143 height 22
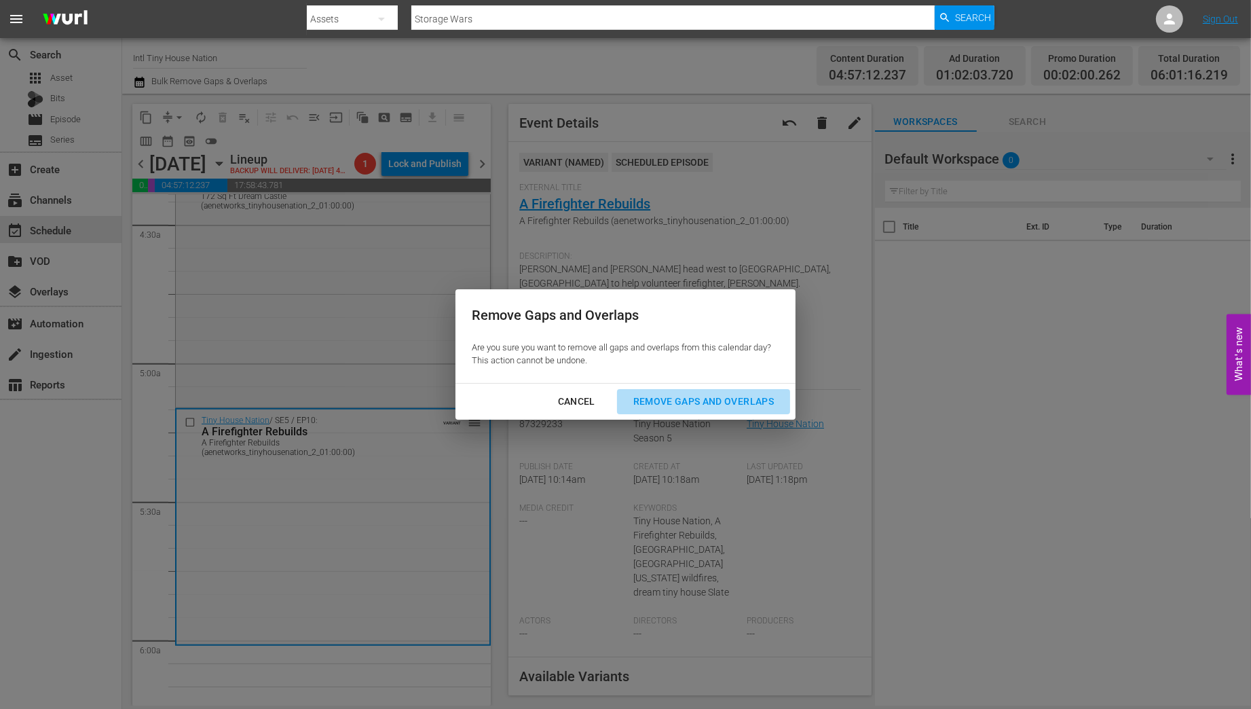
click at [679, 402] on div "Remove Gaps and Overlaps" at bounding box center [703, 401] width 162 height 17
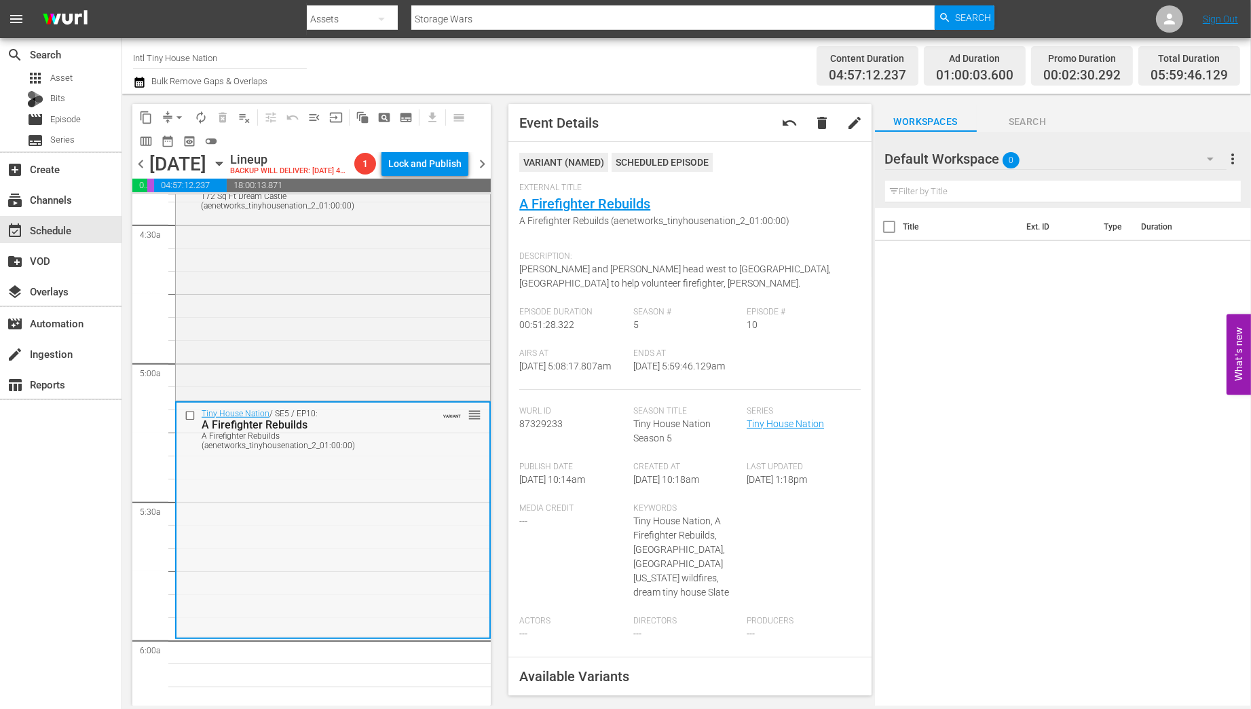
click at [310, 535] on div "Tiny House Nation / SE5 / EP10: A Firefighter Rebuilds A Firefighter Rebuilds (…" at bounding box center [332, 519] width 313 height 233
click at [178, 119] on span "arrow_drop_down" at bounding box center [179, 118] width 14 height 14
click at [175, 143] on li "Align to Midnight" at bounding box center [180, 145] width 143 height 22
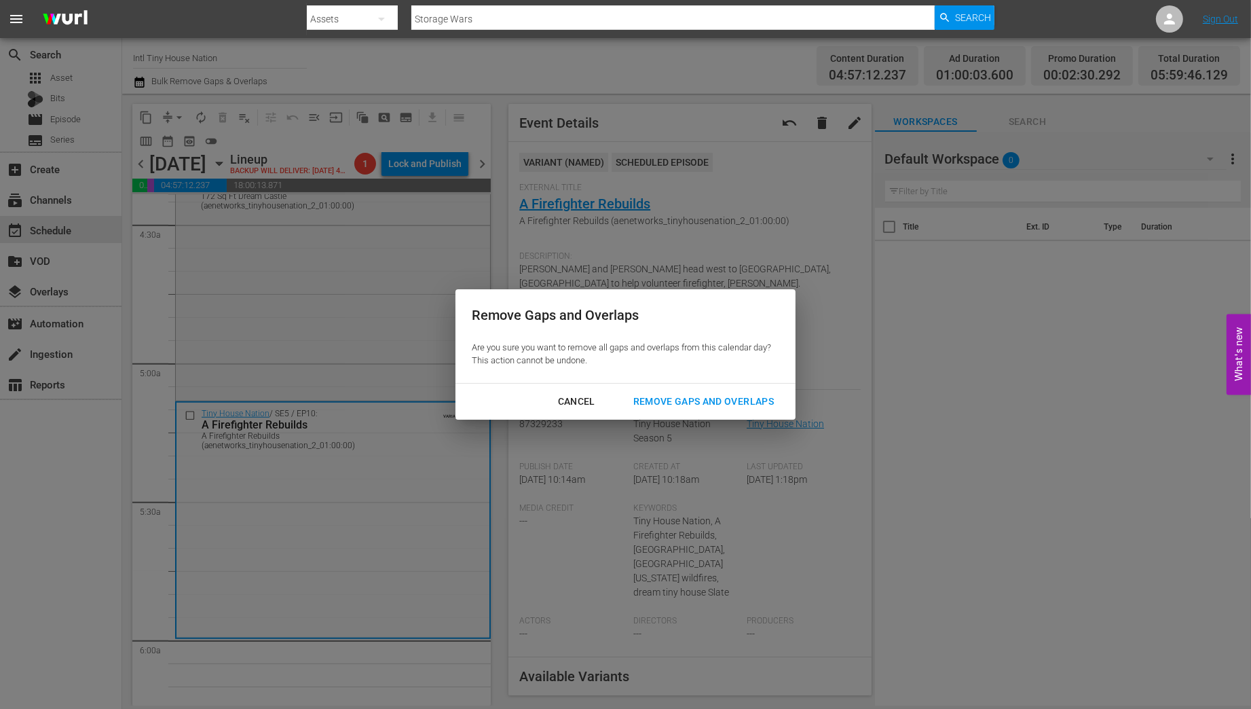
click at [665, 404] on div "Remove Gaps and Overlaps" at bounding box center [703, 401] width 162 height 17
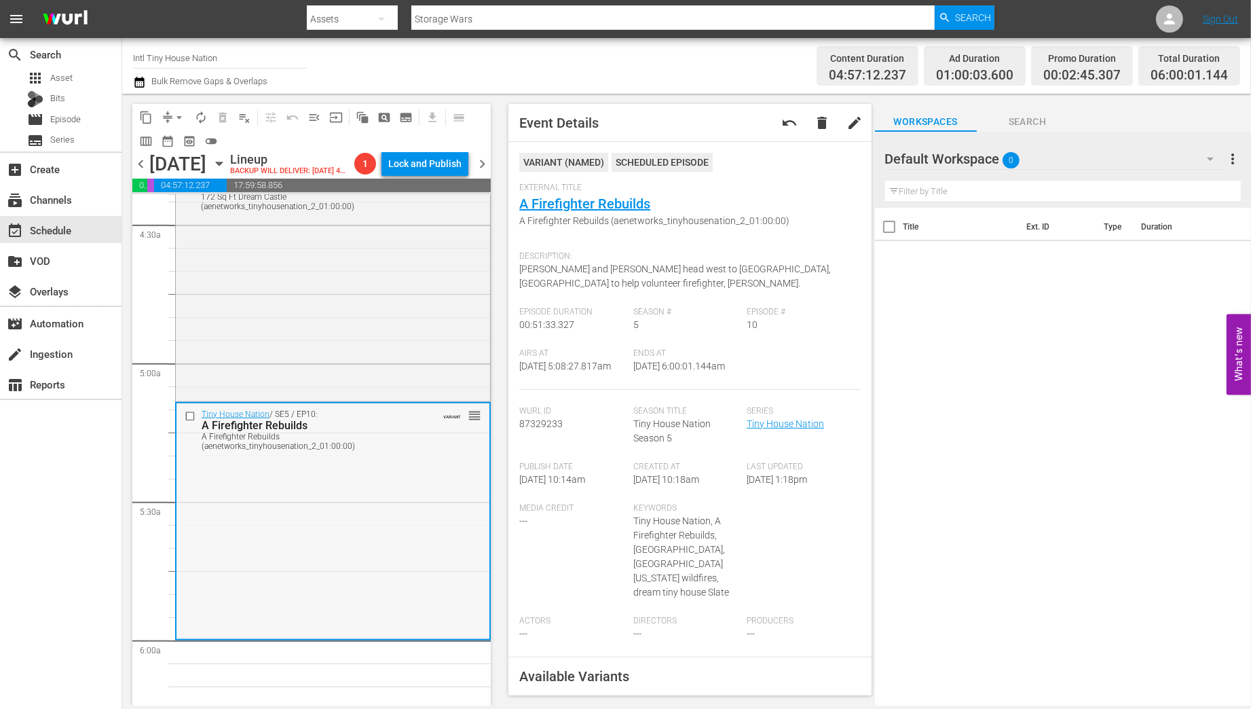
click at [314, 493] on div "Tiny House Nation / SE5 / EP10: A Firefighter Rebuilds A Firefighter Rebuilds (…" at bounding box center [332, 520] width 313 height 234
click at [176, 117] on span "arrow_drop_down" at bounding box center [179, 118] width 14 height 14
click at [181, 146] on li "Align to Midnight" at bounding box center [180, 145] width 143 height 22
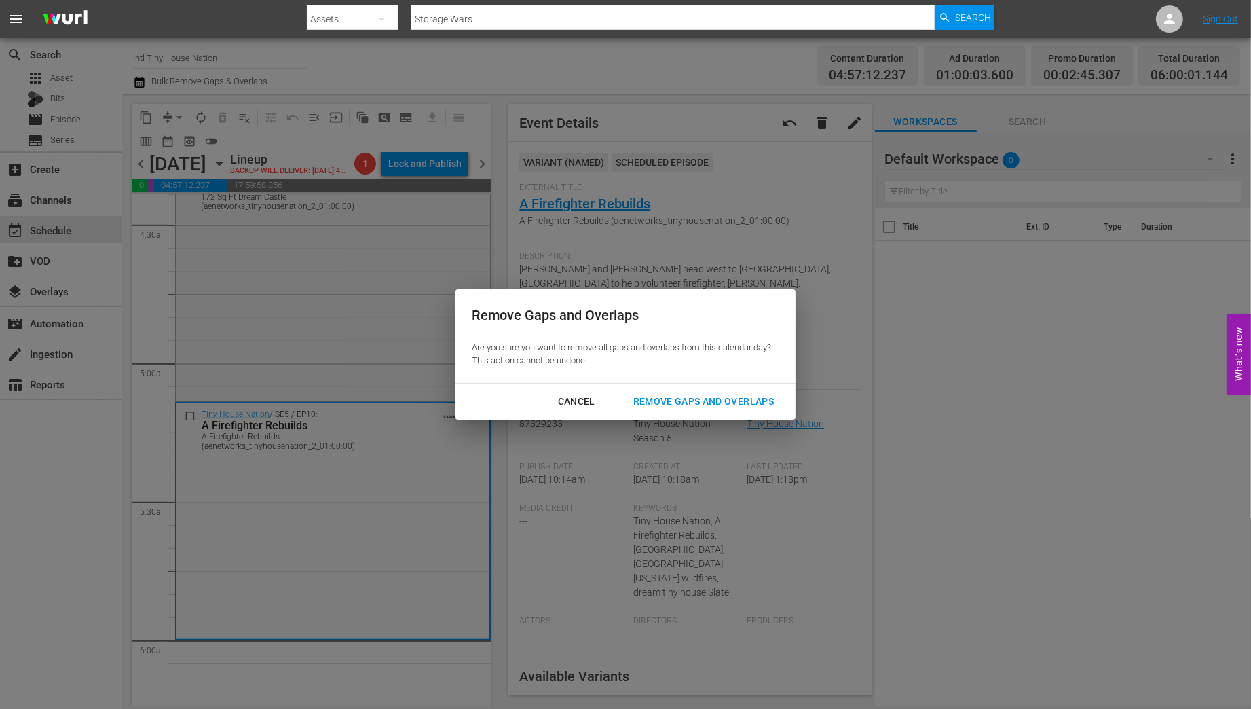
click at [700, 401] on div "Remove Gaps and Overlaps" at bounding box center [703, 401] width 162 height 17
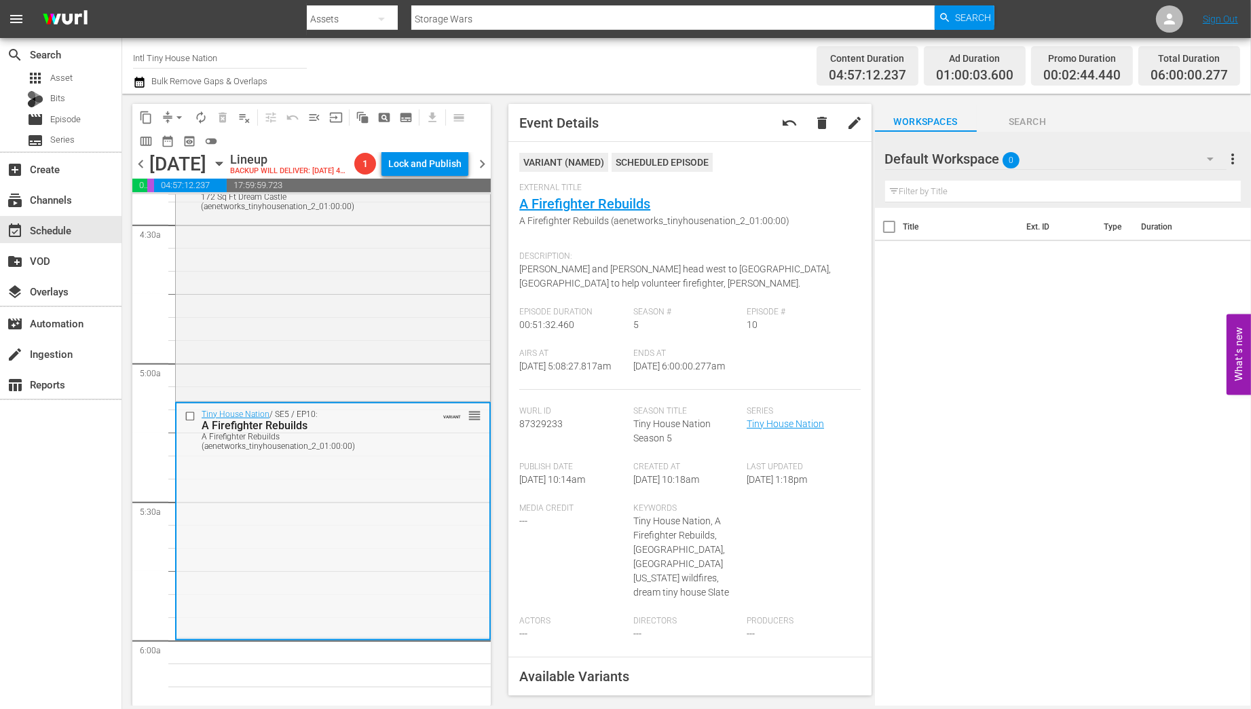
click at [398, 518] on div "Tiny House Nation / SE5 / EP10: A Firefighter Rebuilds A Firefighter Rebuilds (…" at bounding box center [332, 519] width 313 height 233
click at [181, 117] on span "arrow_drop_down" at bounding box center [179, 118] width 14 height 14
click at [176, 145] on li "Align to Midnight" at bounding box center [180, 145] width 143 height 22
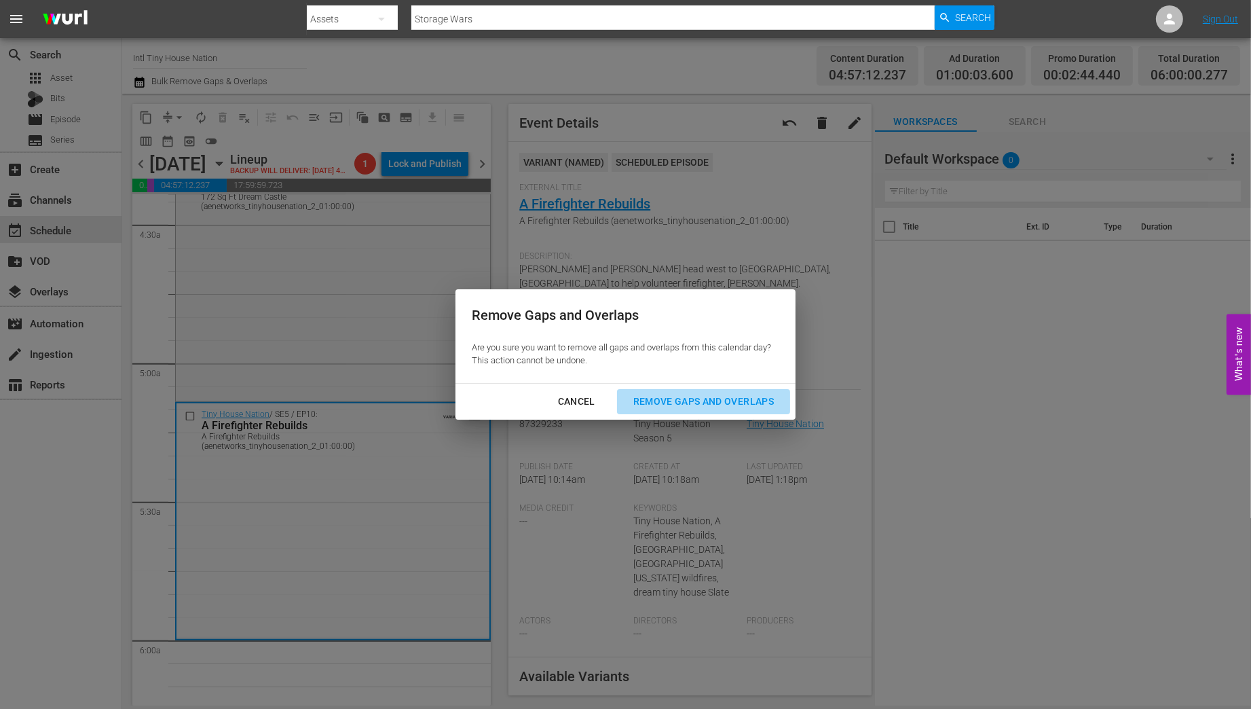
click at [720, 407] on div "Remove Gaps and Overlaps" at bounding box center [703, 401] width 162 height 17
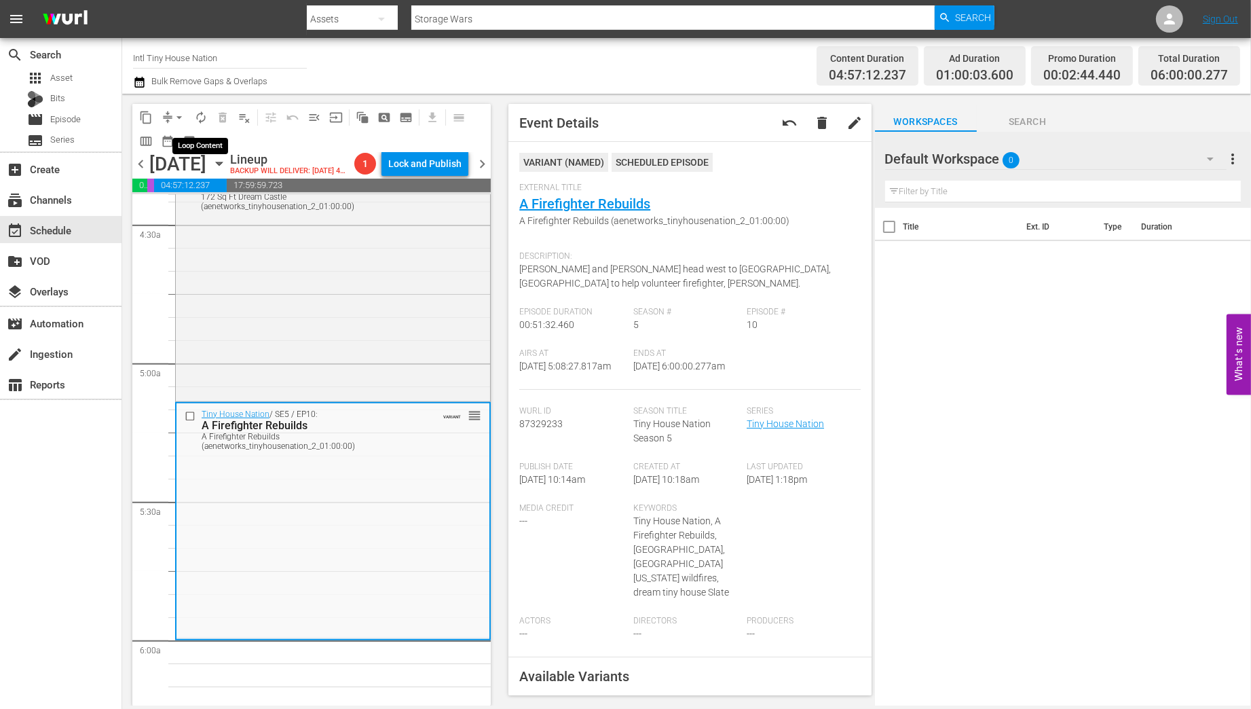
click at [200, 116] on span "autorenew_outlined" at bounding box center [201, 118] width 14 height 14
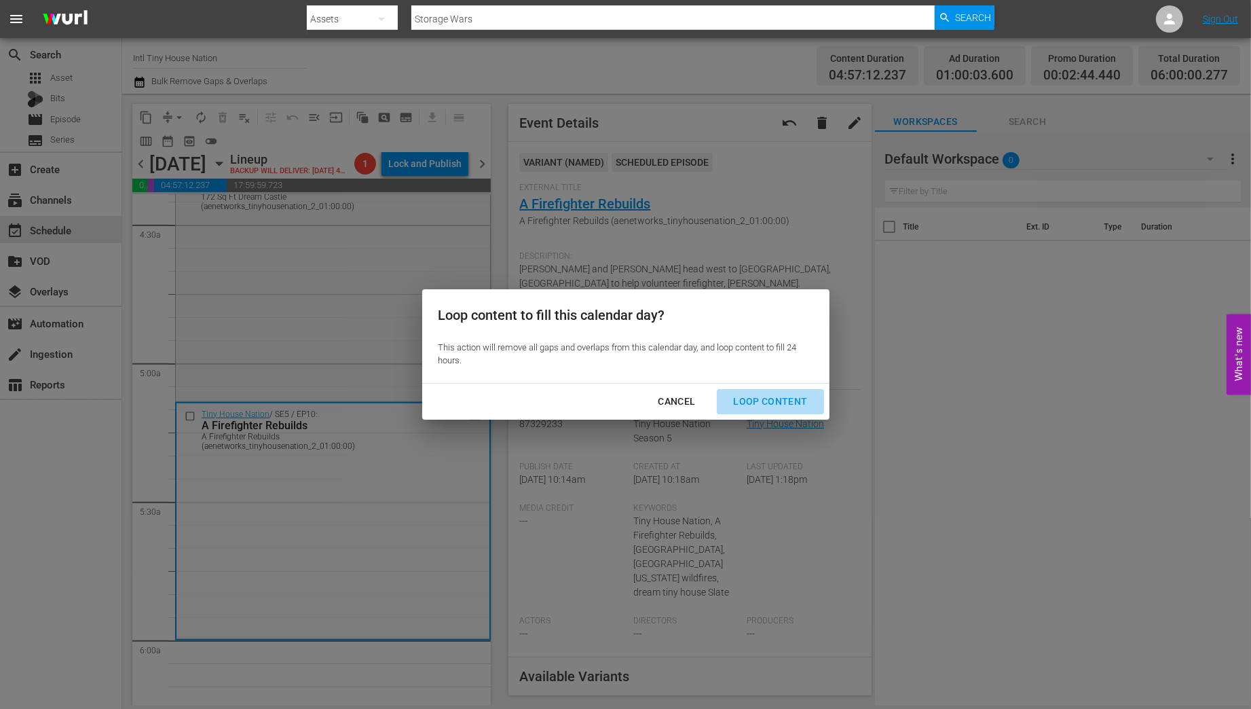
click at [779, 403] on div "Loop Content" at bounding box center [770, 401] width 96 height 17
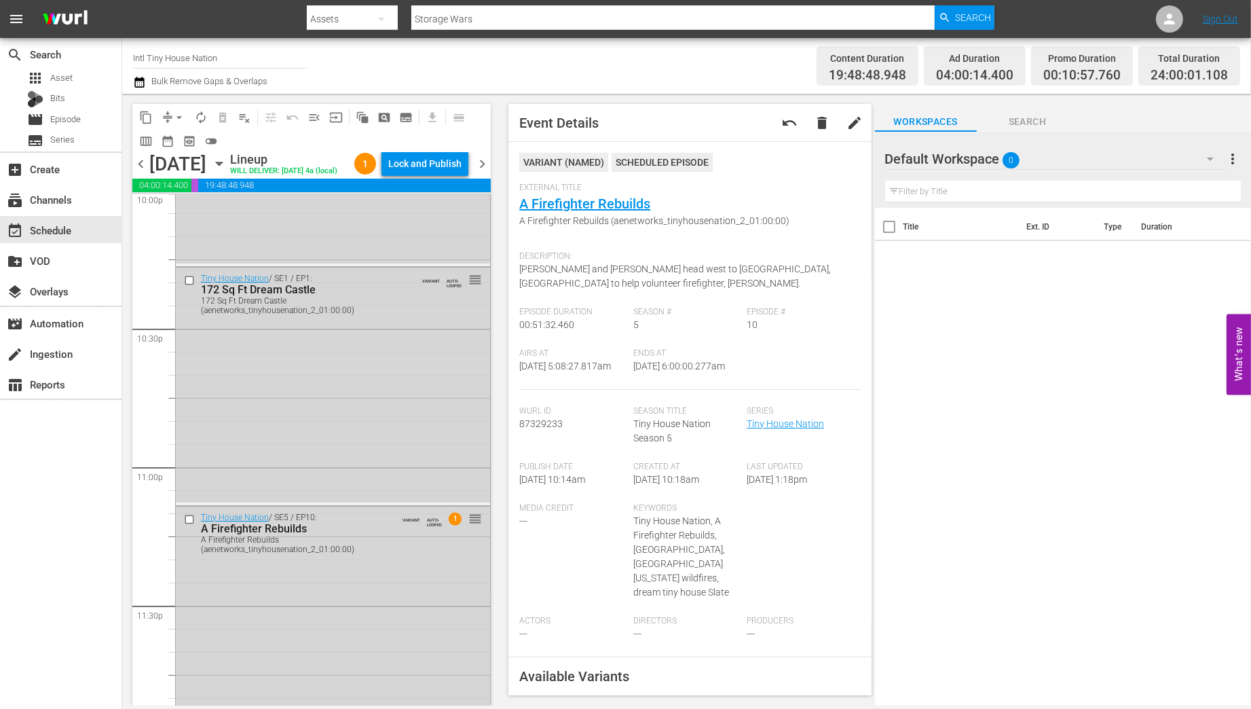
scroll to position [6135, 0]
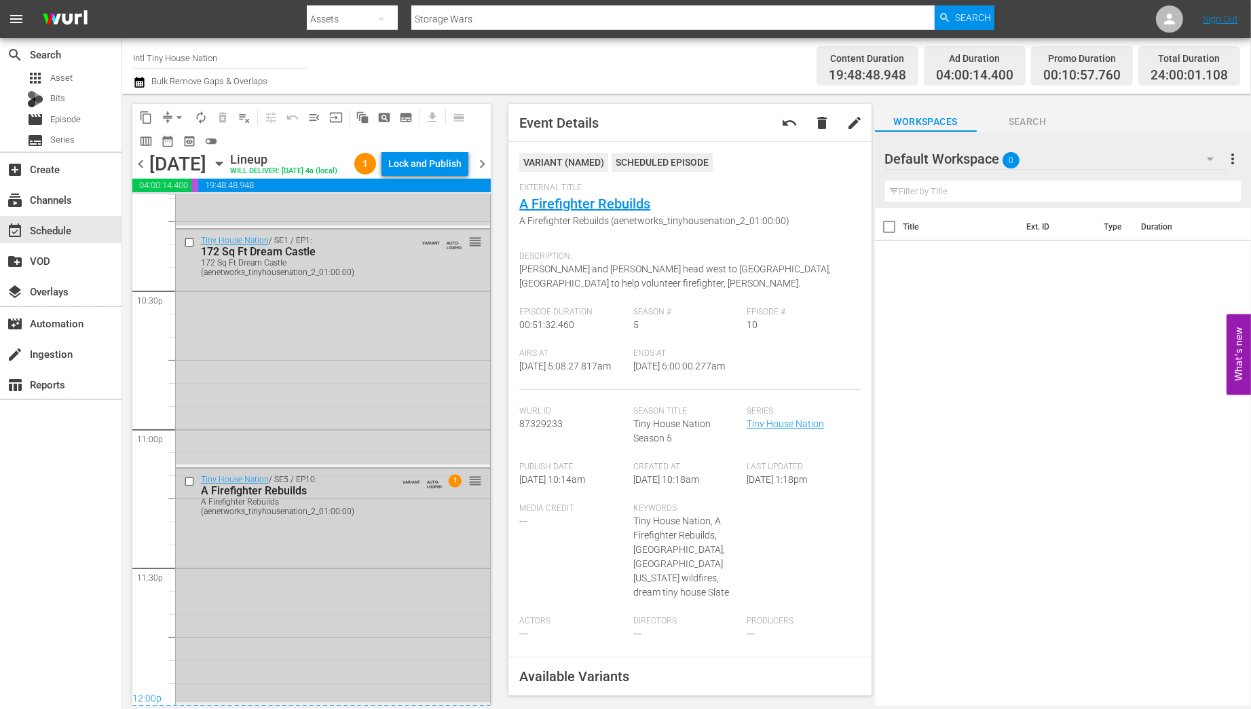
click at [405, 639] on div "Tiny House Nation / SE5 / EP10: A Firefighter Rebuilds A Firefighter Rebuilds (…" at bounding box center [333, 584] width 314 height 233
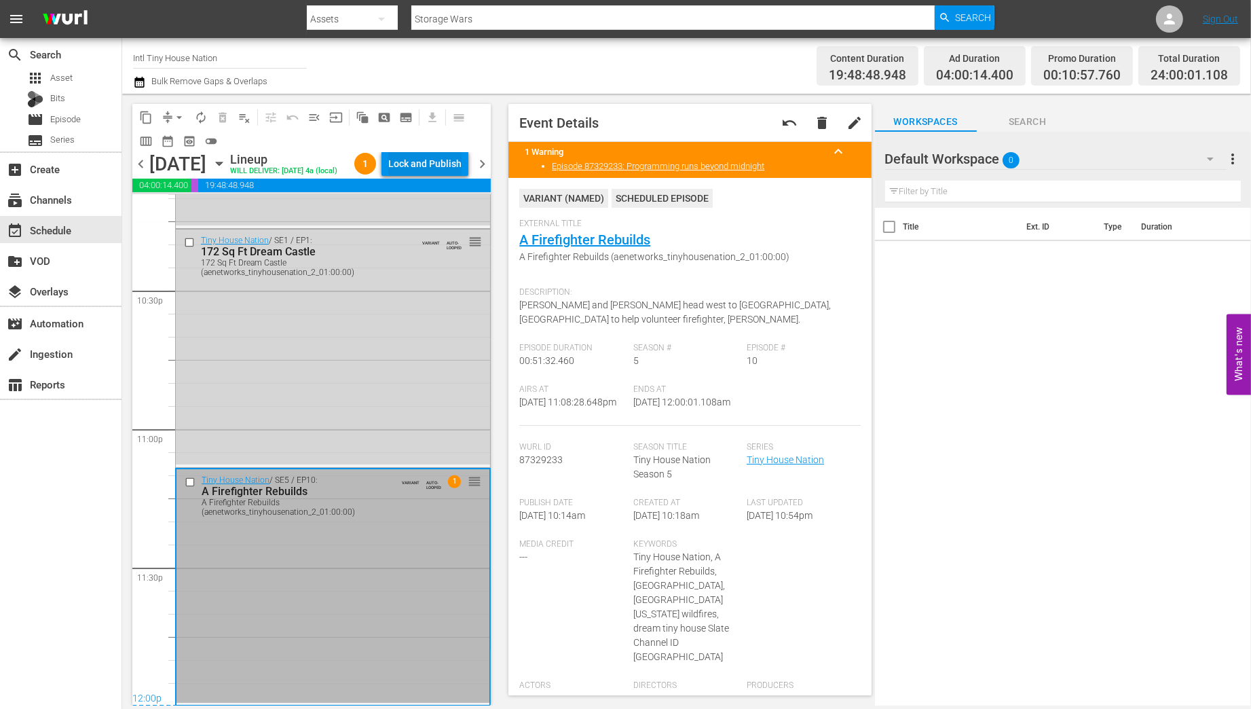
click at [430, 160] on div "Lock and Publish" at bounding box center [424, 163] width 73 height 24
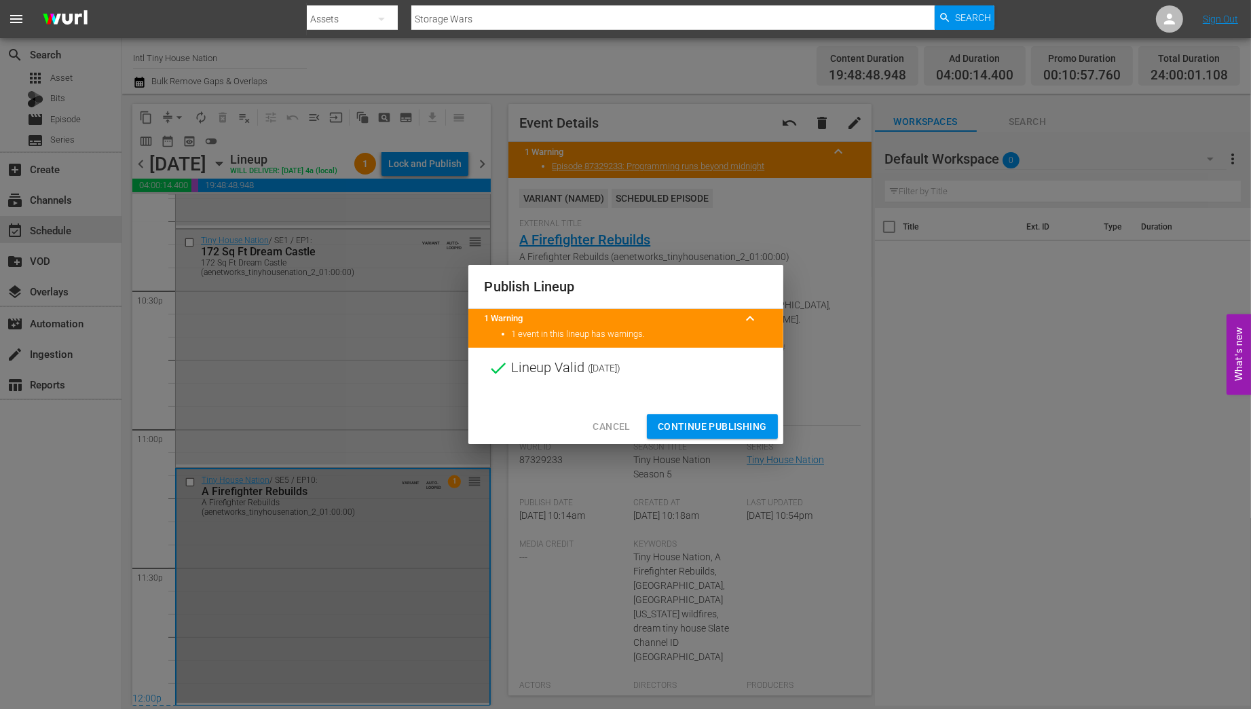
click at [707, 424] on span "Continue Publishing" at bounding box center [712, 426] width 109 height 17
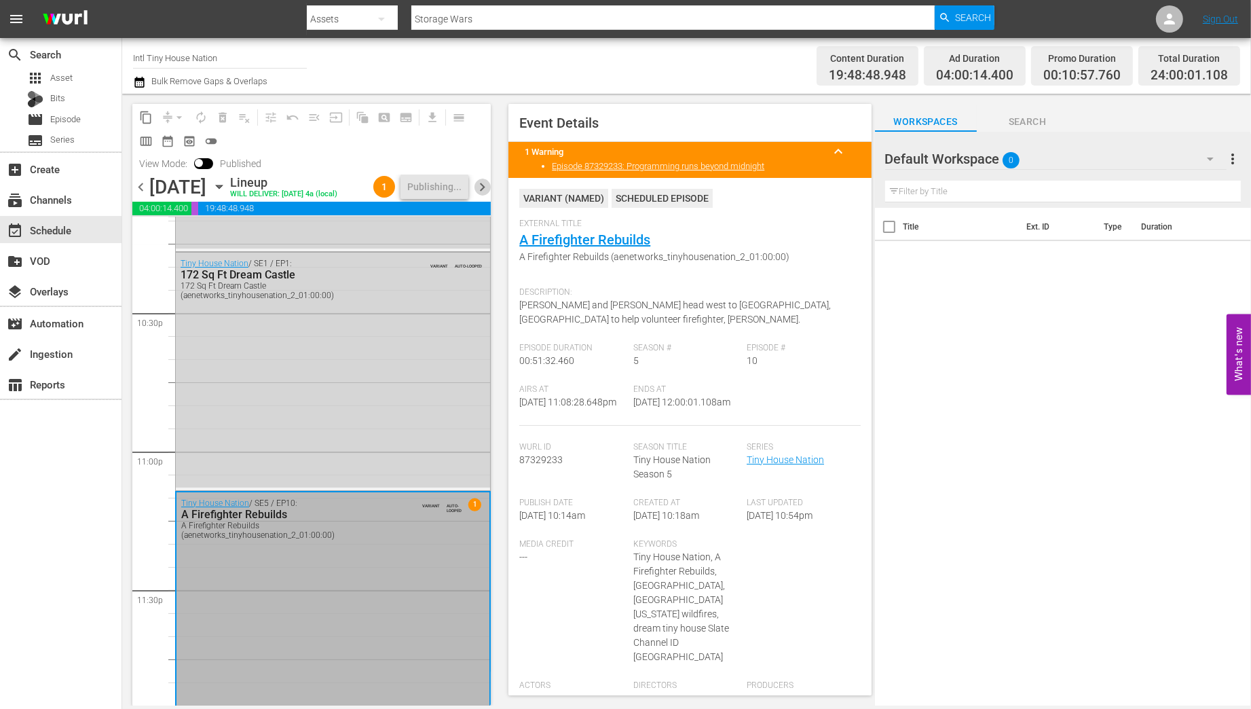
click at [483, 188] on span "chevron_right" at bounding box center [482, 187] width 17 height 17
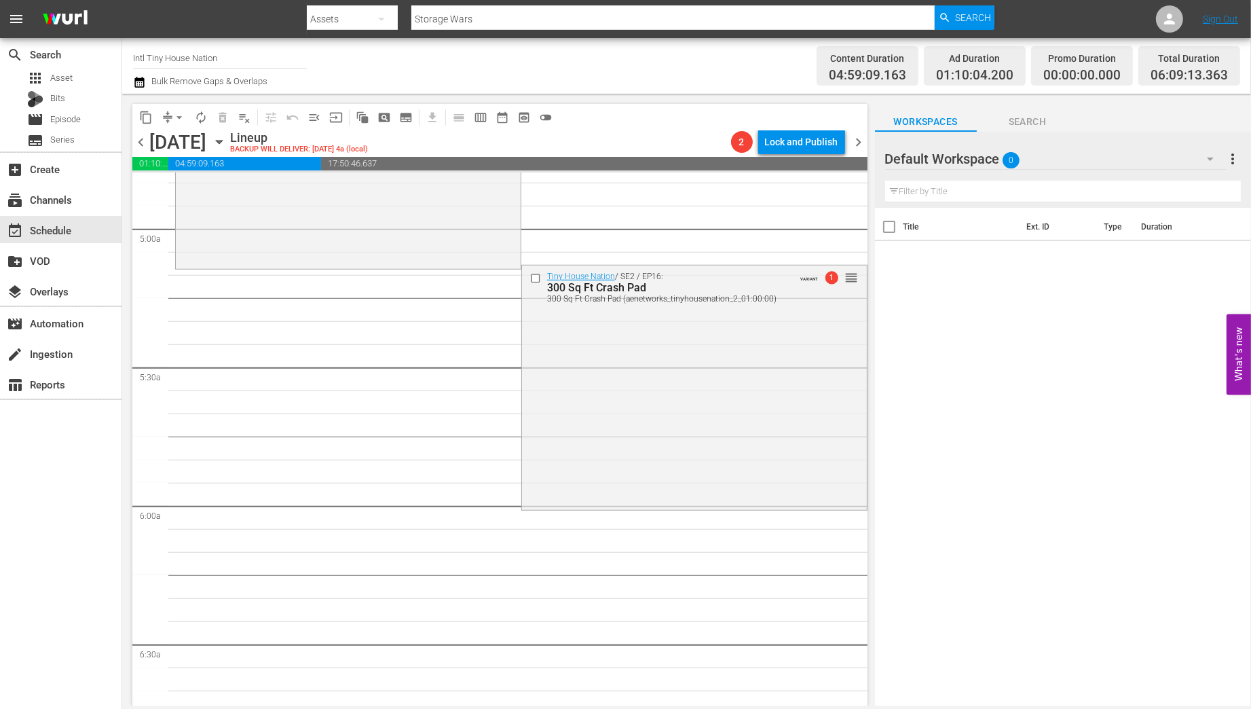
scroll to position [1348, 0]
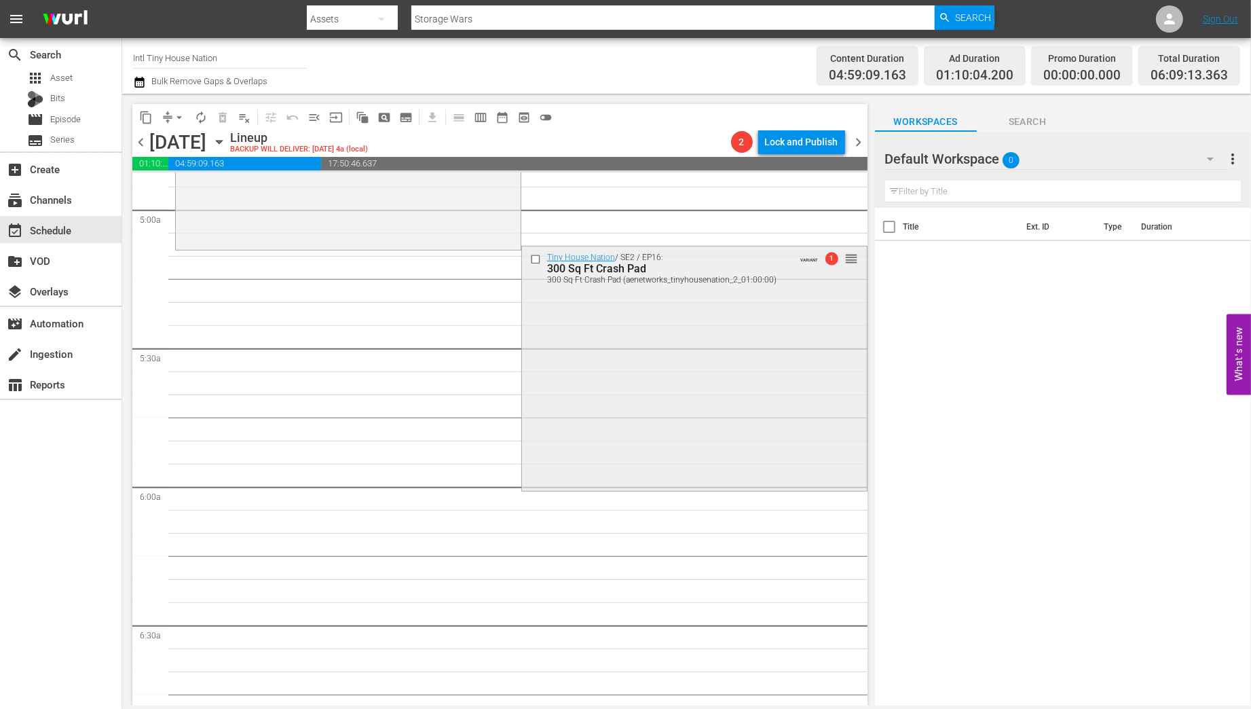
click at [610, 384] on div "Tiny House Nation / SE2 / EP16: 300 Sq Ft Crash Pad 300 Sq Ft Crash Pad (aenetw…" at bounding box center [694, 367] width 345 height 242
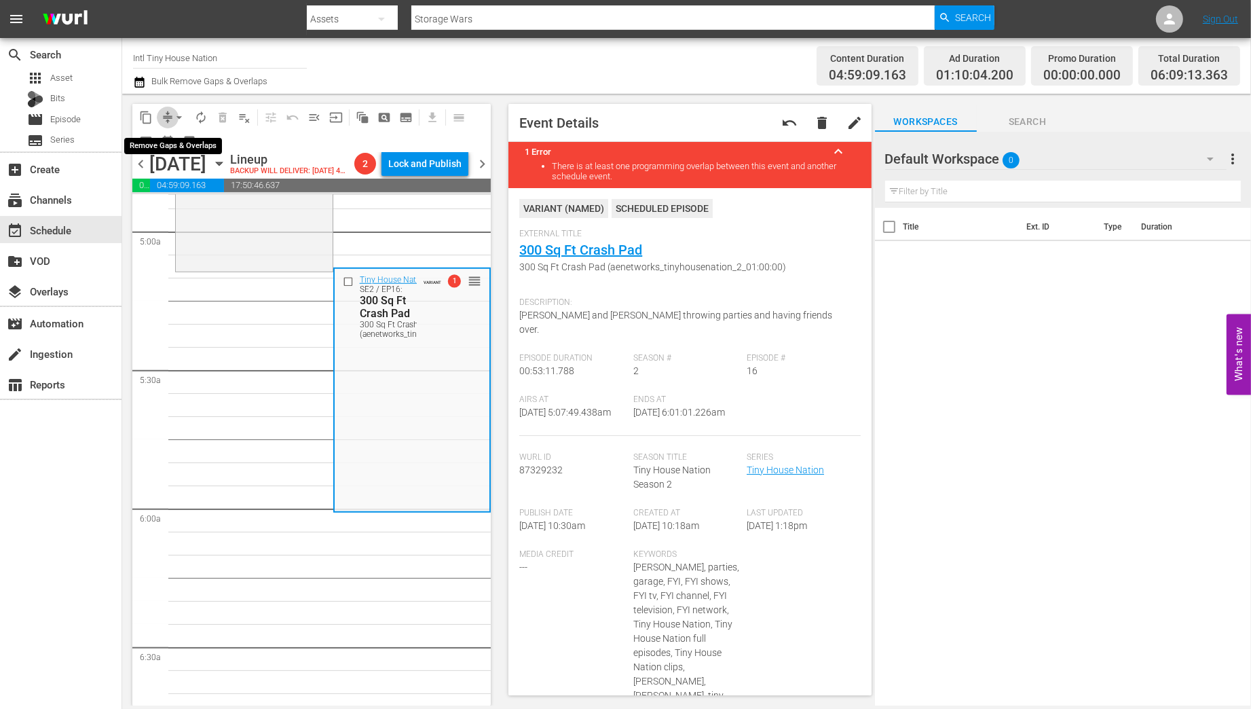
click at [163, 113] on span "compress" at bounding box center [168, 118] width 14 height 14
click at [179, 118] on span "arrow_drop_down" at bounding box center [179, 118] width 14 height 14
click at [173, 145] on li "Align to Midnight" at bounding box center [180, 145] width 143 height 22
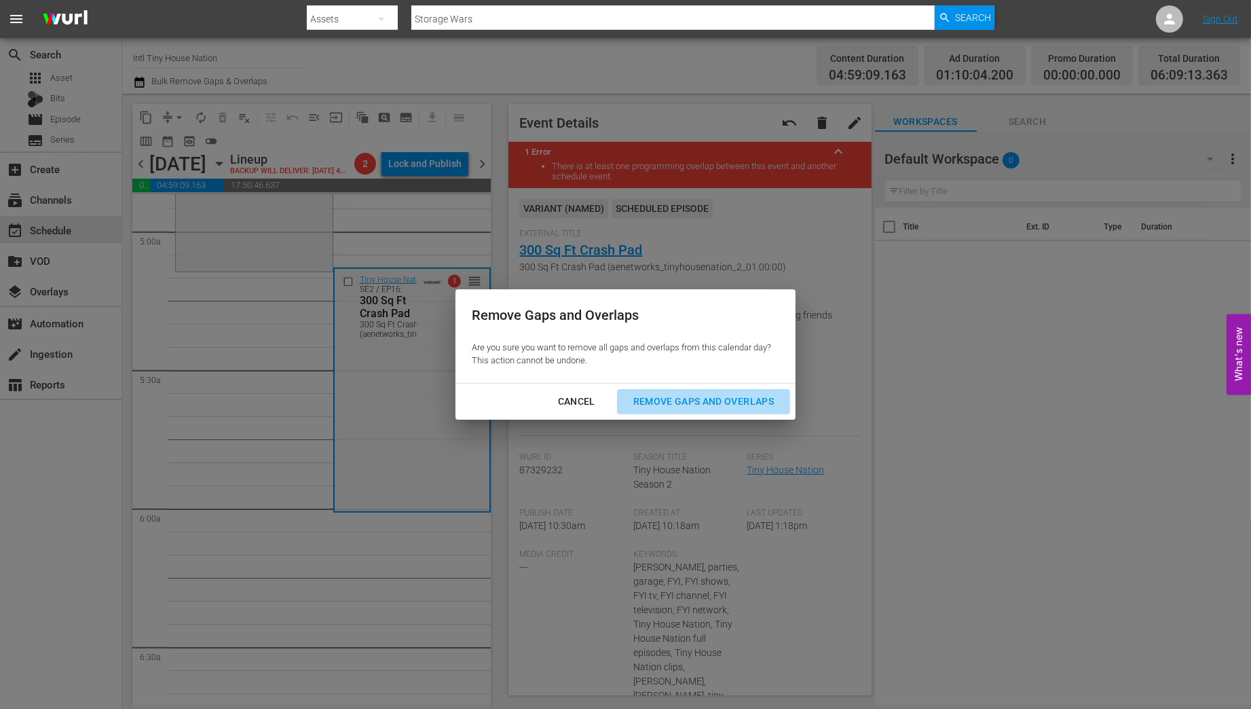
click at [722, 403] on div "Remove Gaps and Overlaps" at bounding box center [703, 401] width 162 height 17
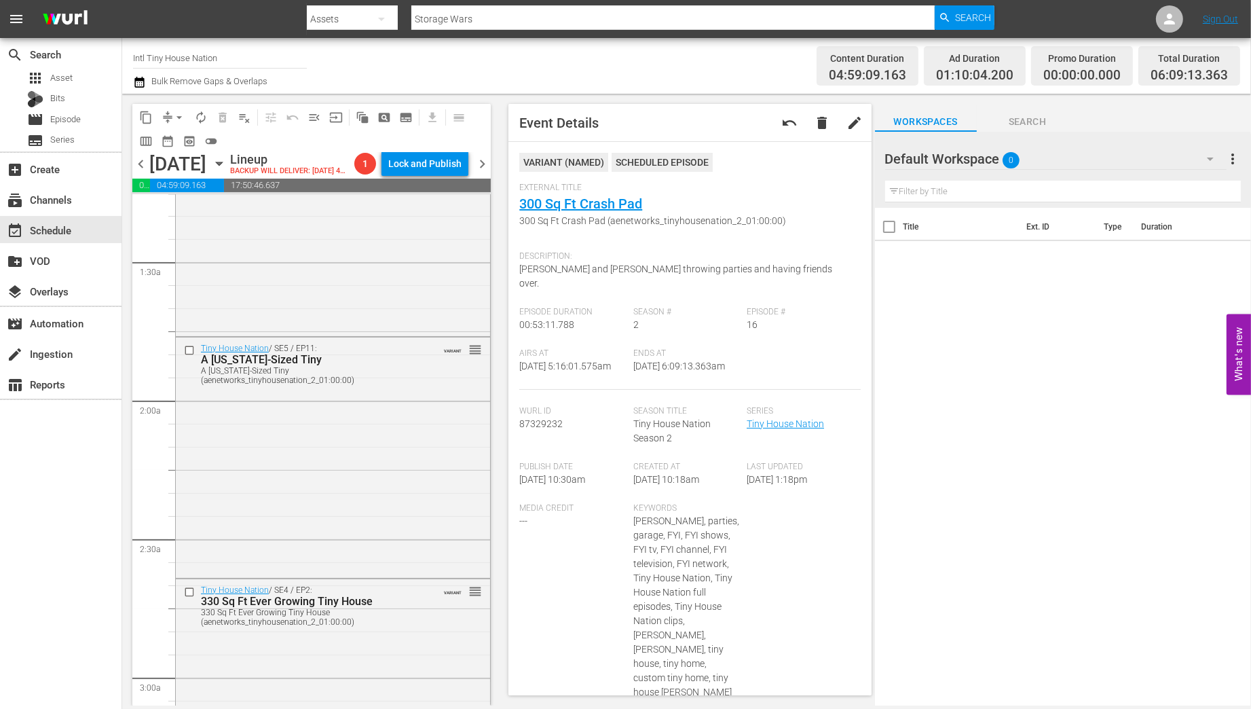
scroll to position [0, 0]
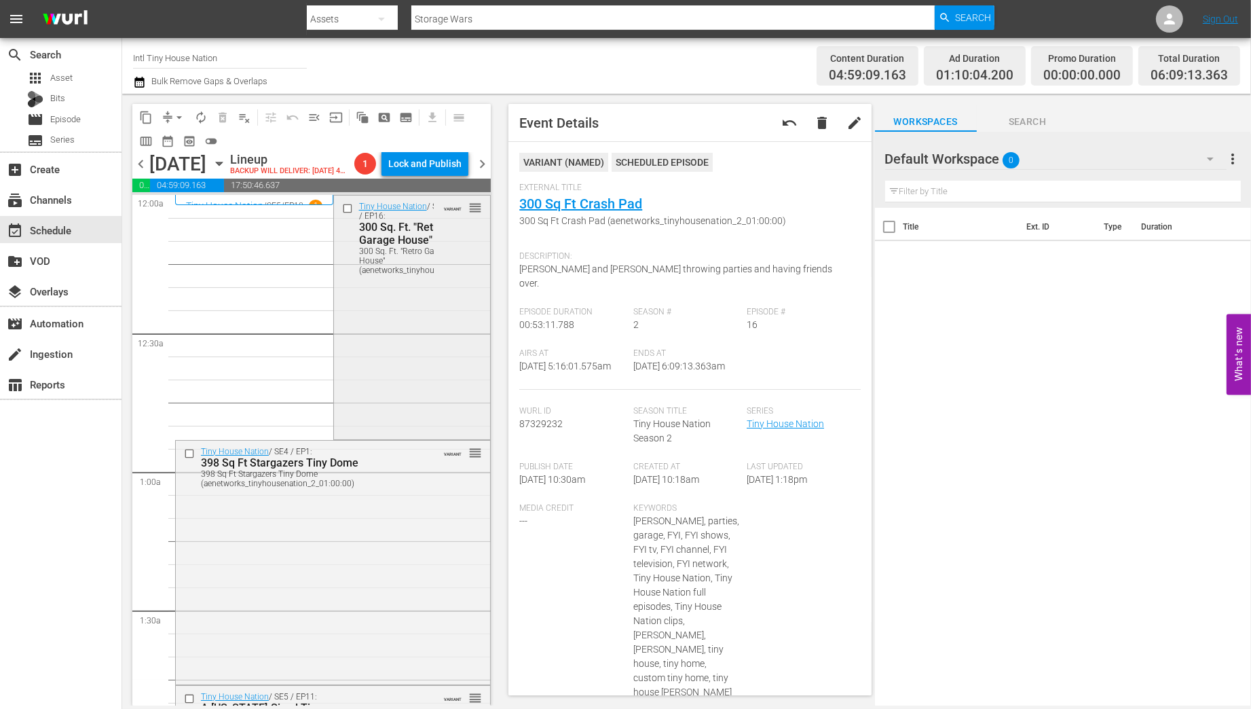
click at [359, 310] on div "Tiny House Nation / SE3 / EP16: 300 Sq. Ft. "Retro Garage House" 300 Sq. Ft. "R…" at bounding box center [412, 315] width 157 height 241
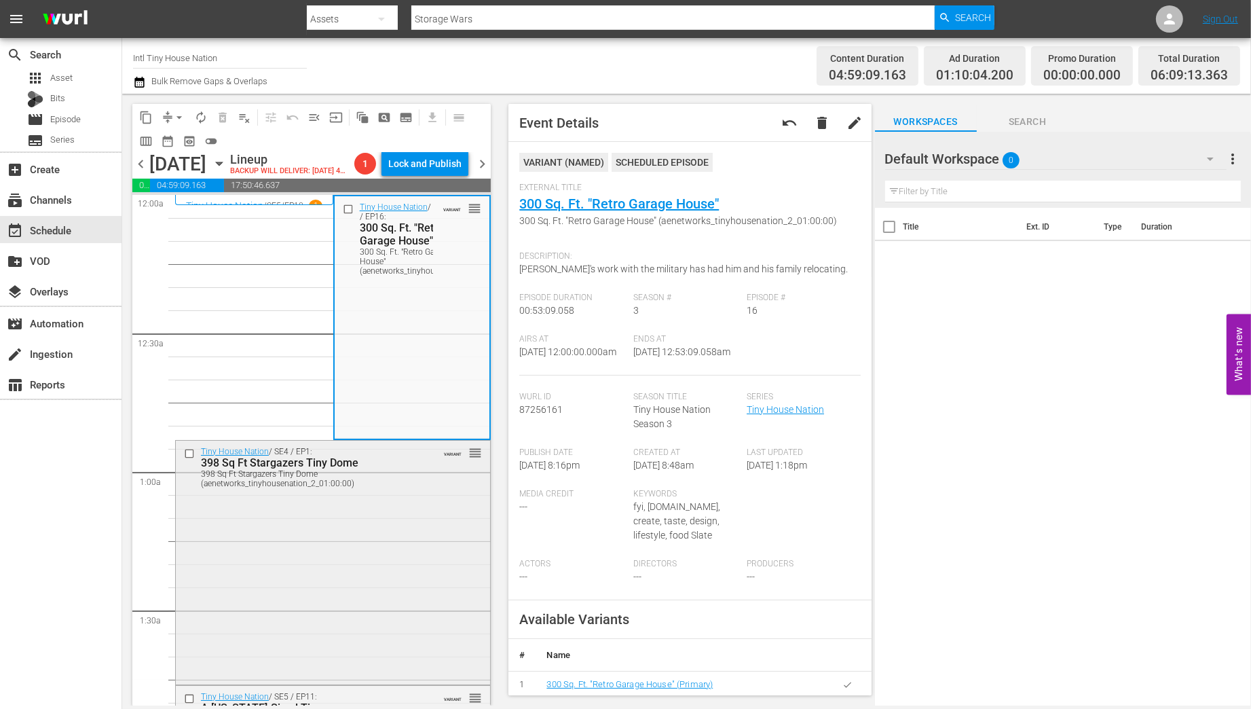
click at [397, 574] on div "Tiny House Nation / SE4 / EP1: 398 Sq Ft Stargazers Tiny Dome 398 Sq Ft Stargaz…" at bounding box center [333, 562] width 314 height 242
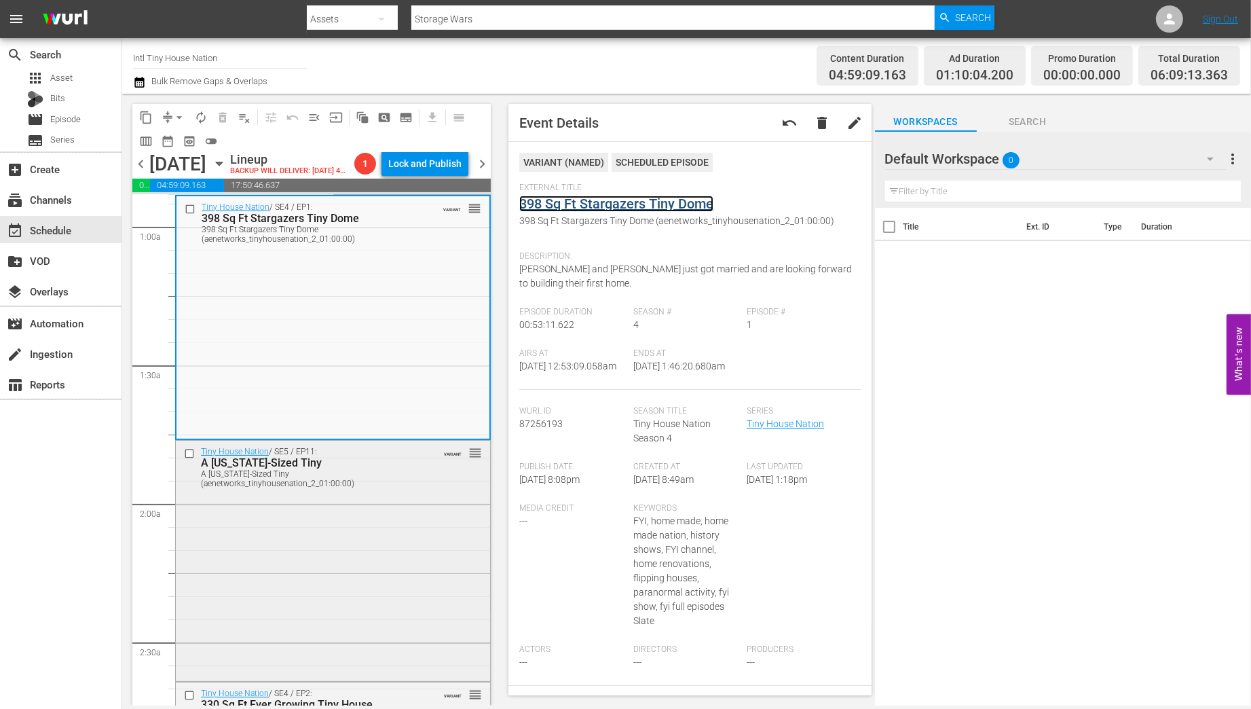
scroll to position [272, 0]
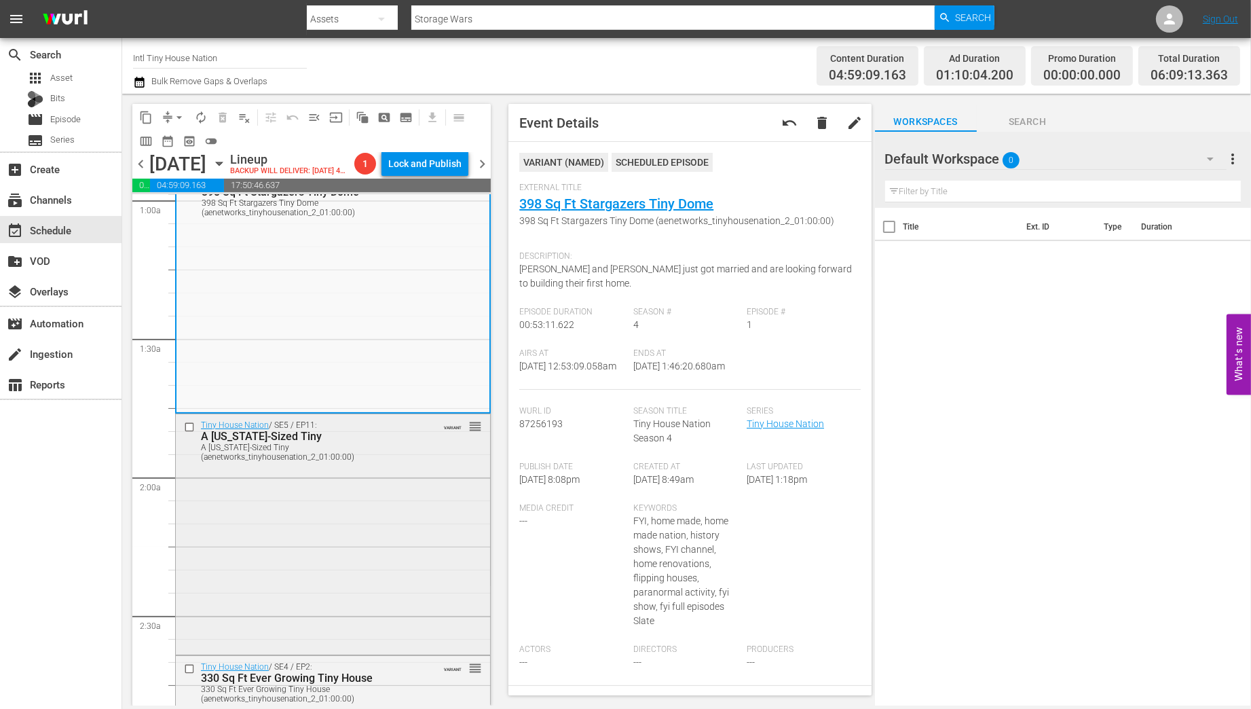
click at [390, 511] on div "Tiny House Nation / SE5 / EP11: A Texas-Sized Tiny A Texas-Sized Tiny (aenetwor…" at bounding box center [333, 532] width 314 height 237
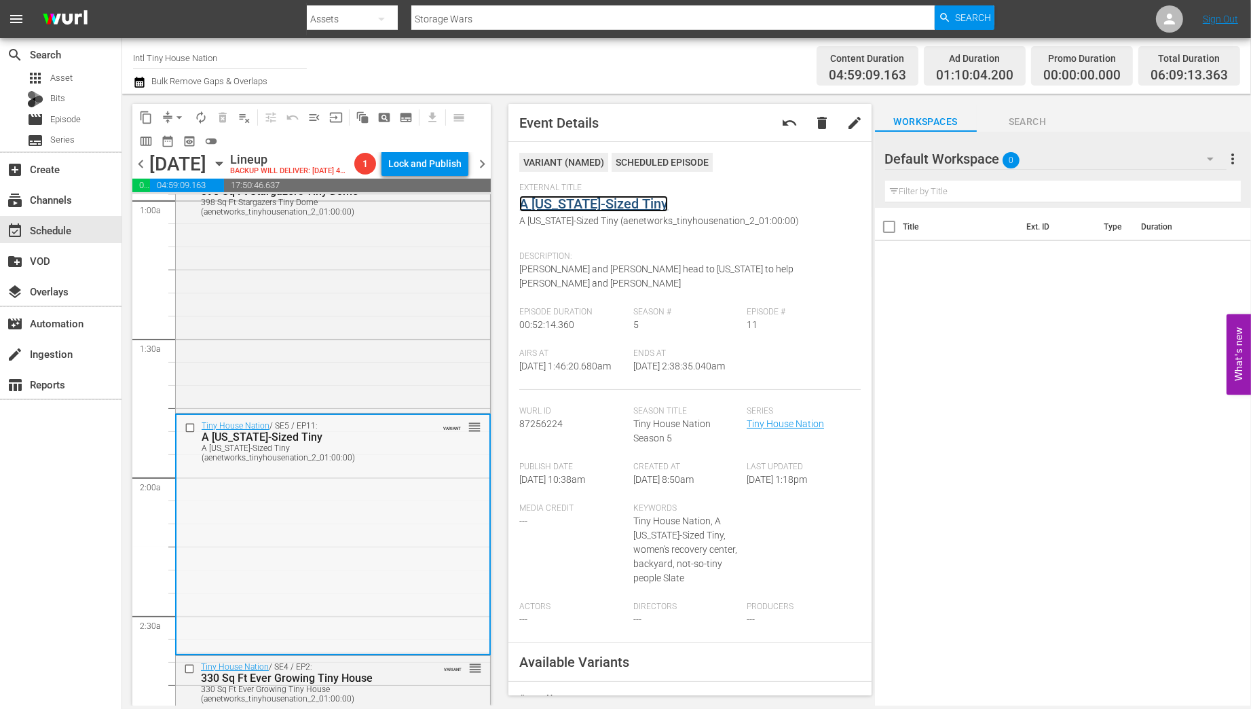
scroll to position [489, 0]
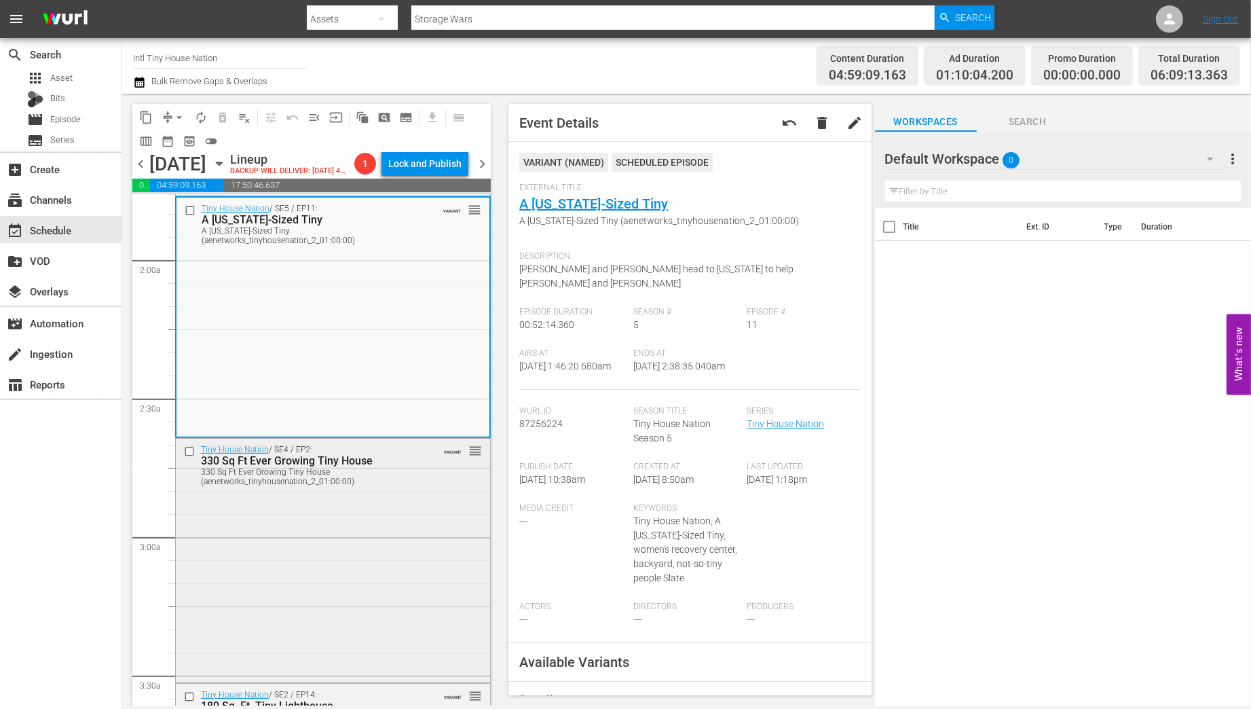
click at [377, 468] on div "330 Sq Ft Ever Growing Tiny House (aenetworks_tinyhousenation_2_01:00:00)" at bounding box center [312, 476] width 222 height 19
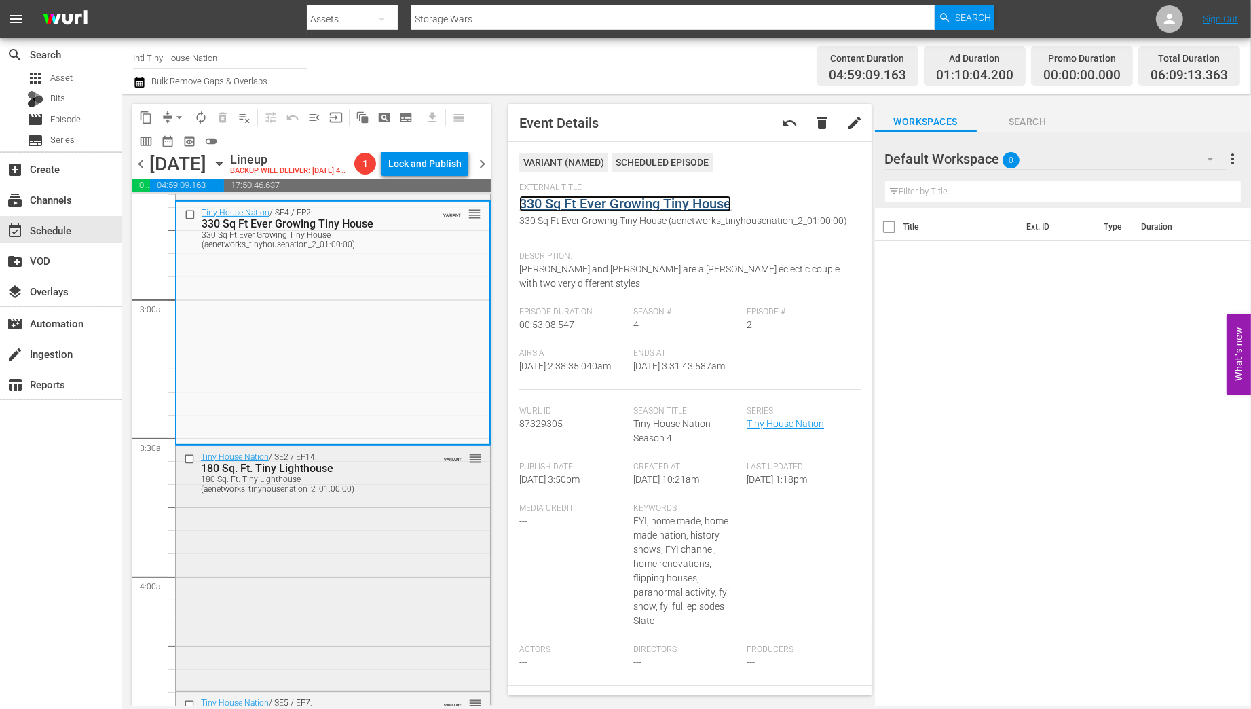
scroll to position [760, 0]
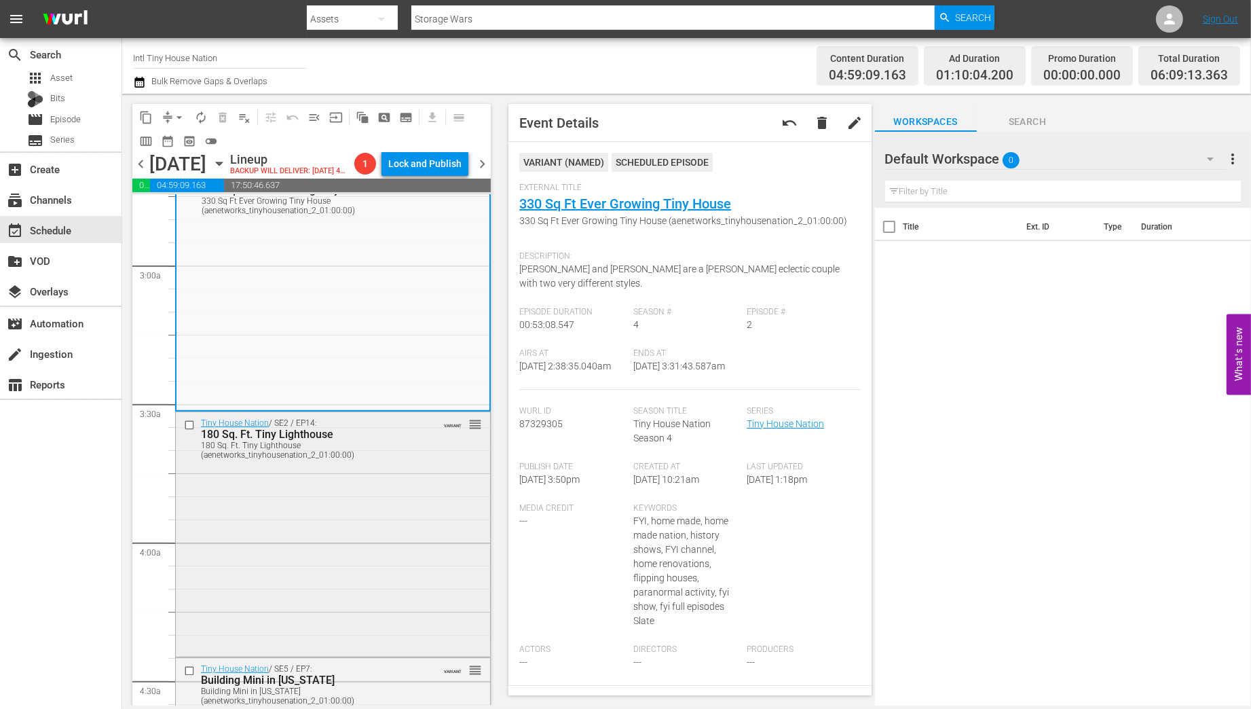
click at [418, 477] on div "Tiny House Nation / SE2 / EP14: 180 Sq. Ft. Tiny Lighthouse 180 Sq. Ft. Tiny Li…" at bounding box center [333, 533] width 314 height 242
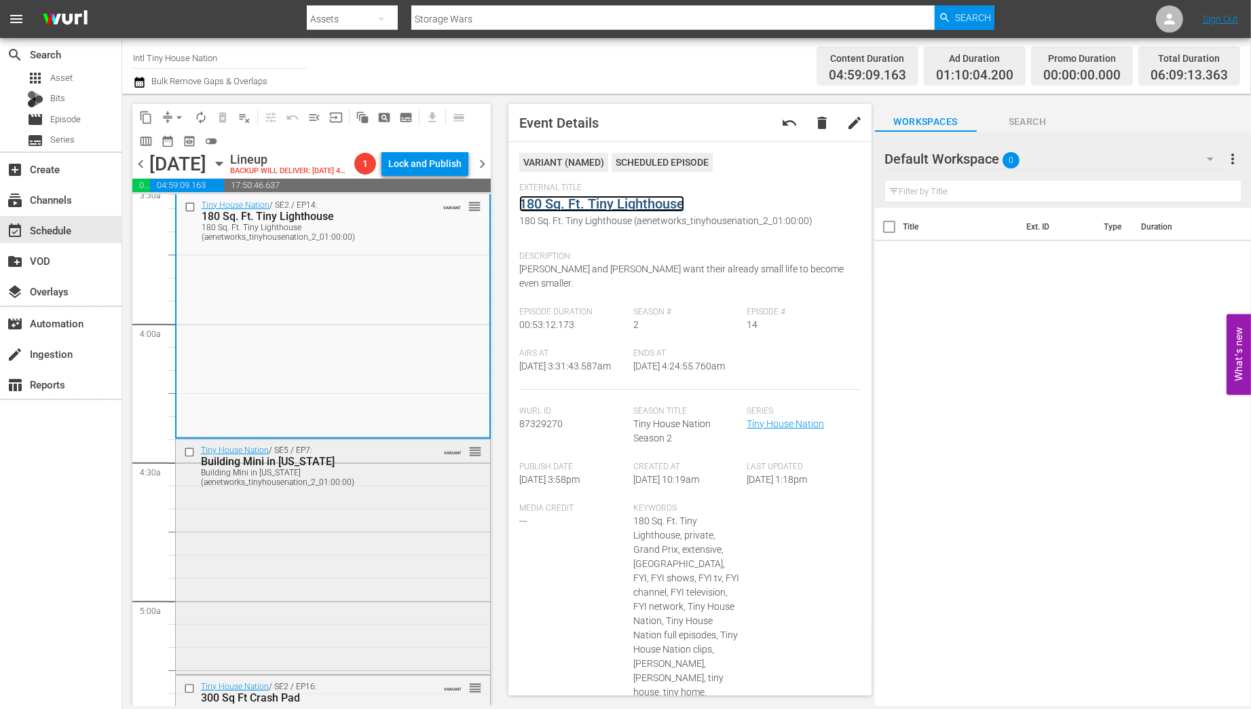
scroll to position [1032, 0]
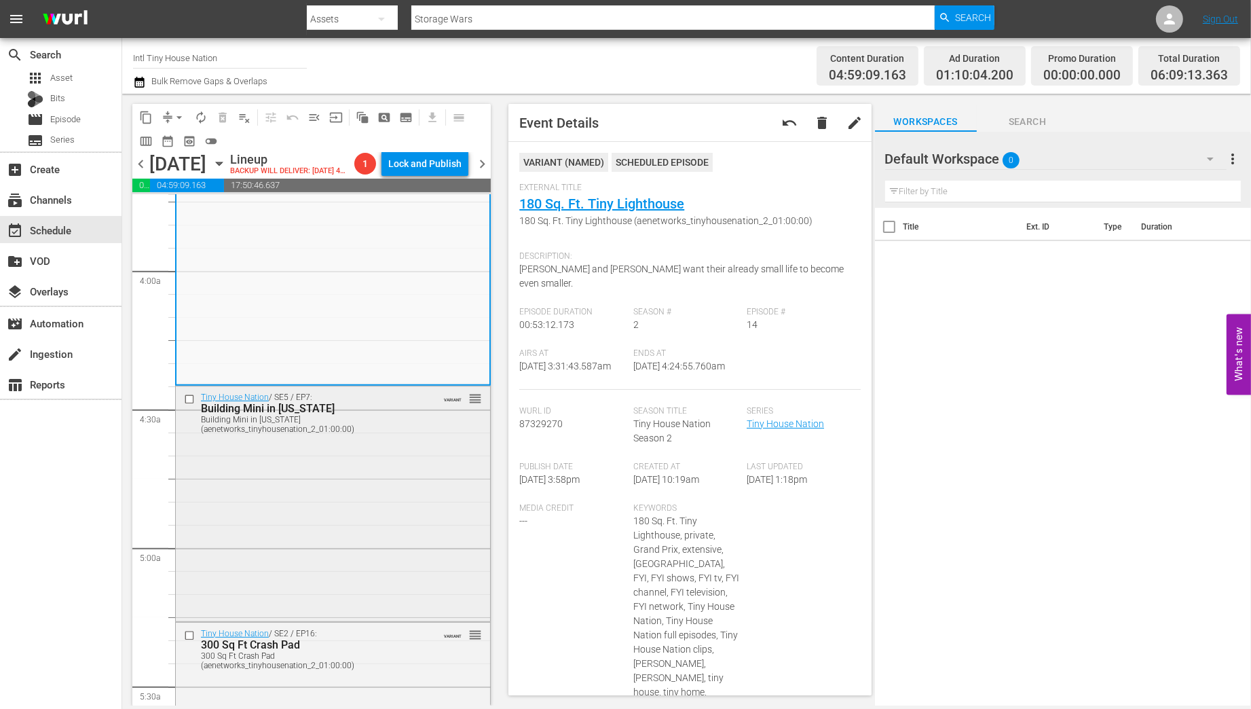
click at [386, 512] on div "Tiny House Nation / SE5 / EP7: Building Mini in Mississippi Building Mini in Mi…" at bounding box center [333, 501] width 314 height 231
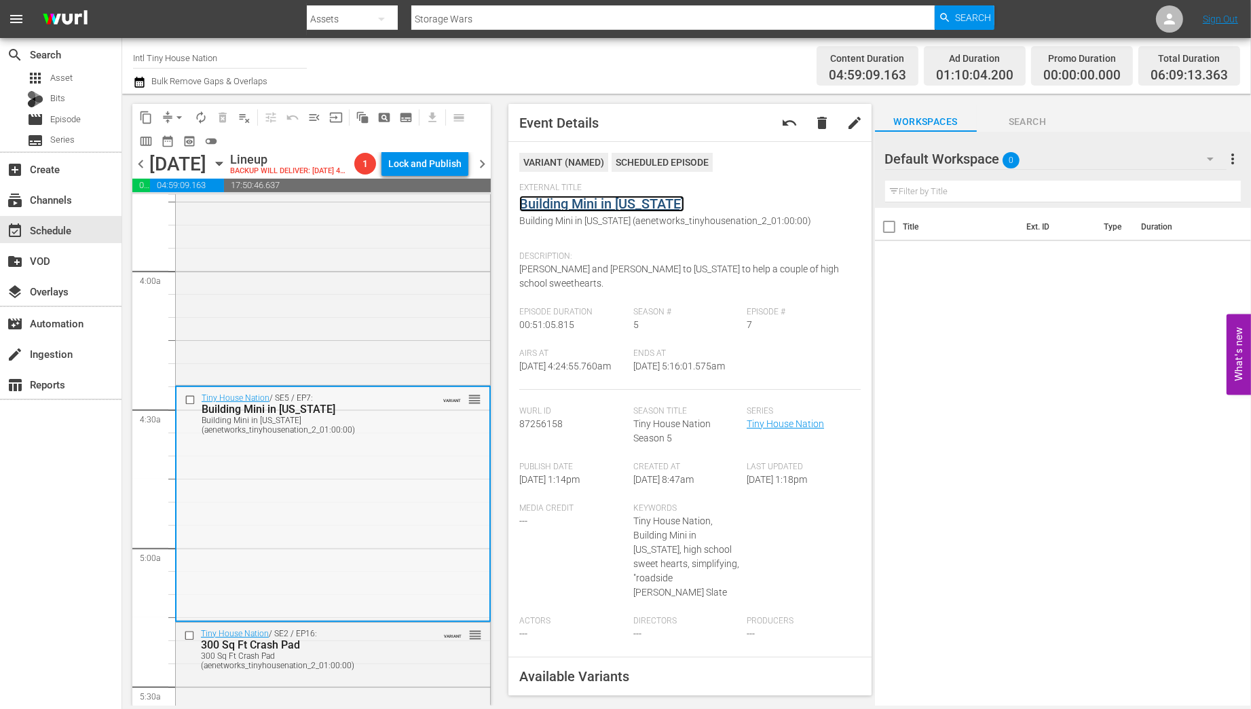
scroll to position [1249, 0]
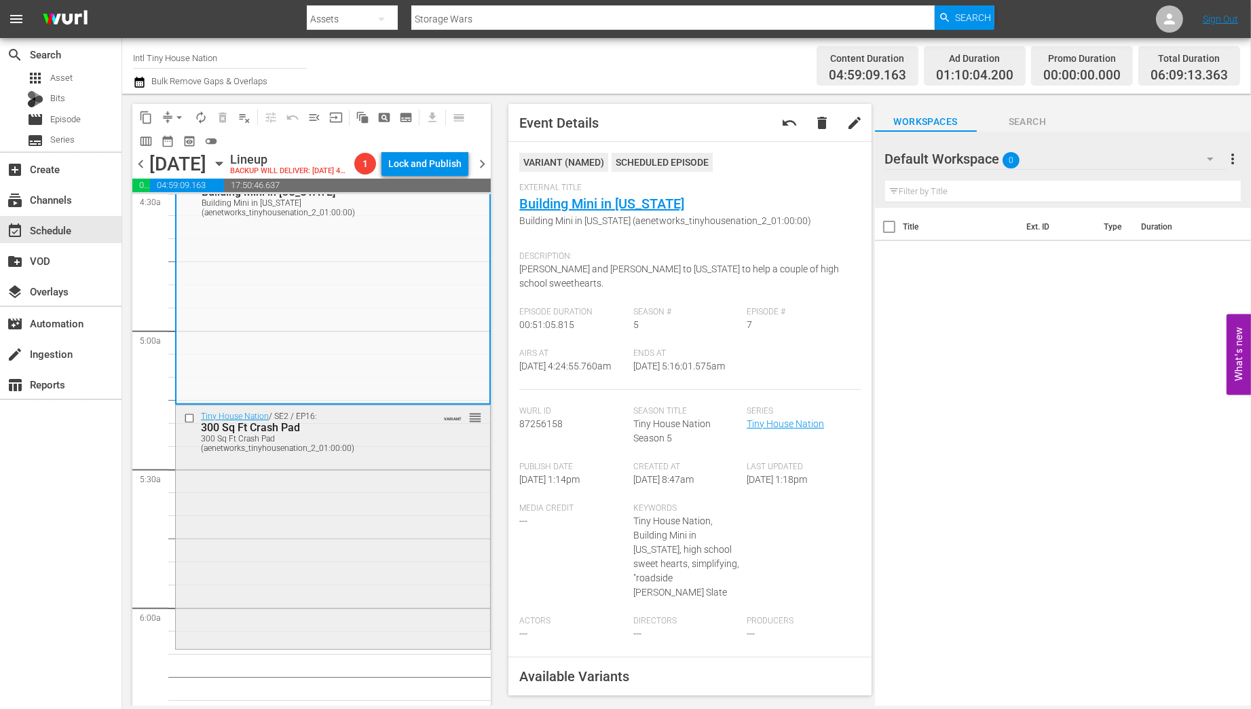
click at [411, 525] on div "Tiny House Nation / SE2 / EP16: 300 Sq Ft Crash Pad 300 Sq Ft Crash Pad (aenetw…" at bounding box center [333, 526] width 314 height 242
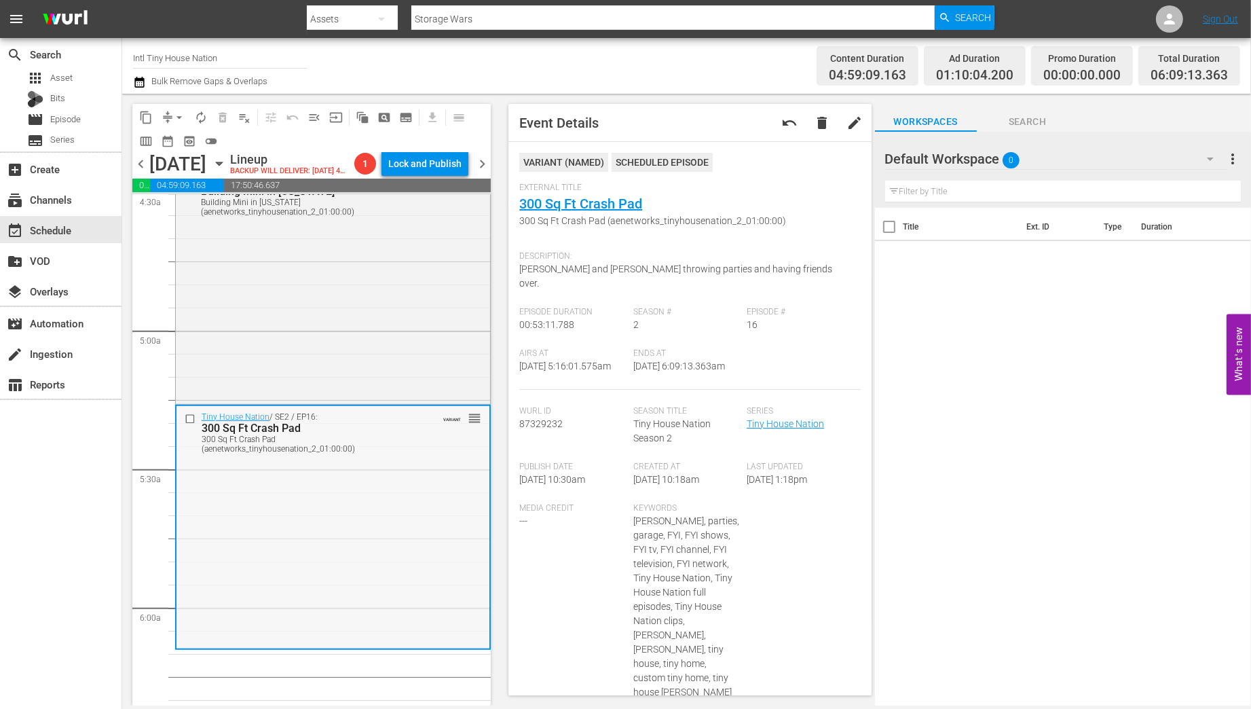
click at [373, 526] on div "Tiny House Nation / SE2 / EP16: 300 Sq Ft Crash Pad 300 Sq Ft Crash Pad (aenetw…" at bounding box center [332, 527] width 313 height 242
click at [181, 115] on span "arrow_drop_down" at bounding box center [179, 118] width 14 height 14
click at [174, 145] on li "Align to Midnight" at bounding box center [180, 145] width 143 height 22
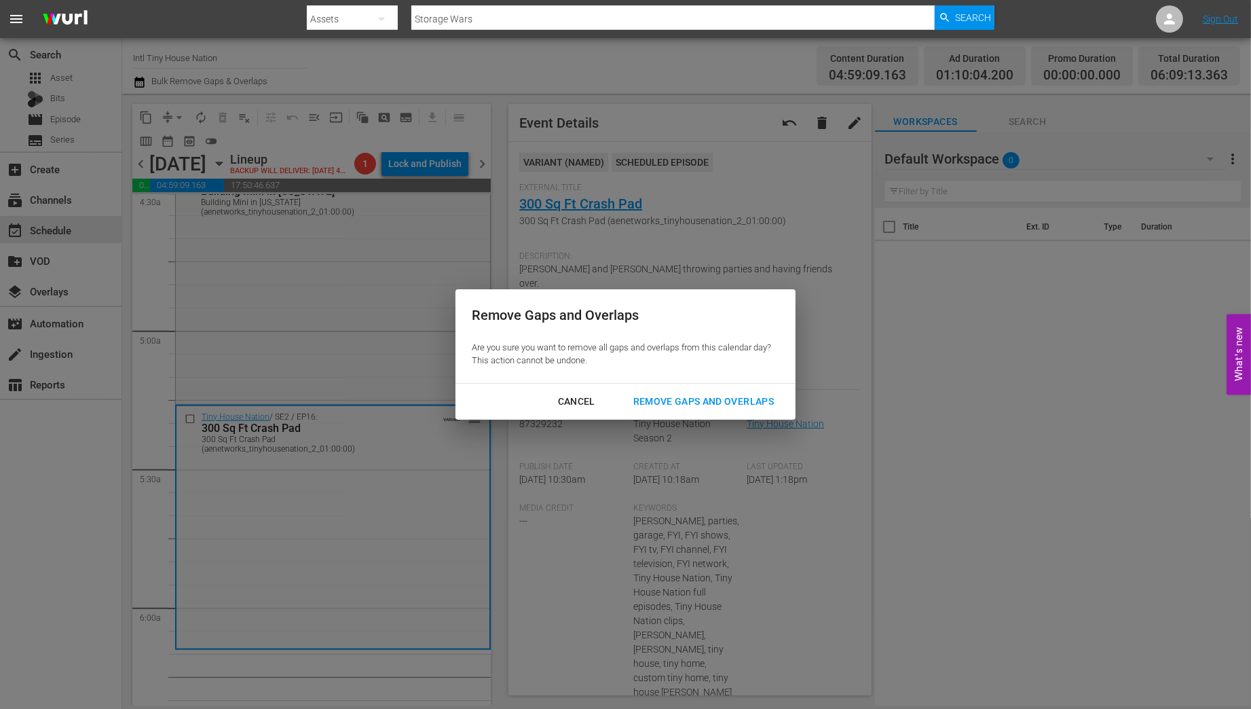
click at [720, 394] on div "Remove Gaps and Overlaps" at bounding box center [703, 401] width 162 height 17
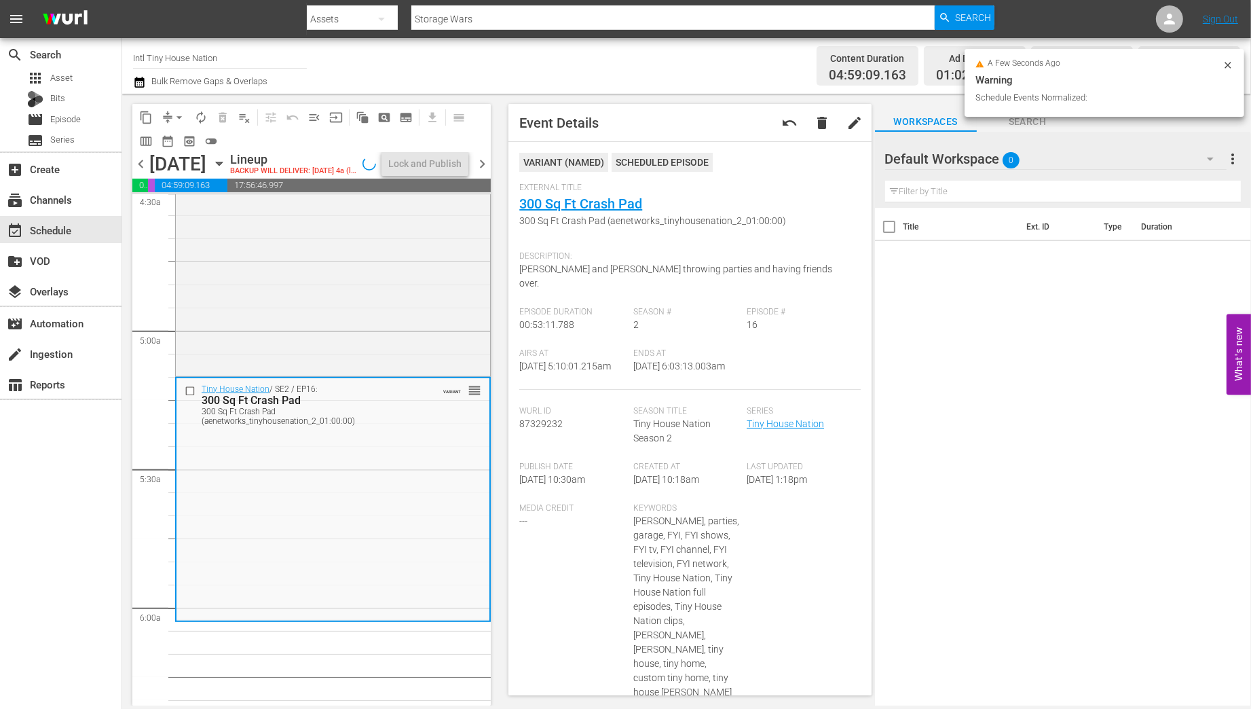
scroll to position [1271, 0]
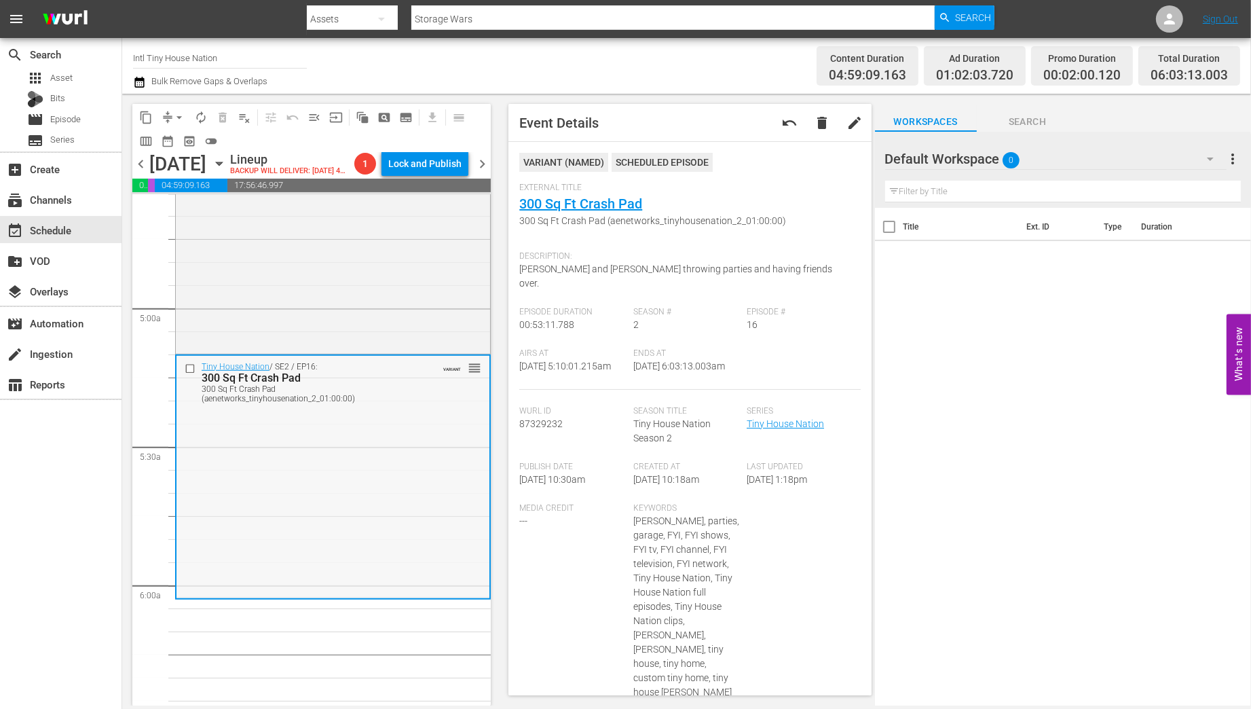
click at [337, 461] on div "Tiny House Nation / SE2 / EP16: 300 Sq Ft Crash Pad 300 Sq Ft Crash Pad (aenetw…" at bounding box center [332, 477] width 313 height 242
click at [174, 116] on span "arrow_drop_down" at bounding box center [179, 118] width 14 height 14
click at [181, 142] on li "Align to Midnight" at bounding box center [180, 145] width 143 height 22
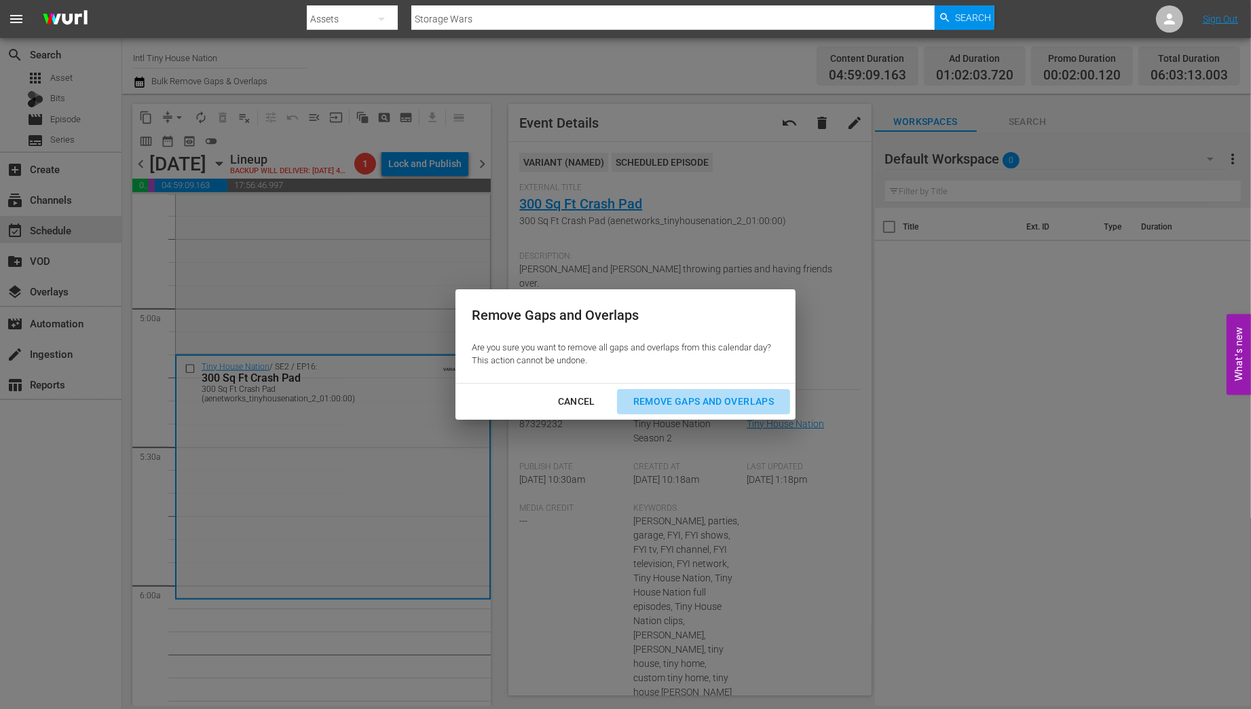
click at [731, 403] on div "Remove Gaps and Overlaps" at bounding box center [703, 401] width 162 height 17
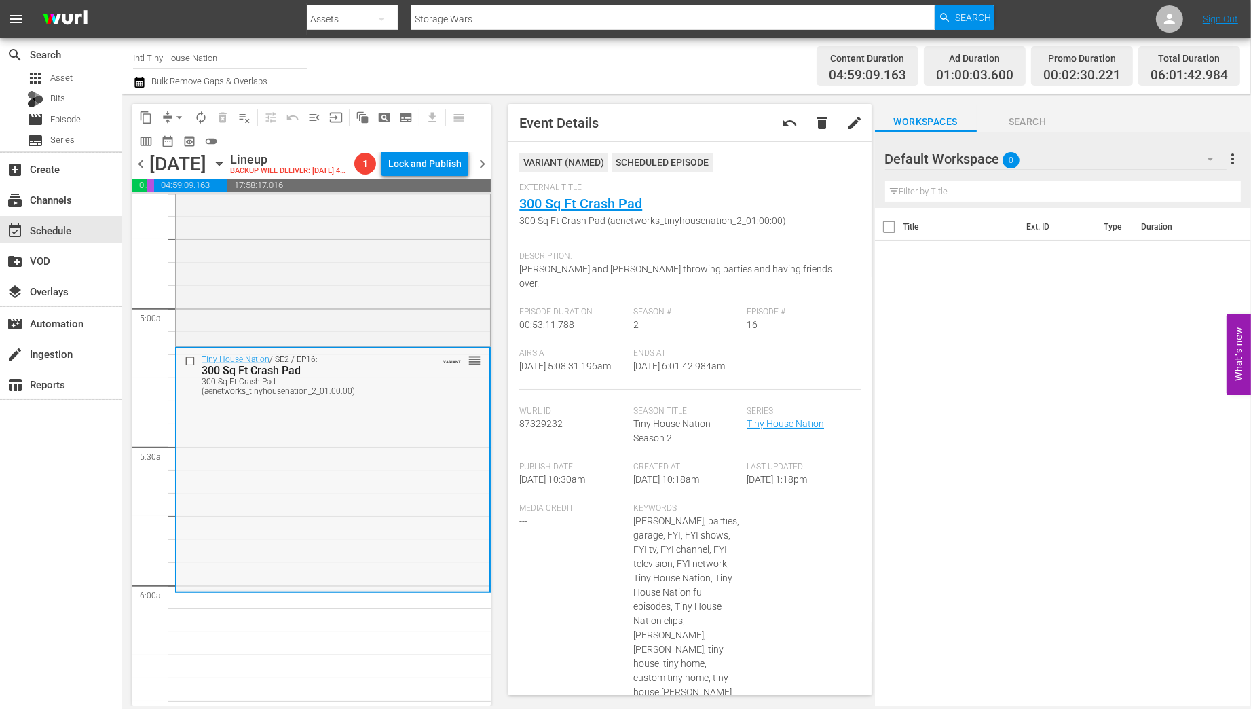
click at [277, 474] on div "Tiny House Nation / SE2 / EP16: 300 Sq Ft Crash Pad 300 Sq Ft Crash Pad (aenetw…" at bounding box center [332, 469] width 313 height 242
click at [181, 117] on span "arrow_drop_down" at bounding box center [179, 118] width 14 height 14
click at [179, 144] on li "Align to Midnight" at bounding box center [180, 145] width 143 height 22
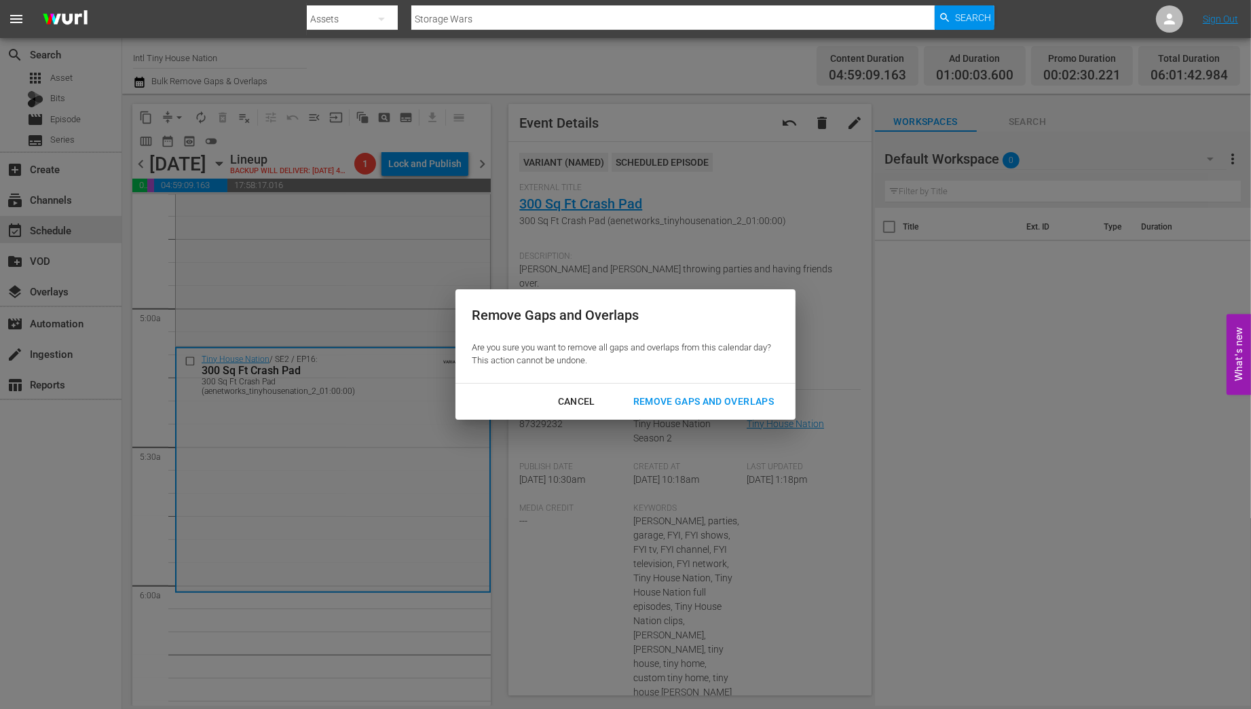
click at [733, 402] on div "Remove Gaps and Overlaps" at bounding box center [703, 401] width 162 height 17
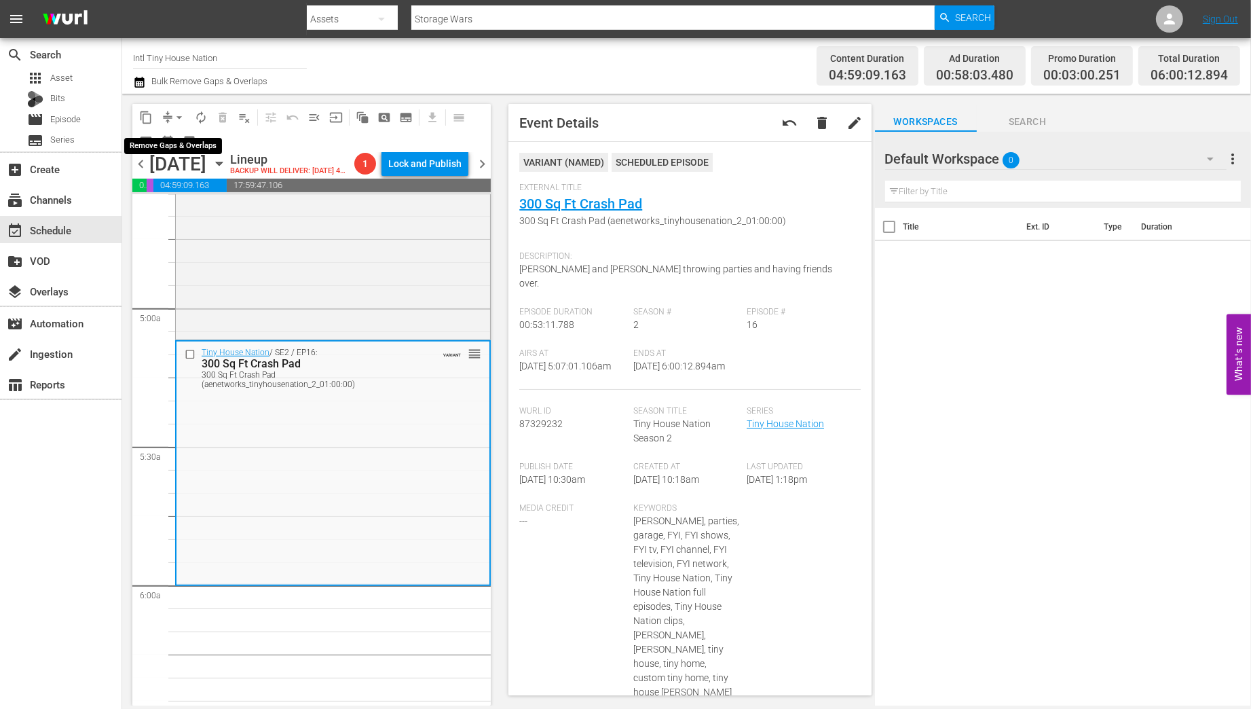
click at [178, 114] on span "arrow_drop_down" at bounding box center [179, 118] width 14 height 14
click at [185, 144] on li "Align to Midnight" at bounding box center [180, 145] width 143 height 22
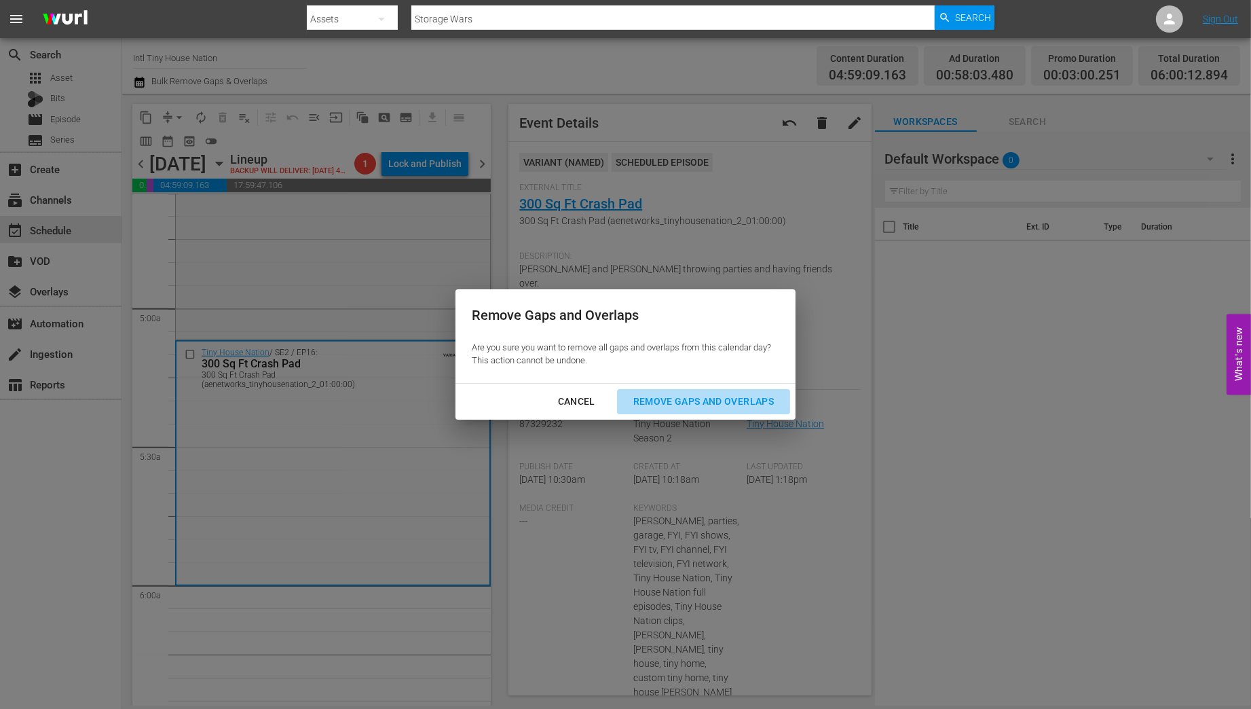
click at [715, 403] on div "Remove Gaps and Overlaps" at bounding box center [703, 401] width 162 height 17
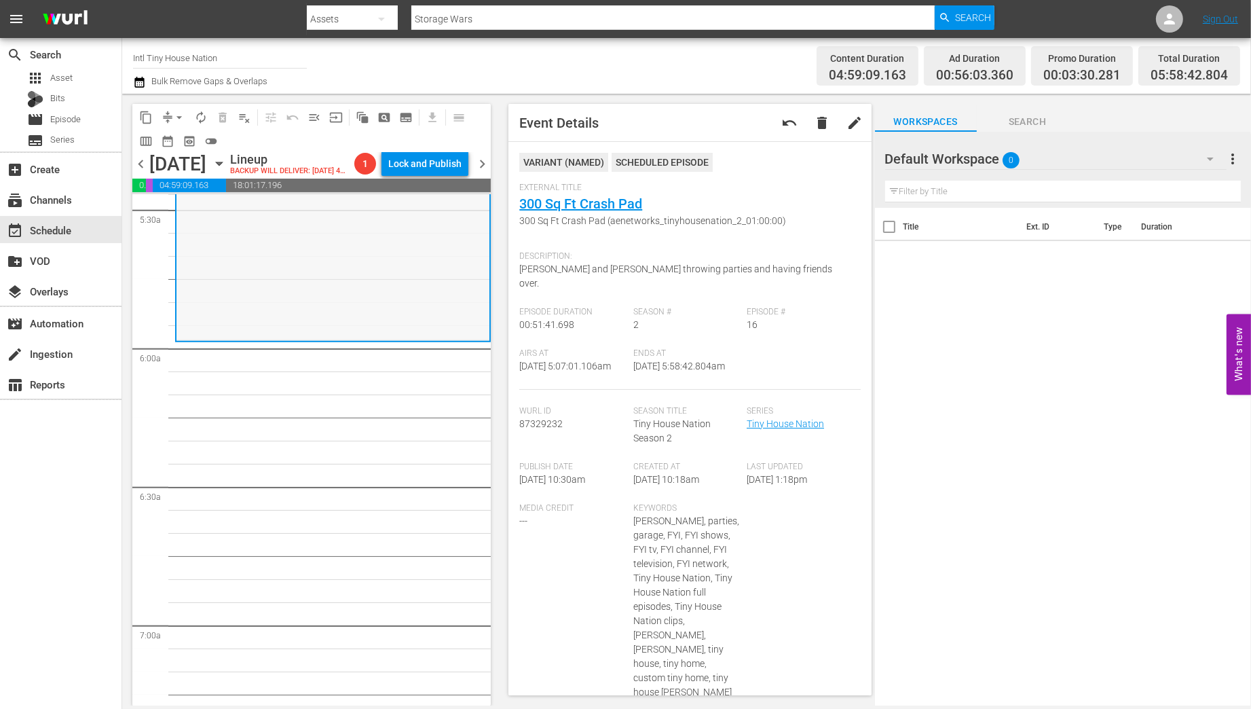
scroll to position [1412, 0]
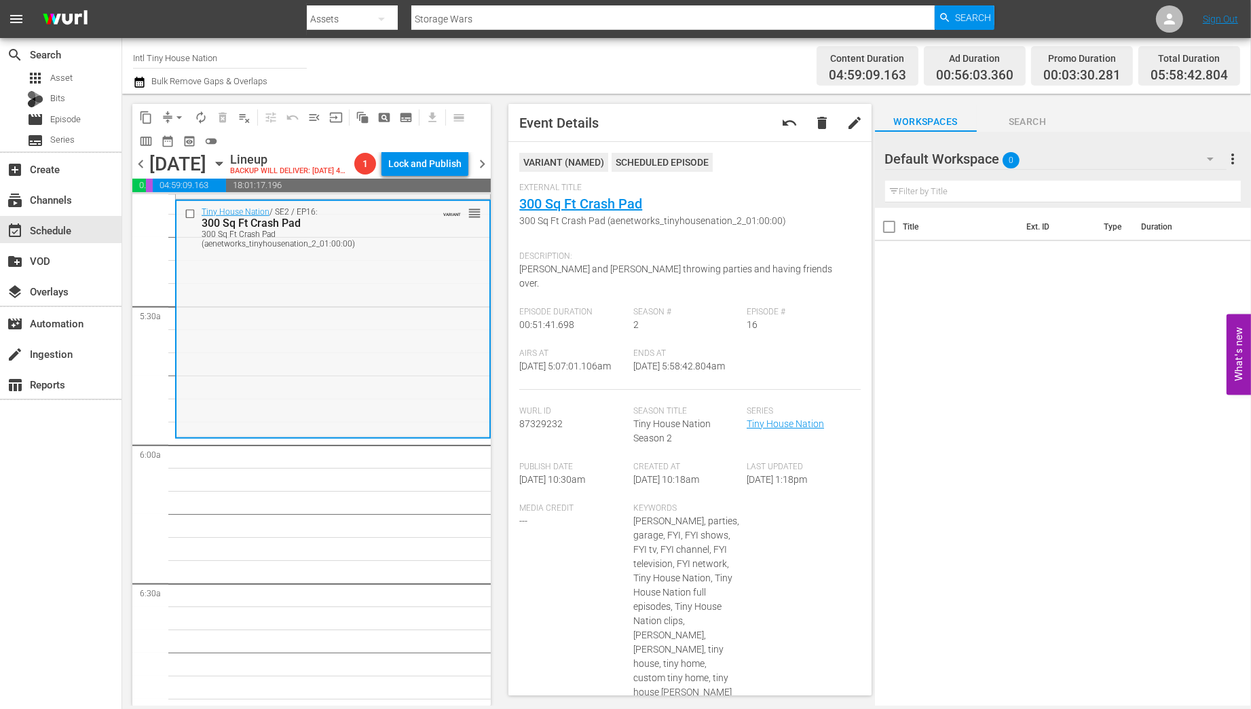
click at [246, 338] on div "Tiny House Nation / SE2 / EP16: 300 Sq Ft Crash Pad 300 Sq Ft Crash Pad (aenetw…" at bounding box center [332, 318] width 313 height 235
click at [178, 116] on span "arrow_drop_down" at bounding box center [179, 118] width 14 height 14
click at [179, 145] on li "Align to Midnight" at bounding box center [180, 145] width 143 height 22
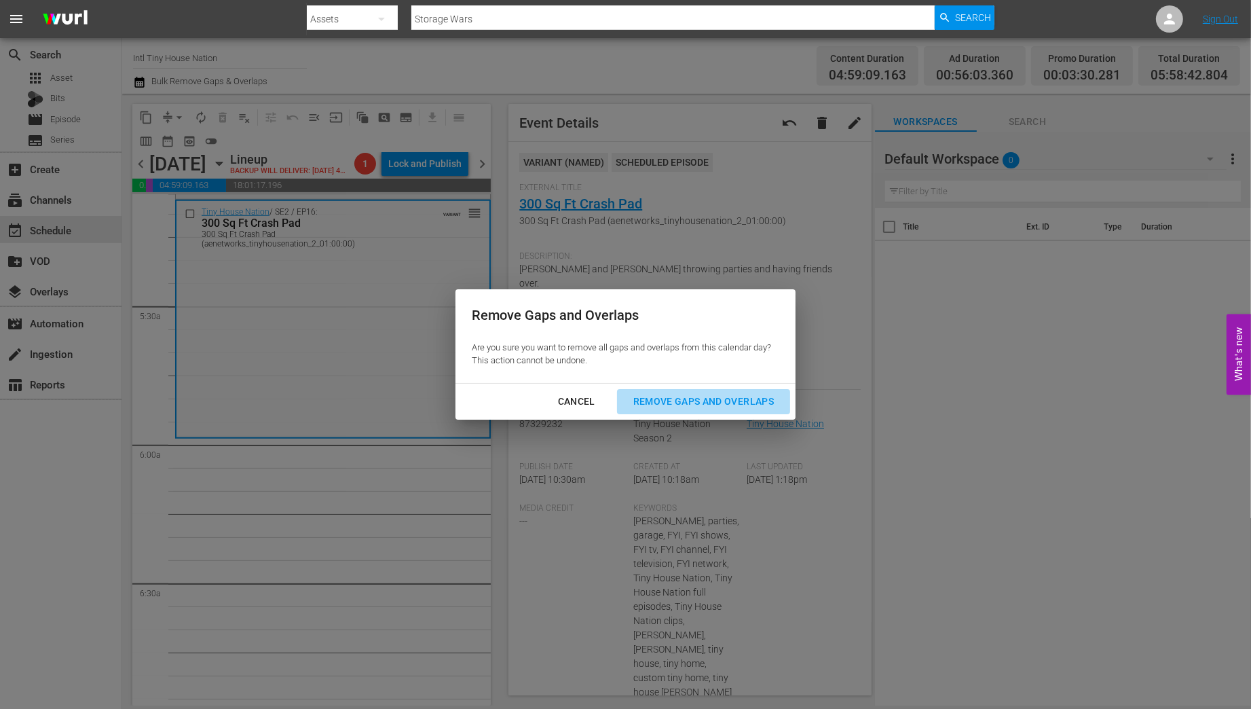
click at [711, 399] on div "Remove Gaps and Overlaps" at bounding box center [703, 401] width 162 height 17
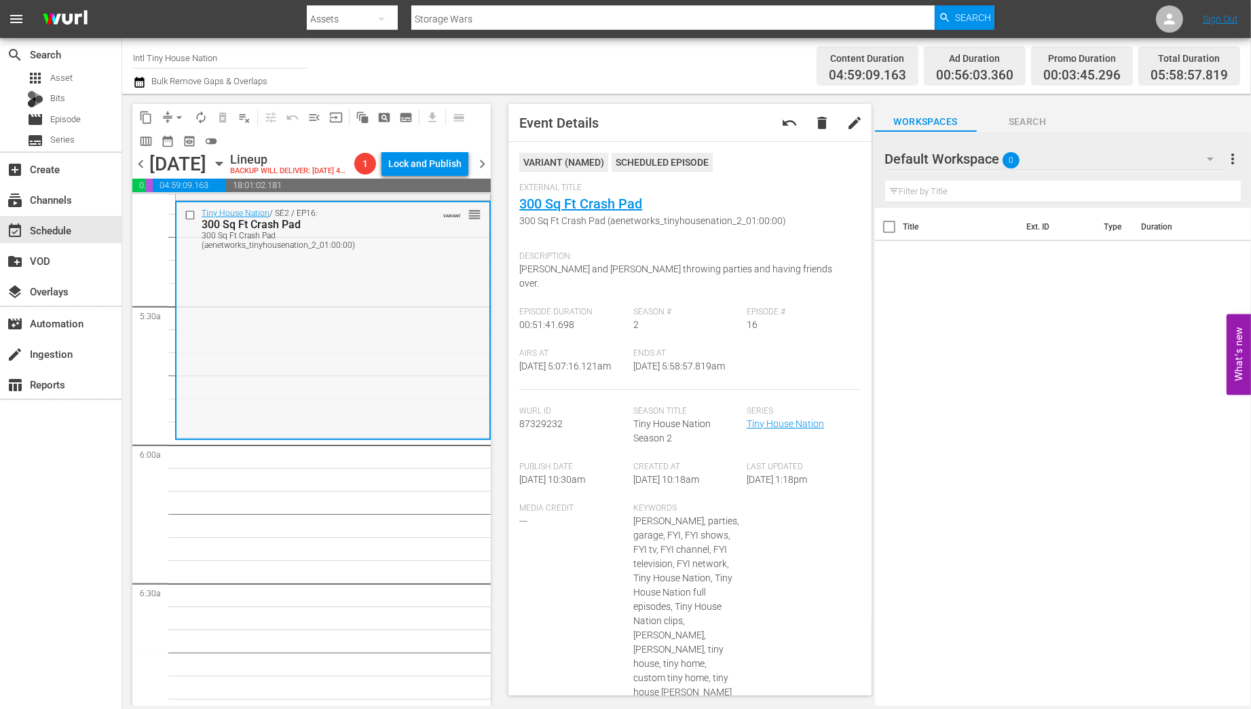
click at [300, 360] on div "Tiny House Nation / SE2 / EP16: 300 Sq Ft Crash Pad 300 Sq Ft Crash Pad (aenetw…" at bounding box center [332, 319] width 313 height 235
click at [174, 116] on span "arrow_drop_down" at bounding box center [179, 118] width 14 height 14
click at [143, 147] on li "Align to Midnight" at bounding box center [180, 145] width 143 height 22
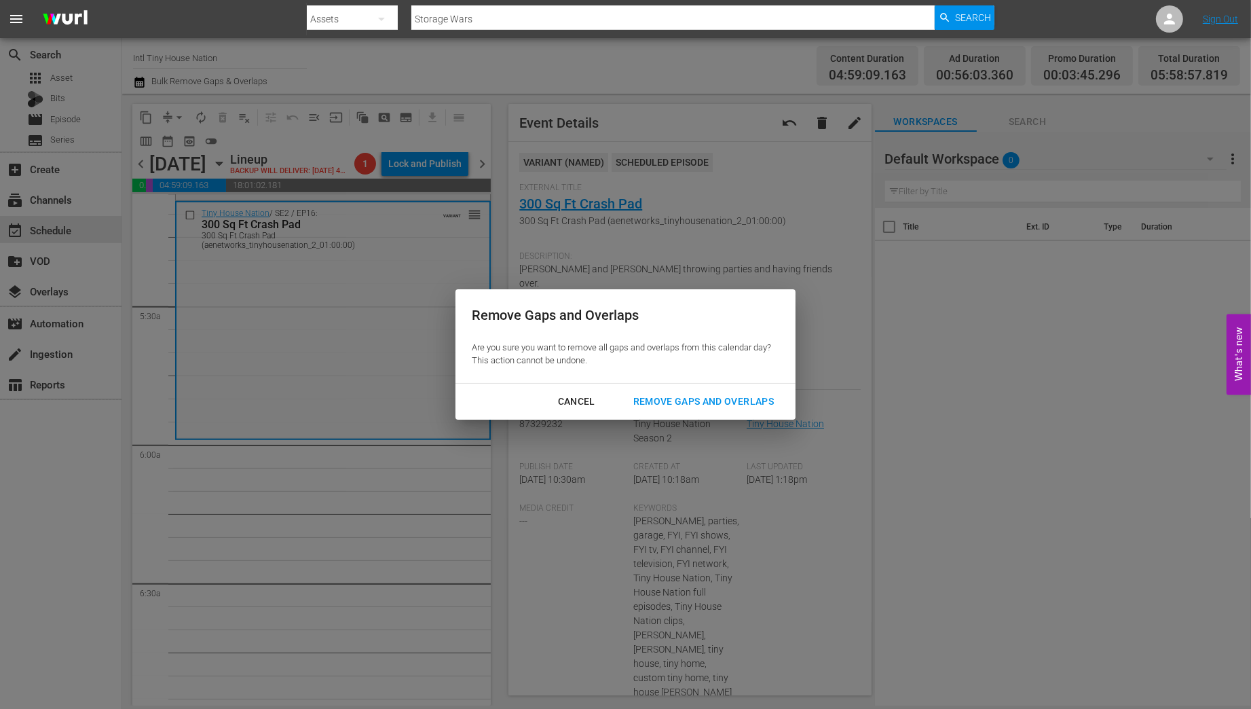
click at [678, 396] on div "Remove Gaps and Overlaps" at bounding box center [703, 401] width 162 height 17
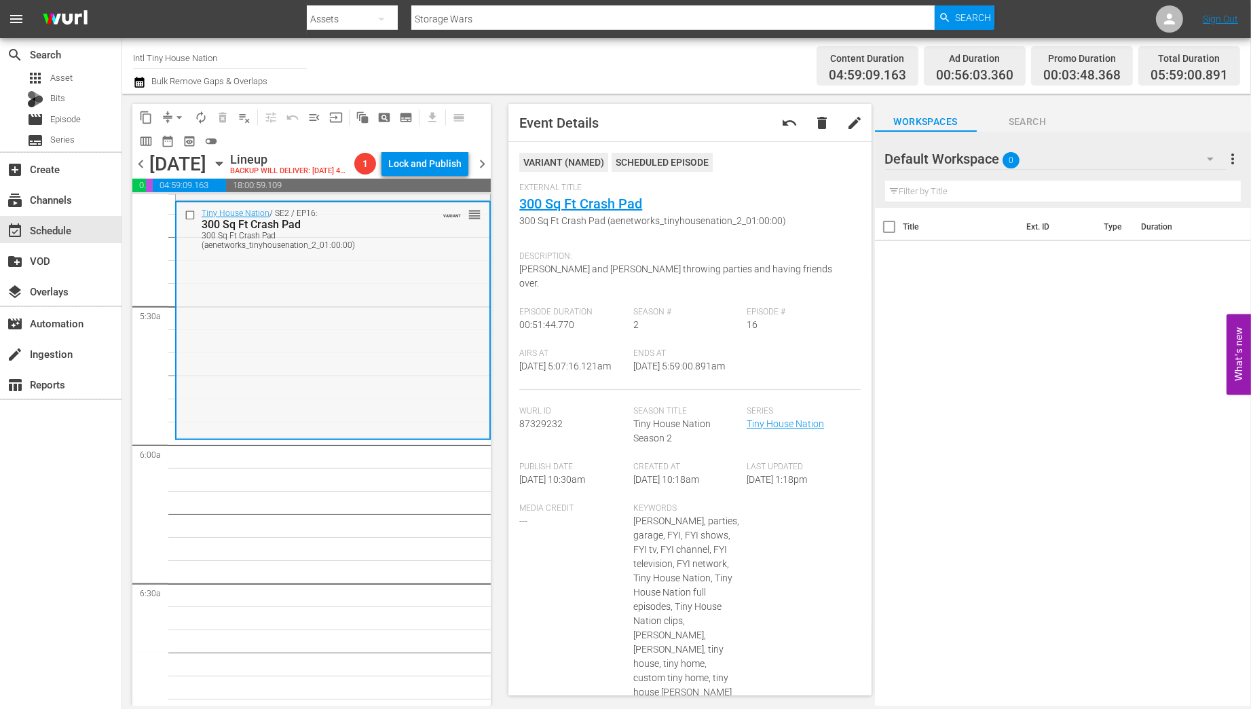
click at [359, 292] on div "Tiny House Nation / SE2 / EP16: 300 Sq Ft Crash Pad 300 Sq Ft Crash Pad (aenetw…" at bounding box center [332, 319] width 313 height 235
click at [202, 117] on span "autorenew_outlined" at bounding box center [201, 118] width 14 height 14
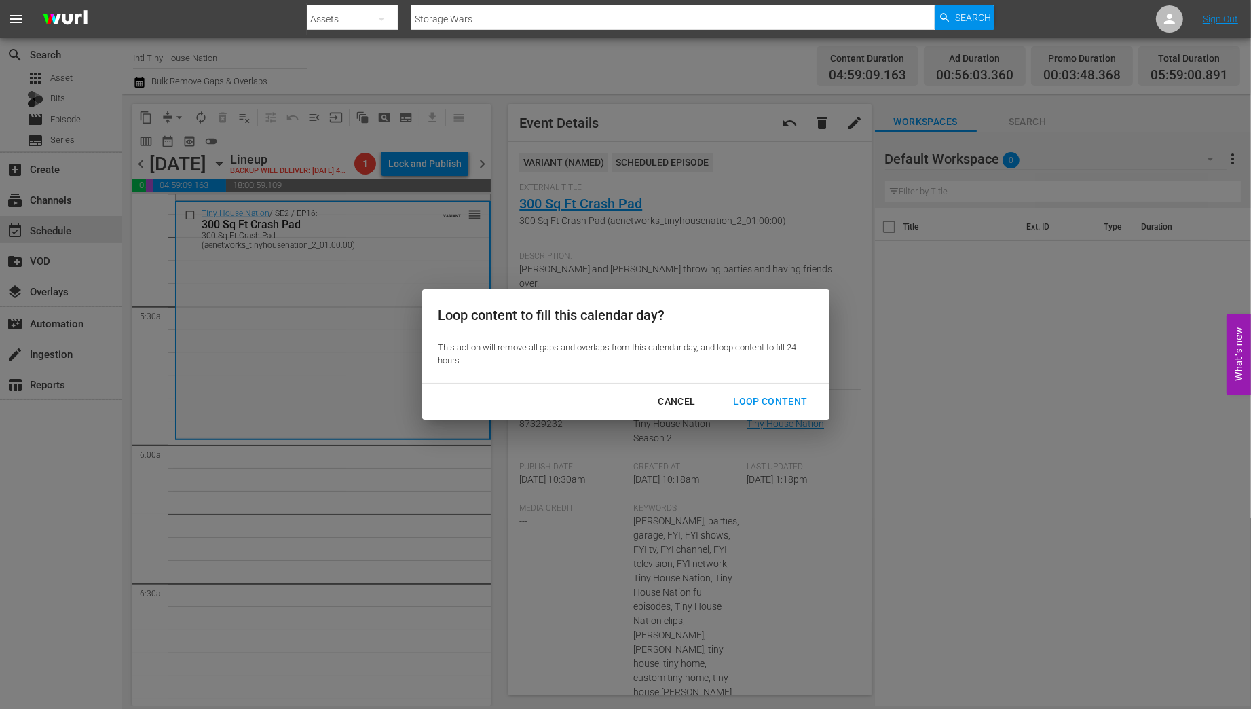
click at [764, 403] on div "Loop Content" at bounding box center [770, 401] width 96 height 17
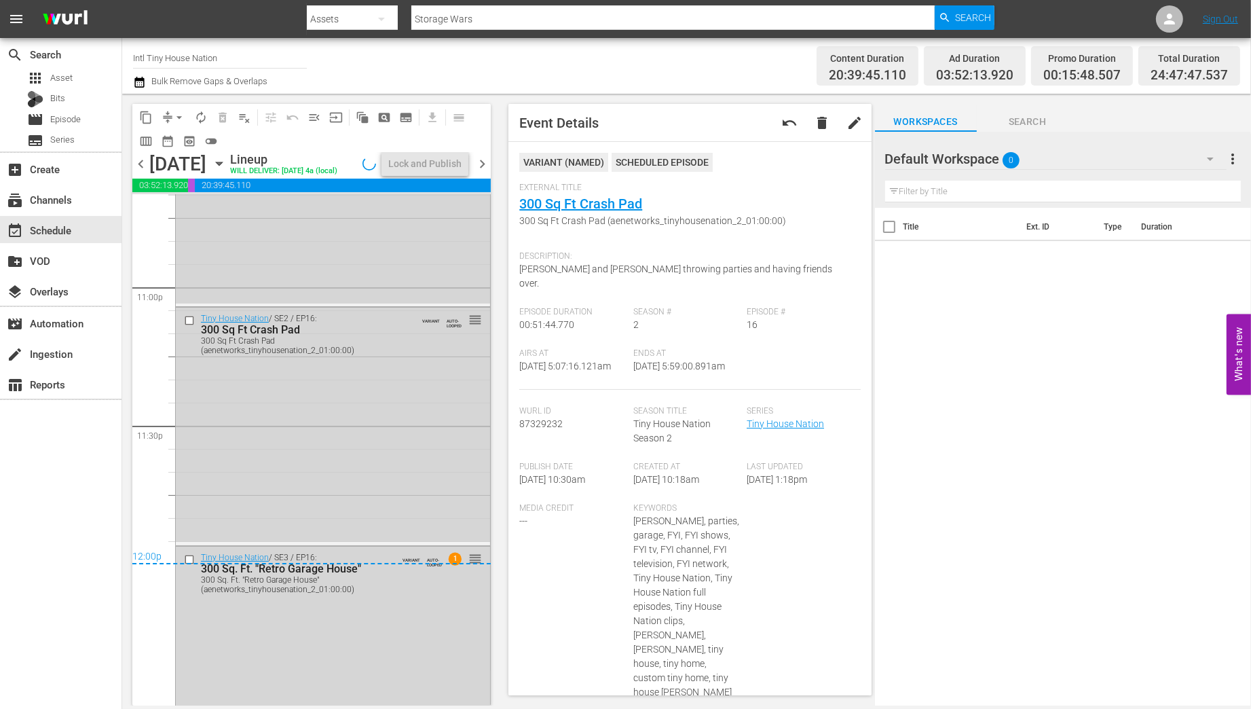
scroll to position [6356, 0]
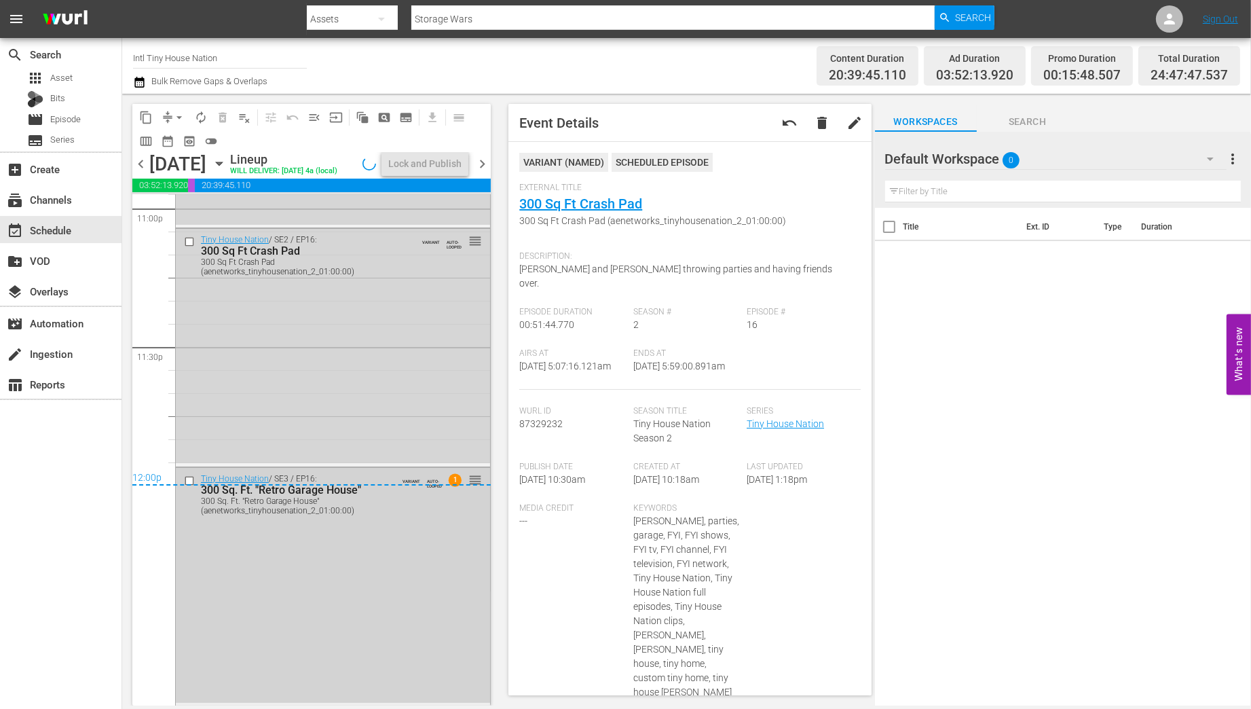
click at [351, 594] on div "Tiny House Nation / SE3 / EP16: 300 Sq. Ft. "Retro Garage House" 300 Sq. Ft. "R…" at bounding box center [333, 585] width 314 height 235
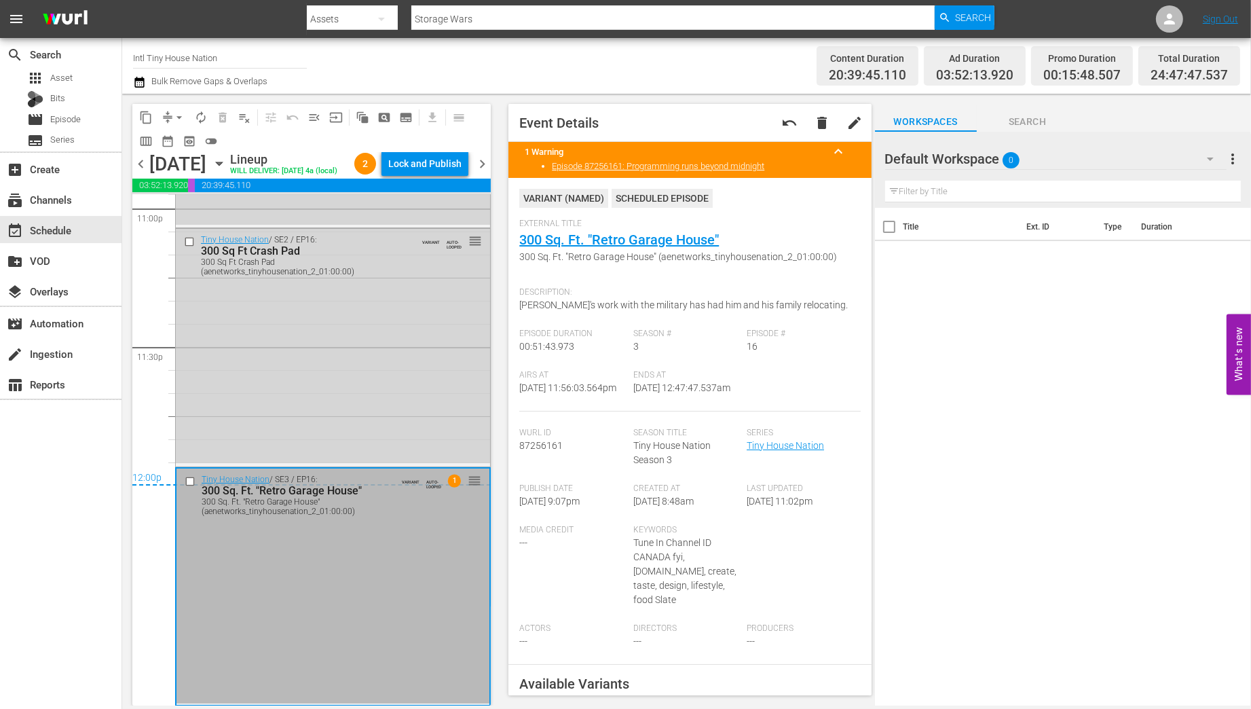
scroll to position [6378, 0]
click at [310, 614] on div "Tiny House Nation / SE3 / EP16: 300 Sq. Ft. "Retro Garage House" 300 Sq. Ft. "R…" at bounding box center [332, 585] width 313 height 235
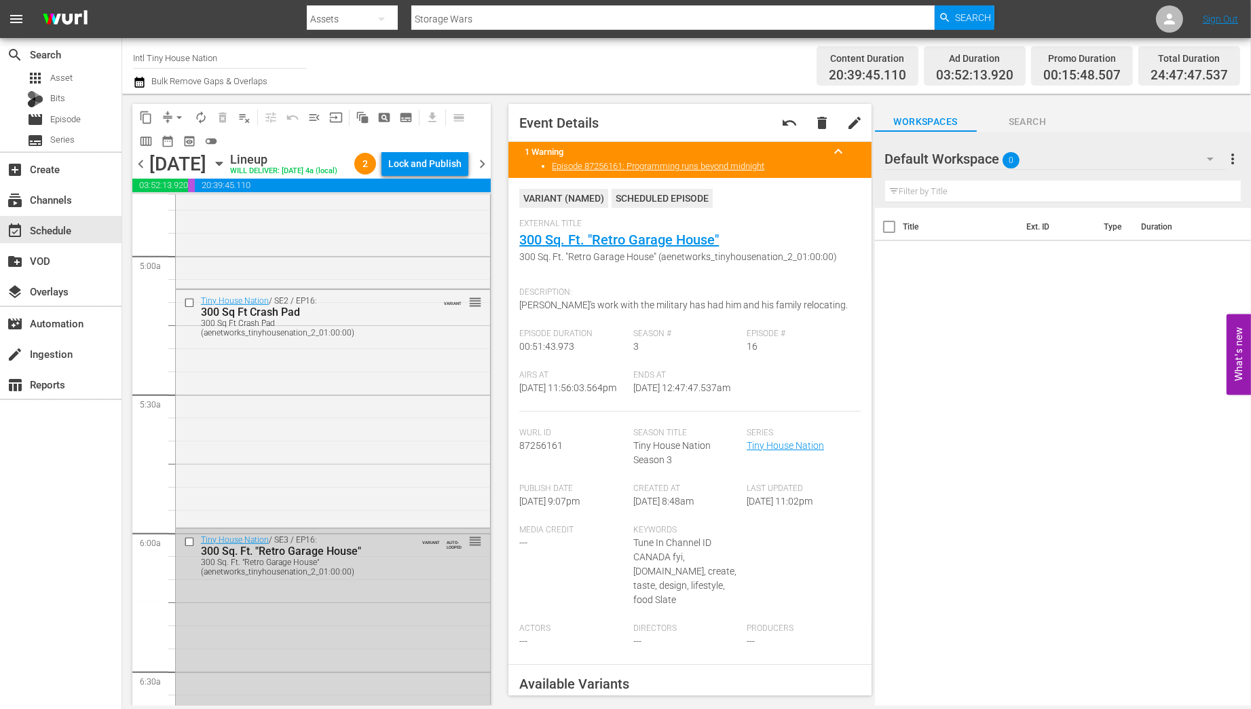
scroll to position [1298, 0]
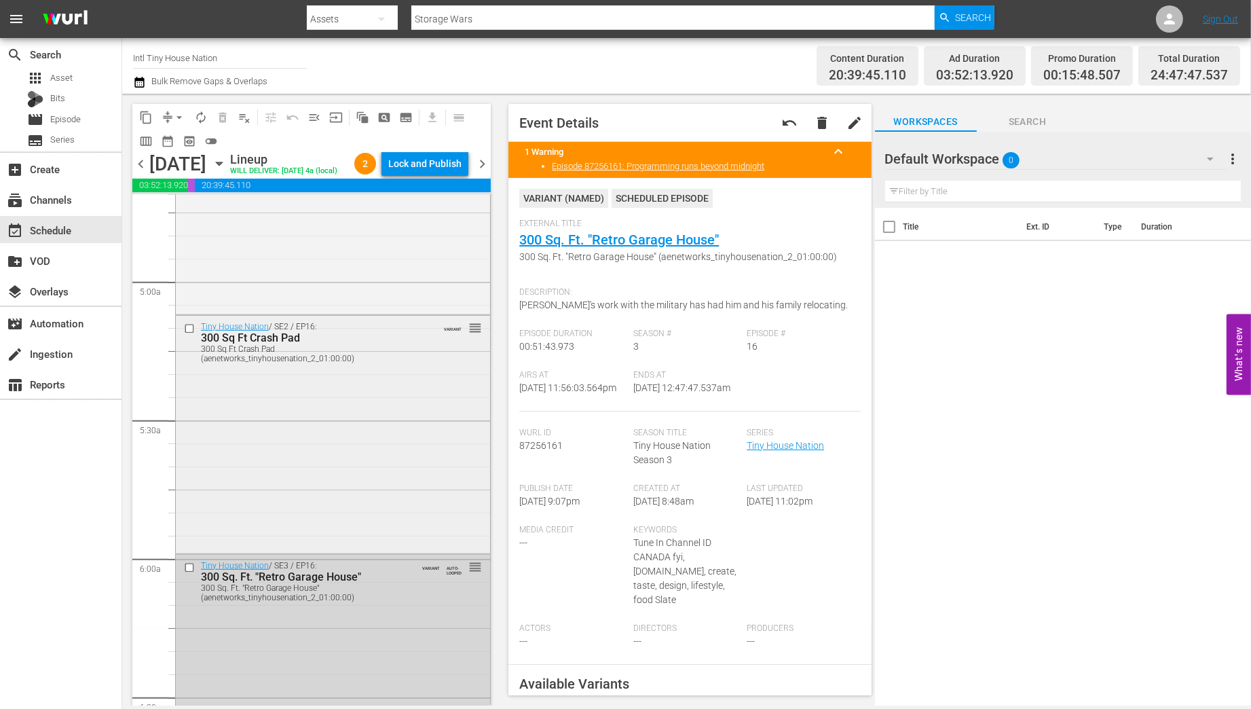
click at [322, 467] on div "Tiny House Nation / SE2 / EP16: 300 Sq Ft Crash Pad 300 Sq Ft Crash Pad (aenetw…" at bounding box center [333, 433] width 314 height 235
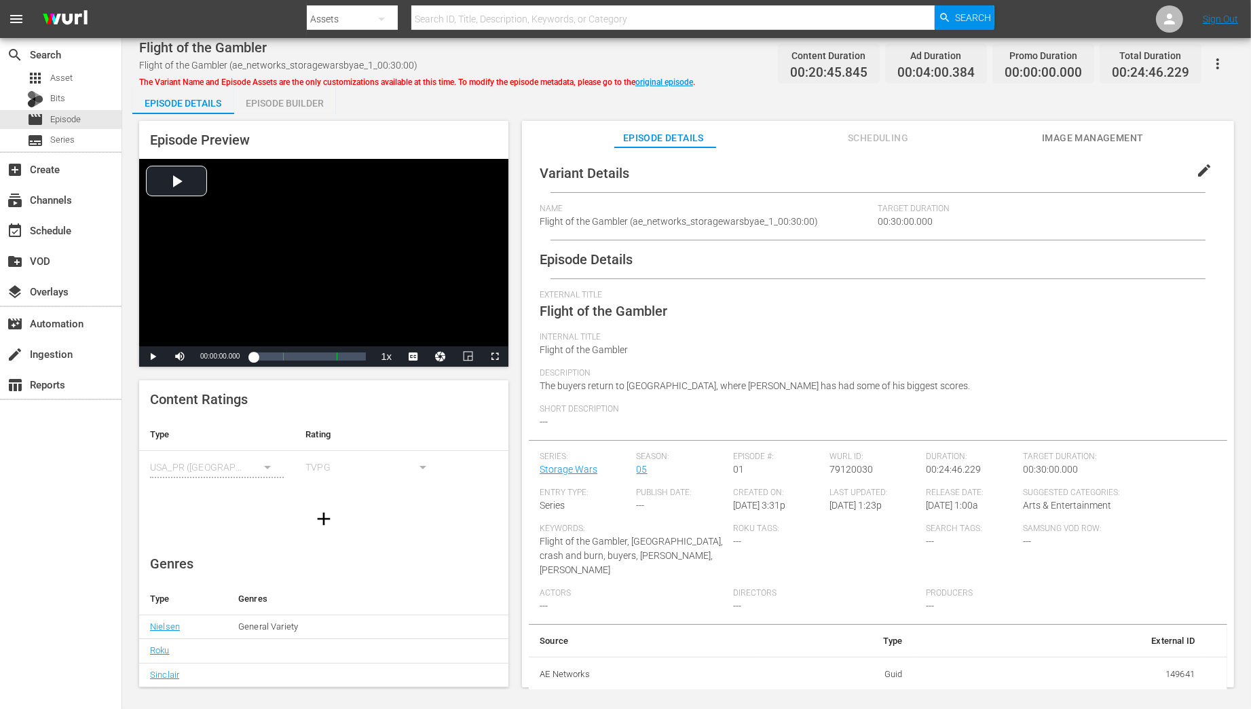
click at [258, 104] on div "Episode Builder" at bounding box center [285, 103] width 102 height 33
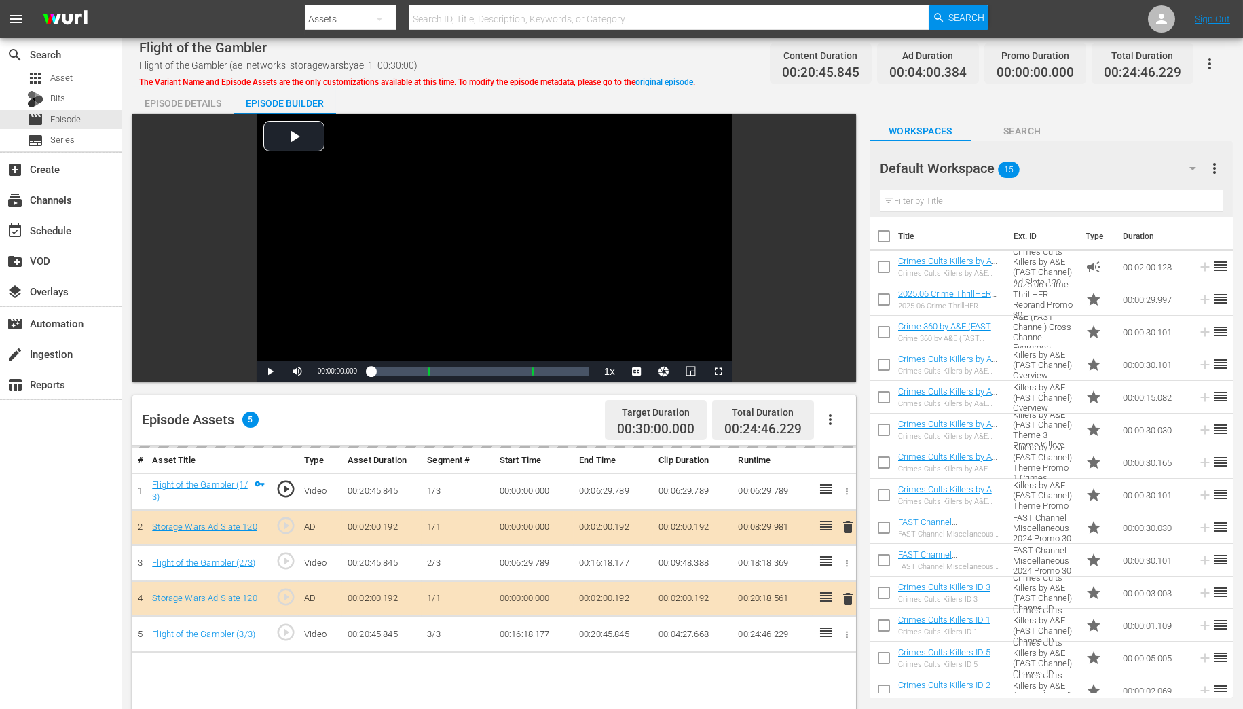
click at [1195, 172] on icon "button" at bounding box center [1192, 168] width 16 height 16
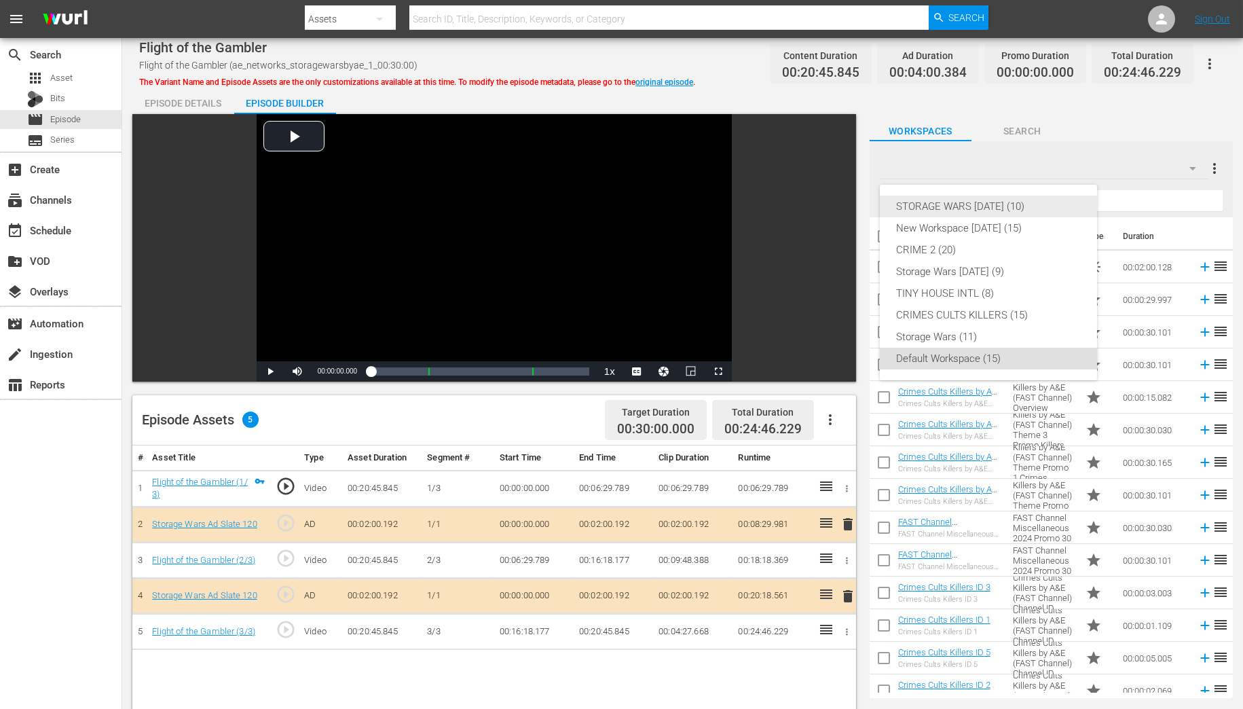
click at [1020, 202] on div "STORAGE WARS [DATE] (10)" at bounding box center [988, 206] width 185 height 22
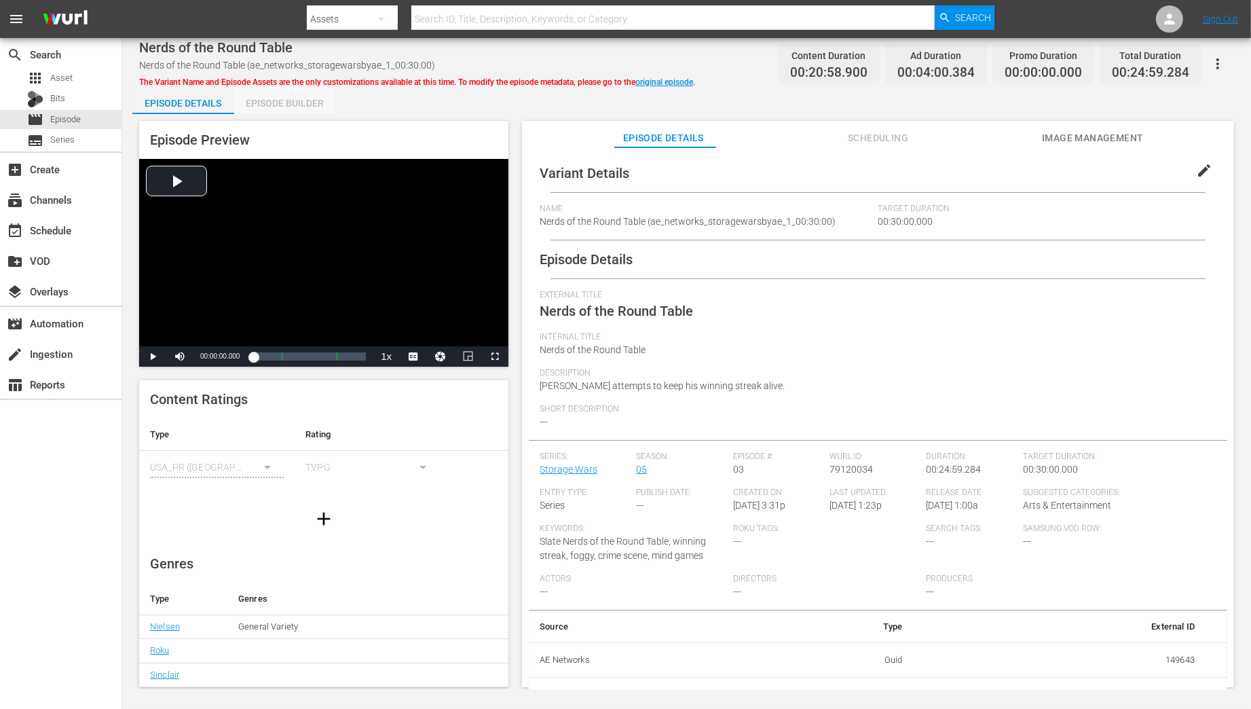
click at [277, 106] on div "Episode Builder" at bounding box center [285, 103] width 102 height 33
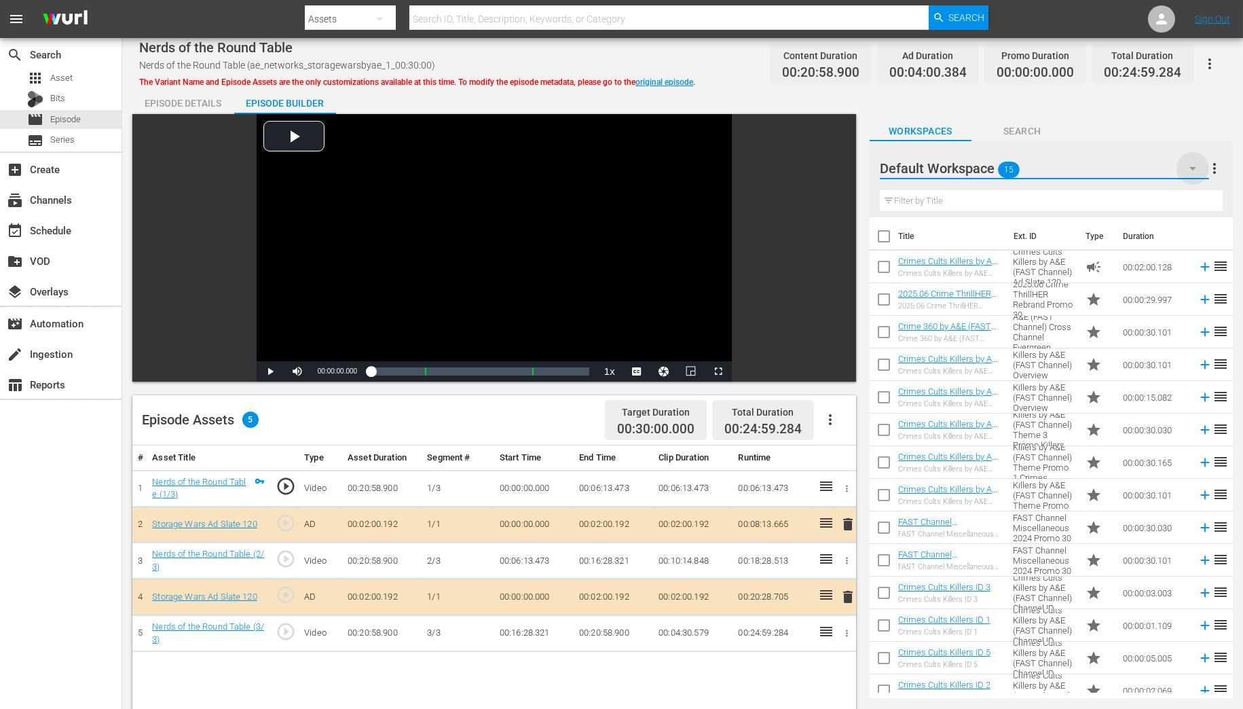
click at [1195, 169] on icon "button" at bounding box center [1192, 168] width 16 height 16
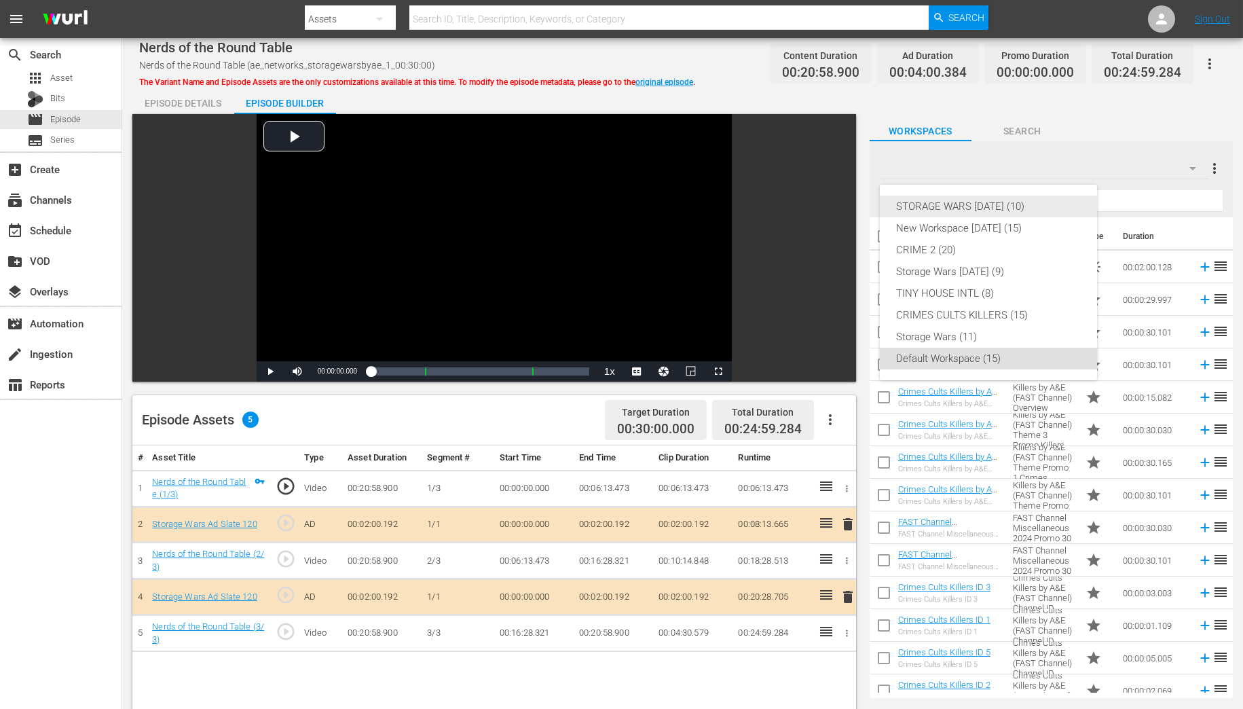
click at [1017, 205] on div "STORAGE WARS [DATE] (10)" at bounding box center [988, 206] width 185 height 22
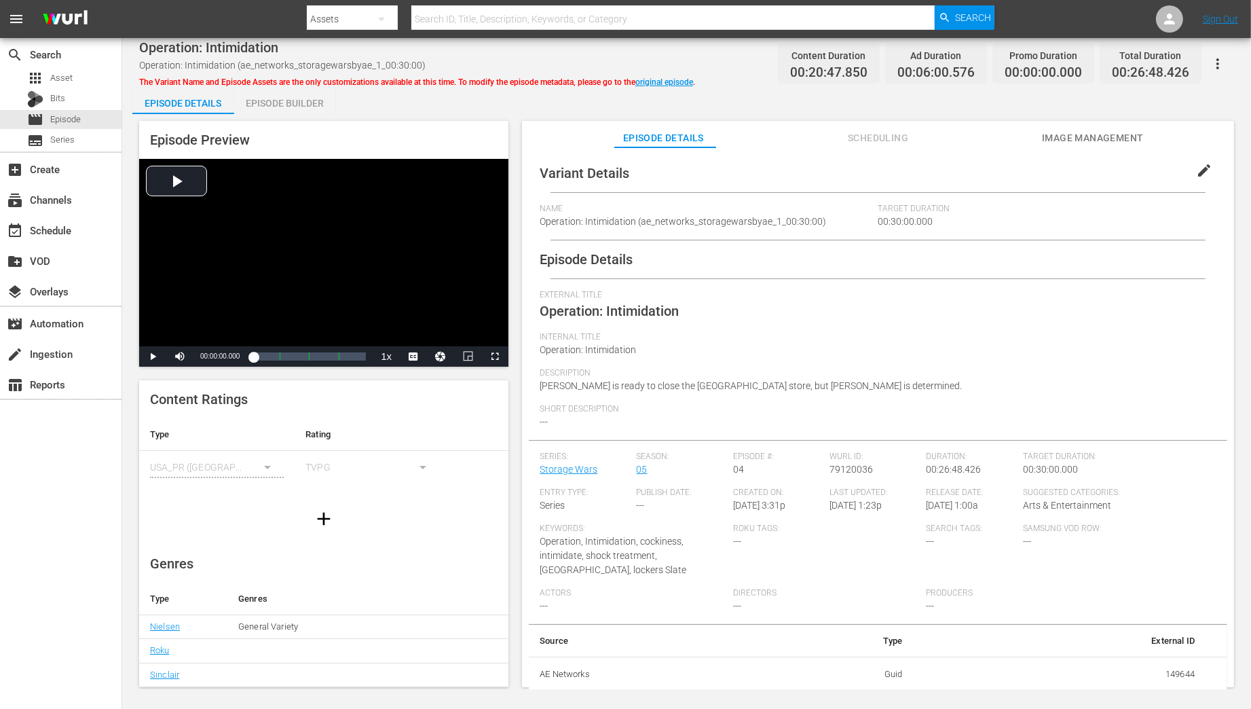
click at [286, 102] on div "Episode Builder" at bounding box center [285, 103] width 102 height 33
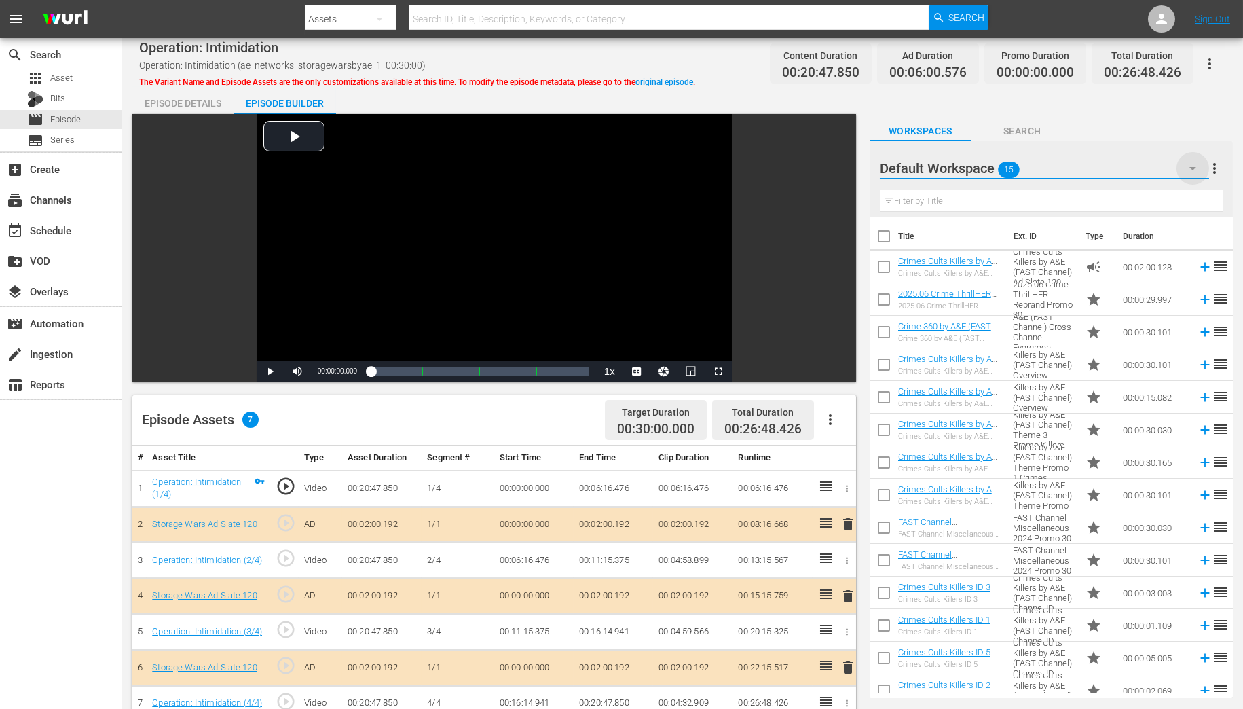
click at [1186, 168] on icon "button" at bounding box center [1192, 168] width 16 height 16
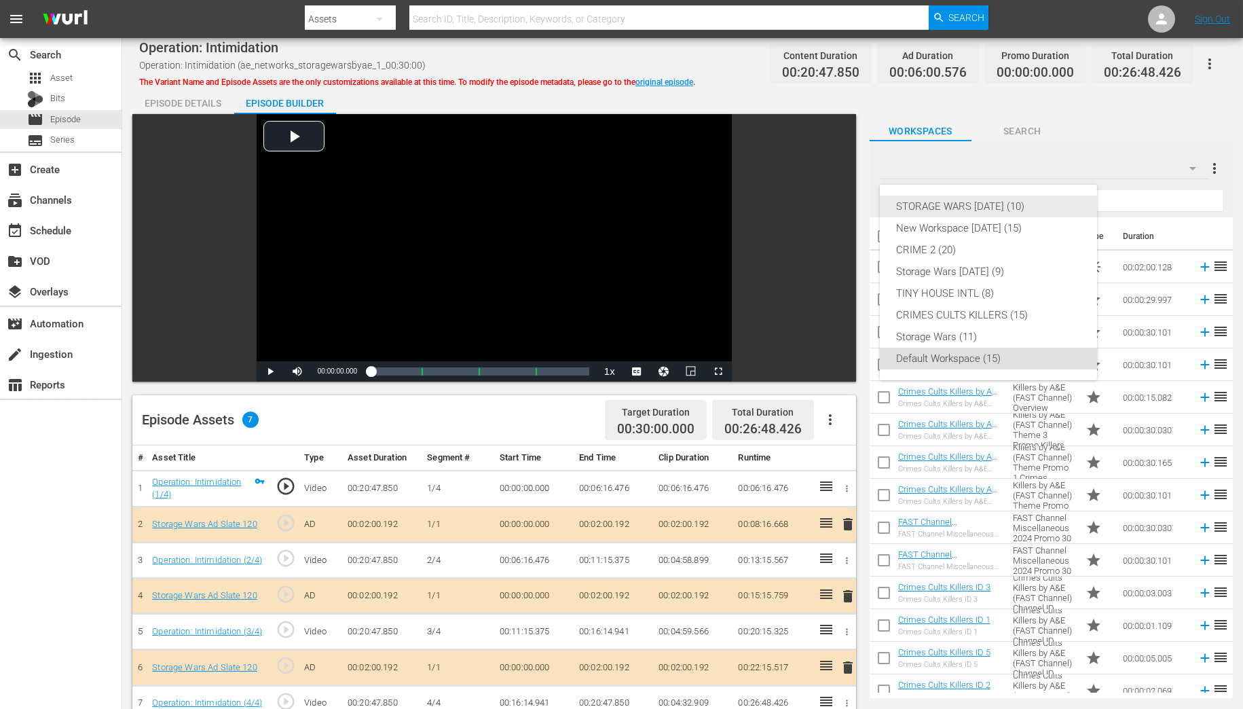
click at [999, 209] on div "STORAGE WARS [DATE] (10)" at bounding box center [988, 206] width 185 height 22
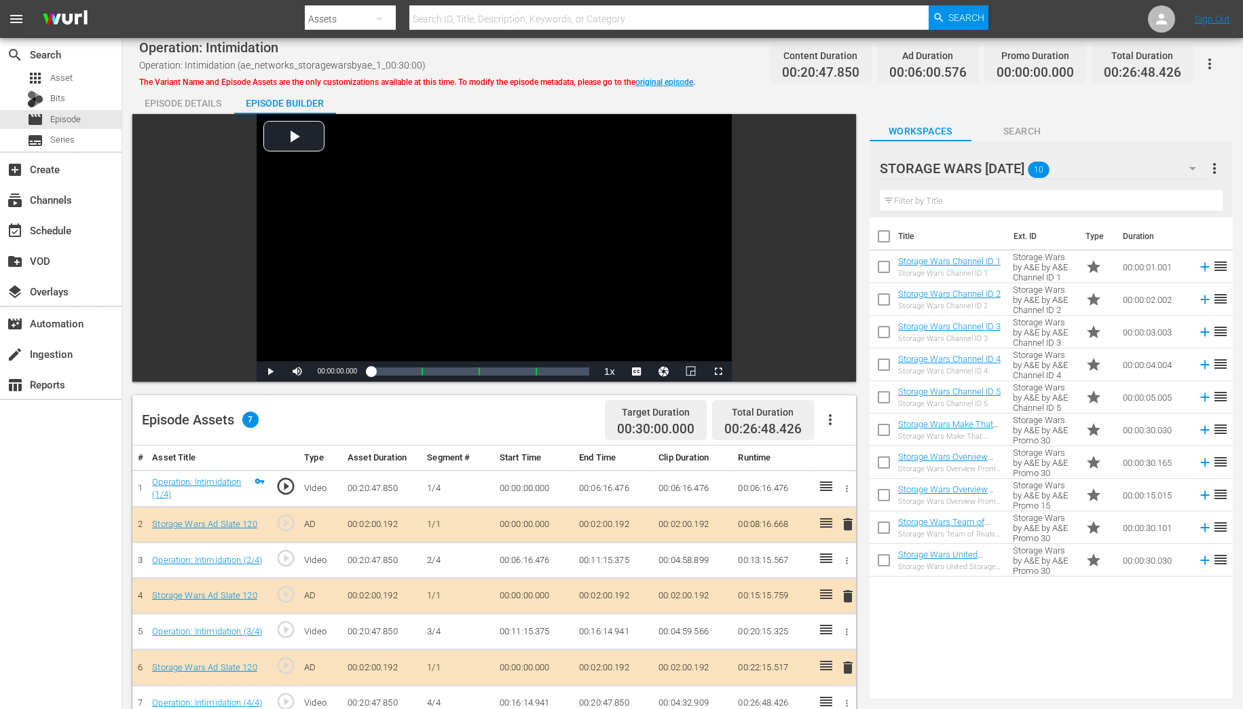
scroll to position [109, 0]
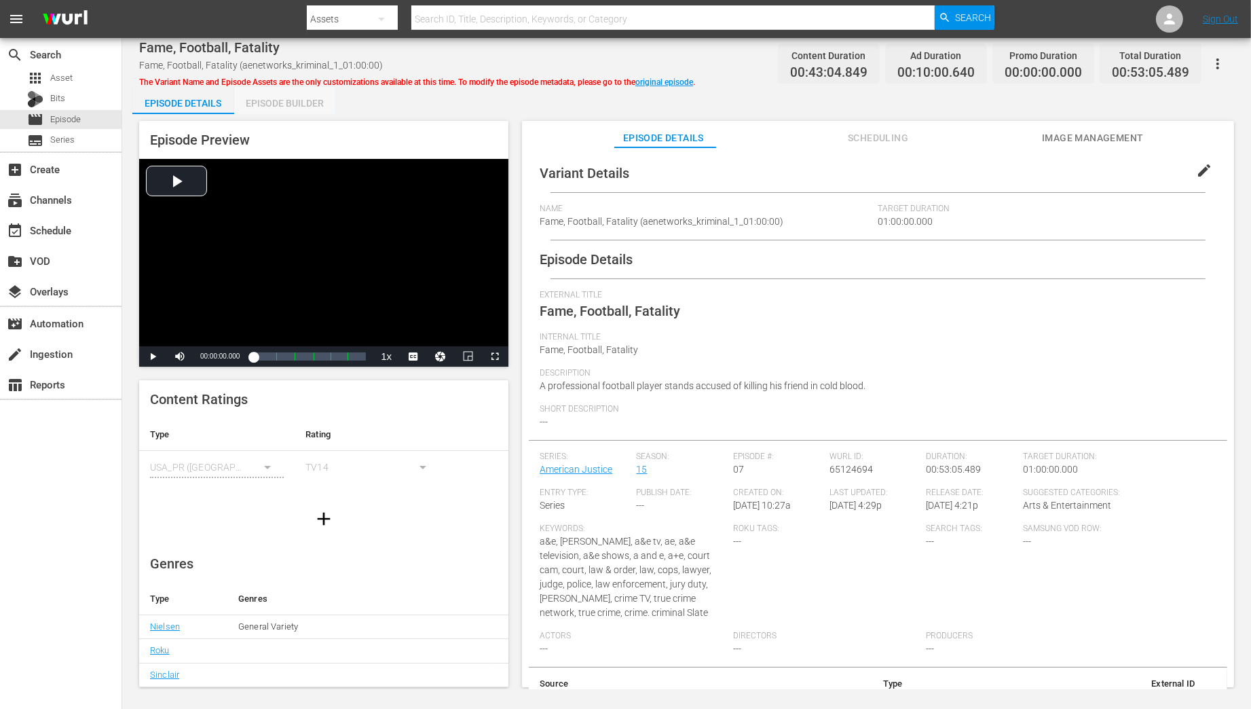
click at [282, 100] on div "Episode Builder" at bounding box center [285, 103] width 102 height 33
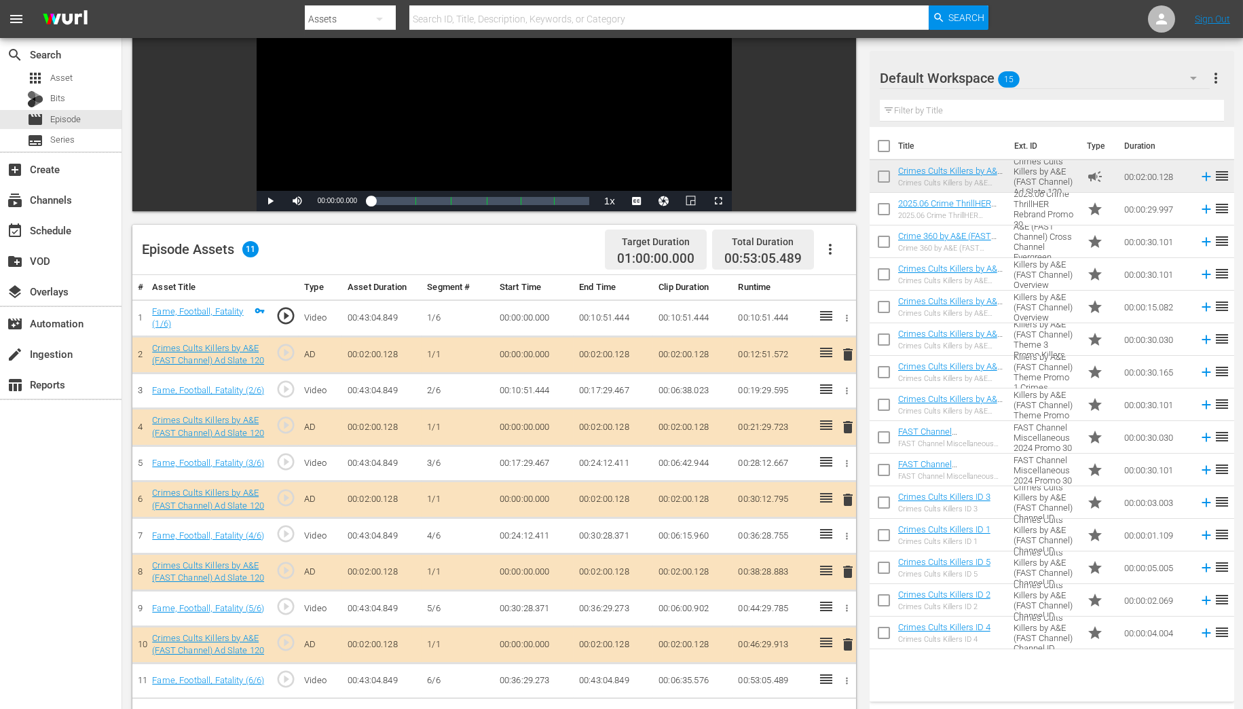
scroll to position [217, 0]
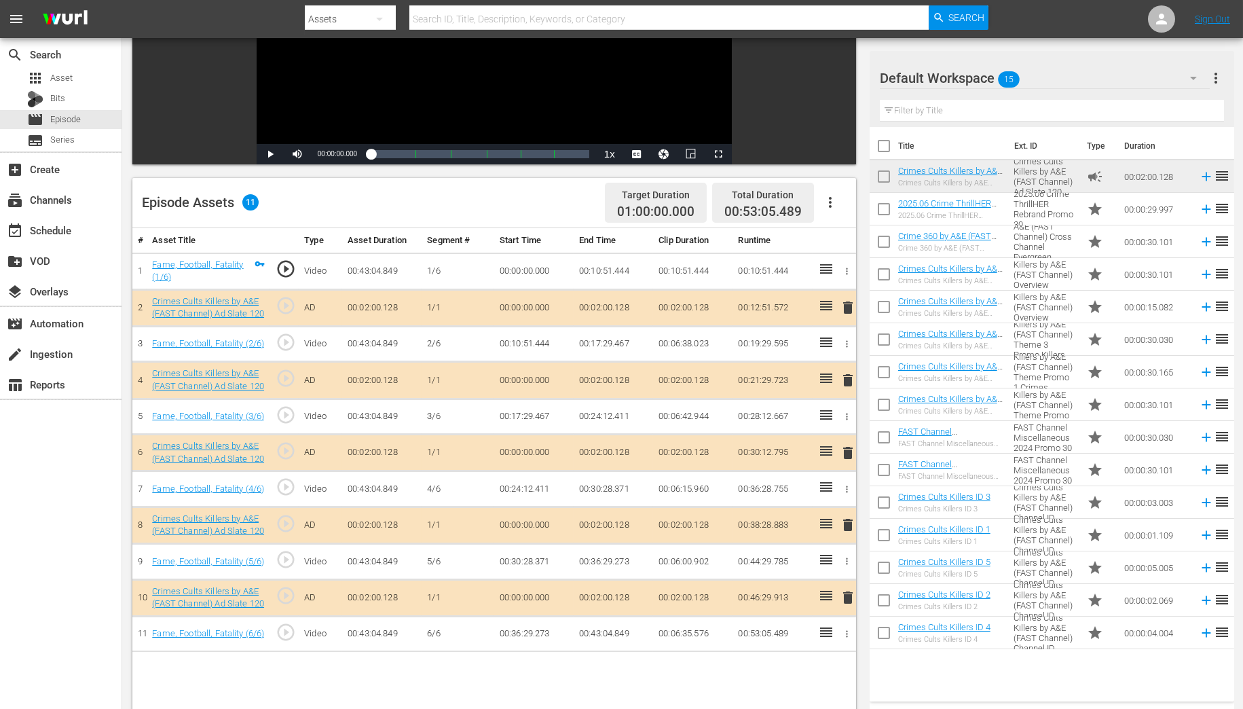
click at [847, 307] on span "delete" at bounding box center [848, 307] width 16 height 16
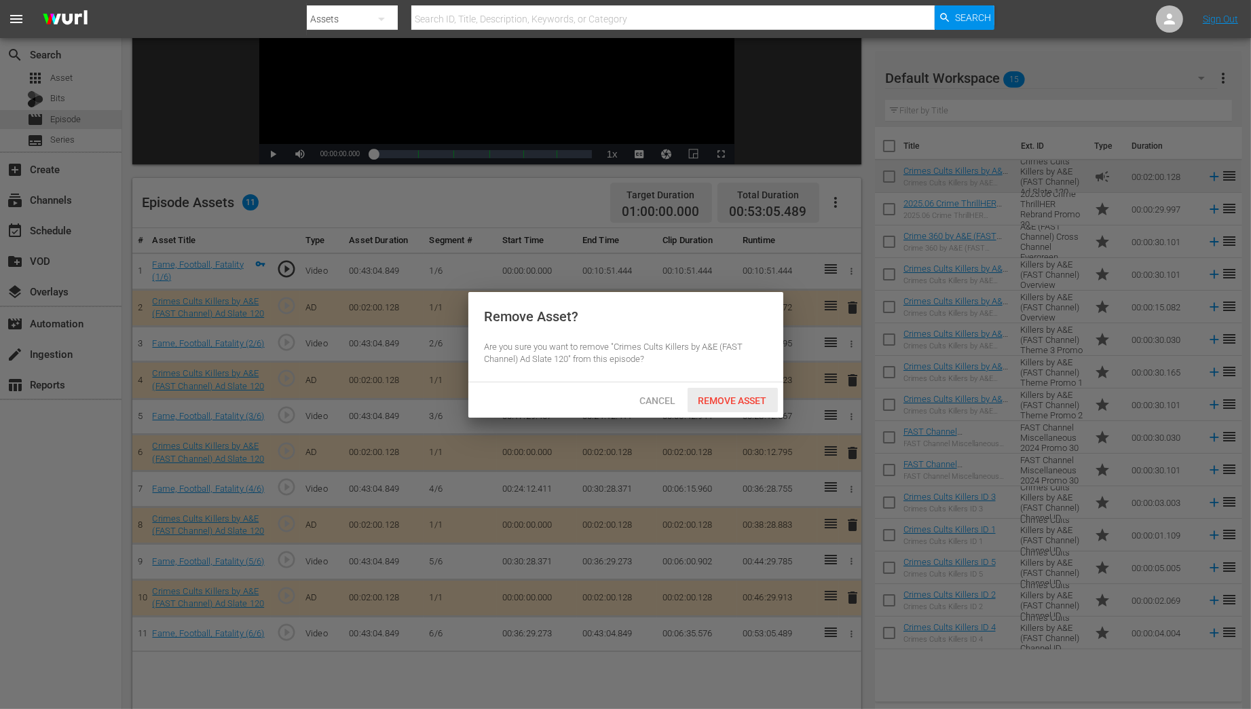
click at [712, 403] on span "Remove Asset" at bounding box center [733, 400] width 90 height 11
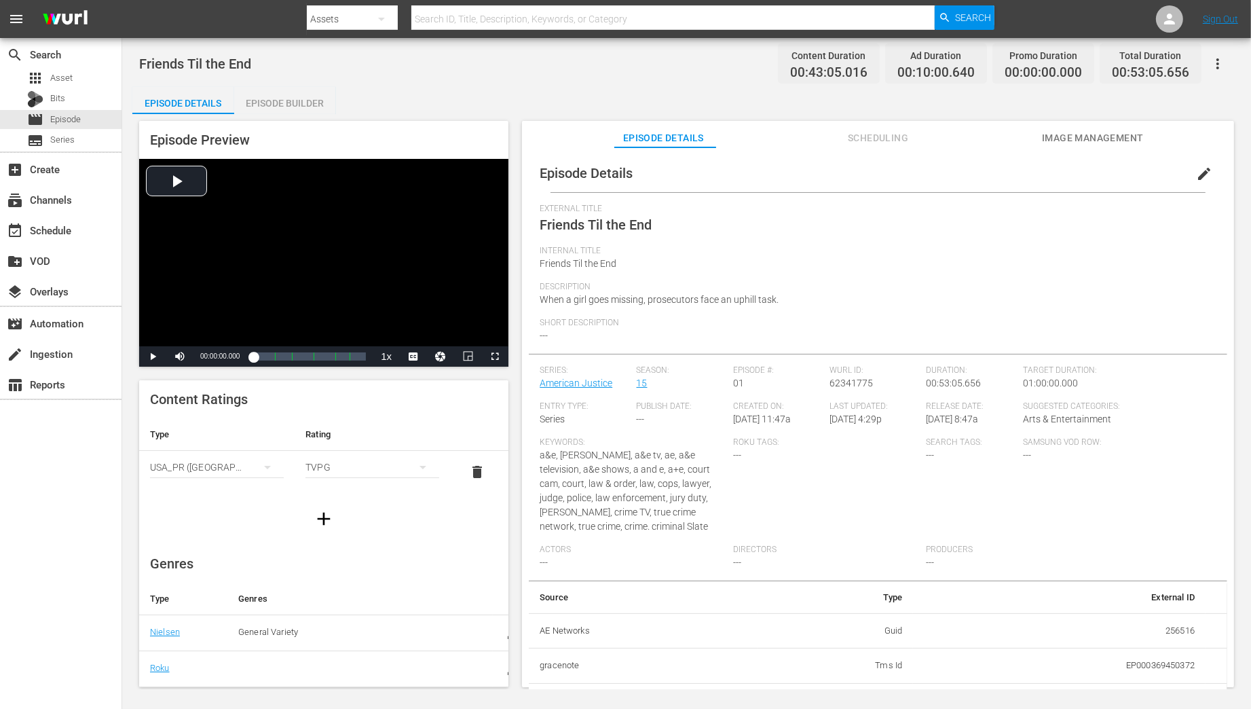
click at [287, 105] on div "Episode Builder" at bounding box center [285, 103] width 102 height 33
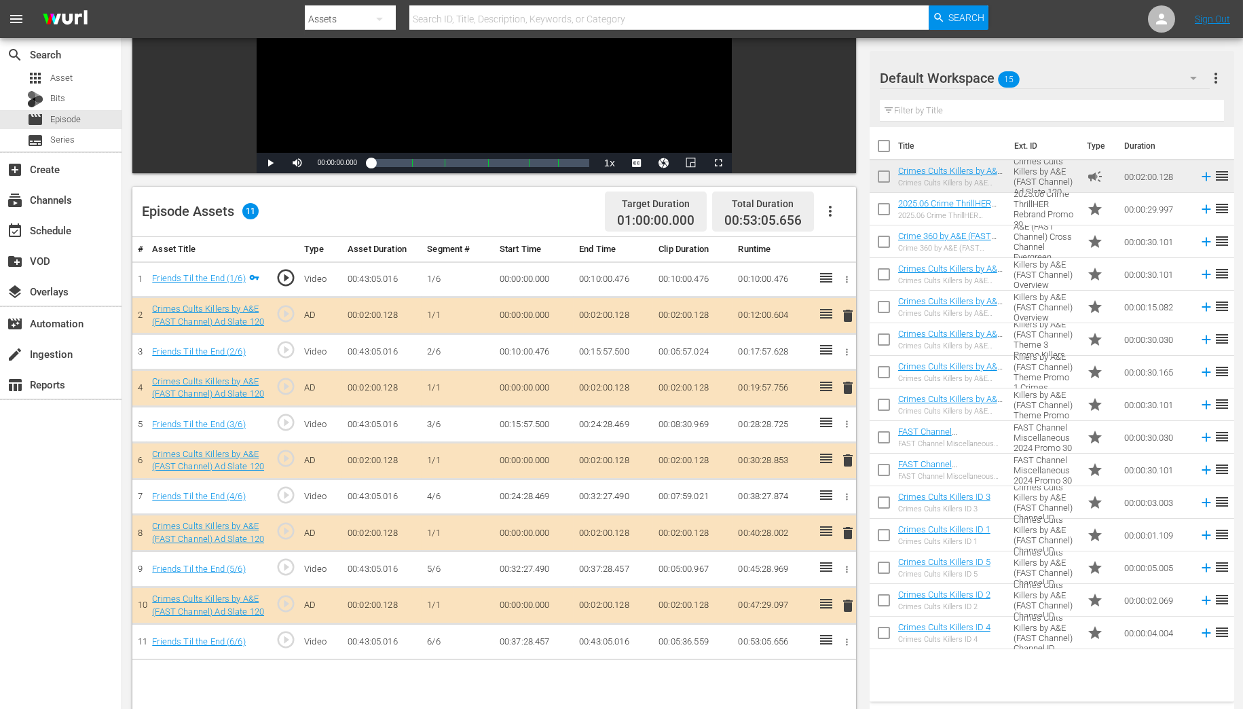
scroll to position [217, 0]
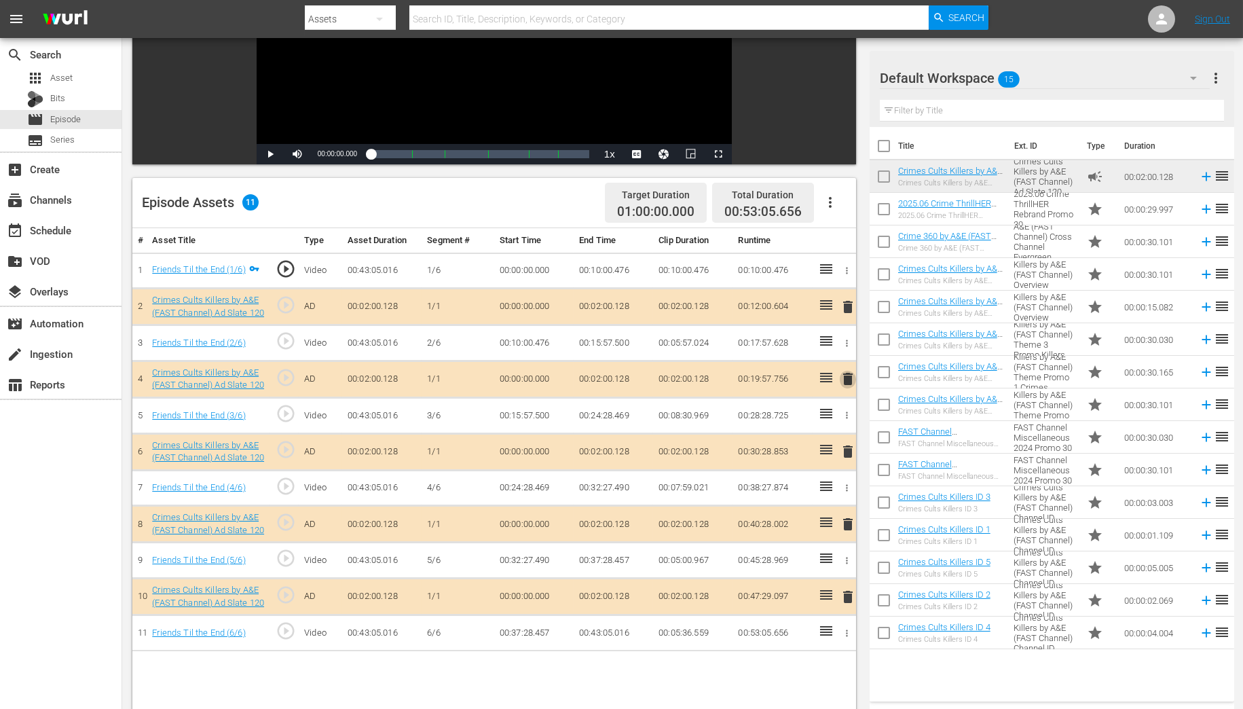
click at [844, 379] on span "delete" at bounding box center [848, 379] width 16 height 16
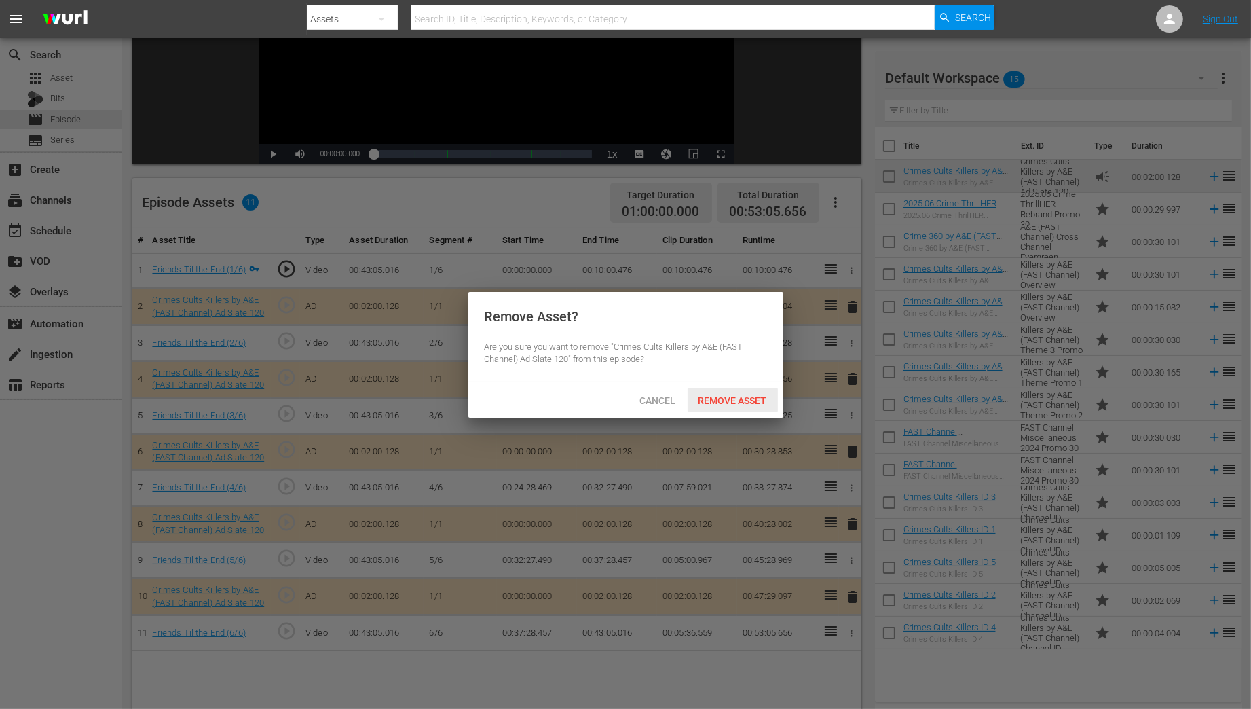
click at [749, 400] on span "Remove Asset" at bounding box center [733, 400] width 90 height 11
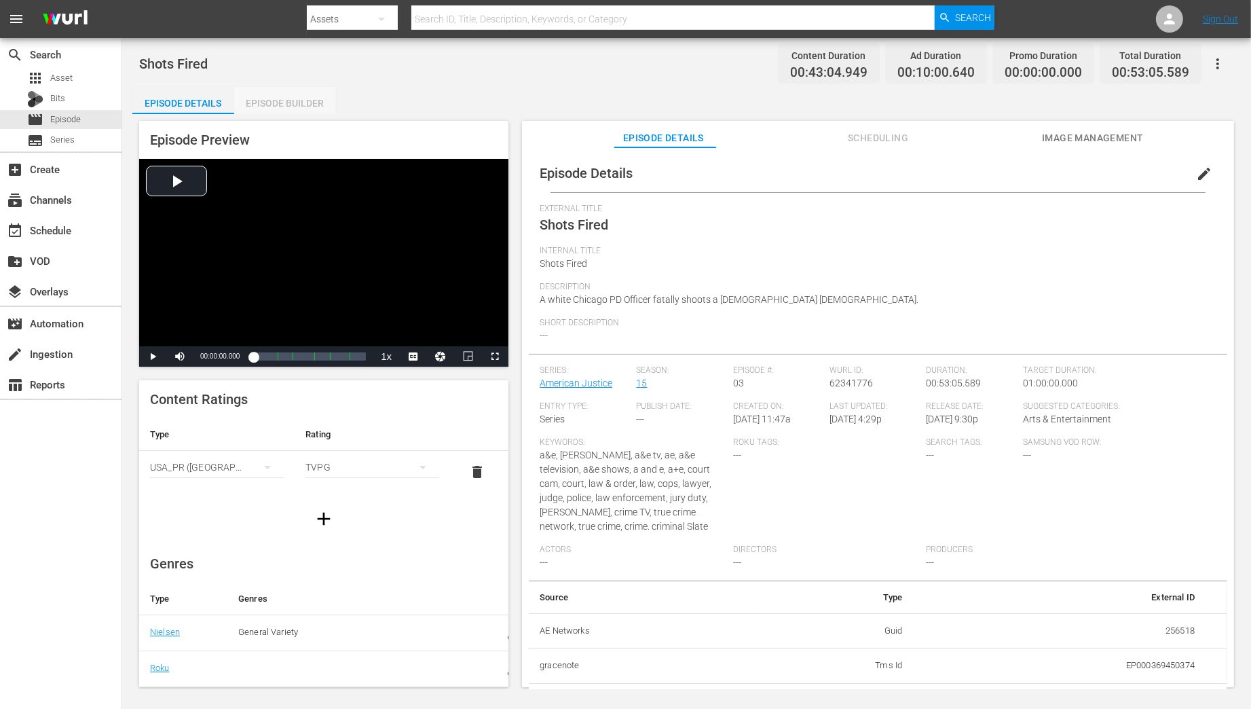
click at [269, 100] on div "Episode Builder" at bounding box center [285, 103] width 102 height 33
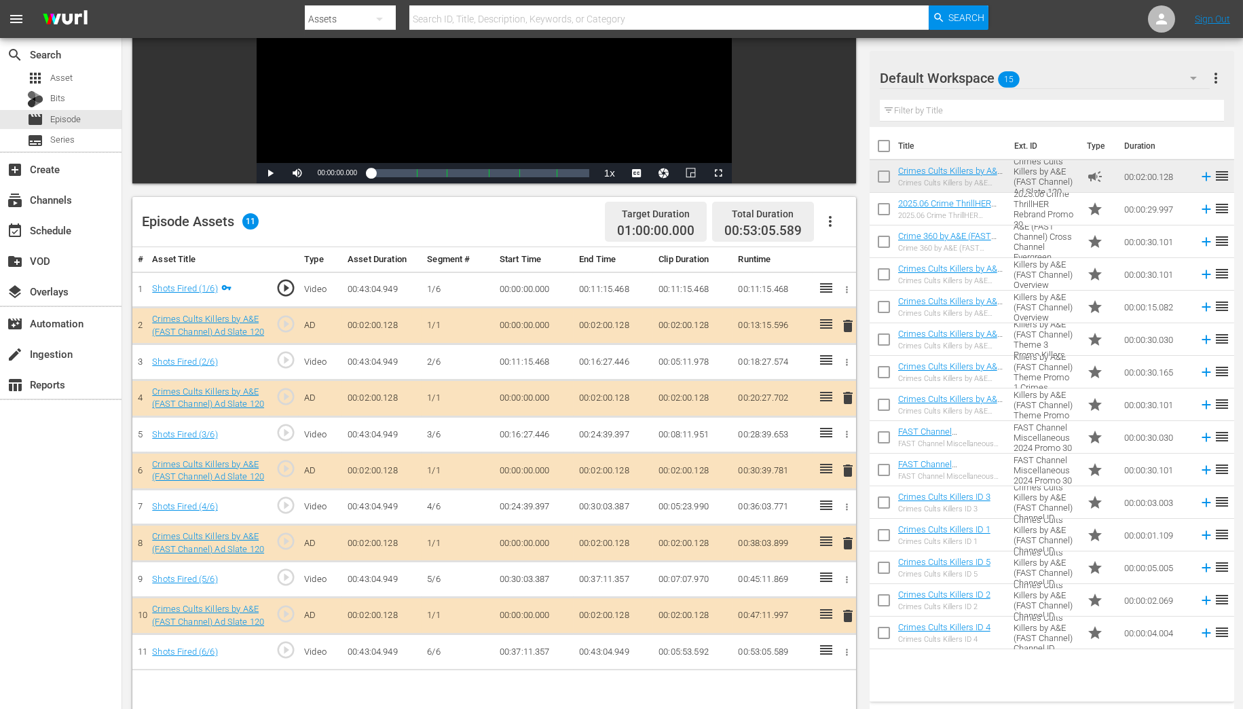
scroll to position [217, 0]
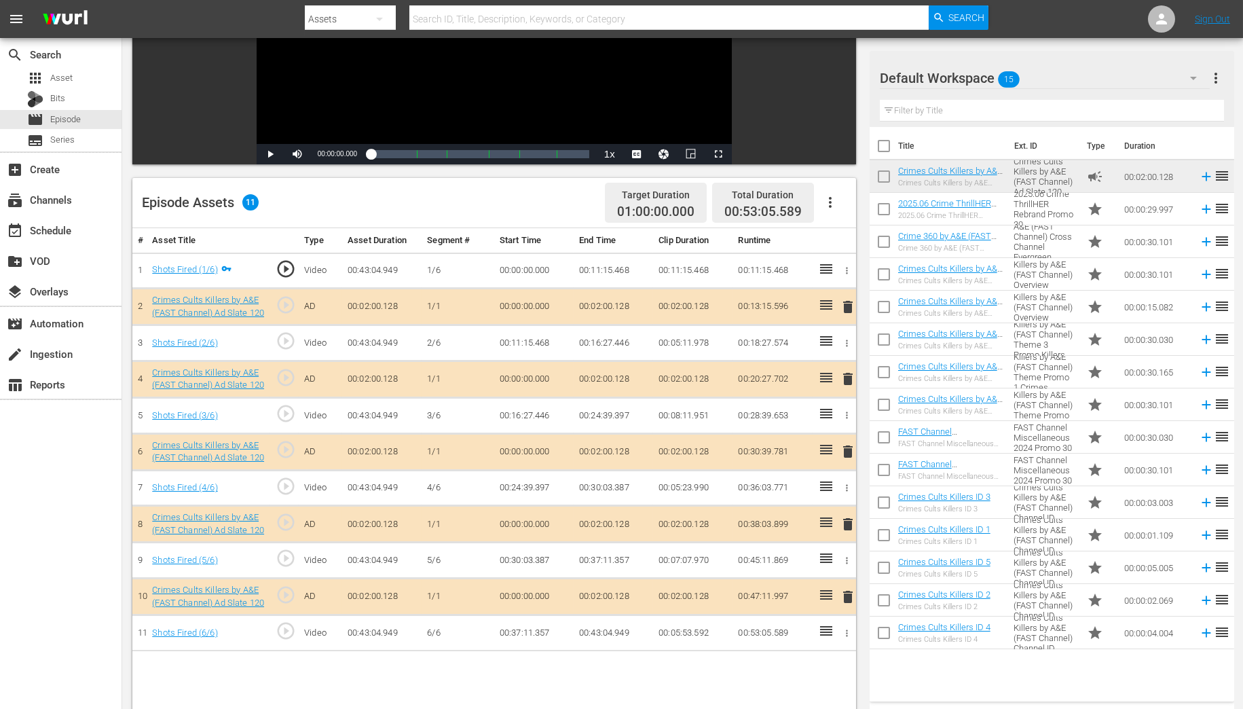
click at [851, 447] on span "delete" at bounding box center [848, 451] width 16 height 16
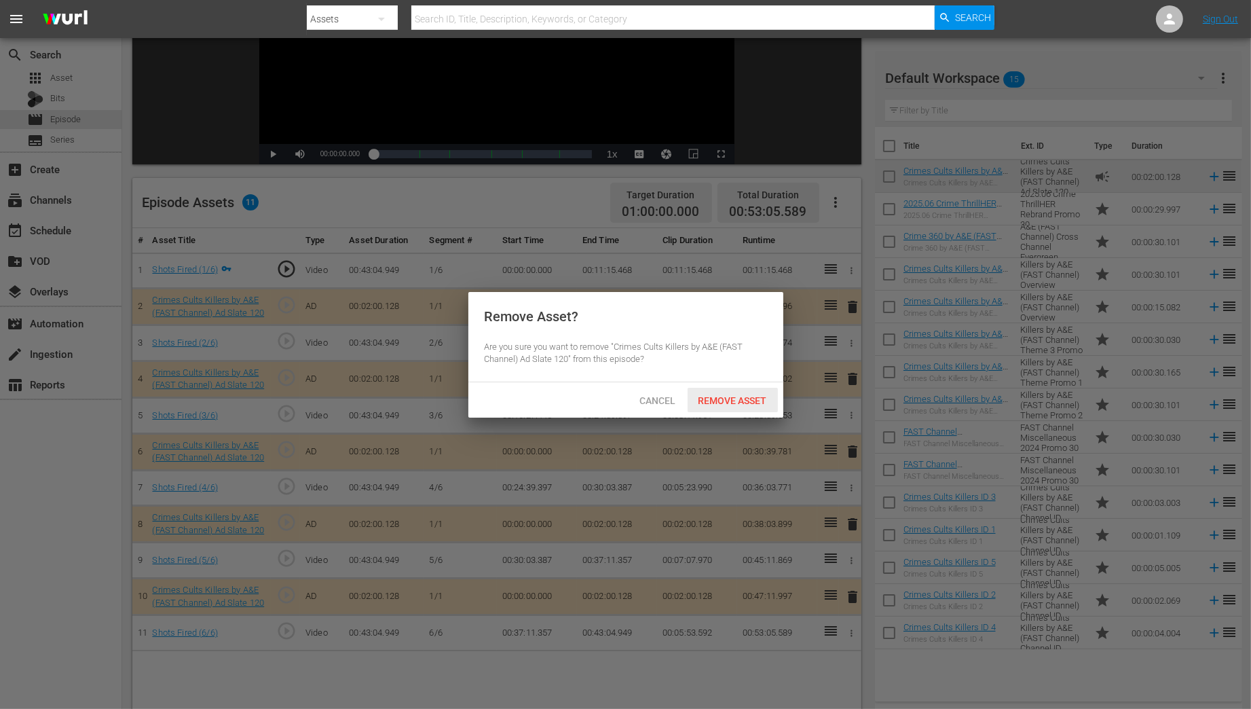
click at [736, 403] on span "Remove Asset" at bounding box center [733, 400] width 90 height 11
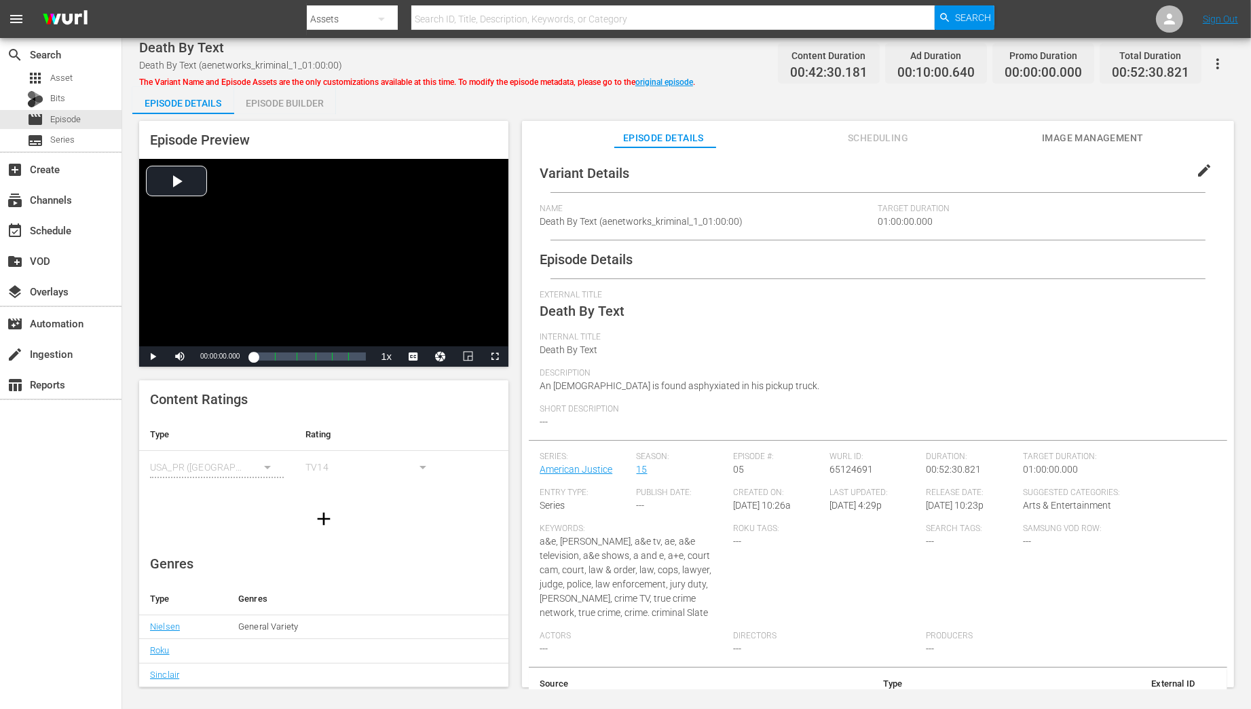
click at [297, 100] on div "Episode Builder" at bounding box center [285, 103] width 102 height 33
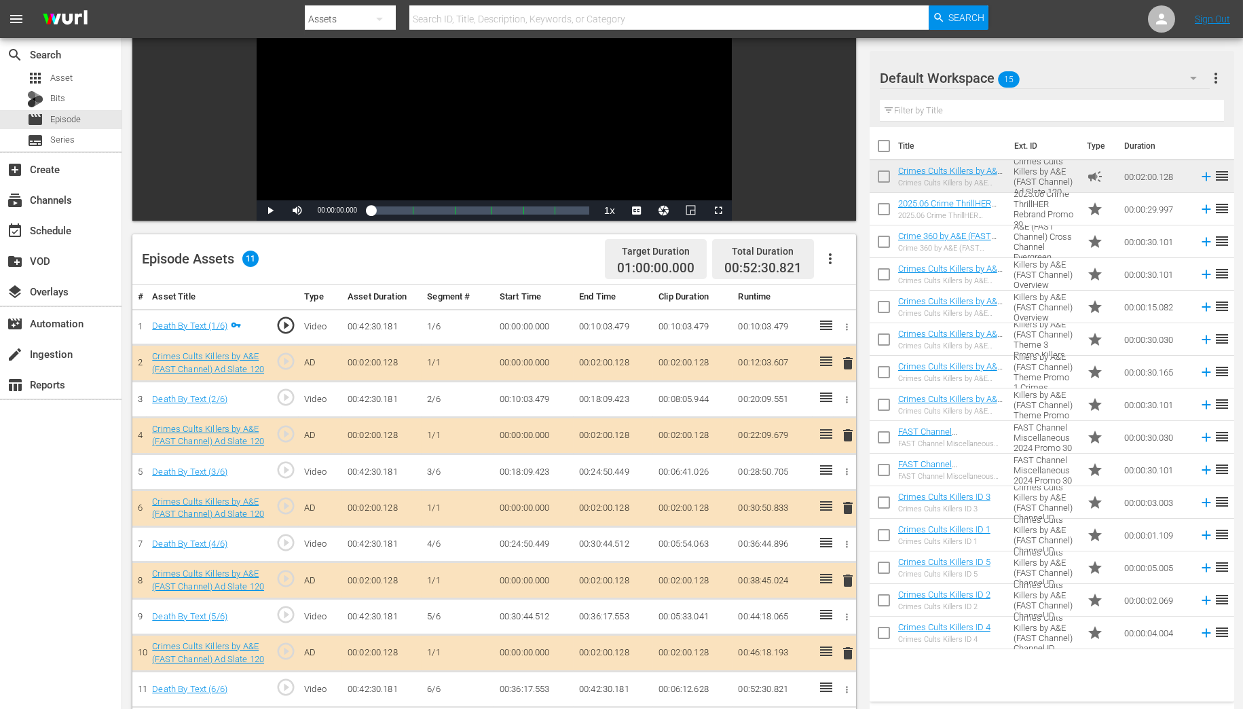
scroll to position [163, 0]
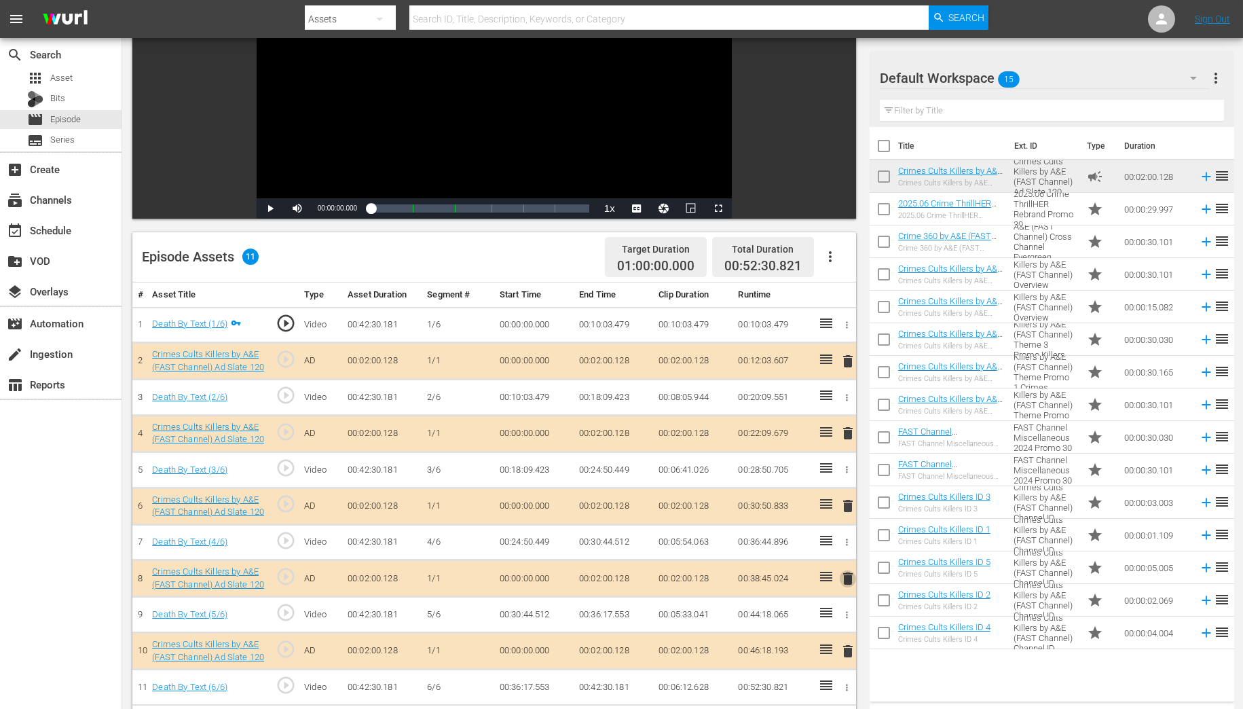
click at [846, 574] on span "delete" at bounding box center [848, 578] width 16 height 16
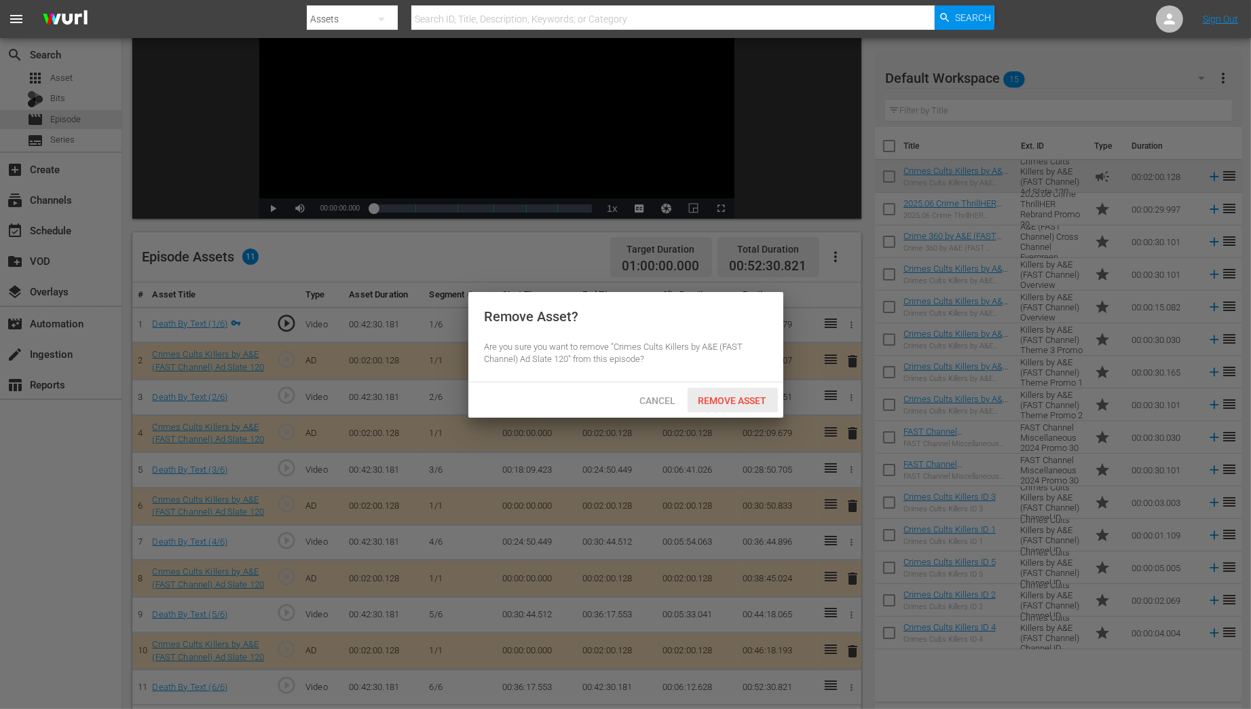
click at [726, 403] on span "Remove Asset" at bounding box center [733, 400] width 90 height 11
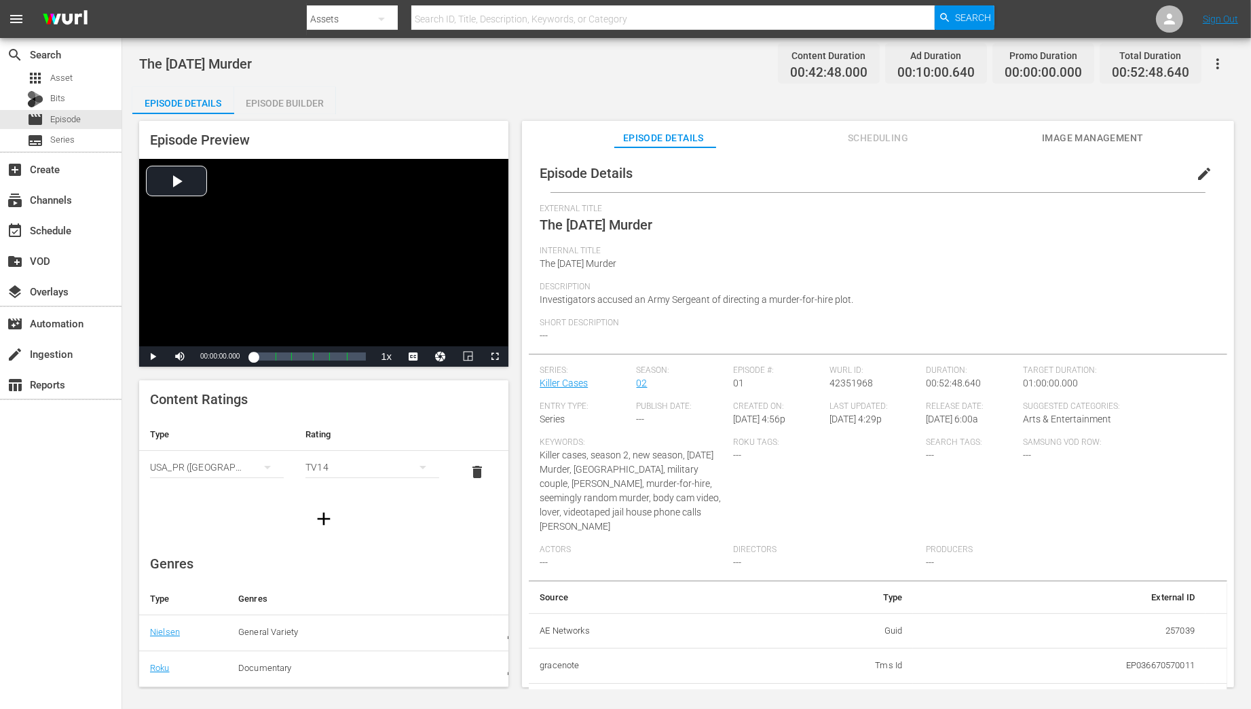
click at [269, 106] on div "Episode Builder" at bounding box center [285, 103] width 102 height 33
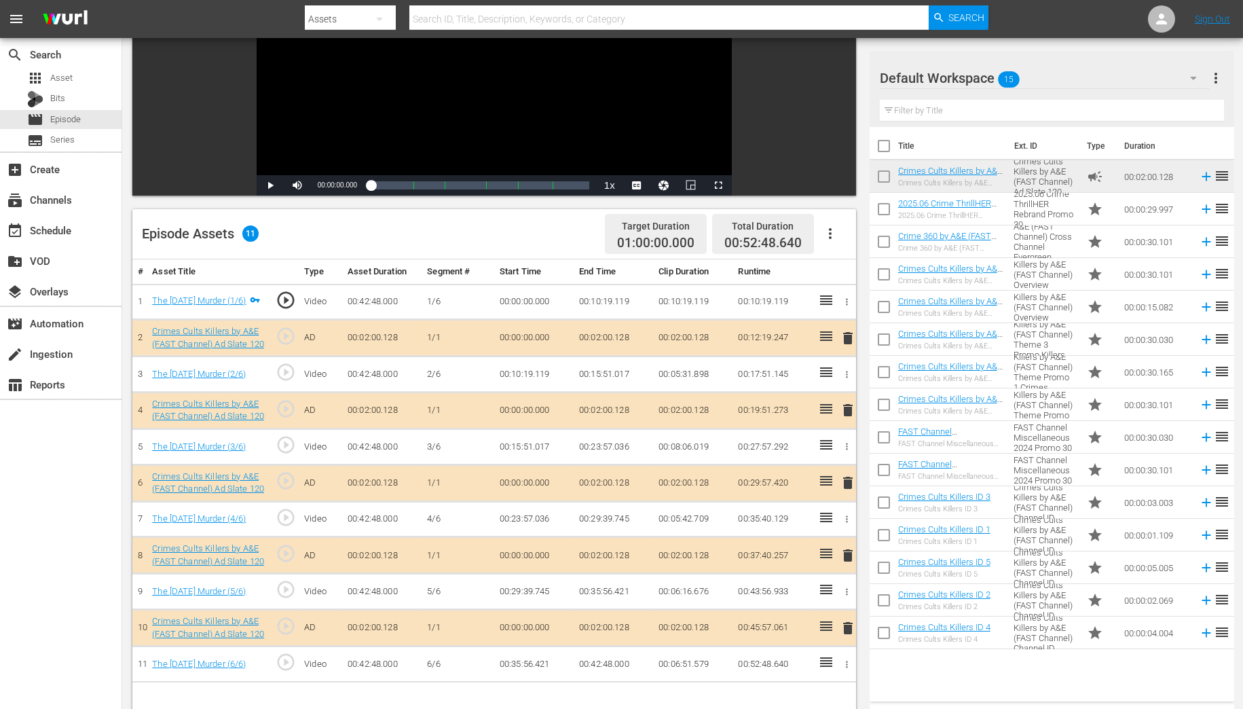
scroll to position [217, 0]
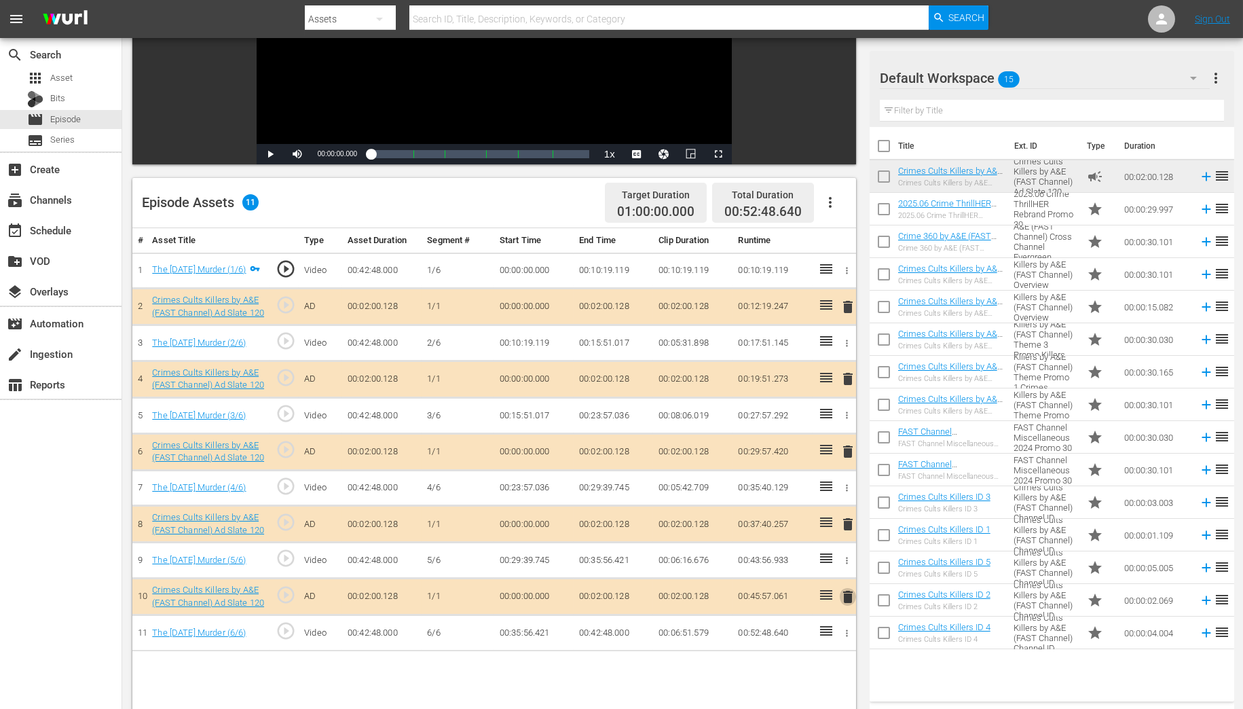
click at [846, 599] on span "delete" at bounding box center [848, 596] width 16 height 16
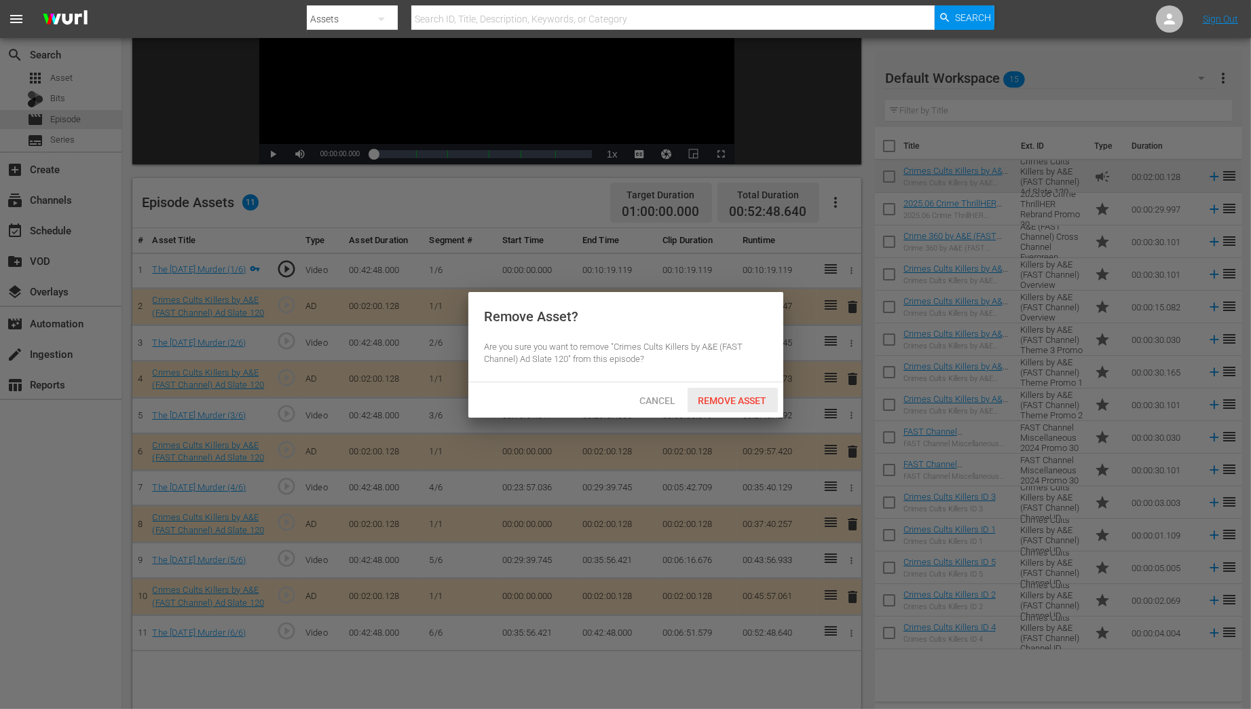
click at [730, 398] on span "Remove Asset" at bounding box center [733, 400] width 90 height 11
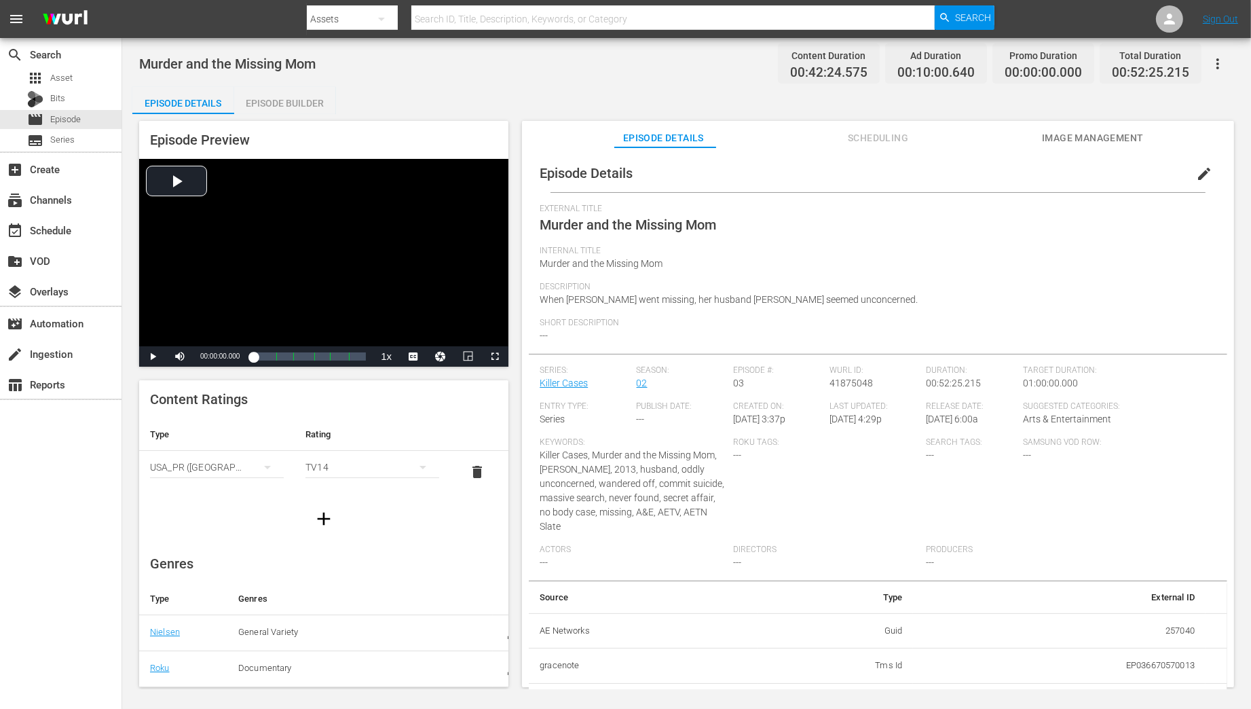
click at [265, 105] on div "Episode Builder" at bounding box center [285, 103] width 102 height 33
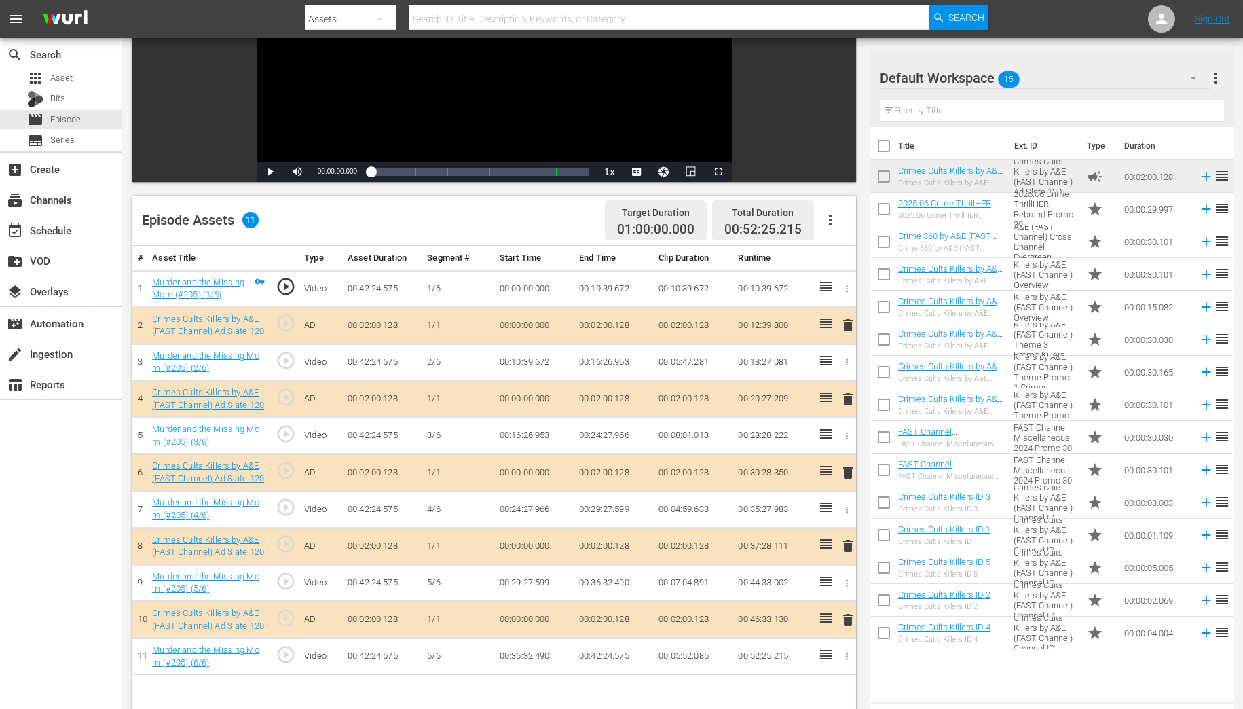
scroll to position [217, 0]
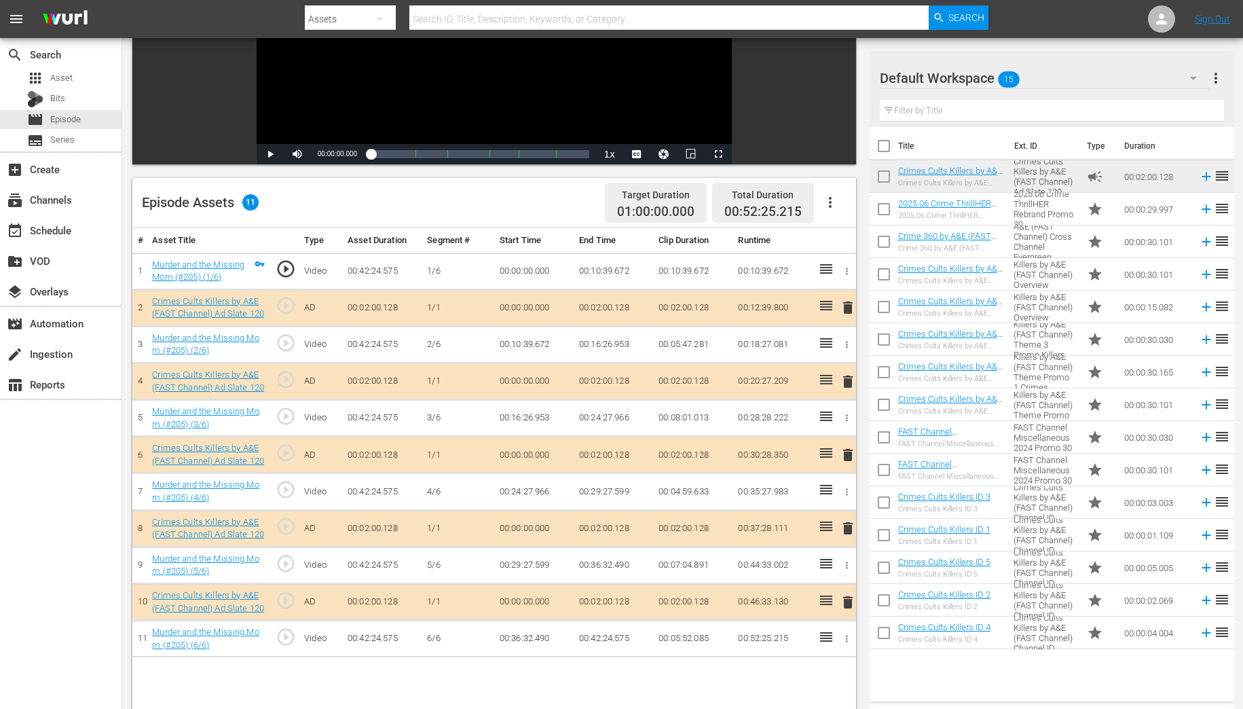
click at [851, 310] on span "delete" at bounding box center [848, 307] width 16 height 16
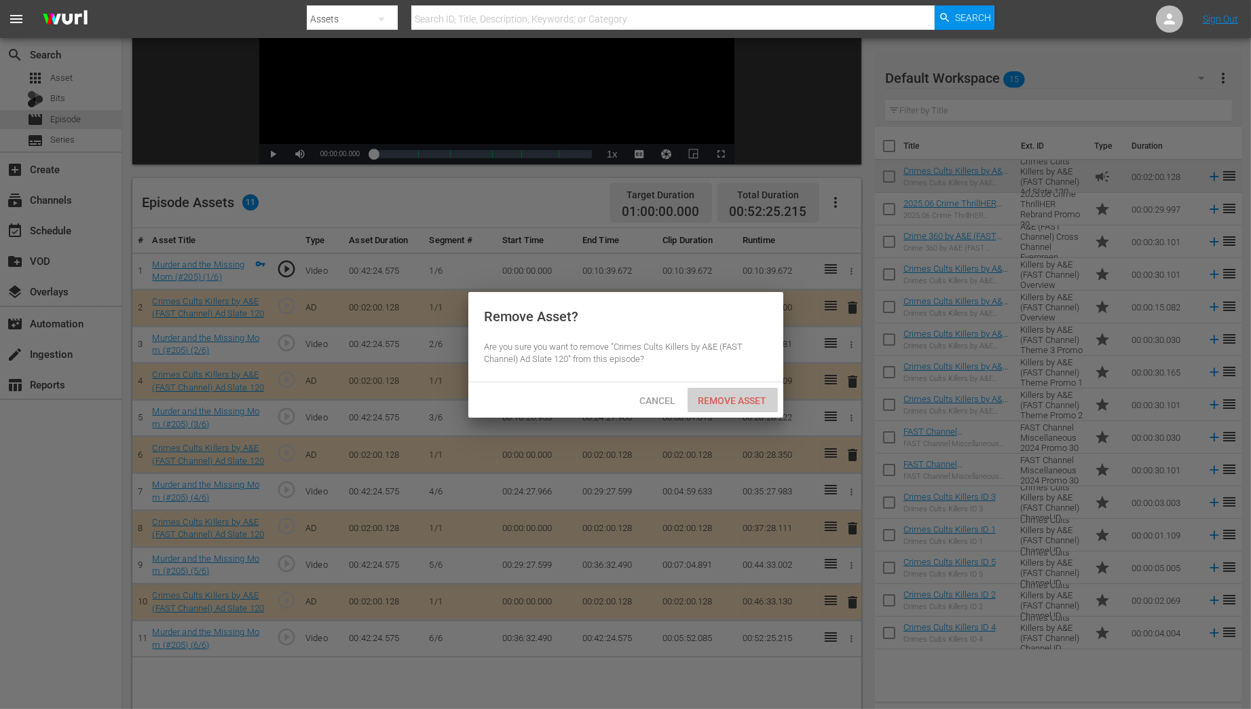
click at [755, 397] on span "Remove Asset" at bounding box center [733, 400] width 90 height 11
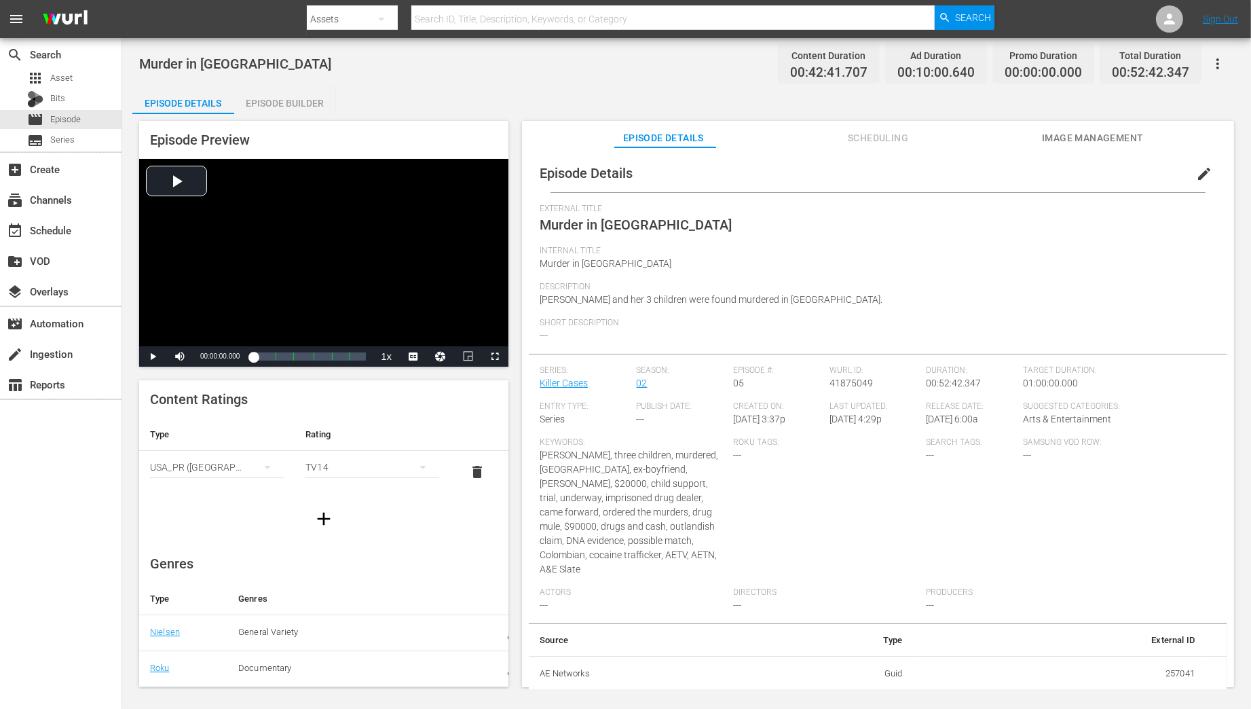
click at [293, 108] on div "Episode Builder" at bounding box center [285, 103] width 102 height 33
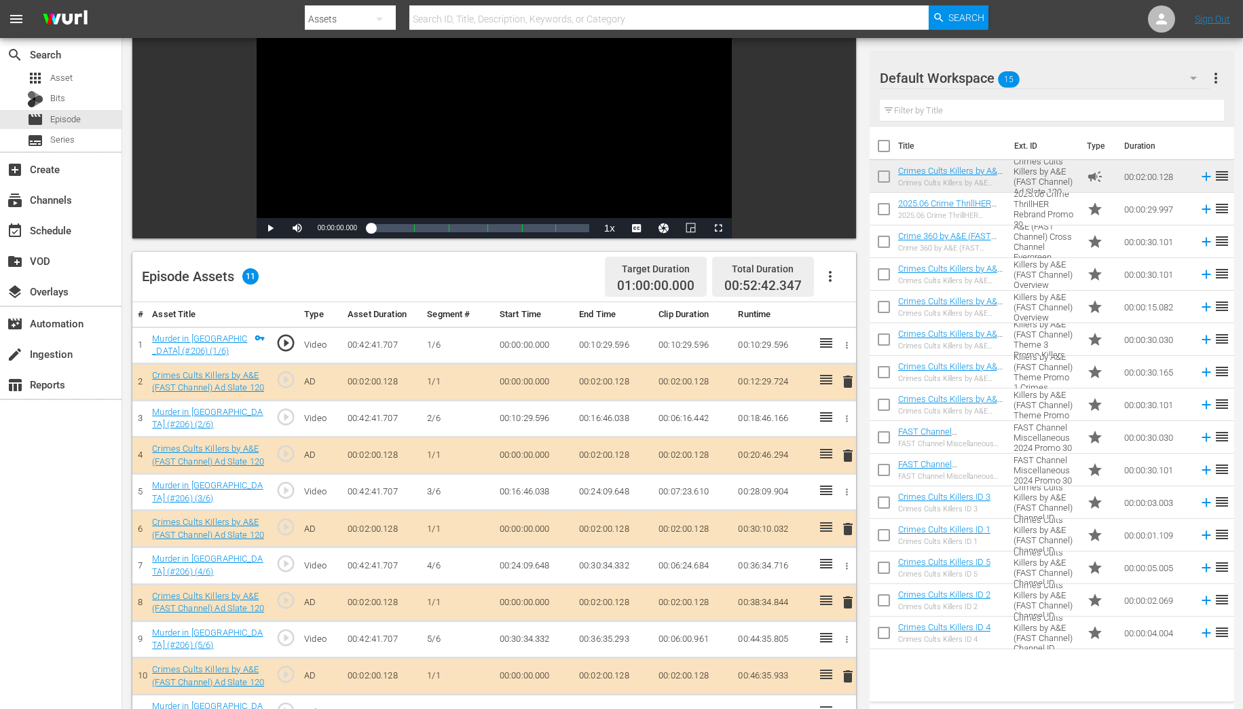
scroll to position [163, 0]
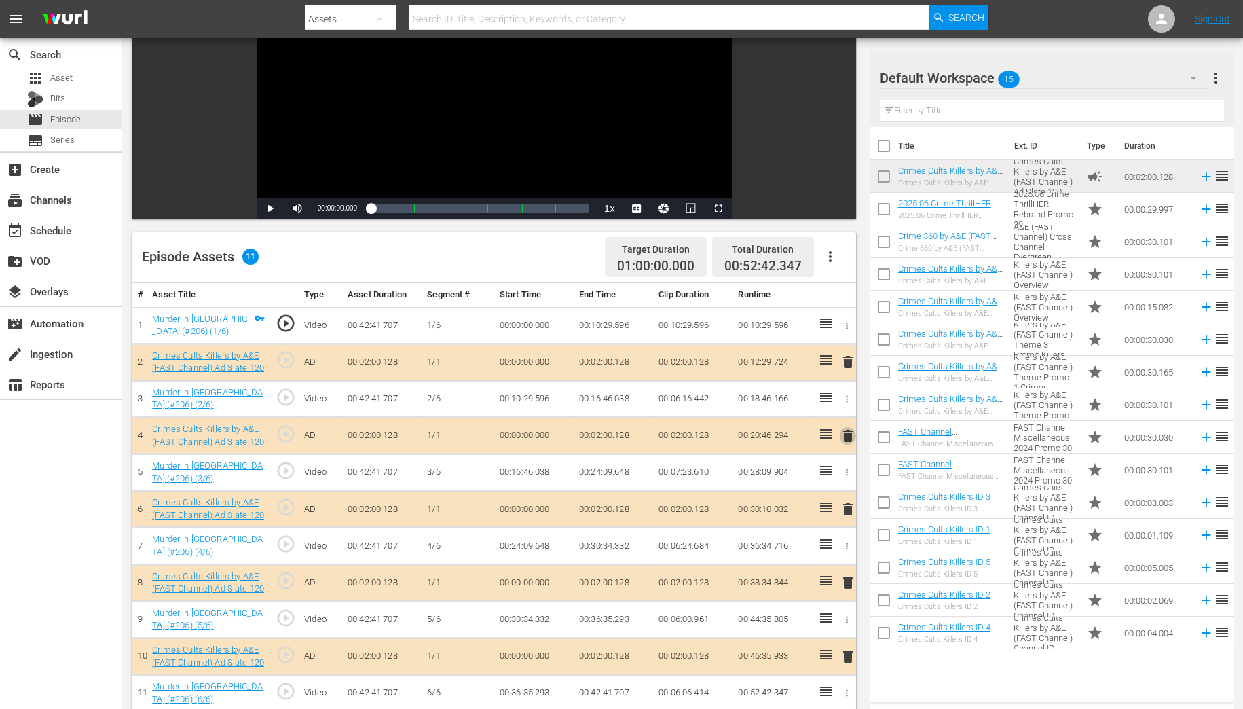
click at [846, 436] on span "delete" at bounding box center [848, 436] width 16 height 16
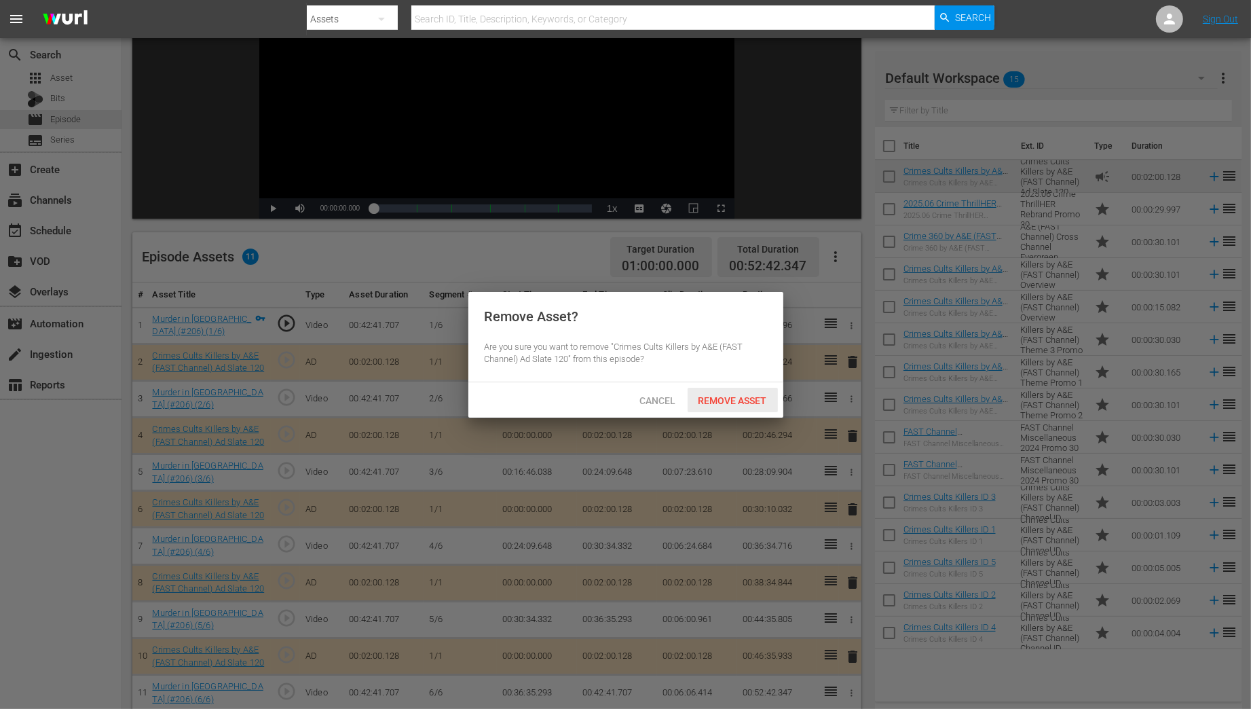
click at [722, 400] on span "Remove Asset" at bounding box center [733, 400] width 90 height 11
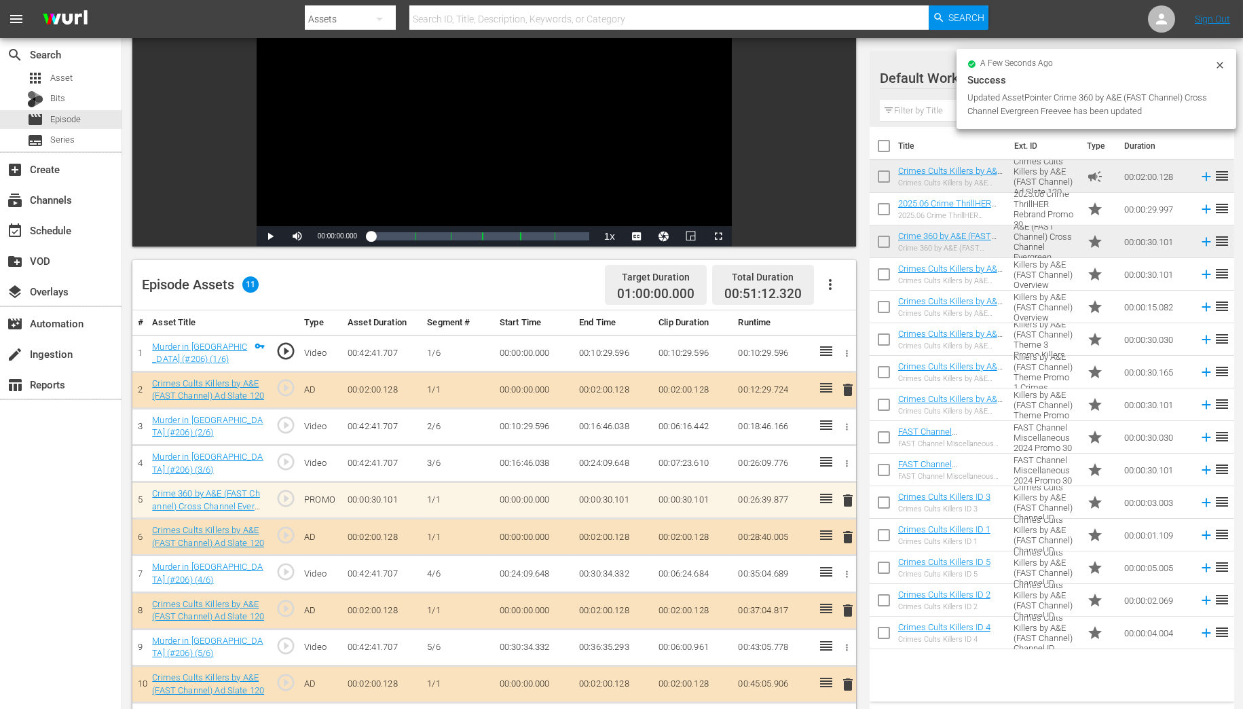
scroll to position [298, 0]
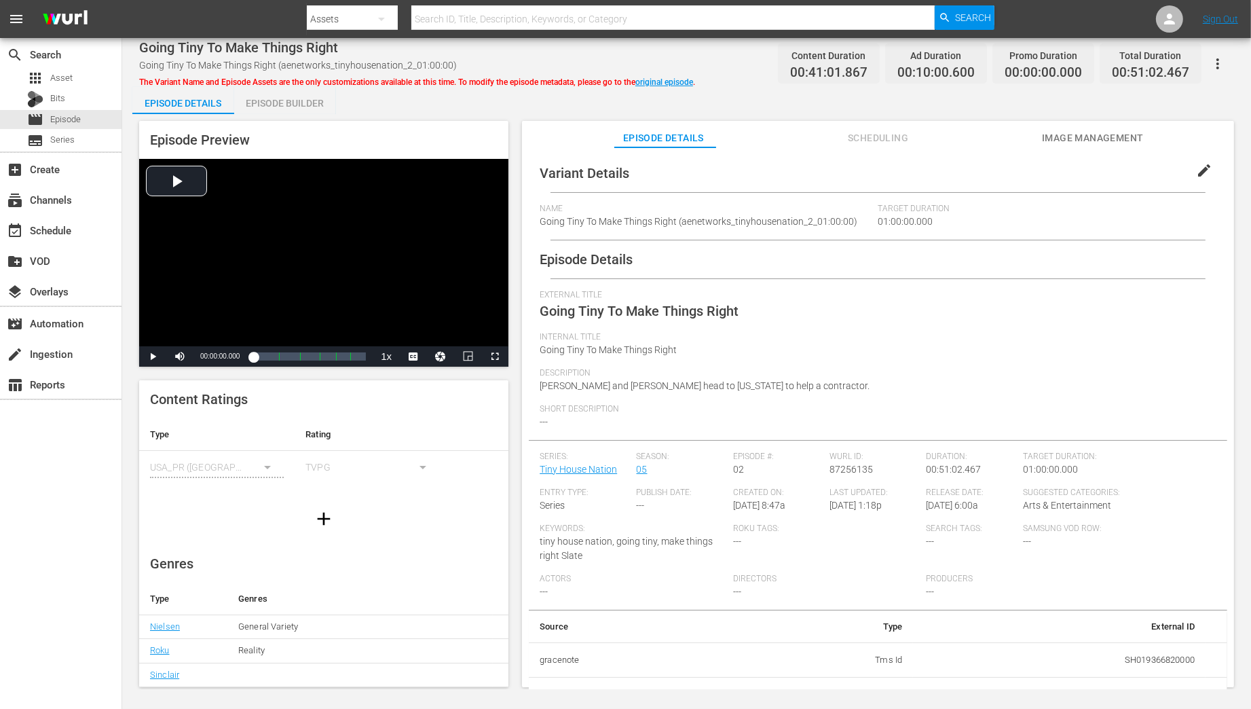
click at [289, 107] on div "Episode Builder" at bounding box center [285, 103] width 102 height 33
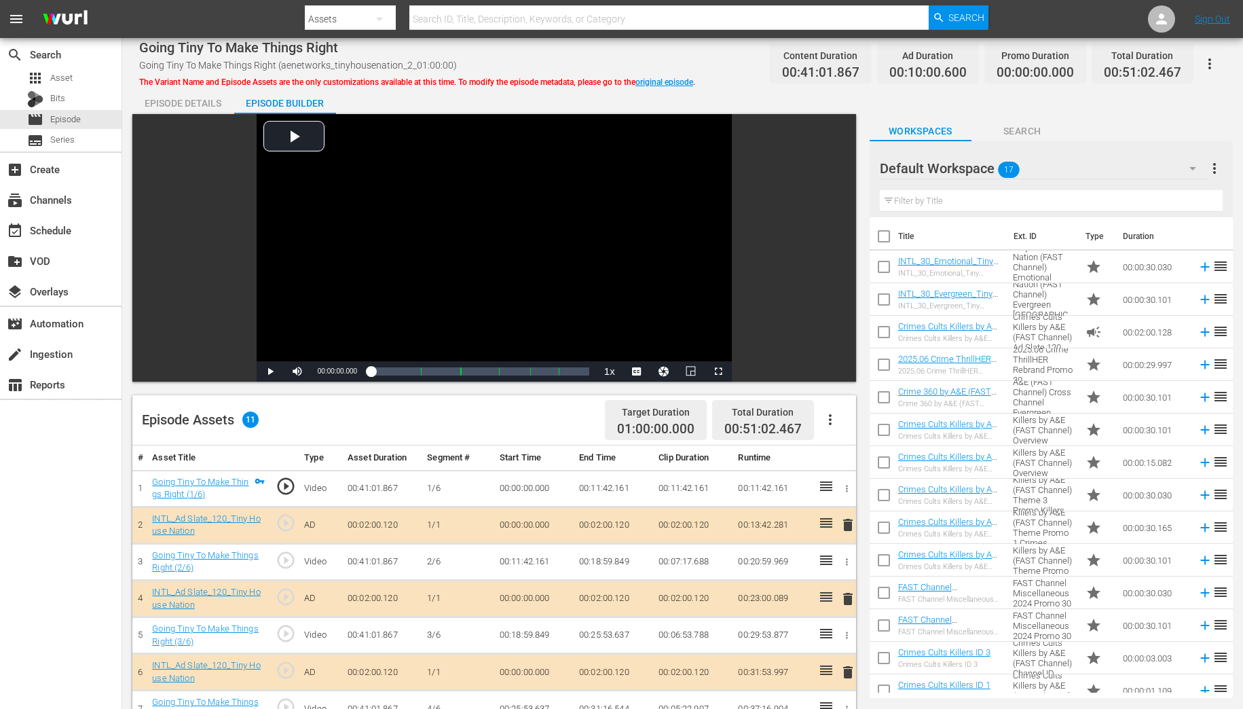
click at [880, 300] on input "checkbox" at bounding box center [884, 302] width 29 height 29
checkbox input "true"
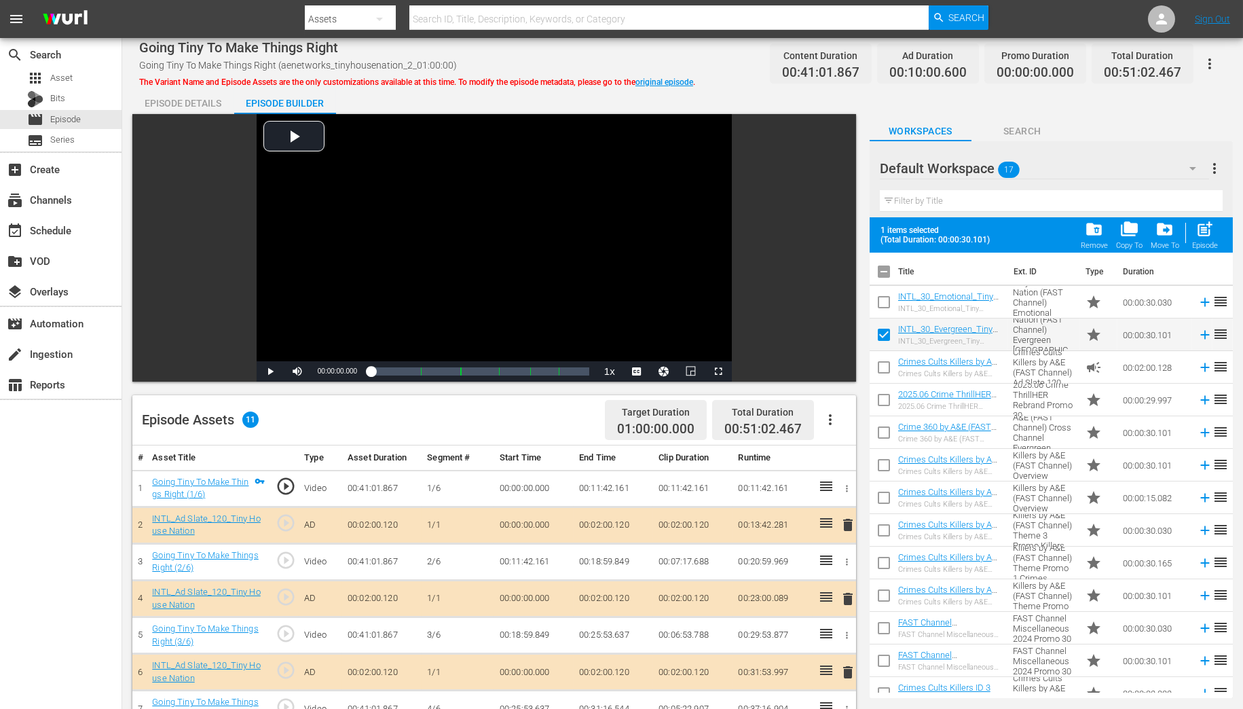
click at [880, 300] on input "checkbox" at bounding box center [884, 305] width 29 height 29
checkbox input "true"
click at [1159, 225] on span "drive_file_move" at bounding box center [1165, 229] width 18 height 18
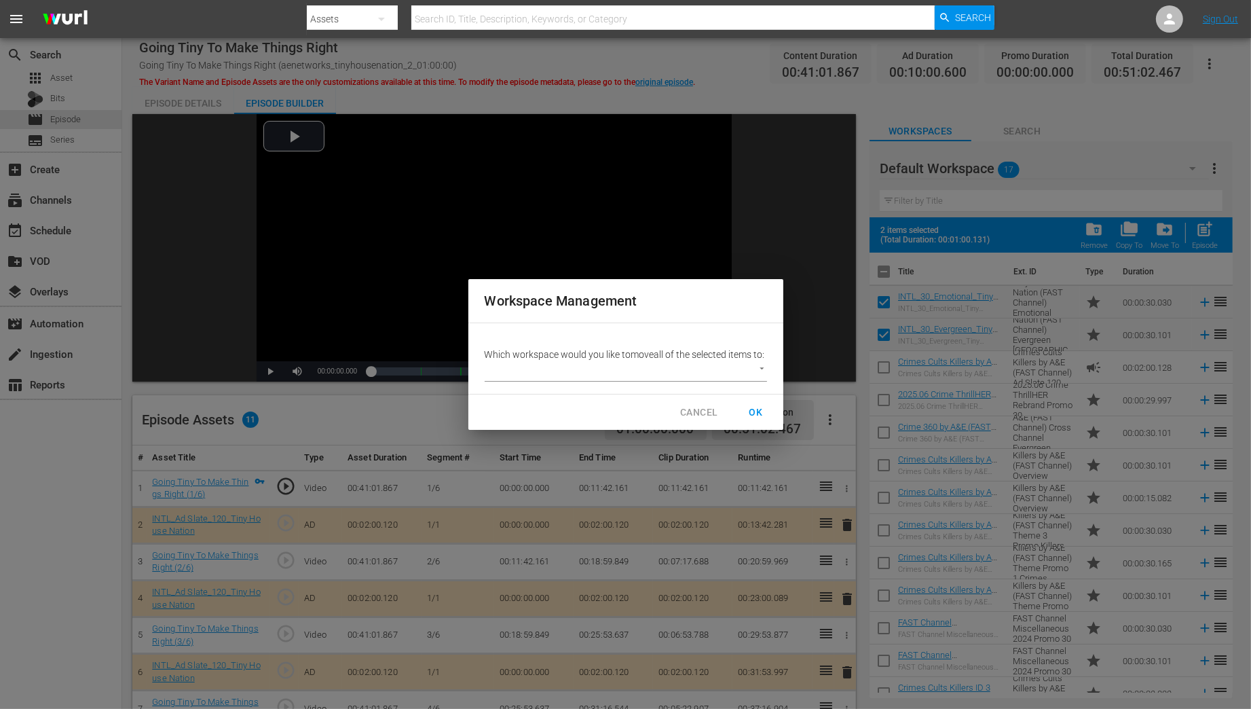
click at [766, 376] on div "Which workspace would you like to move all of the selected items to: ​" at bounding box center [625, 358] width 315 height 71
click at [758, 375] on body "menu Search By Assets Search ID, Title, Description, Keywords, or Category Sear…" at bounding box center [625, 354] width 1251 height 709
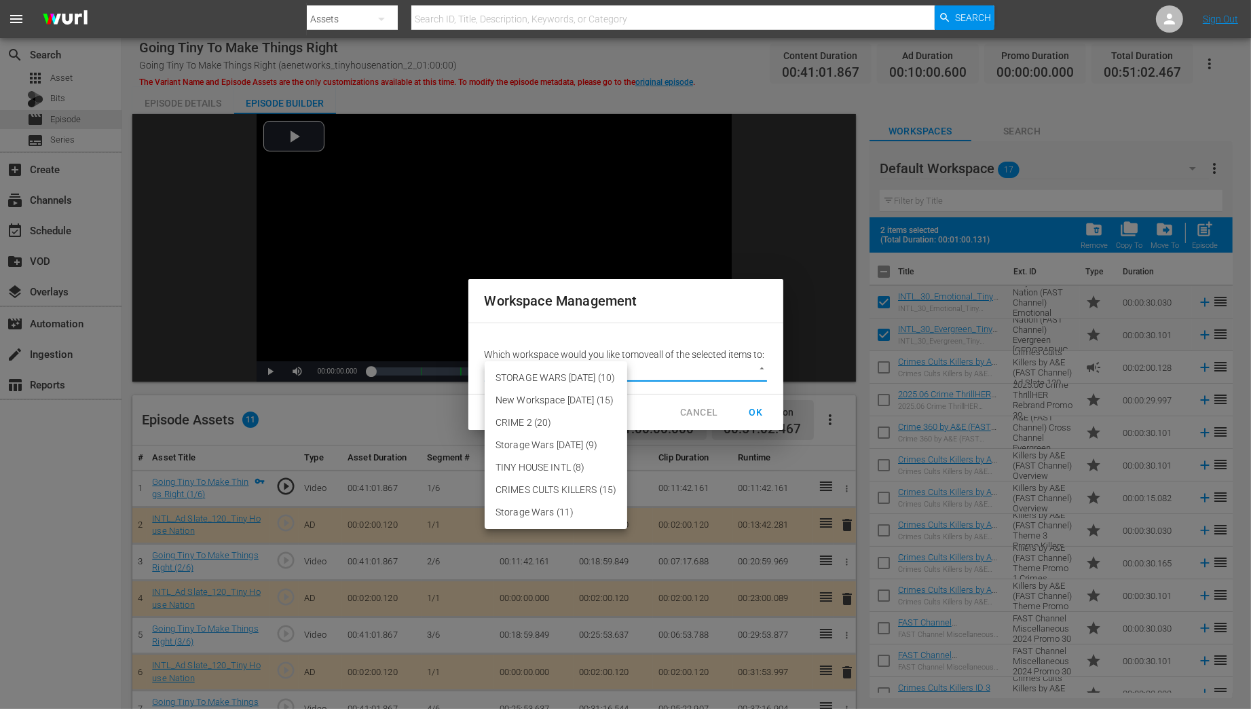
click at [532, 468] on li "TINY HOUSE INTL (8)" at bounding box center [556, 467] width 143 height 22
type input "3633"
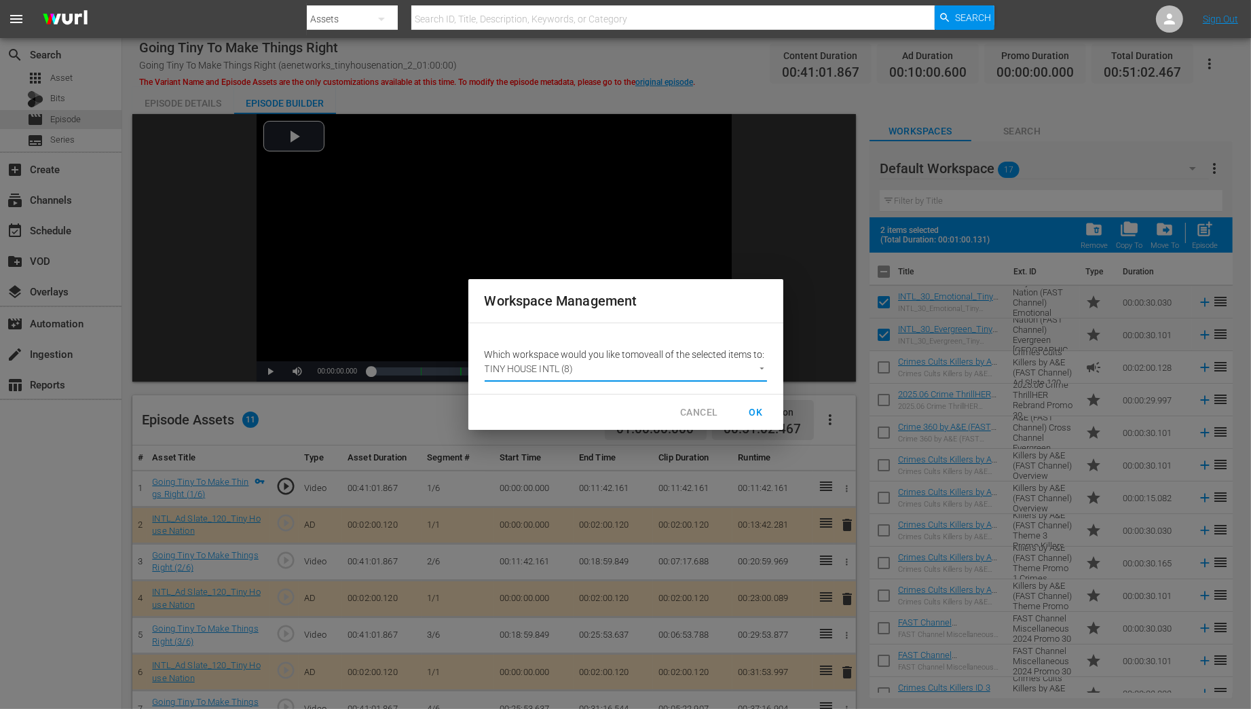
click at [755, 421] on span "OK" at bounding box center [756, 412] width 22 height 17
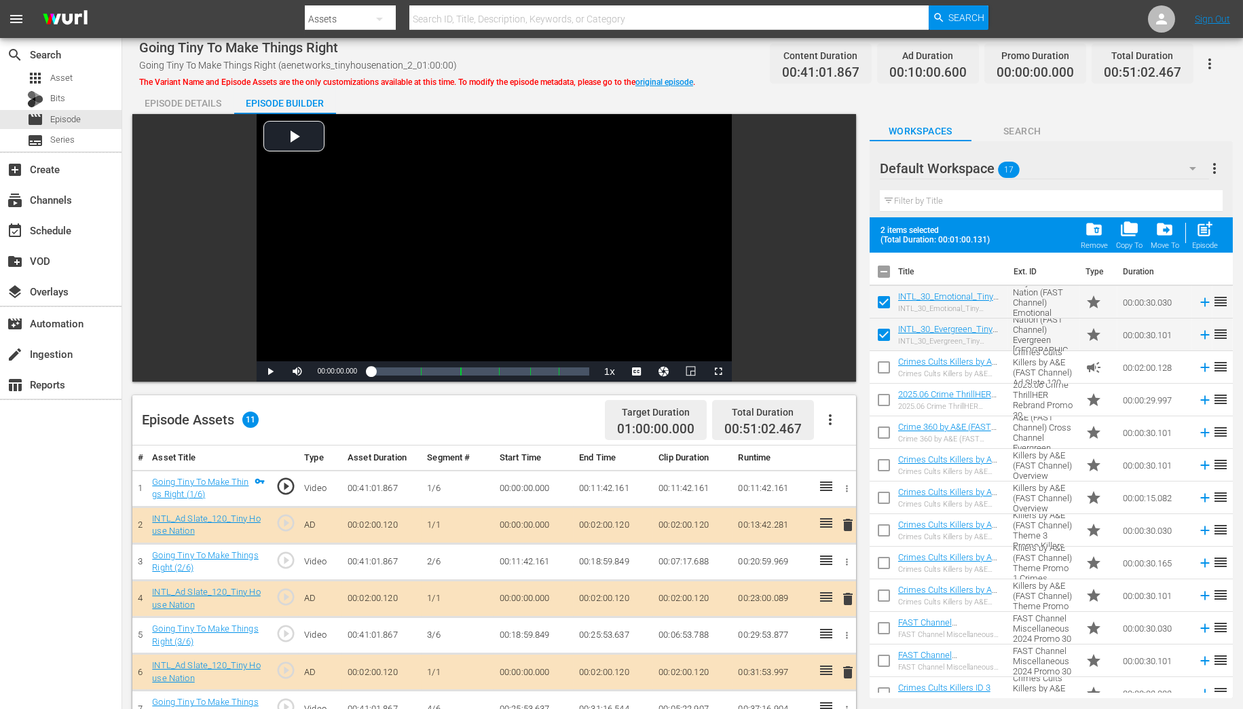
click at [1191, 170] on icon "button" at bounding box center [1192, 168] width 16 height 16
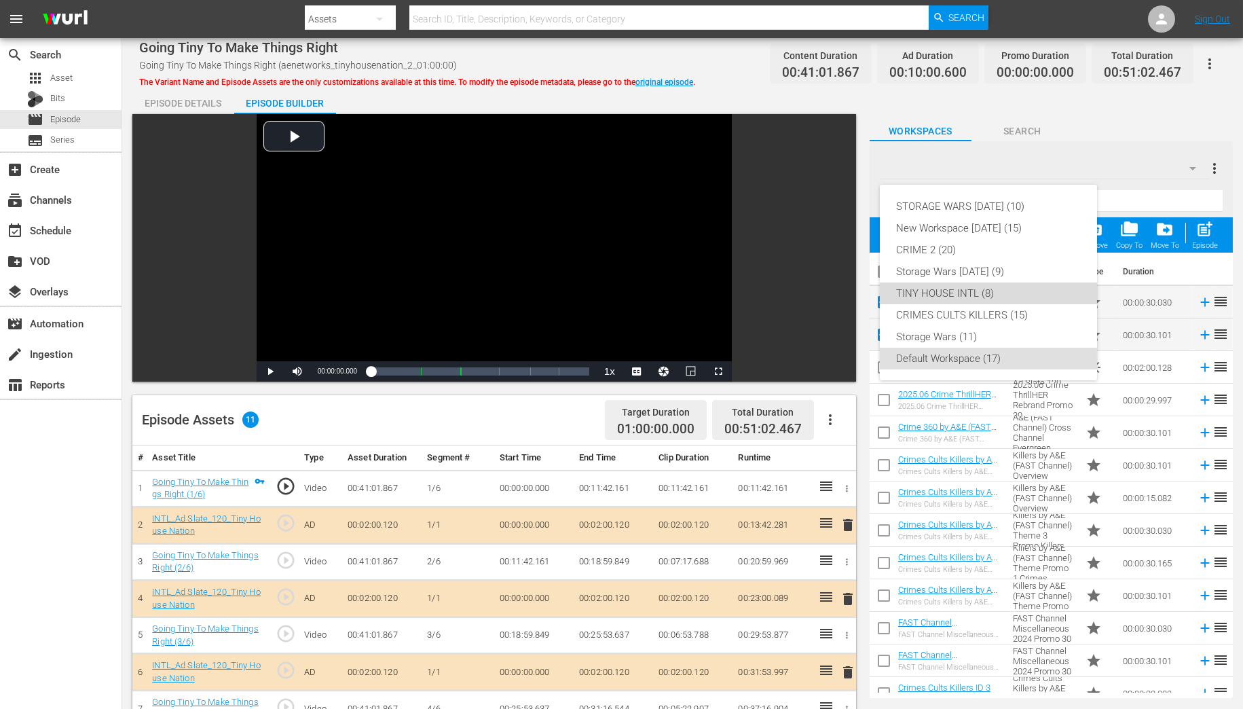
click at [936, 290] on div "TINY HOUSE INTL (8)" at bounding box center [988, 293] width 185 height 22
checkbox input "false"
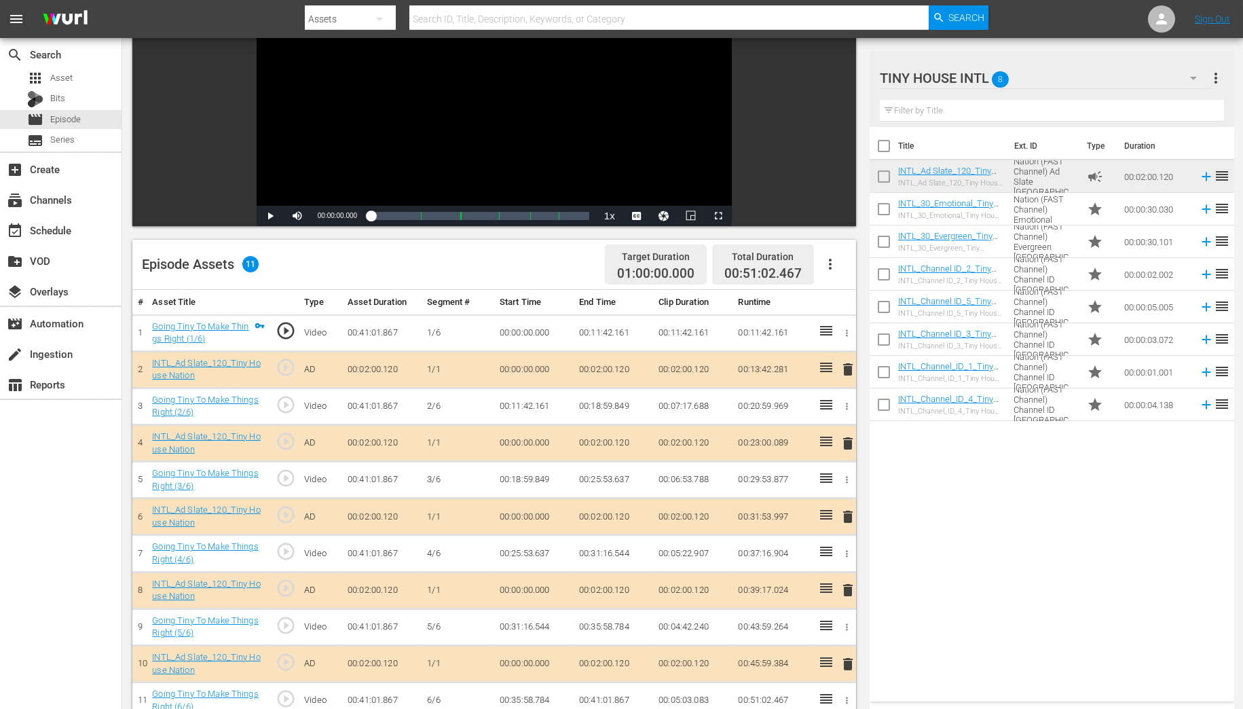
scroll to position [163, 0]
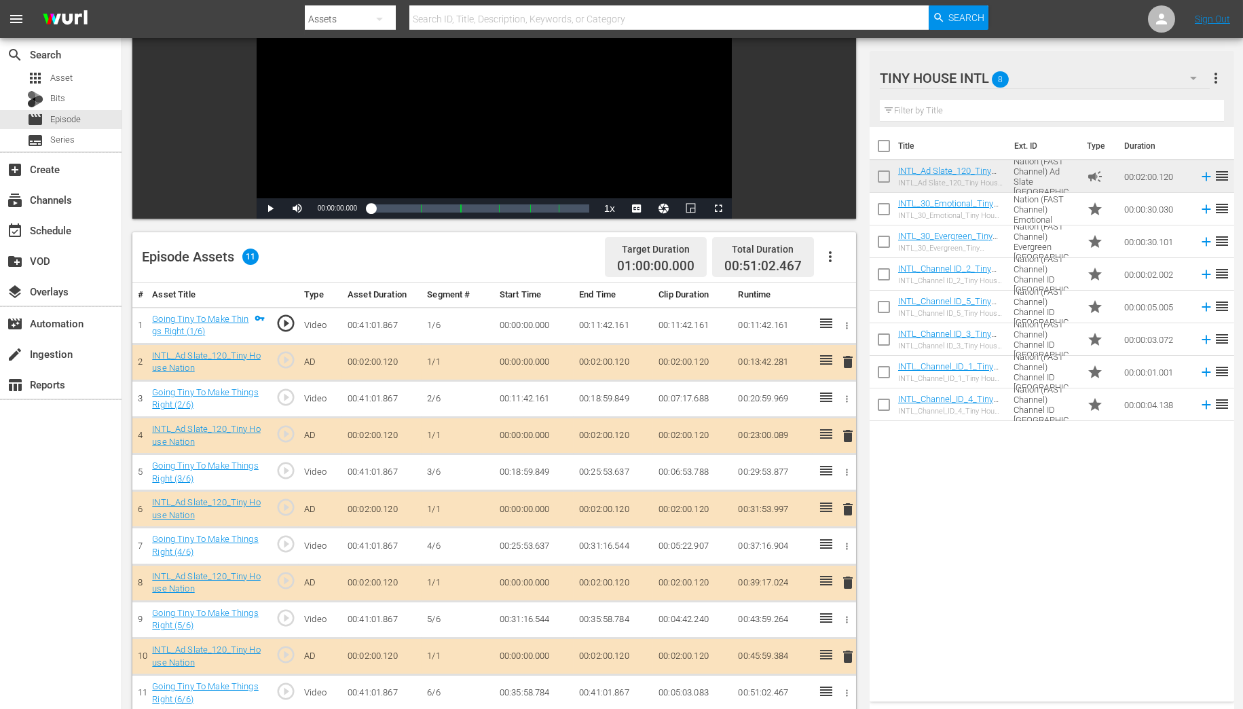
click at [847, 363] on span "delete" at bounding box center [848, 362] width 16 height 16
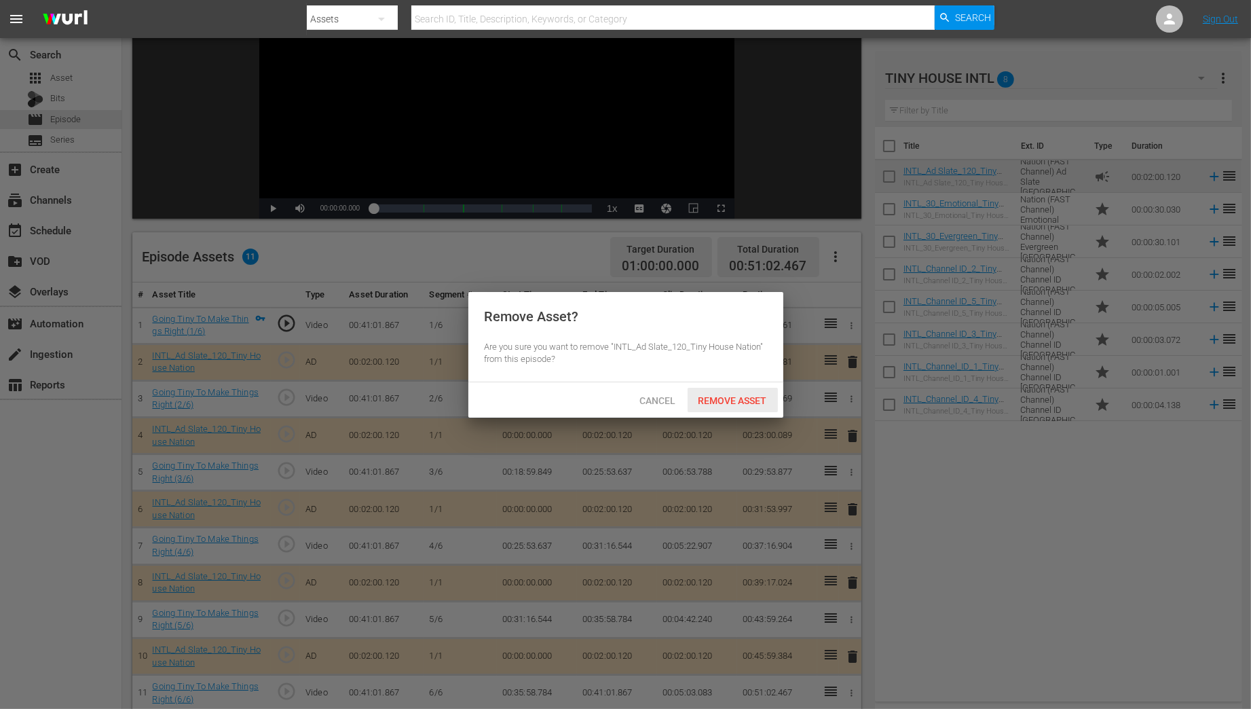
click at [743, 407] on div "Remove Asset" at bounding box center [733, 400] width 90 height 25
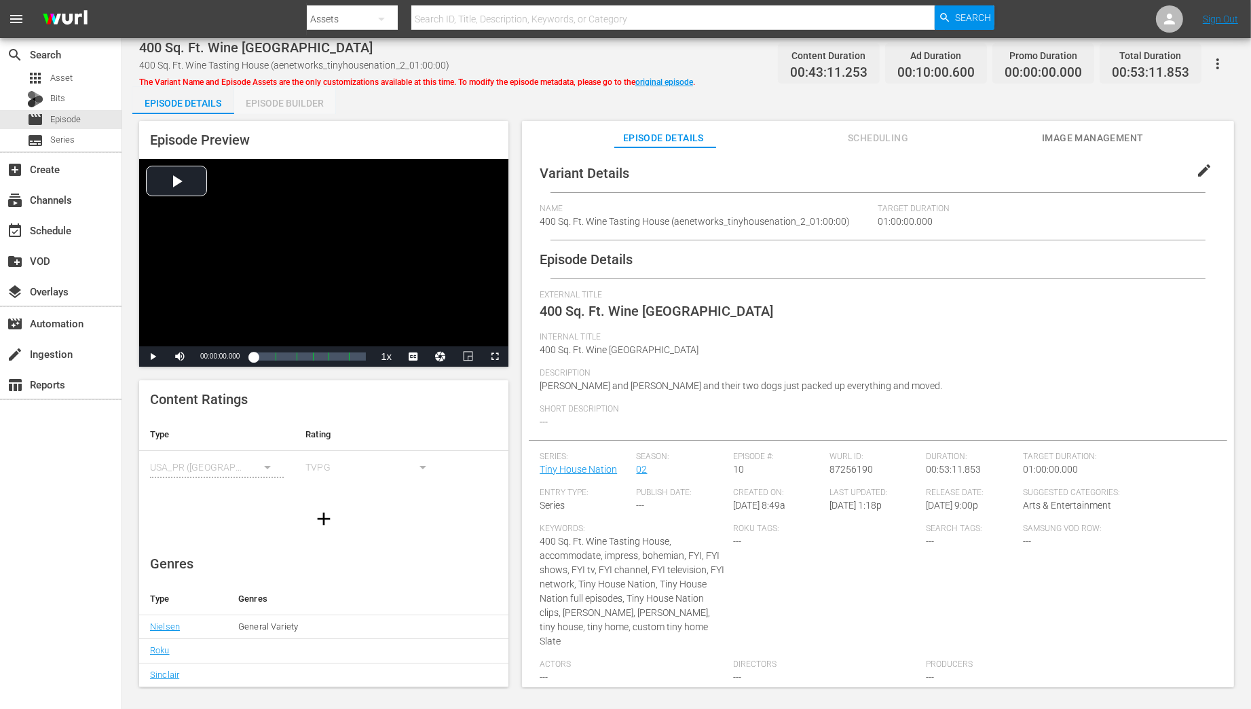
click at [259, 104] on div "Episode Builder" at bounding box center [285, 103] width 102 height 33
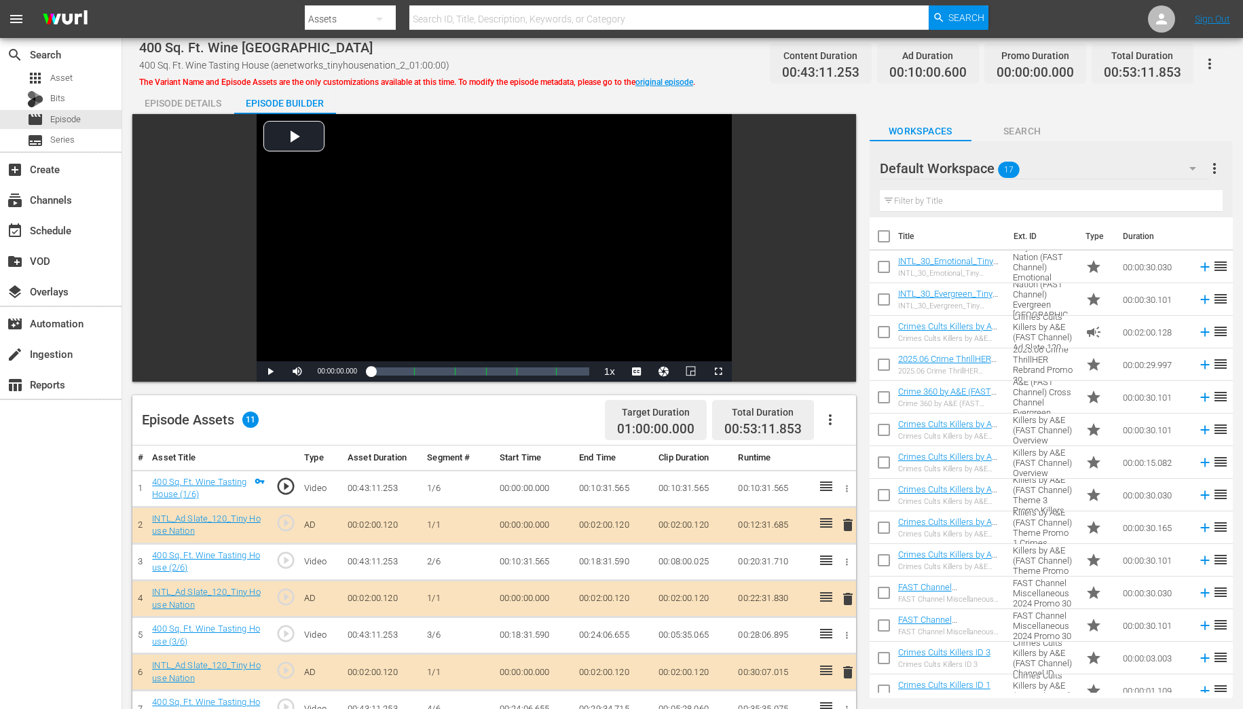
click at [267, 102] on div "Episode Builder" at bounding box center [285, 103] width 102 height 33
click at [1189, 170] on icon "button" at bounding box center [1192, 168] width 16 height 16
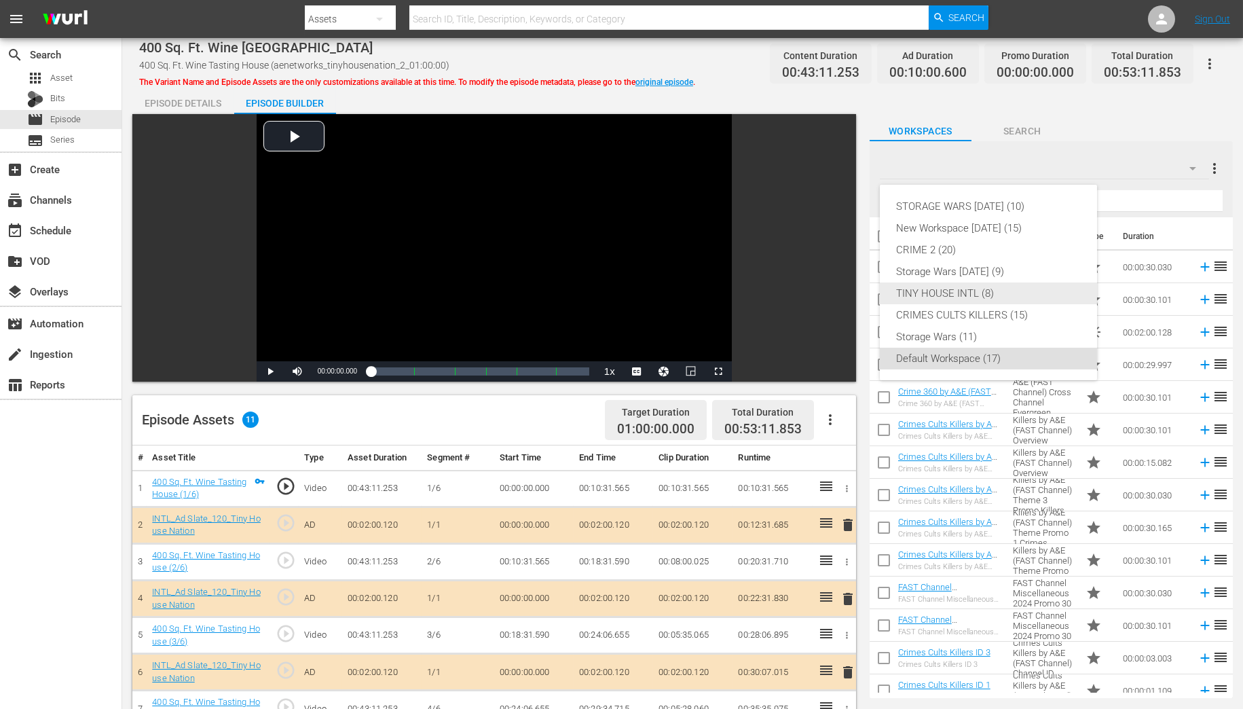
click at [940, 295] on div "TINY HOUSE INTL (8)" at bounding box center [988, 293] width 185 height 22
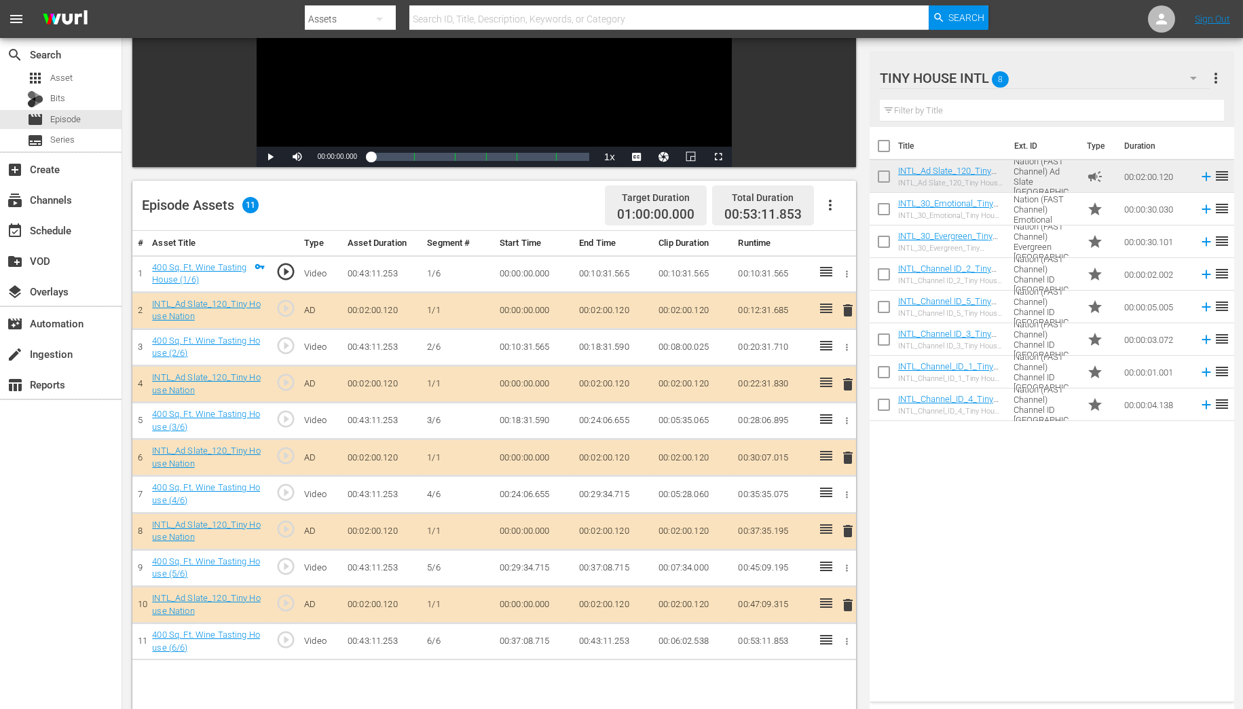
scroll to position [217, 0]
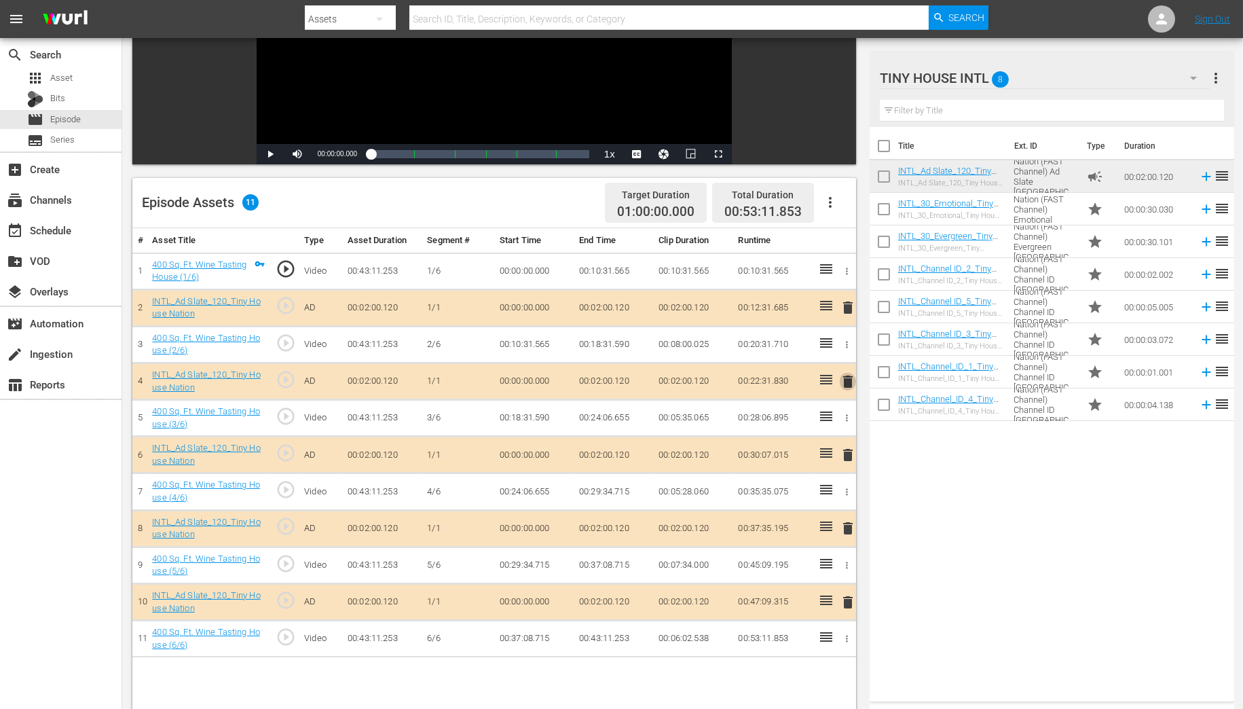
click at [848, 375] on span "delete" at bounding box center [848, 381] width 16 height 16
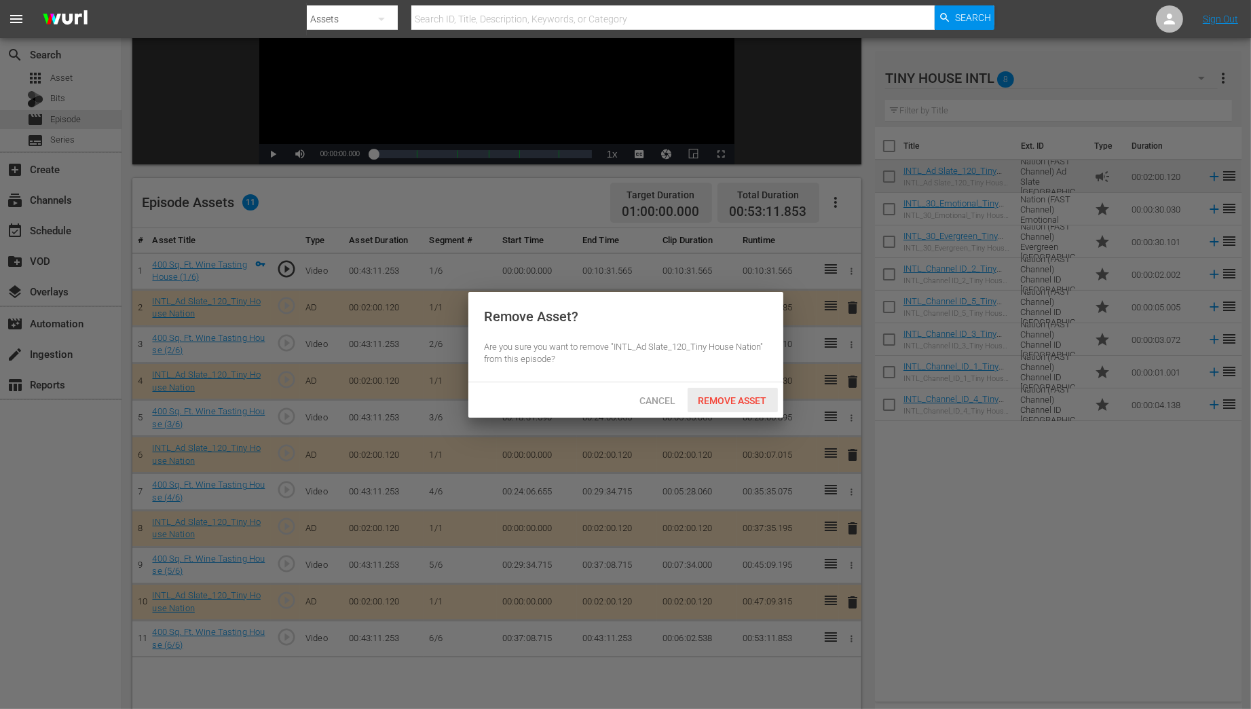
click at [722, 399] on span "Remove Asset" at bounding box center [733, 400] width 90 height 11
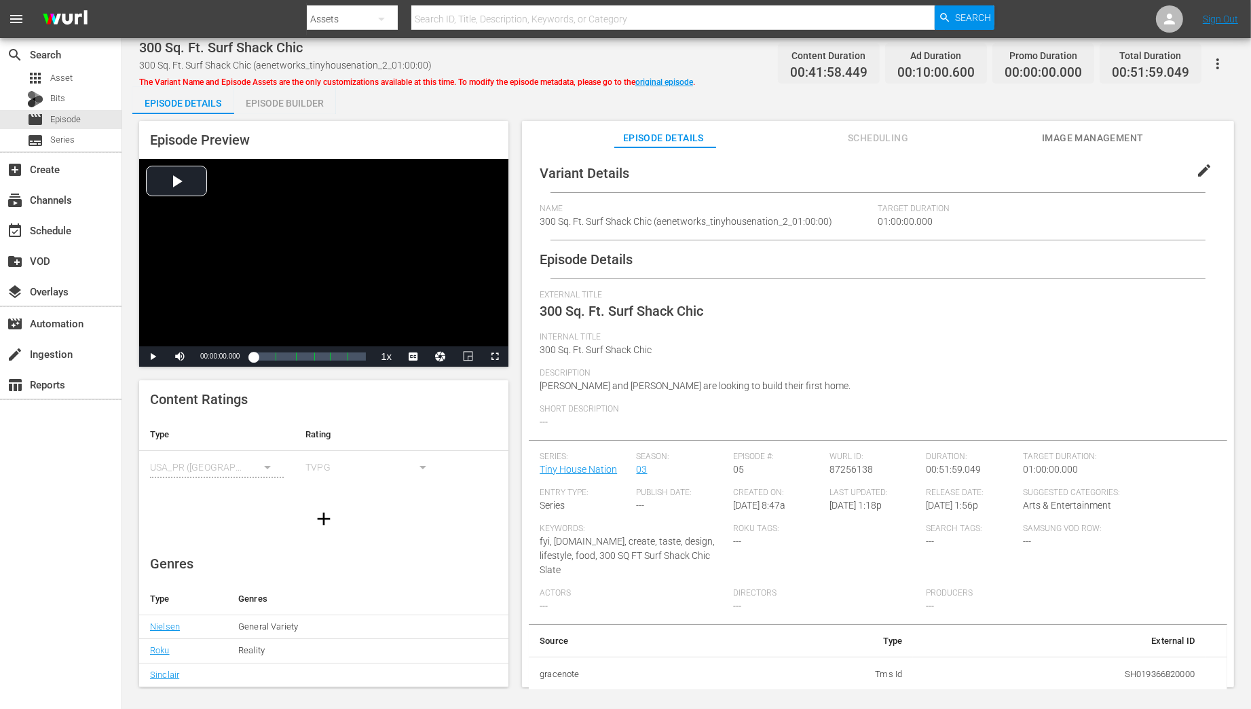
click at [266, 105] on div "Episode Builder" at bounding box center [285, 103] width 102 height 33
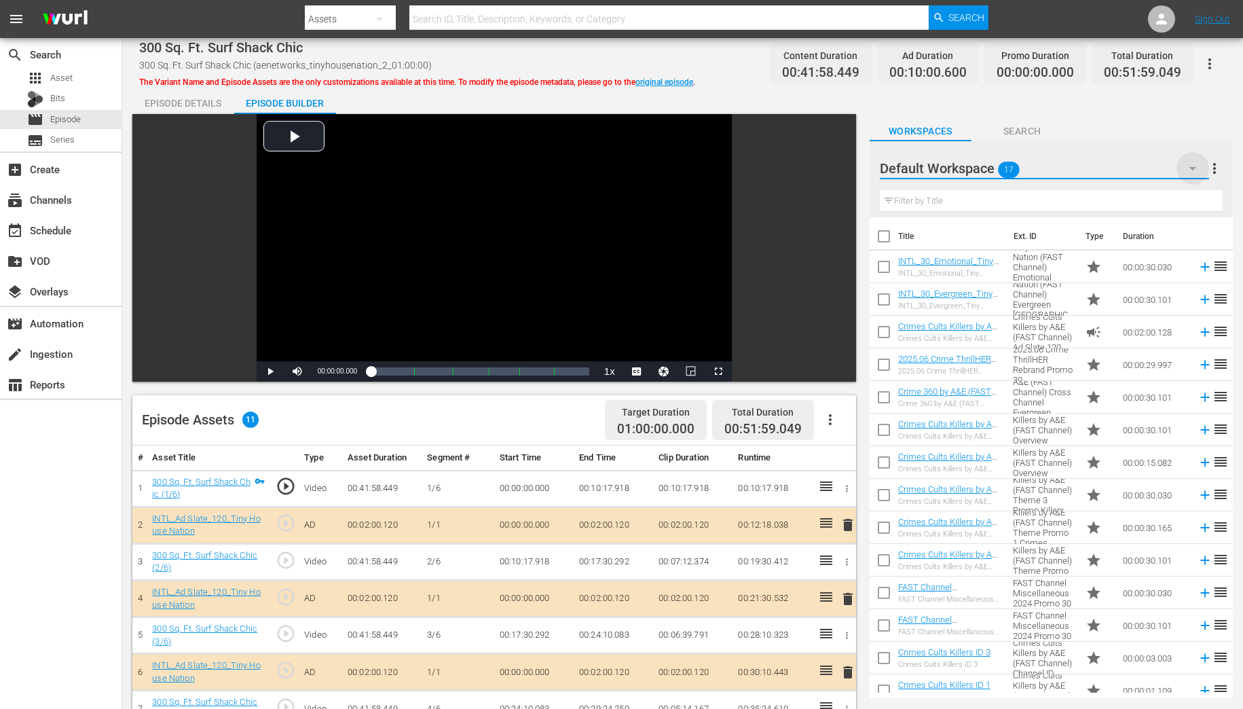
click at [1185, 164] on icon "button" at bounding box center [1192, 168] width 16 height 16
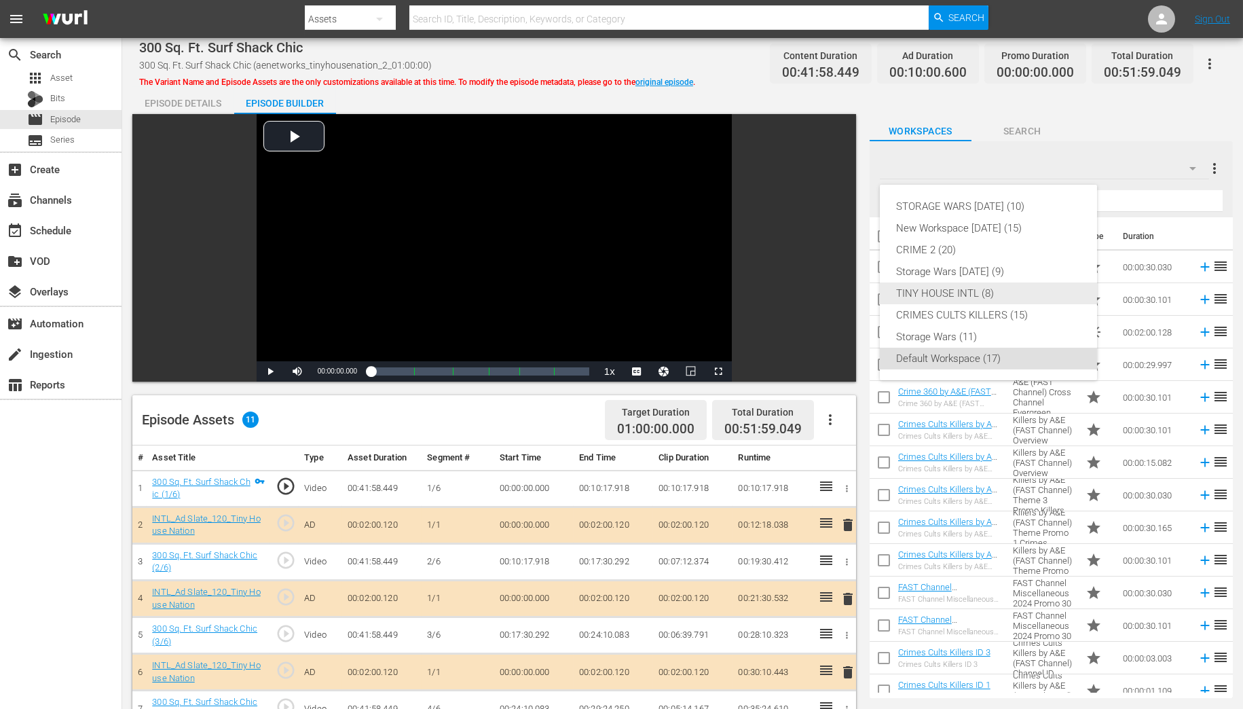
click at [926, 297] on div "TINY HOUSE INTL (8)" at bounding box center [988, 293] width 185 height 22
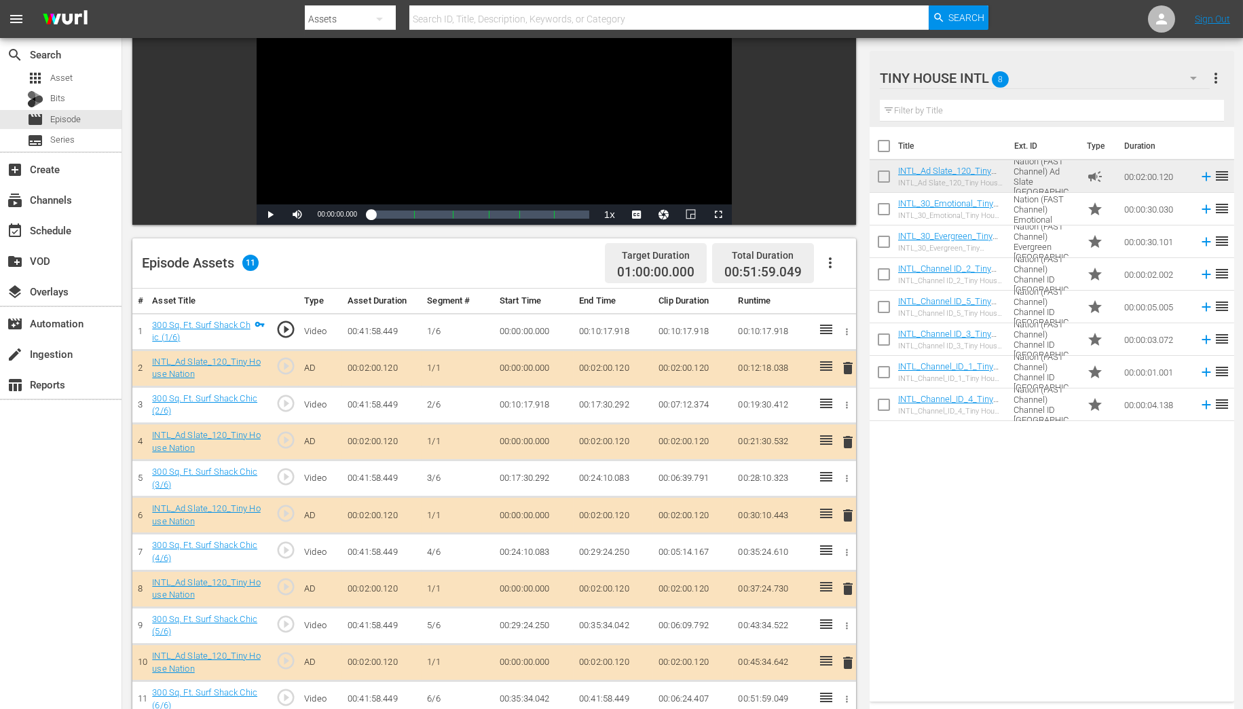
scroll to position [163, 0]
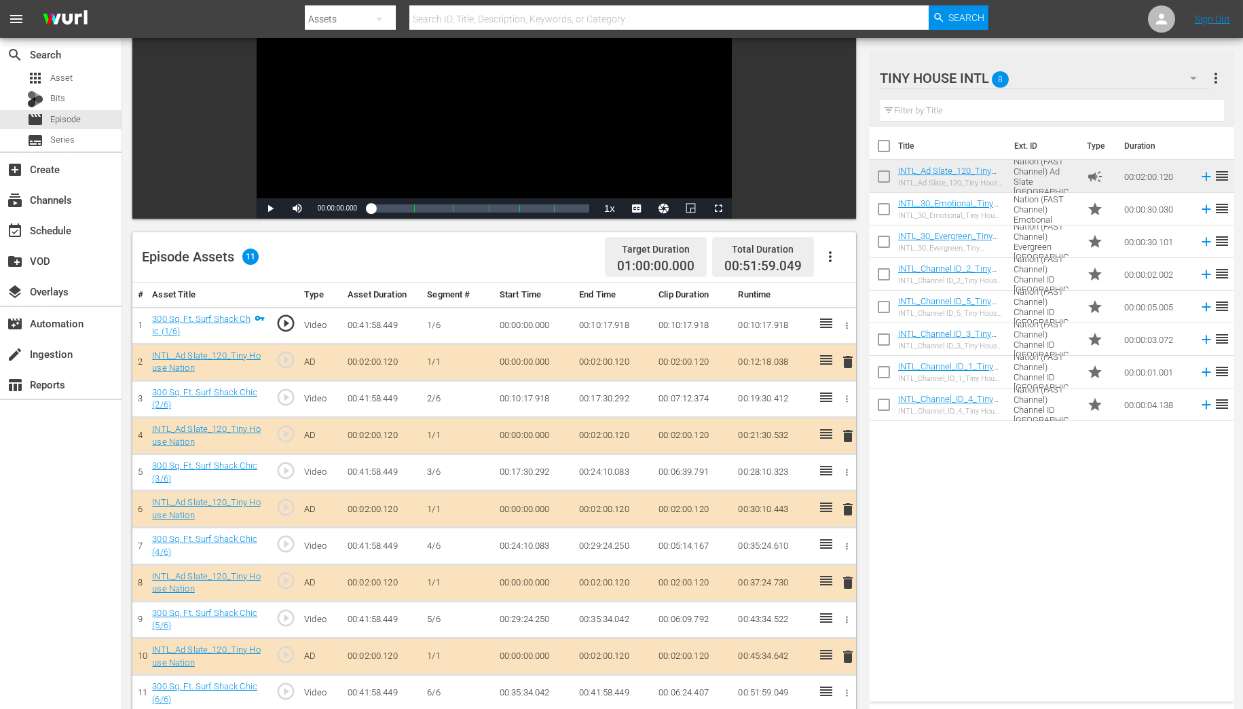
click at [848, 508] on span "delete" at bounding box center [848, 509] width 16 height 16
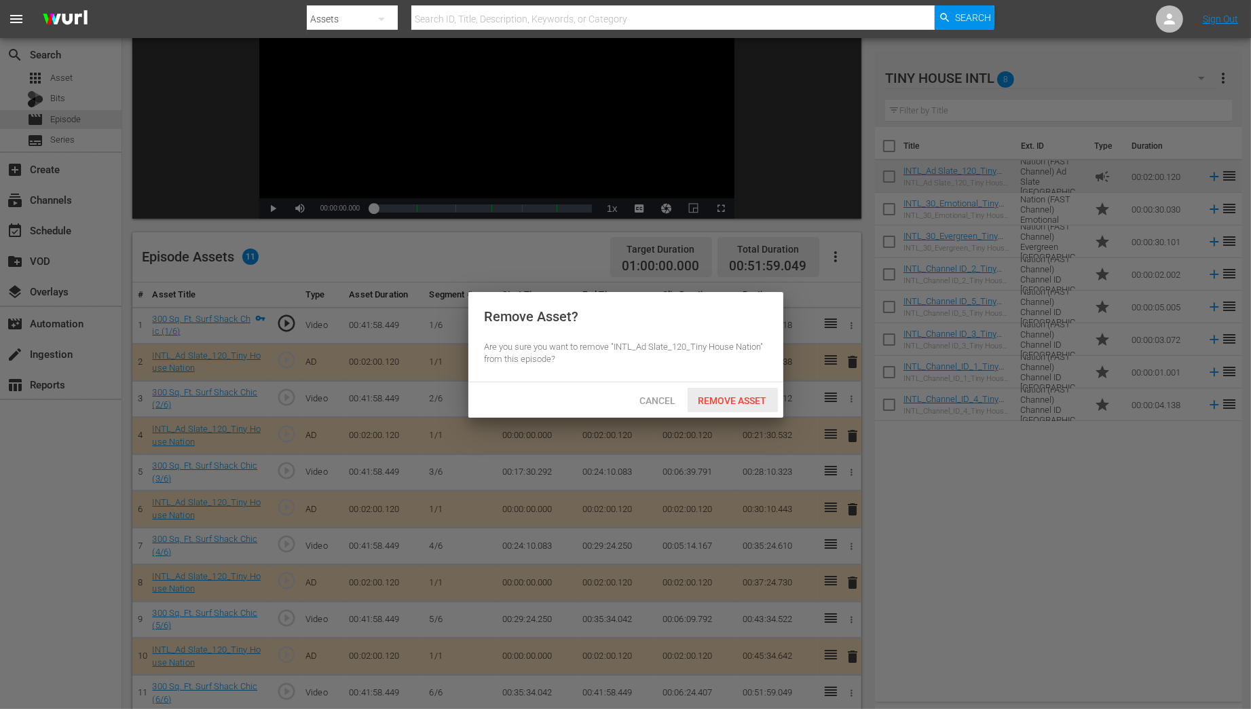
click at [727, 403] on span "Remove Asset" at bounding box center [733, 400] width 90 height 11
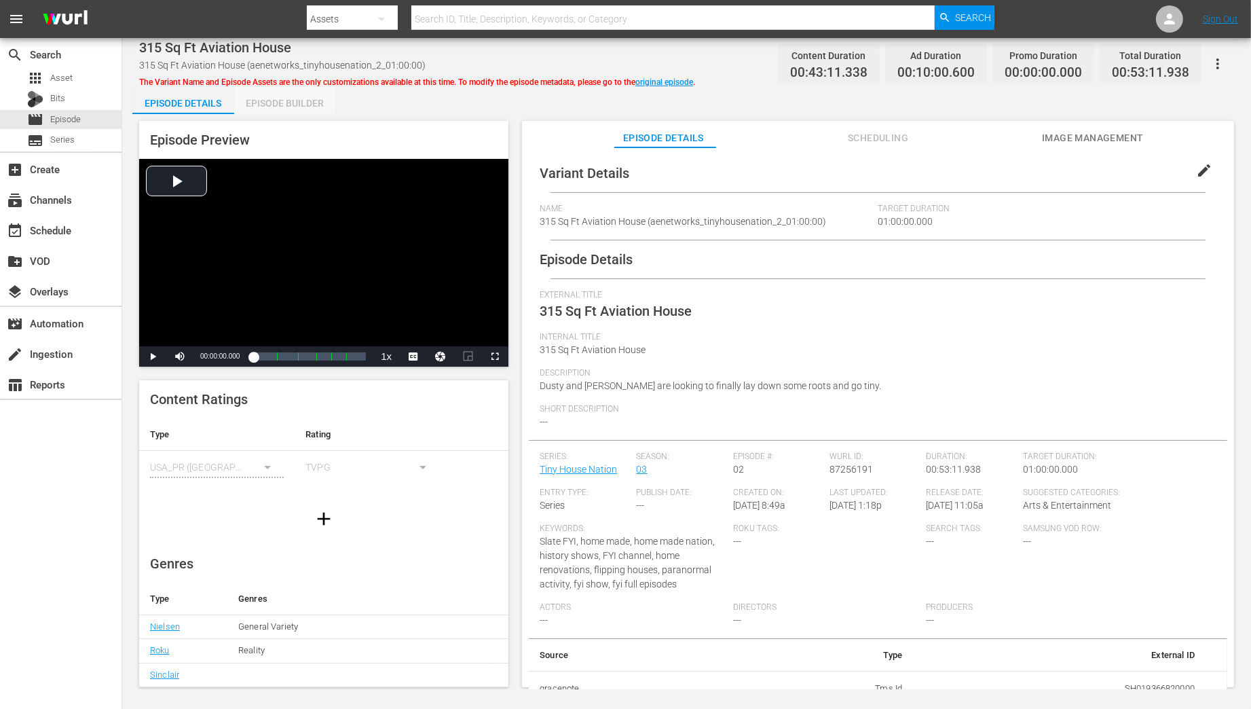
click at [265, 103] on div "Episode Builder" at bounding box center [285, 103] width 102 height 33
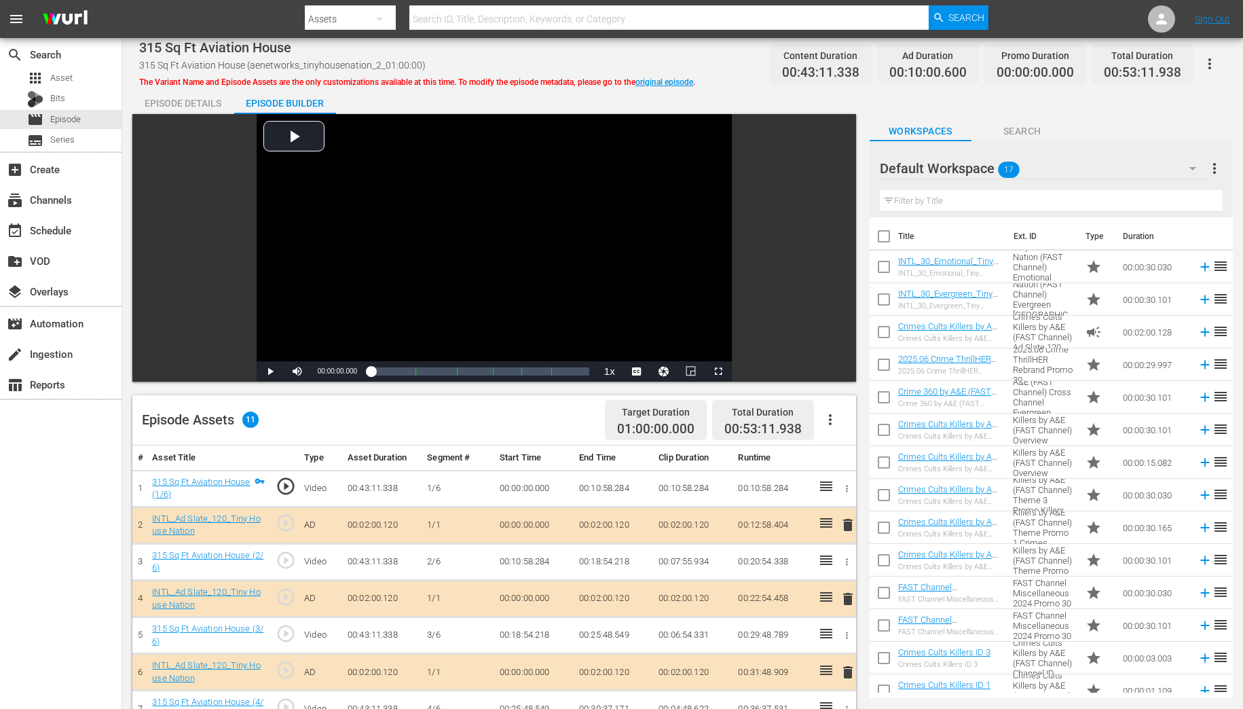
click at [1192, 168] on icon "button" at bounding box center [1192, 168] width 7 height 3
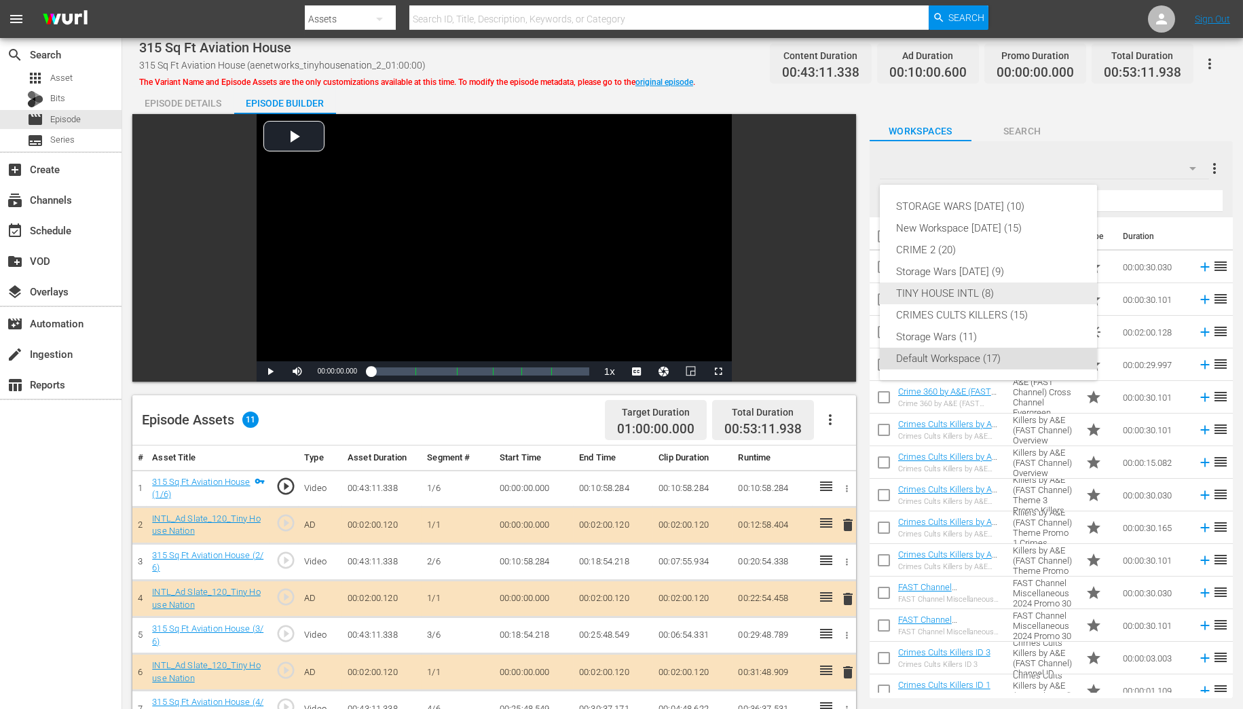
click at [986, 293] on div "TINY HOUSE INTL (8)" at bounding box center [988, 293] width 185 height 22
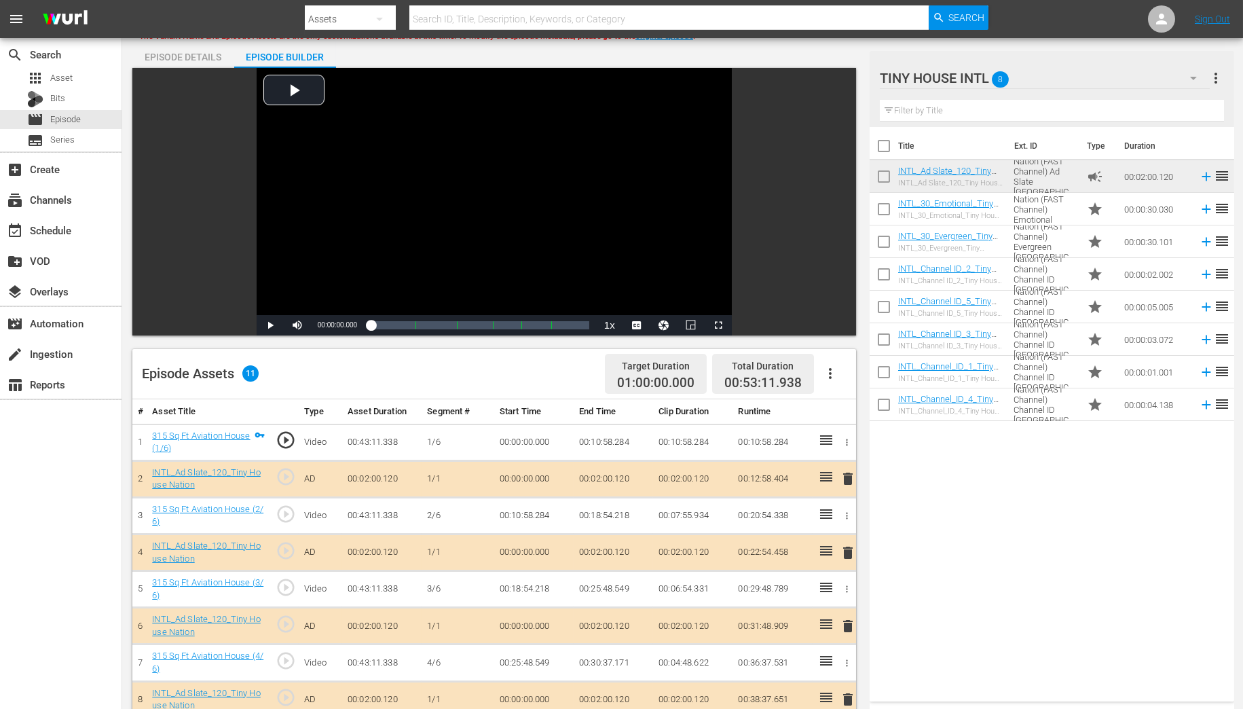
scroll to position [163, 0]
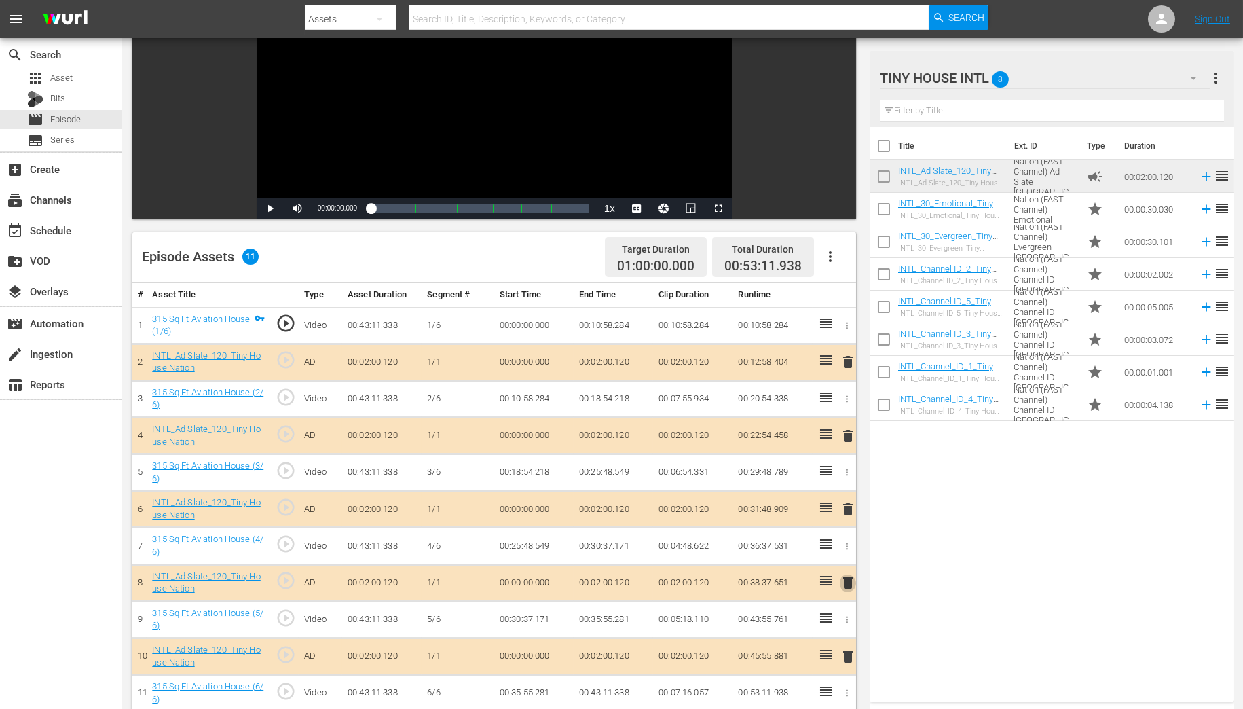
click at [848, 583] on span "delete" at bounding box center [848, 582] width 16 height 16
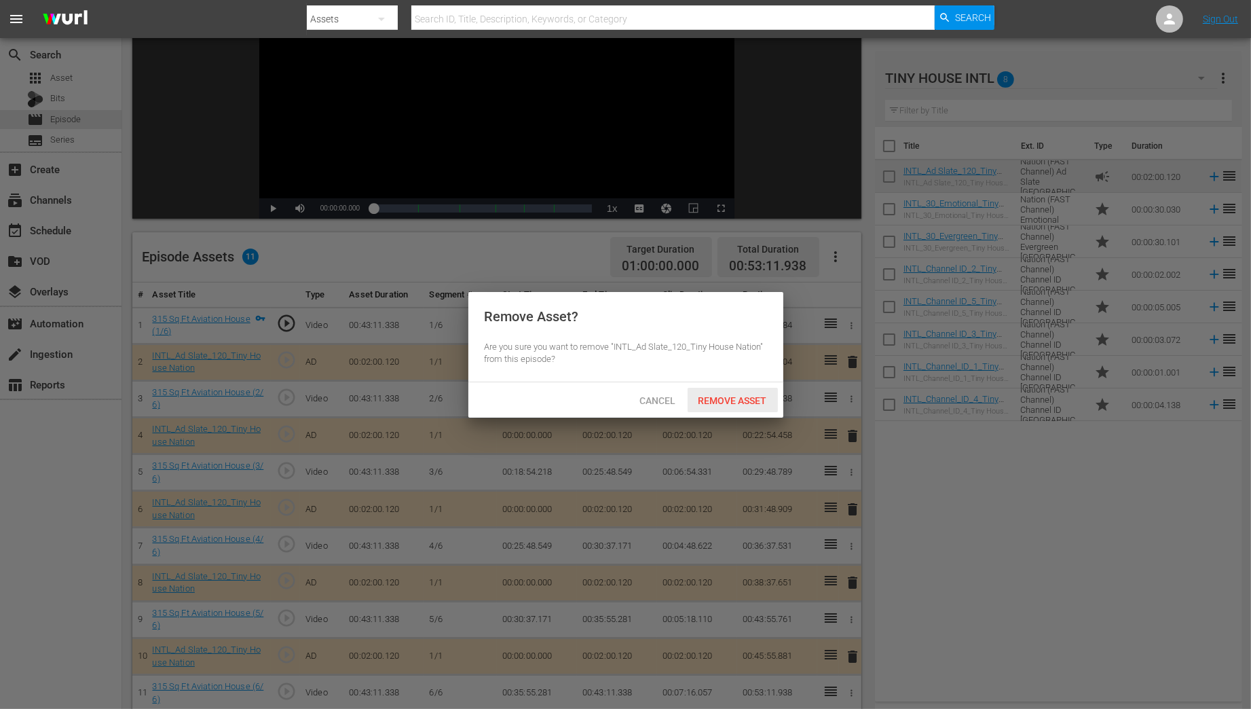
click at [731, 402] on span "Remove Asset" at bounding box center [733, 400] width 90 height 11
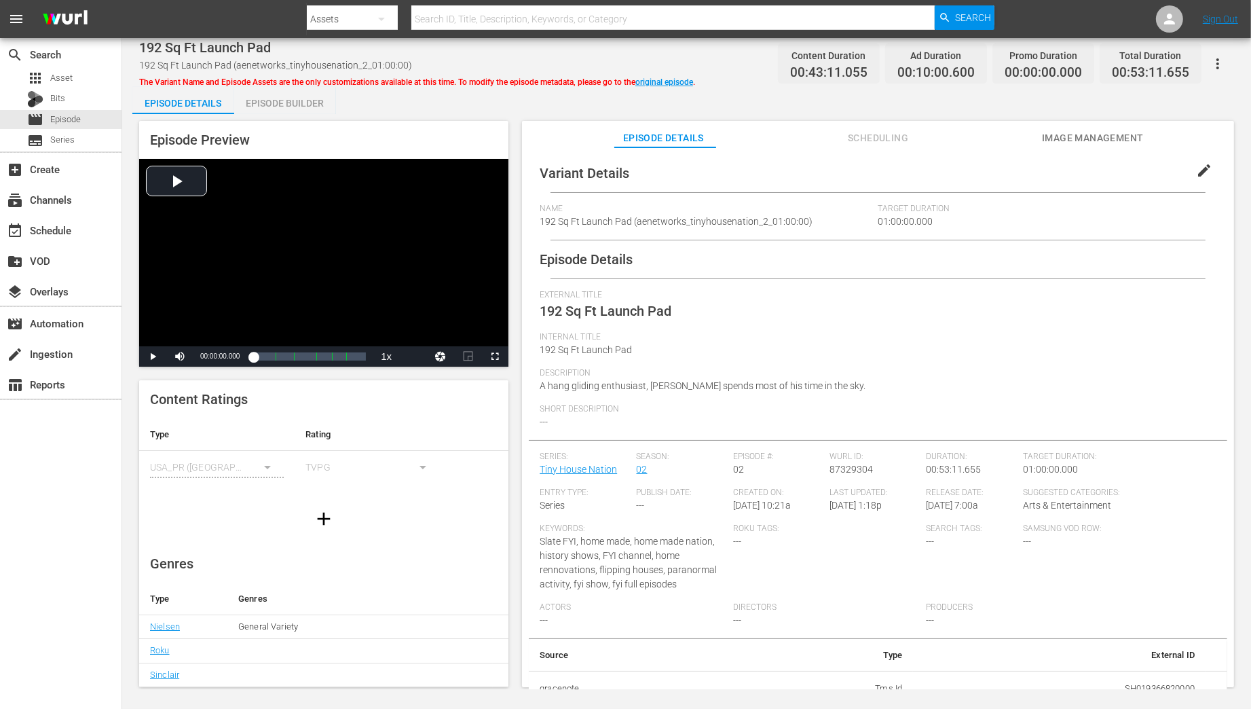
click at [293, 102] on div "Episode Builder" at bounding box center [285, 103] width 102 height 33
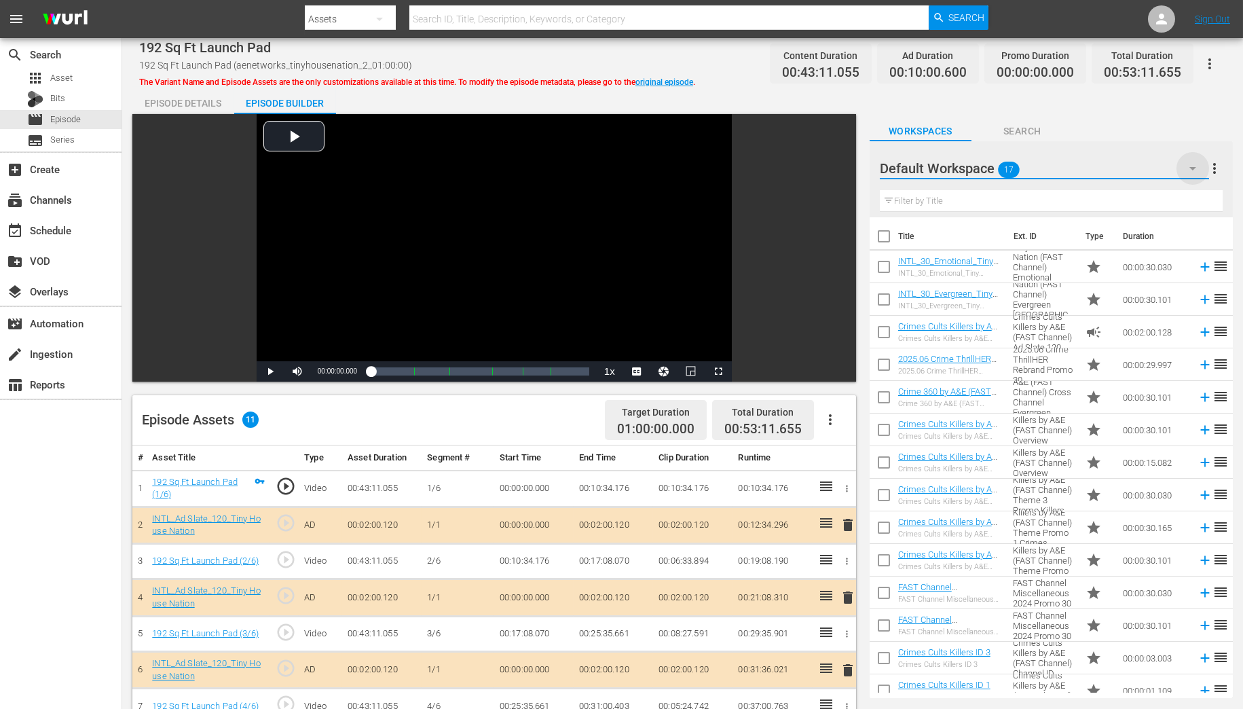
click at [1192, 170] on icon "button" at bounding box center [1192, 168] width 16 height 16
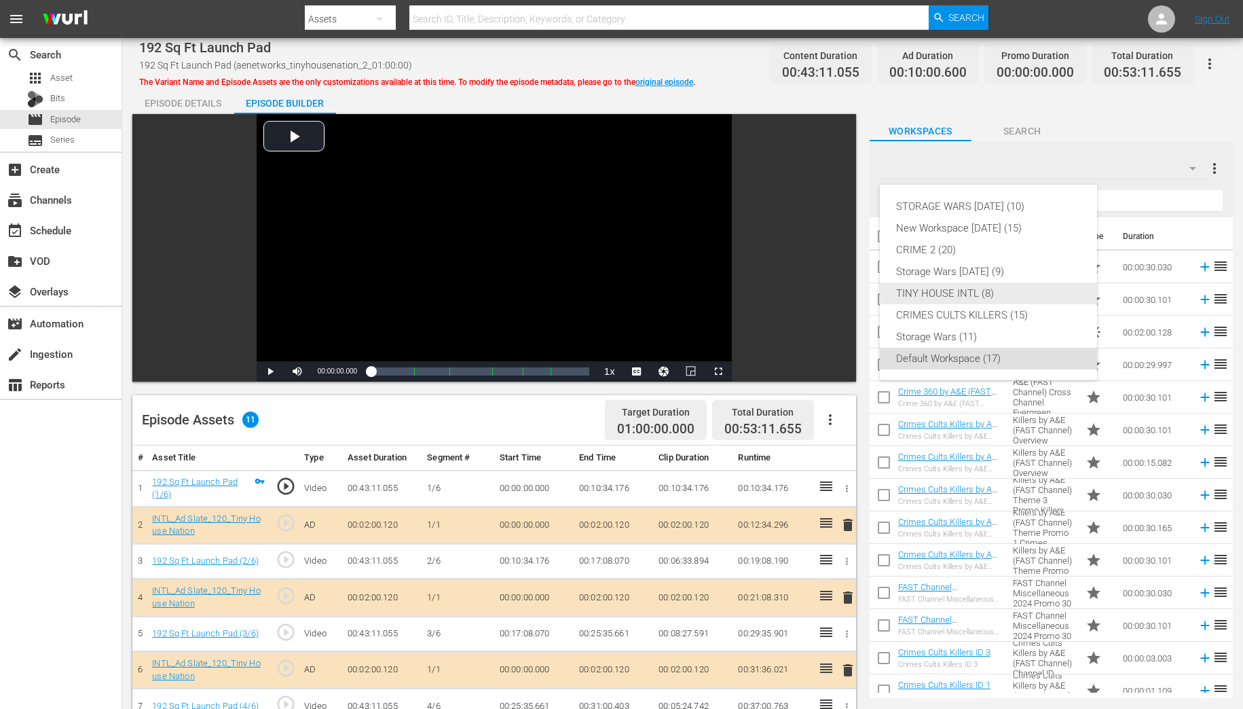
click at [972, 288] on div "TINY HOUSE INTL (8)" at bounding box center [988, 293] width 185 height 22
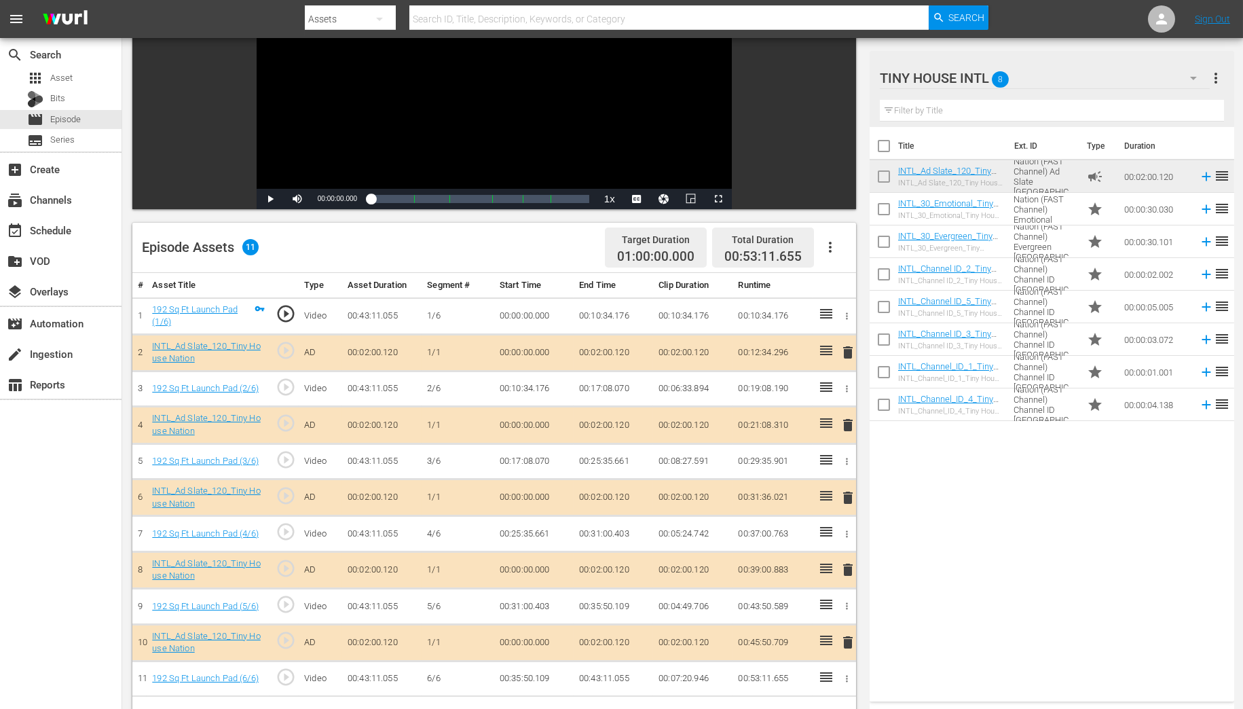
scroll to position [217, 0]
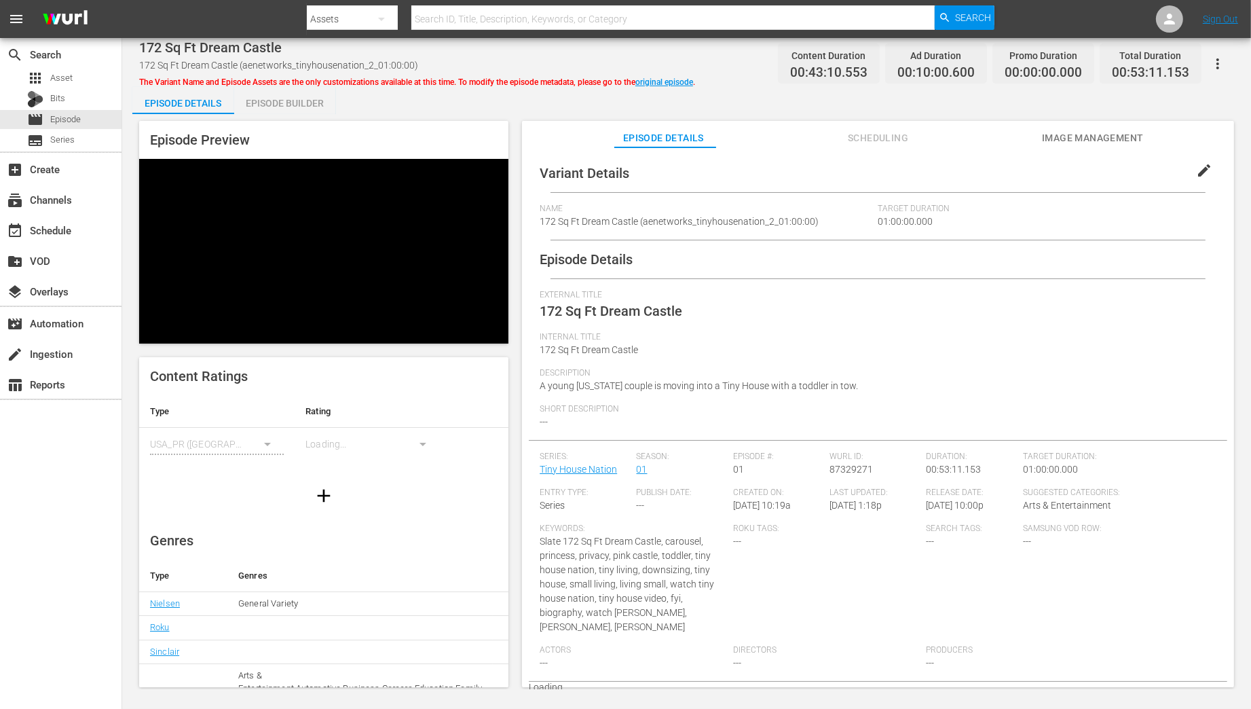
click at [282, 99] on div "Episode Builder" at bounding box center [285, 103] width 102 height 33
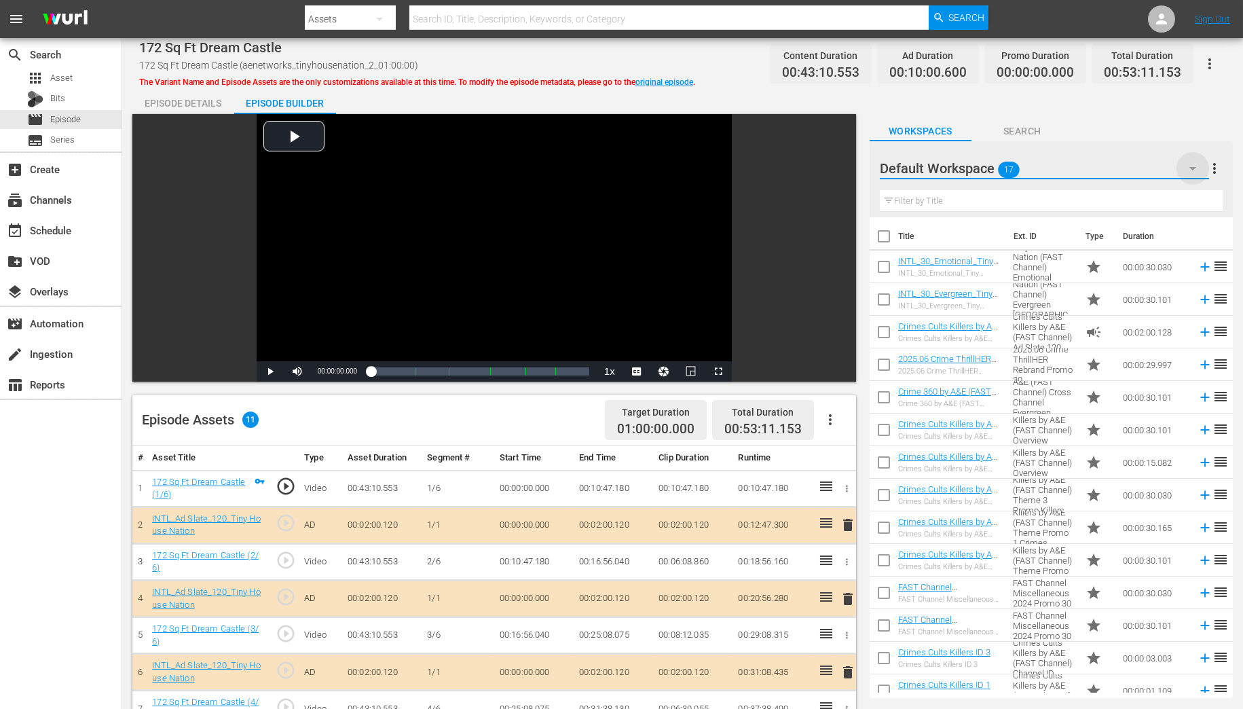
click at [1195, 170] on icon "button" at bounding box center [1192, 168] width 16 height 16
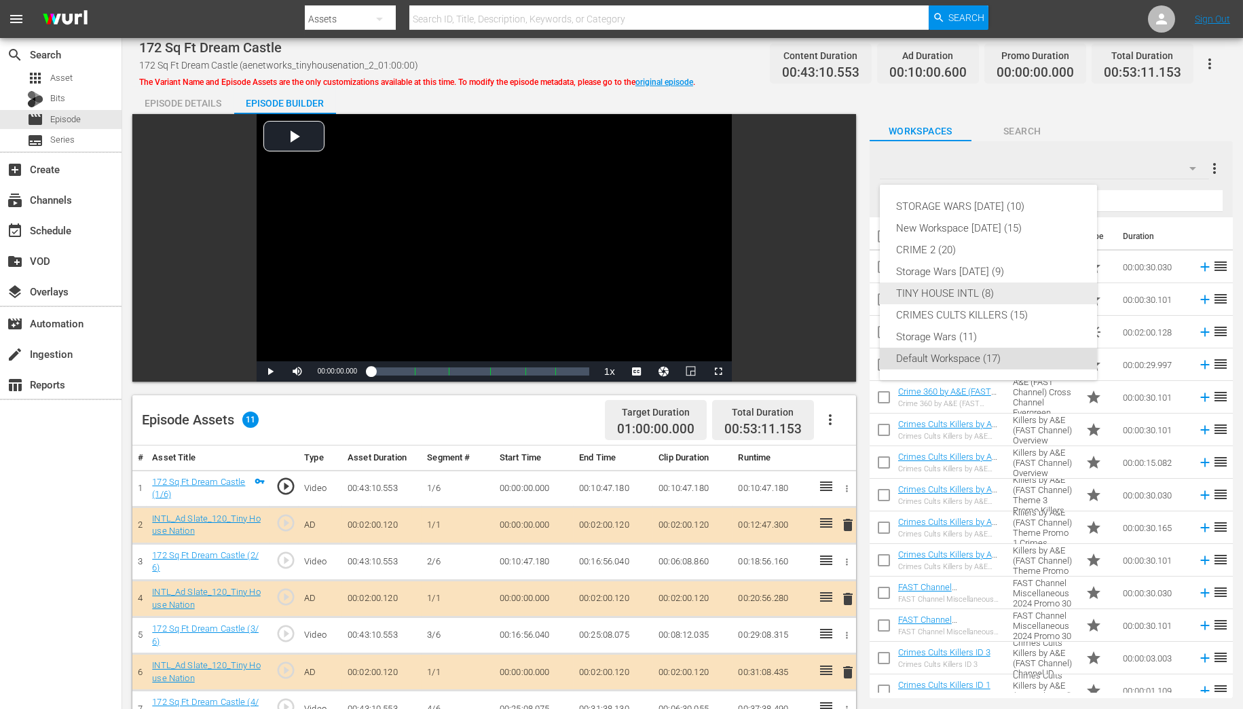
click at [965, 293] on div "TINY HOUSE INTL (8)" at bounding box center [988, 293] width 185 height 22
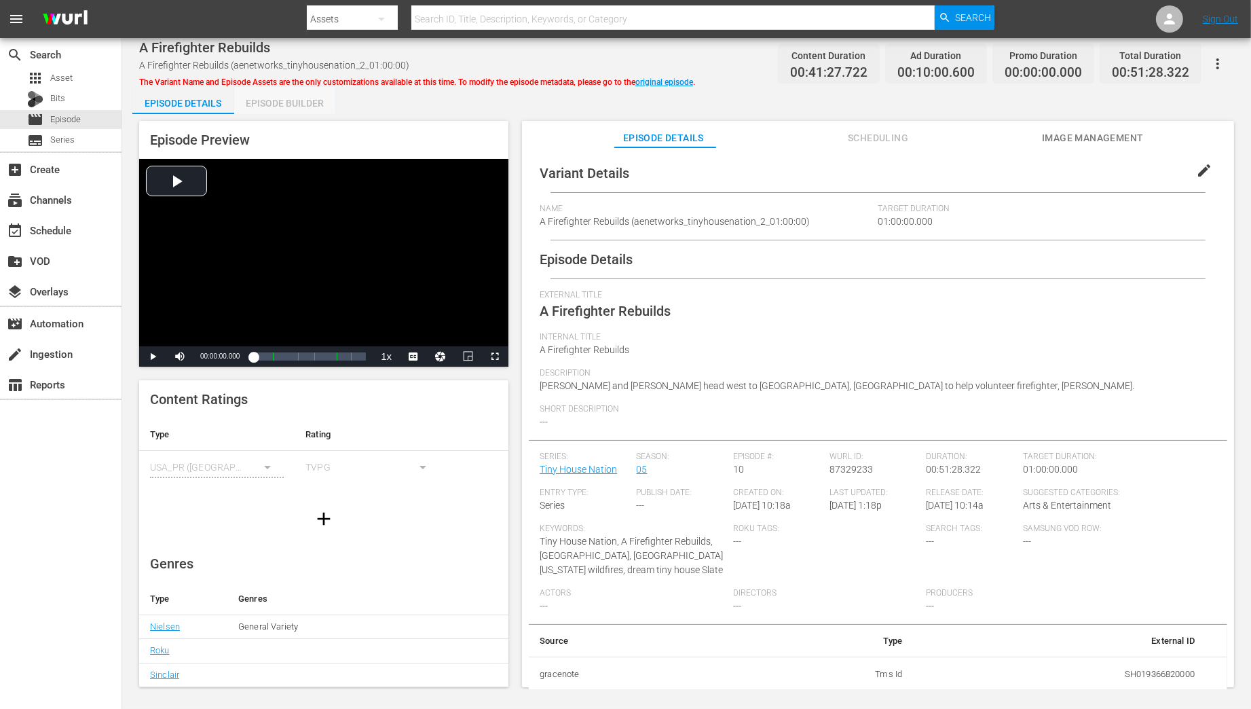
click at [261, 104] on div "Episode Builder" at bounding box center [285, 103] width 102 height 33
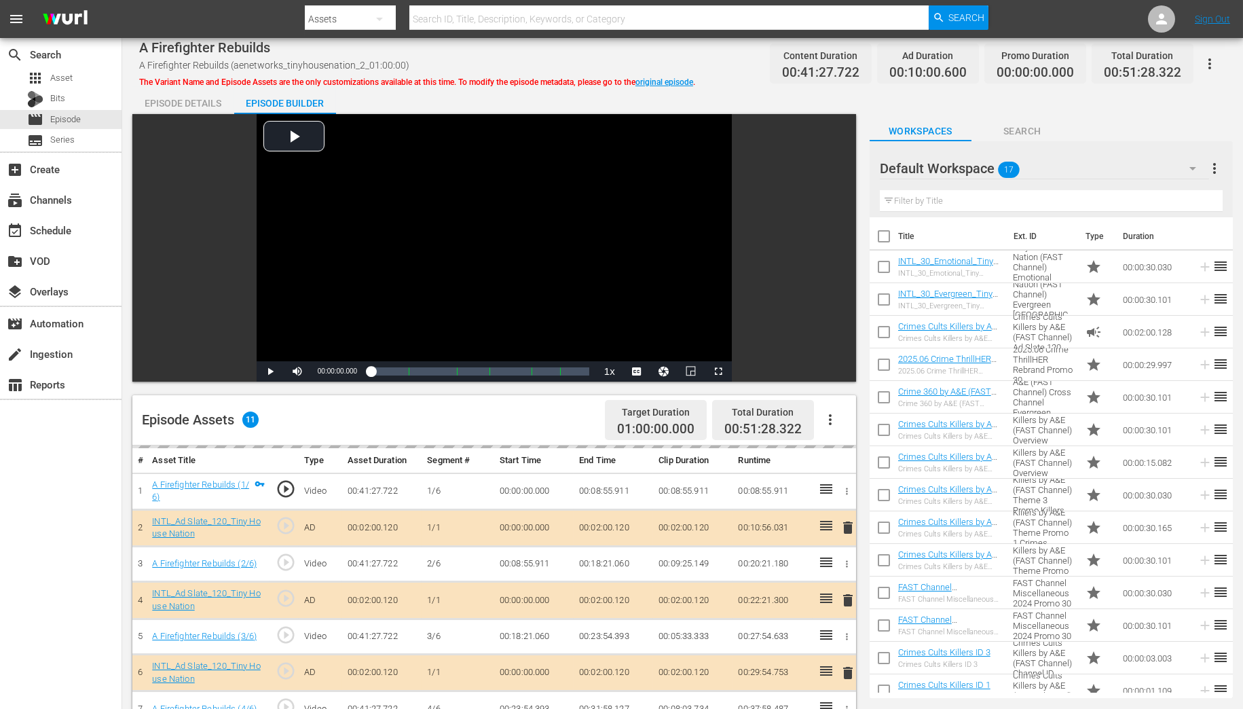
click at [1193, 167] on icon "button" at bounding box center [1192, 168] width 7 height 3
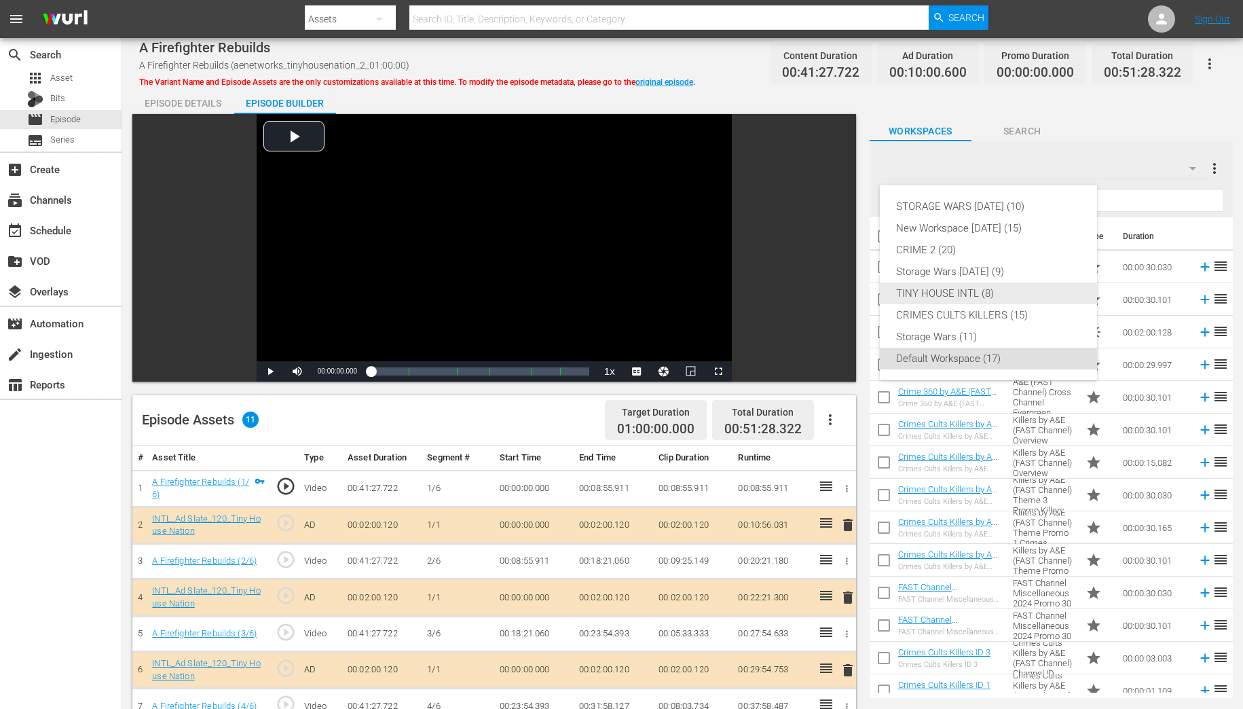
click at [923, 291] on div "TINY HOUSE INTL (8)" at bounding box center [988, 293] width 185 height 22
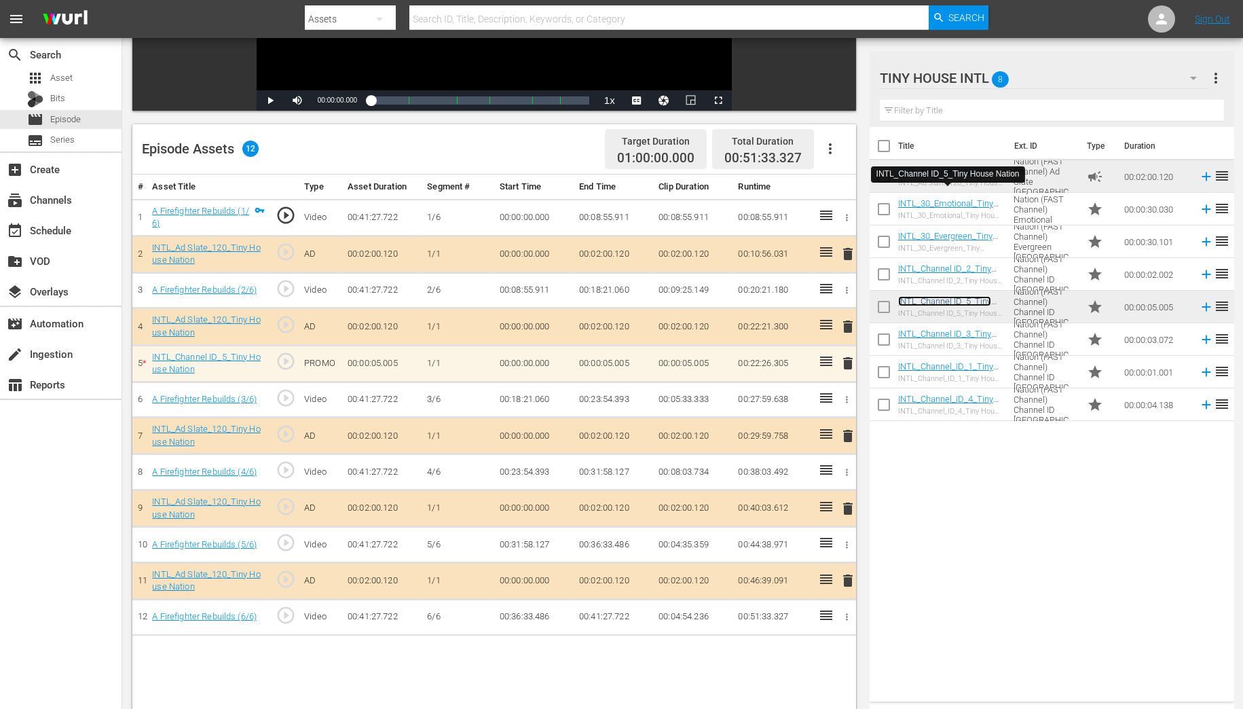
scroll to position [272, 0]
click at [846, 358] on span "delete" at bounding box center [848, 362] width 16 height 16
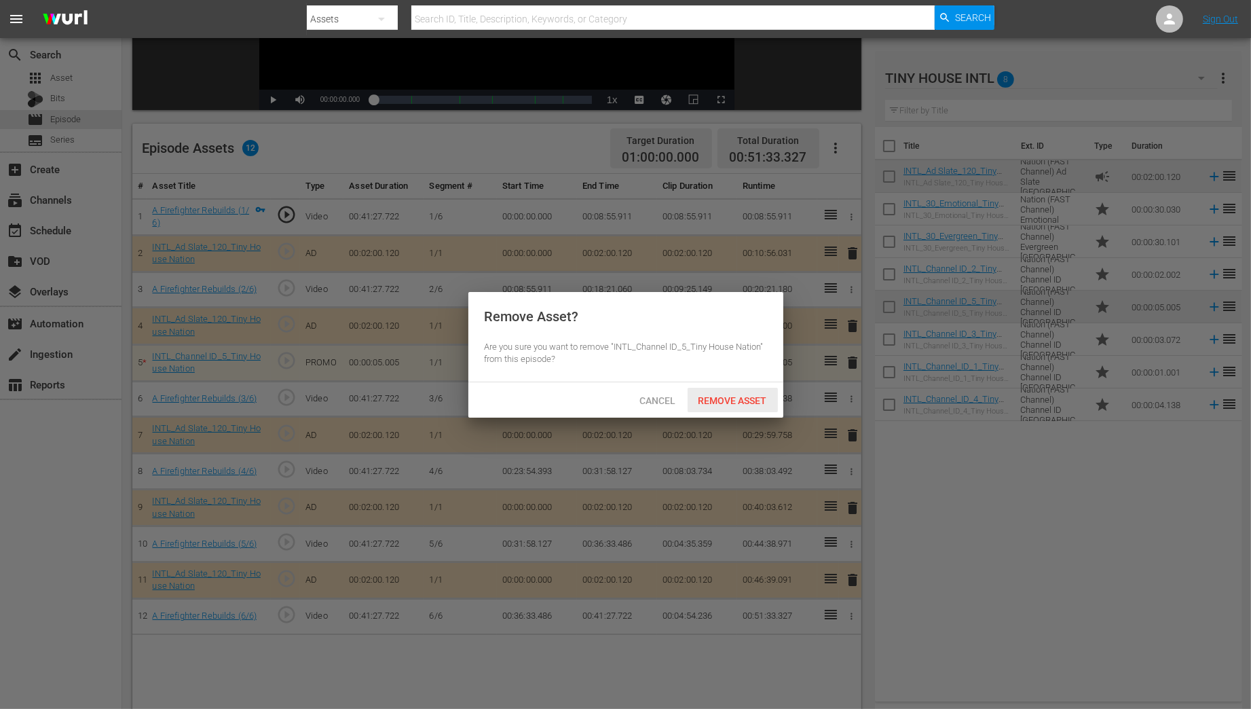
click at [717, 400] on span "Remove Asset" at bounding box center [733, 400] width 90 height 11
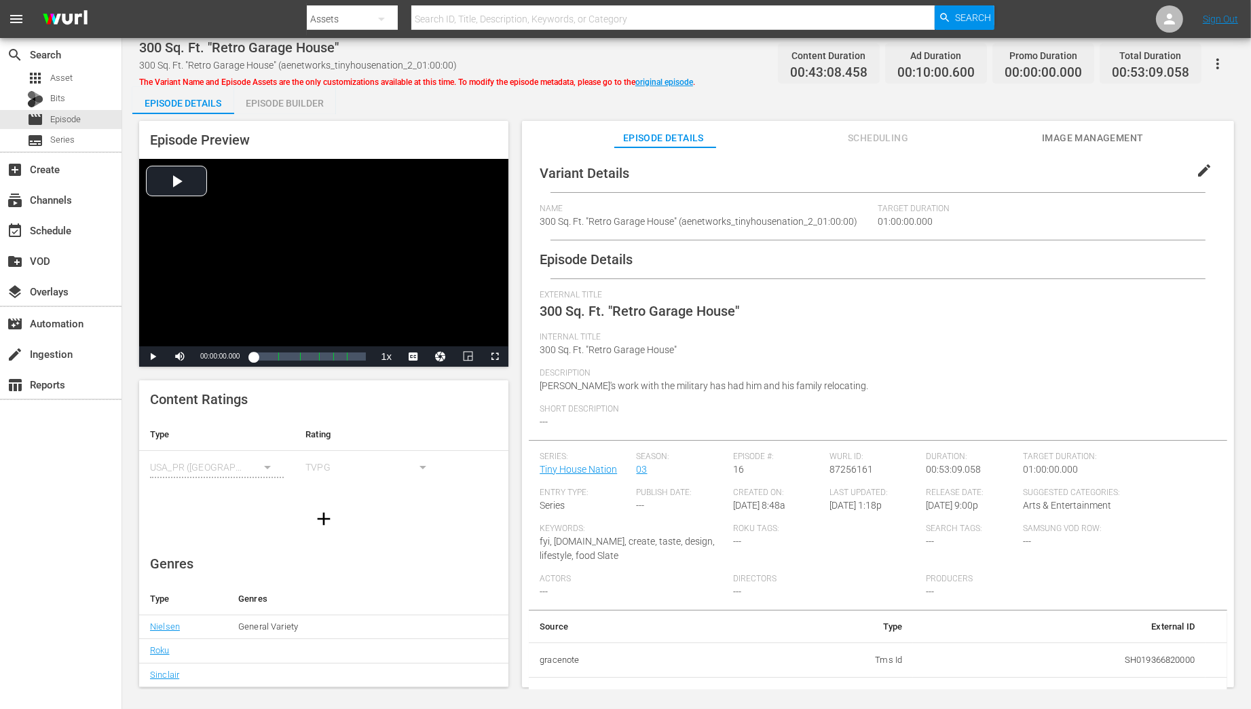
click at [264, 107] on div "Episode Builder" at bounding box center [285, 103] width 102 height 33
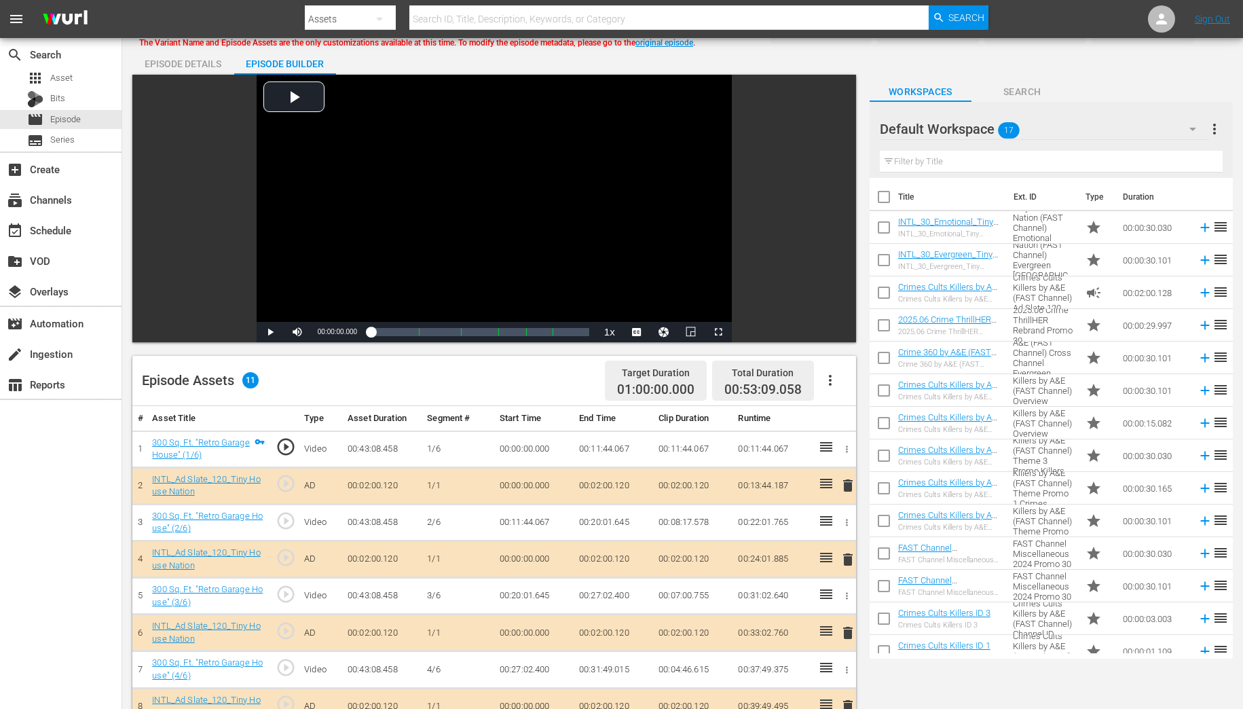
scroll to position [163, 0]
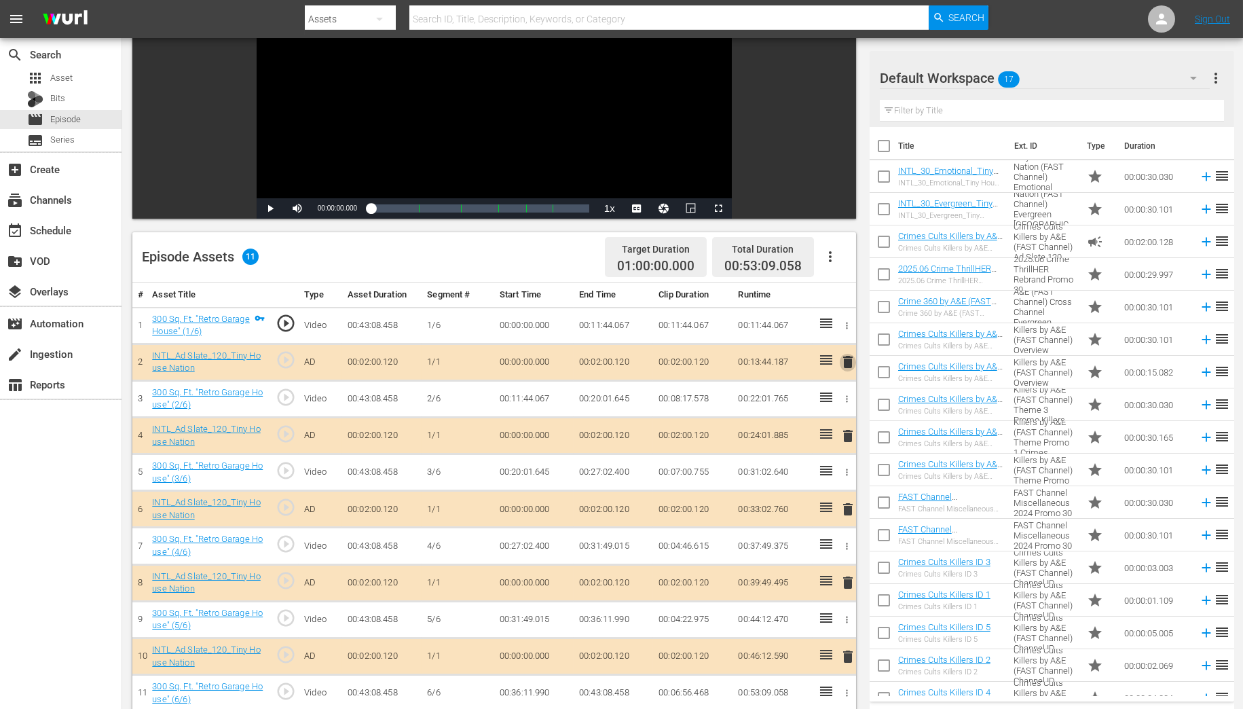
click at [847, 362] on span "delete" at bounding box center [848, 362] width 16 height 16
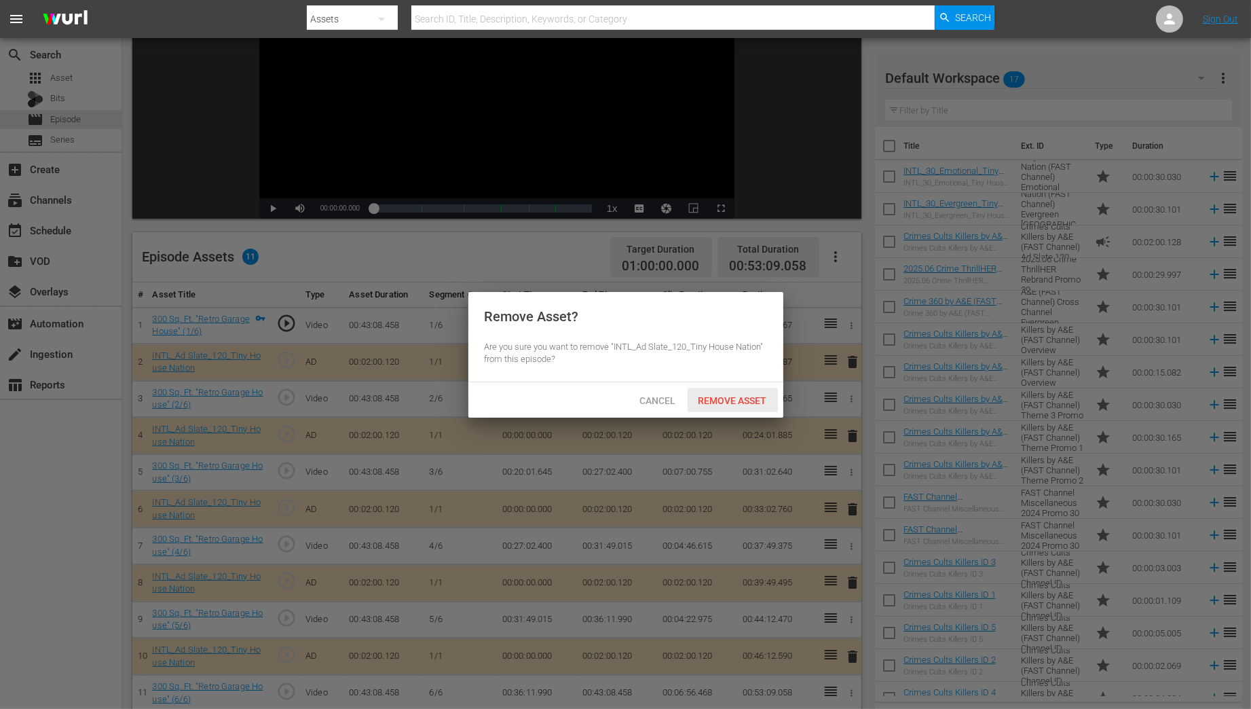
click at [733, 399] on span "Remove Asset" at bounding box center [733, 400] width 90 height 11
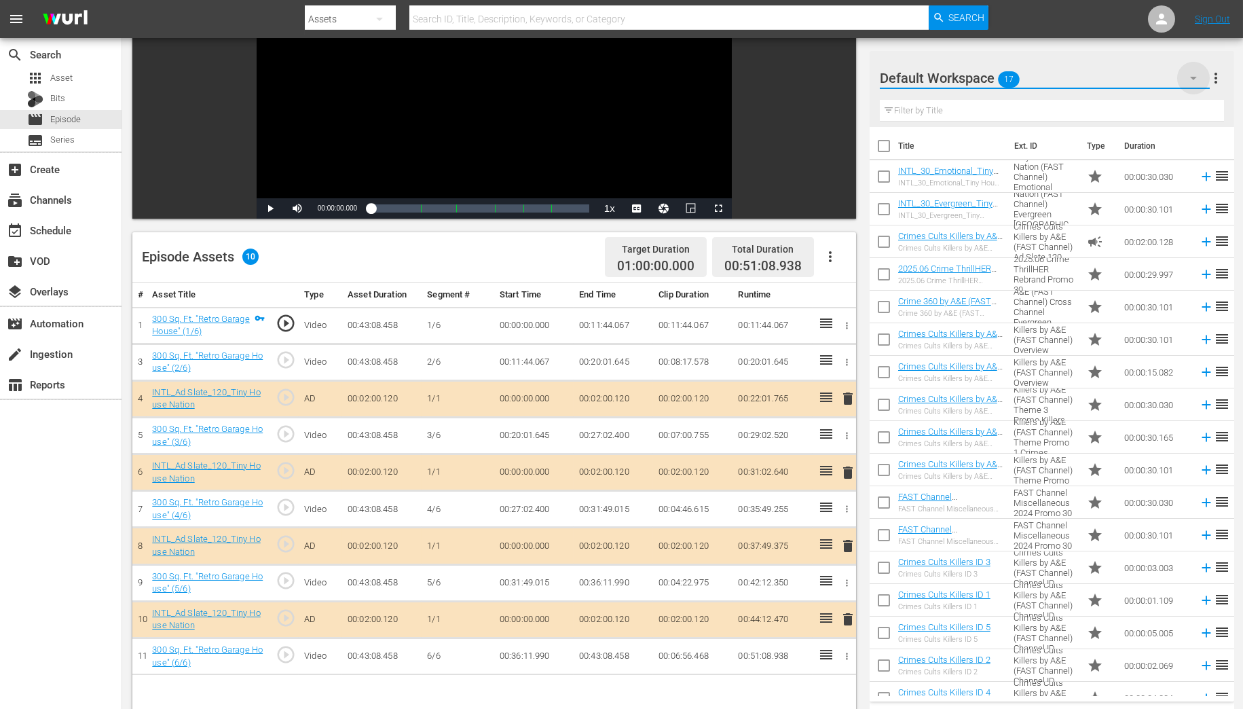
click at [1193, 79] on icon "button" at bounding box center [1193, 78] width 7 height 3
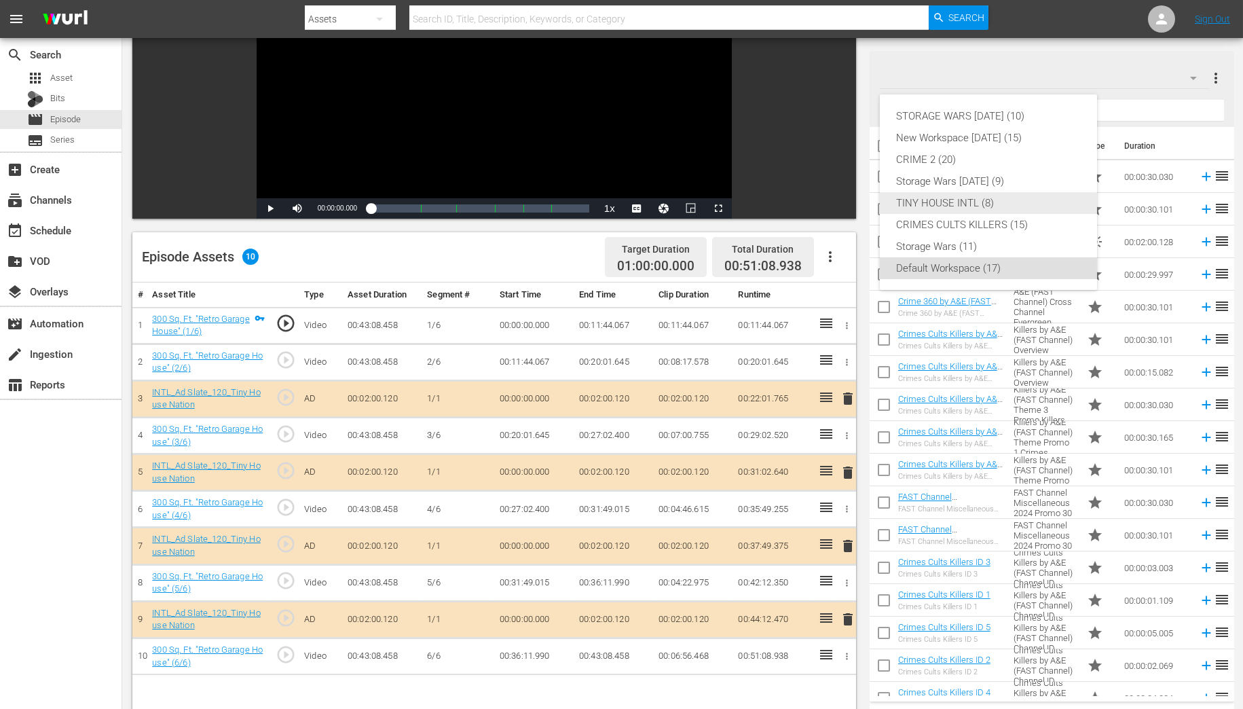
click at [954, 200] on div "TINY HOUSE INTL (8)" at bounding box center [988, 203] width 185 height 22
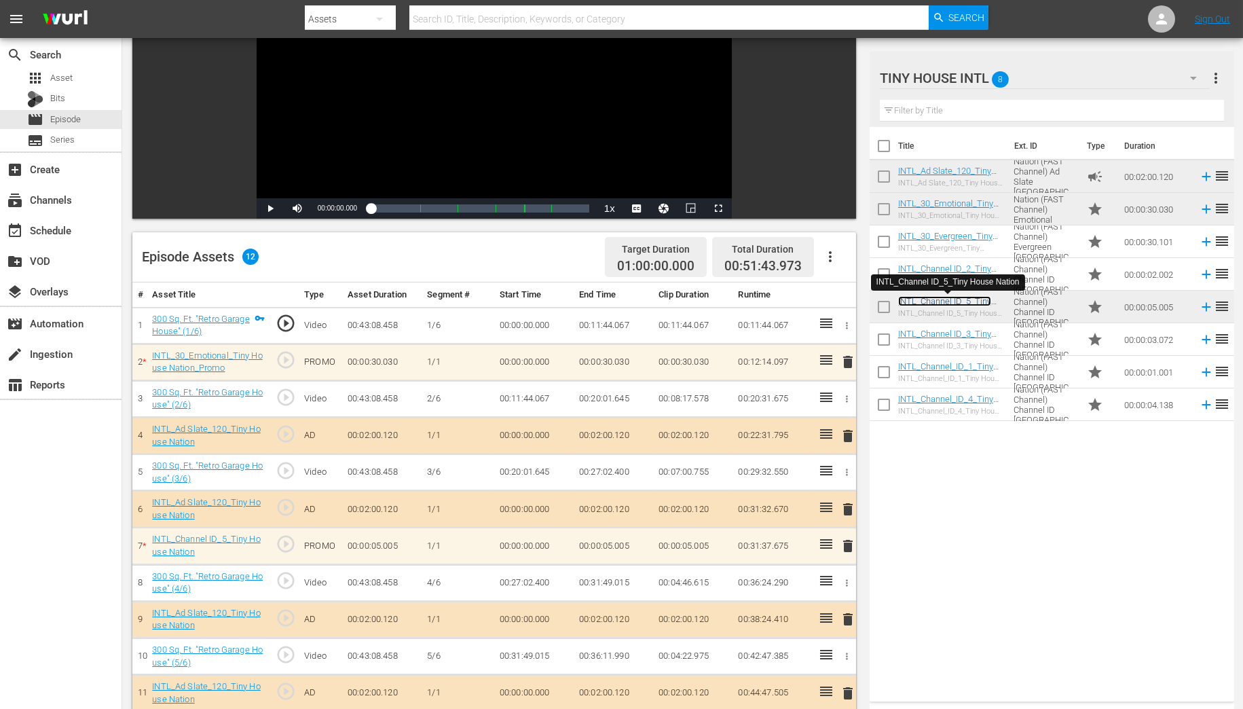
scroll to position [272, 0]
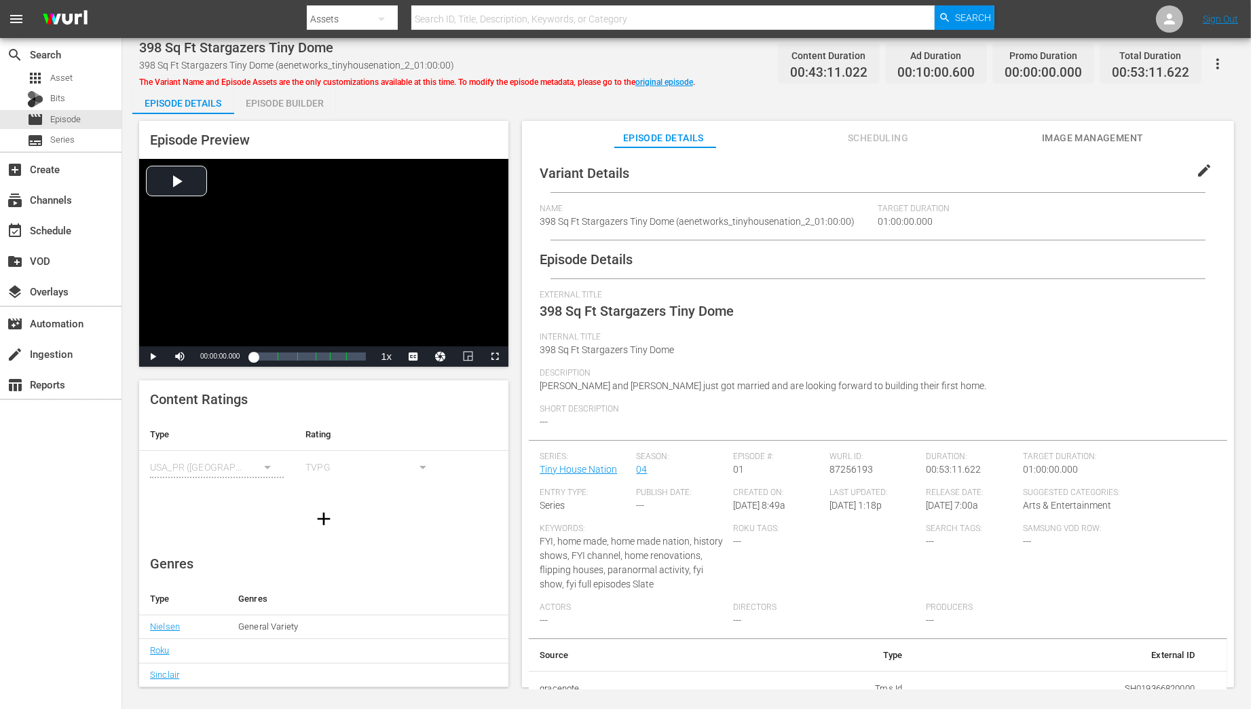
click at [289, 104] on div "Episode Builder" at bounding box center [285, 103] width 102 height 33
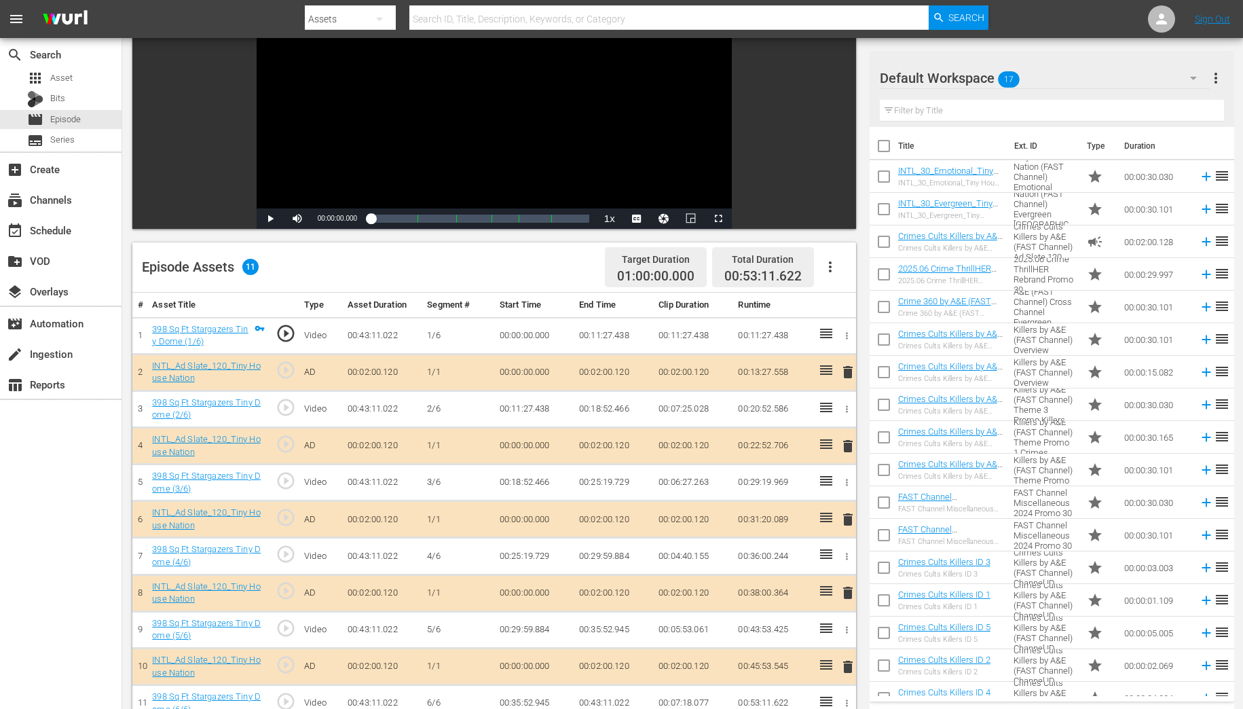
scroll to position [109, 0]
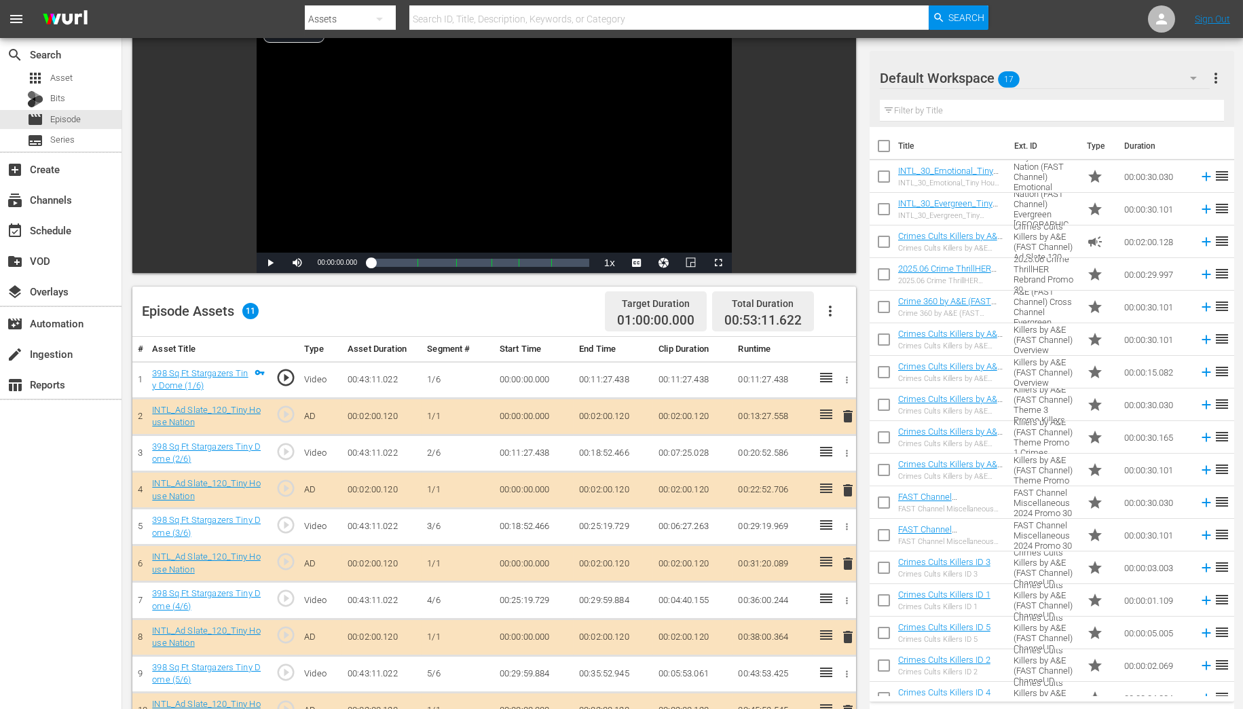
click at [1186, 79] on icon "button" at bounding box center [1193, 78] width 16 height 16
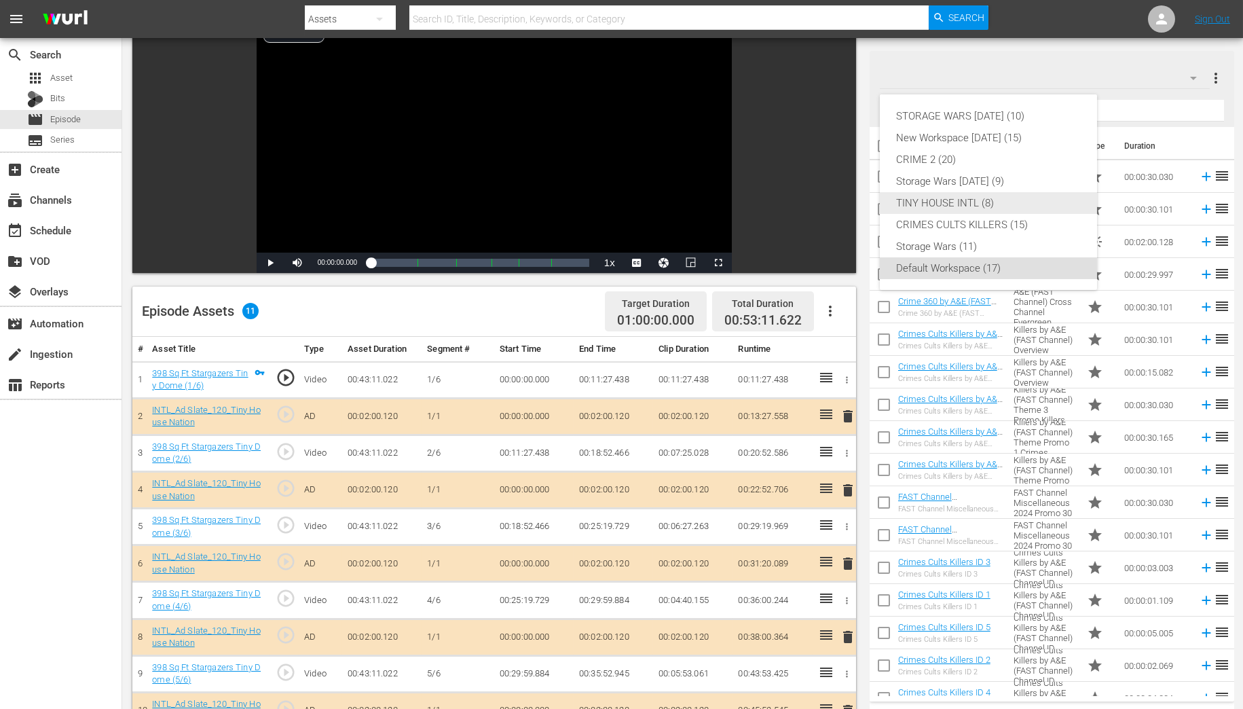
click at [935, 199] on div "TINY HOUSE INTL (8)" at bounding box center [988, 203] width 185 height 22
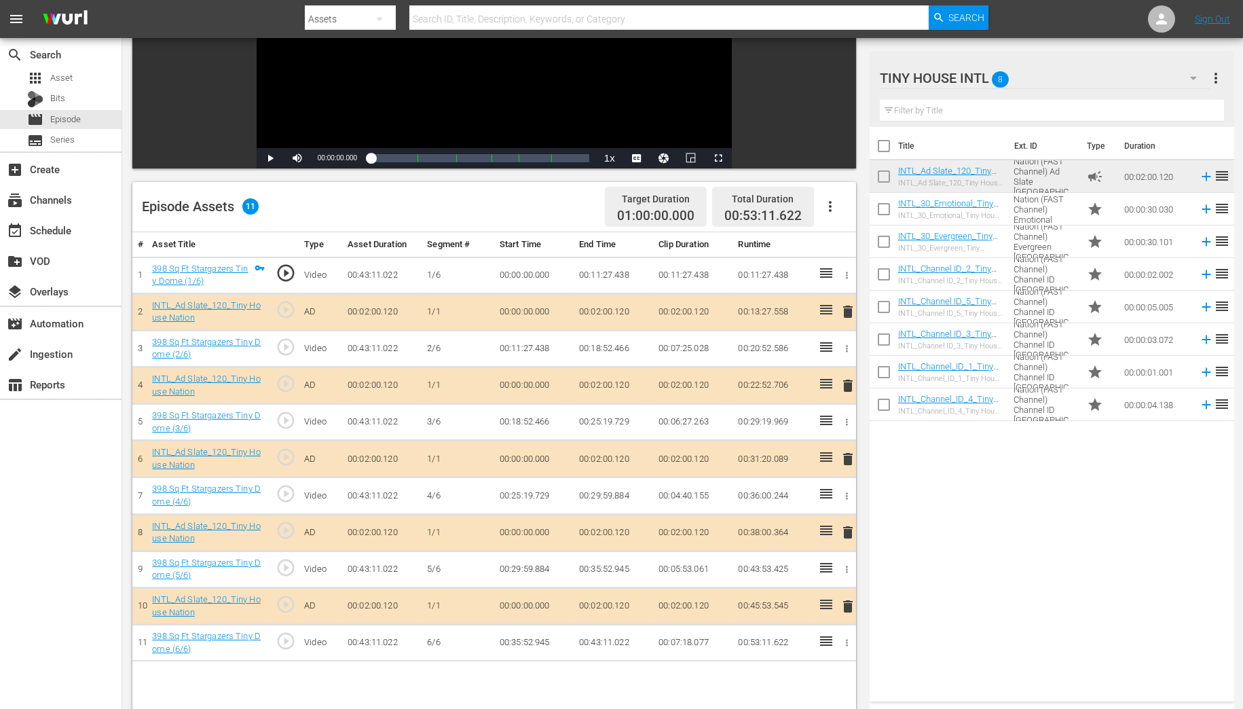
scroll to position [217, 0]
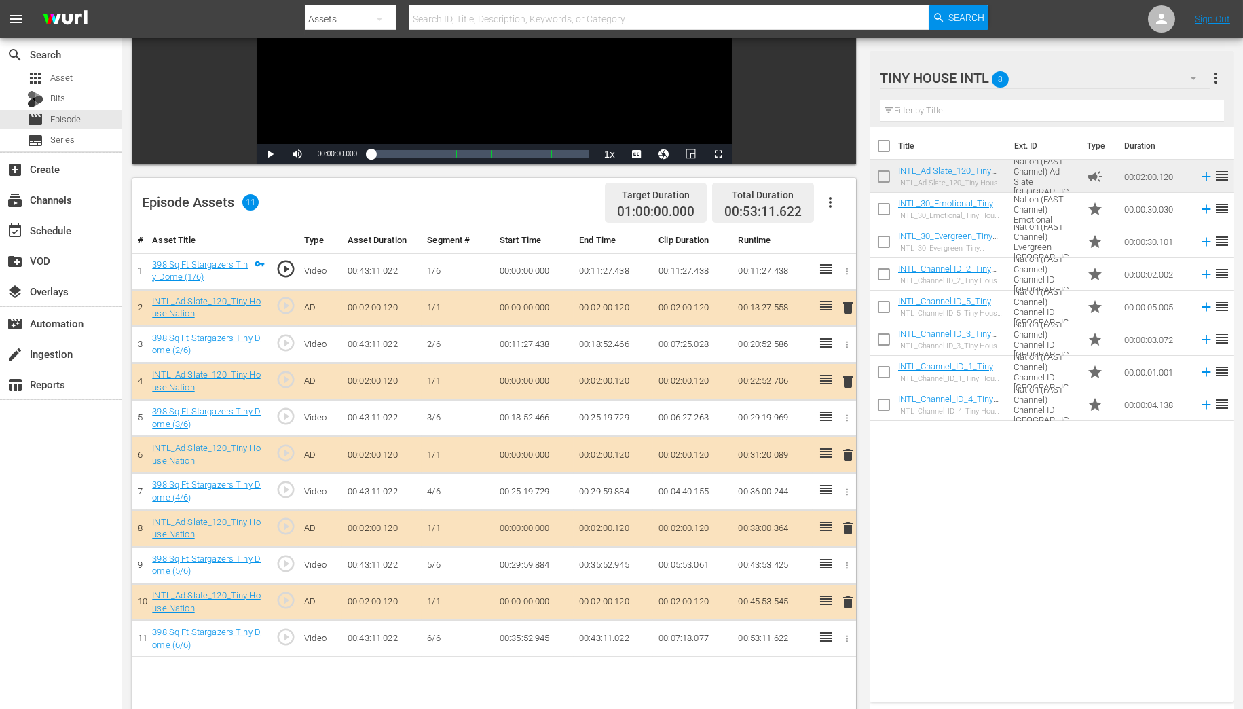
click at [849, 380] on span "delete" at bounding box center [848, 381] width 16 height 16
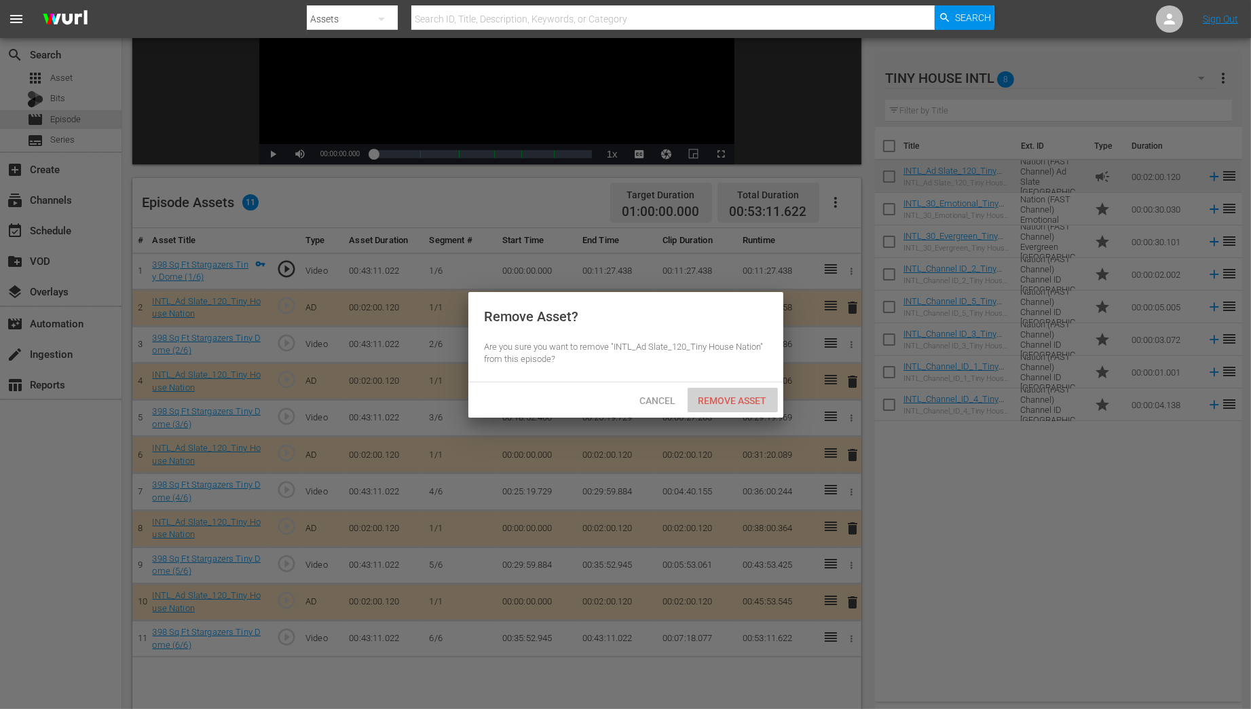
click at [732, 400] on span "Remove Asset" at bounding box center [733, 400] width 90 height 11
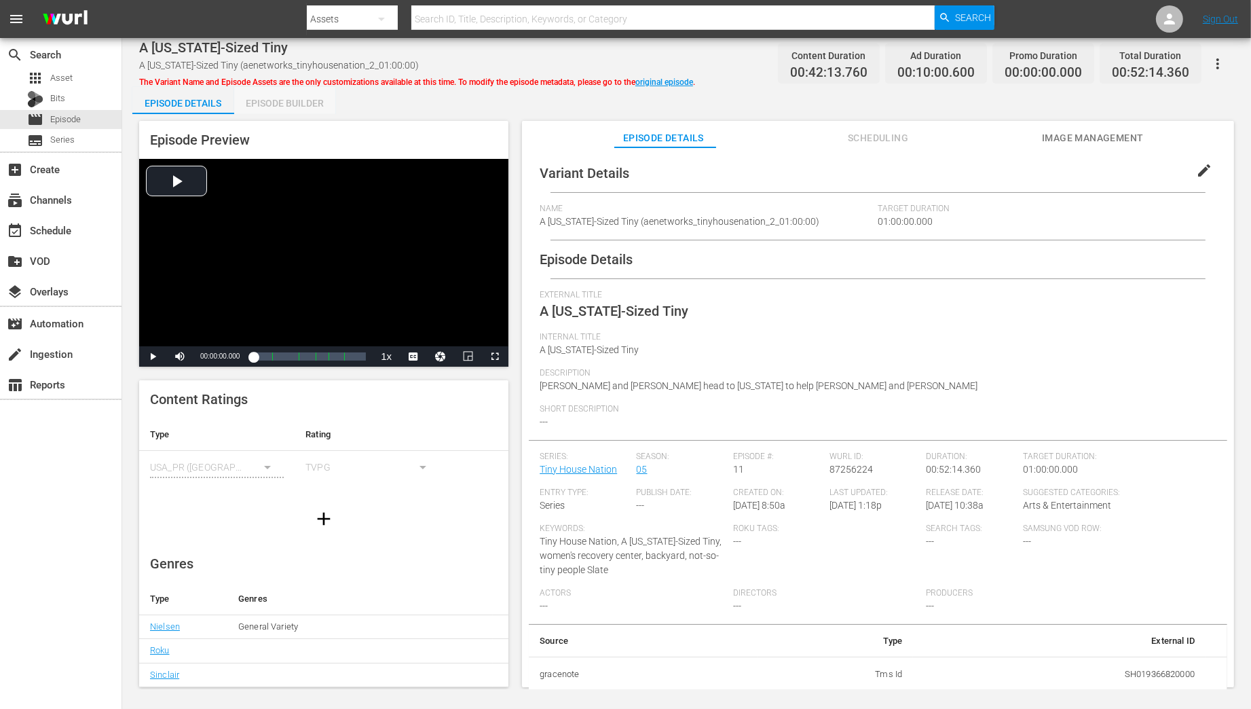
click at [289, 98] on div "Episode Builder" at bounding box center [285, 103] width 102 height 33
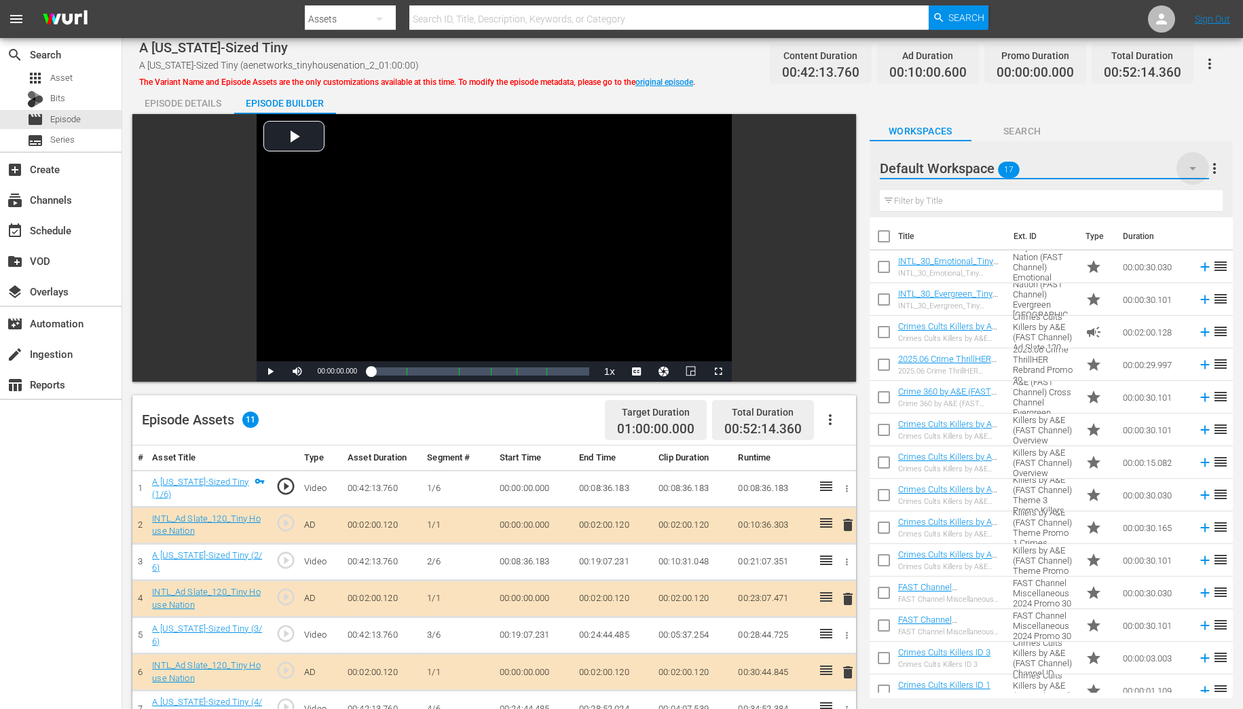
click at [1194, 167] on icon "button" at bounding box center [1192, 168] width 7 height 3
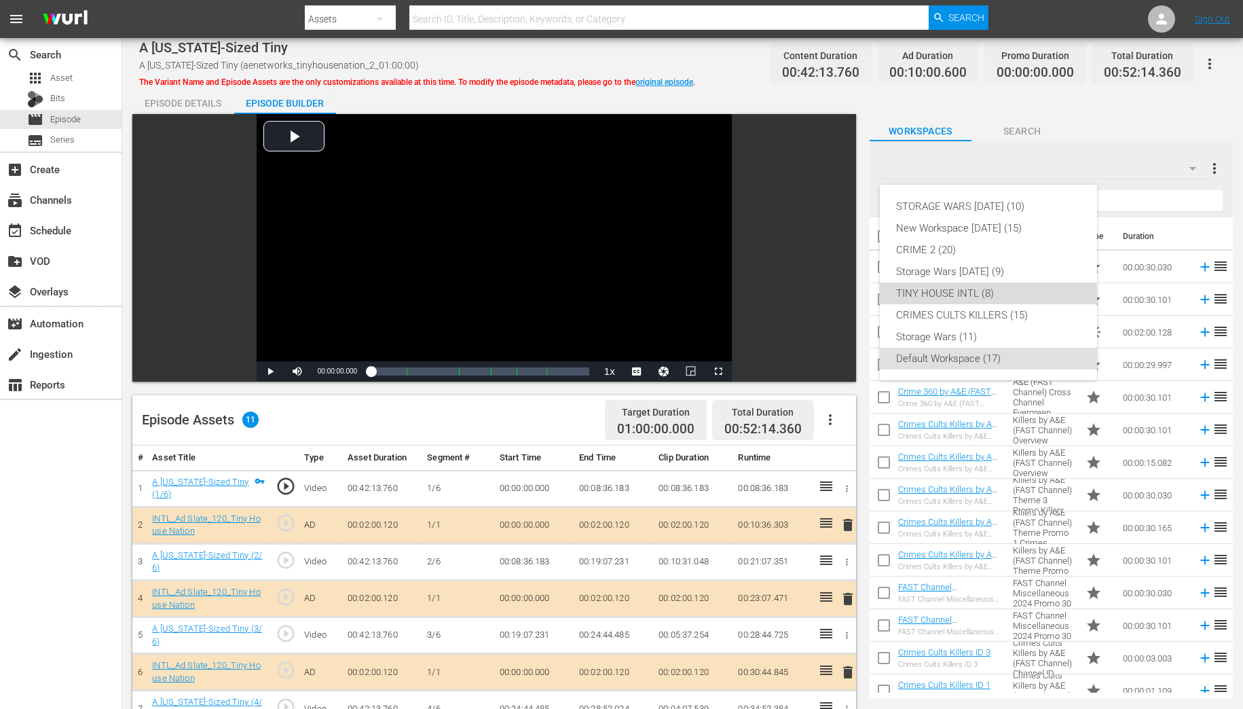
click at [948, 295] on div "TINY HOUSE INTL (8)" at bounding box center [988, 293] width 185 height 22
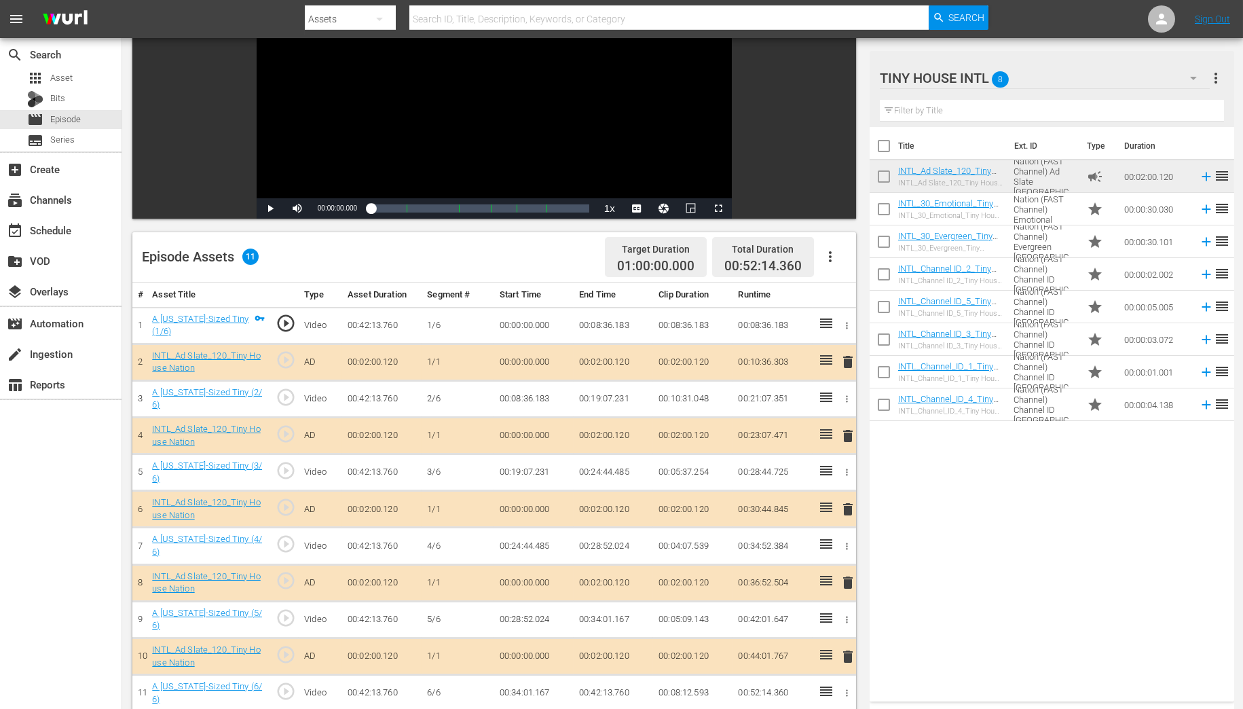
scroll to position [217, 0]
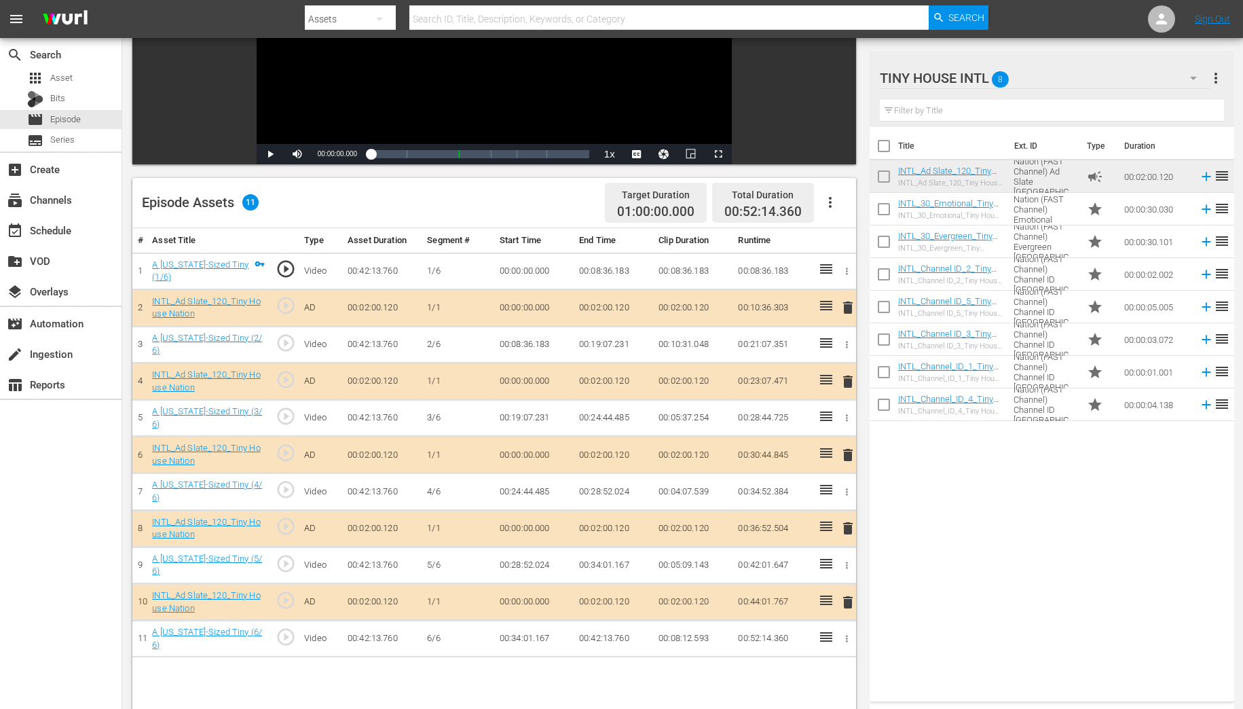
click at [846, 447] on span "delete" at bounding box center [848, 455] width 16 height 16
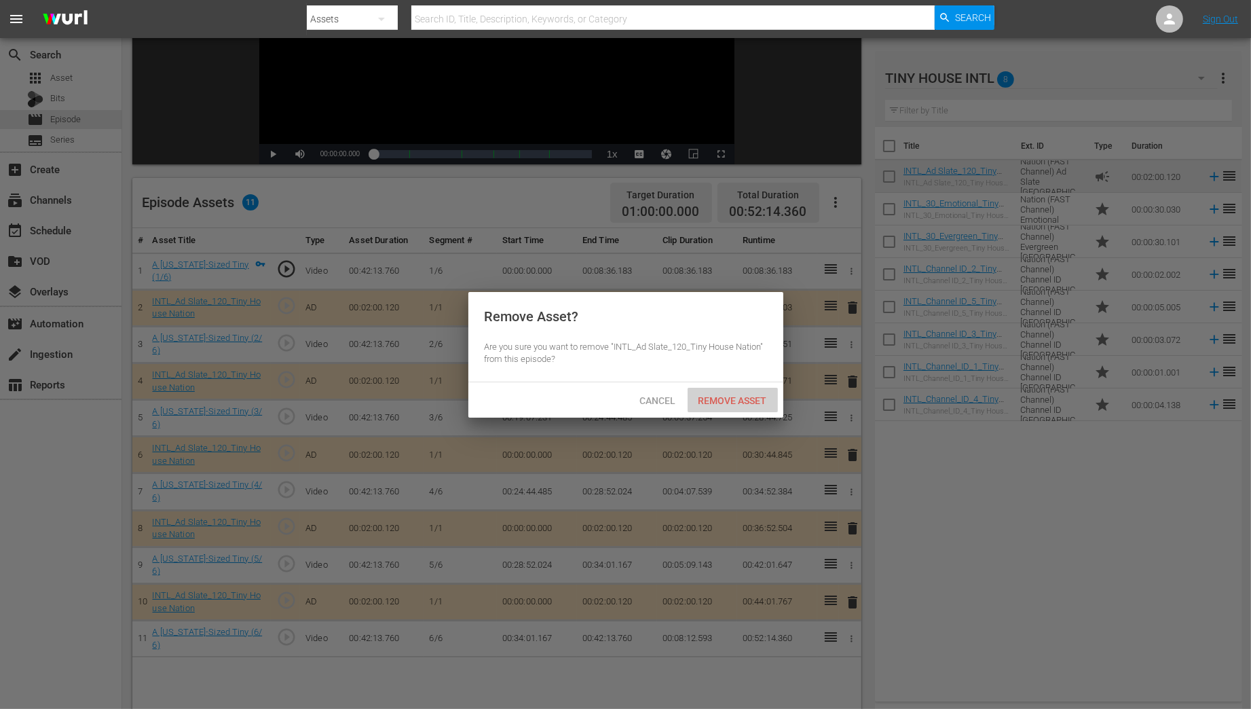
click at [744, 402] on span "Remove Asset" at bounding box center [733, 400] width 90 height 11
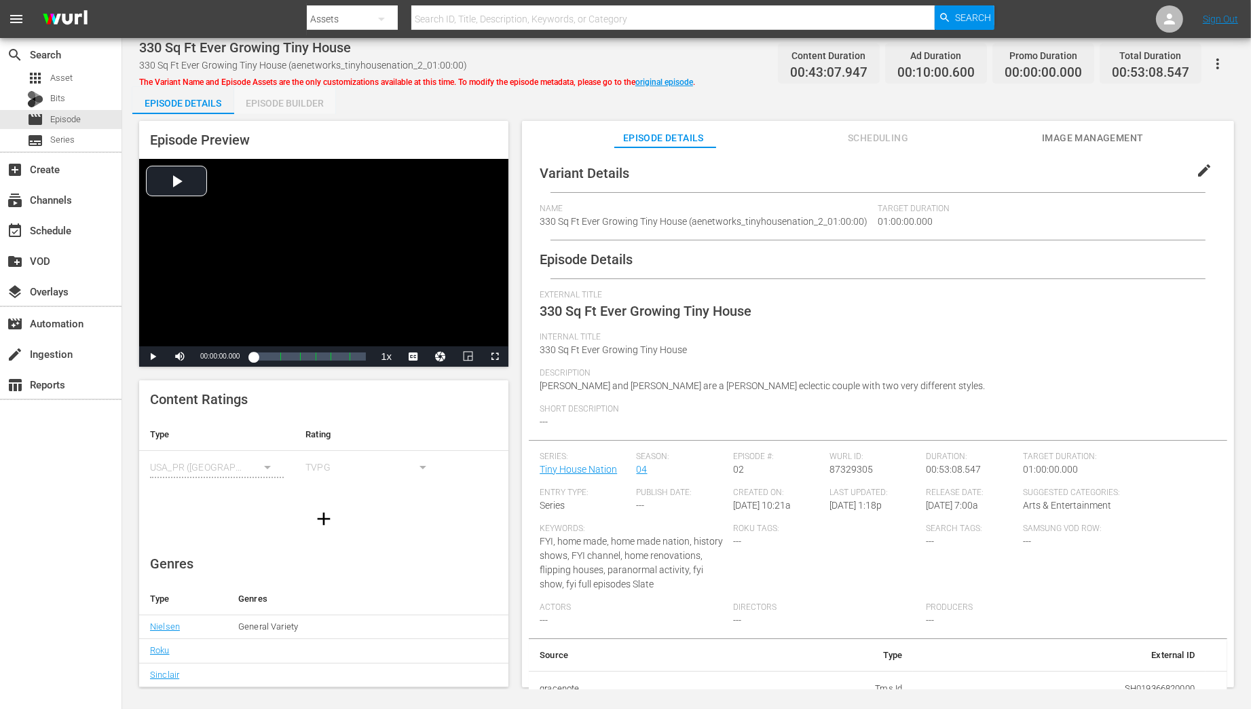
click at [278, 101] on div "Episode Builder" at bounding box center [285, 103] width 102 height 33
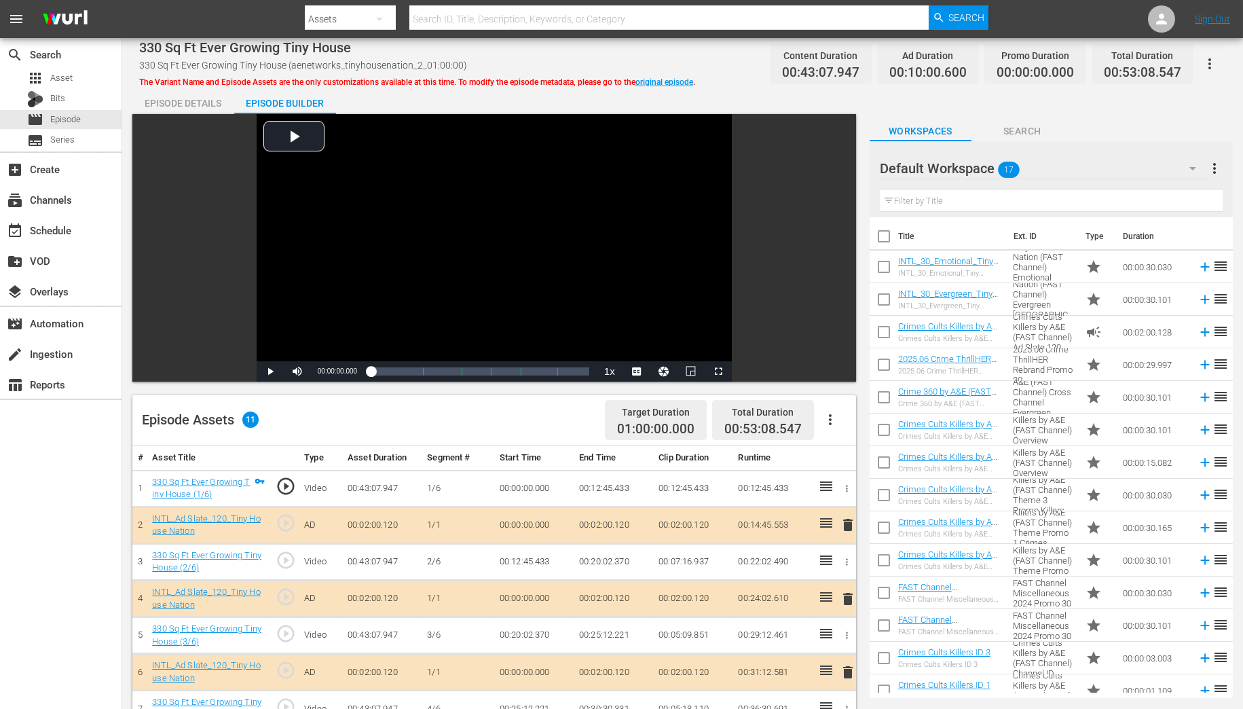
click at [1197, 166] on icon "button" at bounding box center [1192, 168] width 16 height 16
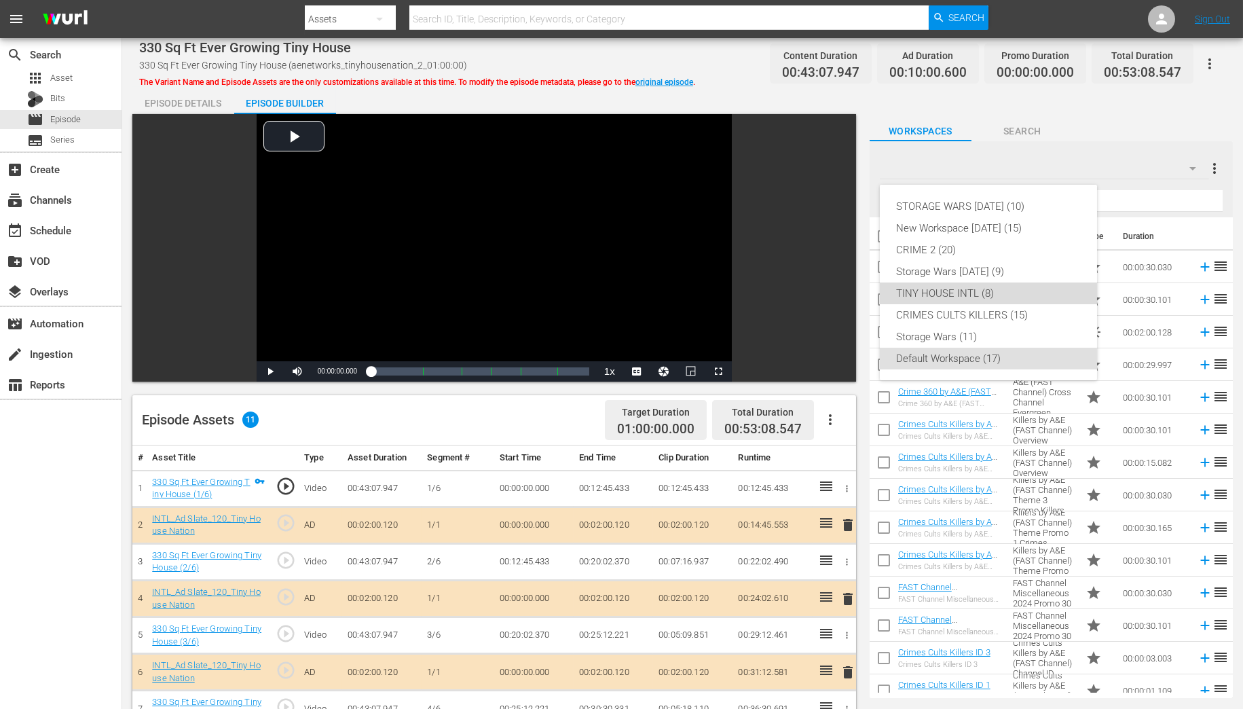
click at [956, 292] on div "TINY HOUSE INTL (8)" at bounding box center [988, 293] width 185 height 22
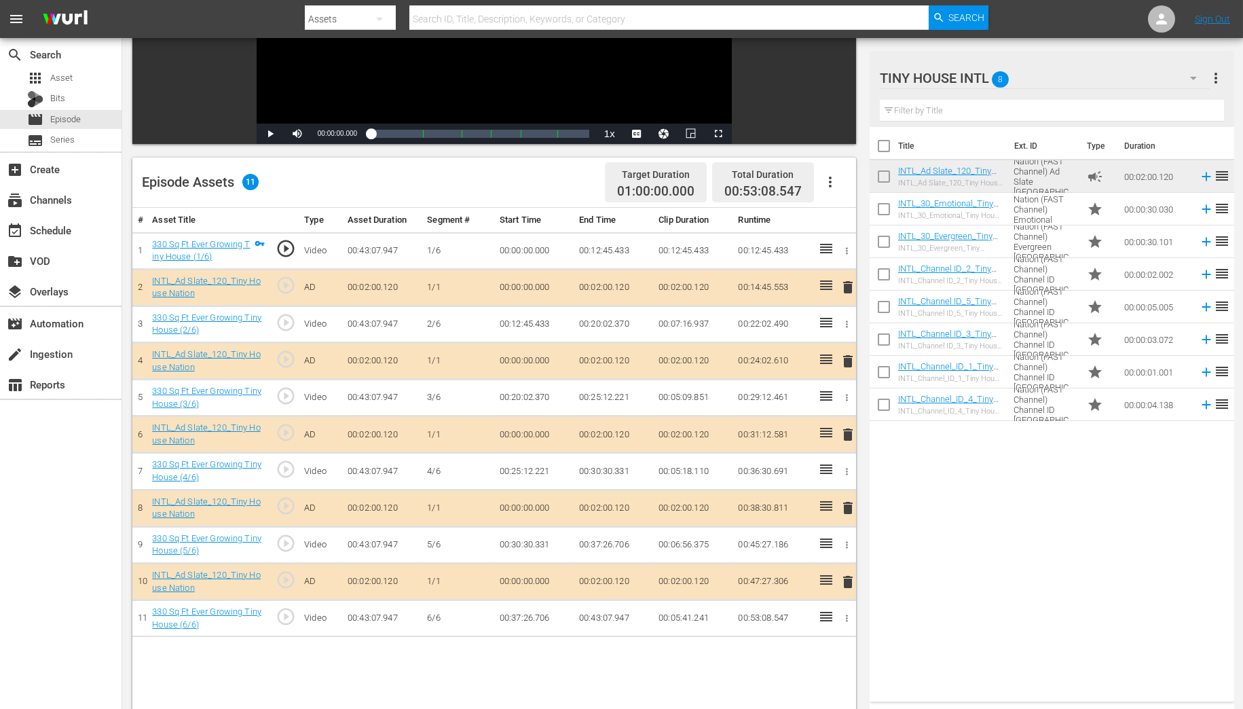
scroll to position [326, 0]
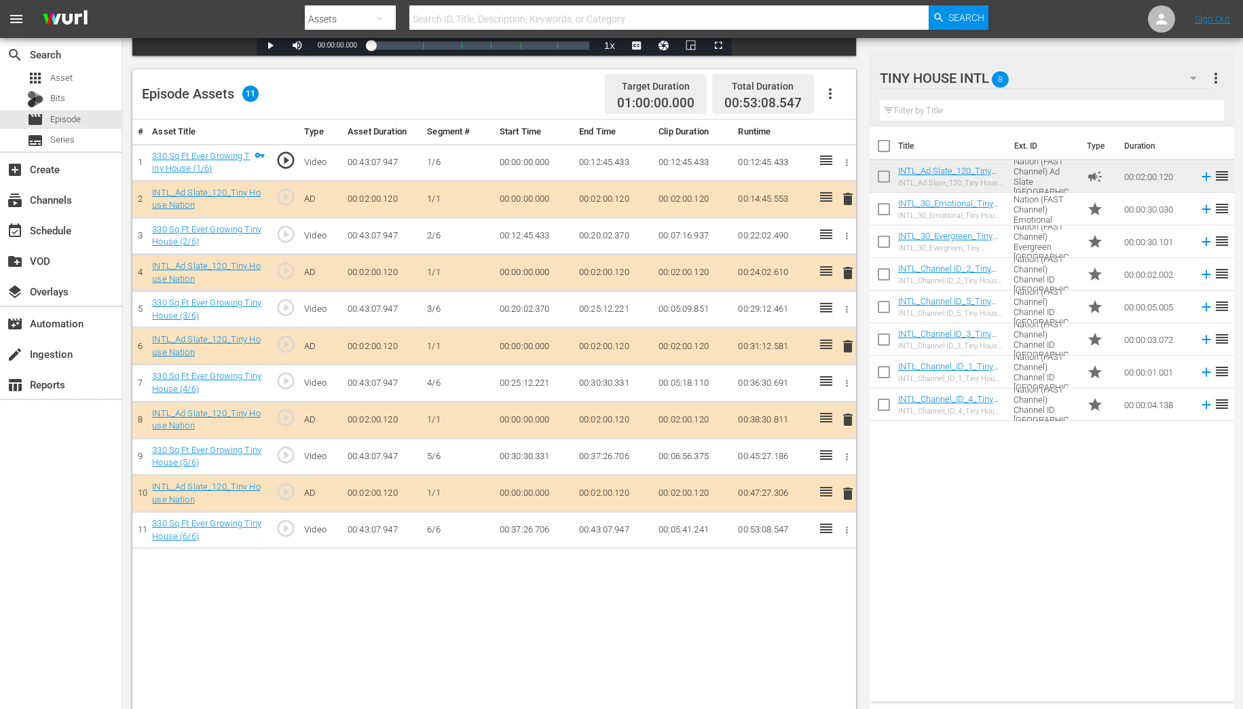
click at [846, 417] on span "delete" at bounding box center [848, 419] width 16 height 16
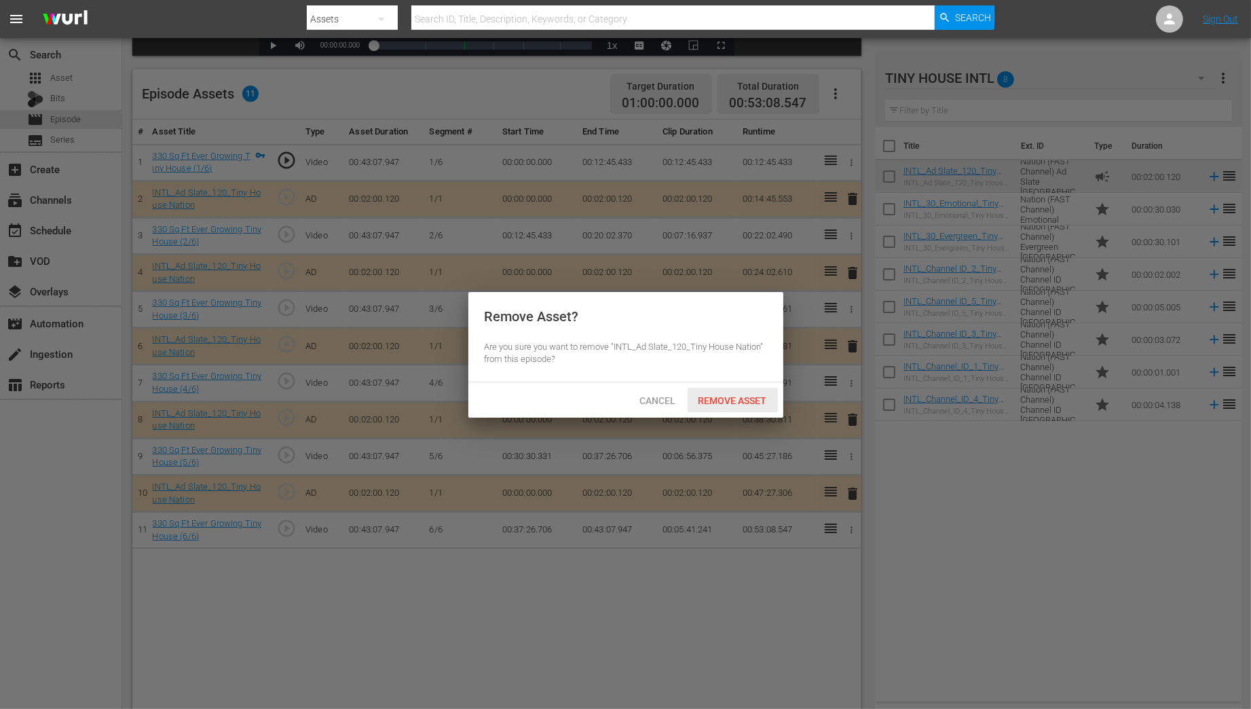
click at [730, 399] on span "Remove Asset" at bounding box center [733, 400] width 90 height 11
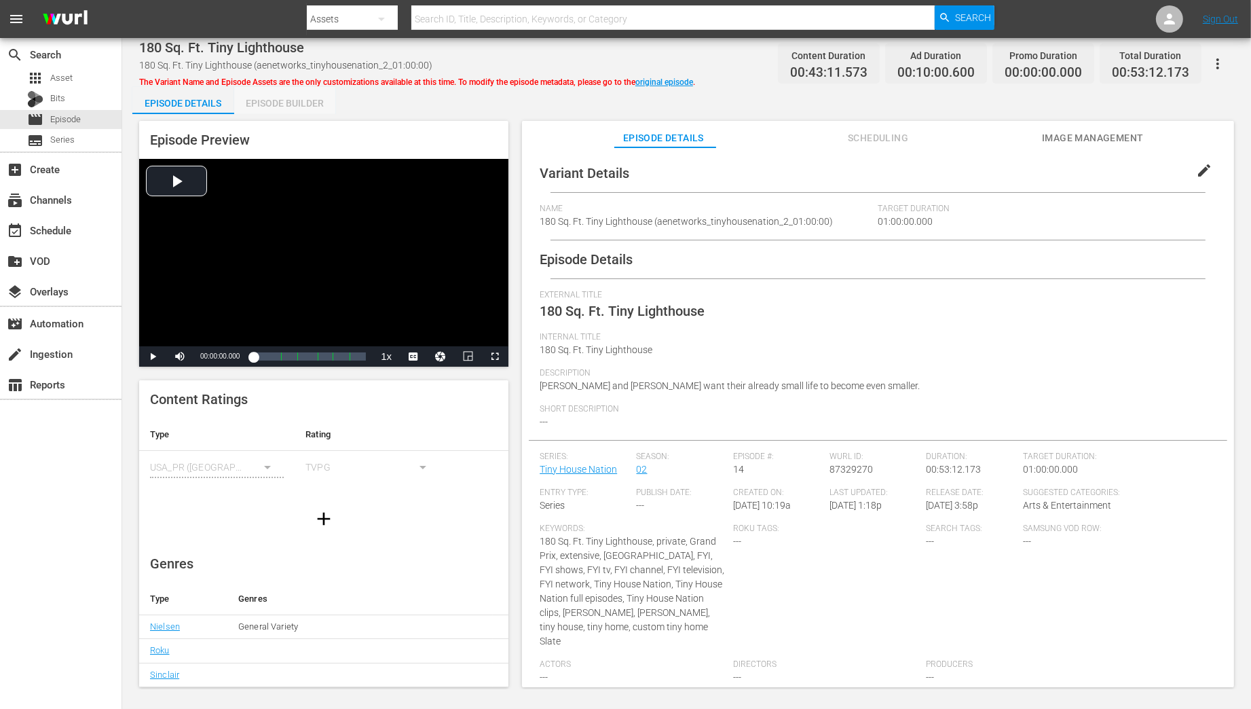
click at [286, 106] on div "Episode Builder" at bounding box center [285, 103] width 102 height 33
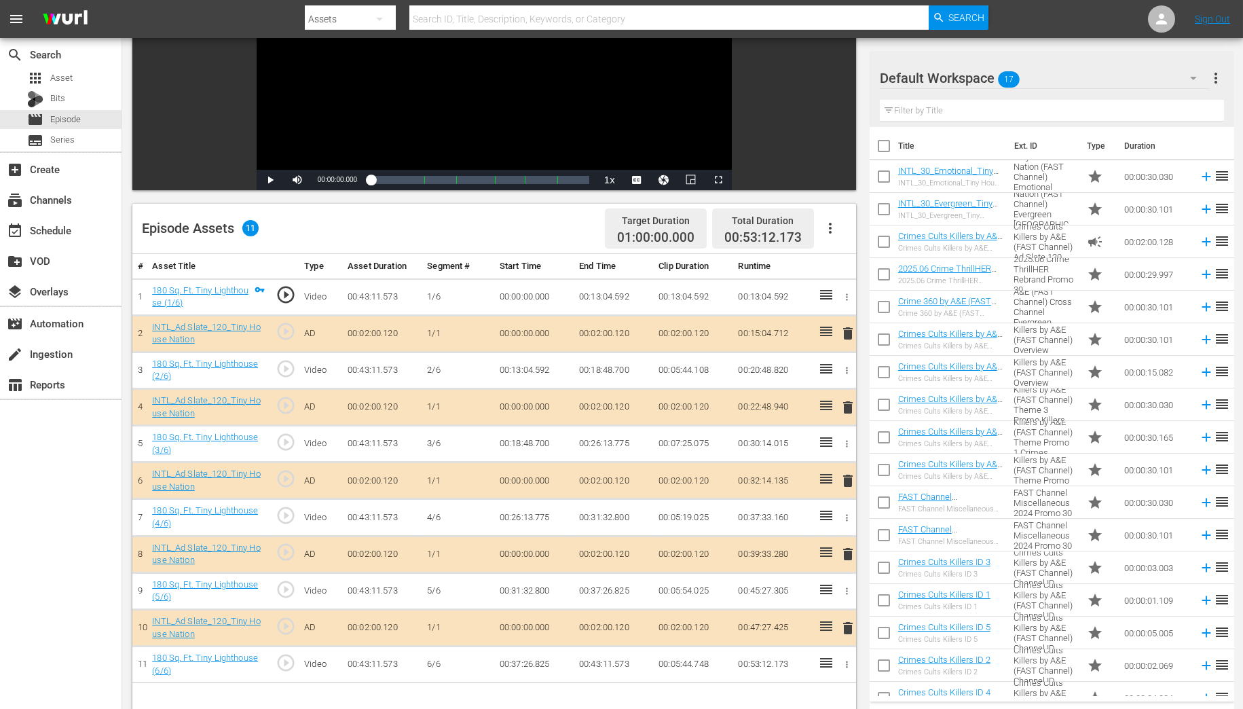
scroll to position [217, 0]
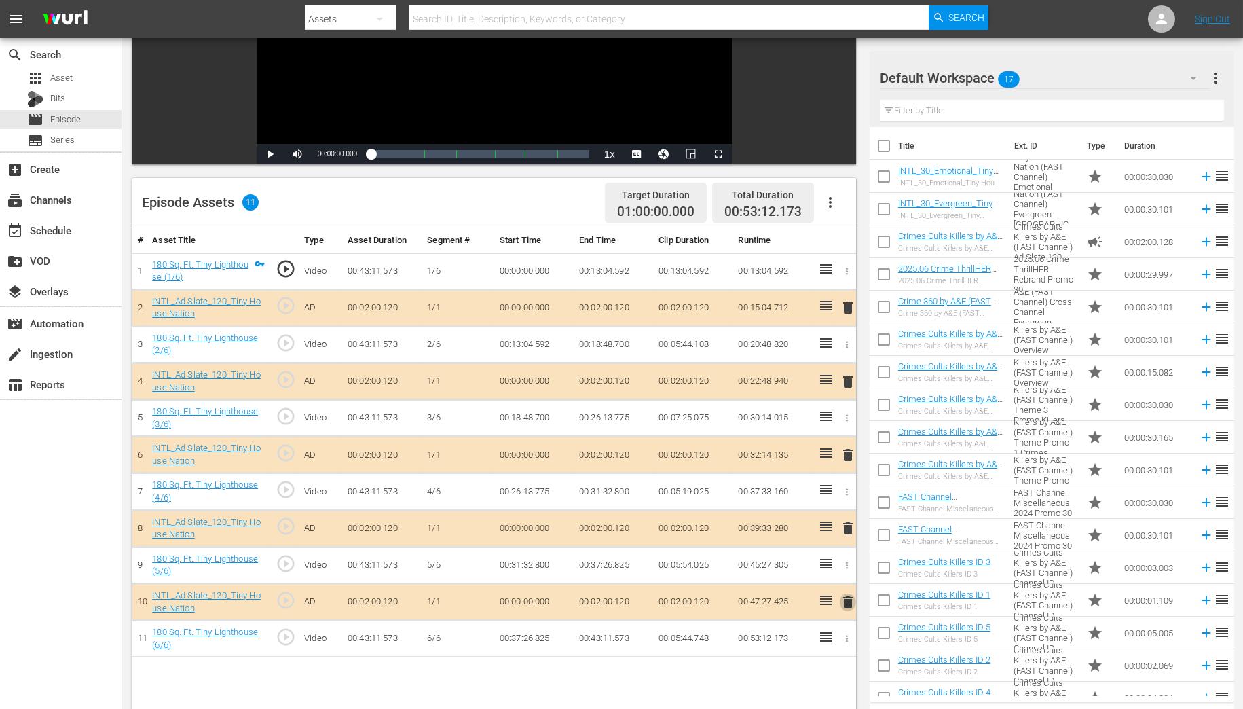
click at [847, 599] on span "delete" at bounding box center [848, 602] width 16 height 16
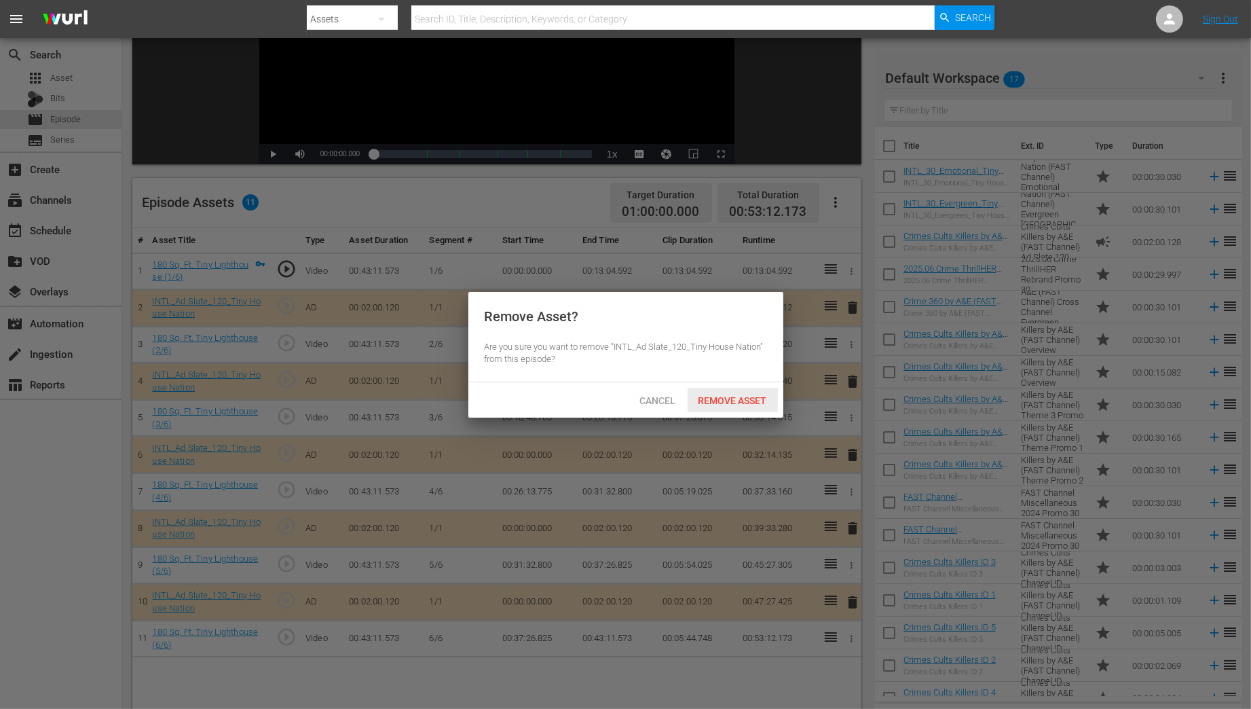
click at [709, 398] on span "Remove Asset" at bounding box center [733, 400] width 90 height 11
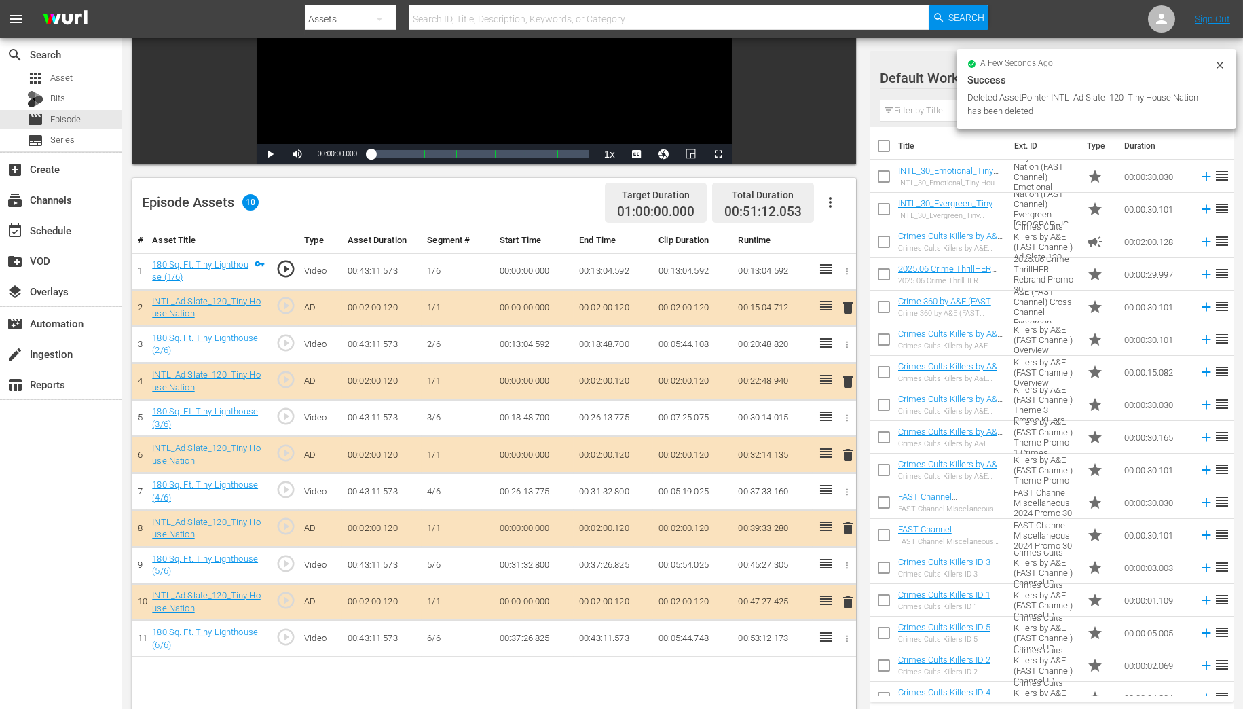
click at [934, 138] on th "Title" at bounding box center [952, 146] width 108 height 38
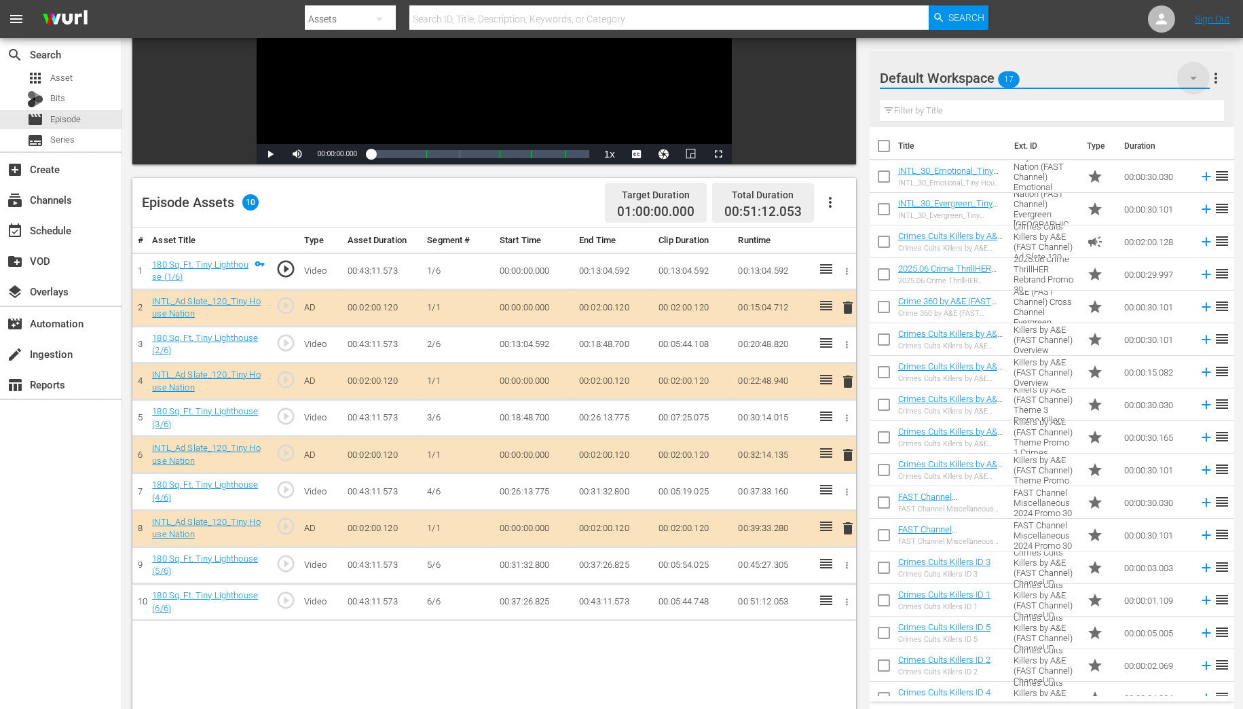
click at [1191, 77] on icon "button" at bounding box center [1193, 78] width 16 height 16
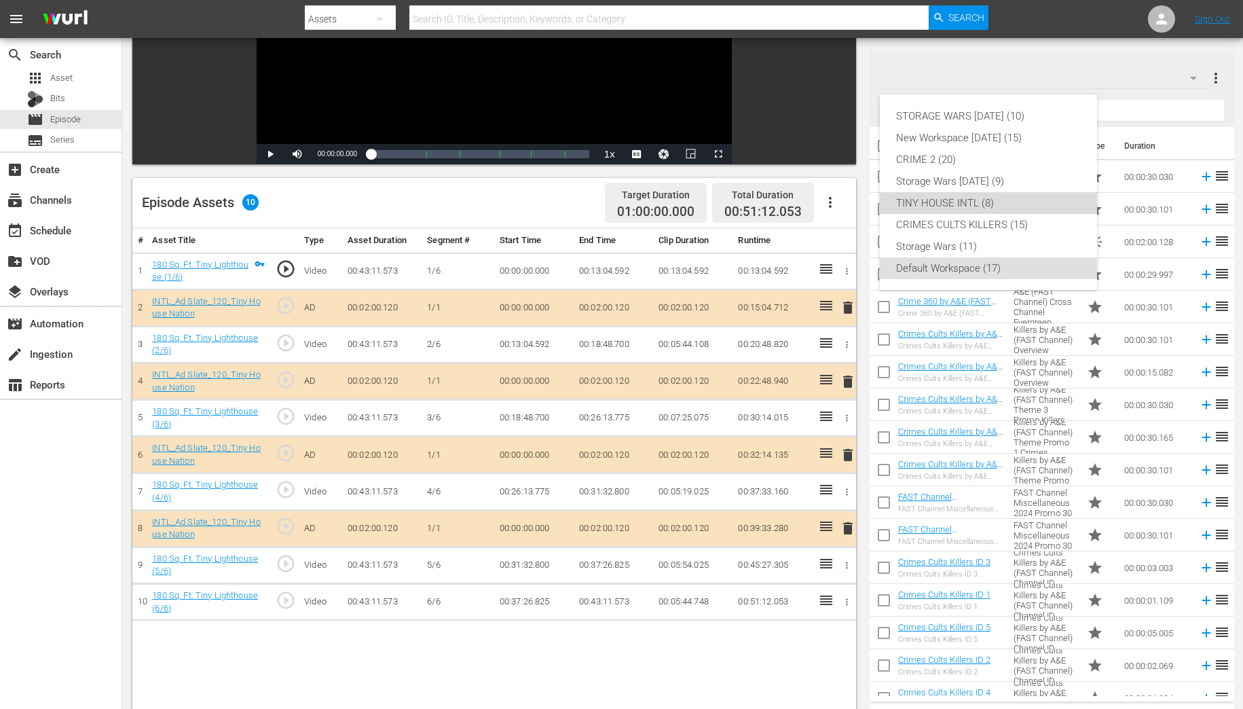
click at [950, 205] on div "TINY HOUSE INTL (8)" at bounding box center [988, 203] width 185 height 22
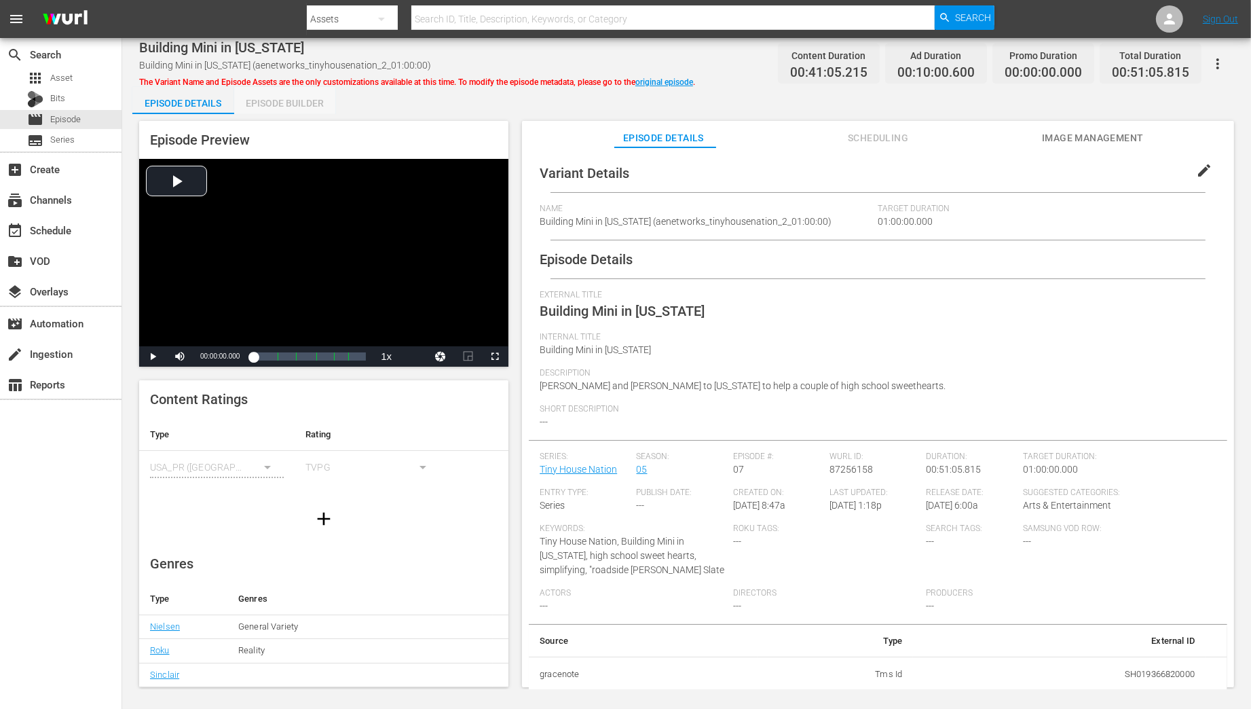
click at [272, 102] on div "Episode Builder" at bounding box center [285, 103] width 102 height 33
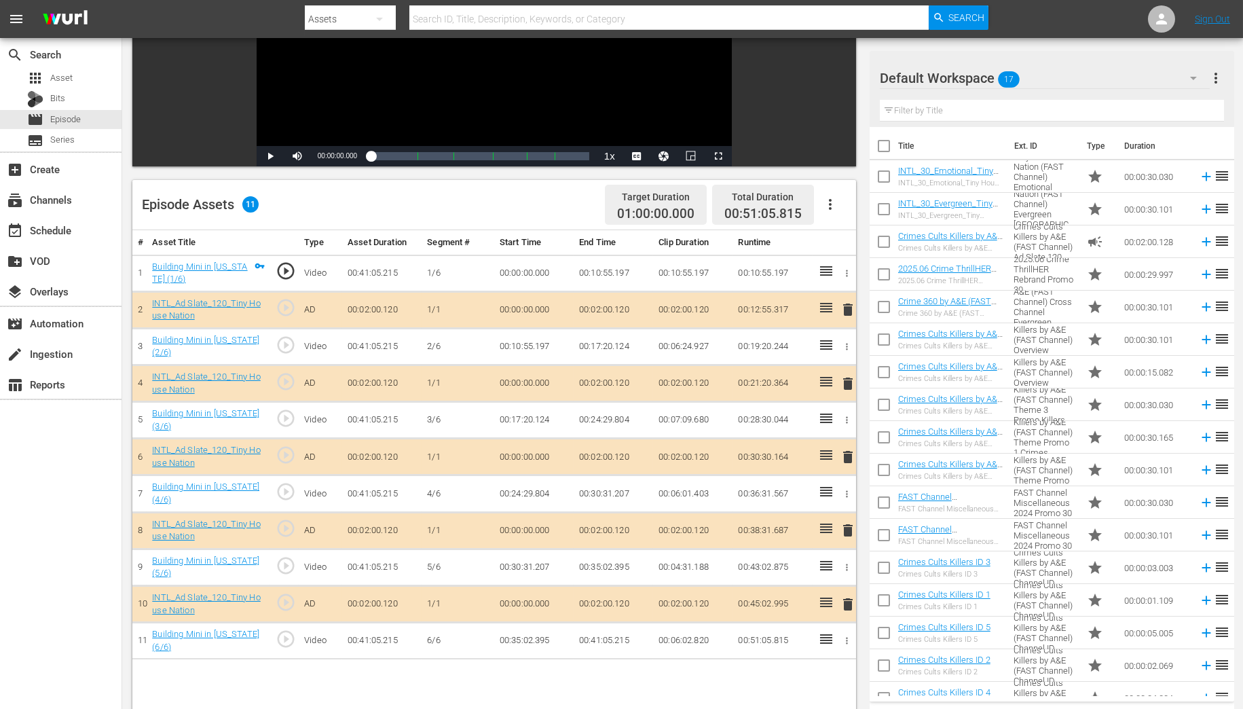
scroll to position [217, 0]
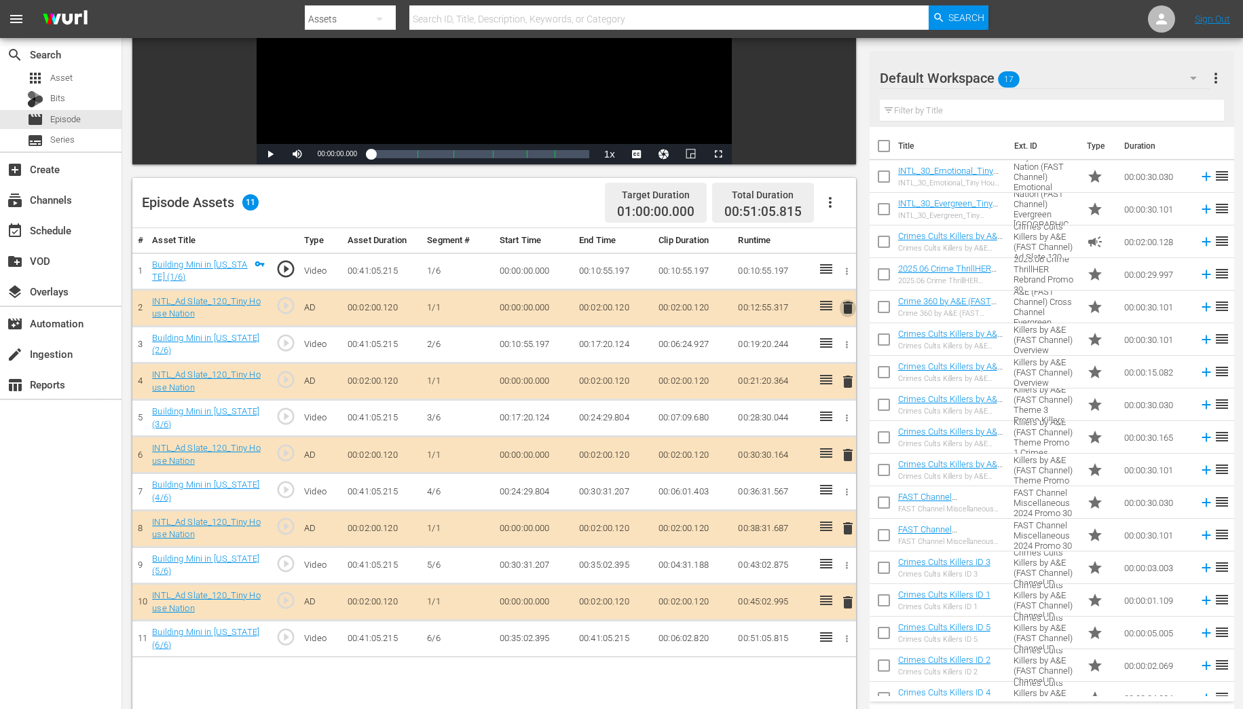
click at [852, 307] on span "delete" at bounding box center [848, 307] width 16 height 16
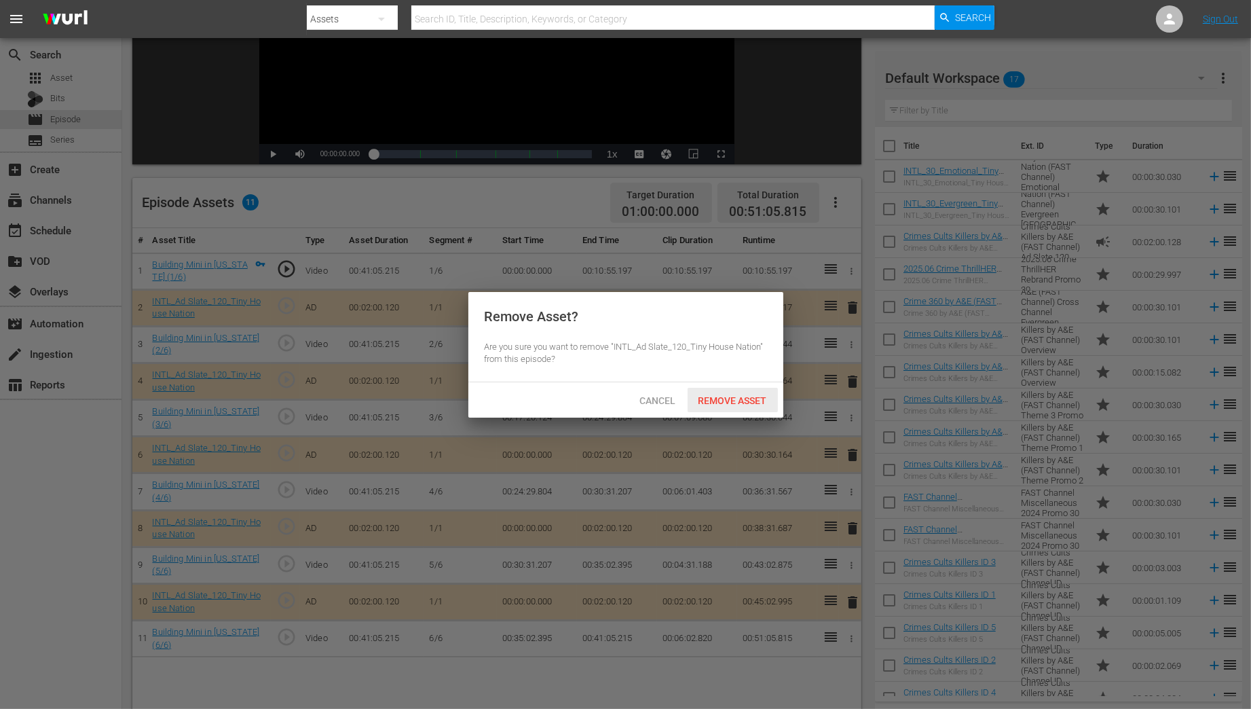
click at [742, 403] on span "Remove Asset" at bounding box center [733, 400] width 90 height 11
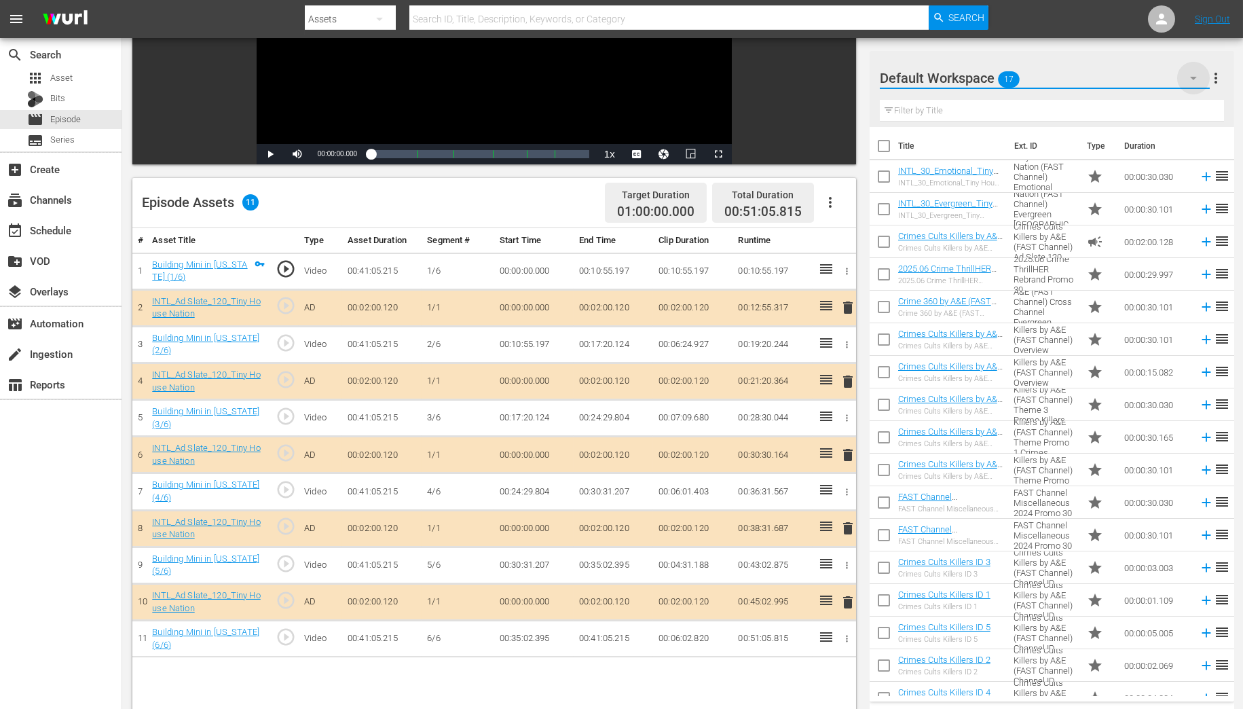
click at [1198, 77] on icon "button" at bounding box center [1193, 78] width 16 height 16
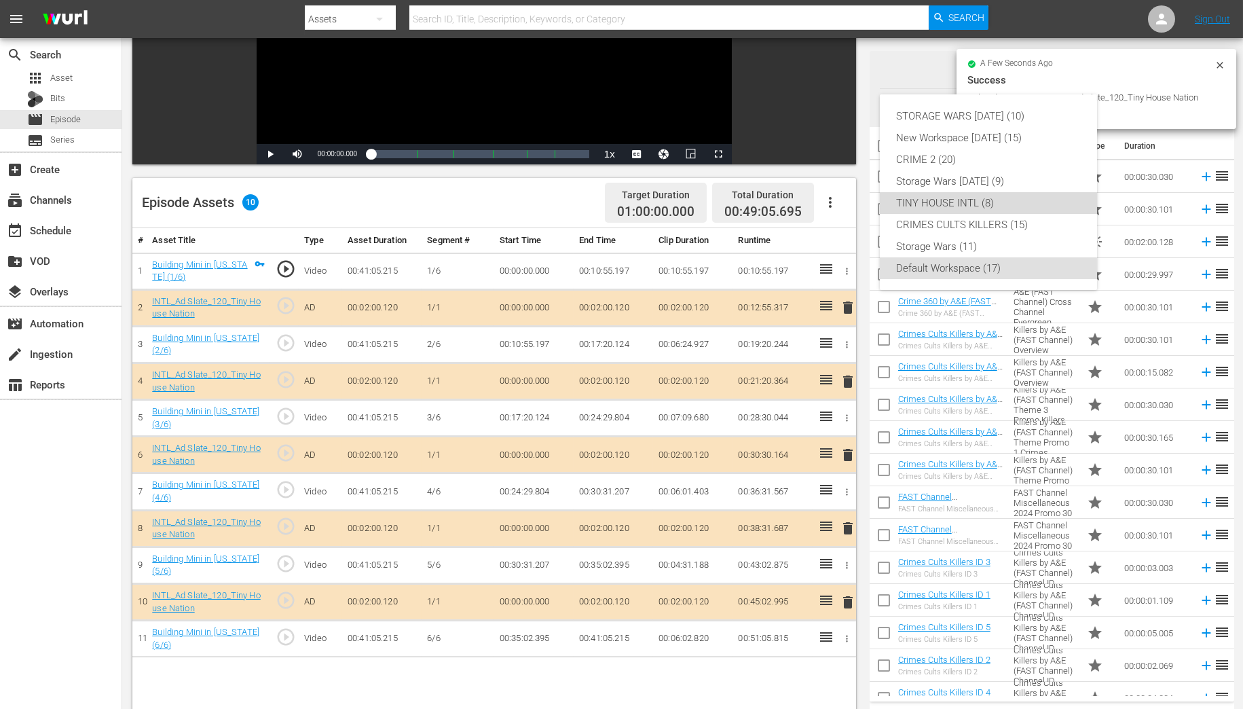
click at [946, 205] on div "TINY HOUSE INTL (8)" at bounding box center [988, 203] width 185 height 22
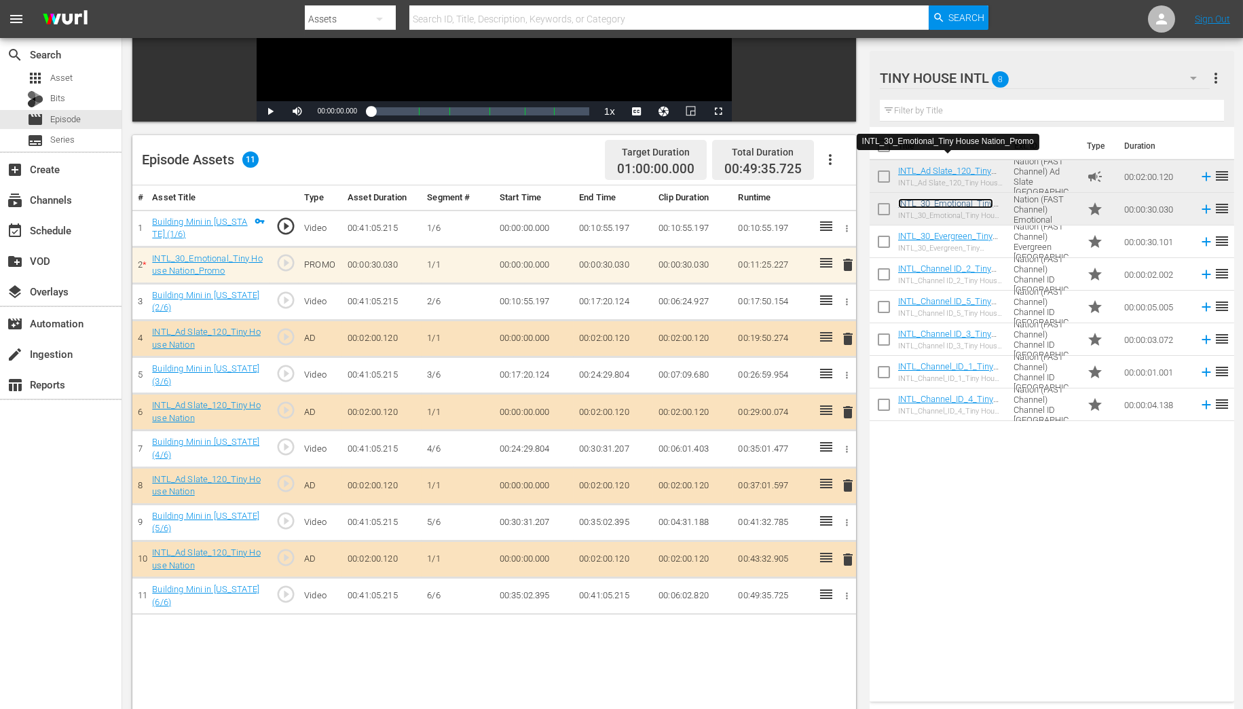
scroll to position [272, 0]
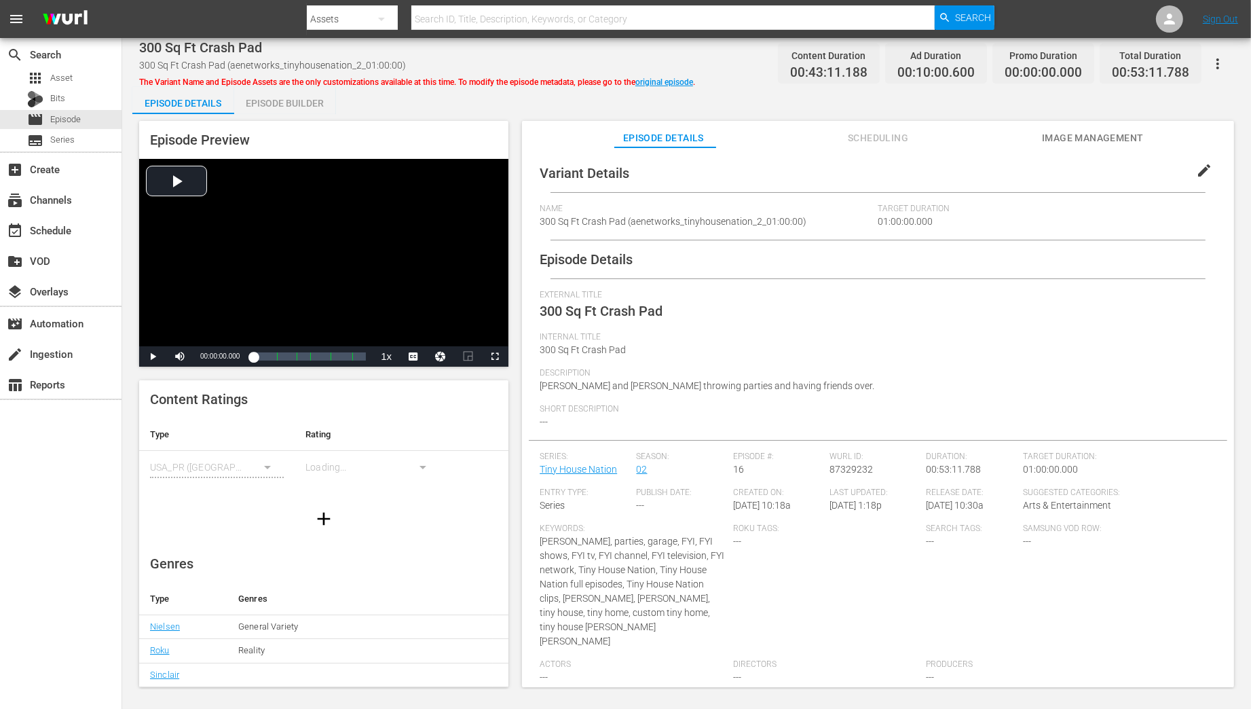
click at [298, 102] on div "Episode Builder" at bounding box center [285, 103] width 102 height 33
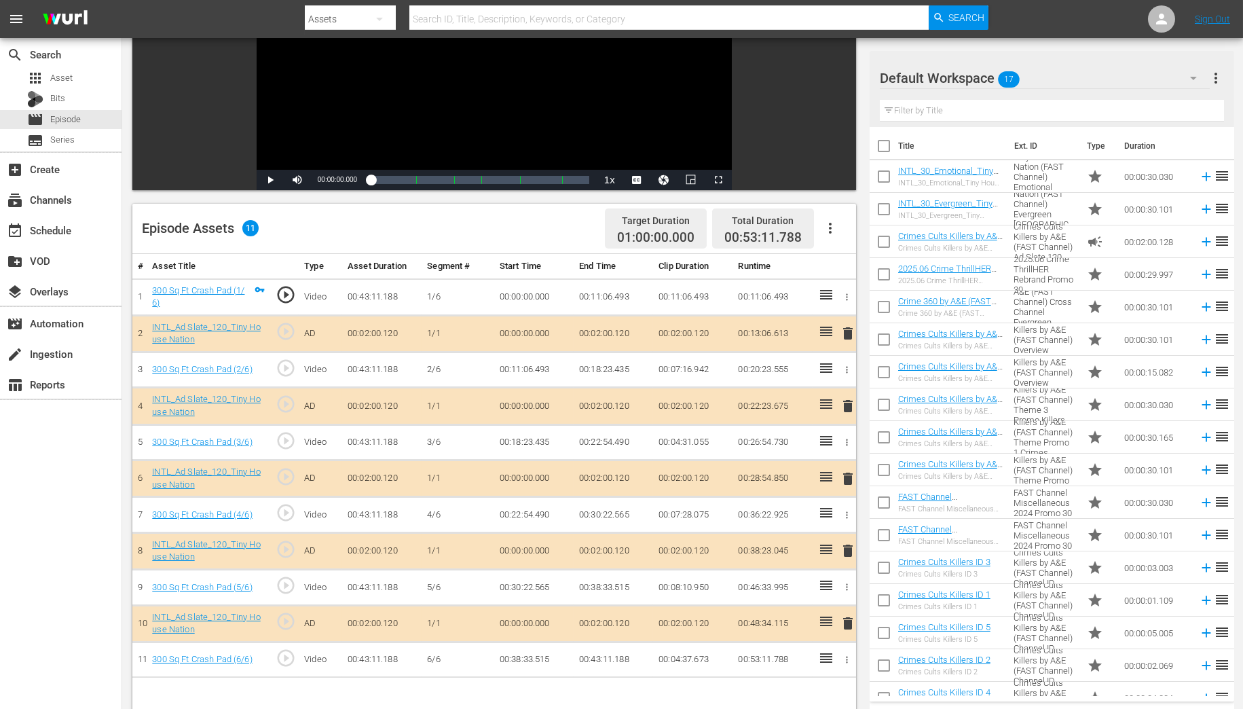
scroll to position [217, 0]
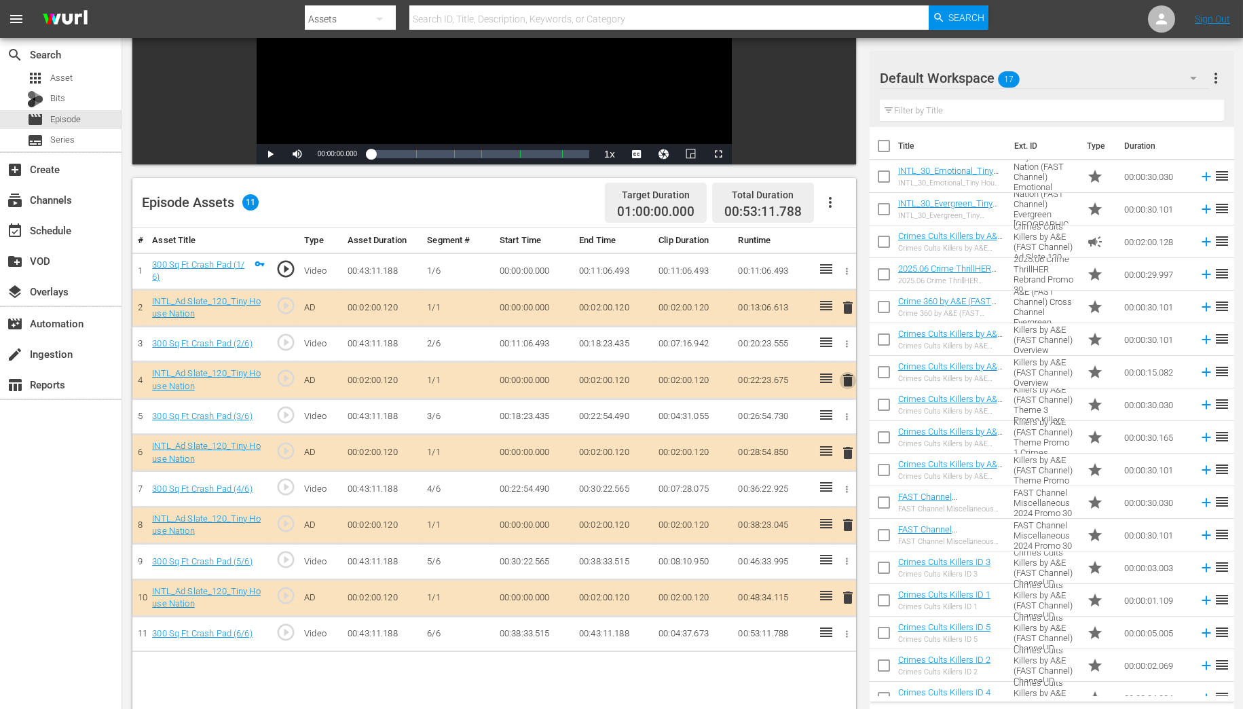
click at [845, 380] on span "delete" at bounding box center [848, 380] width 16 height 16
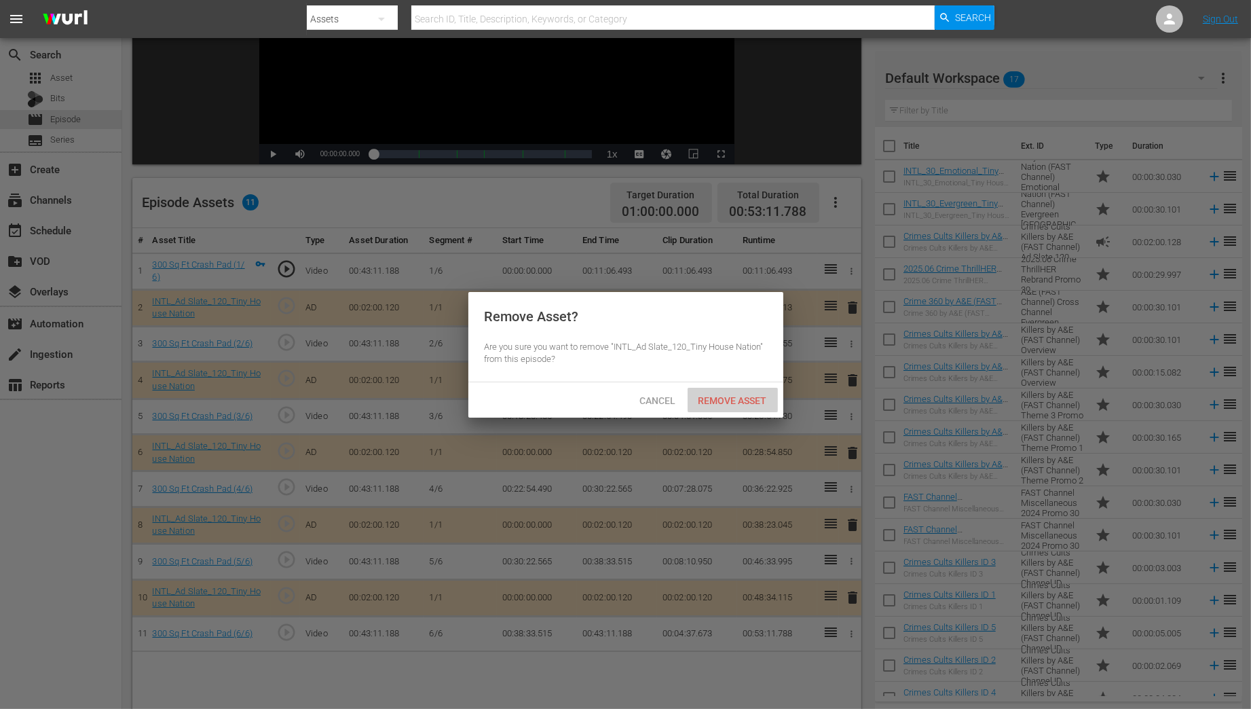
click at [707, 398] on span "Remove Asset" at bounding box center [733, 400] width 90 height 11
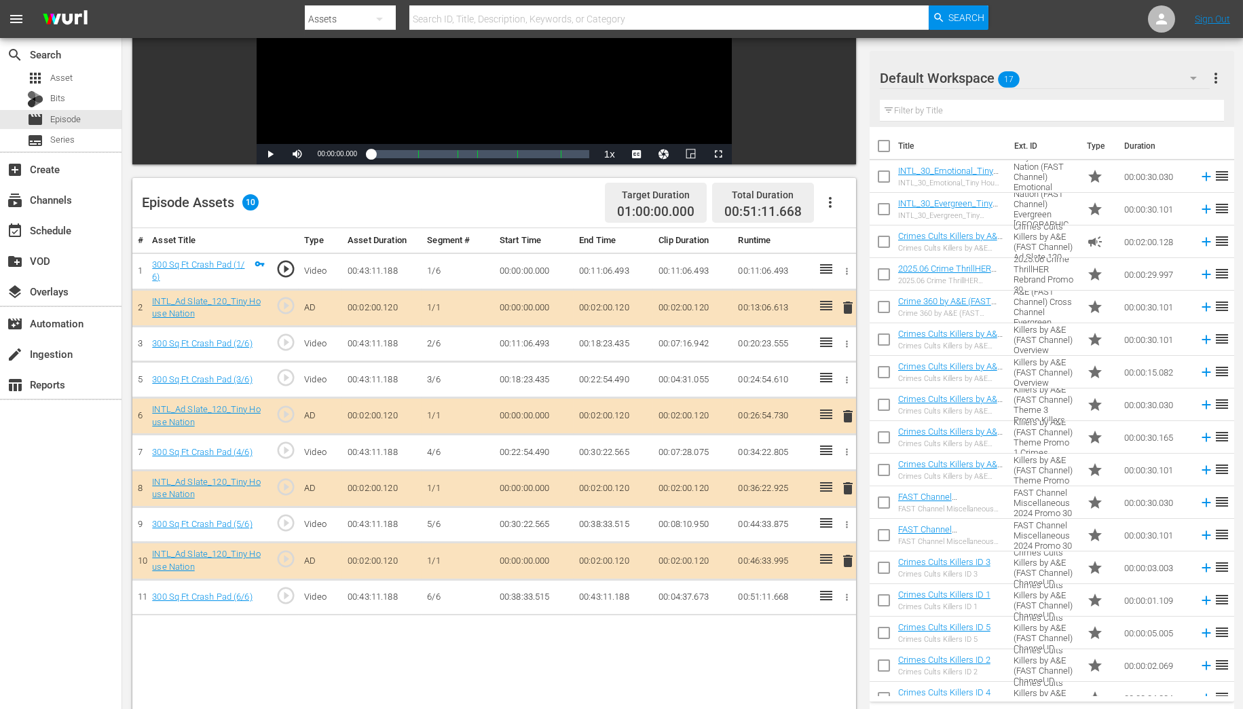
click at [1198, 79] on icon "button" at bounding box center [1193, 78] width 16 height 16
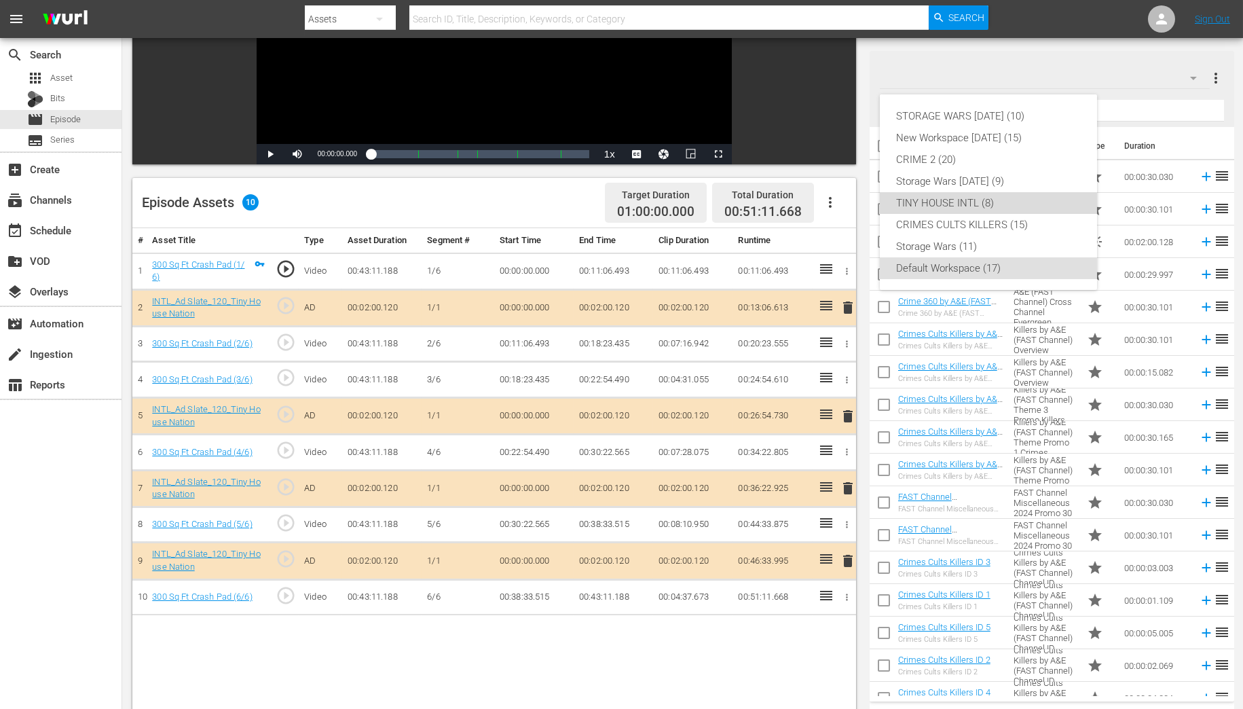
click at [960, 204] on div "TINY HOUSE INTL (8)" at bounding box center [988, 203] width 185 height 22
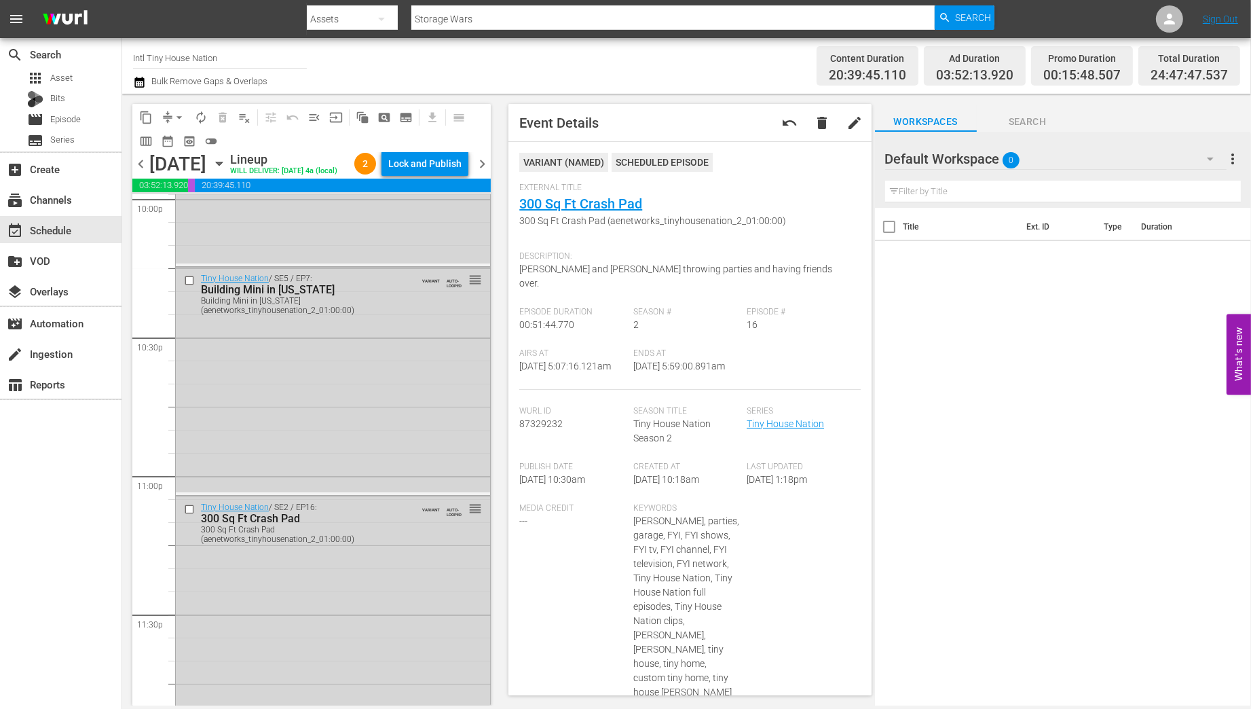
scroll to position [6378, 0]
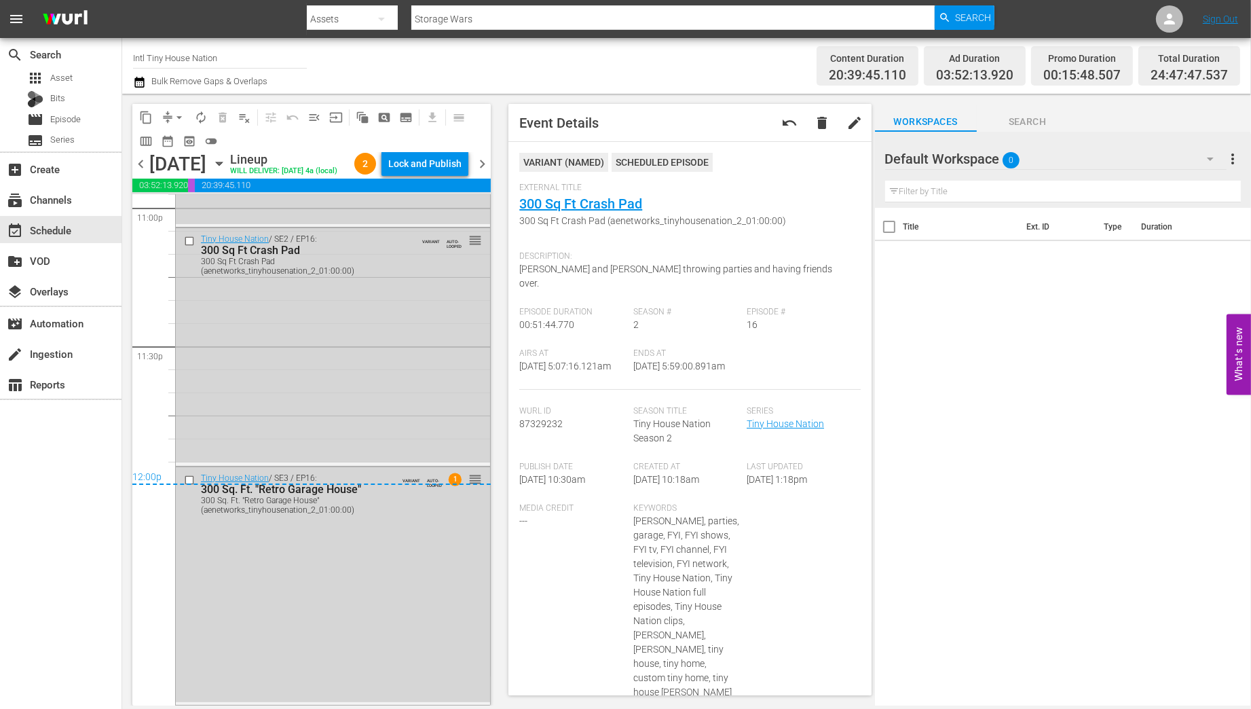
click at [185, 480] on div "12:00p" at bounding box center [311, 478] width 358 height 14
click at [190, 480] on div "12:00p" at bounding box center [311, 478] width 358 height 14
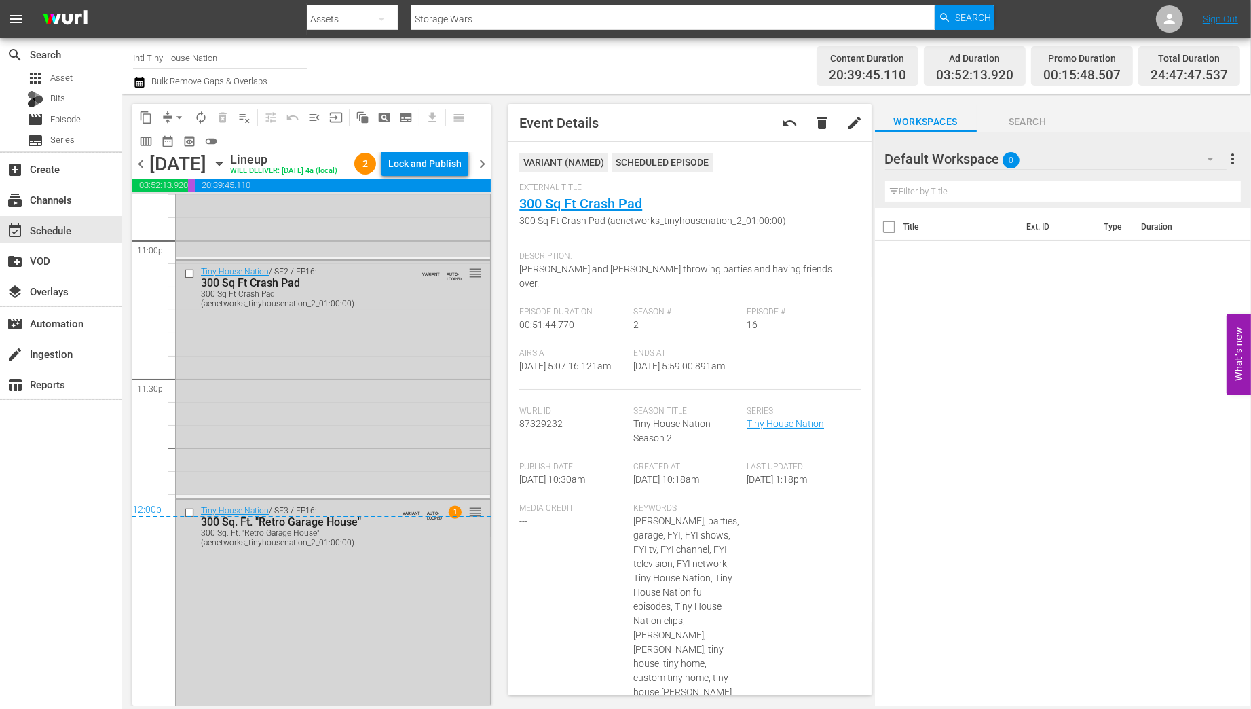
click at [187, 517] on div "12:00p" at bounding box center [311, 511] width 358 height 14
click at [188, 279] on input "checkbox" at bounding box center [191, 273] width 14 height 12
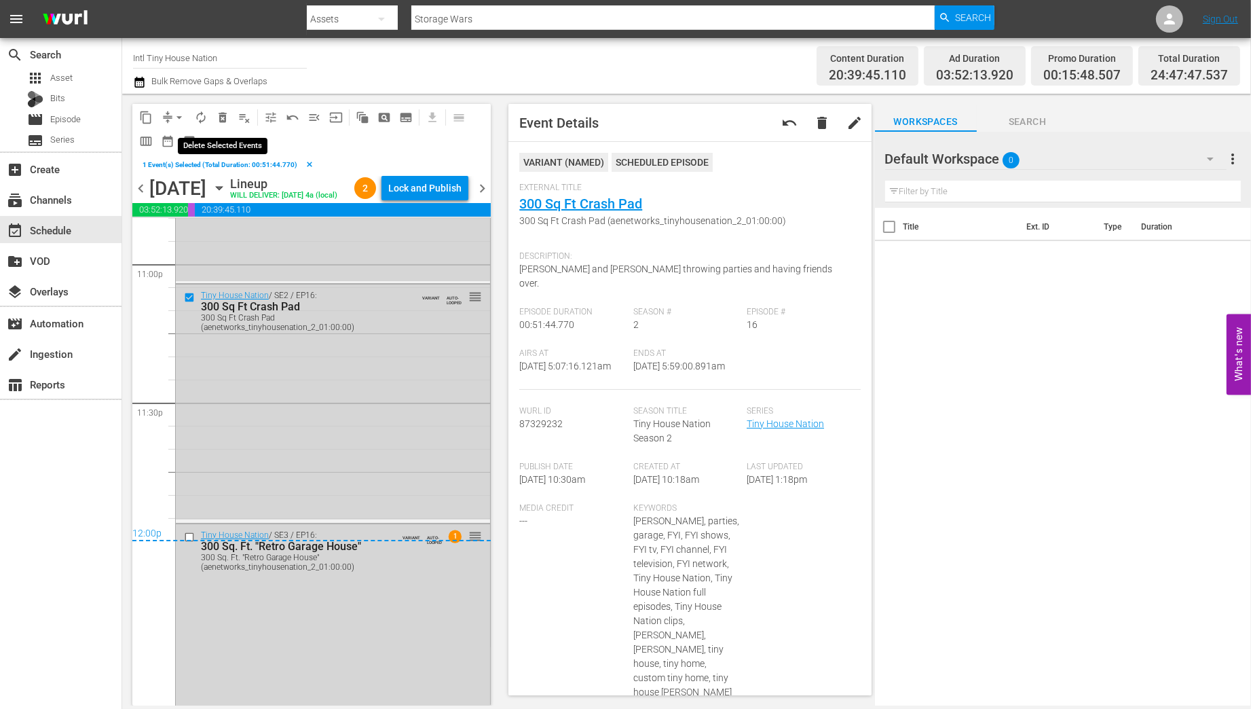
click at [222, 117] on span "delete_forever_outlined" at bounding box center [223, 118] width 14 height 14
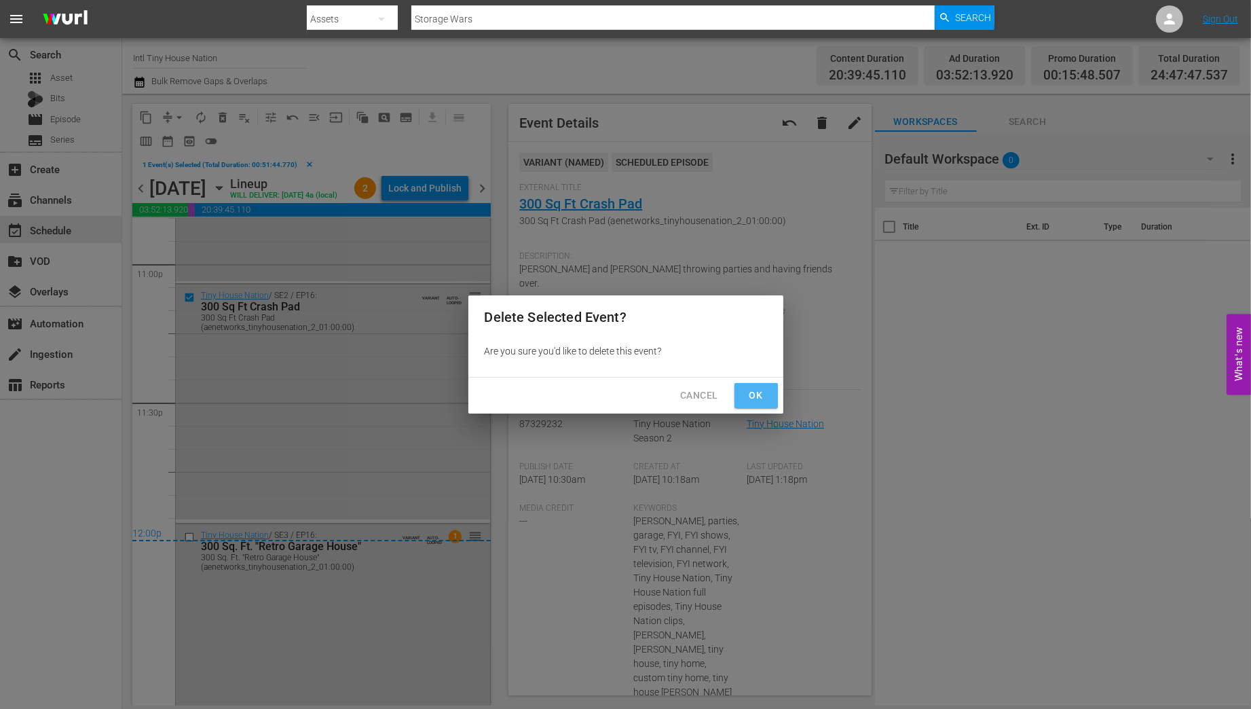
click at [753, 394] on span "Ok" at bounding box center [756, 395] width 22 height 17
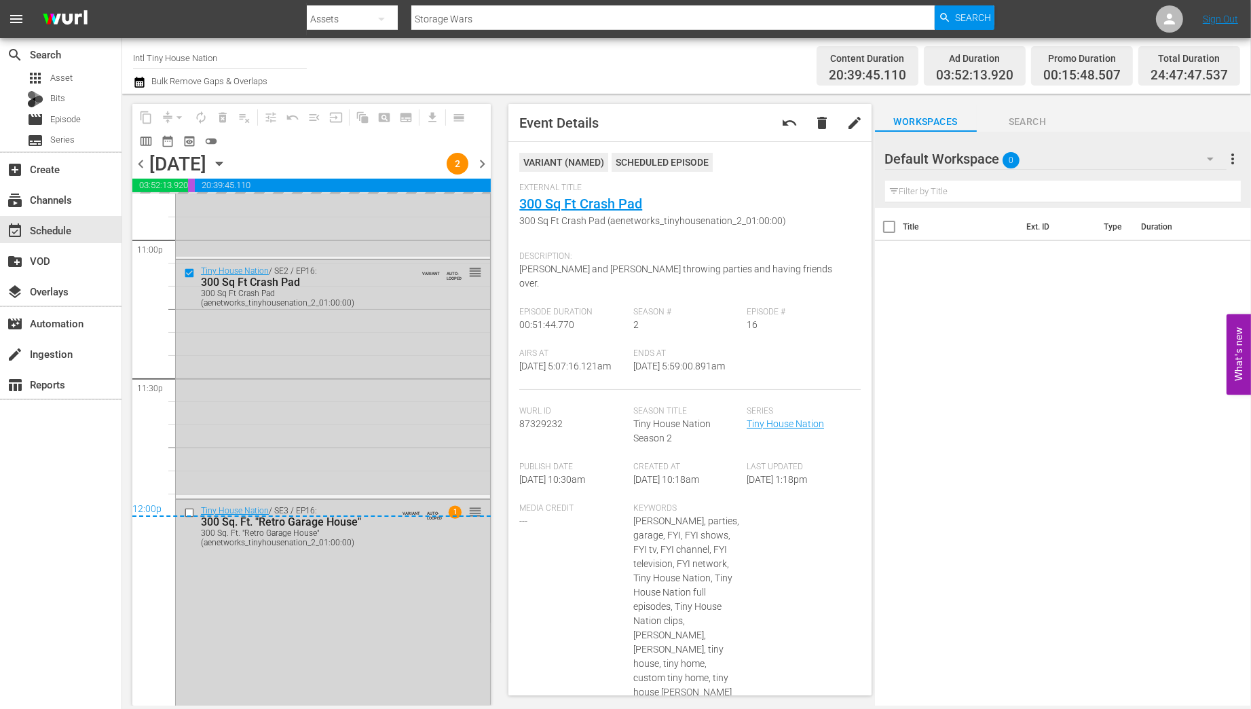
click at [187, 512] on div "12:00p" at bounding box center [311, 510] width 358 height 14
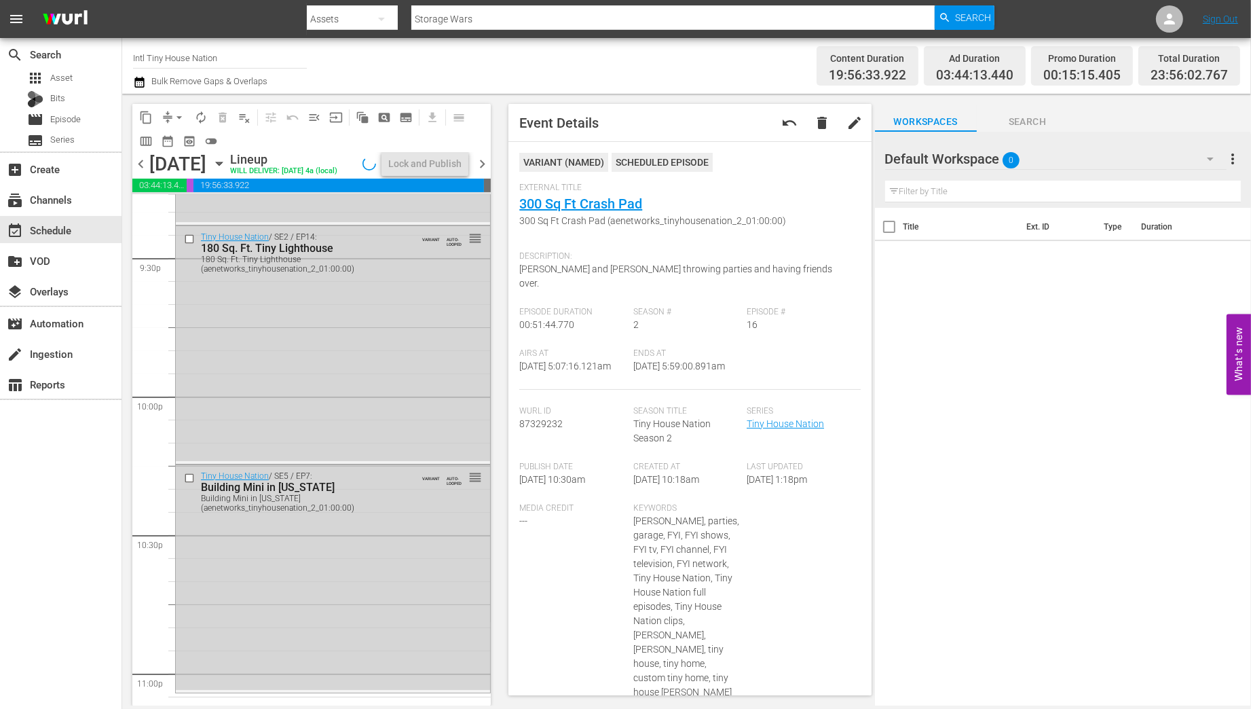
scroll to position [5890, 0]
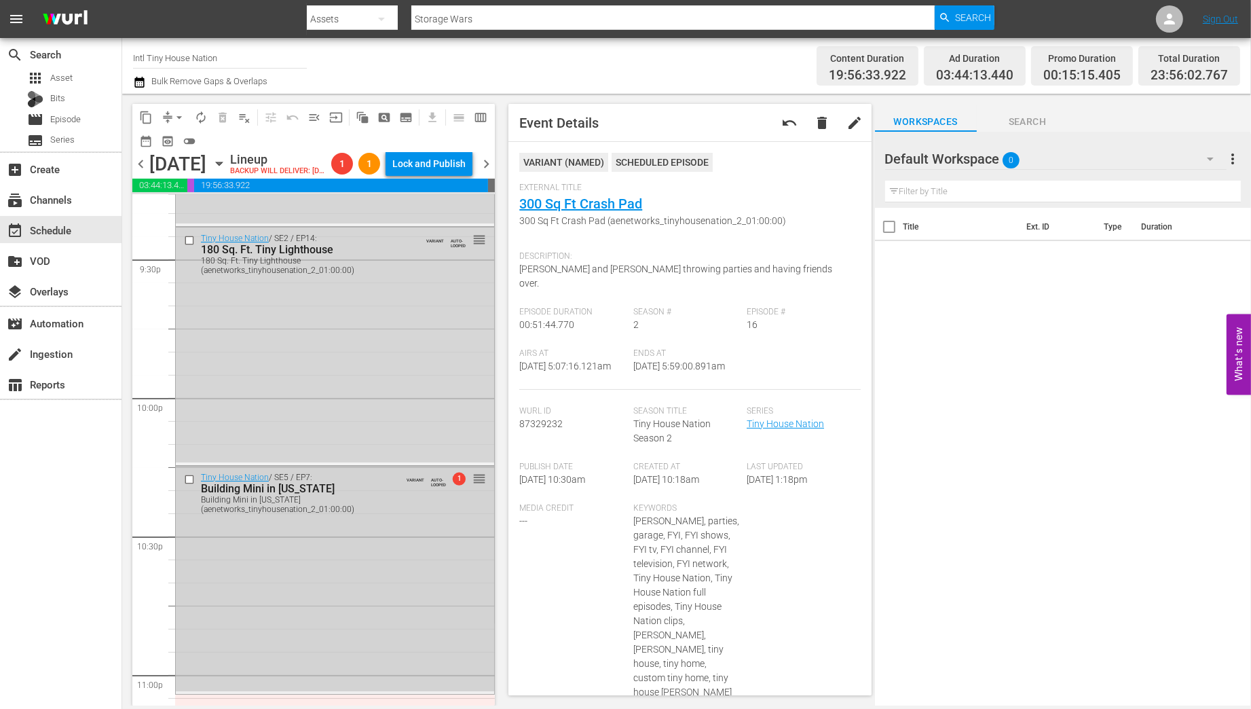
click at [190, 485] on input "checkbox" at bounding box center [191, 479] width 14 height 12
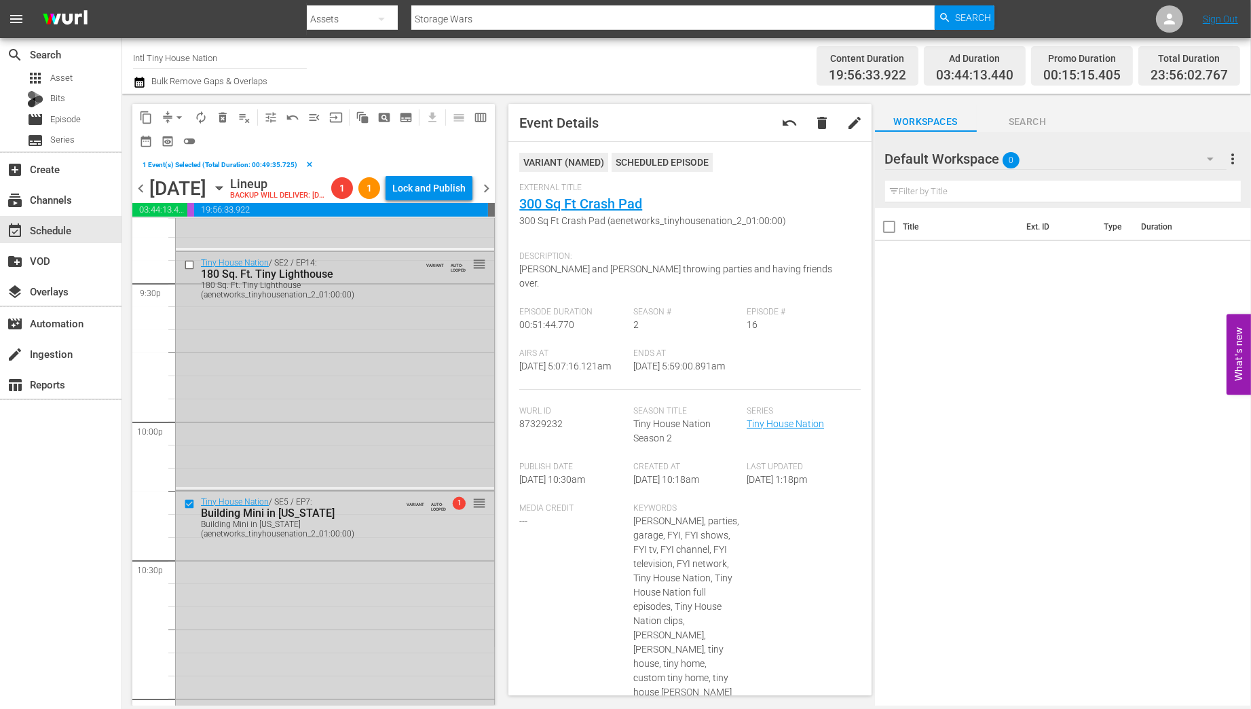
click at [190, 271] on input "checkbox" at bounding box center [191, 265] width 14 height 12
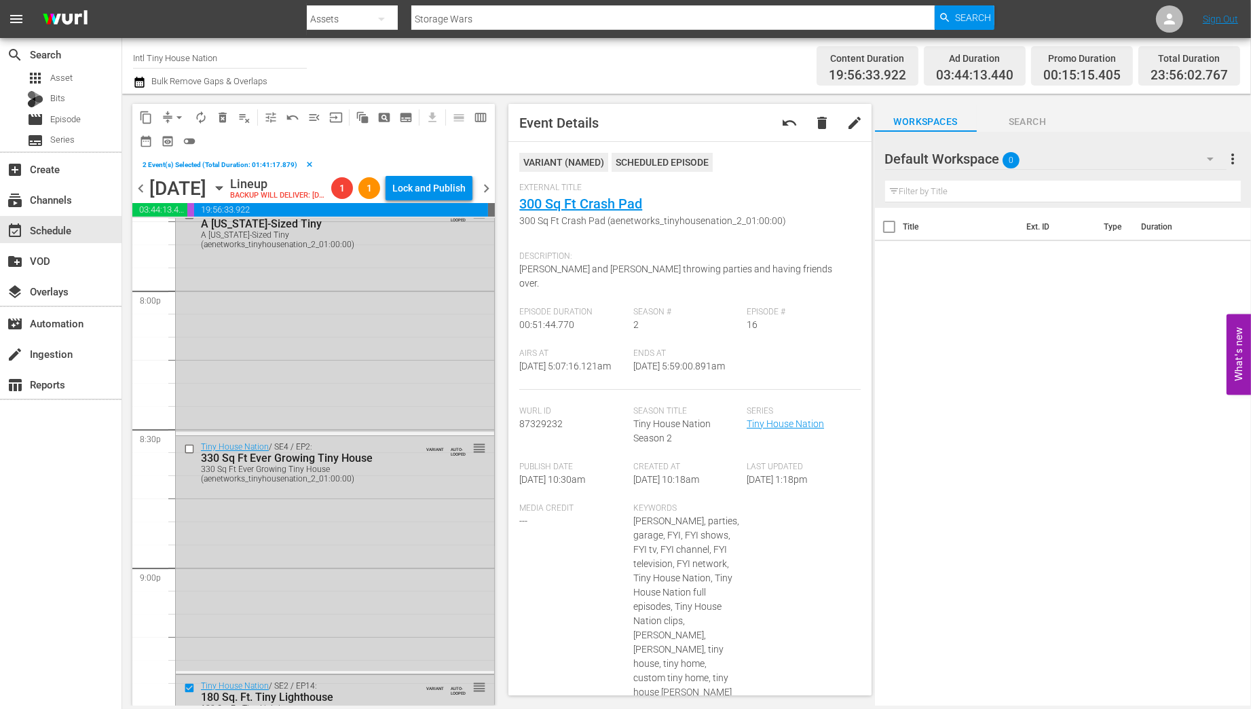
scroll to position [5493, 0]
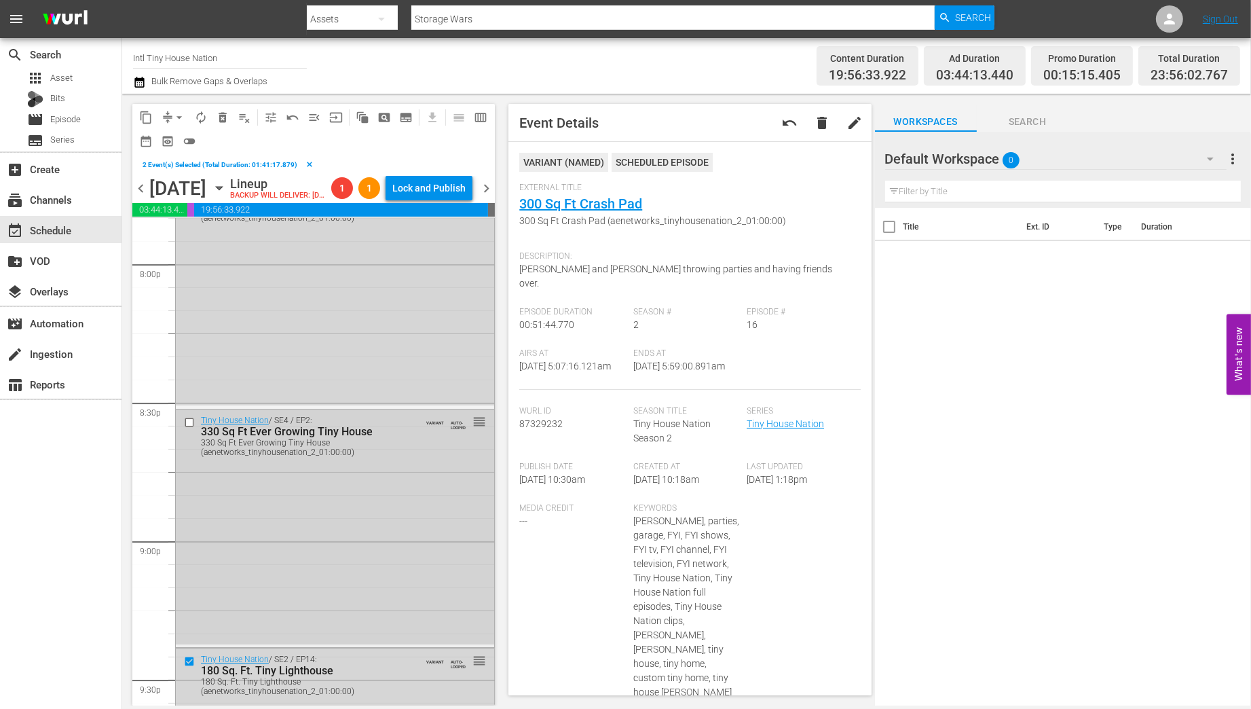
click at [187, 428] on input "checkbox" at bounding box center [191, 423] width 14 height 12
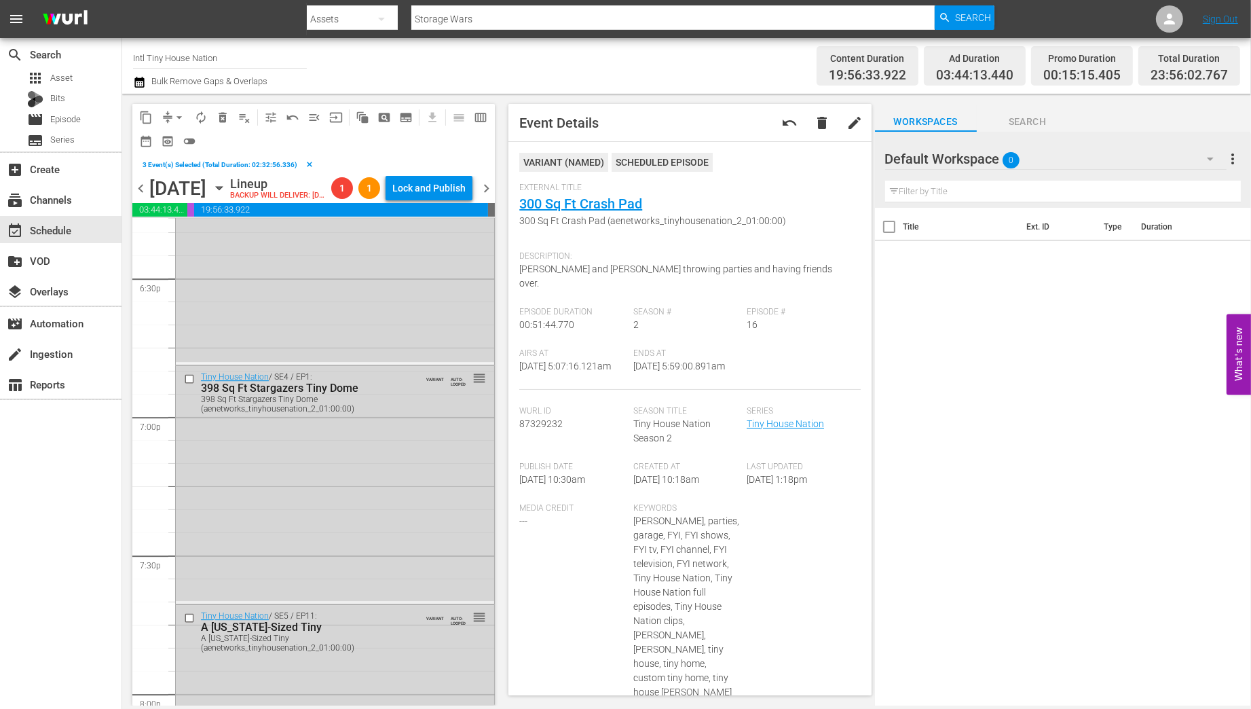
scroll to position [5144, 0]
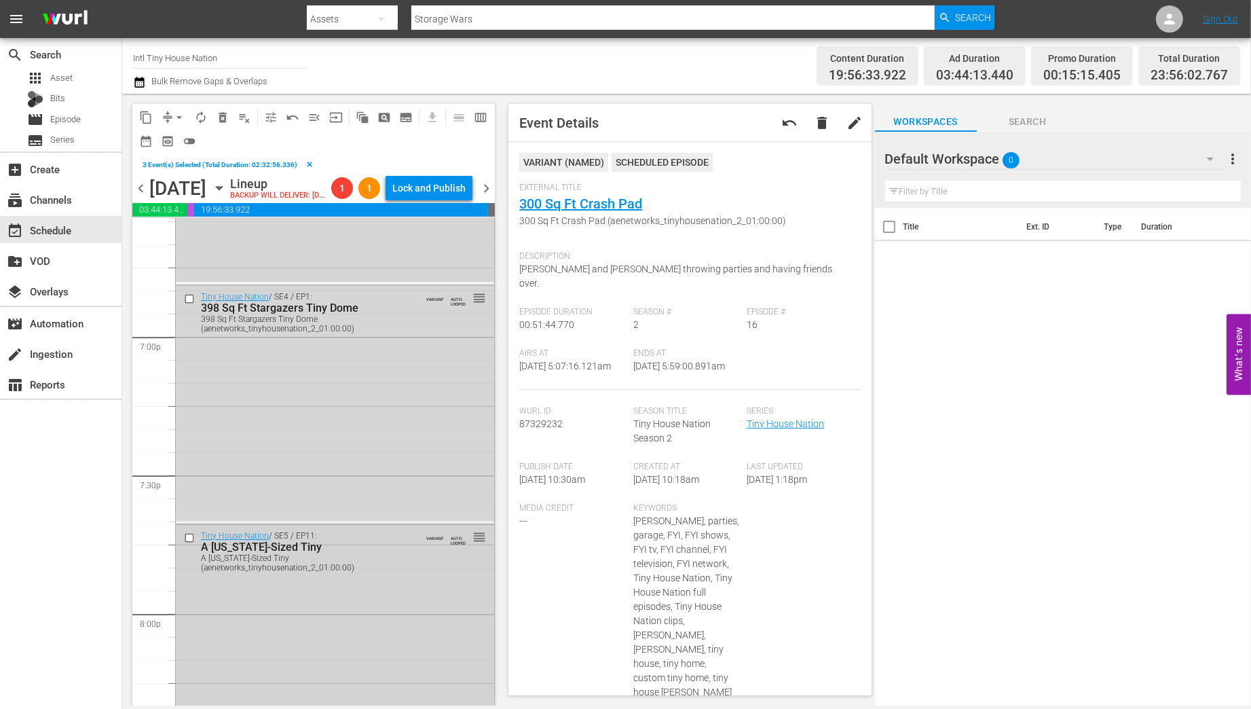
click at [191, 543] on input "checkbox" at bounding box center [191, 537] width 14 height 12
click at [189, 305] on input "checkbox" at bounding box center [191, 299] width 14 height 12
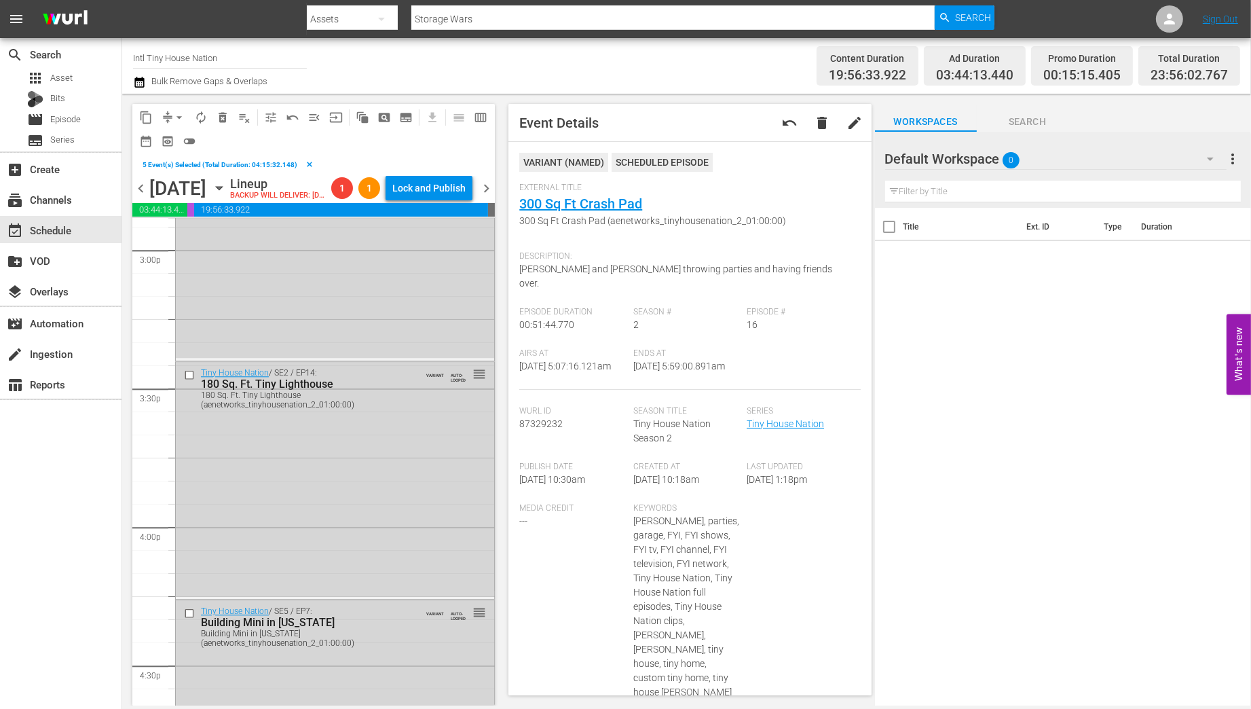
scroll to position [4143, 0]
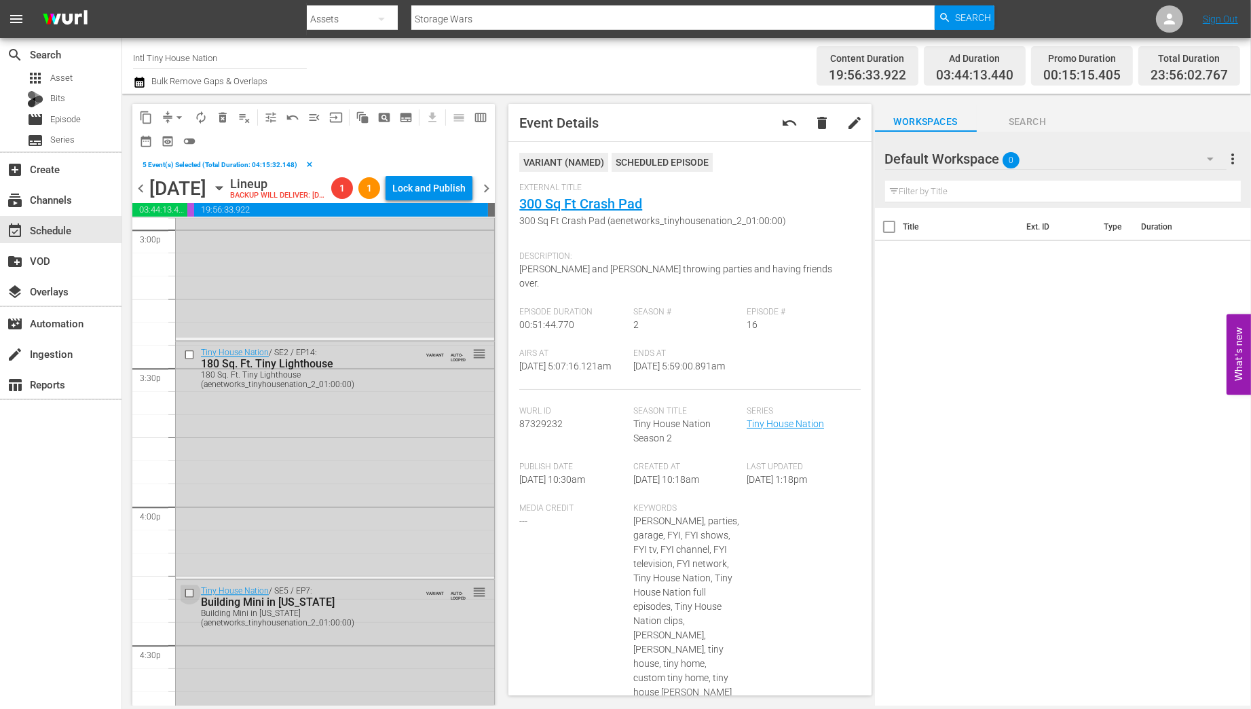
click at [189, 599] on input "checkbox" at bounding box center [191, 593] width 14 height 12
click at [189, 360] on input "checkbox" at bounding box center [191, 354] width 14 height 12
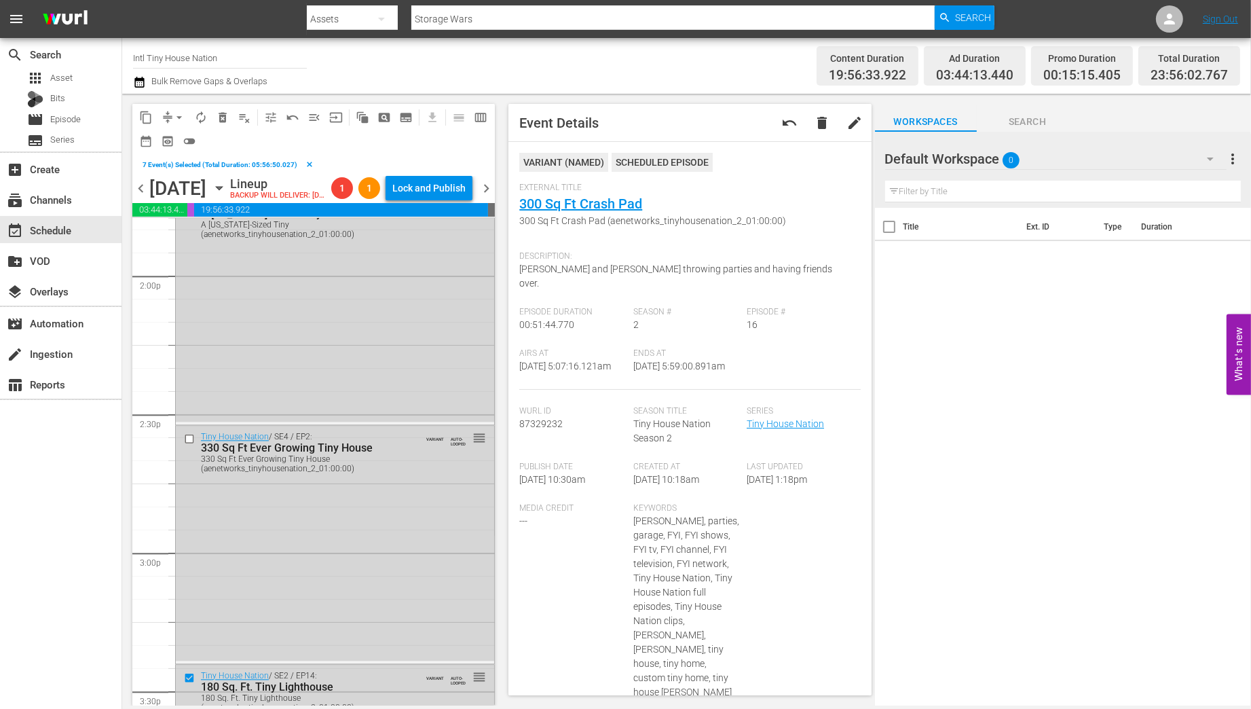
scroll to position [3794, 0]
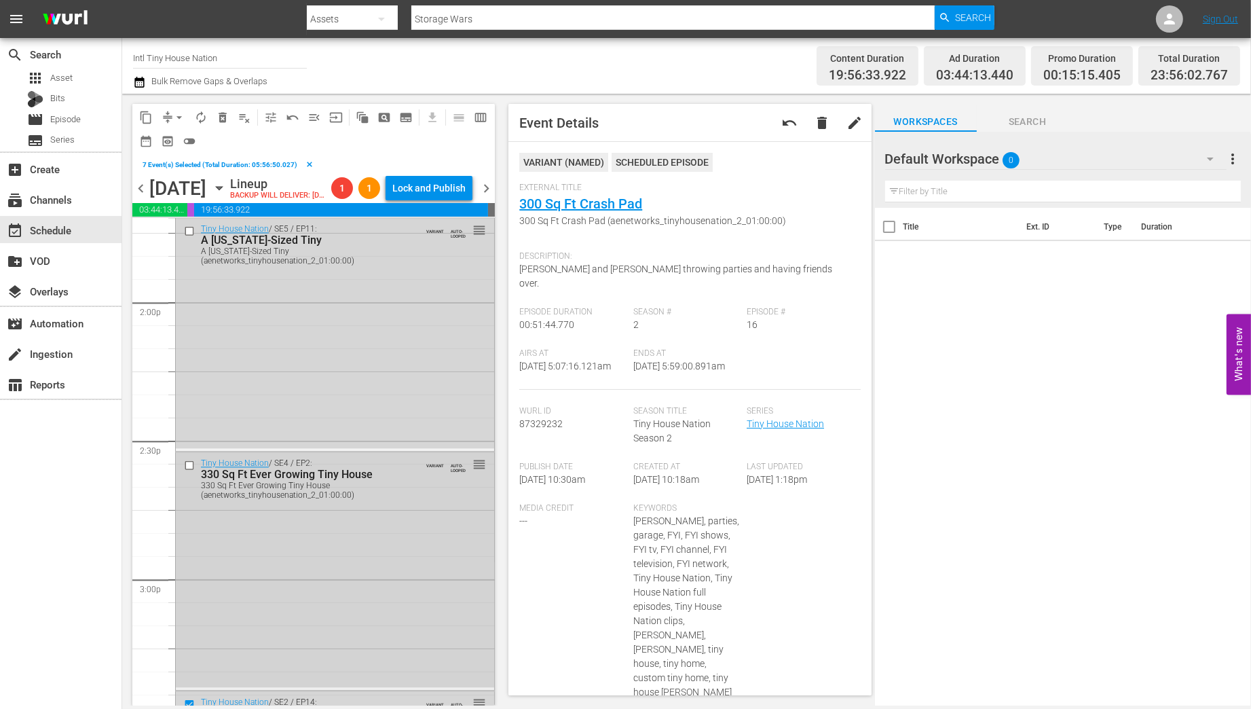
click at [189, 471] on input "checkbox" at bounding box center [191, 466] width 14 height 12
click at [188, 236] on input "checkbox" at bounding box center [191, 231] width 14 height 12
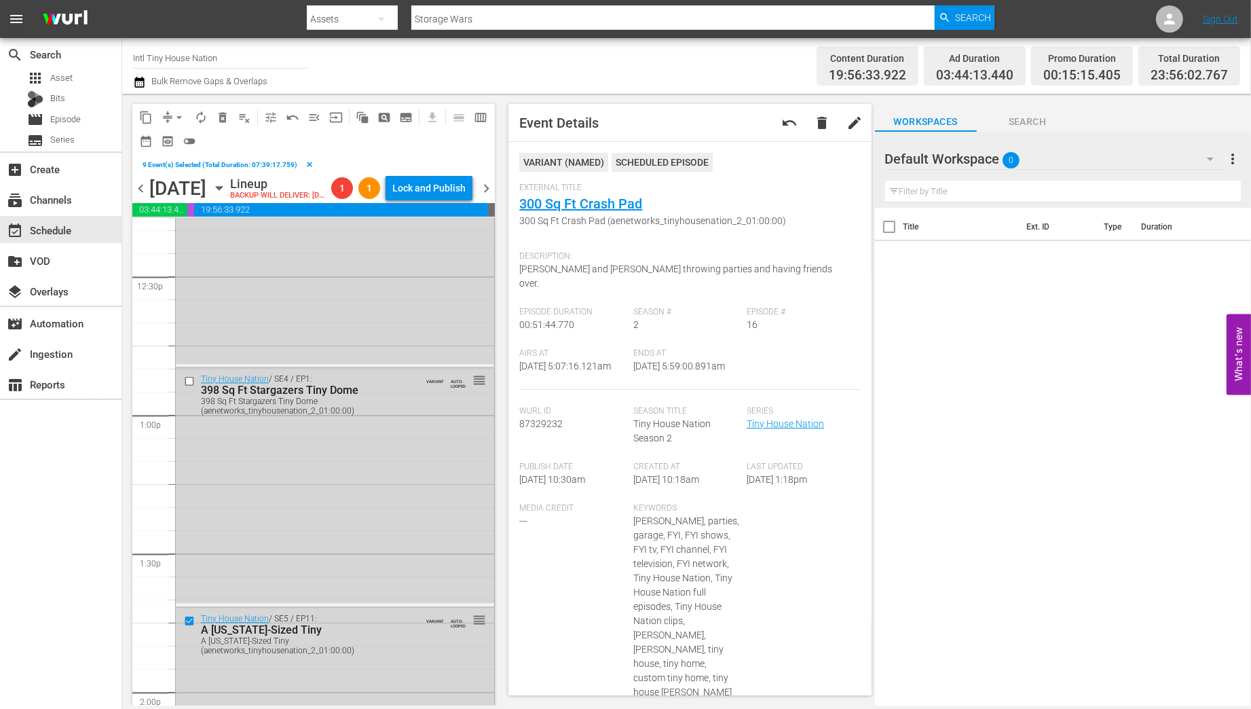
scroll to position [3397, 0]
click at [190, 394] on input "checkbox" at bounding box center [191, 388] width 14 height 12
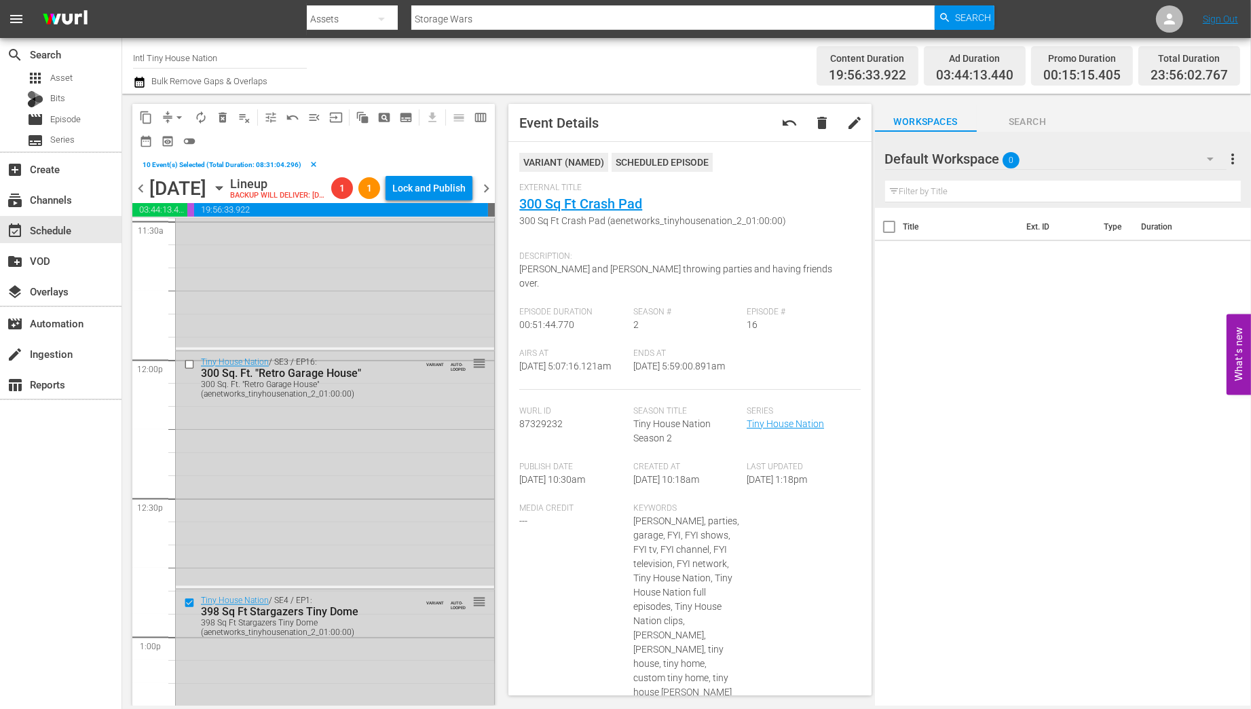
scroll to position [3148, 0]
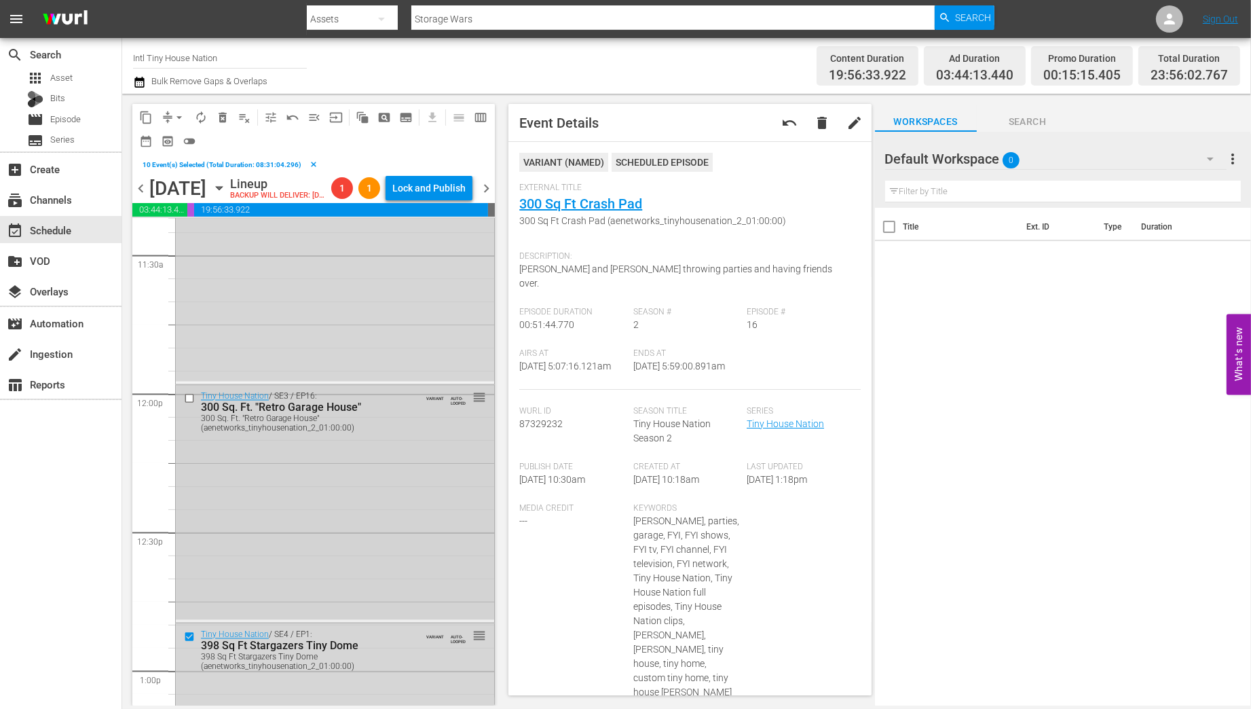
click at [187, 404] on input "checkbox" at bounding box center [191, 398] width 14 height 12
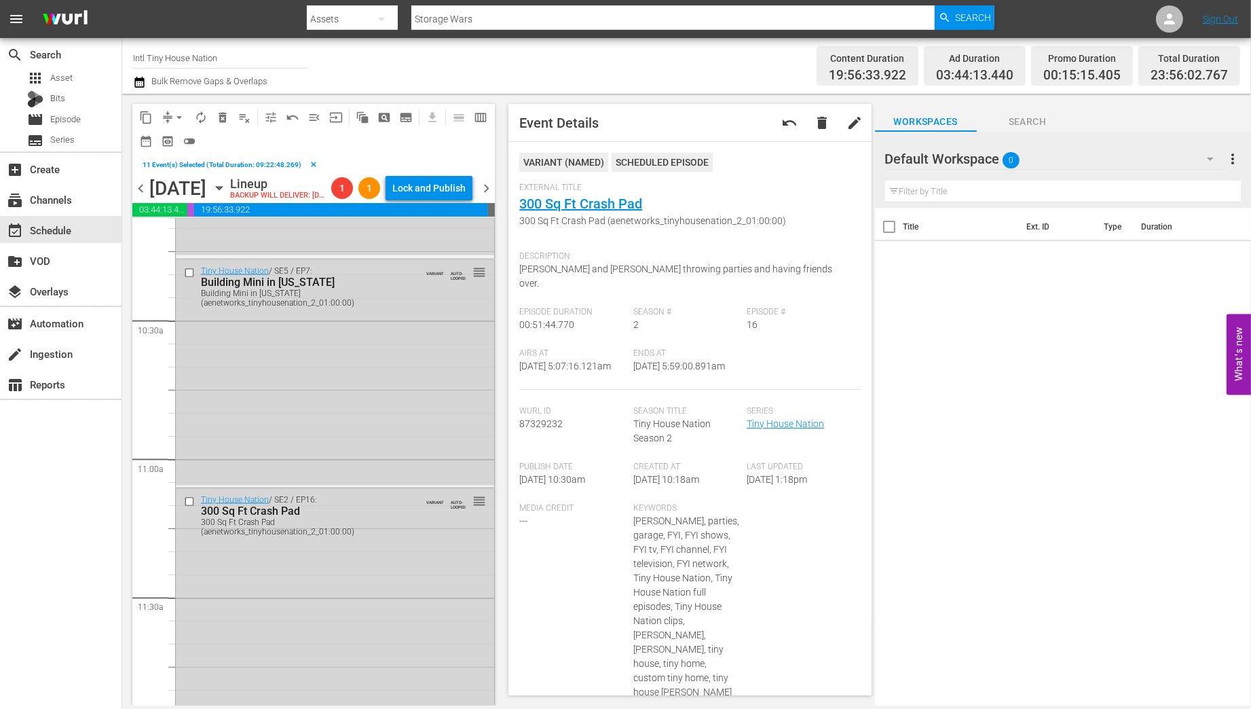
scroll to position [2799, 0]
click at [190, 515] on input "checkbox" at bounding box center [191, 509] width 14 height 12
click at [188, 286] on input "checkbox" at bounding box center [191, 280] width 14 height 12
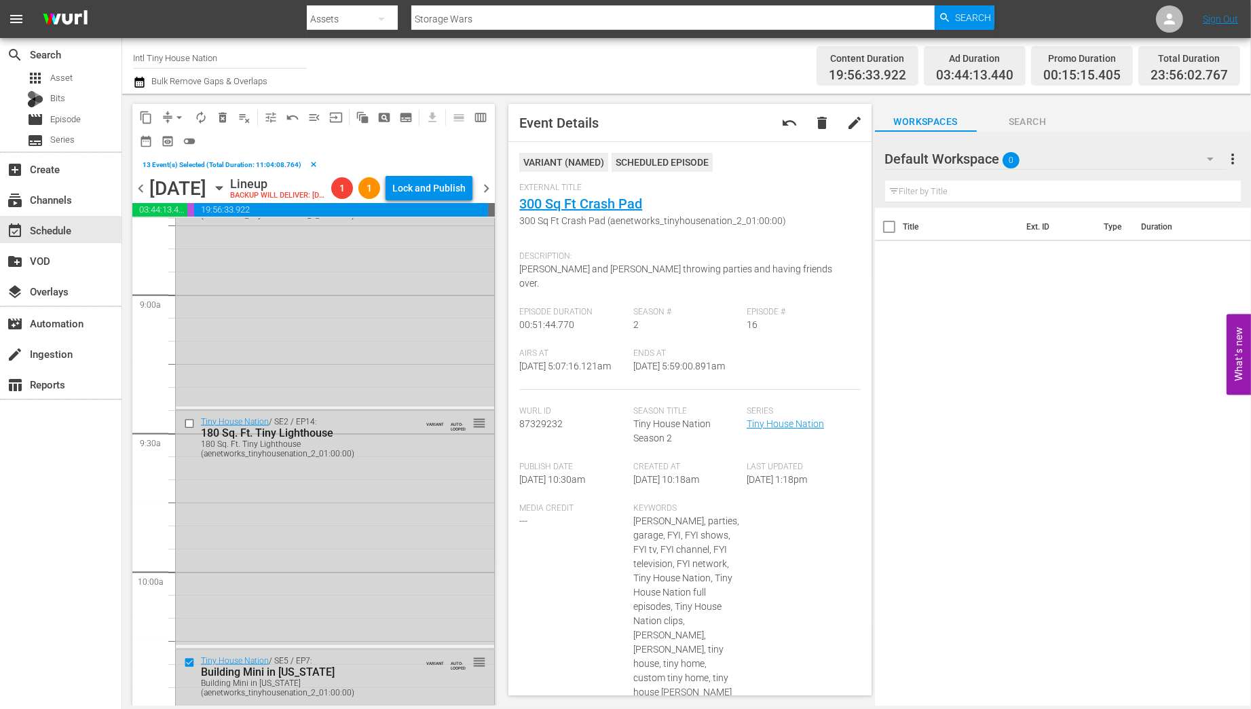
scroll to position [2349, 0]
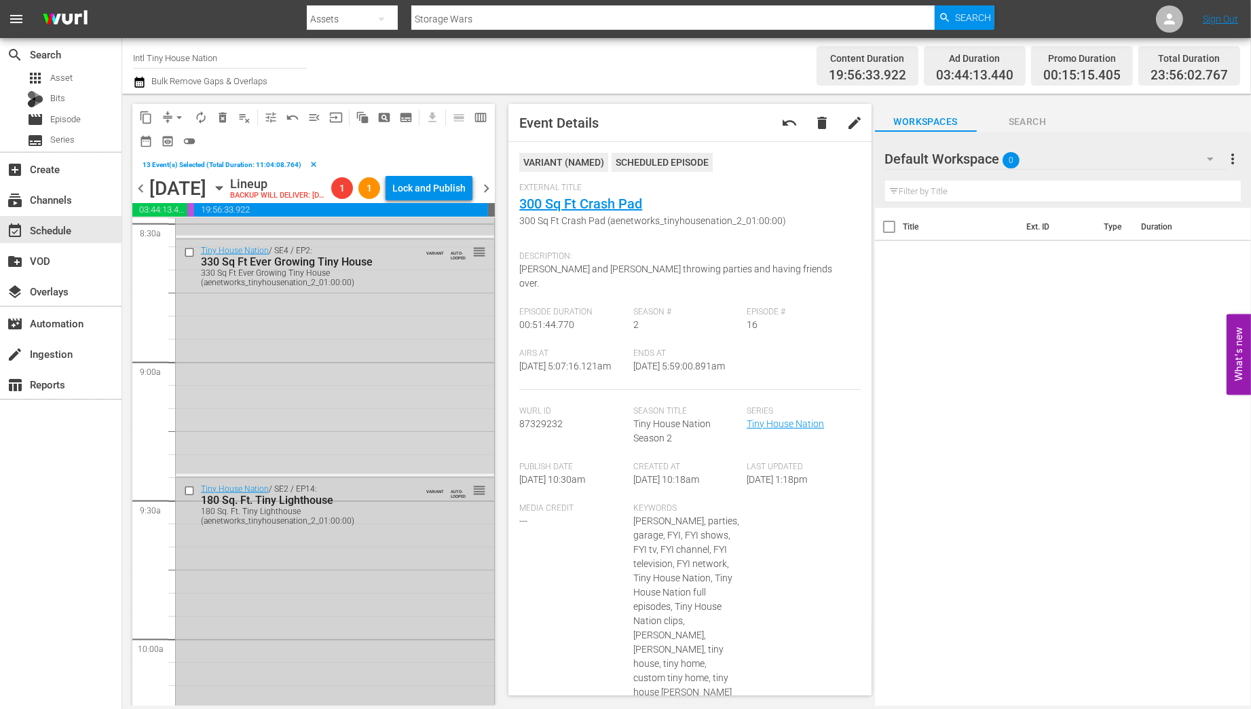
click at [189, 496] on input "checkbox" at bounding box center [191, 491] width 14 height 12
click at [187, 259] on input "checkbox" at bounding box center [191, 253] width 14 height 12
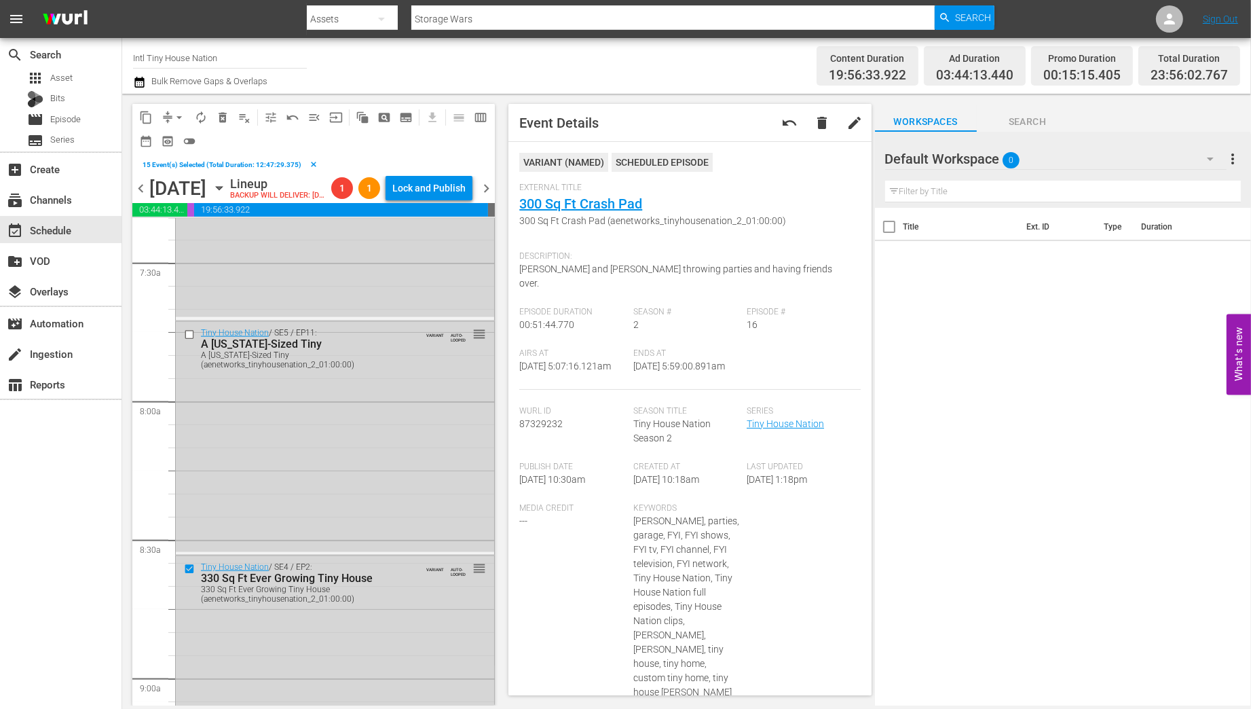
scroll to position [1886, 0]
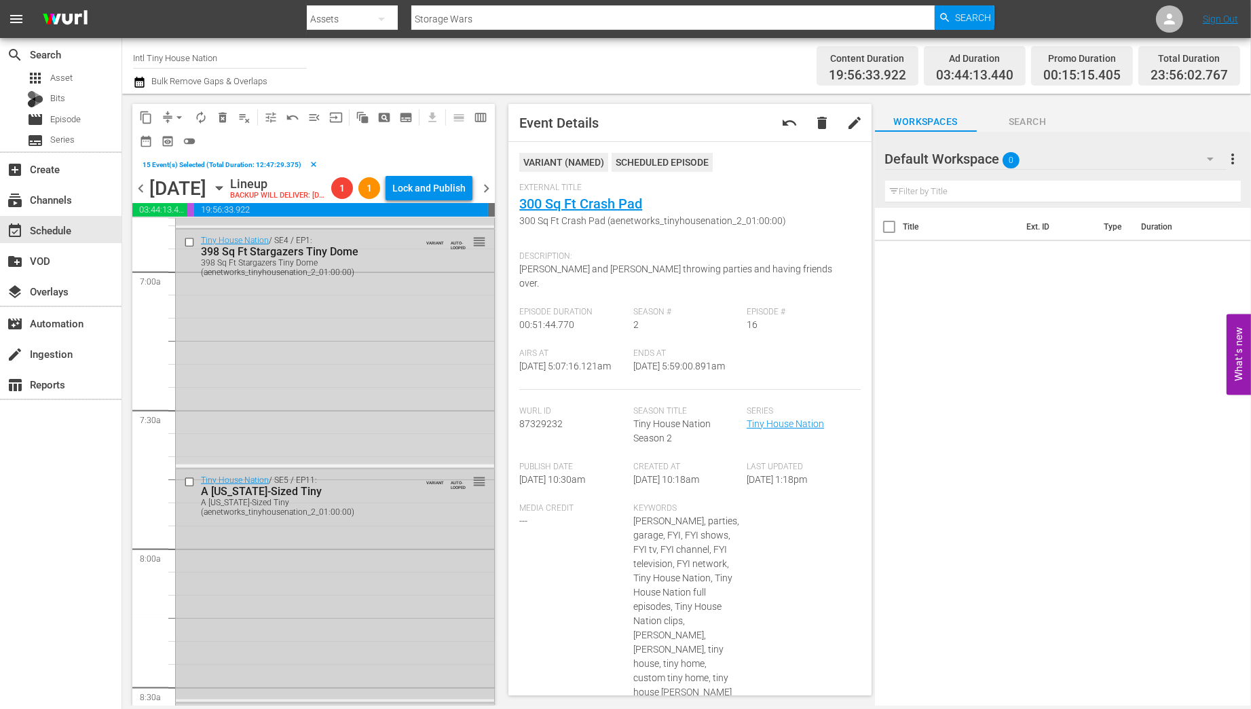
click at [191, 487] on input "checkbox" at bounding box center [191, 482] width 14 height 12
click at [185, 248] on input "checkbox" at bounding box center [191, 243] width 14 height 12
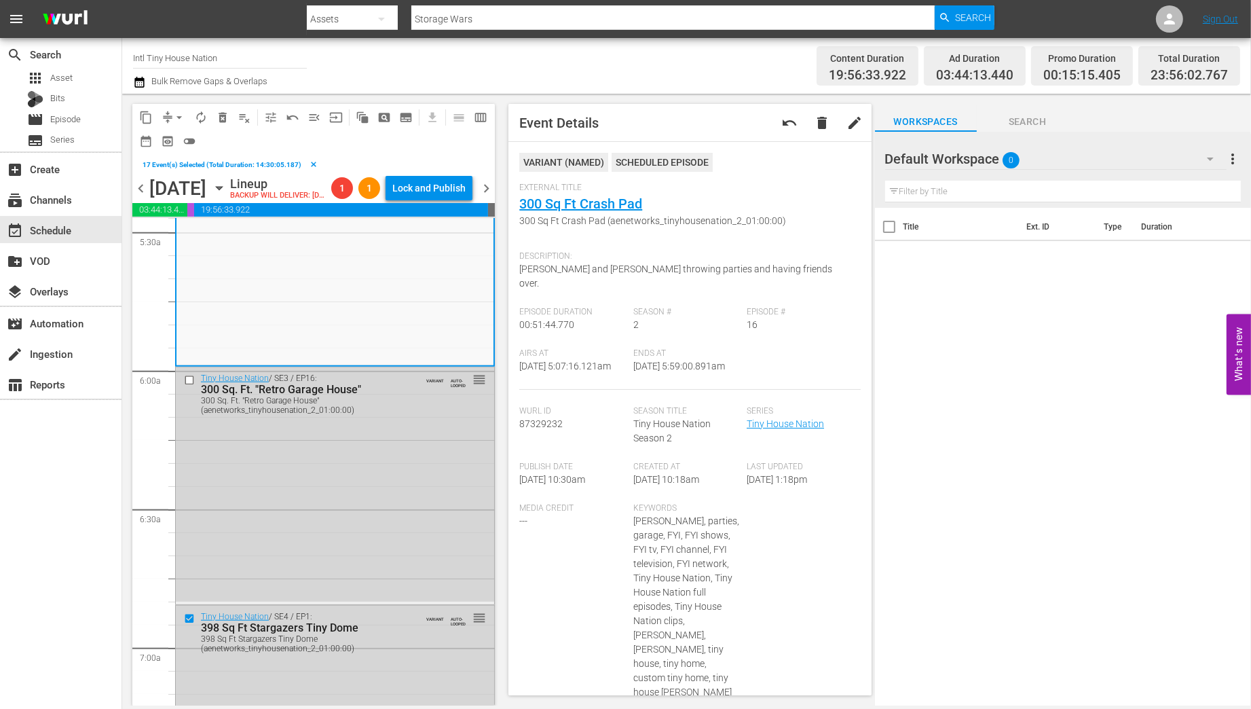
scroll to position [1496, 0]
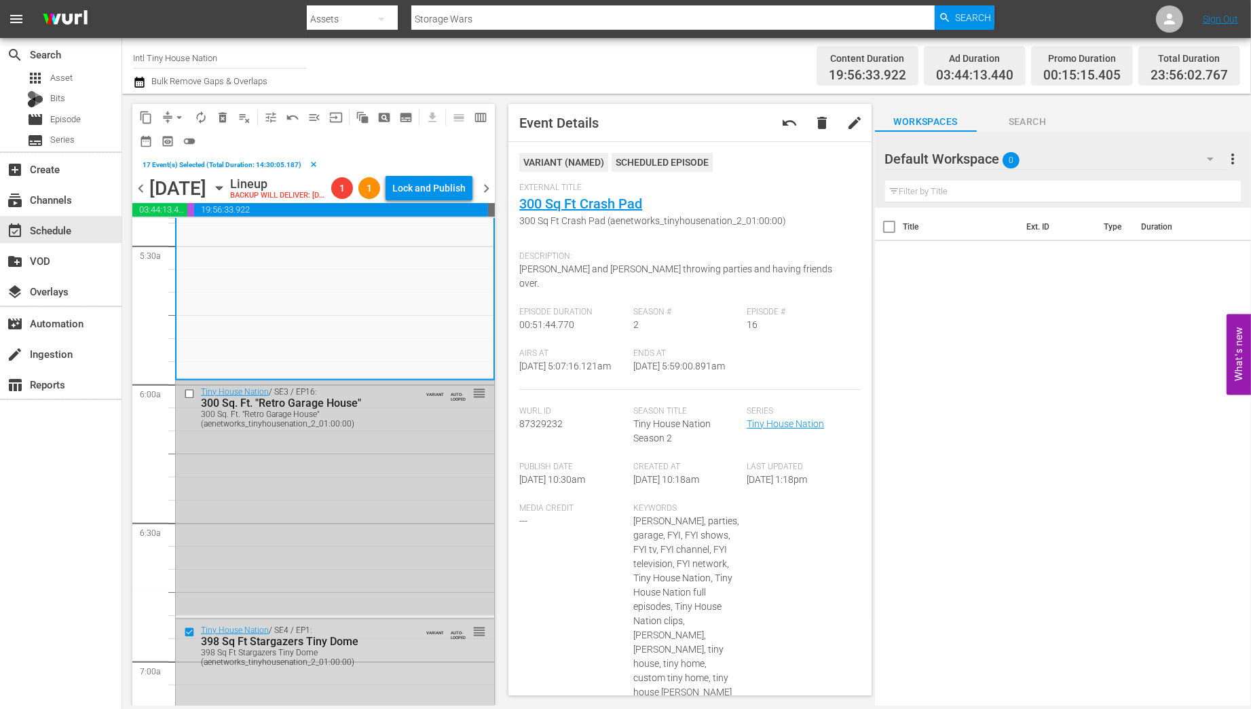
click at [189, 399] on input "checkbox" at bounding box center [191, 394] width 14 height 12
click at [221, 117] on span "delete_forever_outlined" at bounding box center [223, 118] width 14 height 14
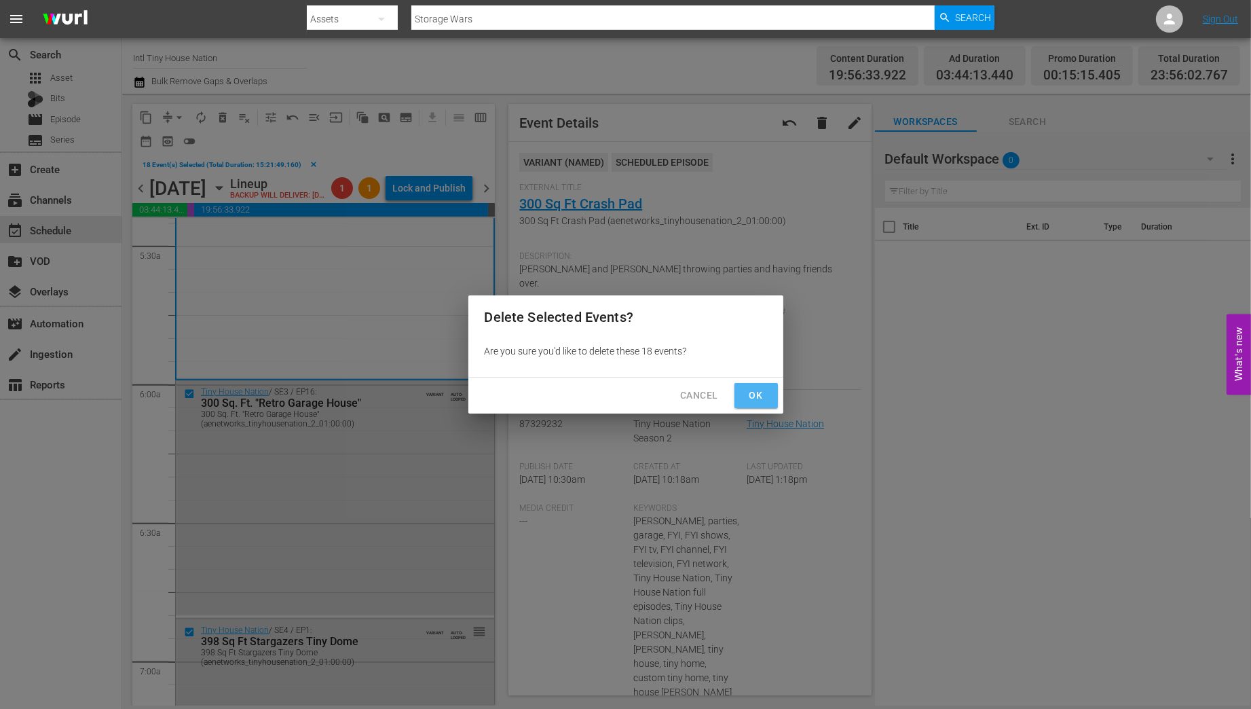
click at [763, 401] on span "Ok" at bounding box center [756, 395] width 22 height 17
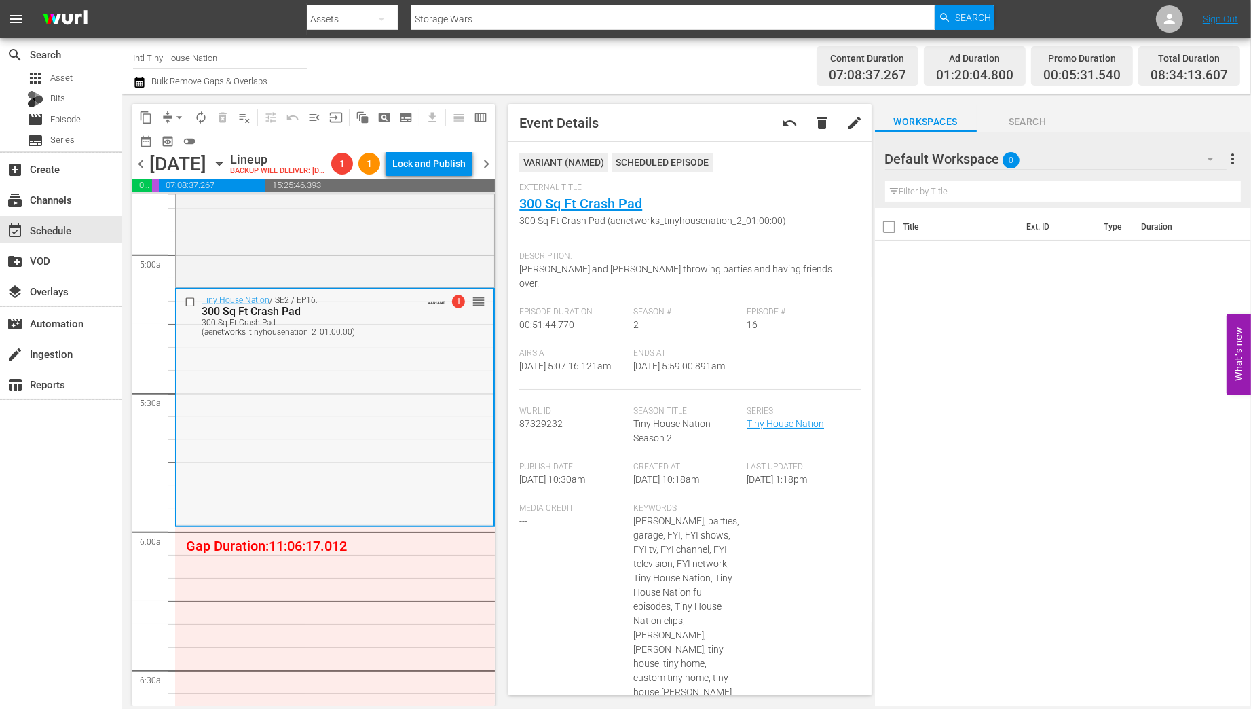
scroll to position [1333, 0]
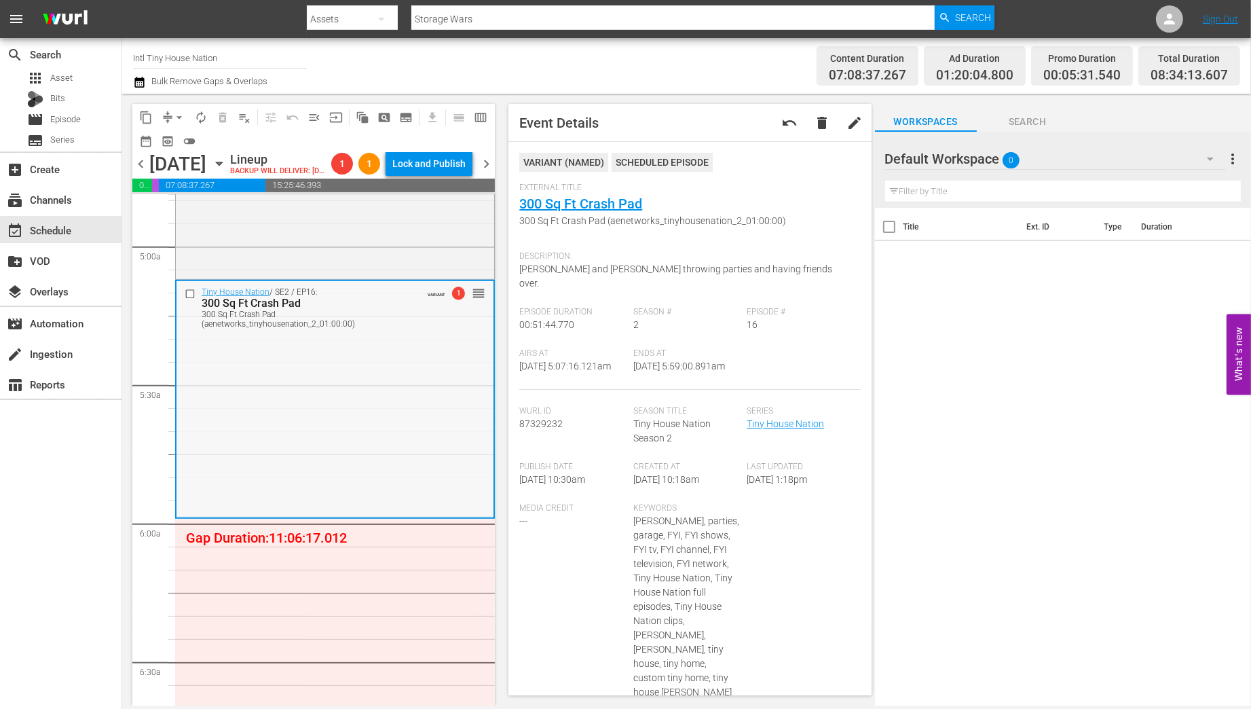
click at [335, 449] on div "Tiny House Nation / SE2 / EP16: 300 Sq Ft Crash Pad 300 Sq Ft Crash Pad (aenetw…" at bounding box center [334, 398] width 317 height 235
click at [174, 115] on span "arrow_drop_down" at bounding box center [179, 118] width 14 height 14
click at [155, 145] on li "Align to Midnight" at bounding box center [180, 145] width 143 height 22
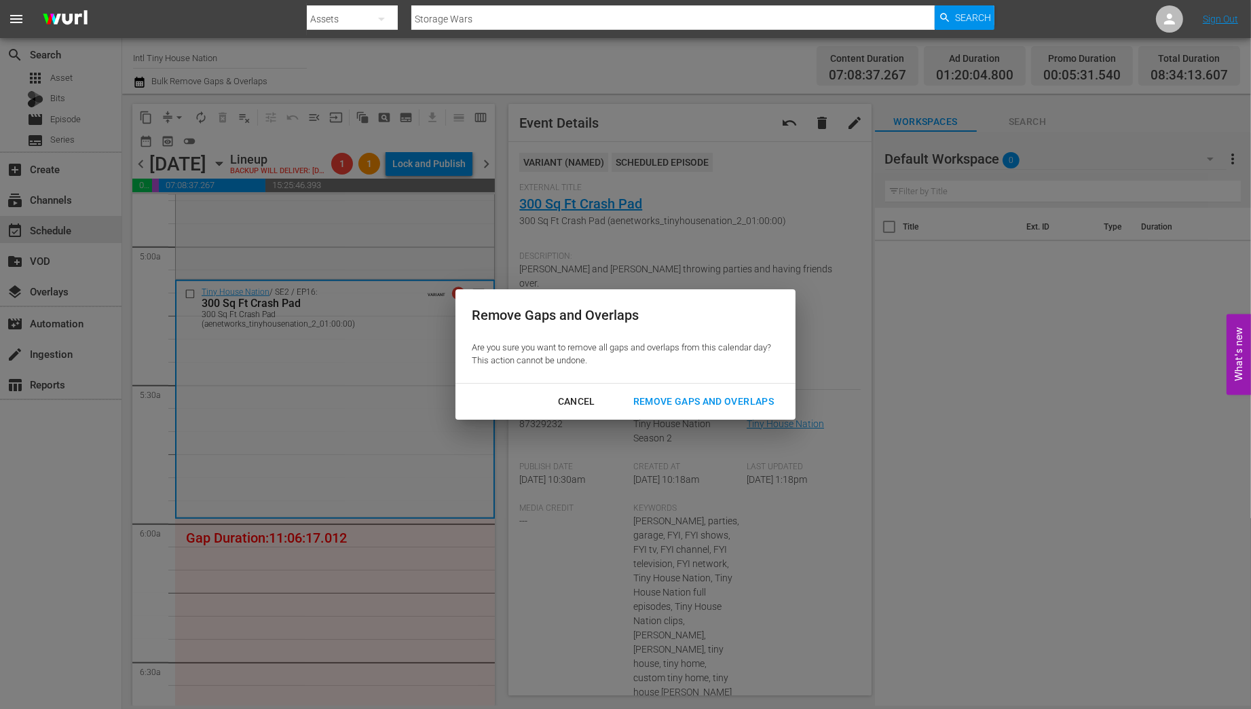
click at [679, 401] on div "Remove Gaps and Overlaps" at bounding box center [703, 401] width 162 height 17
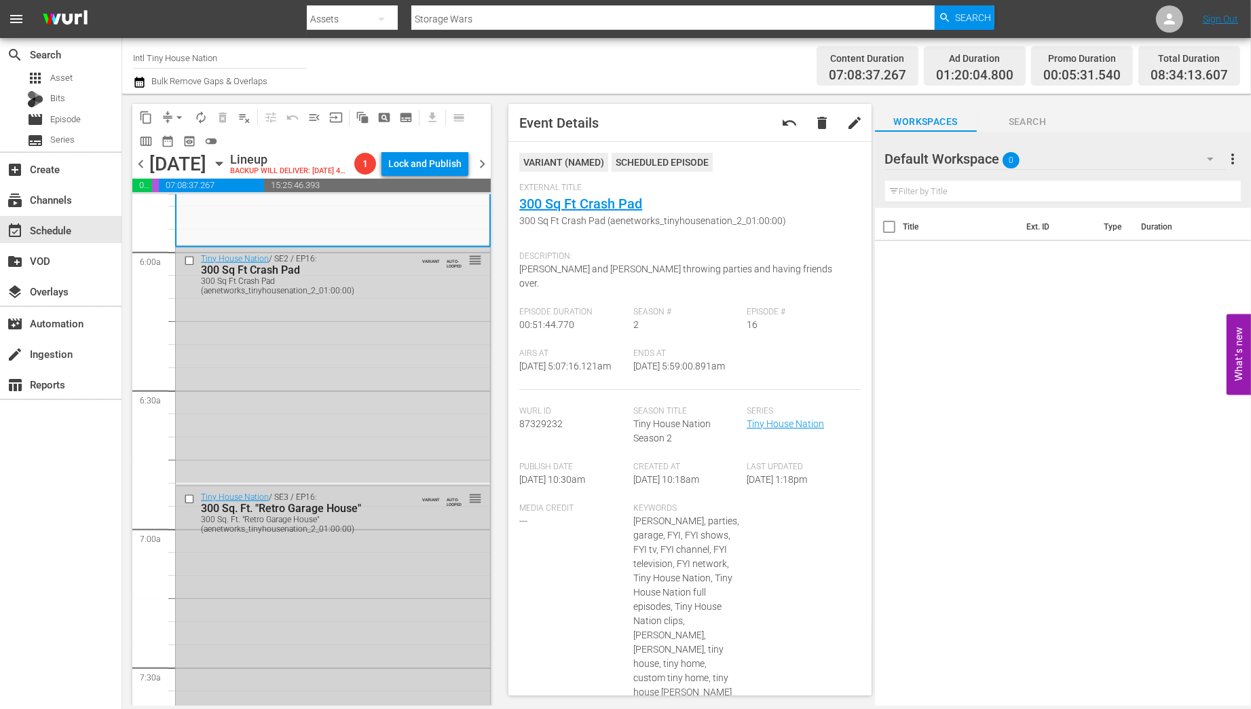
scroll to position [1550, 0]
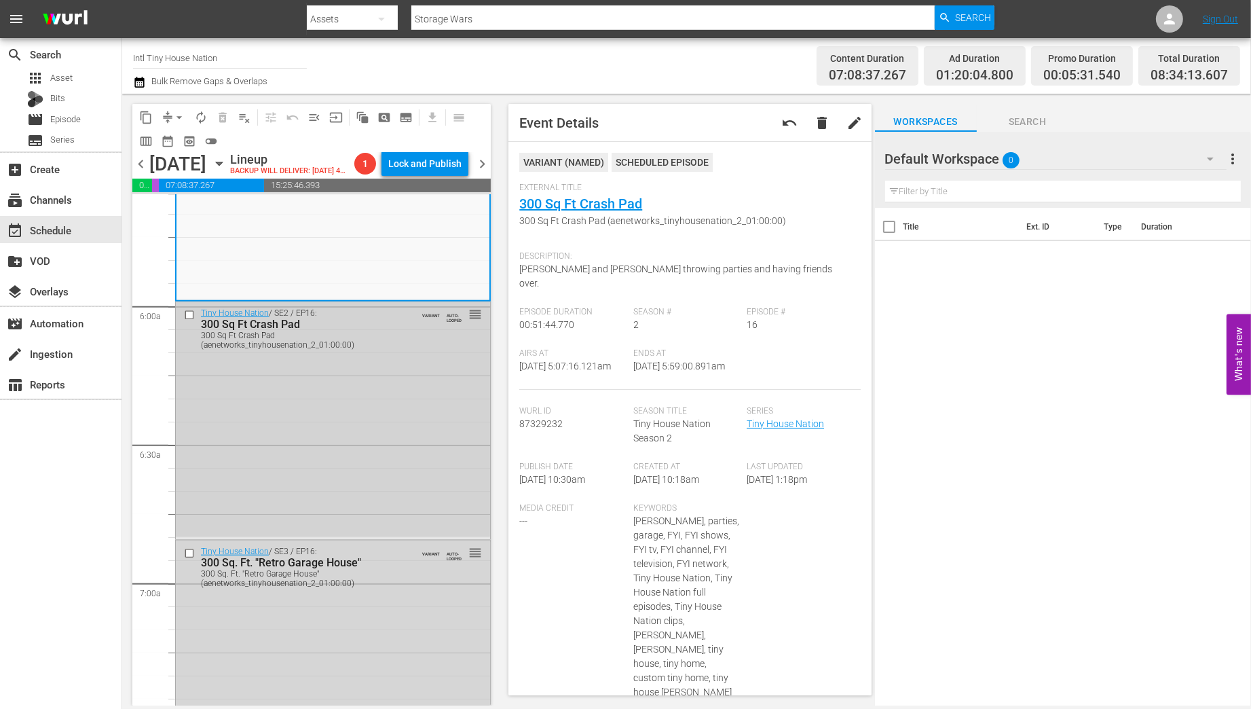
click at [187, 312] on input "checkbox" at bounding box center [191, 315] width 14 height 12
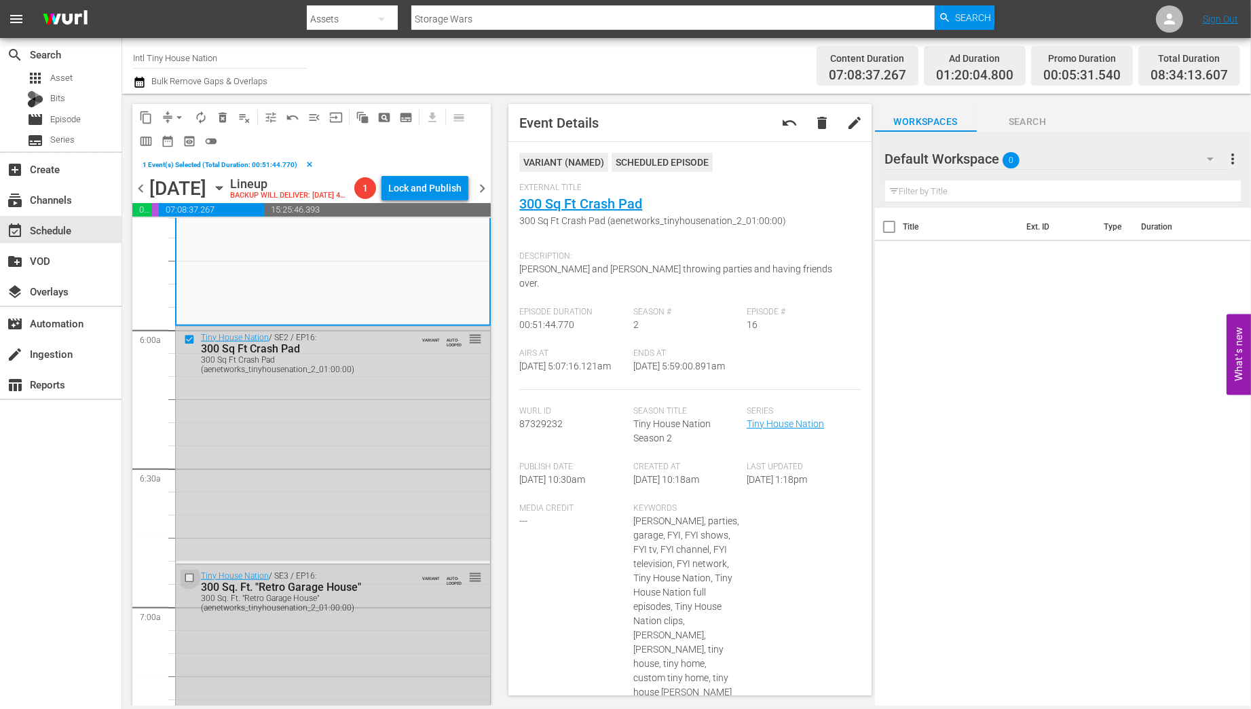
click at [187, 577] on input "checkbox" at bounding box center [191, 578] width 14 height 12
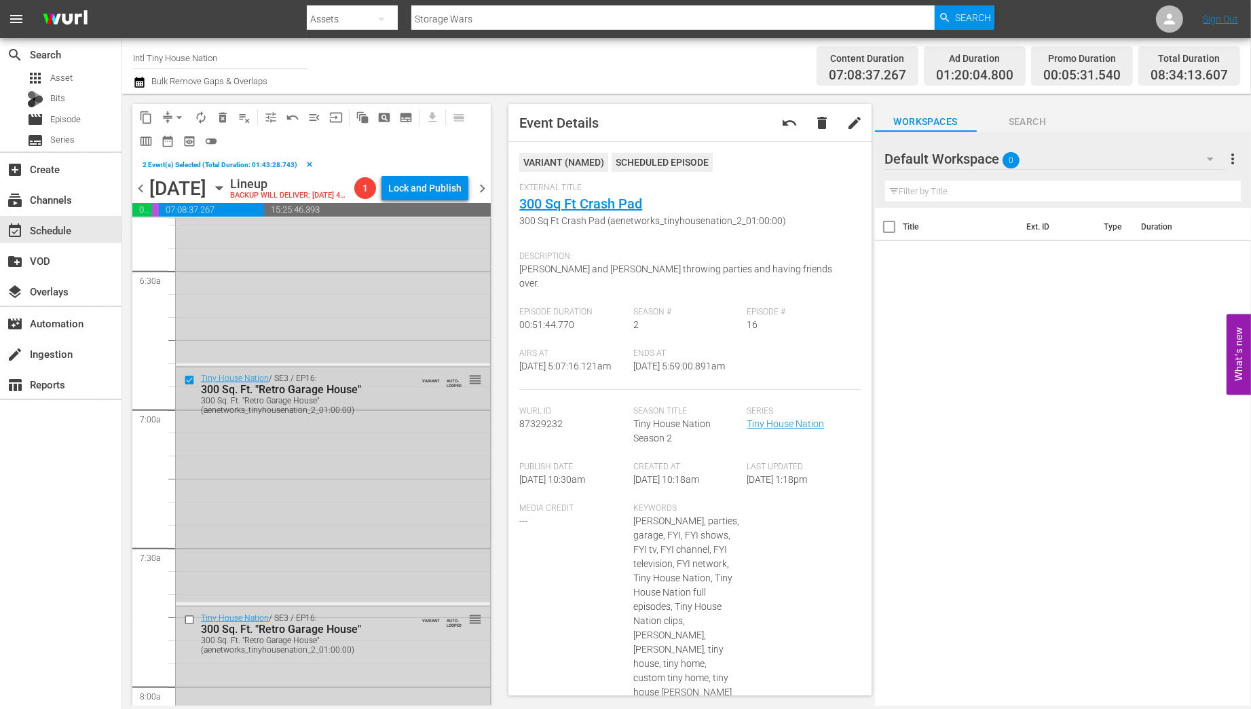
scroll to position [1768, 0]
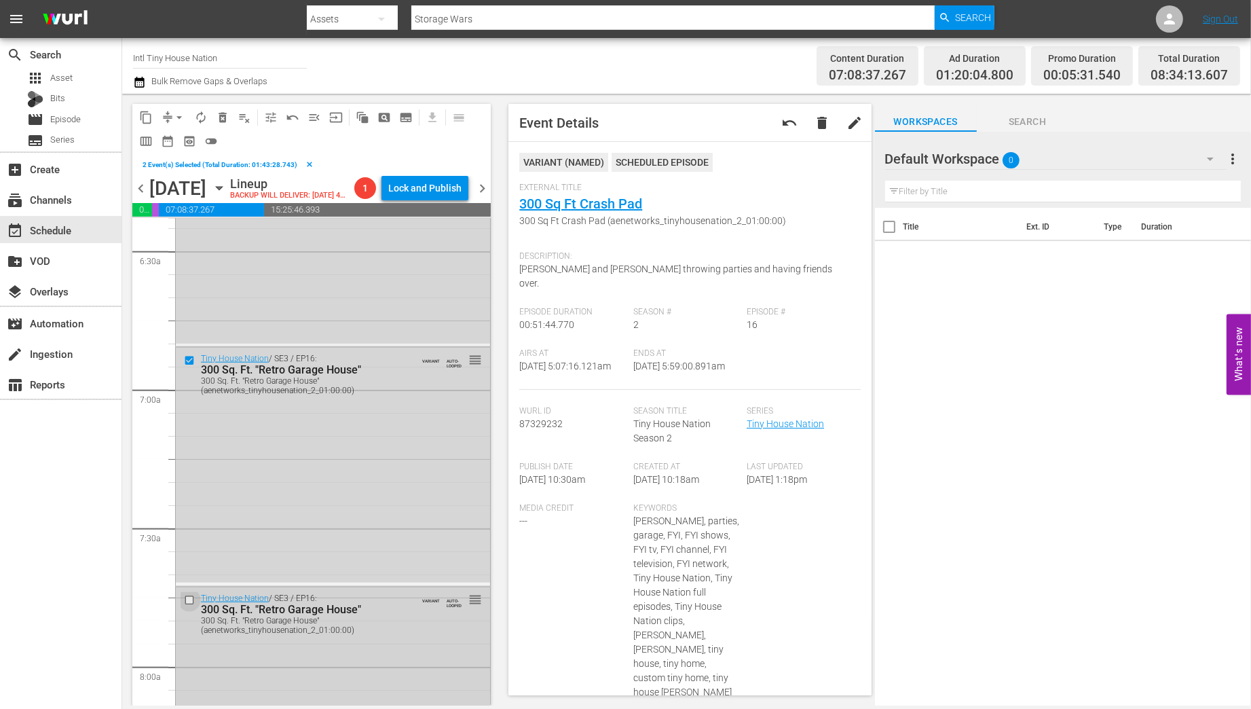
click at [187, 600] on input "checkbox" at bounding box center [191, 600] width 14 height 12
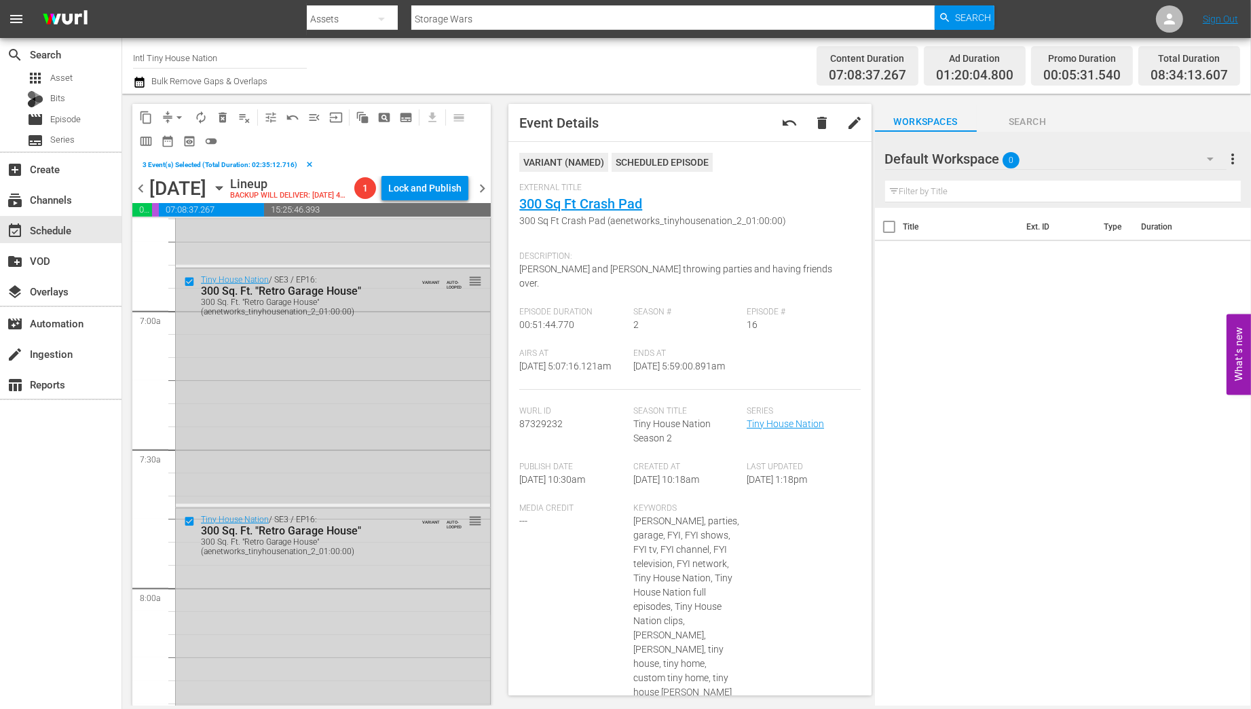
scroll to position [1985, 0]
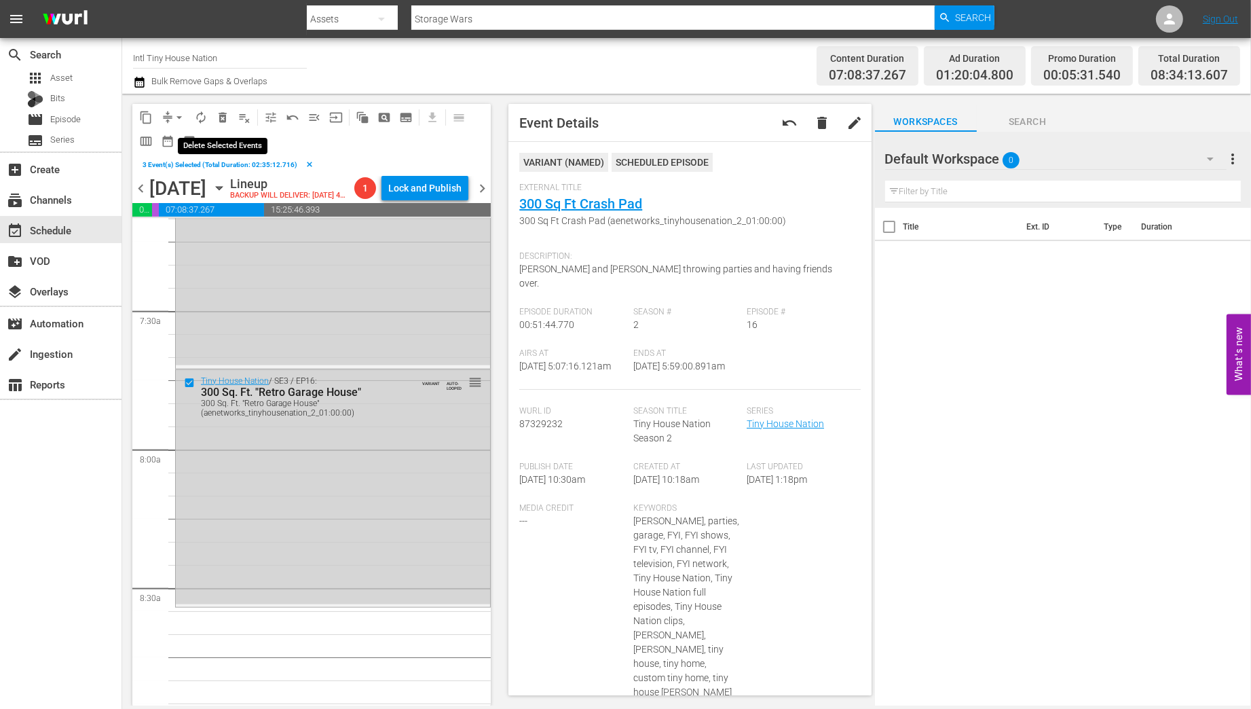
click at [225, 119] on span "delete_forever_outlined" at bounding box center [223, 118] width 14 height 14
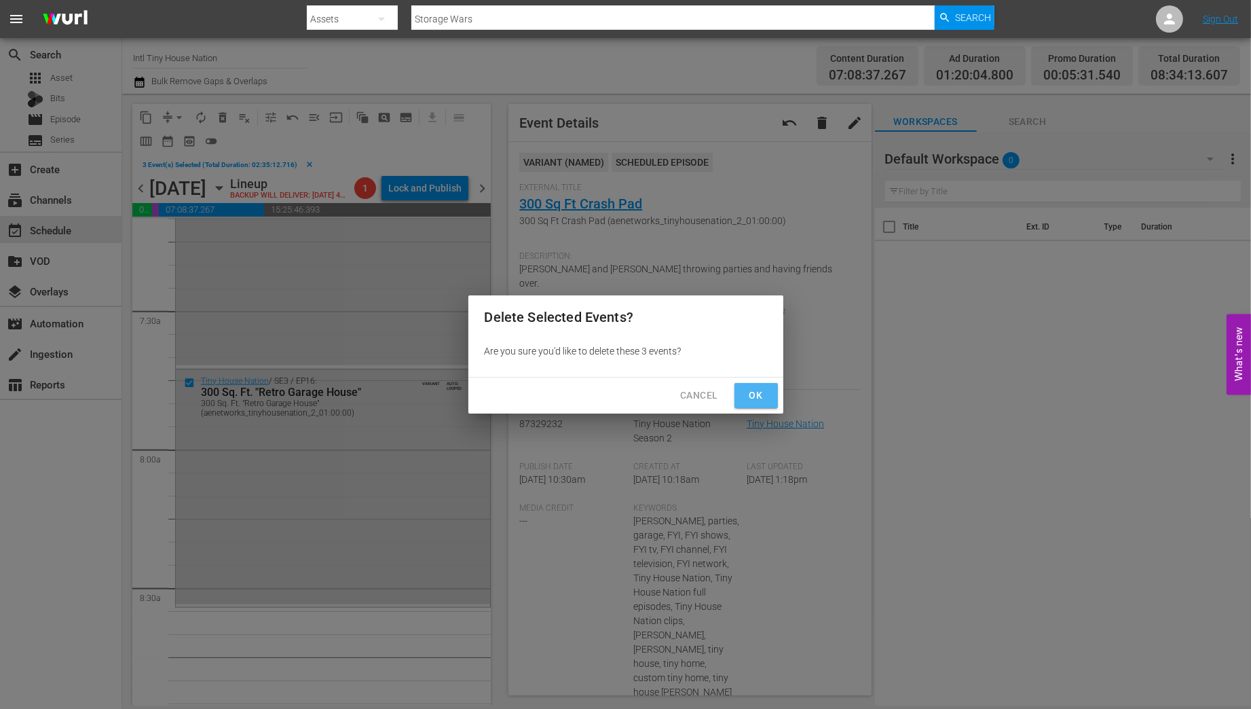
click at [764, 396] on span "Ok" at bounding box center [756, 395] width 22 height 17
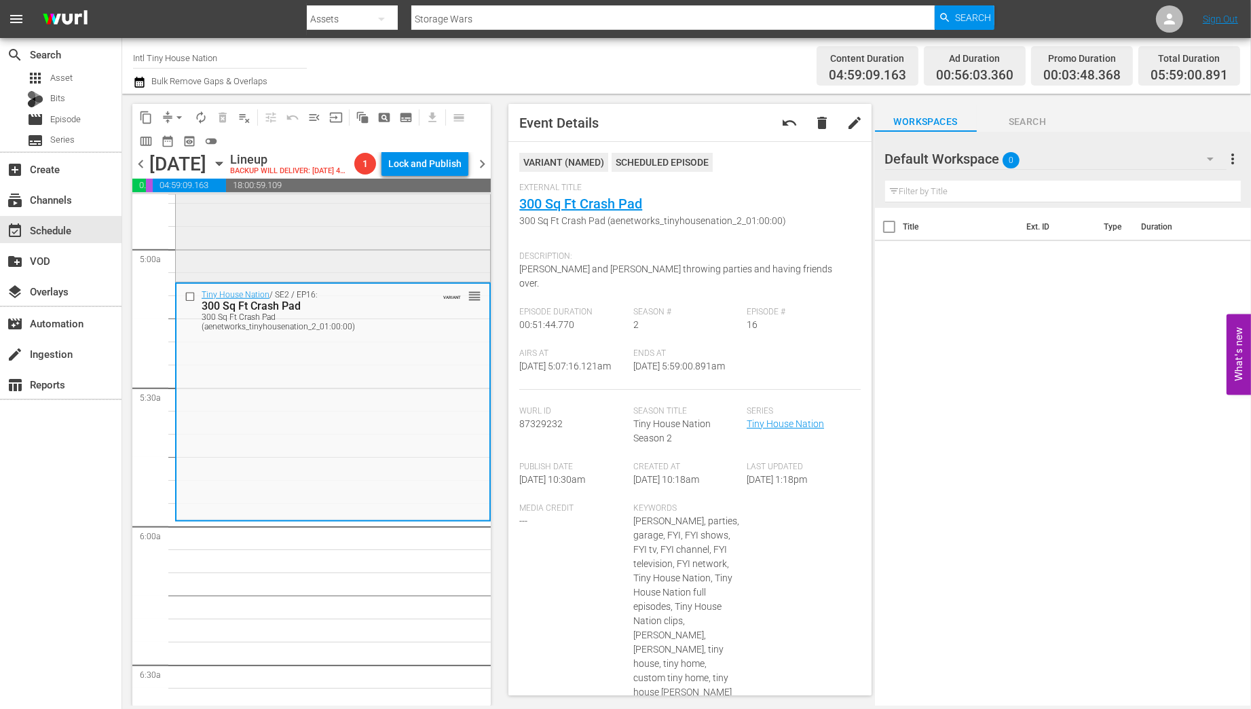
scroll to position [1249, 0]
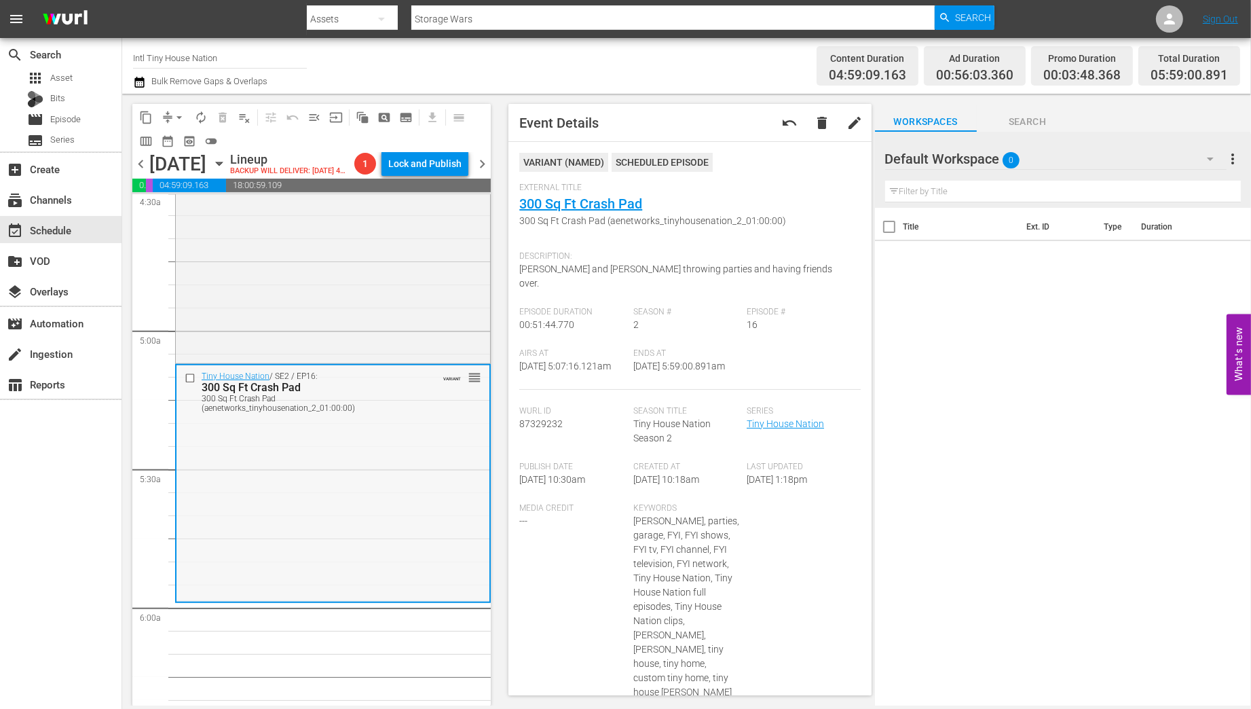
click at [393, 487] on div "Tiny House Nation / SE2 / EP16: 300 Sq Ft Crash Pad 300 Sq Ft Crash Pad (aenetw…" at bounding box center [332, 482] width 313 height 235
click at [180, 118] on span "arrow_drop_down" at bounding box center [179, 118] width 14 height 14
click at [178, 145] on li "Align to Midnight" at bounding box center [180, 145] width 143 height 22
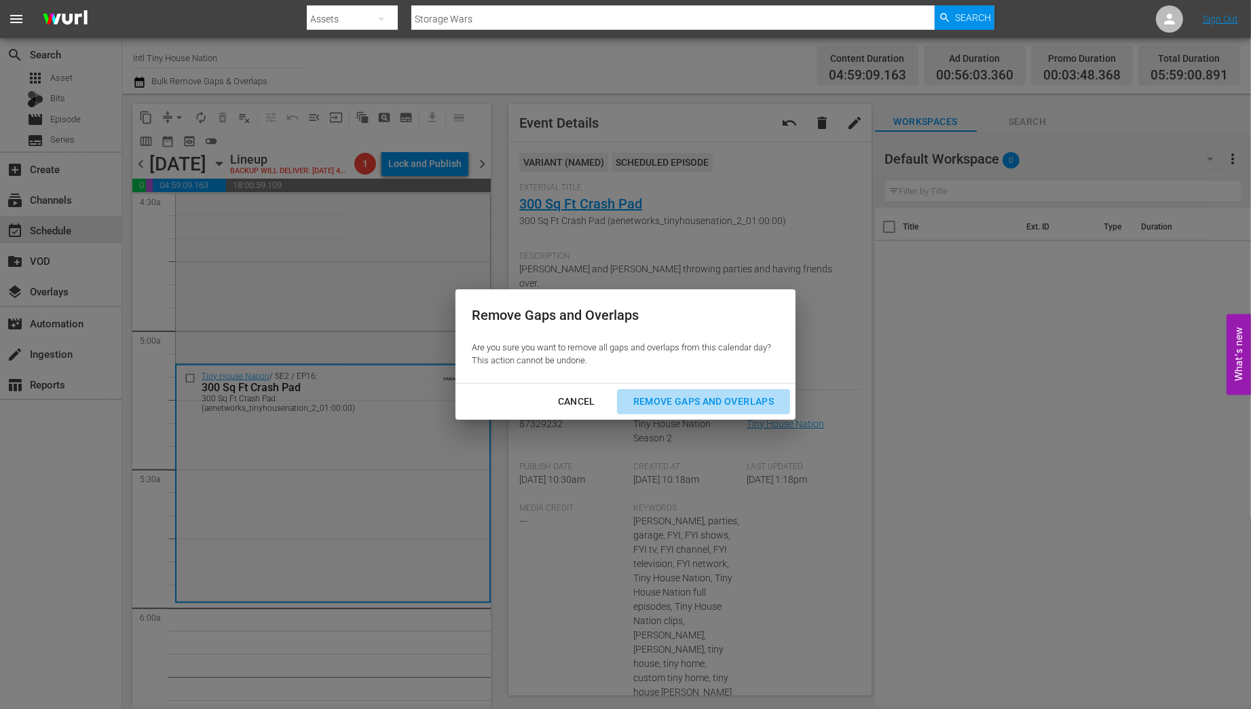
click at [749, 401] on div "Remove Gaps and Overlaps" at bounding box center [703, 401] width 162 height 17
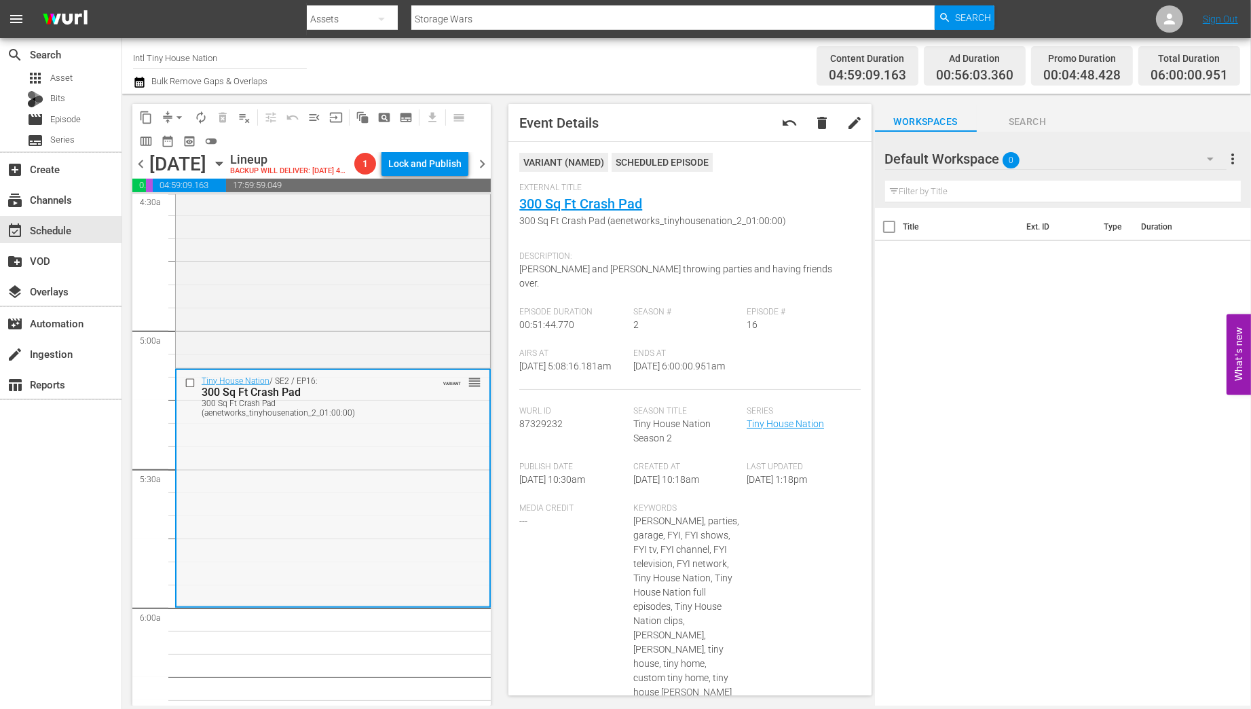
click at [447, 497] on div "Tiny House Nation / SE2 / EP16: 300 Sq Ft Crash Pad 300 Sq Ft Crash Pad (aenetw…" at bounding box center [332, 487] width 313 height 235
click at [204, 113] on span "autorenew_outlined" at bounding box center [201, 118] width 14 height 14
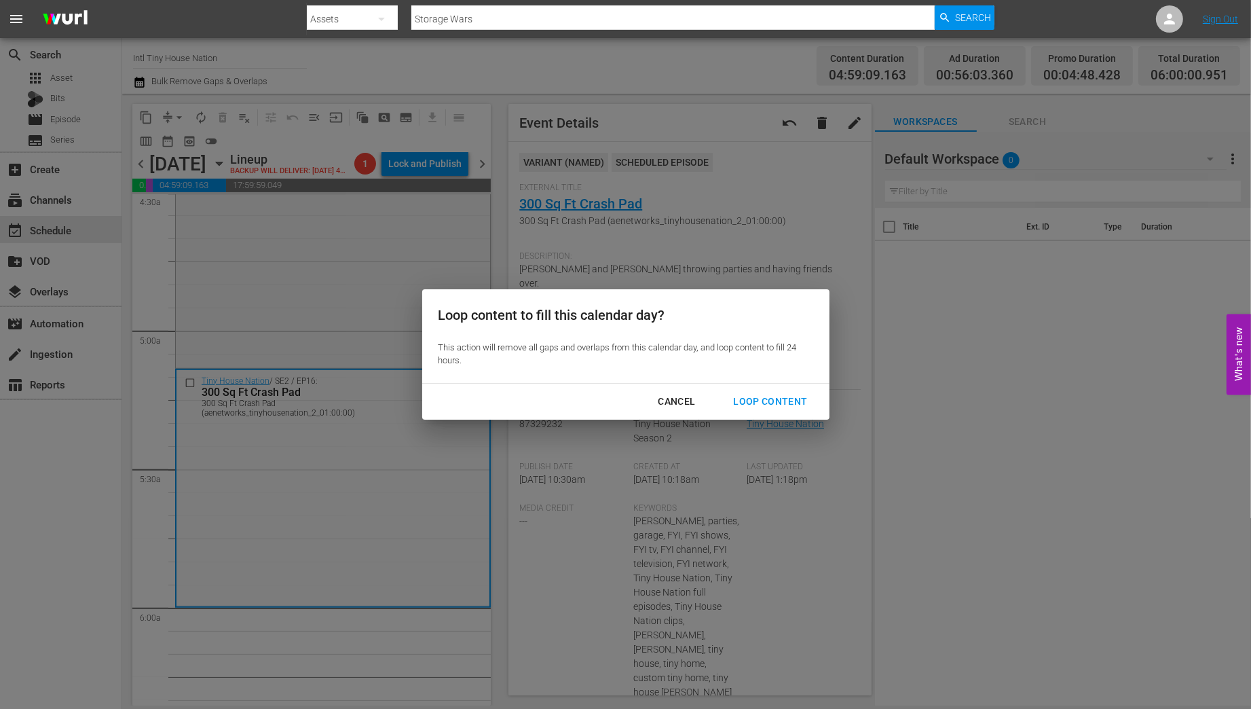
click at [789, 403] on div "Loop Content" at bounding box center [770, 401] width 96 height 17
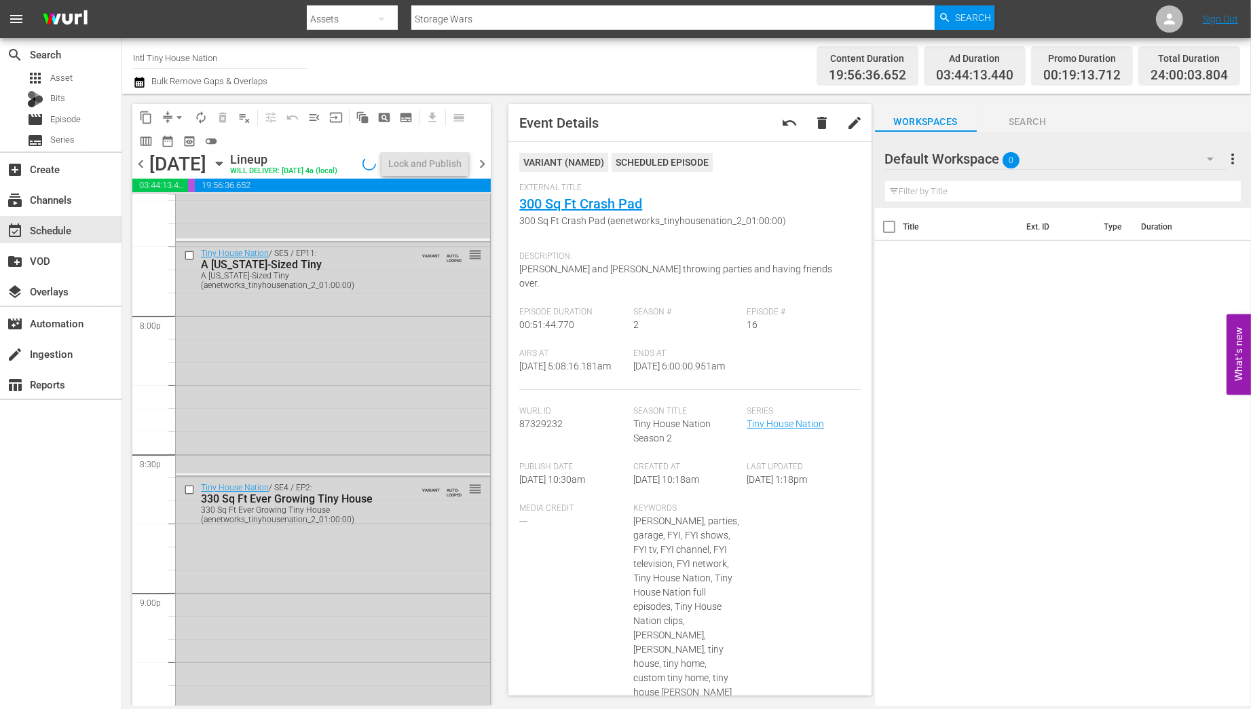
scroll to position [6135, 0]
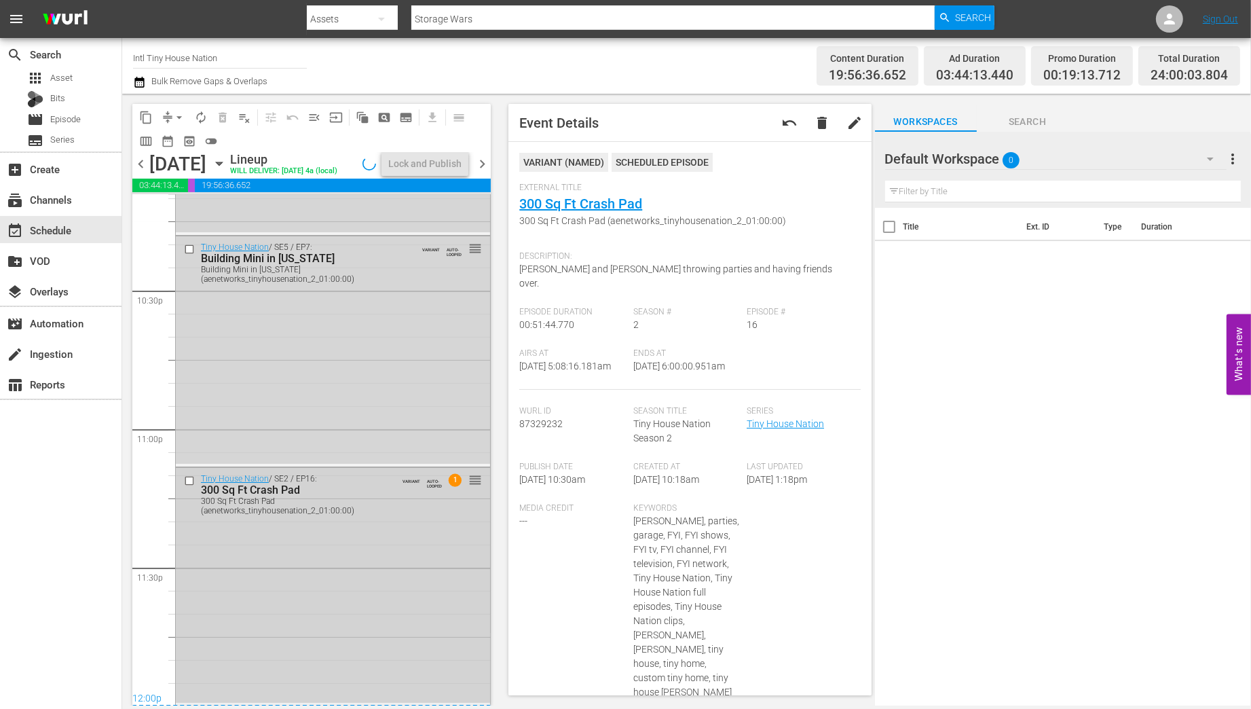
click at [359, 586] on div "Tiny House Nation / SE2 / EP16: 300 Sq Ft Crash Pad 300 Sq Ft Crash Pad (aenetw…" at bounding box center [333, 585] width 314 height 235
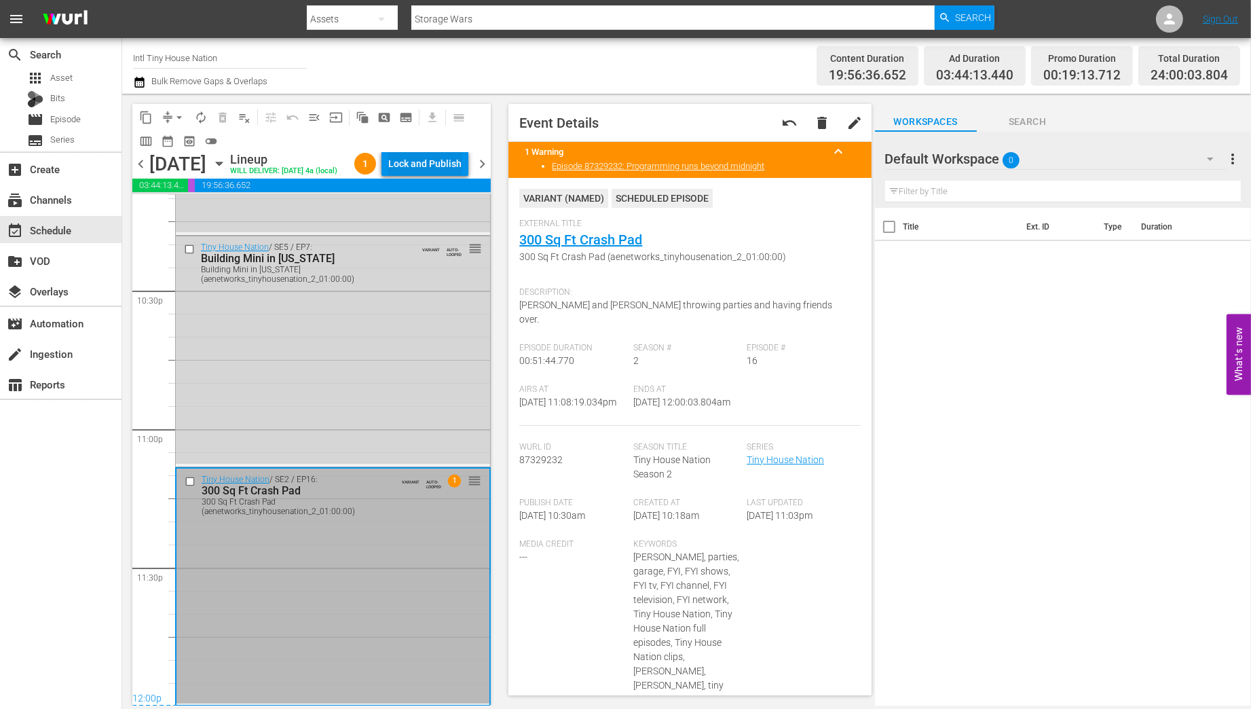
click at [419, 157] on div "Lock and Publish" at bounding box center [424, 163] width 73 height 24
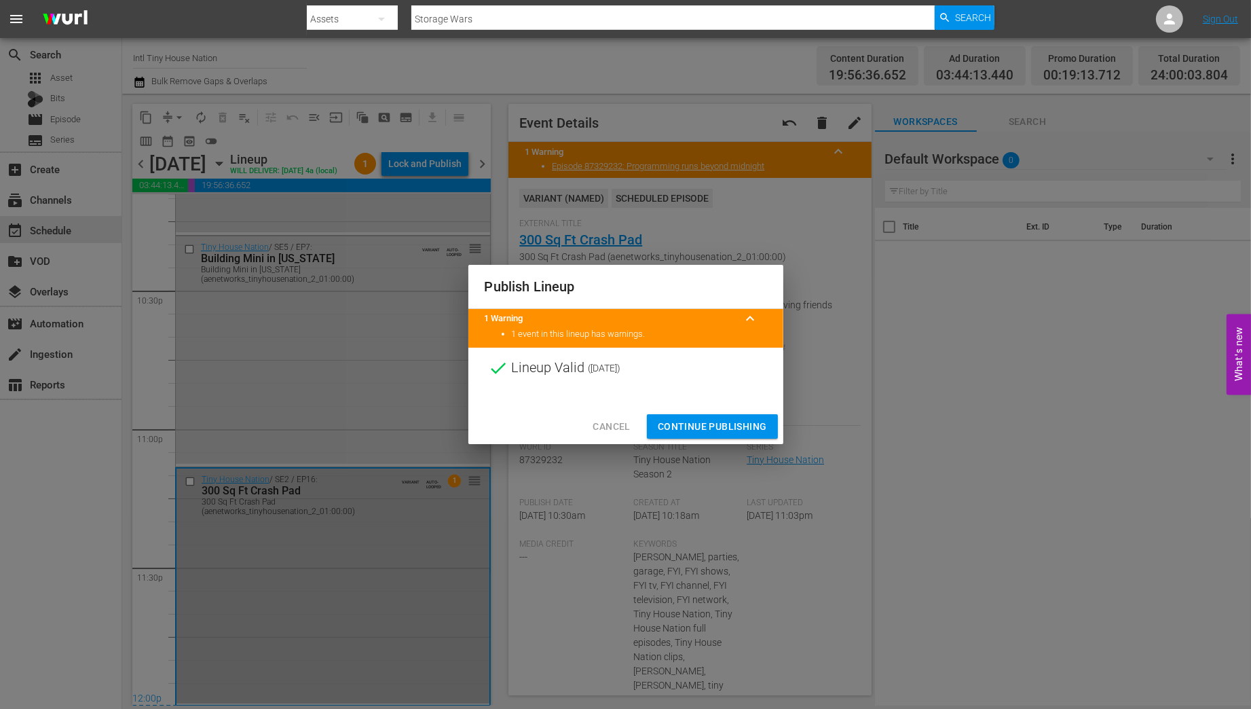
click at [714, 424] on span "Continue Publishing" at bounding box center [712, 426] width 109 height 17
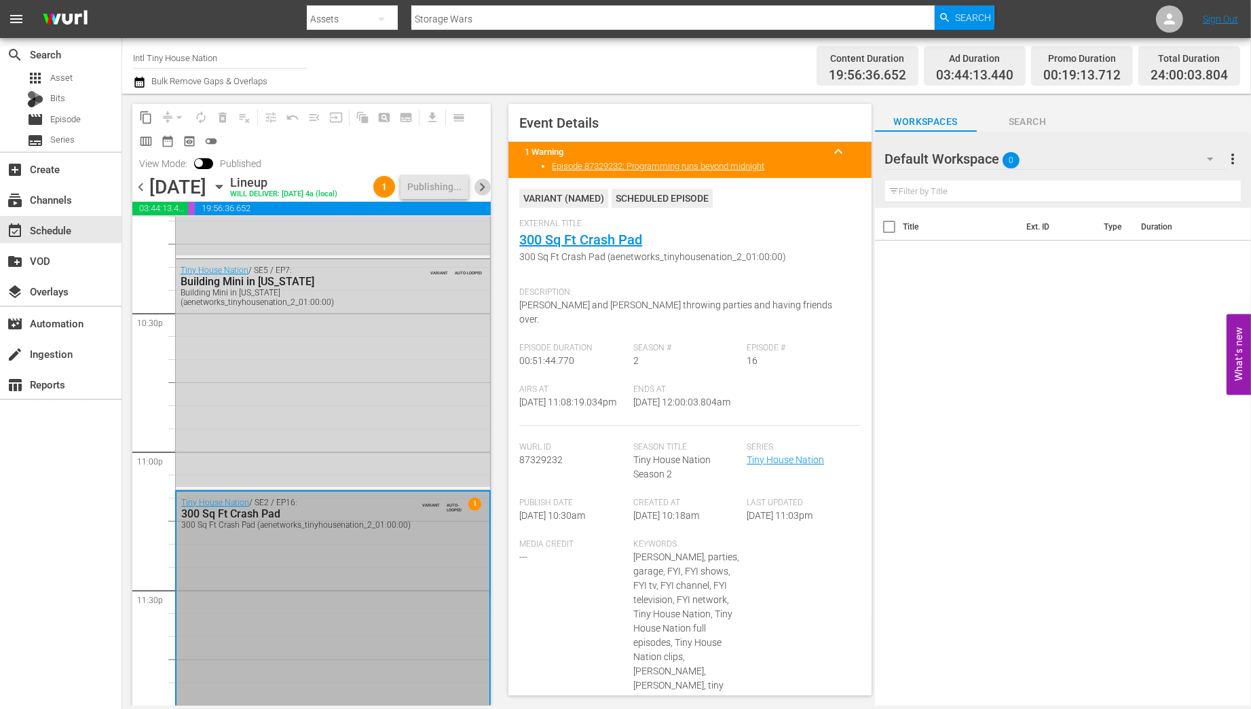
click at [485, 187] on span "chevron_right" at bounding box center [482, 187] width 17 height 17
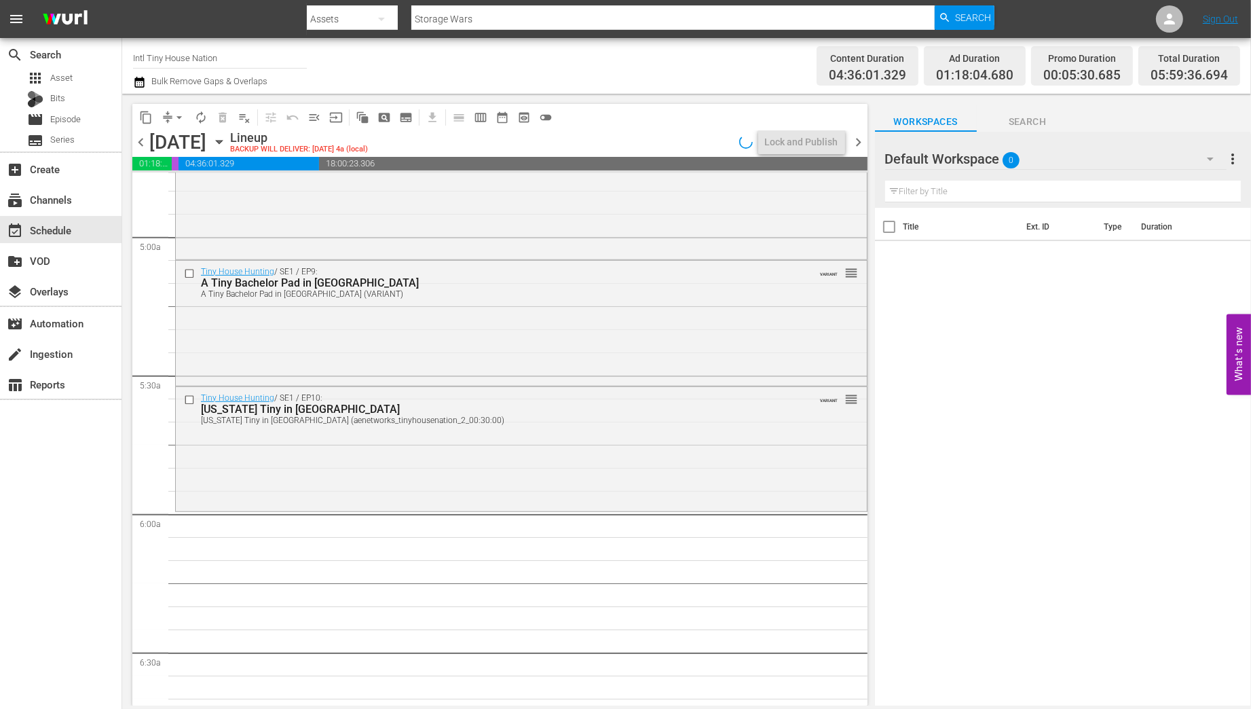
scroll to position [1275, 0]
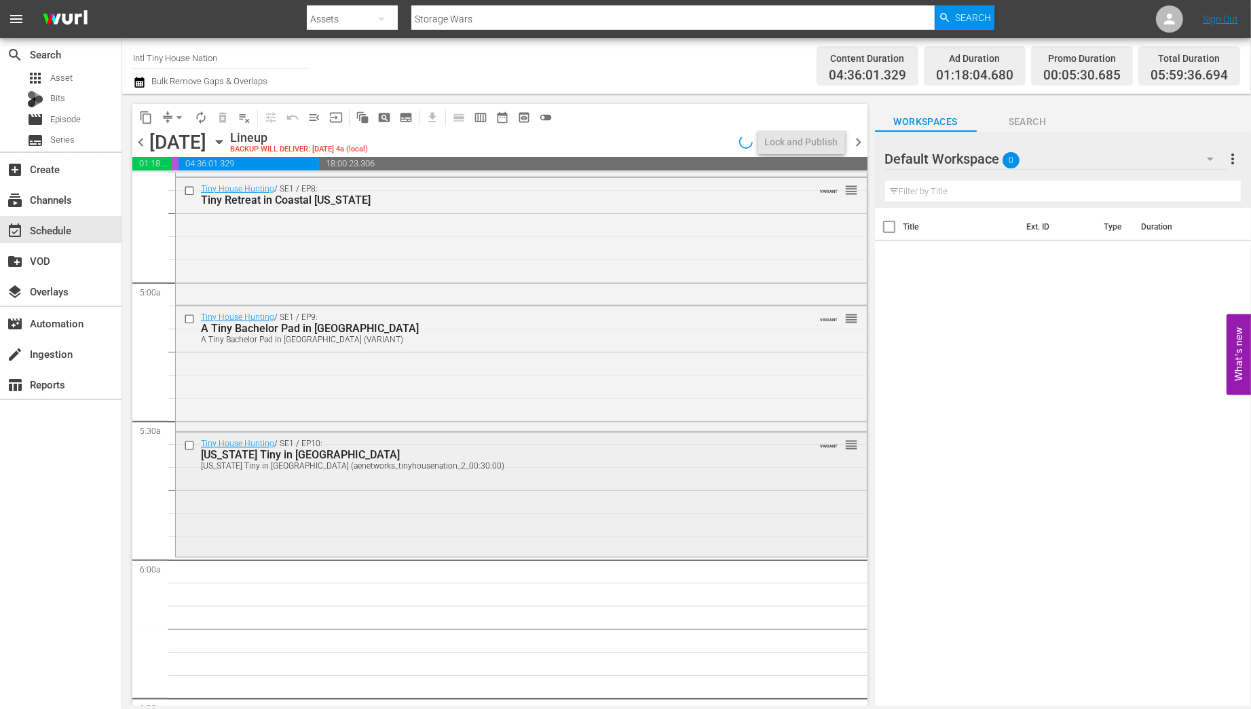
click at [453, 508] on div "Tiny House Hunting / SE1 / EP10: Texas Tiny in Austin Texas Tiny in Austin (aen…" at bounding box center [521, 493] width 691 height 122
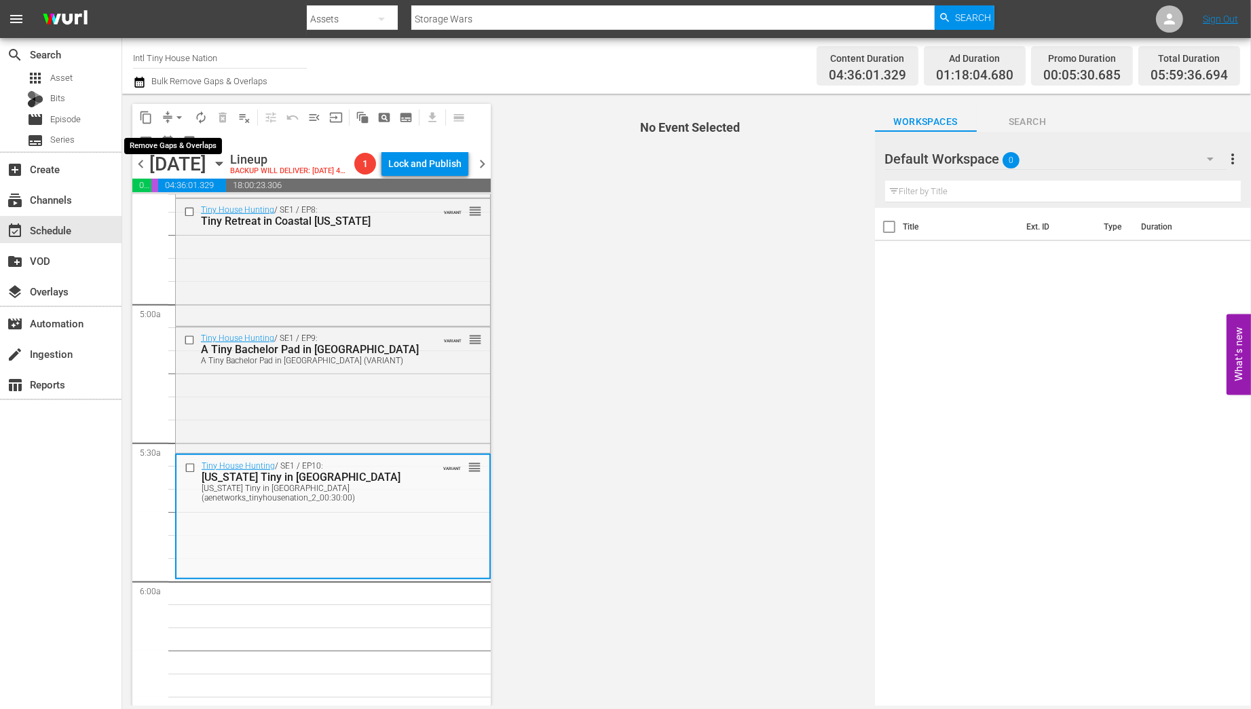
click at [179, 117] on span "arrow_drop_down" at bounding box center [179, 118] width 14 height 14
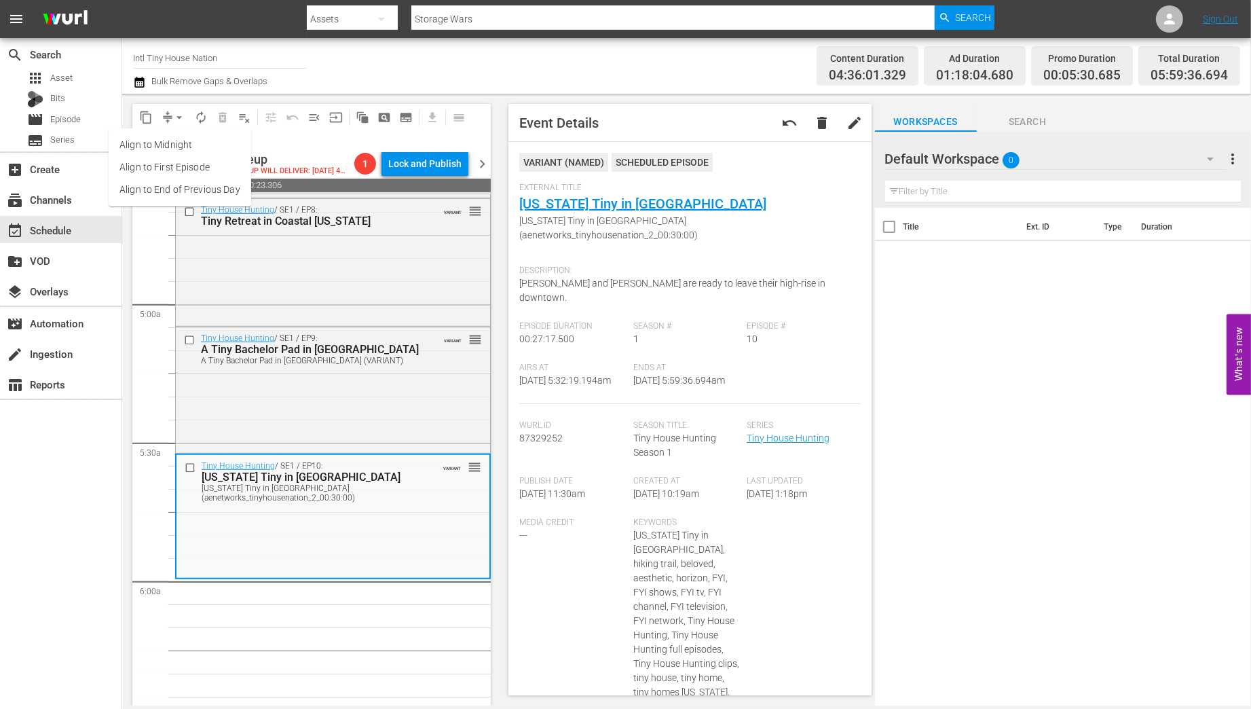
click at [168, 143] on li "Align to Midnight" at bounding box center [180, 145] width 143 height 22
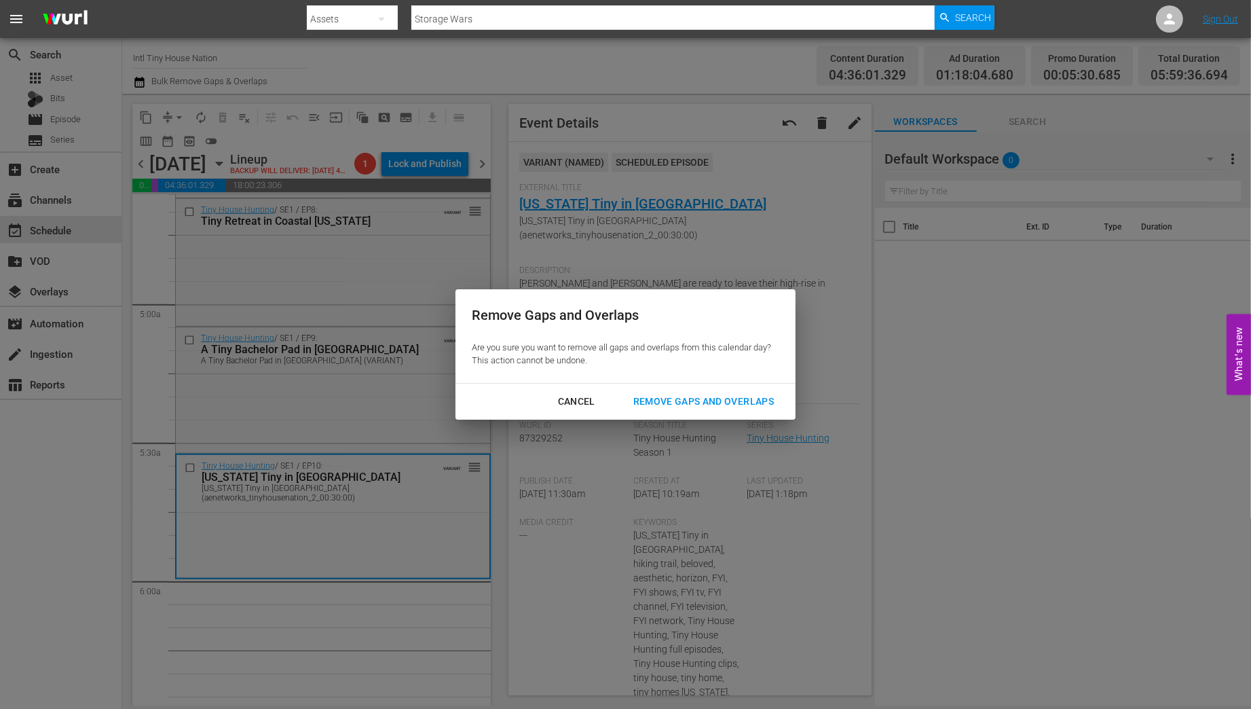
click at [677, 400] on div "Remove Gaps and Overlaps" at bounding box center [703, 401] width 162 height 17
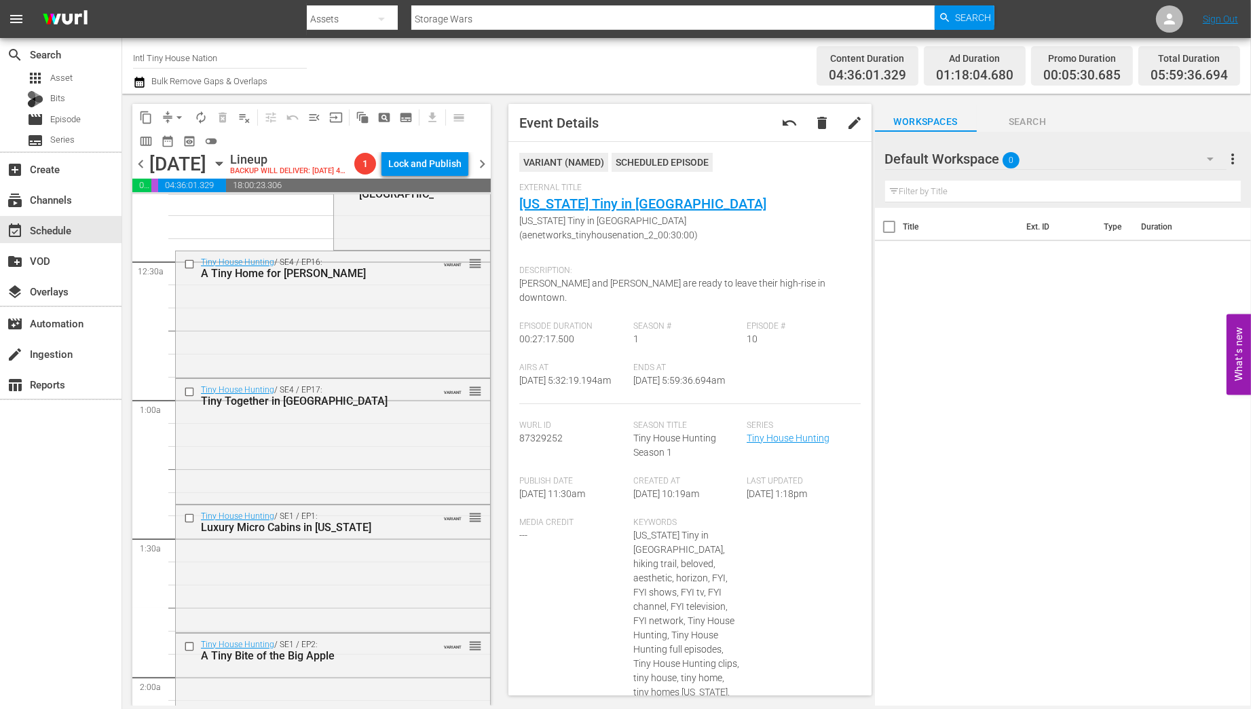
scroll to position [0, 0]
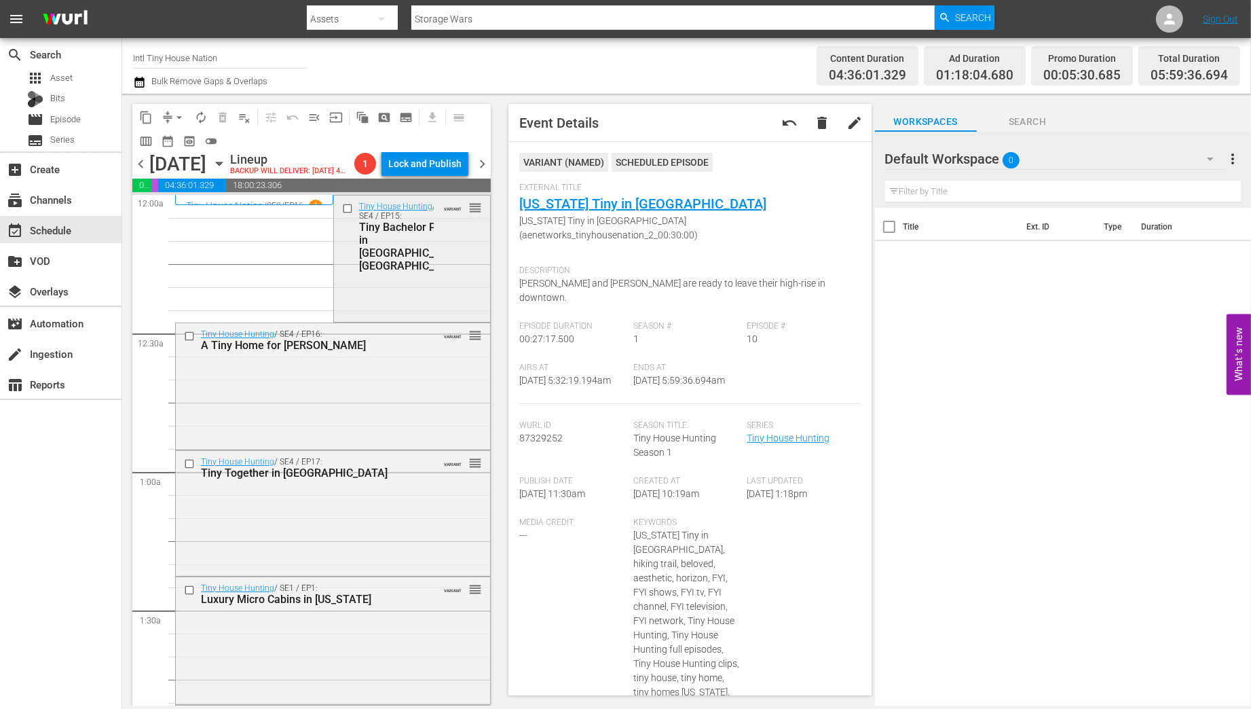
click at [453, 294] on div "Tiny House Hunting / SE4 / EP15: Tiny Bachelor Pad in Asheville, NC VARIANT reo…" at bounding box center [412, 257] width 157 height 124
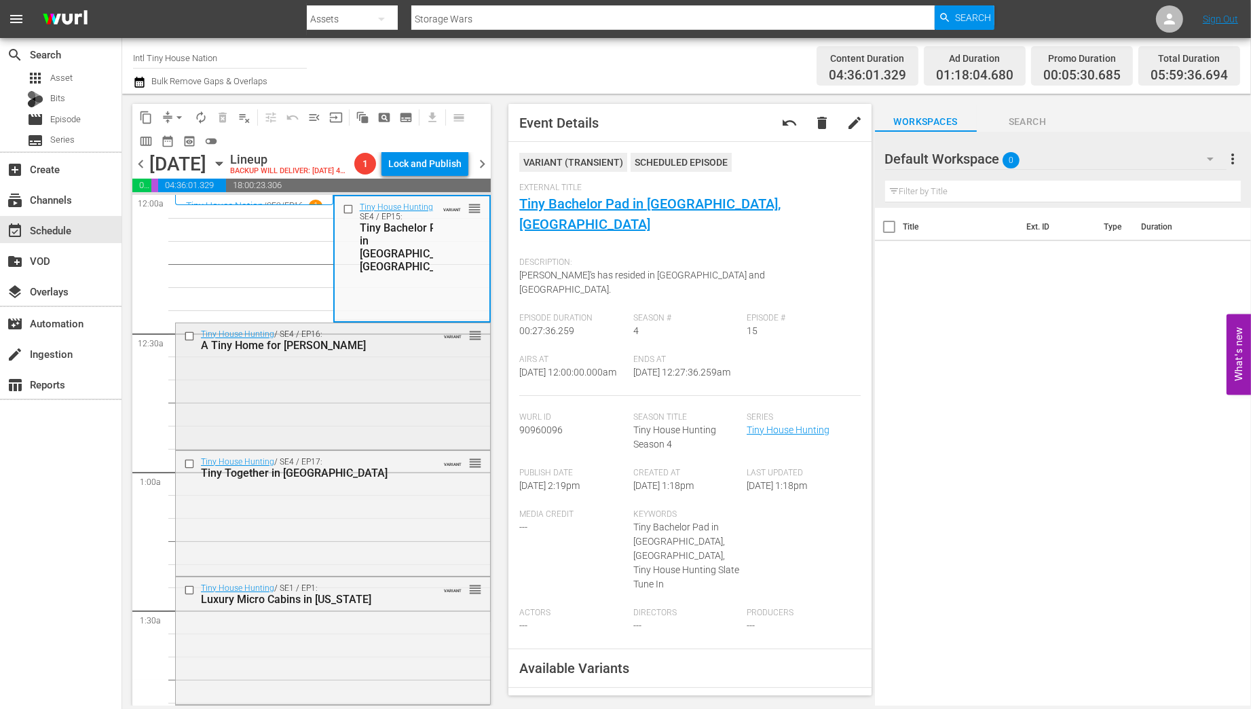
click at [391, 432] on div "Tiny House Hunting / SE4 / EP16: A Tiny Home for Tiny Harper VARIANT reorder" at bounding box center [333, 385] width 314 height 124
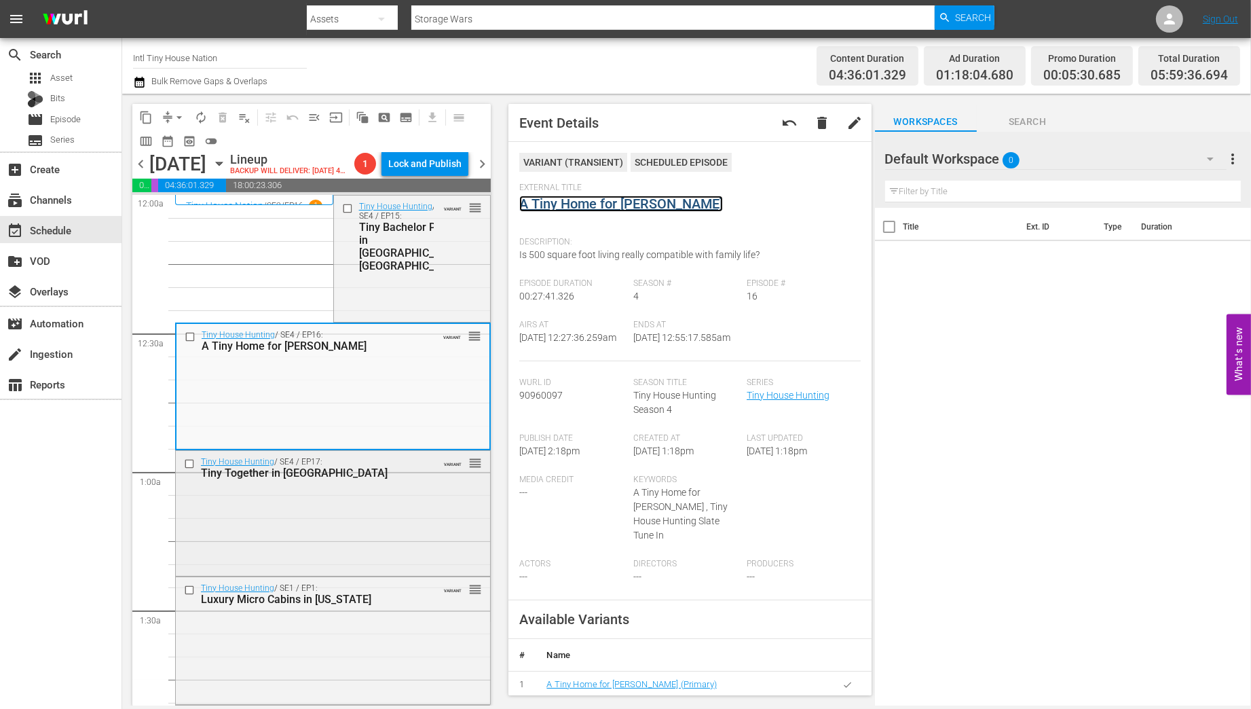
scroll to position [109, 0]
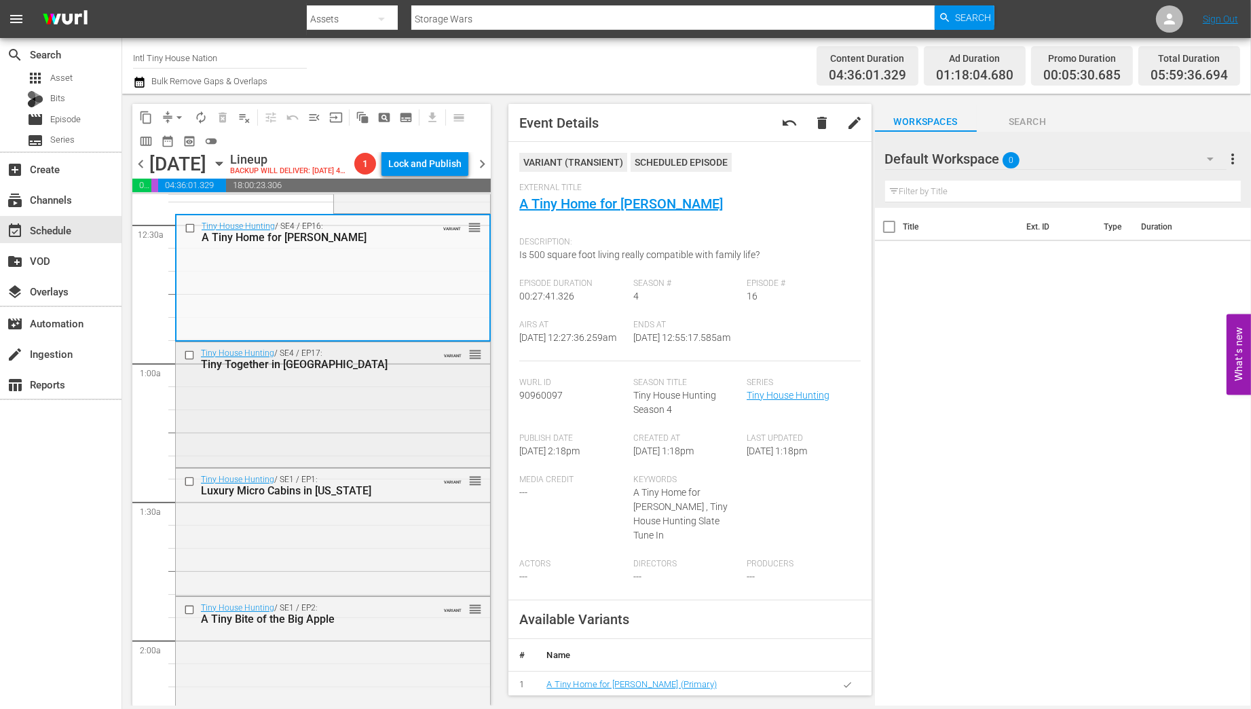
click at [367, 409] on div "Tiny House Hunting / SE4 / EP17: Tiny Together in Cleveland VARIANT reorder" at bounding box center [333, 403] width 314 height 122
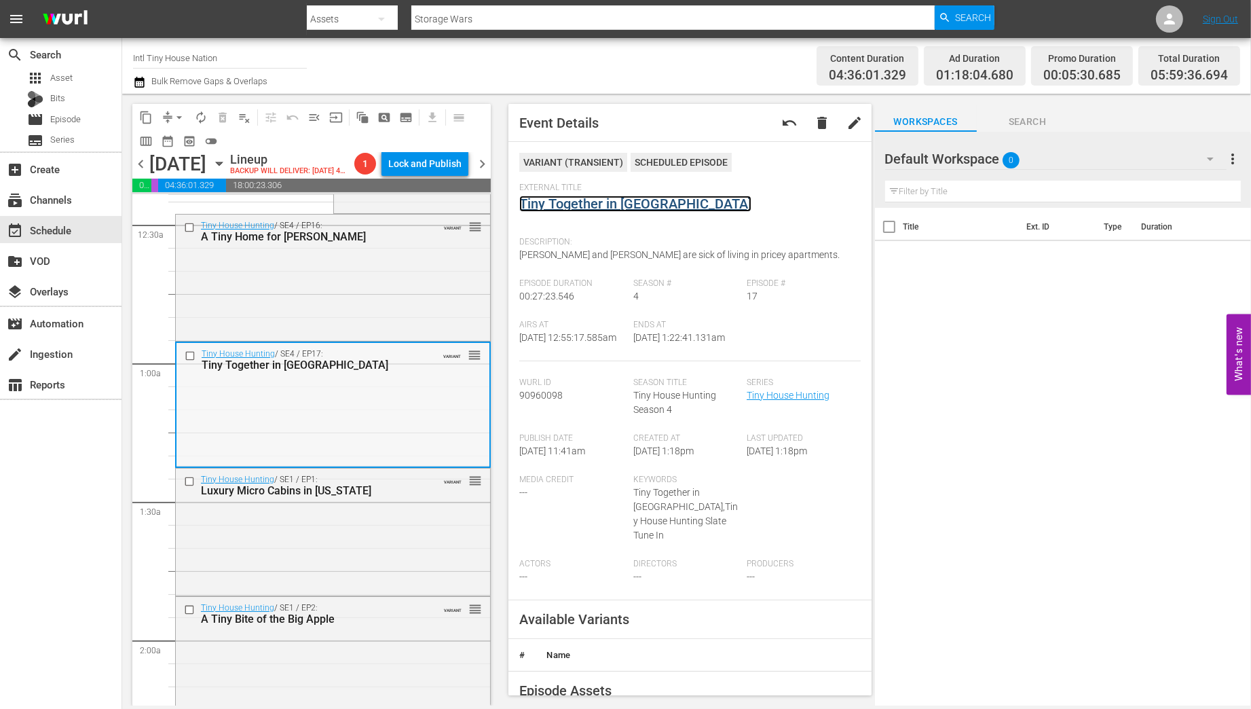
scroll to position [272, 0]
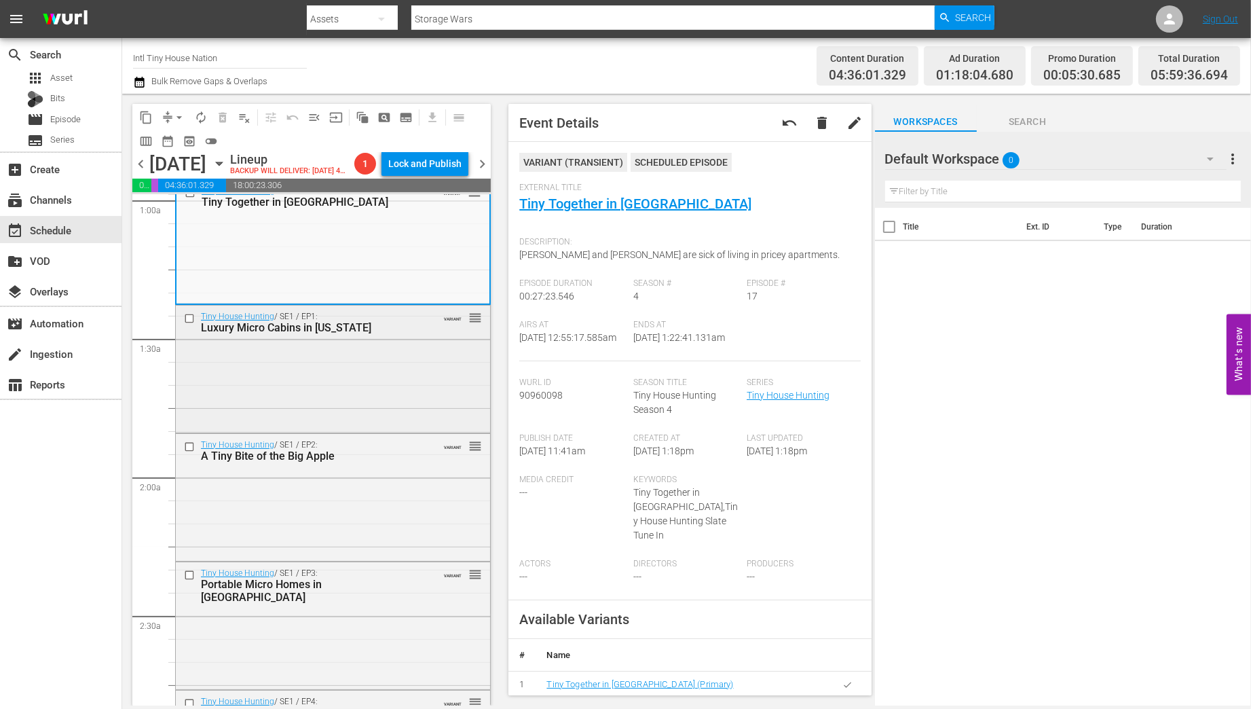
click at [396, 379] on div "Tiny House Hunting / SE1 / EP1: Luxury Micro Cabins in Wisconsin VARIANT reorder" at bounding box center [333, 367] width 314 height 124
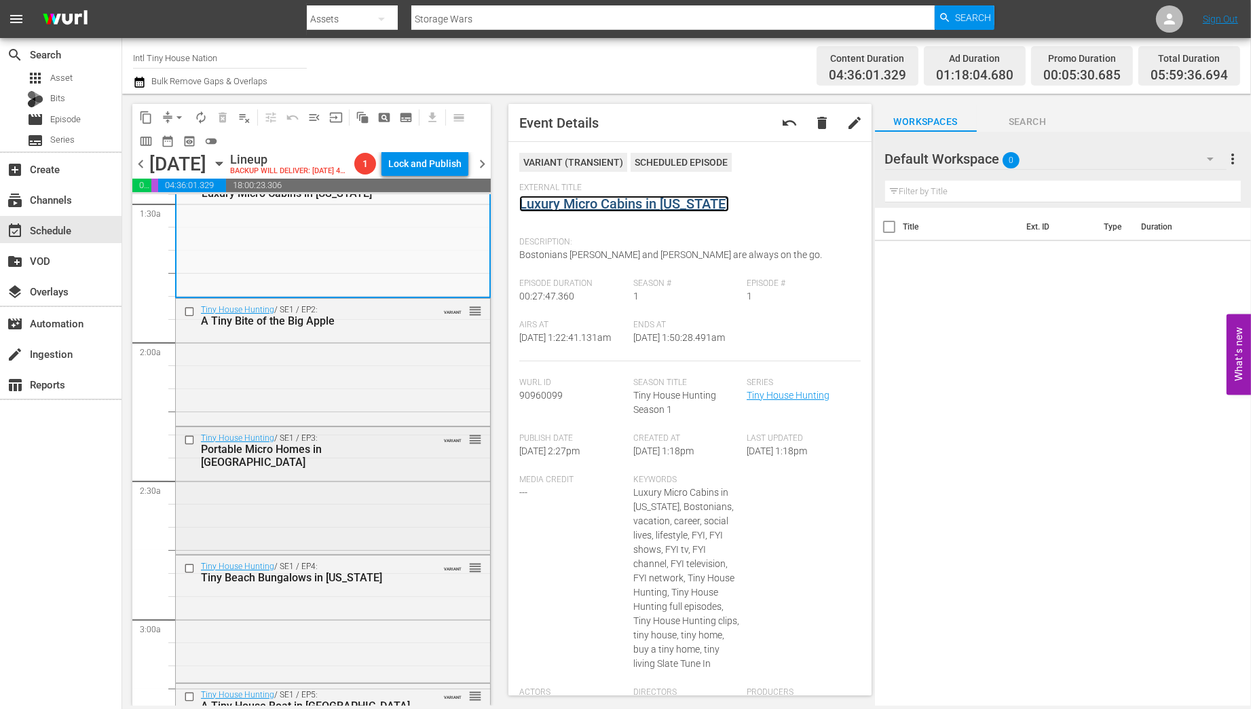
scroll to position [434, 0]
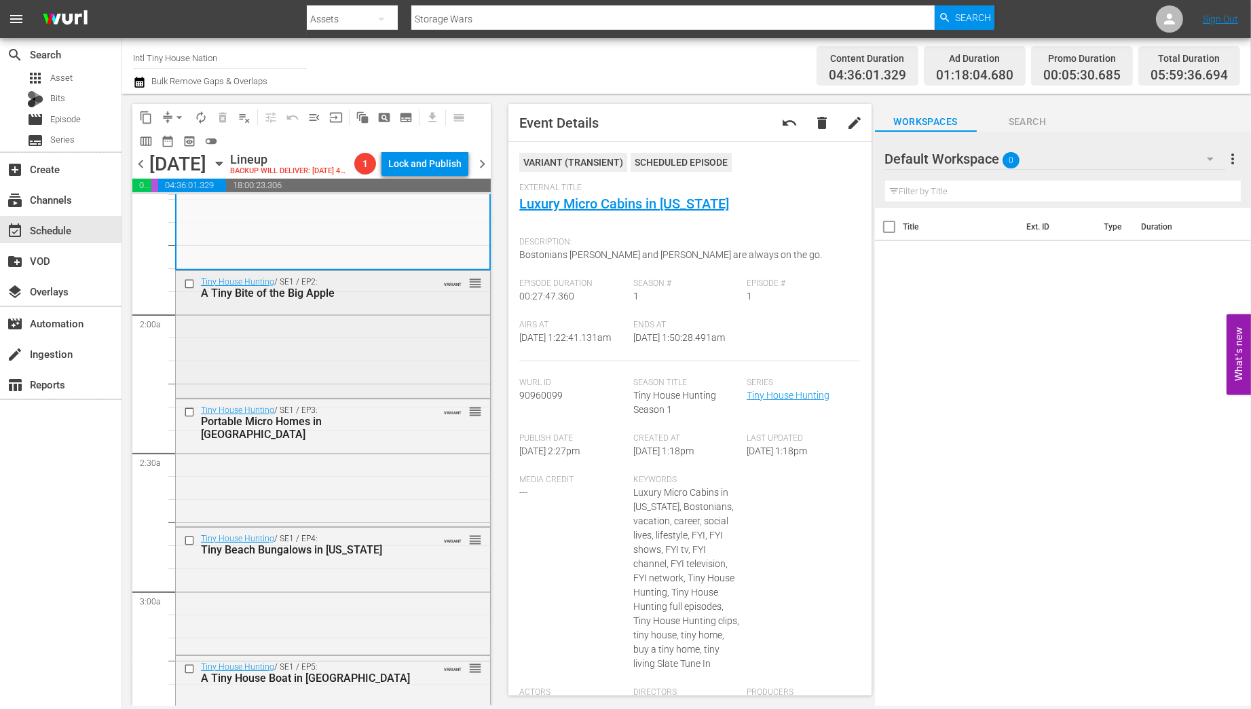
click at [368, 374] on div "Tiny House Hunting / SE1 / EP2: A Tiny Bite of the Big Apple VARIANT reorder" at bounding box center [333, 333] width 314 height 124
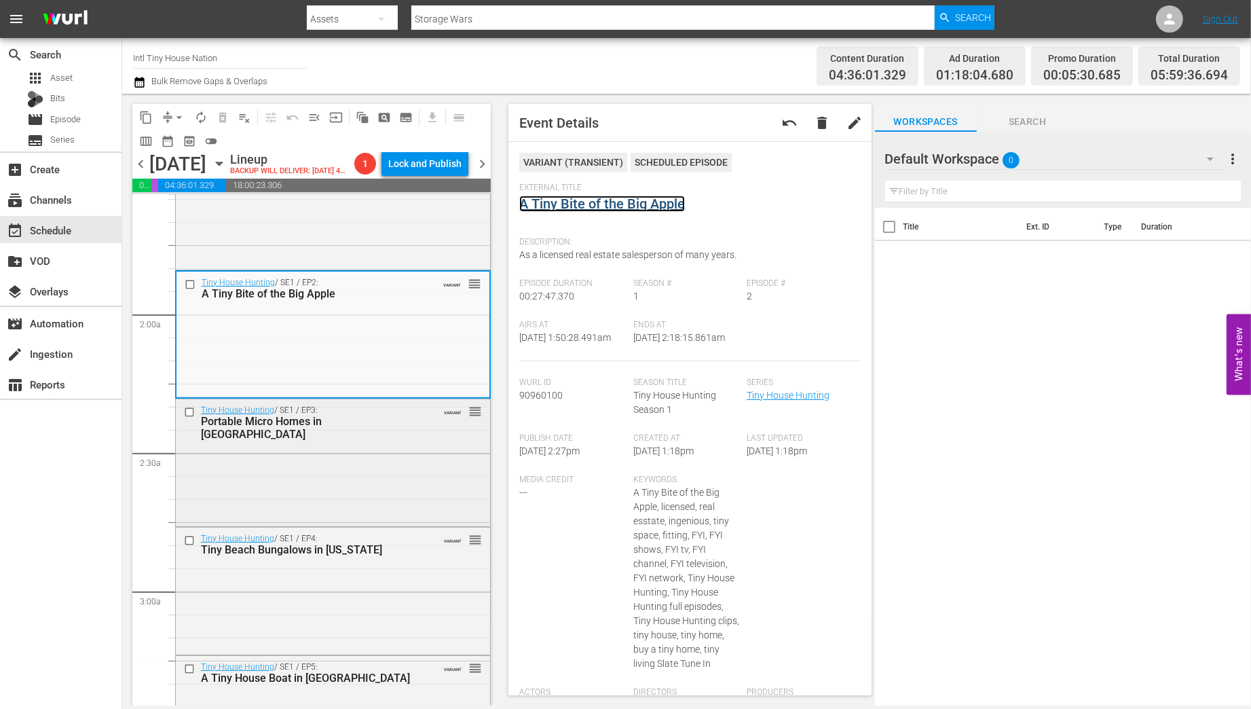
scroll to position [543, 0]
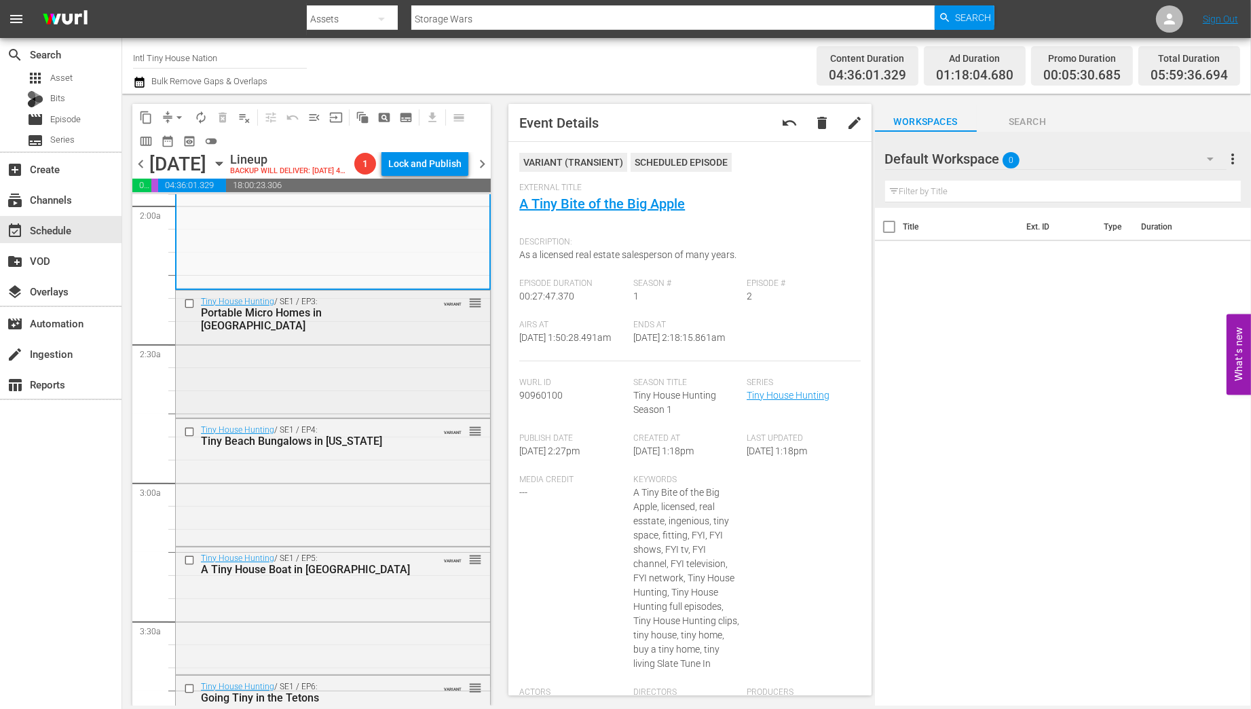
click at [373, 379] on div "Tiny House Hunting / SE1 / EP3: Portable Micro Homes in Portland VARIANT reorder" at bounding box center [333, 353] width 314 height 124
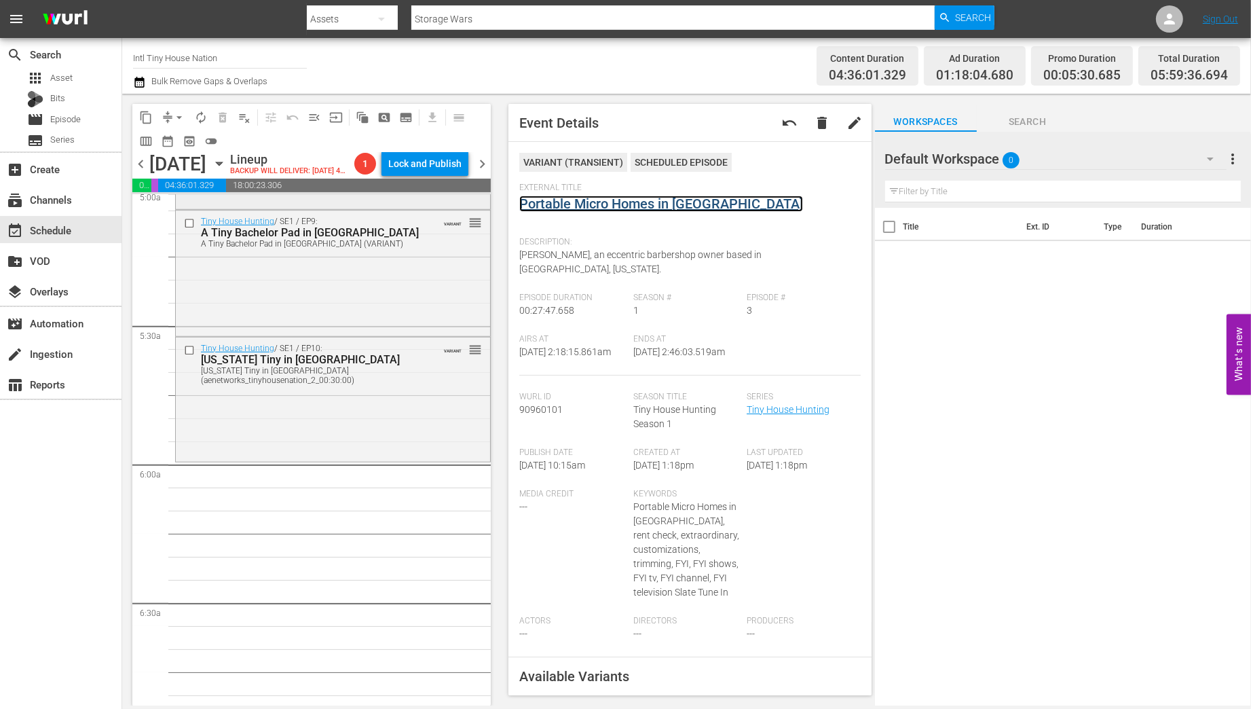
scroll to position [1303, 0]
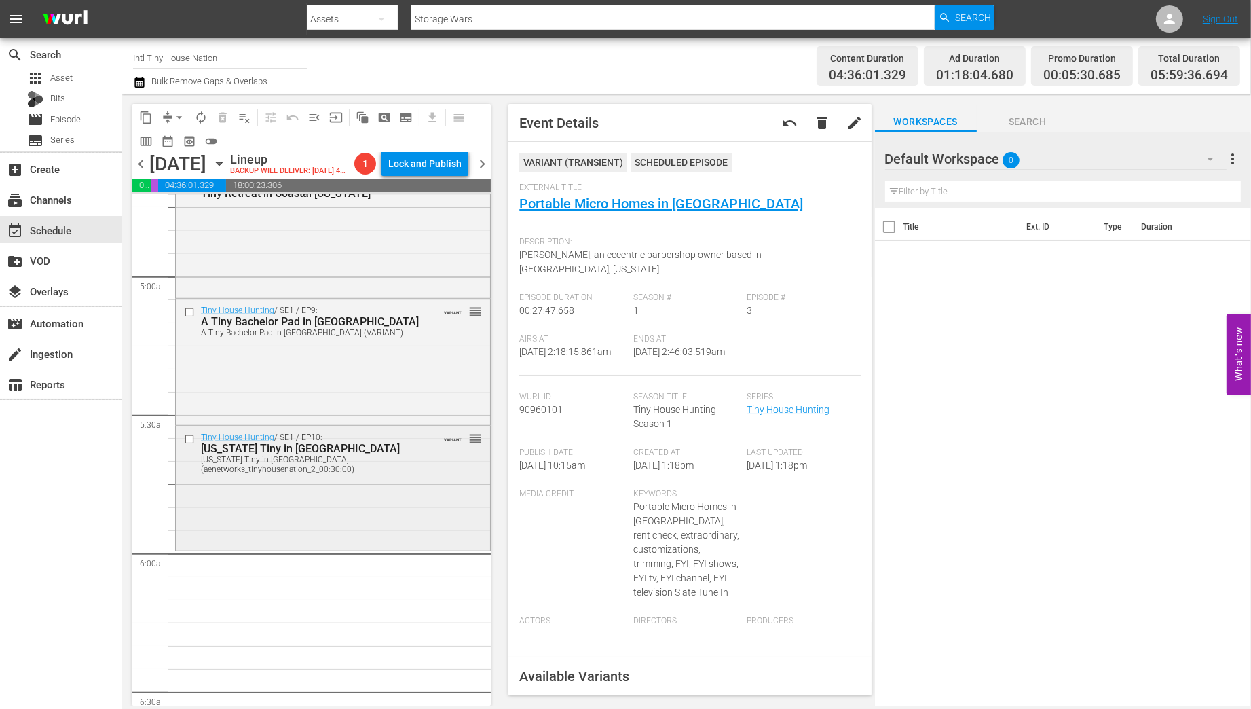
click at [420, 479] on div "Tiny House Hunting / SE1 / EP10: Texas Tiny in Austin Texas Tiny in Austin (aen…" at bounding box center [333, 452] width 314 height 52
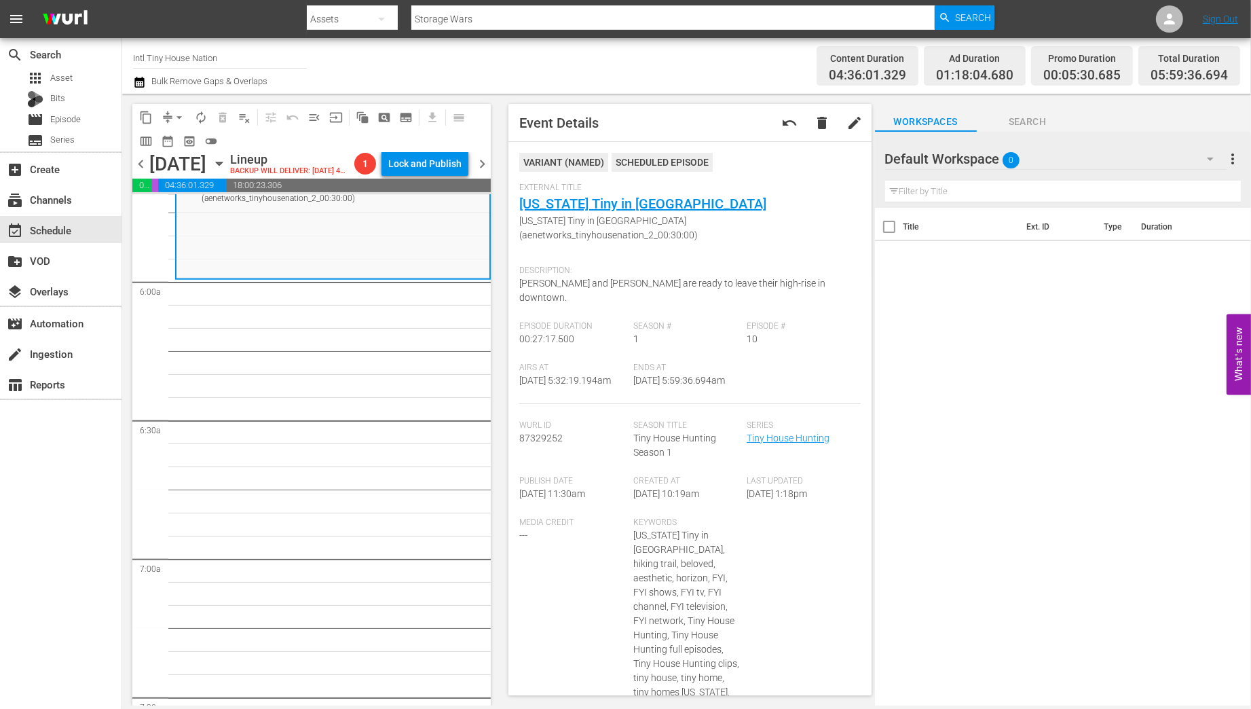
scroll to position [1412, 0]
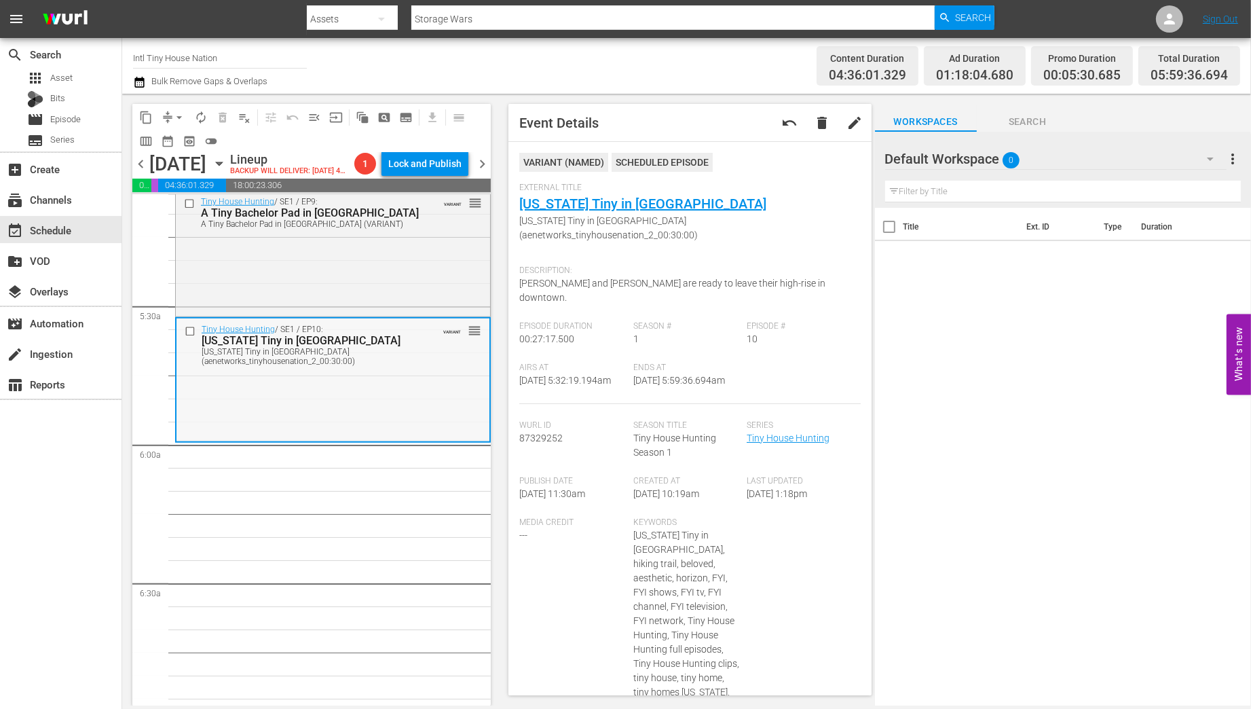
click at [441, 428] on div "Tiny House Hunting / SE1 / EP10: Texas Tiny in Austin Texas Tiny in Austin (aen…" at bounding box center [332, 379] width 313 height 122
click at [415, 396] on div "Tiny House Hunting / SE1 / EP10: Texas Tiny in Austin Texas Tiny in Austin (aen…" at bounding box center [332, 379] width 313 height 122
click at [180, 114] on span "arrow_drop_down" at bounding box center [179, 118] width 14 height 14
click at [180, 146] on li "Align to Midnight" at bounding box center [180, 145] width 143 height 22
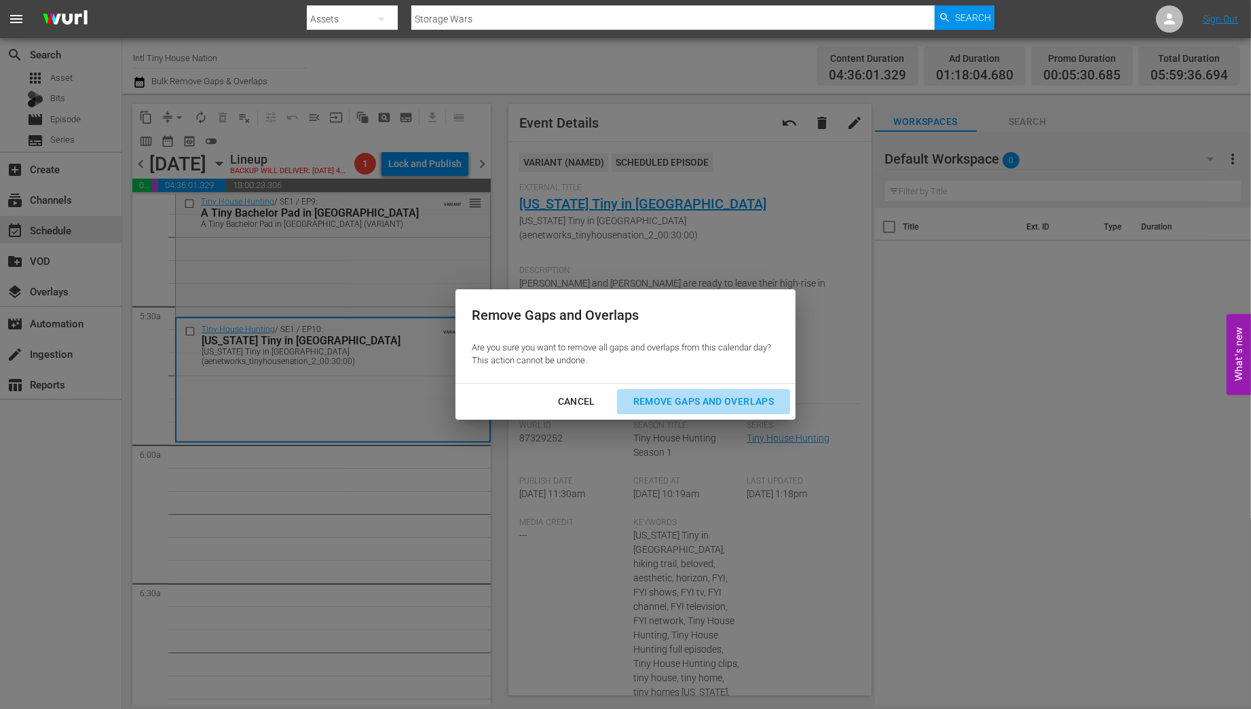
click at [683, 398] on div "Remove Gaps and Overlaps" at bounding box center [703, 401] width 162 height 17
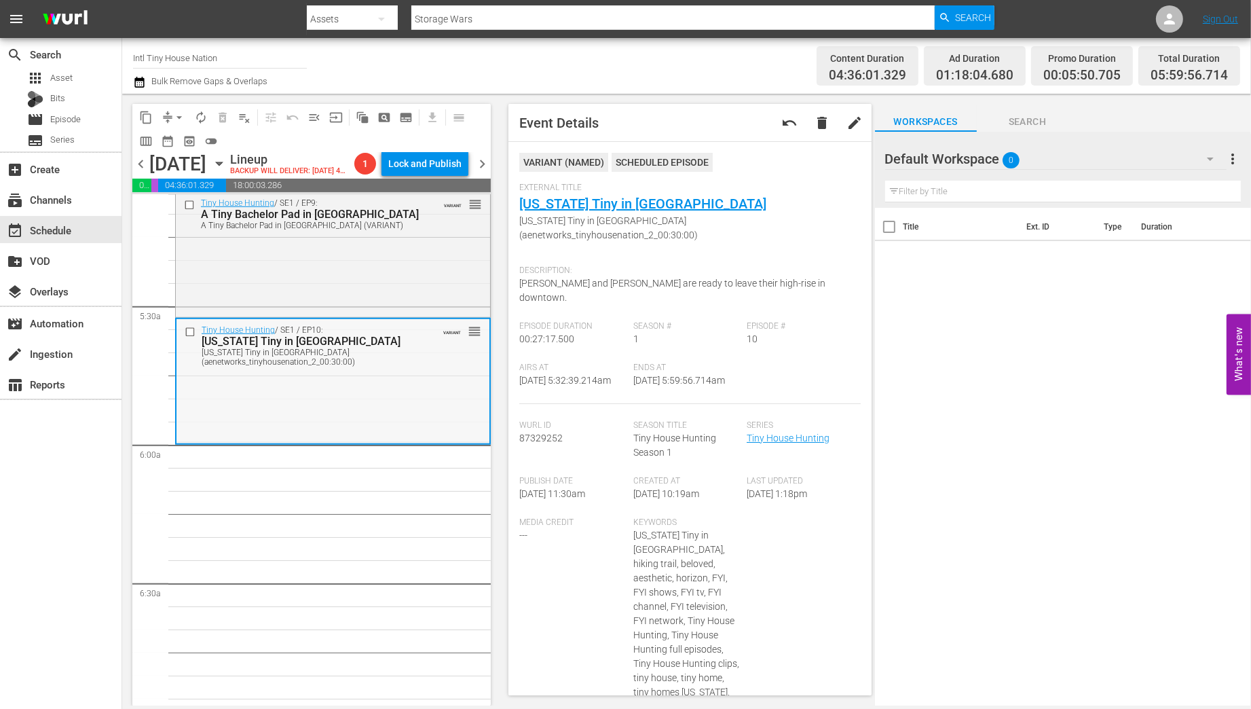
click at [403, 412] on div "Tiny House Hunting / SE1 / EP10: Texas Tiny in Austin Texas Tiny in Austin (aen…" at bounding box center [332, 380] width 313 height 122
click at [181, 117] on span "arrow_drop_down" at bounding box center [179, 118] width 14 height 14
click at [174, 145] on li "Align to Midnight" at bounding box center [180, 145] width 143 height 22
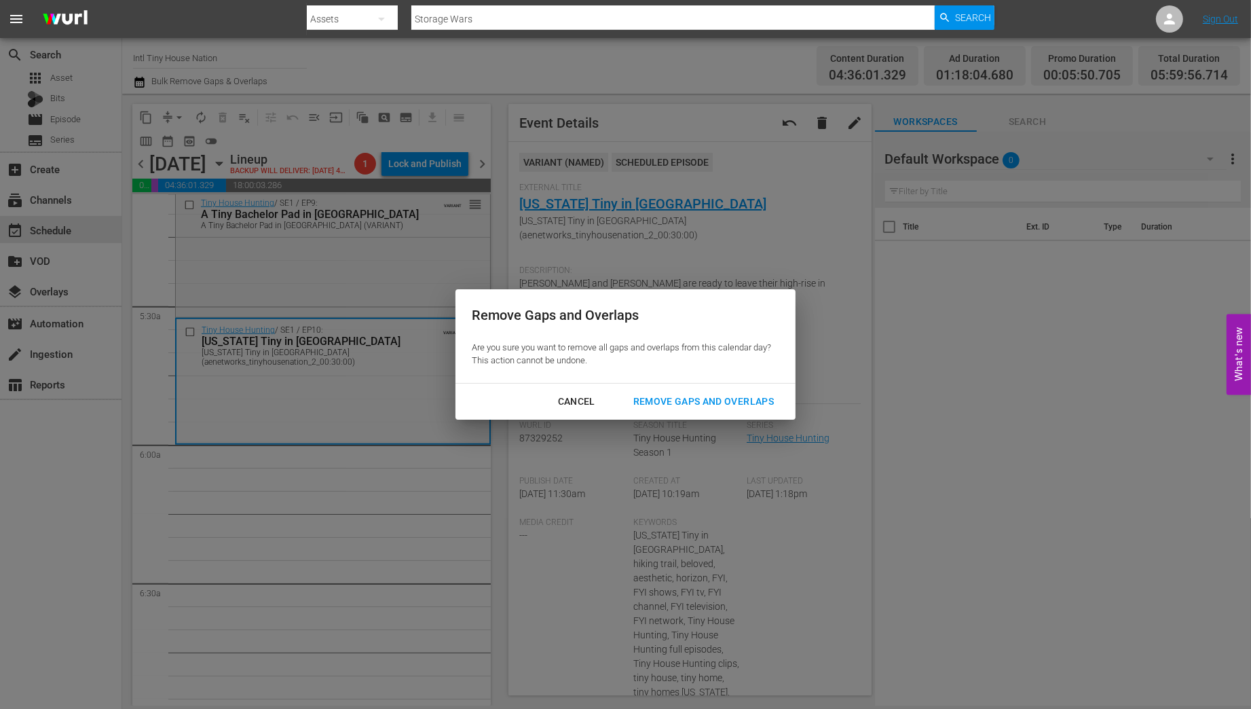
click at [710, 401] on div "Remove Gaps and Overlaps" at bounding box center [703, 401] width 162 height 17
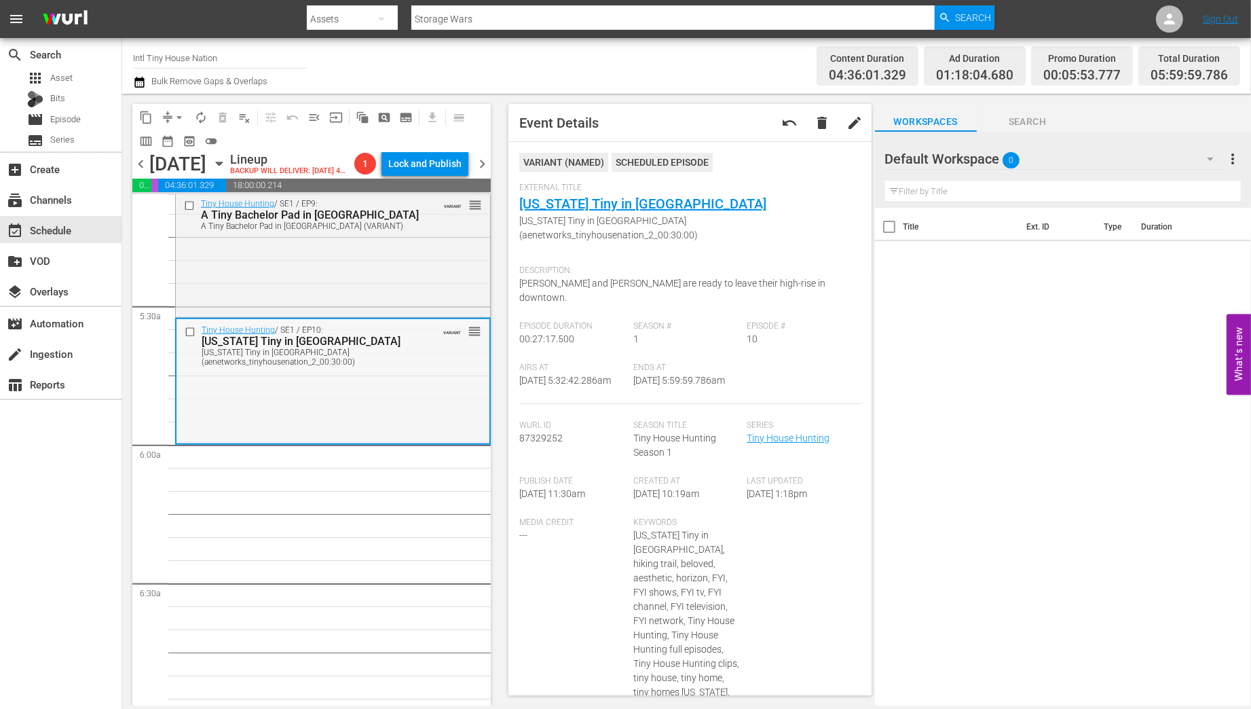
click at [329, 415] on div "Tiny House Hunting / SE1 / EP10: Texas Tiny in Austin Texas Tiny in Austin (aen…" at bounding box center [332, 380] width 313 height 122
click at [176, 111] on span "arrow_drop_down" at bounding box center [179, 118] width 14 height 14
click at [176, 115] on span "arrow_drop_down" at bounding box center [179, 118] width 14 height 14
click at [181, 143] on li "Align to Midnight" at bounding box center [180, 145] width 143 height 22
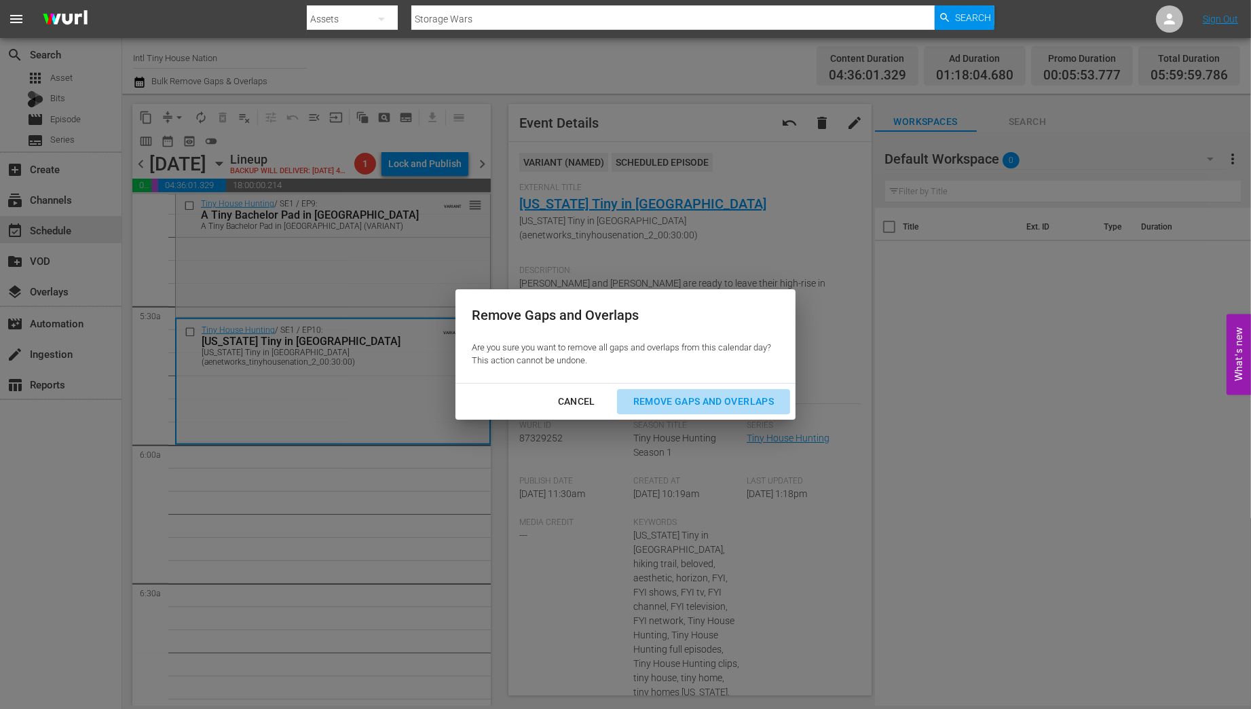
click at [734, 405] on div "Remove Gaps and Overlaps" at bounding box center [703, 401] width 162 height 17
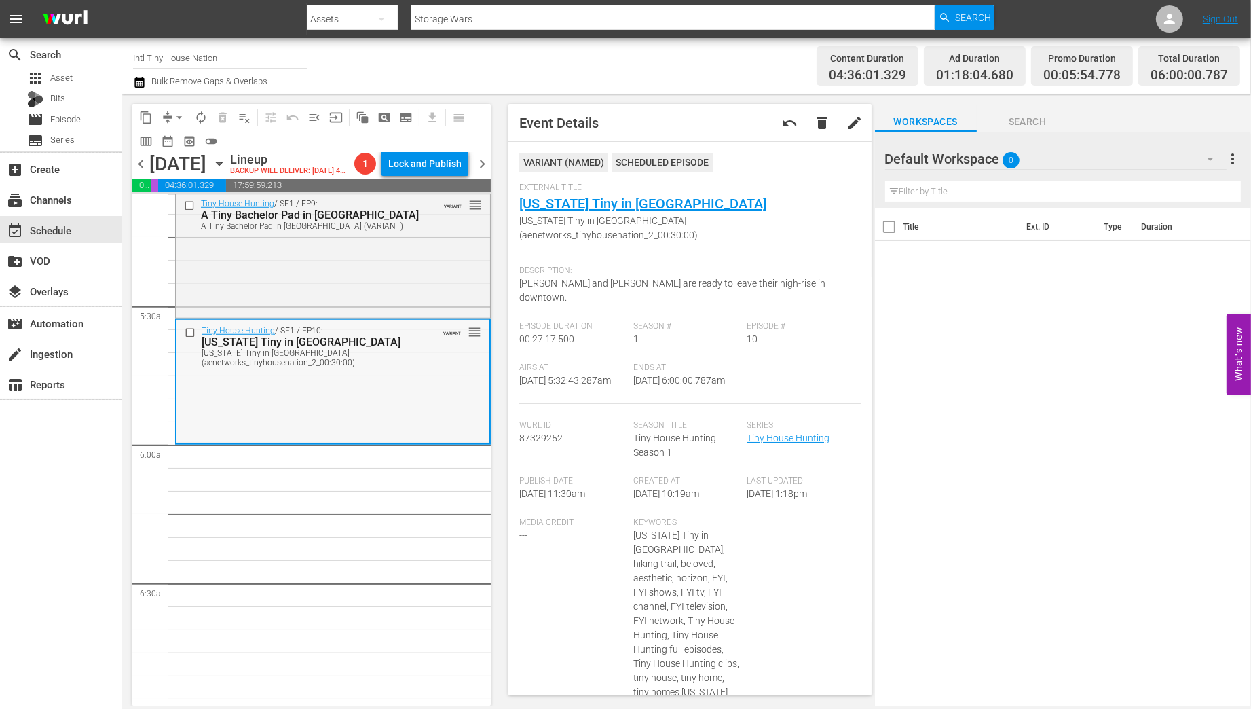
click at [381, 348] on div "Texas Tiny in Austin" at bounding box center [312, 341] width 221 height 13
click at [200, 118] on span "autorenew_outlined" at bounding box center [201, 118] width 14 height 14
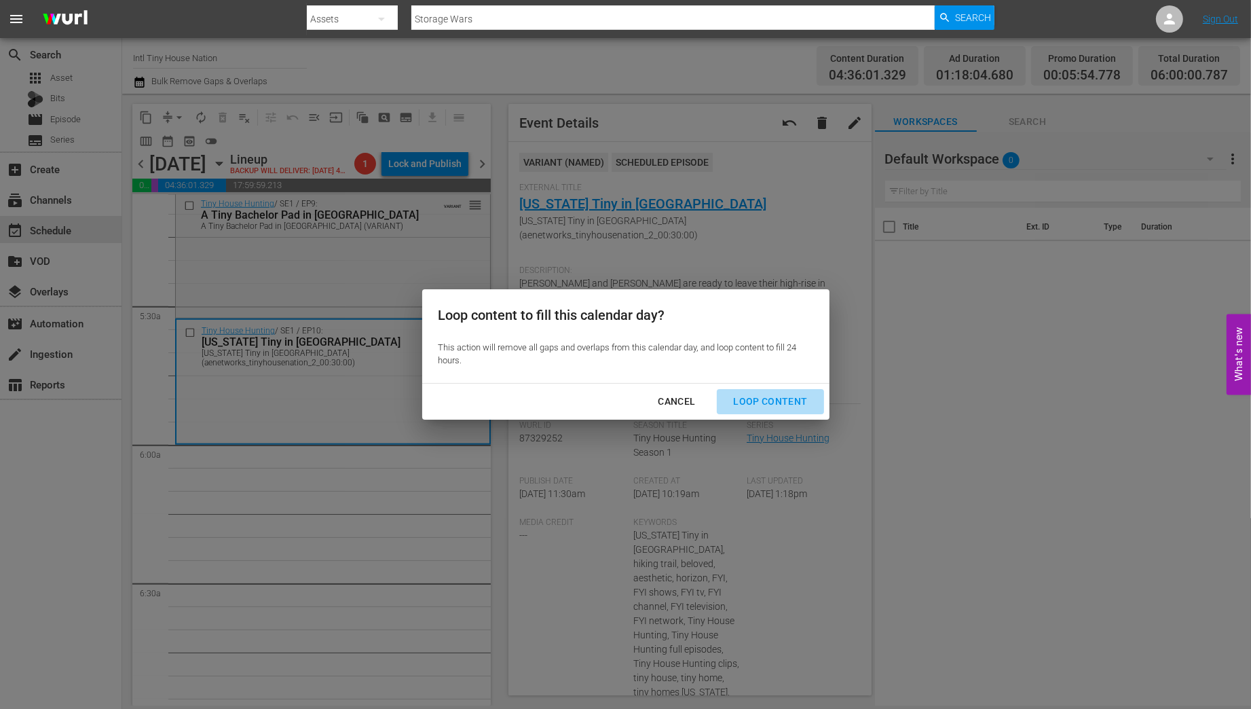
click at [777, 396] on div "Loop Content" at bounding box center [770, 401] width 96 height 17
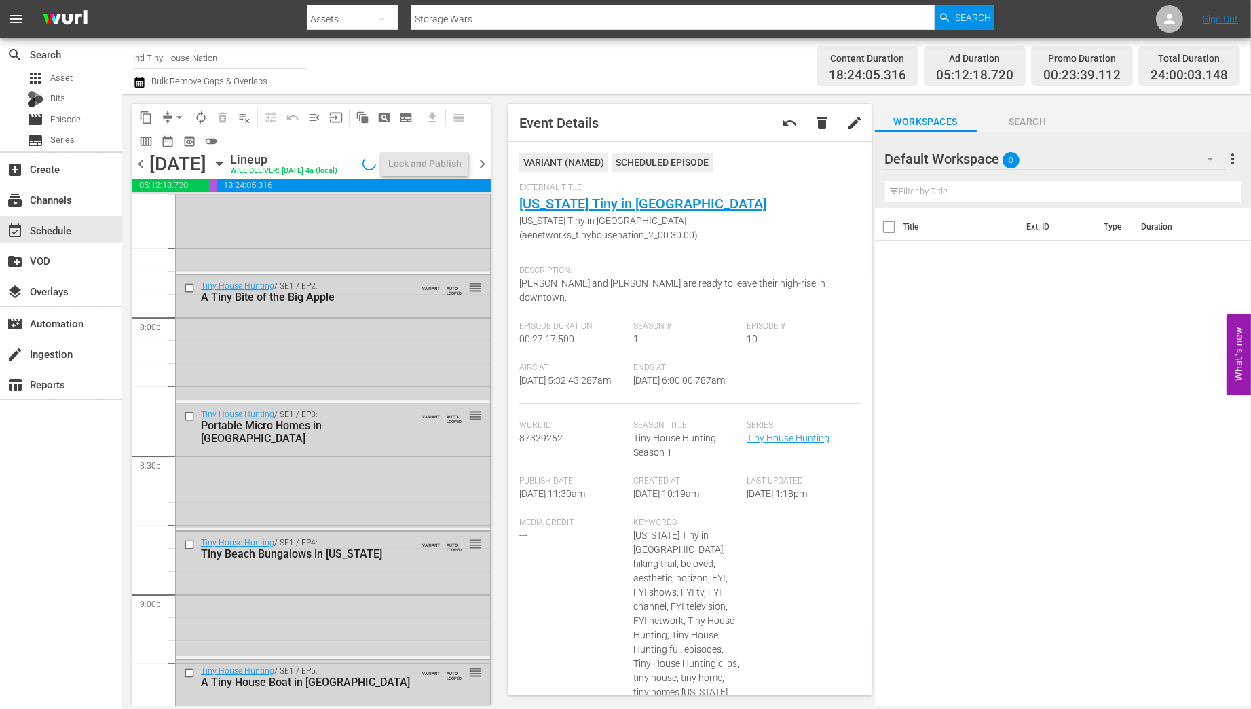
scroll to position [6158, 0]
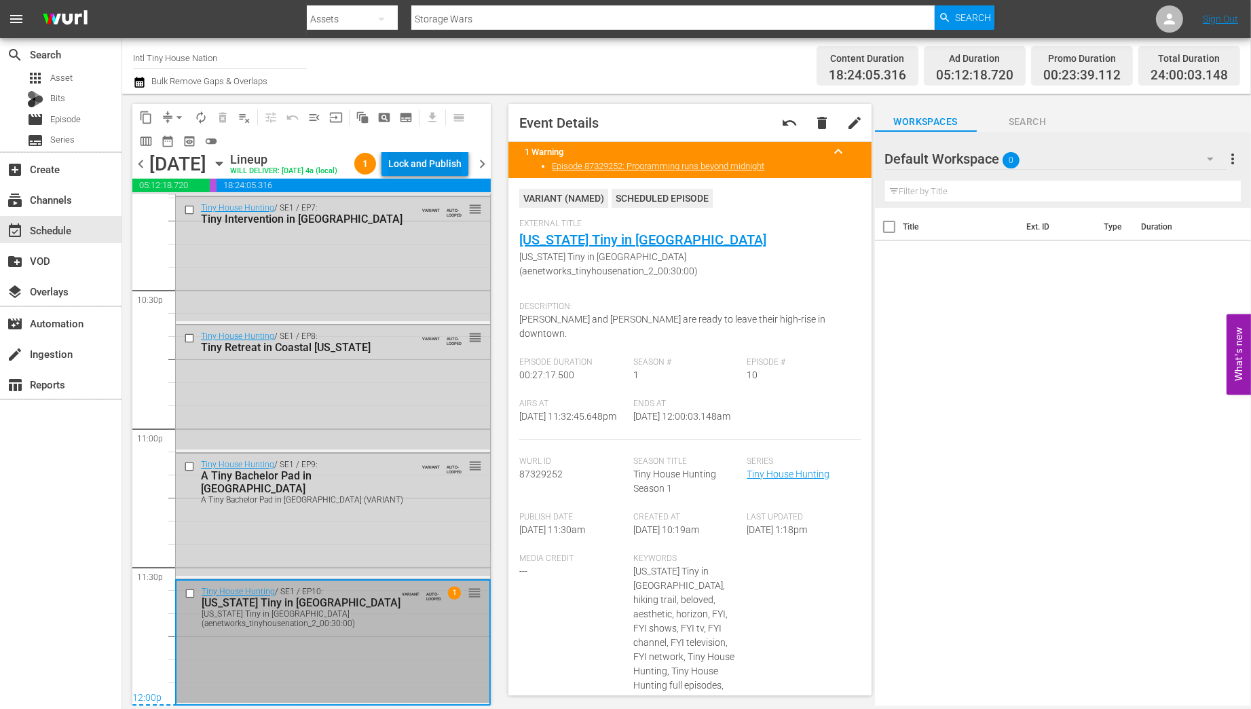
click at [439, 172] on div "Lock and Publish" at bounding box center [424, 163] width 73 height 24
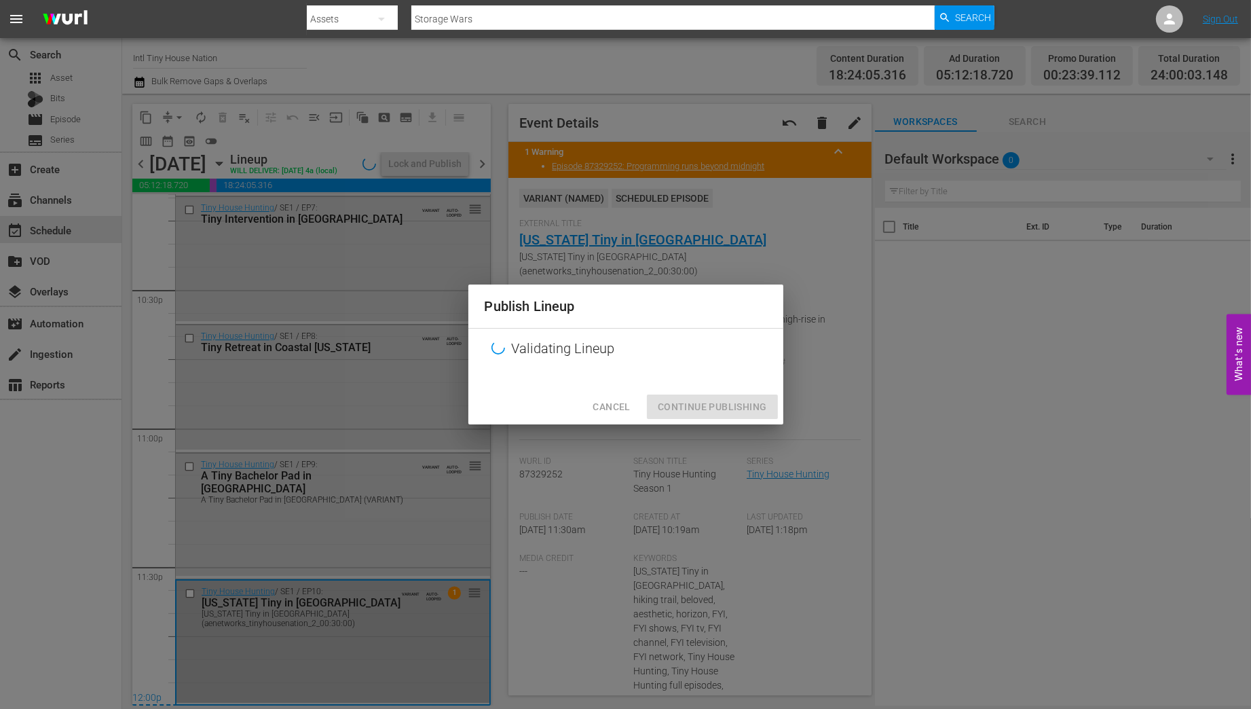
click at [726, 413] on div "Cancel Continue Publishing" at bounding box center [625, 407] width 315 height 36
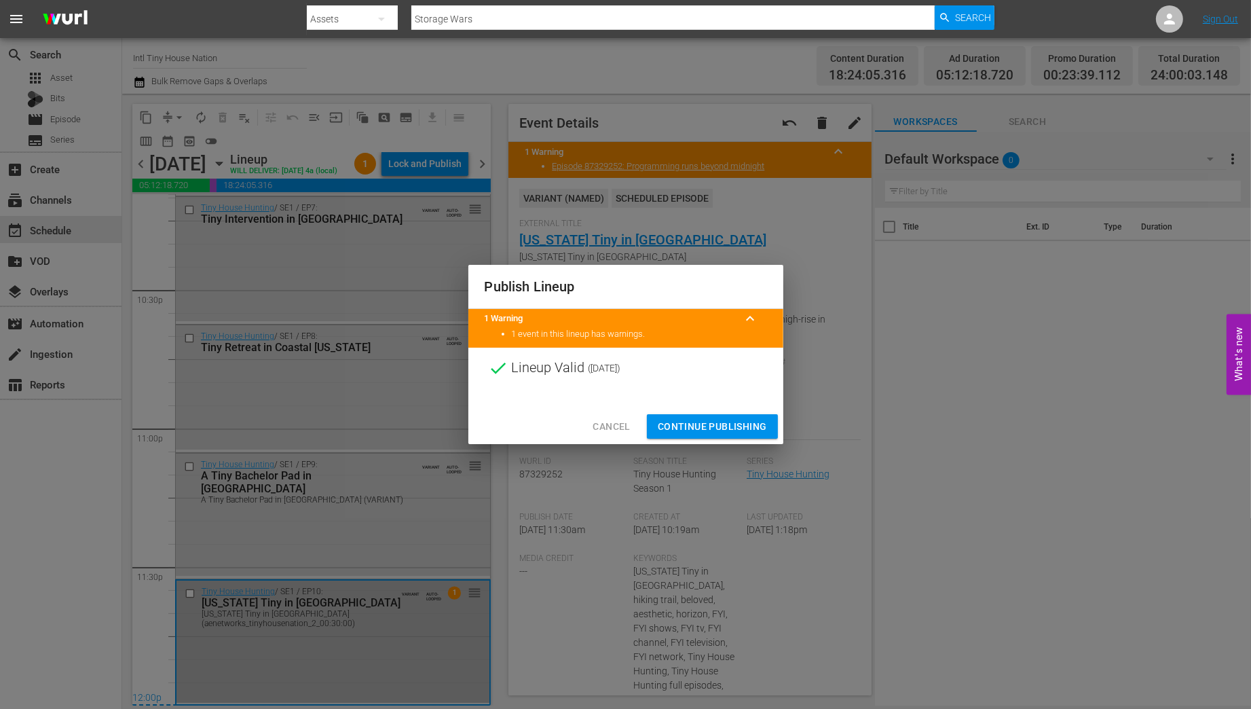
click at [719, 424] on span "Continue Publishing" at bounding box center [712, 426] width 109 height 17
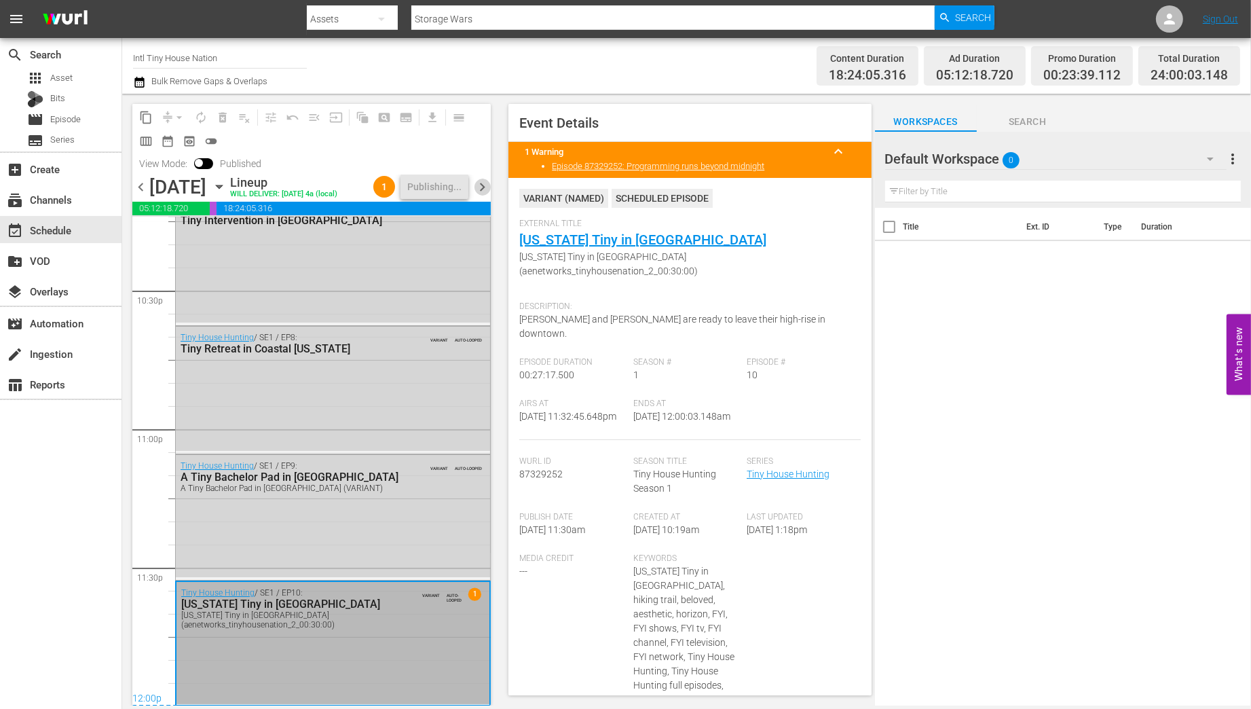
click at [489, 195] on span "chevron_right" at bounding box center [482, 187] width 17 height 17
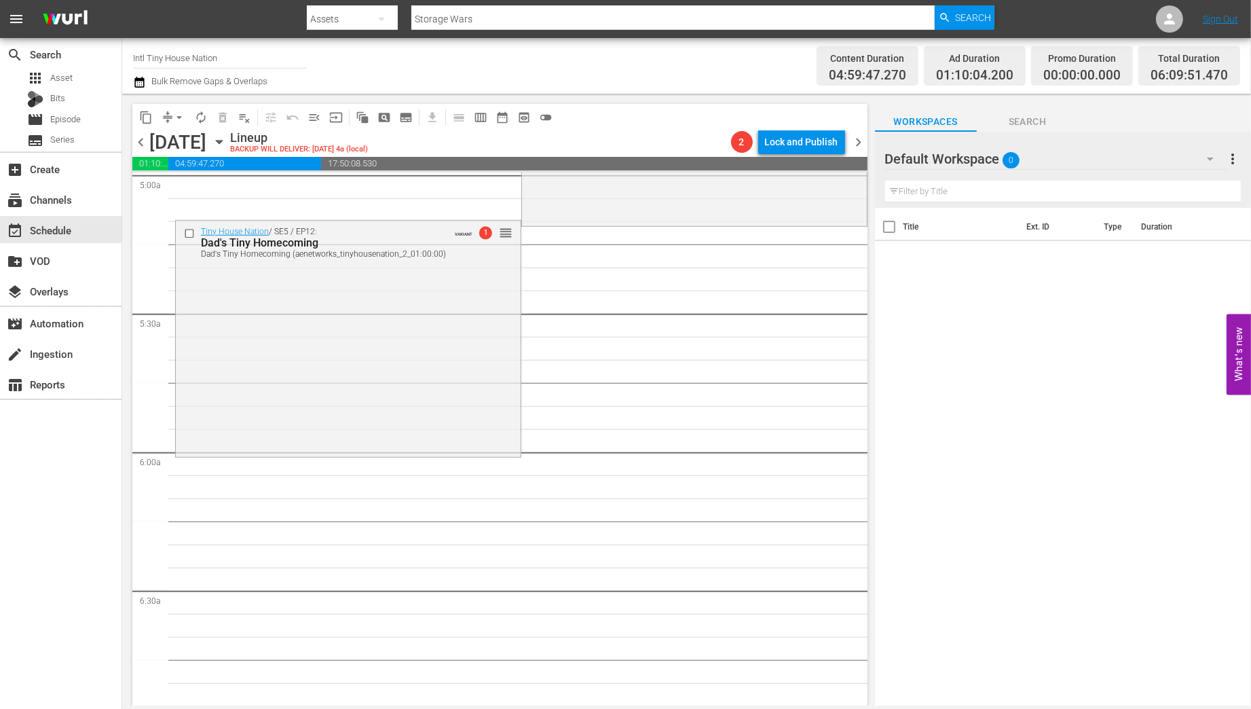
scroll to position [1377, 0]
click at [335, 373] on div "Tiny House Nation / SE5 / EP12: Dad's Tiny Homecoming Dad's Tiny Homecoming (ae…" at bounding box center [348, 342] width 345 height 233
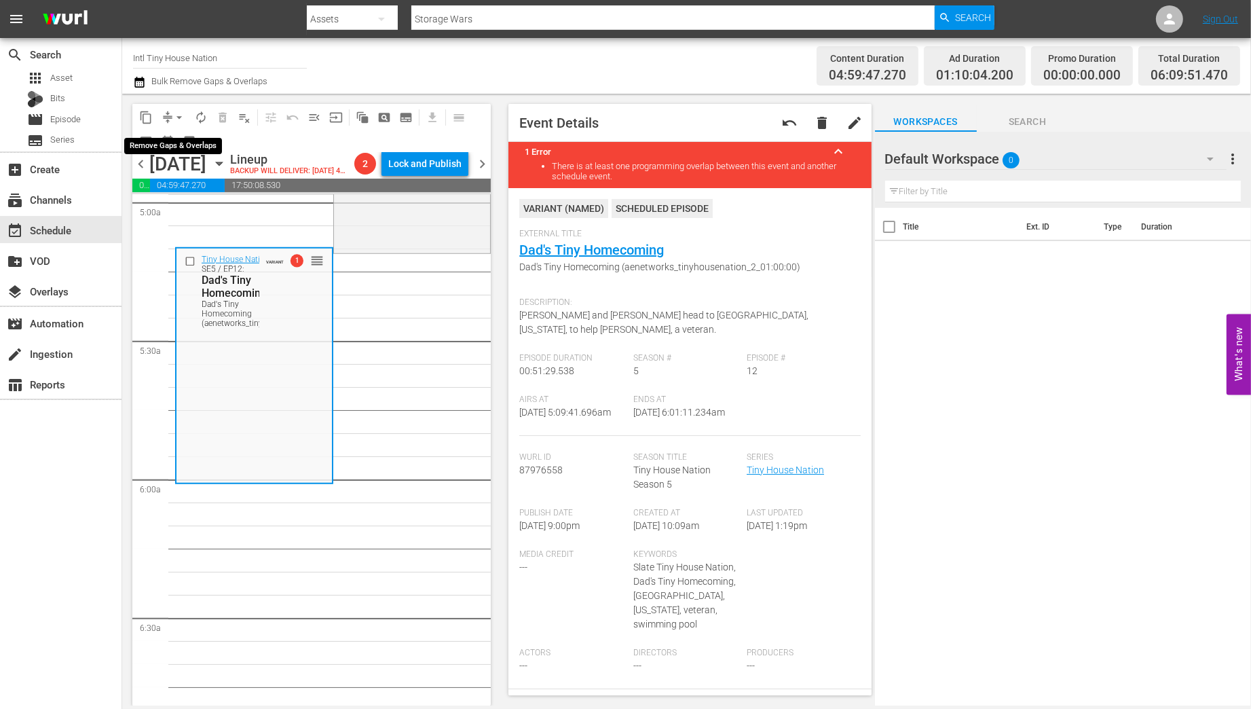
click at [173, 115] on span "arrow_drop_down" at bounding box center [179, 118] width 14 height 14
click at [187, 146] on li "Align to Midnight" at bounding box center [180, 145] width 112 height 22
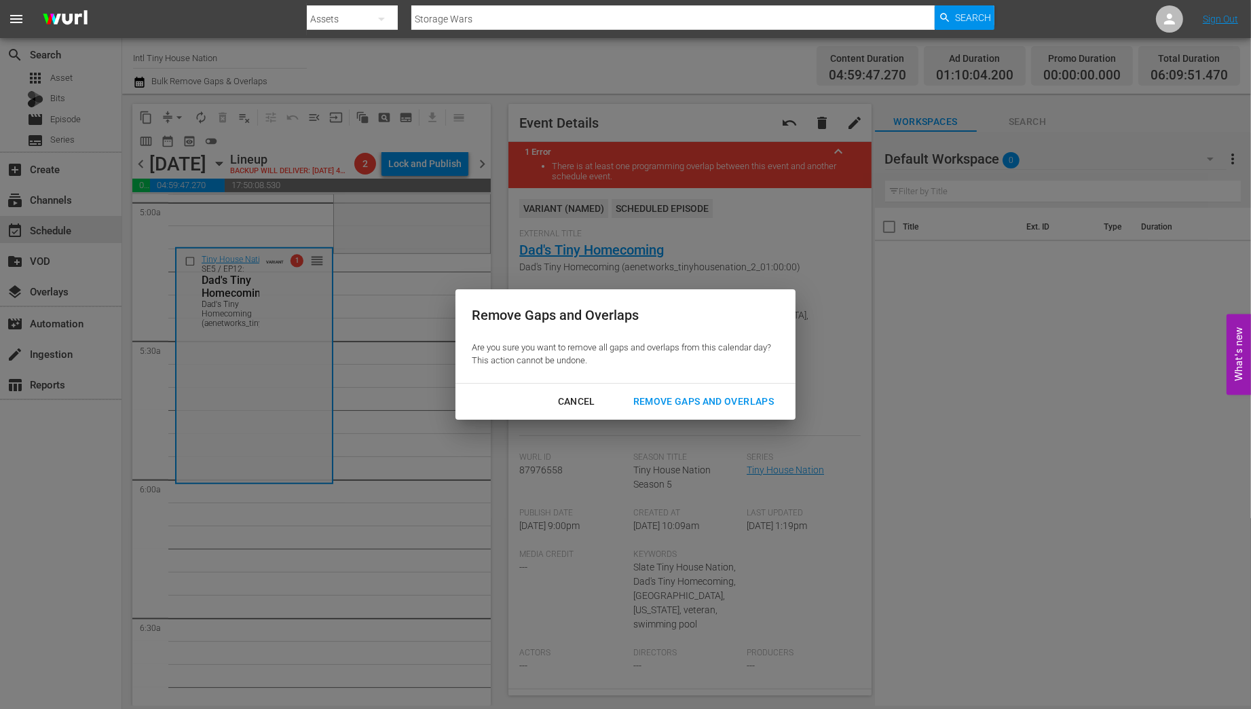
click at [728, 398] on div "Remove Gaps and Overlaps" at bounding box center [703, 401] width 162 height 17
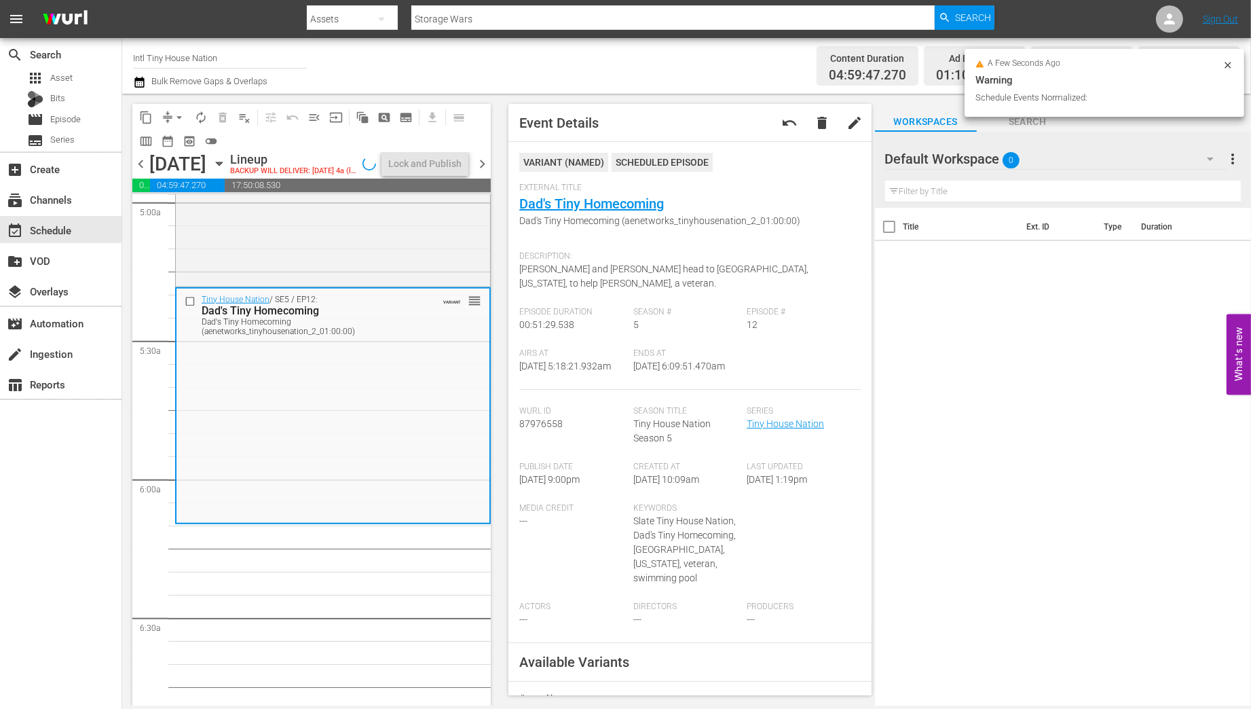
scroll to position [1354, 0]
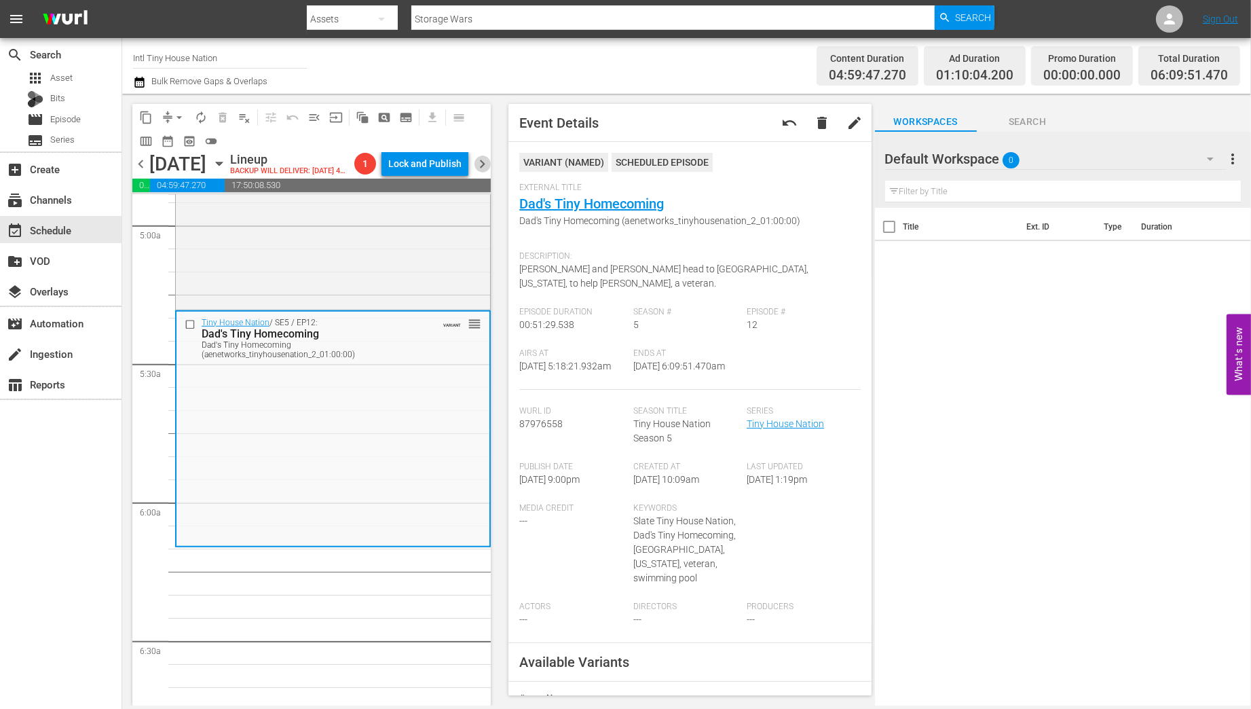
click at [483, 172] on span "chevron_right" at bounding box center [482, 163] width 17 height 17
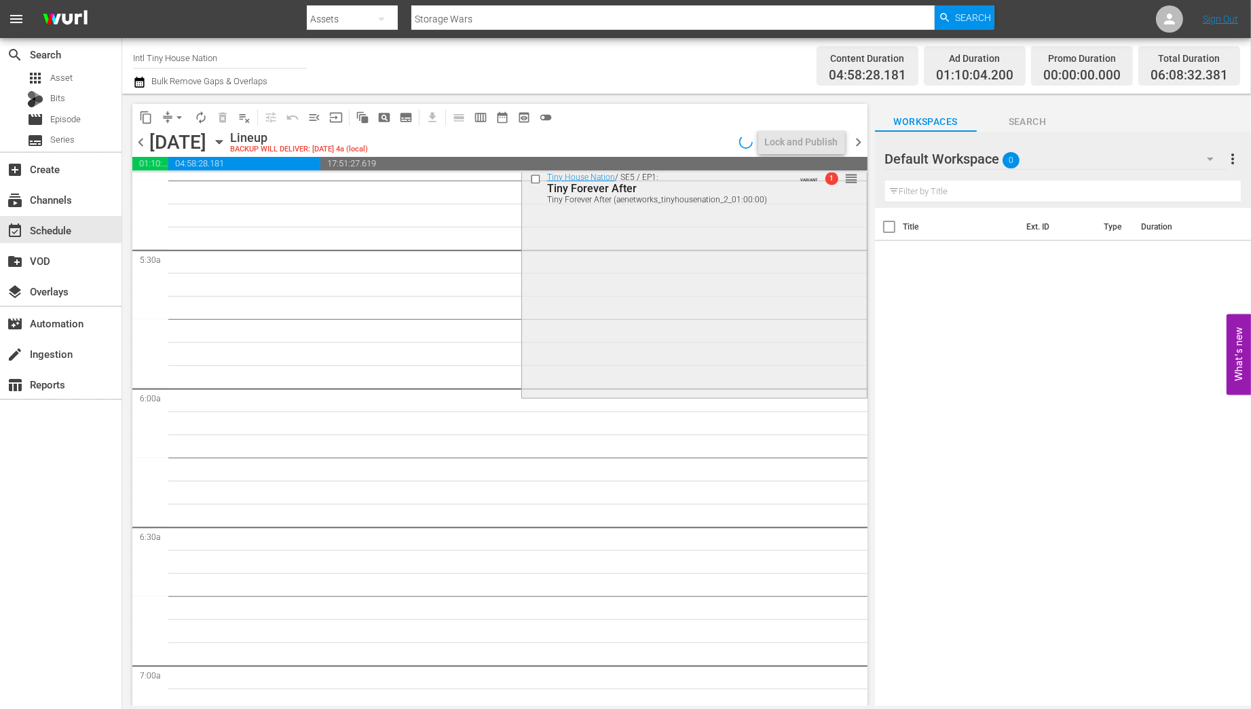
scroll to position [1377, 0]
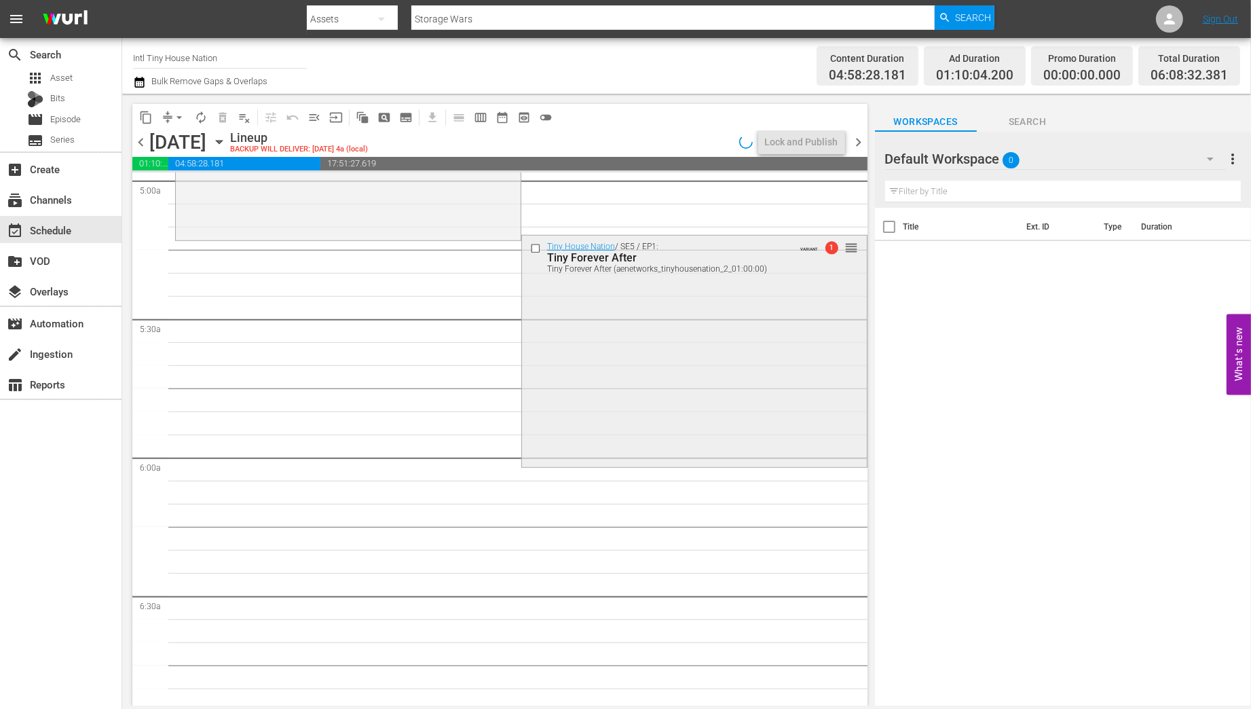
click at [612, 379] on div "Tiny House Nation / SE5 / EP1: Tiny Forever After Tiny Forever After (aenetwork…" at bounding box center [694, 350] width 345 height 229
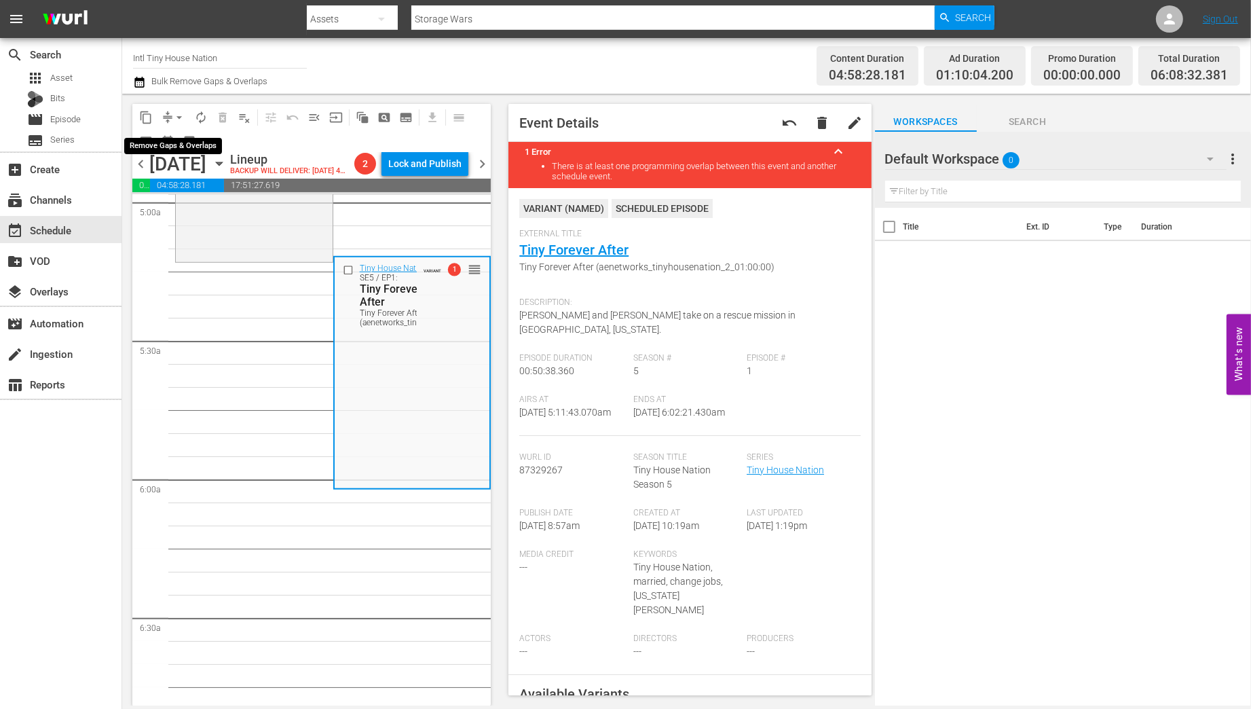
click at [179, 118] on span "arrow_drop_down" at bounding box center [179, 118] width 14 height 14
click at [176, 140] on li "Align to Midnight" at bounding box center [180, 145] width 112 height 22
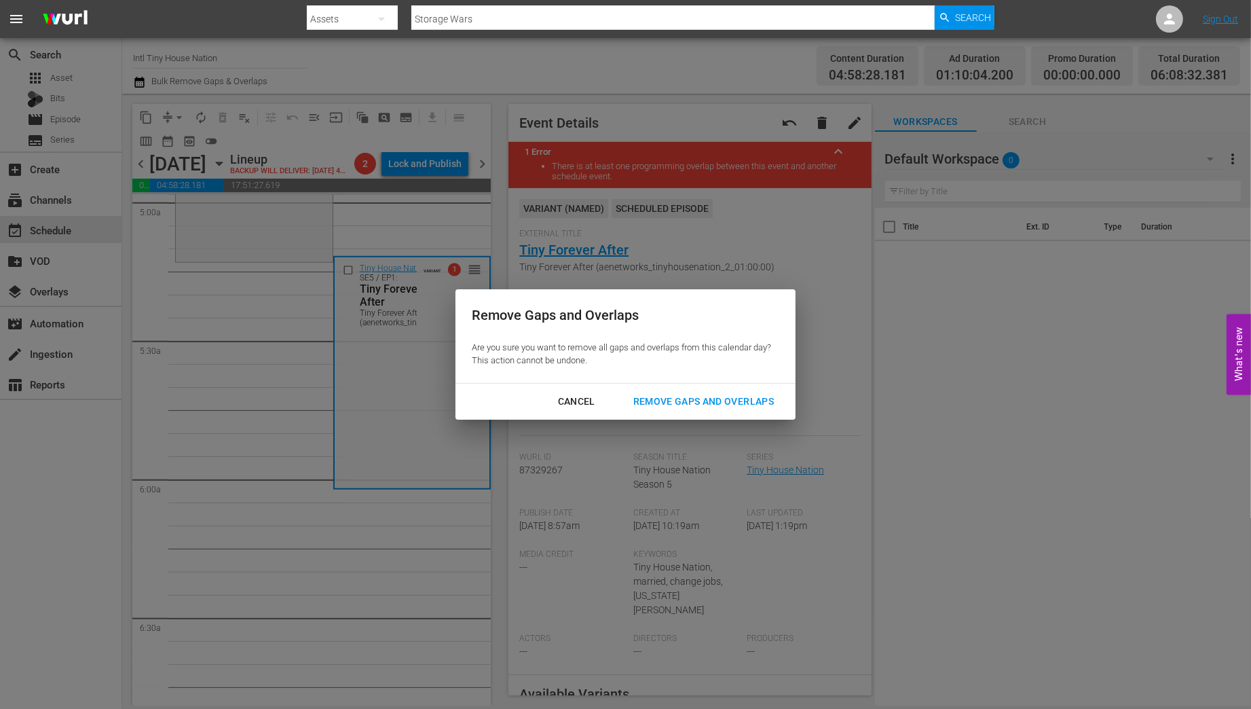
click at [703, 396] on div "Remove Gaps and Overlaps" at bounding box center [703, 401] width 162 height 17
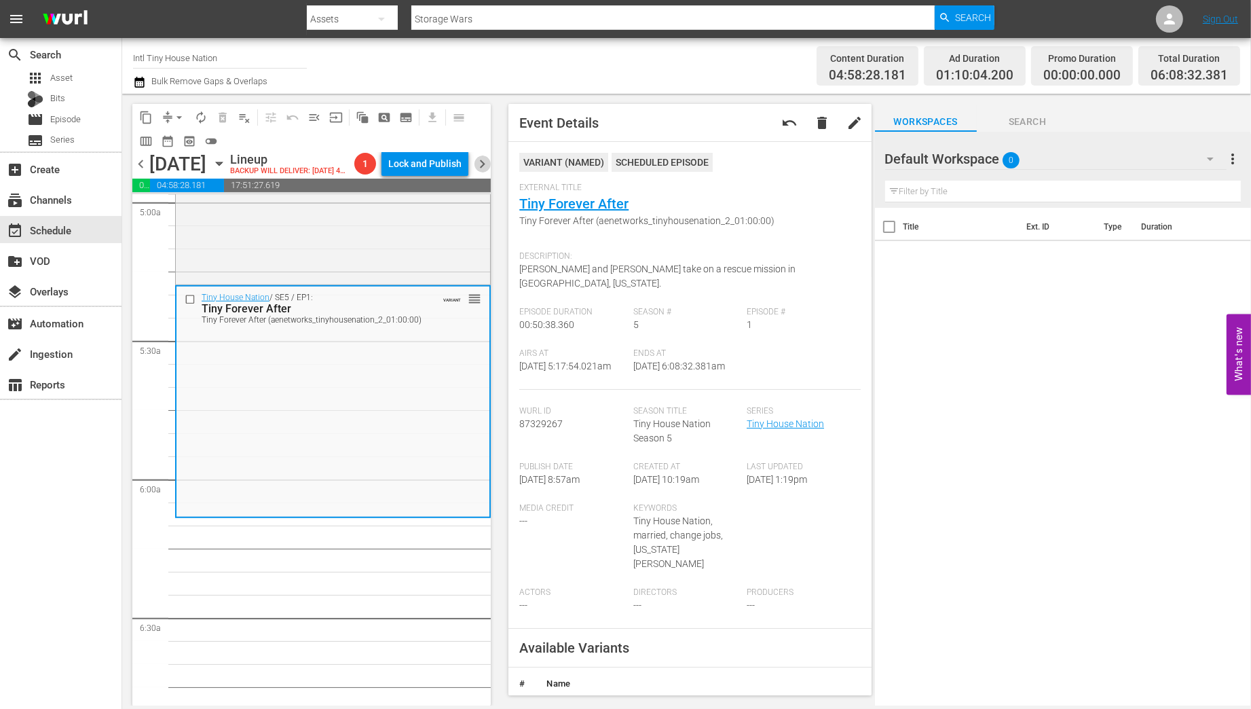
click at [487, 160] on span "chevron_right" at bounding box center [482, 163] width 17 height 17
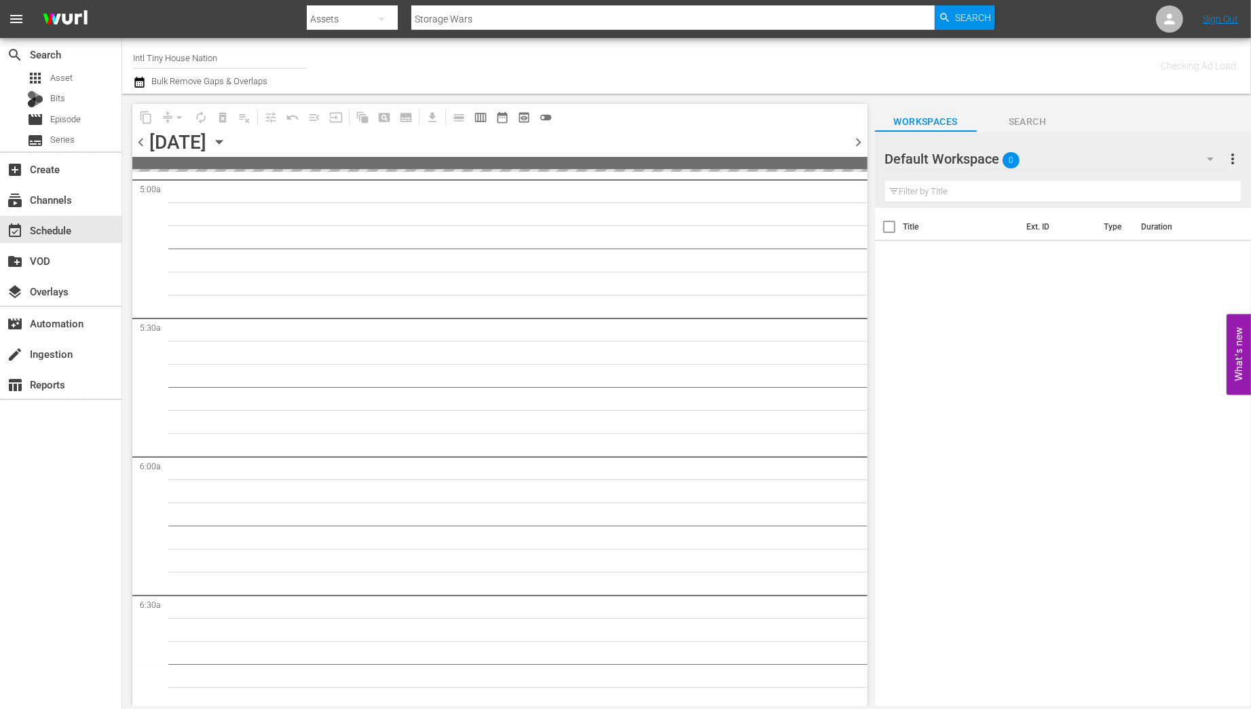
scroll to position [1446, 0]
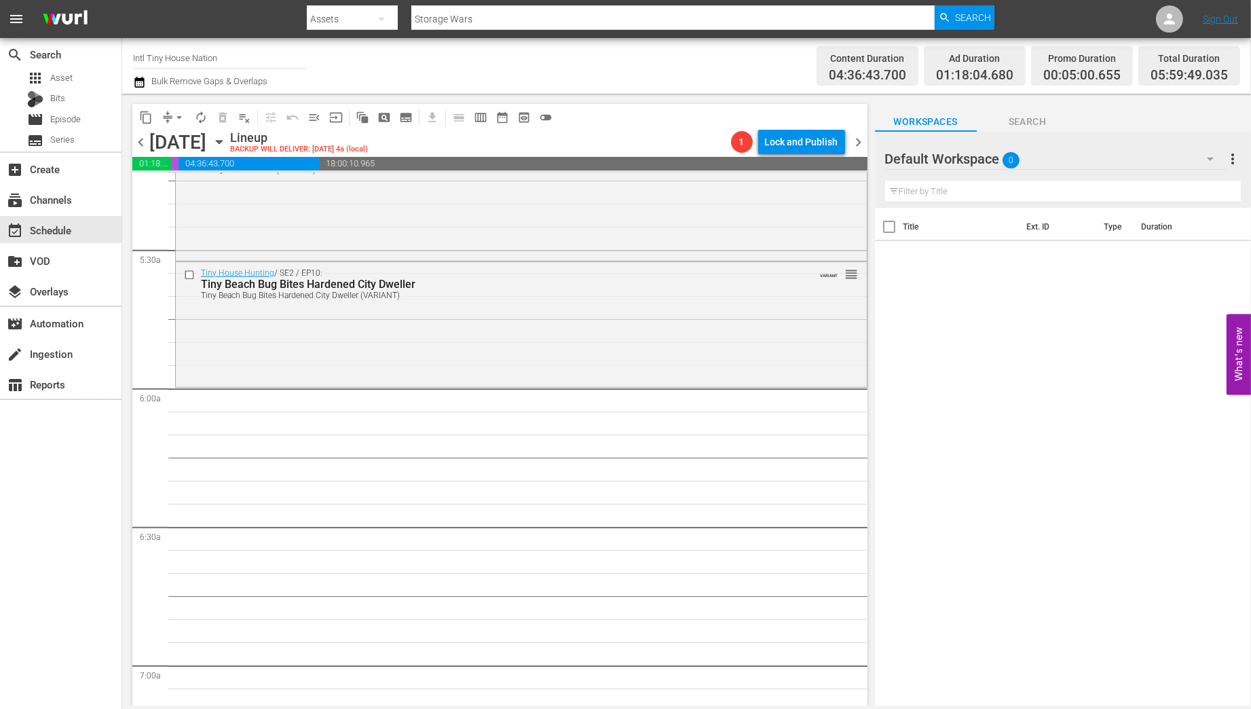
click at [239, 333] on div "Tiny House Hunting / SE2 / EP10: Tiny Beach Bug Bites Hardened City Dweller Tin…" at bounding box center [521, 323] width 691 height 122
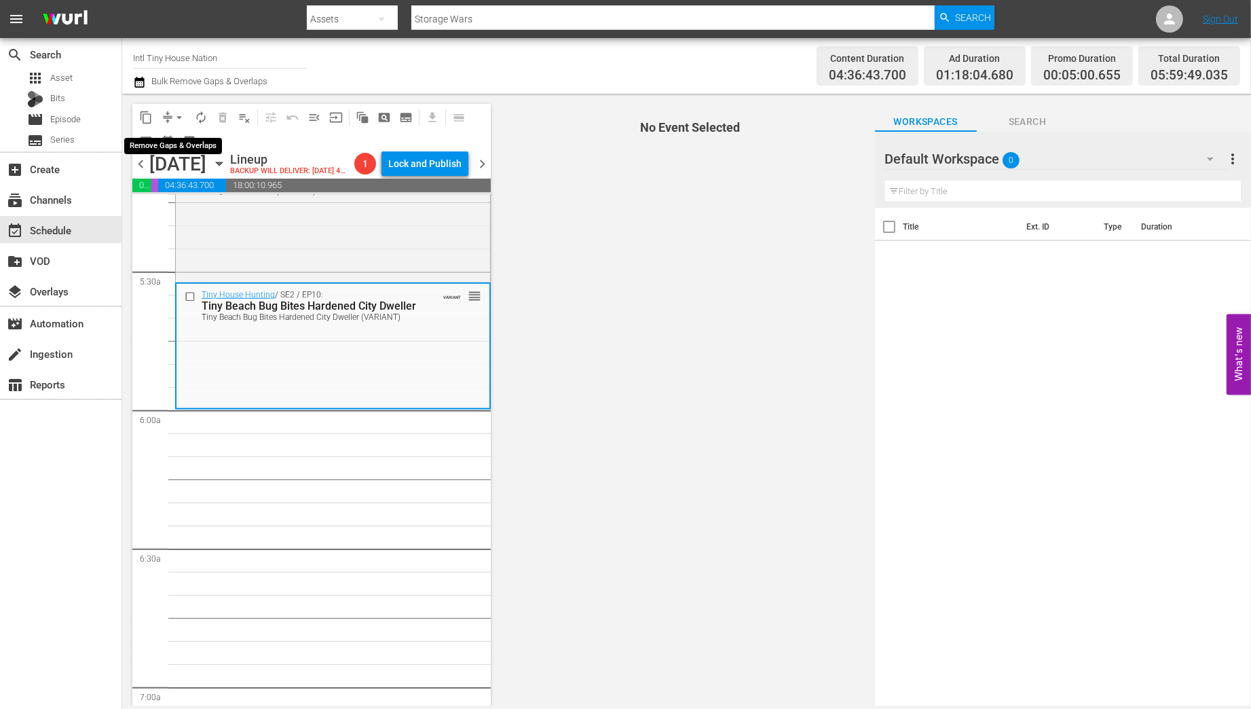
click at [177, 119] on span "arrow_drop_down" at bounding box center [179, 118] width 14 height 14
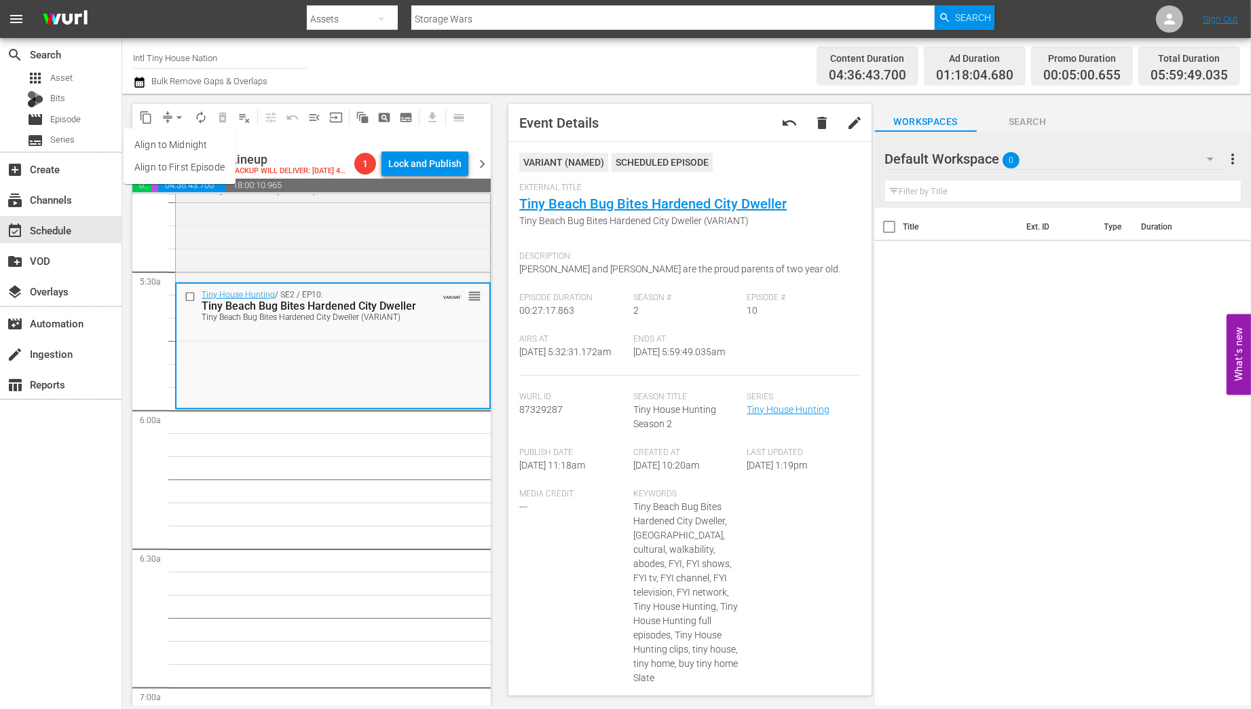
click at [185, 141] on li "Align to Midnight" at bounding box center [180, 145] width 112 height 22
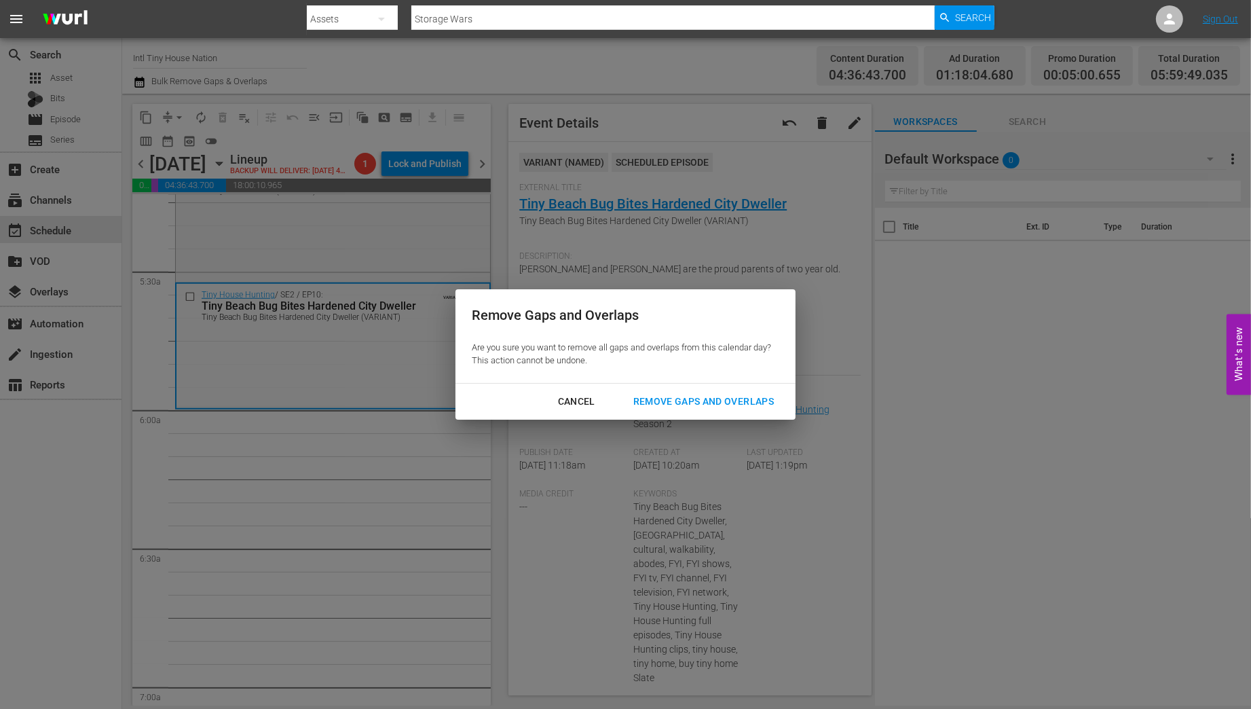
click at [703, 403] on div "Remove Gaps and Overlaps" at bounding box center [703, 401] width 162 height 17
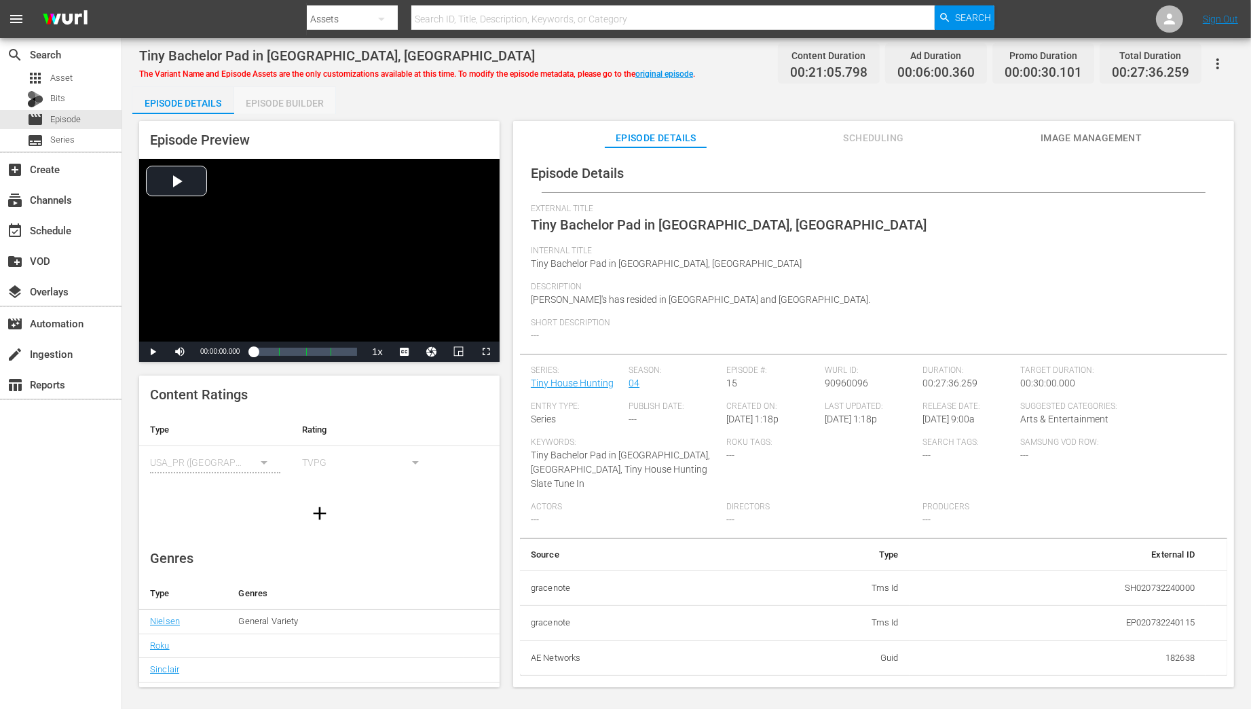
click at [282, 101] on div "Episode Builder" at bounding box center [285, 103] width 102 height 33
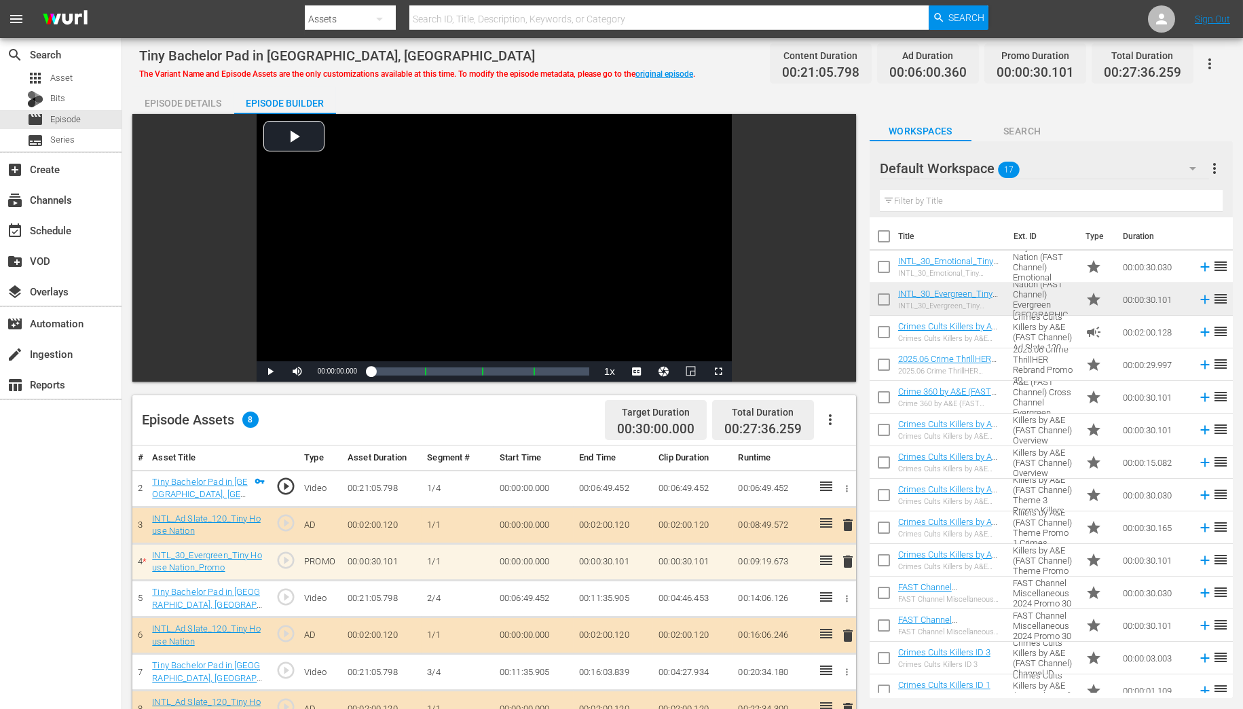
click at [1191, 169] on icon "button" at bounding box center [1192, 168] width 16 height 16
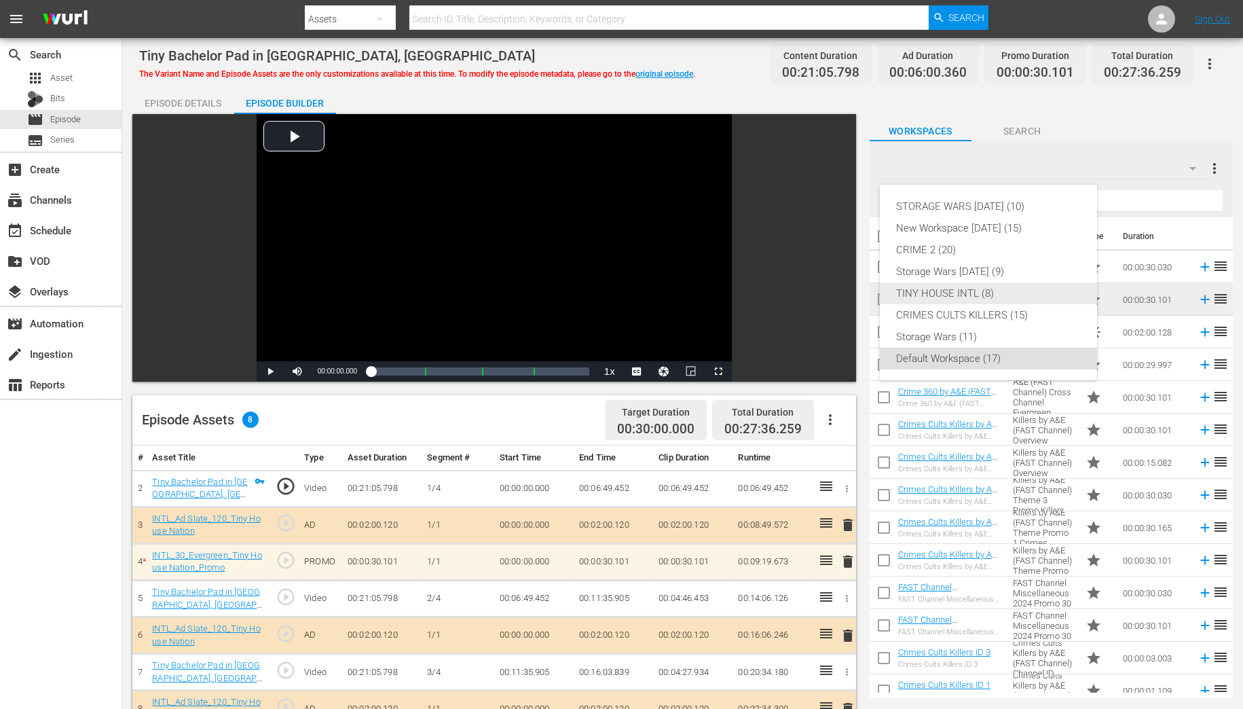
click at [961, 296] on div "TINY HOUSE INTL (8)" at bounding box center [988, 293] width 185 height 22
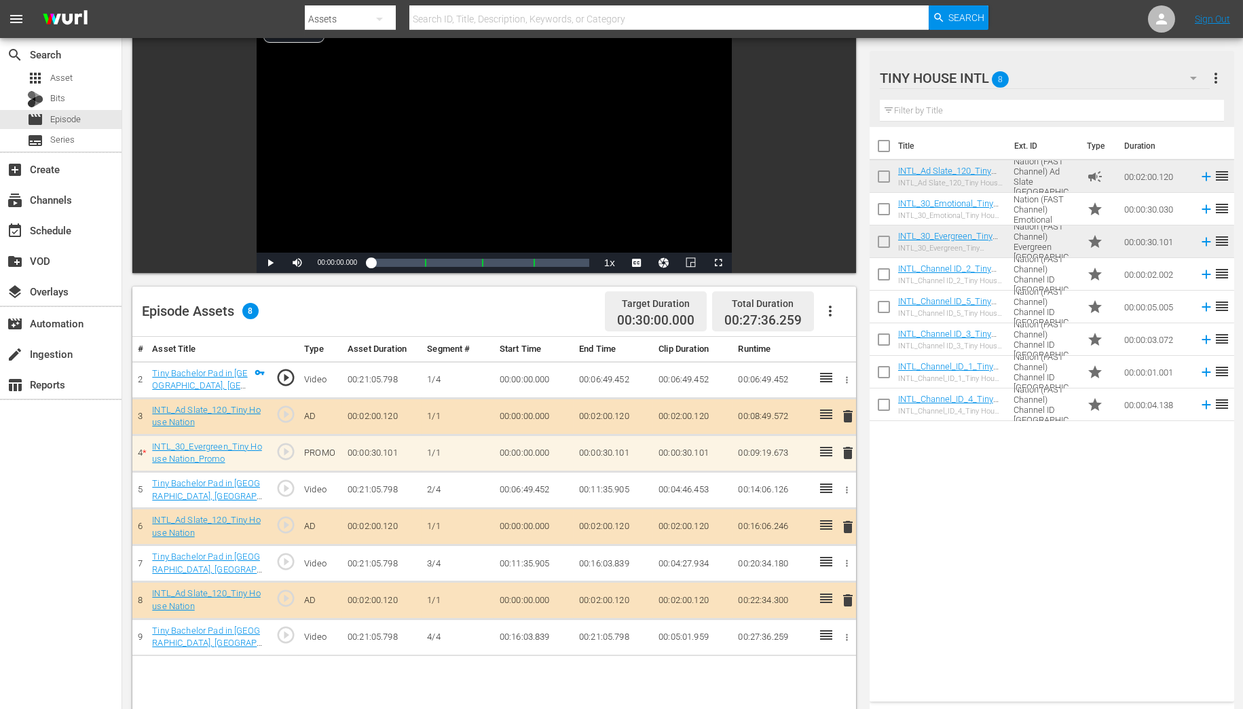
scroll to position [163, 0]
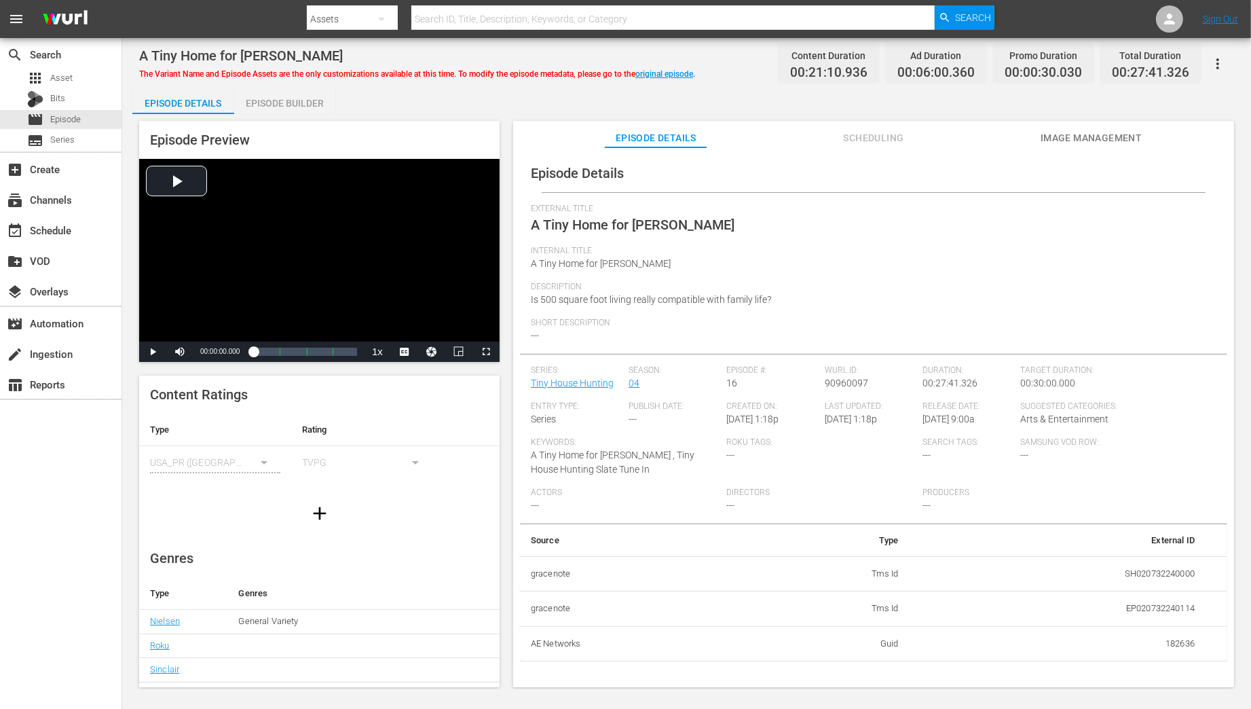
click at [287, 107] on div "Episode Builder" at bounding box center [285, 103] width 102 height 33
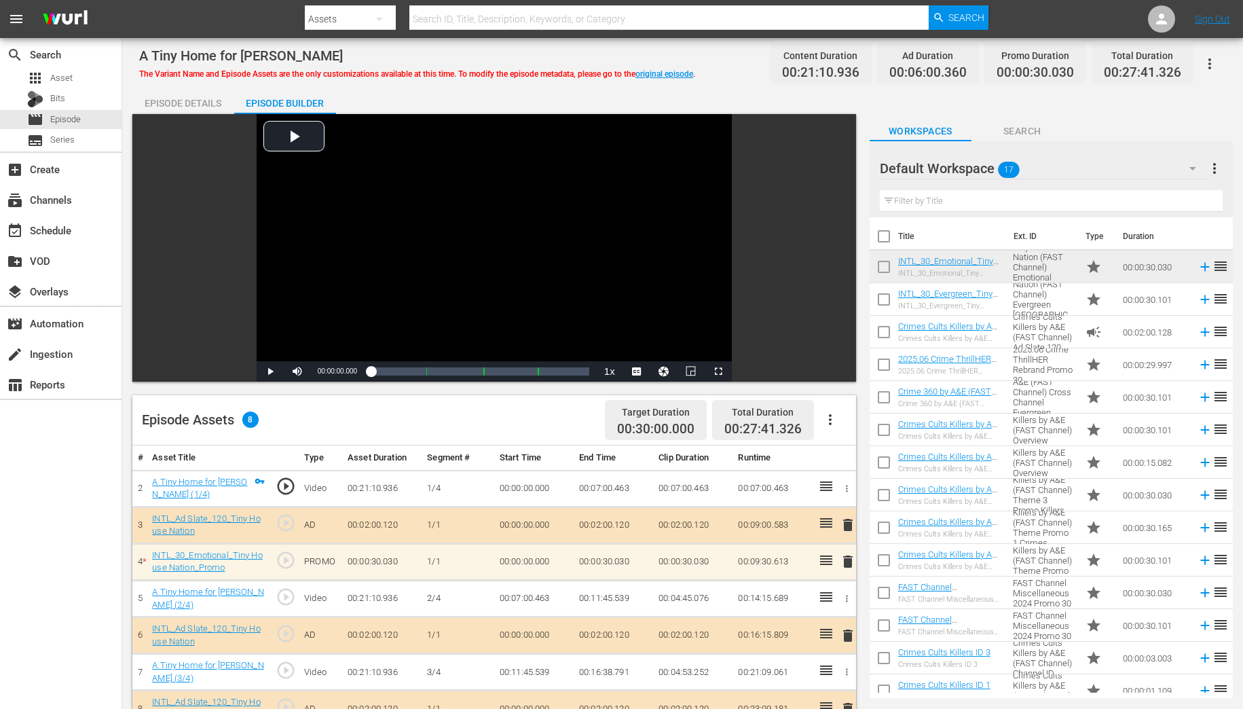
click at [1193, 170] on icon "button" at bounding box center [1192, 168] width 16 height 16
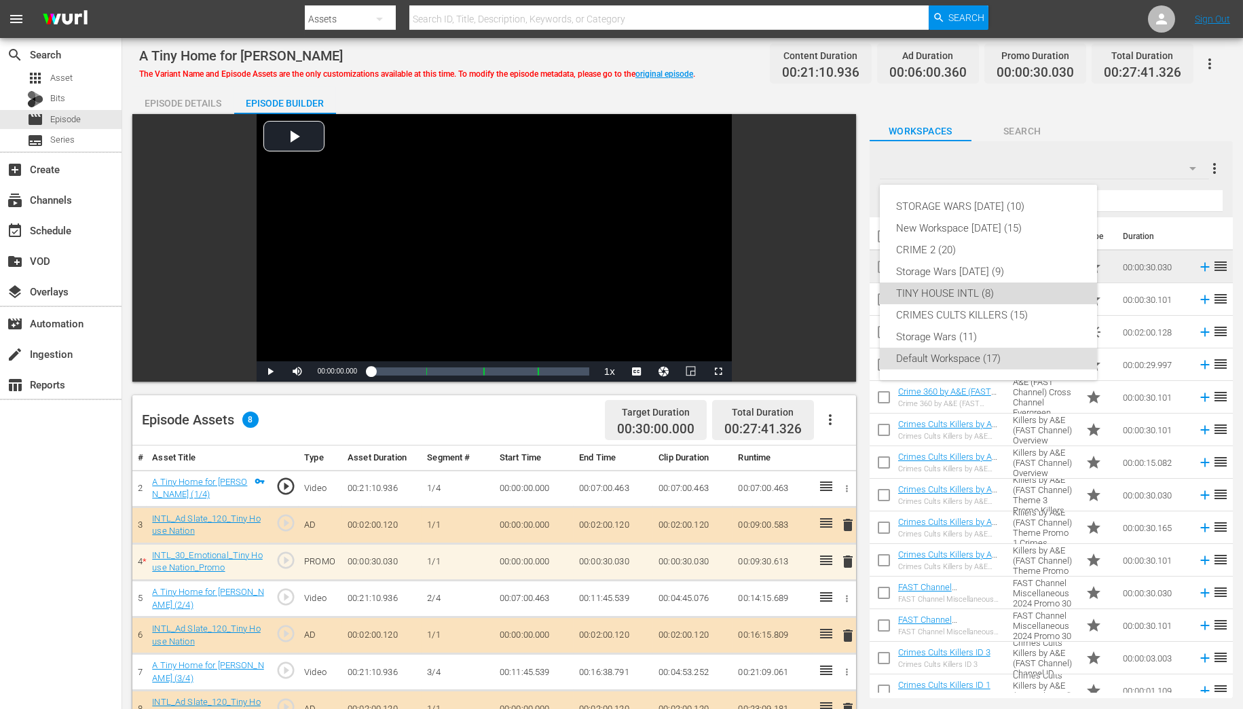
click at [928, 288] on div "TINY HOUSE INTL (8)" at bounding box center [988, 293] width 185 height 22
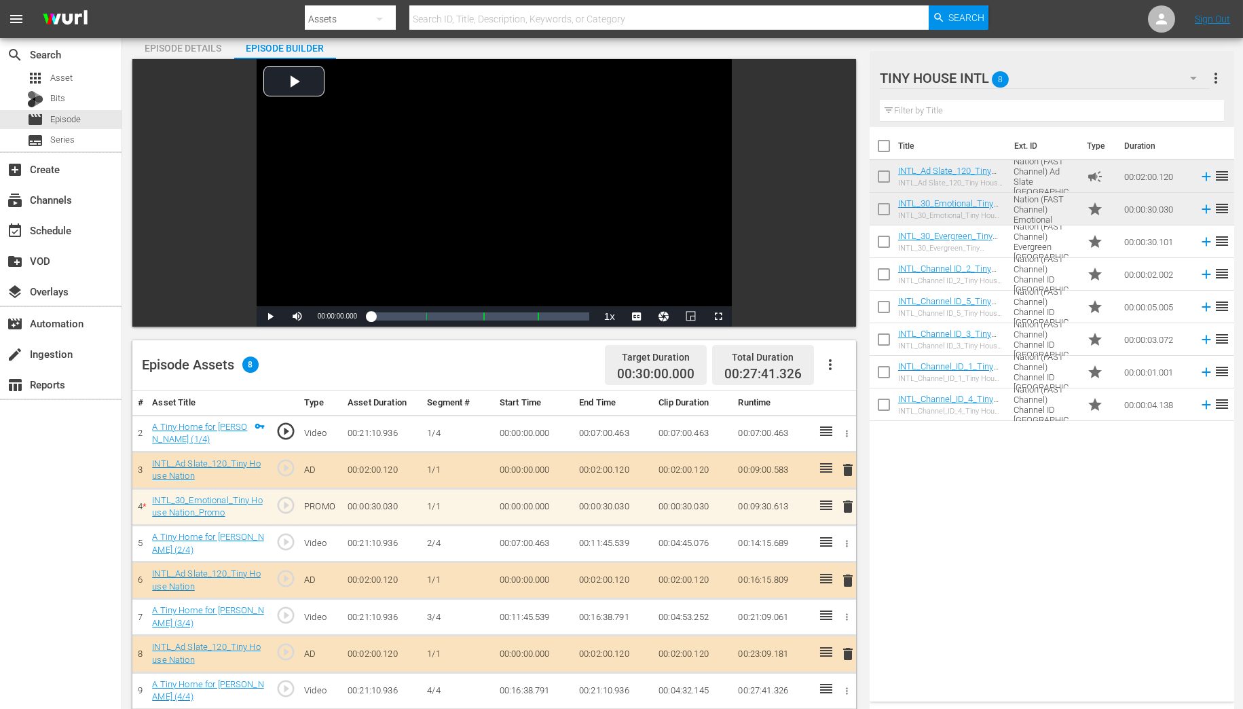
scroll to position [163, 0]
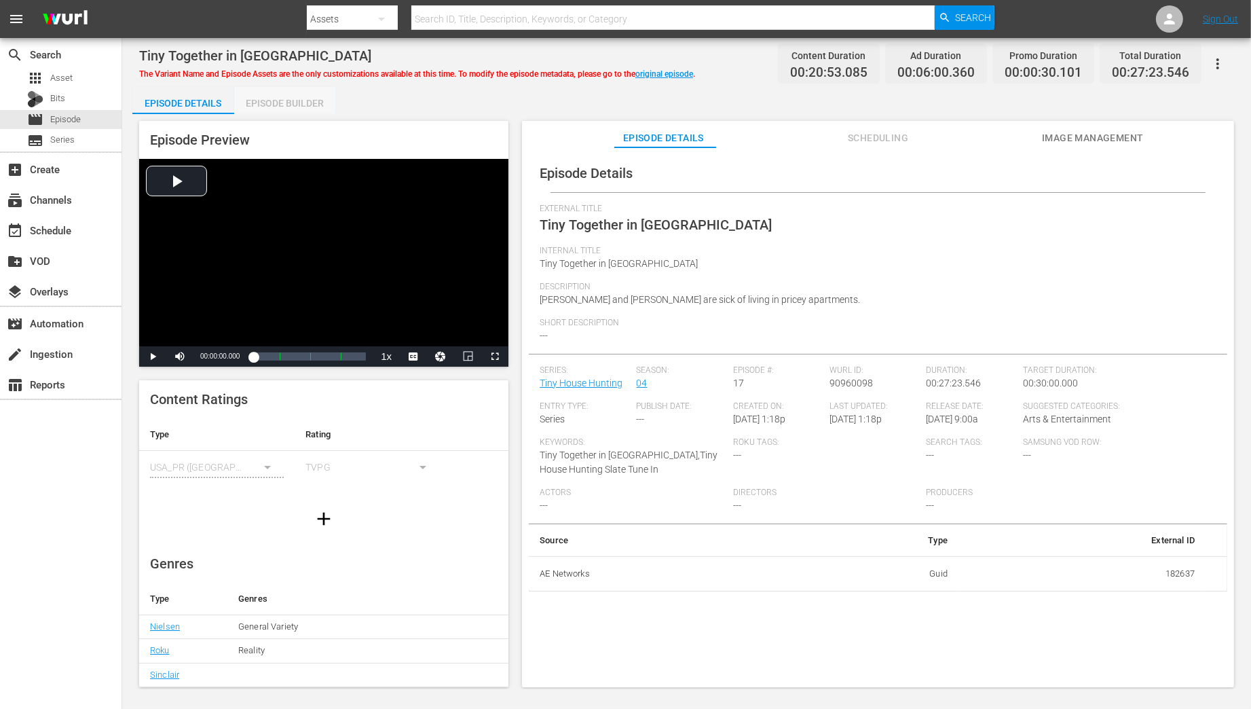
click at [286, 105] on div "Episode Builder" at bounding box center [285, 103] width 102 height 33
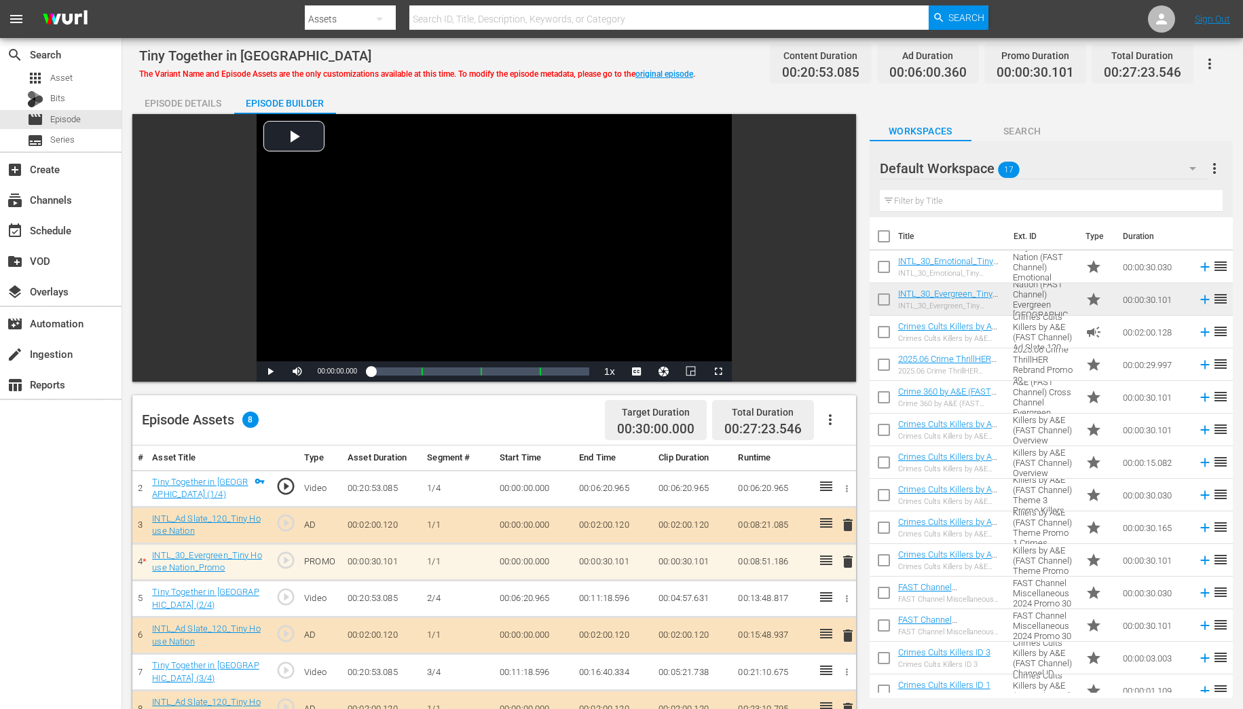
click at [1191, 169] on icon "button" at bounding box center [1192, 168] width 16 height 16
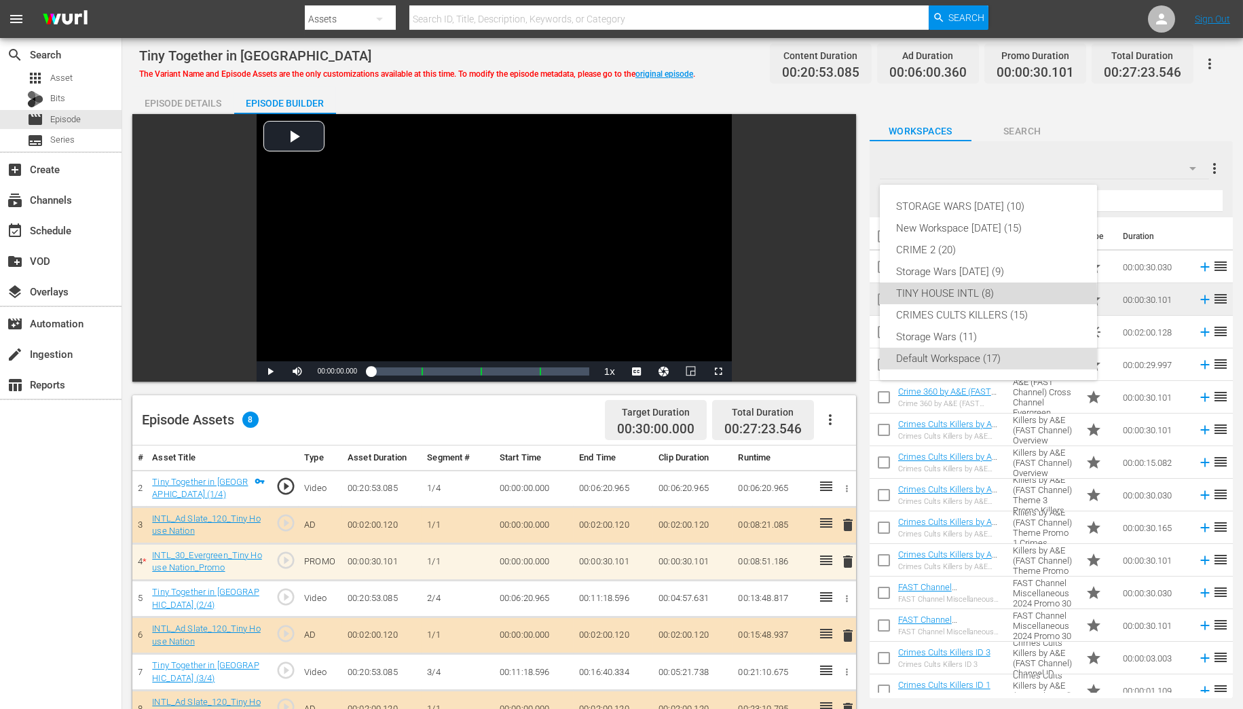
click at [916, 295] on div "TINY HOUSE INTL (8)" at bounding box center [988, 293] width 185 height 22
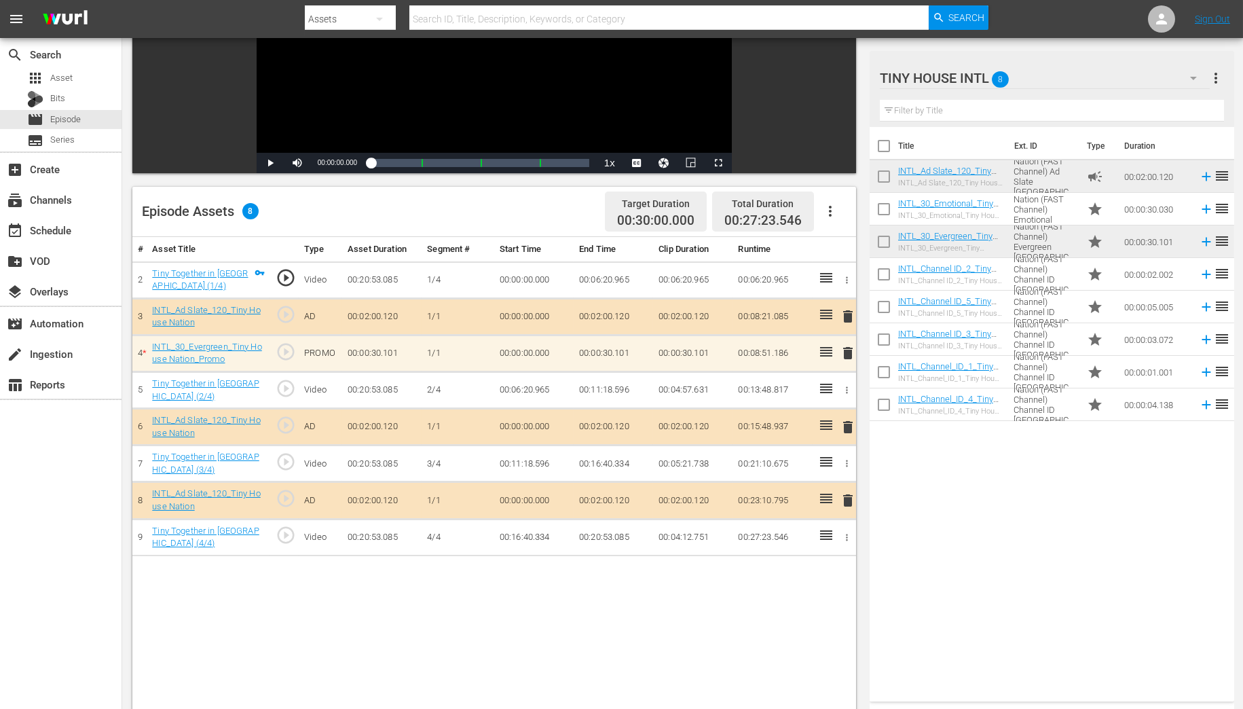
scroll to position [272, 0]
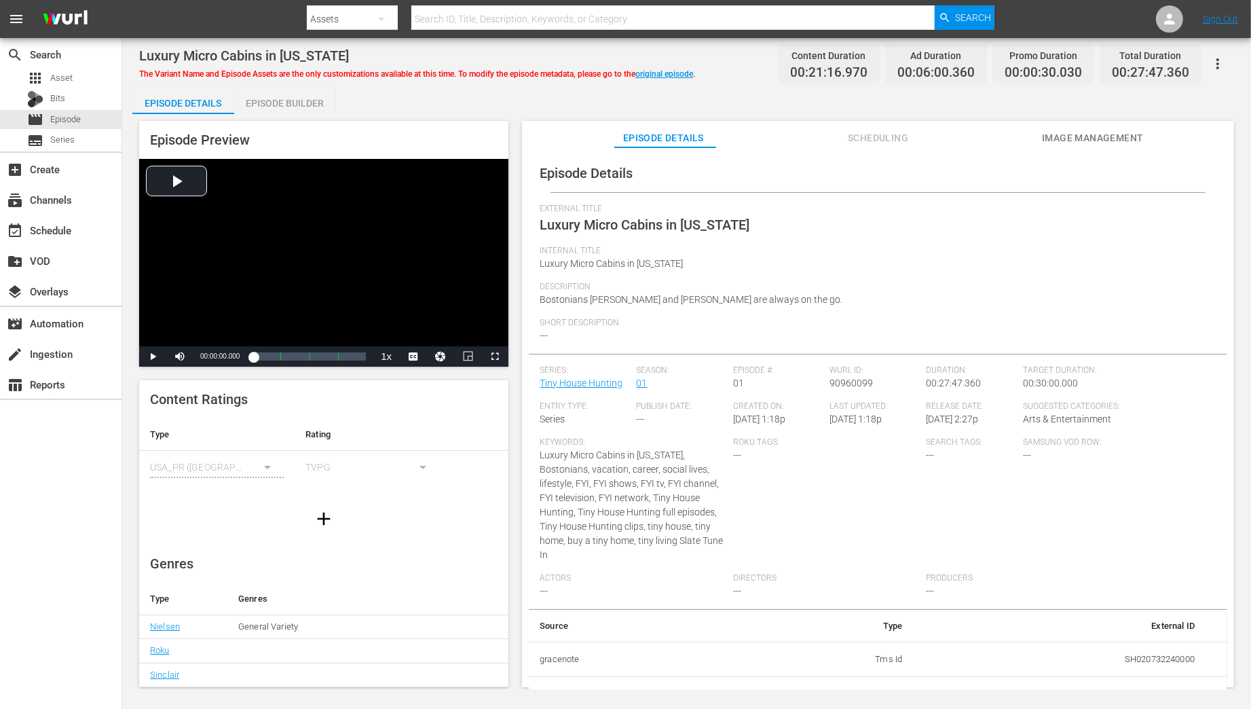
click at [274, 105] on div "Episode Builder" at bounding box center [285, 103] width 102 height 33
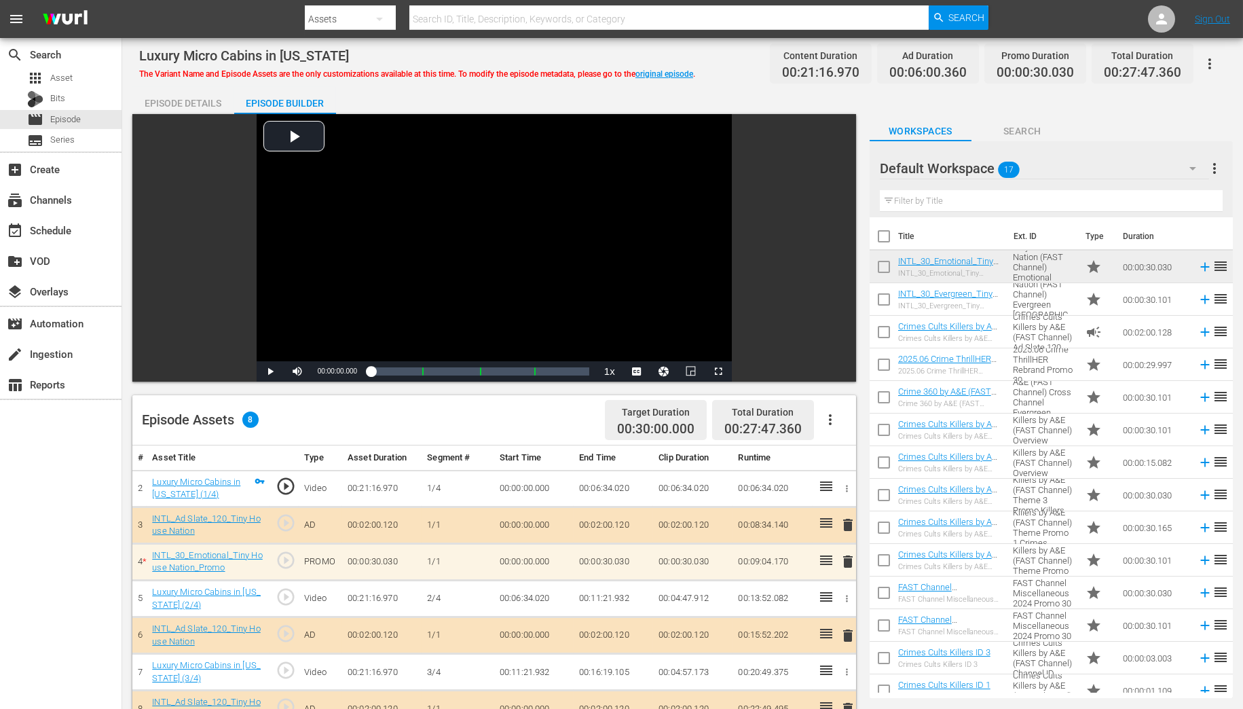
click at [1191, 168] on icon "button" at bounding box center [1192, 168] width 7 height 3
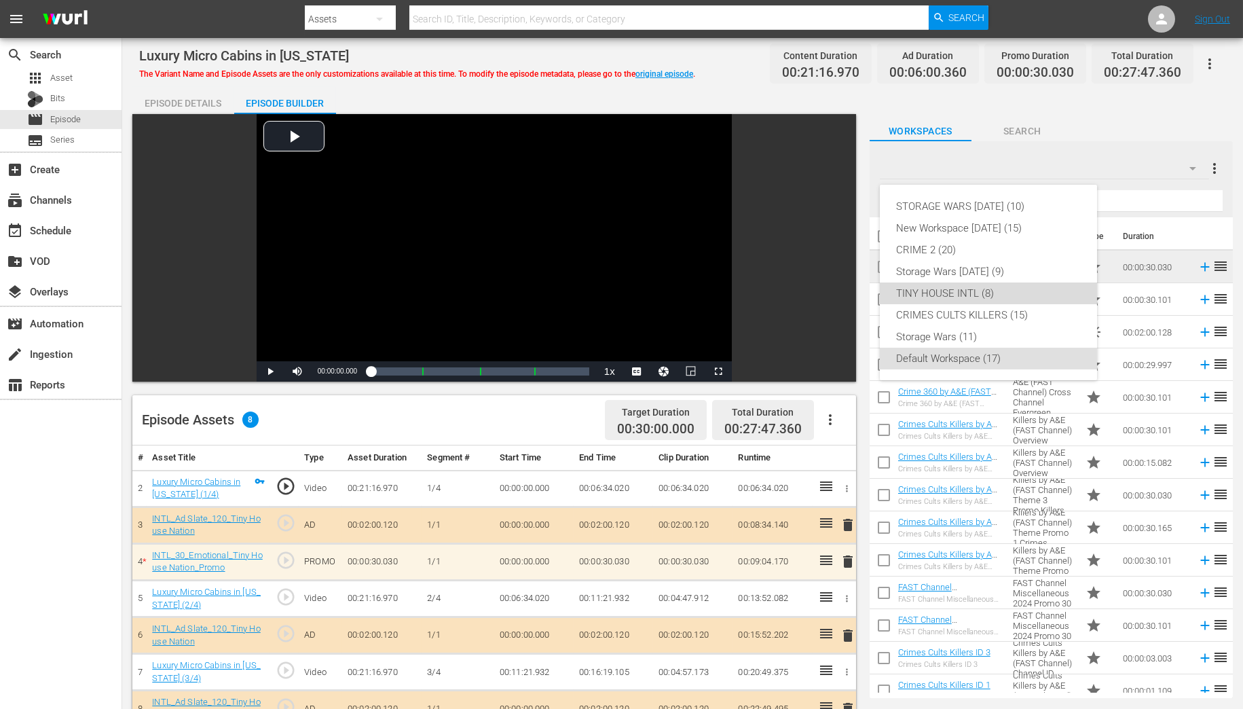
click at [946, 291] on div "TINY HOUSE INTL (8)" at bounding box center [988, 293] width 185 height 22
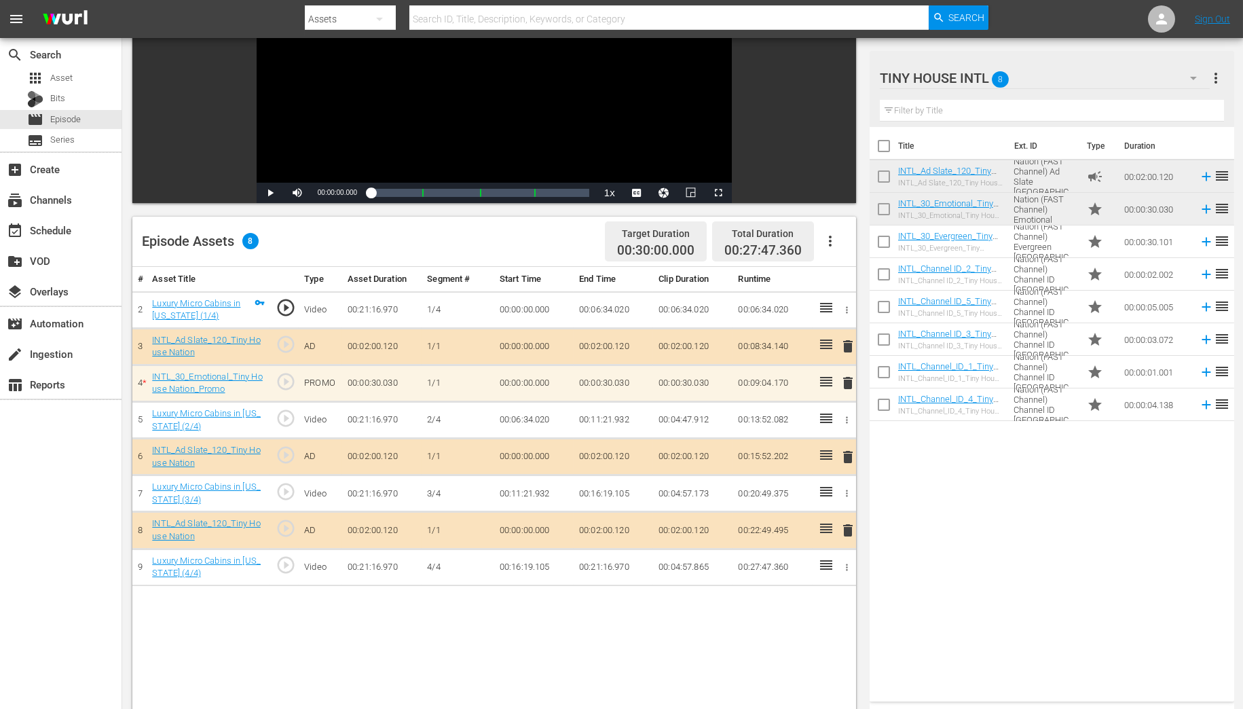
scroll to position [217, 0]
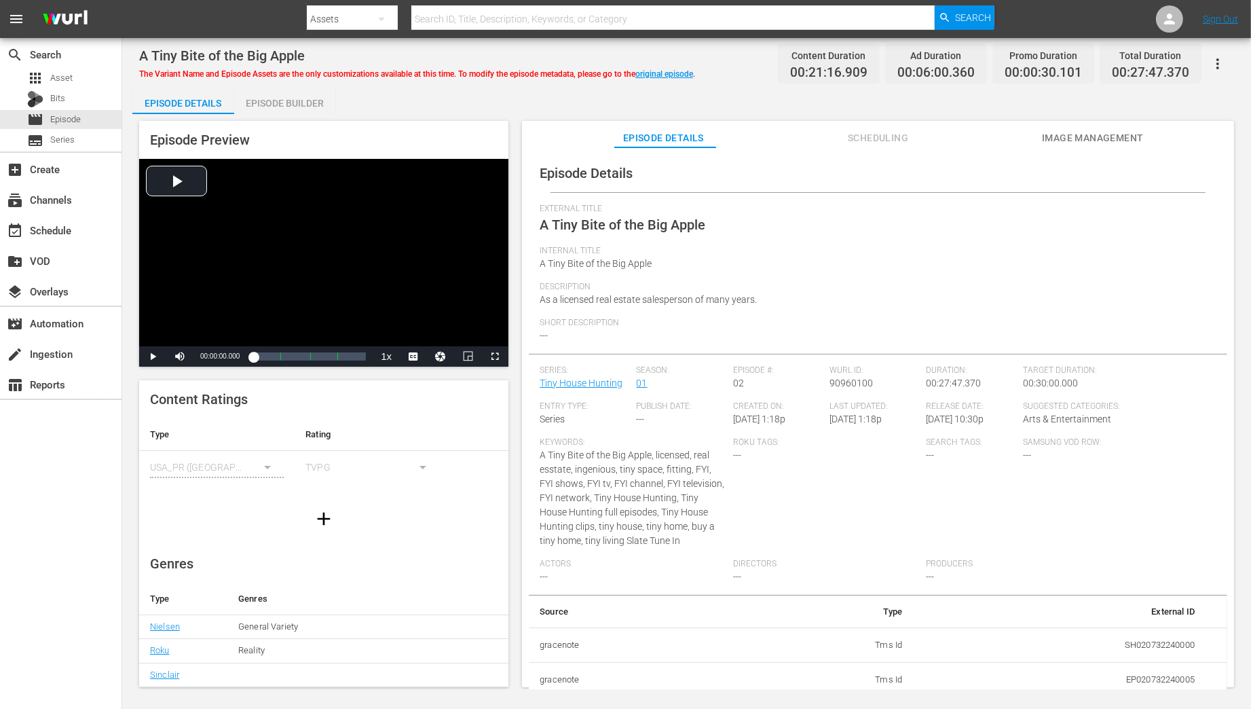
click at [291, 100] on div "Episode Builder" at bounding box center [285, 103] width 102 height 33
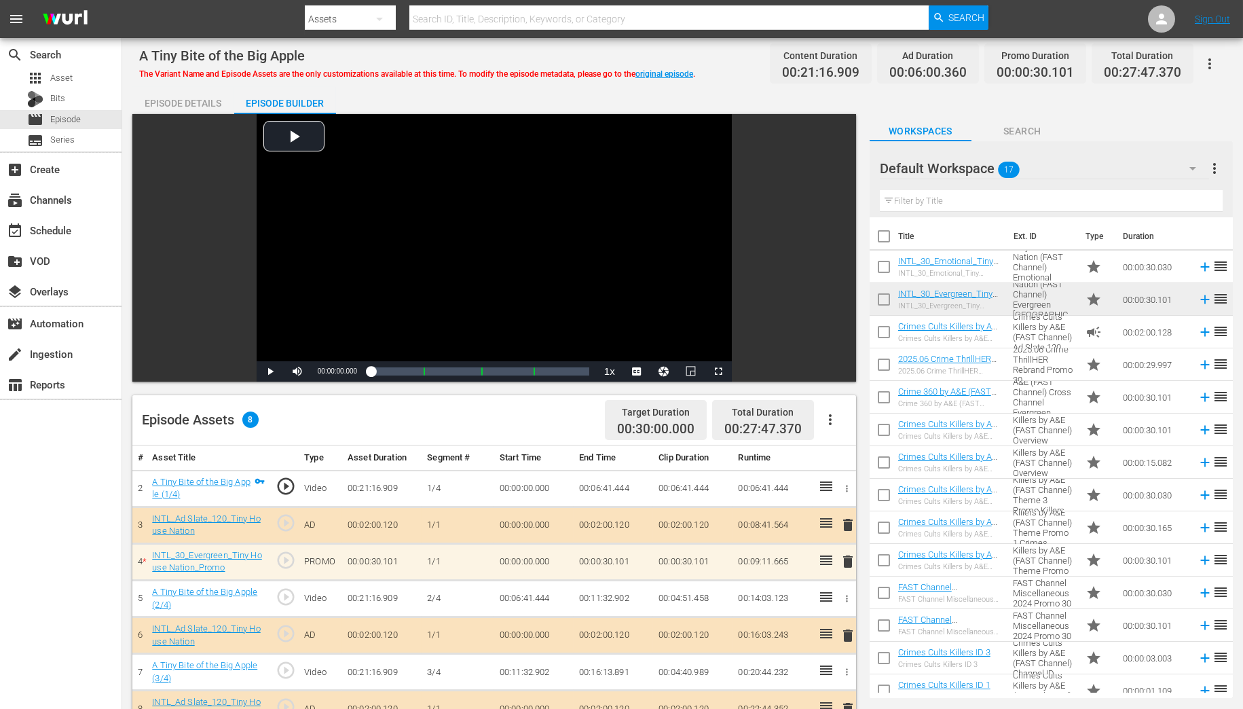
click at [1191, 169] on icon "button" at bounding box center [1192, 168] width 7 height 3
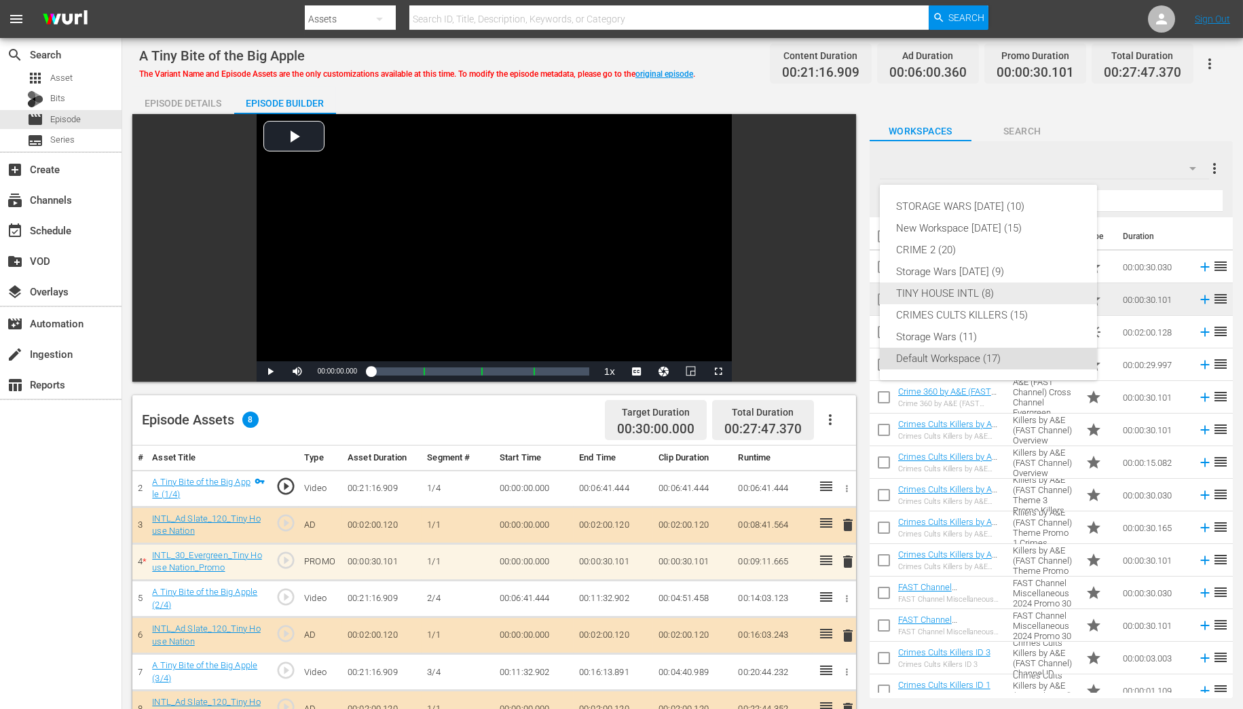
click at [969, 291] on div "TINY HOUSE INTL (8)" at bounding box center [988, 293] width 185 height 22
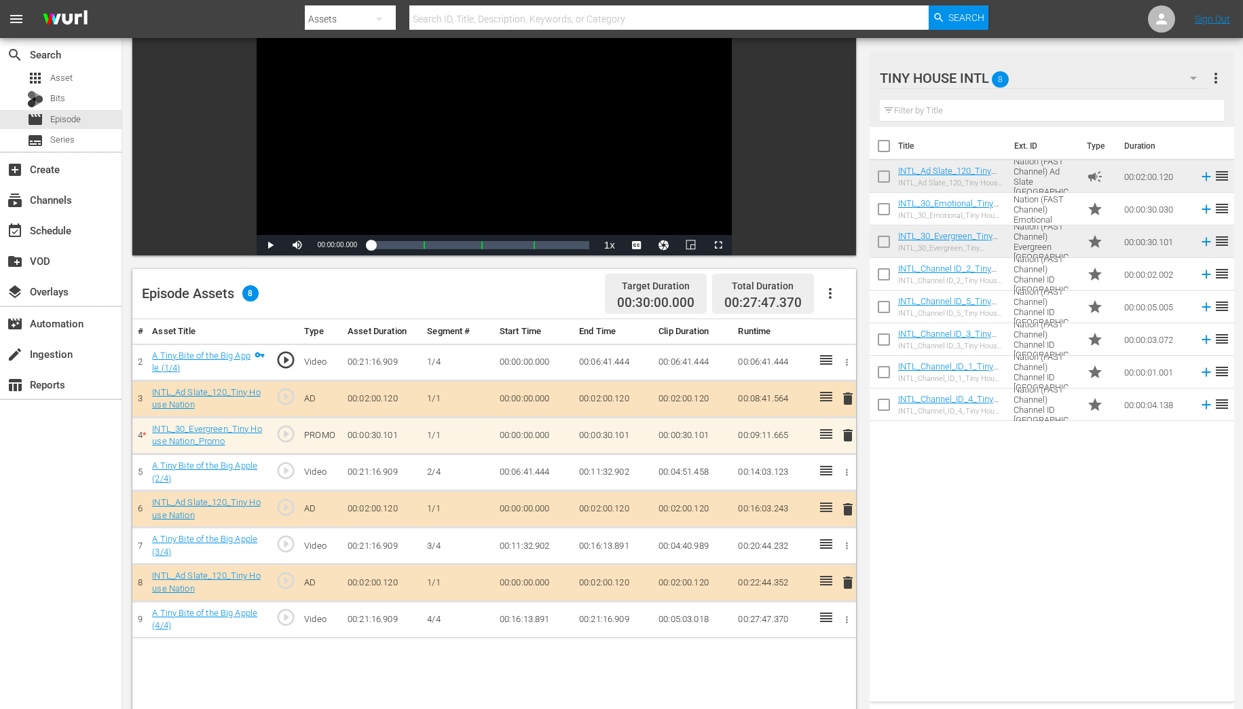
scroll to position [272, 0]
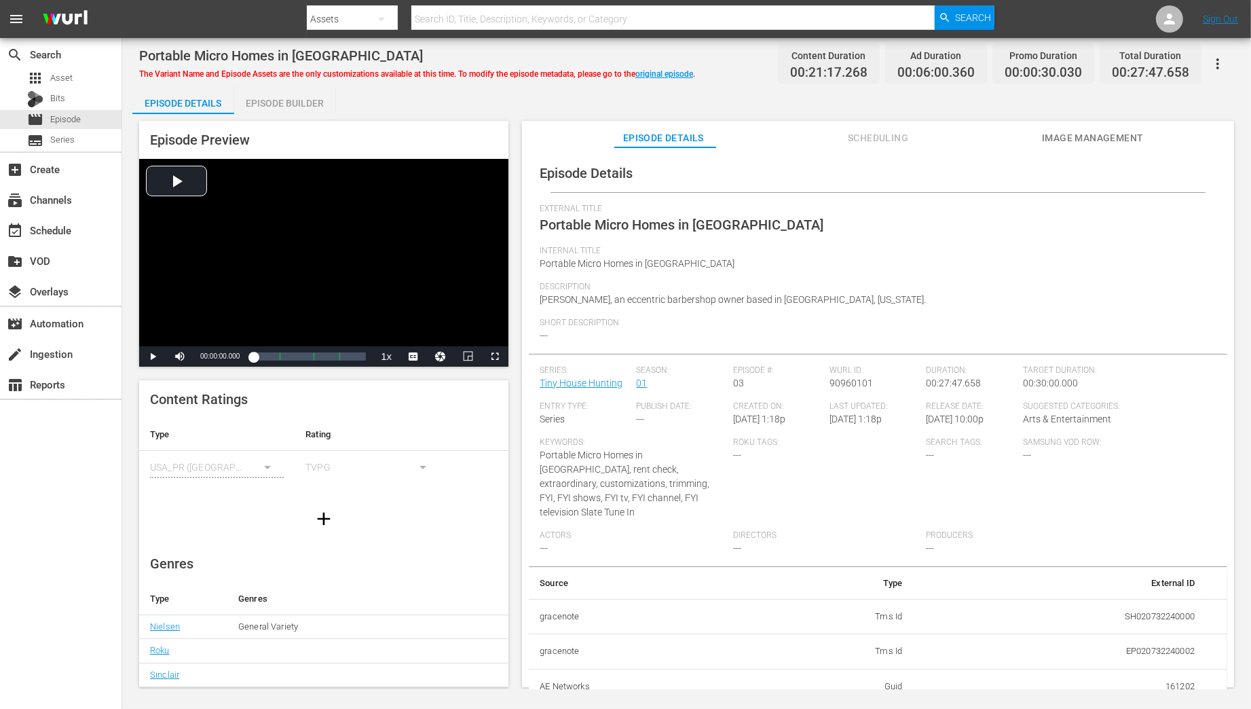
click at [283, 98] on div "Episode Builder" at bounding box center [285, 103] width 102 height 33
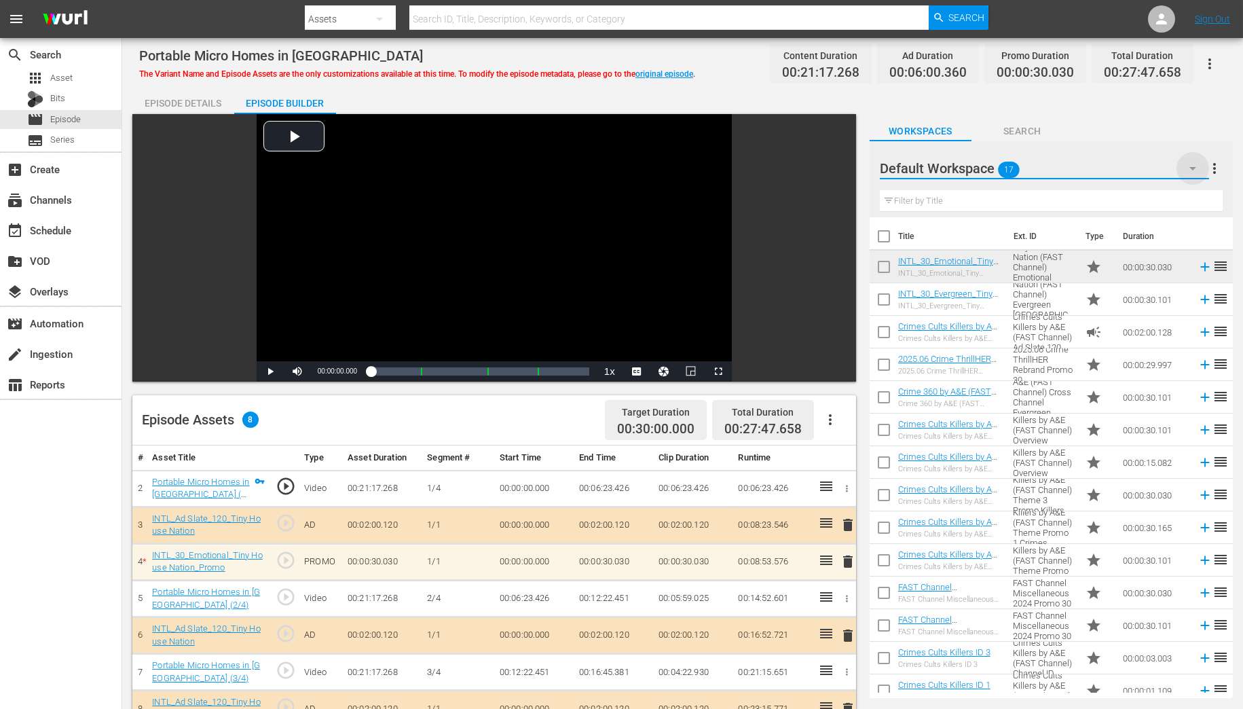
click at [1193, 168] on icon "button" at bounding box center [1192, 168] width 7 height 3
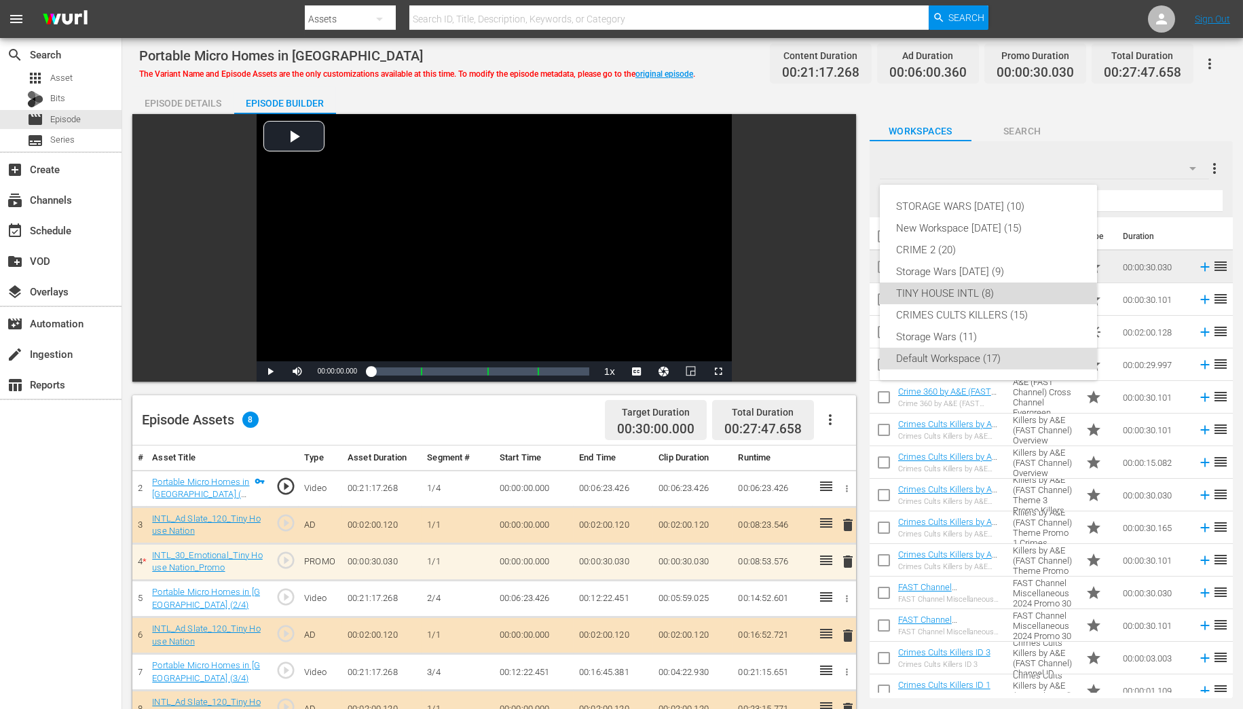
click at [950, 293] on div "TINY HOUSE INTL (8)" at bounding box center [988, 293] width 185 height 22
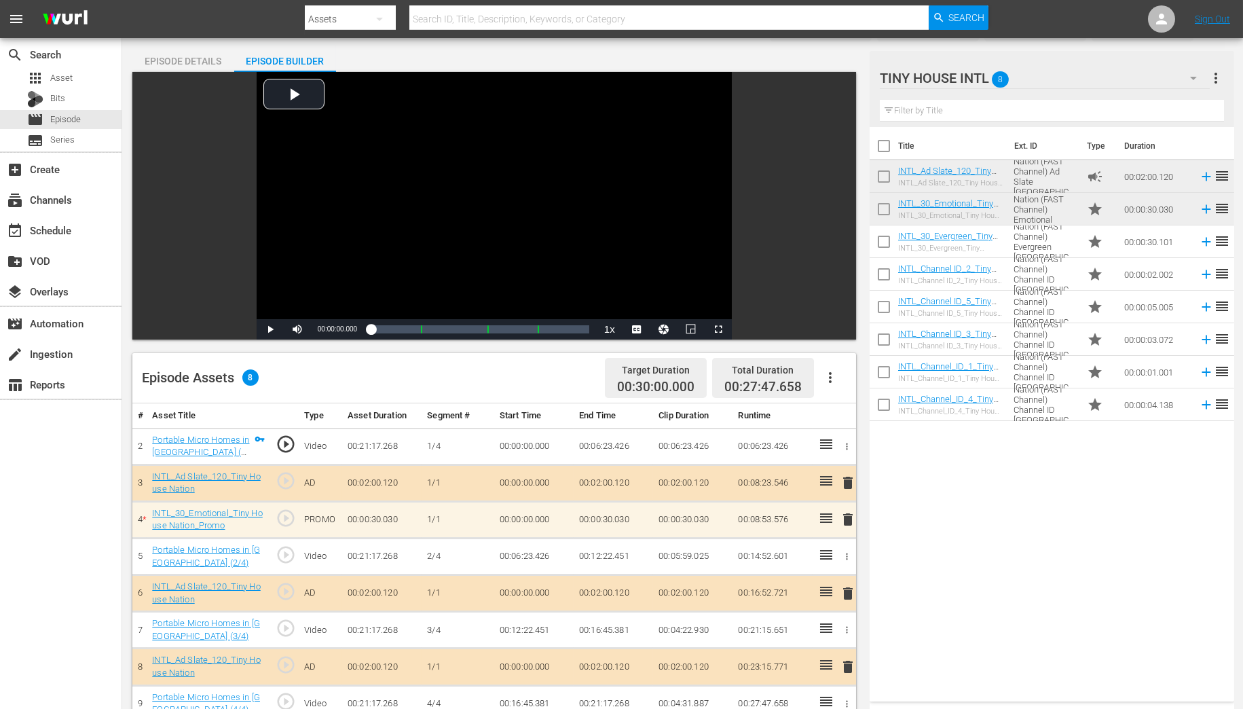
scroll to position [163, 0]
